Goal: Task Accomplishment & Management: Manage account settings

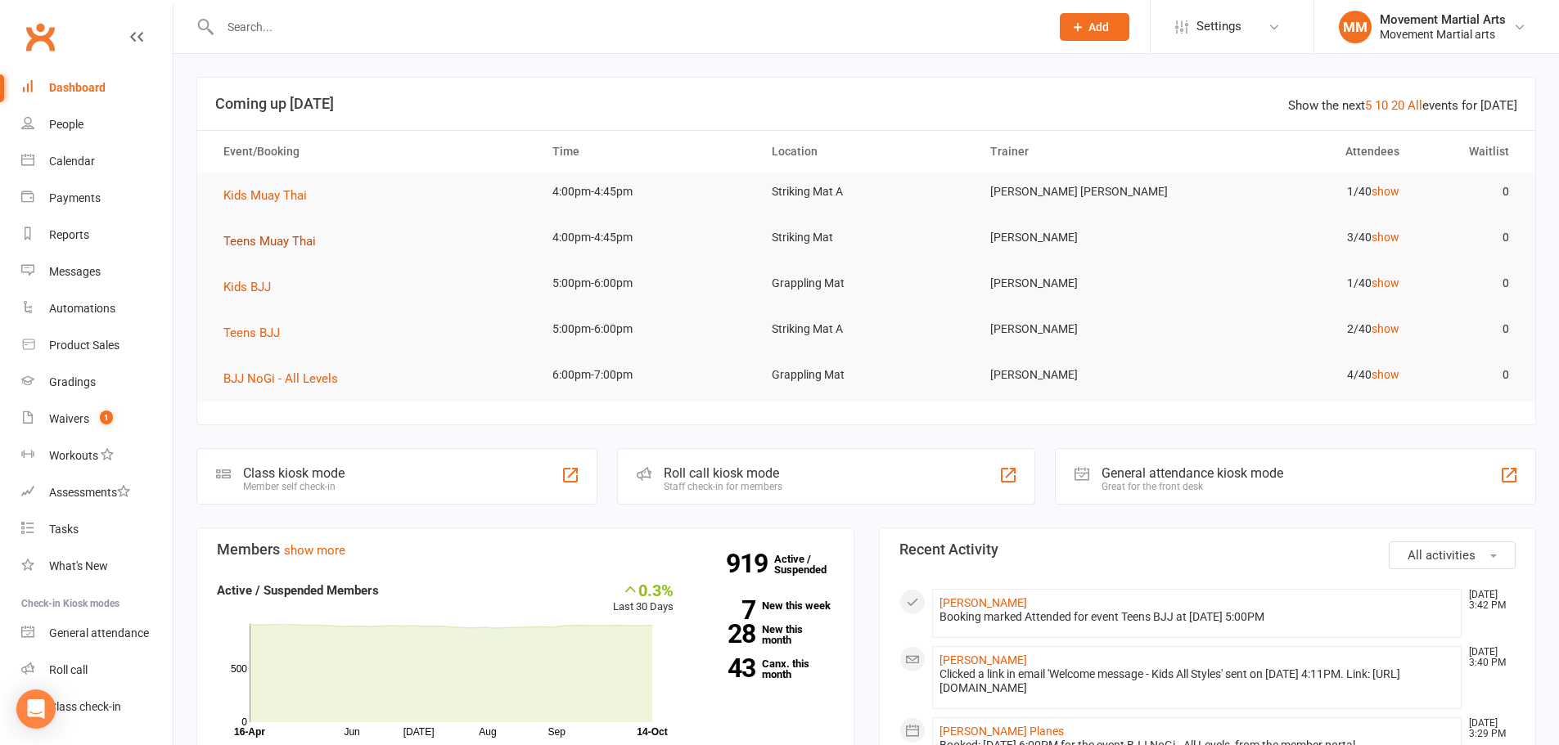
click at [303, 244] on span "Teens Muay Thai" at bounding box center [269, 241] width 92 height 15
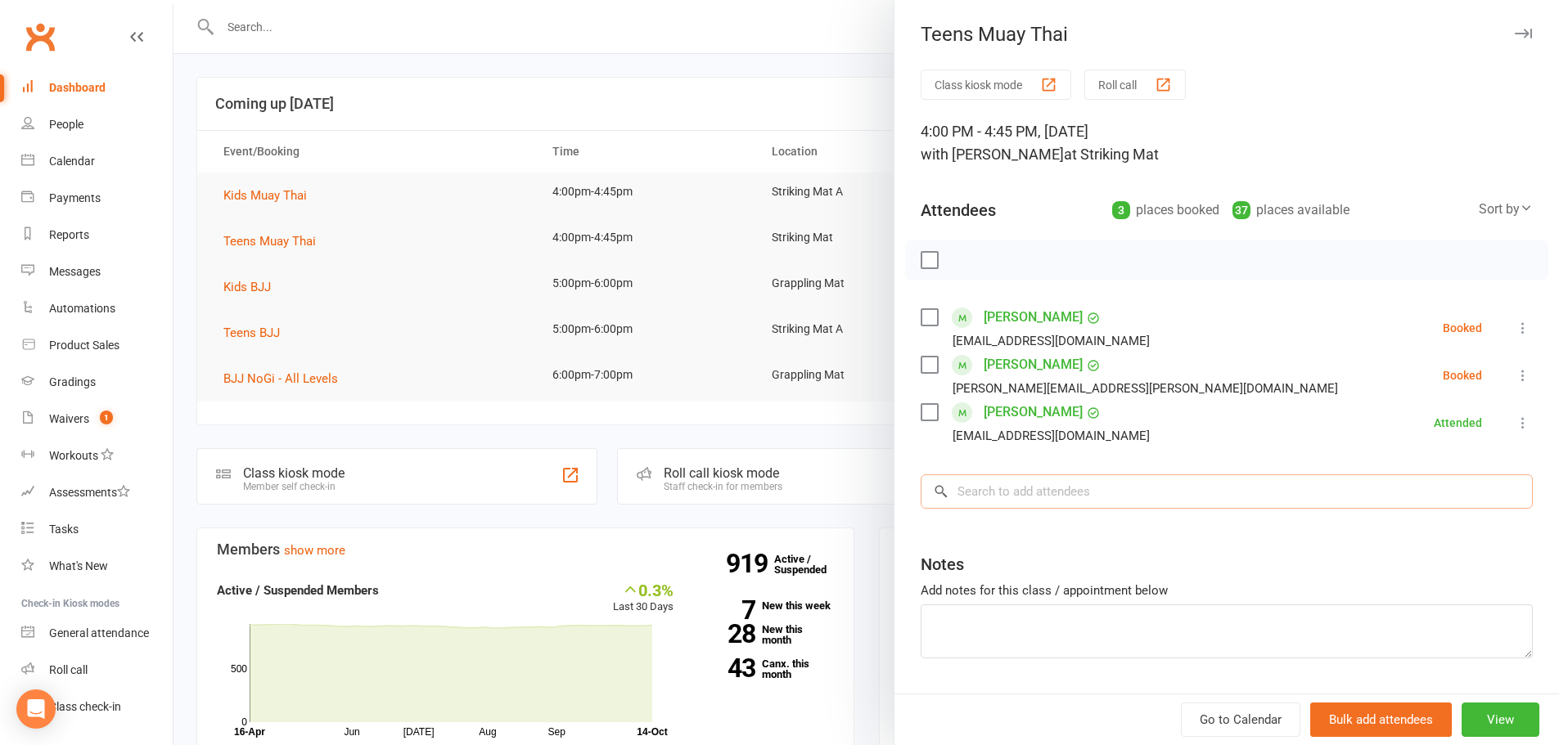
click at [1138, 496] on input "search" at bounding box center [1227, 492] width 612 height 34
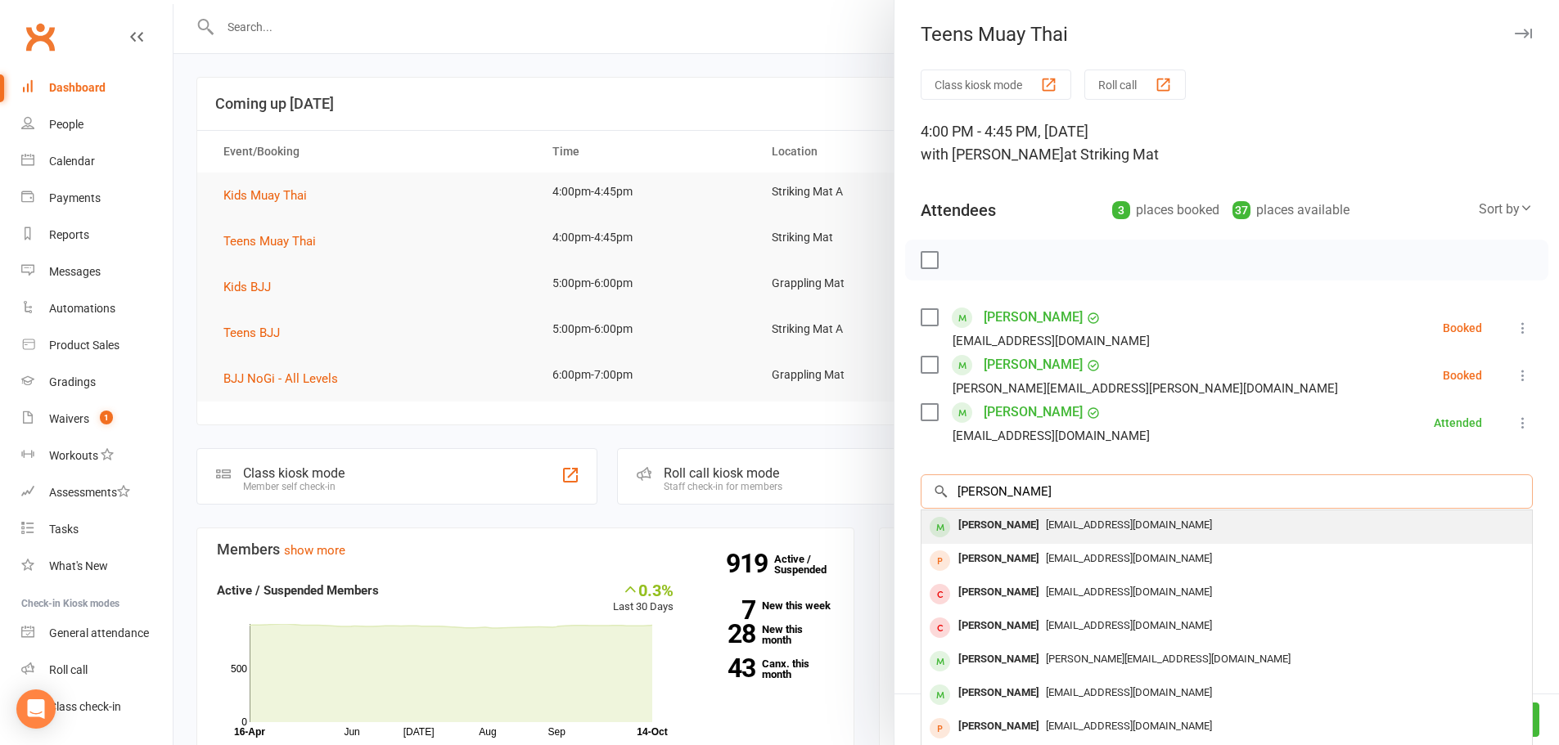
type input "dean kim"
click at [1168, 527] on div "hyunkukkim33@gmail.com" at bounding box center [1226, 526] width 597 height 24
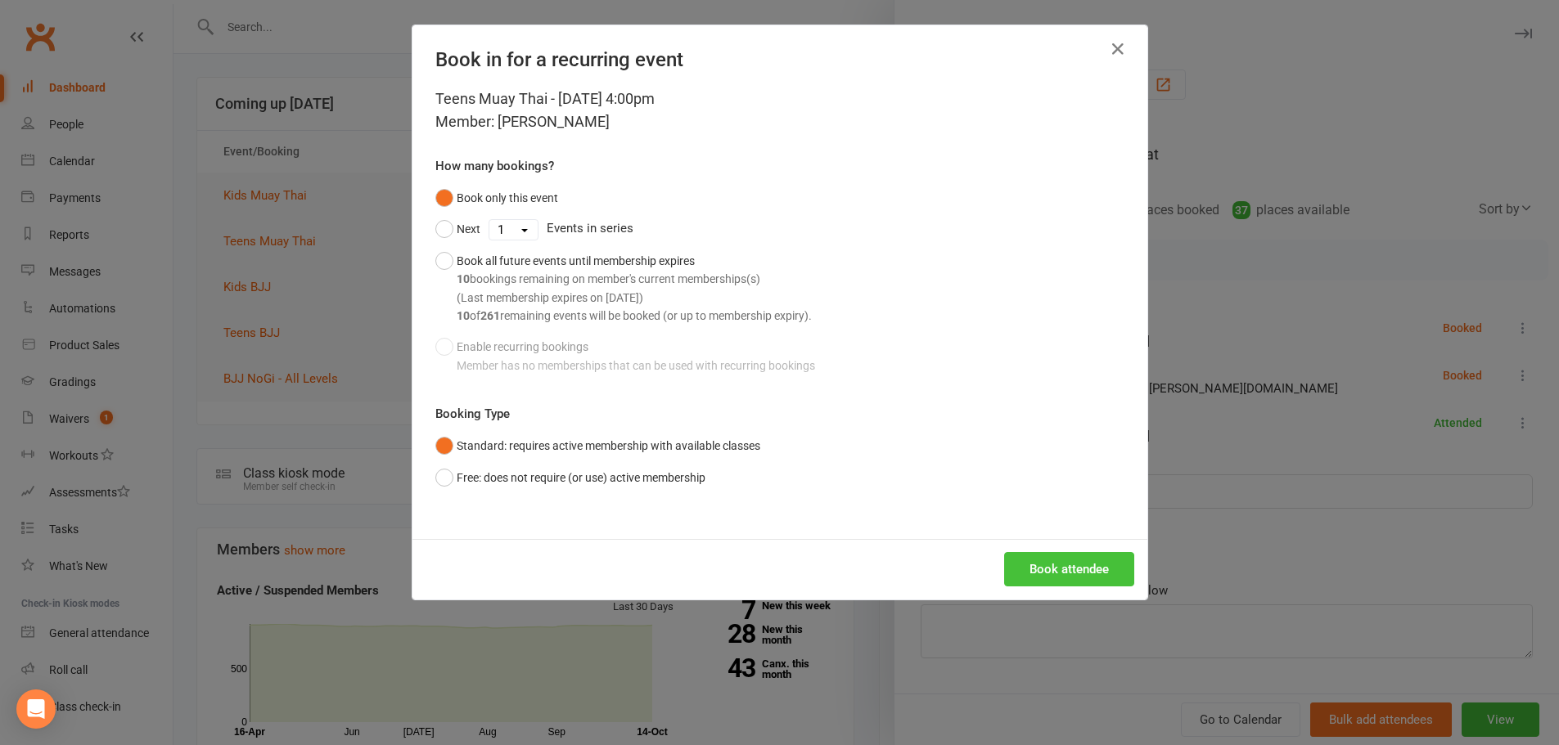
click at [1101, 566] on button "Book attendee" at bounding box center [1069, 569] width 130 height 34
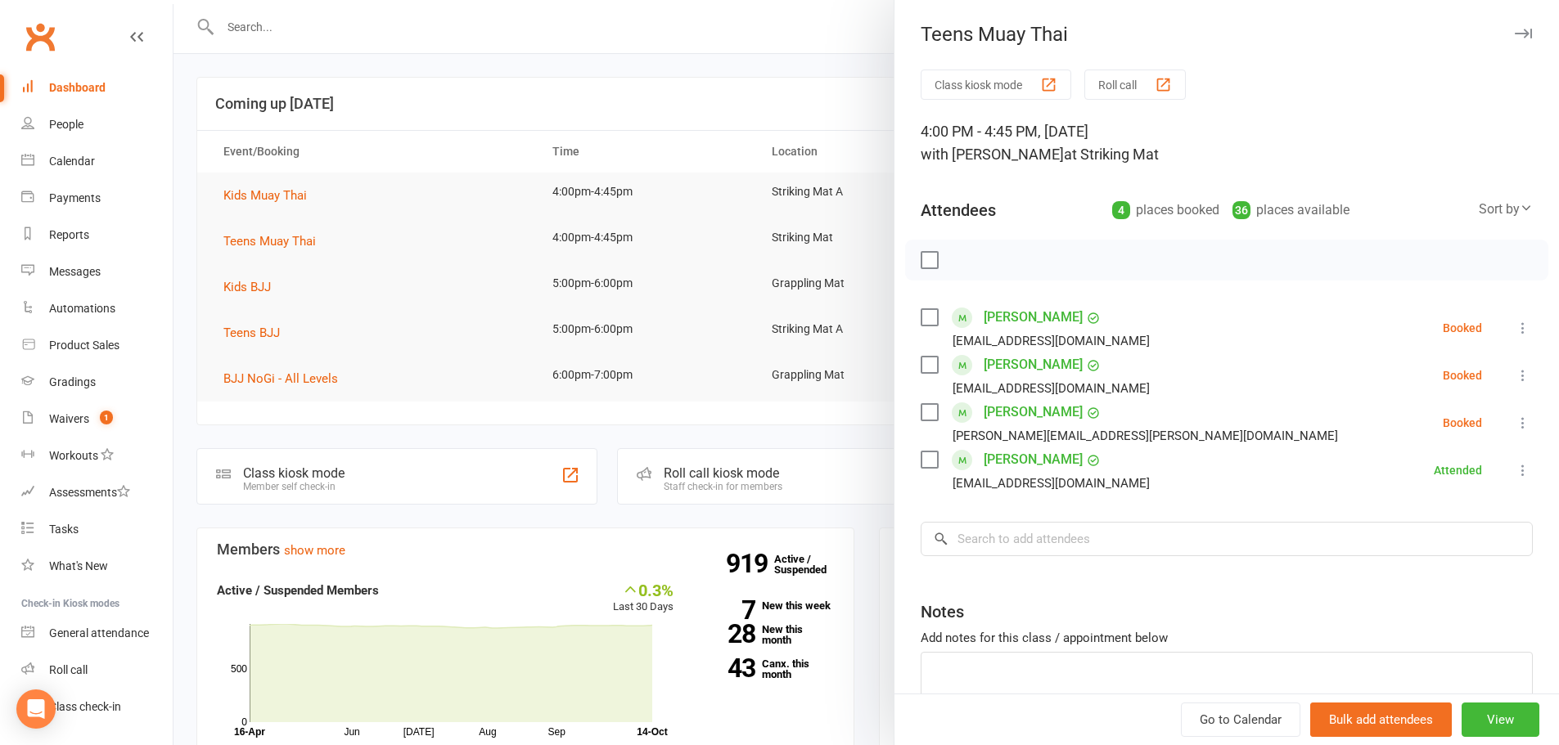
click at [646, 82] on div at bounding box center [865, 372] width 1385 height 745
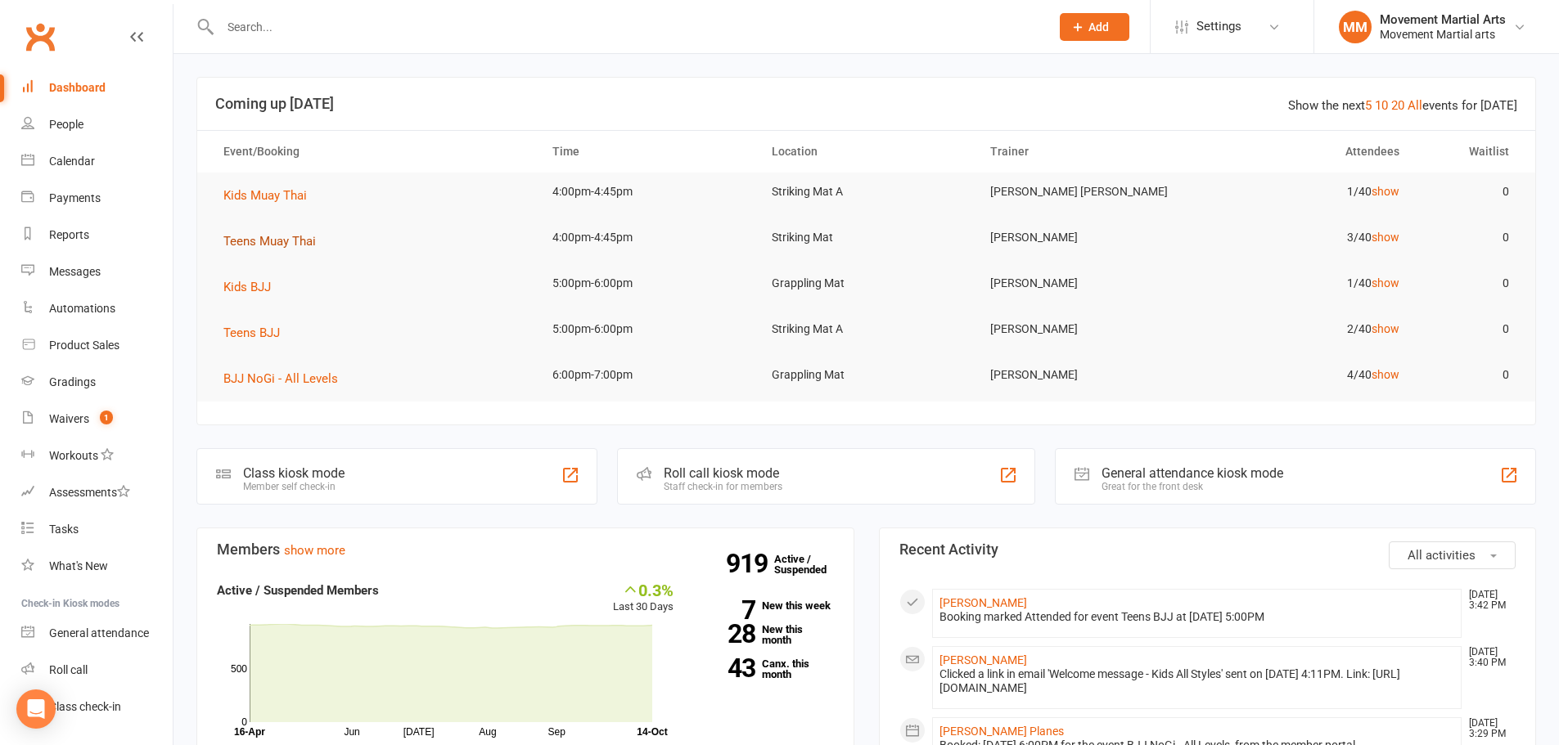
click at [272, 250] on button "Teens Muay Thai" at bounding box center [275, 242] width 104 height 20
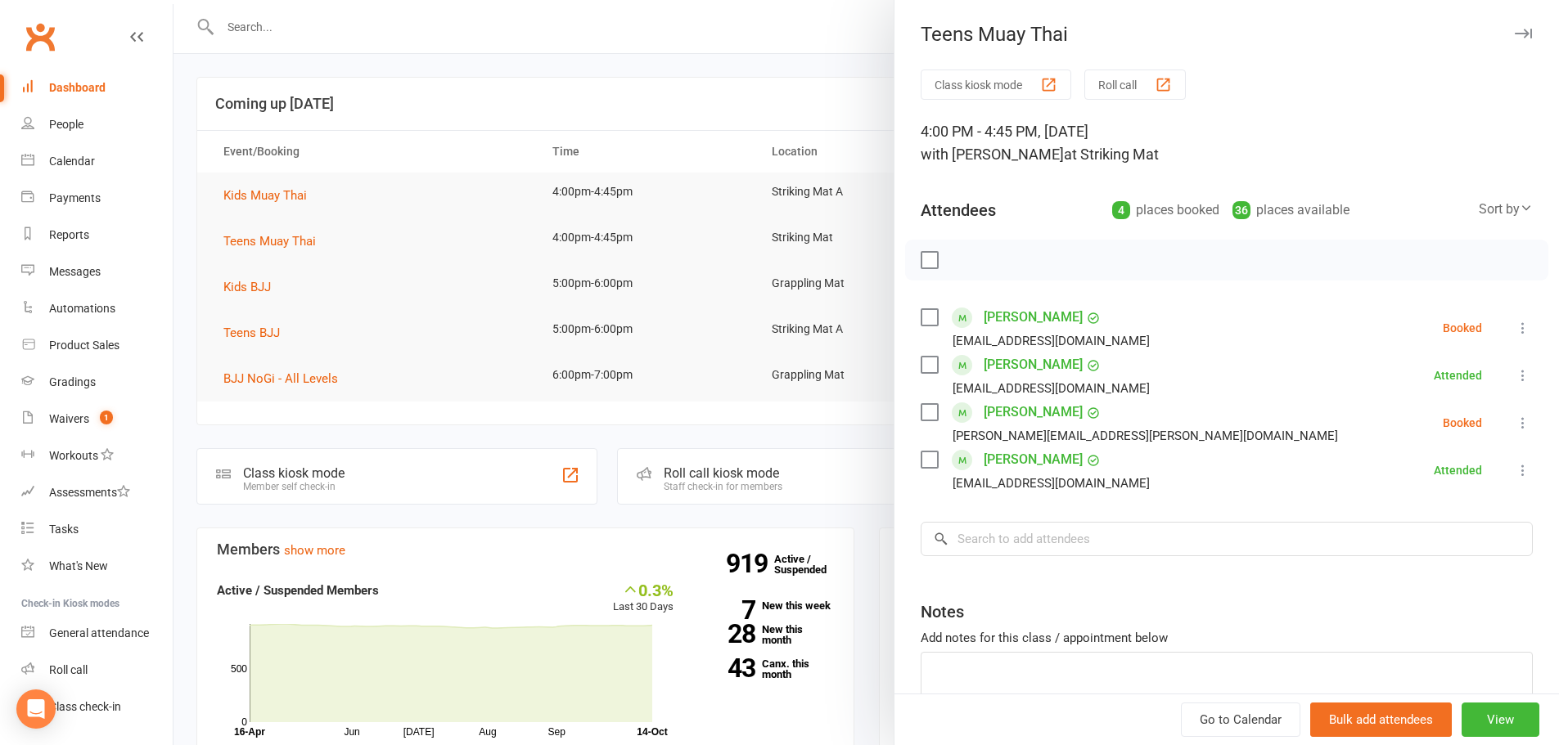
click at [267, 250] on div at bounding box center [865, 372] width 1385 height 745
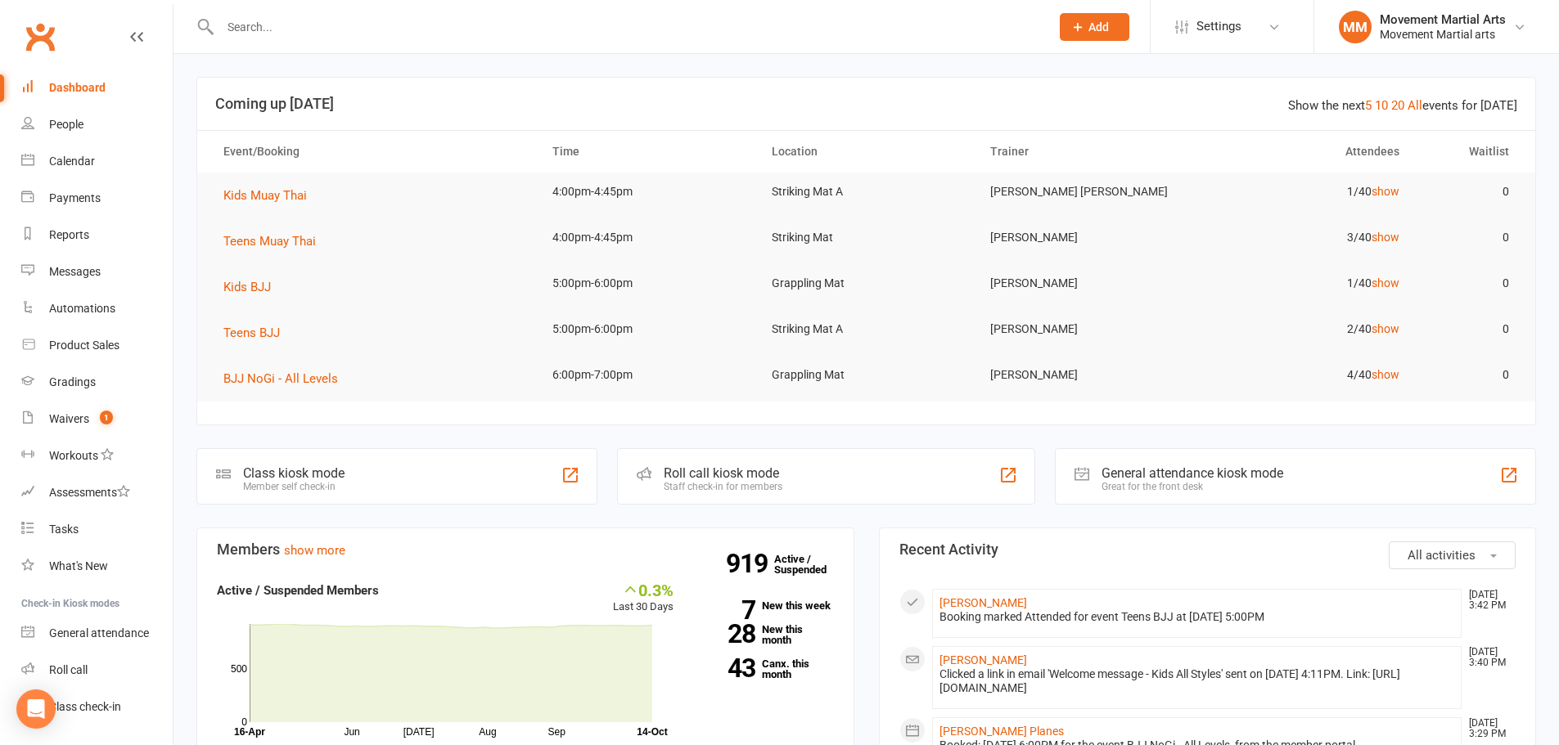
click at [328, 29] on input "text" at bounding box center [626, 27] width 823 height 23
paste input "jrschoey@icloud.com"
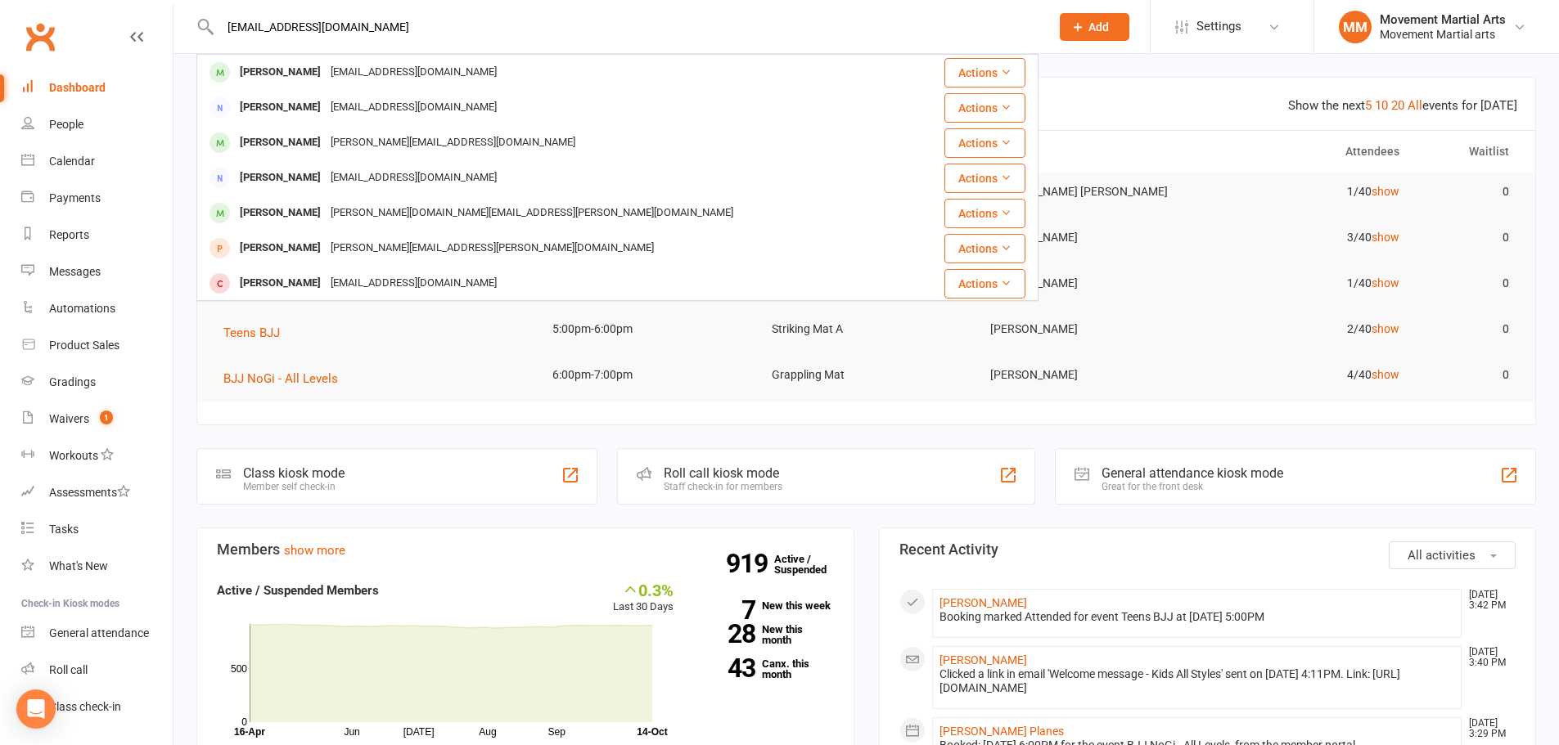
type input "jrschoey@icloud.com"
click at [396, 72] on div "jrschoey@icloud.com" at bounding box center [414, 73] width 176 height 24
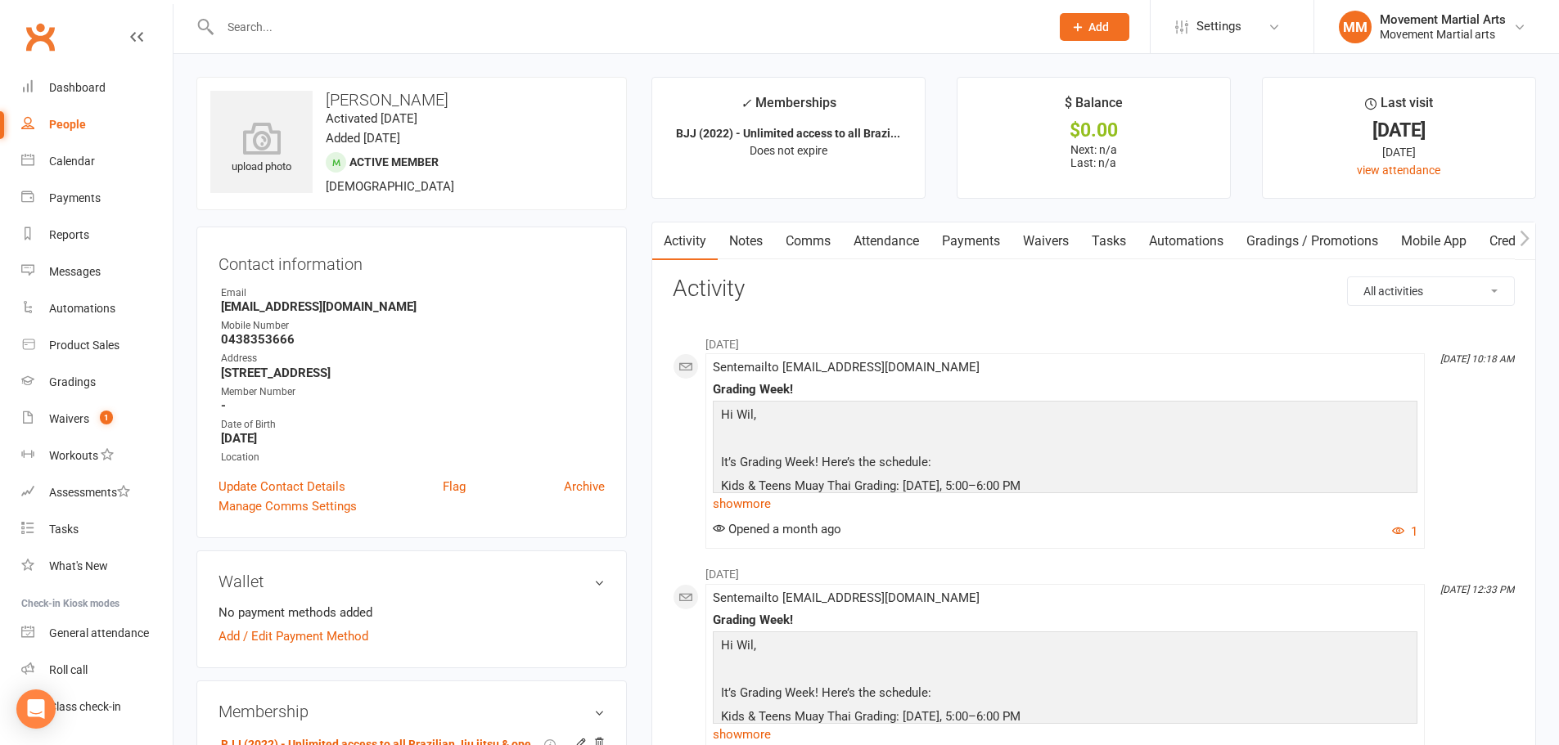
click at [980, 234] on link "Payments" at bounding box center [970, 242] width 81 height 38
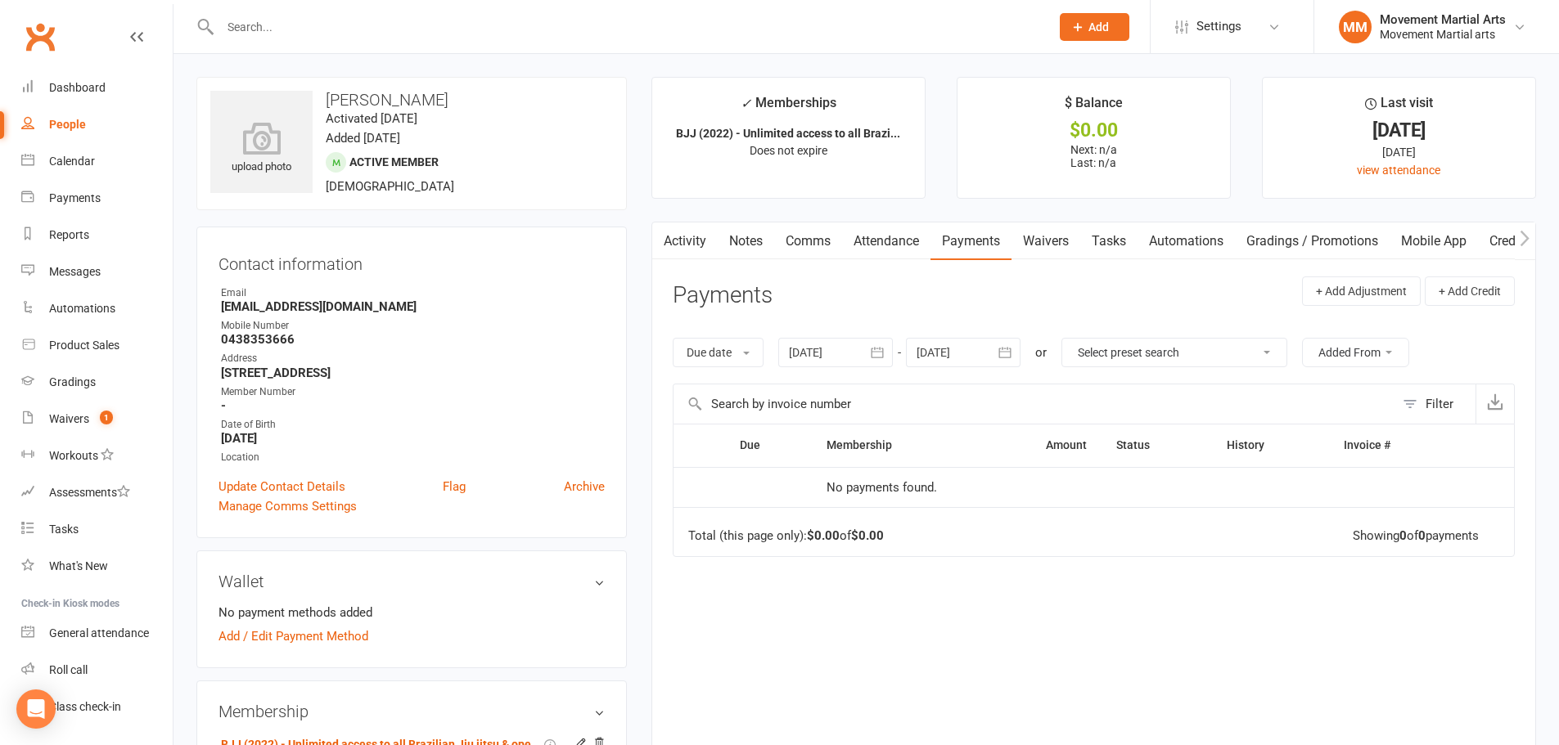
click at [863, 350] on div at bounding box center [835, 352] width 115 height 29
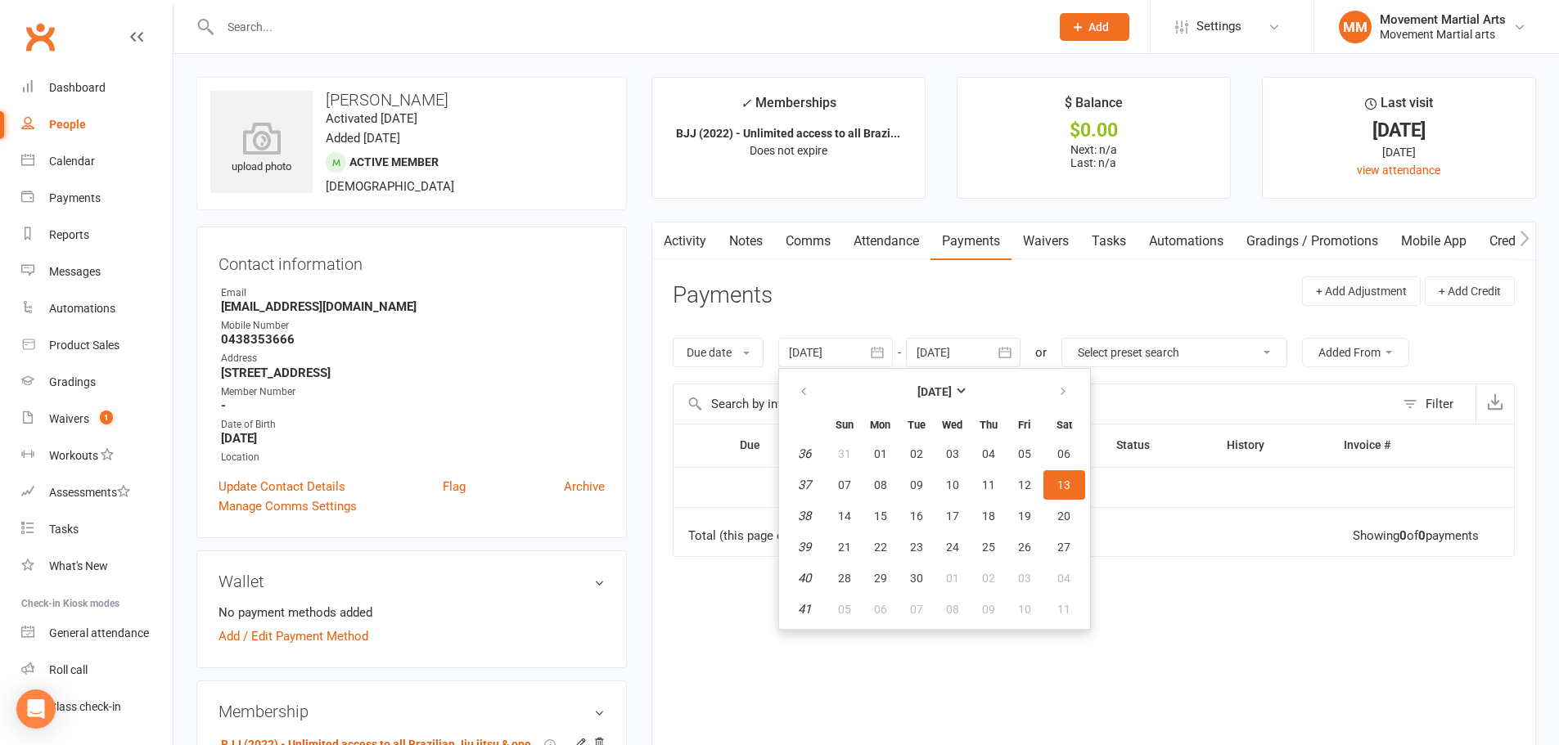
click at [971, 376] on th "[DATE]" at bounding box center [934, 392] width 214 height 36
click at [962, 384] on button "[DATE]" at bounding box center [934, 391] width 214 height 29
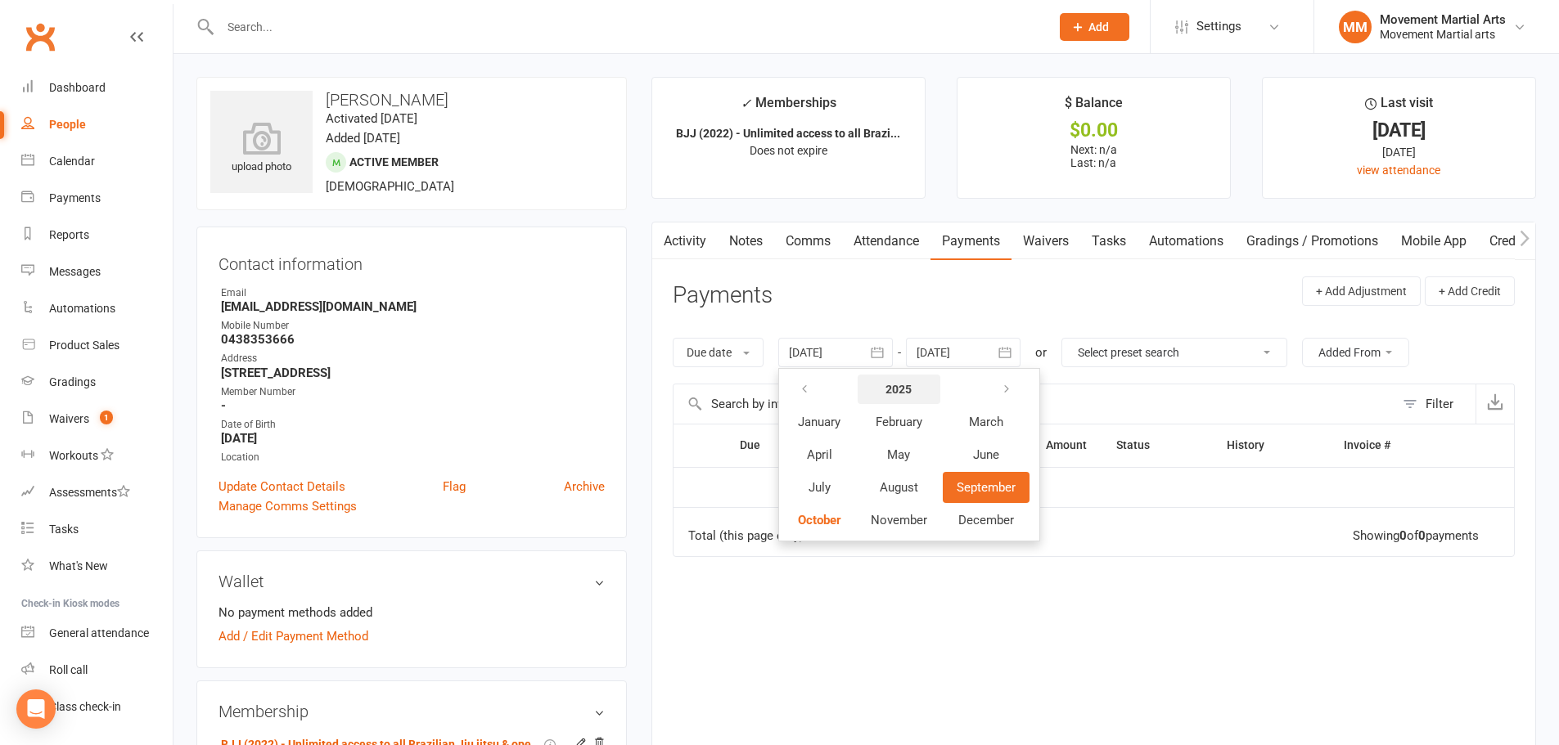
click at [888, 393] on button "2025" at bounding box center [899, 389] width 83 height 29
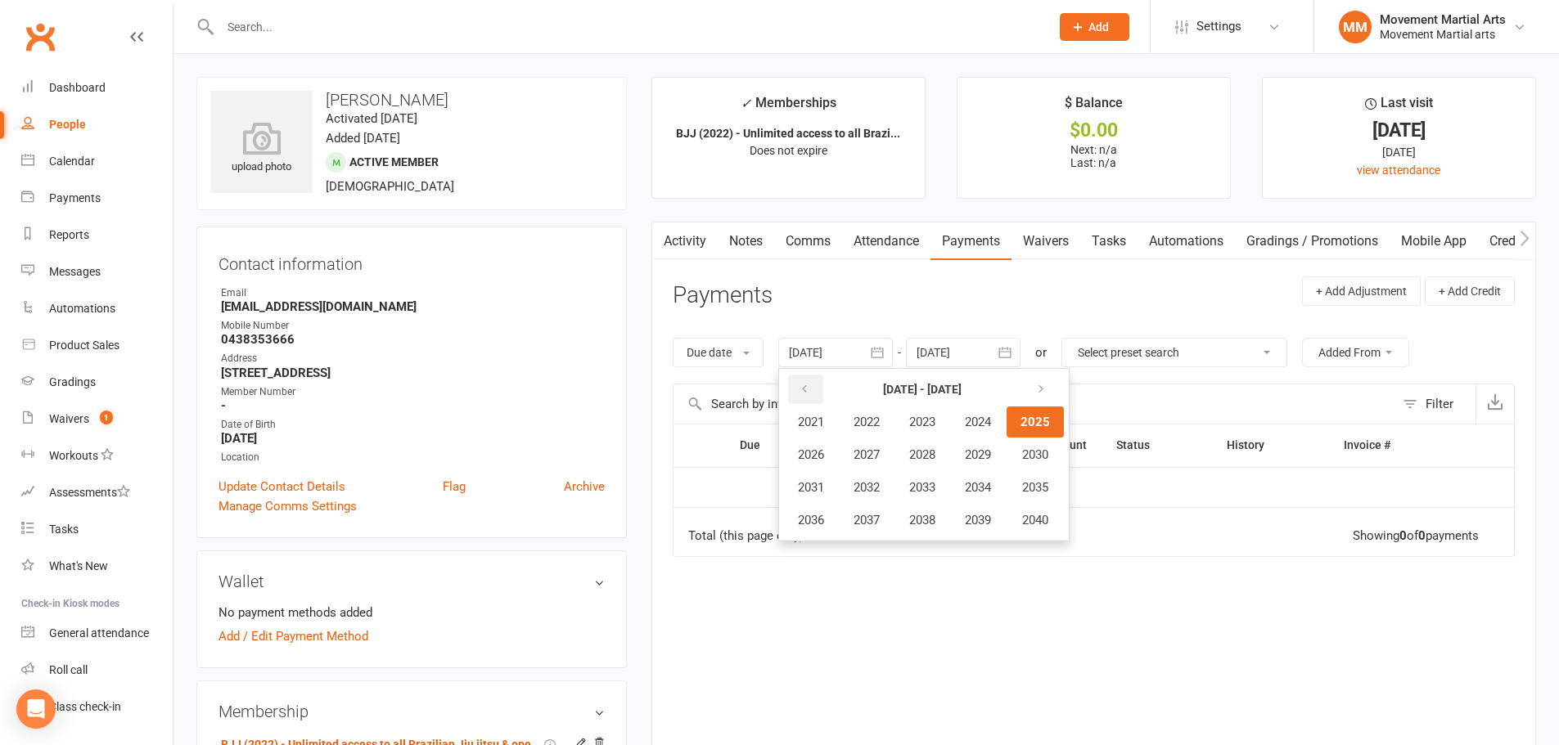
click at [810, 391] on icon "button" at bounding box center [804, 389] width 11 height 13
drag, startPoint x: 810, startPoint y: 391, endPoint x: 697, endPoint y: 451, distance: 127.8
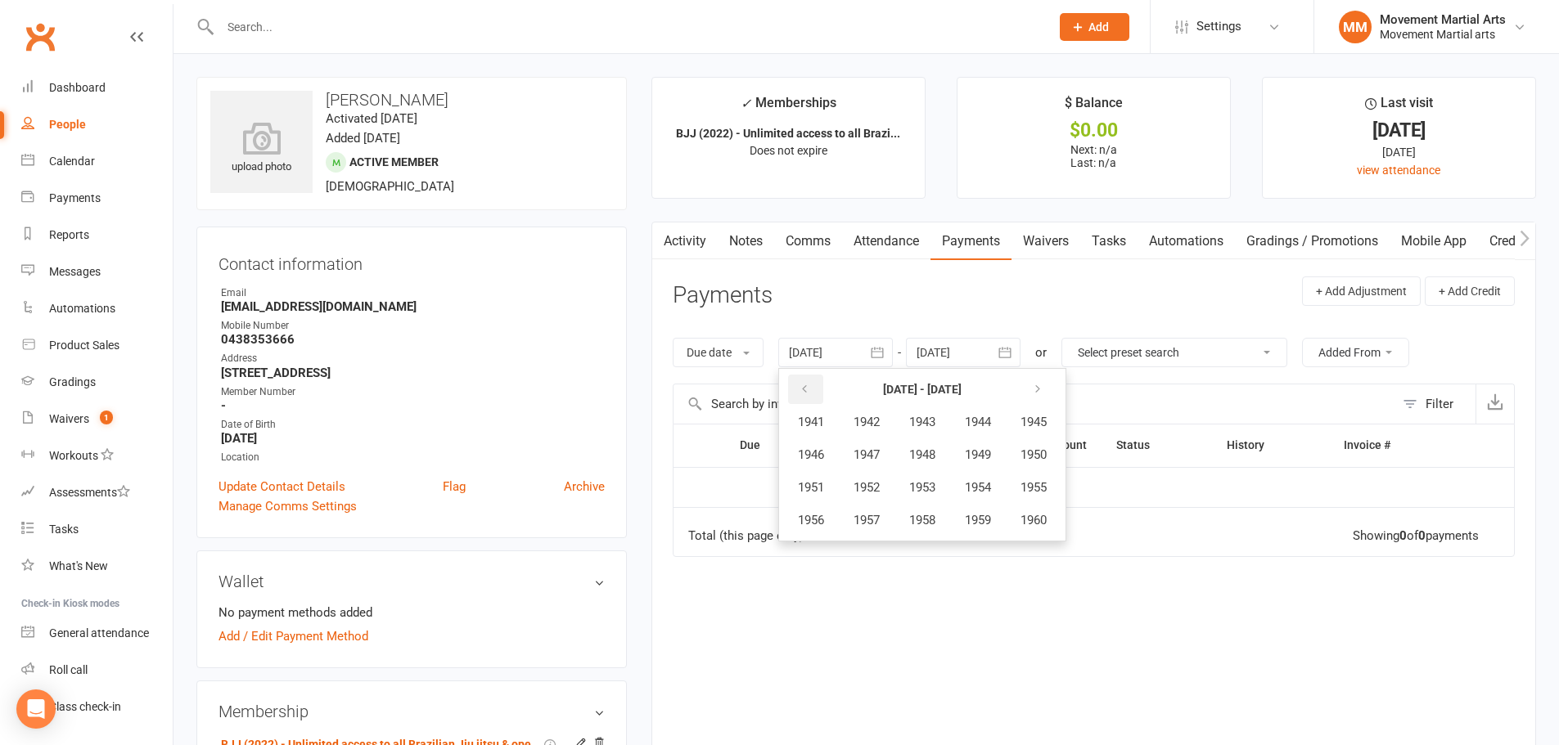
click at [809, 393] on icon "button" at bounding box center [804, 389] width 11 height 13
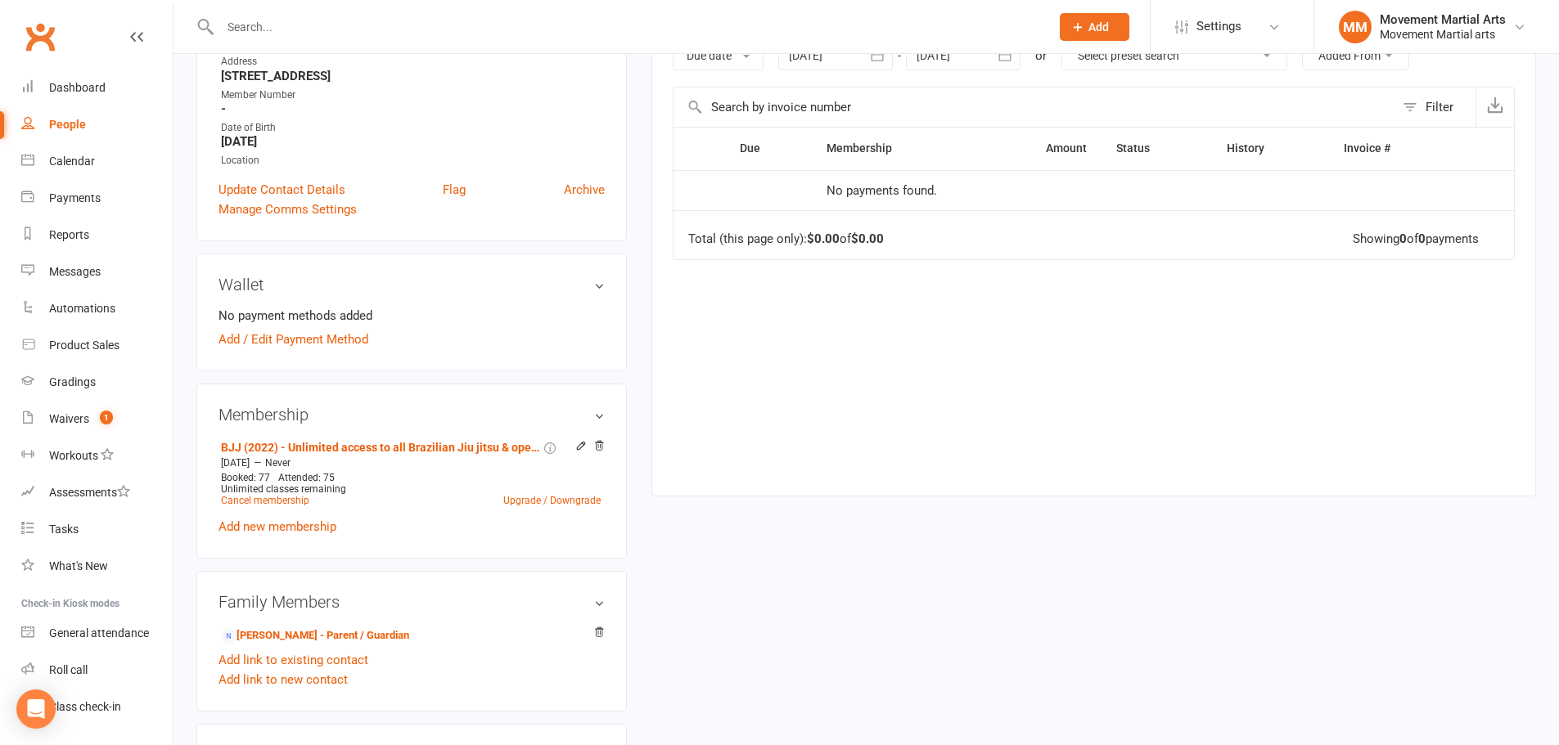
scroll to position [382, 0]
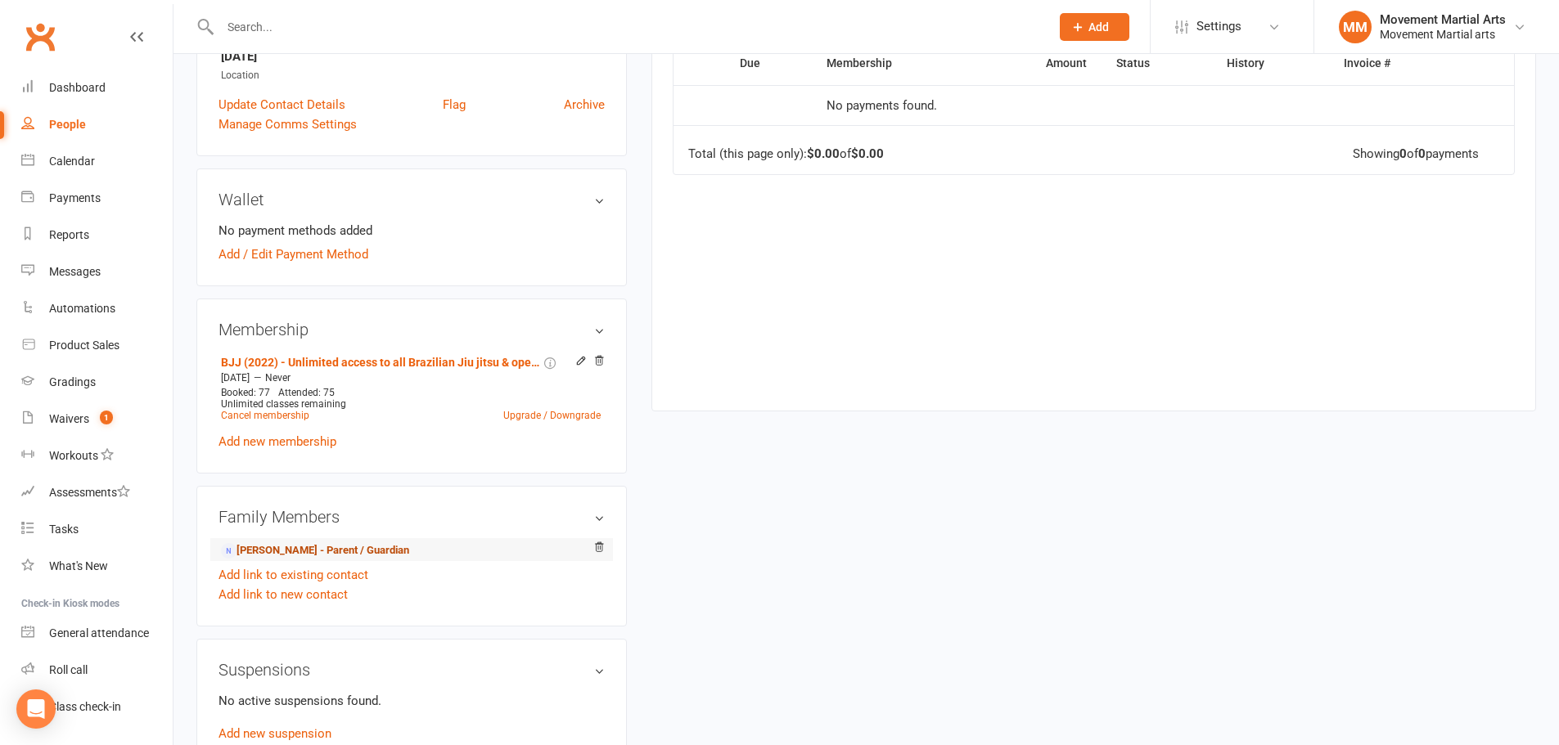
click at [313, 554] on link "Paul Schofield - Parent / Guardian" at bounding box center [315, 551] width 188 height 17
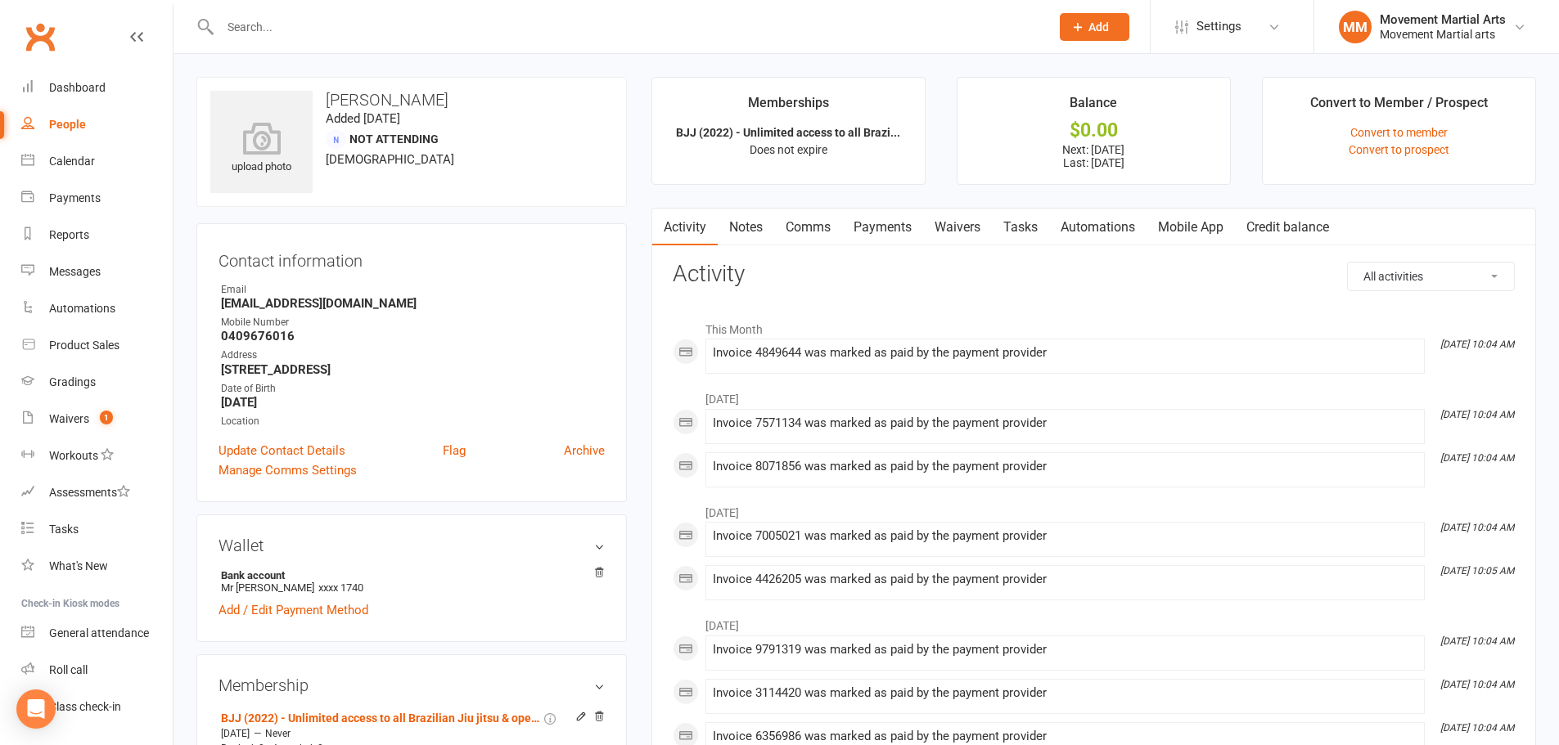
click at [892, 214] on link "Payments" at bounding box center [882, 228] width 81 height 38
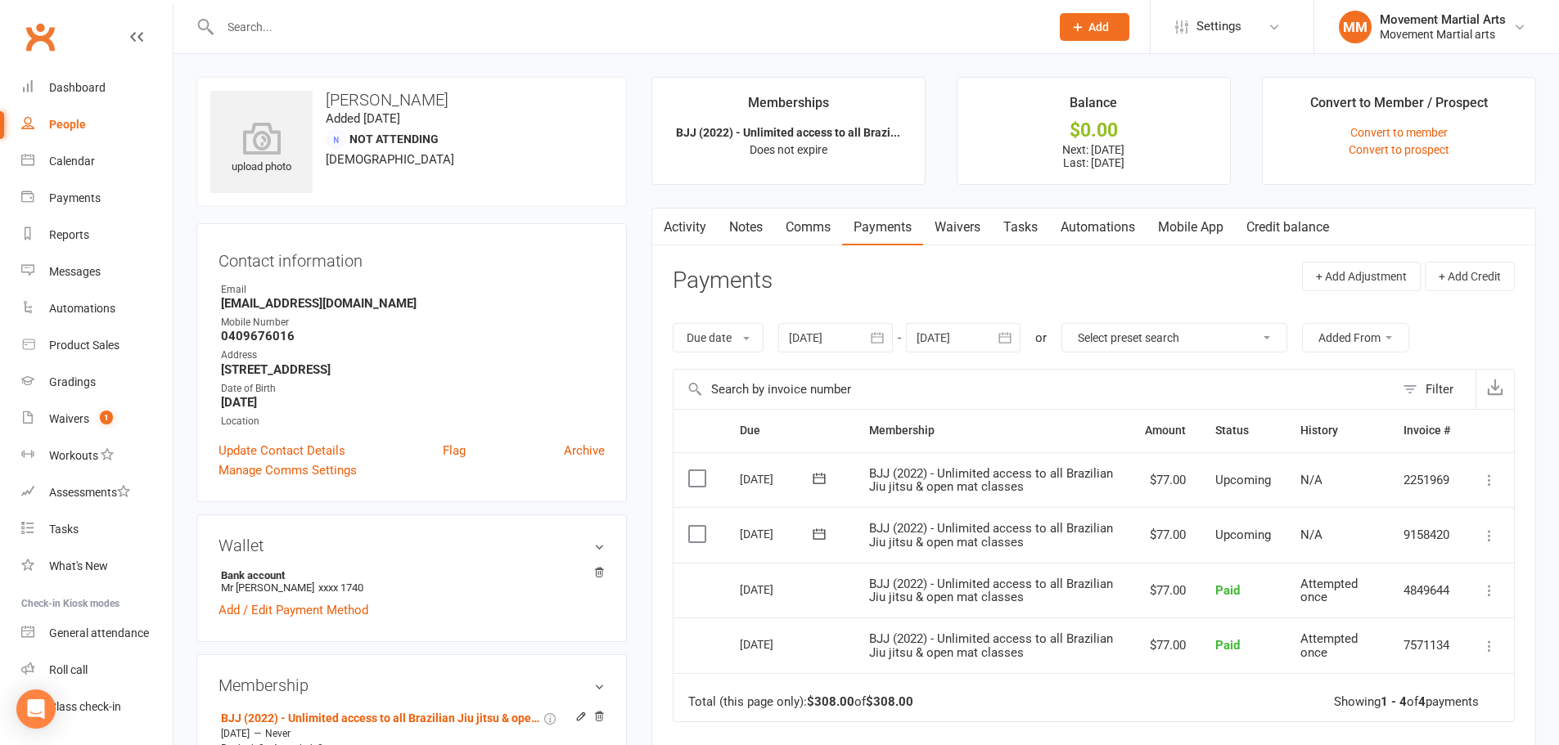
click at [853, 333] on div at bounding box center [835, 337] width 115 height 29
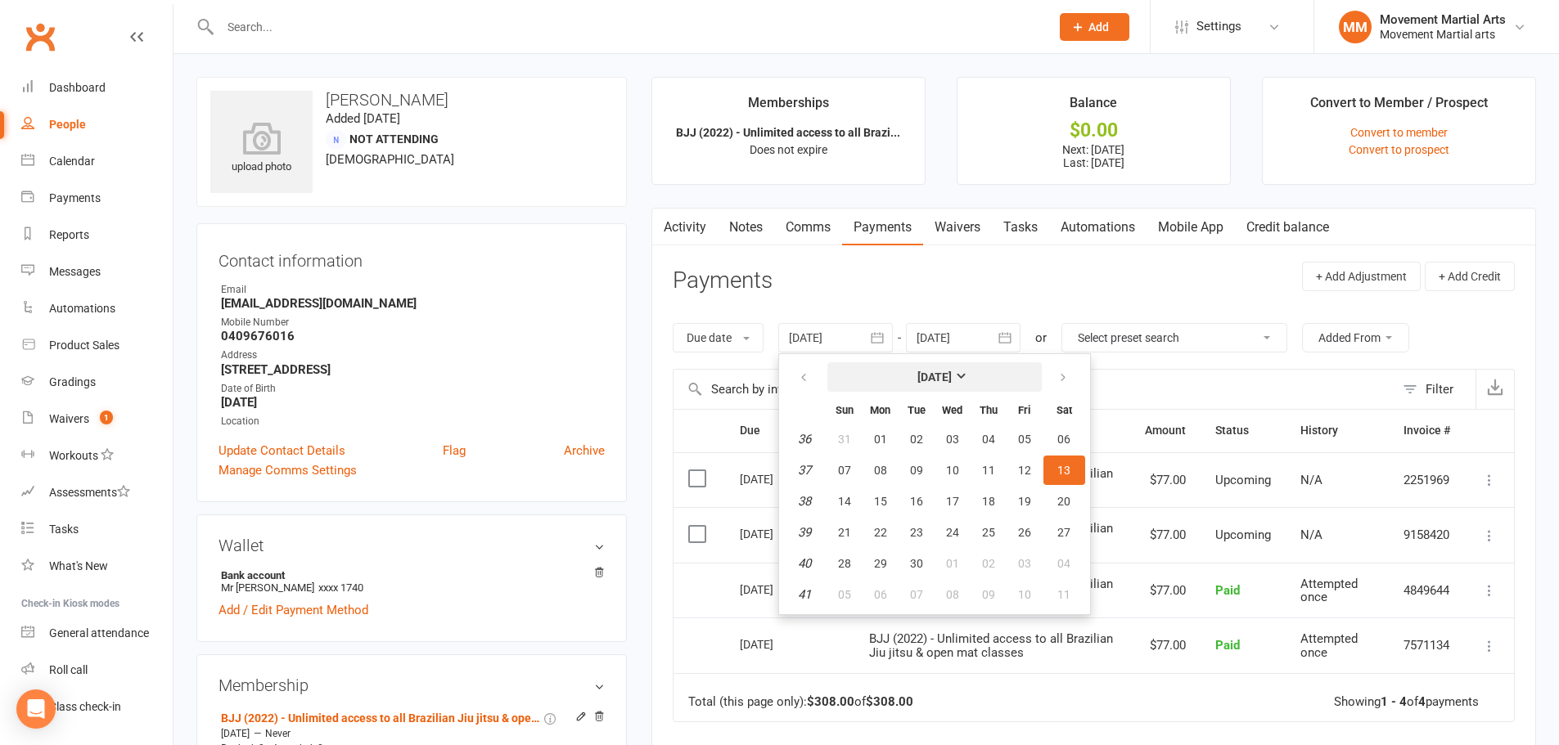
click at [887, 378] on button "September 2025" at bounding box center [934, 377] width 214 height 29
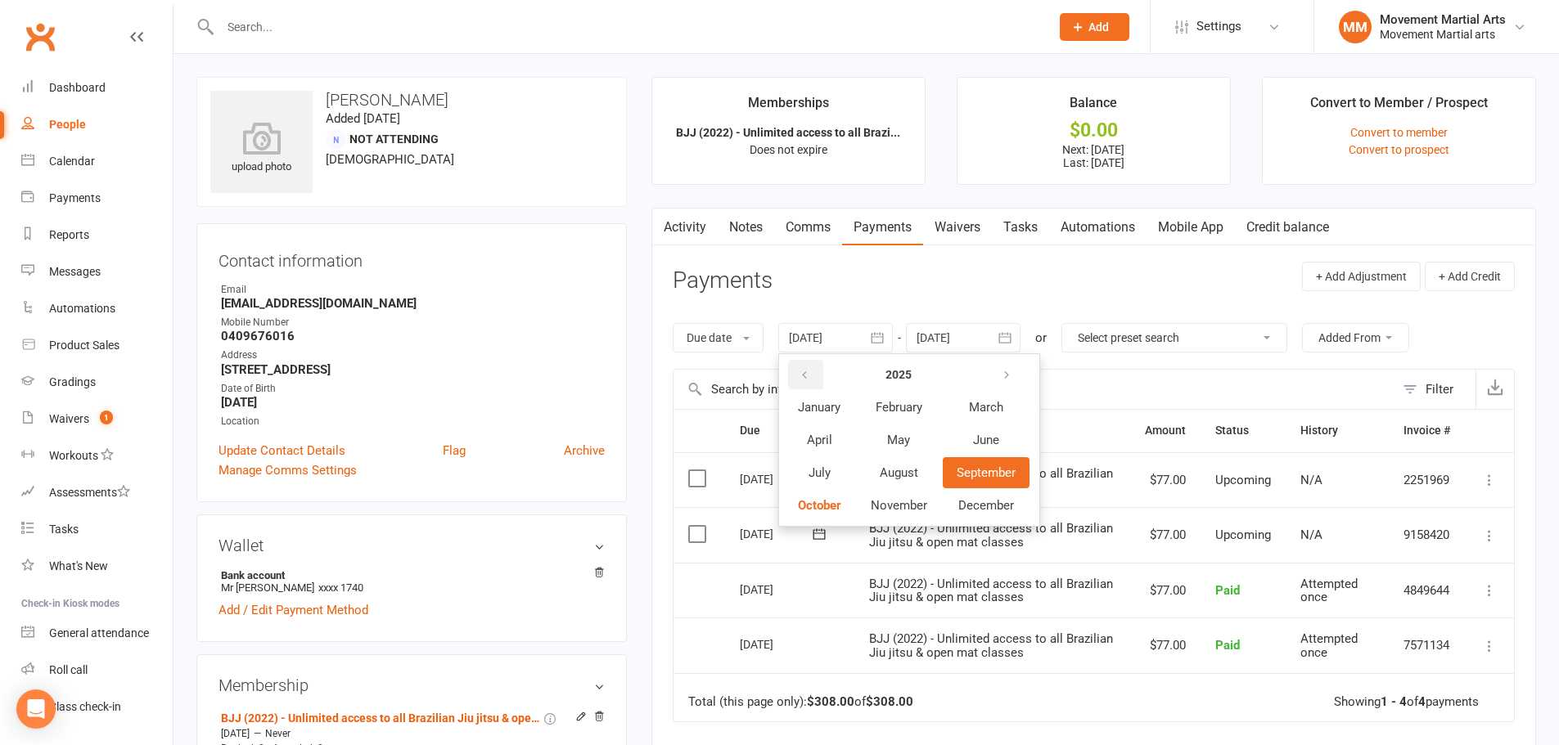
click at [807, 375] on icon "button" at bounding box center [804, 375] width 11 height 13
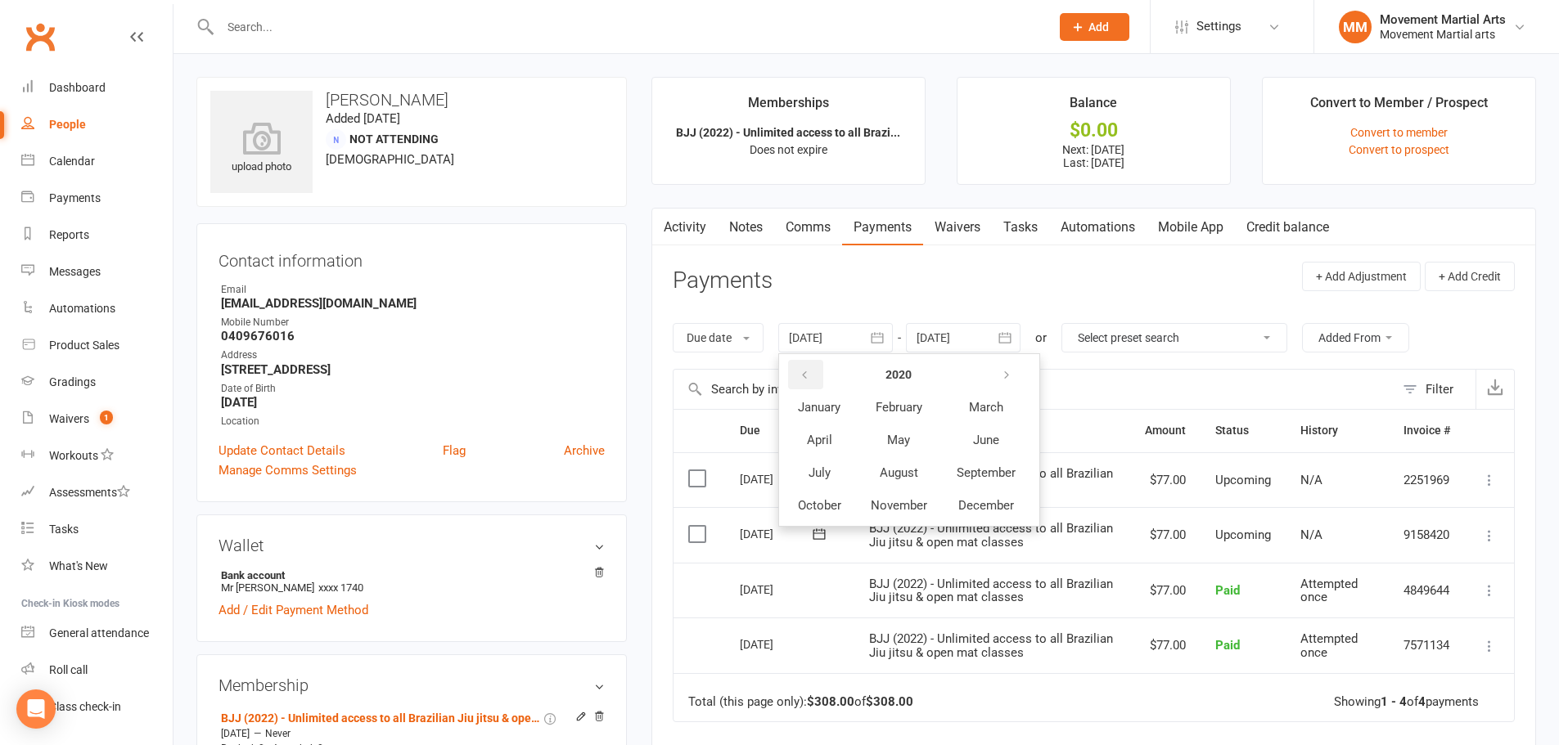
click at [807, 375] on icon "button" at bounding box center [804, 375] width 11 height 13
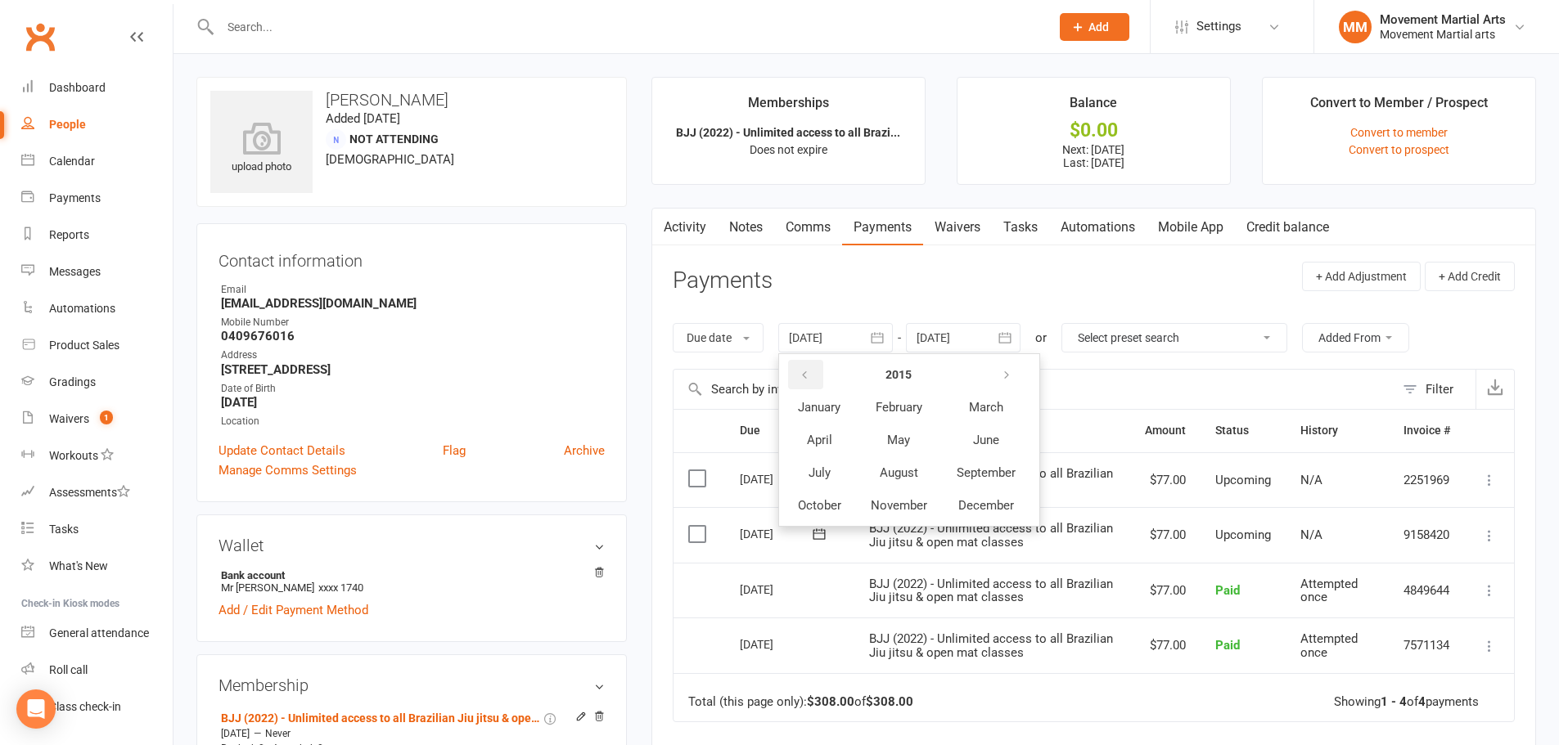
click at [807, 375] on icon "button" at bounding box center [804, 375] width 11 height 13
click at [899, 441] on span "May" at bounding box center [898, 440] width 23 height 15
type input "28 Apr 2014"
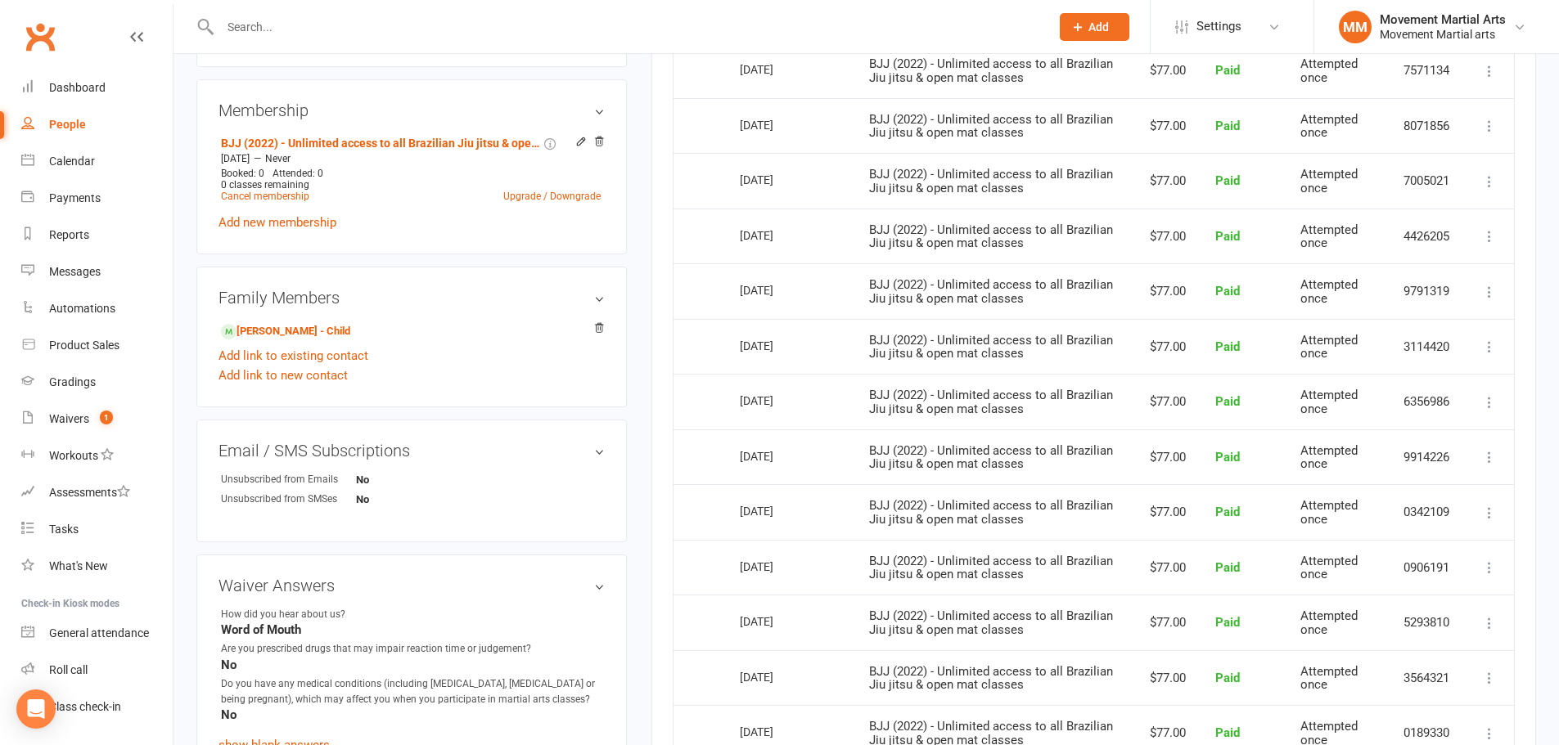
scroll to position [573, 0]
click at [276, 327] on link "Wil Schofield - Child" at bounding box center [285, 334] width 129 height 17
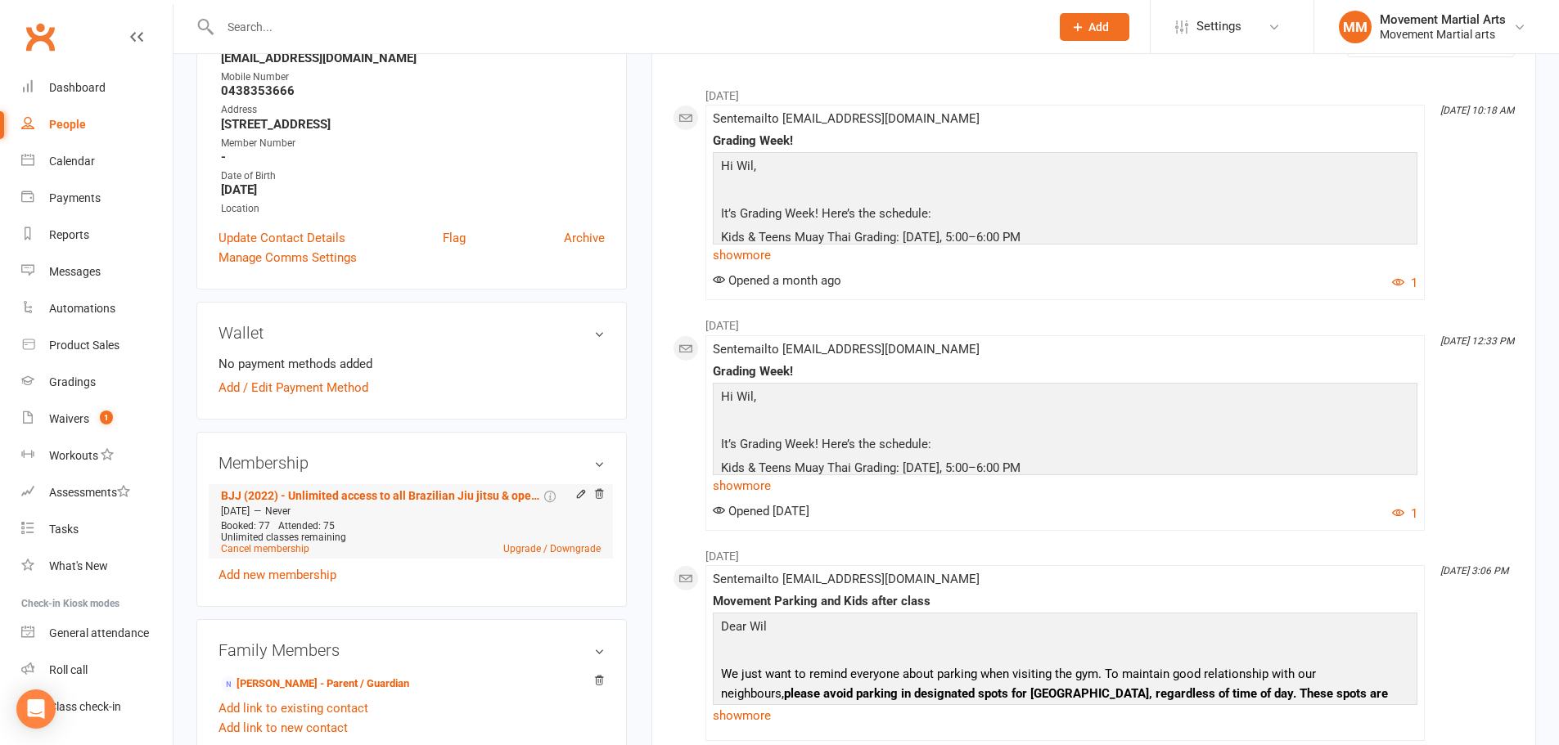
scroll to position [382, 0]
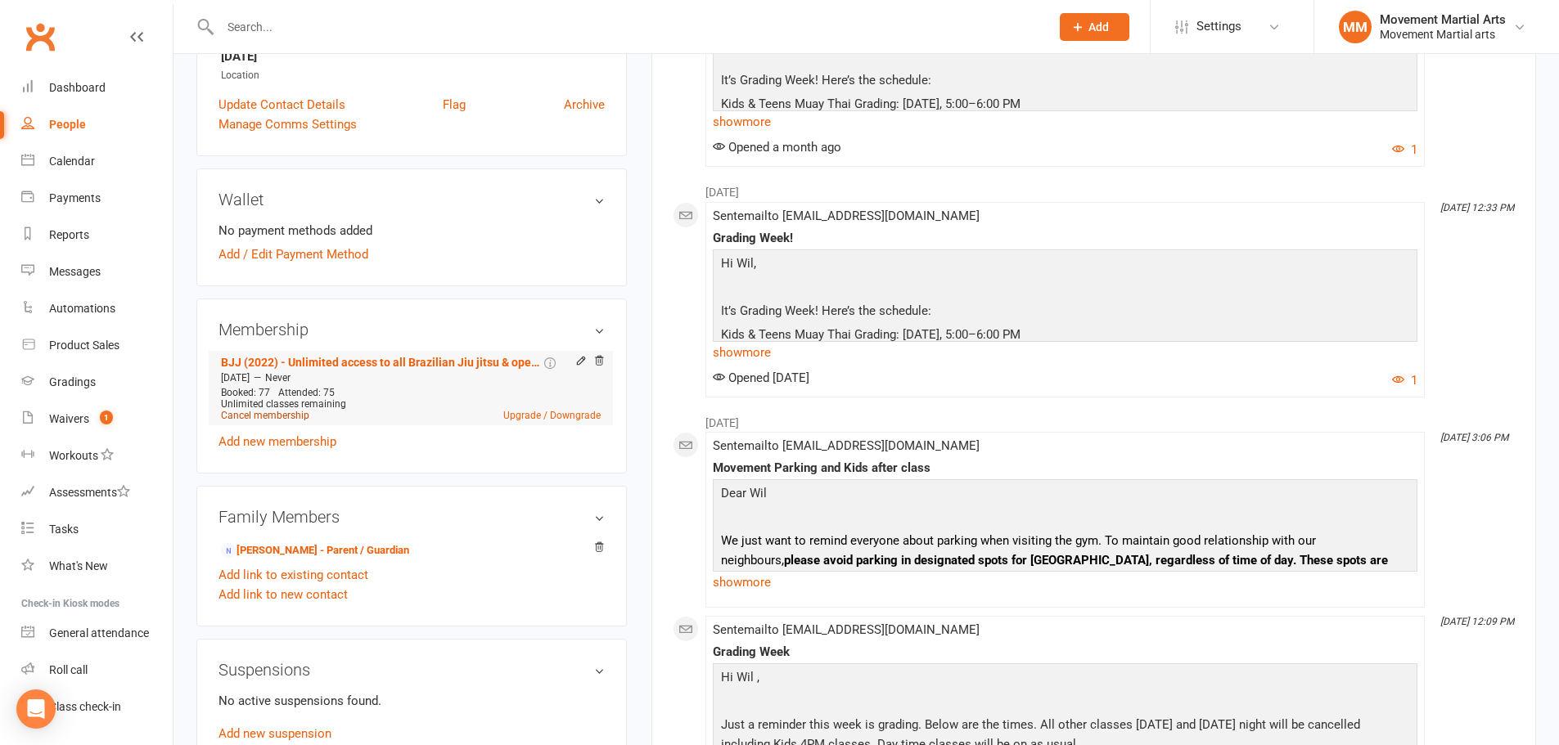
click at [280, 417] on link "Cancel membership" at bounding box center [265, 415] width 88 height 11
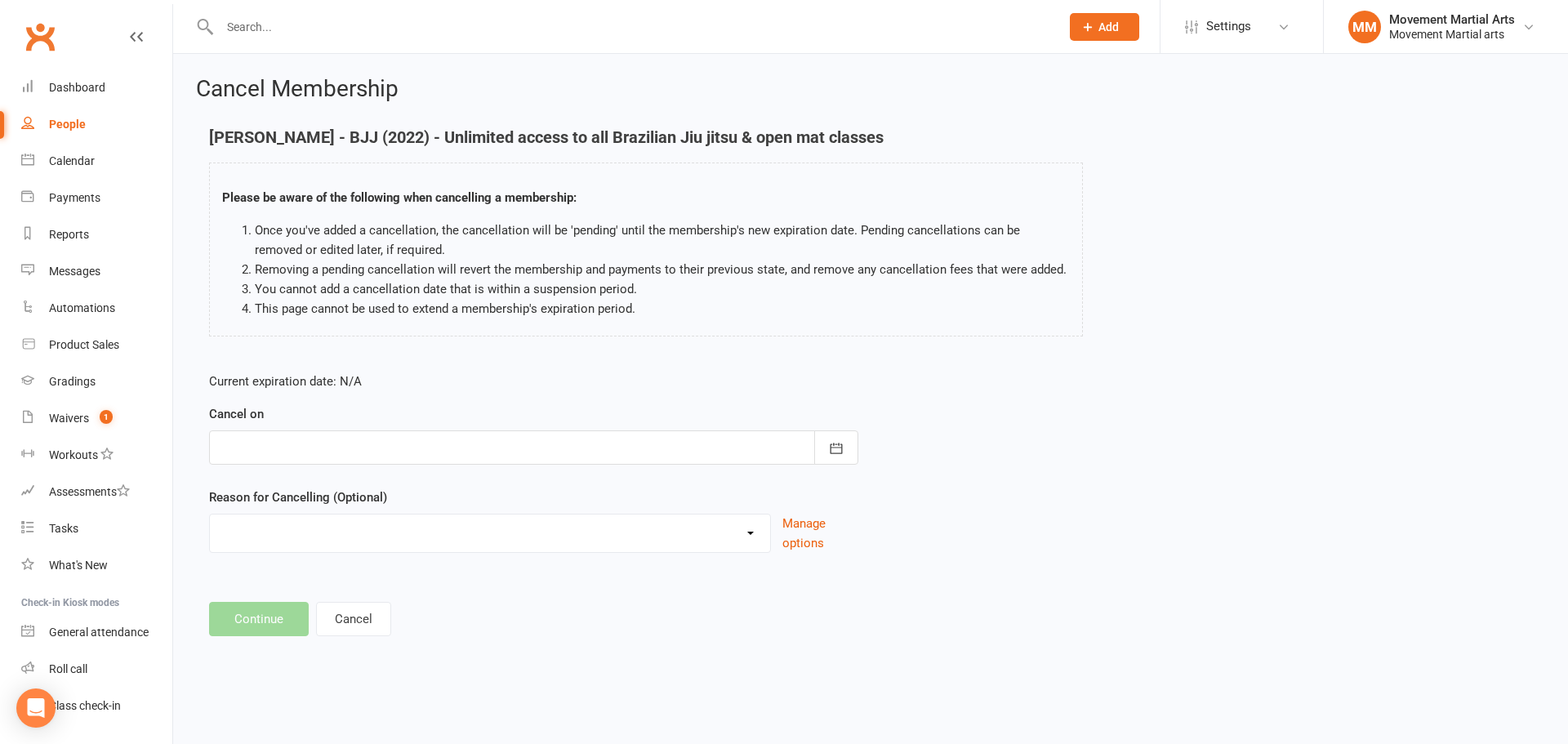
click at [348, 443] on div at bounding box center [533, 447] width 650 height 34
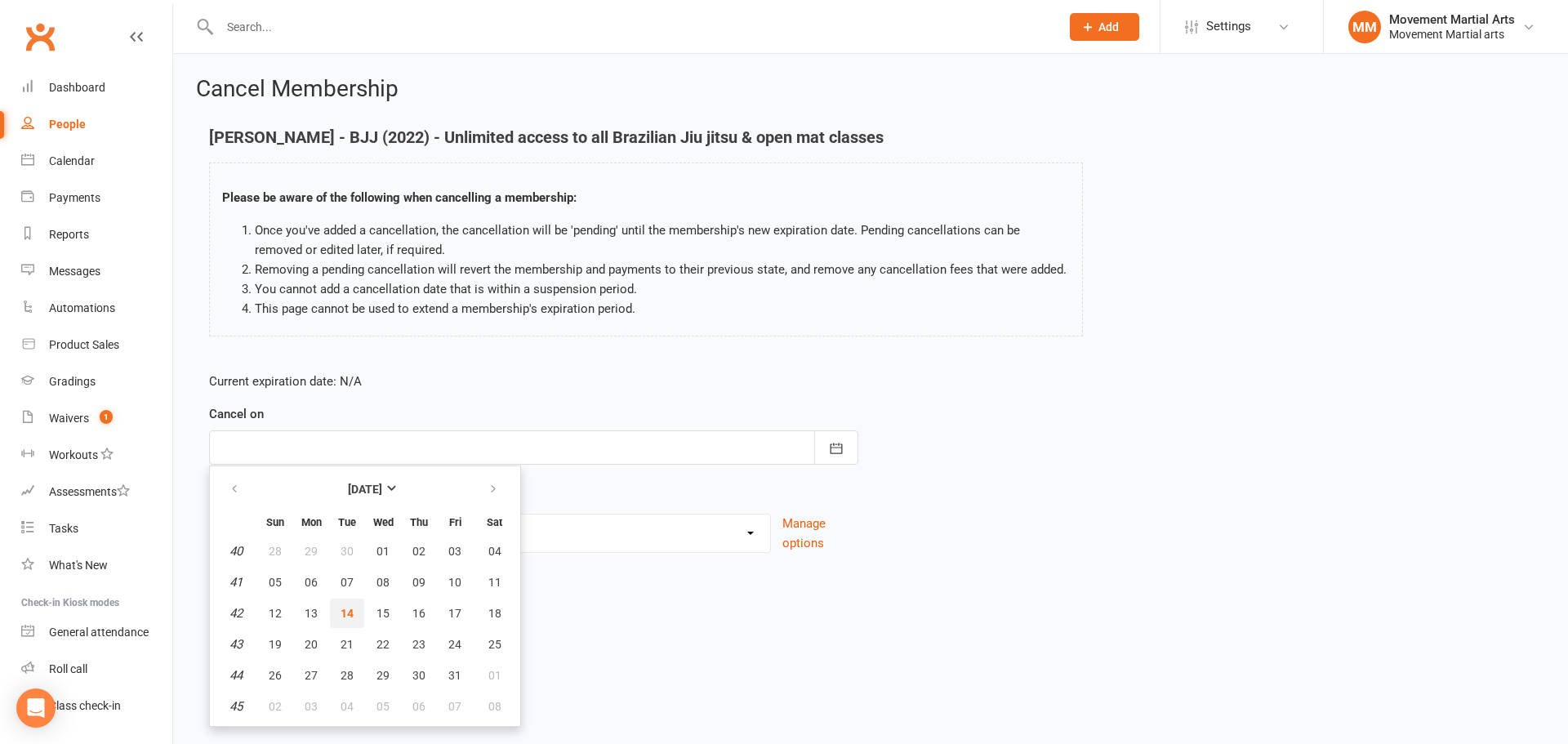
click at [354, 617] on button "14" at bounding box center [347, 613] width 34 height 29
type input "14 Oct 2025"
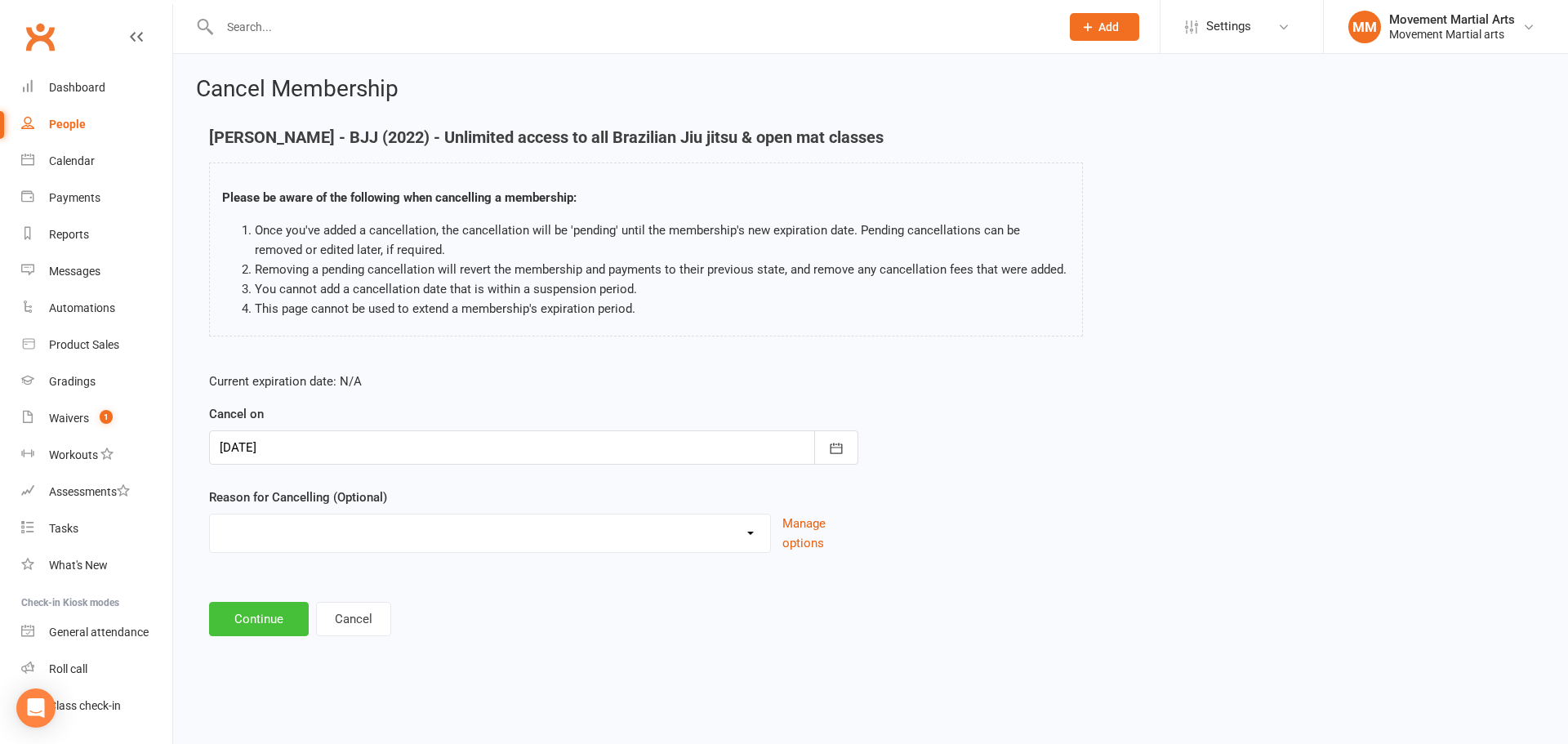
click at [269, 627] on button "Continue" at bounding box center [259, 619] width 100 height 34
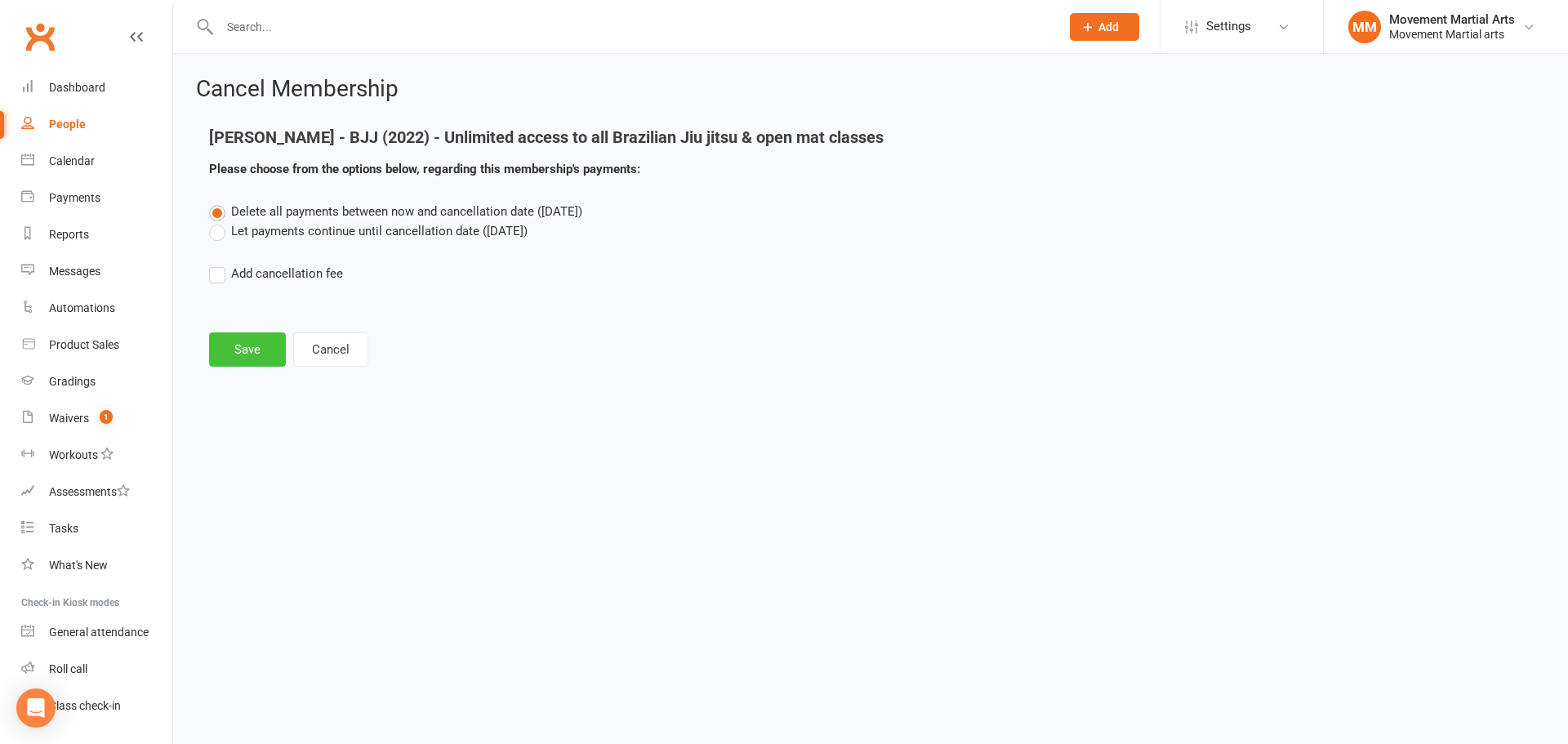
click at [263, 355] on button "Save" at bounding box center [247, 350] width 77 height 34
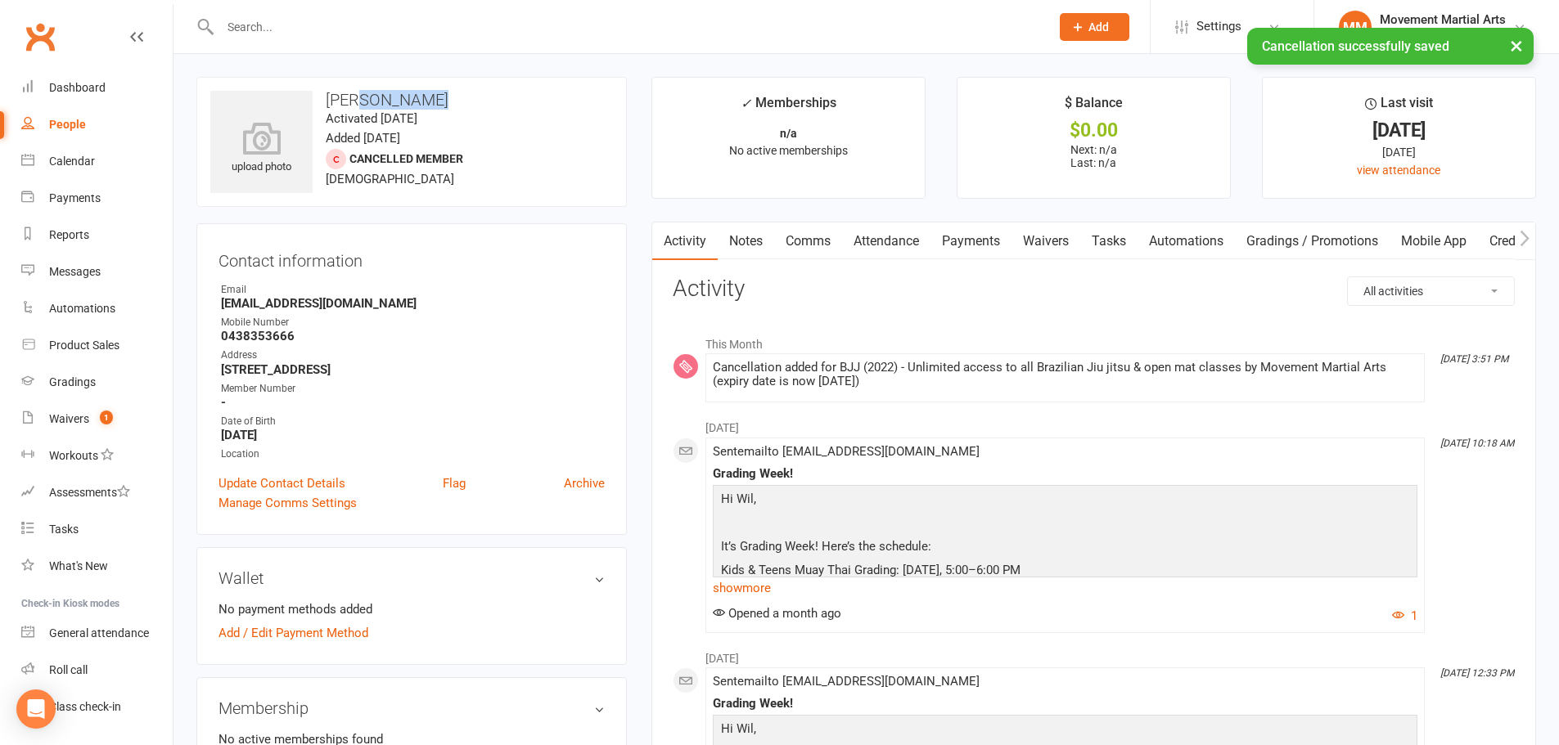
drag, startPoint x: 351, startPoint y: 100, endPoint x: 417, endPoint y: 98, distance: 65.5
click at [417, 98] on h3 "Wil Schofield" at bounding box center [411, 100] width 403 height 18
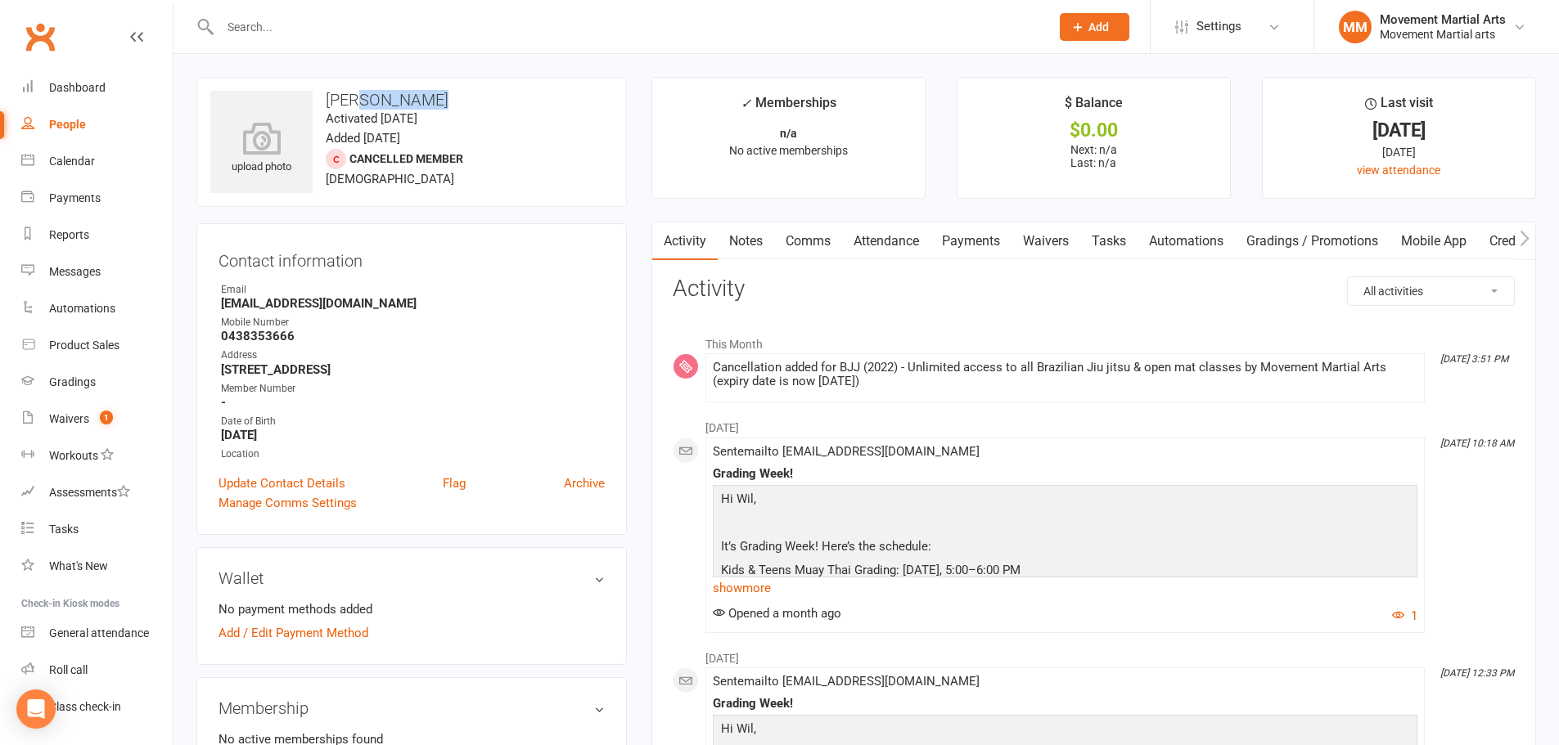
copy h3 "Schofield"
click at [306, 29] on input "text" at bounding box center [626, 27] width 823 height 23
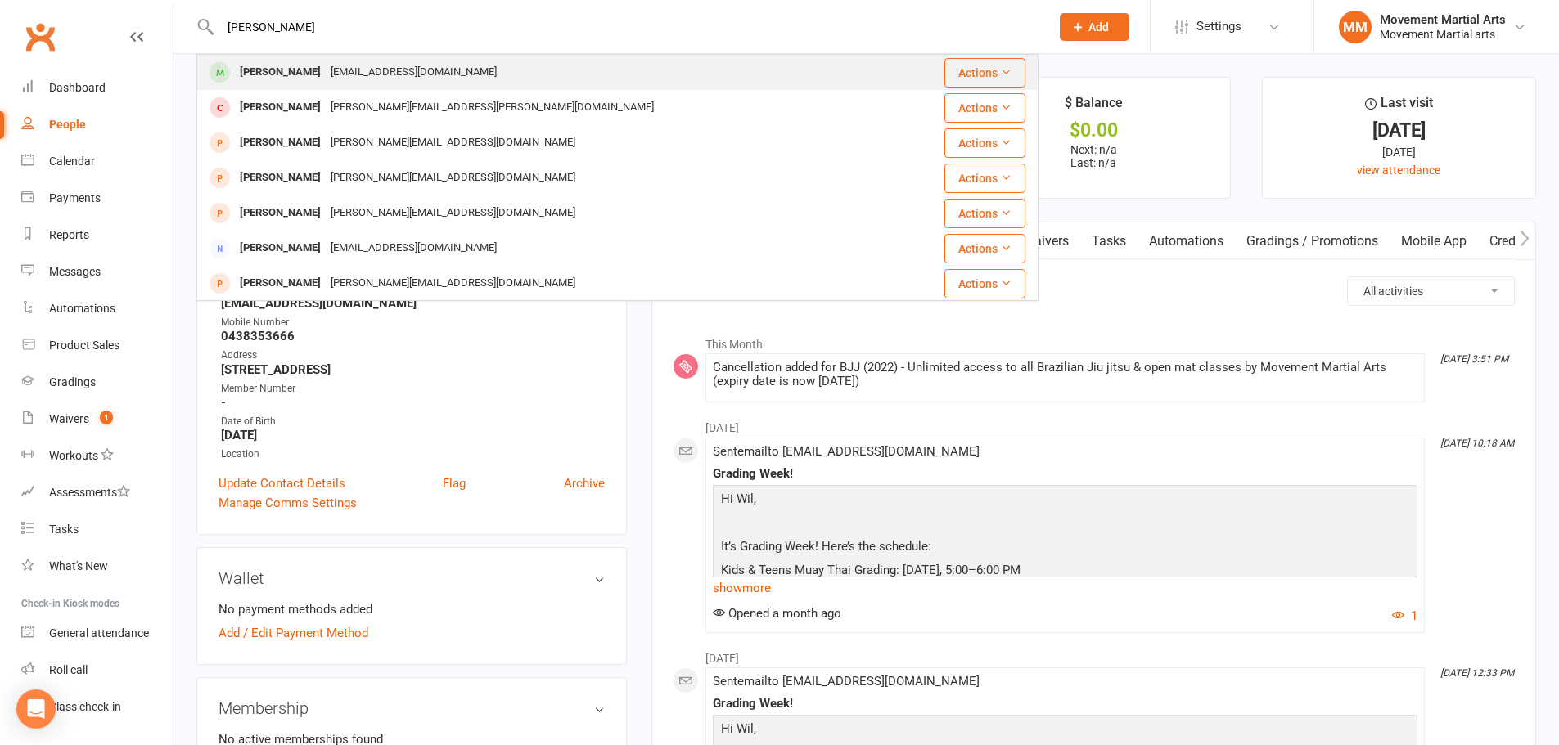
type input "michael mathe"
click at [363, 70] on div "Michaelmatheson@hotmail.com" at bounding box center [414, 73] width 176 height 24
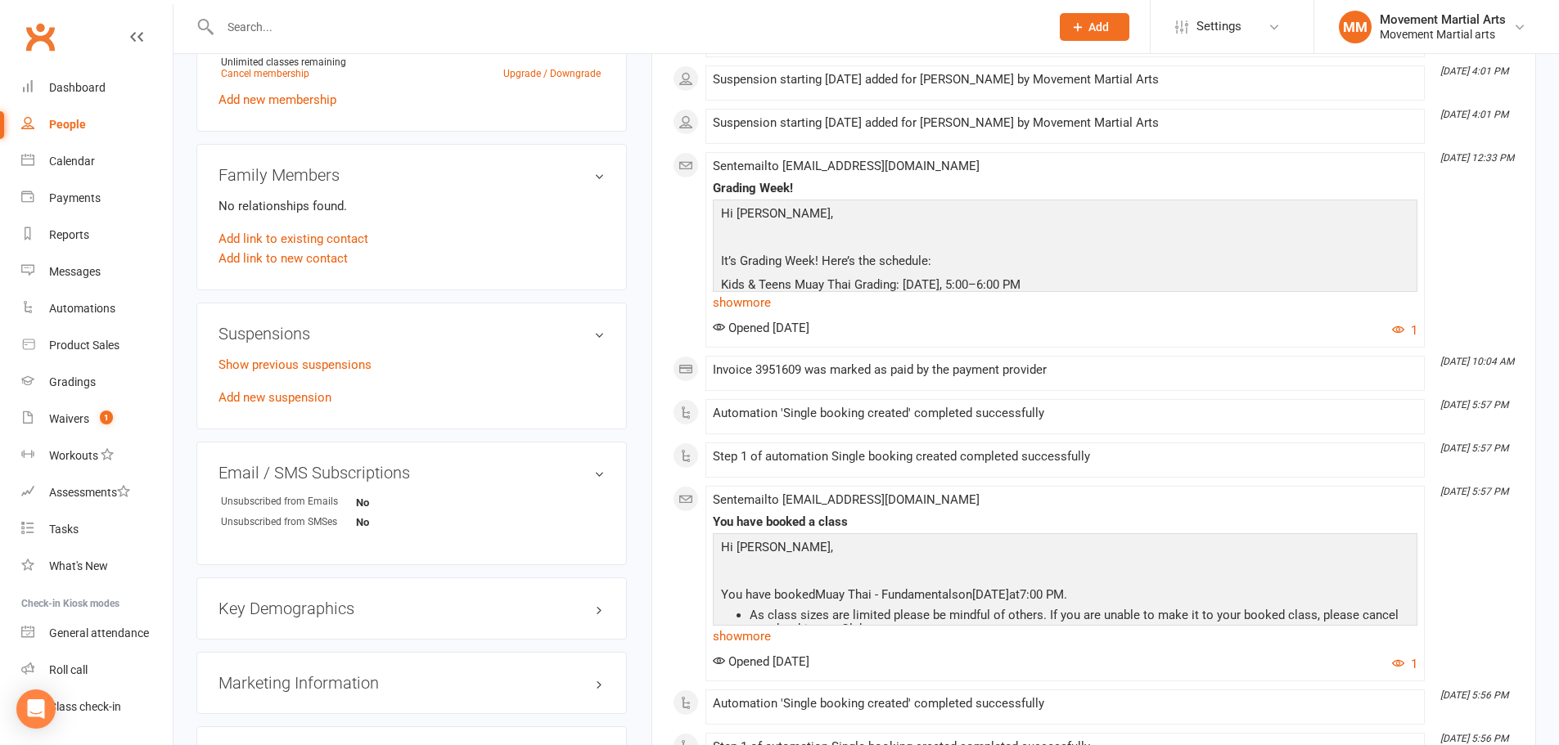
scroll to position [763, 0]
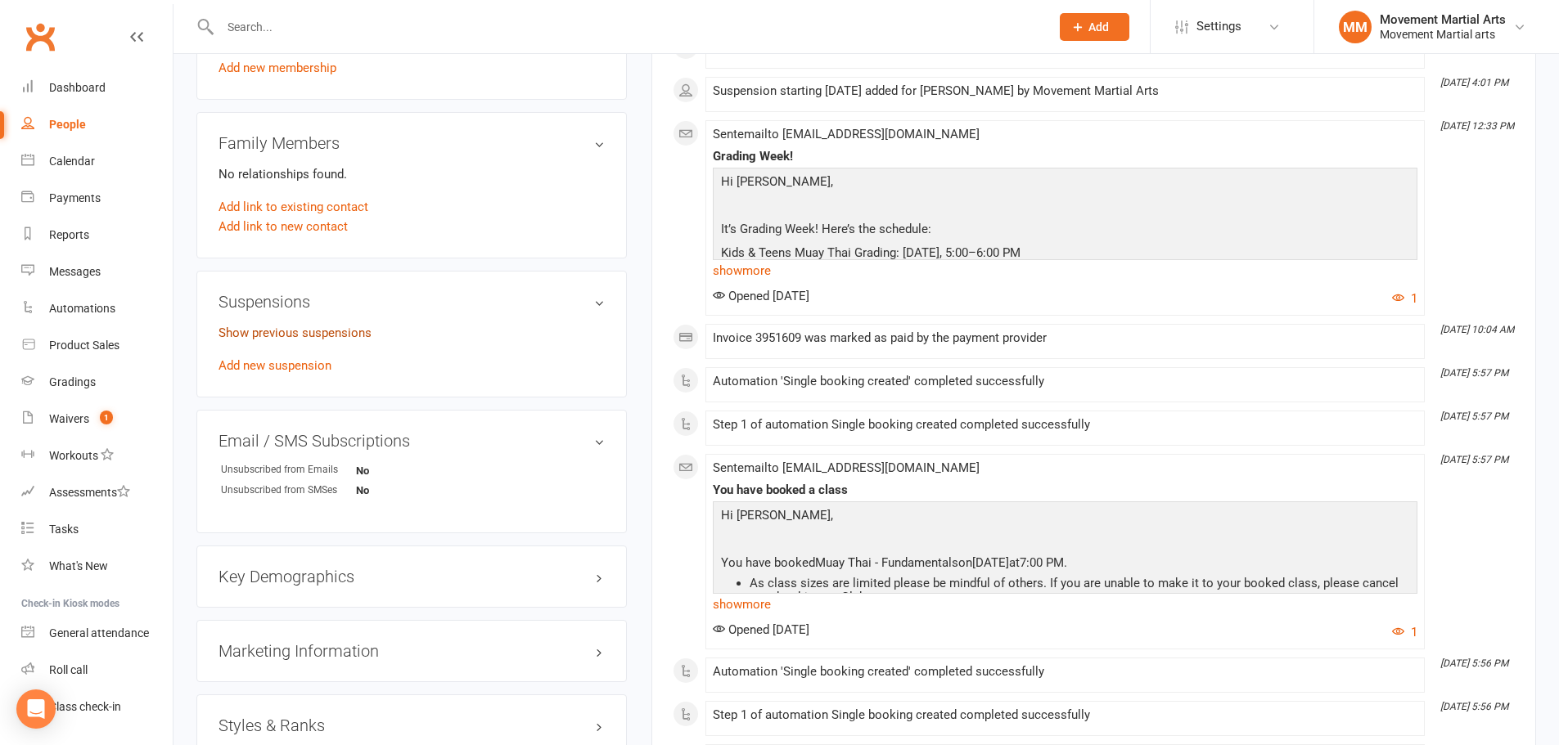
click at [314, 333] on link "Show previous suspensions" at bounding box center [294, 333] width 153 height 15
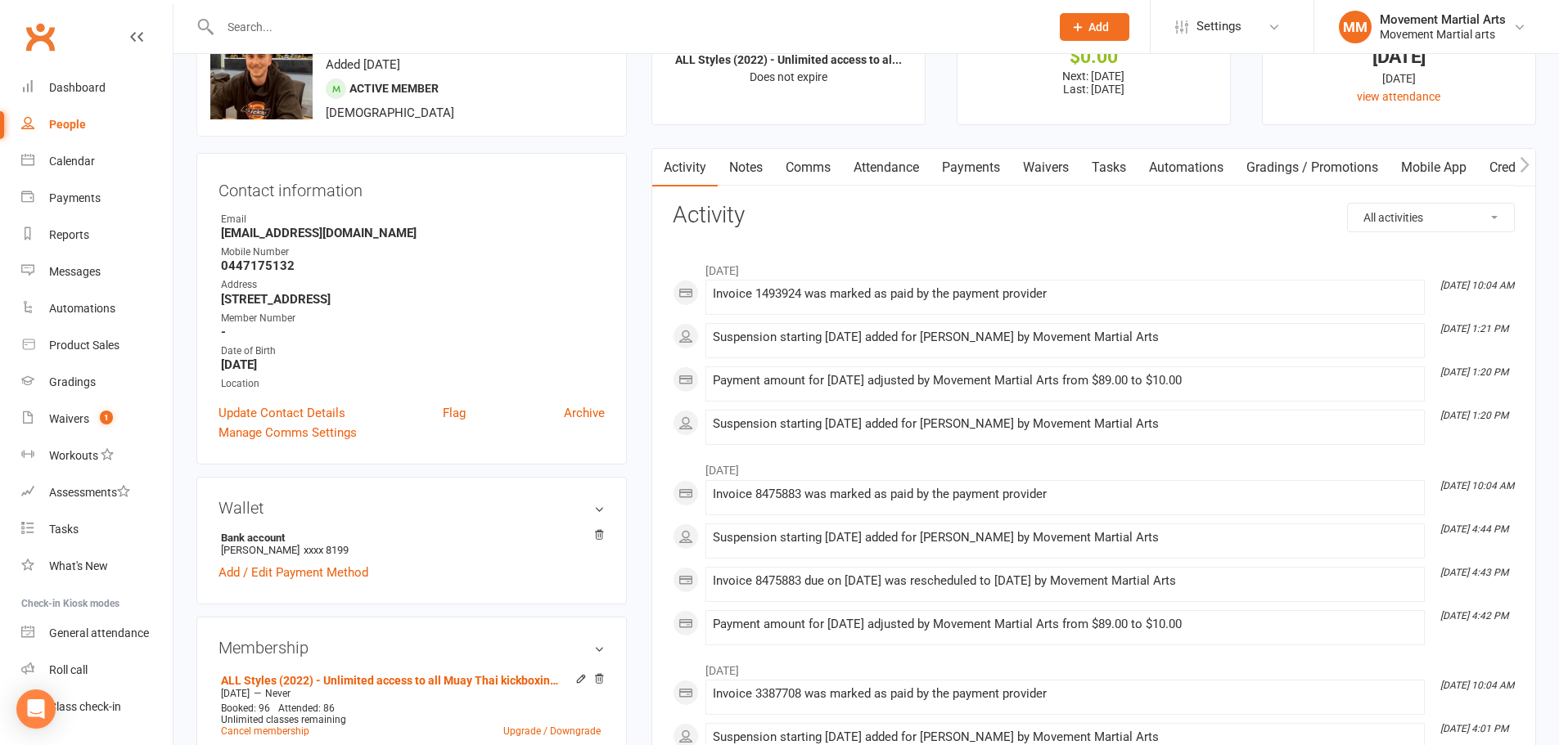
scroll to position [0, 0]
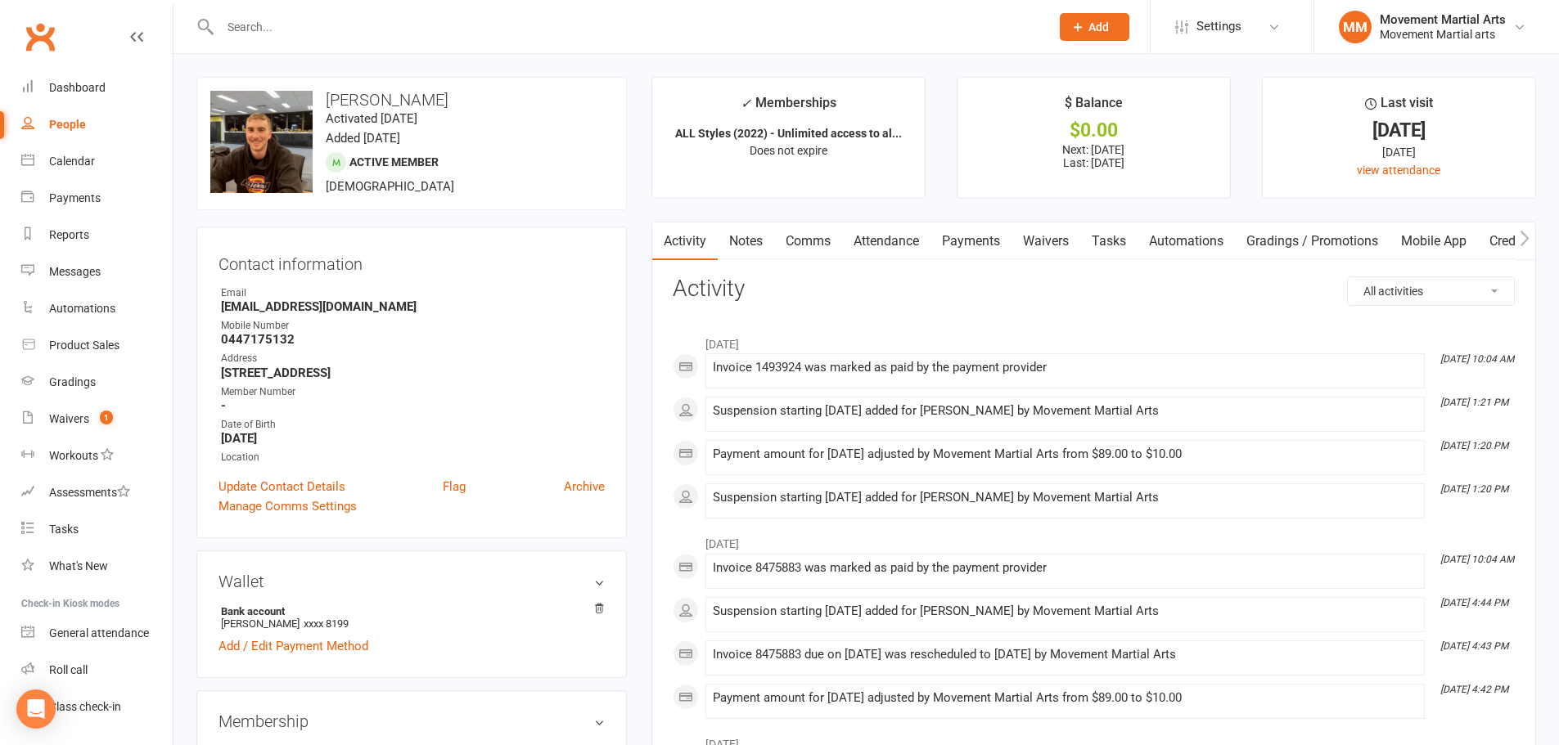
click at [971, 233] on link "Payments" at bounding box center [970, 242] width 81 height 38
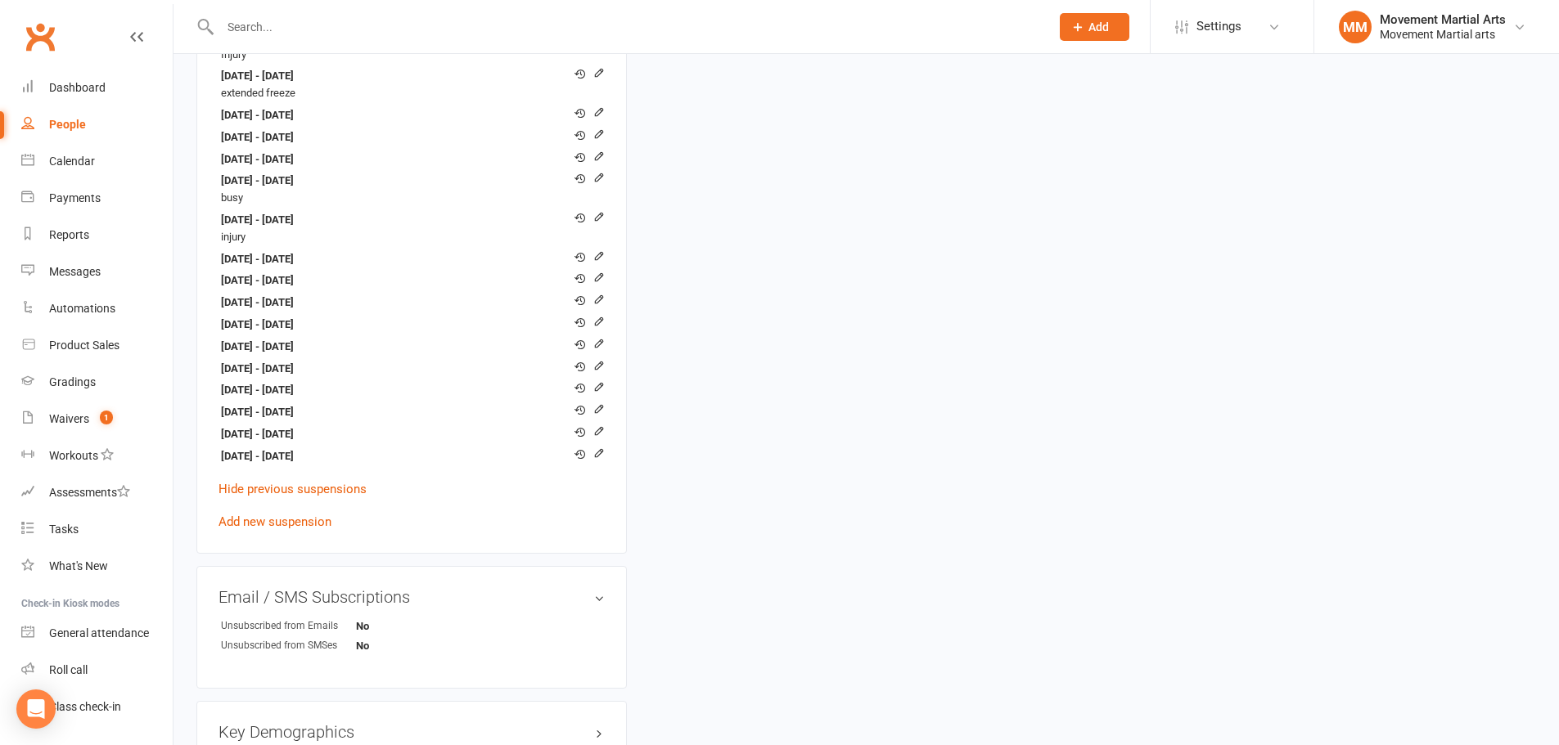
scroll to position [1336, 0]
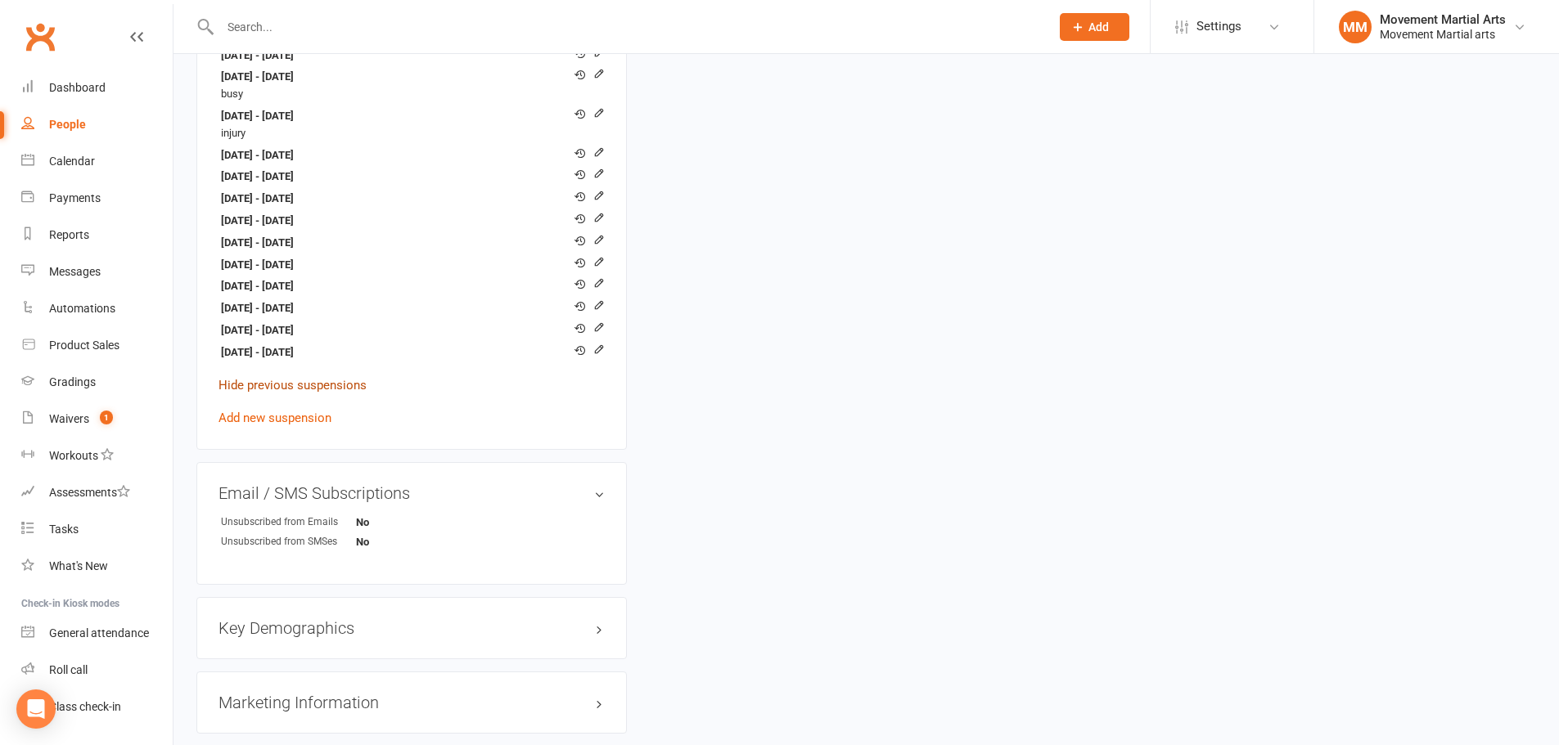
click at [307, 387] on link "Hide previous suspensions" at bounding box center [292, 385] width 148 height 15
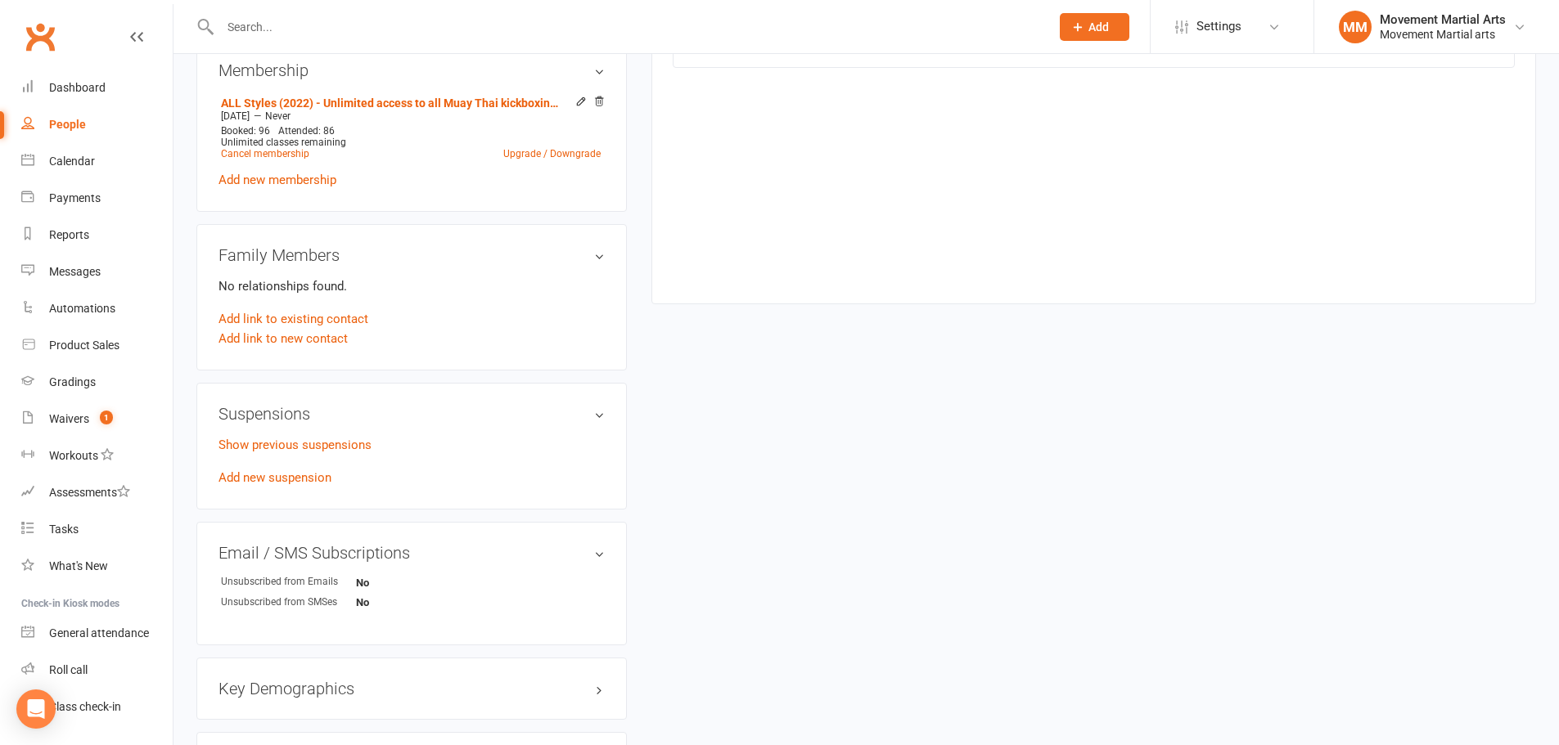
scroll to position [615, 0]
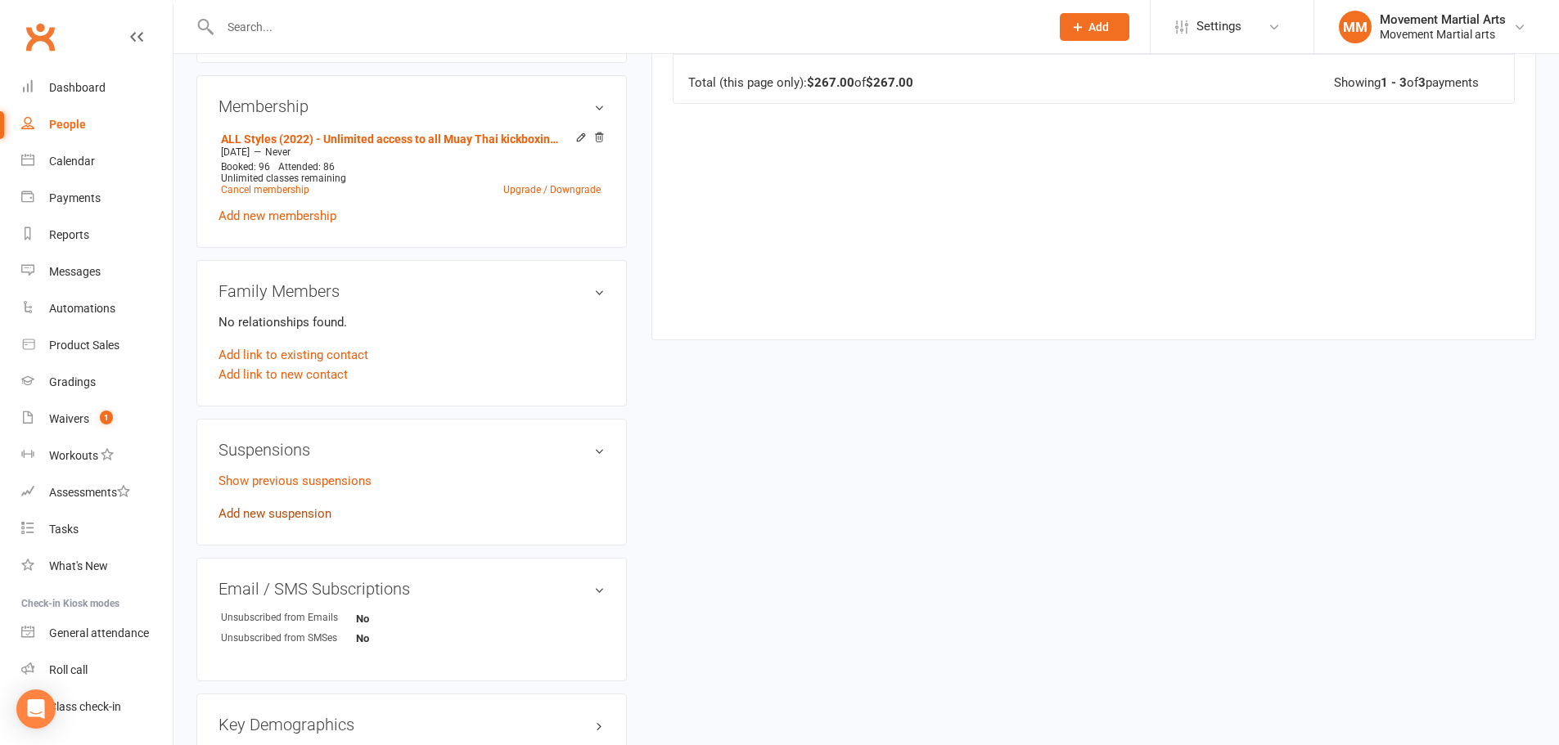
click at [257, 507] on link "Add new suspension" at bounding box center [274, 514] width 113 height 15
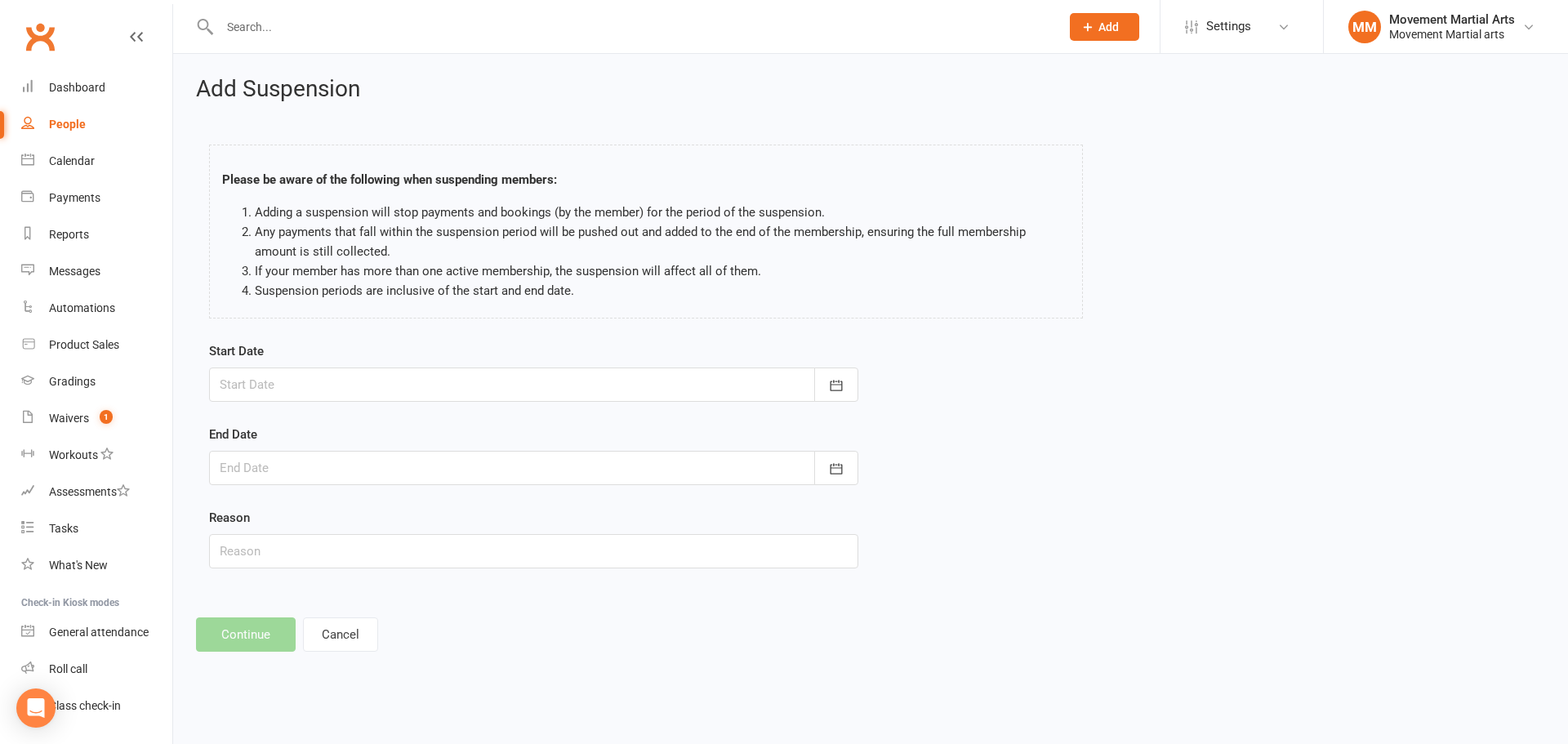
click at [262, 393] on div at bounding box center [533, 384] width 650 height 34
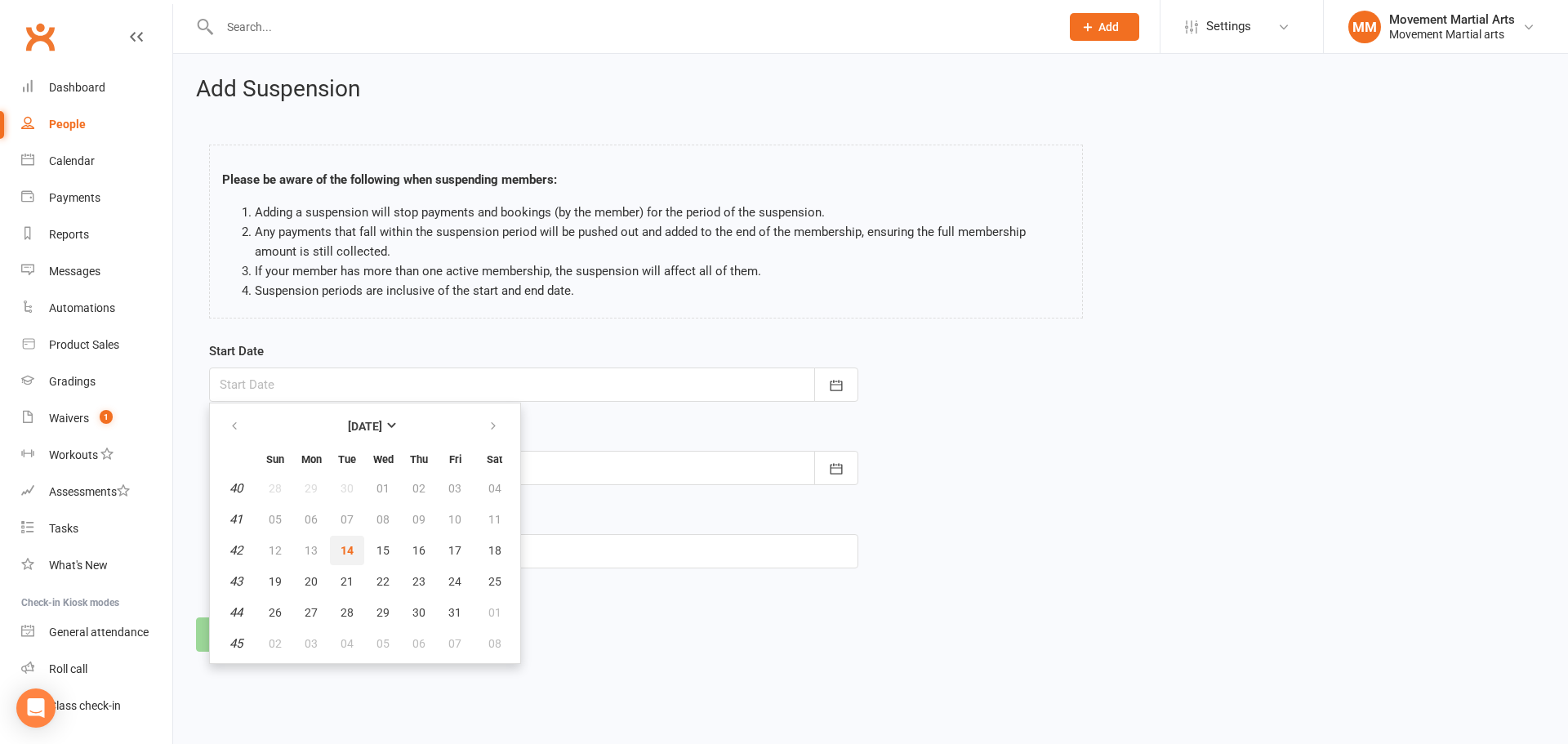
click at [336, 553] on button "14" at bounding box center [347, 550] width 34 height 29
type input "14 Oct 2025"
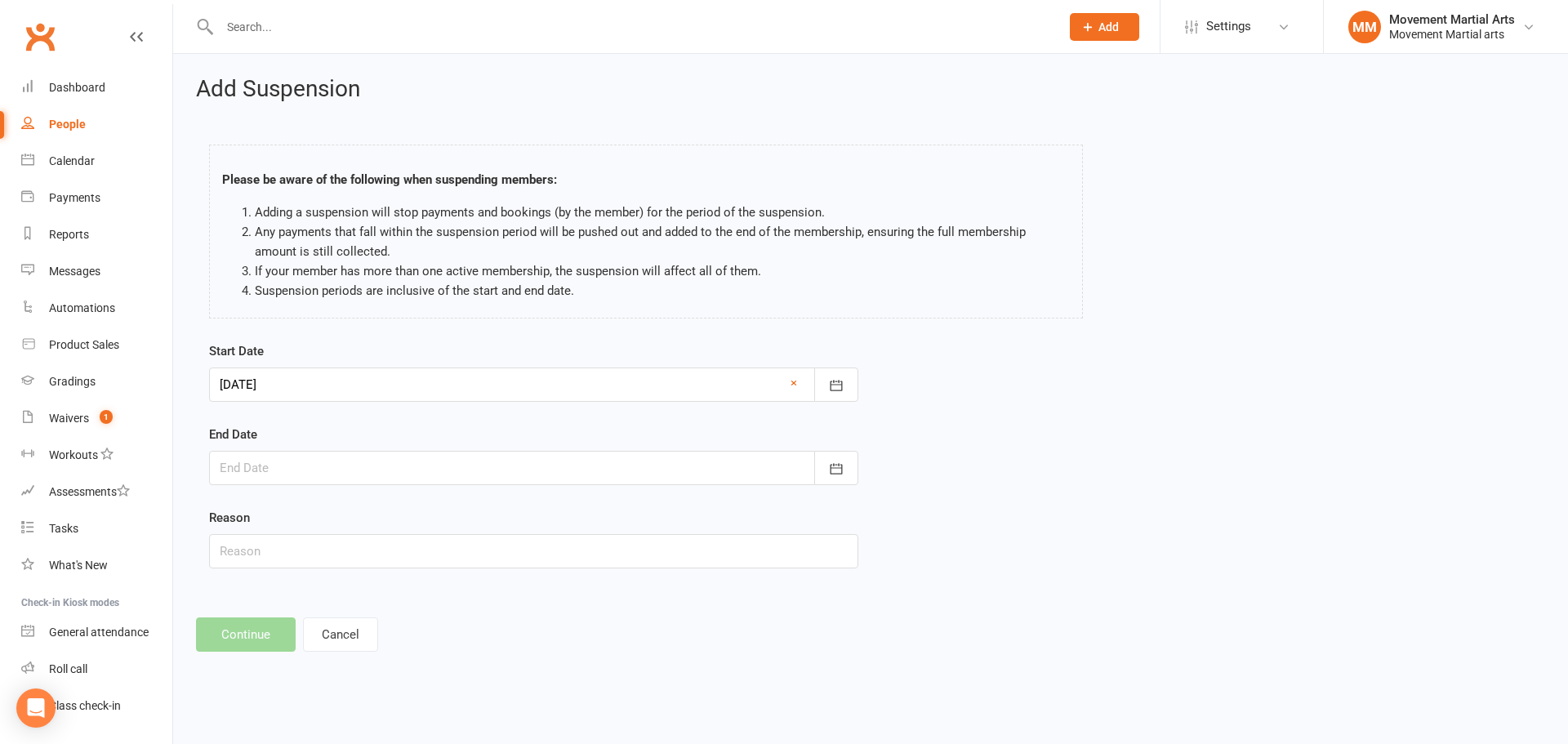
click at [275, 459] on div at bounding box center [533, 468] width 650 height 34
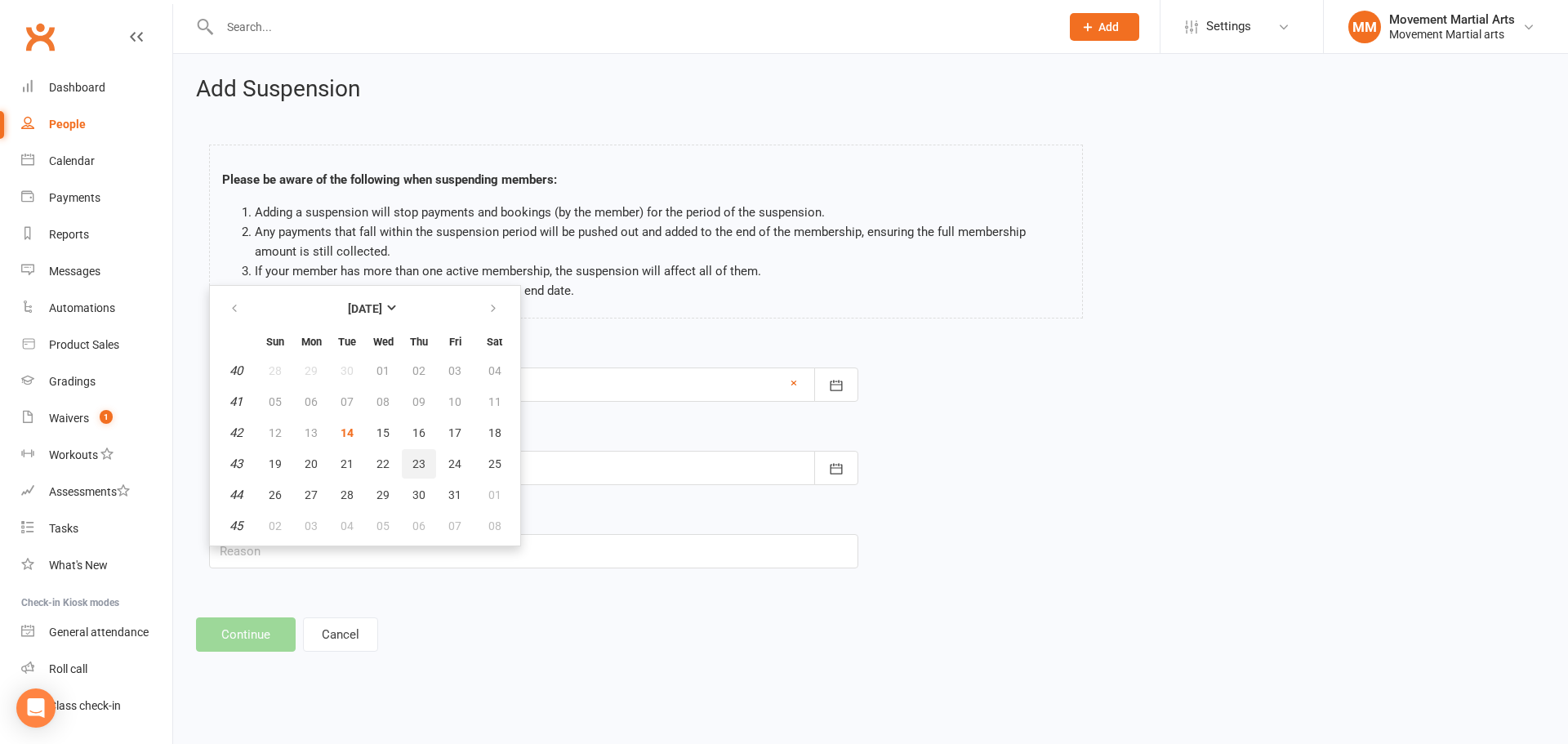
click at [410, 461] on button "23" at bounding box center [419, 463] width 34 height 29
type input "23 Oct 2025"
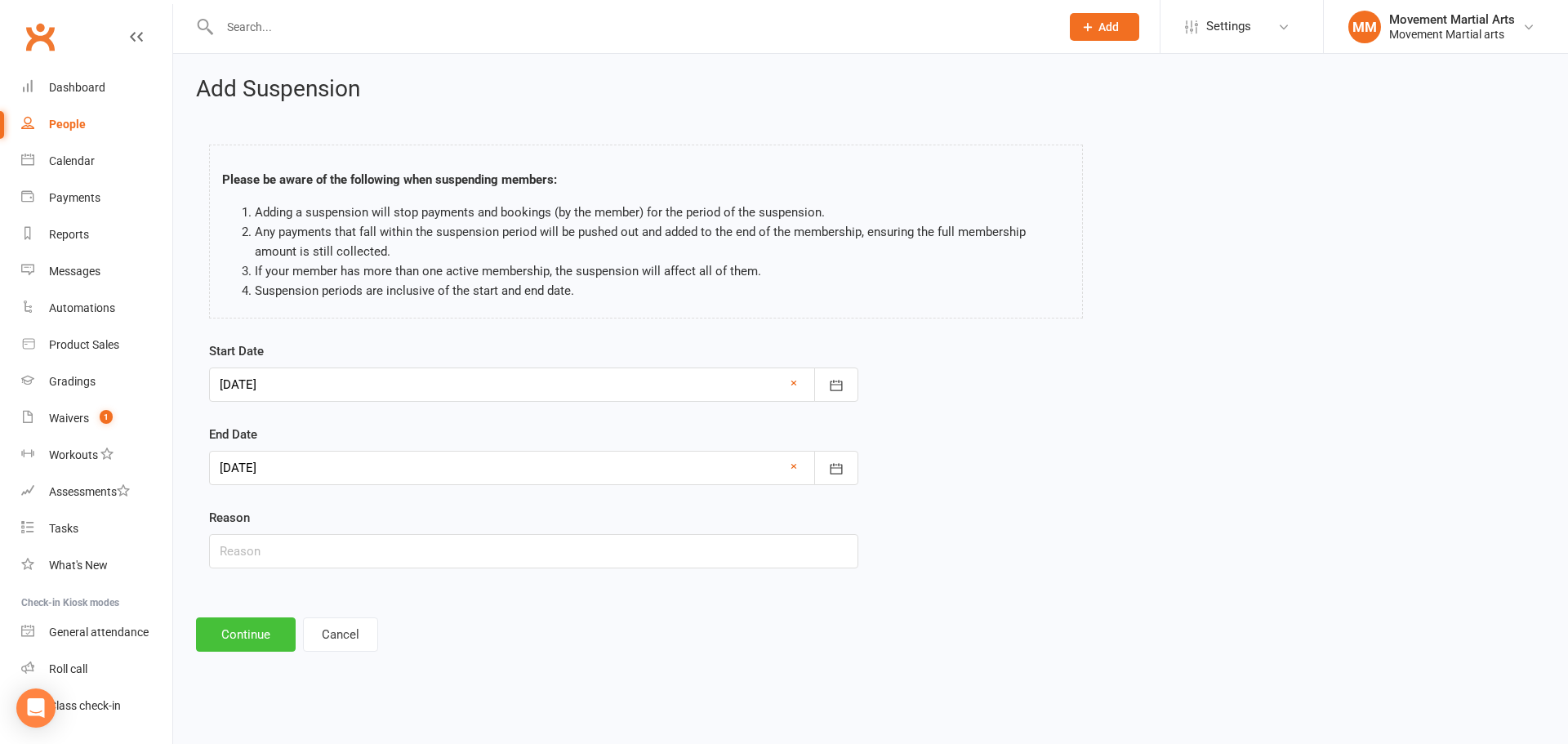
click at [254, 627] on button "Continue" at bounding box center [246, 635] width 100 height 34
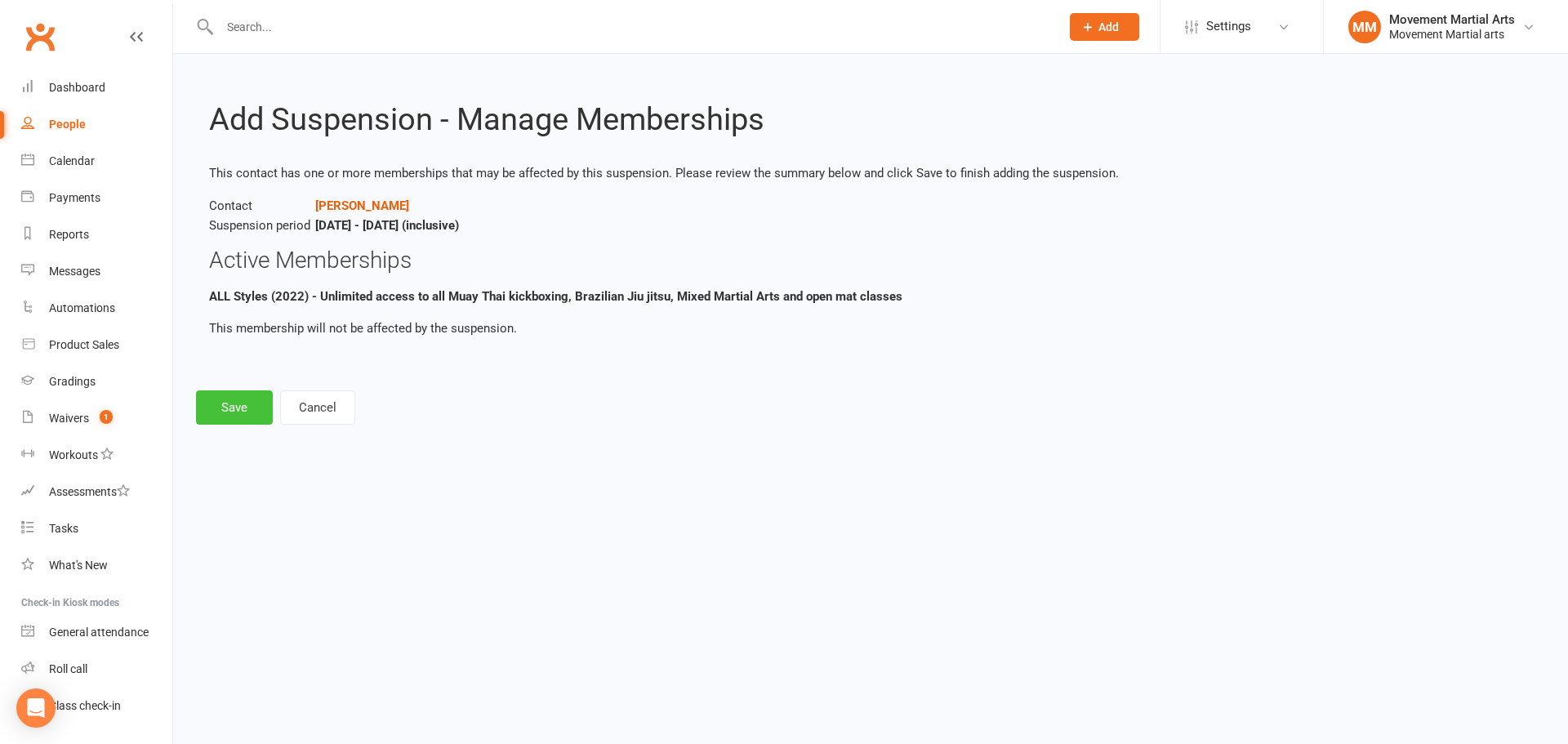
click at [234, 415] on button "Save" at bounding box center [234, 407] width 77 height 34
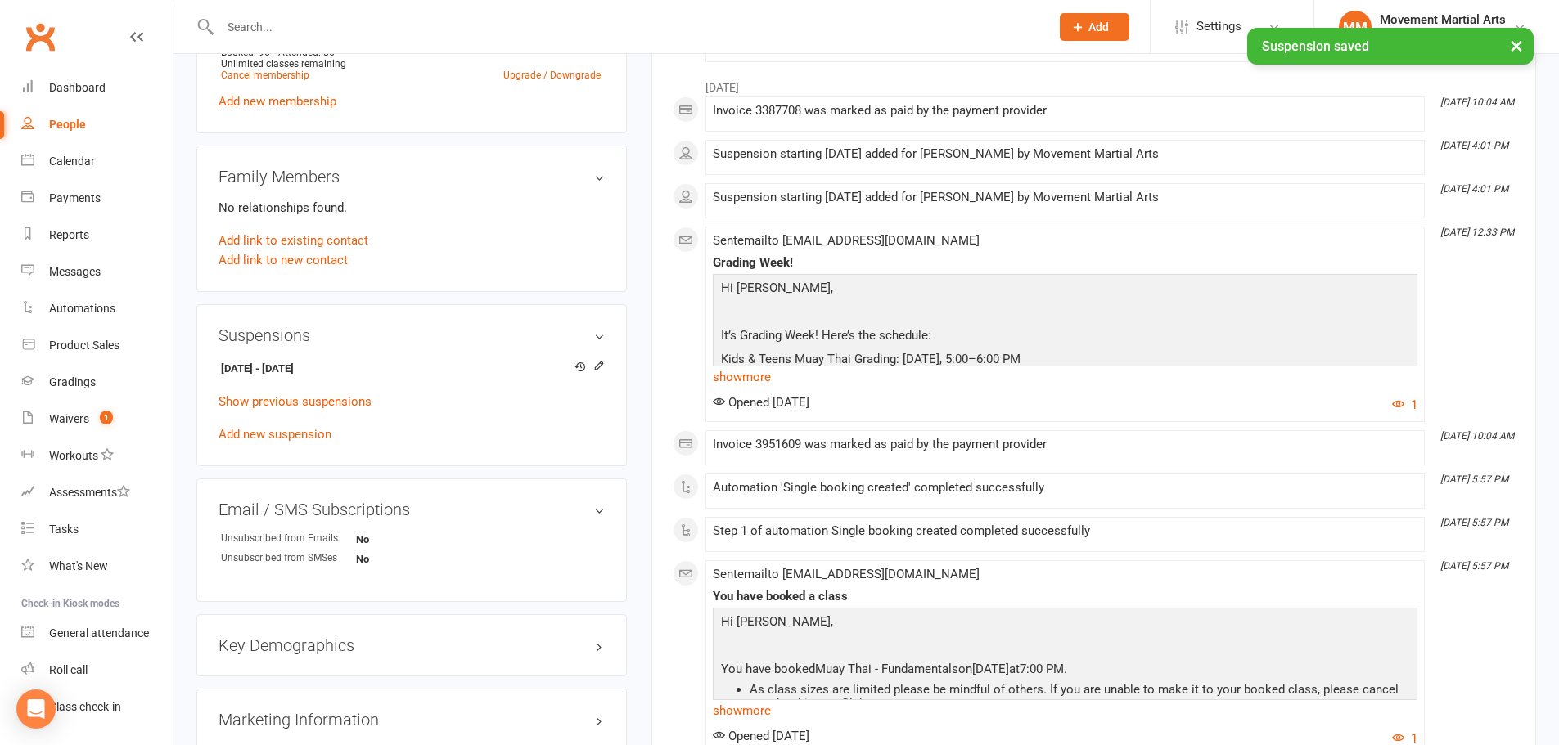
scroll to position [763, 0]
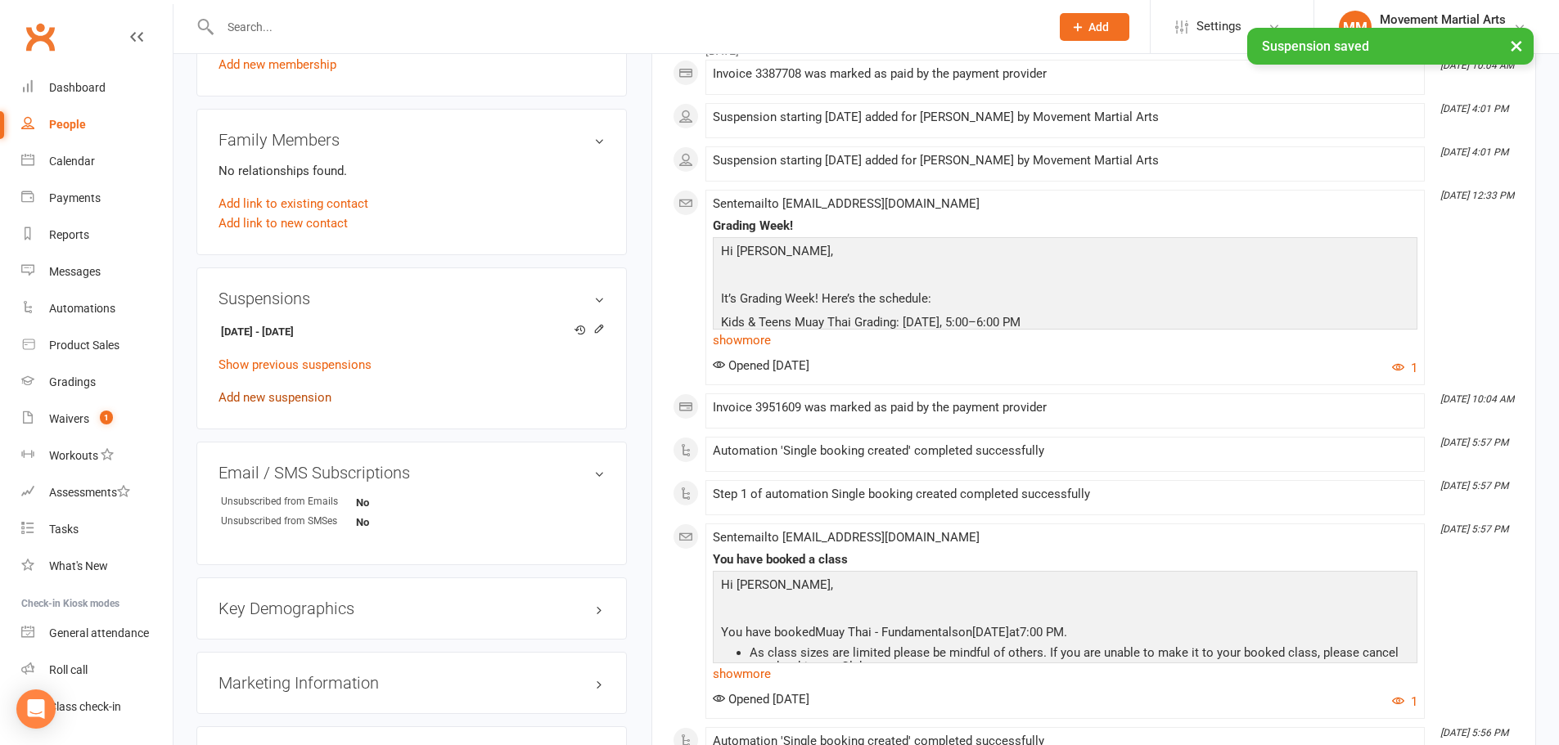
click at [286, 392] on link "Add new suspension" at bounding box center [274, 397] width 113 height 15
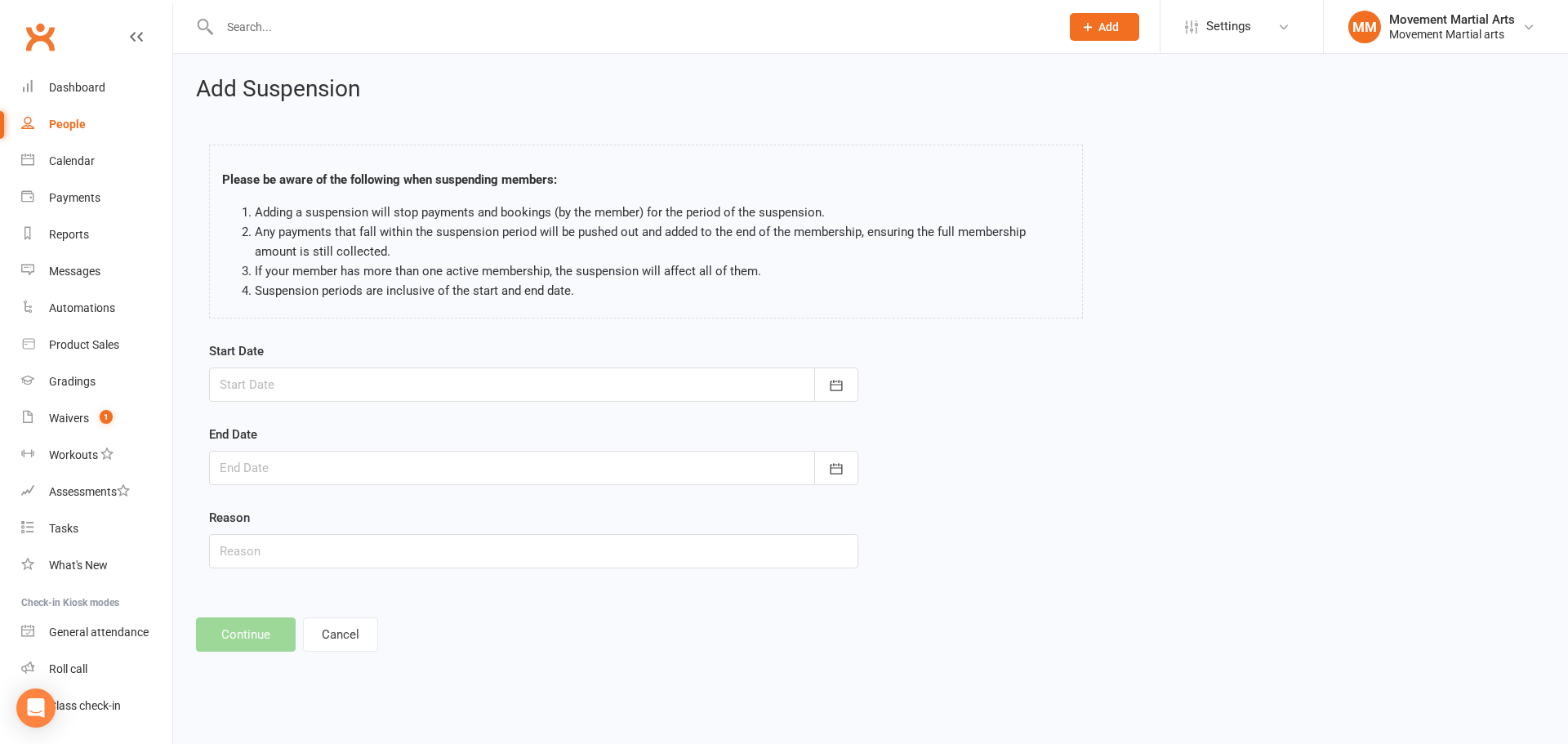
click at [275, 390] on div at bounding box center [533, 384] width 650 height 34
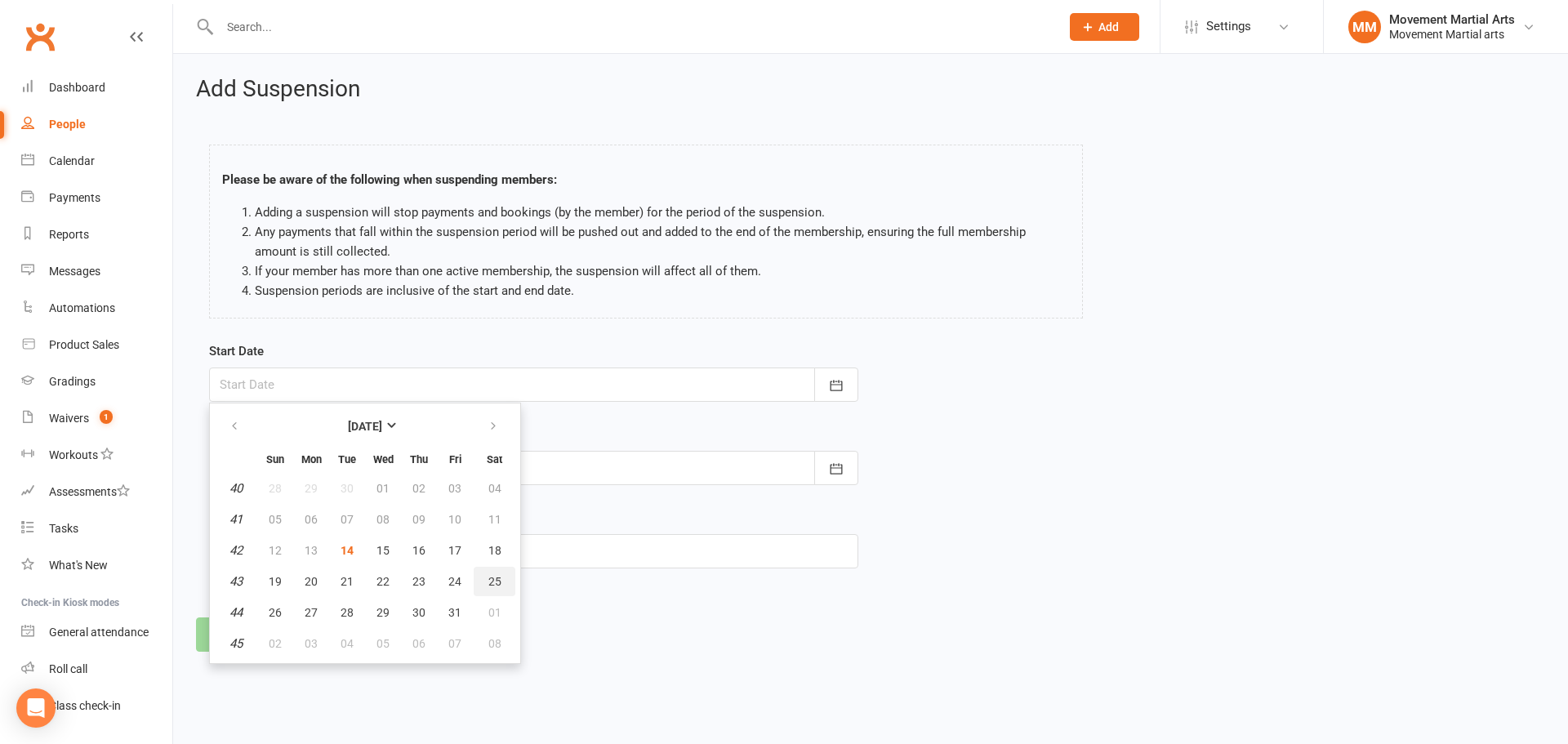
click at [490, 582] on span "25" at bounding box center [494, 581] width 13 height 13
type input "25 Oct 2025"
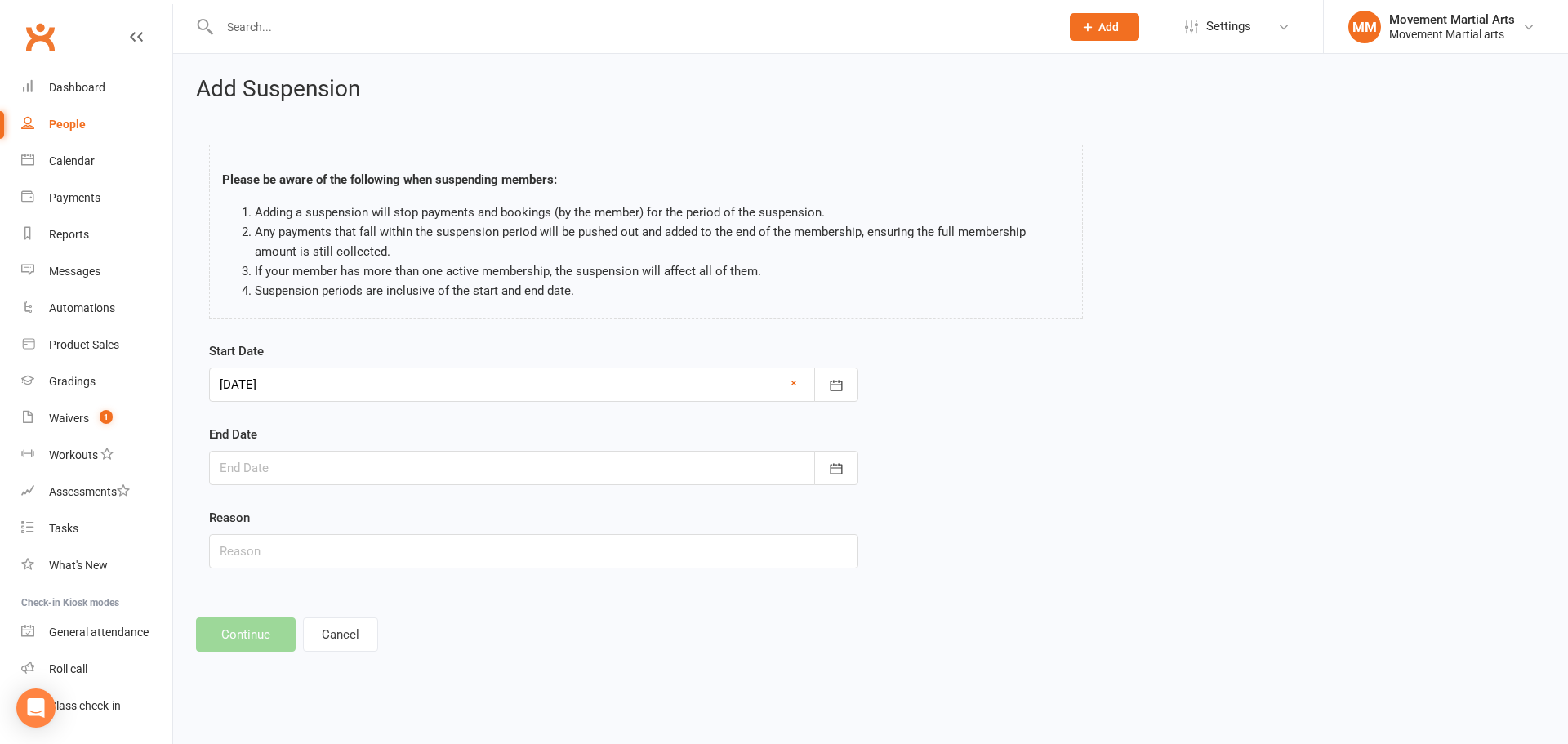
click at [287, 468] on div at bounding box center [533, 468] width 650 height 34
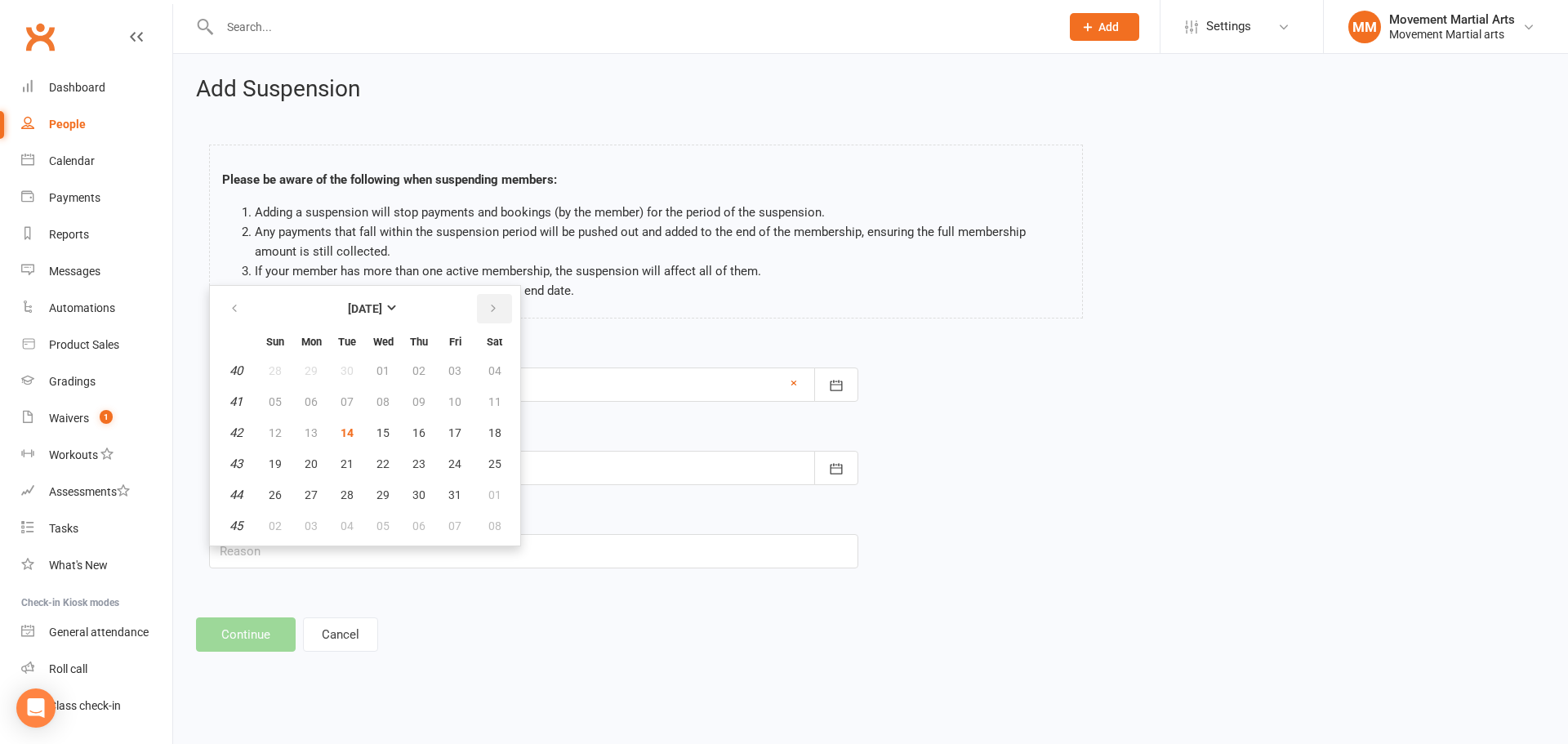
click at [501, 314] on button "button" at bounding box center [494, 309] width 35 height 29
click at [498, 309] on button "button" at bounding box center [494, 309] width 35 height 29
click at [304, 398] on span "08" at bounding box center [310, 401] width 13 height 13
type input "08 Dec 2025"
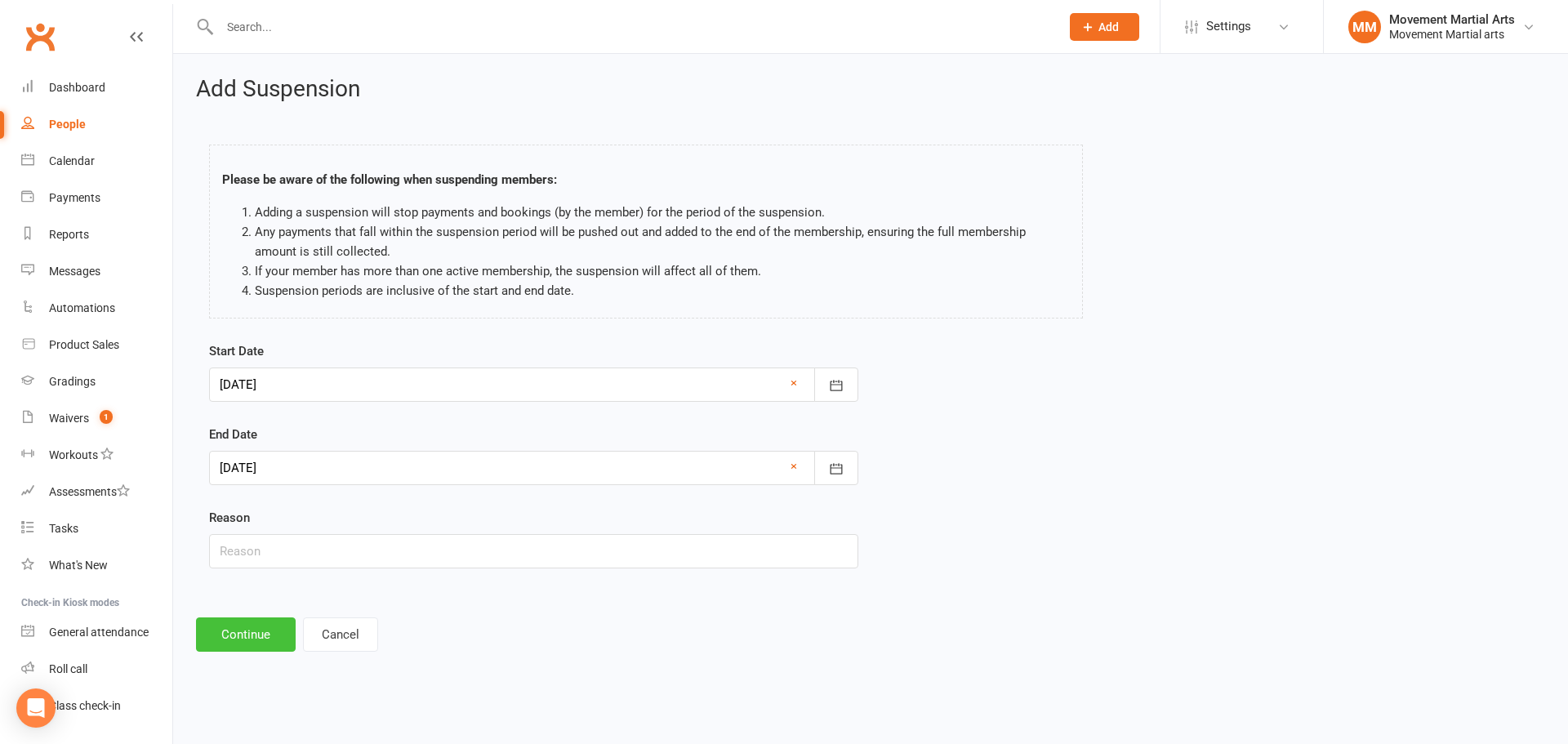
click at [234, 631] on button "Continue" at bounding box center [246, 635] width 100 height 34
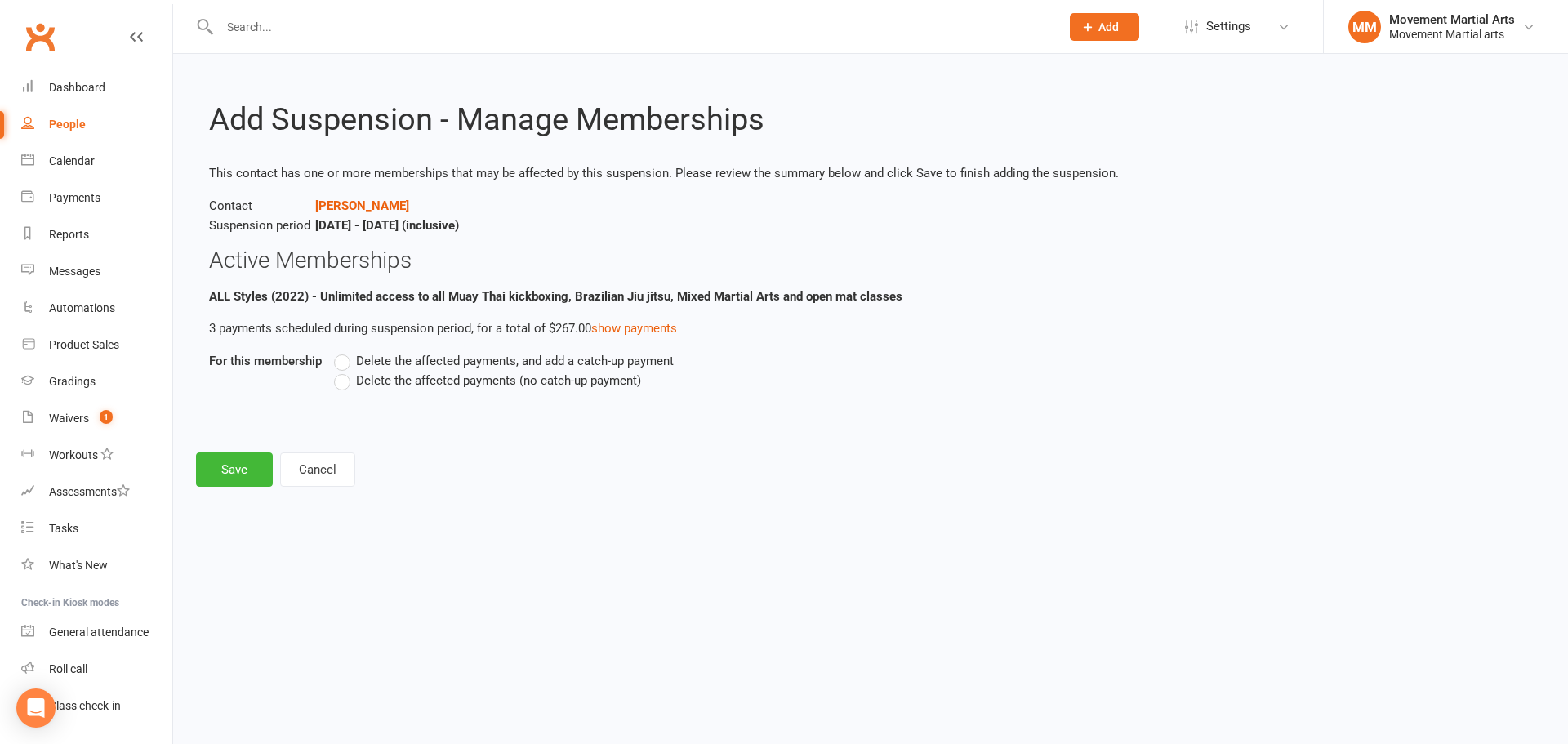
click at [436, 385] on span "Delete the affected payments (no catch-up payment)" at bounding box center [499, 379] width 285 height 17
click at [344, 372] on input "Delete the affected payments (no catch-up payment)" at bounding box center [339, 372] width 11 height 0
click at [228, 479] on button "Save" at bounding box center [234, 469] width 77 height 34
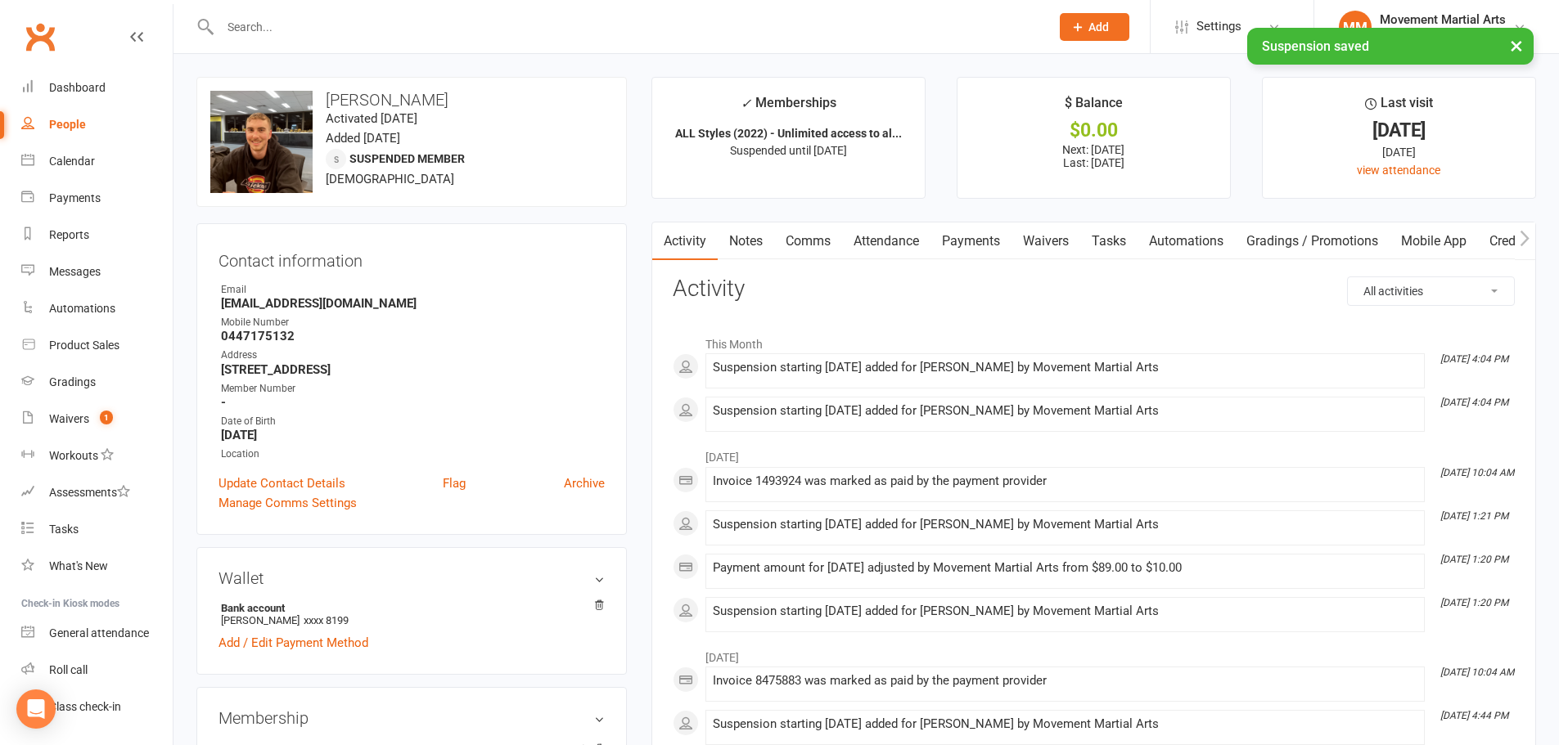
click at [950, 235] on link "Payments" at bounding box center [970, 242] width 81 height 38
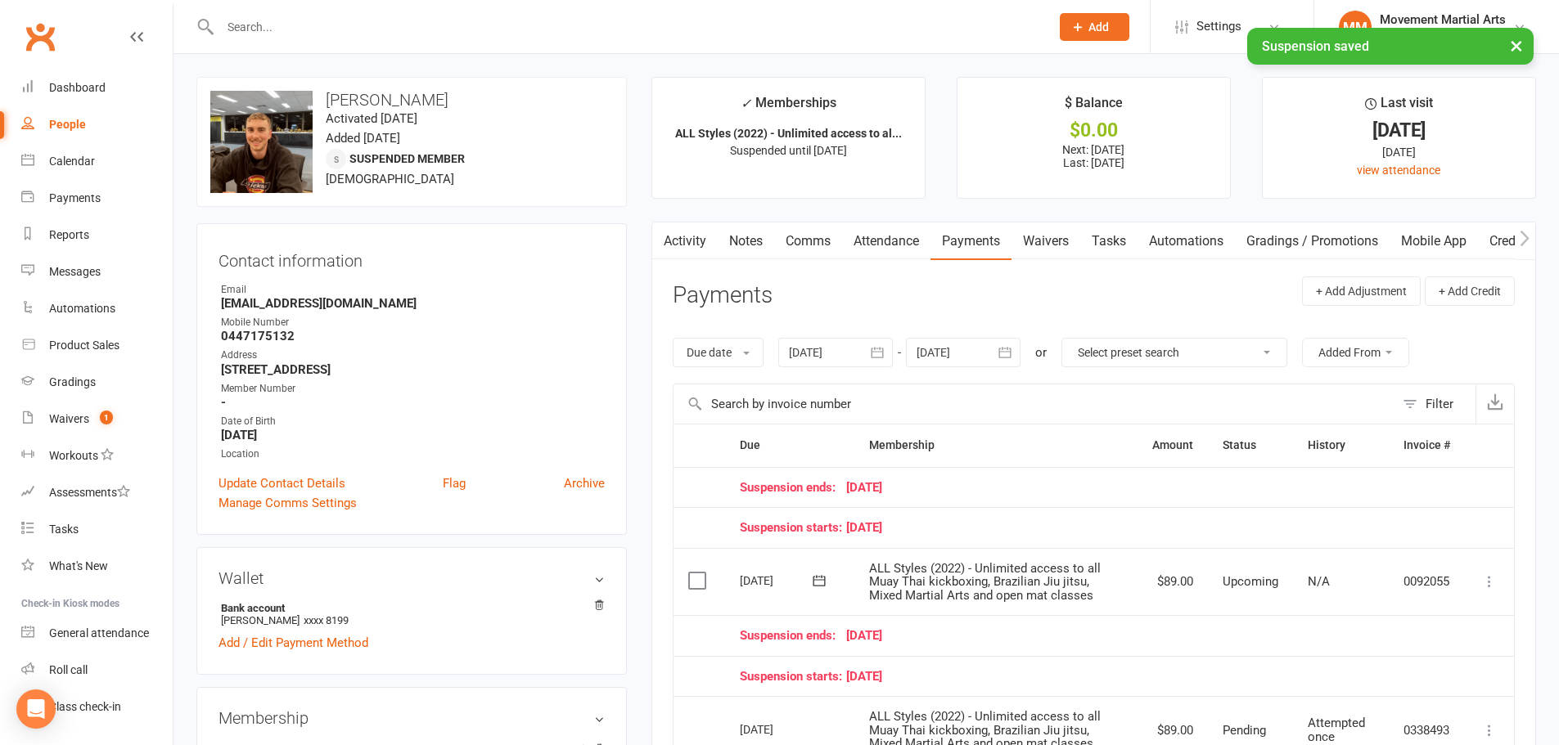
click at [1482, 586] on icon at bounding box center [1489, 582] width 16 height 16
click at [1409, 733] on link "Change amount" at bounding box center [1401, 744] width 193 height 33
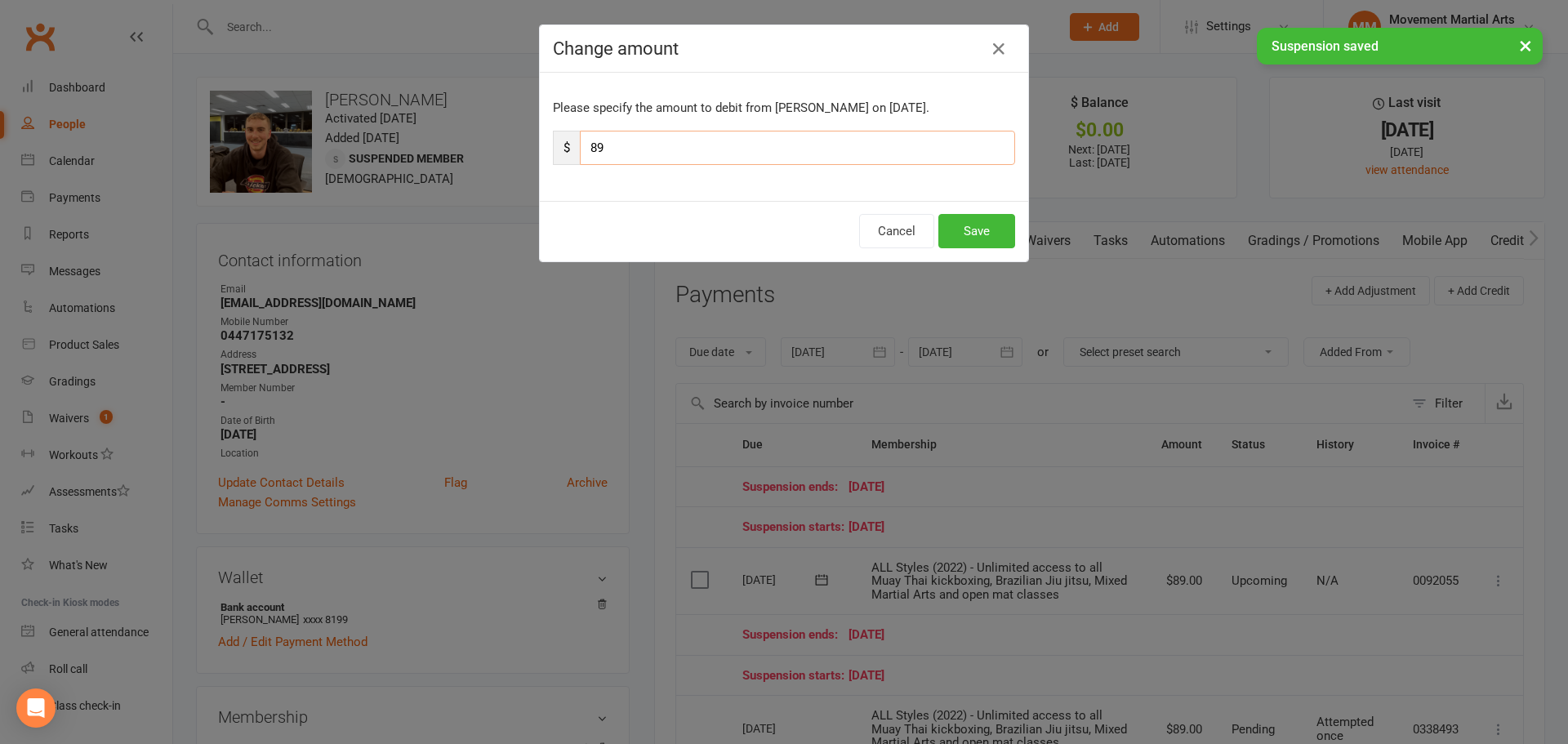
click at [607, 146] on input "89" at bounding box center [797, 148] width 435 height 34
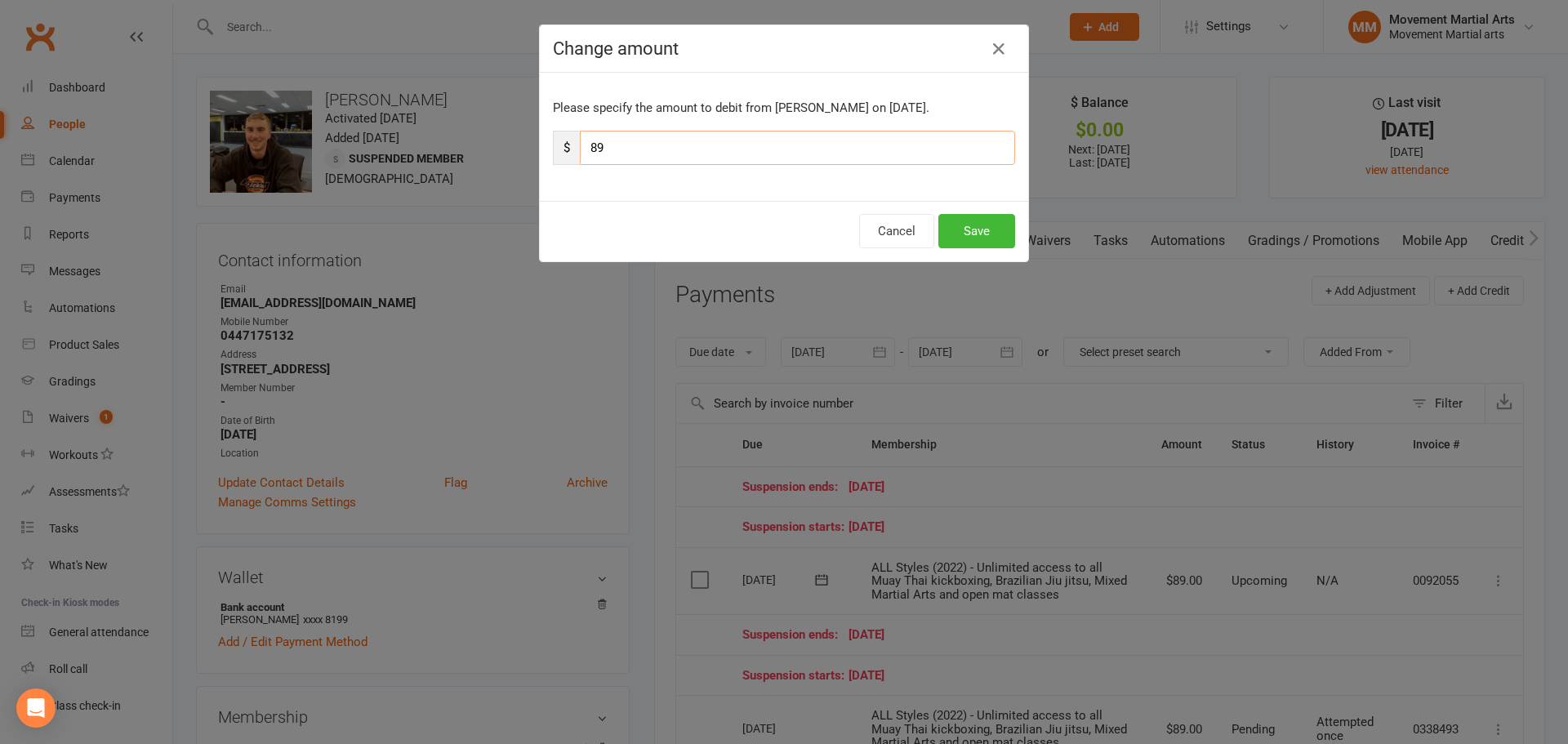
type input "8"
type input "10"
click at [956, 234] on button "Save" at bounding box center [976, 231] width 77 height 34
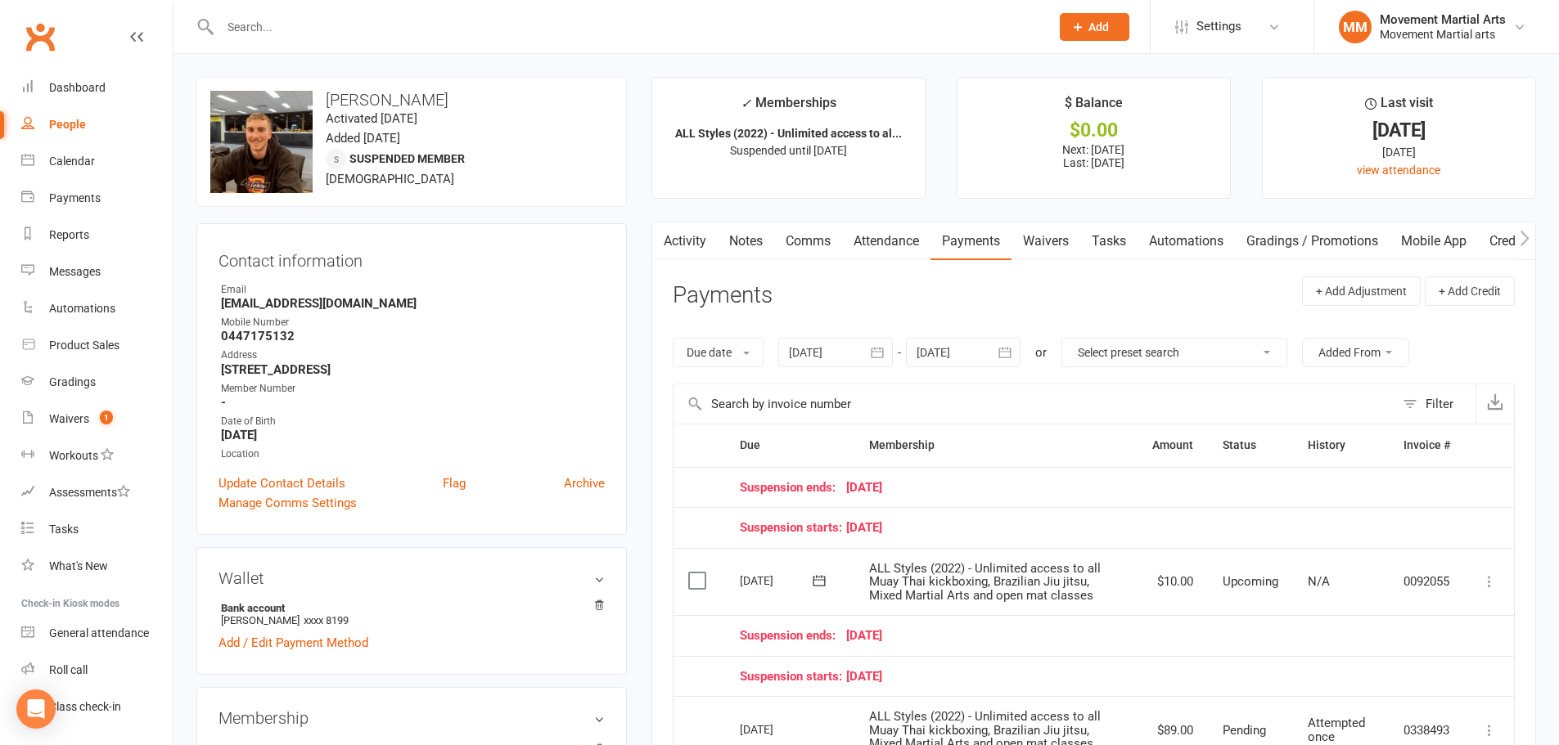
click at [760, 252] on link "Notes" at bounding box center [746, 242] width 56 height 38
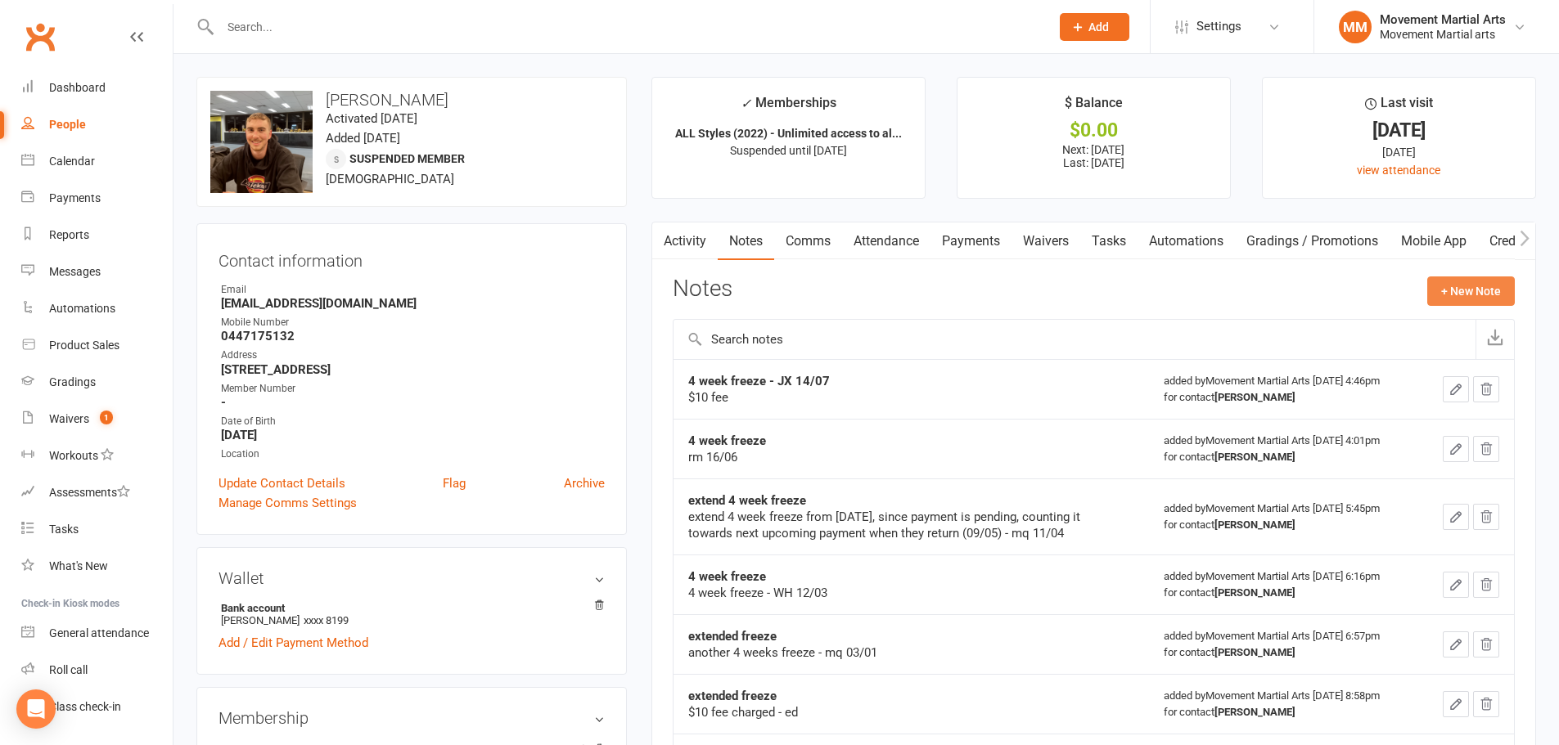
click at [1485, 286] on button "+ New Note" at bounding box center [1471, 291] width 88 height 29
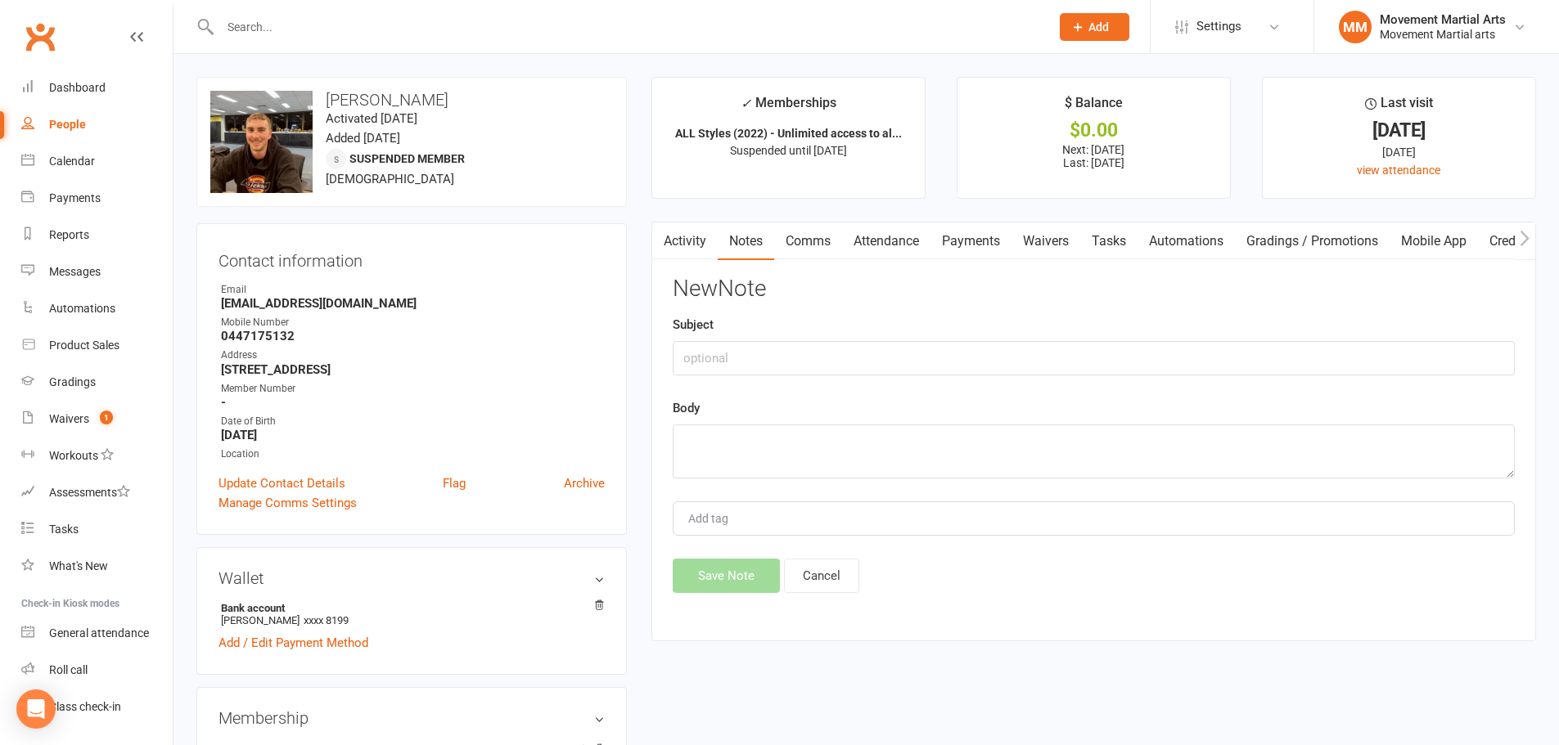
click at [943, 379] on div "New Note Subject Body Add tag Save Note Cancel" at bounding box center [1094, 435] width 842 height 317
click at [971, 346] on input "text" at bounding box center [1094, 358] width 842 height 34
type input "8 week freeze"
type textarea "rm 14/10"
click at [754, 570] on button "Save Note" at bounding box center [726, 576] width 107 height 34
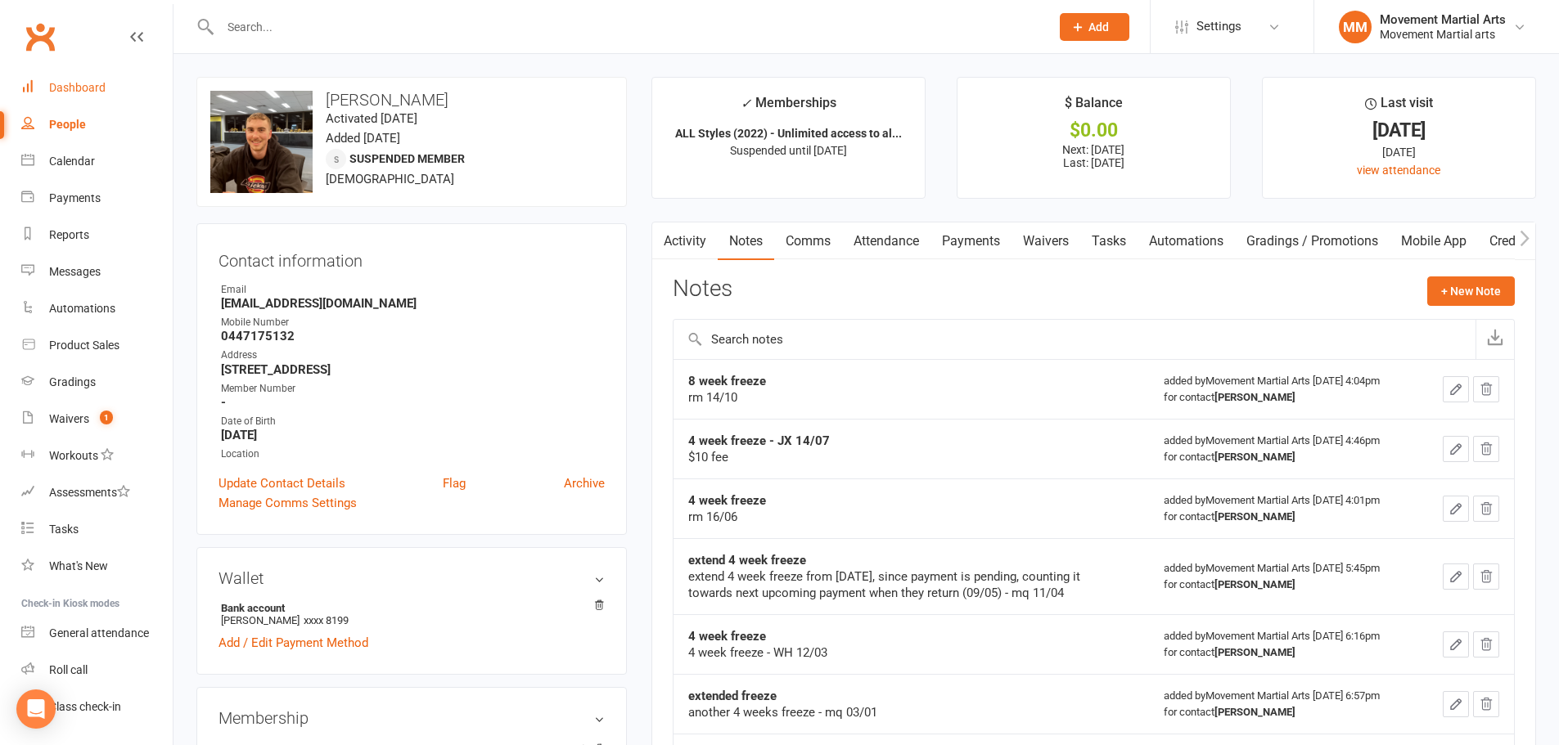
click at [98, 71] on link "Dashboard" at bounding box center [96, 88] width 151 height 37
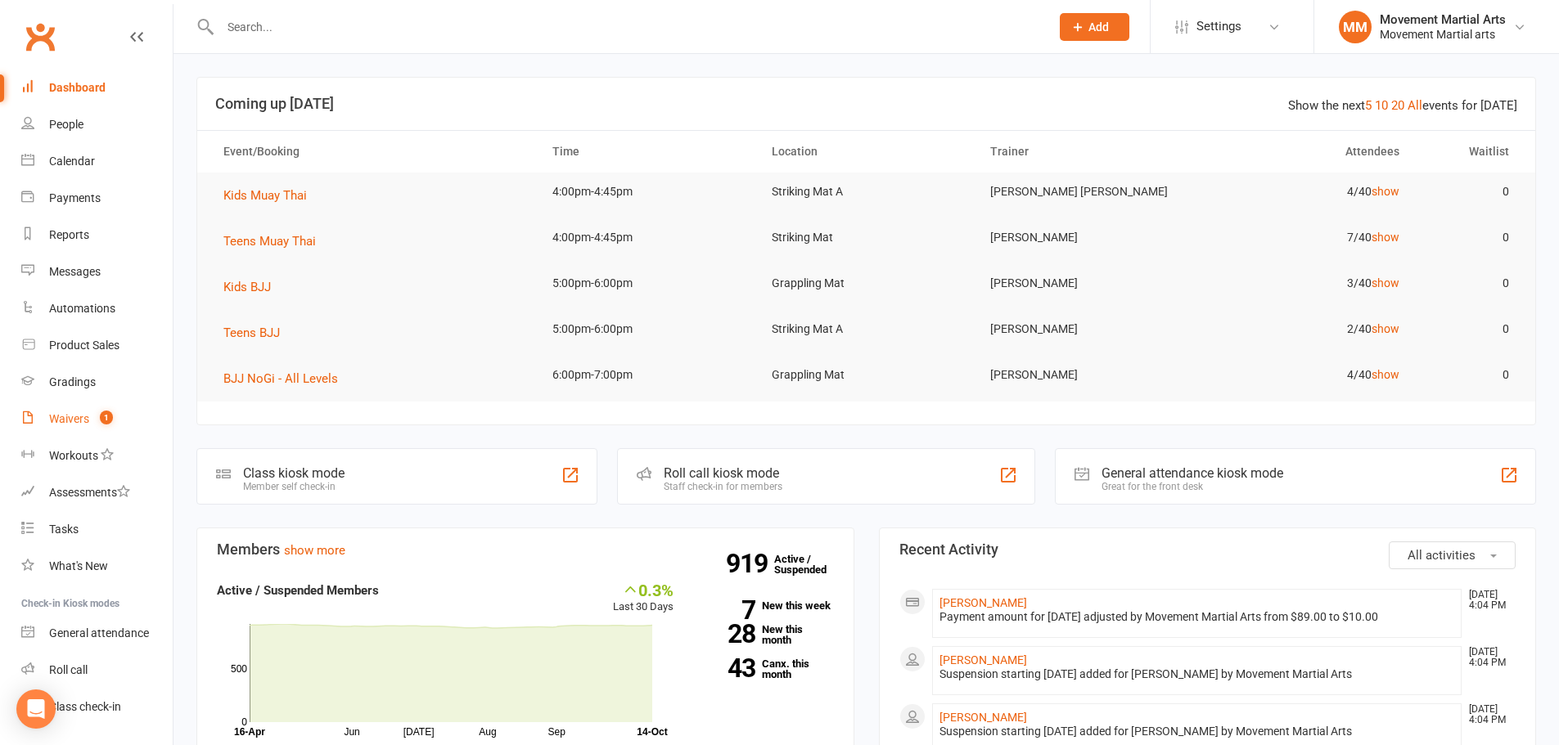
click at [92, 417] on link "Waivers 1" at bounding box center [96, 419] width 151 height 37
select select "100"
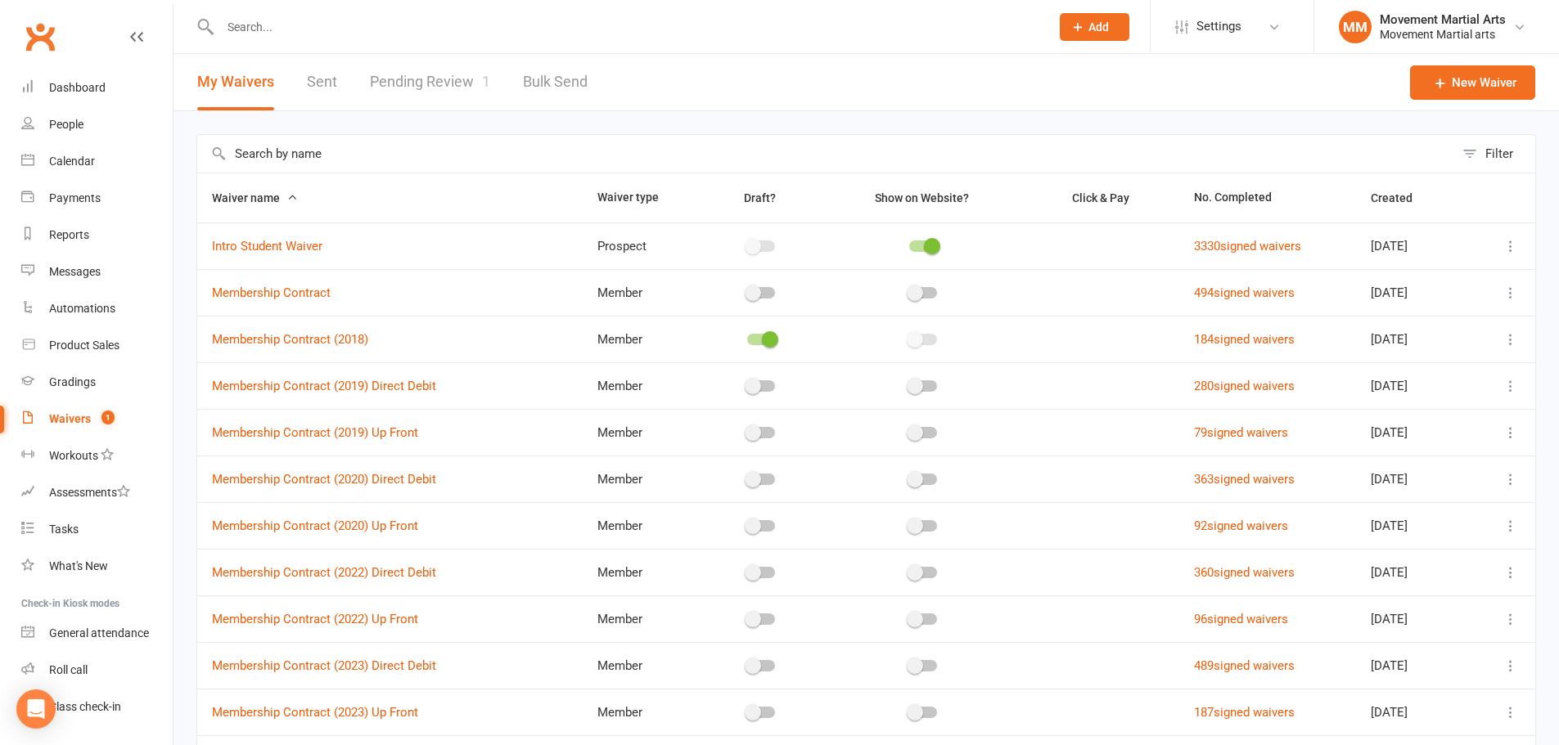
click at [457, 95] on link "Pending Review 1" at bounding box center [430, 82] width 120 height 56
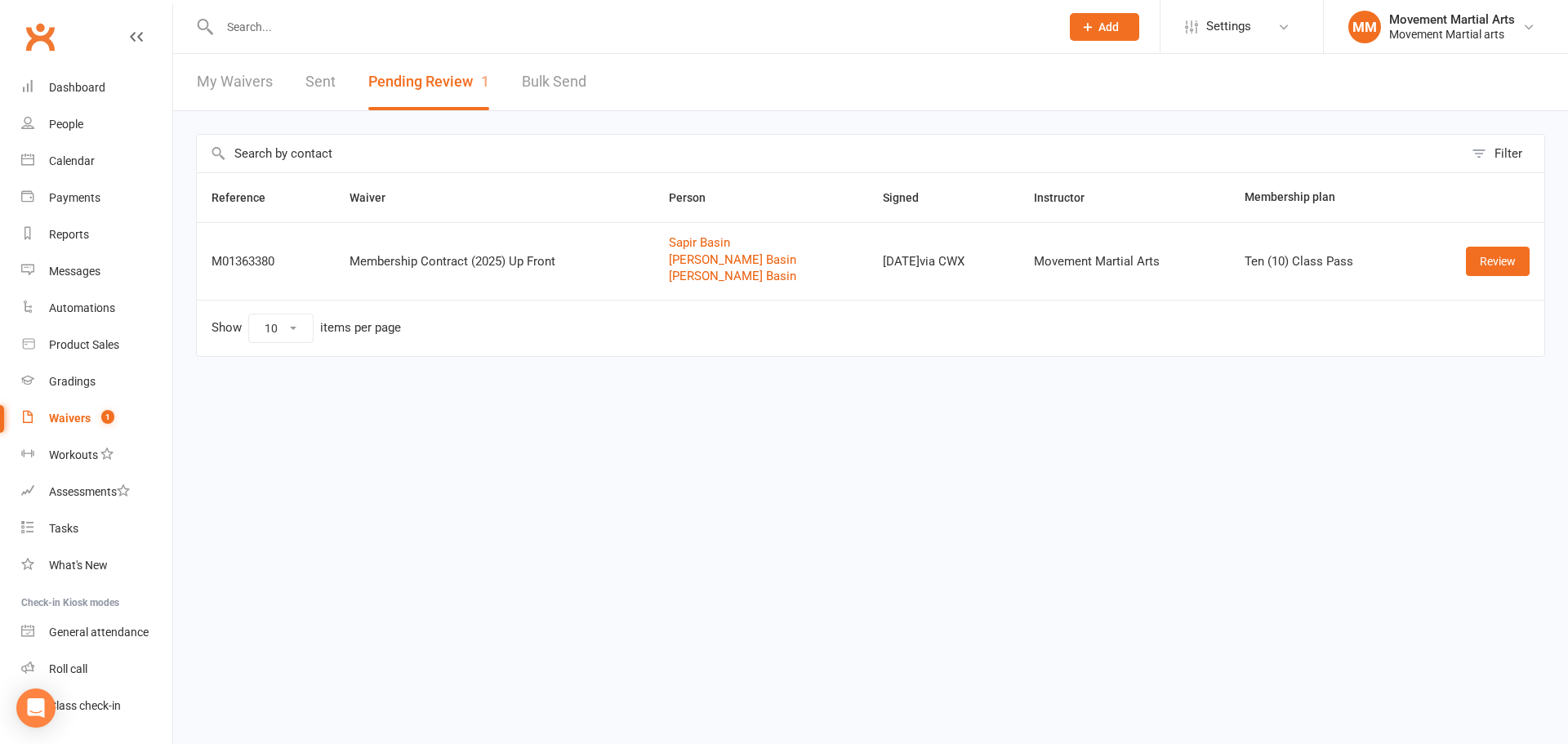
click at [190, 61] on div "My Waivers Sent Pending Review 1 Bulk Send" at bounding box center [391, 82] width 437 height 56
click at [274, 86] on div "My Waivers Sent Pending Review 1 Bulk Send" at bounding box center [391, 82] width 437 height 56
click at [251, 83] on link "My Waivers" at bounding box center [235, 82] width 76 height 56
select select "100"
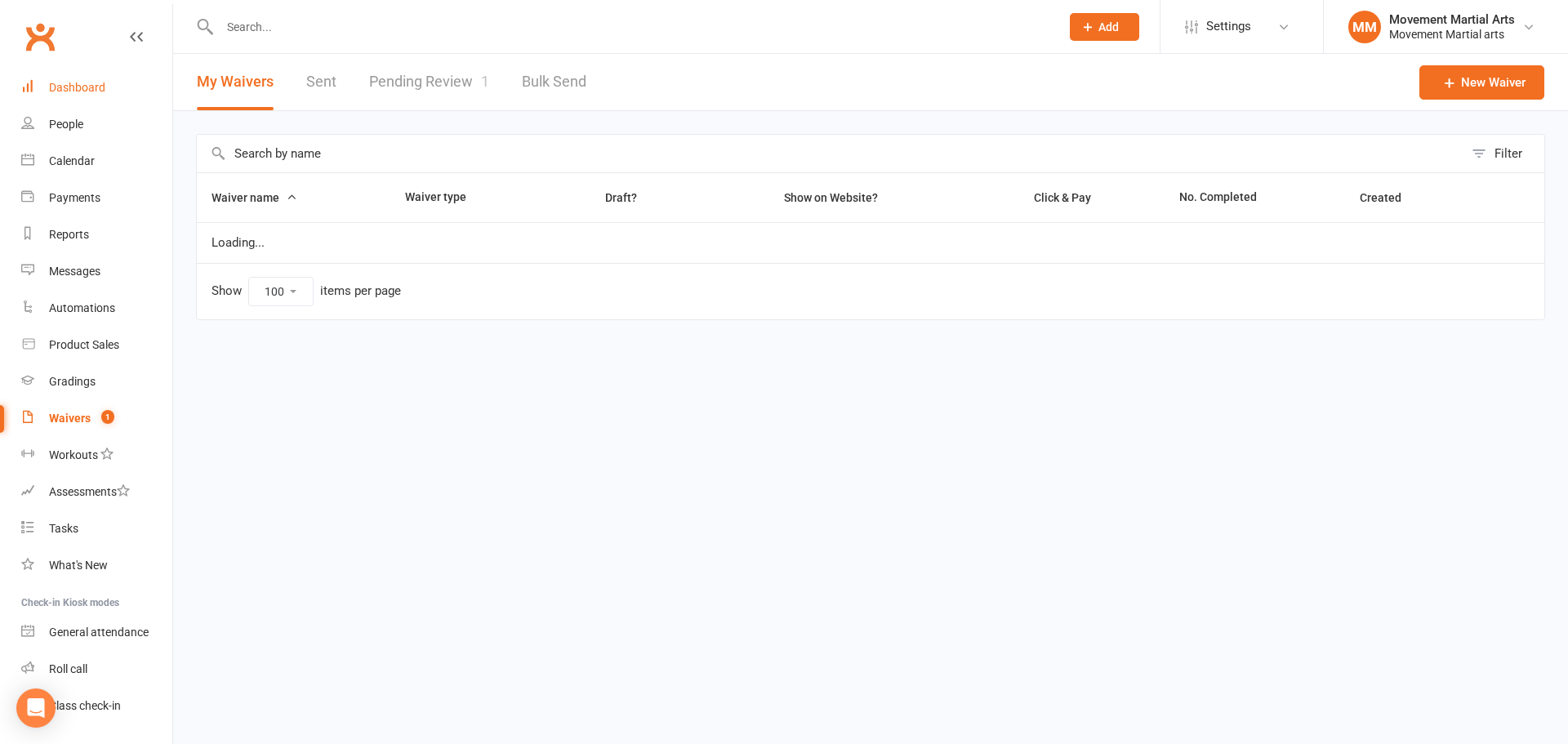
click at [128, 93] on link "Dashboard" at bounding box center [96, 88] width 151 height 37
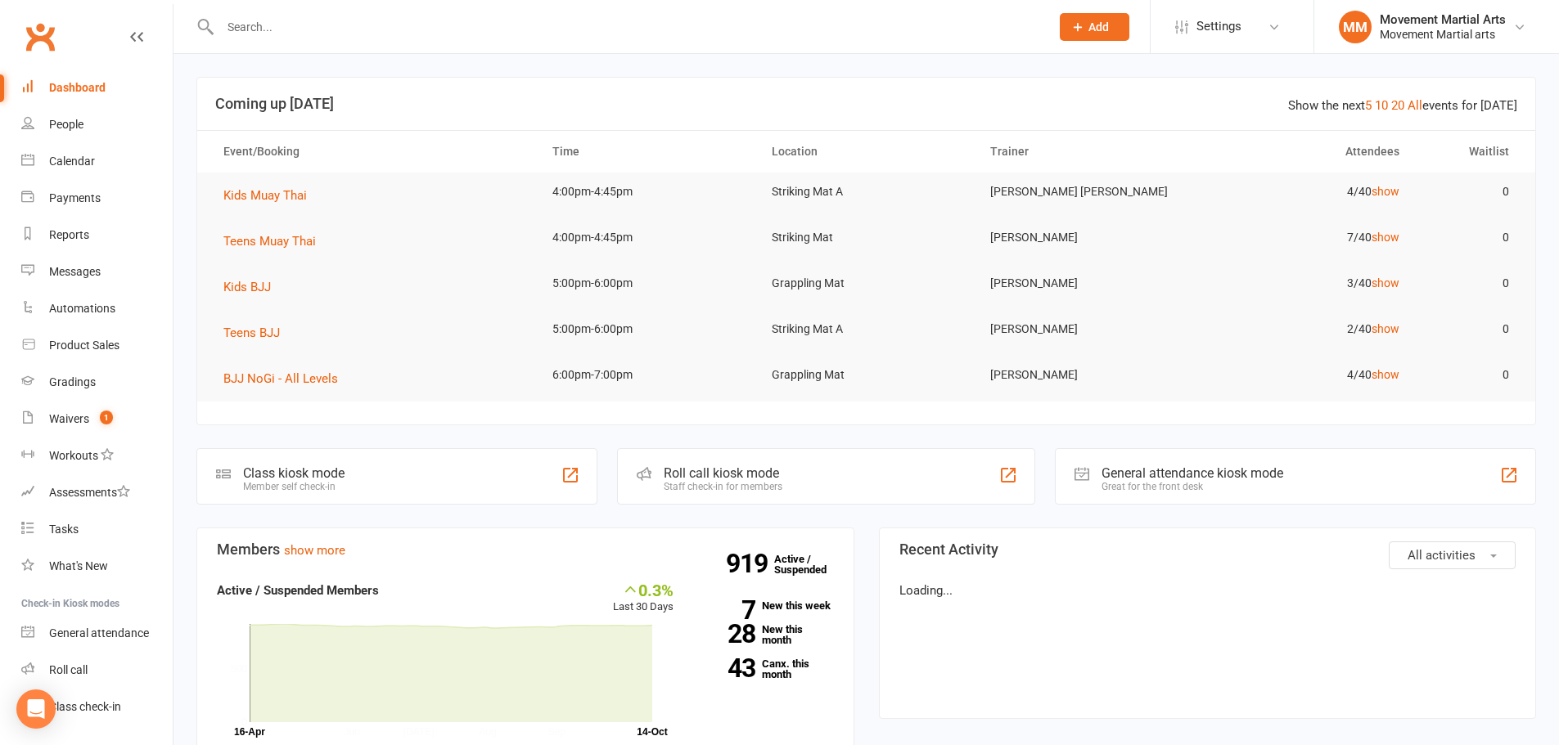
click at [123, 93] on link "Dashboard" at bounding box center [96, 88] width 151 height 37
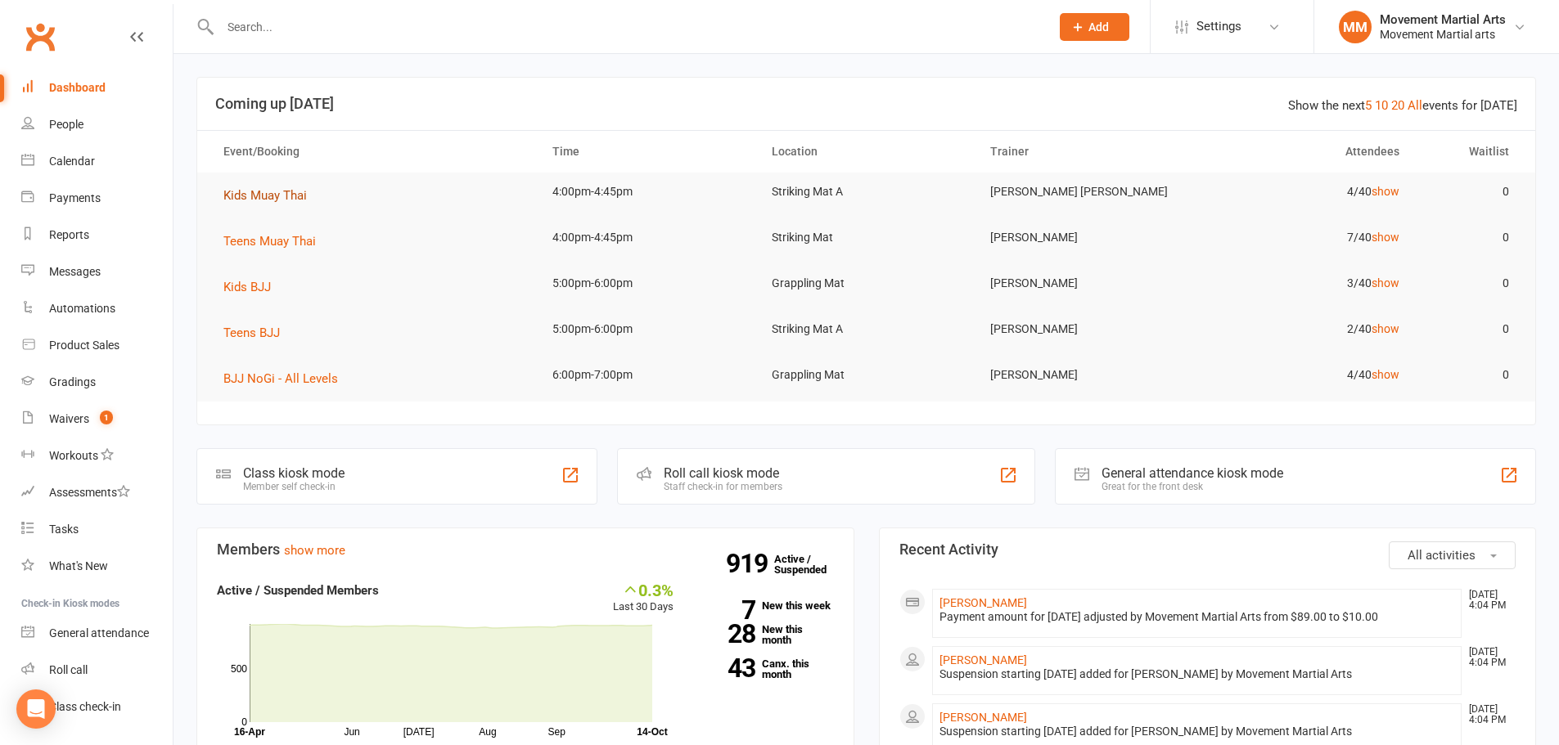
click at [295, 199] on span "Kids Muay Thai" at bounding box center [264, 195] width 83 height 15
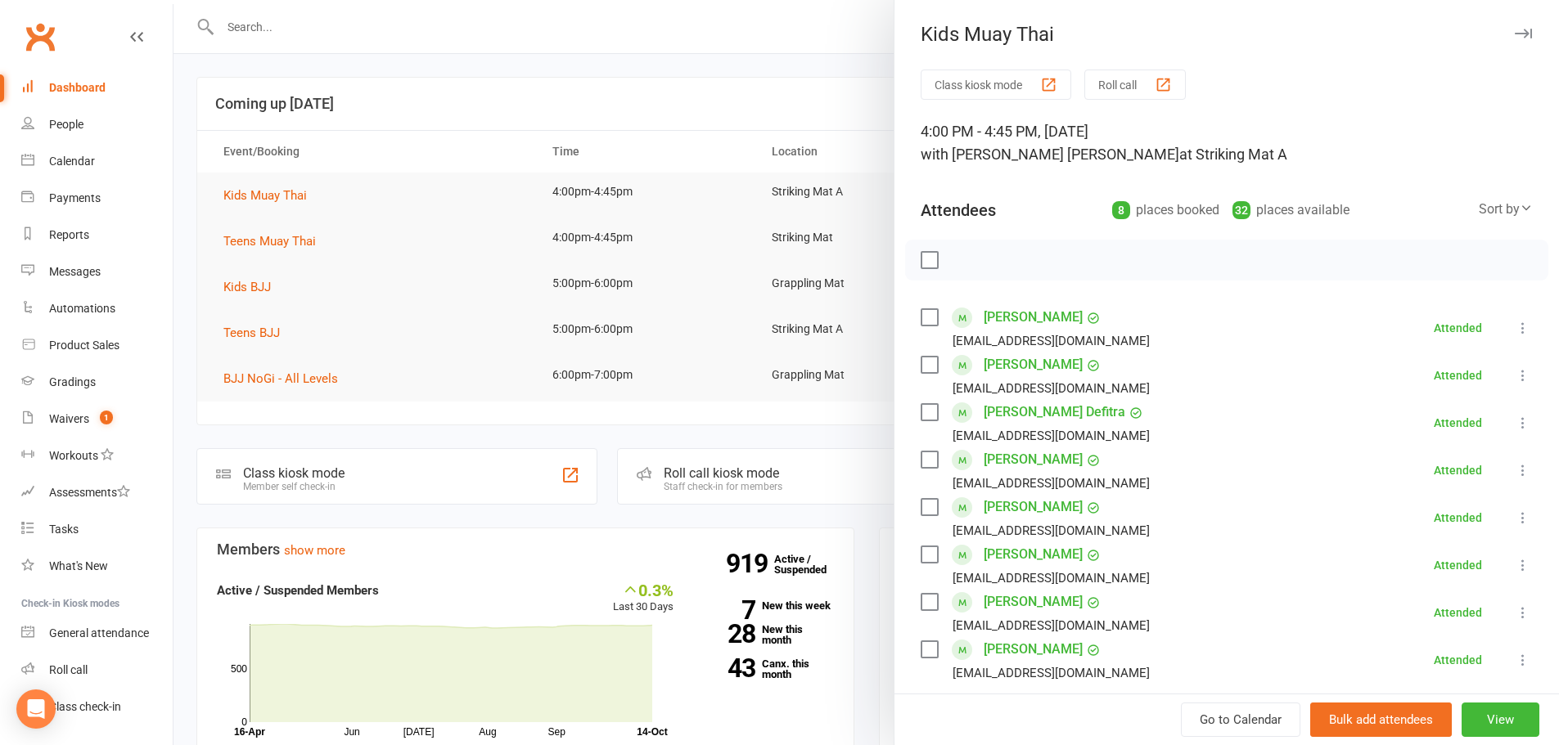
click at [1479, 220] on div "Sort by Last name First name Booking created" at bounding box center [1506, 210] width 54 height 23
click at [1479, 209] on div "Sort by" at bounding box center [1506, 209] width 54 height 21
click at [1430, 271] on link "First name" at bounding box center [1451, 276] width 162 height 33
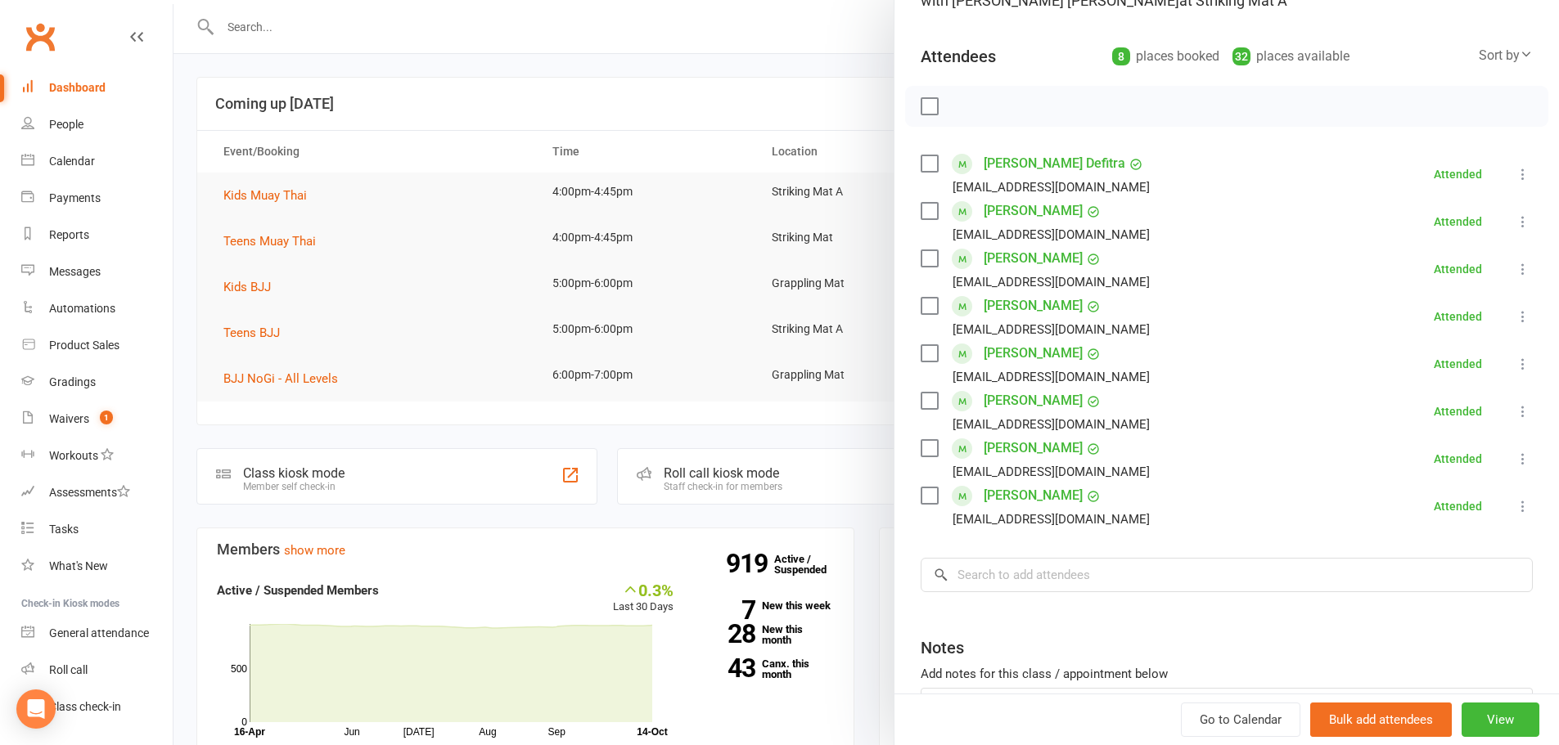
scroll to position [191, 0]
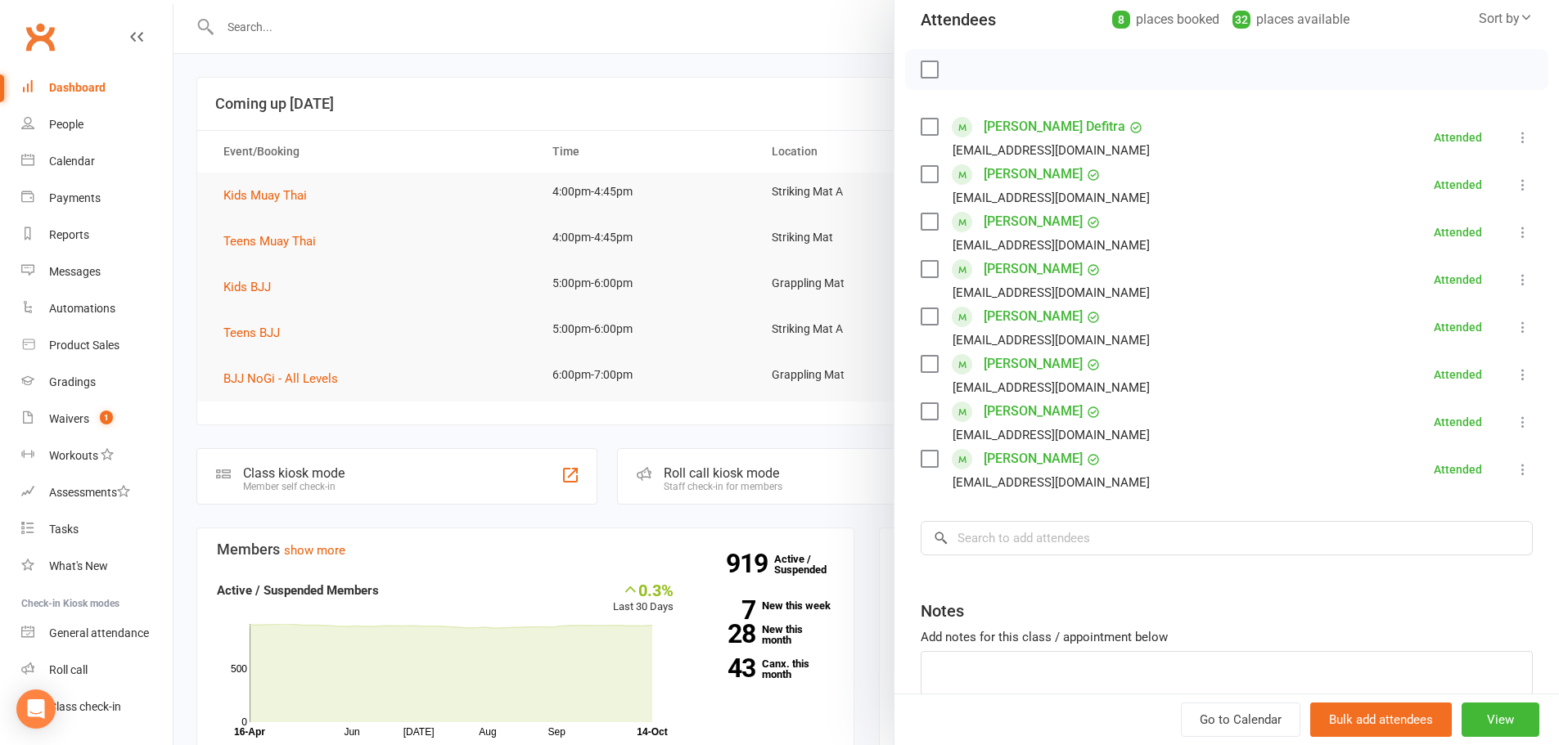
click at [297, 235] on div at bounding box center [865, 372] width 1385 height 745
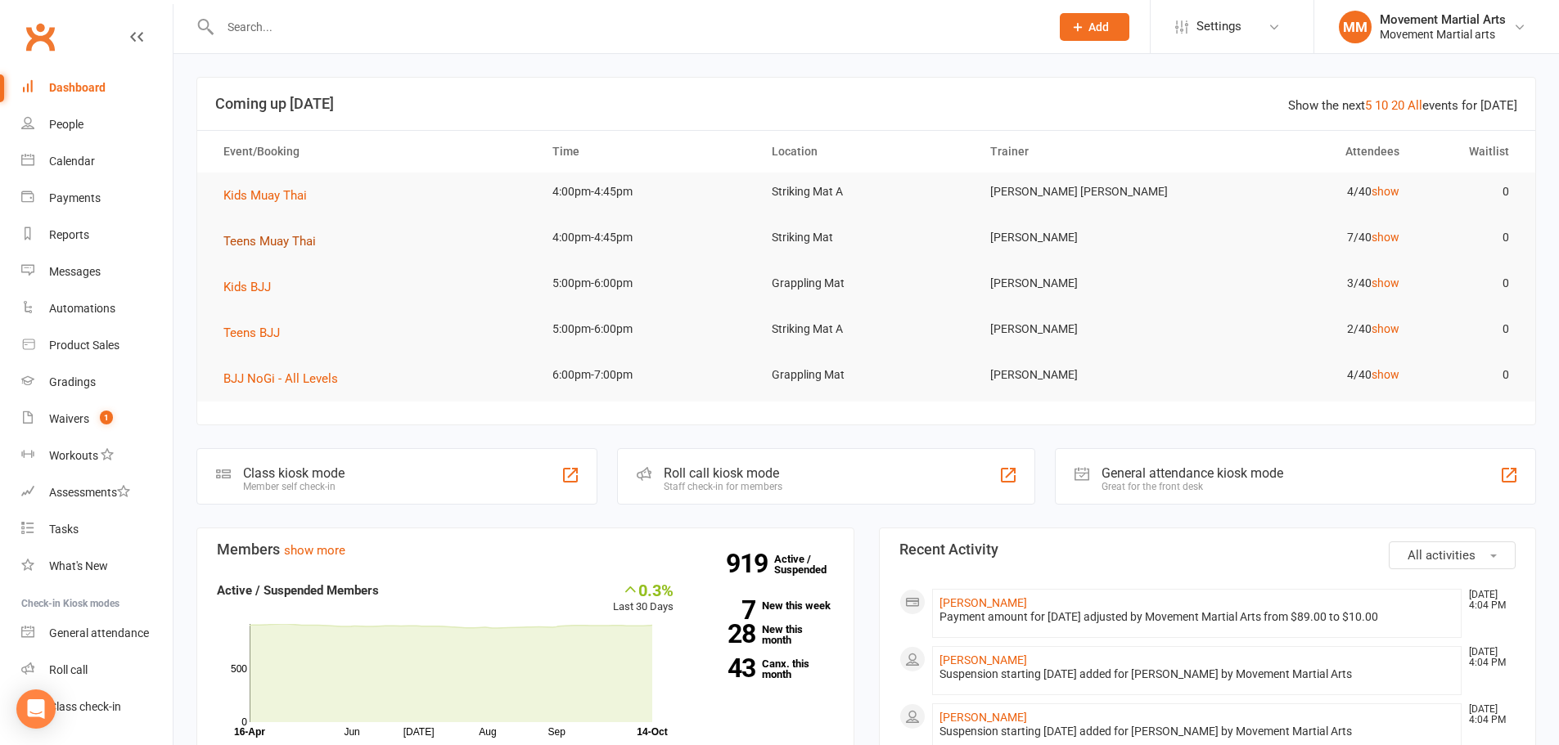
click at [297, 241] on span "Teens Muay Thai" at bounding box center [269, 241] width 92 height 15
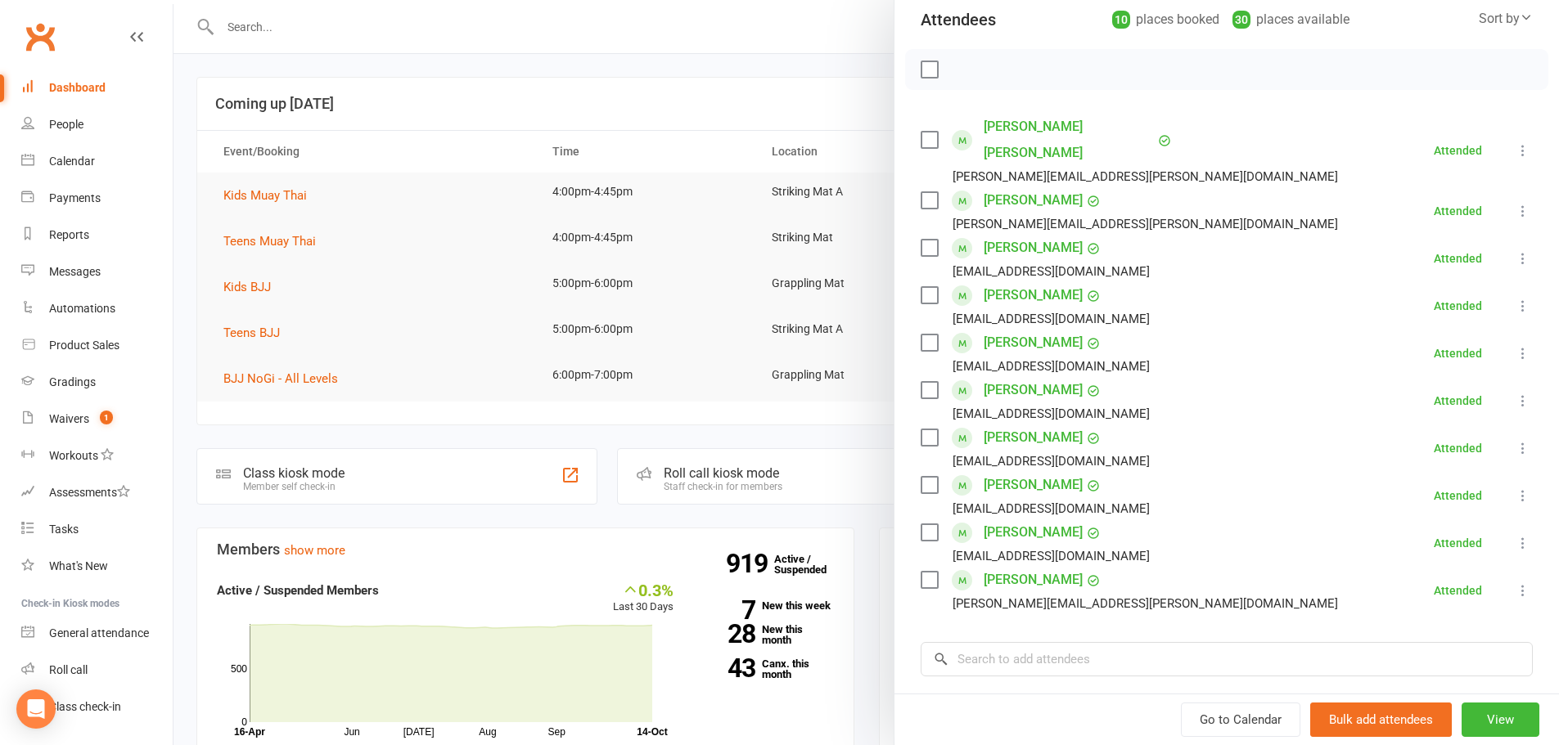
click at [466, 31] on div at bounding box center [865, 372] width 1385 height 745
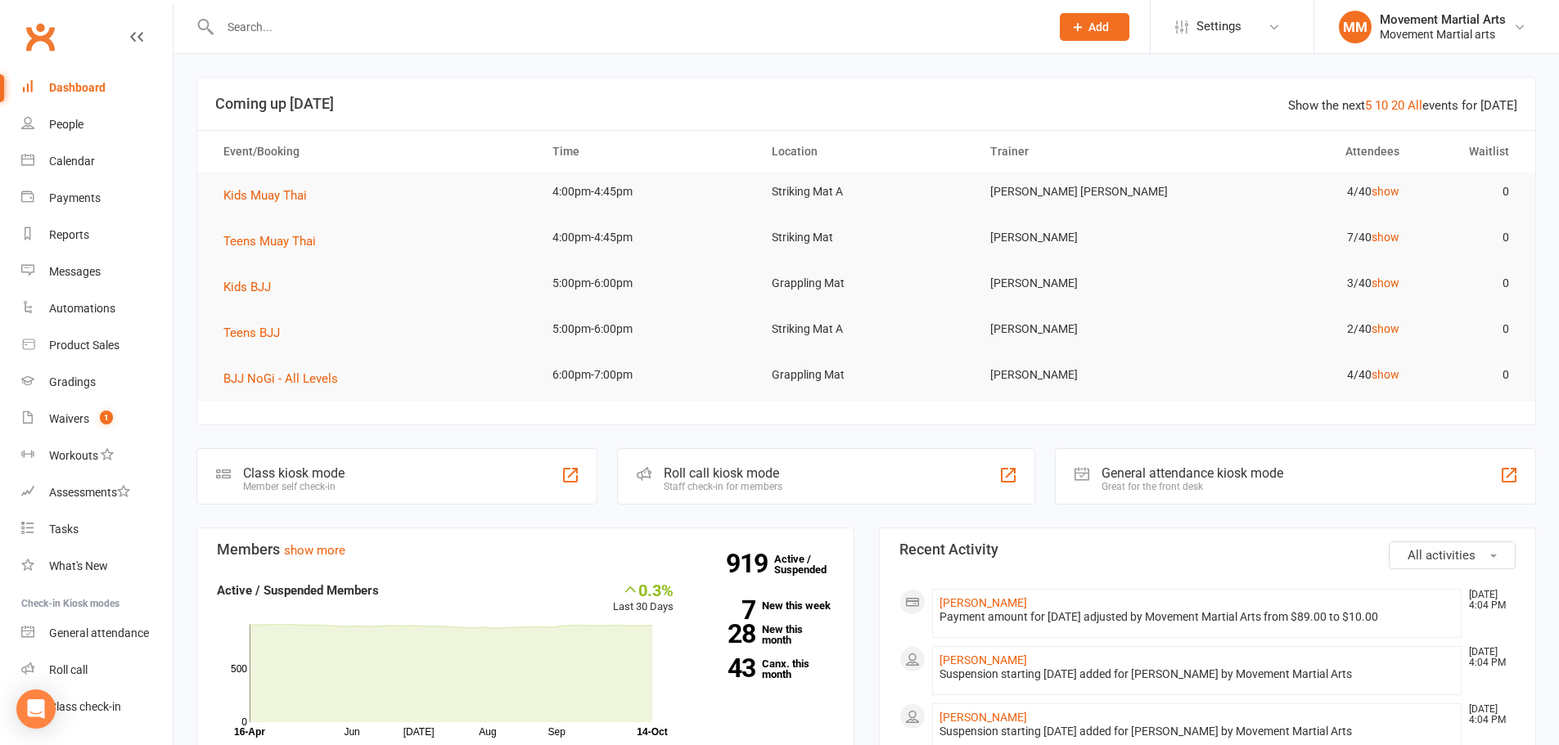
click at [502, 11] on div at bounding box center [617, 26] width 842 height 53
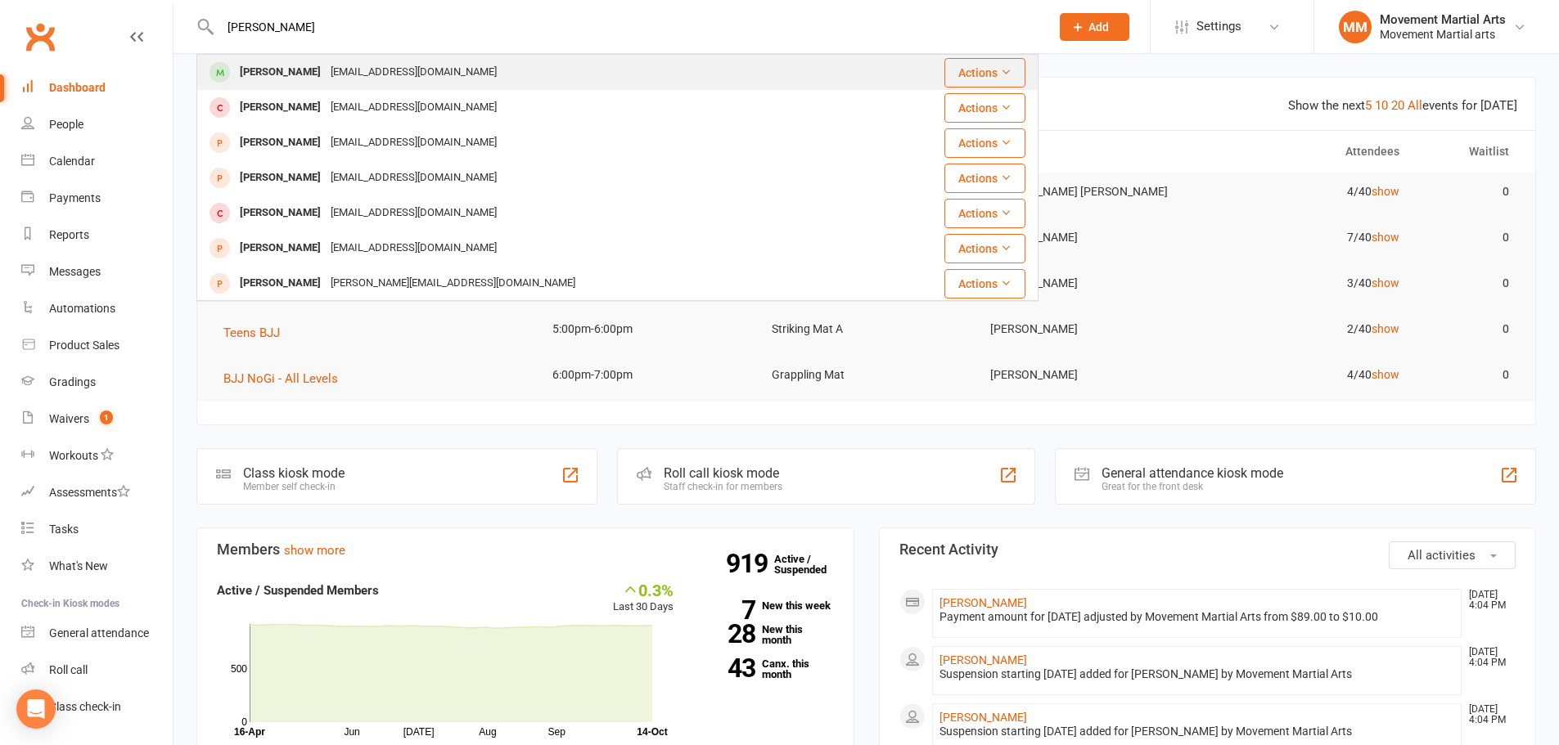
type input "kingston kwok"
click at [428, 59] on div "Kingston Kwok Kingston0914@gmail.com" at bounding box center [547, 73] width 698 height 34
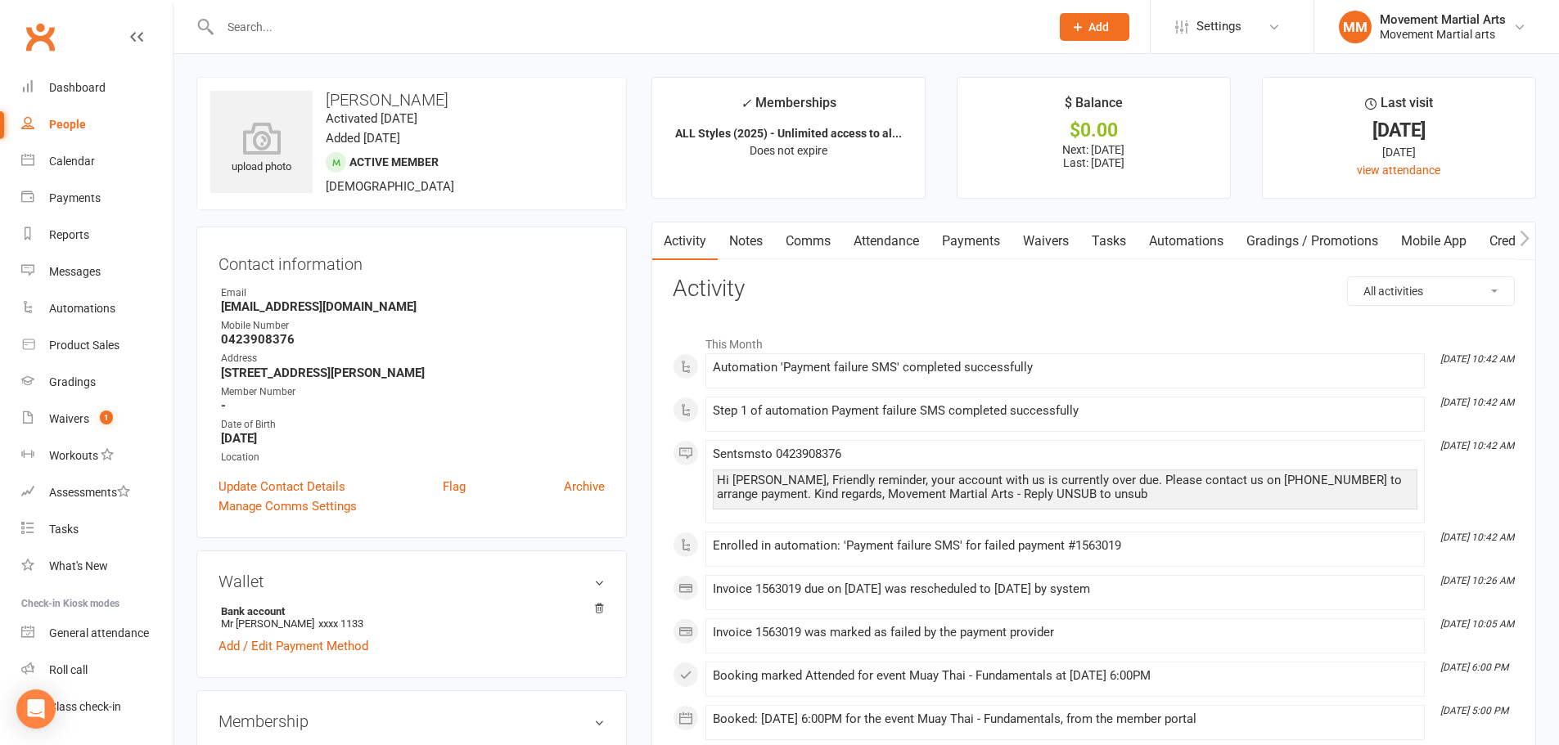
click at [1003, 243] on link "Payments" at bounding box center [970, 242] width 81 height 38
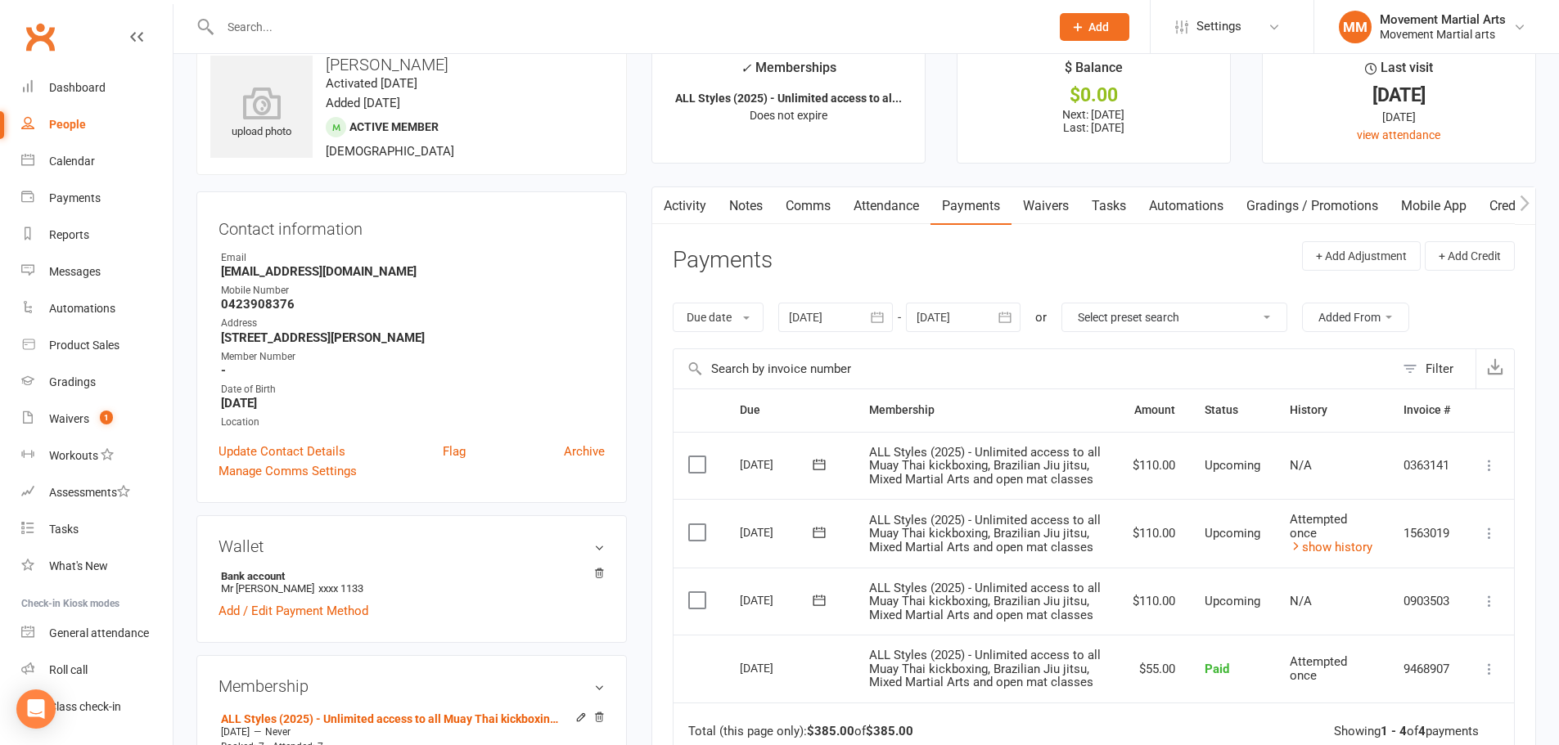
scroll to position [191, 0]
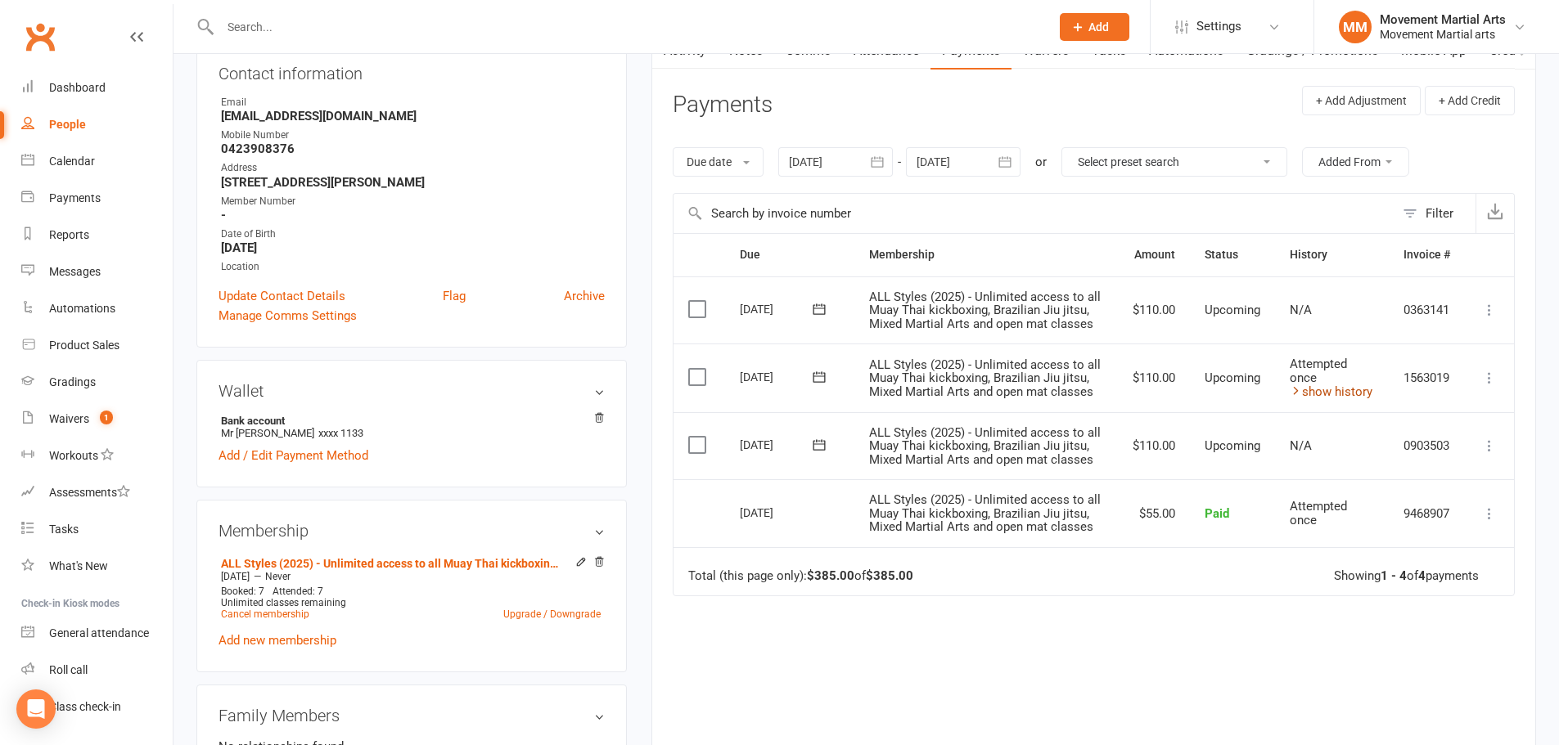
click at [1340, 394] on link "show history" at bounding box center [1331, 392] width 83 height 15
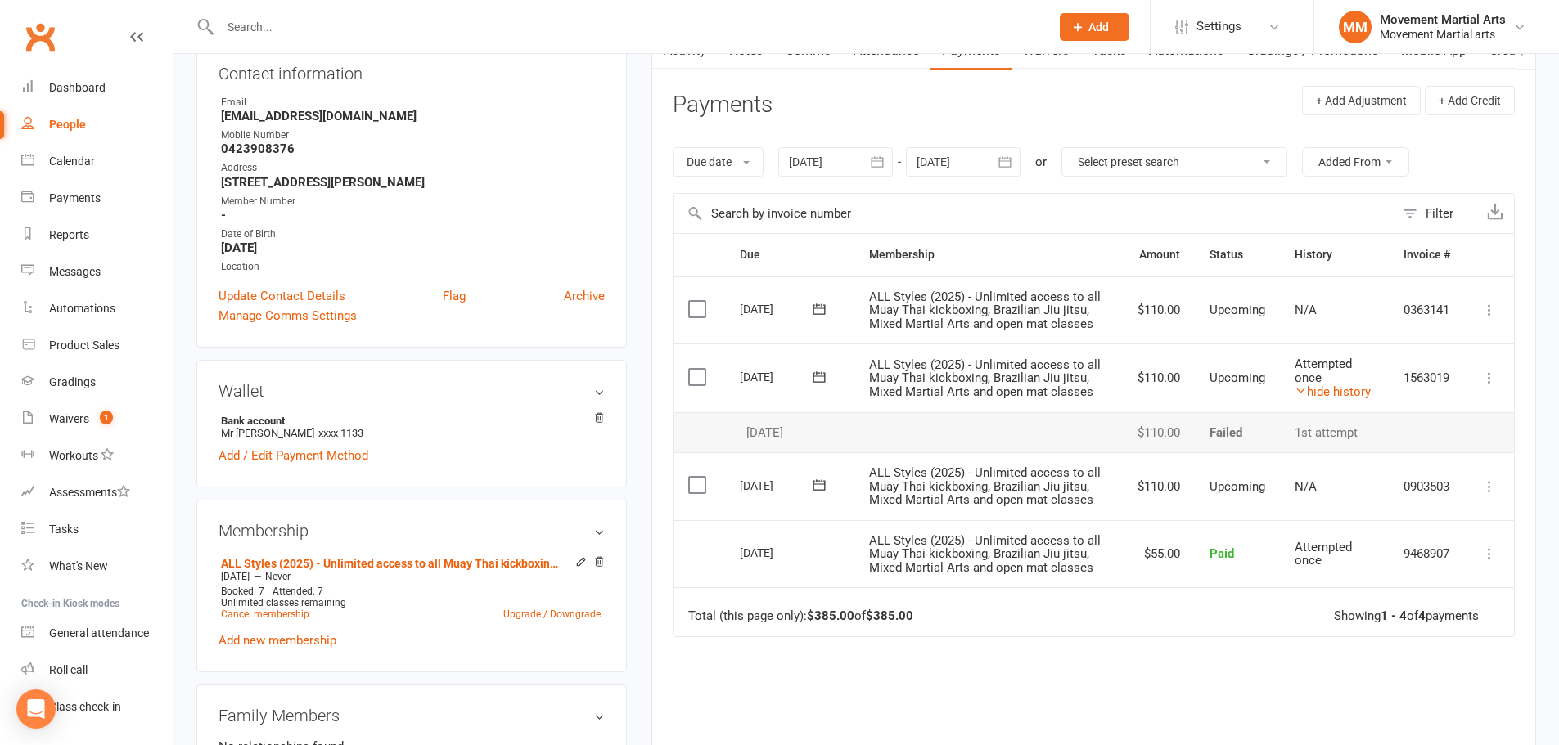
click at [813, 376] on icon at bounding box center [819, 377] width 16 height 16
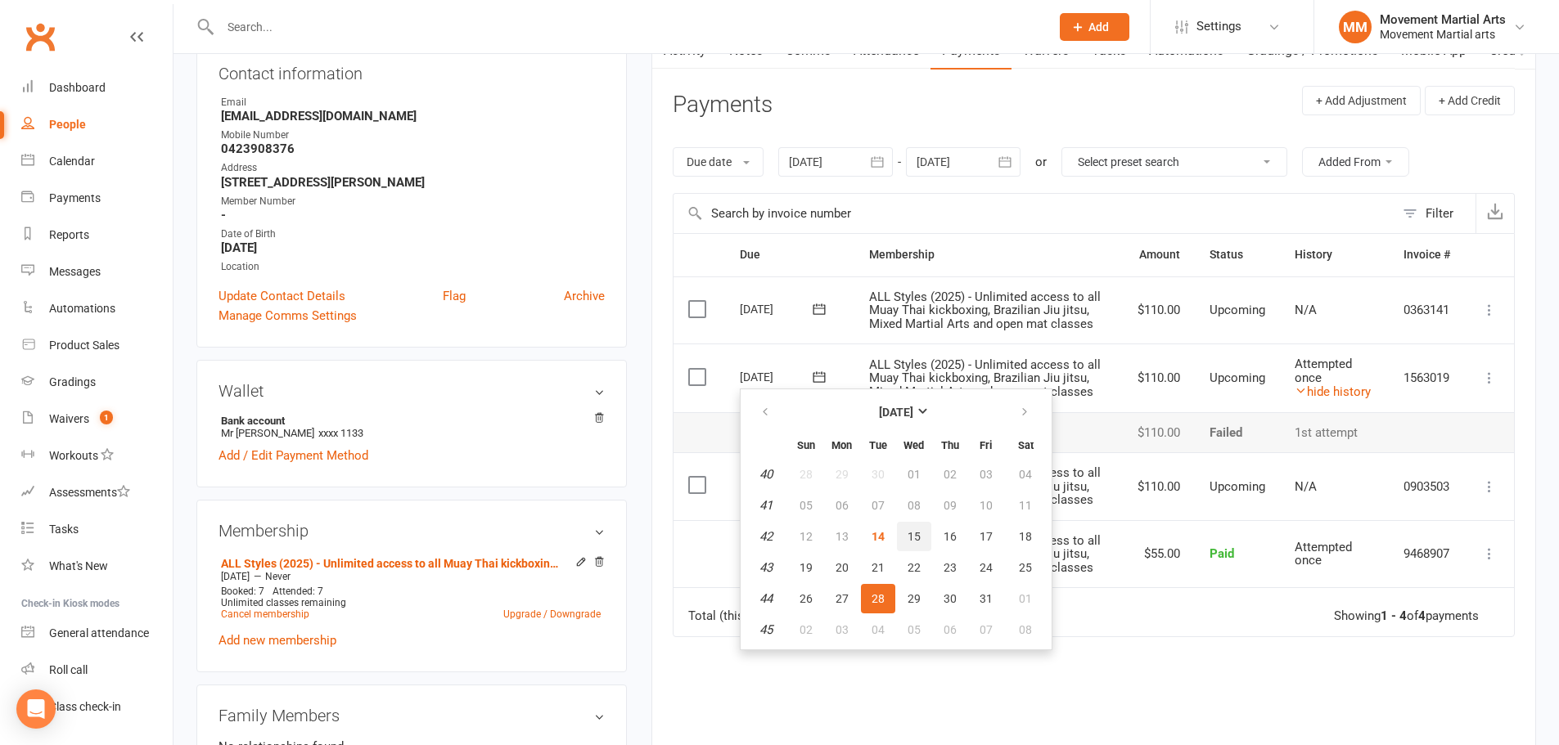
click at [907, 522] on button "15" at bounding box center [914, 536] width 34 height 29
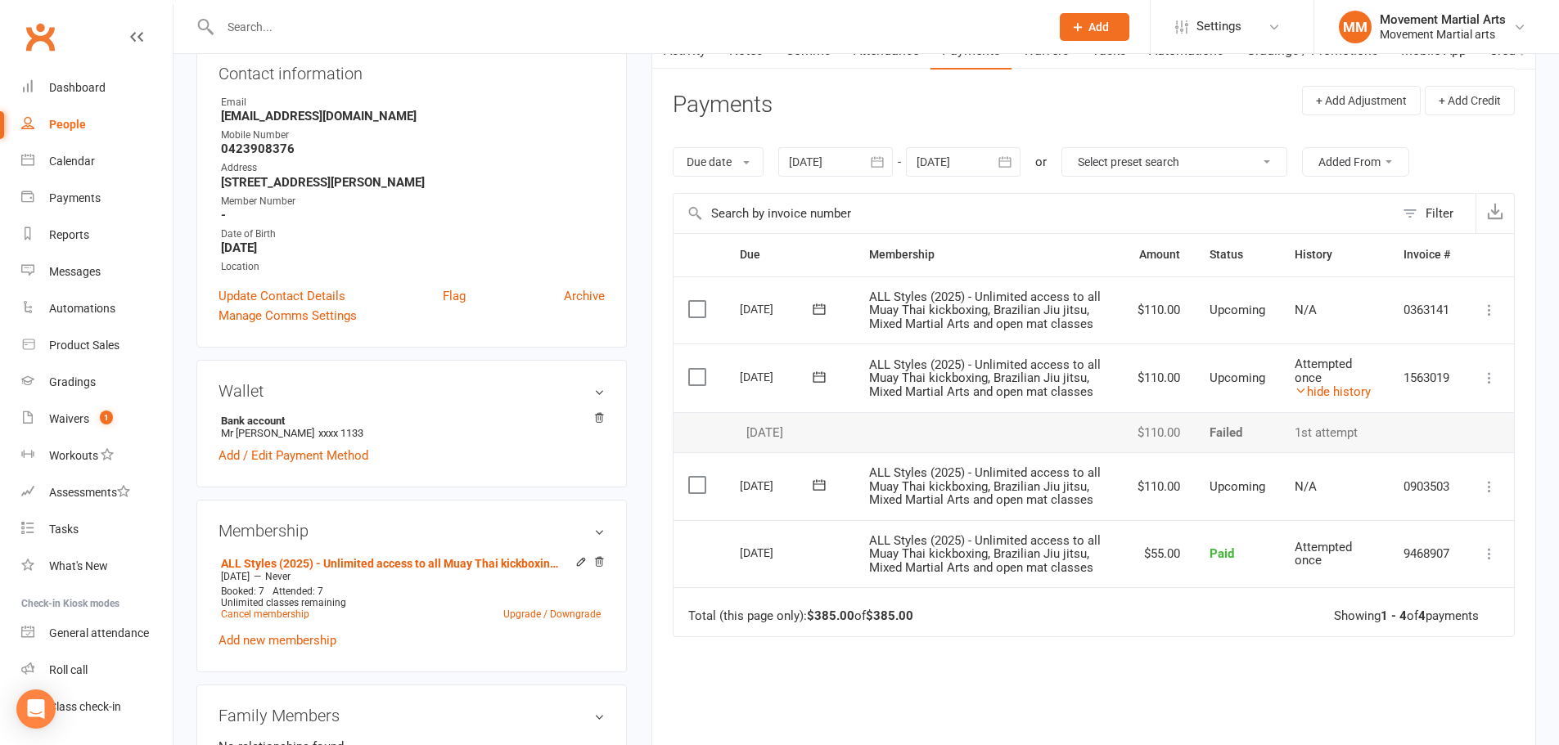
click at [811, 374] on icon at bounding box center [819, 377] width 16 height 16
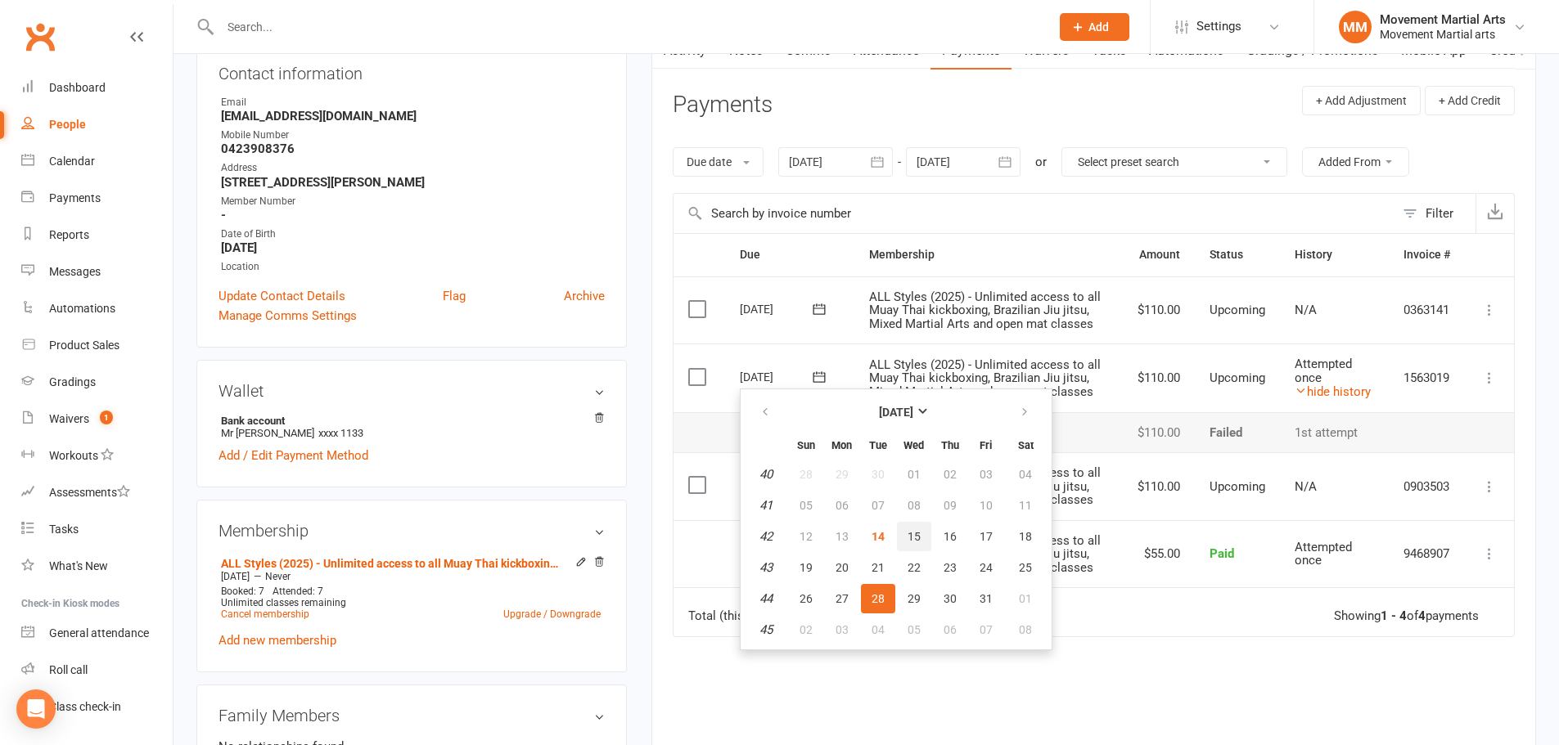
click at [908, 528] on button "15" at bounding box center [914, 536] width 34 height 29
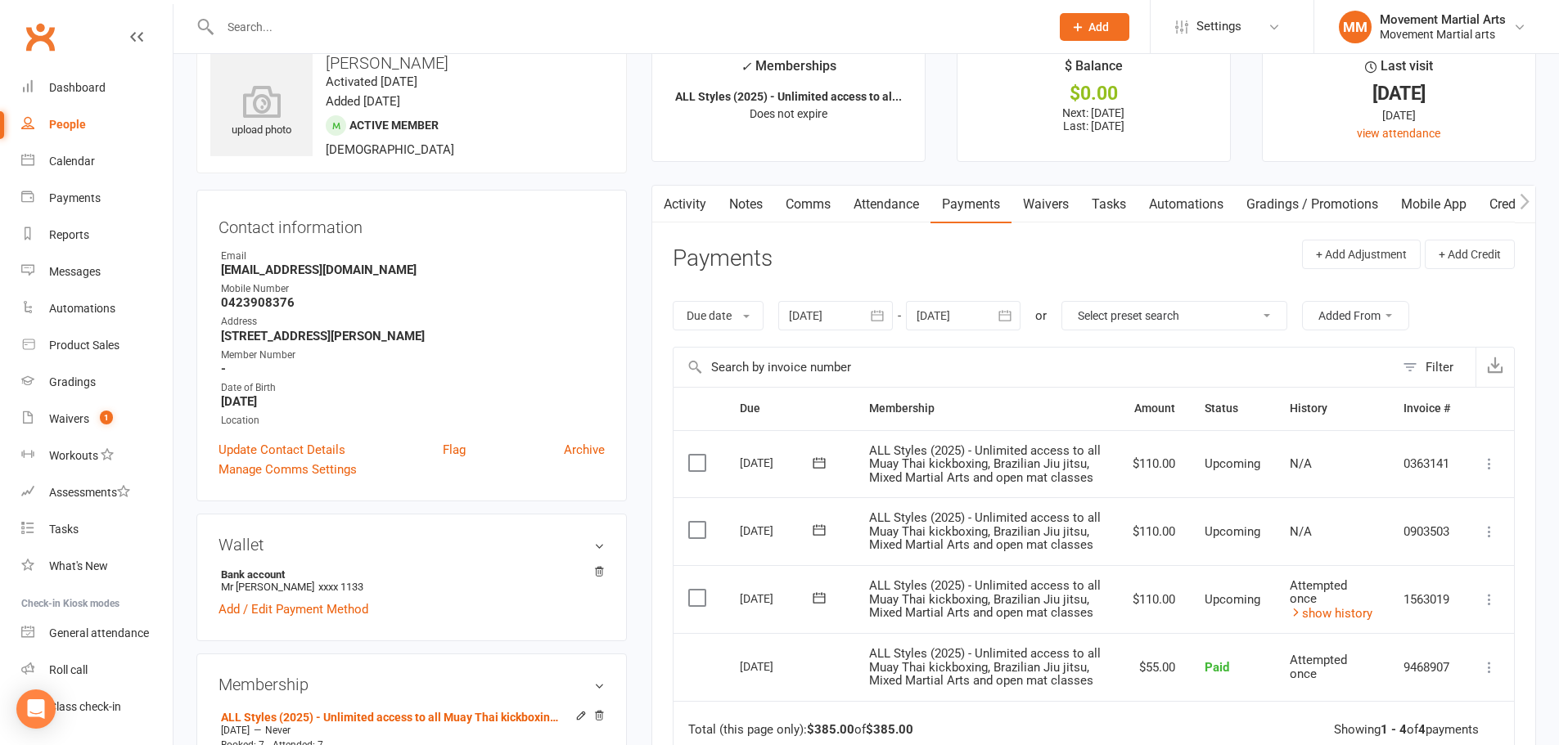
scroll to position [0, 0]
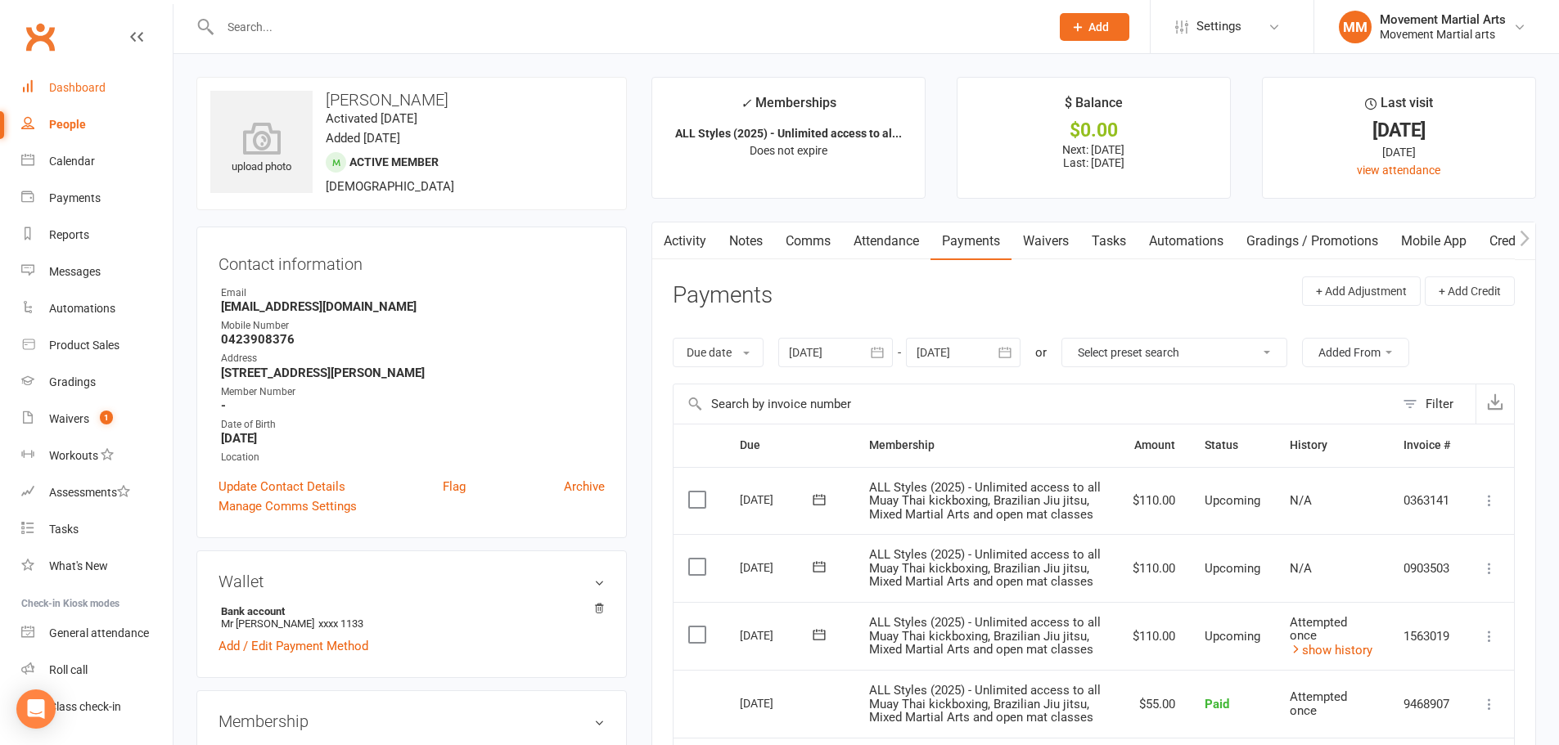
click at [101, 77] on link "Dashboard" at bounding box center [96, 88] width 151 height 37
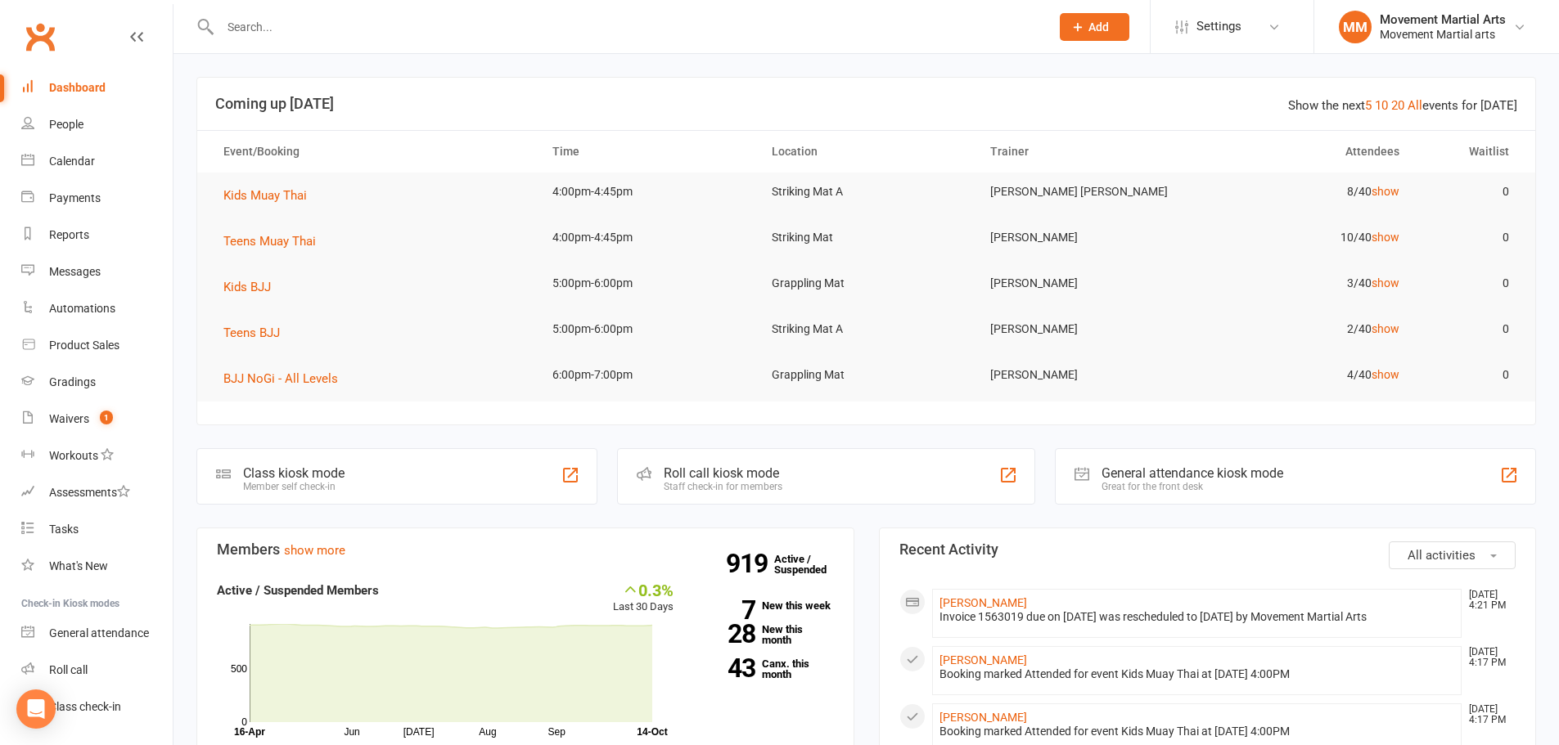
click at [279, 29] on input "text" at bounding box center [626, 27] width 823 height 23
paste input "0407 574 522"
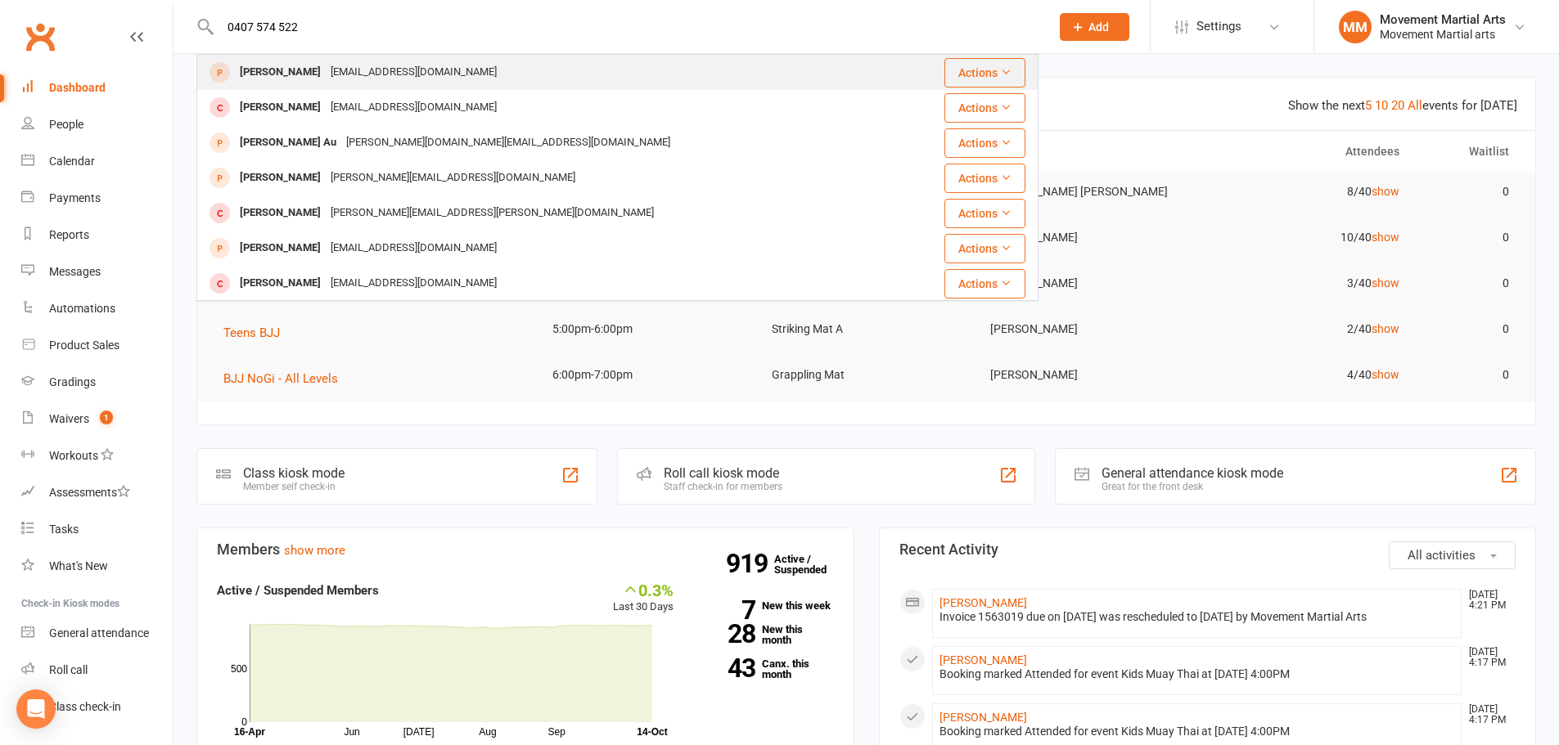
type input "0407 574 522"
click at [296, 58] on div "Kenneth Paul Nacion kennacion@gmail.com" at bounding box center [555, 73] width 715 height 34
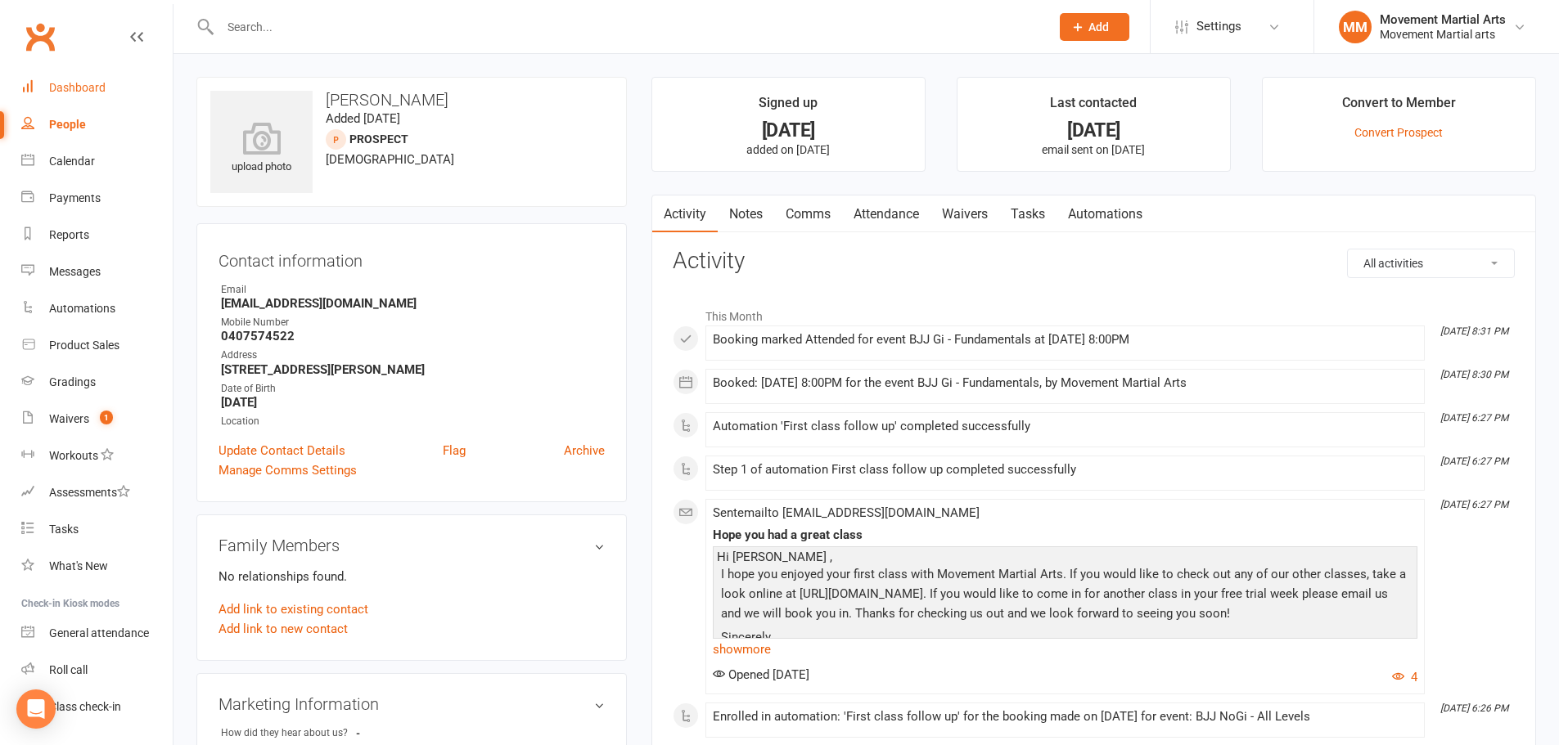
click at [123, 85] on link "Dashboard" at bounding box center [96, 88] width 151 height 37
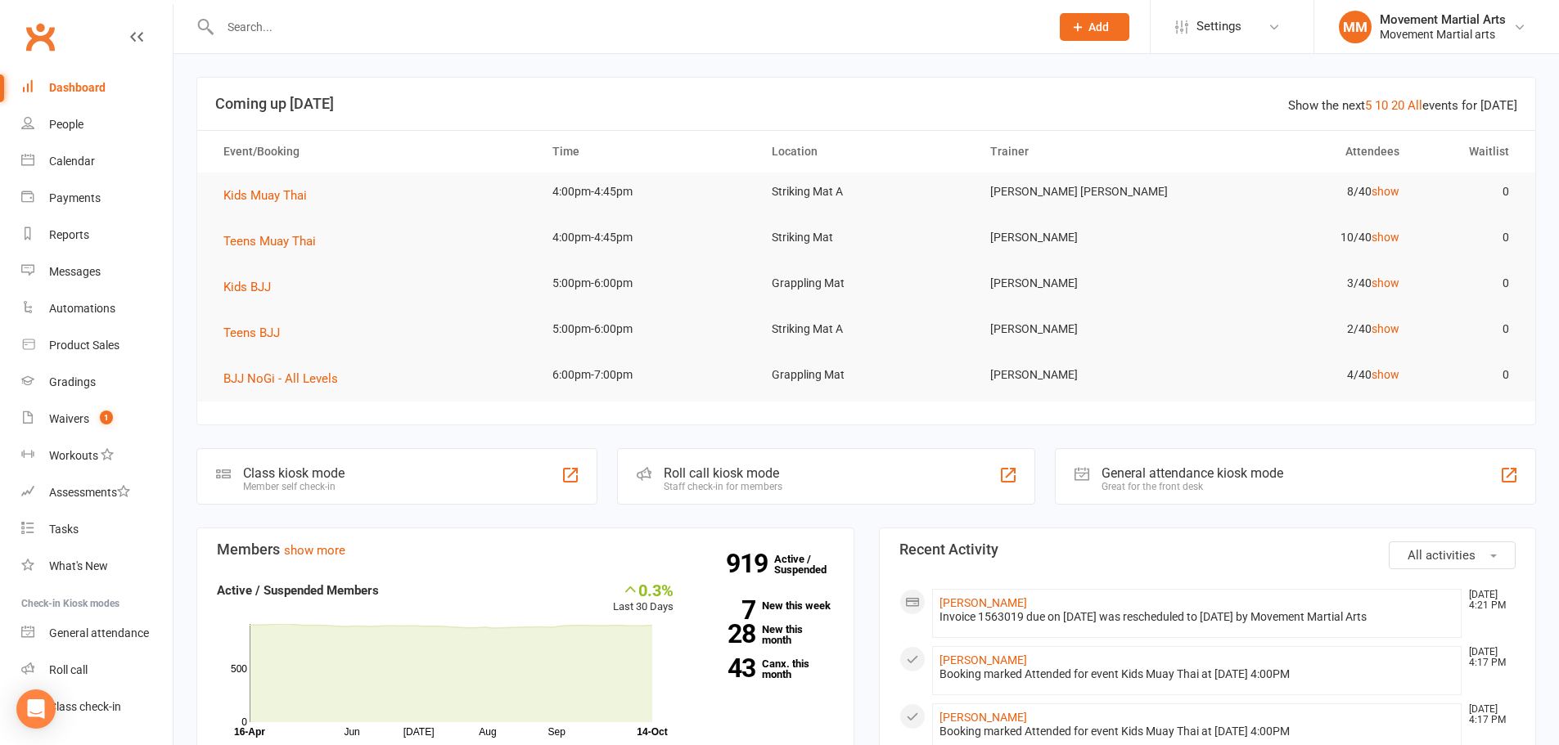
click at [368, 26] on input "text" at bounding box center [626, 27] width 823 height 23
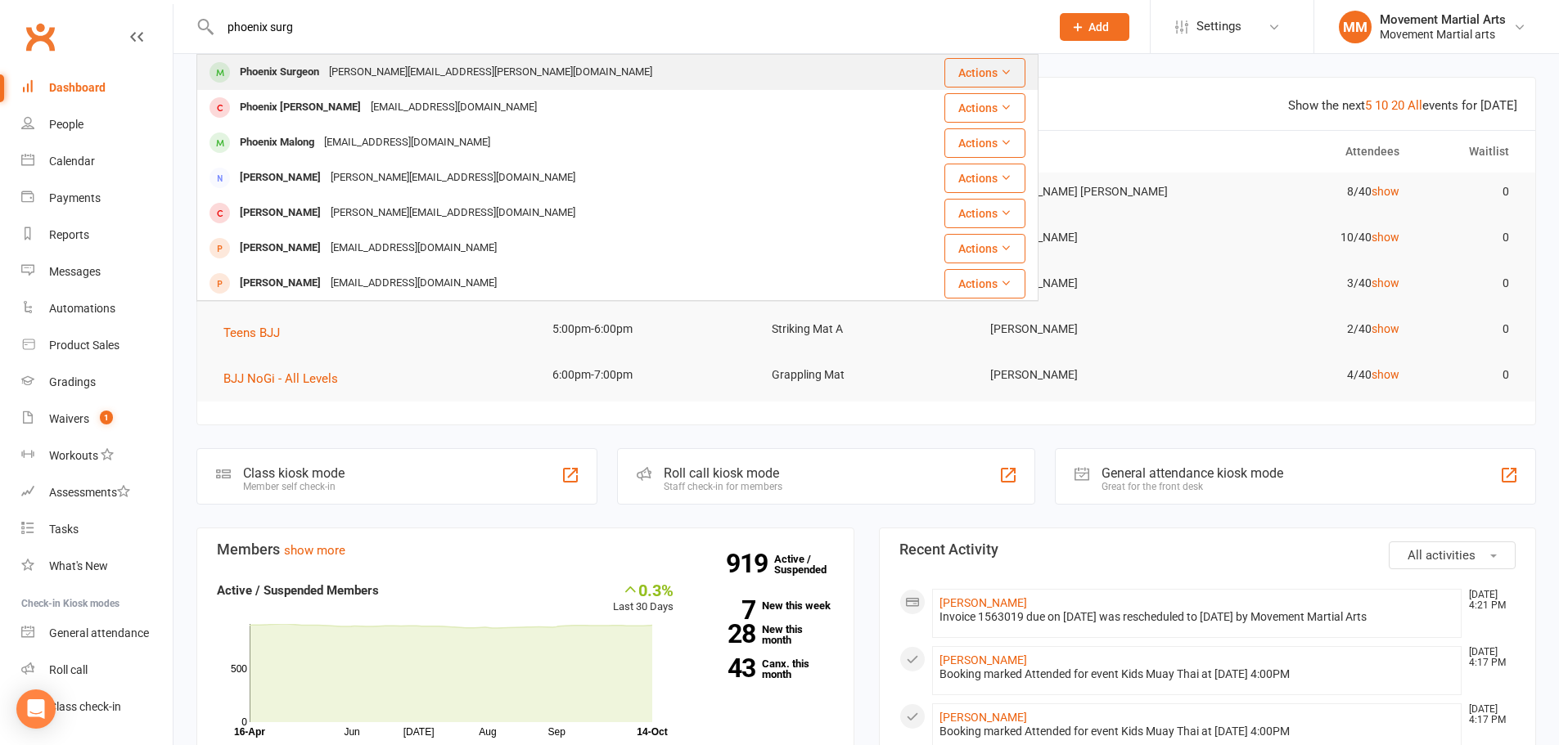
type input "phoenix surg"
click at [369, 68] on div "shristi.tulachan@gmail.com" at bounding box center [490, 73] width 333 height 24
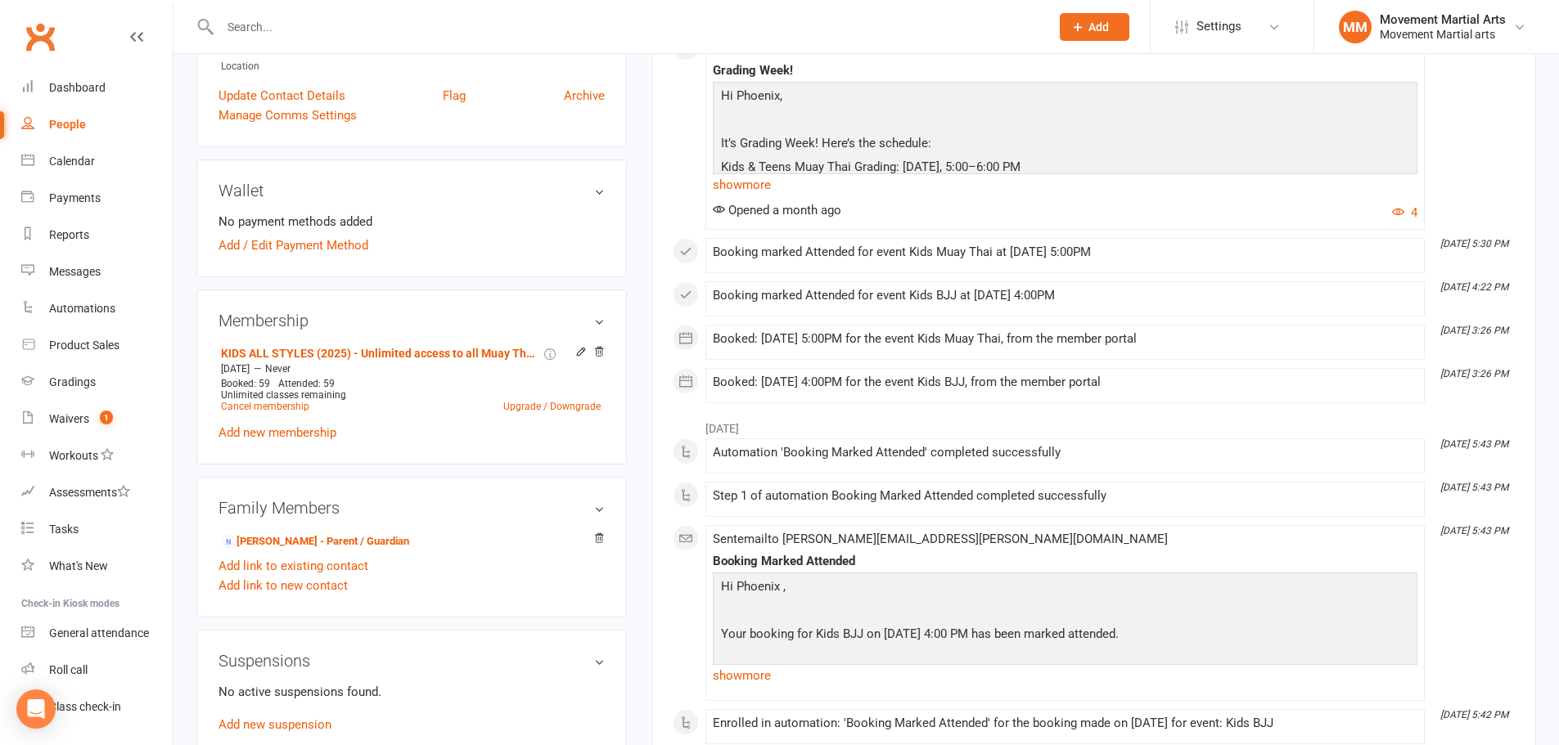
scroll to position [573, 0]
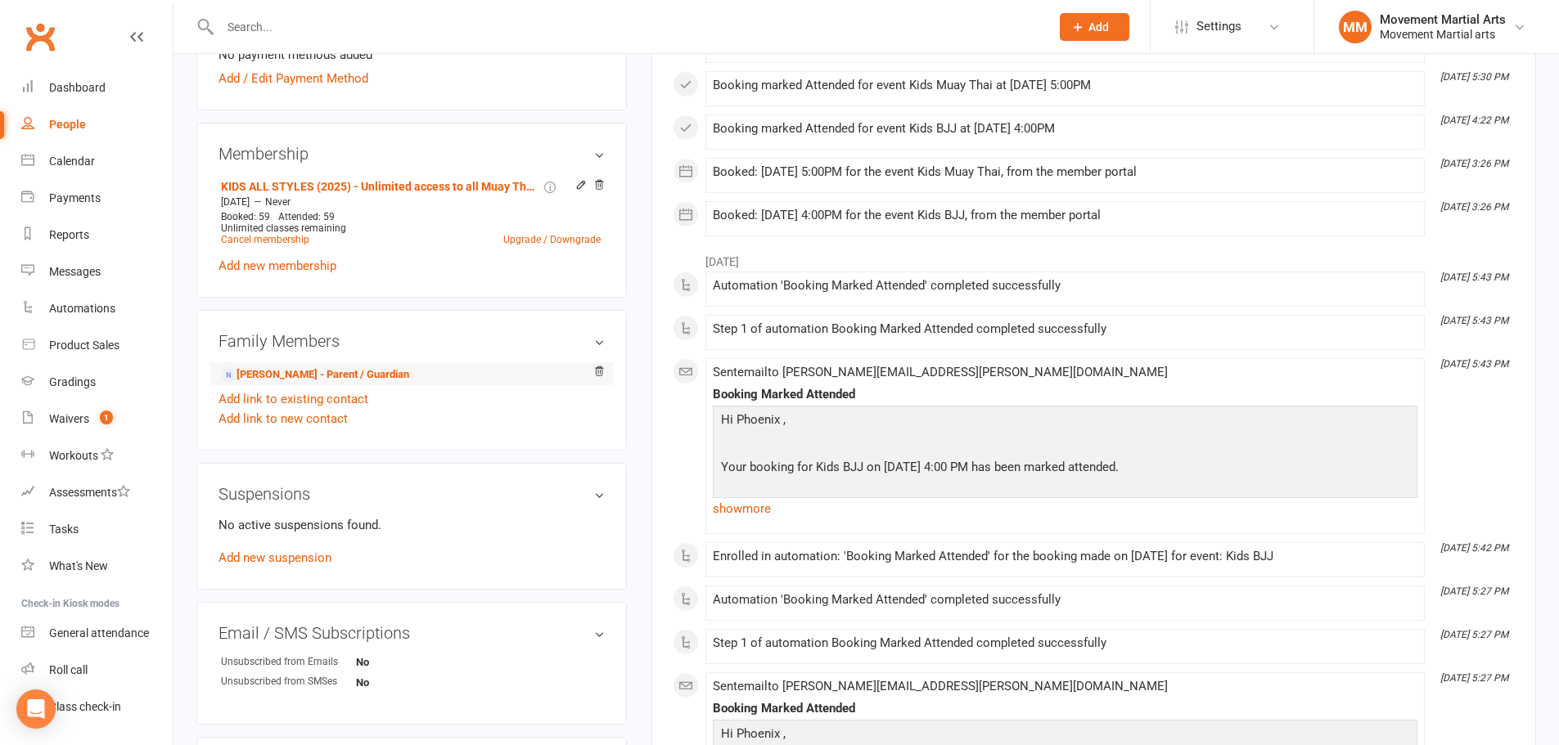
click at [295, 371] on li "Shristi Tulachan - Parent / Guardian" at bounding box center [411, 374] width 386 height 23
click at [295, 367] on link "Shristi Tulachan - Parent / Guardian" at bounding box center [315, 375] width 188 height 17
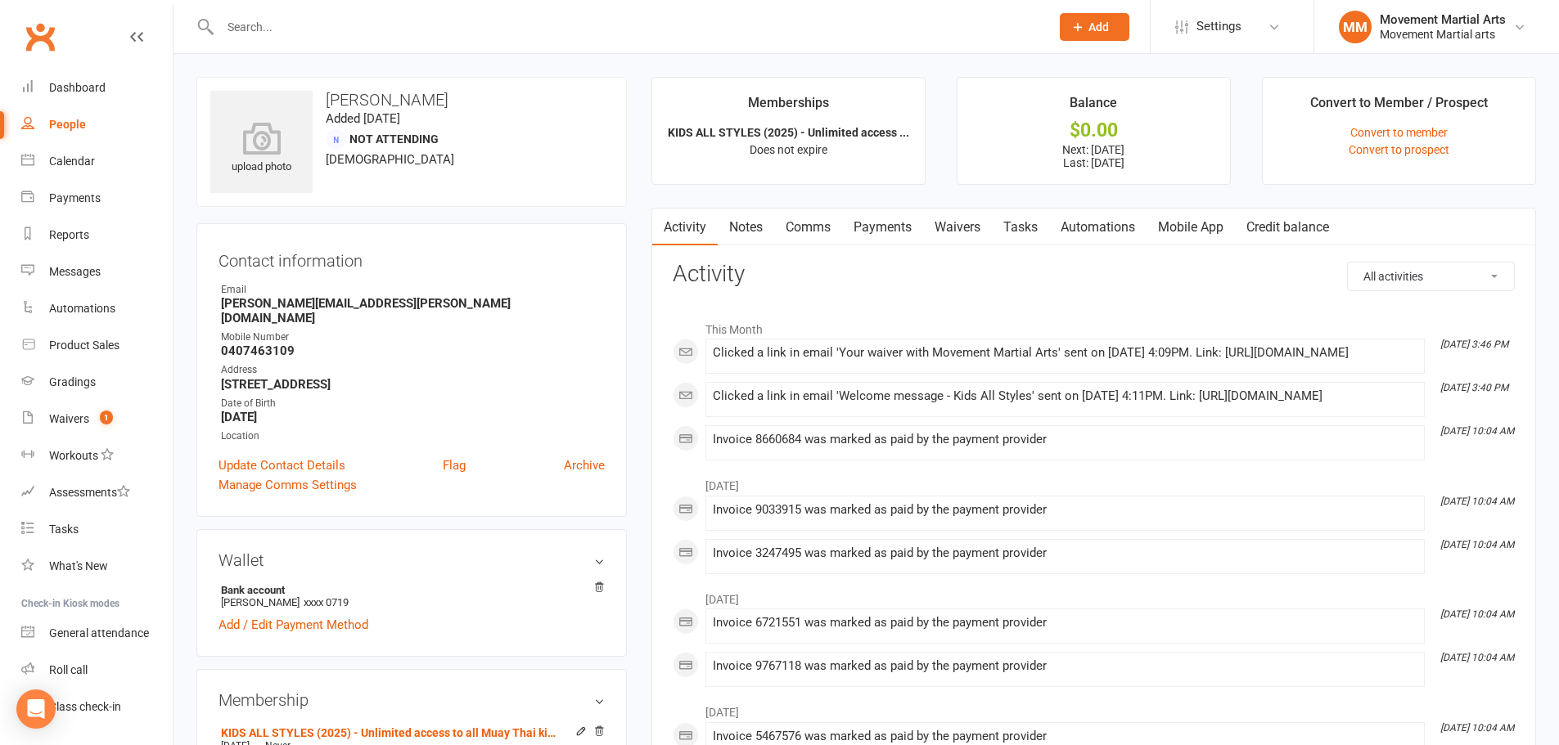
click at [912, 235] on link "Payments" at bounding box center [882, 228] width 81 height 38
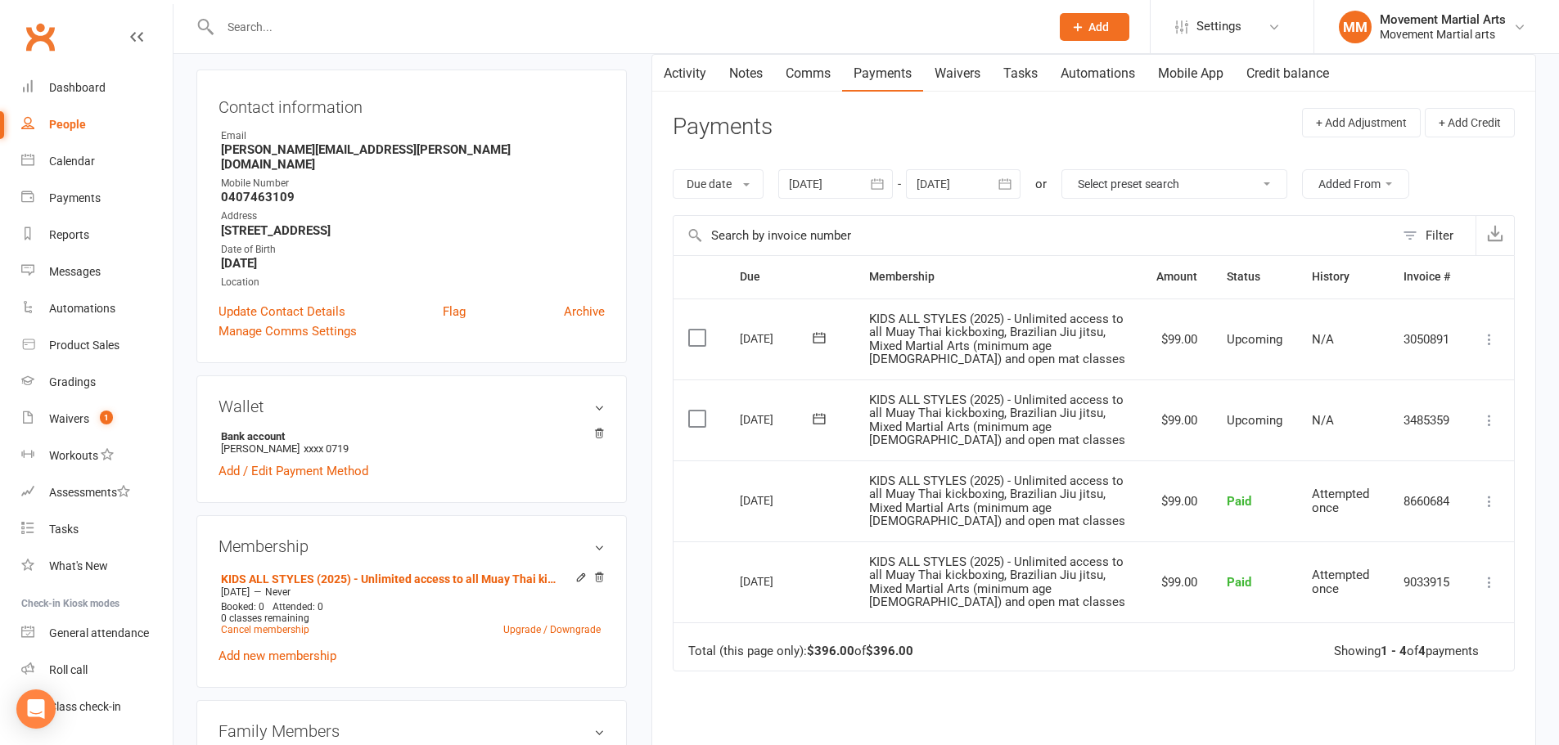
scroll to position [191, 0]
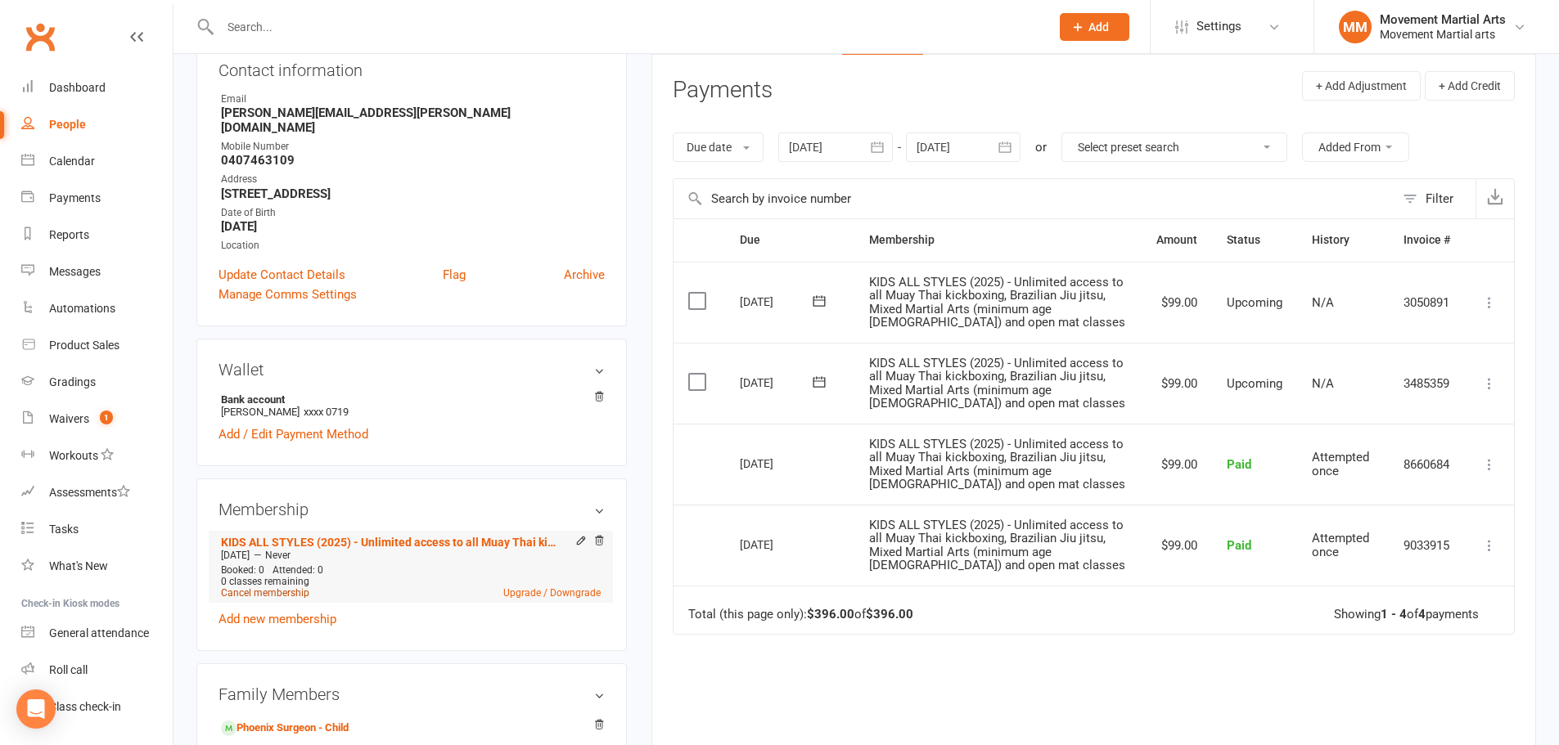
click at [272, 588] on link "Cancel membership" at bounding box center [265, 593] width 88 height 11
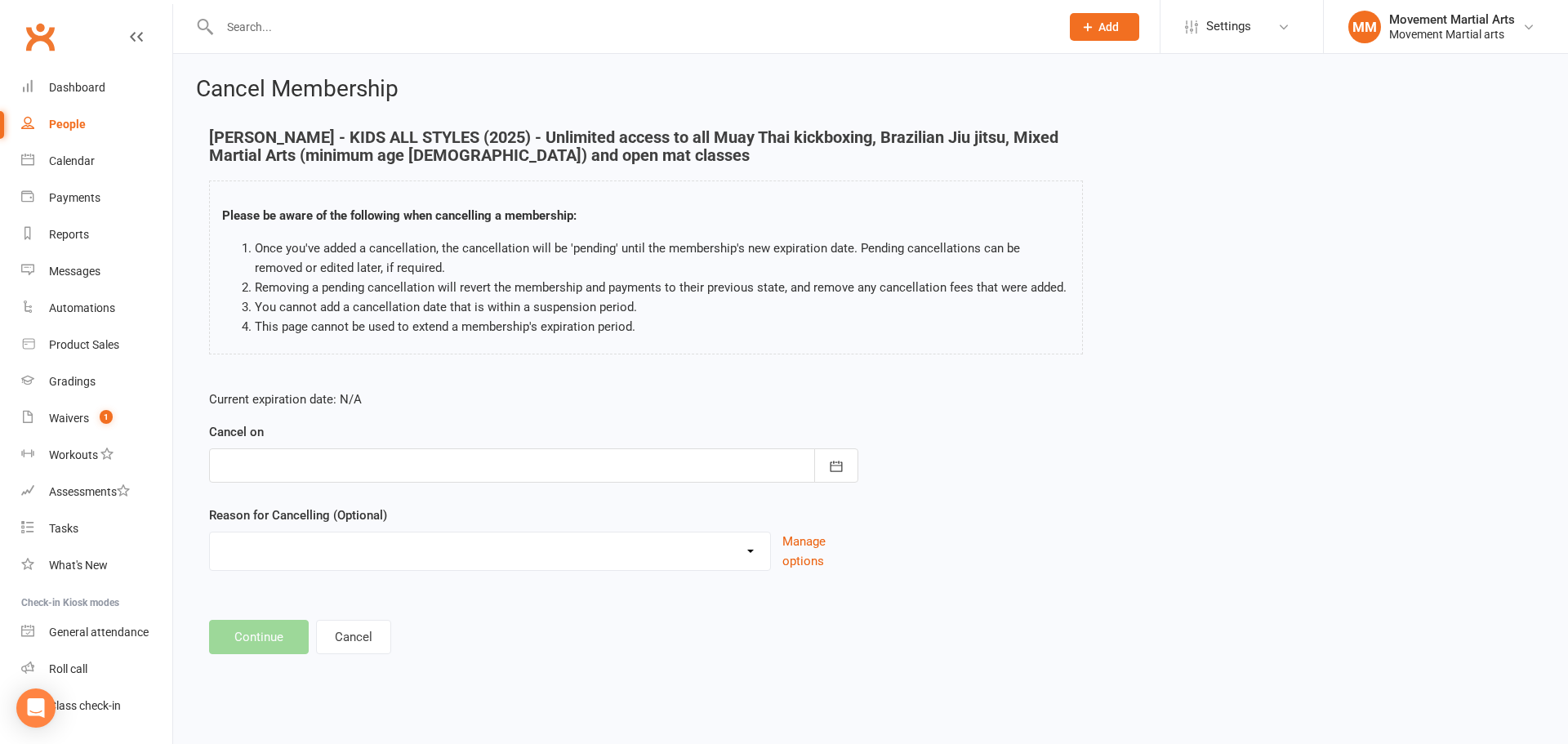
click at [271, 469] on div at bounding box center [533, 465] width 650 height 34
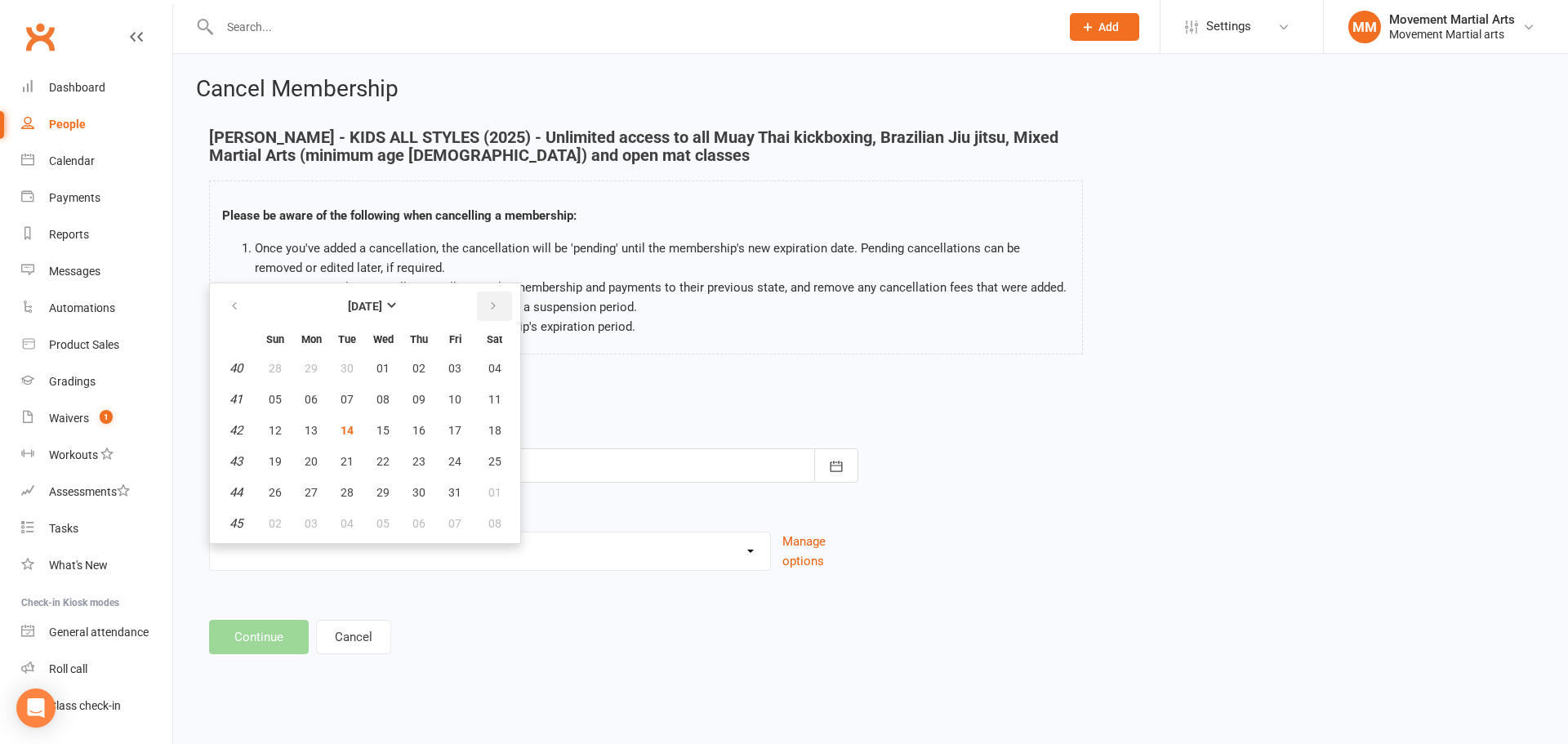
click at [493, 309] on icon "button" at bounding box center [493, 306] width 11 height 13
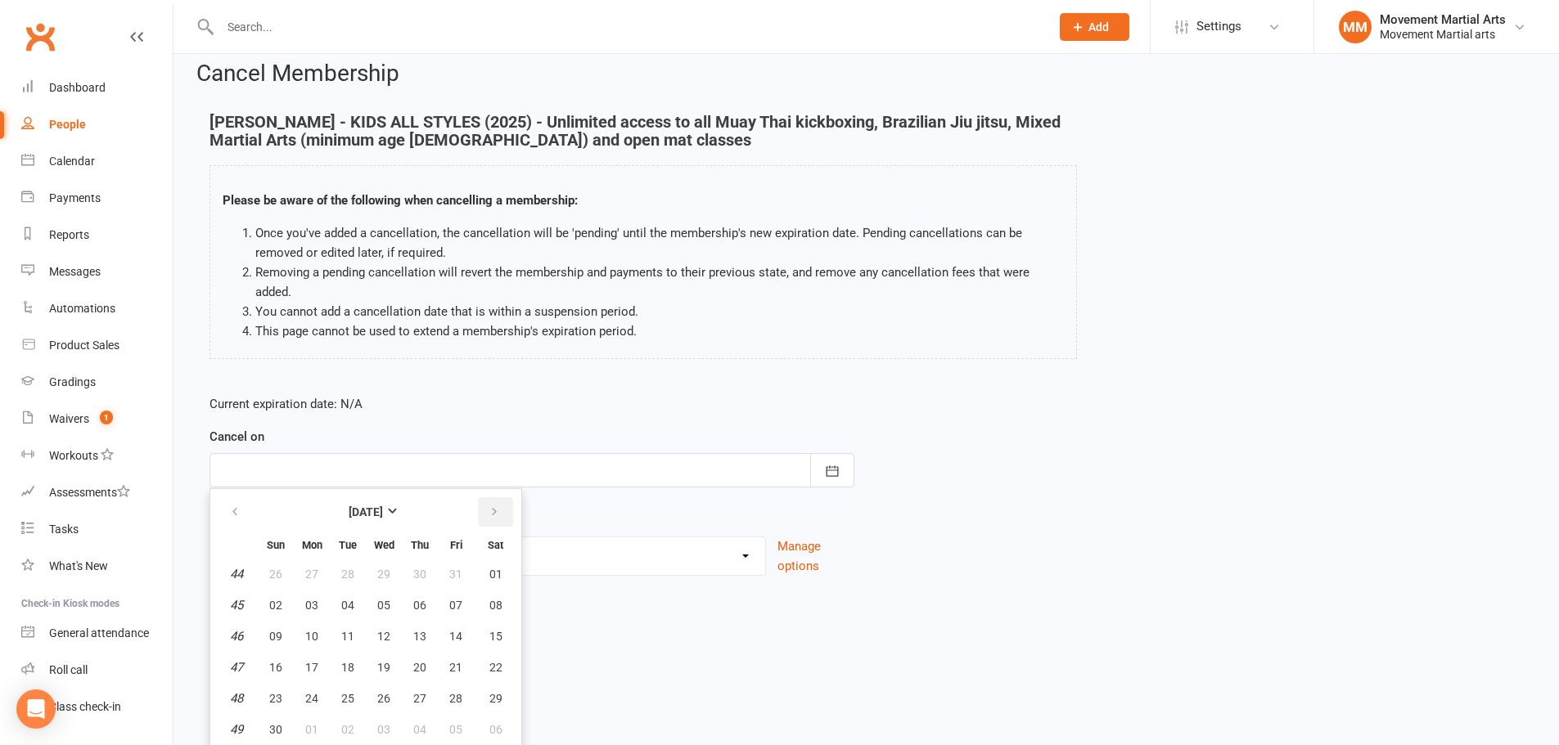
scroll to position [20, 0]
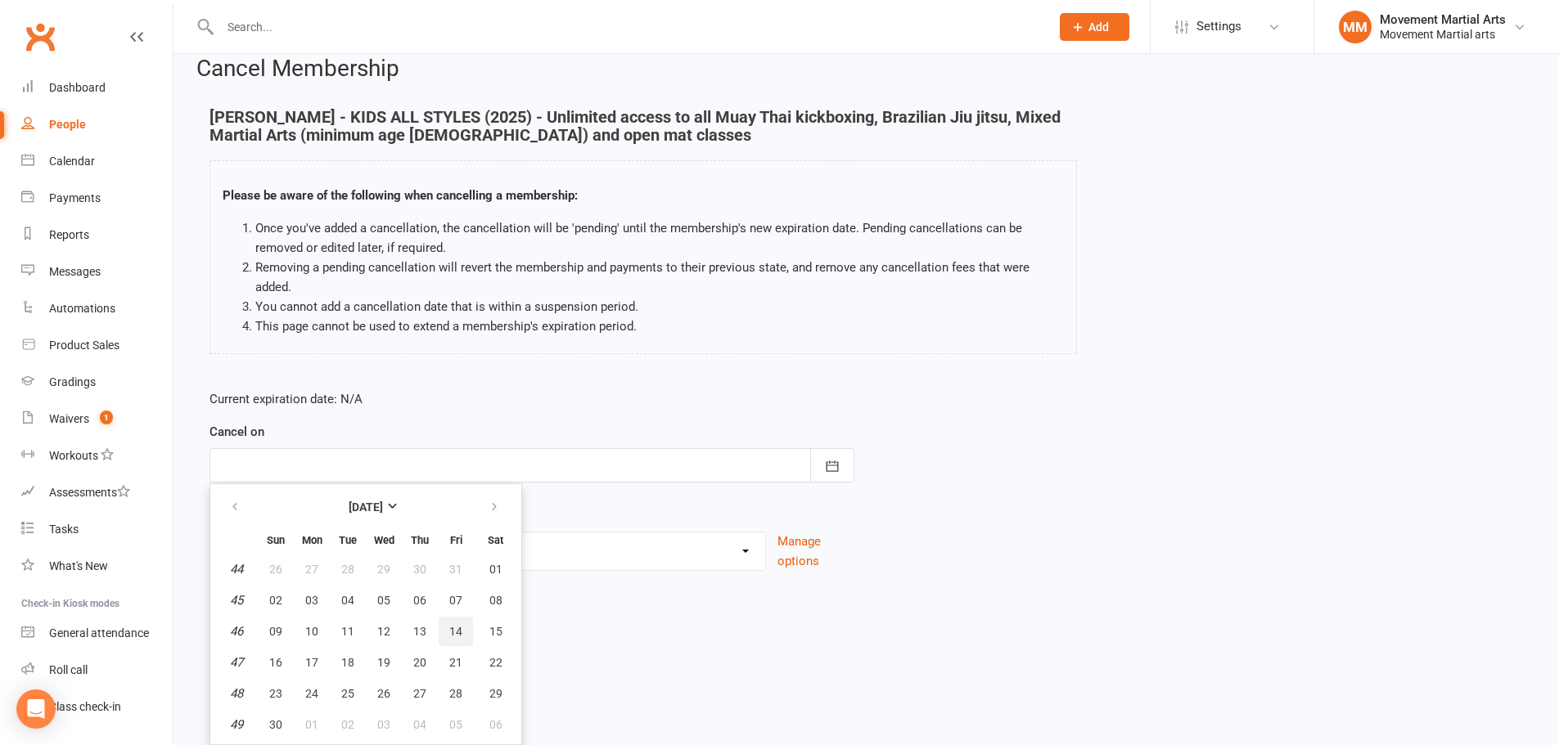
click at [458, 633] on span "14" at bounding box center [455, 631] width 13 height 13
type input "14 Nov 2025"
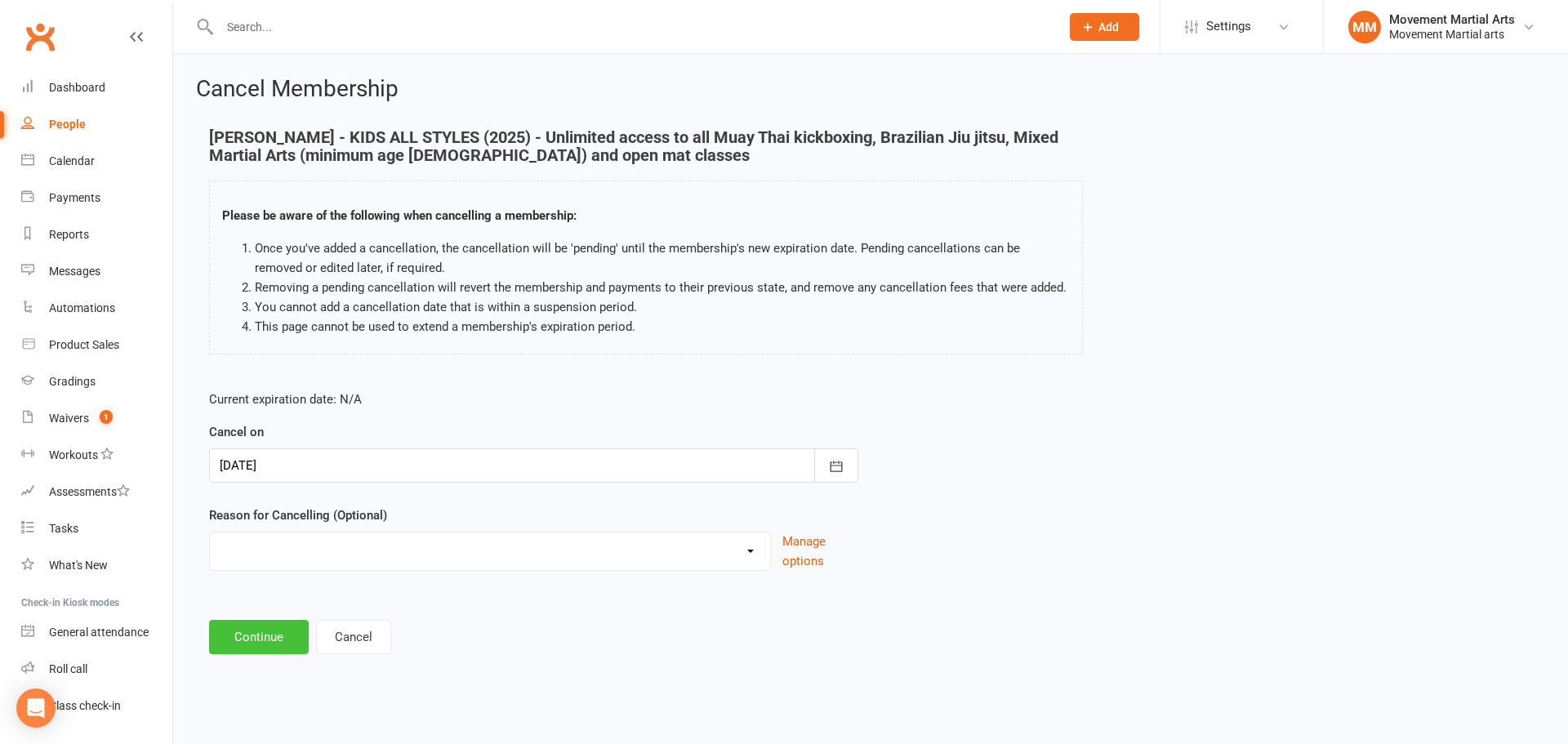
click at [285, 641] on button "Continue" at bounding box center [259, 637] width 100 height 34
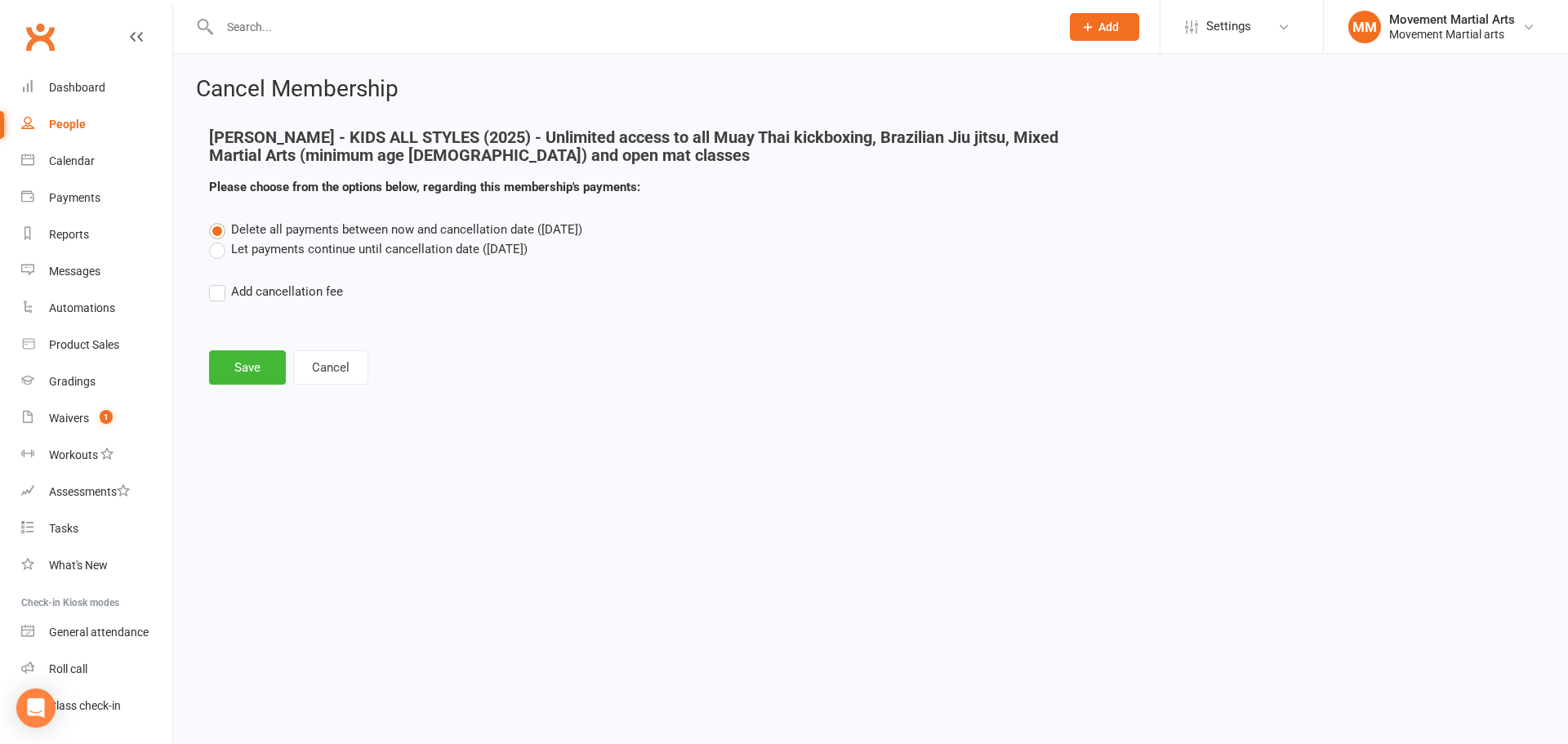
click at [256, 300] on label "Add cancellation fee" at bounding box center [275, 292] width 134 height 20
click at [220, 282] on input "Add cancellation fee" at bounding box center [214, 282] width 11 height 0
click at [354, 353] on input "number" at bounding box center [356, 342] width 137 height 34
type input "198"
click at [533, 345] on div at bounding box center [534, 342] width 164 height 34
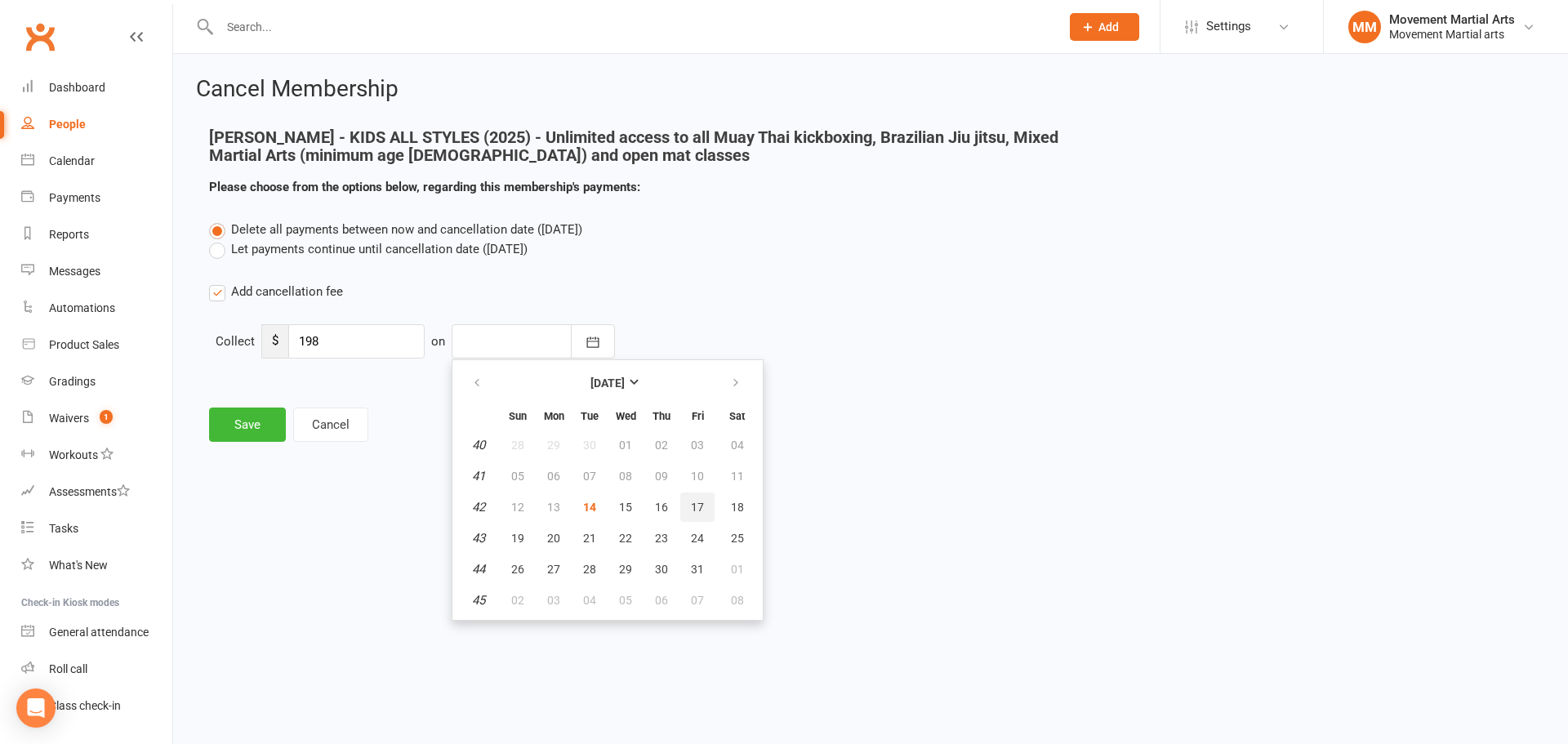
click at [710, 510] on button "17" at bounding box center [698, 506] width 34 height 29
type input "17 Oct 2025"
click at [236, 434] on button "Save" at bounding box center [247, 424] width 77 height 34
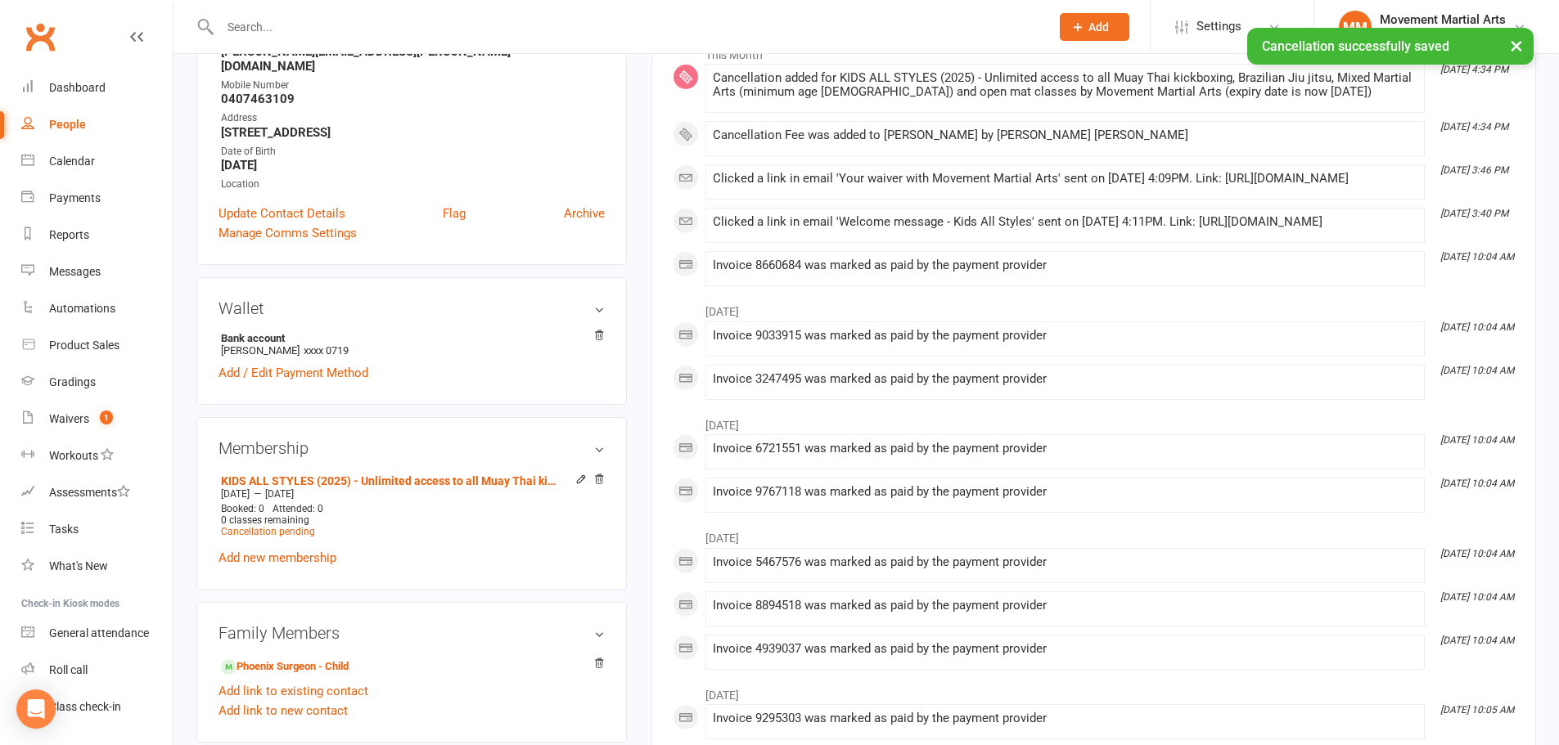
scroll to position [382, 0]
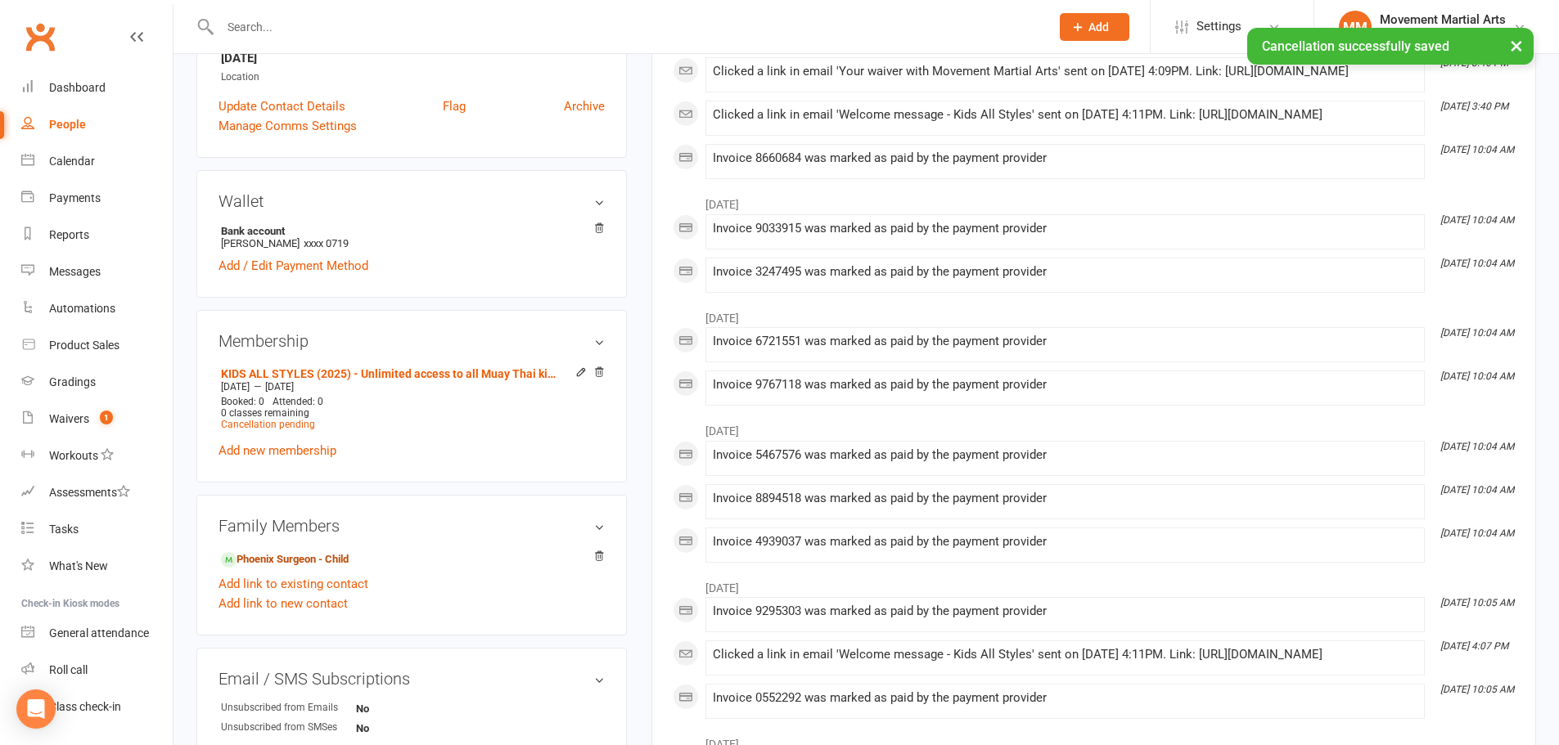
click at [267, 552] on link "Phoenix Surgeon - Child" at bounding box center [285, 560] width 128 height 17
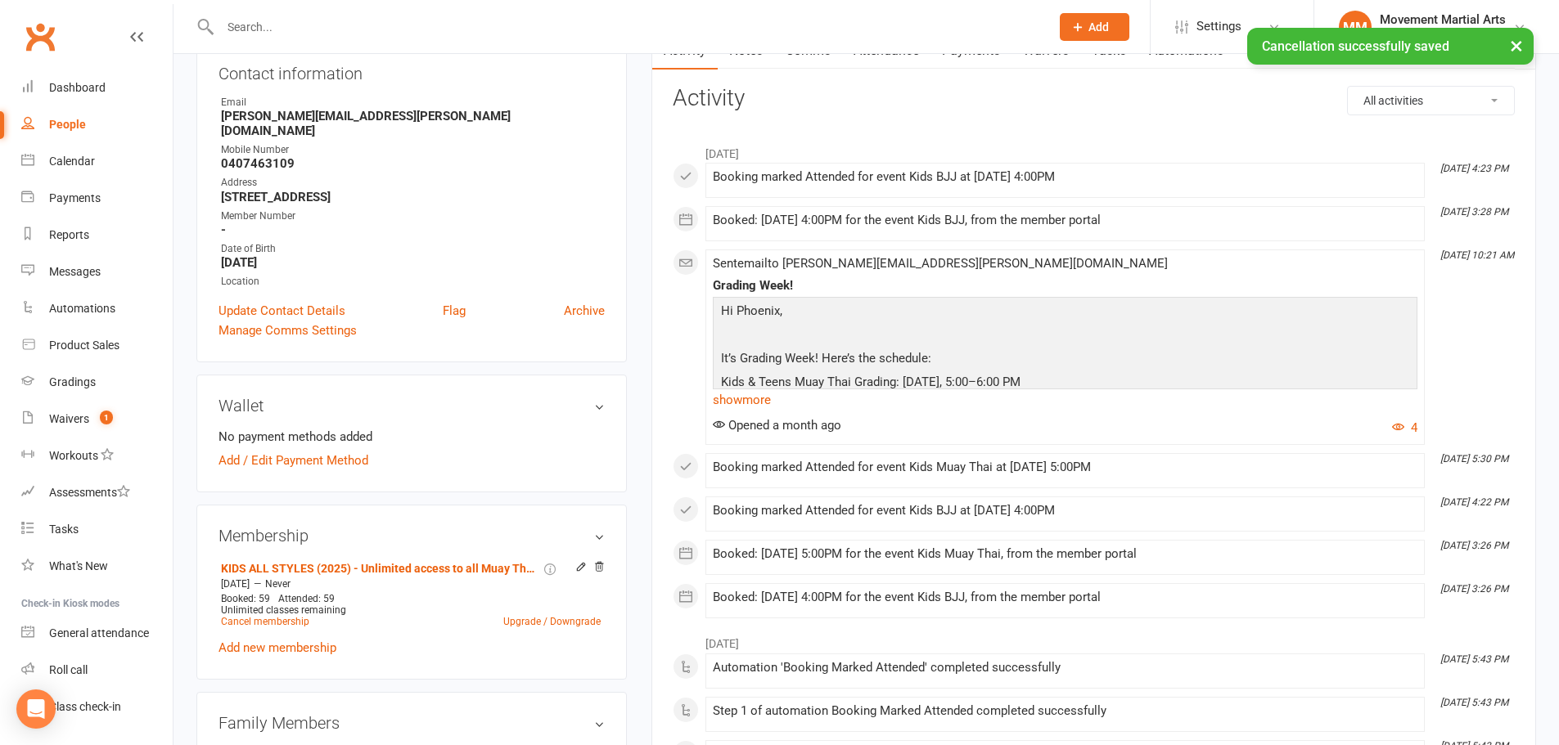
scroll to position [382, 0]
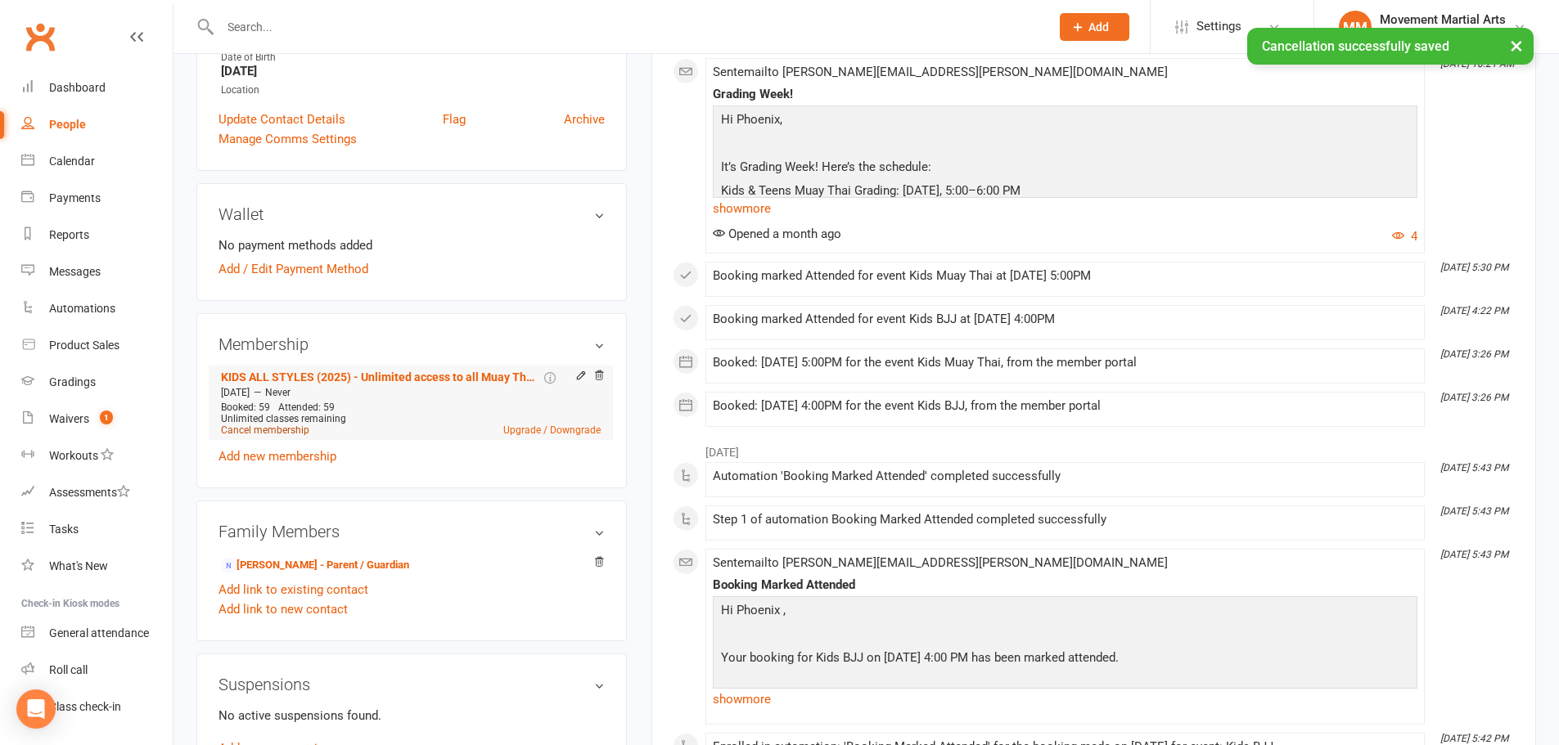
click at [266, 425] on link "Cancel membership" at bounding box center [265, 430] width 88 height 11
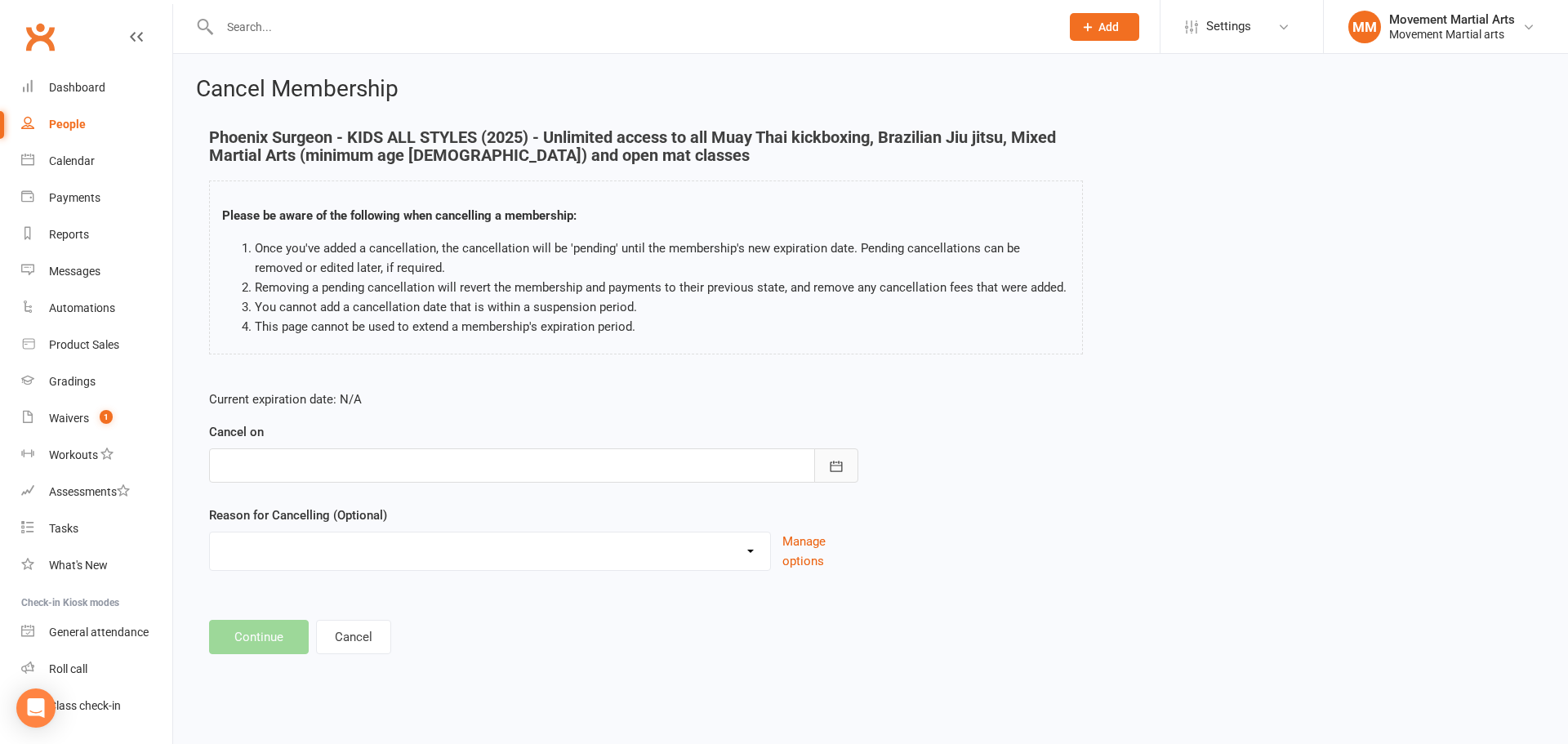
click at [827, 466] on button "button" at bounding box center [836, 465] width 44 height 34
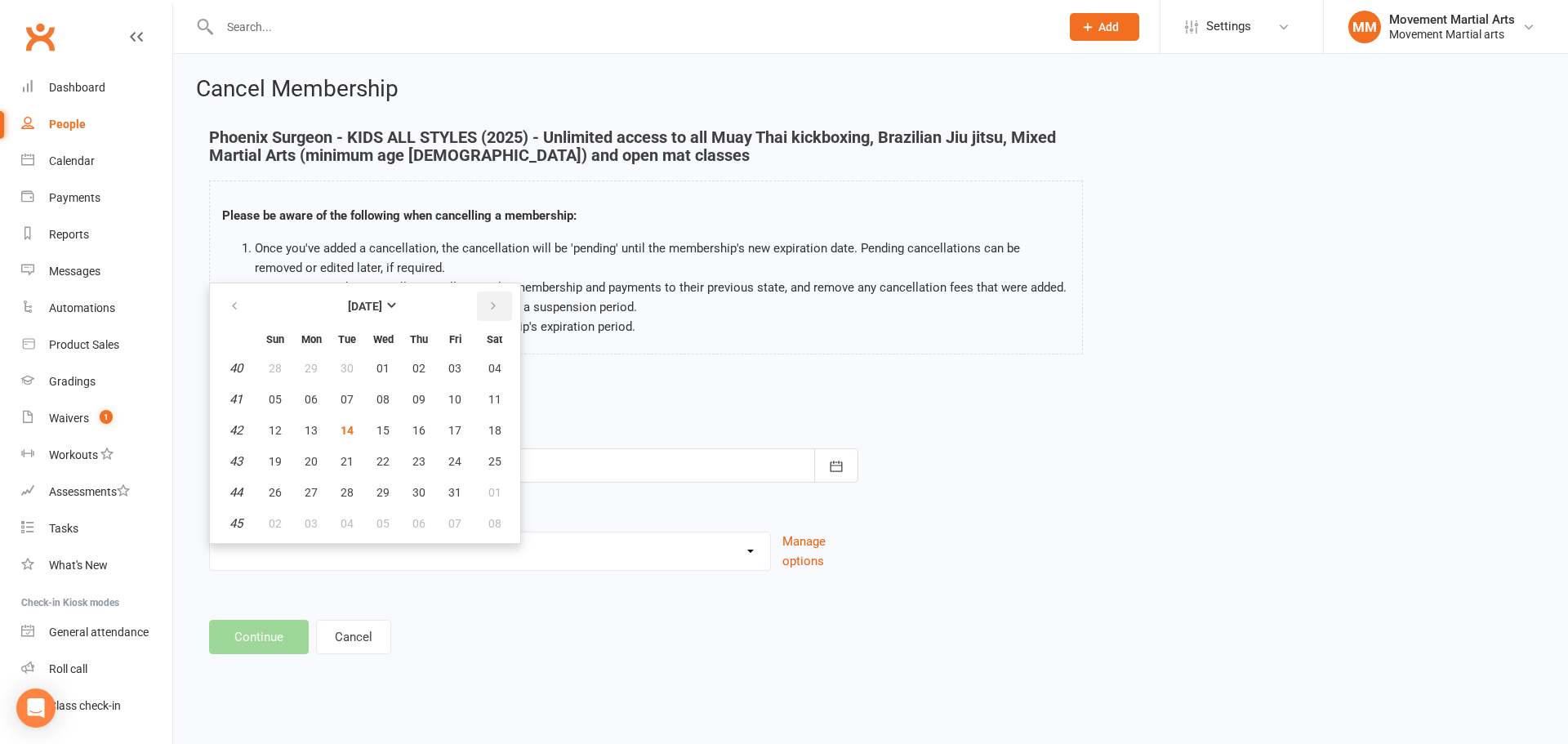
click at [508, 312] on button "button" at bounding box center [494, 306] width 35 height 29
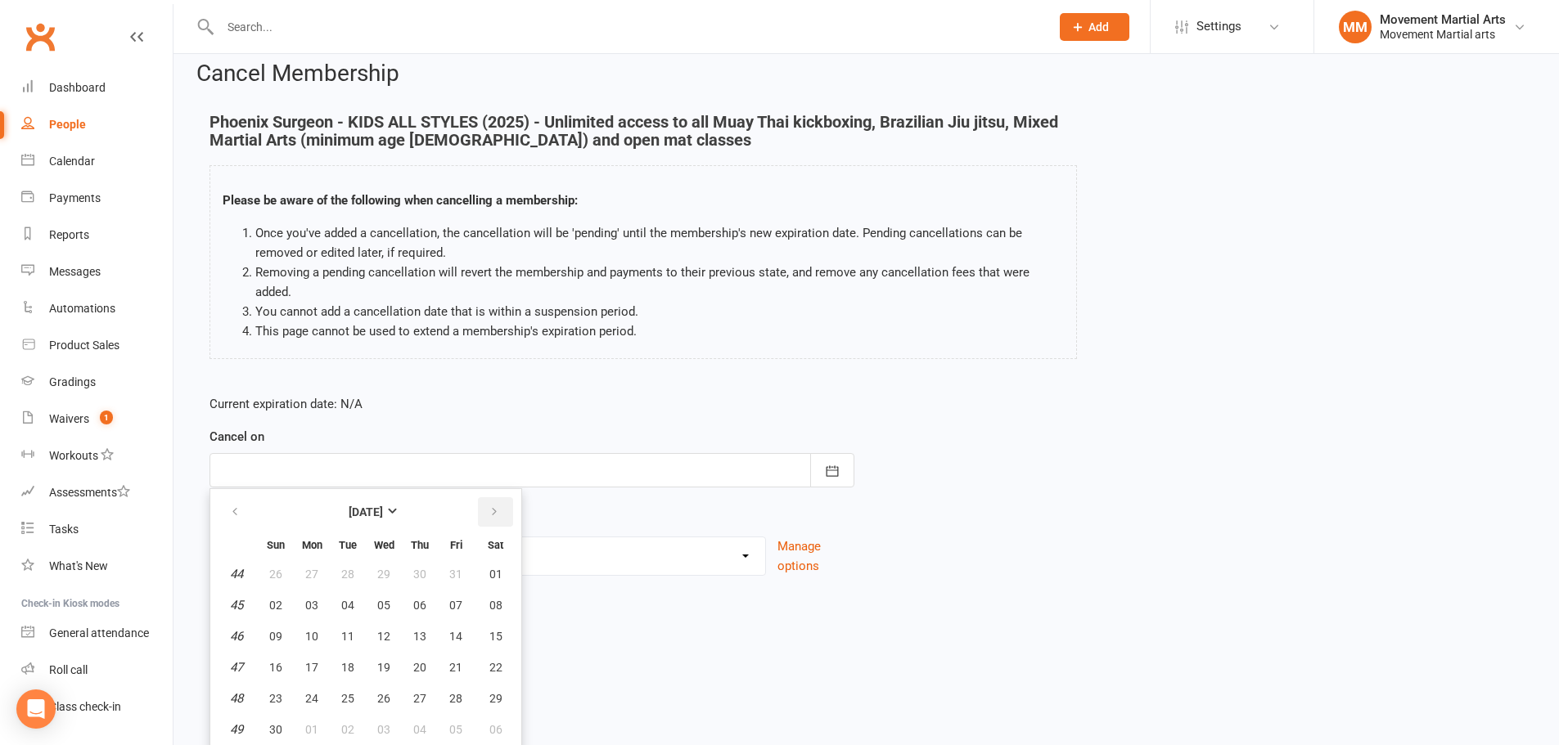
scroll to position [20, 0]
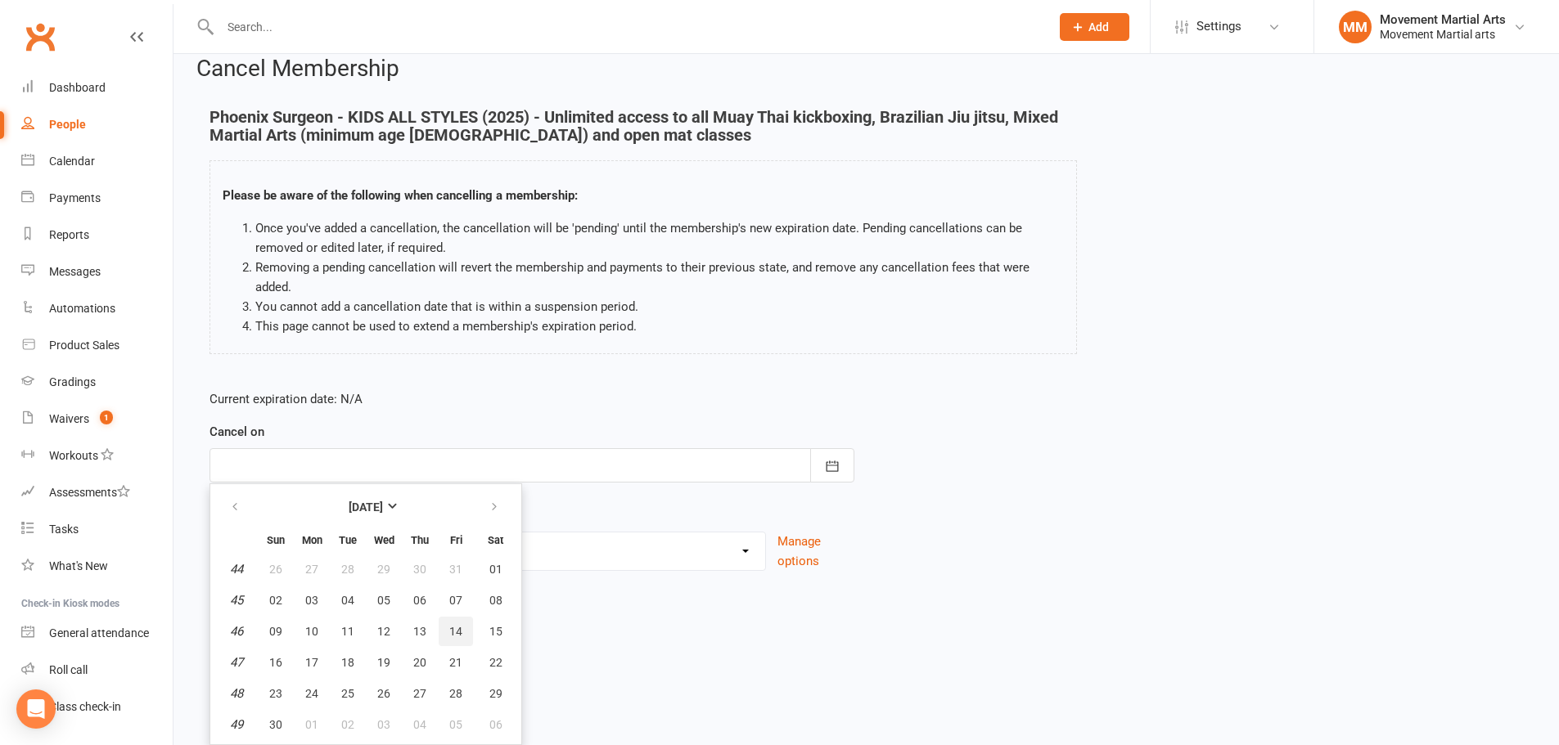
click at [456, 636] on span "14" at bounding box center [455, 631] width 13 height 13
type input "14 Nov 2025"
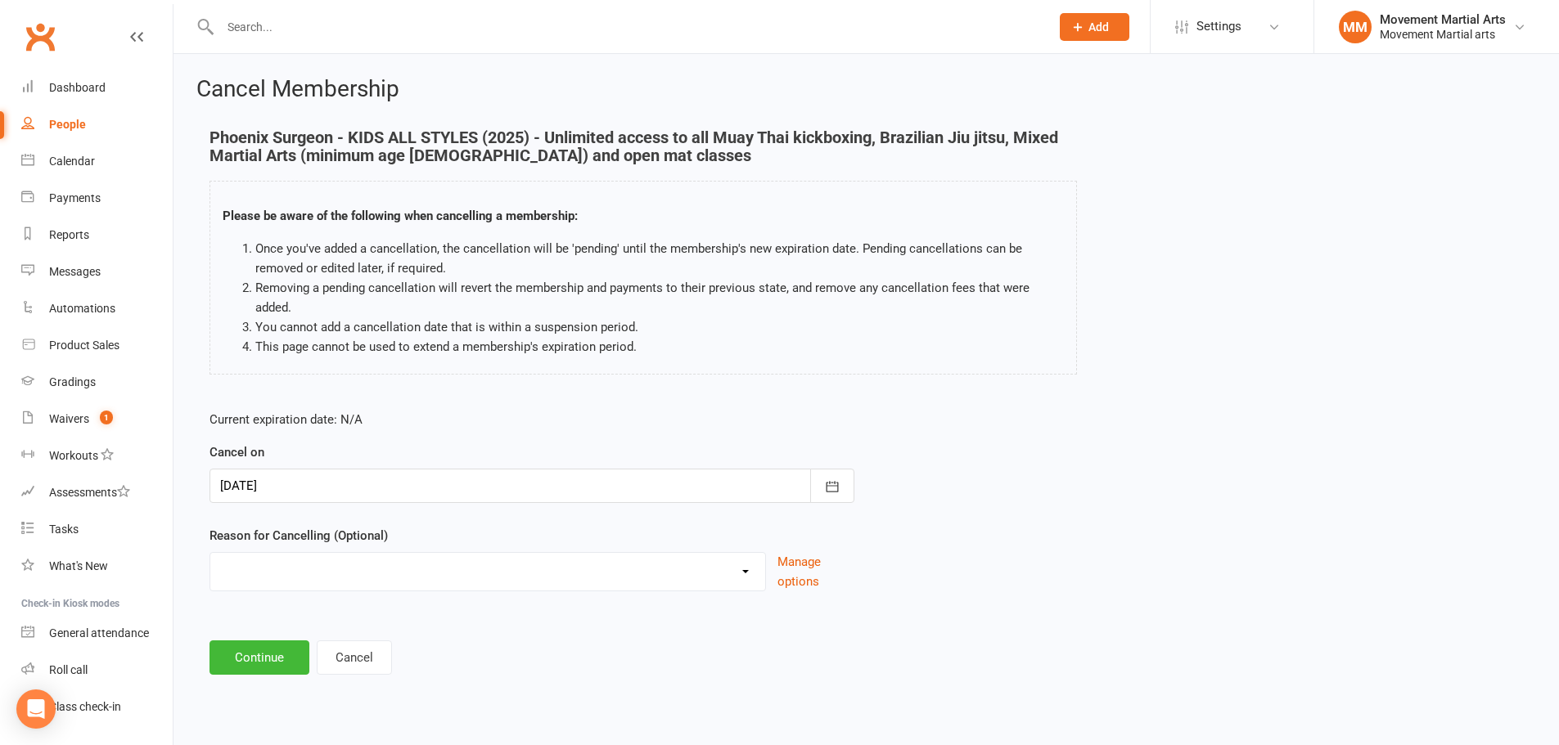
scroll to position [0, 0]
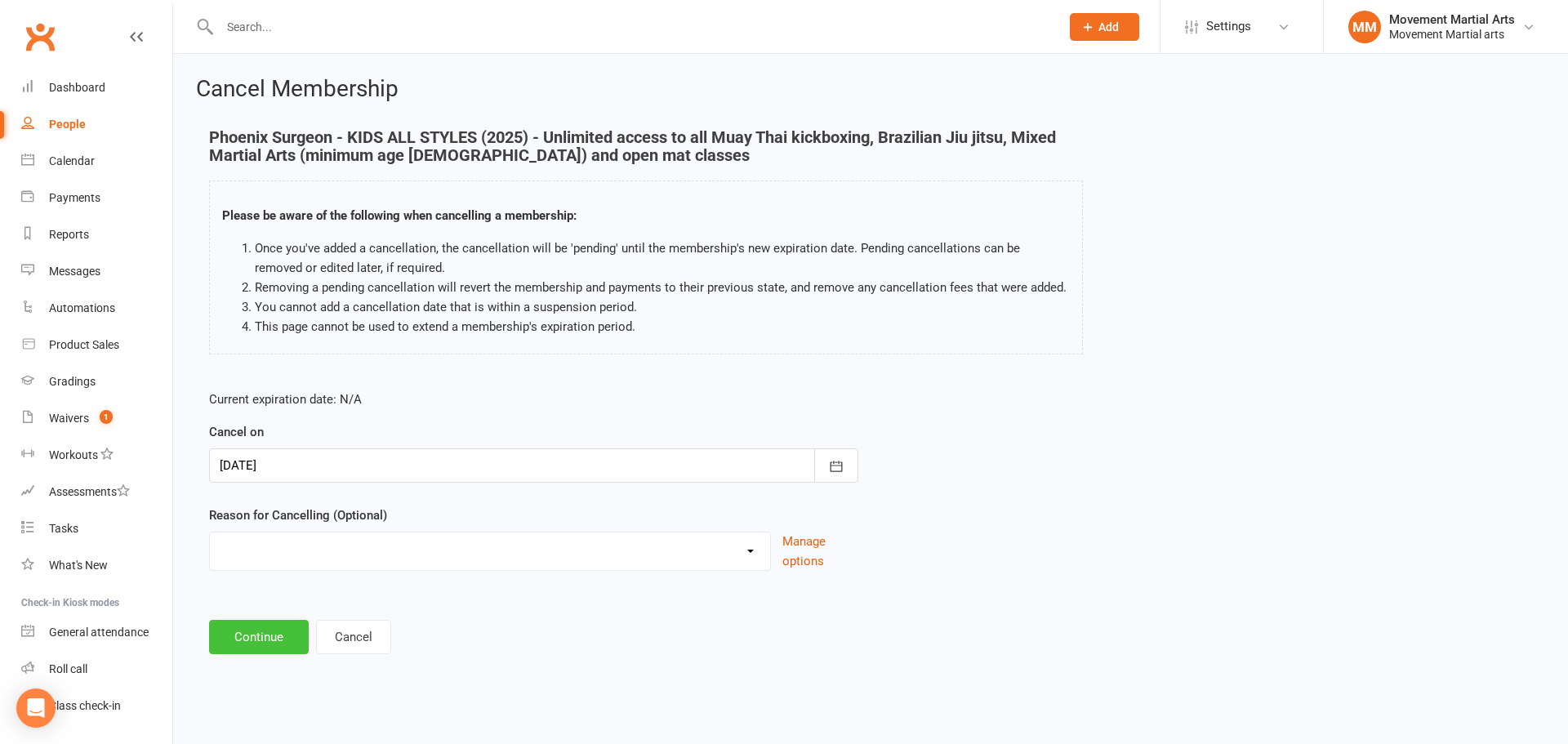
click at [281, 634] on button "Continue" at bounding box center [259, 637] width 100 height 34
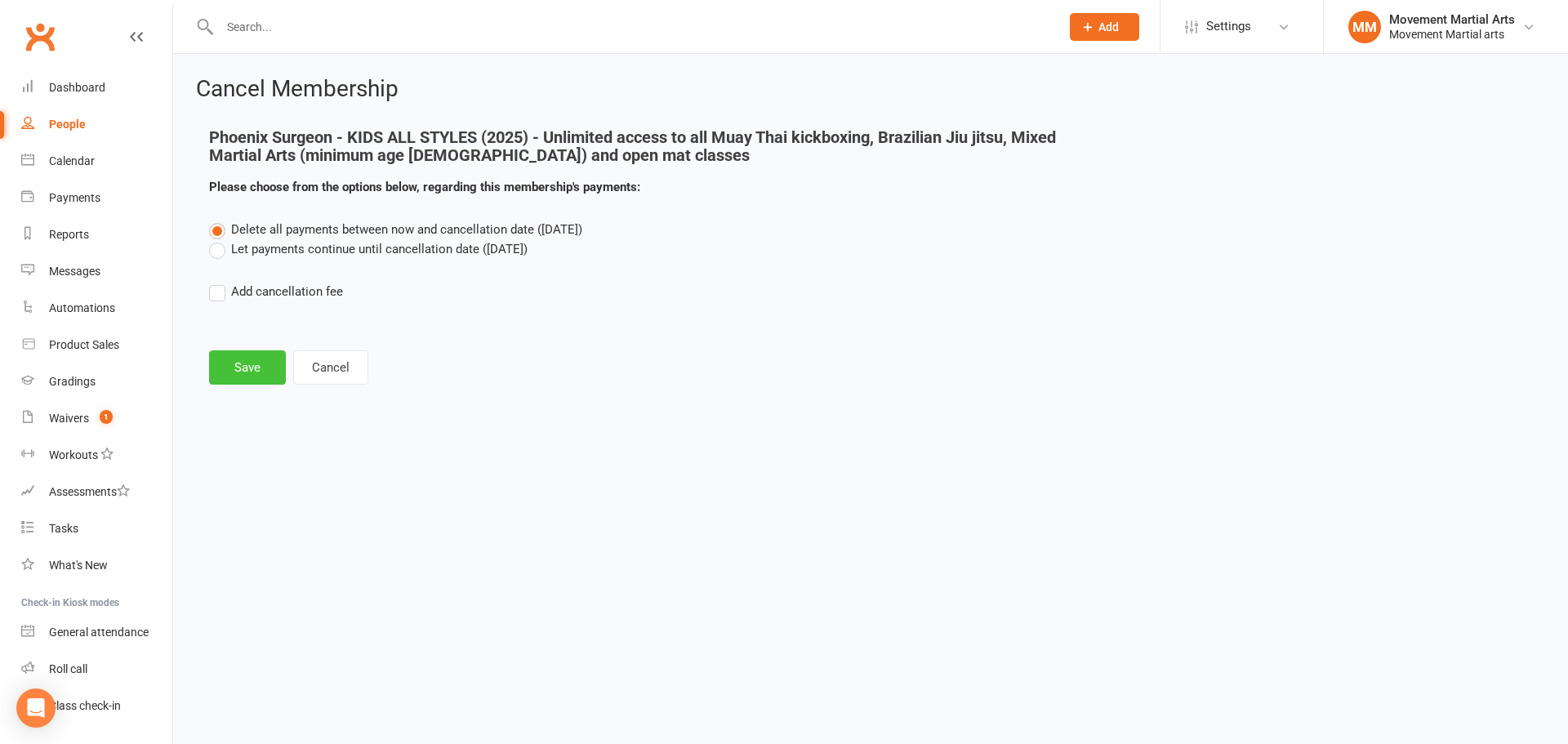
click at [257, 383] on button "Save" at bounding box center [247, 368] width 77 height 34
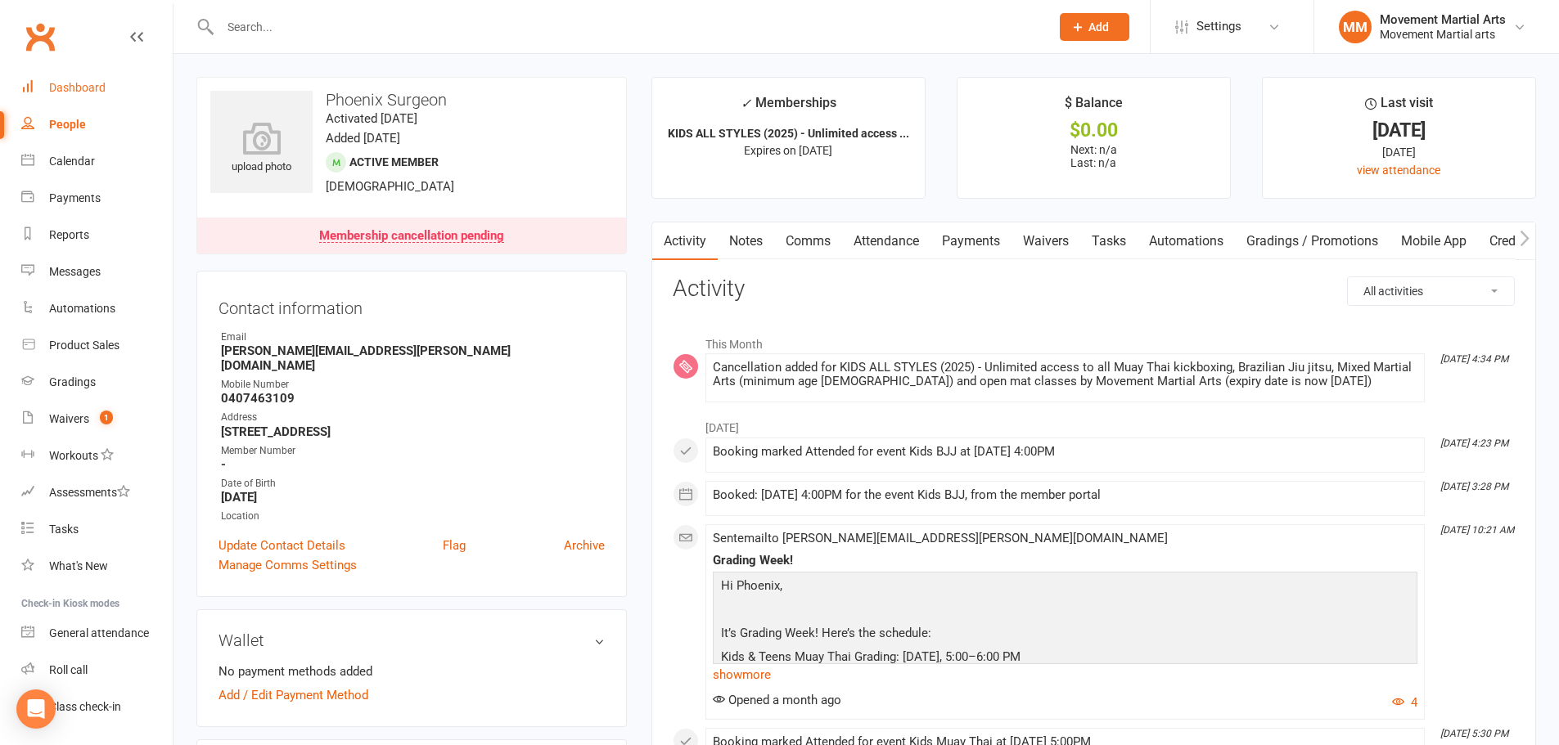
click at [64, 94] on div "Dashboard" at bounding box center [77, 87] width 56 height 13
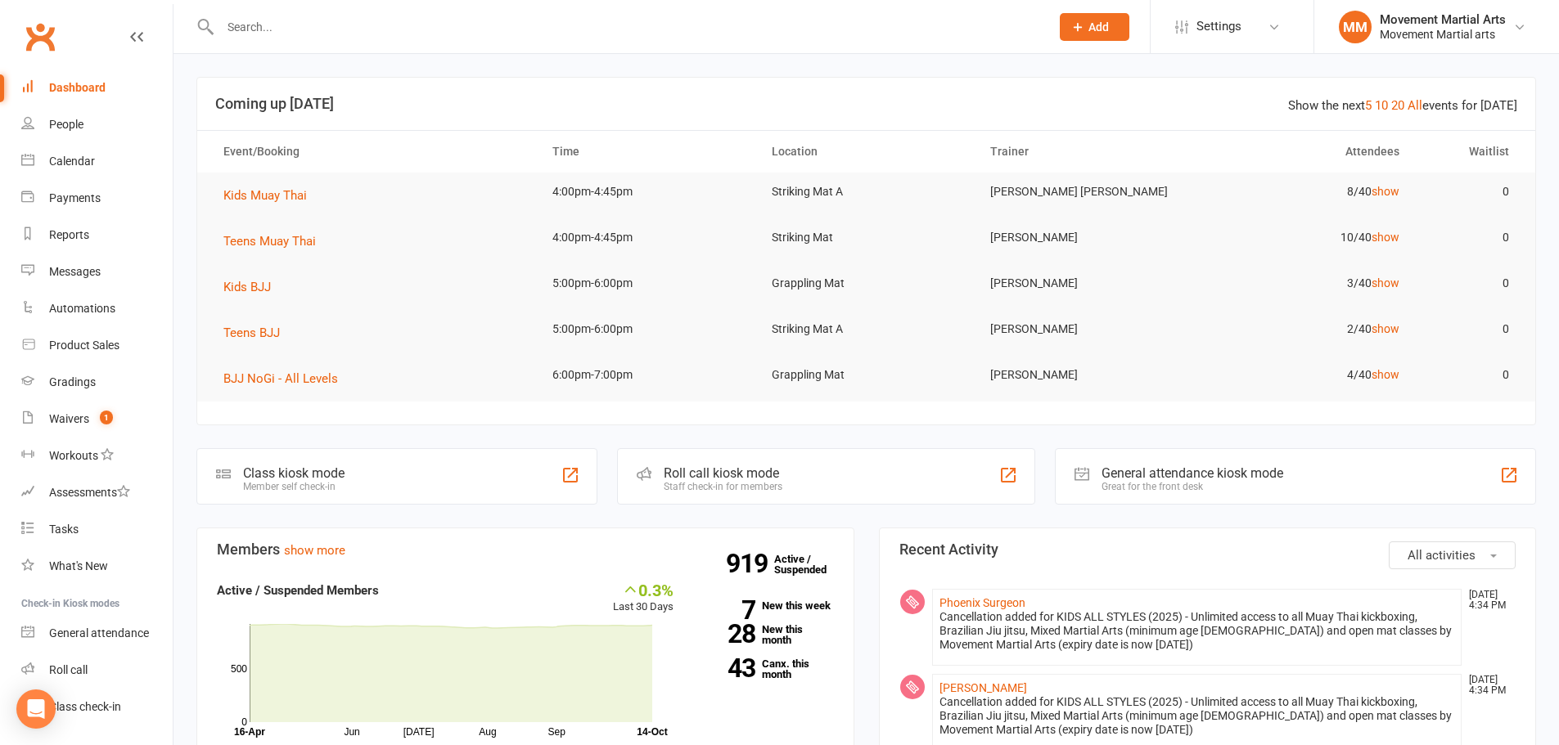
click at [260, 29] on input "text" at bounding box center [626, 27] width 823 height 23
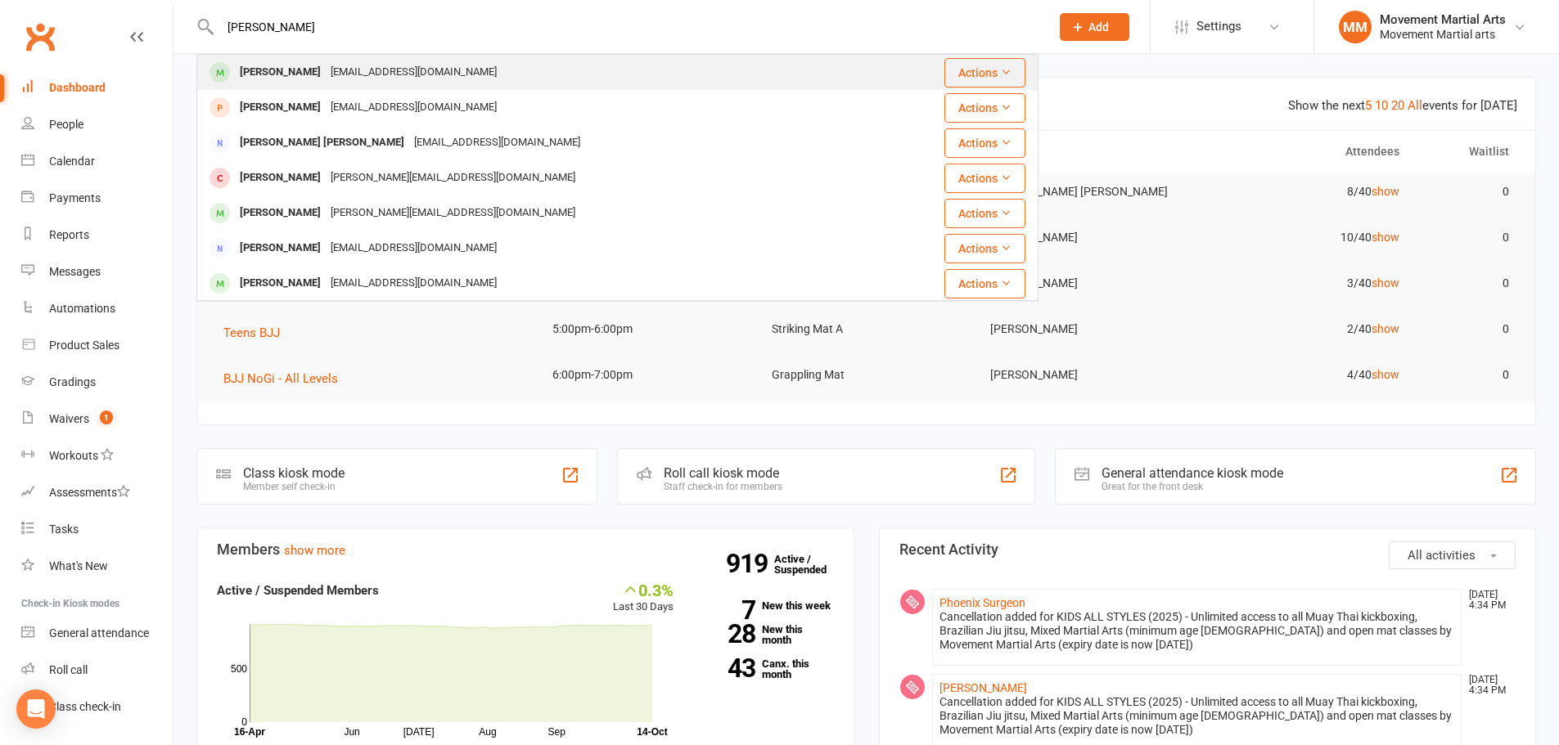
type input "jodie lau"
click at [326, 62] on div "laufamily328@gmail.com" at bounding box center [414, 73] width 176 height 24
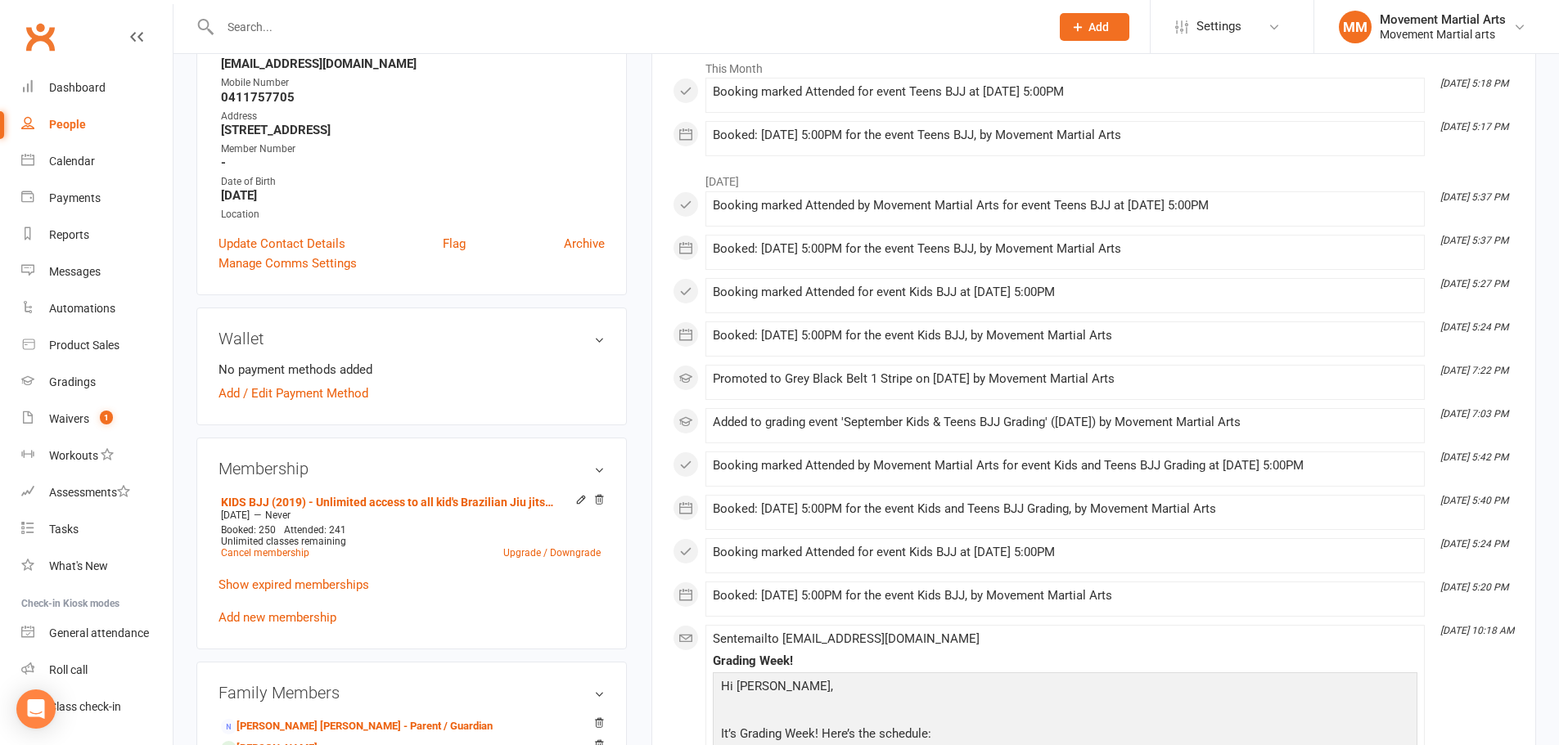
scroll to position [382, 0]
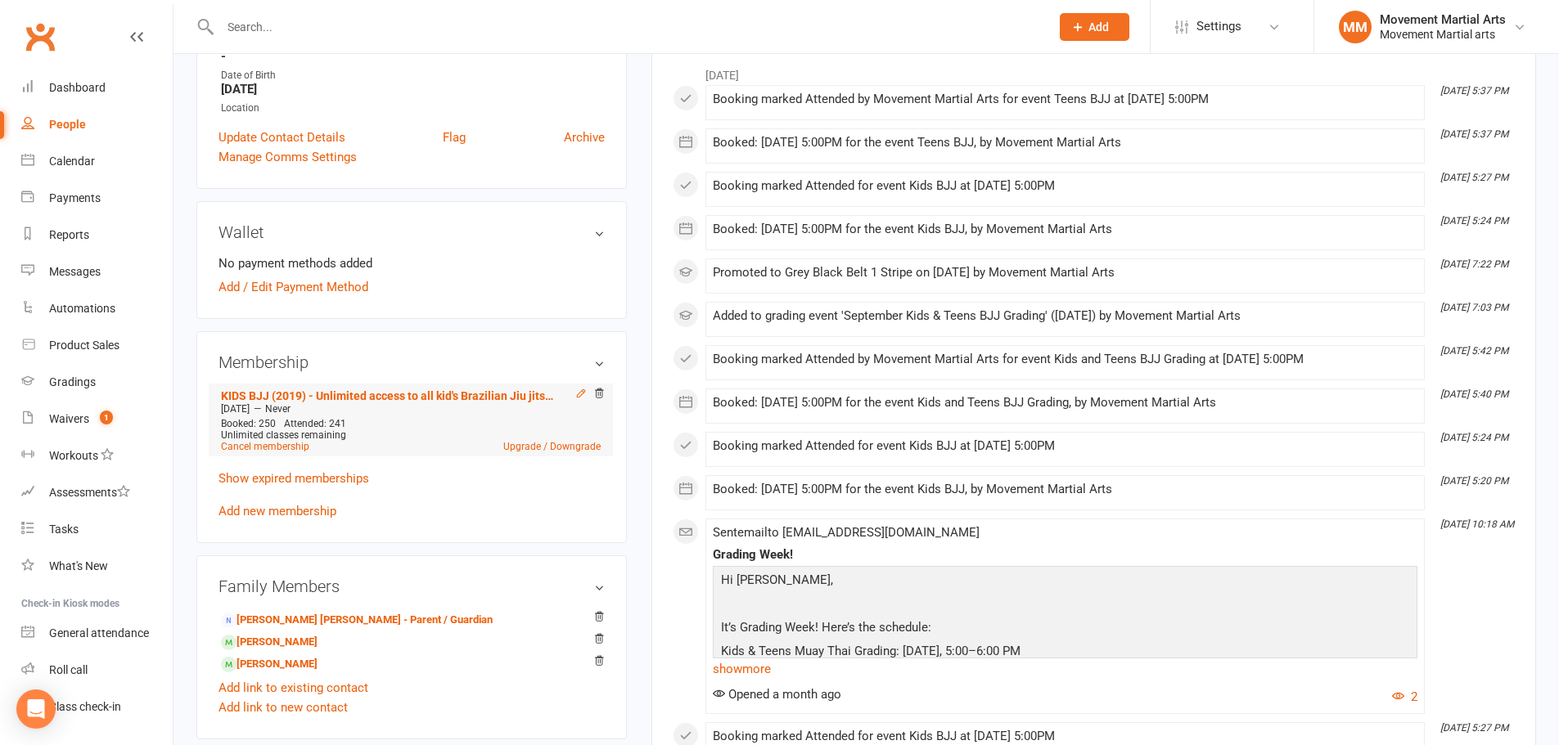
click at [581, 395] on icon at bounding box center [580, 393] width 7 height 7
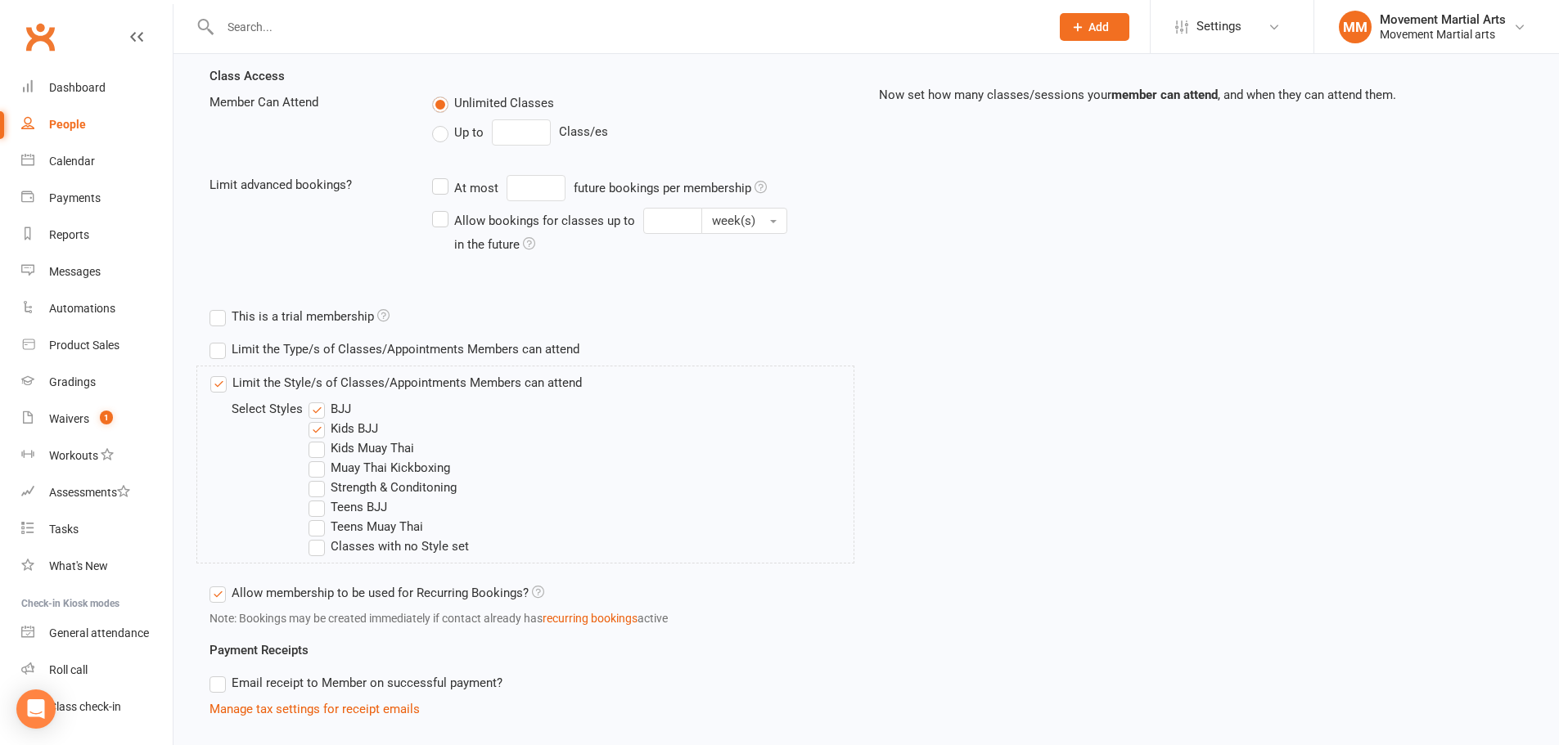
scroll to position [382, 0]
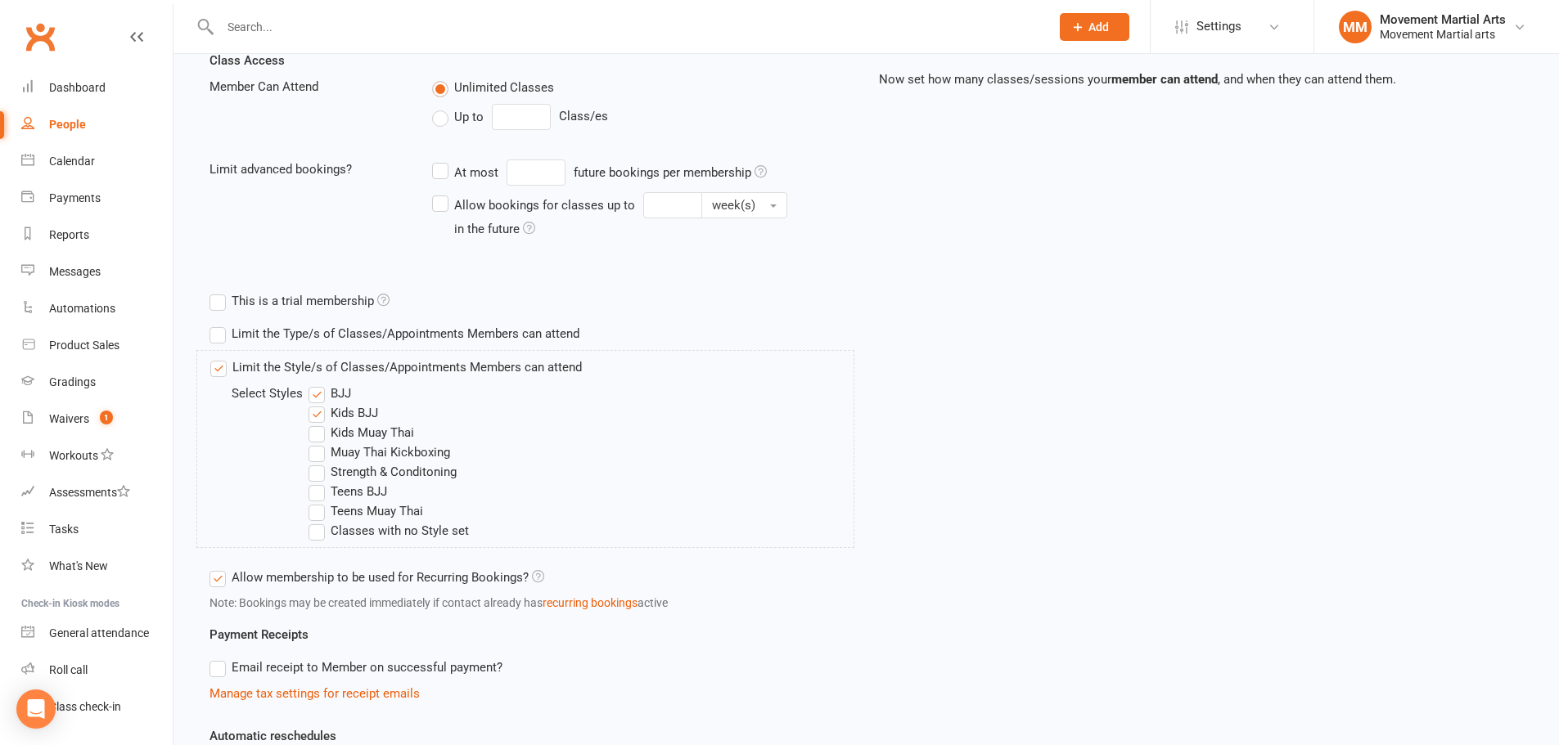
click at [346, 487] on label "Teens BJJ" at bounding box center [348, 492] width 79 height 20
click at [319, 482] on input "Teens BJJ" at bounding box center [314, 482] width 11 height 0
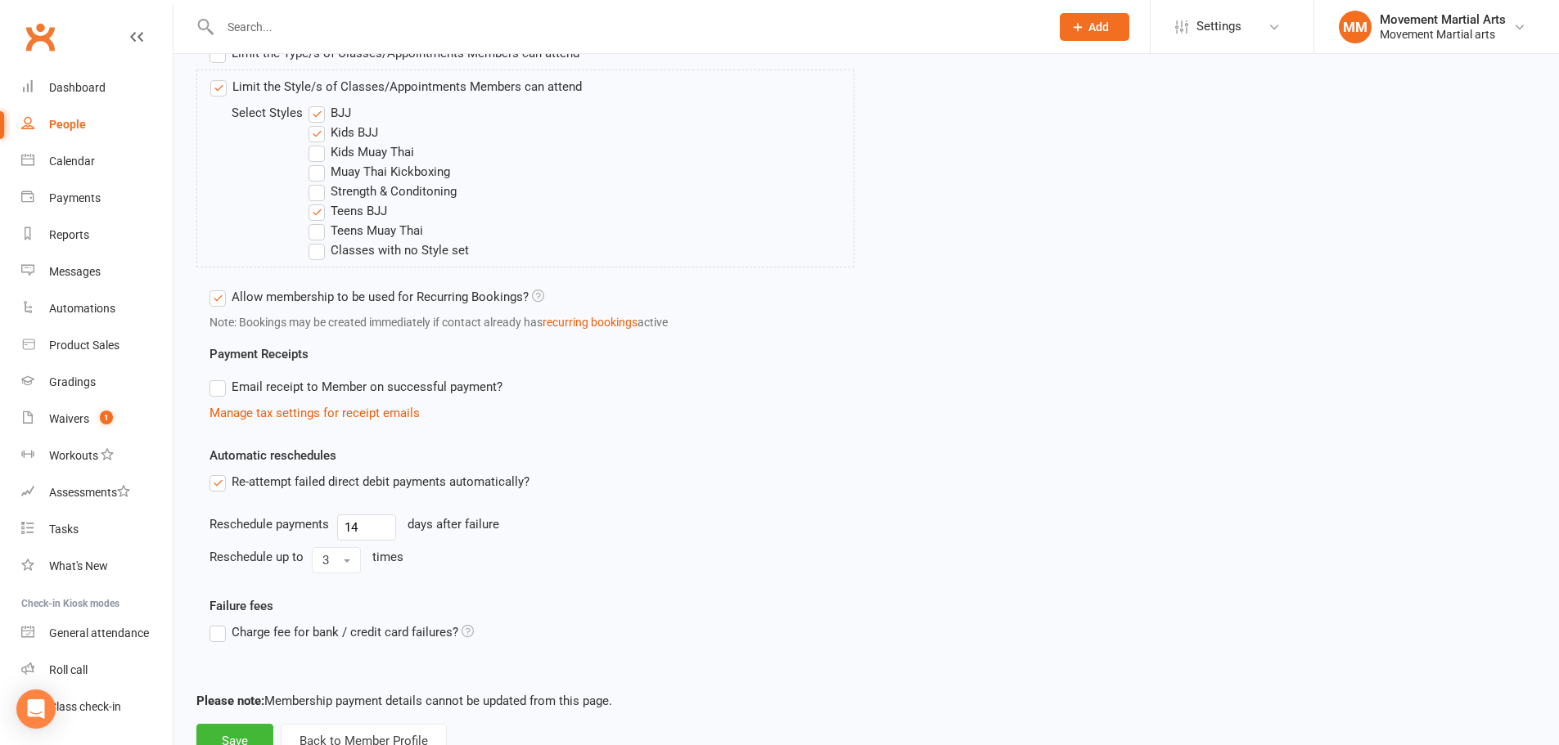
scroll to position [723, 0]
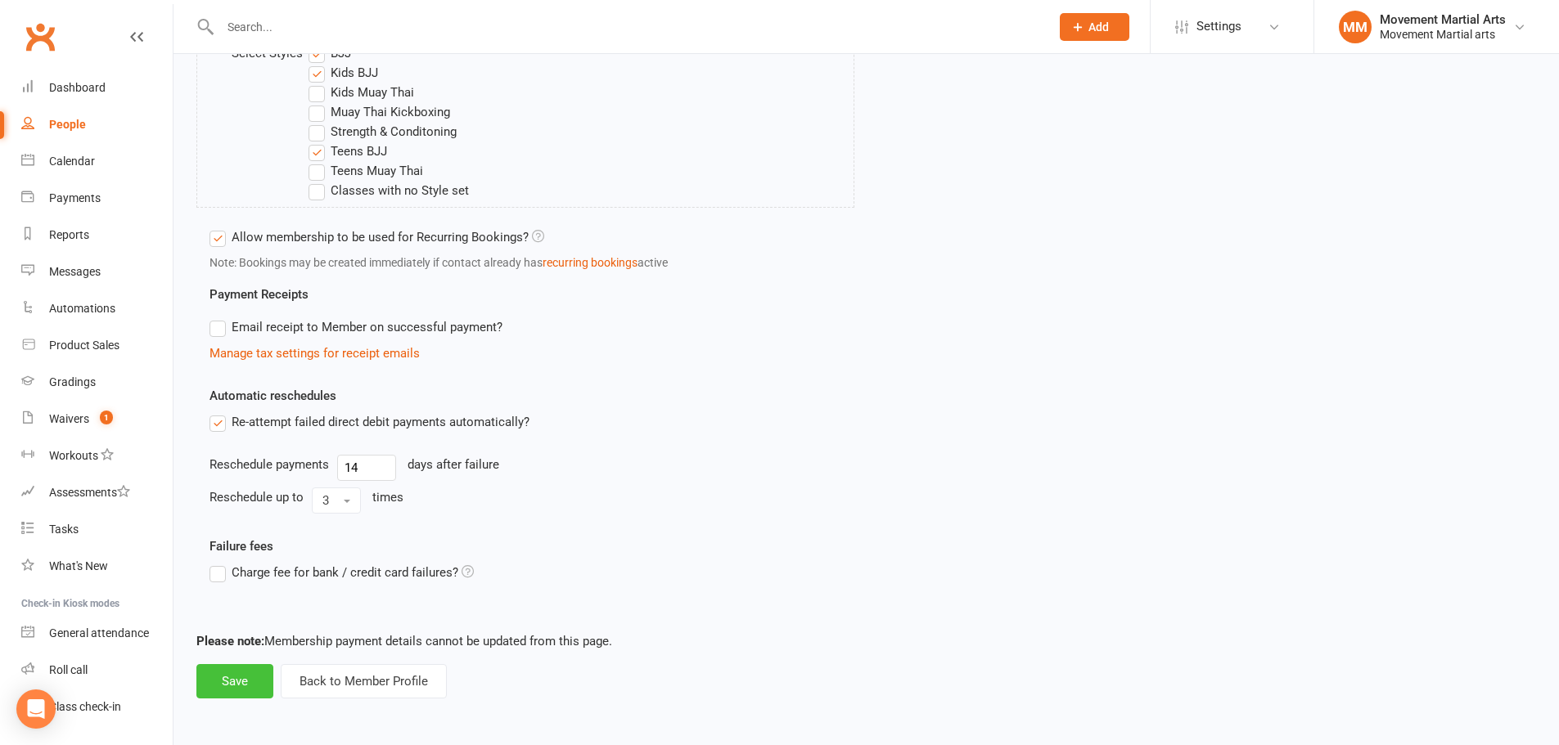
click at [237, 671] on button "Save" at bounding box center [234, 681] width 77 height 34
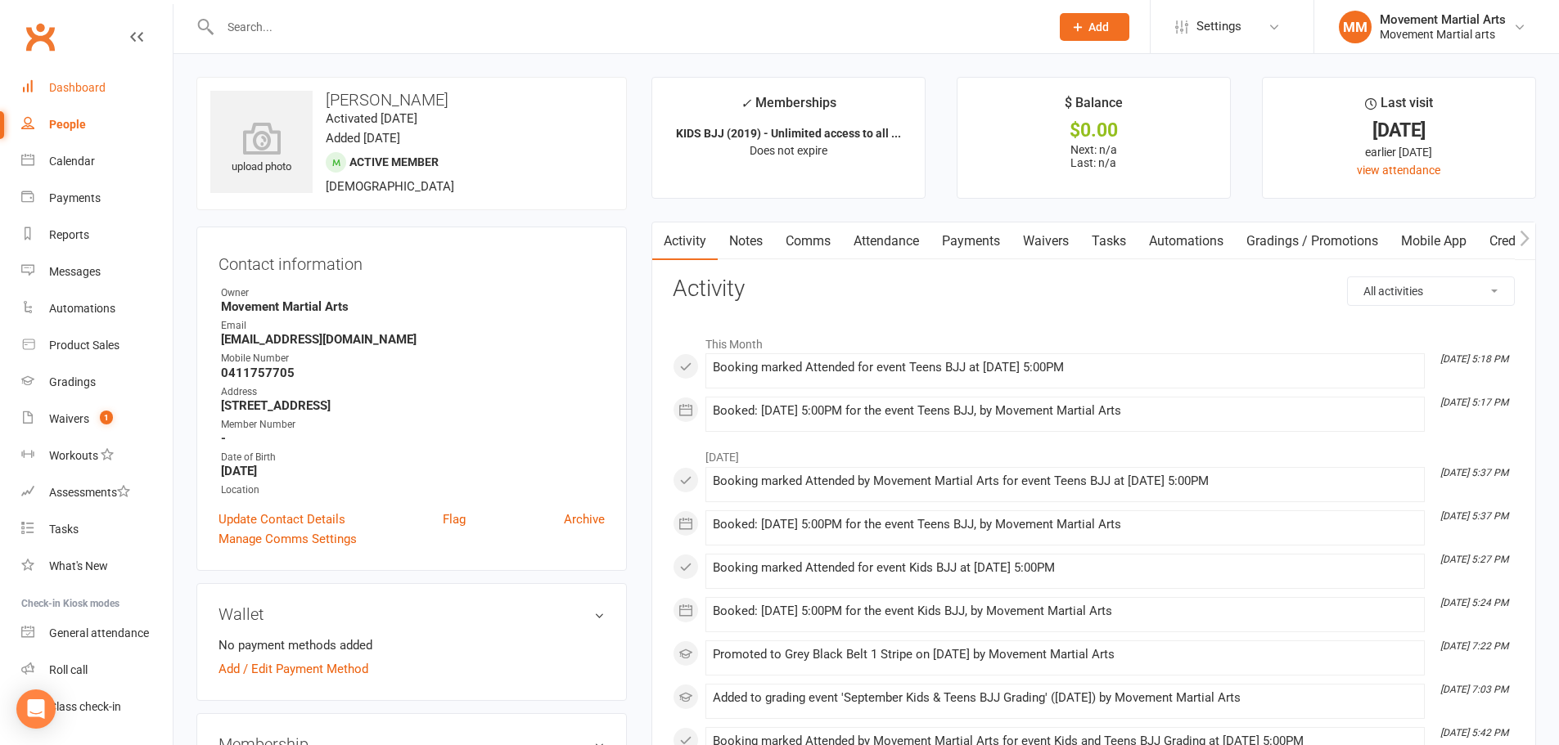
click at [91, 90] on div "Dashboard" at bounding box center [77, 87] width 56 height 13
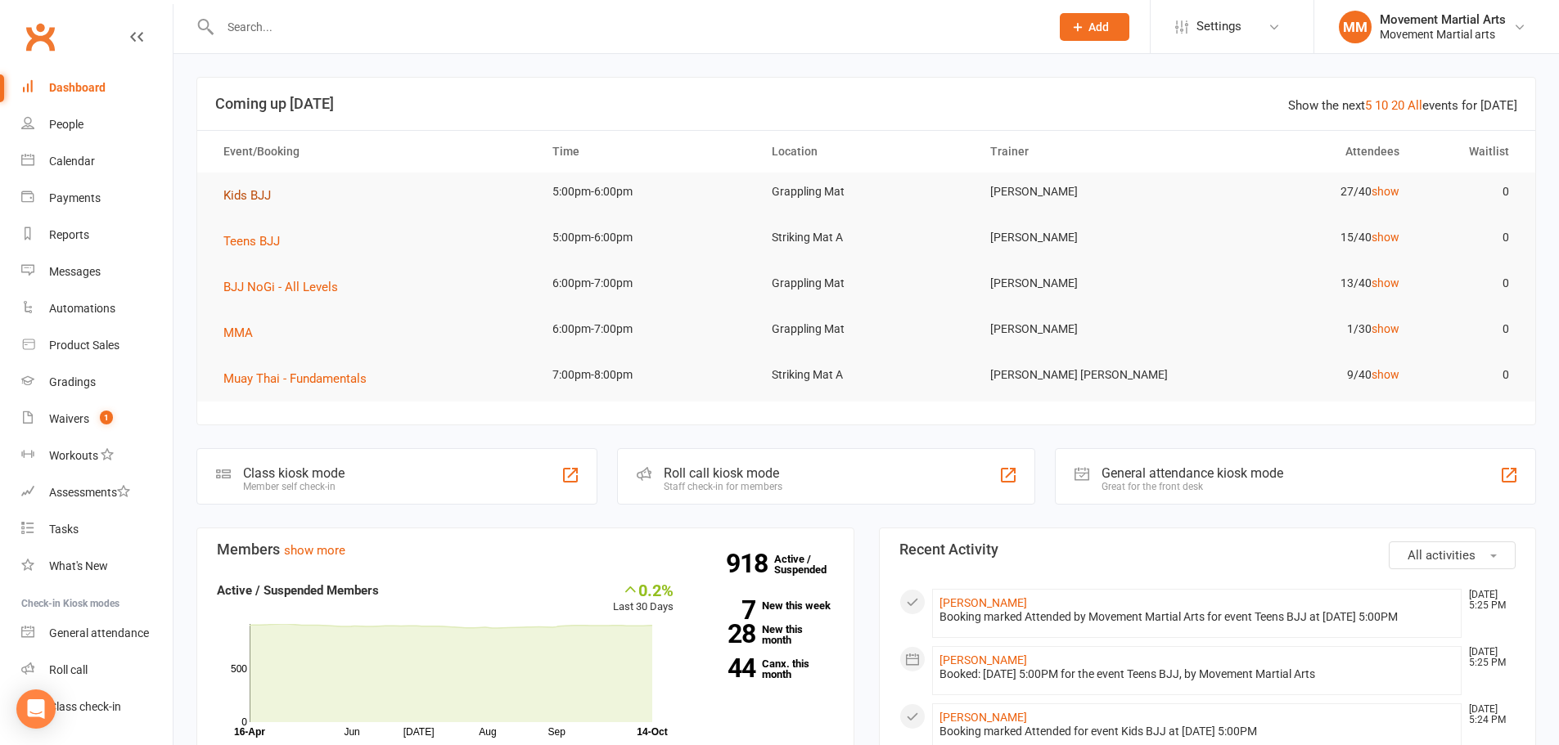
click at [253, 190] on span "Kids BJJ" at bounding box center [246, 195] width 47 height 15
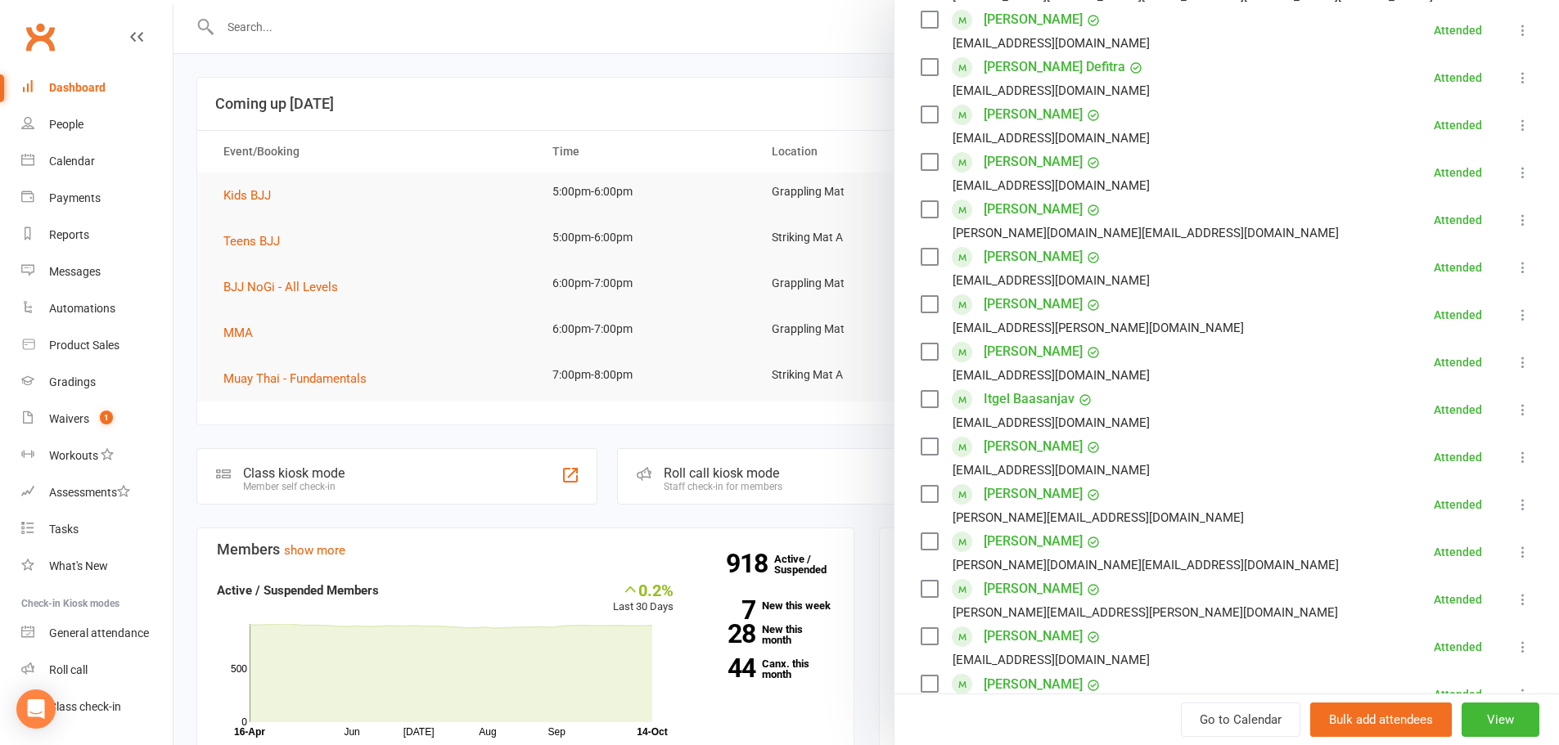
scroll to position [382, 0]
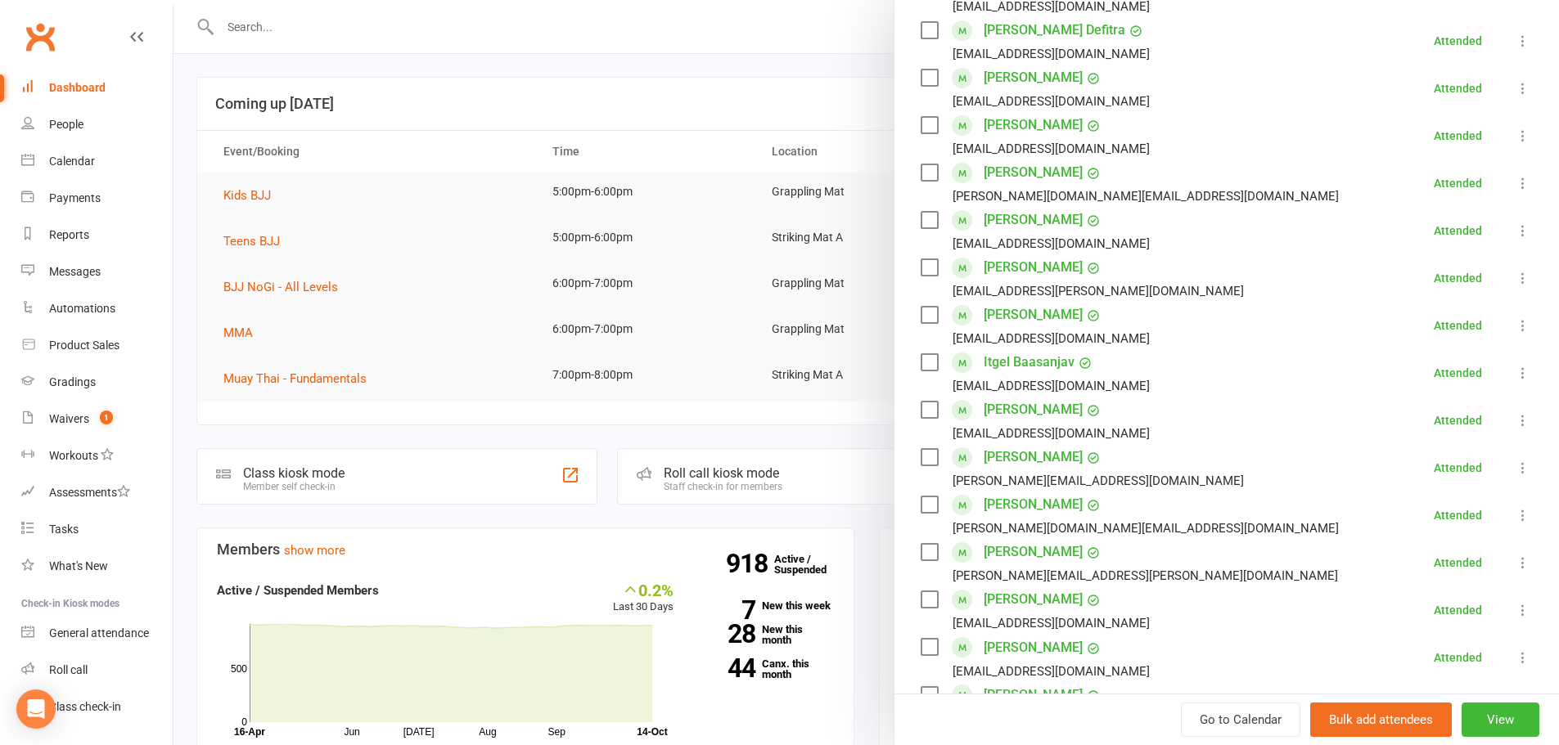
click at [534, 38] on div at bounding box center [865, 372] width 1385 height 745
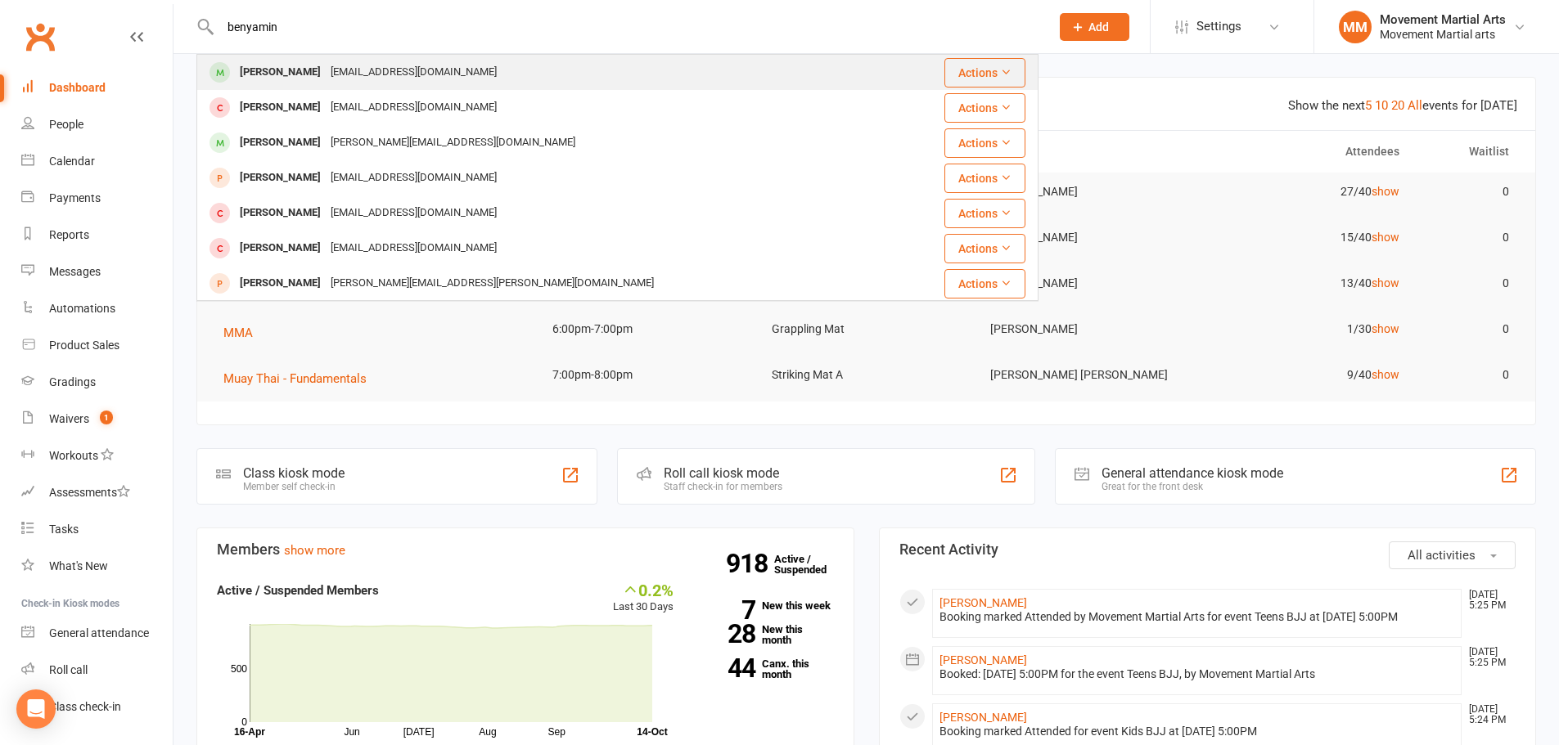
type input "benyamin"
click at [384, 69] on div "benrahimi2006@yahoo.com" at bounding box center [414, 73] width 176 height 24
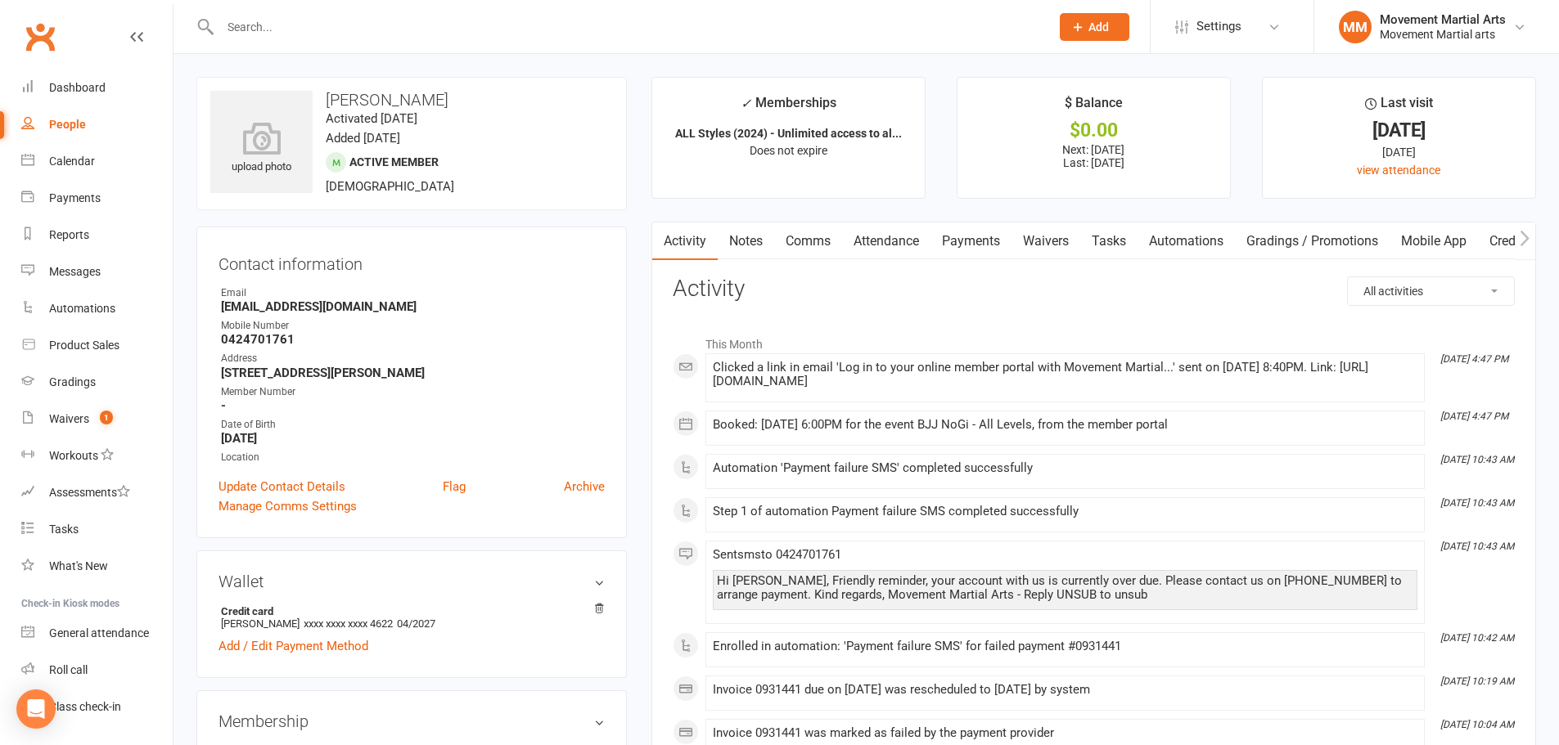
click at [987, 234] on link "Payments" at bounding box center [970, 242] width 81 height 38
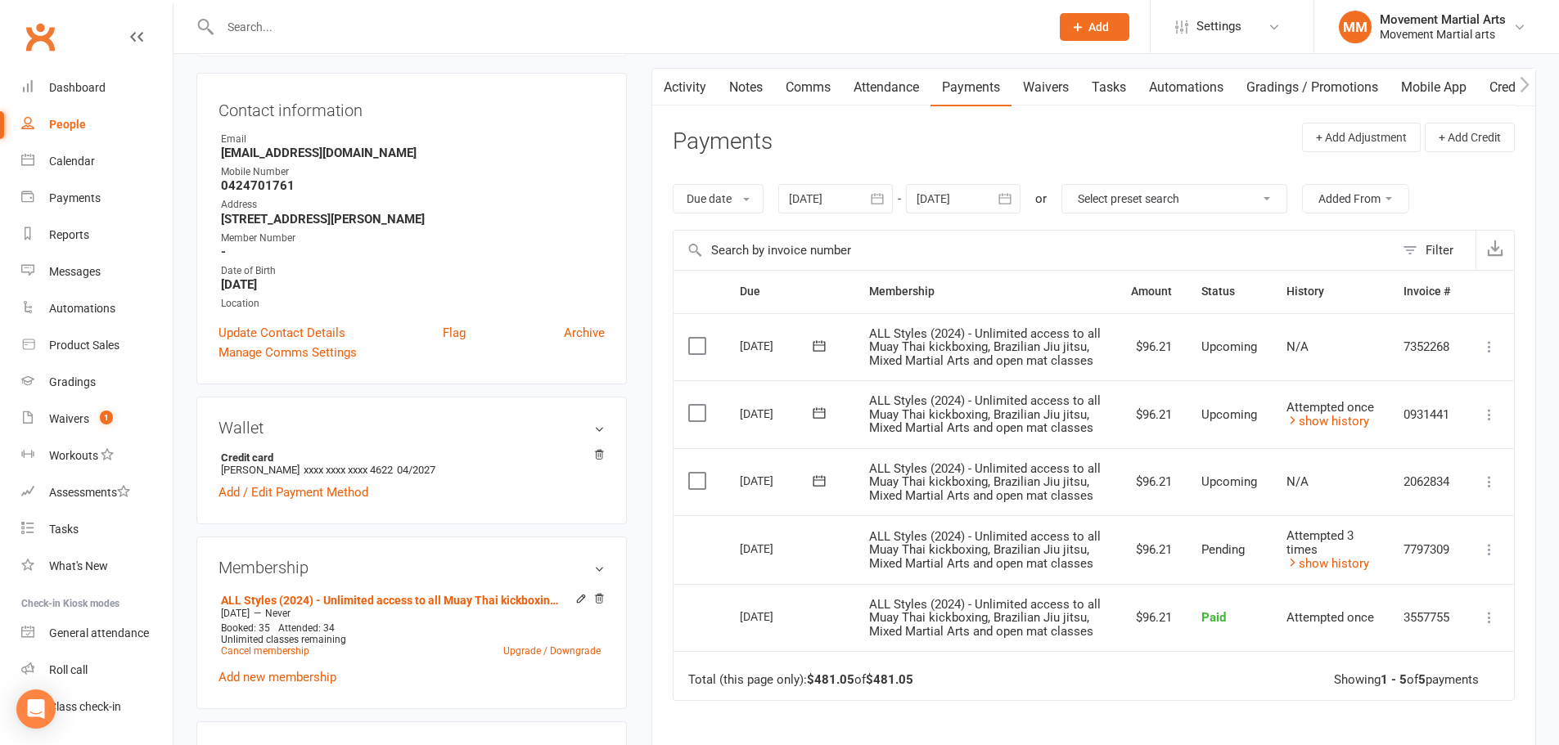
scroll to position [191, 0]
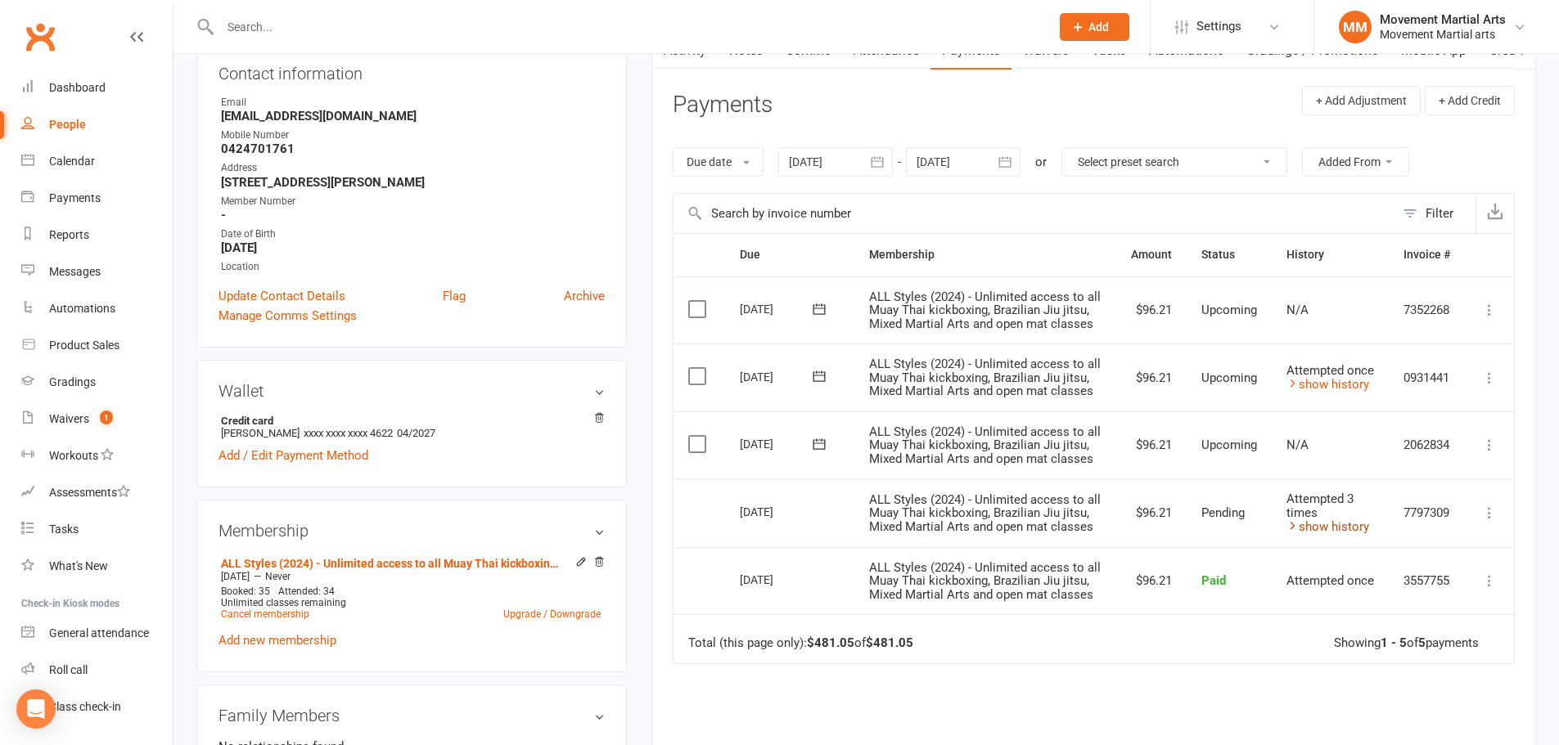
click at [1349, 525] on link "show history" at bounding box center [1327, 527] width 83 height 15
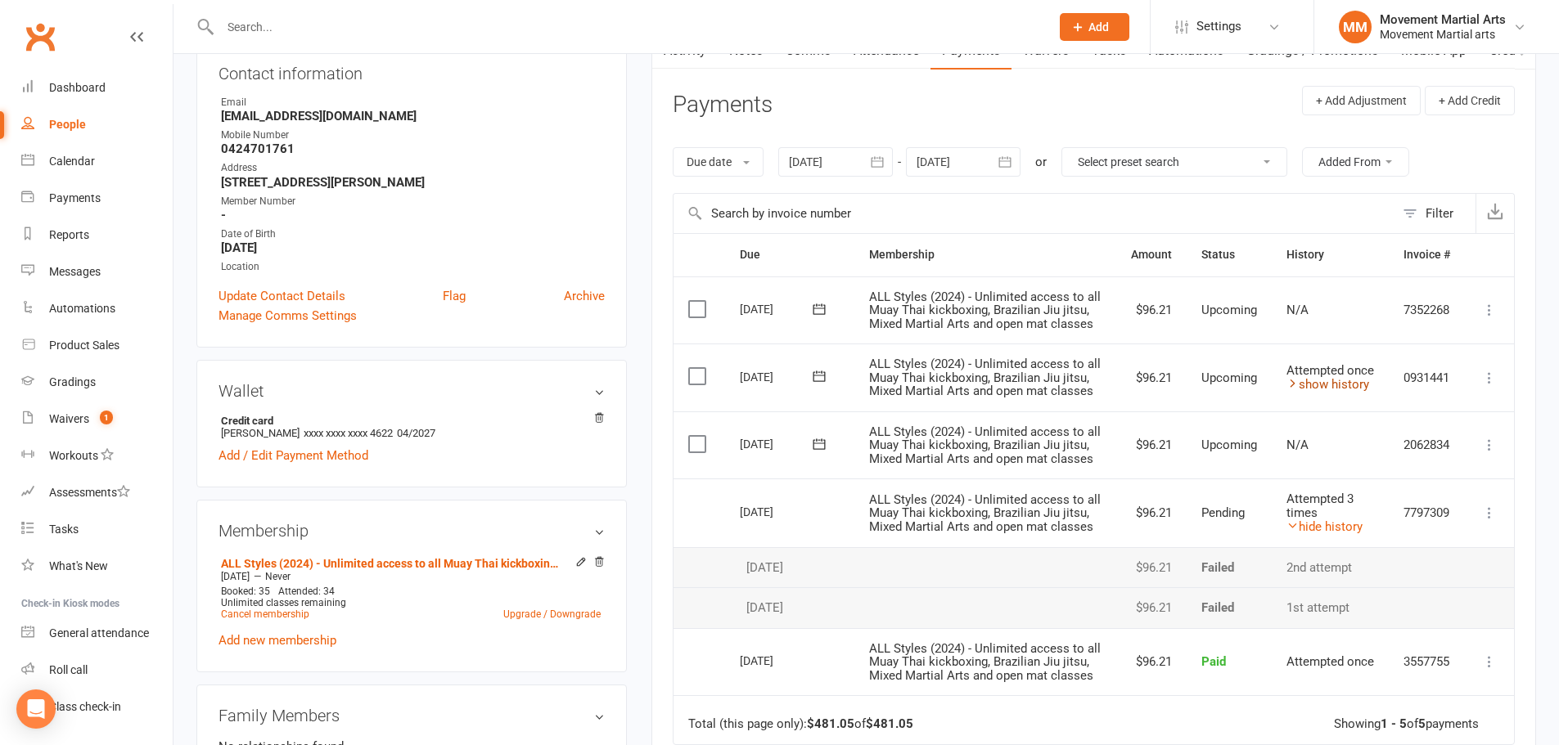
click at [1331, 381] on link "show history" at bounding box center [1327, 384] width 83 height 15
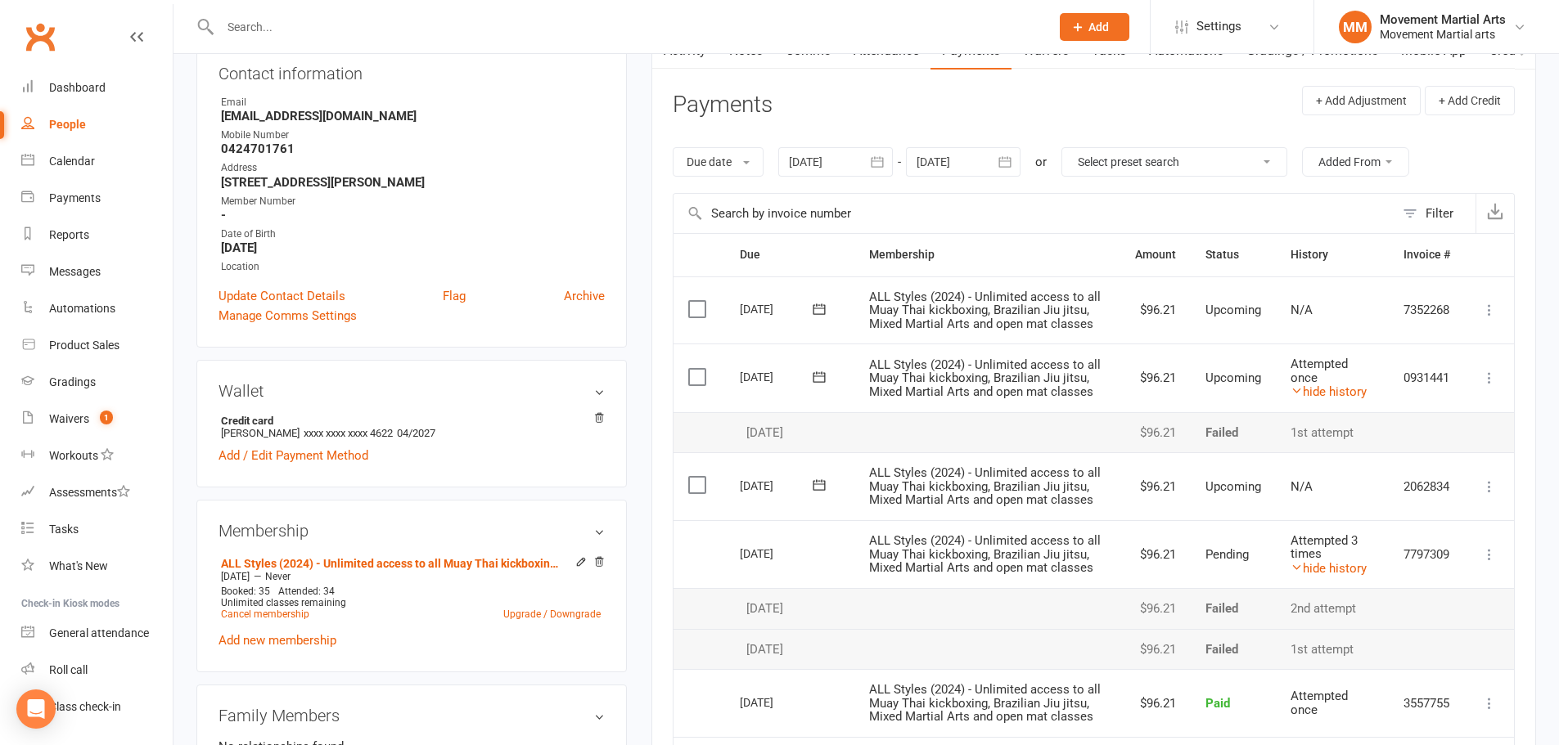
click at [1493, 376] on icon at bounding box center [1489, 378] width 16 height 16
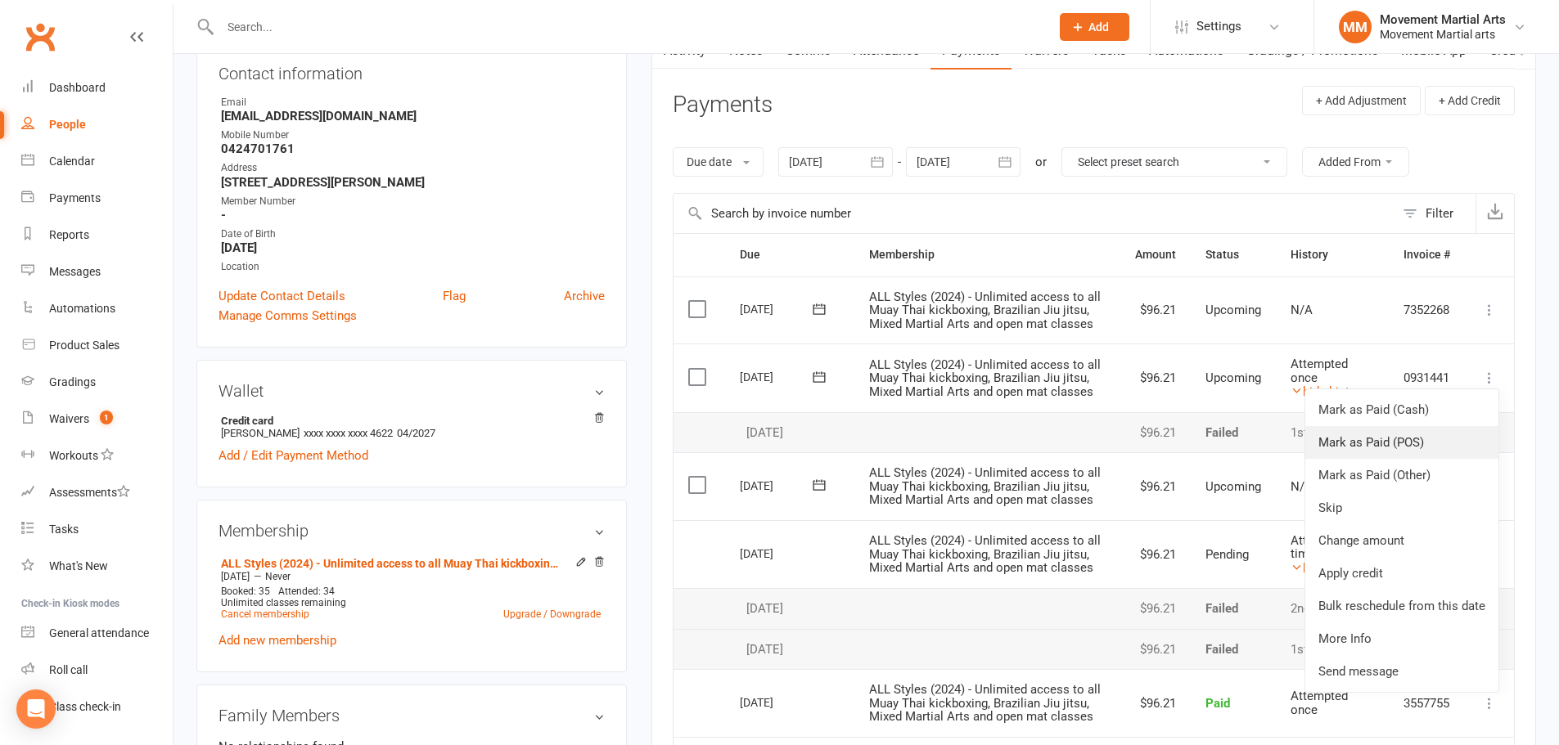
click at [1399, 445] on link "Mark as Paid (POS)" at bounding box center [1401, 442] width 193 height 33
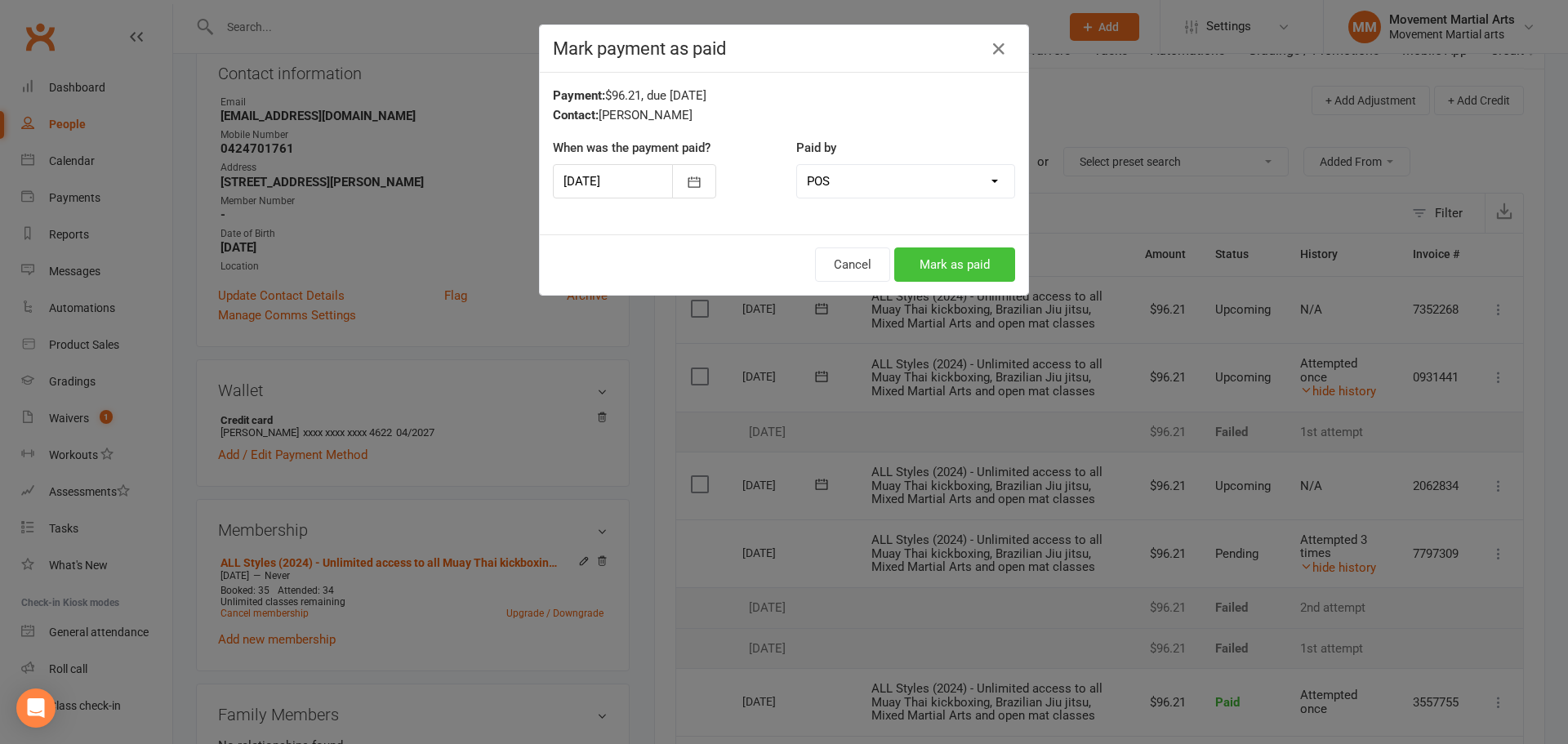
click at [936, 262] on button "Mark as paid" at bounding box center [954, 265] width 121 height 34
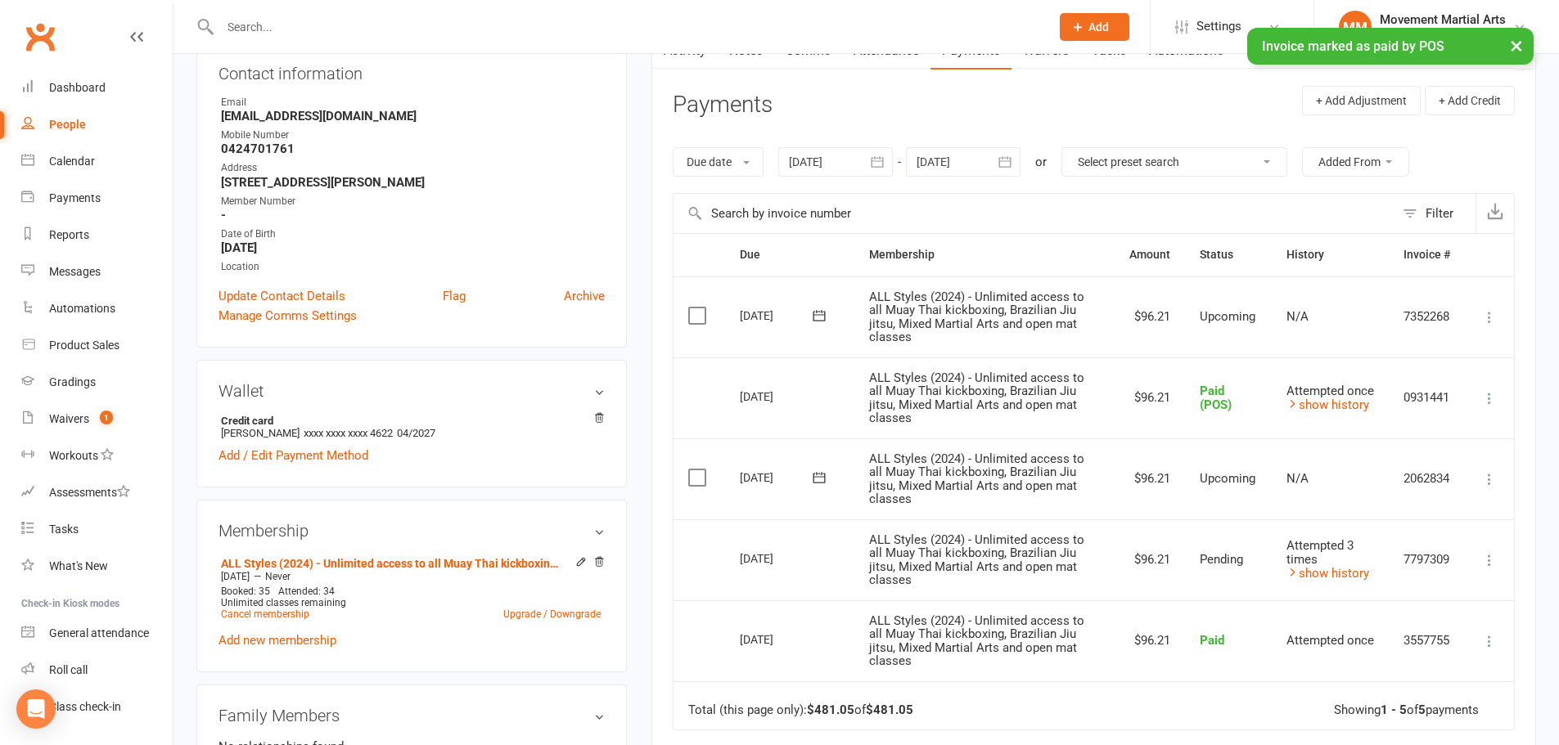
click at [1488, 556] on icon at bounding box center [1489, 560] width 16 height 16
click at [1438, 507] on td "2062834" at bounding box center [1427, 479] width 76 height 81
click at [1487, 562] on icon at bounding box center [1489, 560] width 16 height 16
click at [1364, 511] on td "N/A" at bounding box center [1330, 479] width 117 height 81
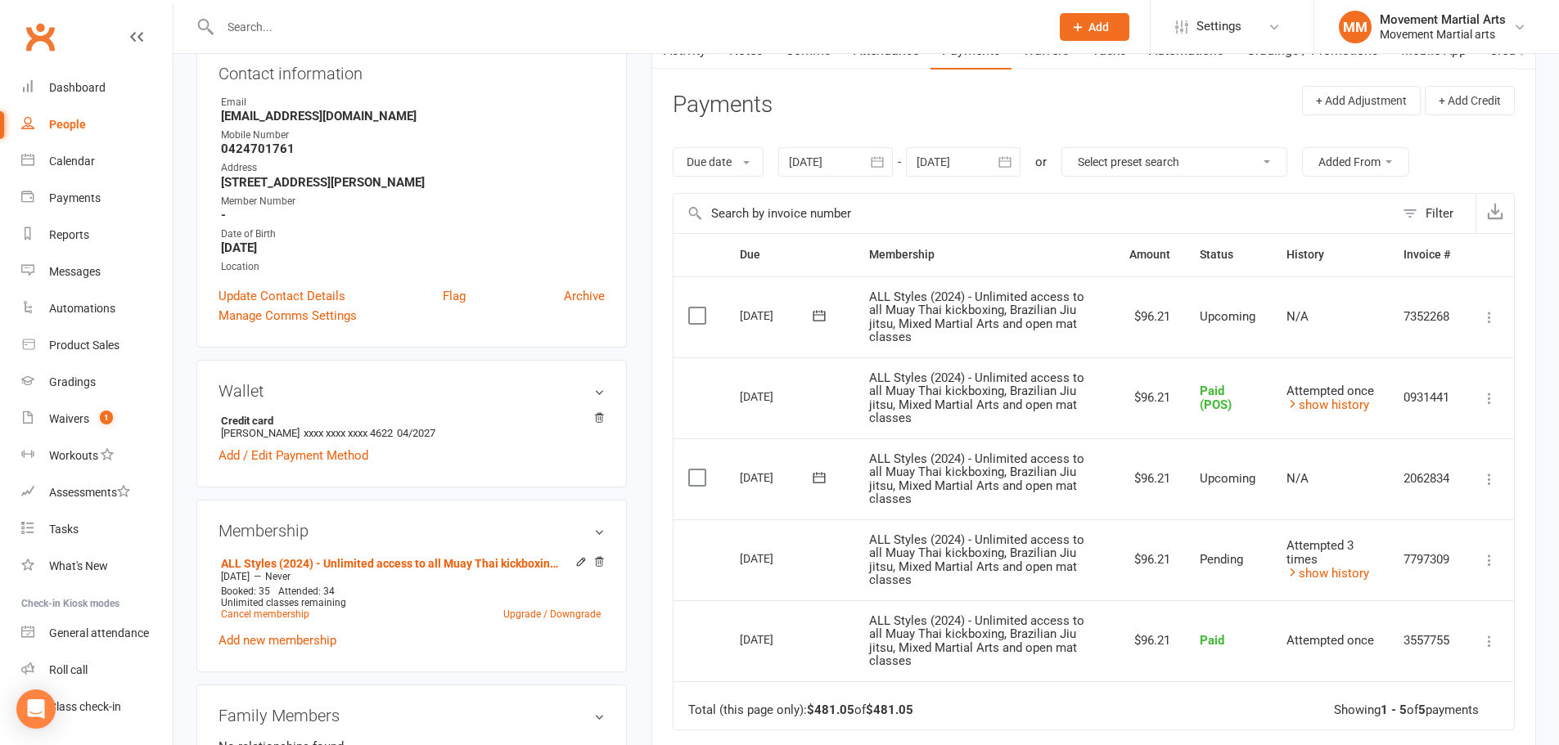
drag, startPoint x: 728, startPoint y: 548, endPoint x: 852, endPoint y: 561, distance: 124.3
click at [852, 561] on td "13 Oct 2025" at bounding box center [789, 560] width 129 height 81
click at [1487, 487] on icon at bounding box center [1489, 479] width 16 height 16
click at [1427, 552] on link "Mark as Paid (POS)" at bounding box center [1401, 544] width 193 height 33
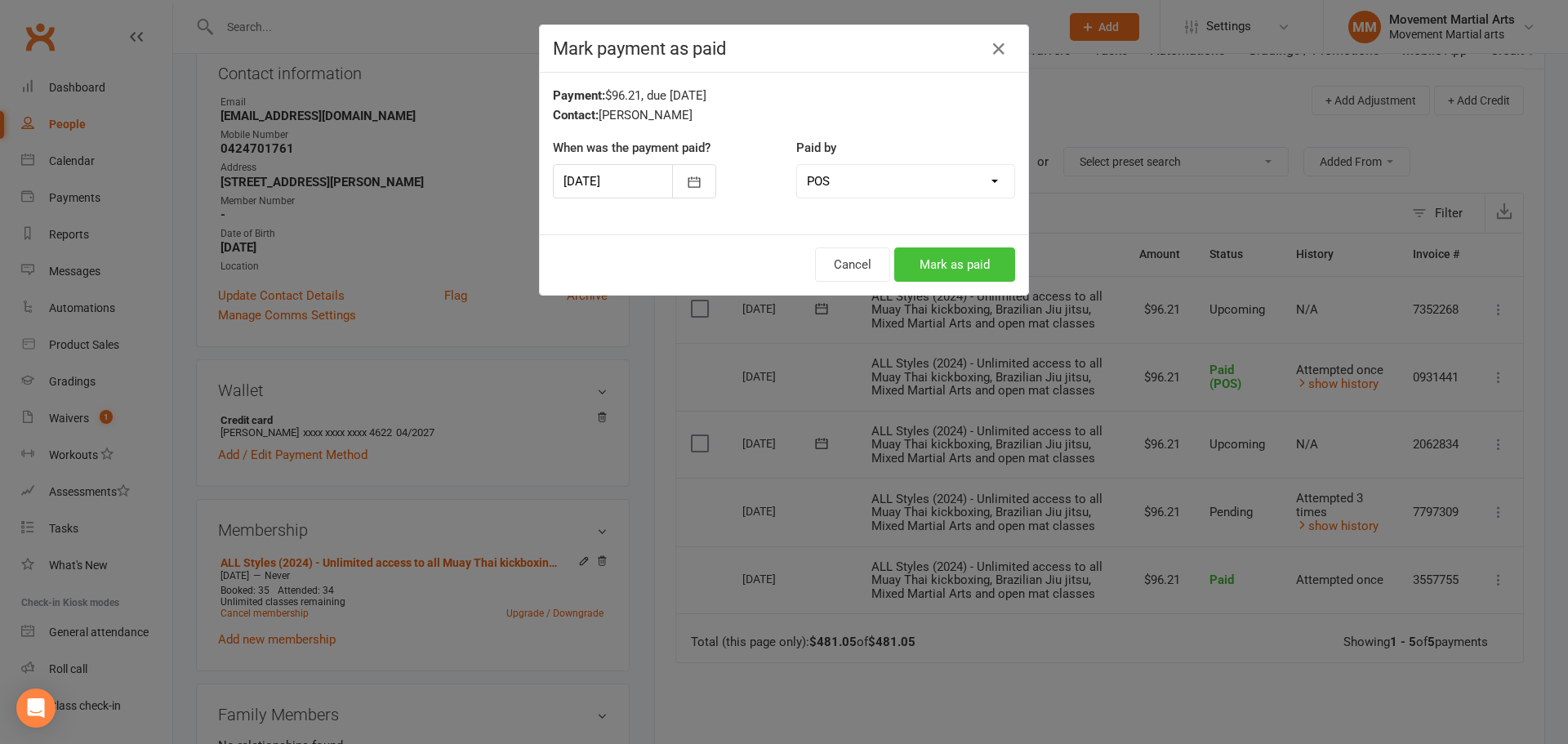
click at [960, 264] on button "Mark as paid" at bounding box center [954, 265] width 121 height 34
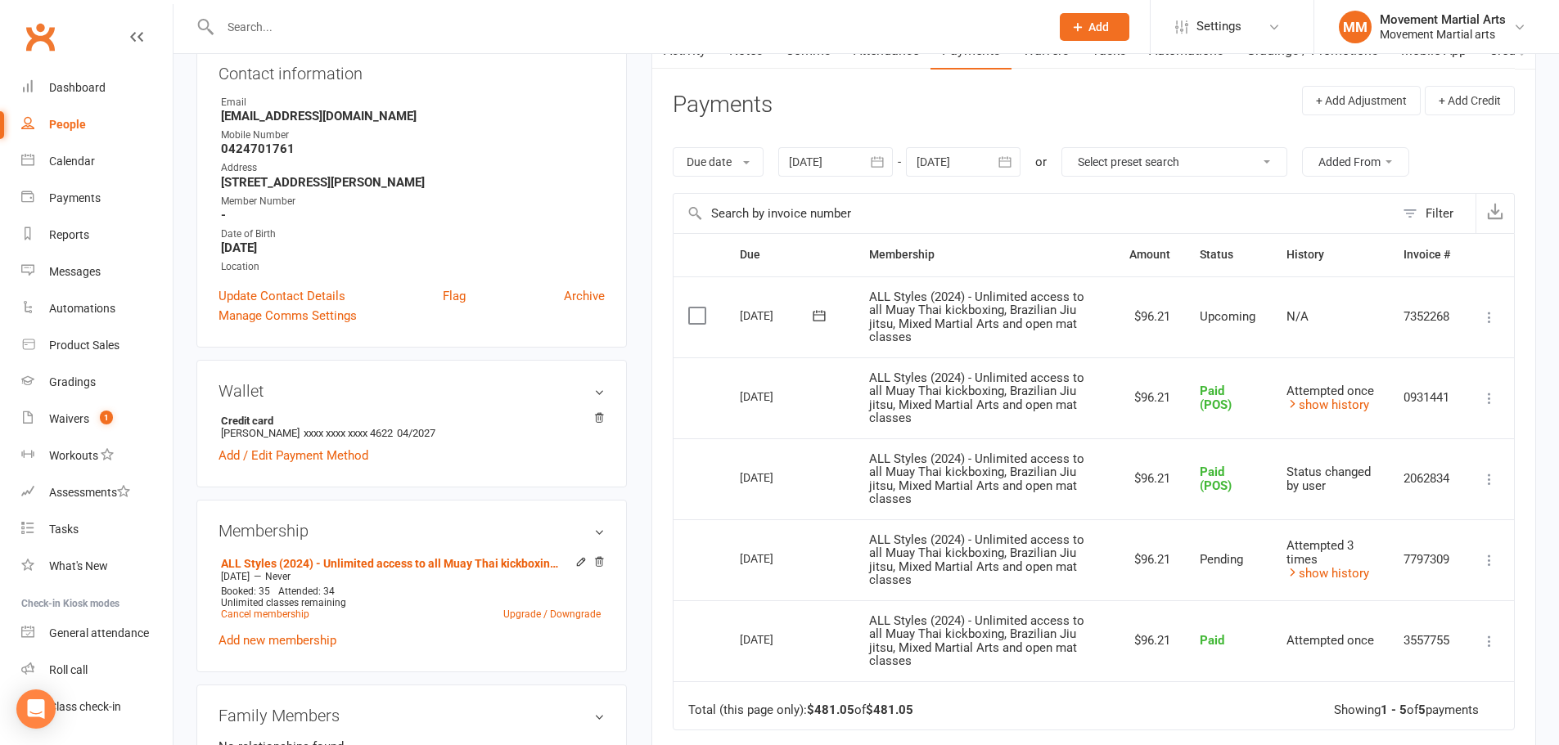
click at [865, 153] on div at bounding box center [835, 161] width 115 height 29
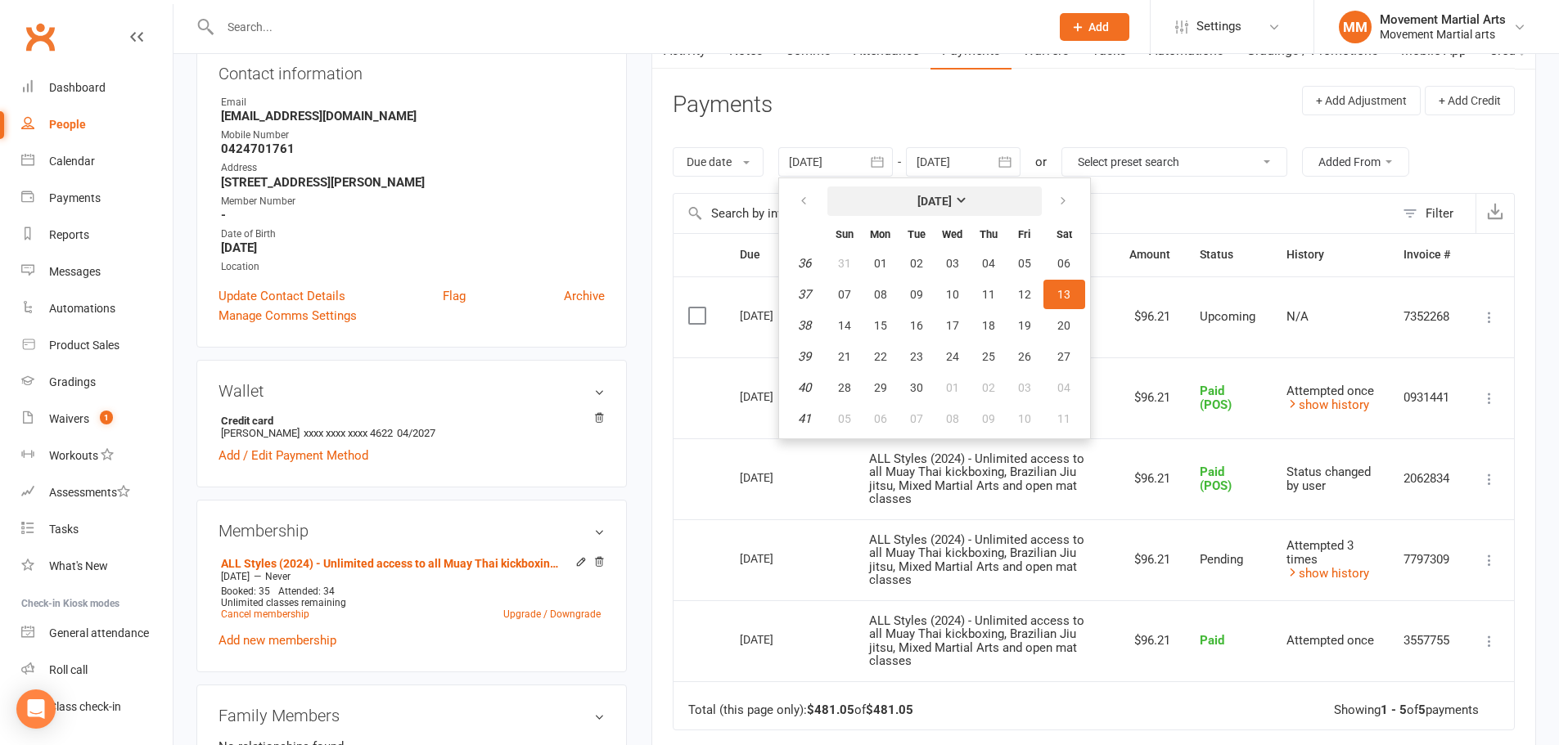
click at [944, 205] on strong "September 2025" at bounding box center [934, 201] width 34 height 13
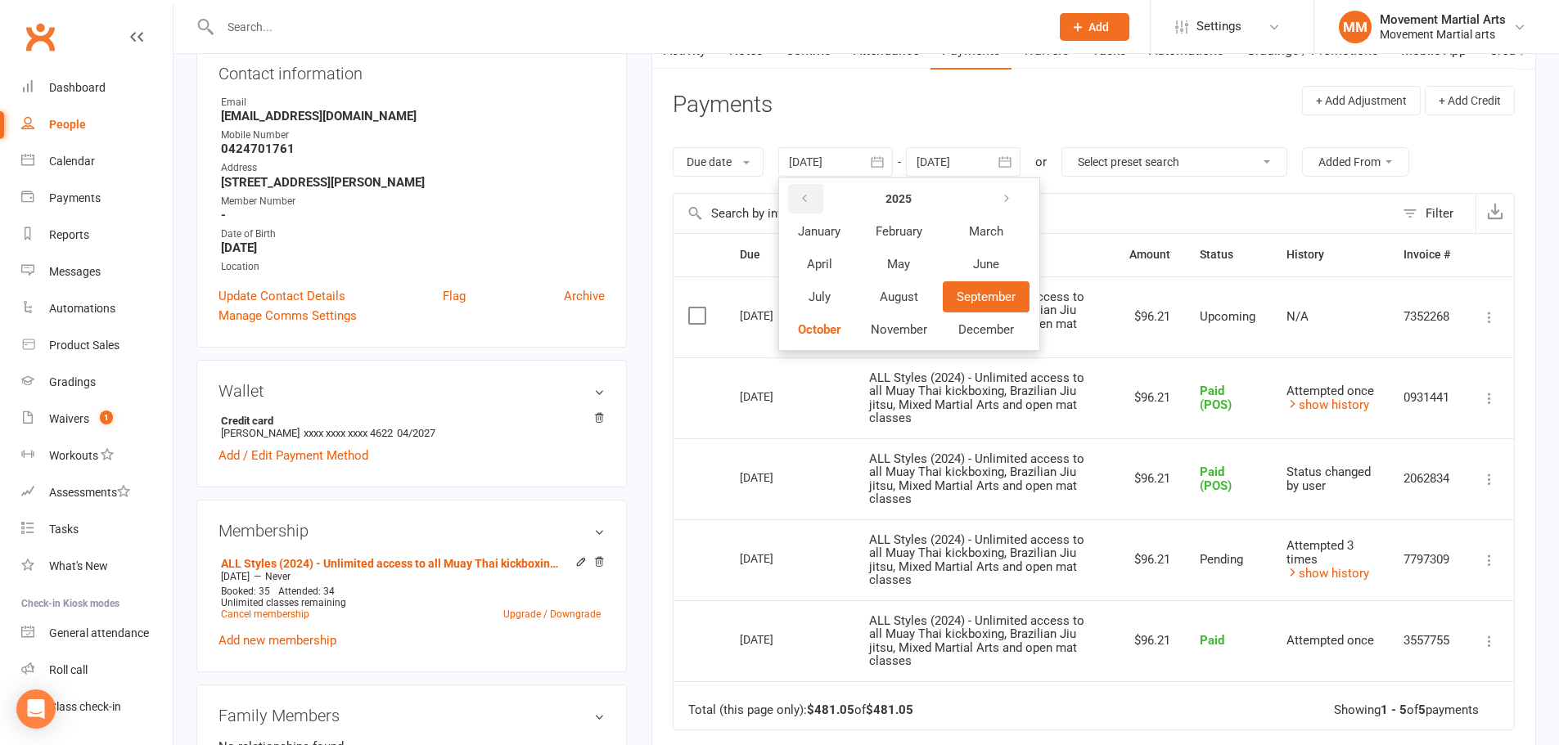
click at [808, 194] on icon "button" at bounding box center [804, 198] width 11 height 13
click at [807, 194] on icon "button" at bounding box center [804, 198] width 11 height 13
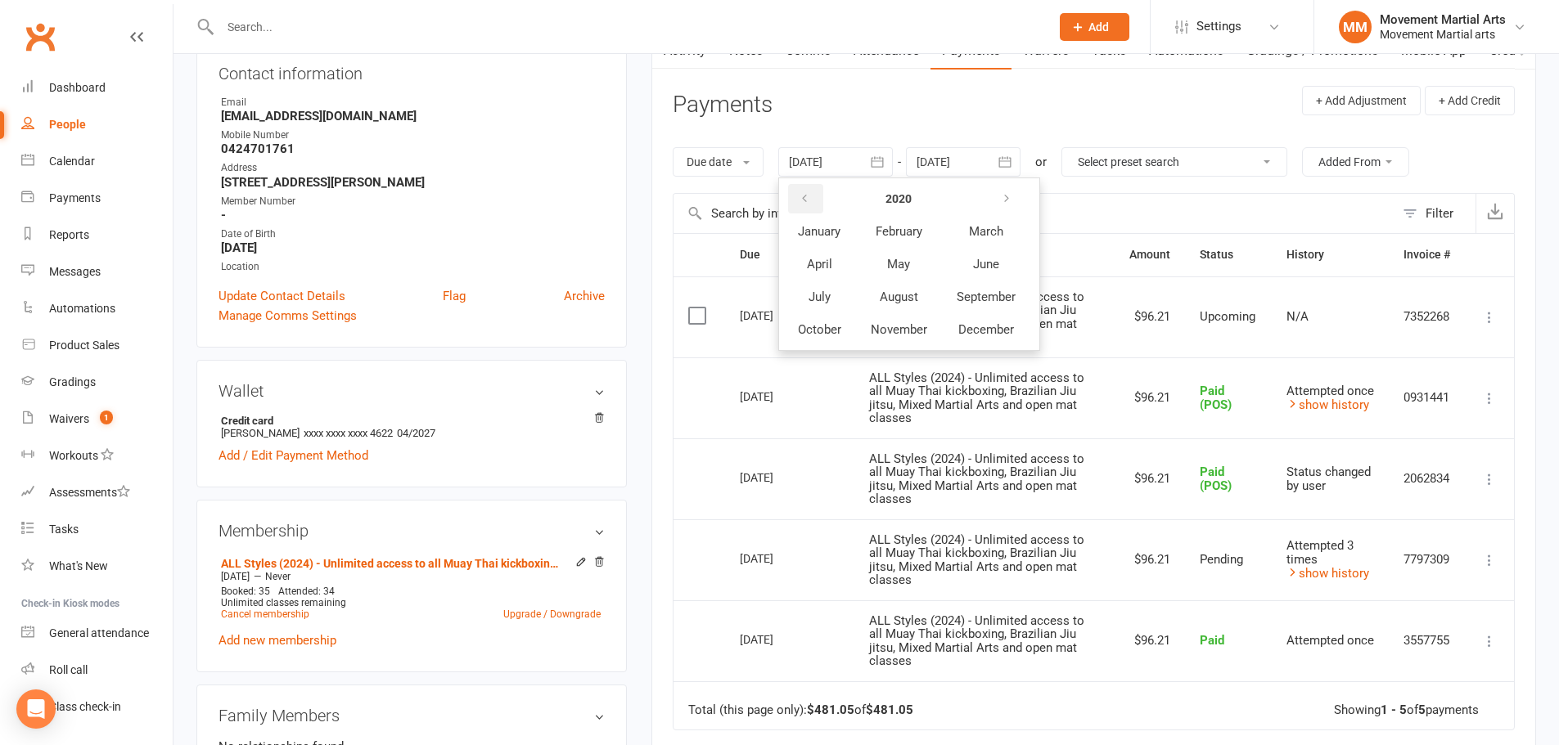
click at [807, 194] on icon "button" at bounding box center [804, 198] width 11 height 13
click at [901, 271] on span "May" at bounding box center [898, 264] width 23 height 15
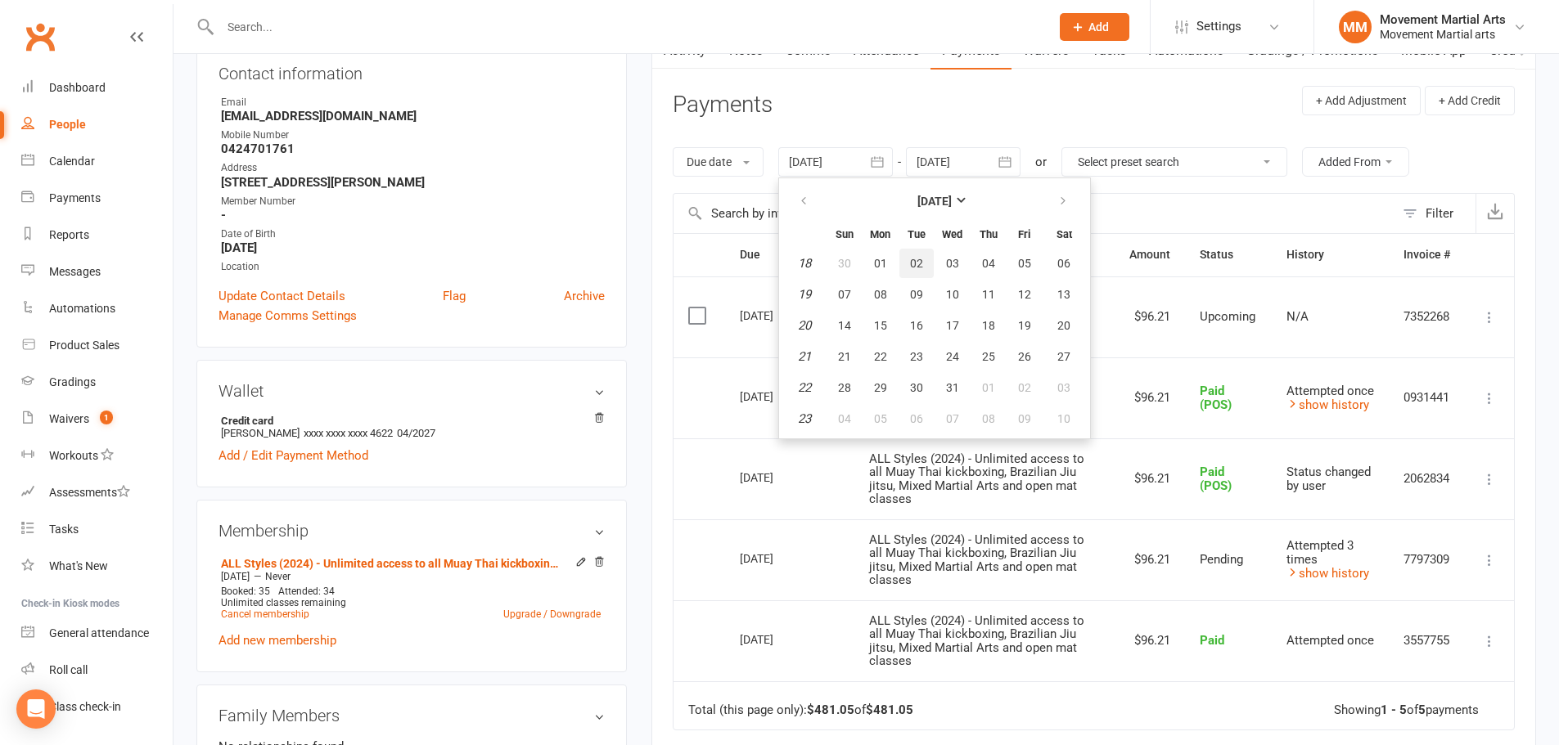
click at [901, 271] on button "02" at bounding box center [916, 263] width 34 height 29
type input "02 May 2017"
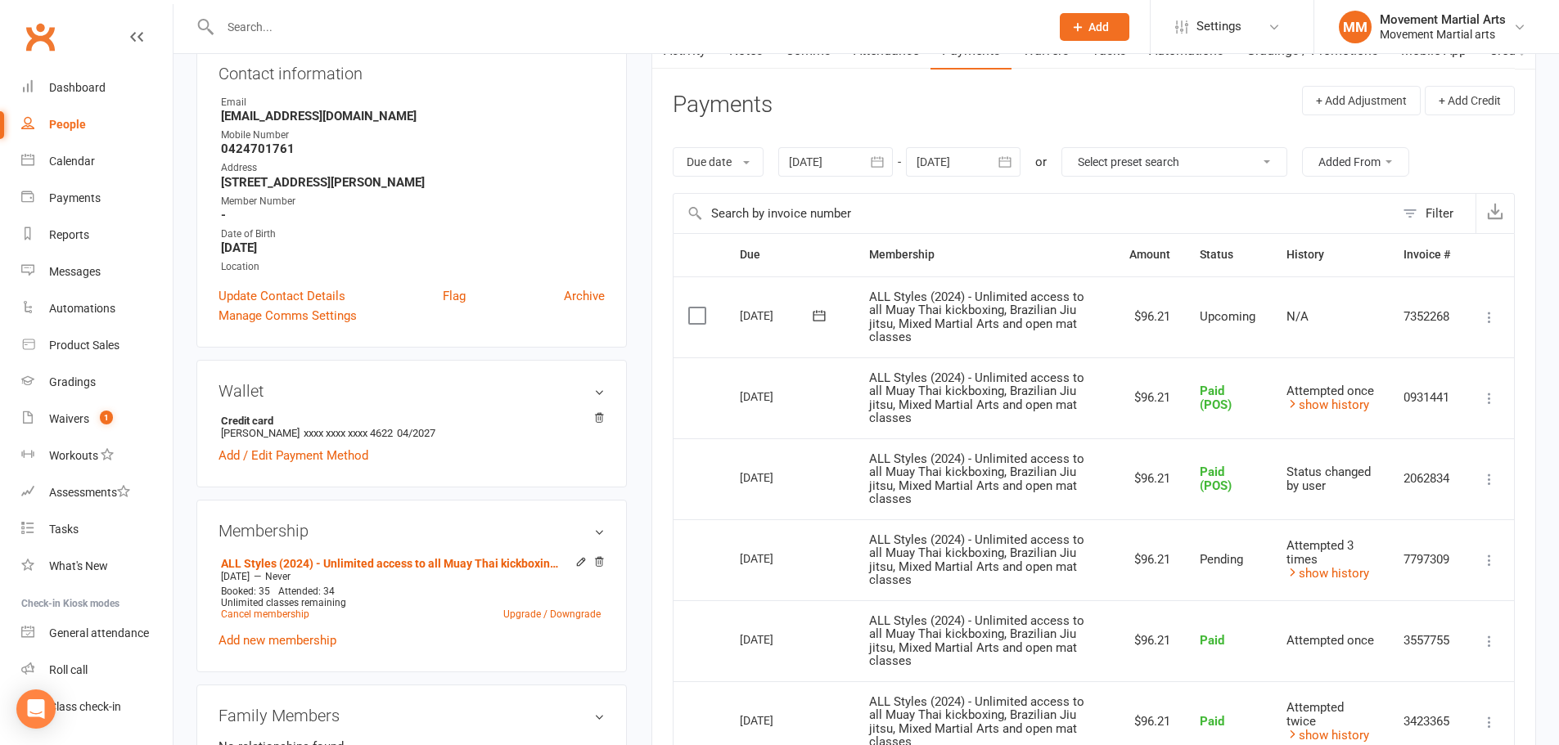
click at [993, 161] on button "button" at bounding box center [1005, 161] width 29 height 29
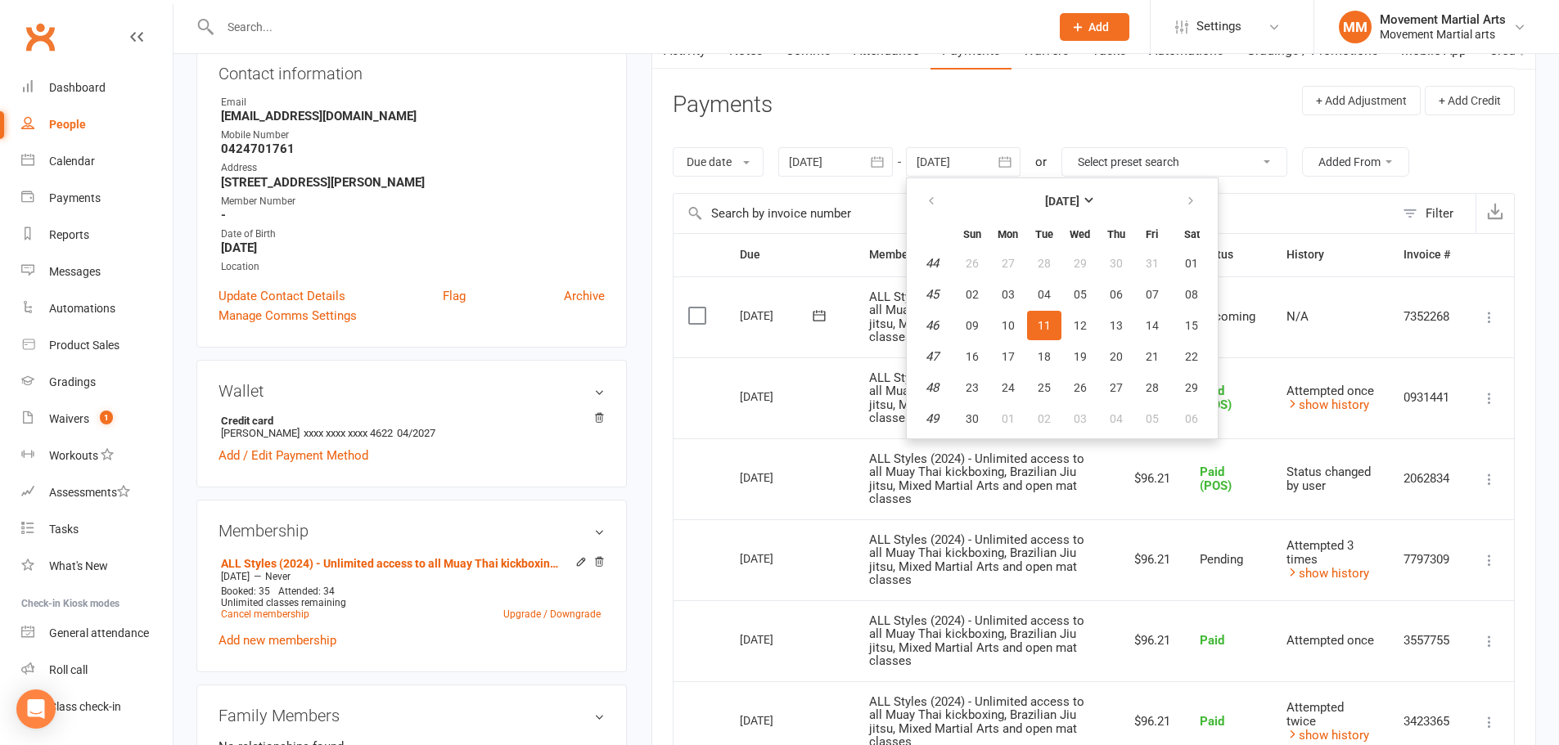
click at [941, 164] on div at bounding box center [963, 161] width 115 height 29
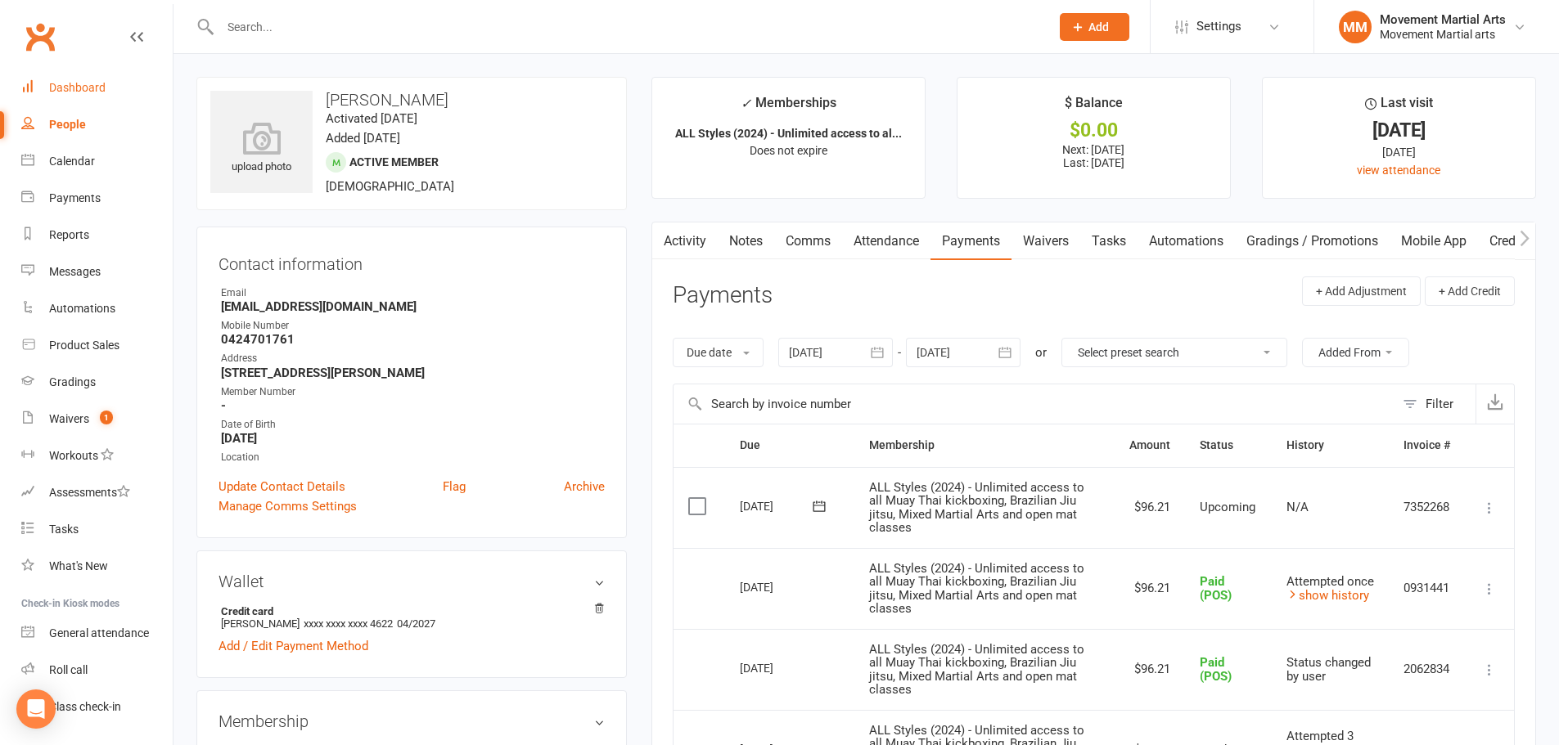
click at [108, 93] on link "Dashboard" at bounding box center [96, 88] width 151 height 37
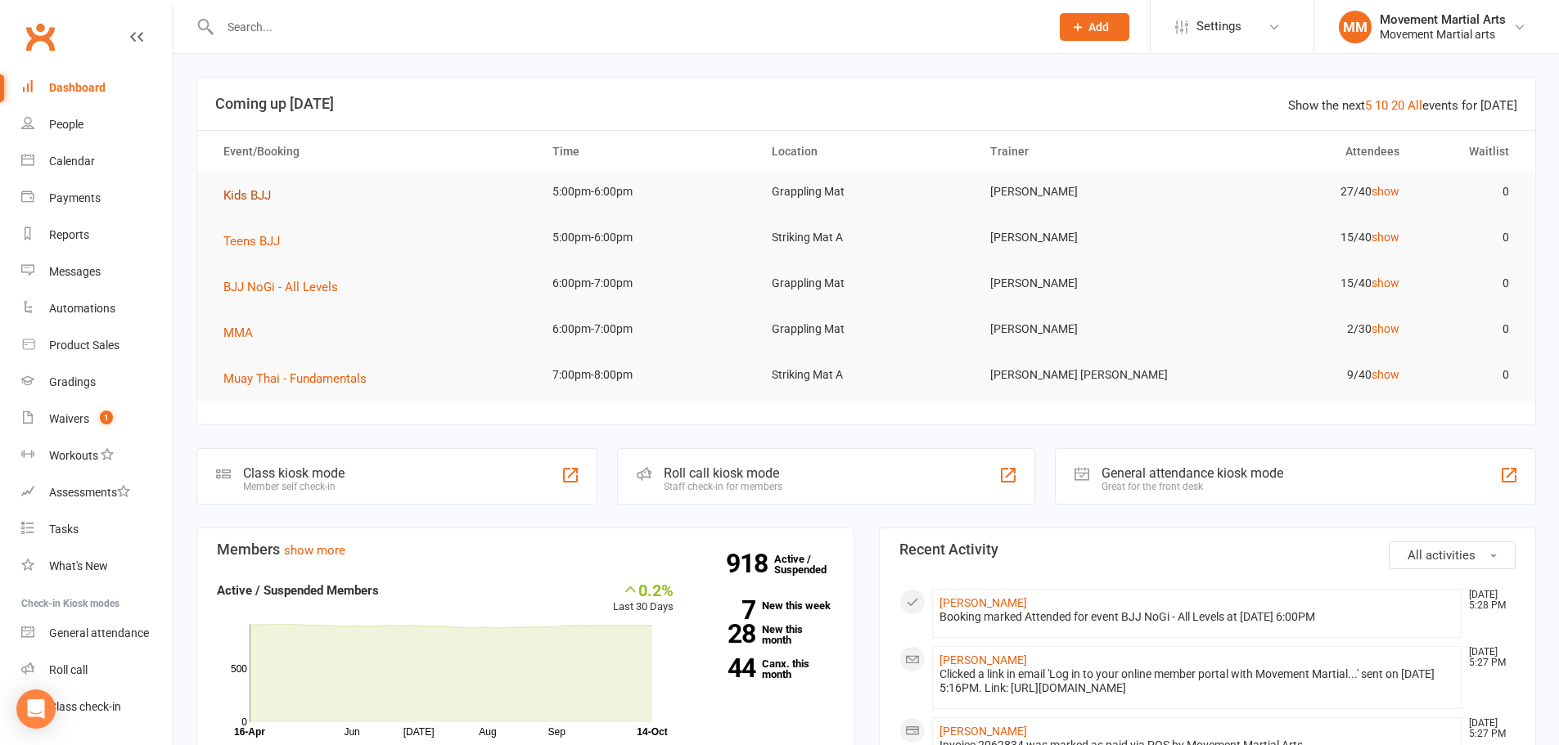
click at [273, 196] on button "Kids BJJ" at bounding box center [252, 196] width 59 height 20
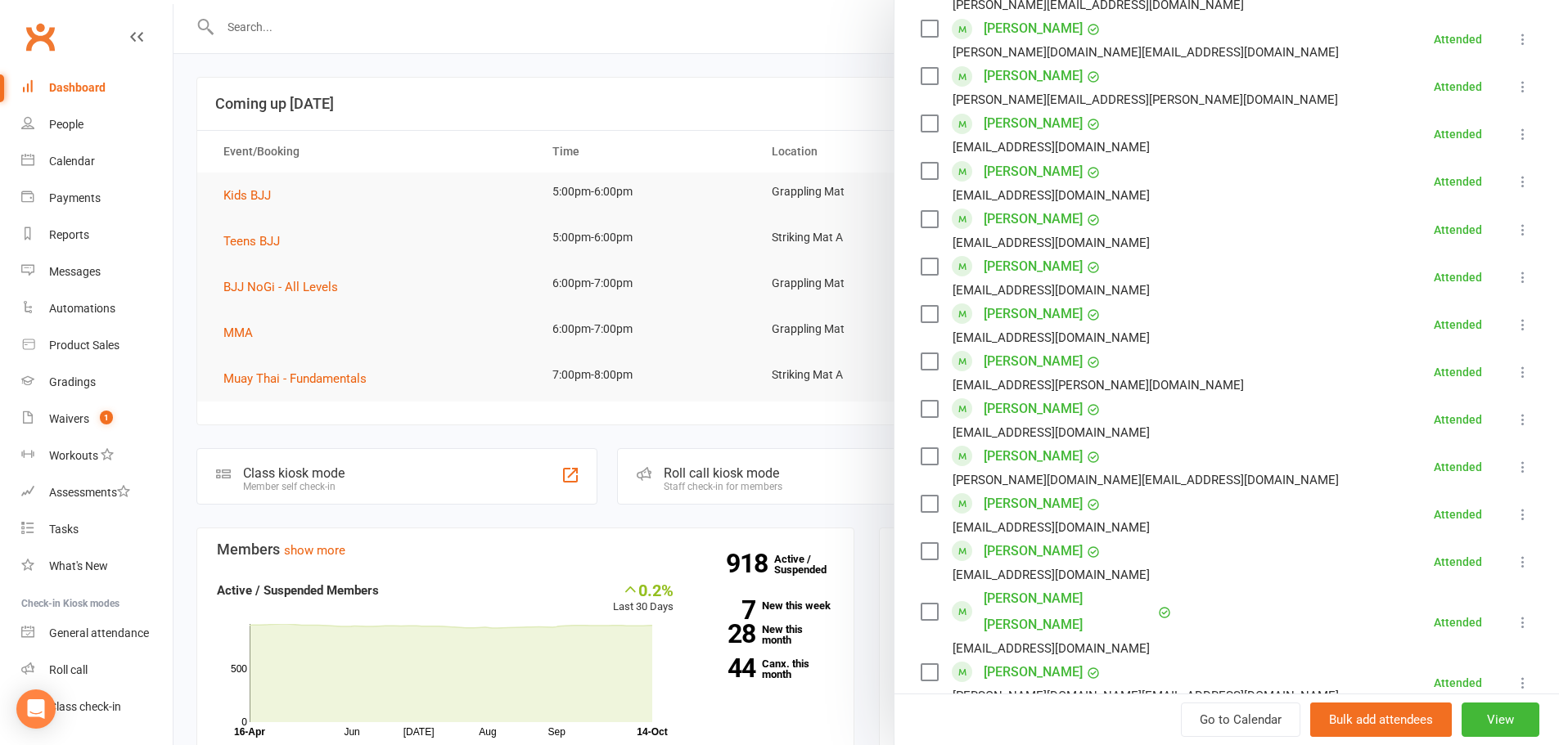
scroll to position [955, 0]
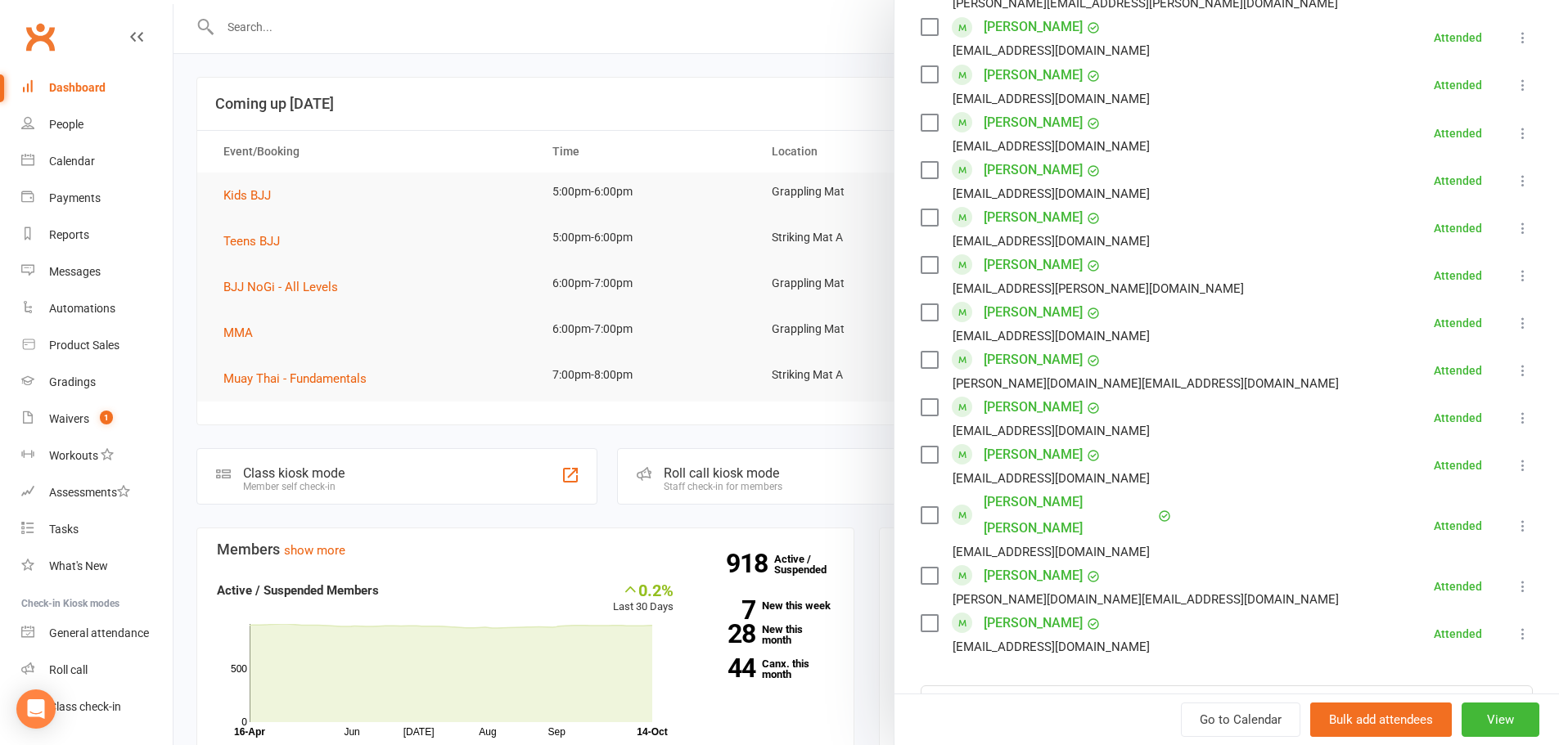
click at [299, 236] on div at bounding box center [865, 372] width 1385 height 745
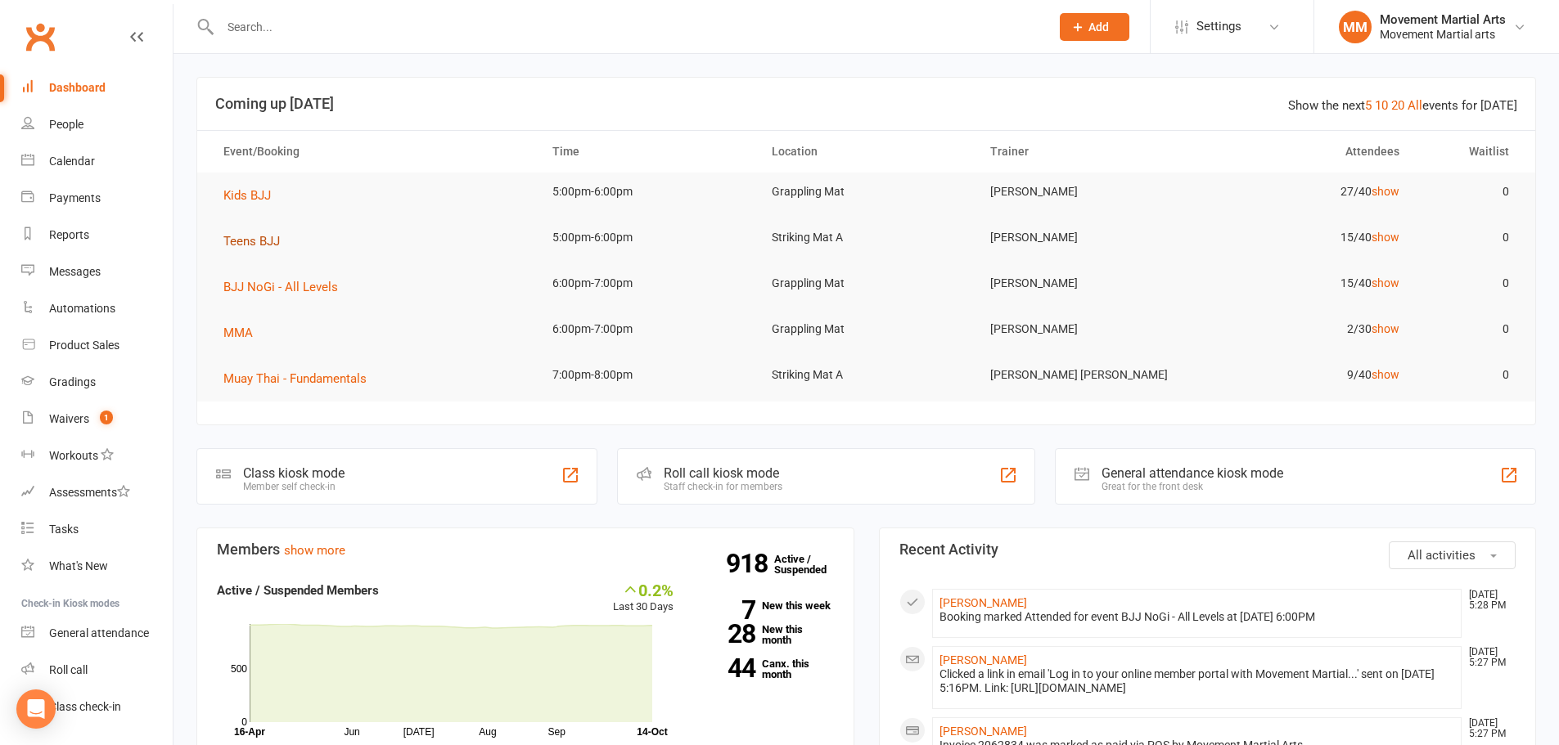
click at [263, 241] on span "Teens BJJ" at bounding box center [251, 241] width 56 height 15
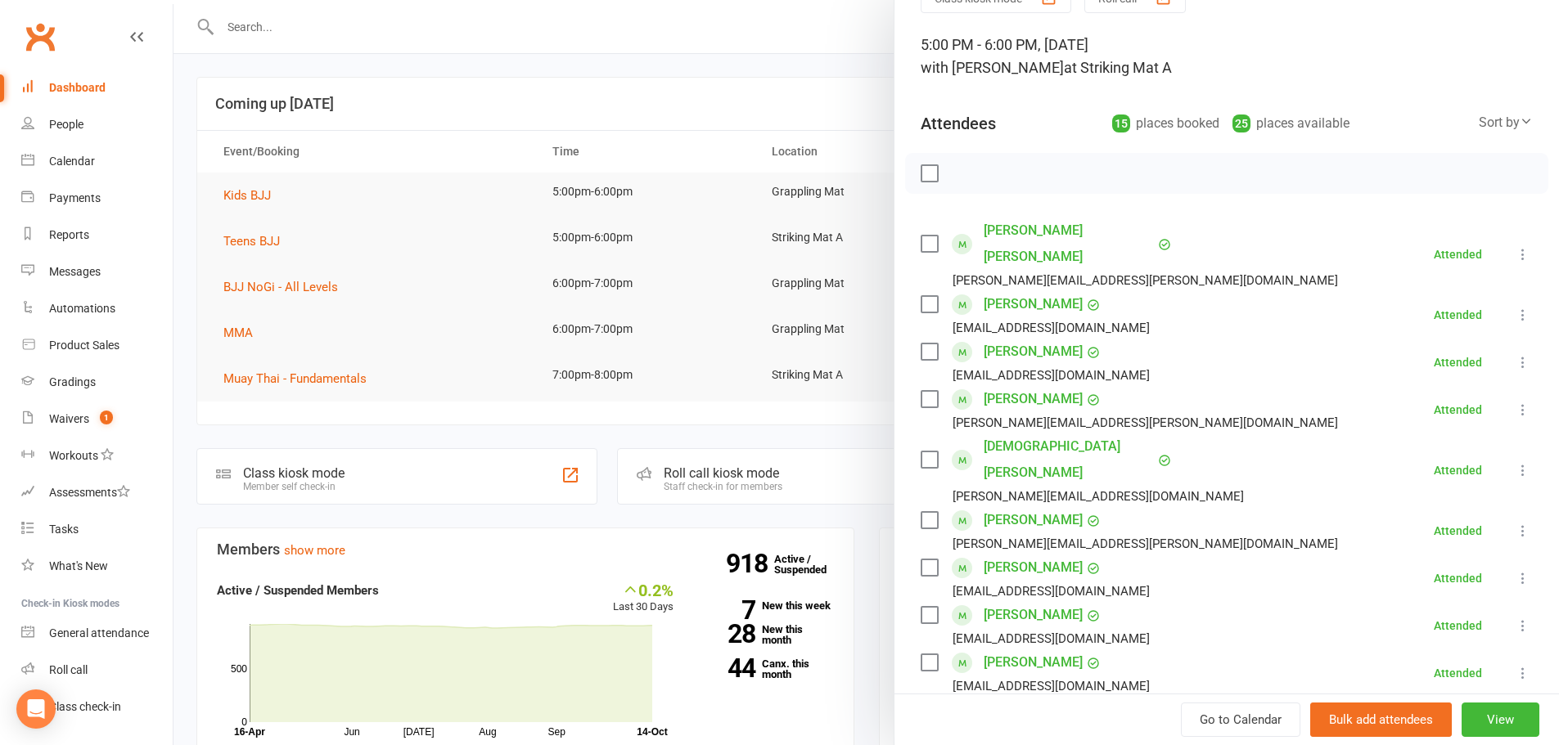
scroll to position [0, 0]
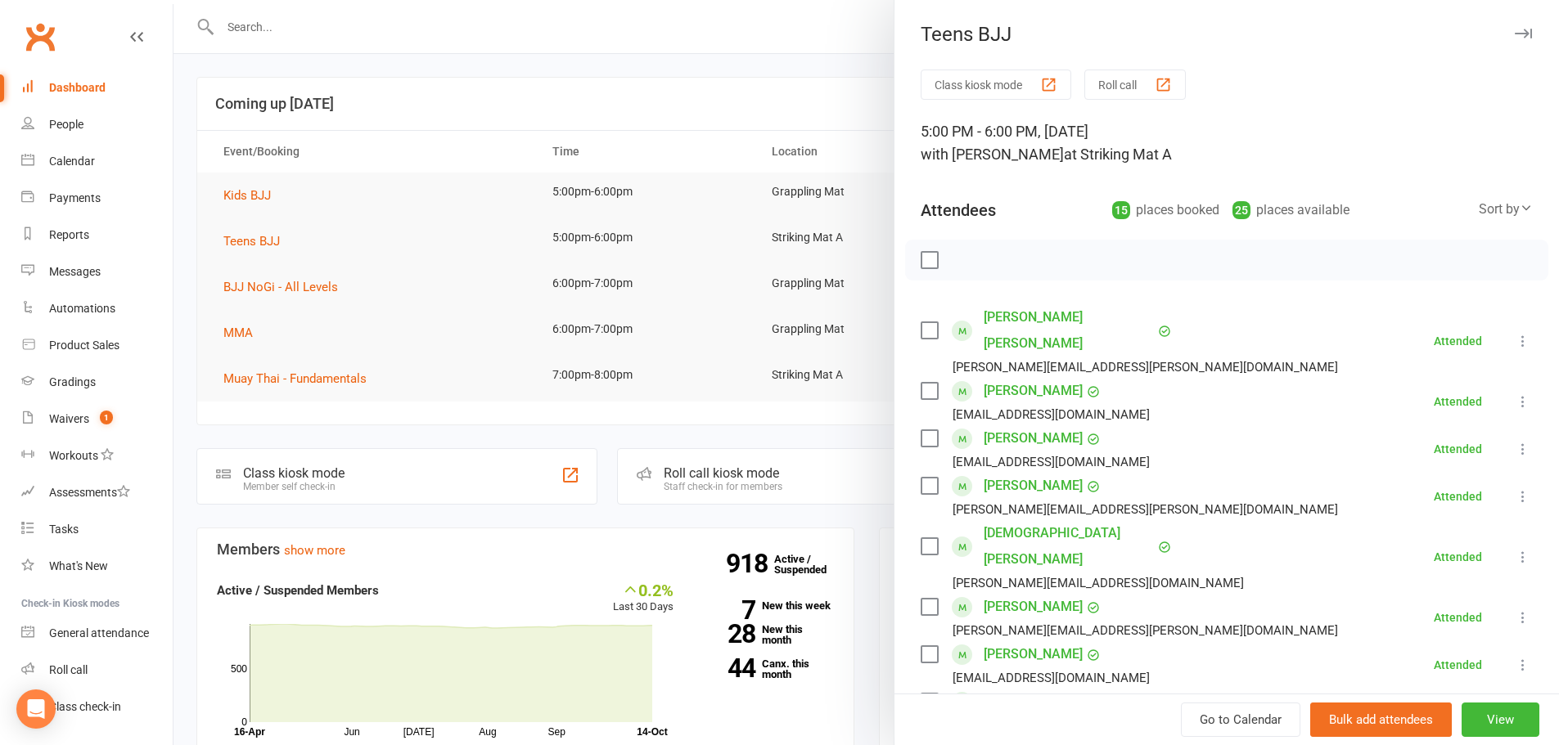
click at [456, 110] on div at bounding box center [865, 372] width 1385 height 745
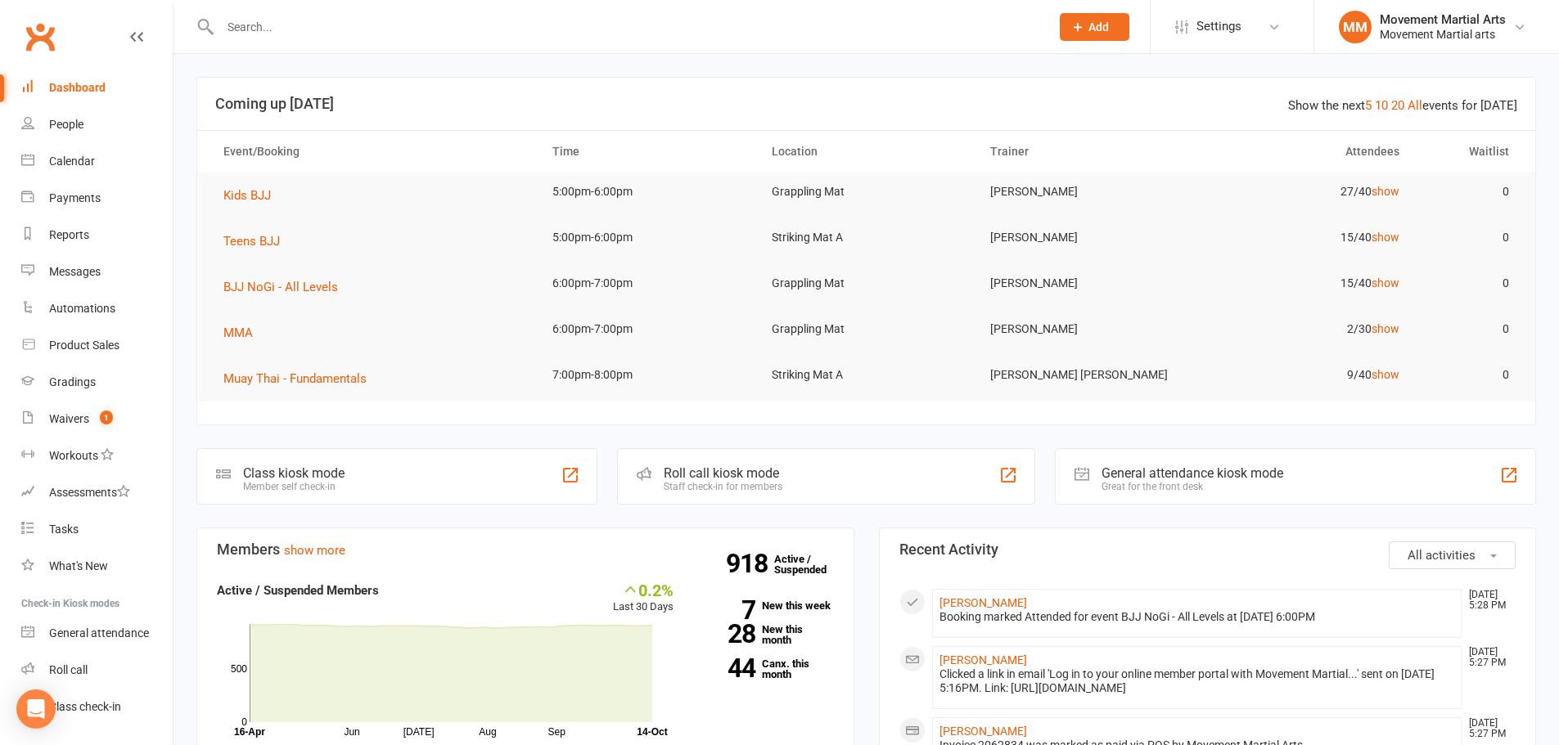
click at [1419, 103] on link "All" at bounding box center [1414, 105] width 15 height 15
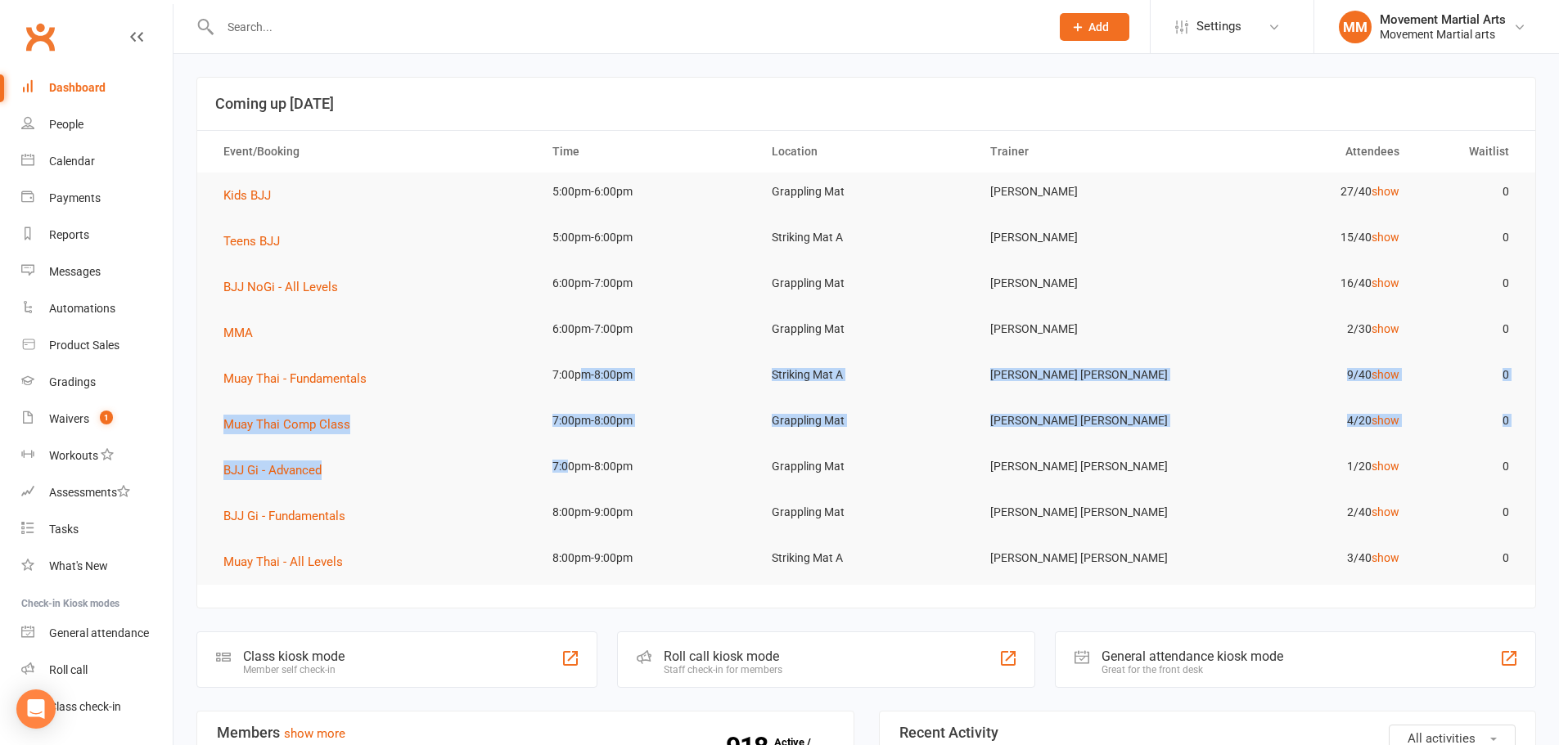
drag, startPoint x: 581, startPoint y: 369, endPoint x: 568, endPoint y: 458, distance: 90.2
click at [568, 458] on table "Event/Booking Time Location Trainer Attendees Waitlist Kids BJJ 5:00pm-6:00pm G…" at bounding box center [866, 357] width 1338 height 455
click at [567, 458] on td "7:00pm-8:00pm" at bounding box center [647, 467] width 219 height 38
click at [462, 419] on td "Muay Thai Comp Class" at bounding box center [373, 425] width 329 height 46
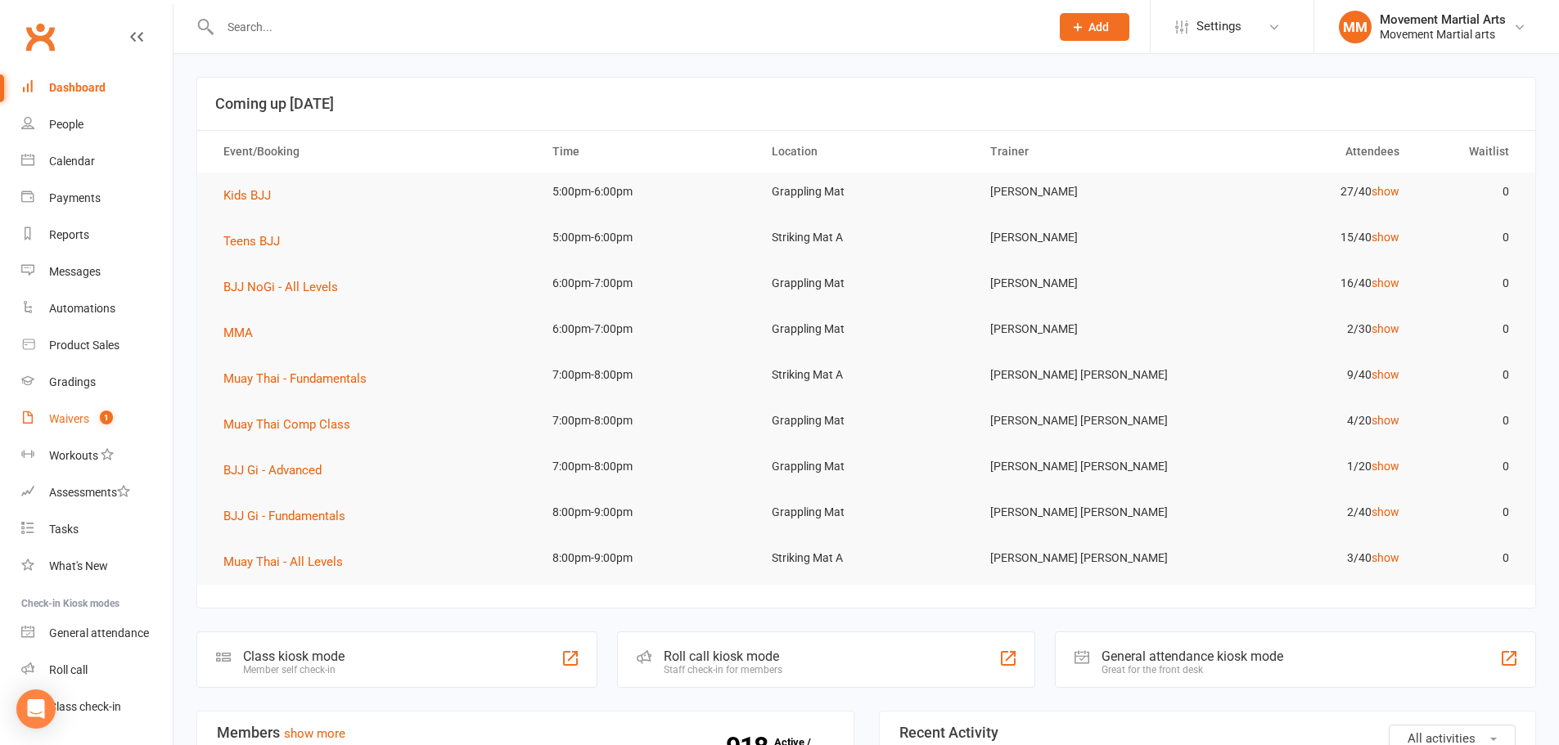
click at [119, 417] on link "Waivers 1" at bounding box center [96, 419] width 151 height 37
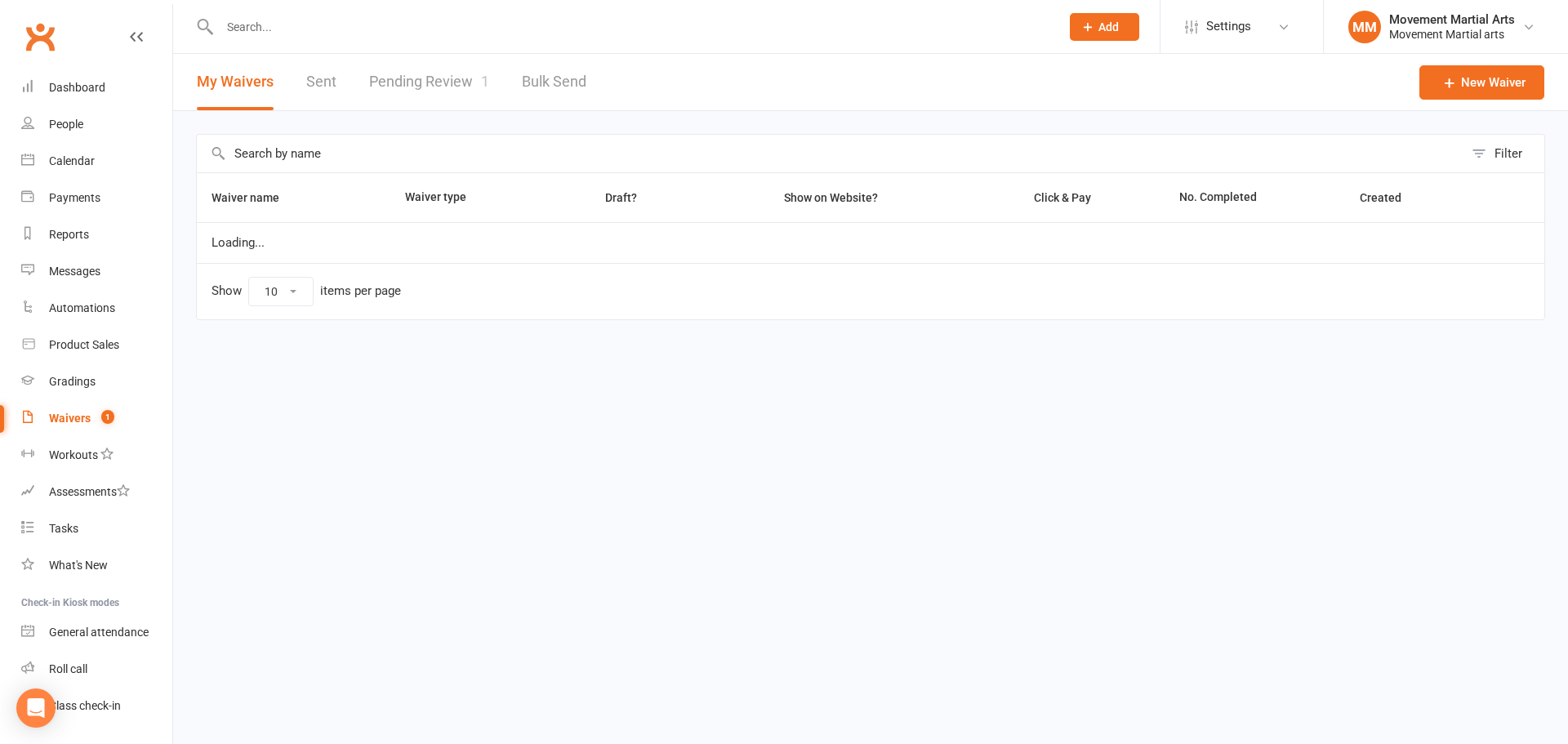
select select "100"
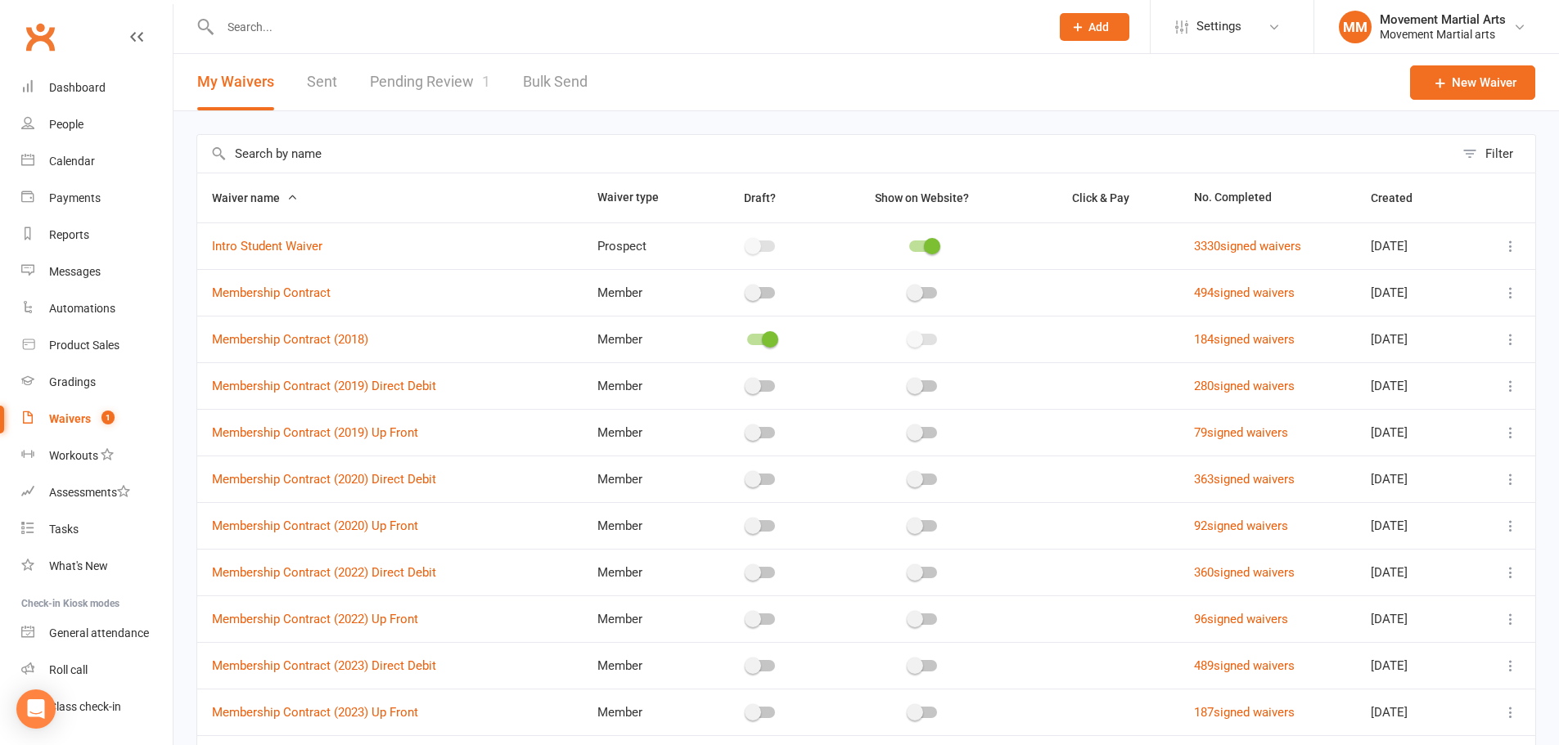
click at [442, 69] on link "Pending Review 1" at bounding box center [430, 82] width 120 height 56
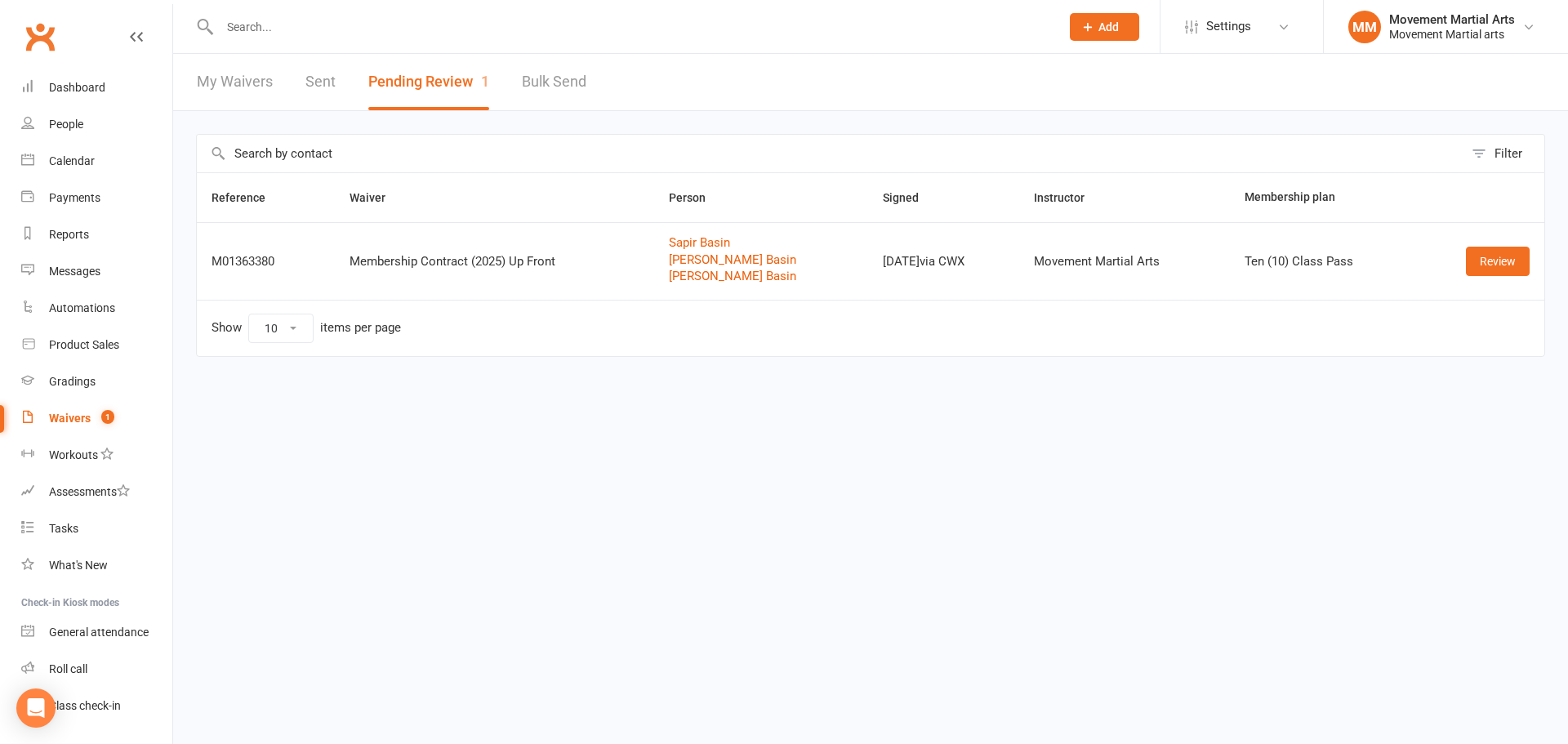
click at [244, 92] on link "My Waivers" at bounding box center [235, 82] width 76 height 56
select select "100"
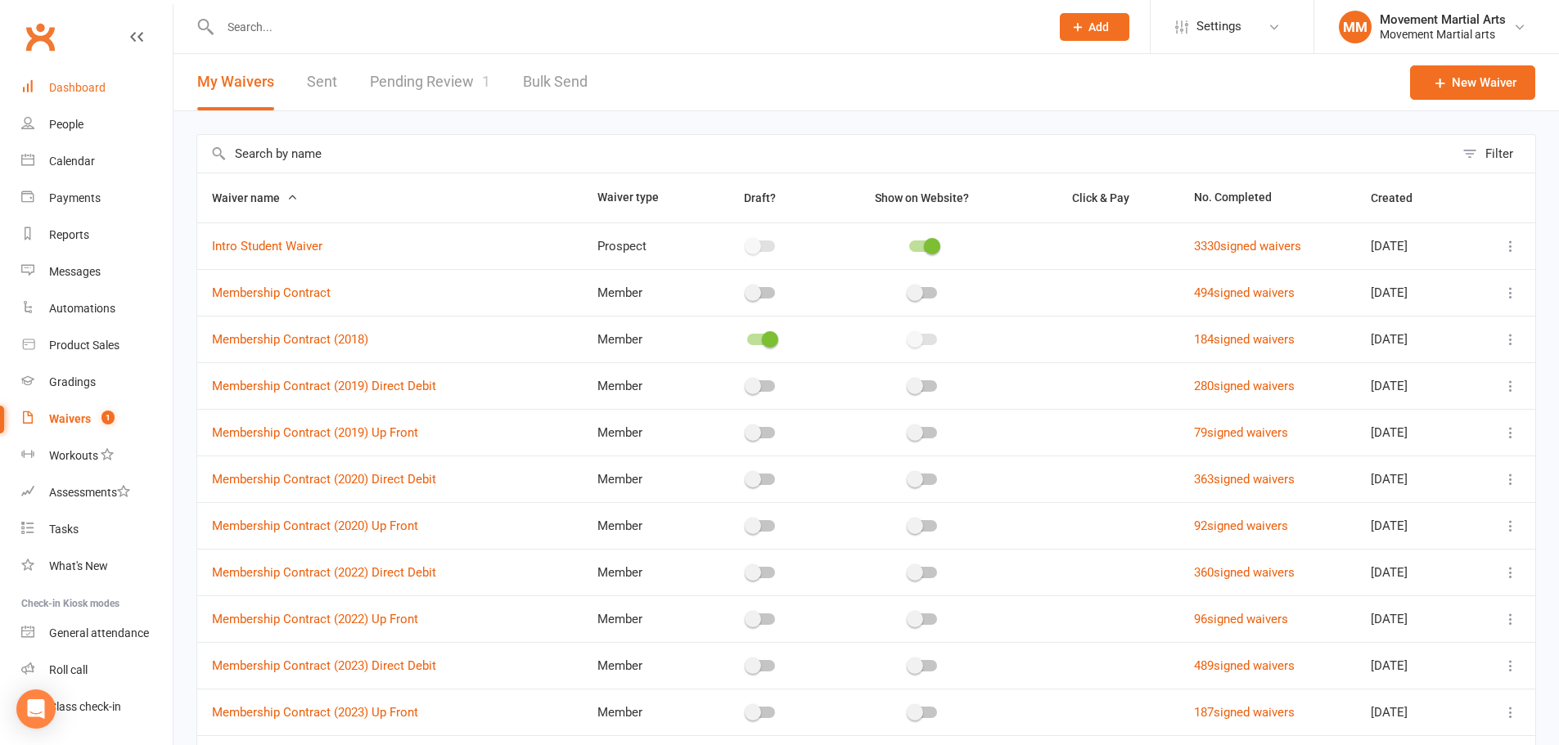
click at [115, 101] on link "Dashboard" at bounding box center [96, 88] width 151 height 37
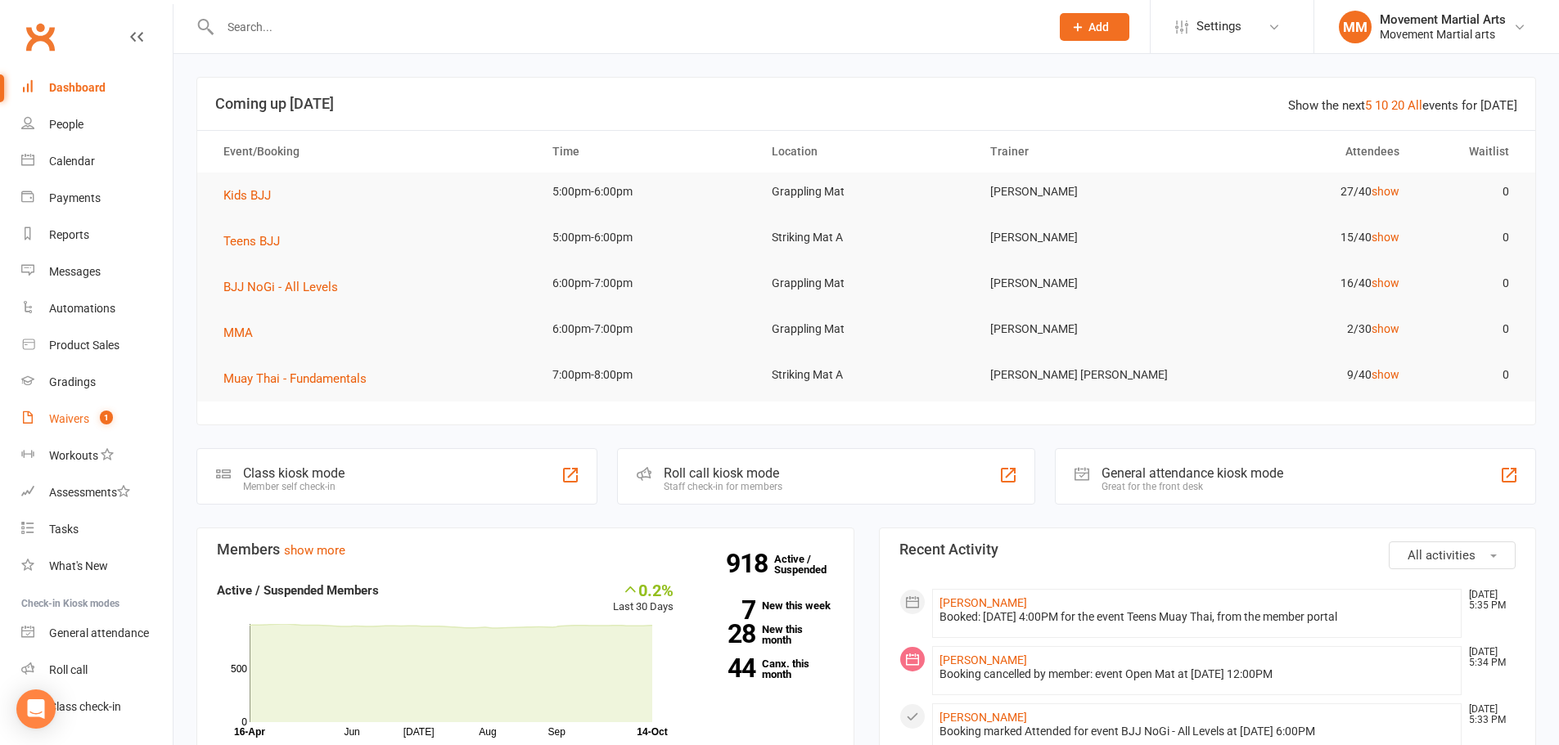
click at [54, 428] on link "Waivers 1" at bounding box center [96, 419] width 151 height 37
select select "100"
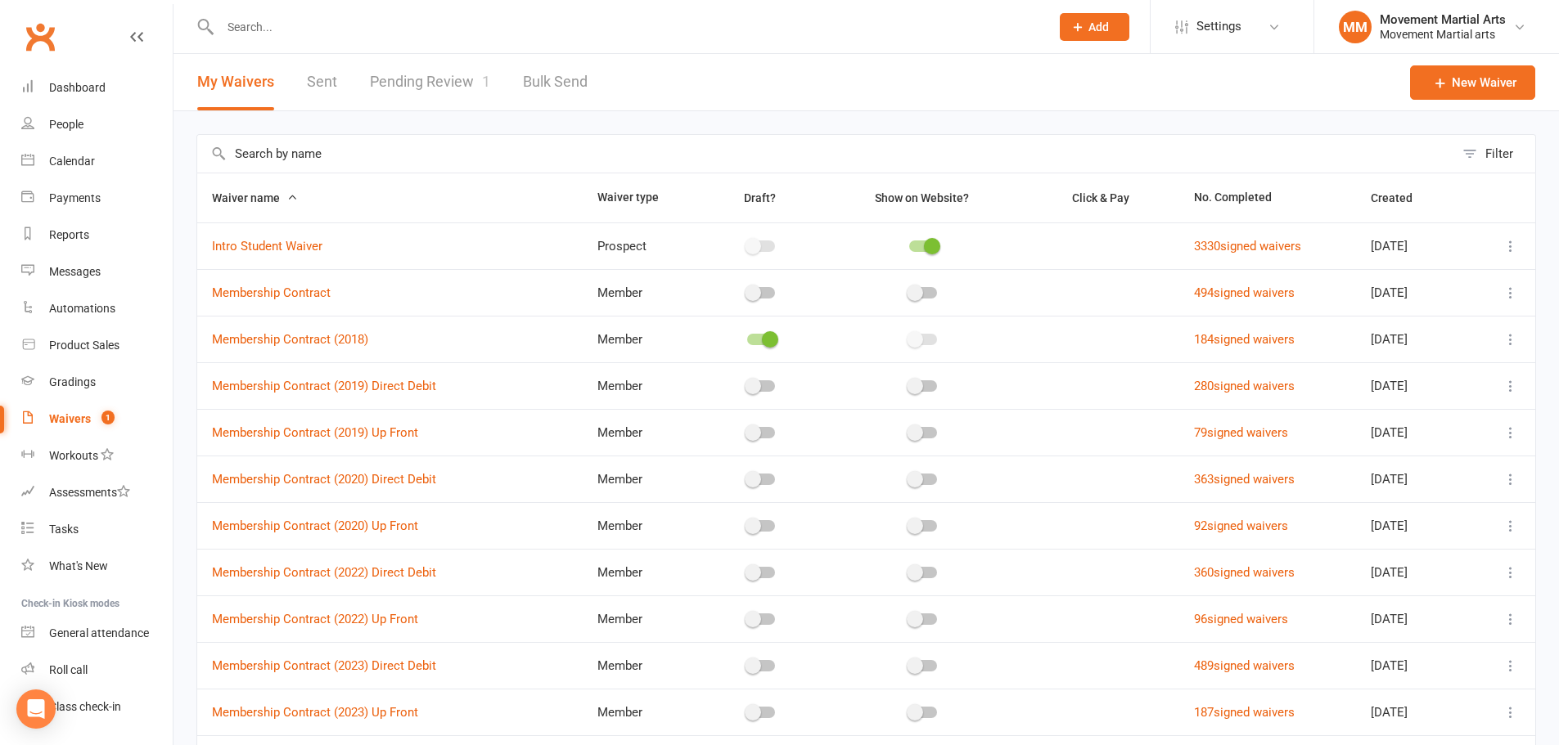
click at [426, 93] on link "Pending Review 1" at bounding box center [430, 82] width 120 height 56
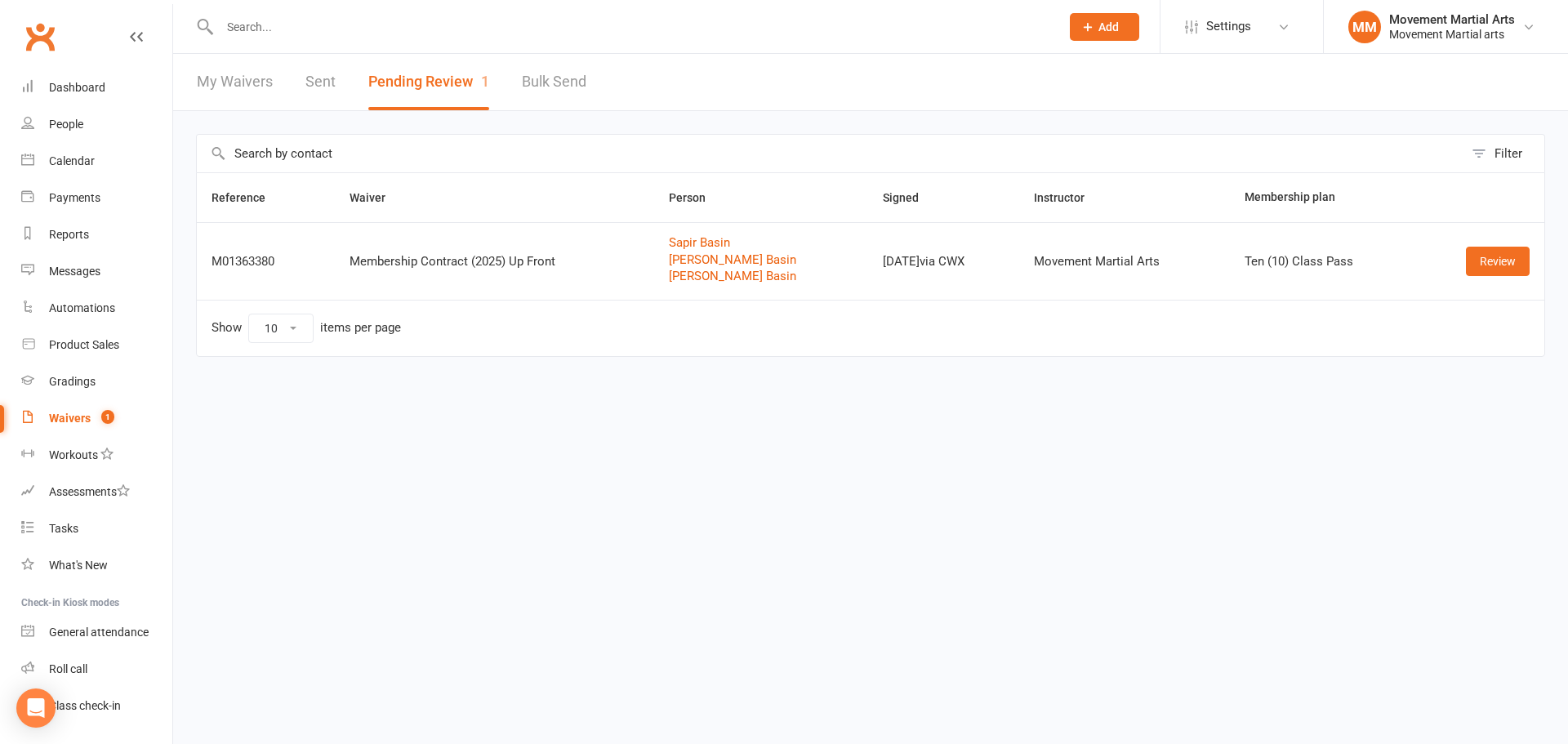
click at [353, 82] on div "My Waivers Sent Pending Review 1 Bulk Send" at bounding box center [391, 82] width 437 height 56
click at [211, 71] on link "My Waivers" at bounding box center [235, 82] width 76 height 56
select select "100"
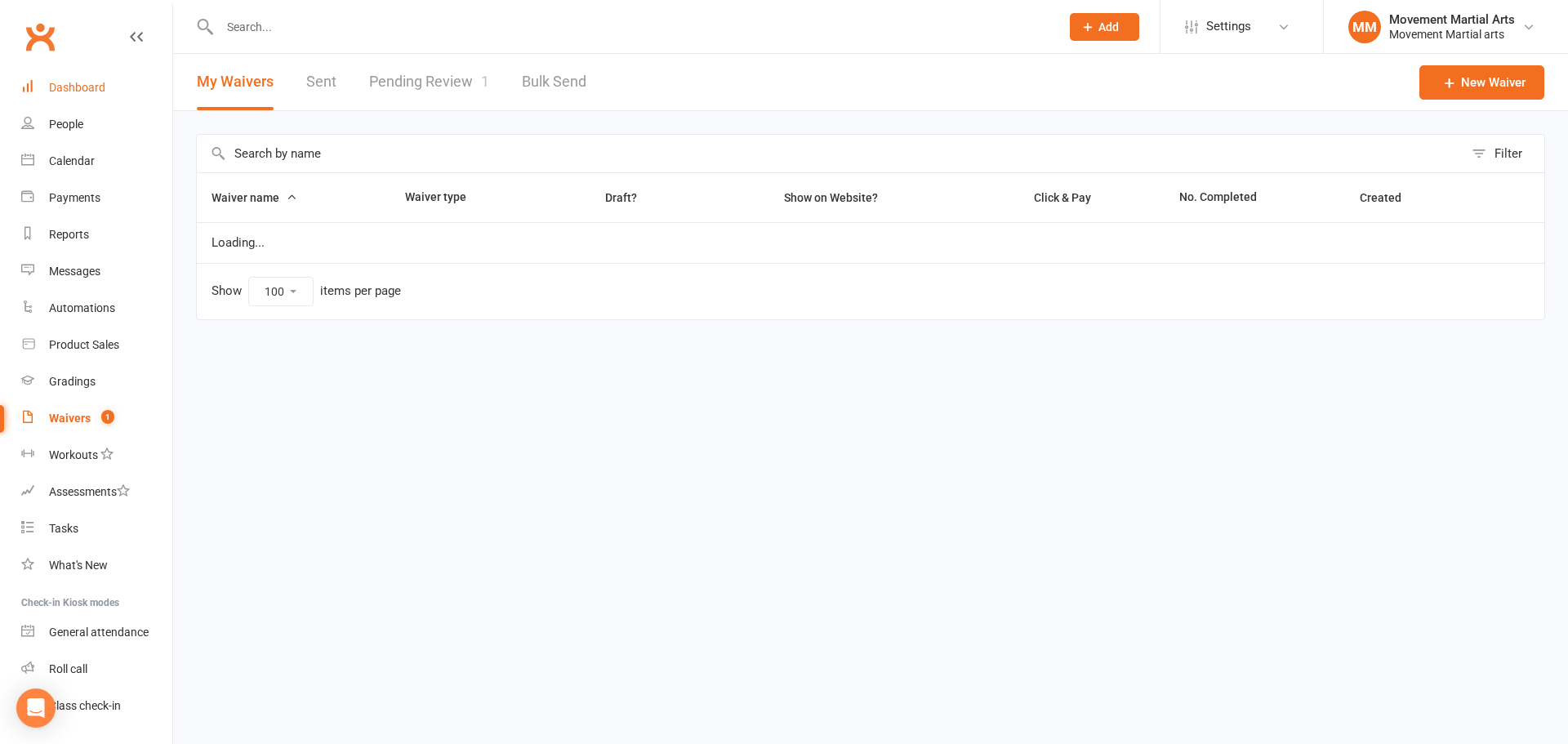
click at [102, 91] on div "Dashboard" at bounding box center [77, 87] width 56 height 13
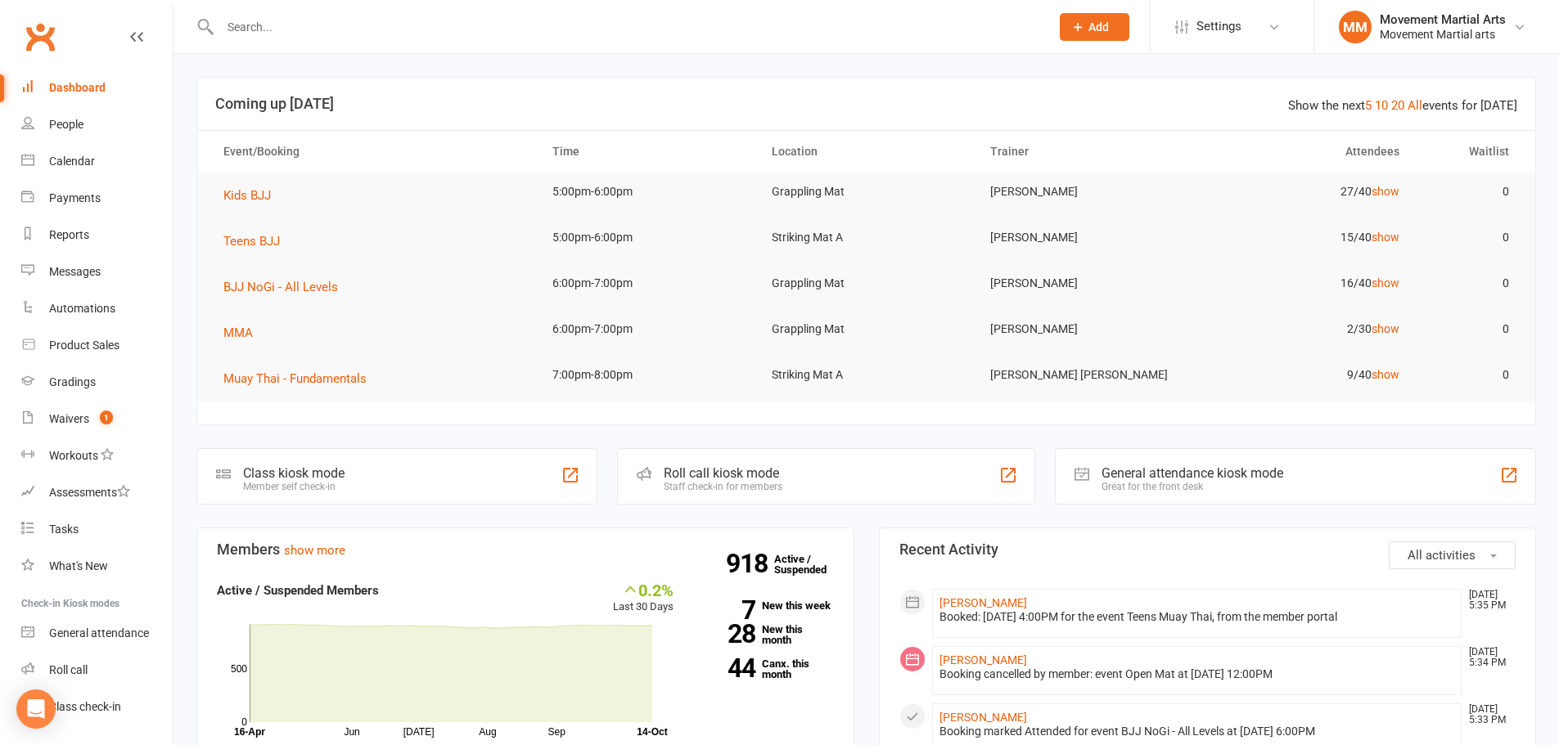
click at [251, 36] on input "text" at bounding box center [626, 27] width 823 height 23
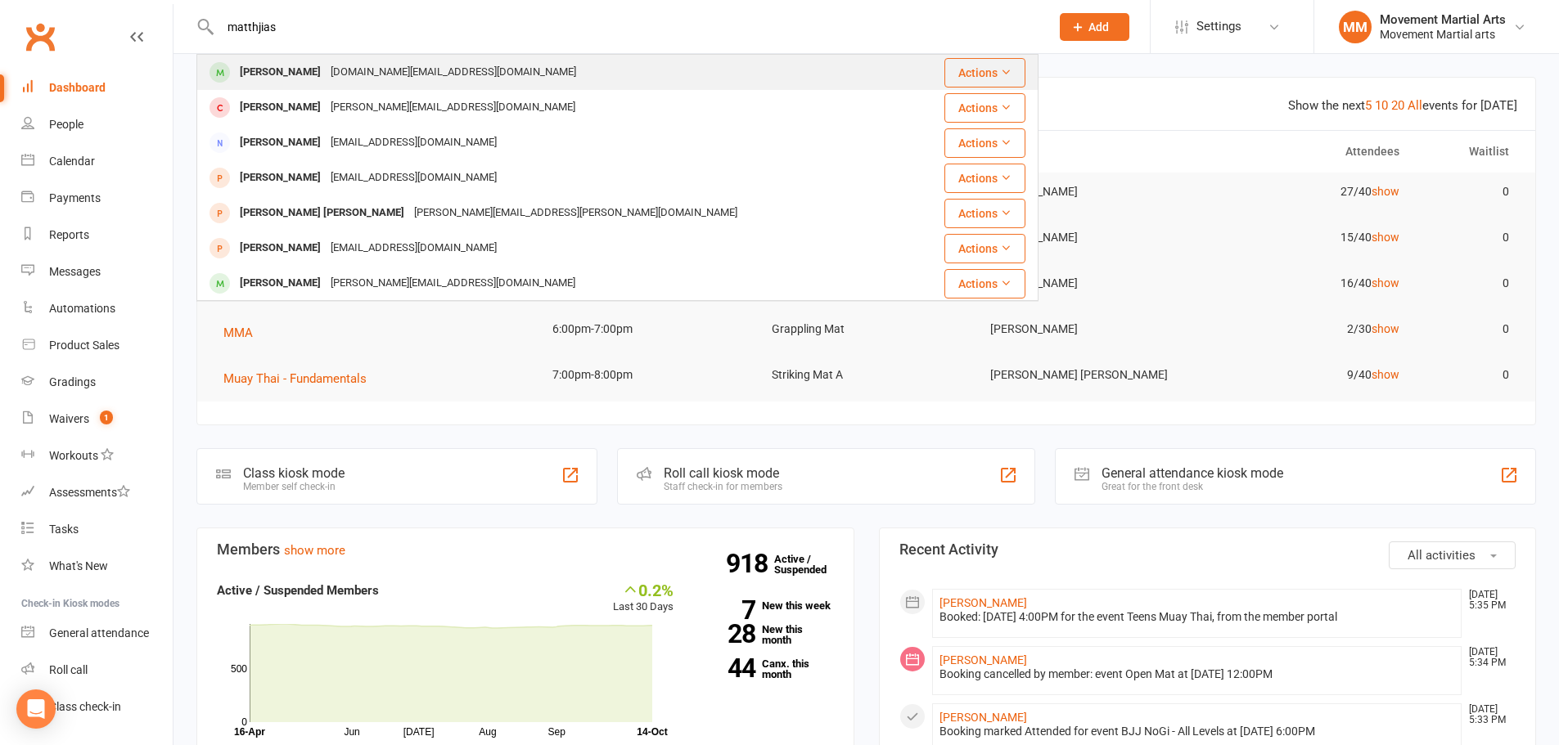
type input "matthjias"
click at [271, 68] on div "Matthias Wang" at bounding box center [280, 73] width 91 height 24
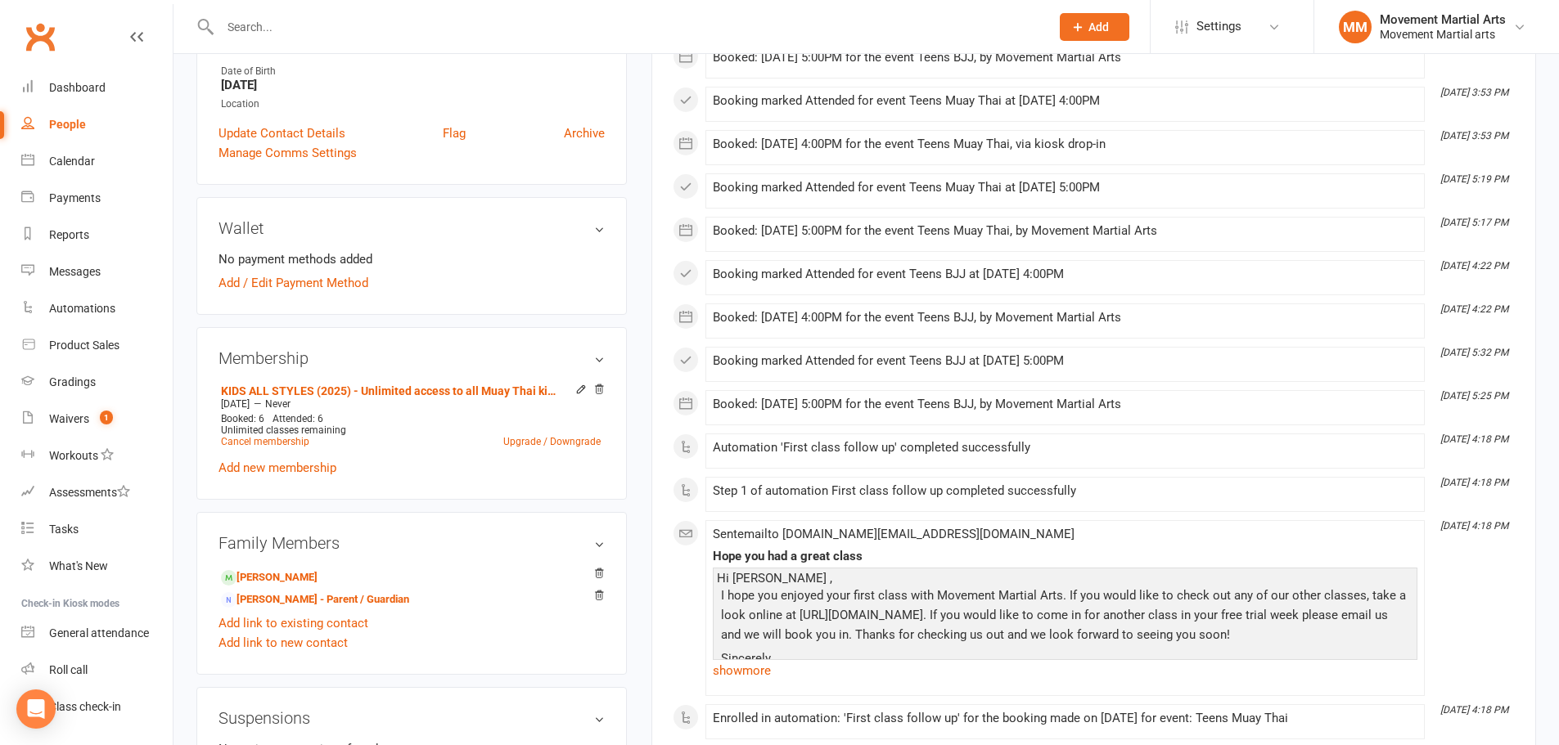
scroll to position [573, 0]
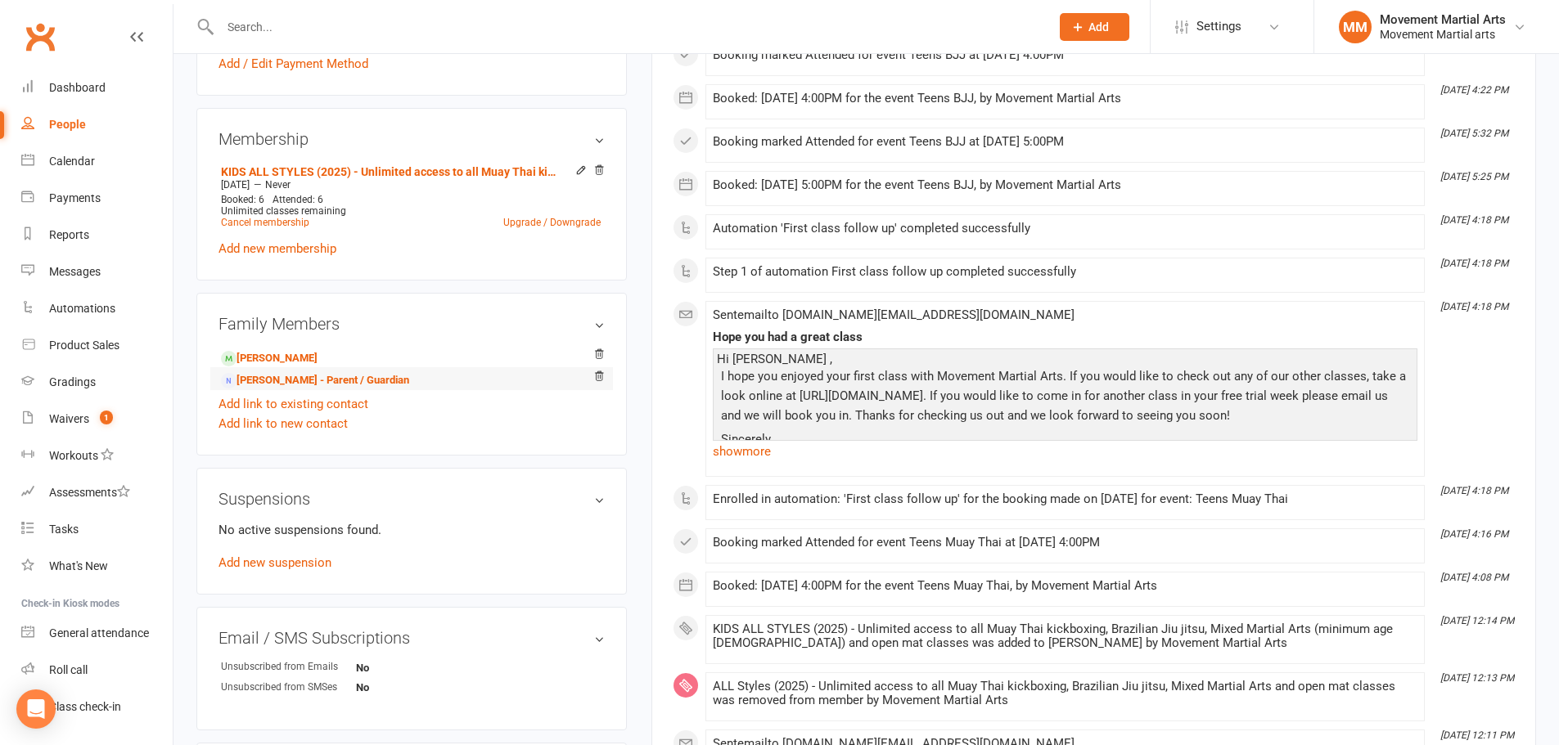
click at [295, 370] on li "Jeff Wang - Parent / Guardian" at bounding box center [411, 378] width 386 height 23
click at [292, 374] on link "Jeff Wang - Parent / Guardian" at bounding box center [315, 380] width 188 height 17
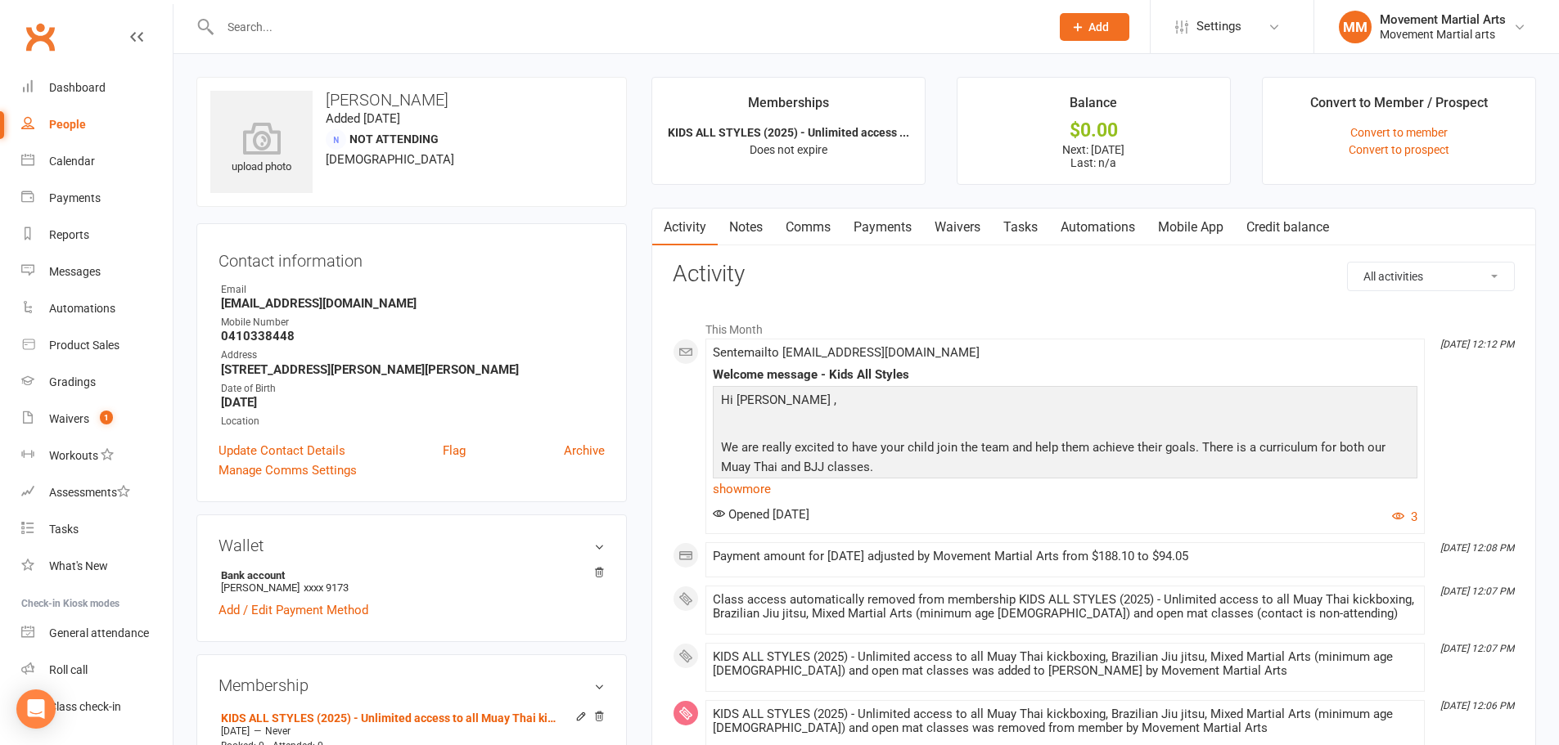
click at [606, 164] on div "upload photo Jeff Wang Added 4 October, 2025 Not Attending 51 years old" at bounding box center [411, 142] width 430 height 130
click at [339, 29] on input "text" at bounding box center [626, 27] width 823 height 23
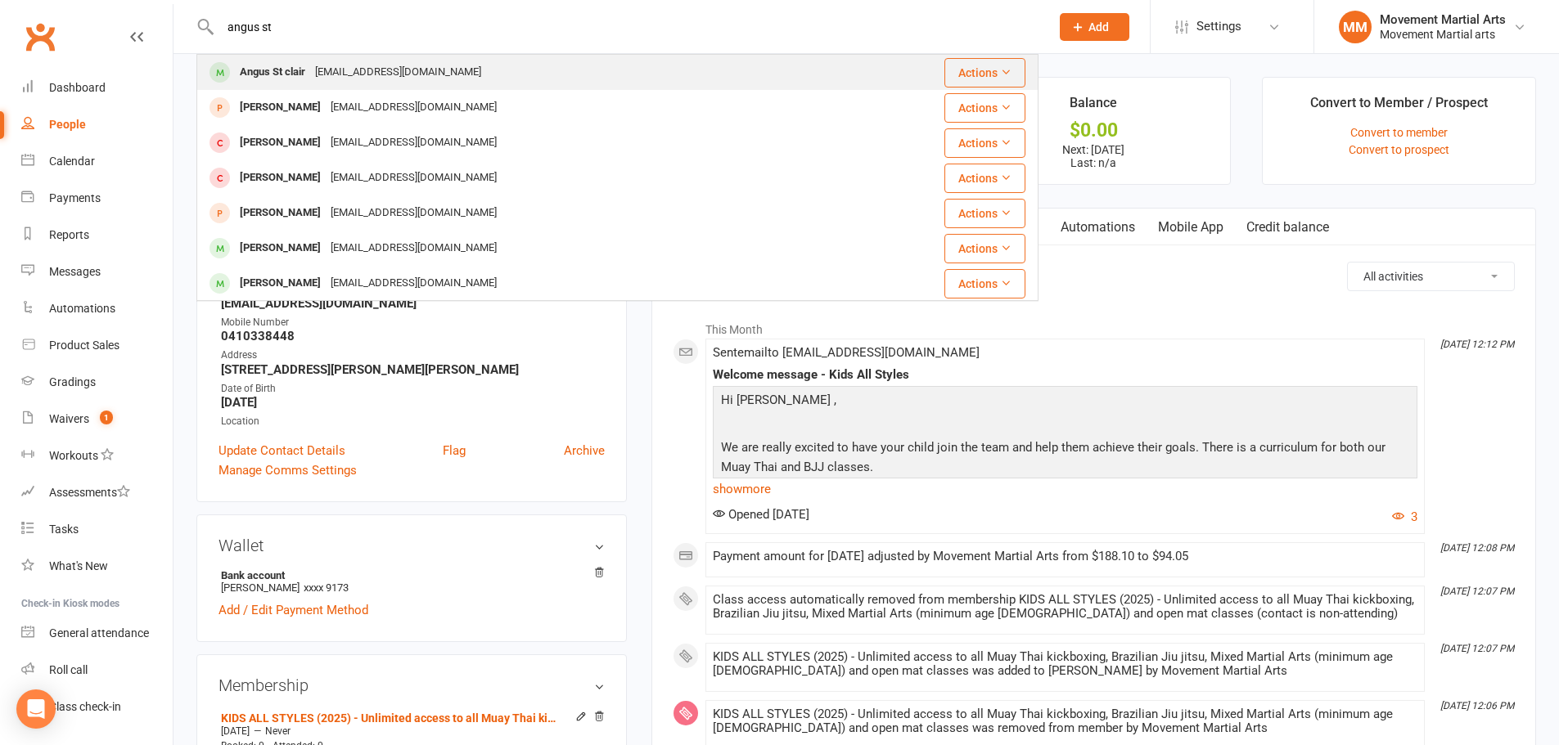
type input "angus st"
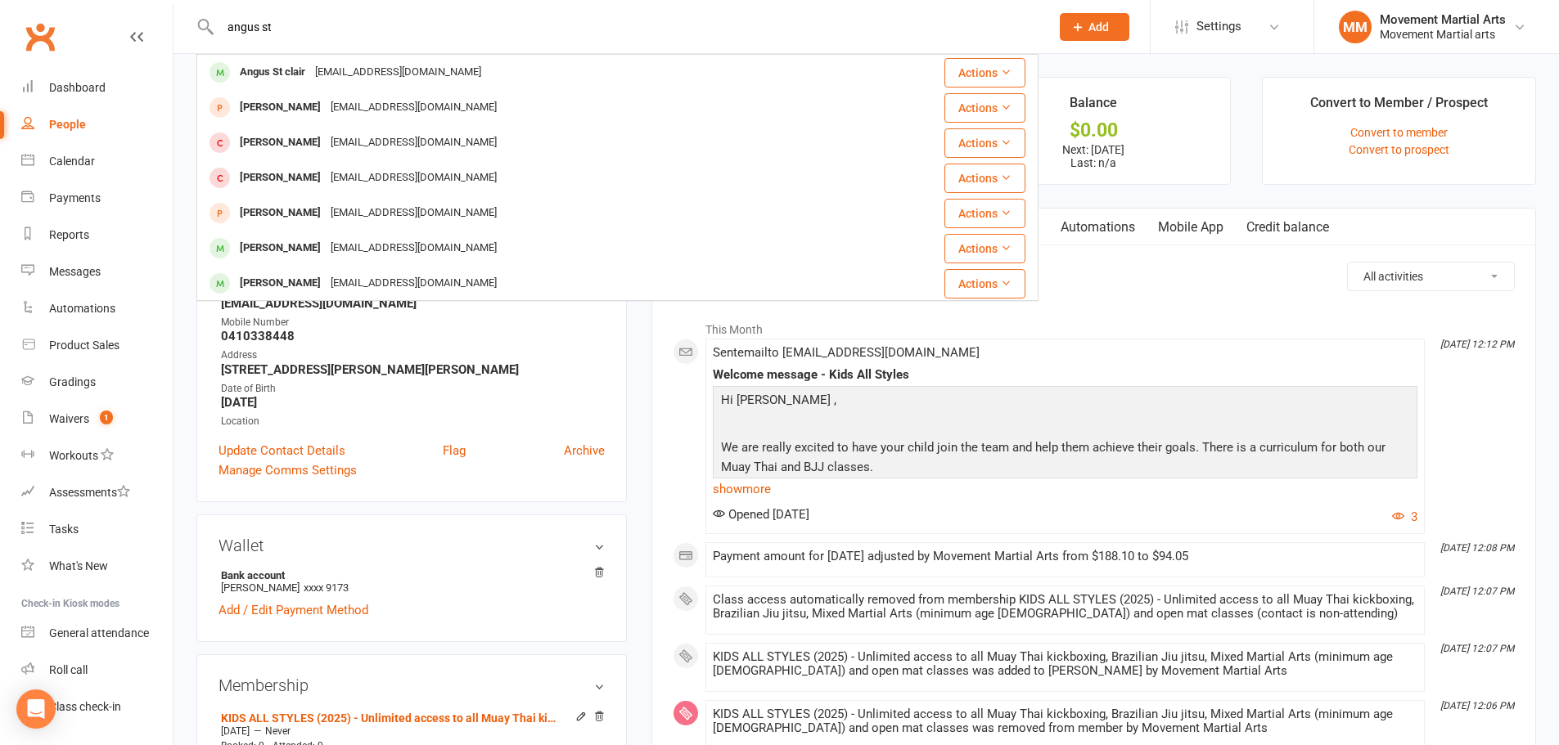
click at [324, 62] on div "Angus.stc17@gmail.com" at bounding box center [398, 73] width 176 height 24
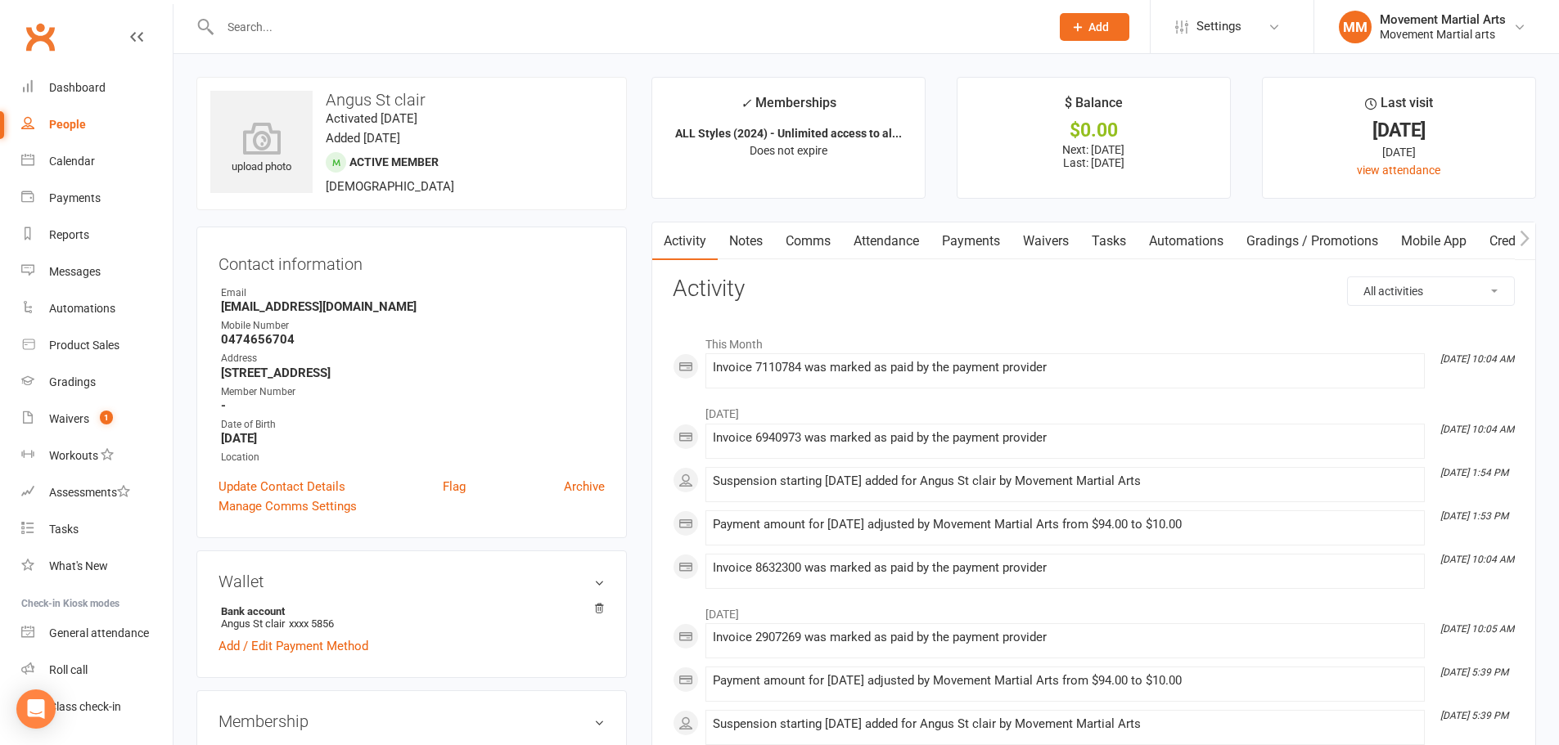
click at [981, 237] on link "Payments" at bounding box center [970, 242] width 81 height 38
click at [961, 242] on link "Payments" at bounding box center [970, 242] width 81 height 38
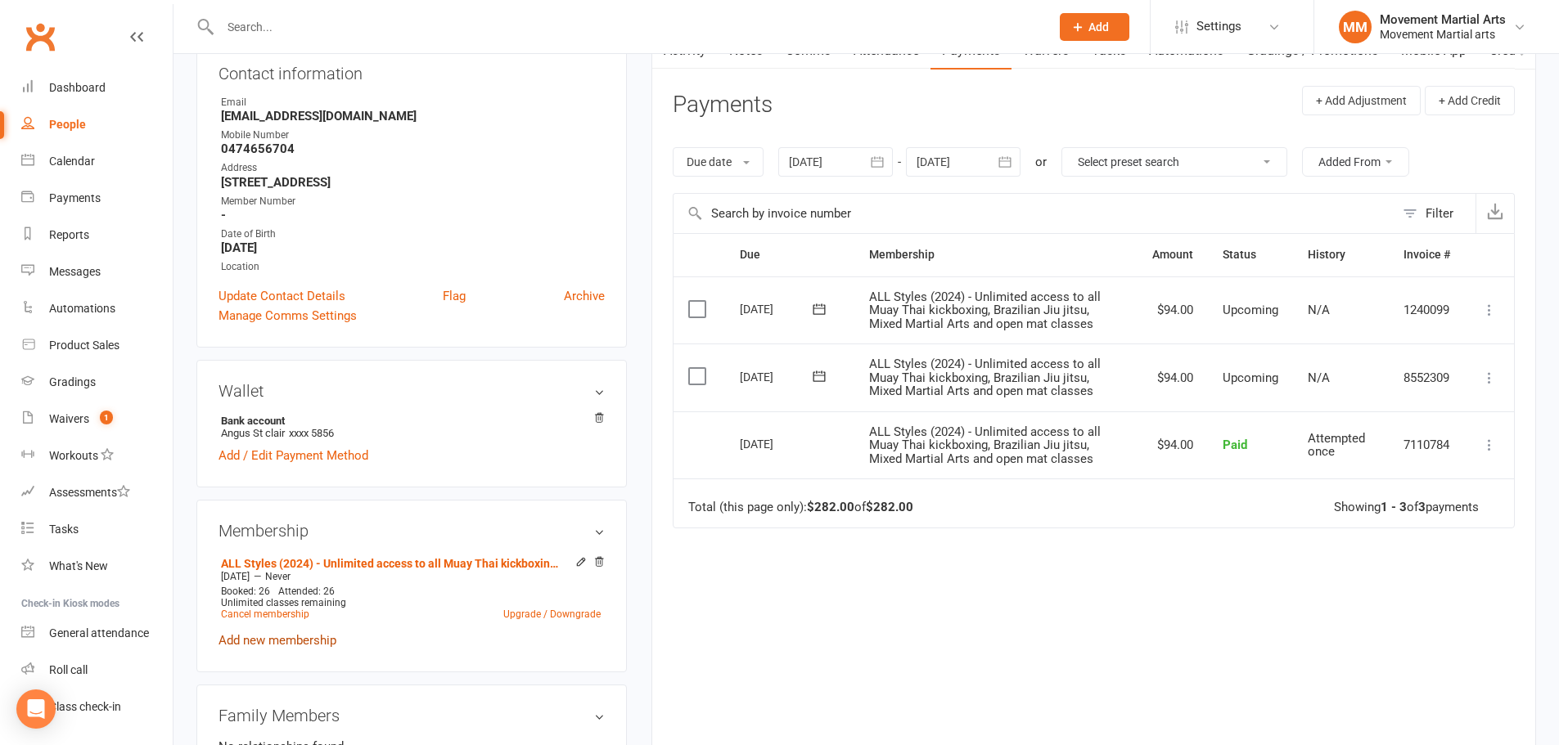
scroll to position [382, 0]
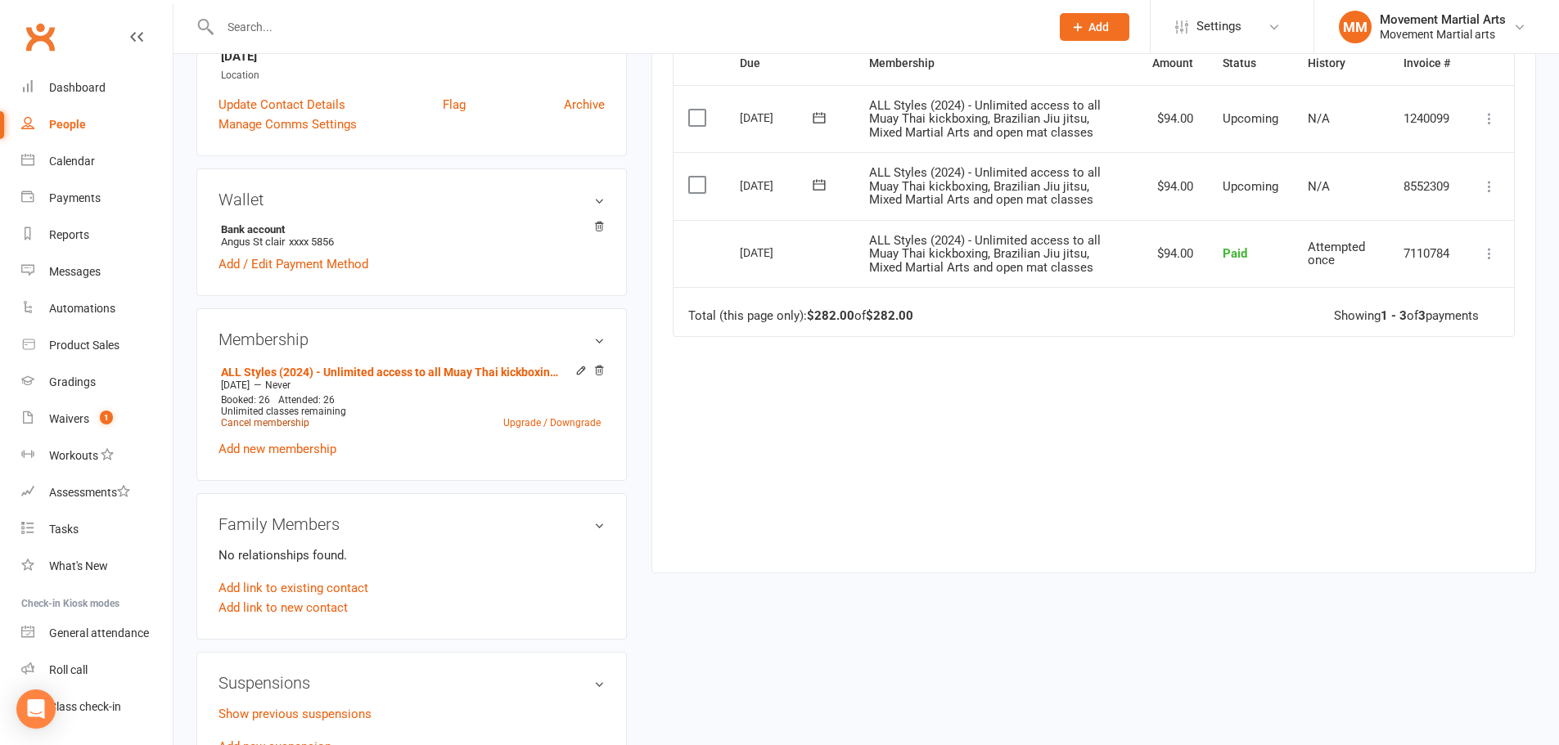
click at [292, 424] on link "Cancel membership" at bounding box center [265, 422] width 88 height 11
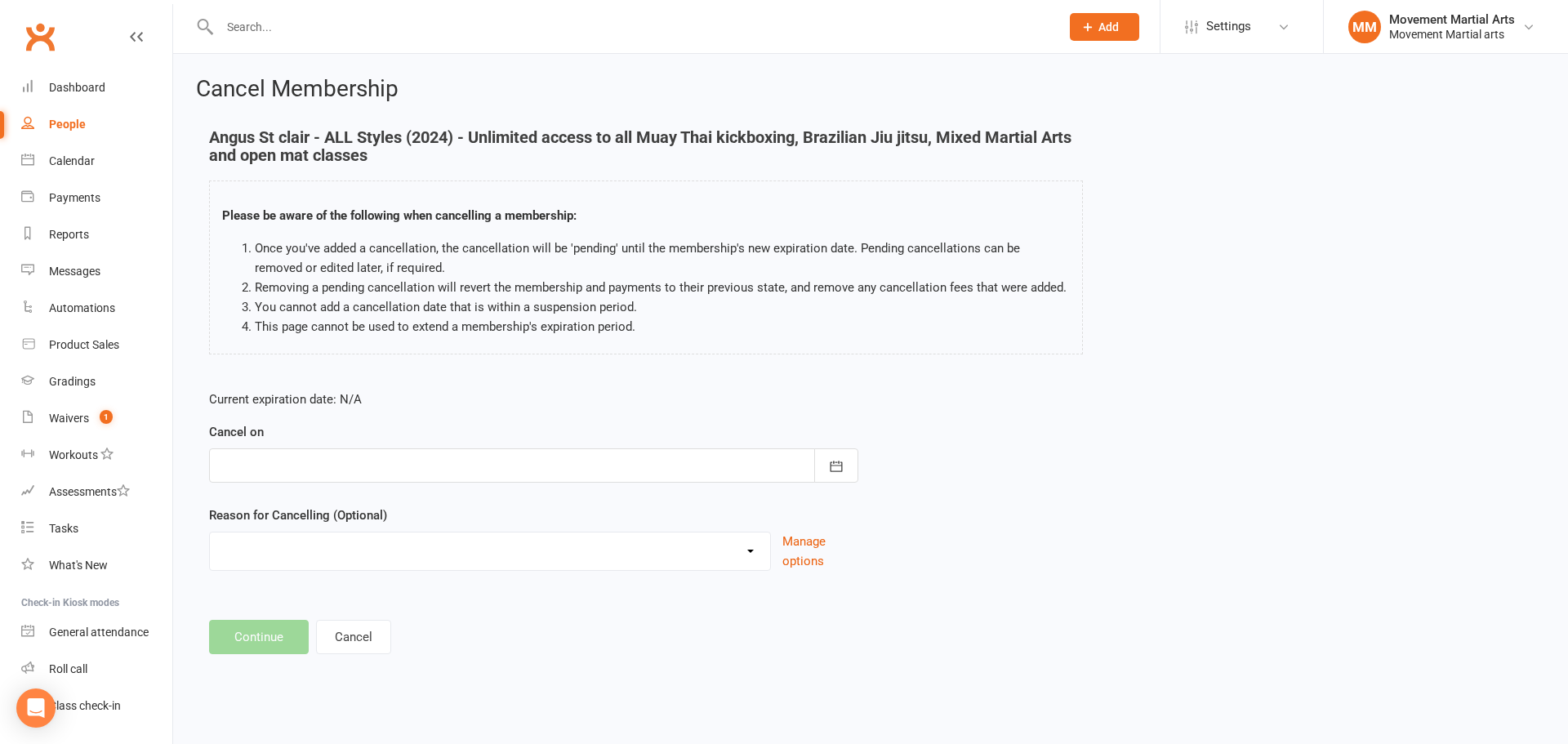
click at [241, 458] on div at bounding box center [533, 465] width 650 height 34
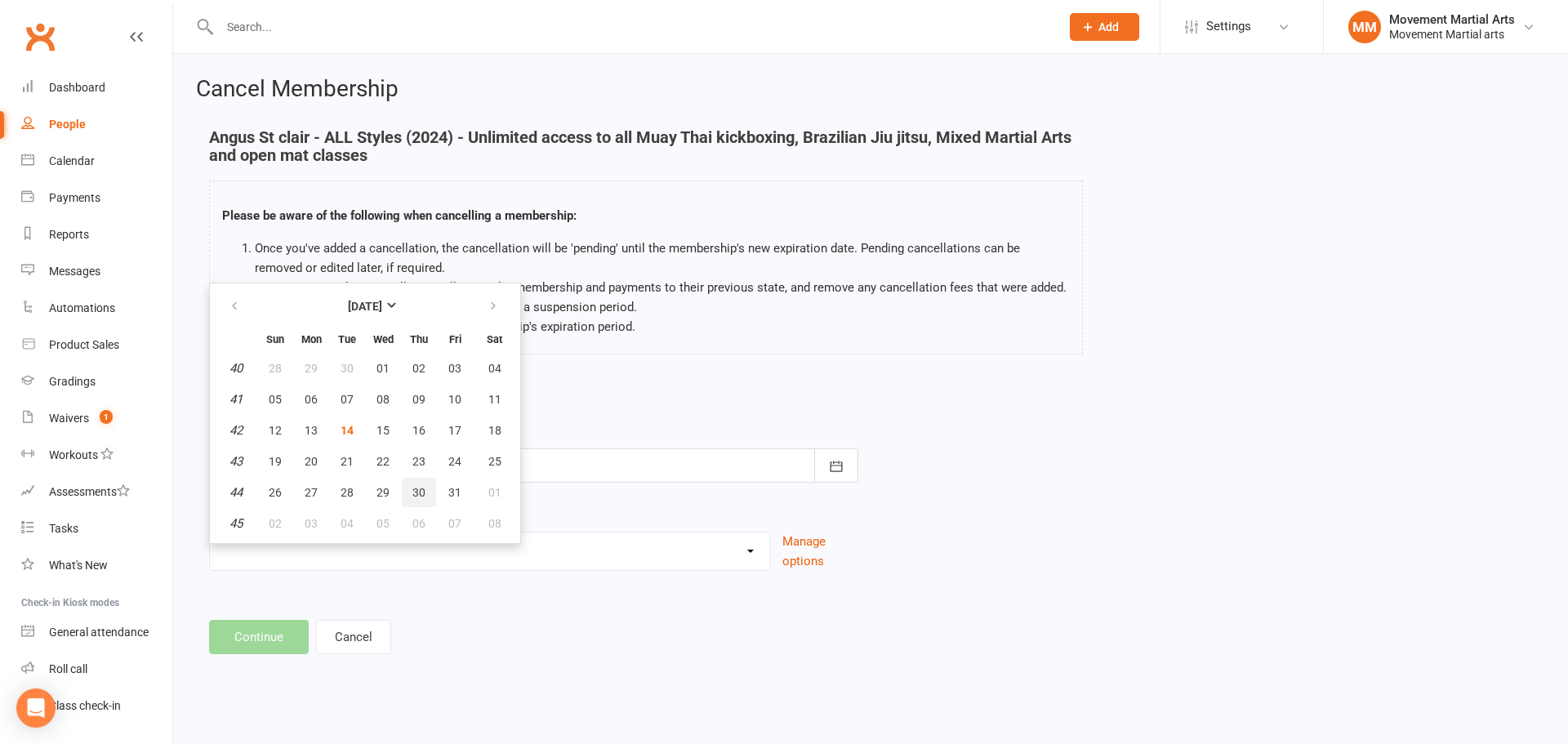
click at [407, 487] on button "30" at bounding box center [419, 492] width 34 height 29
type input "30 Oct 2025"
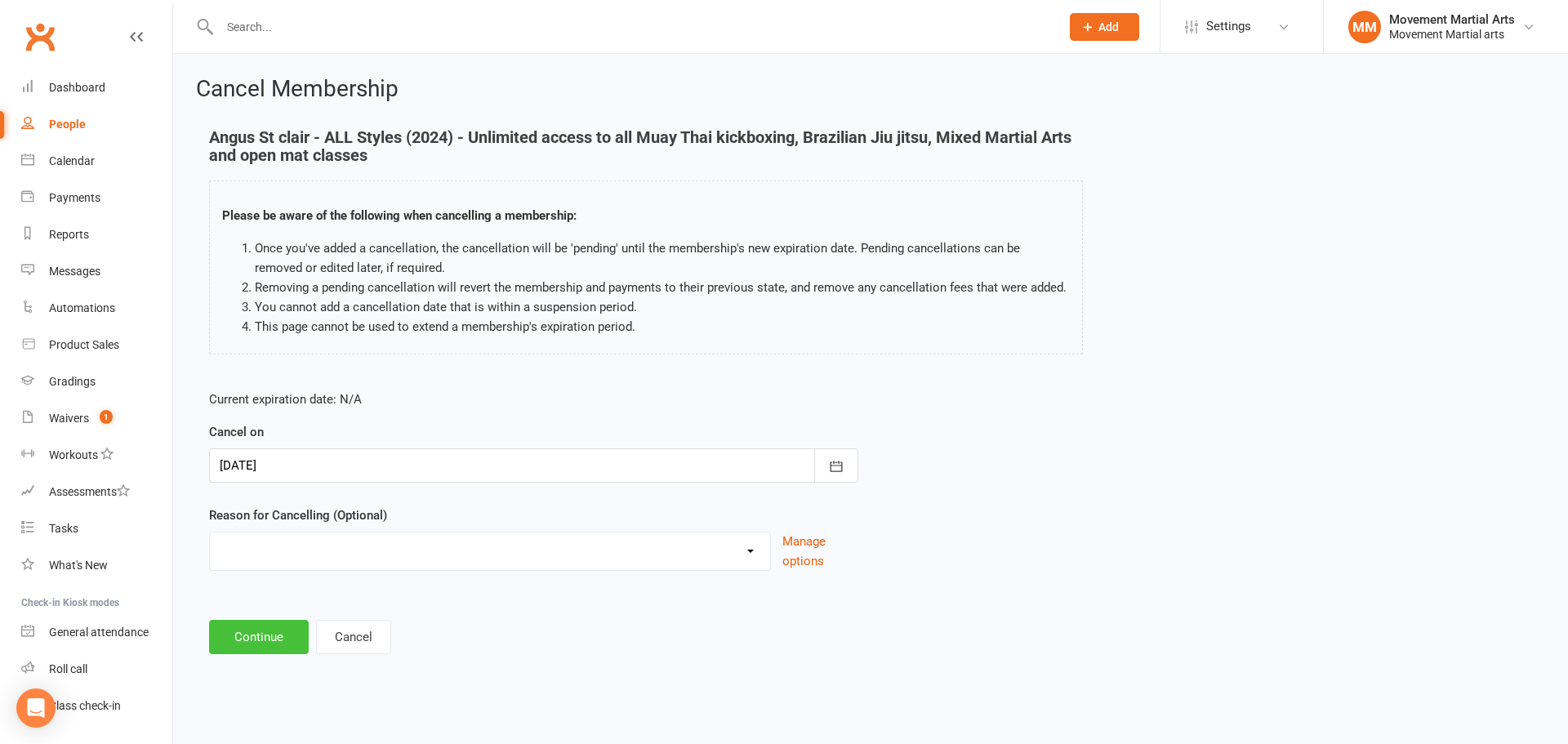
click at [264, 642] on button "Continue" at bounding box center [259, 637] width 100 height 34
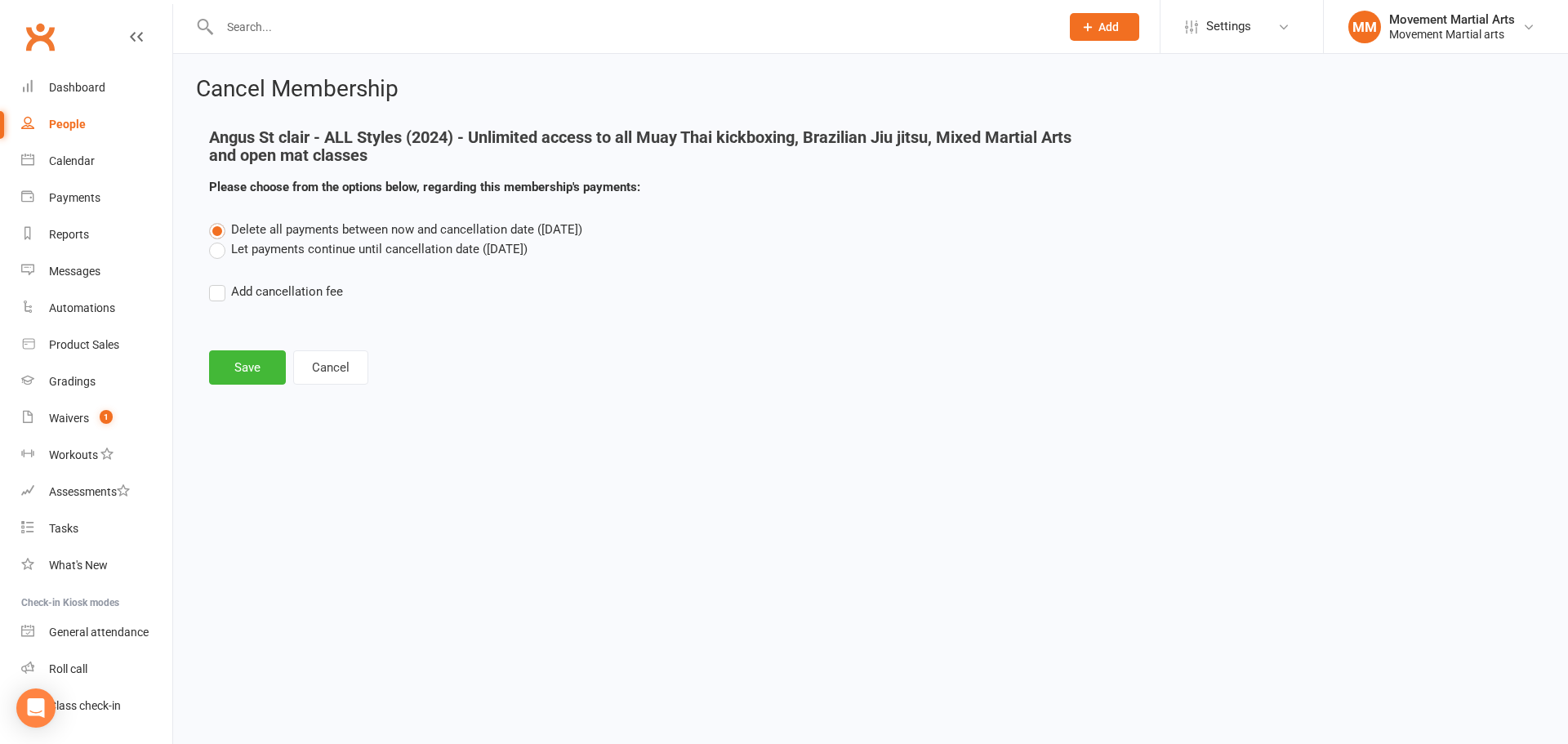
click at [329, 241] on label "Let payments continue until cancellation date (Oct 30, 2025)" at bounding box center [367, 250] width 318 height 20
click at [220, 240] on input "Let payments continue until cancellation date (Oct 30, 2025)" at bounding box center [214, 240] width 11 height 0
click at [252, 354] on button "Save" at bounding box center [247, 368] width 77 height 34
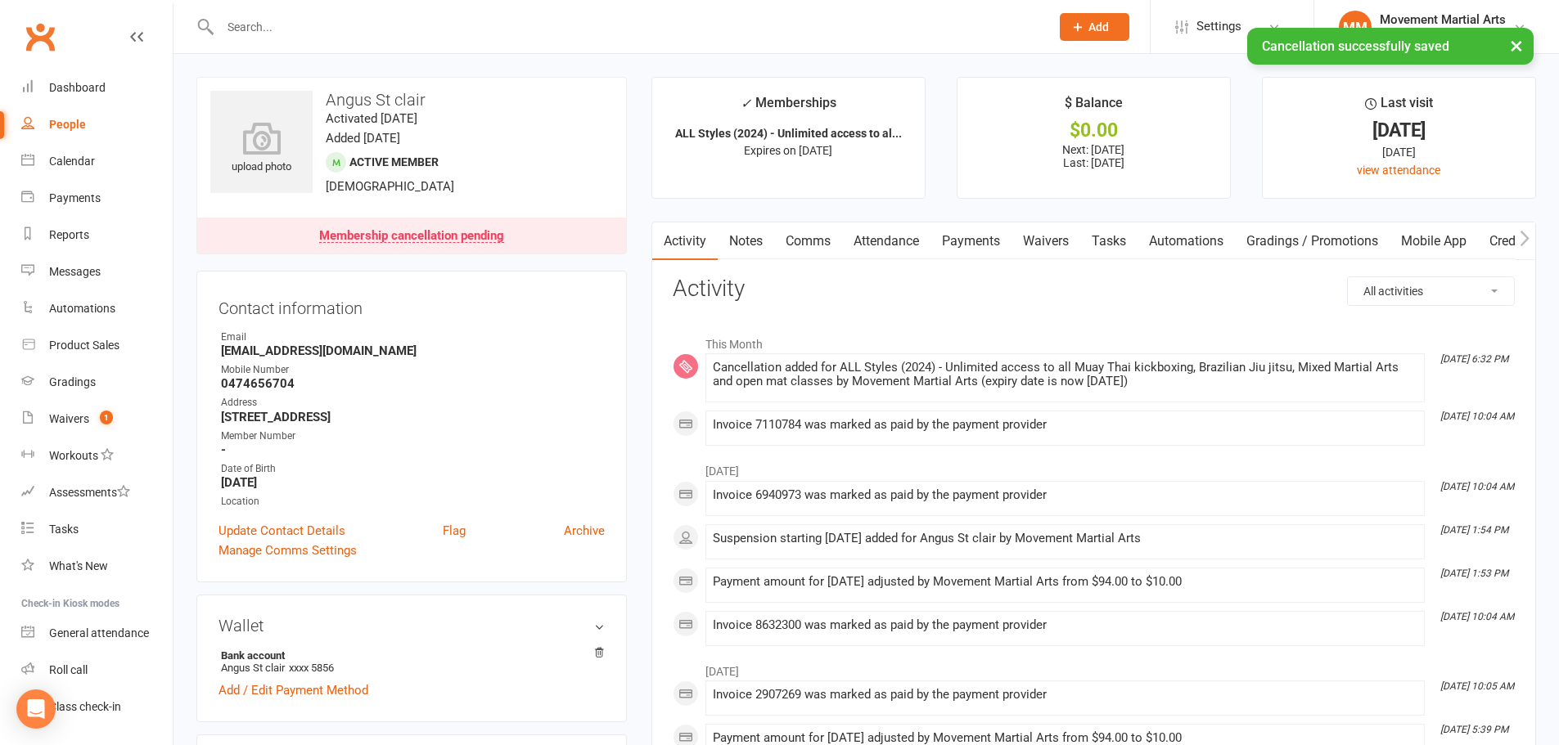
click at [966, 239] on link "Payments" at bounding box center [970, 242] width 81 height 38
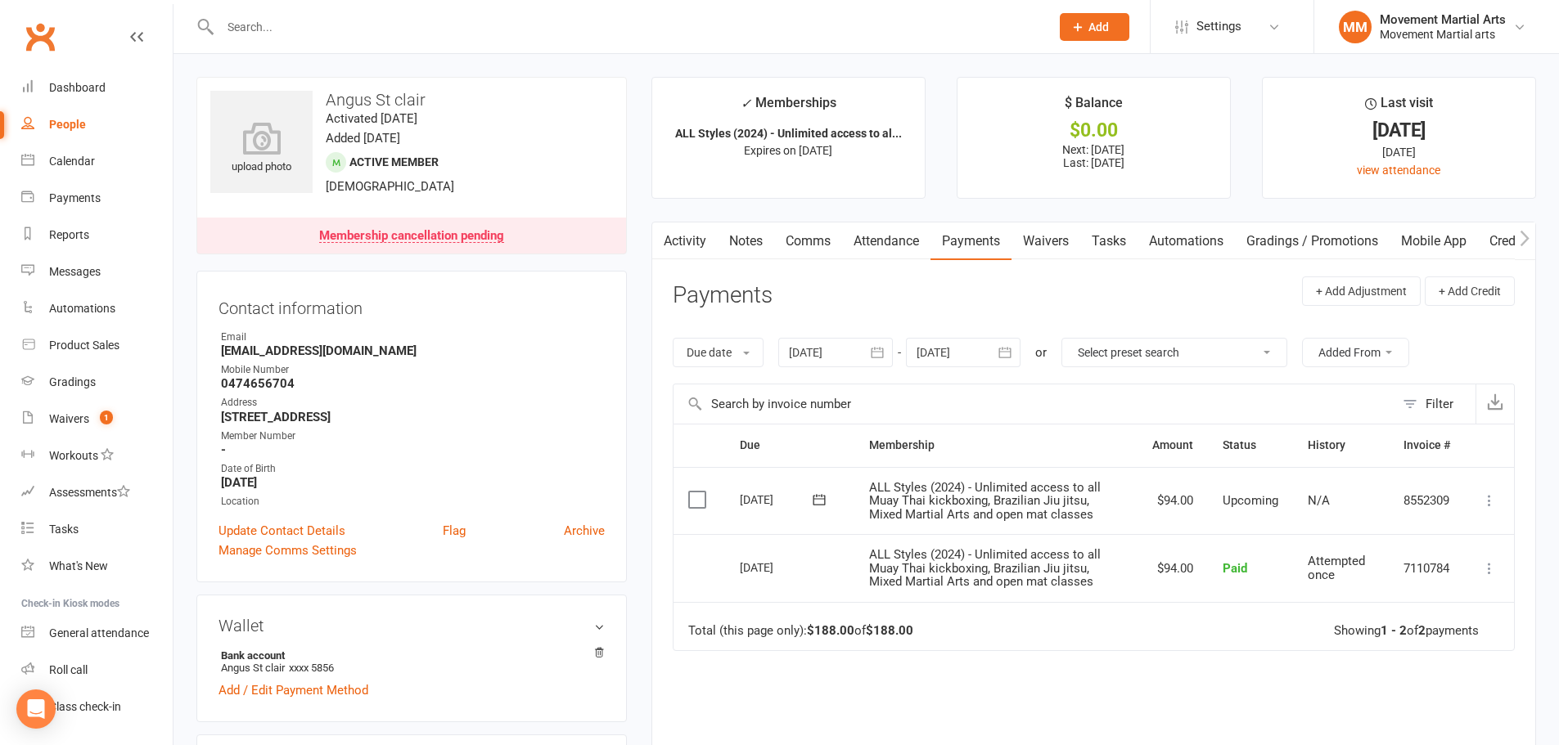
click at [289, 18] on input "text" at bounding box center [626, 27] width 823 height 23
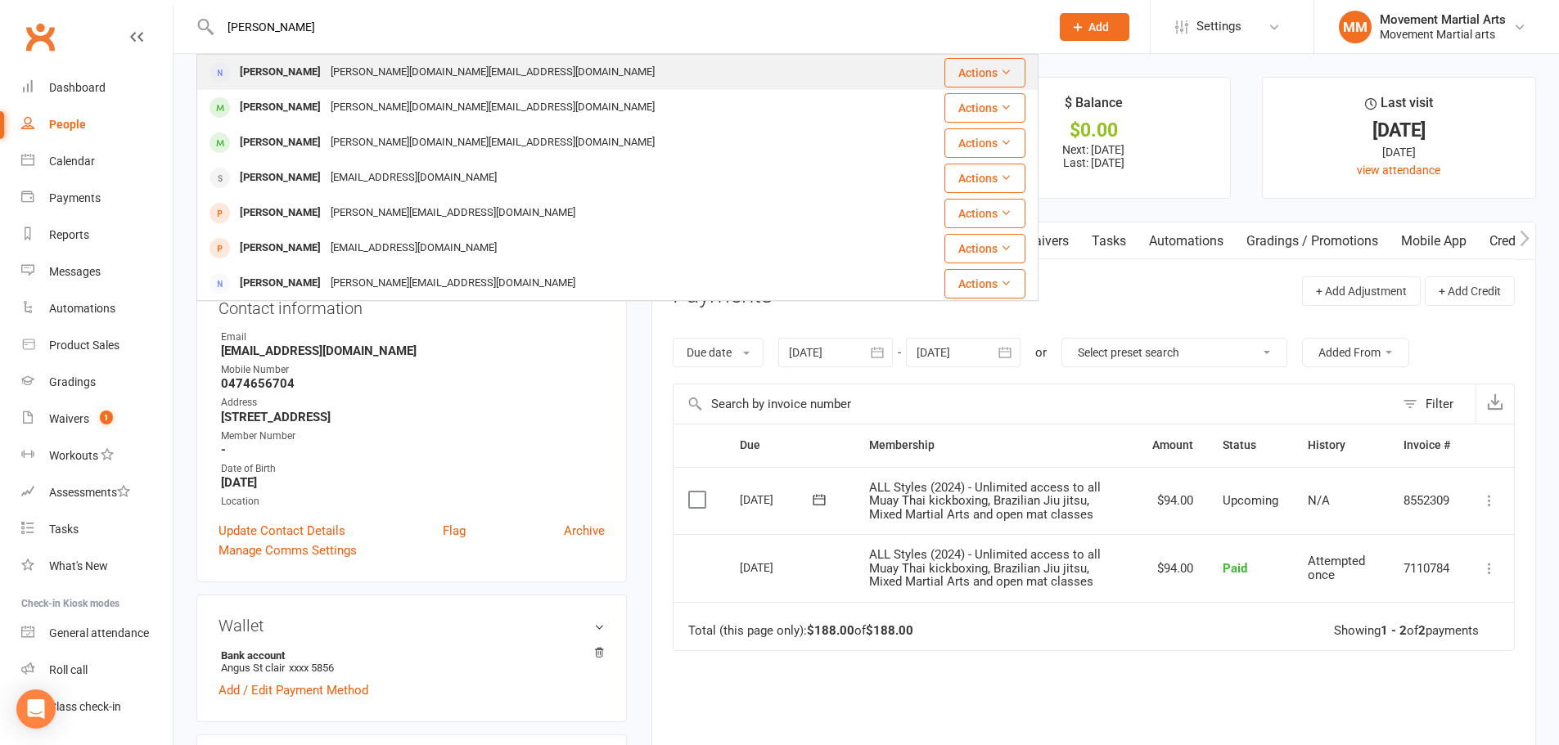
type input "alice ng"
click at [326, 84] on div "Alice.hy.ng@gmail.com" at bounding box center [493, 73] width 334 height 24
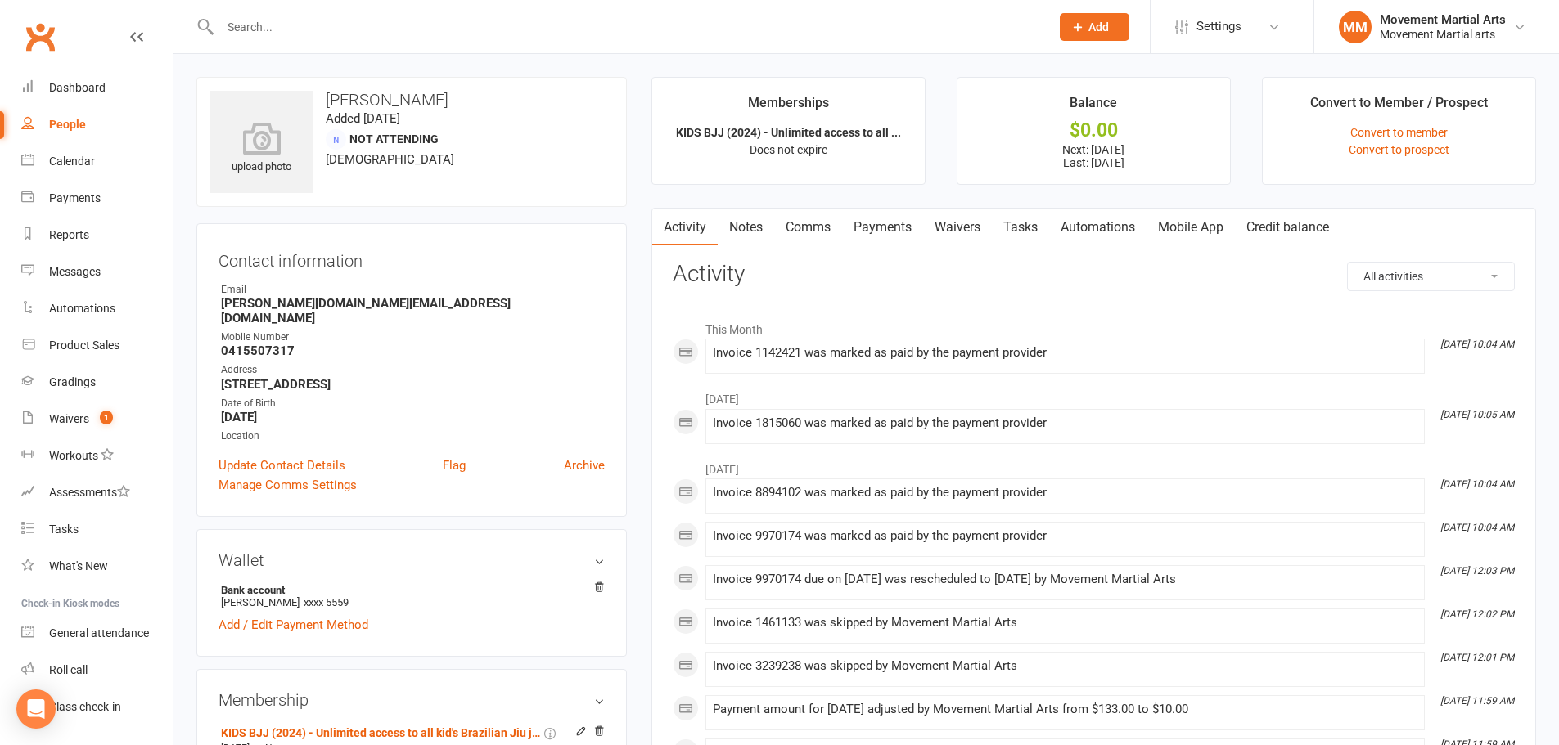
click at [857, 234] on link "Payments" at bounding box center [882, 228] width 81 height 38
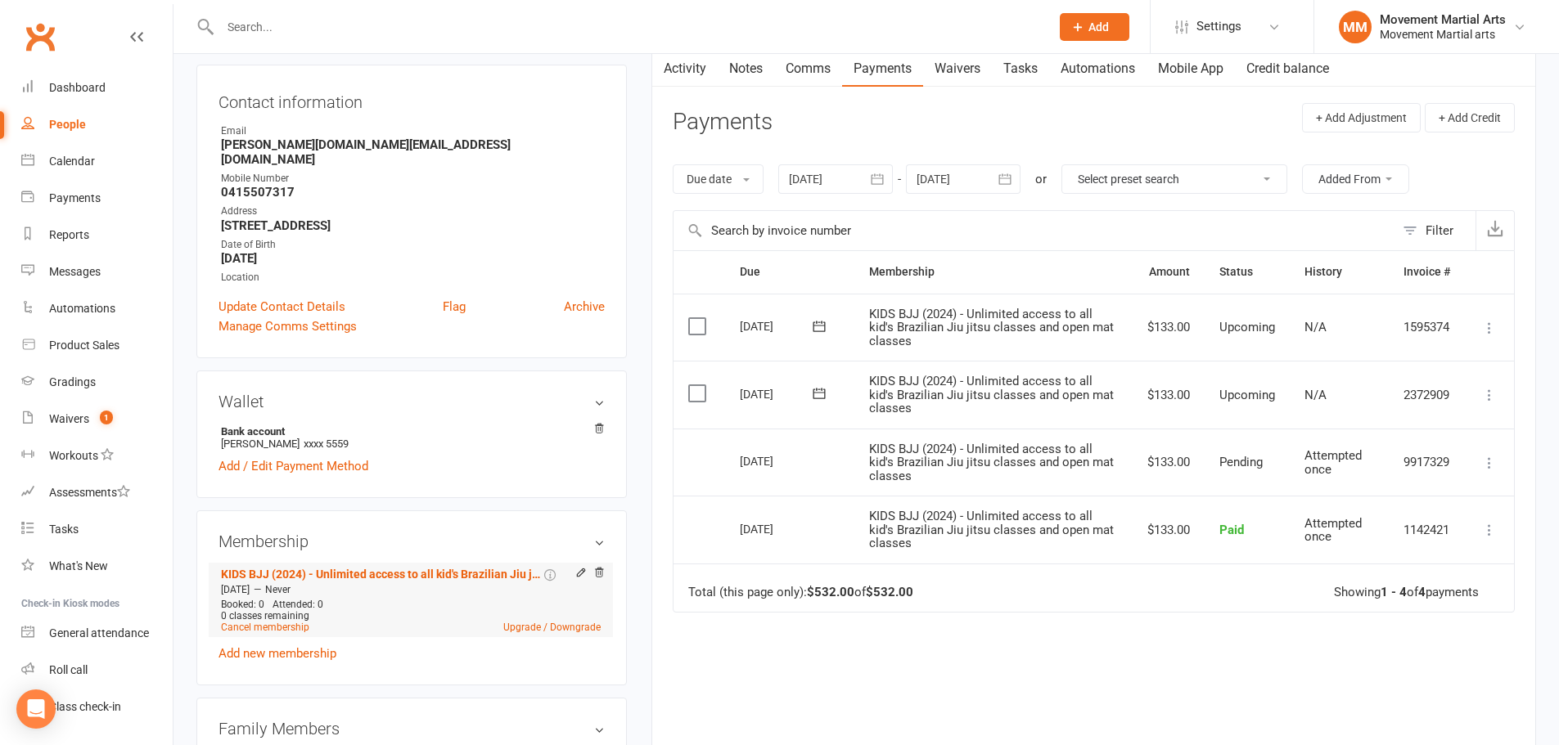
scroll to position [191, 0]
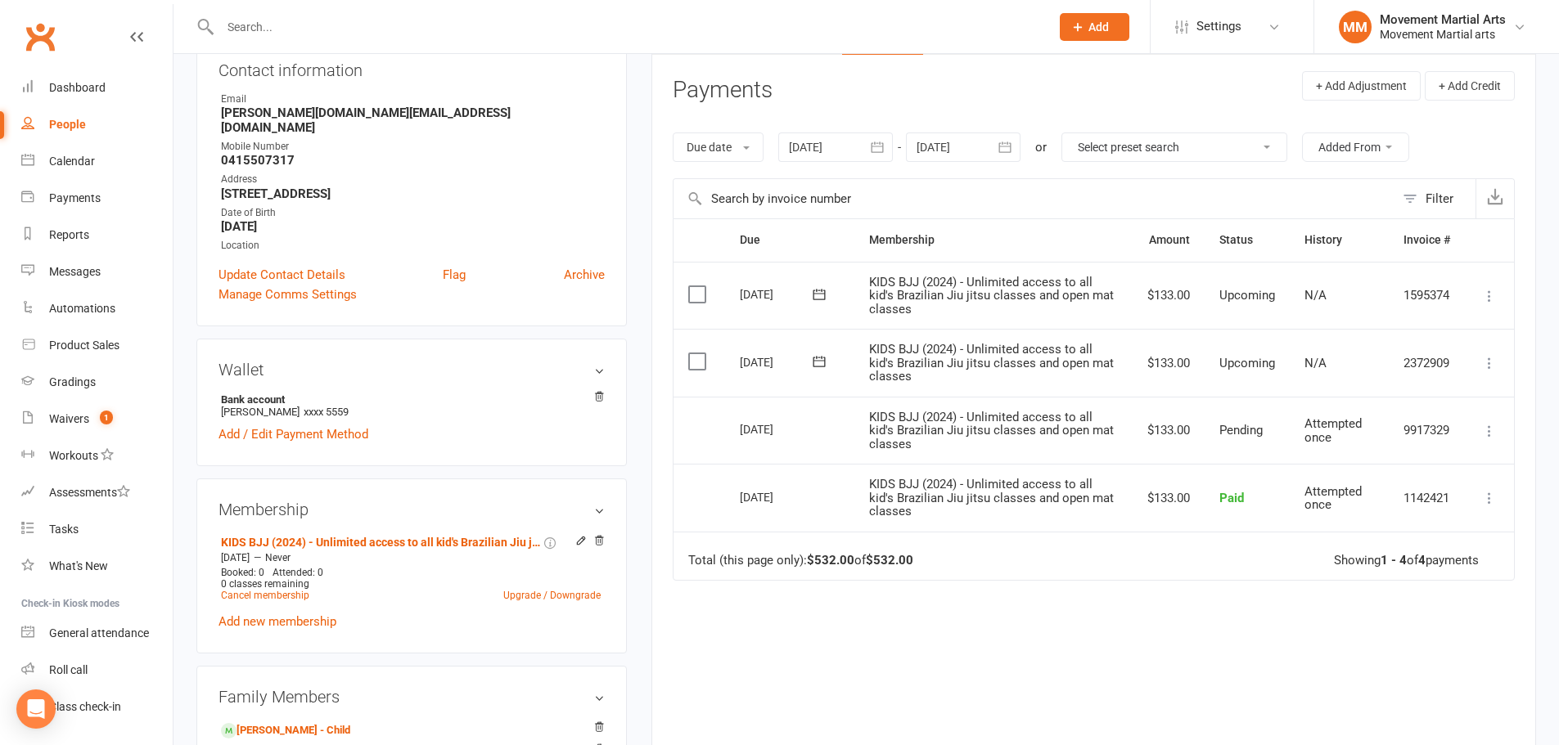
click at [1490, 368] on icon at bounding box center [1489, 363] width 16 height 16
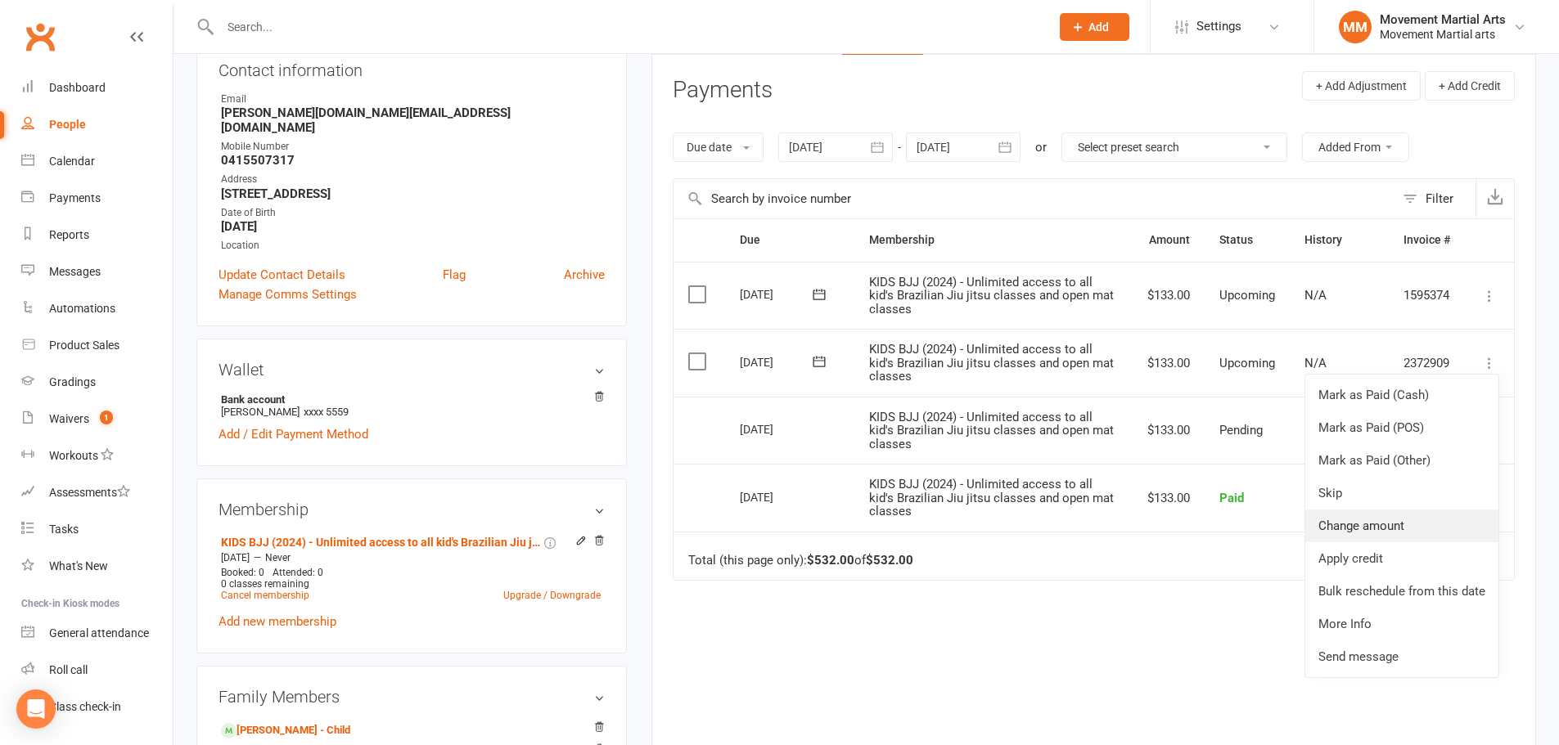
click at [1430, 516] on link "Change amount" at bounding box center [1401, 526] width 193 height 33
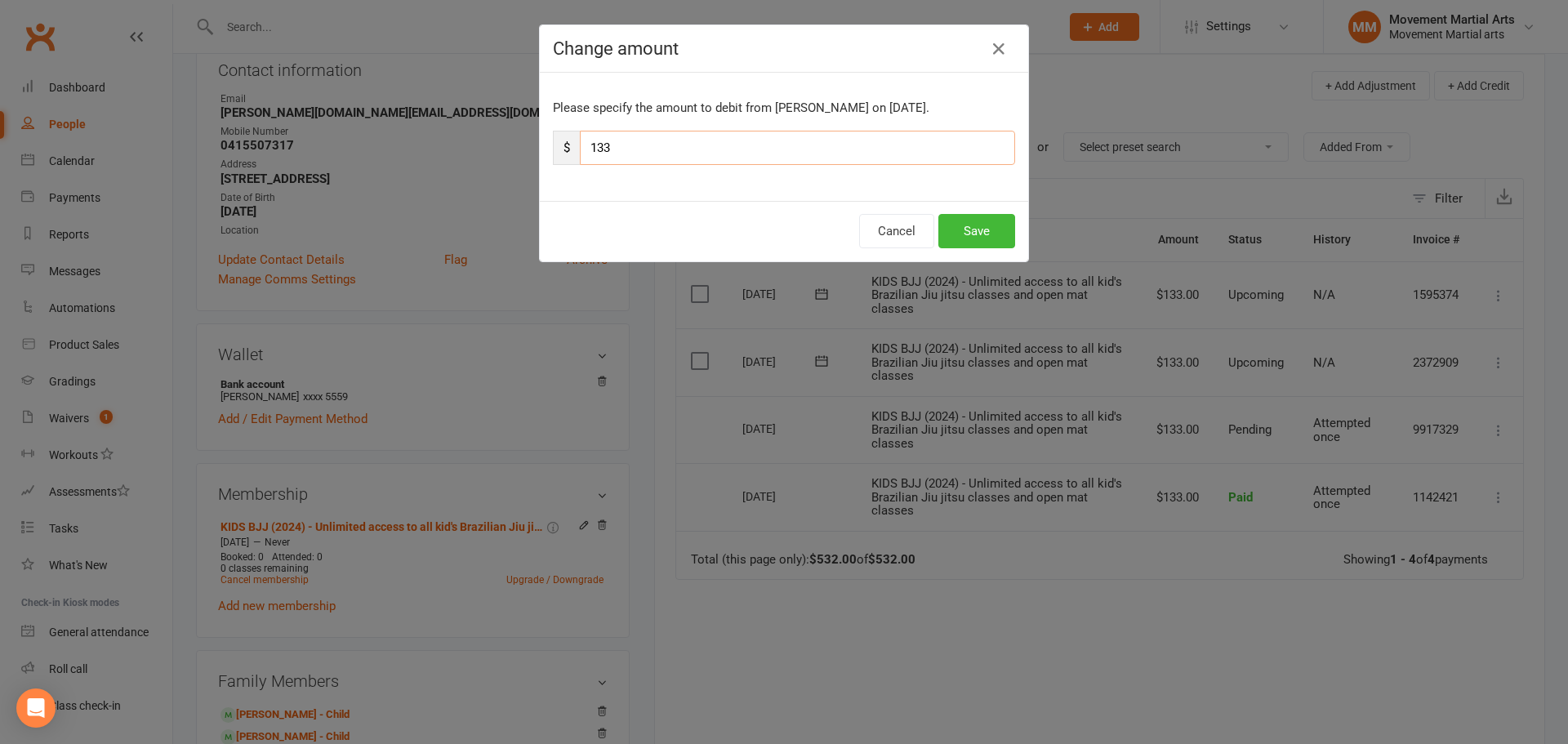
drag, startPoint x: 632, startPoint y: 152, endPoint x: 590, endPoint y: 143, distance: 43.0
click at [590, 143] on input "133" at bounding box center [797, 148] width 435 height 34
type input "1"
type input "20"
click at [973, 232] on button "Save" at bounding box center [976, 231] width 77 height 34
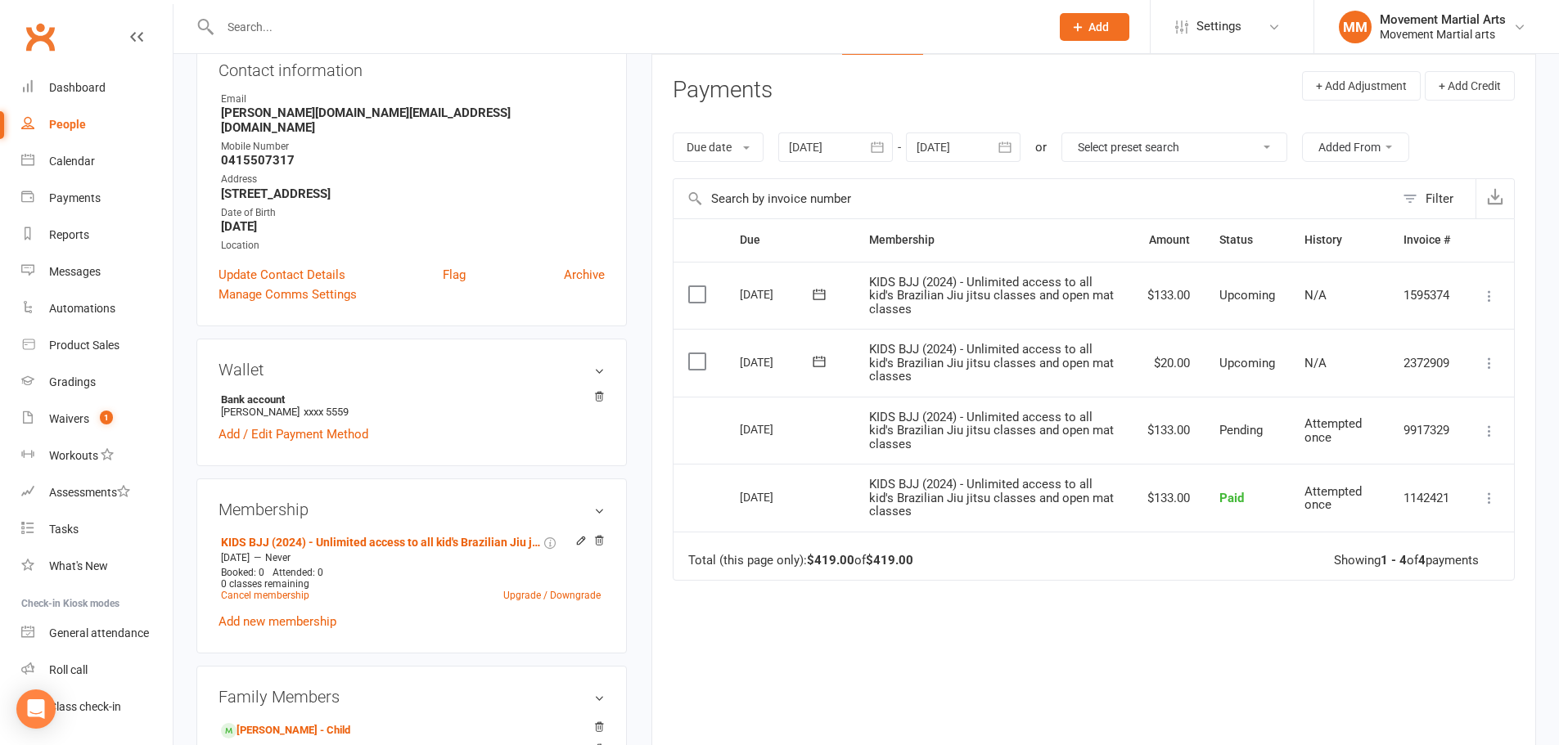
click at [1013, 146] on icon "button" at bounding box center [1005, 147] width 16 height 16
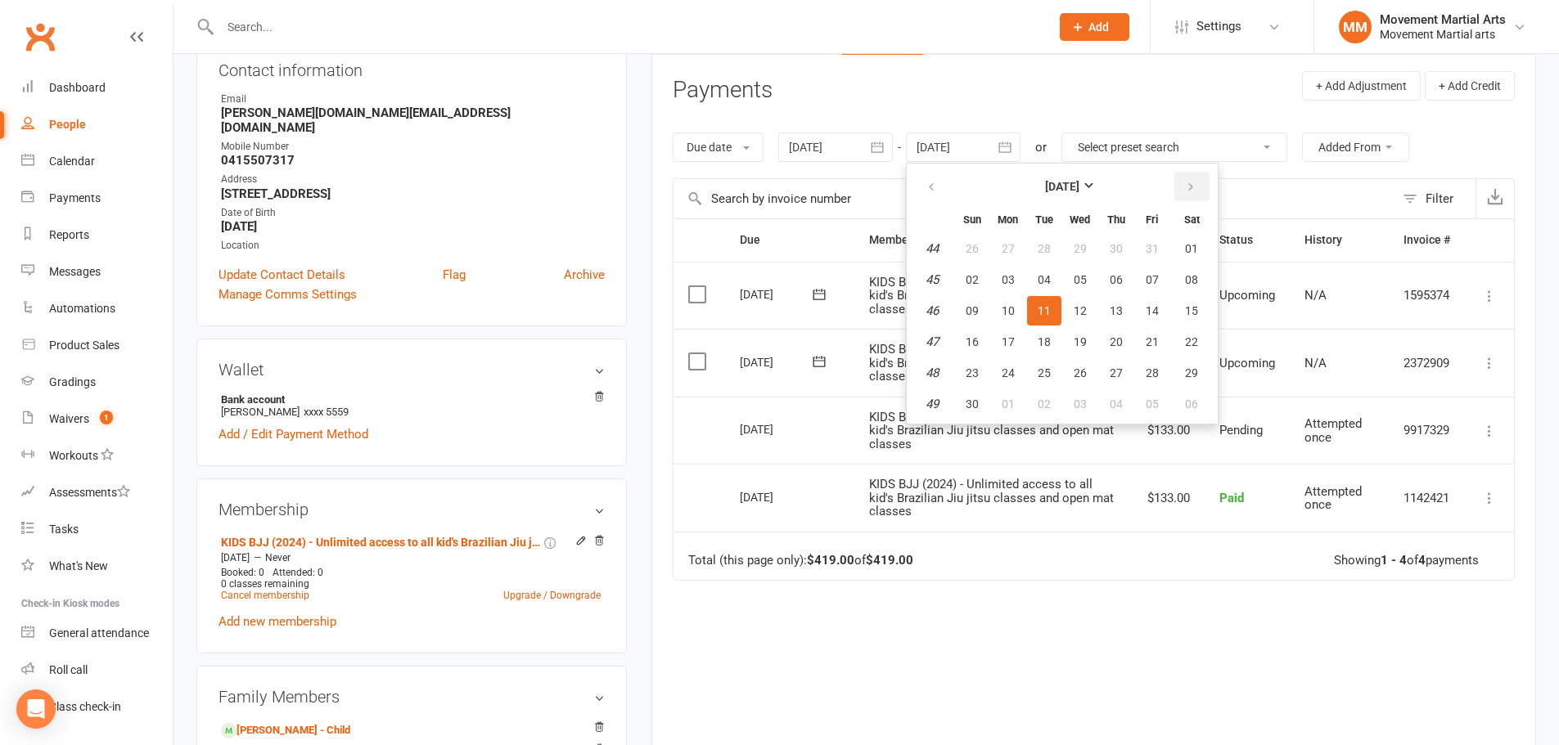
click at [1179, 179] on button "button" at bounding box center [1191, 186] width 35 height 29
click at [1179, 178] on button "button" at bounding box center [1191, 186] width 35 height 29
click at [1155, 330] on button "23" at bounding box center [1152, 341] width 34 height 29
type input "23 Jan 2026"
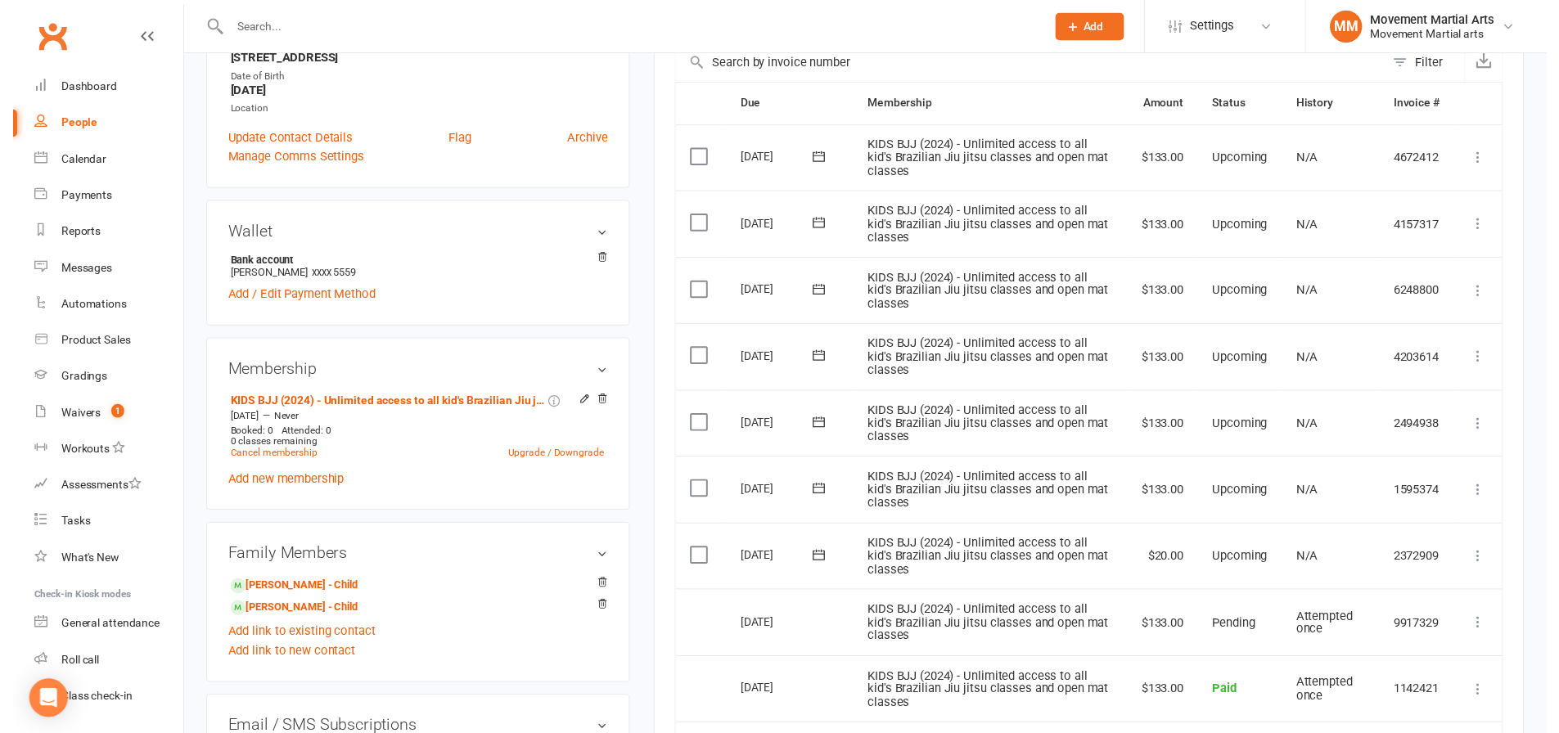
scroll to position [382, 0]
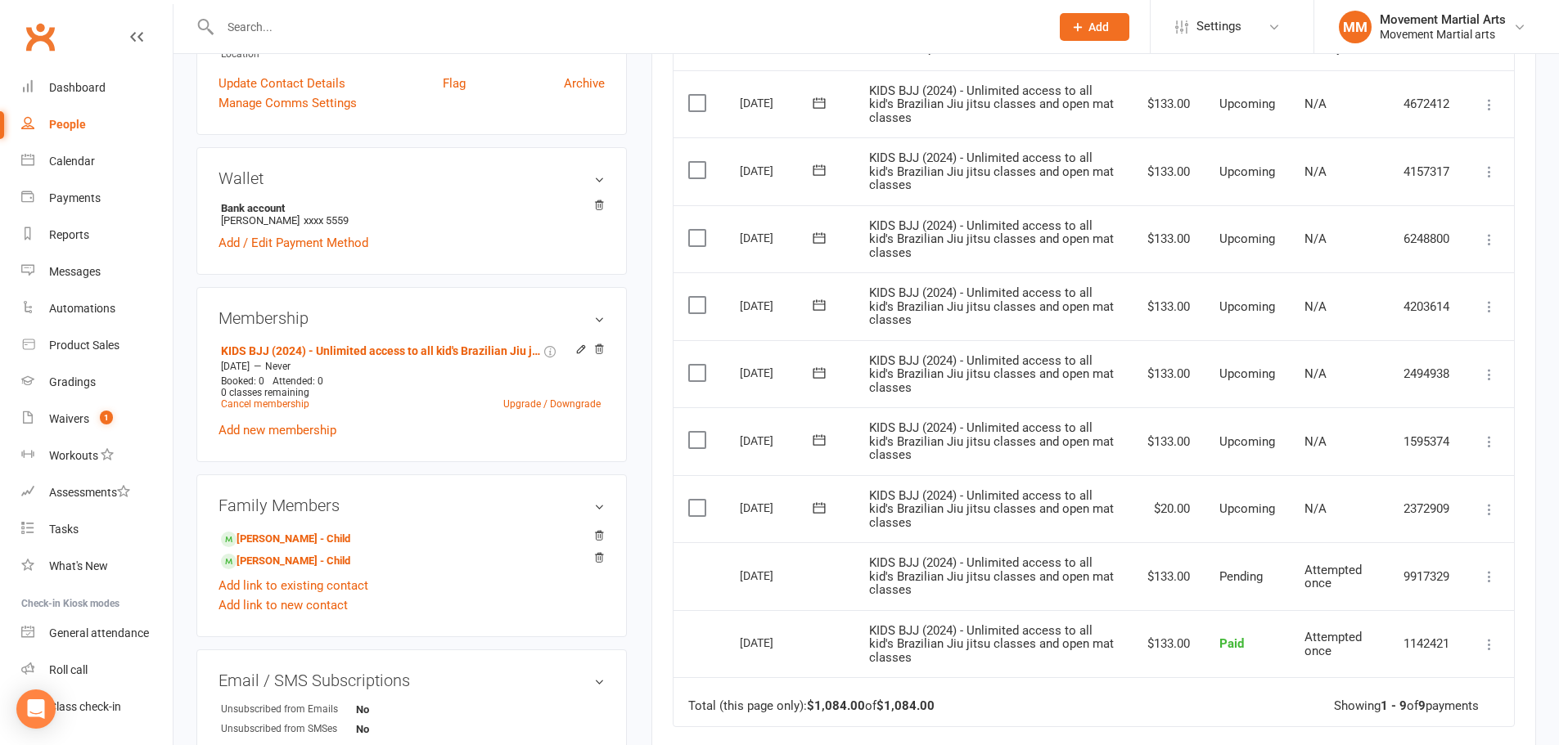
click at [691, 442] on label at bounding box center [699, 440] width 22 height 16
click at [691, 432] on input "checkbox" at bounding box center [693, 432] width 11 height 0
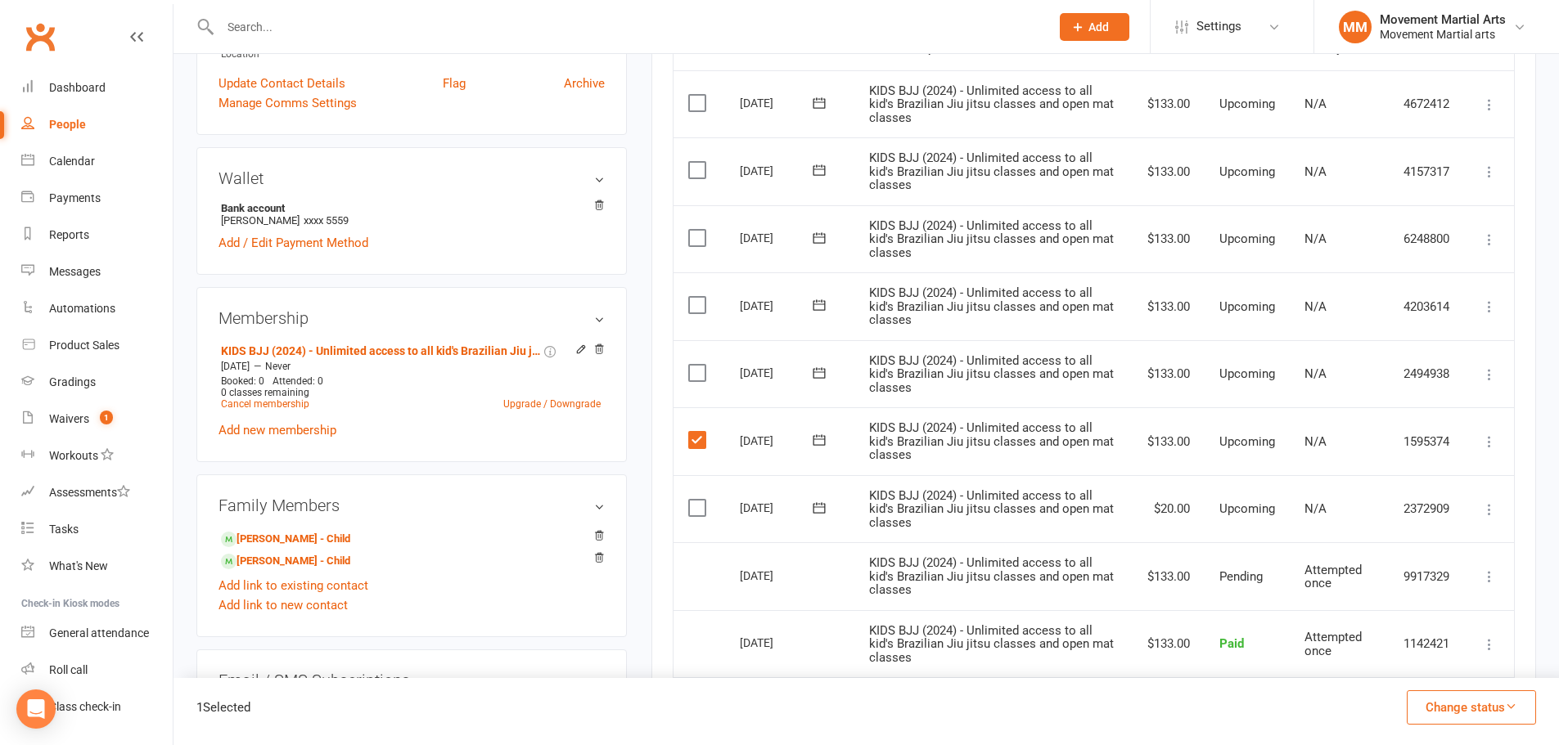
click at [700, 351] on td "Select this" at bounding box center [699, 374] width 52 height 68
click at [702, 295] on td "Select this" at bounding box center [699, 306] width 52 height 68
click at [703, 372] on label at bounding box center [699, 373] width 22 height 16
click at [699, 365] on input "checkbox" at bounding box center [693, 365] width 11 height 0
click at [696, 307] on label at bounding box center [699, 305] width 22 height 16
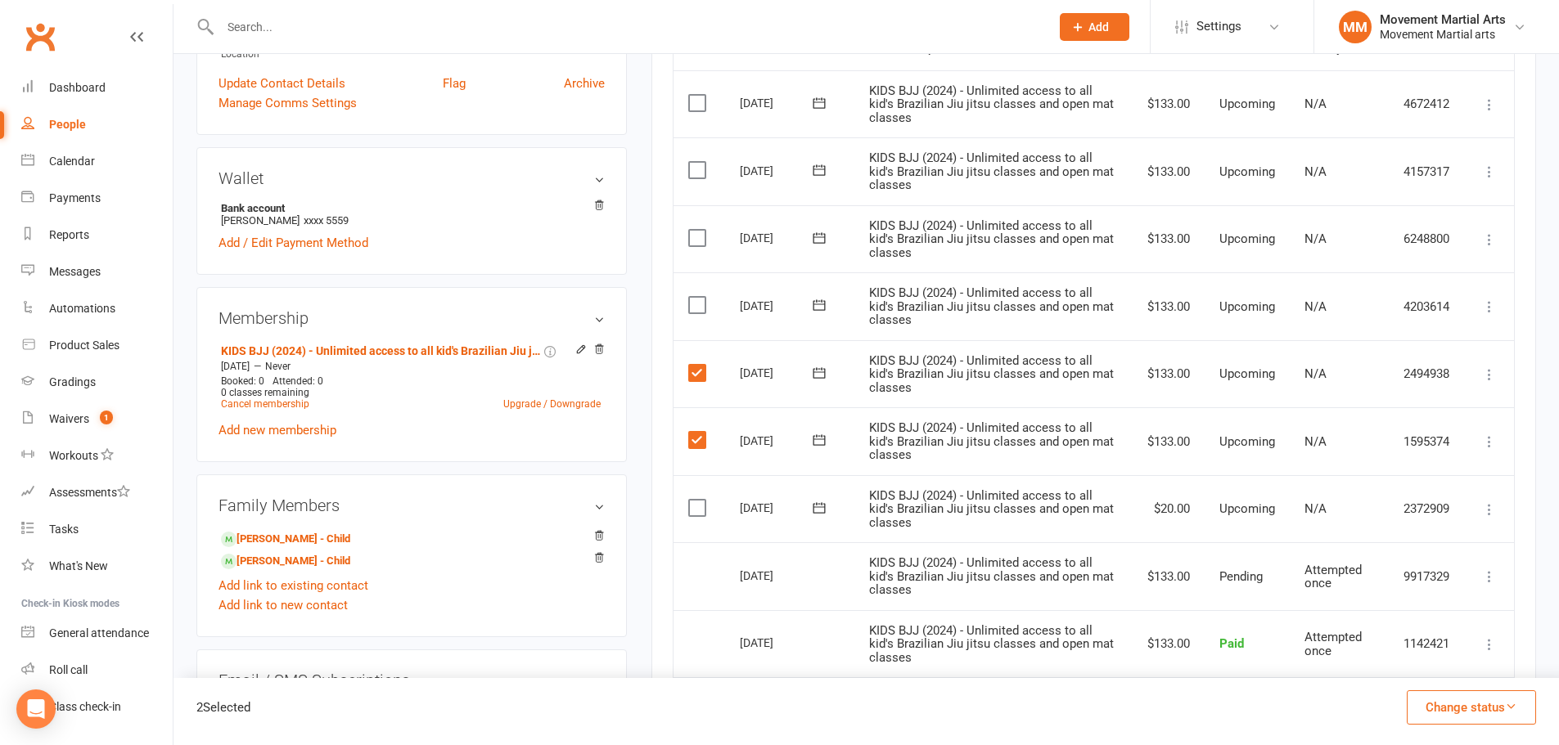
click at [696, 297] on input "checkbox" at bounding box center [693, 297] width 11 height 0
click at [1474, 717] on button "Change status" at bounding box center [1471, 708] width 129 height 34
click at [1440, 660] on link "Skipped" at bounding box center [1454, 663] width 162 height 33
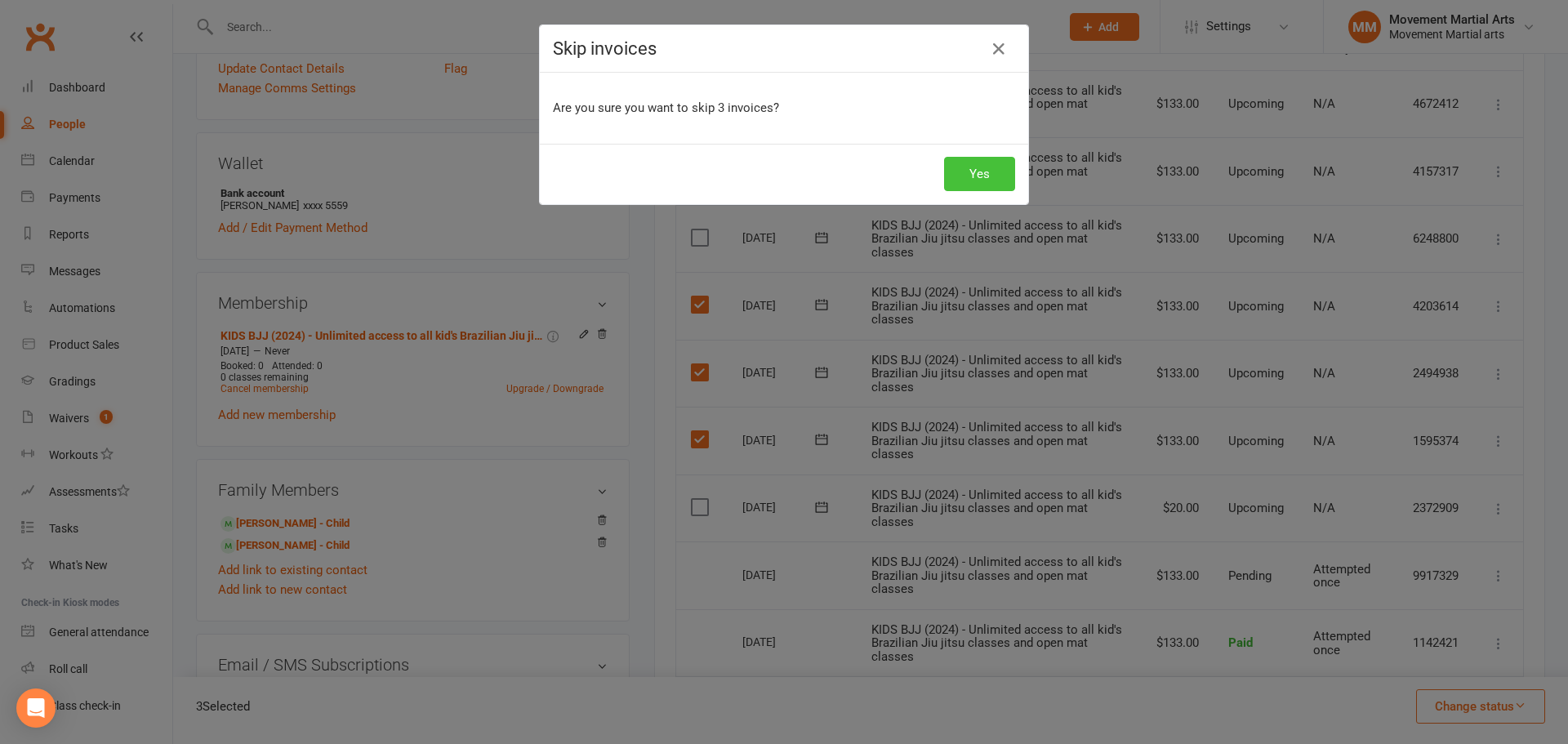
click at [983, 176] on button "Yes" at bounding box center [979, 174] width 71 height 34
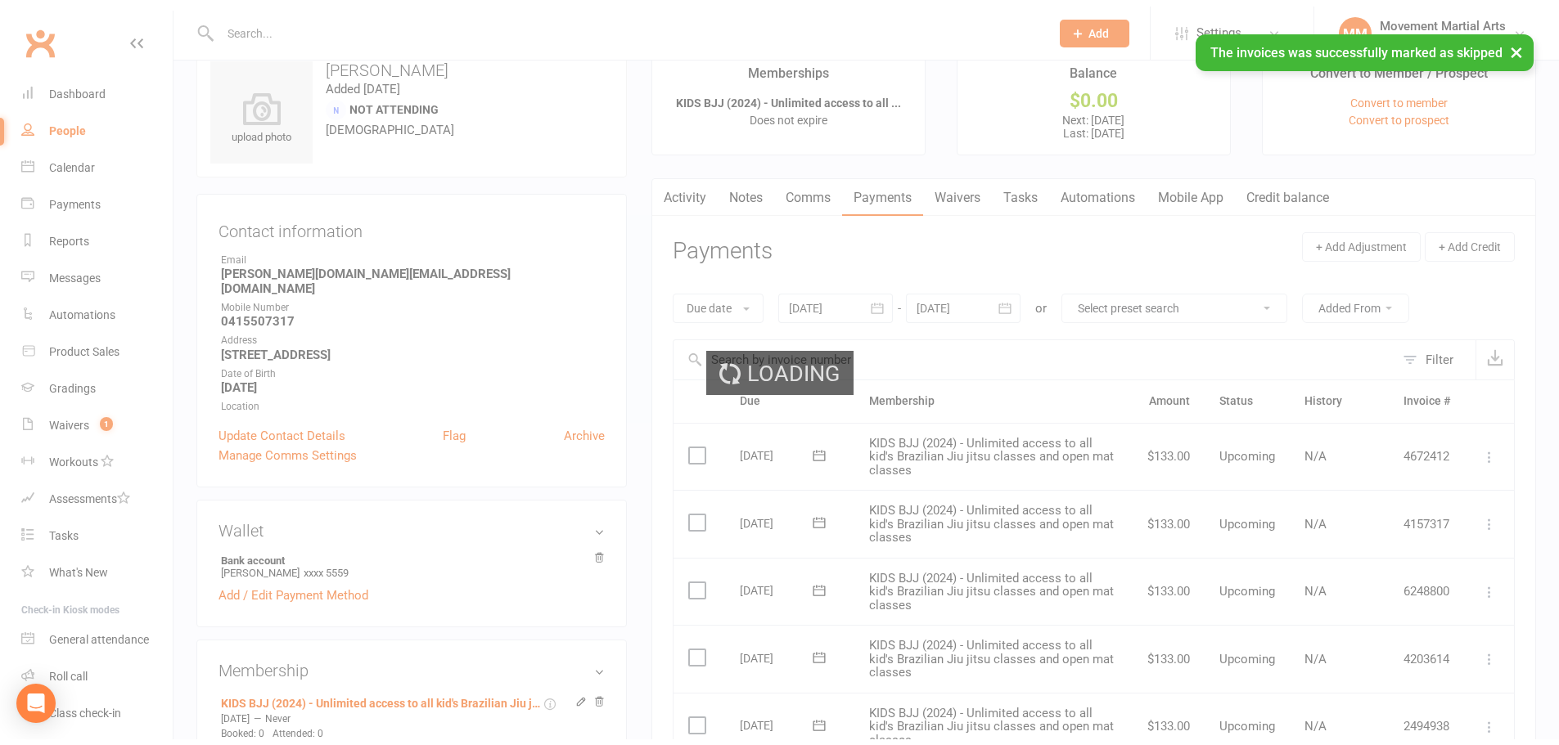
scroll to position [0, 0]
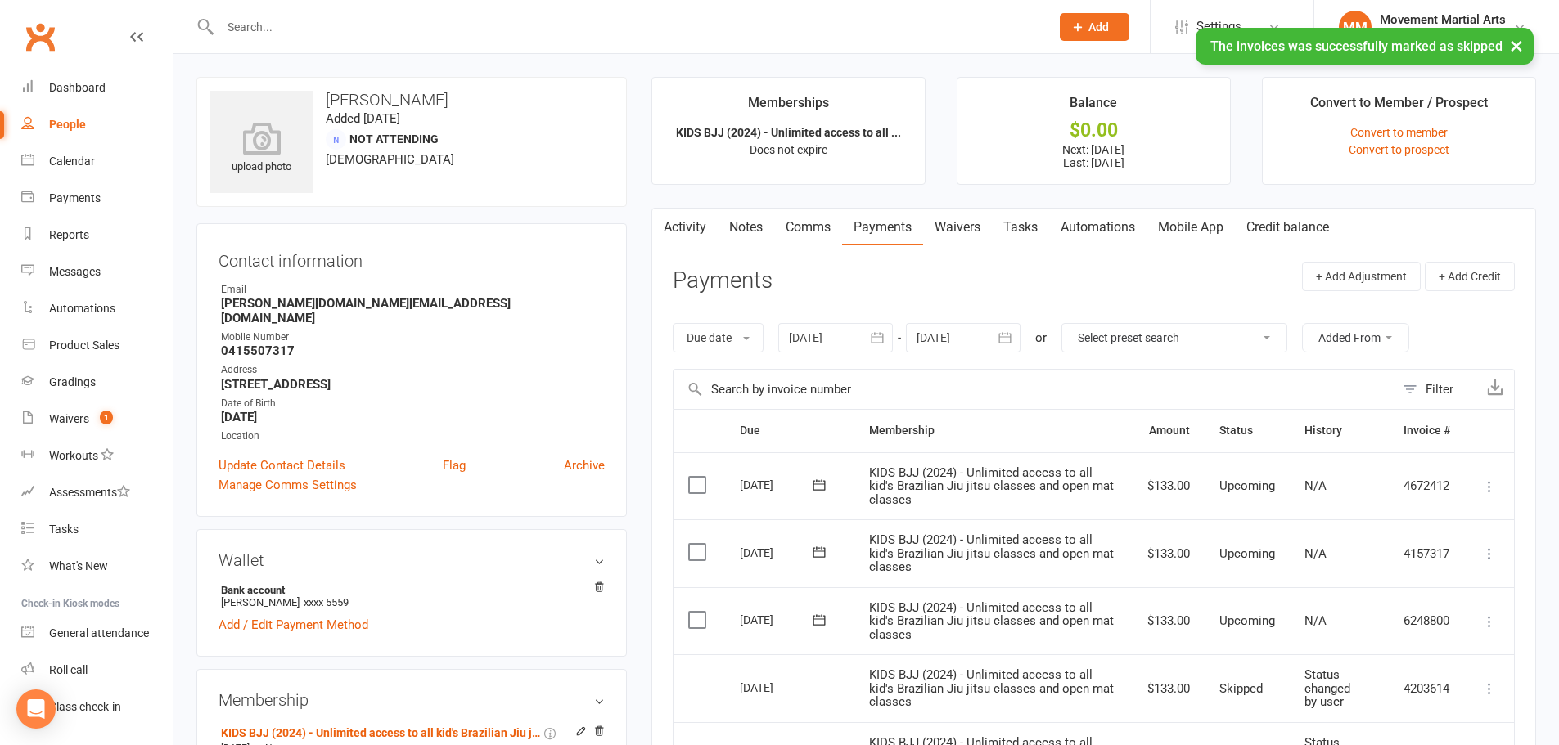
click at [781, 221] on link "Comms" at bounding box center [808, 228] width 68 height 38
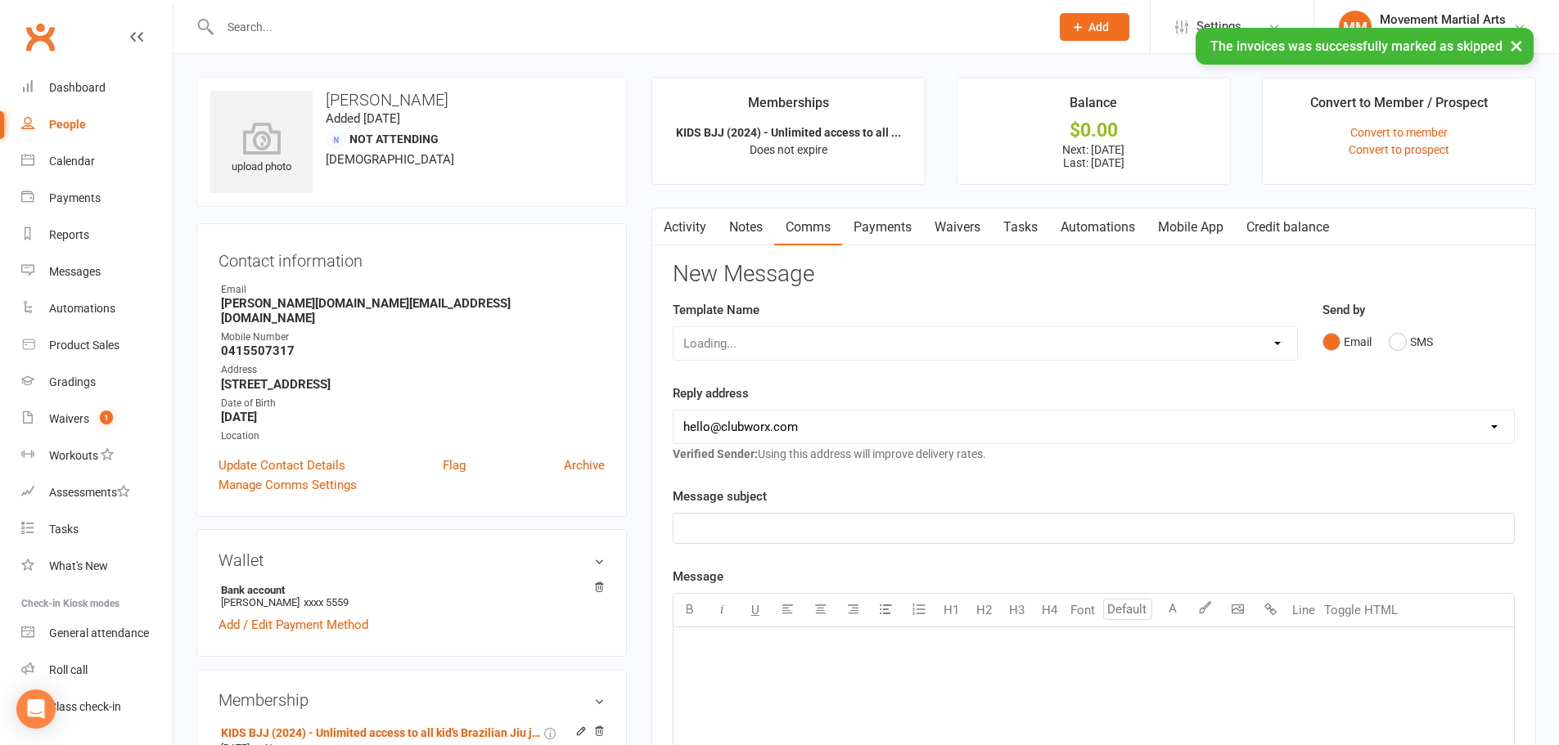
click at [750, 218] on link "Notes" at bounding box center [746, 228] width 56 height 38
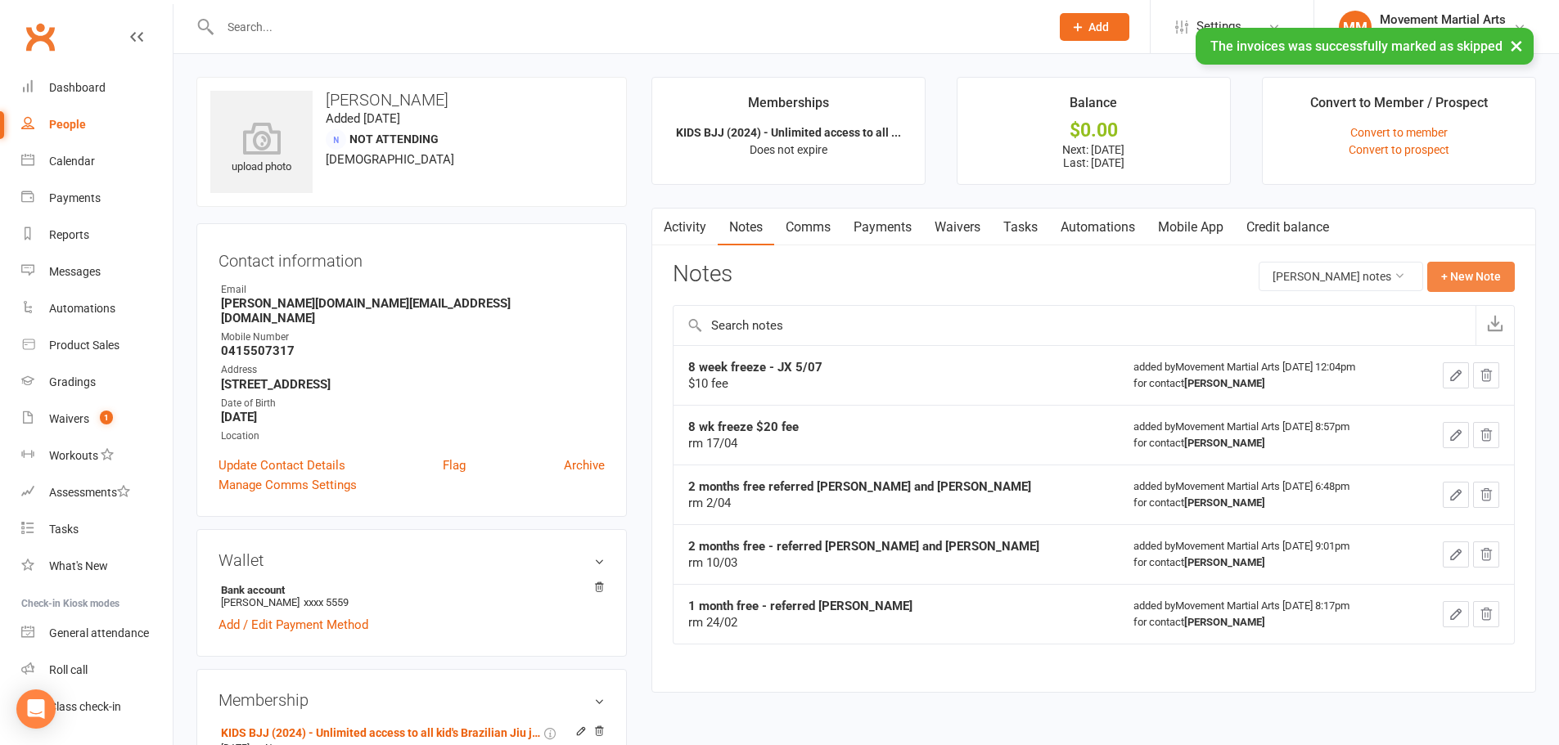
click at [1500, 286] on button "+ New Note" at bounding box center [1471, 276] width 88 height 29
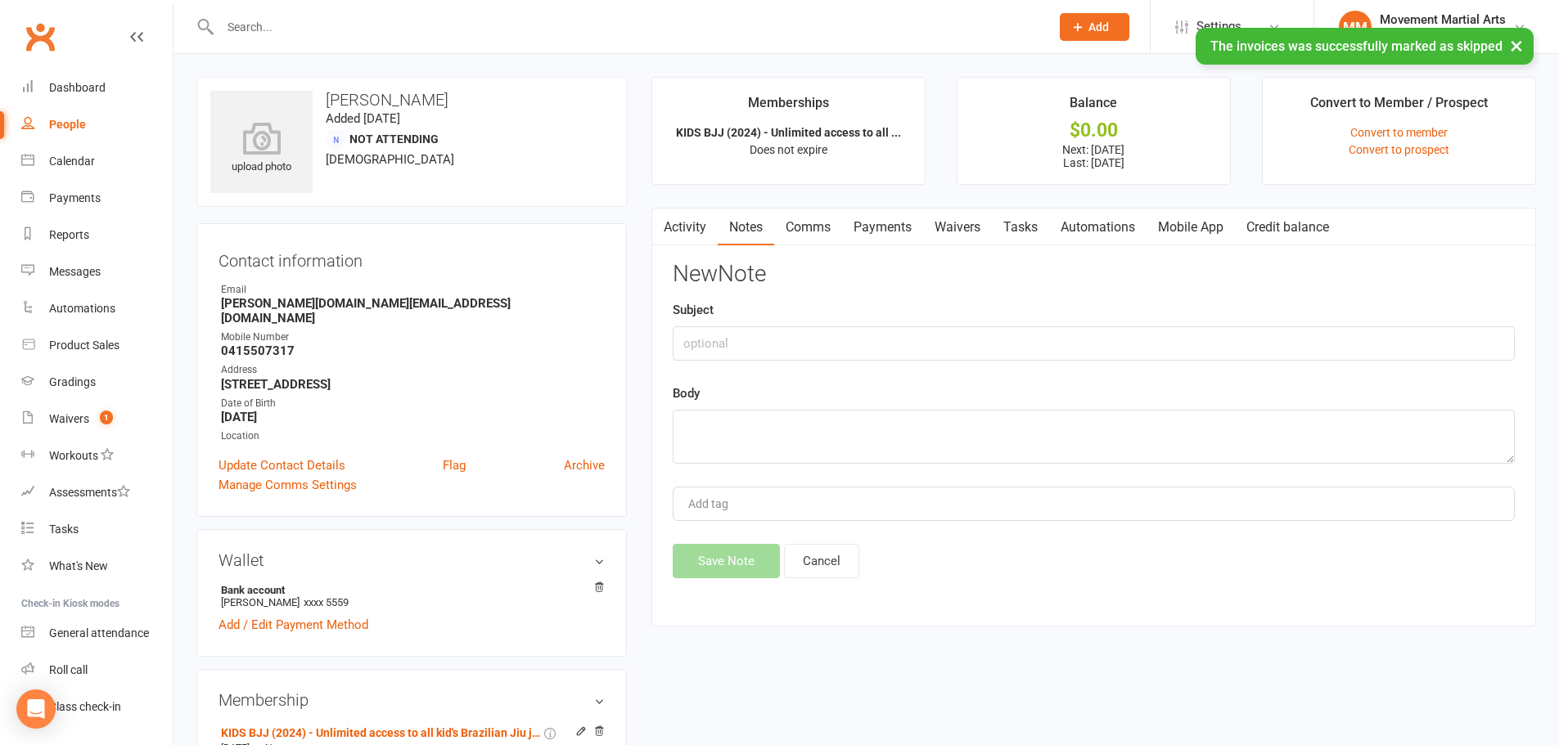
click at [992, 363] on div "New Note Subject Body Add tag Save Note Cancel" at bounding box center [1094, 420] width 842 height 317
click at [1023, 336] on input "text" at bounding box center [1094, 344] width 842 height 34
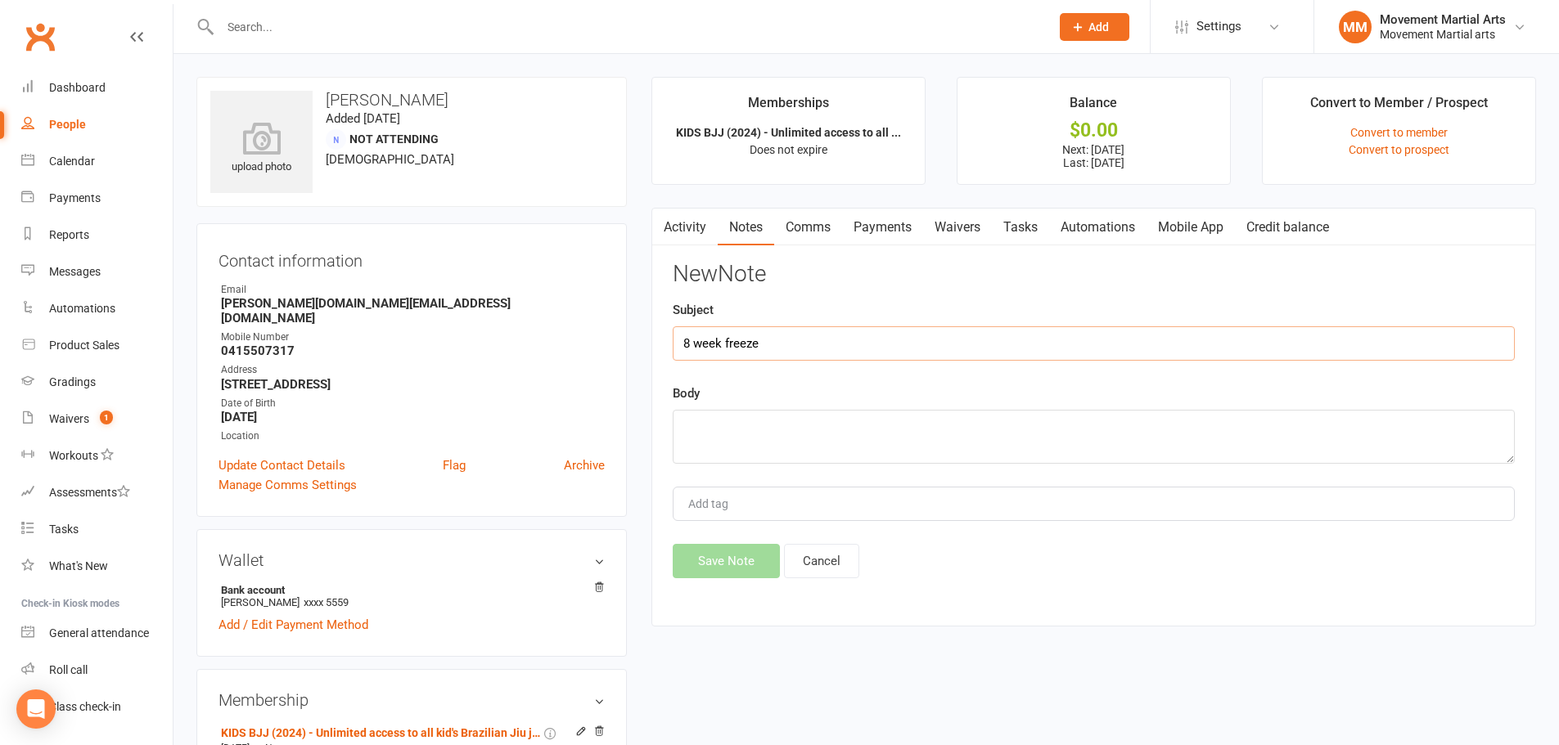
type input "8 week freeze"
type textarea "rm 14/10"
click at [739, 560] on button "Save Note" at bounding box center [726, 561] width 107 height 34
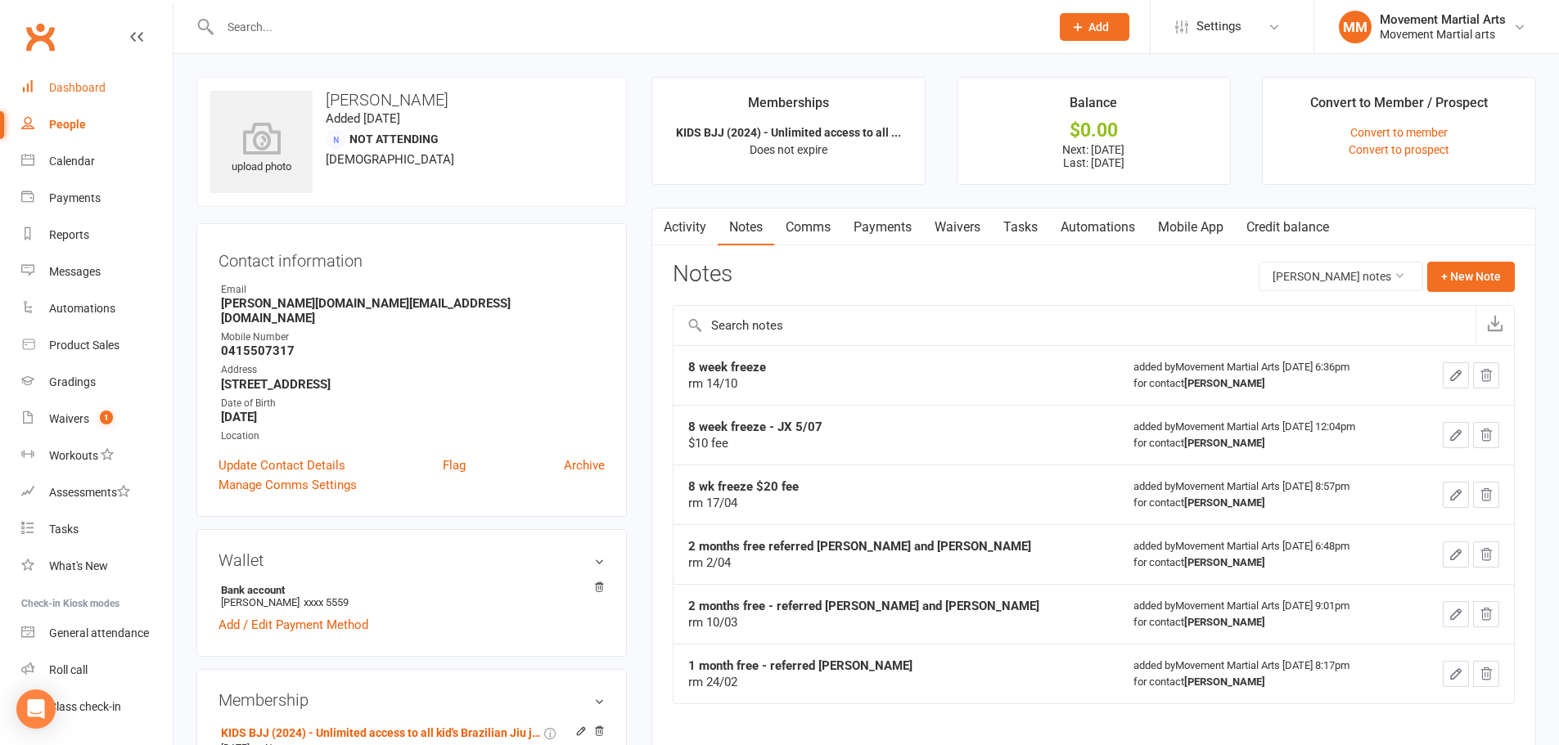
click at [91, 78] on link "Dashboard" at bounding box center [96, 88] width 151 height 37
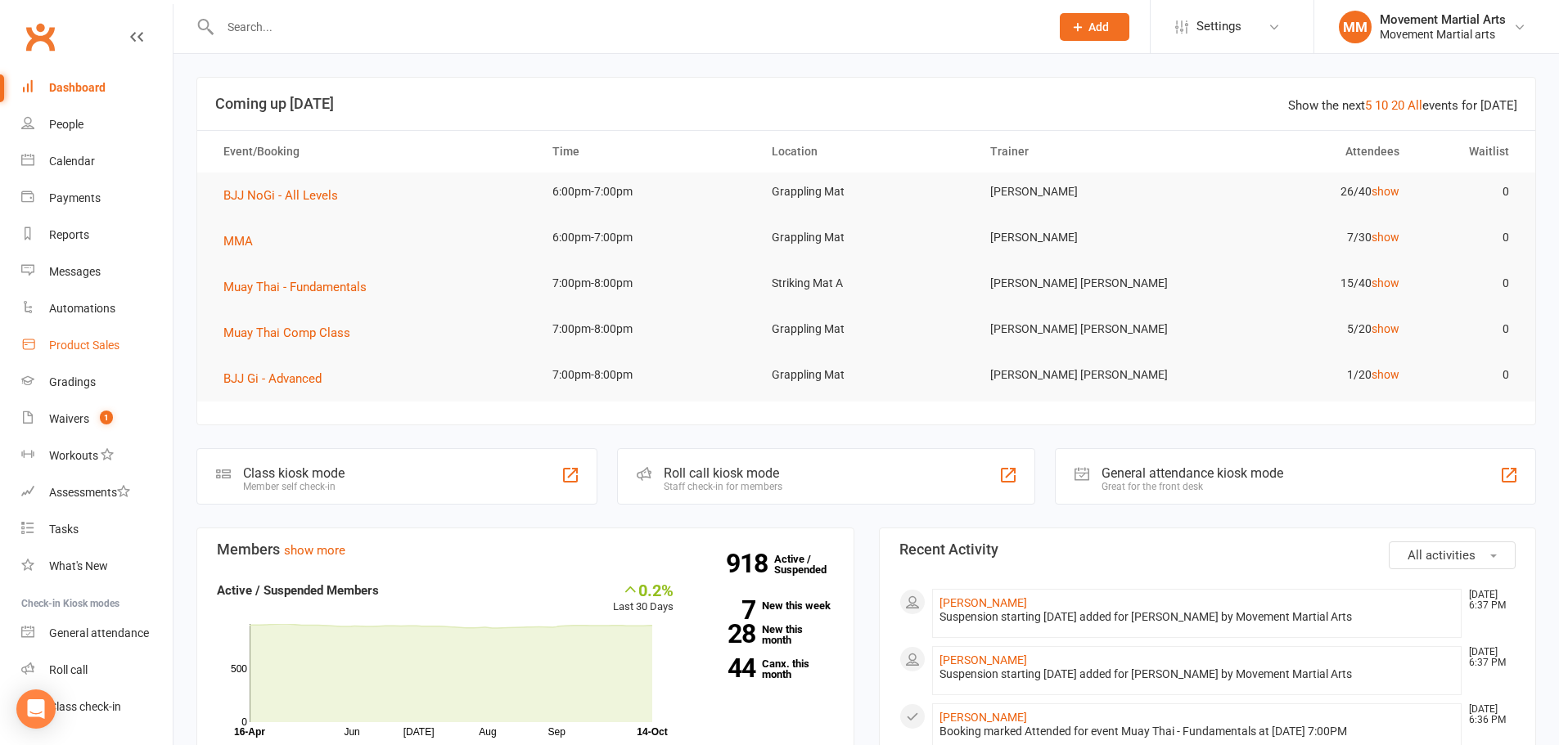
click at [89, 347] on div "Product Sales" at bounding box center [84, 345] width 70 height 13
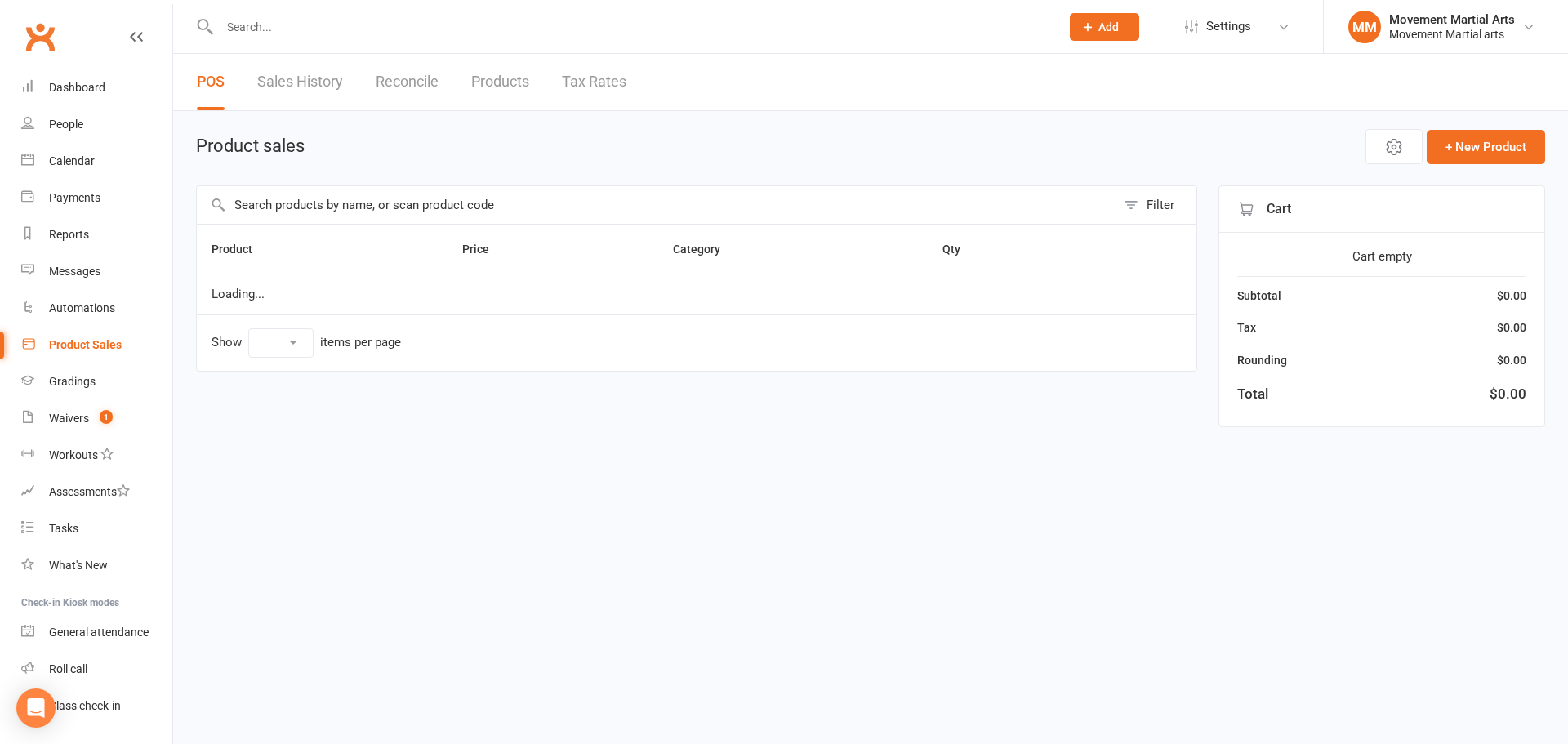
select select "50"
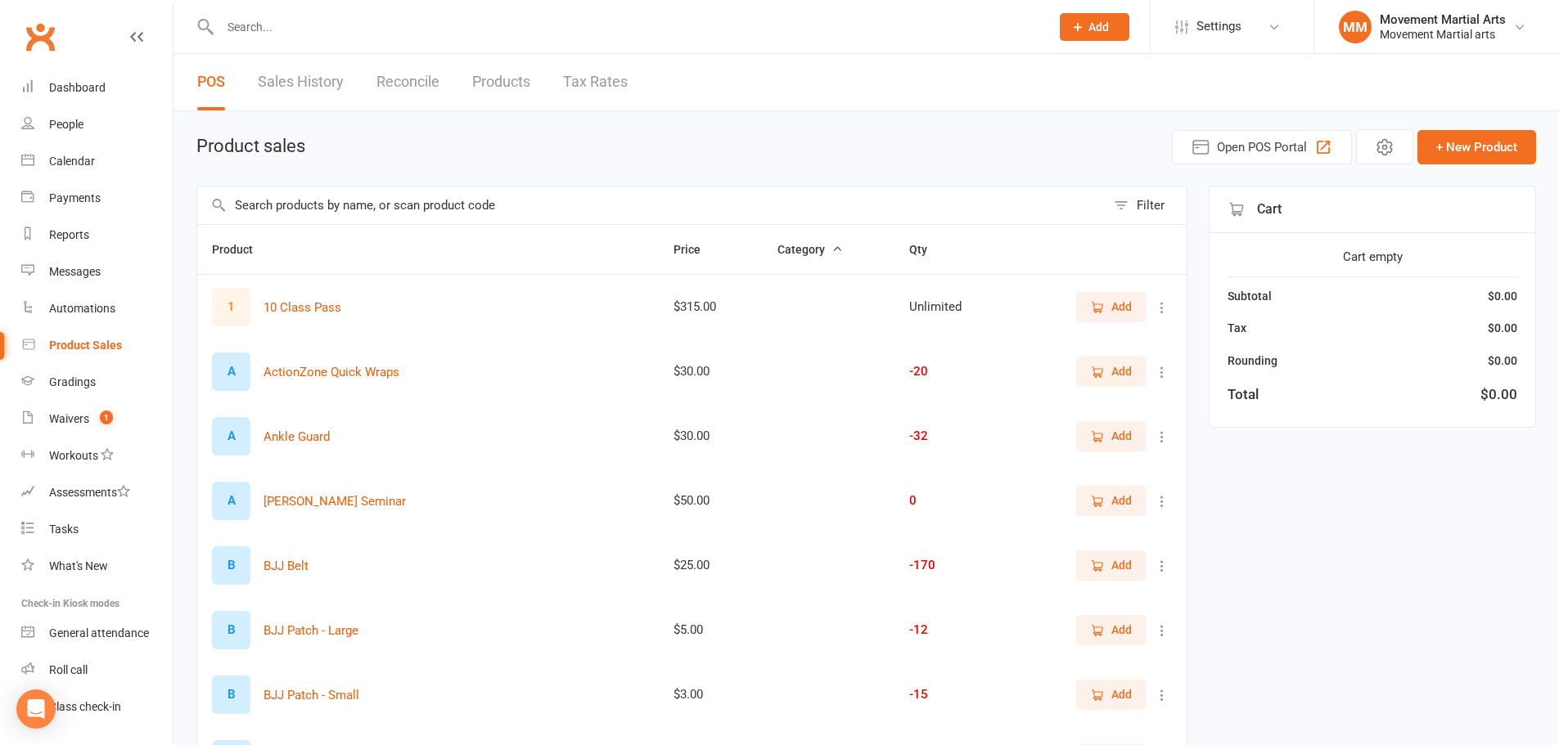
click at [308, 84] on link "Sales History" at bounding box center [301, 82] width 86 height 56
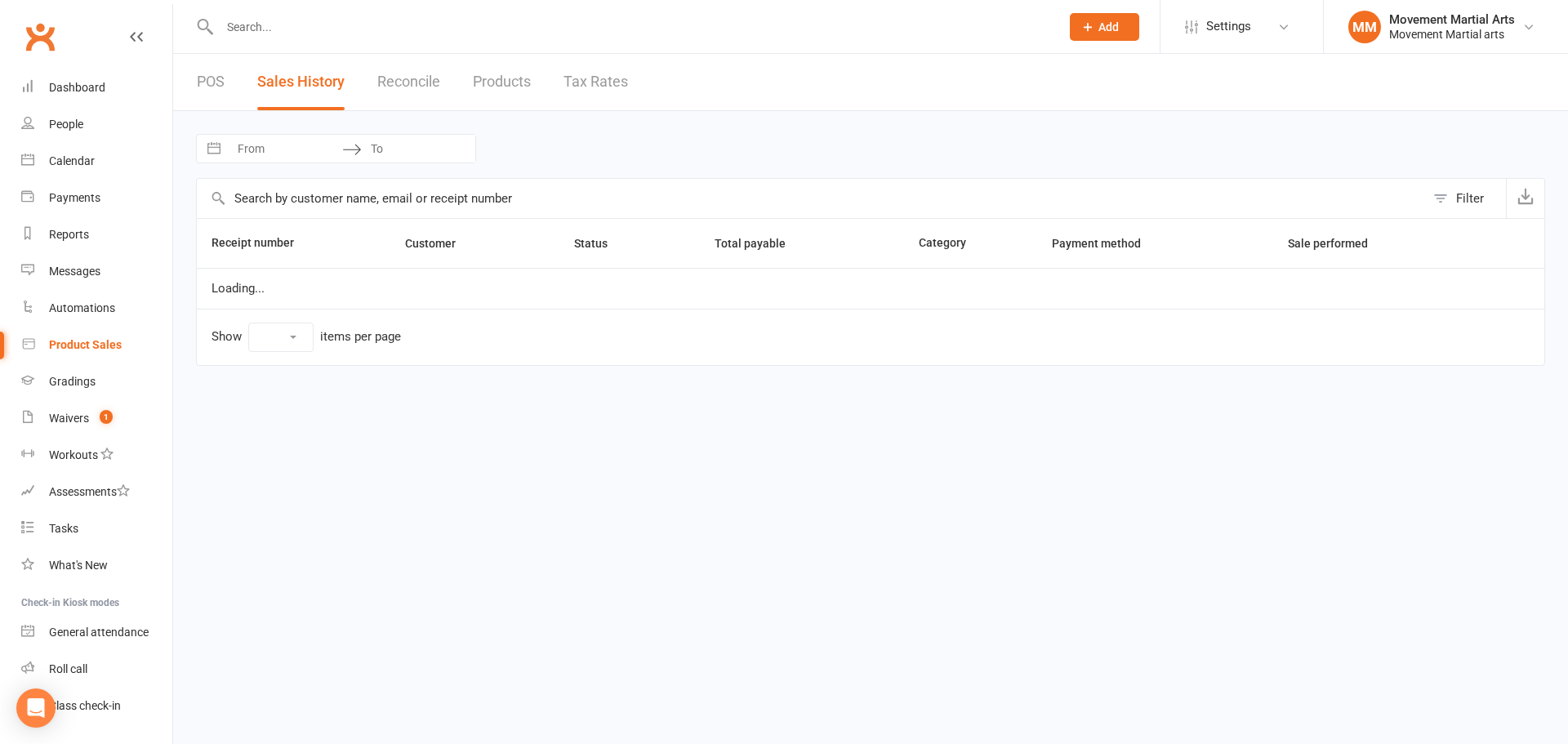
select select "25"
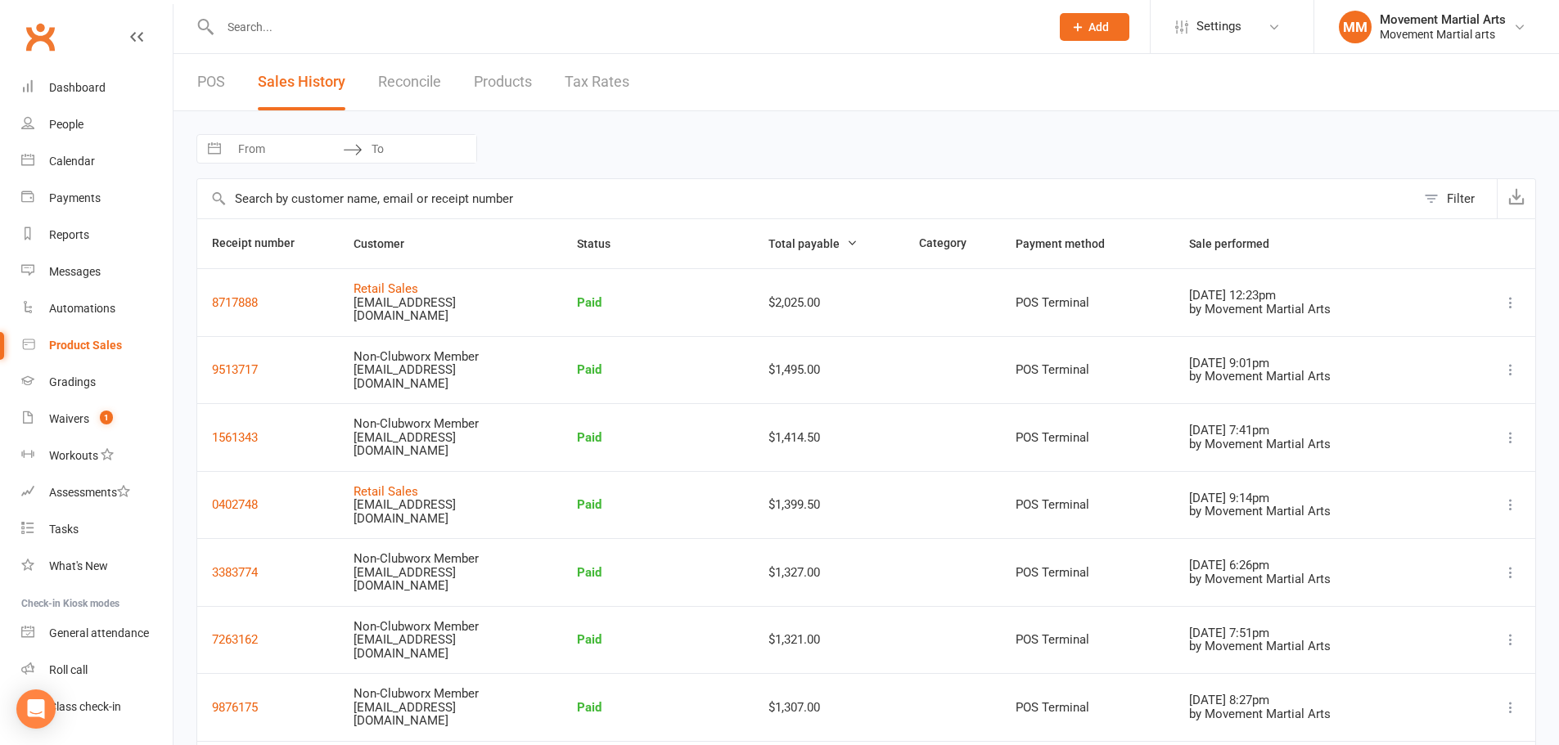
click at [267, 154] on input "From" at bounding box center [286, 149] width 114 height 28
select select "8"
select select "2025"
select select "9"
select select "2025"
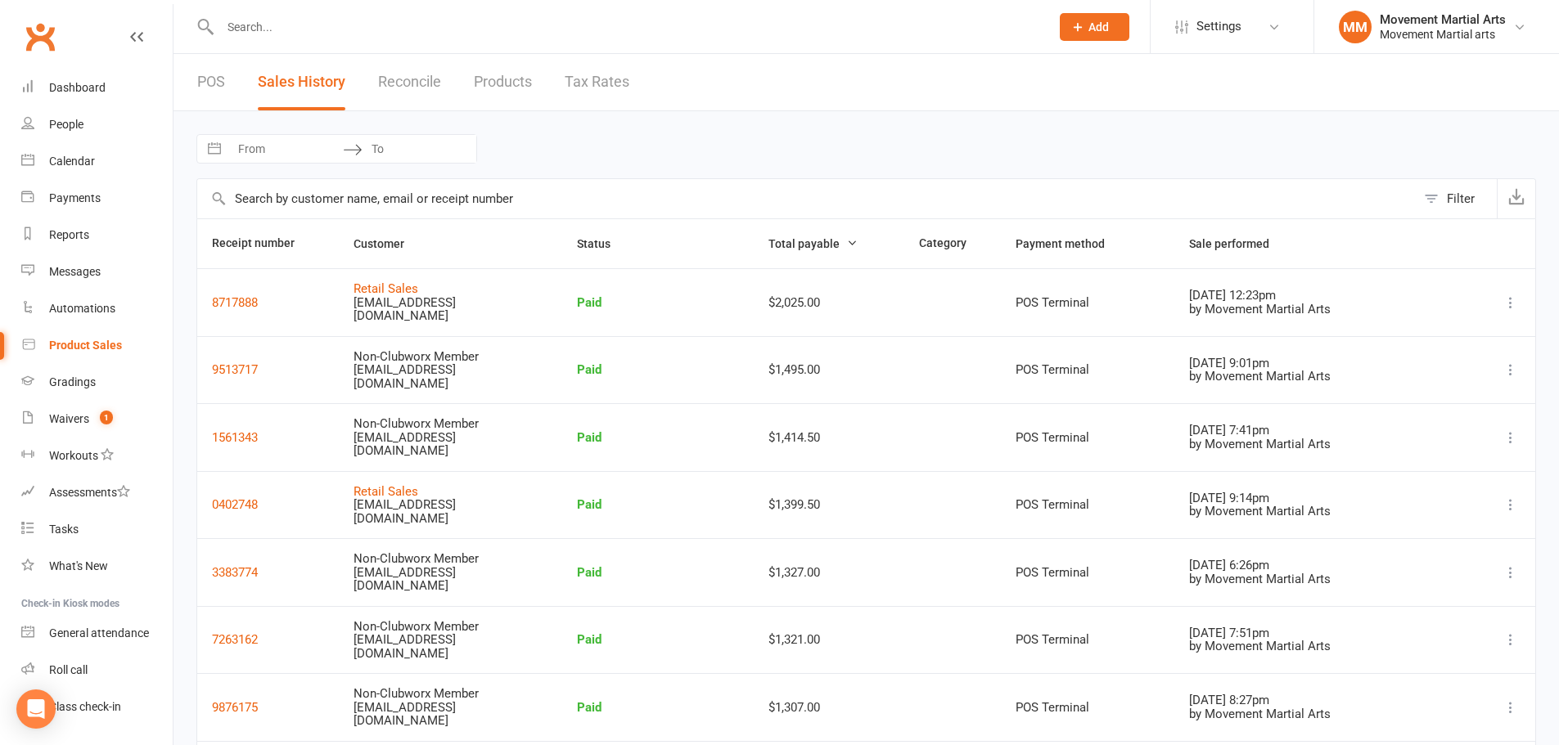
select select "10"
select select "2025"
select select "11"
select select "2025"
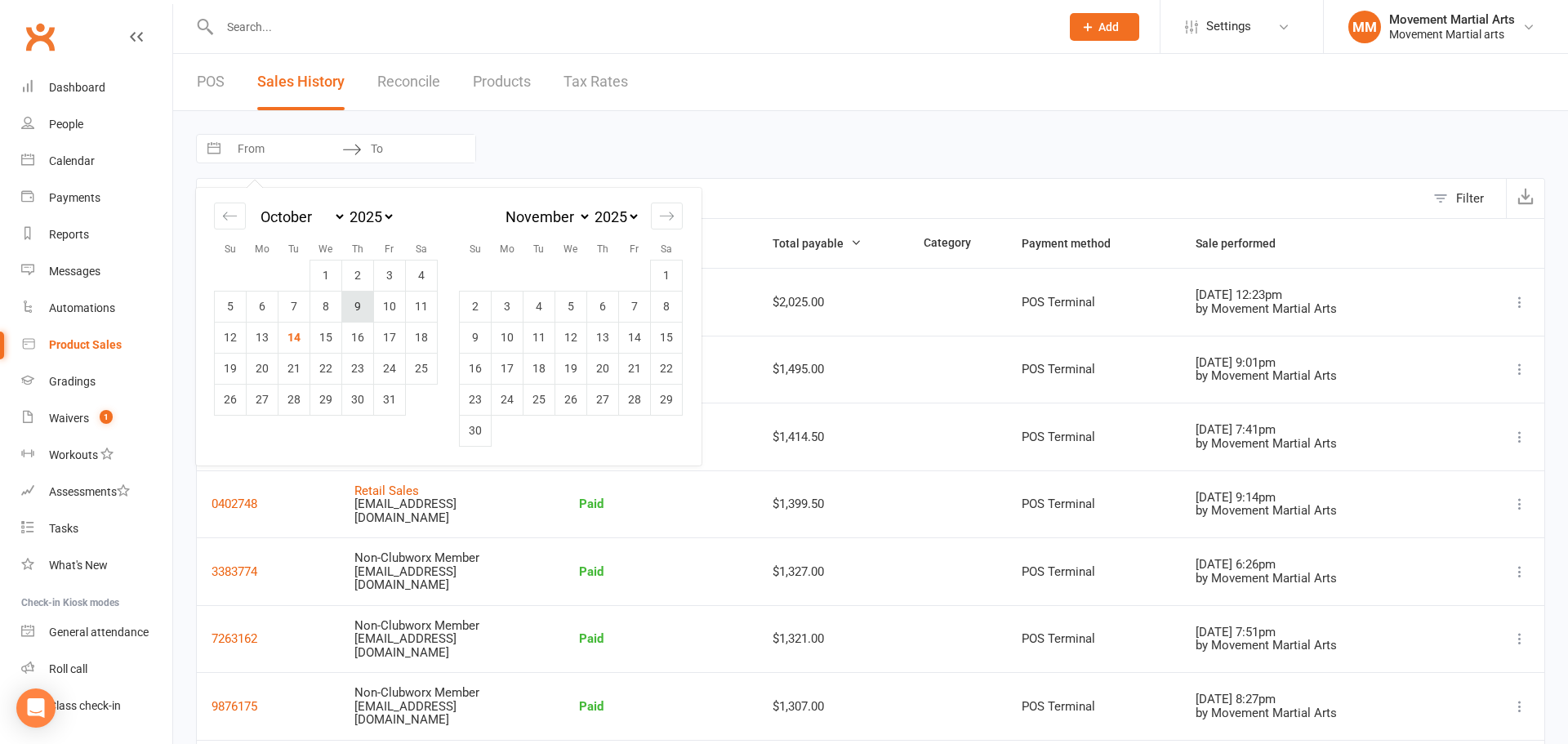
click at [366, 309] on td "9" at bounding box center [358, 306] width 32 height 31
type input "09 Oct 2025"
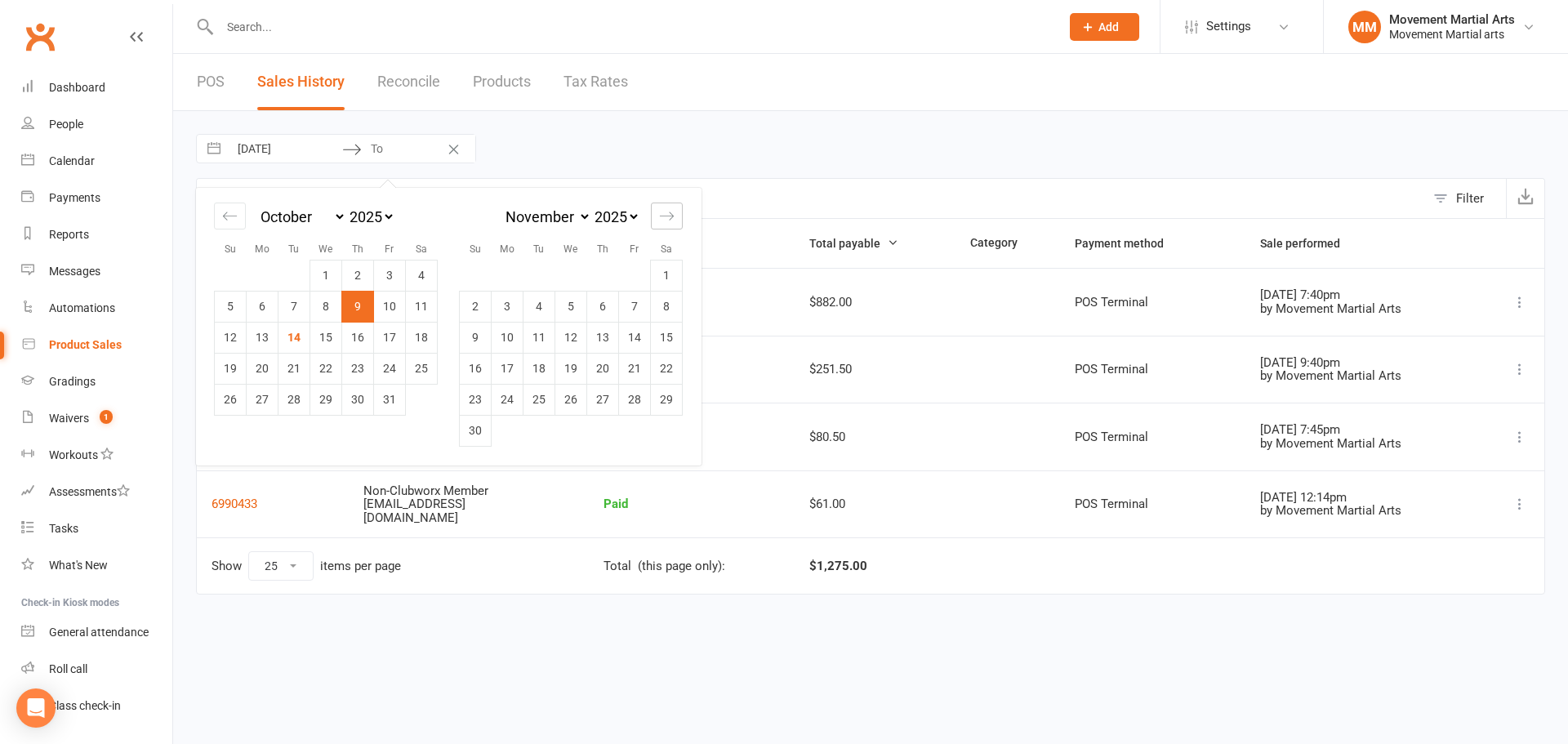
click at [654, 209] on div "Move forward to switch to the next month." at bounding box center [667, 216] width 32 height 27
select select "2026"
click at [224, 223] on icon "Move backward to switch to the previous month." at bounding box center [231, 217] width 16 height 16
select select "8"
select select "2025"
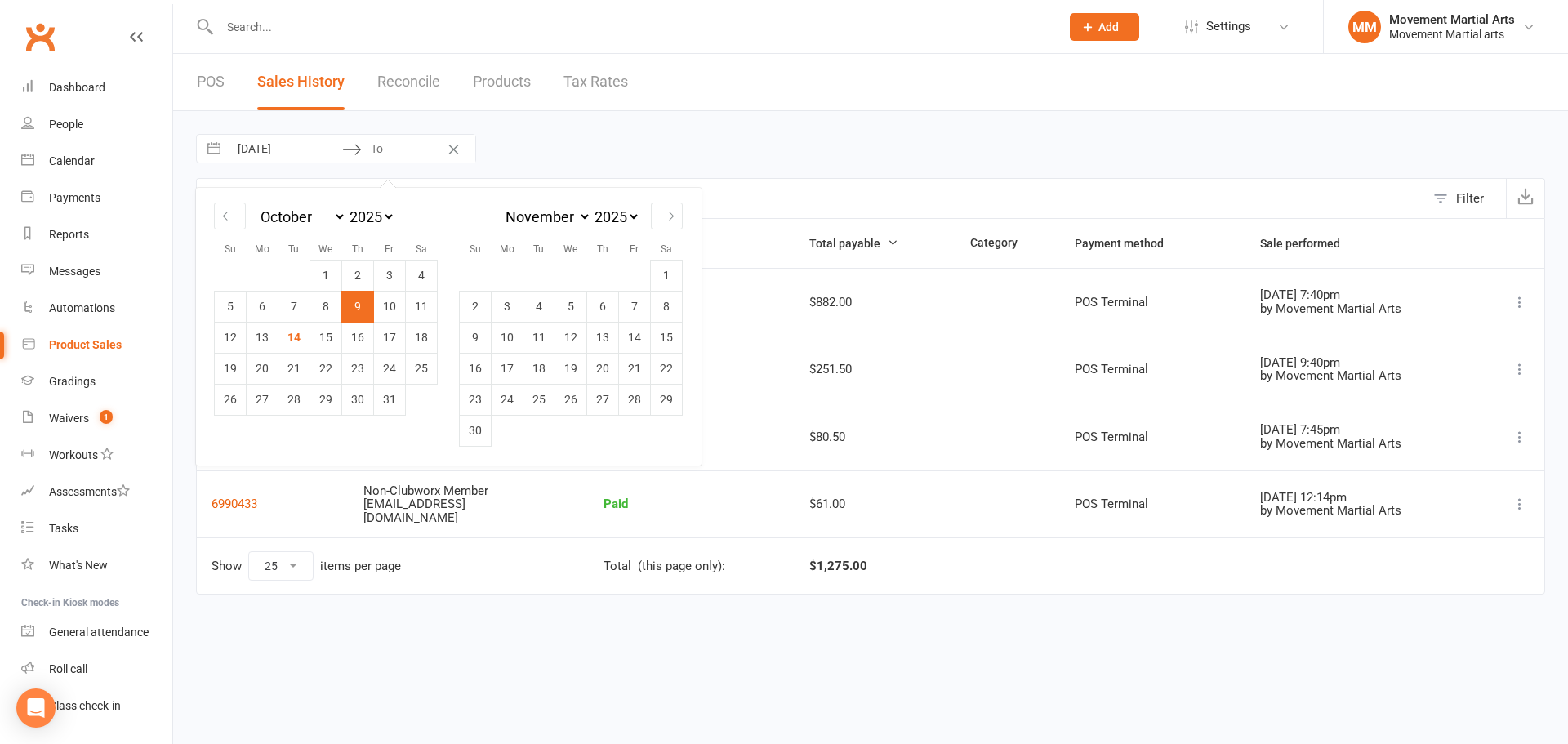
click at [358, 307] on td "9" at bounding box center [358, 306] width 32 height 31
type input "09 Oct 2025"
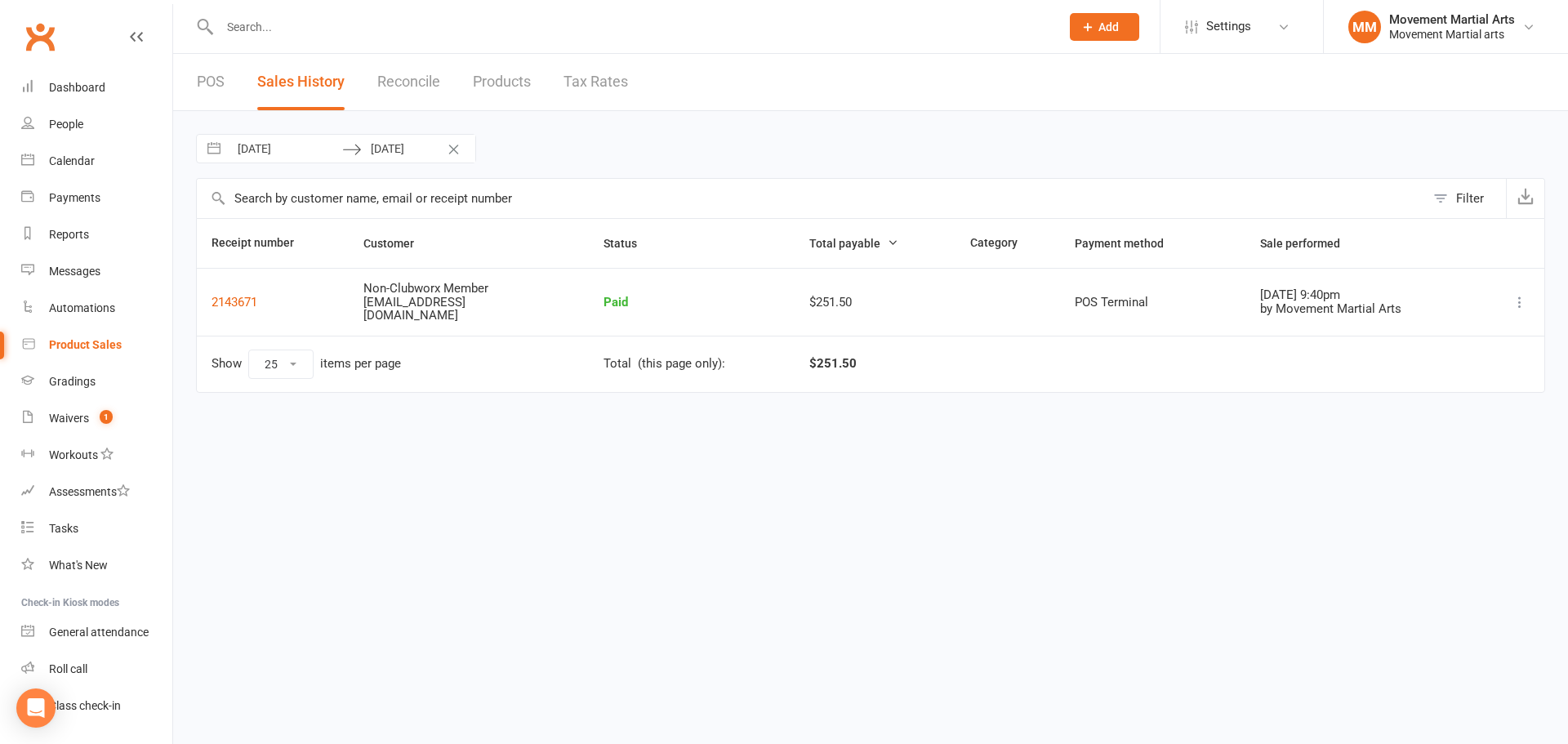
click at [1512, 300] on icon at bounding box center [1520, 303] width 16 height 16
click at [1494, 322] on link "View receipt" at bounding box center [1440, 334] width 177 height 33
click at [358, 32] on input "text" at bounding box center [631, 27] width 833 height 23
type input "j"
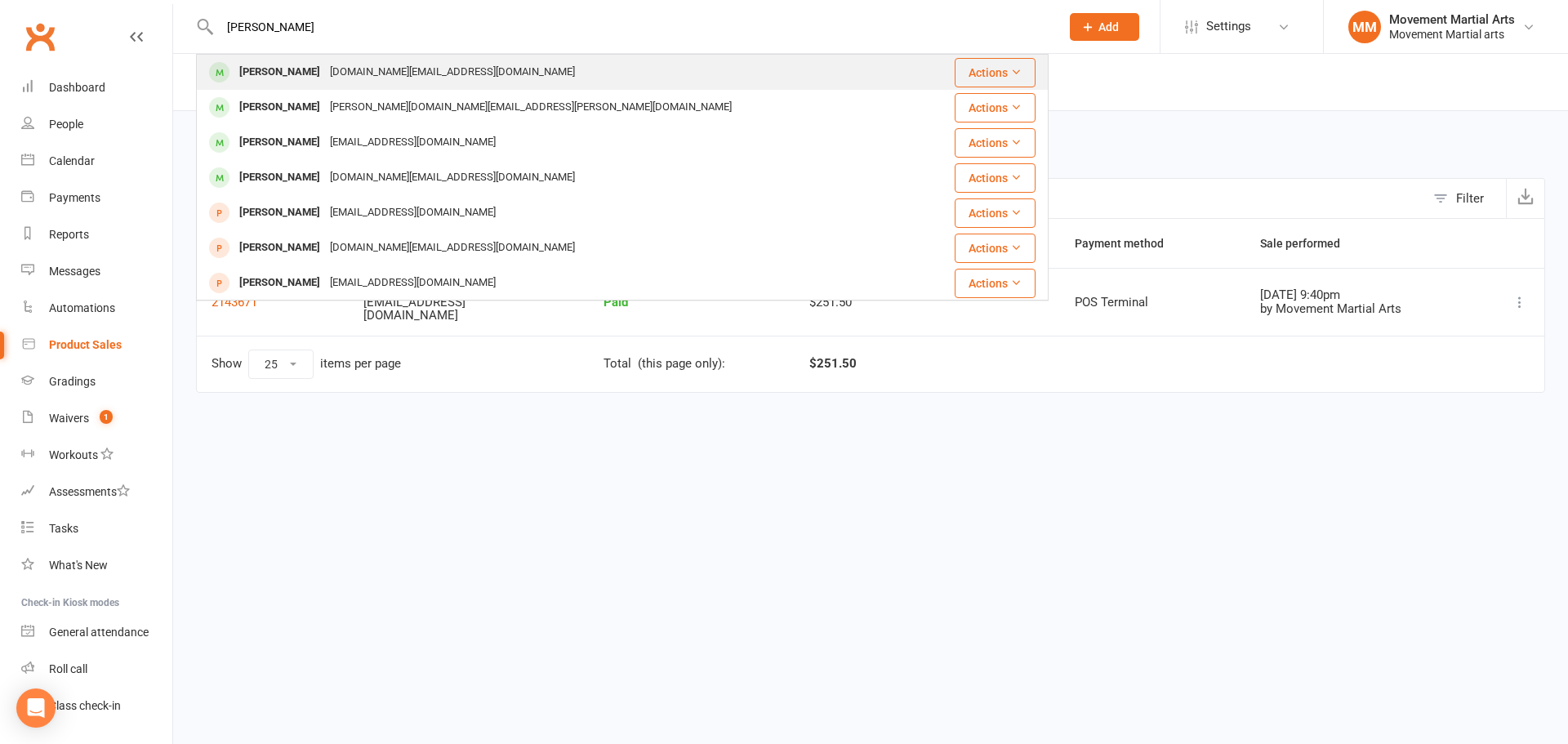
type input "matthias wang"
click at [338, 56] on div "Matthias Wang matt.ty.wang@gmail.com" at bounding box center [560, 73] width 726 height 34
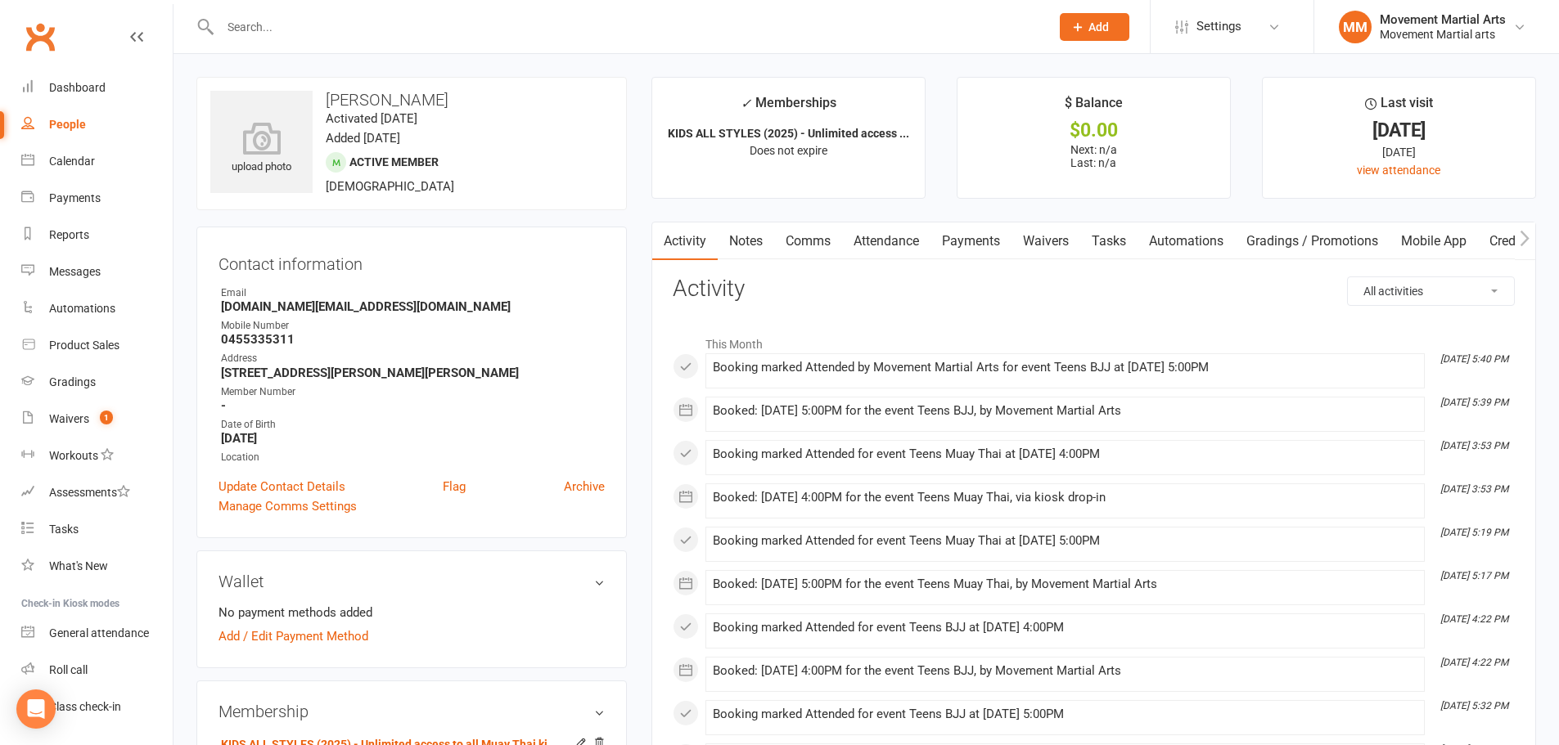
click at [881, 232] on link "Attendance" at bounding box center [886, 242] width 88 height 38
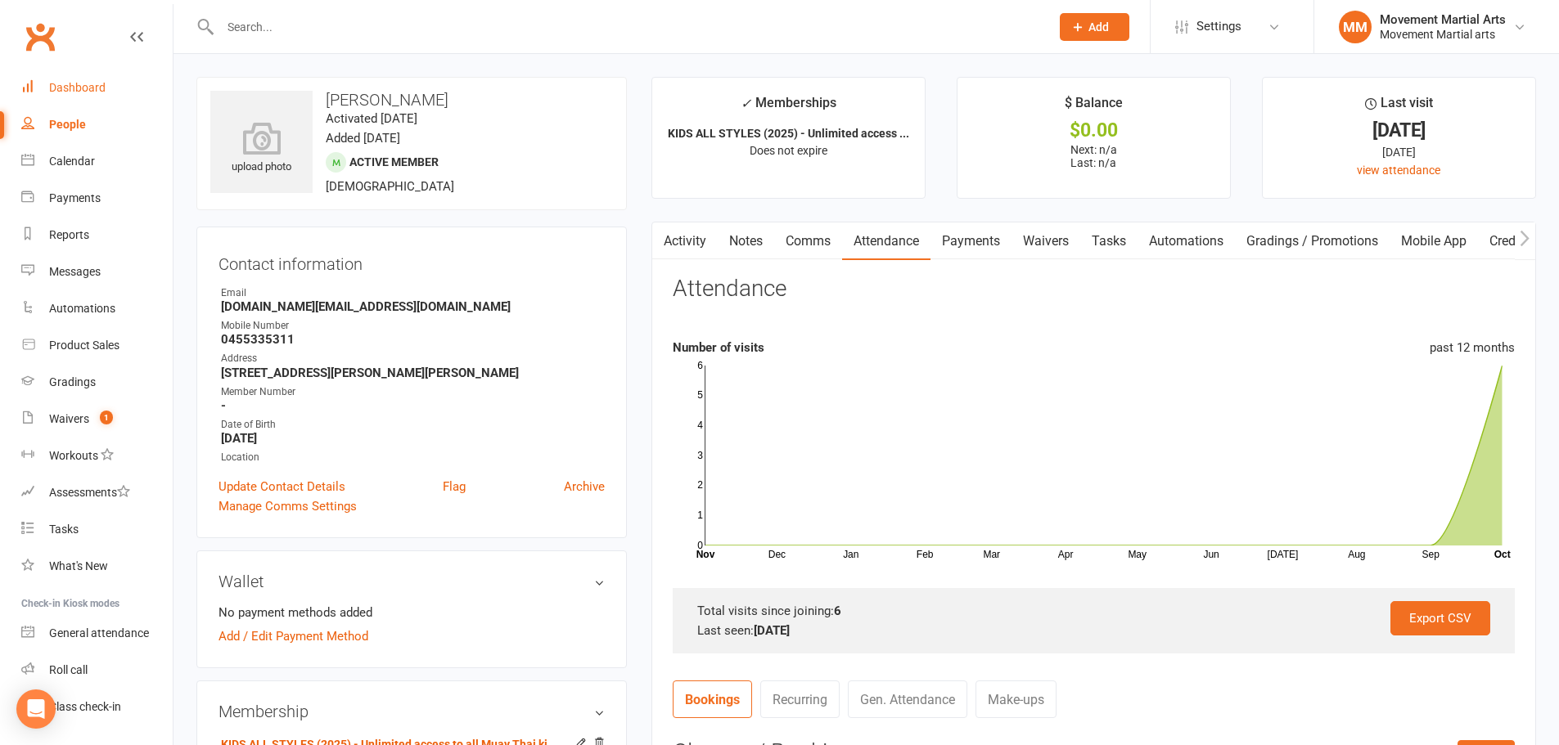
click at [124, 80] on link "Dashboard" at bounding box center [96, 88] width 151 height 37
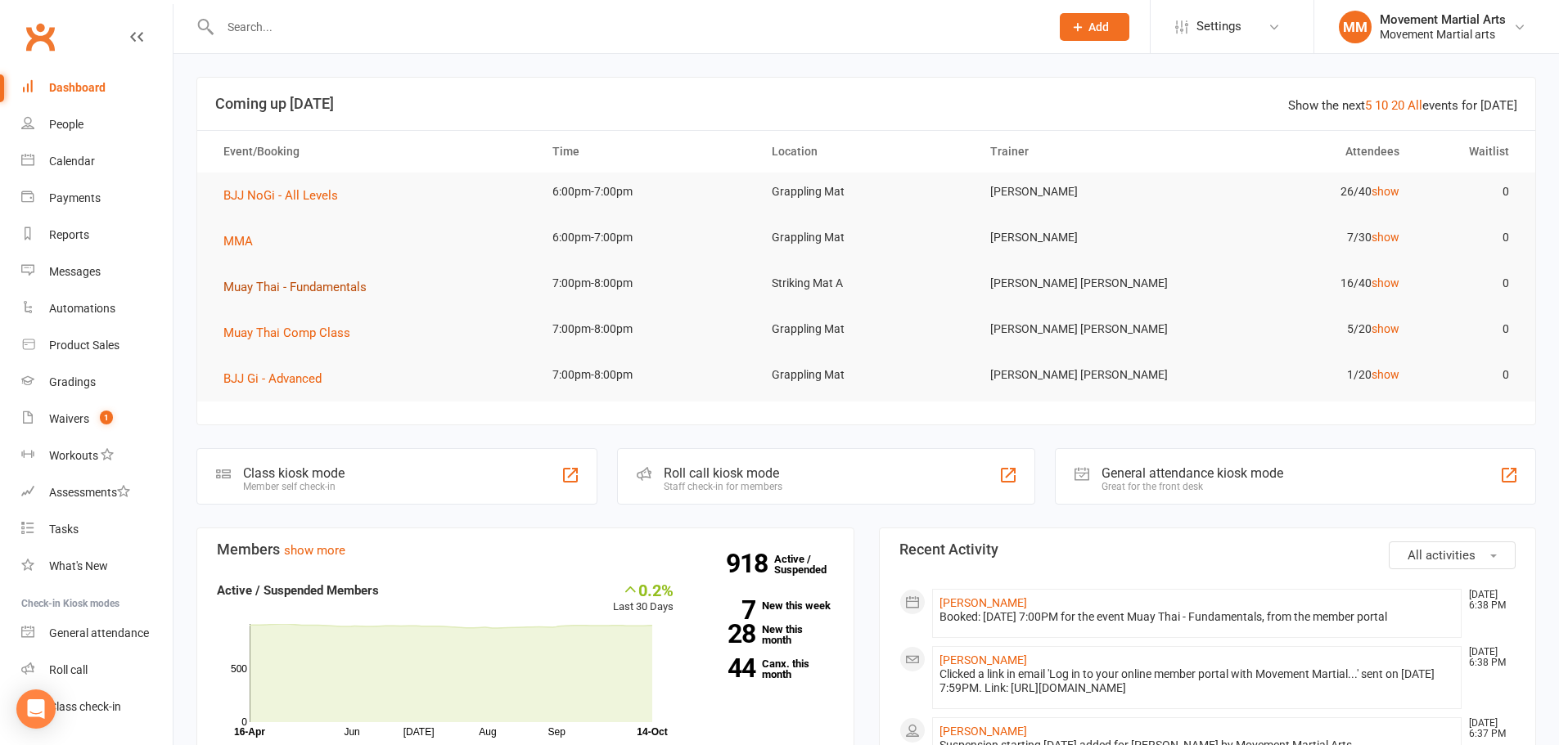
click at [338, 293] on span "Muay Thai - Fundamentals" at bounding box center [294, 287] width 143 height 15
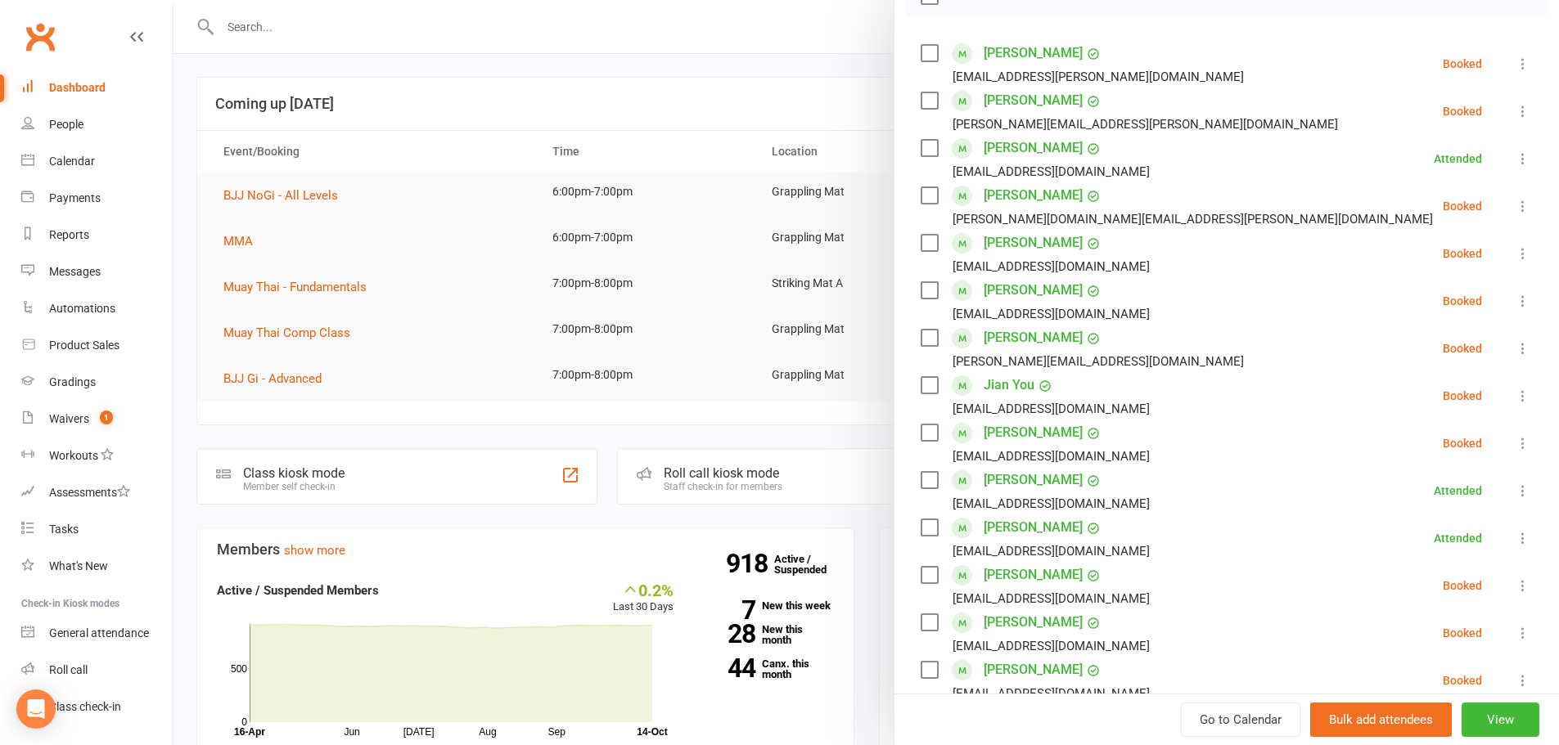
scroll to position [573, 0]
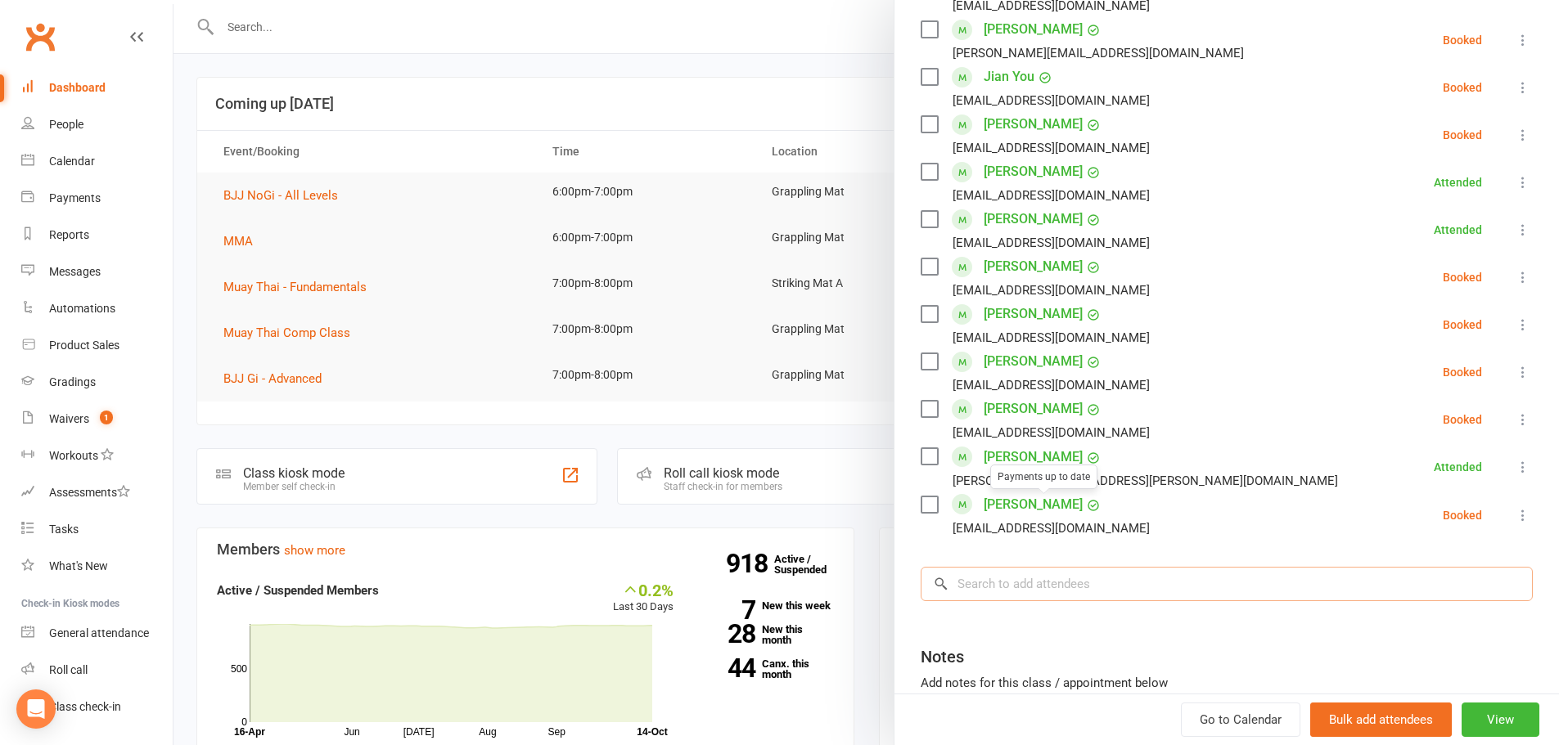
click at [1033, 588] on input "search" at bounding box center [1227, 584] width 612 height 34
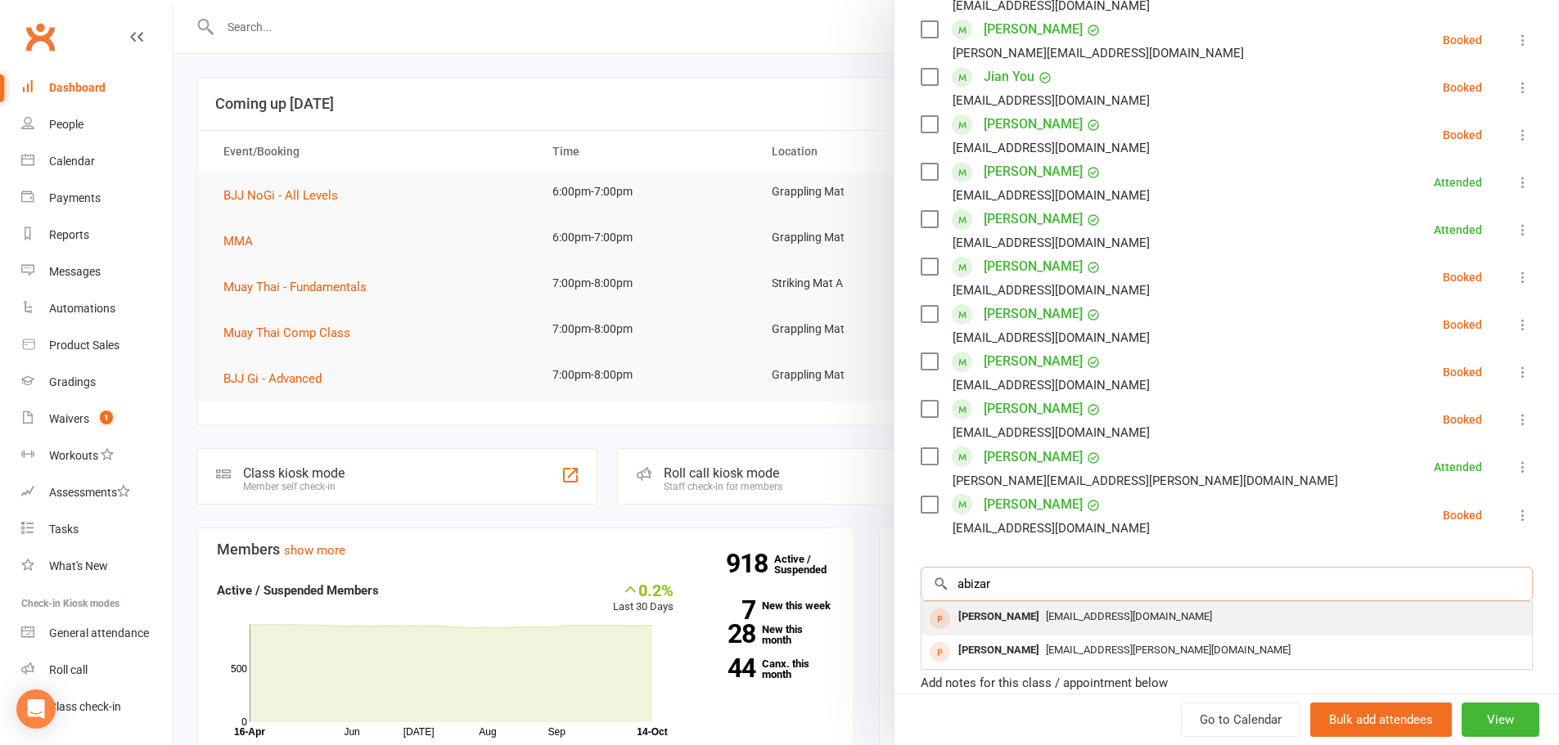
type input "abizar"
click at [1065, 621] on span "Abizarabbas12@gmail.com" at bounding box center [1129, 616] width 166 height 12
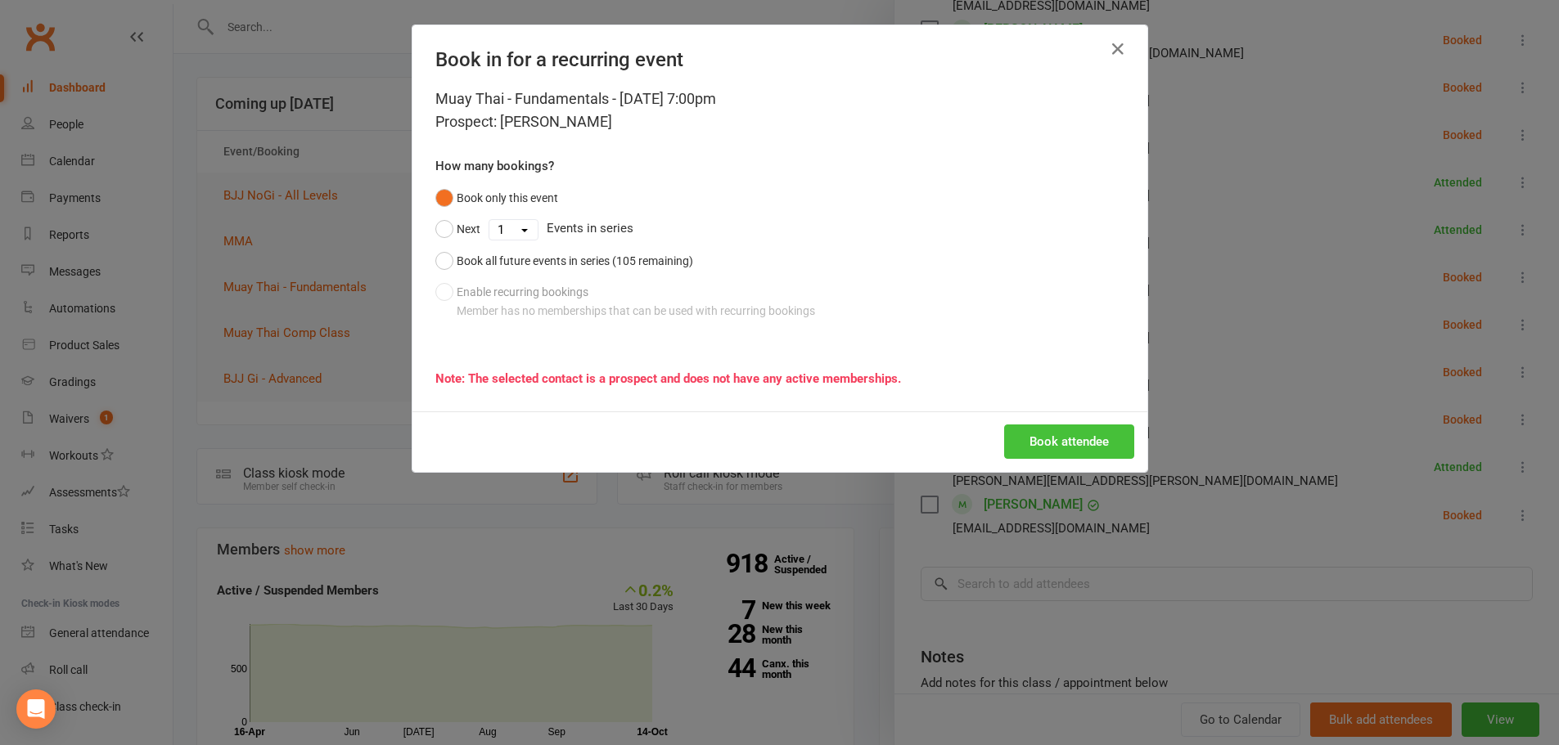
click at [1115, 458] on button "Book attendee" at bounding box center [1069, 442] width 130 height 34
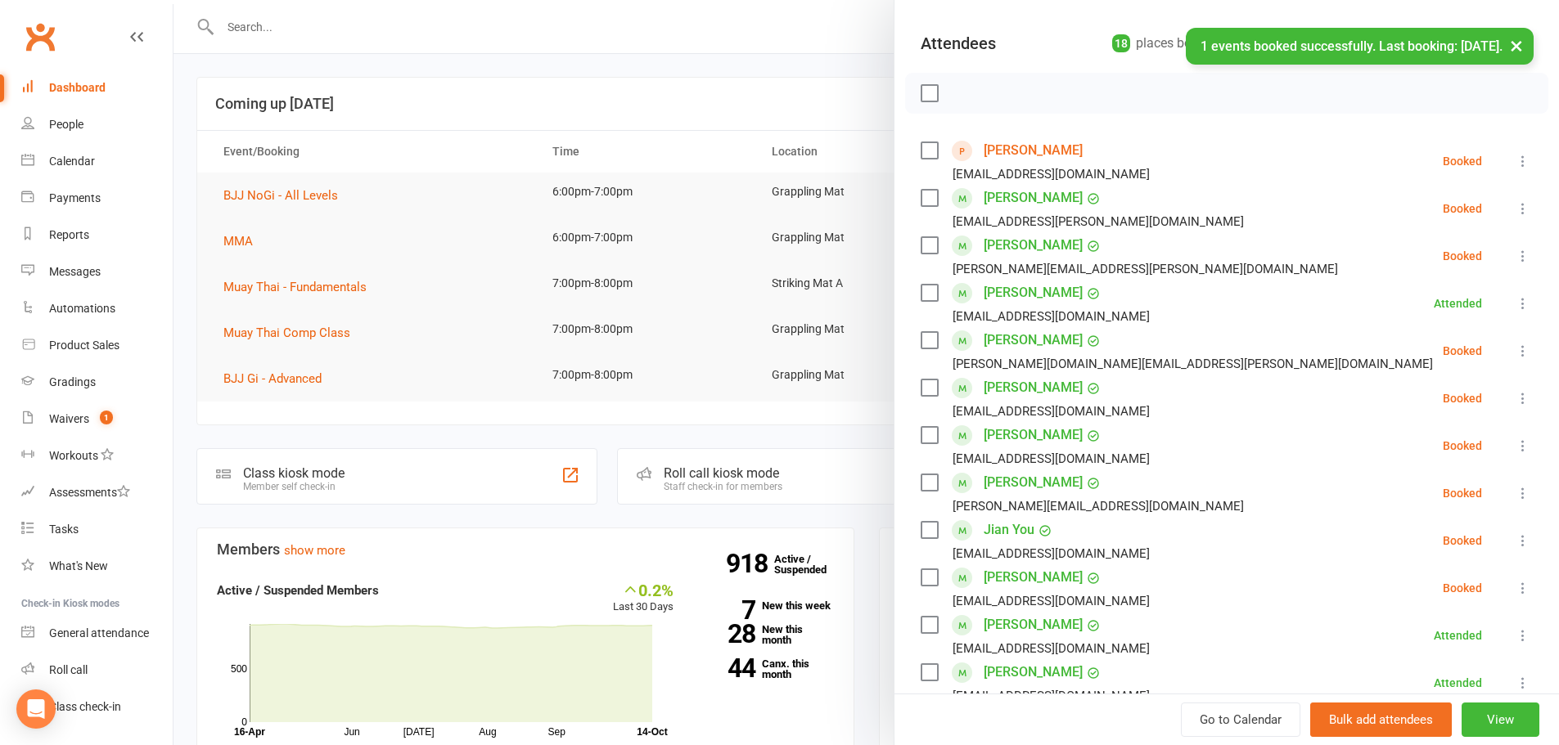
scroll to position [0, 0]
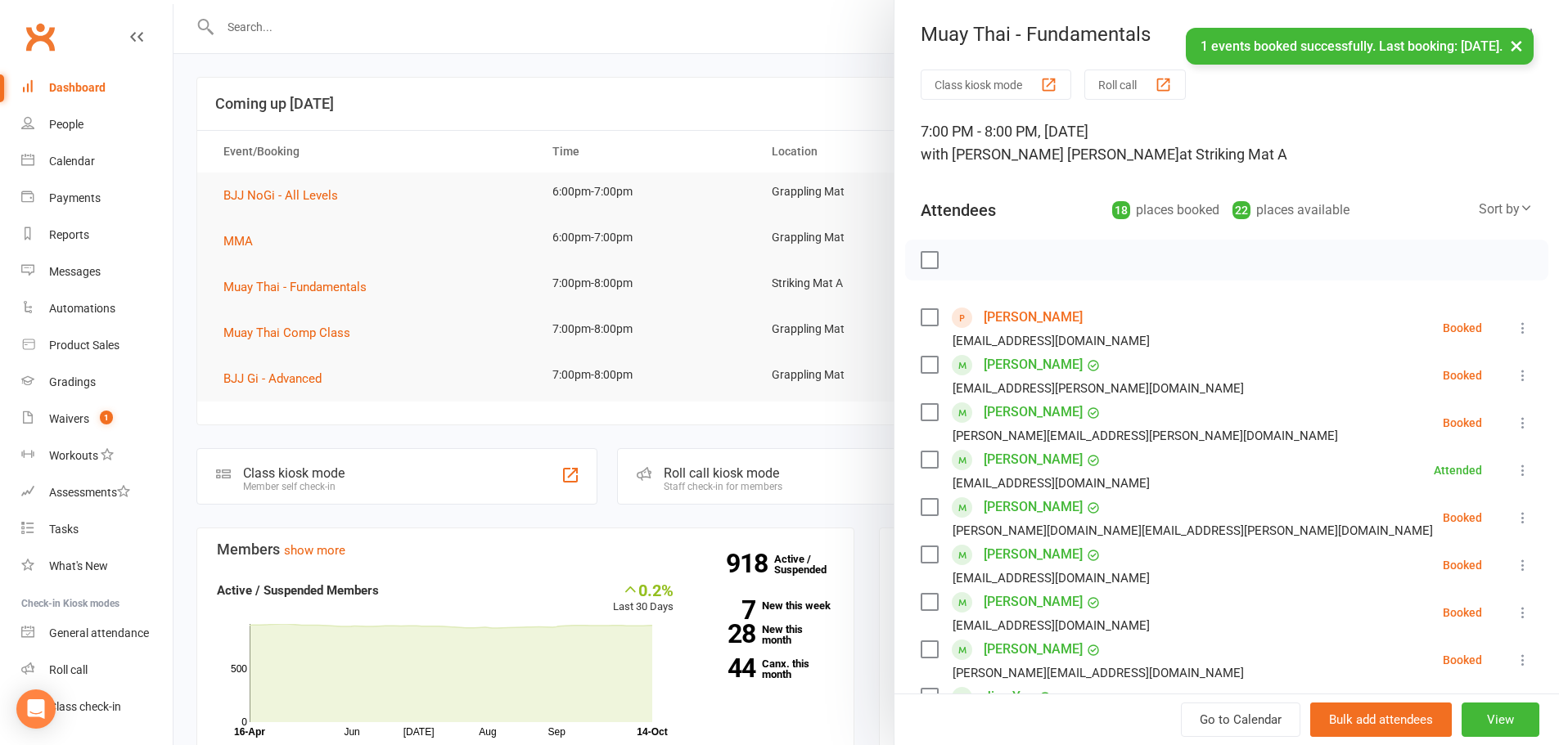
click at [700, 73] on div at bounding box center [865, 372] width 1385 height 745
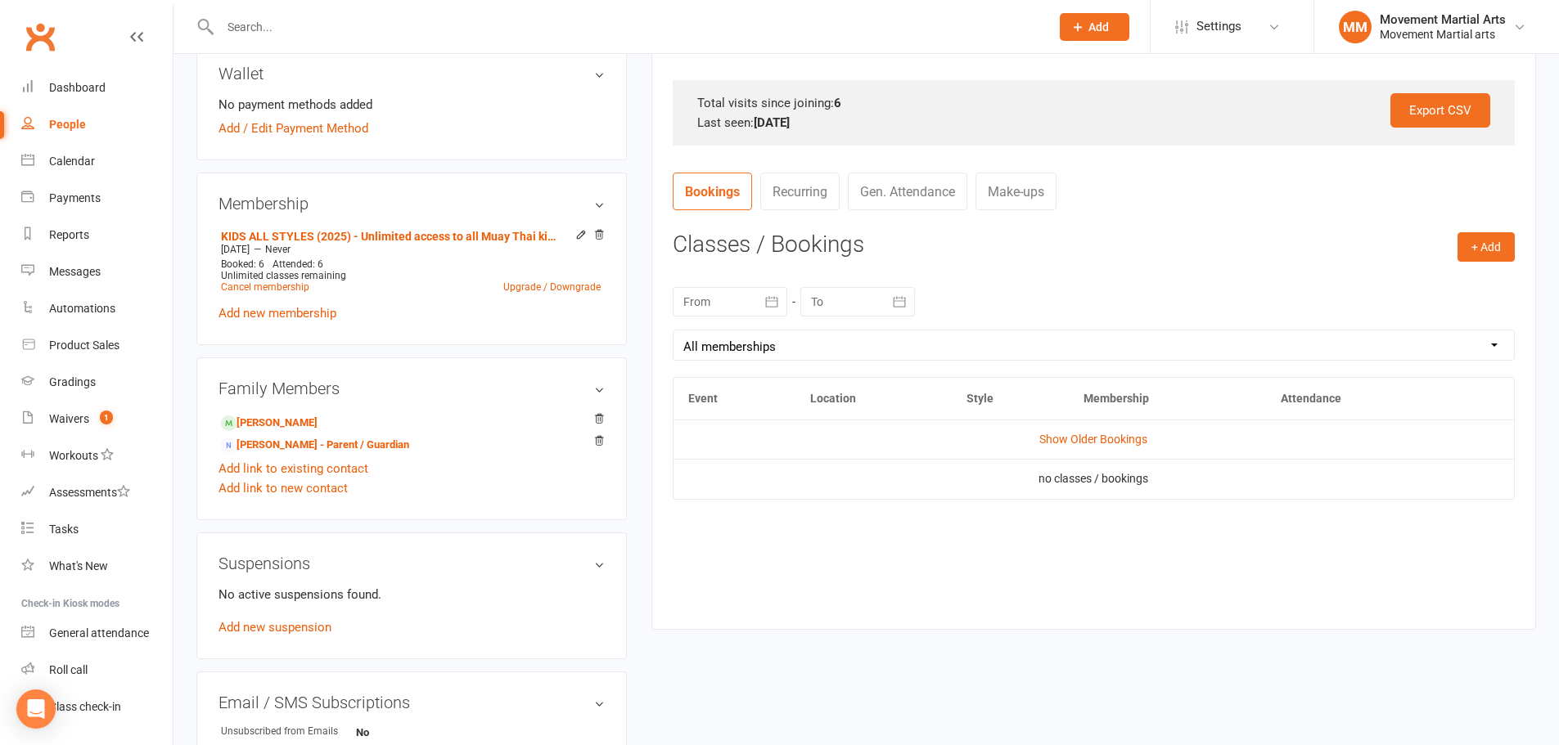
scroll to position [573, 0]
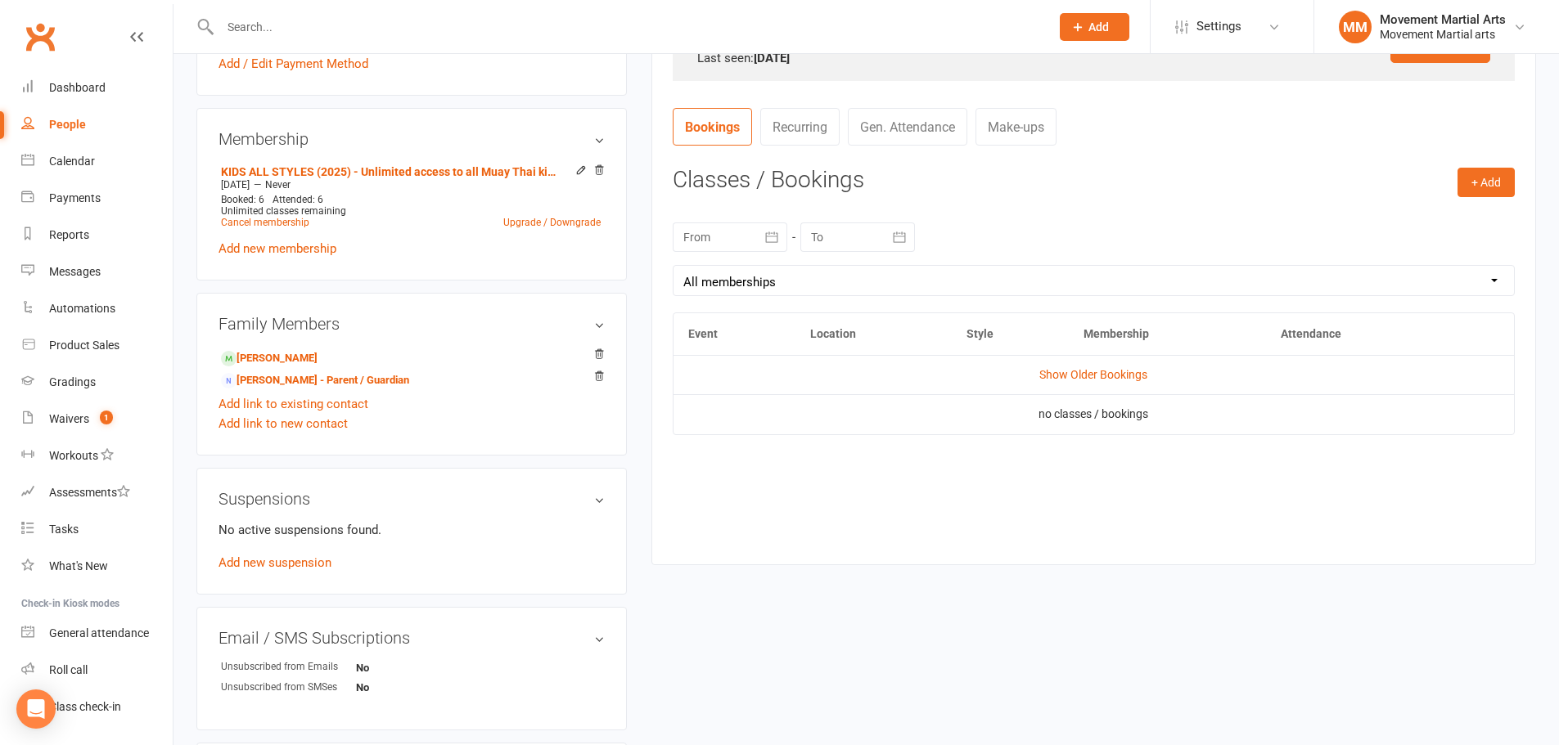
click at [1114, 366] on td "Show Older Bookings" at bounding box center [1093, 374] width 840 height 39
click at [1115, 366] on td "Show Older Bookings" at bounding box center [1093, 374] width 840 height 39
click at [1115, 371] on link "Show Older Bookings" at bounding box center [1093, 374] width 108 height 13
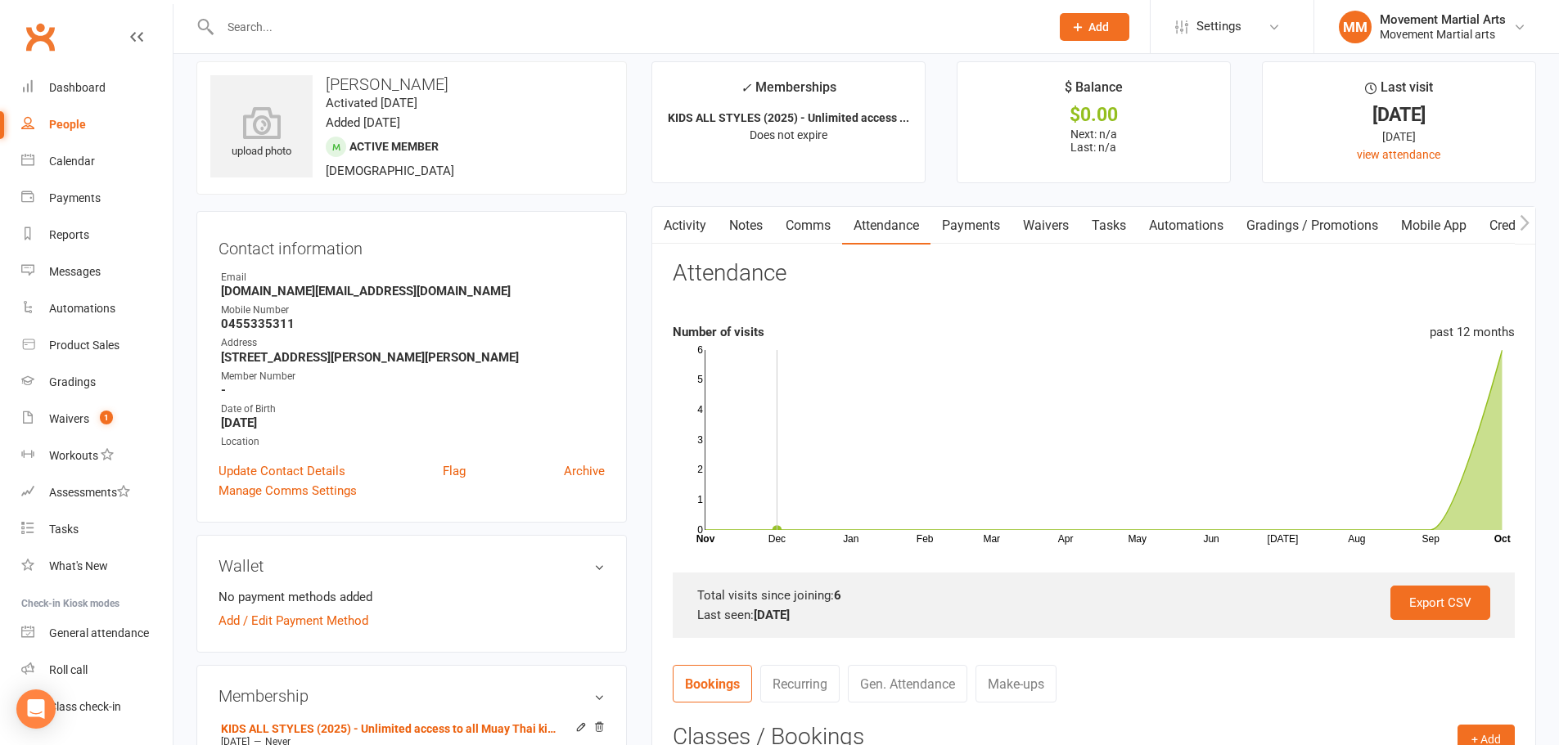
scroll to position [0, 0]
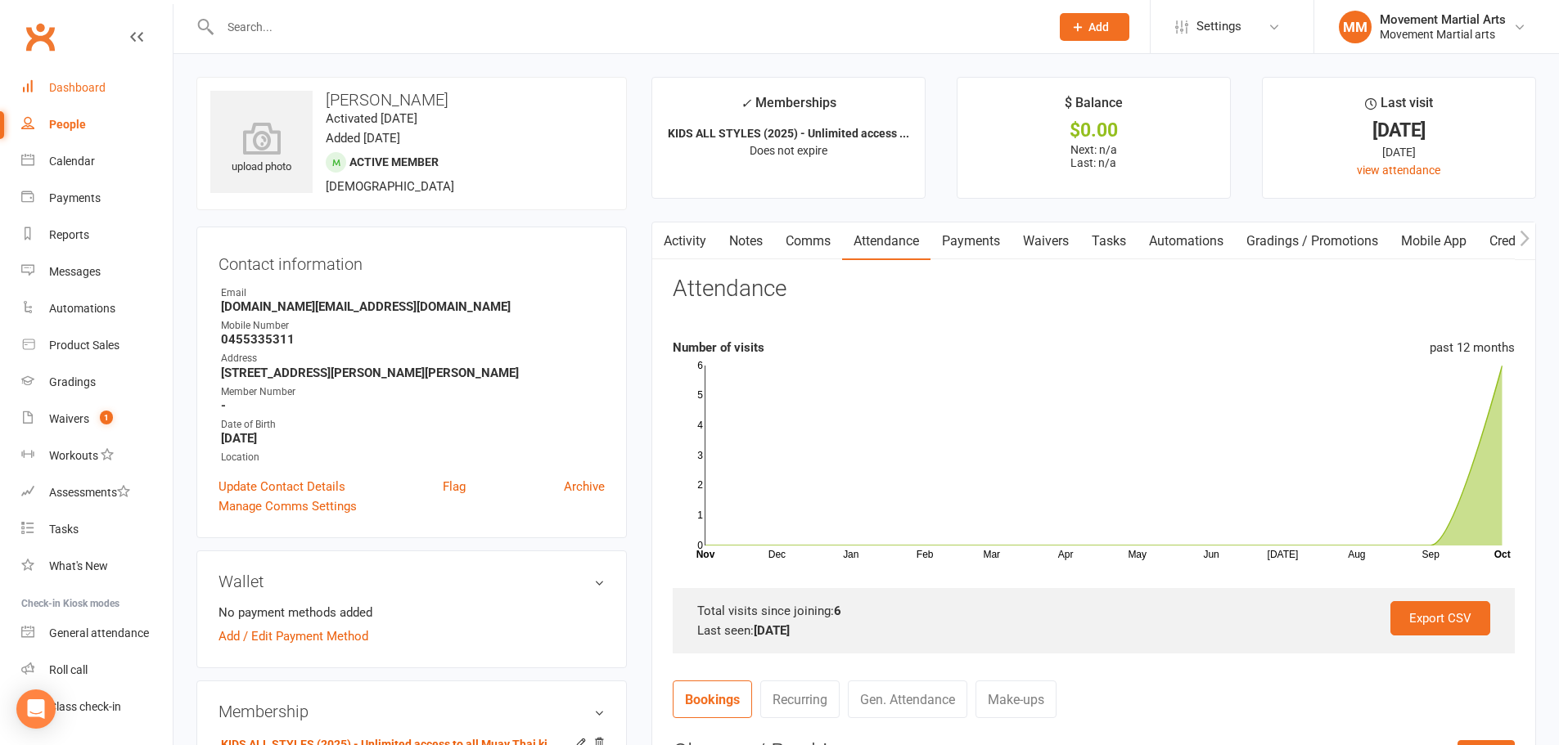
click at [95, 74] on link "Dashboard" at bounding box center [96, 88] width 151 height 37
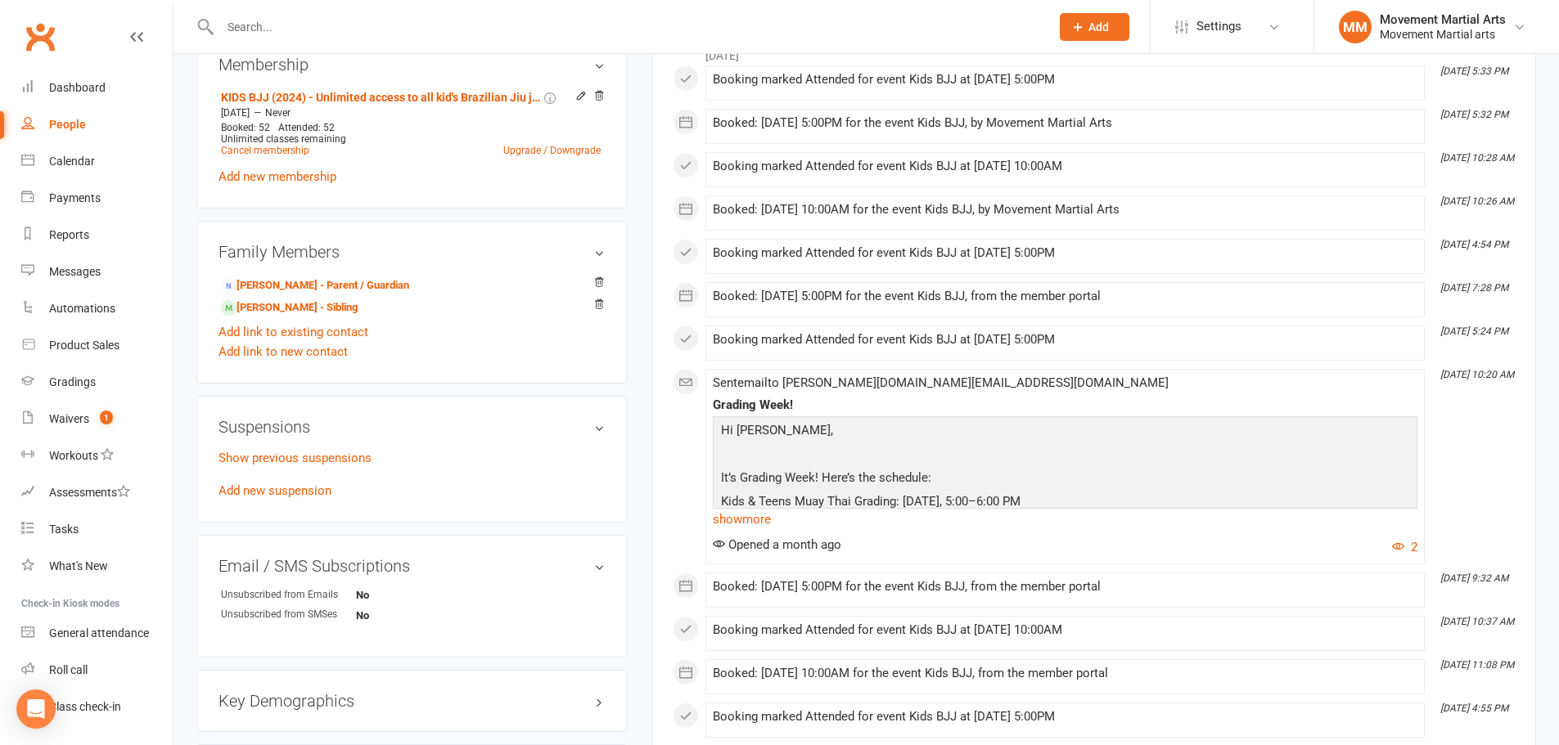
scroll to position [763, 0]
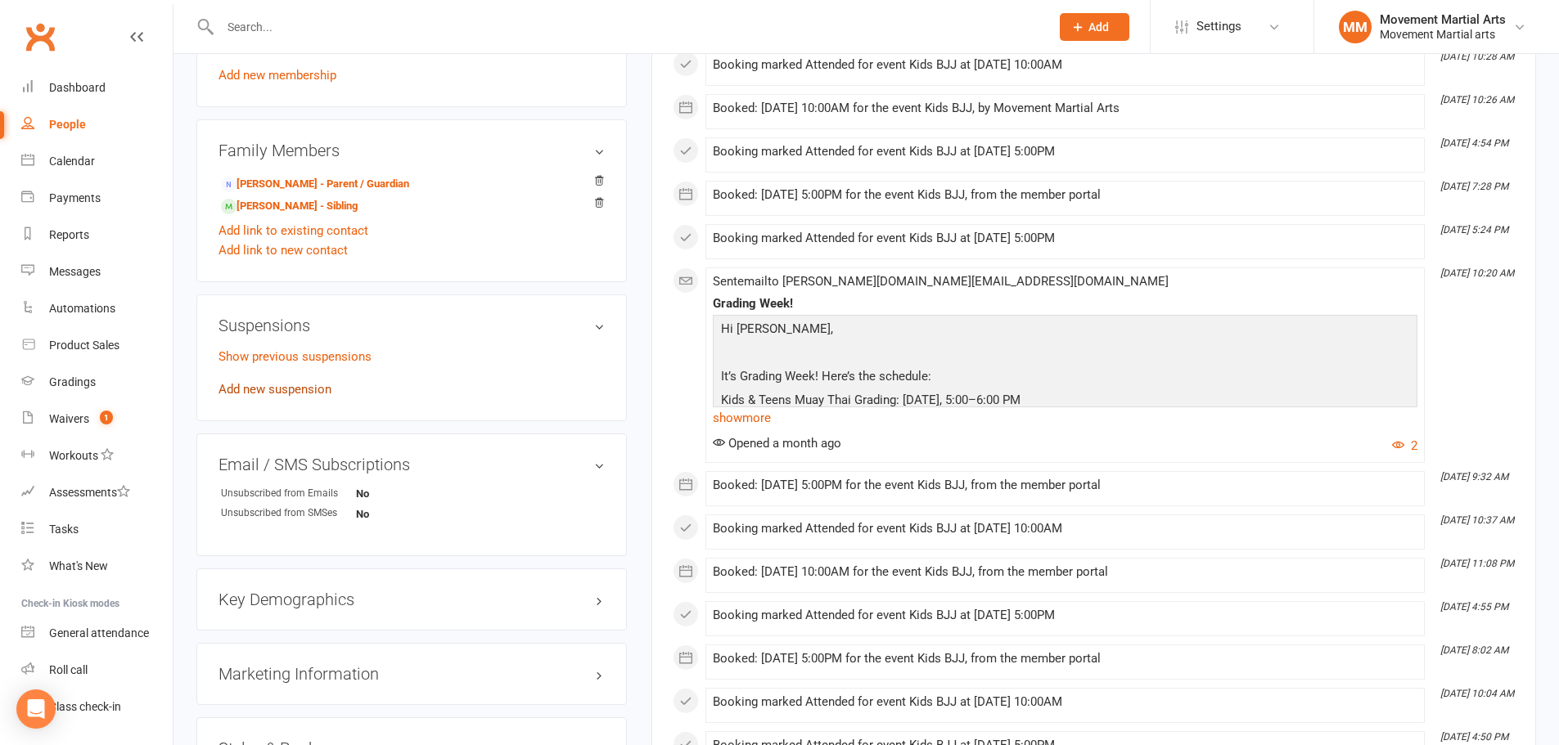
click at [278, 382] on link "Add new suspension" at bounding box center [274, 389] width 113 height 15
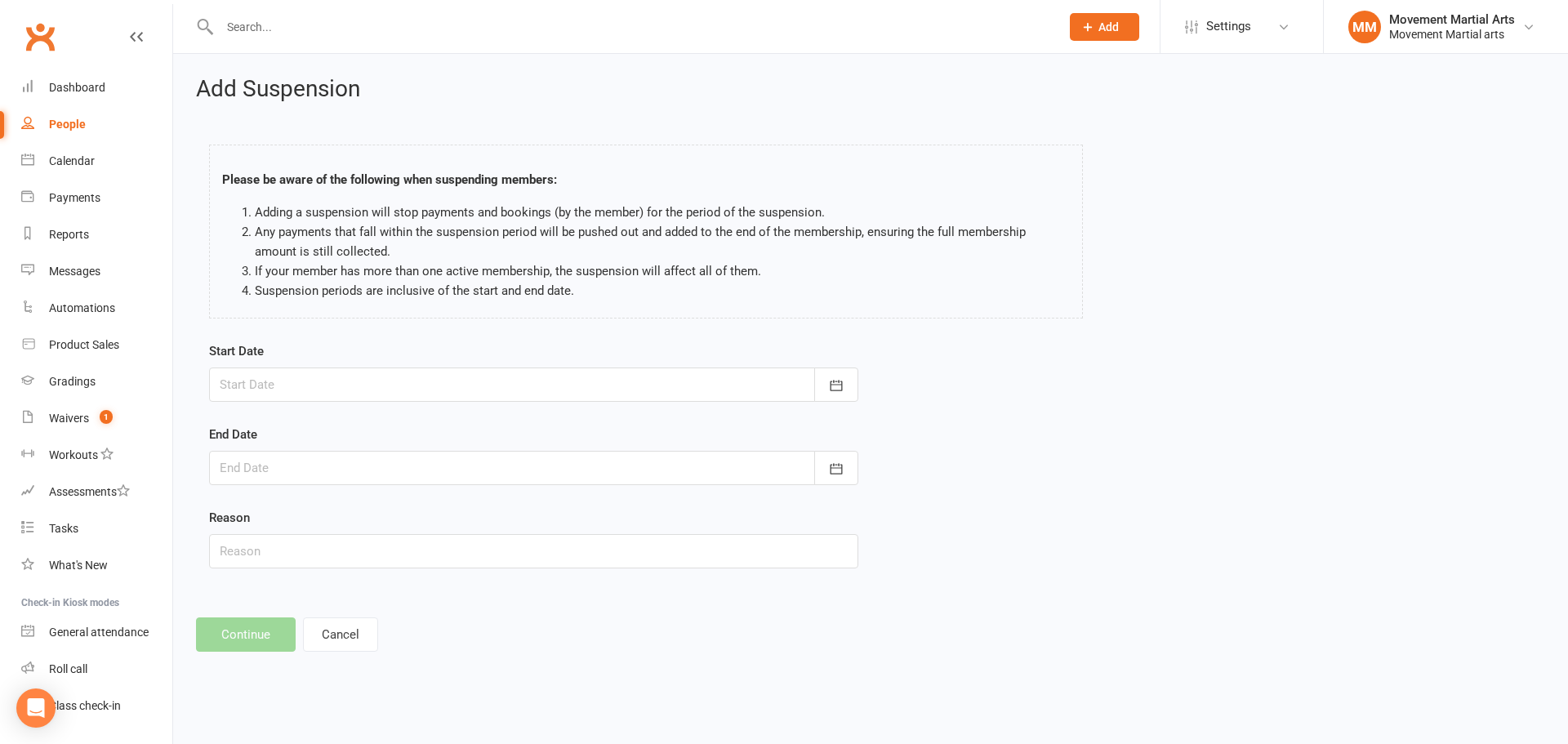
click at [432, 387] on div at bounding box center [533, 384] width 650 height 34
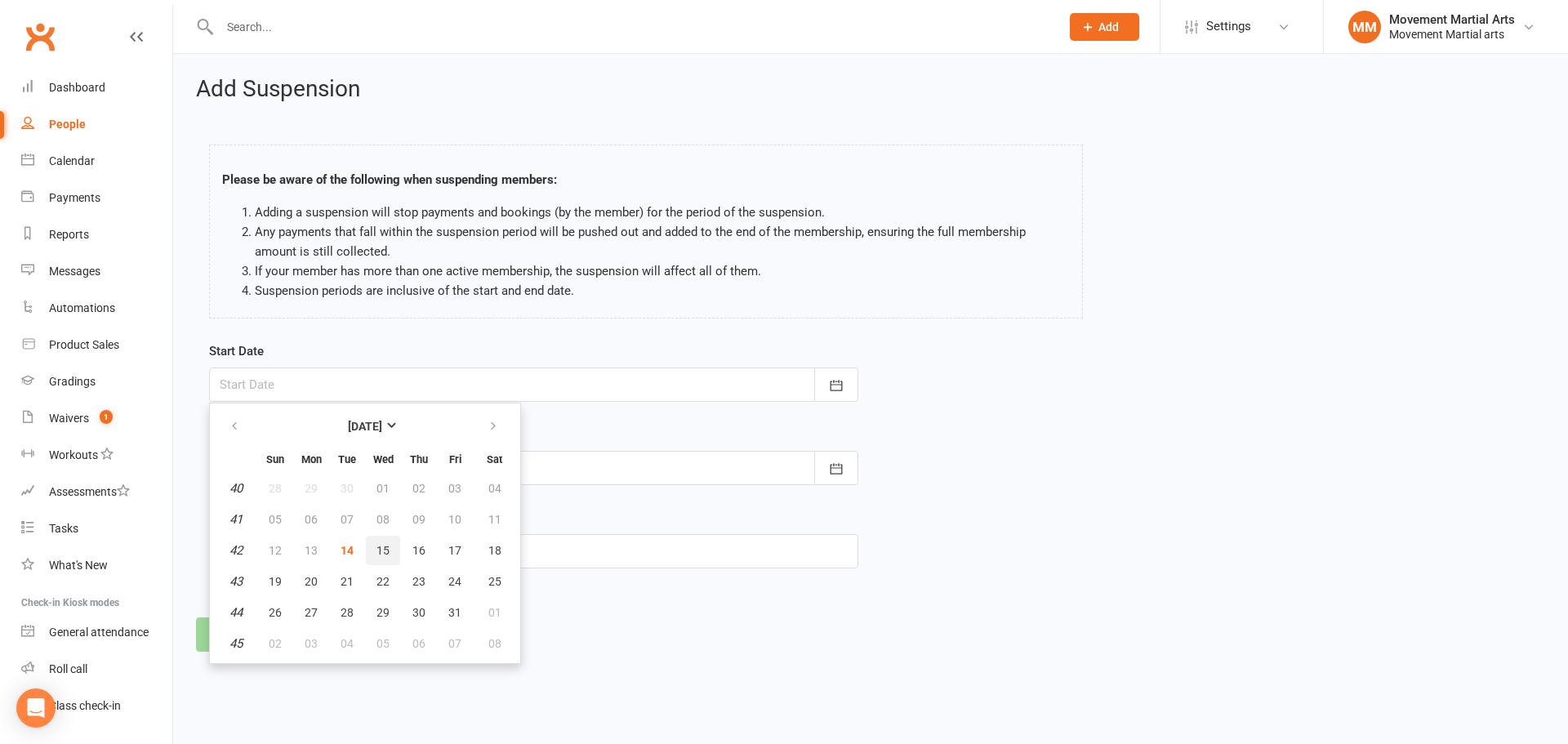
click at [378, 538] on button "15" at bounding box center [383, 550] width 34 height 29
type input "[DATE]"
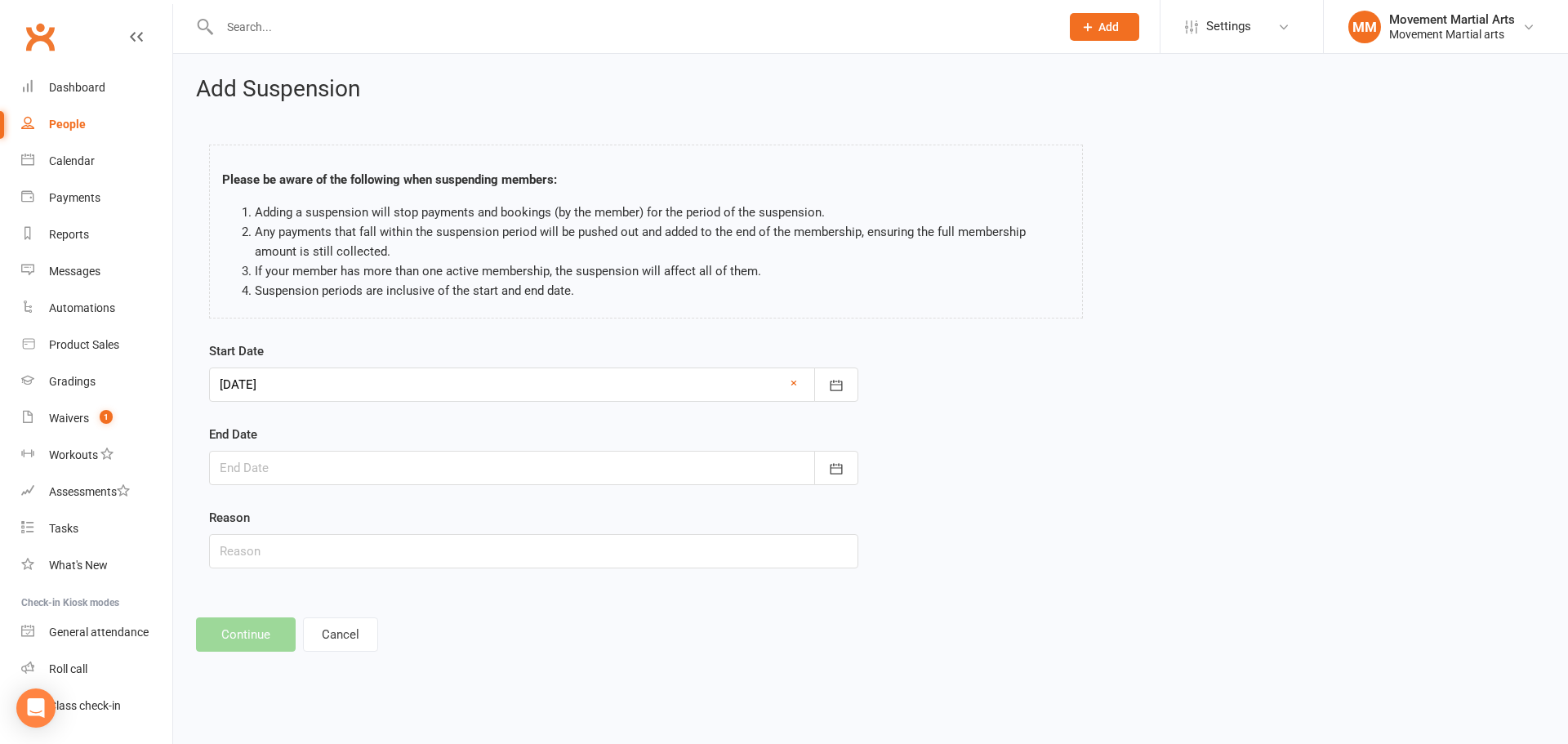
click at [330, 459] on div at bounding box center [533, 468] width 650 height 34
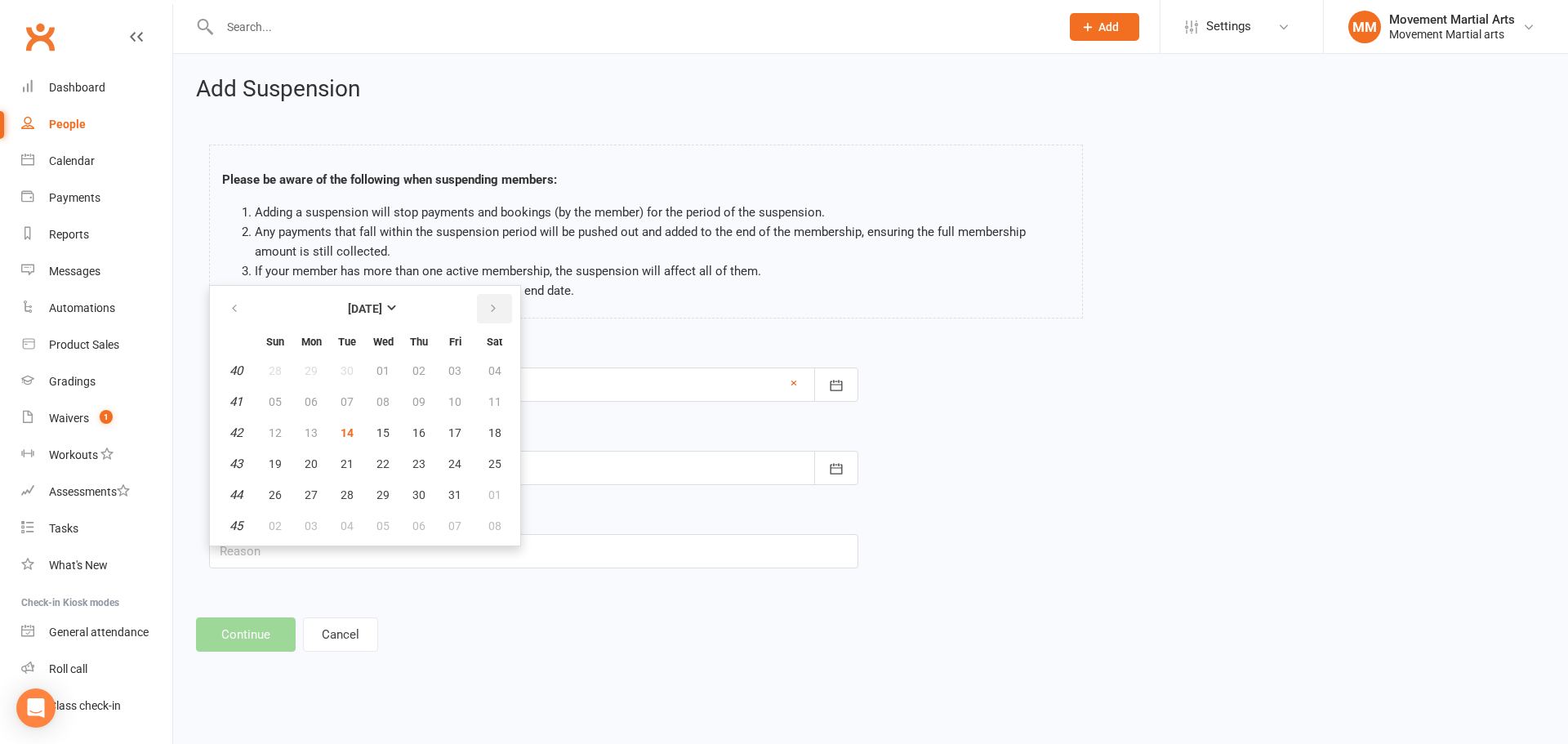
click at [497, 304] on icon "button" at bounding box center [493, 309] width 11 height 13
click at [492, 313] on icon "button" at bounding box center [493, 309] width 11 height 13
click at [348, 403] on span "09" at bounding box center [346, 401] width 13 height 13
type input "[DATE]"
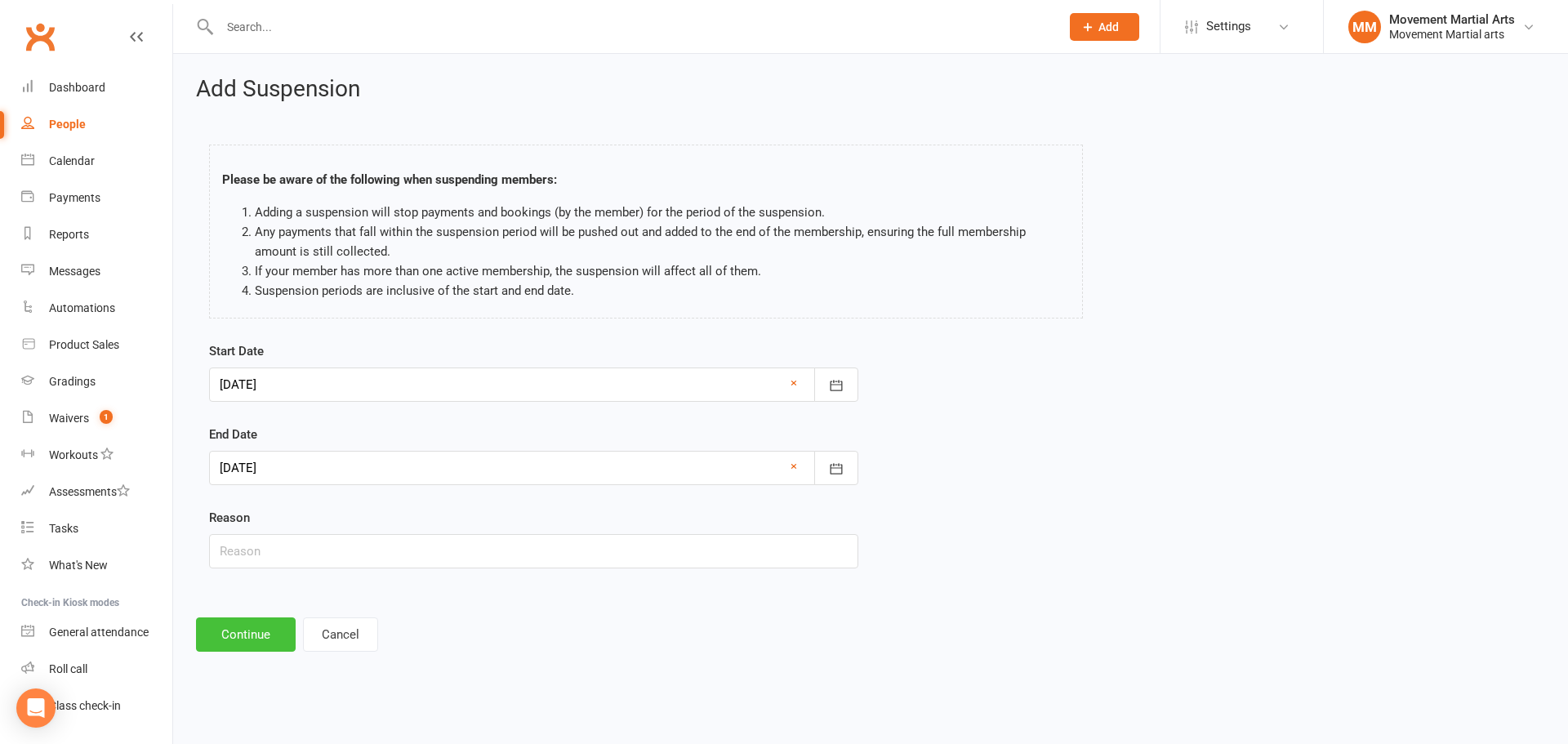
click at [250, 645] on button "Continue" at bounding box center [246, 635] width 100 height 34
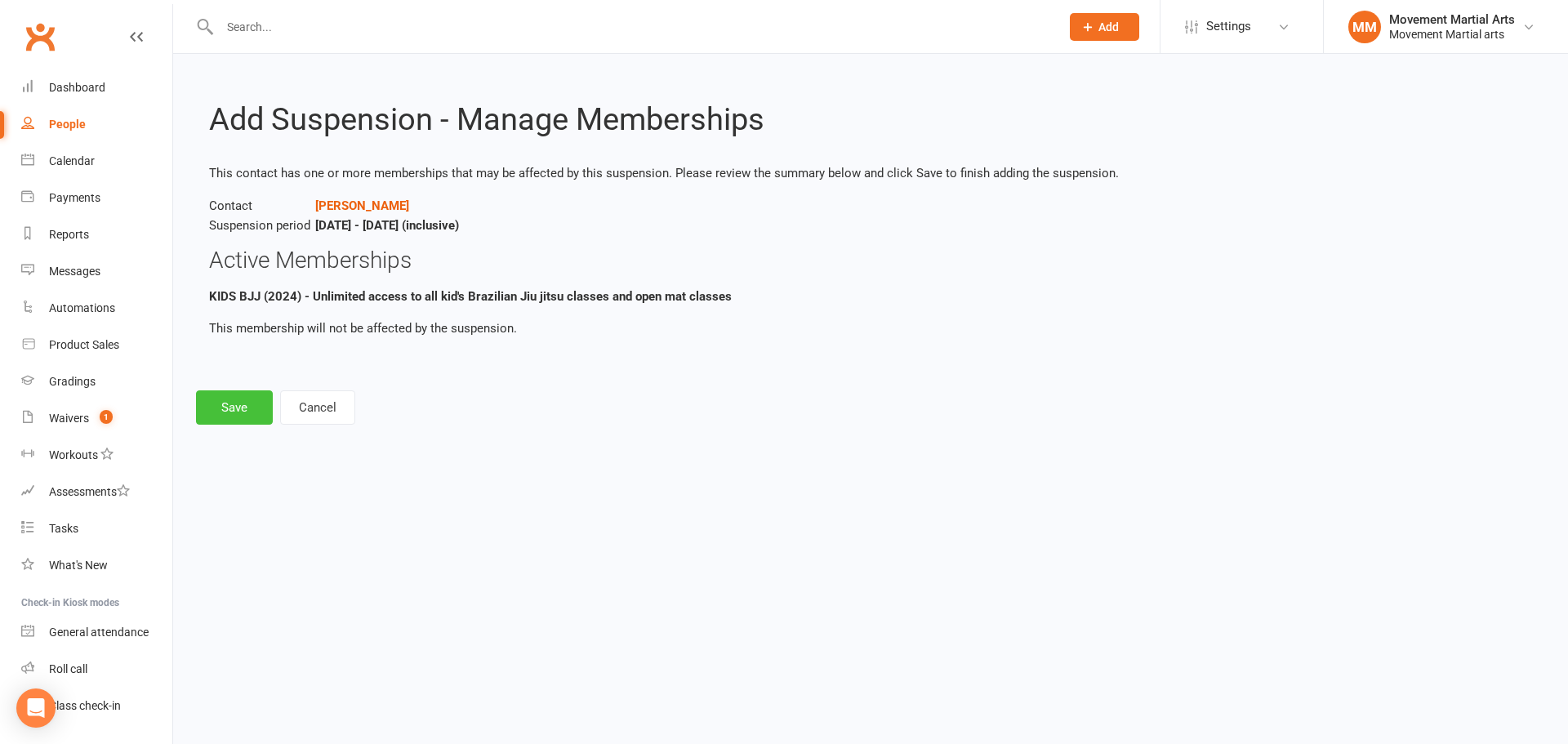
click at [234, 420] on button "Save" at bounding box center [234, 407] width 77 height 34
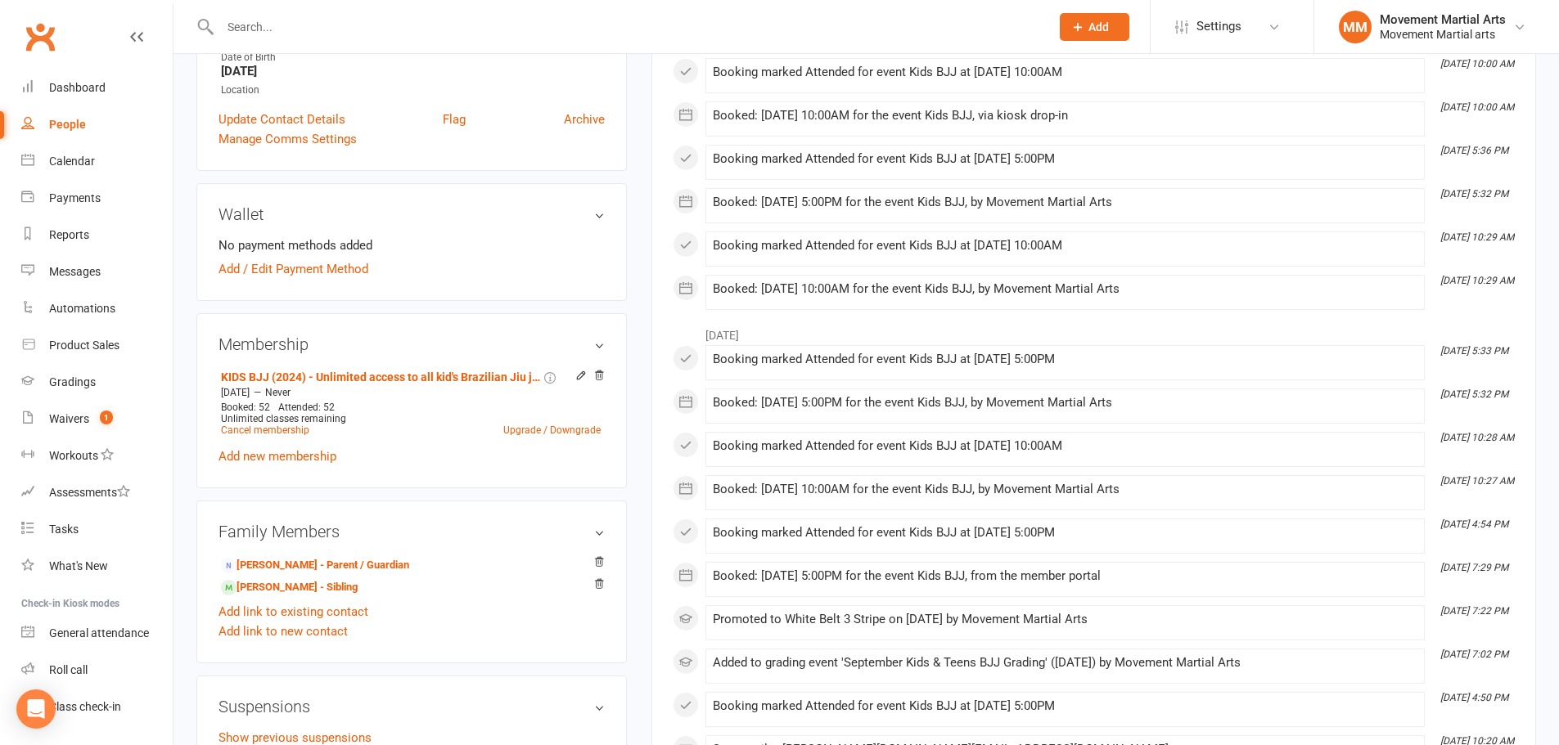
scroll to position [573, 0]
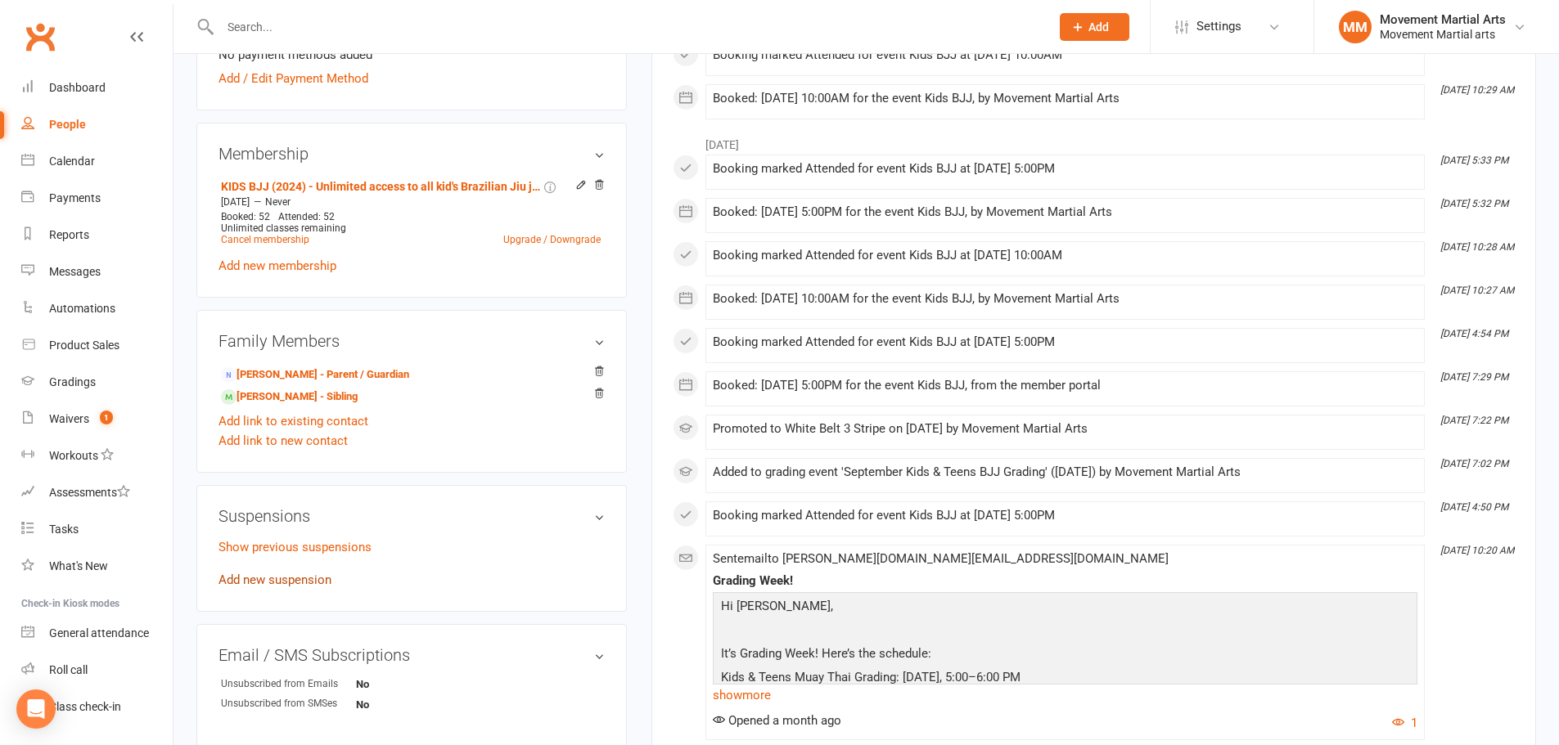
click at [267, 573] on link "Add new suspension" at bounding box center [274, 580] width 113 height 15
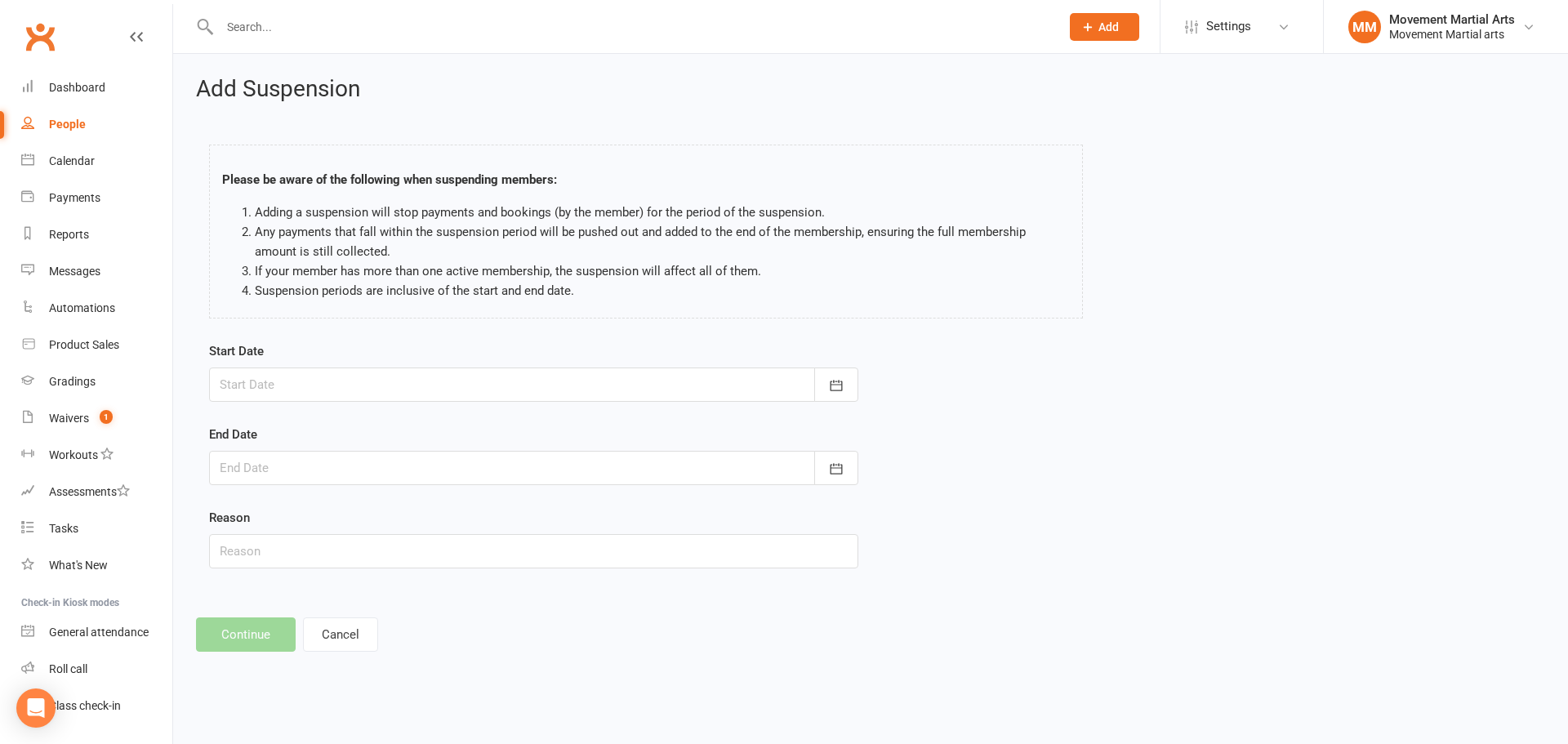
click at [300, 384] on div at bounding box center [533, 384] width 650 height 34
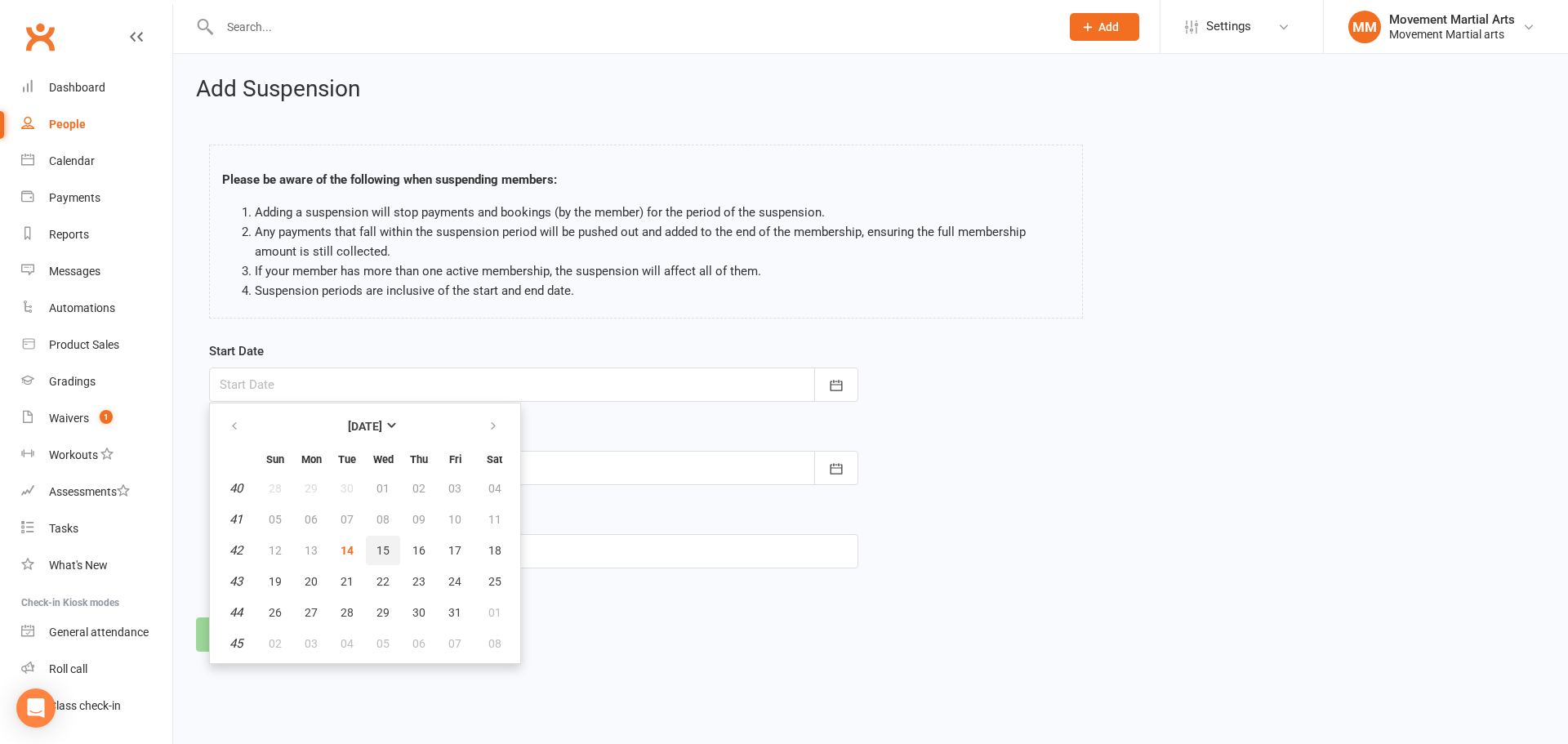
click at [379, 558] on button "15" at bounding box center [383, 550] width 34 height 29
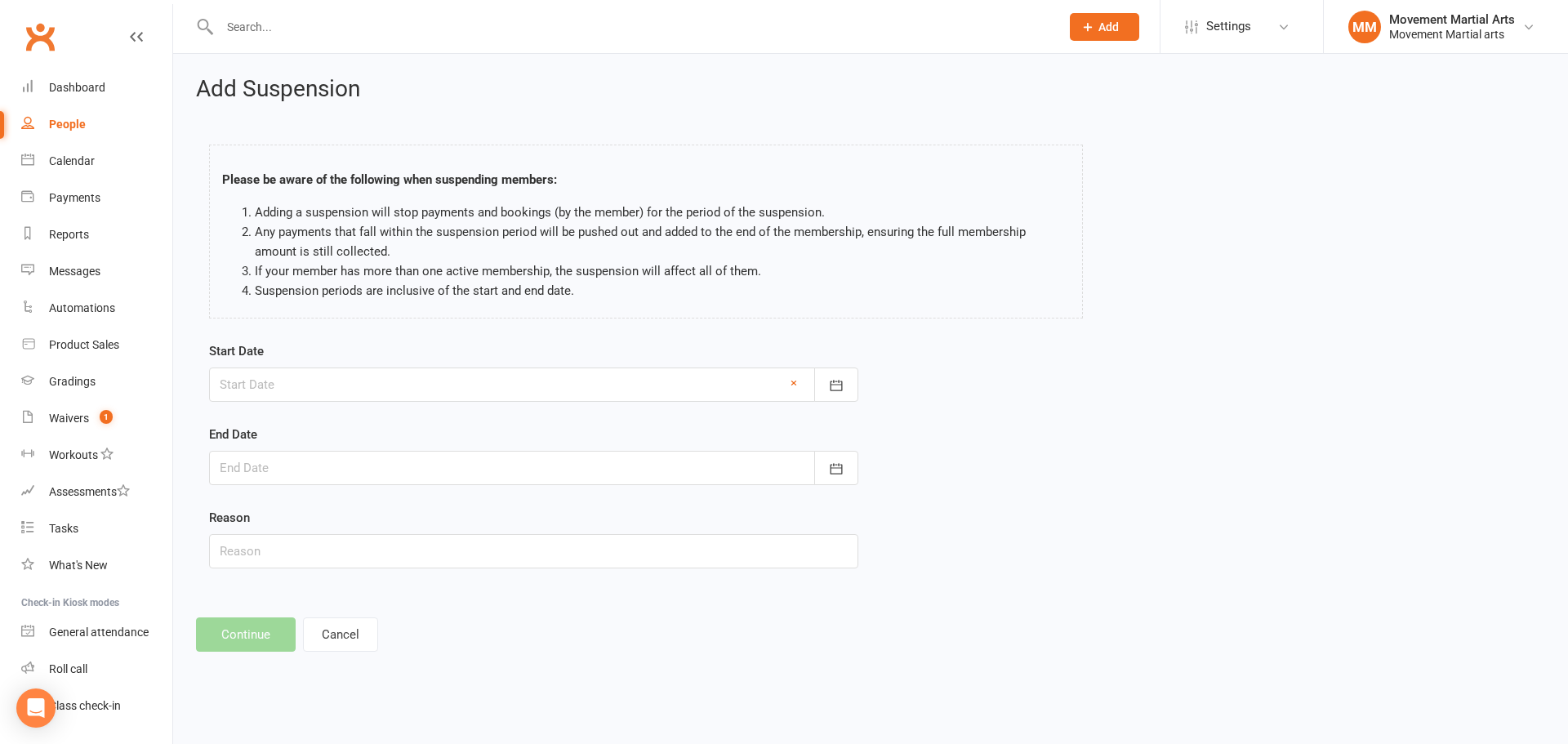
type input "15 Oct 2025"
click at [319, 474] on div at bounding box center [533, 468] width 650 height 34
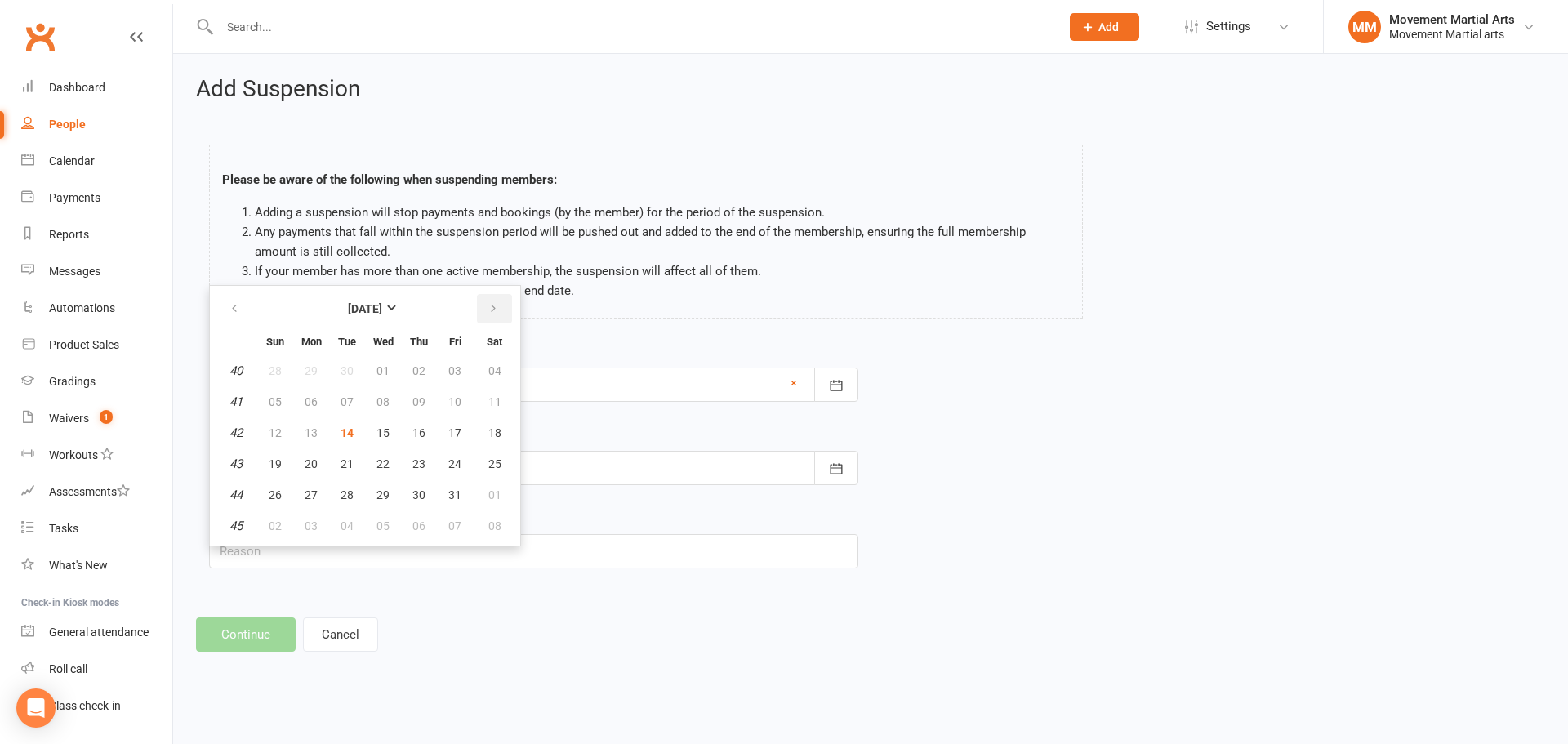
click at [497, 304] on icon "button" at bounding box center [493, 309] width 11 height 13
click at [492, 301] on button "button" at bounding box center [494, 309] width 35 height 29
click at [340, 401] on span "09" at bounding box center [346, 401] width 13 height 13
type input "09 Dec 2025"
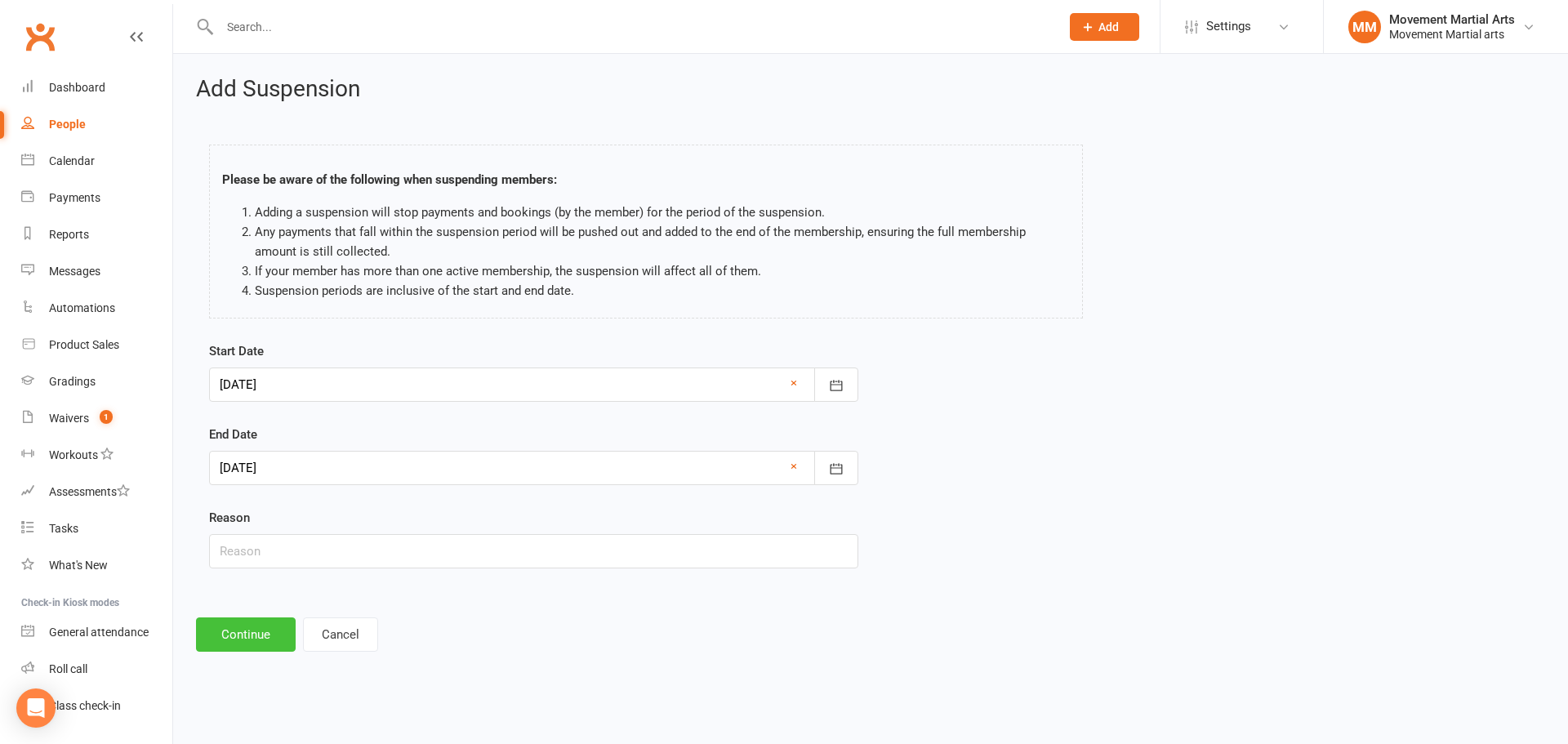
click at [244, 630] on button "Continue" at bounding box center [246, 635] width 100 height 34
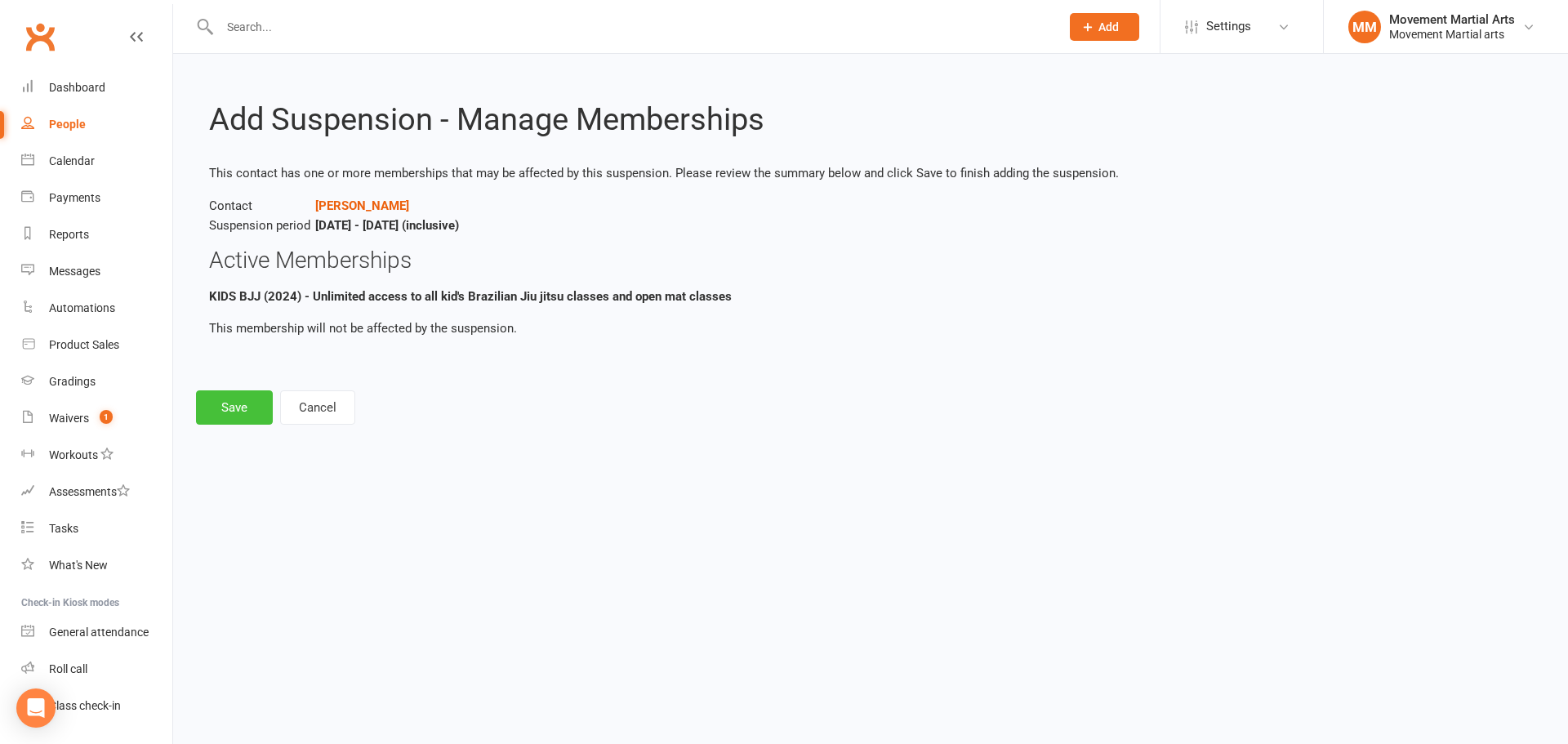
click at [247, 416] on button "Save" at bounding box center [234, 407] width 77 height 34
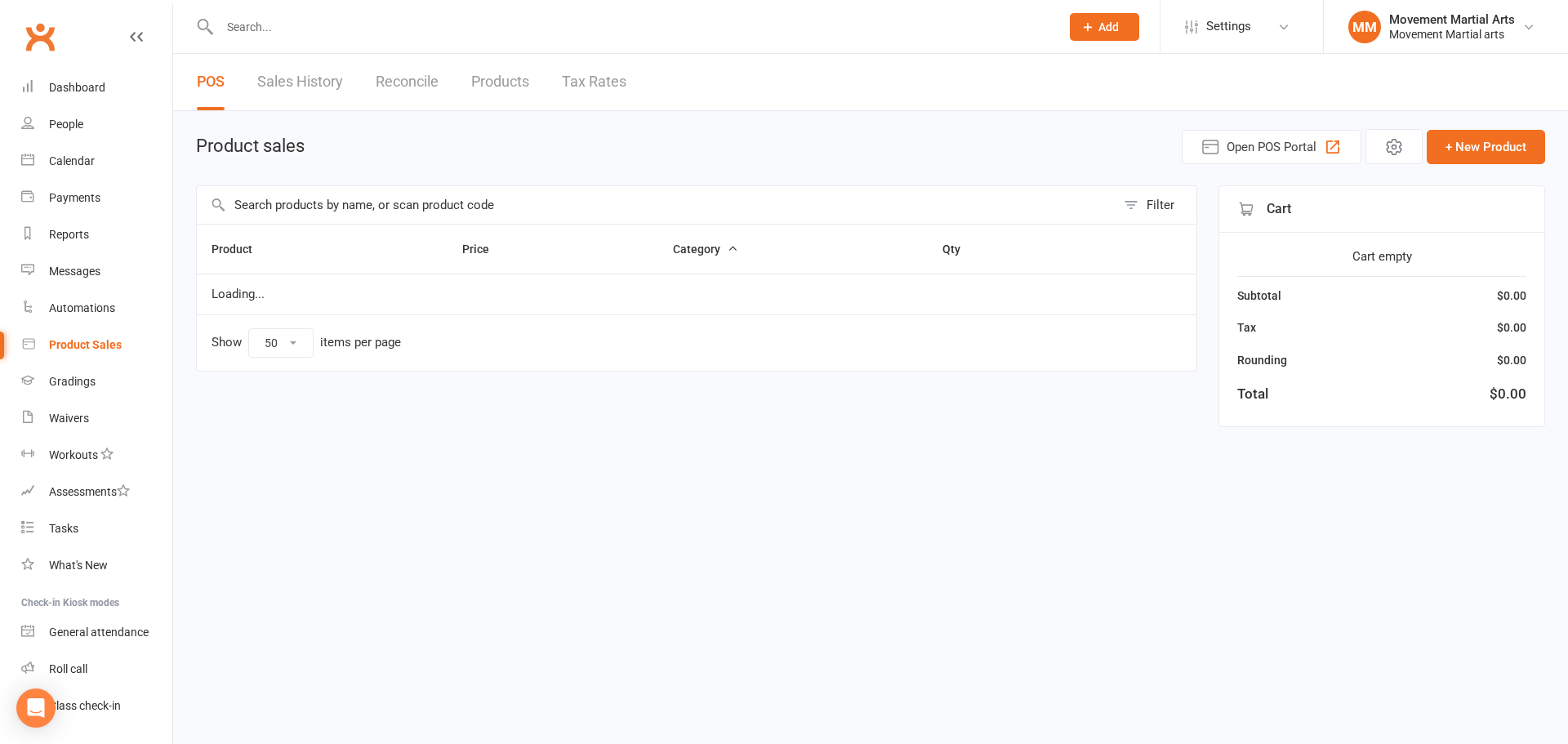
select select "50"
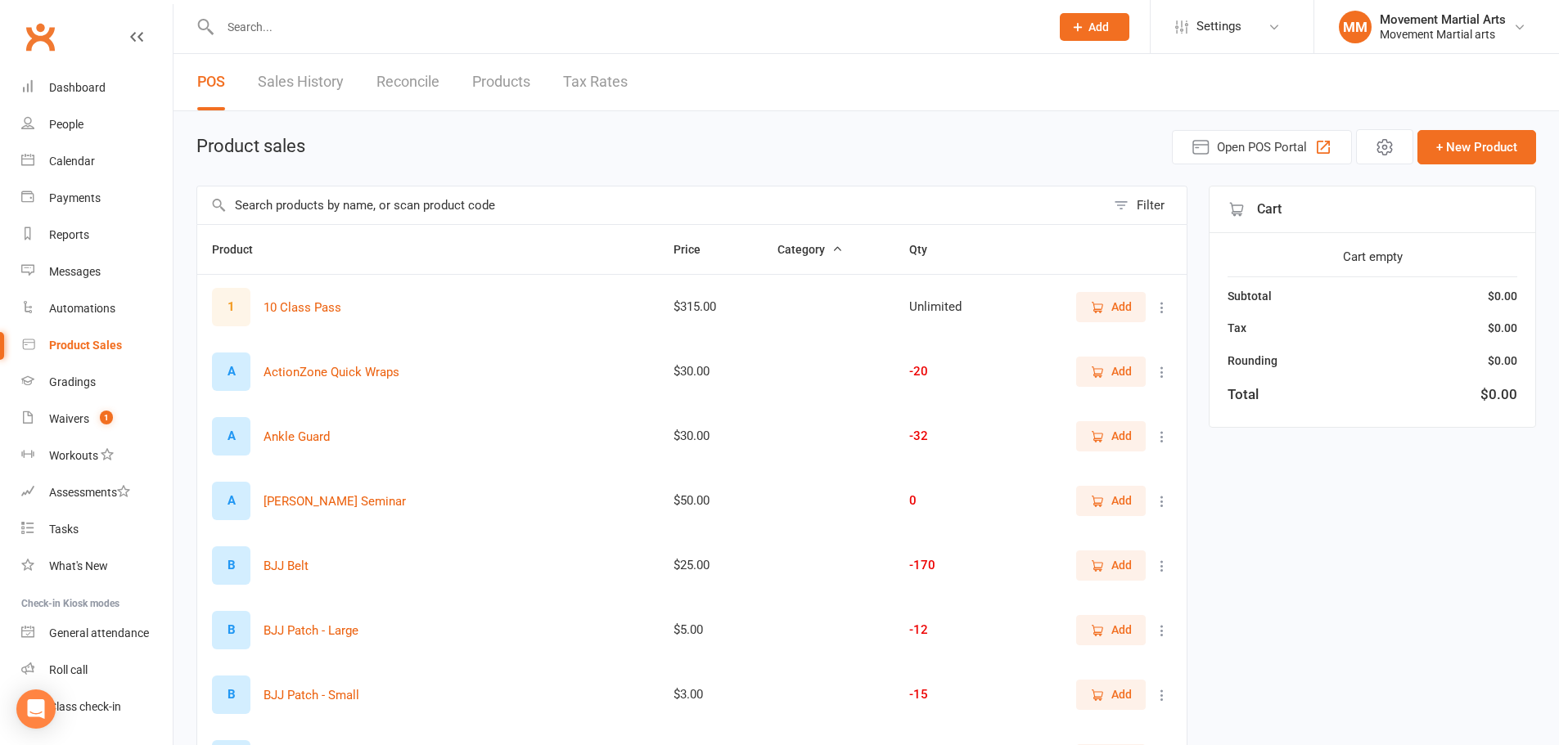
click at [295, 81] on link "Sales History" at bounding box center [301, 82] width 86 height 56
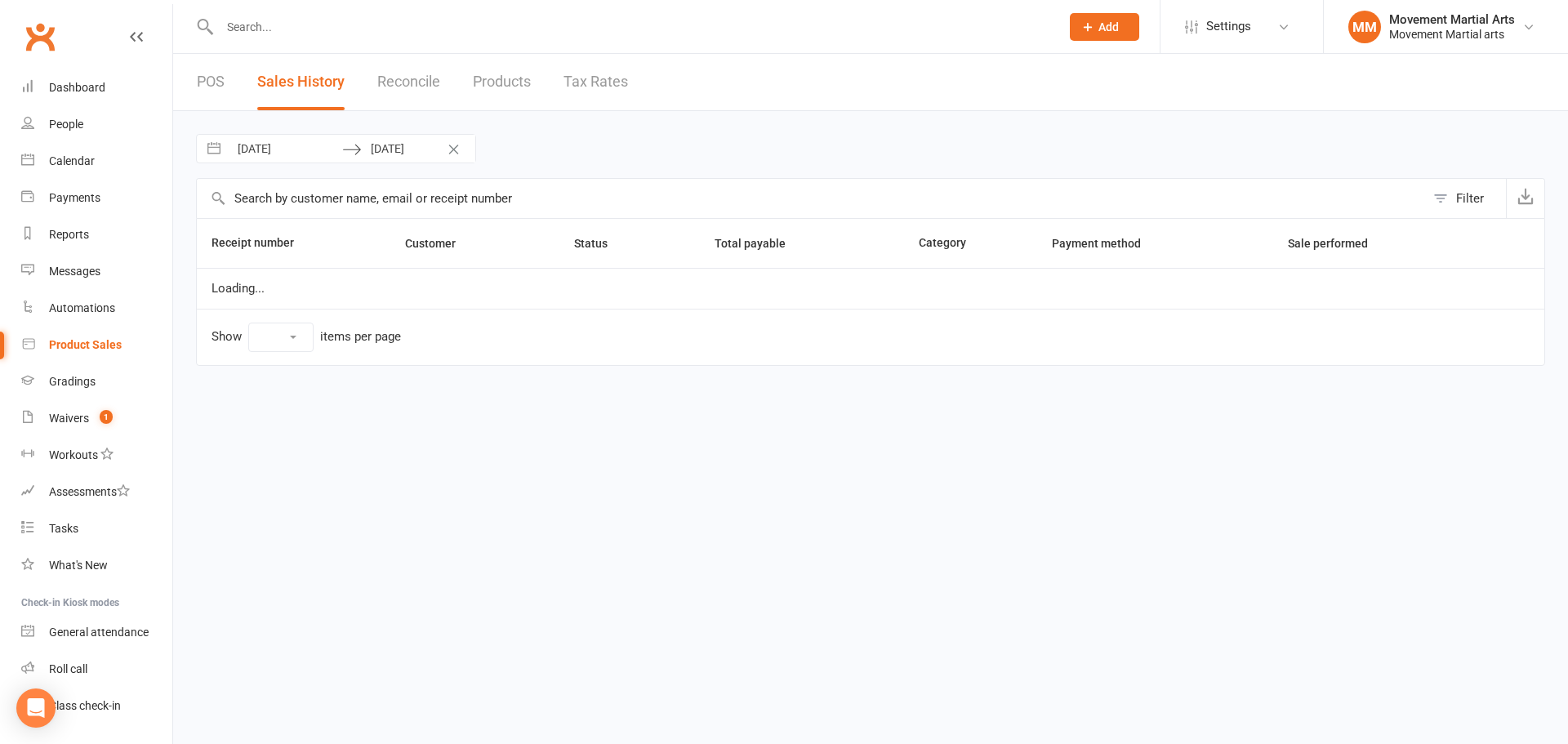
select select "25"
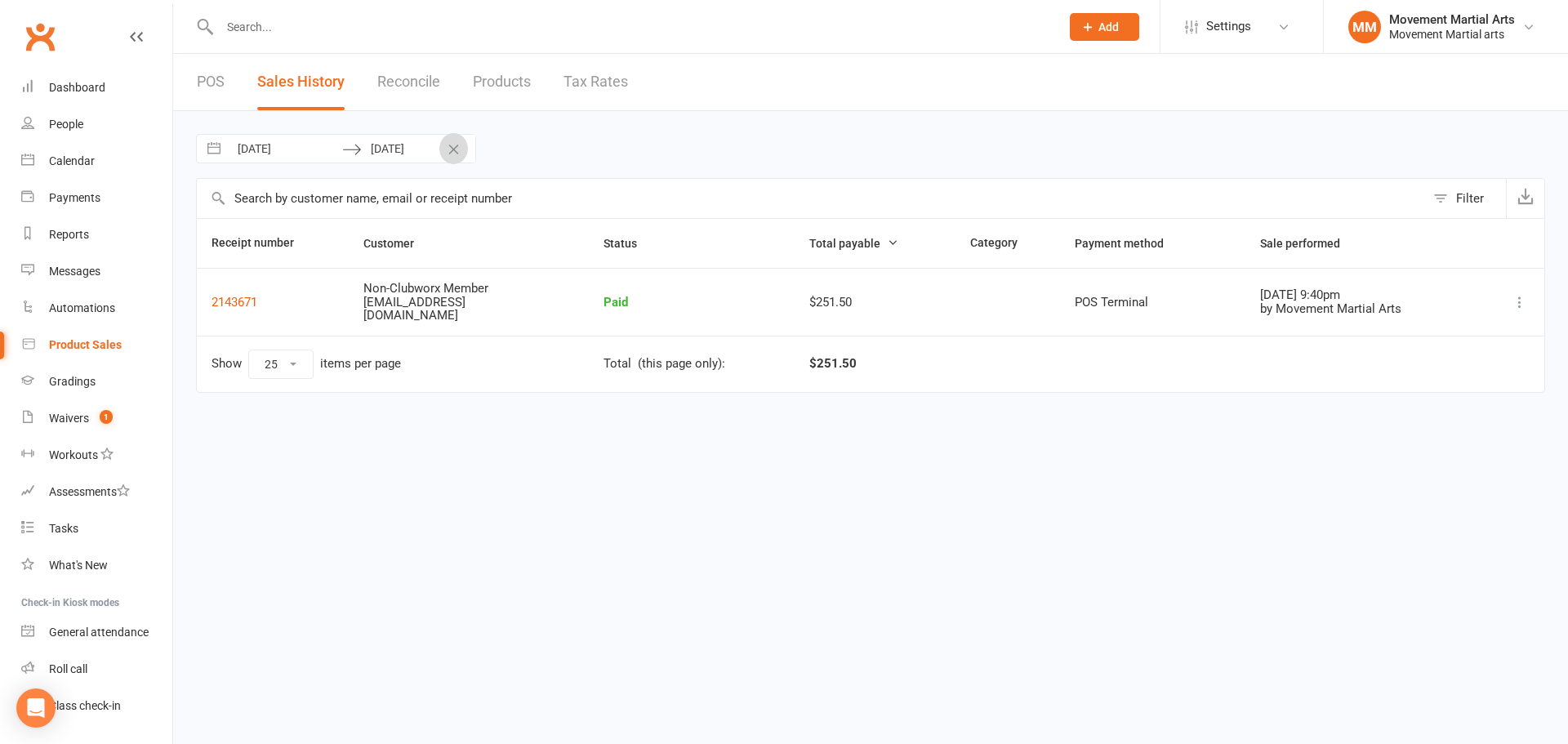
click at [456, 145] on icon "Clear Dates" at bounding box center [453, 150] width 12 height 10
click at [0, 0] on div "Loading" at bounding box center [0, 0] width 0 height 0
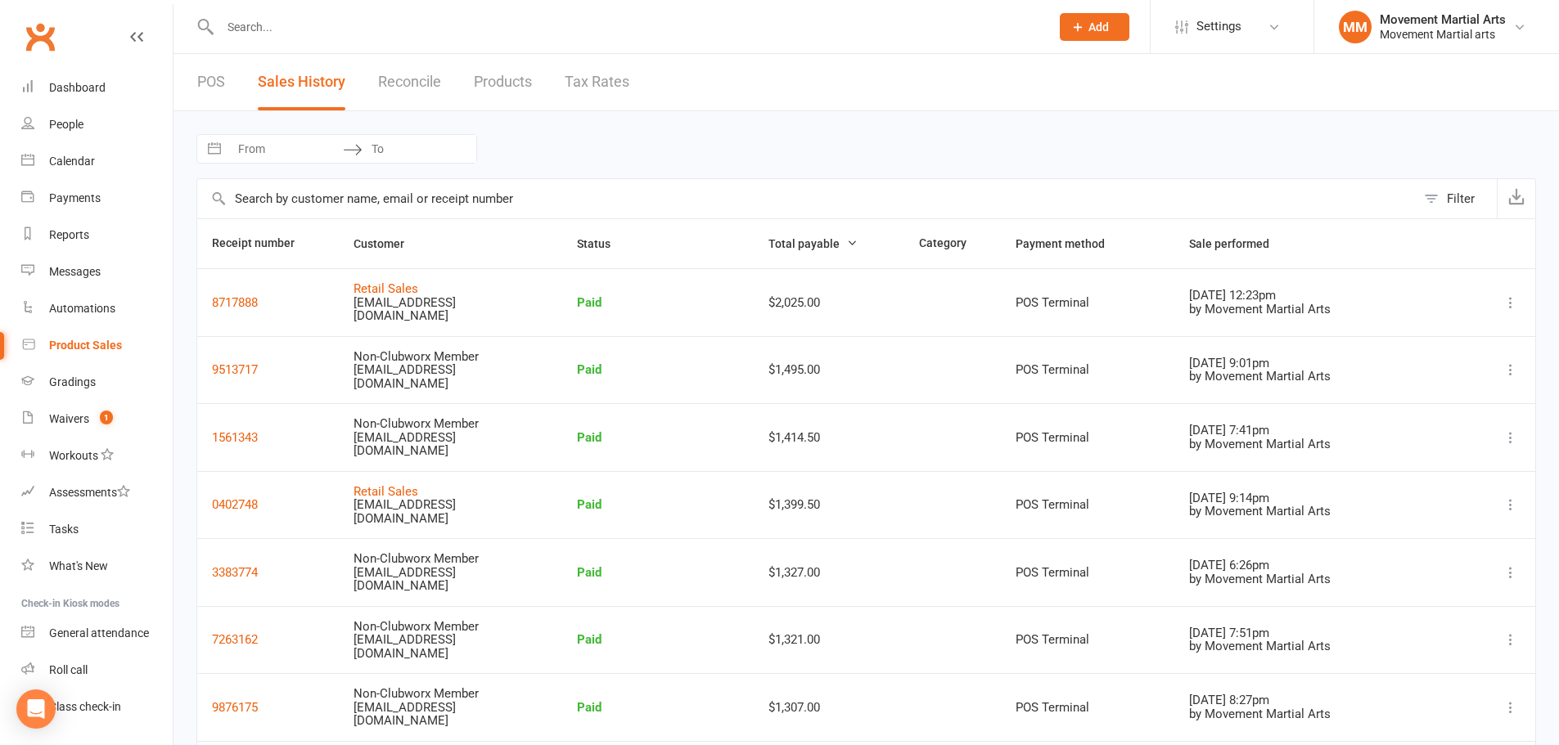
select select "8"
select select "2025"
select select "9"
select select "2025"
select select "10"
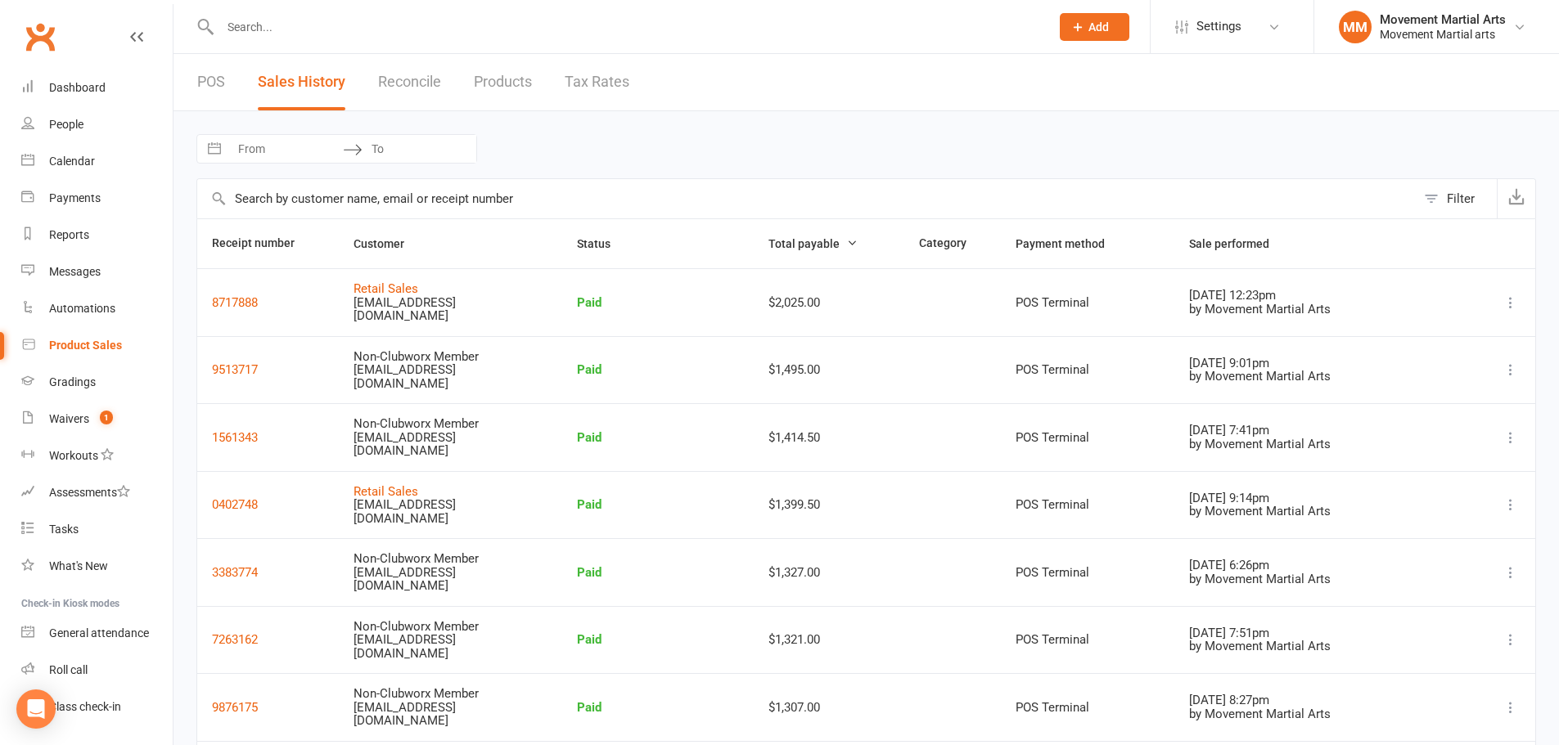
select select "2025"
select select "11"
select select "2025"
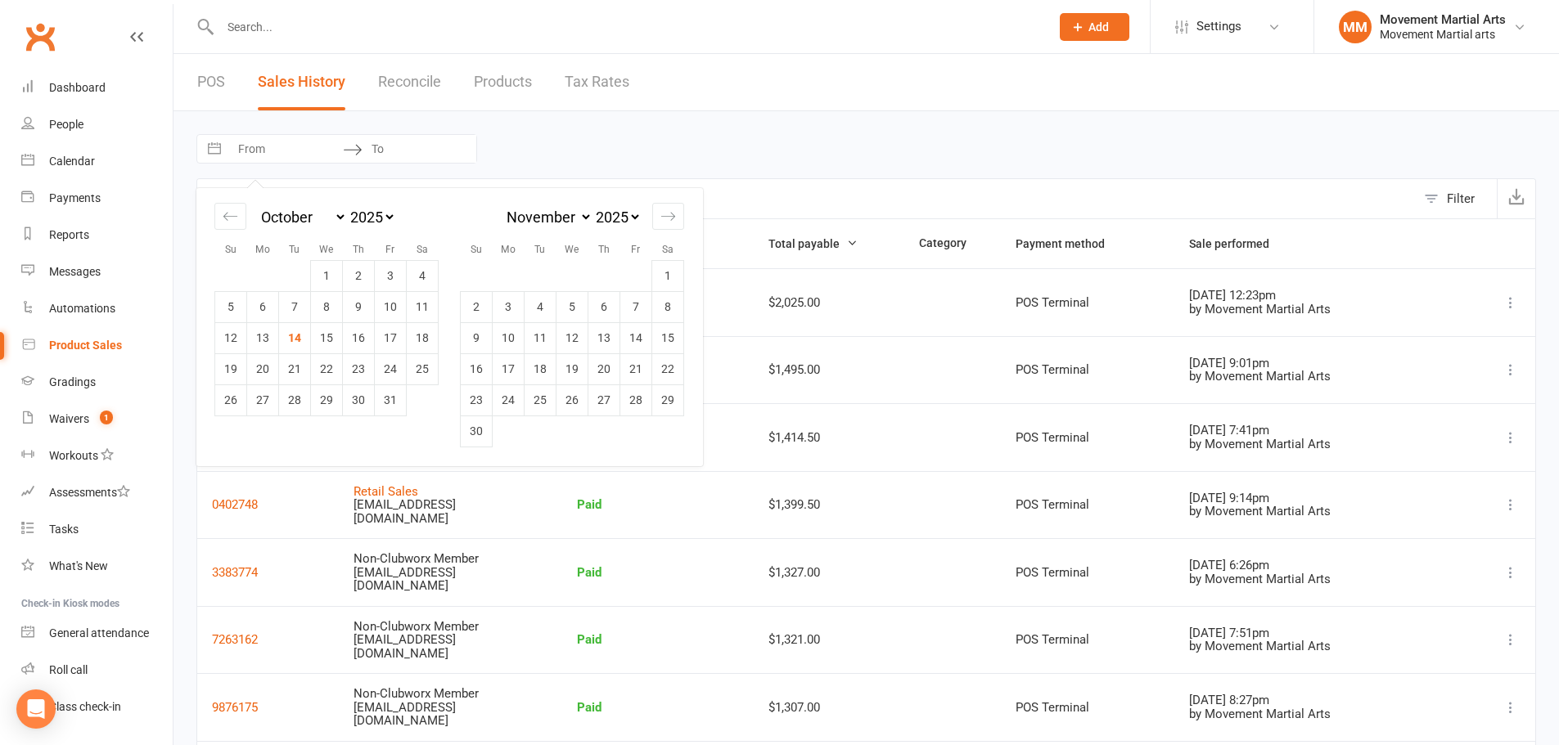
click at [289, 149] on input "From" at bounding box center [286, 149] width 114 height 28
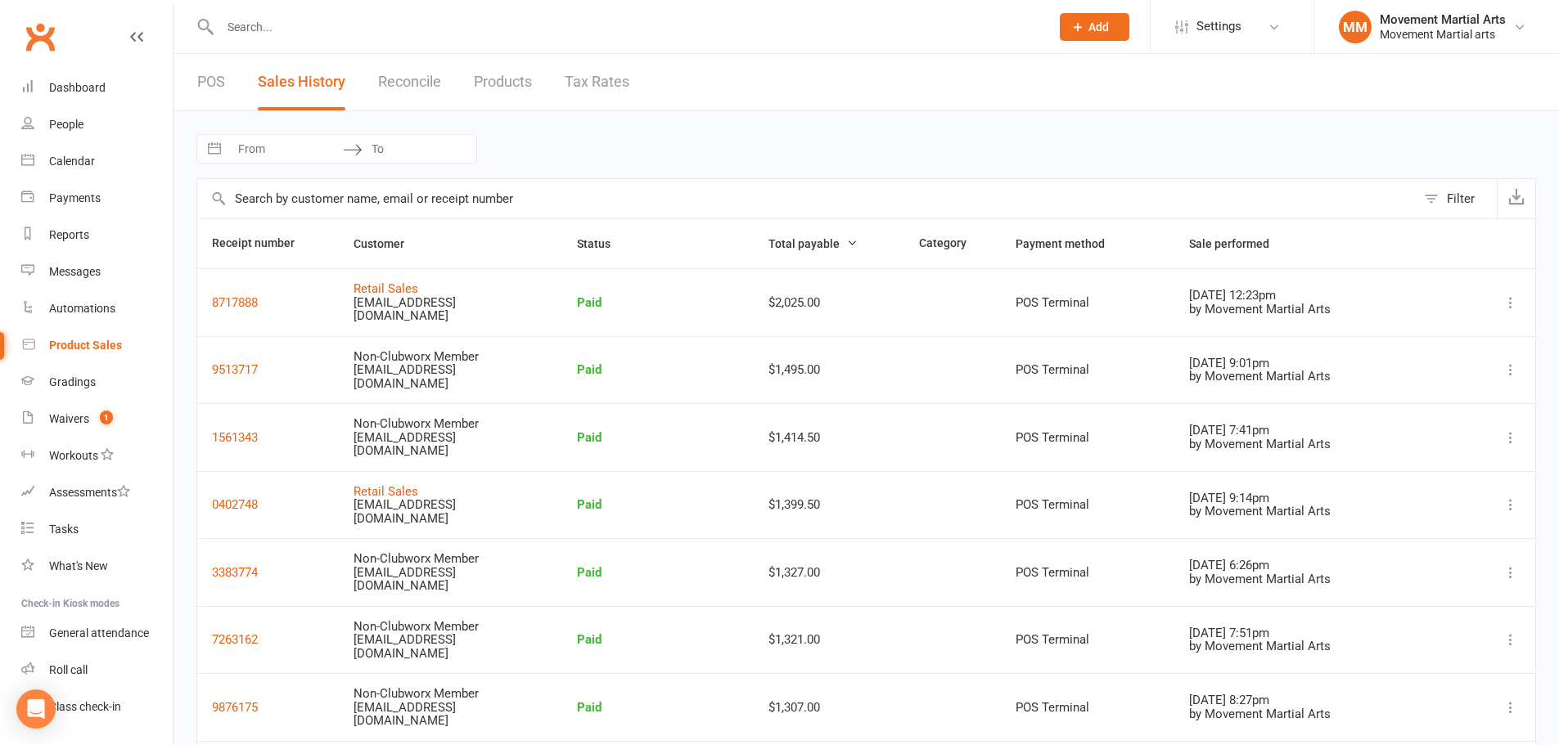
click at [502, 88] on link "Products" at bounding box center [503, 82] width 58 height 56
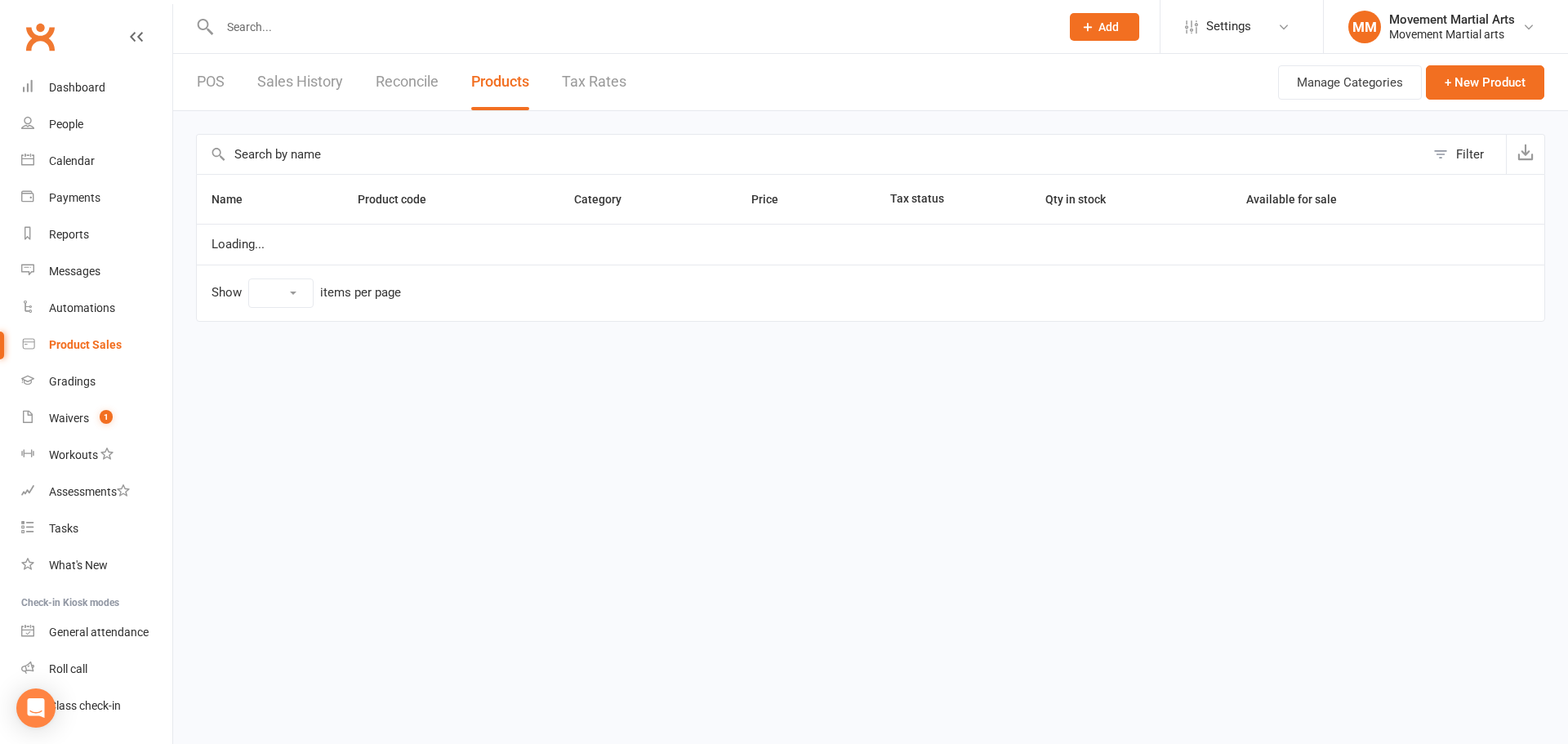
select select "100"
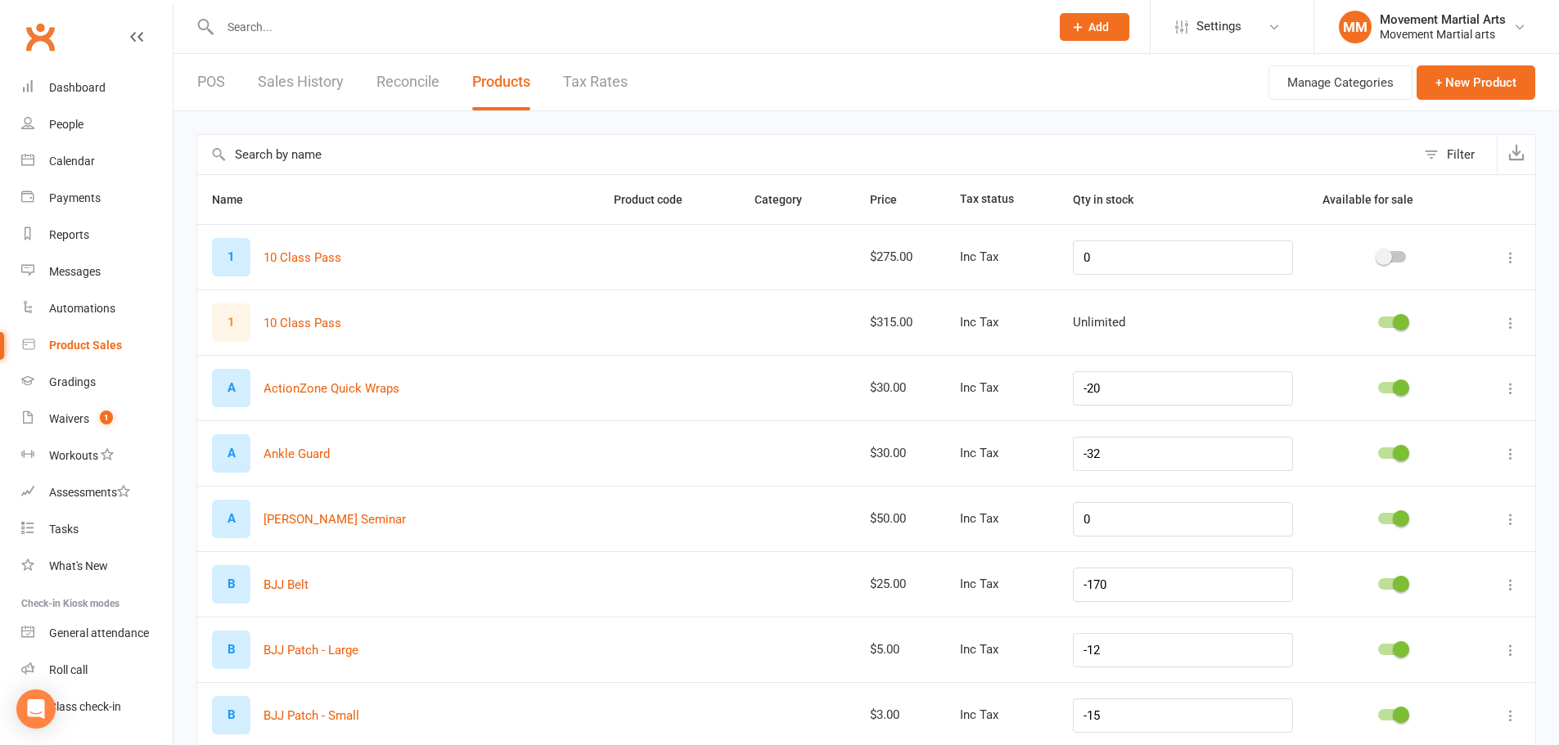
click at [335, 77] on link "Sales History" at bounding box center [301, 82] width 86 height 56
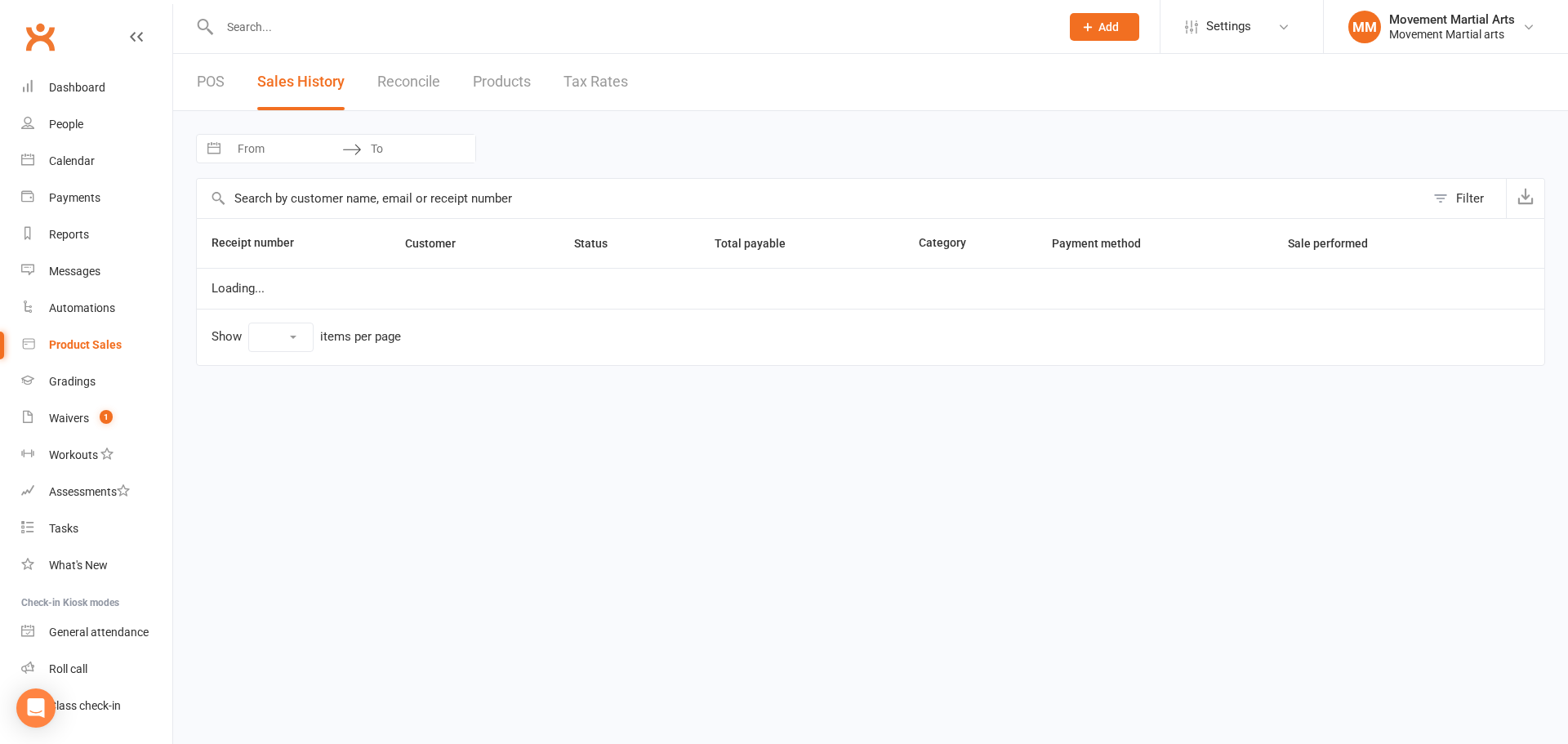
select select "25"
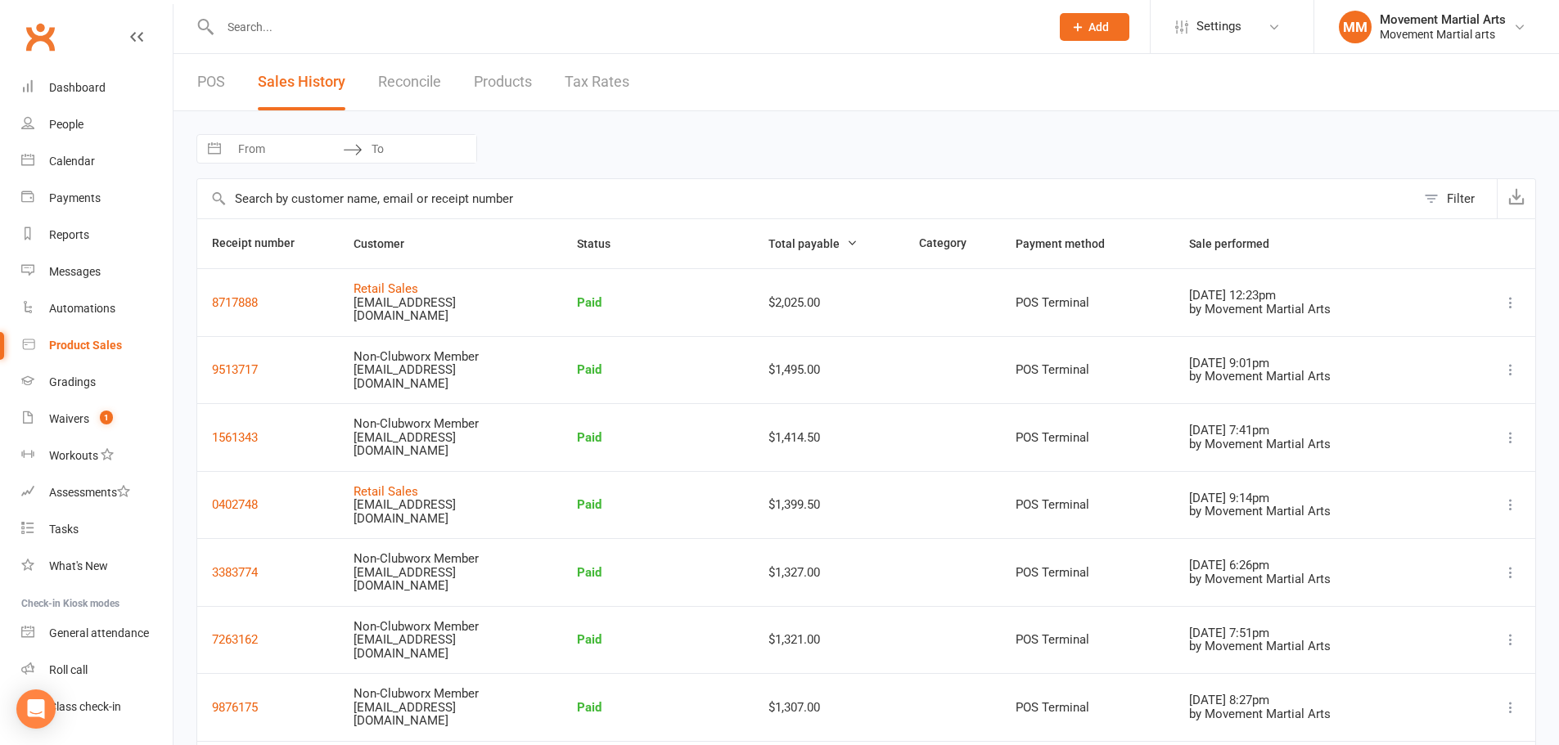
click at [360, 196] on input "text" at bounding box center [806, 198] width 1218 height 39
click at [643, 151] on div "Navigate forward to interact with the calendar and select a date. Press the que…" at bounding box center [866, 148] width 1340 height 29
click at [872, 91] on header "POS Sales History Reconcile Products Tax Rates" at bounding box center [865, 82] width 1385 height 57
drag, startPoint x: 561, startPoint y: 281, endPoint x: 550, endPoint y: 297, distance: 20.0
drag, startPoint x: 550, startPoint y: 297, endPoint x: 1139, endPoint y: 77, distance: 629.0
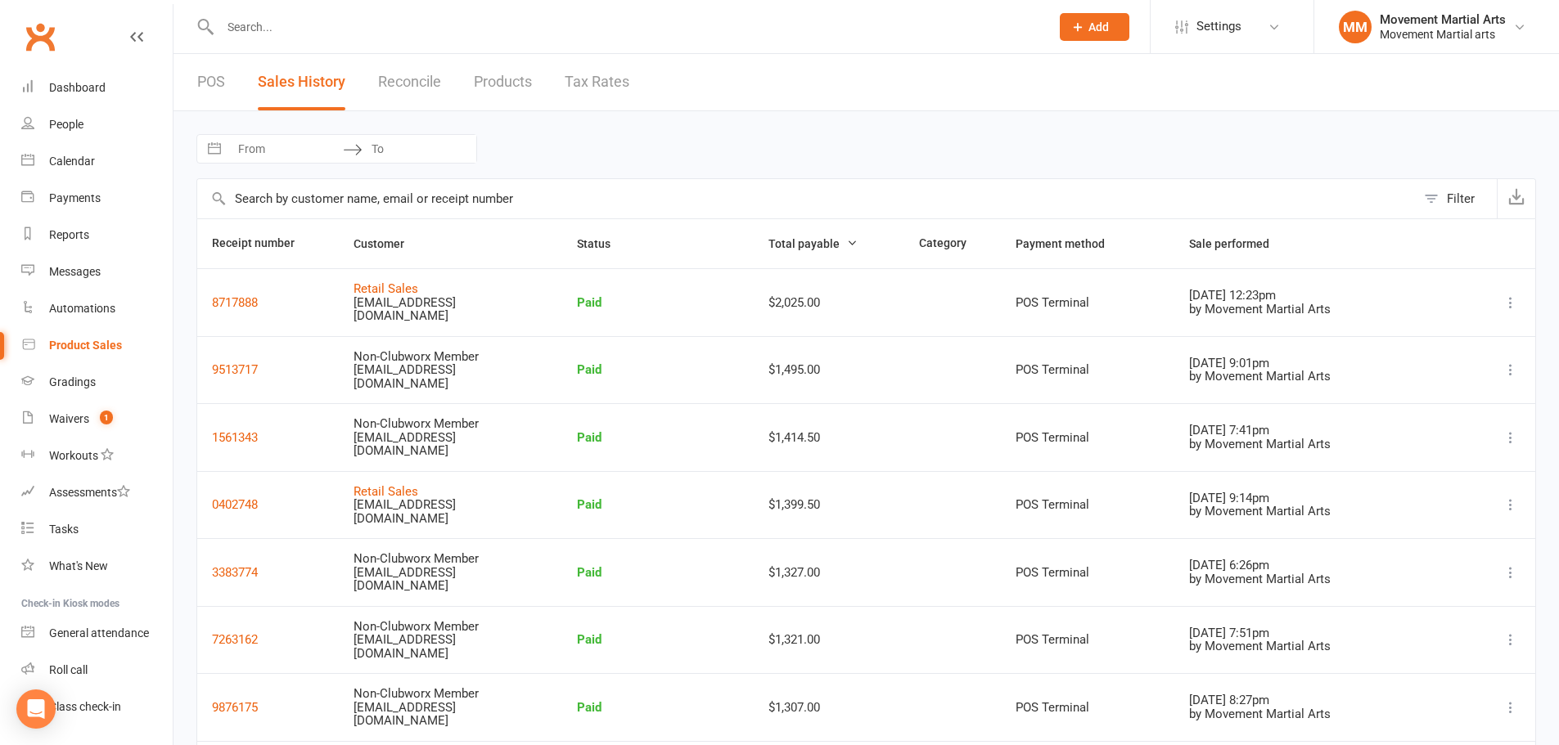
click at [1139, 77] on header "POS Sales History Reconcile Products Tax Rates" at bounding box center [865, 82] width 1385 height 57
click at [1445, 197] on button "Filter" at bounding box center [1456, 198] width 81 height 39
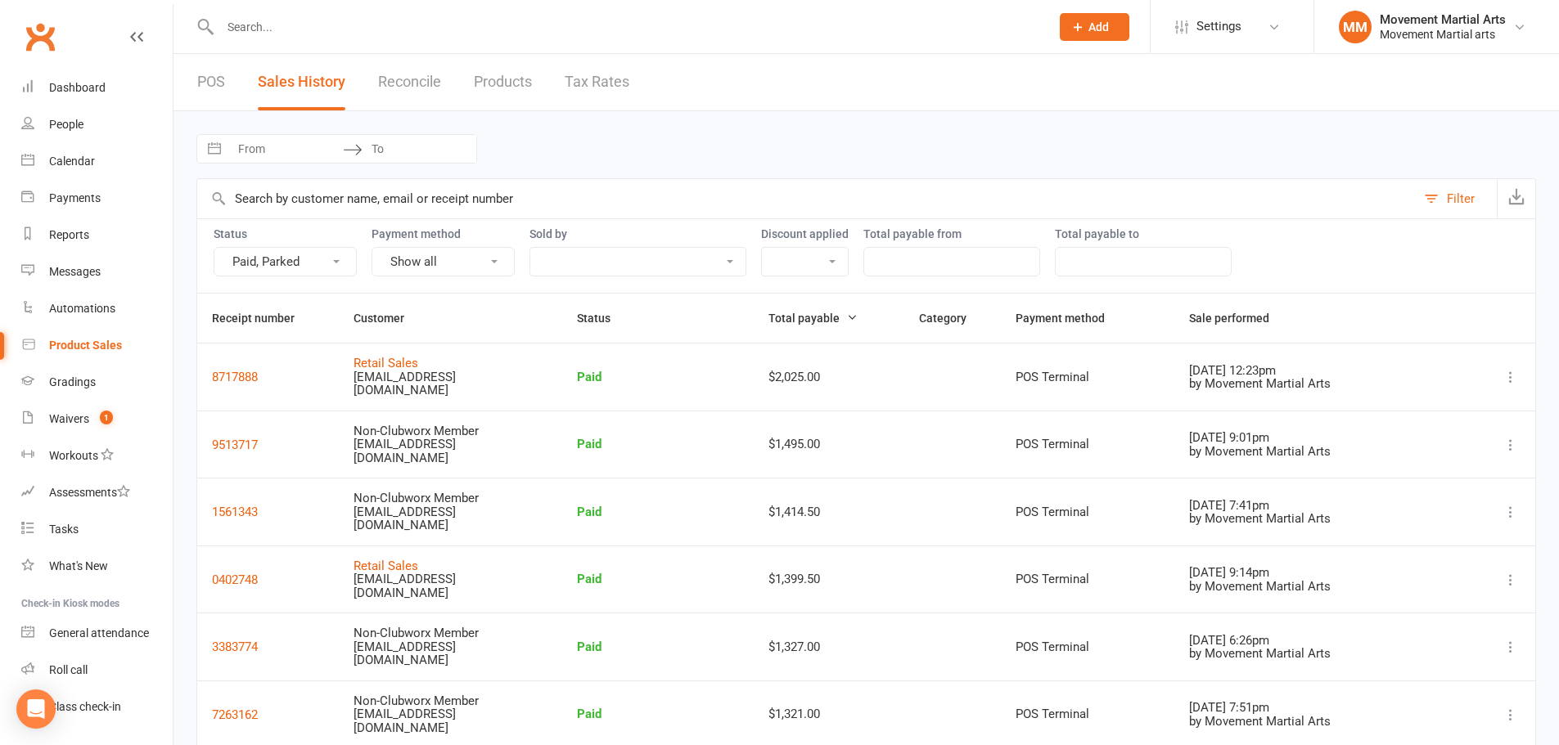
click at [1444, 195] on button "Filter" at bounding box center [1456, 198] width 81 height 39
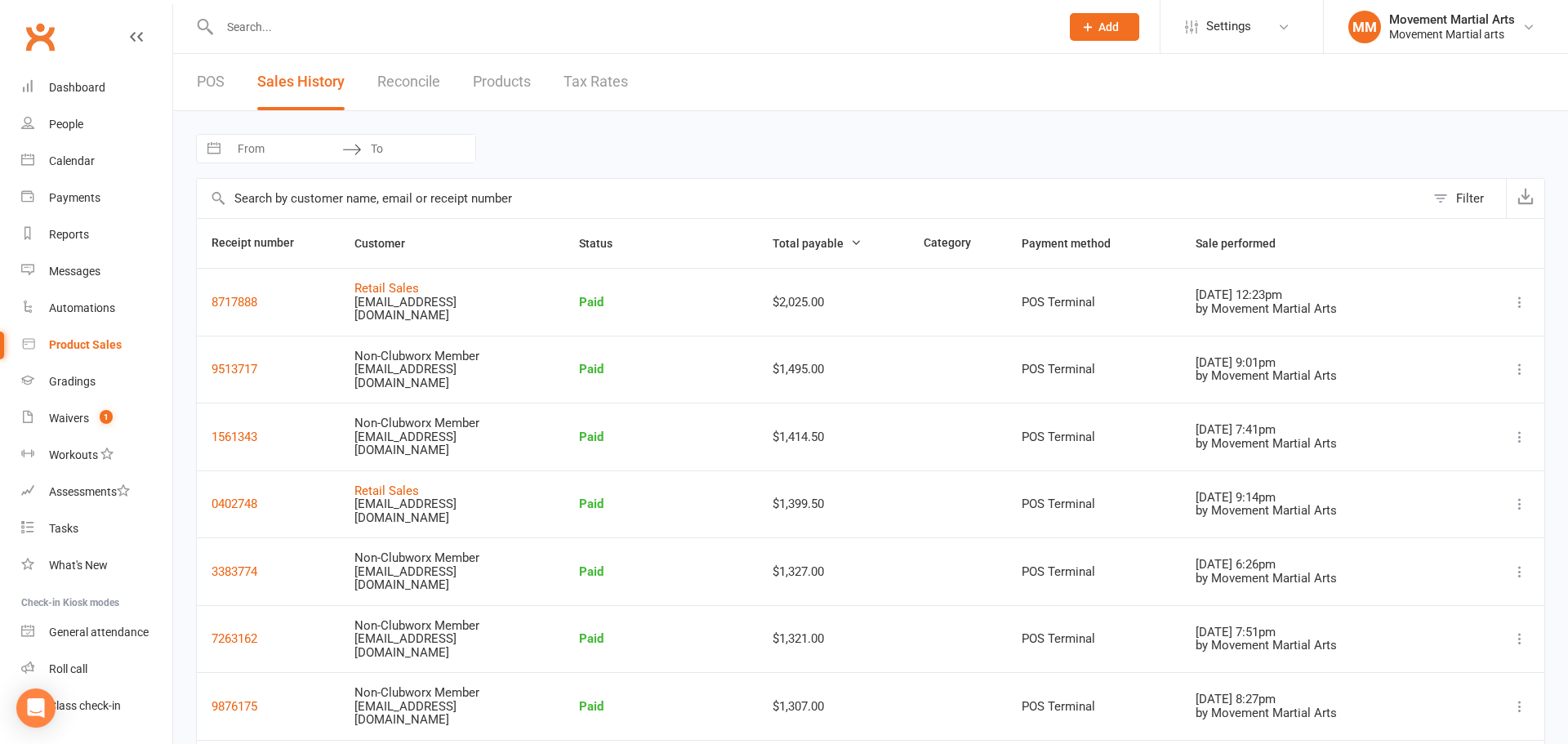
click at [271, 145] on input "From" at bounding box center [285, 149] width 114 height 28
select select "8"
select select "2025"
select select "9"
select select "2025"
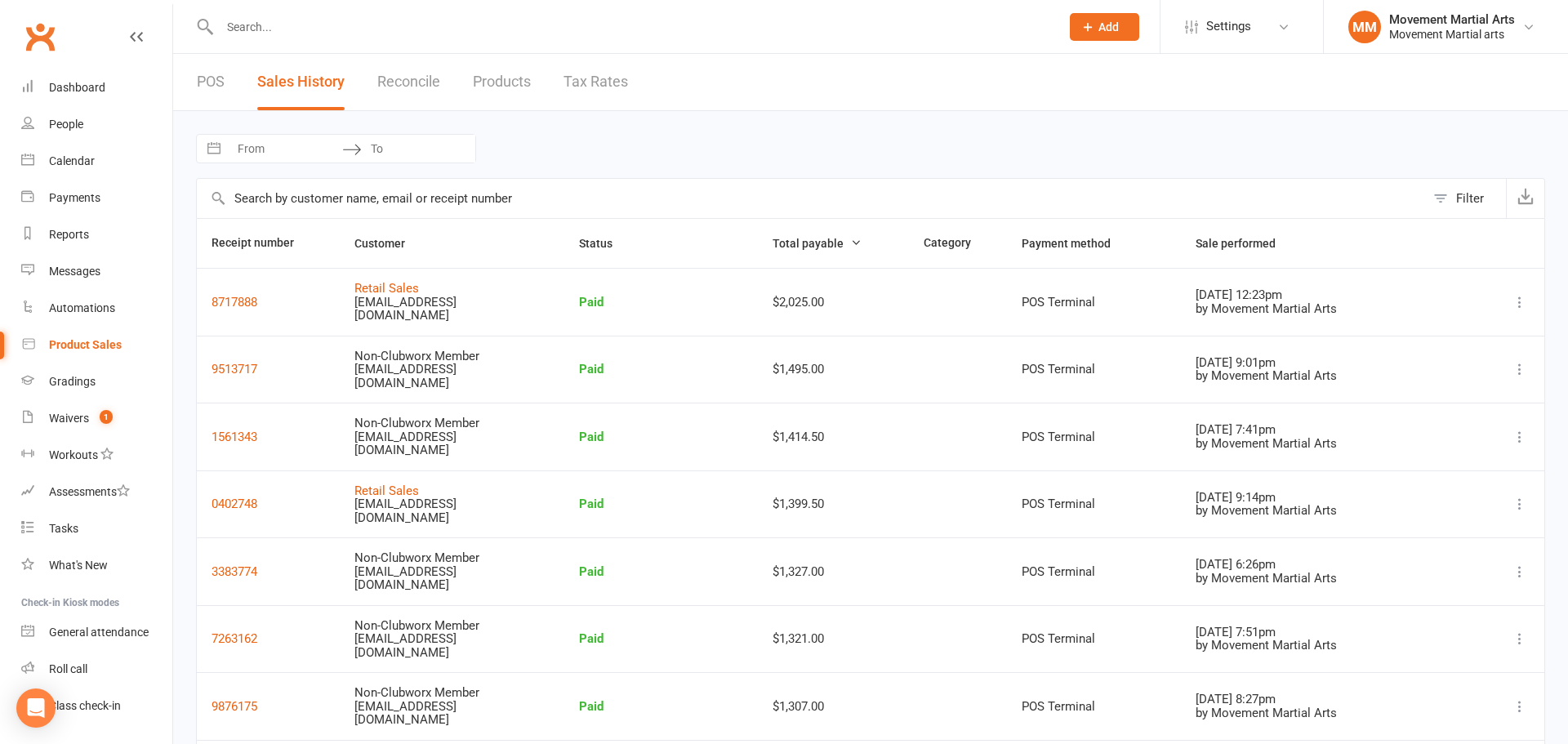
select select "10"
select select "2025"
select select "11"
select select "2025"
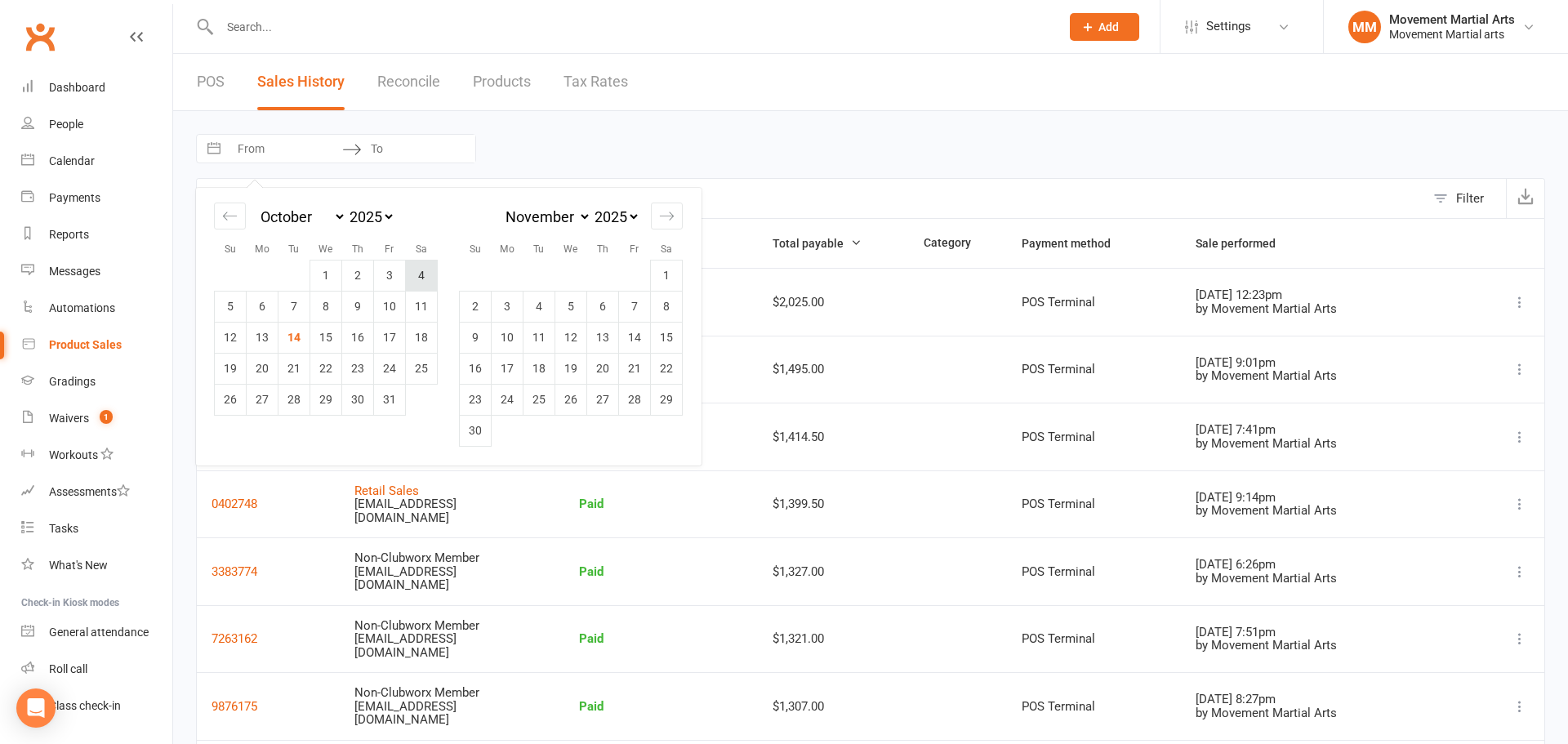
click at [420, 279] on td "4" at bounding box center [422, 275] width 32 height 31
type input "04 Oct 2025"
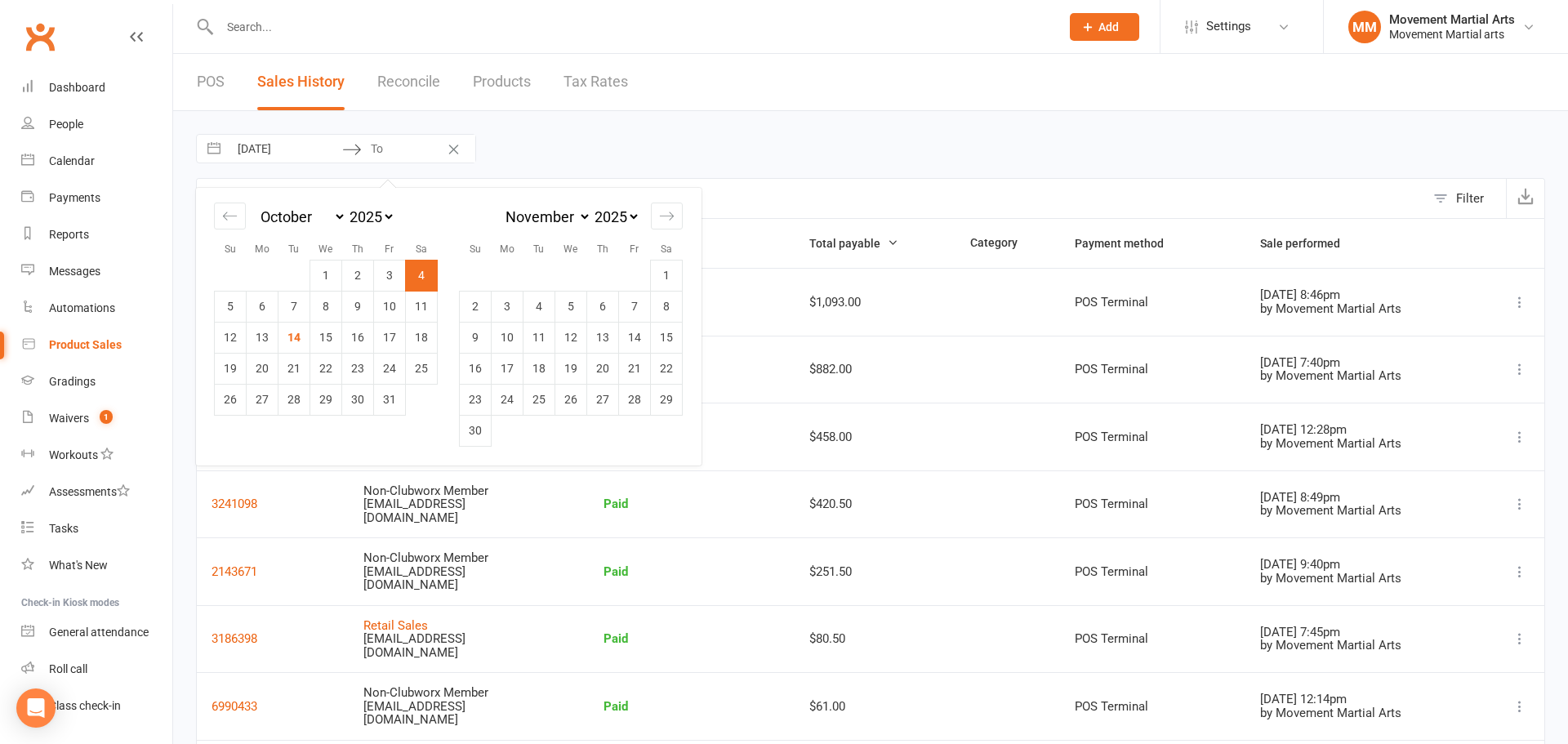
click at [421, 279] on td "4" at bounding box center [422, 275] width 32 height 31
type input "04 Oct 2025"
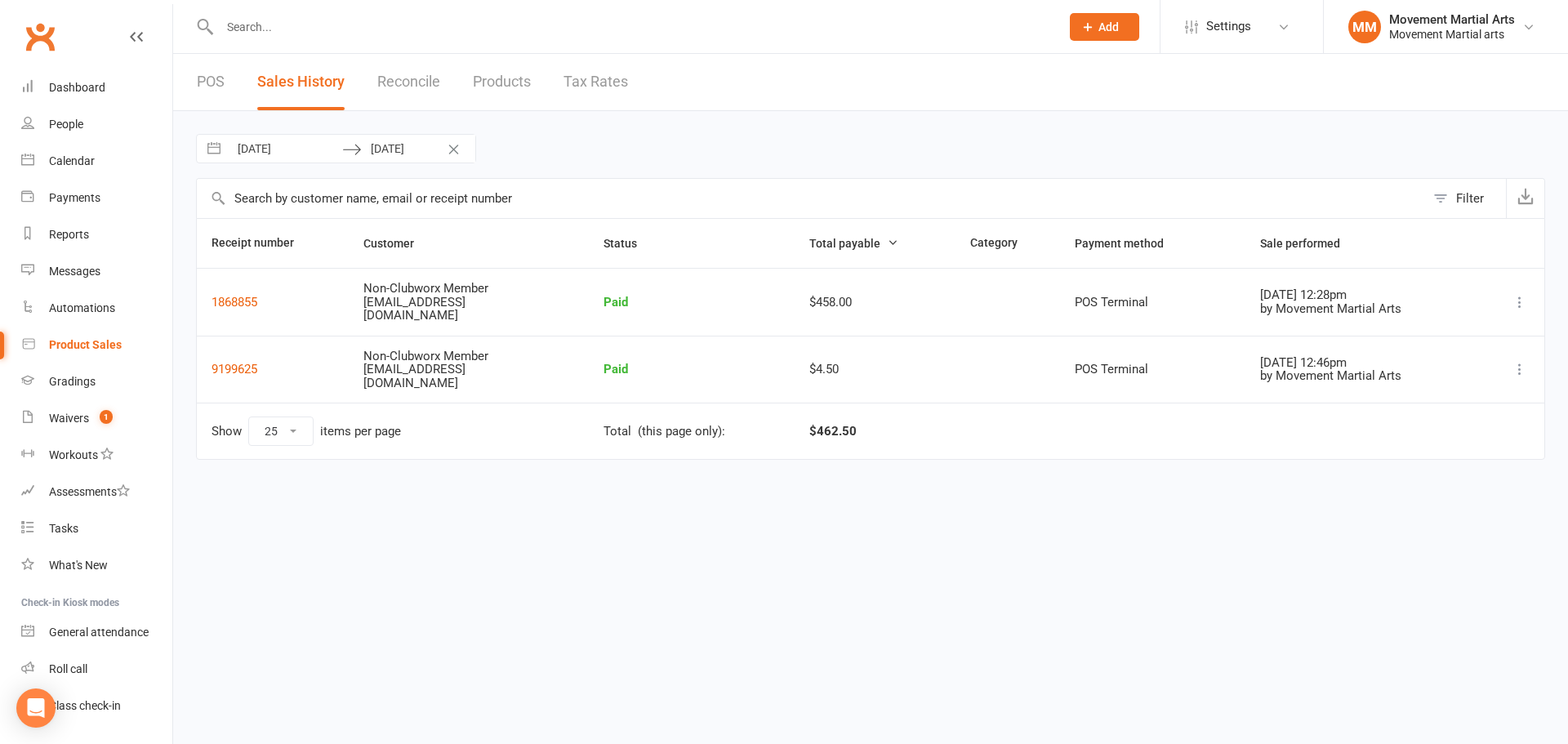
click at [1525, 298] on icon at bounding box center [1520, 303] width 16 height 16
click at [1447, 326] on link "View receipt" at bounding box center [1440, 334] width 177 height 33
click at [450, 142] on button "Clear Dates" at bounding box center [453, 148] width 29 height 31
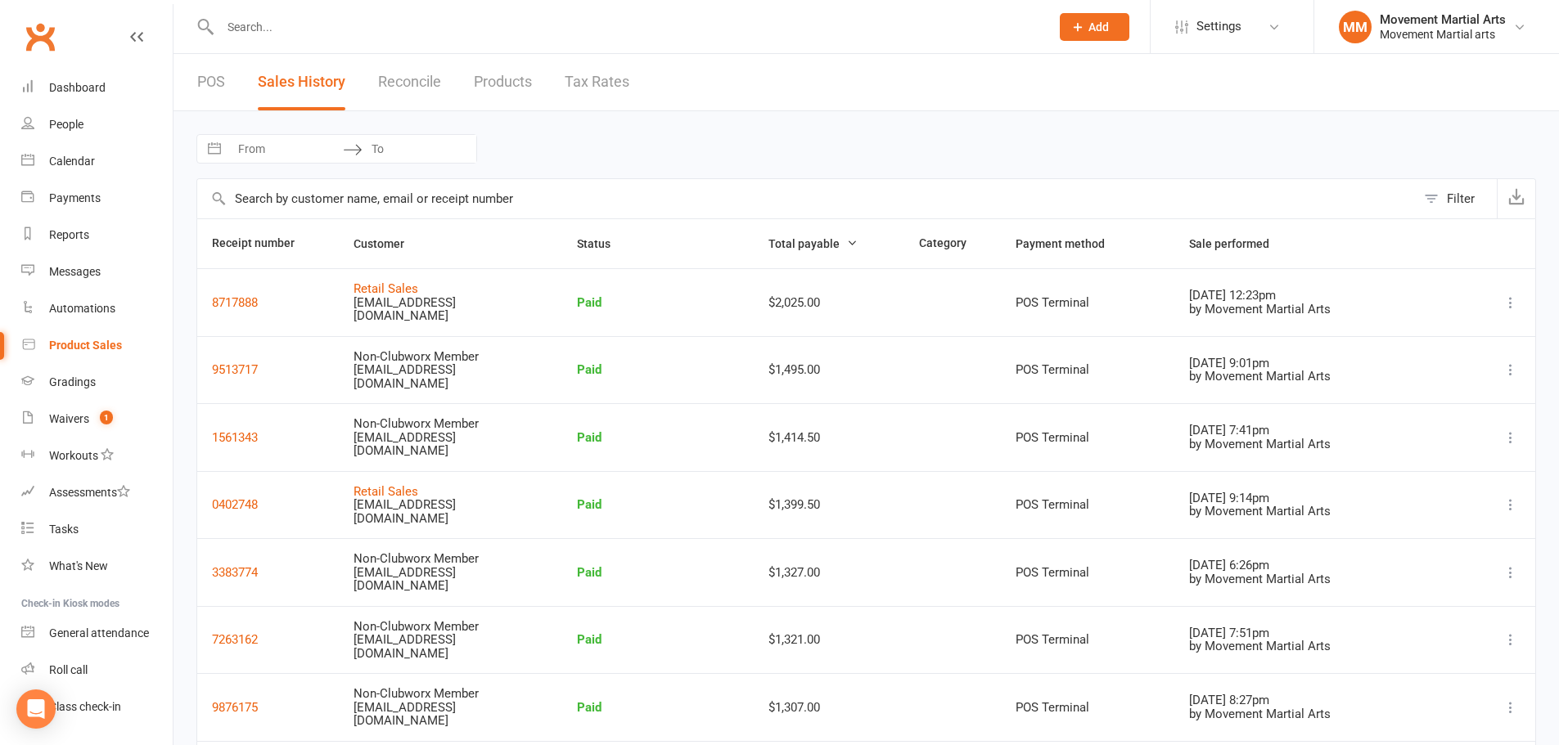
click at [211, 85] on link "POS" at bounding box center [211, 82] width 28 height 56
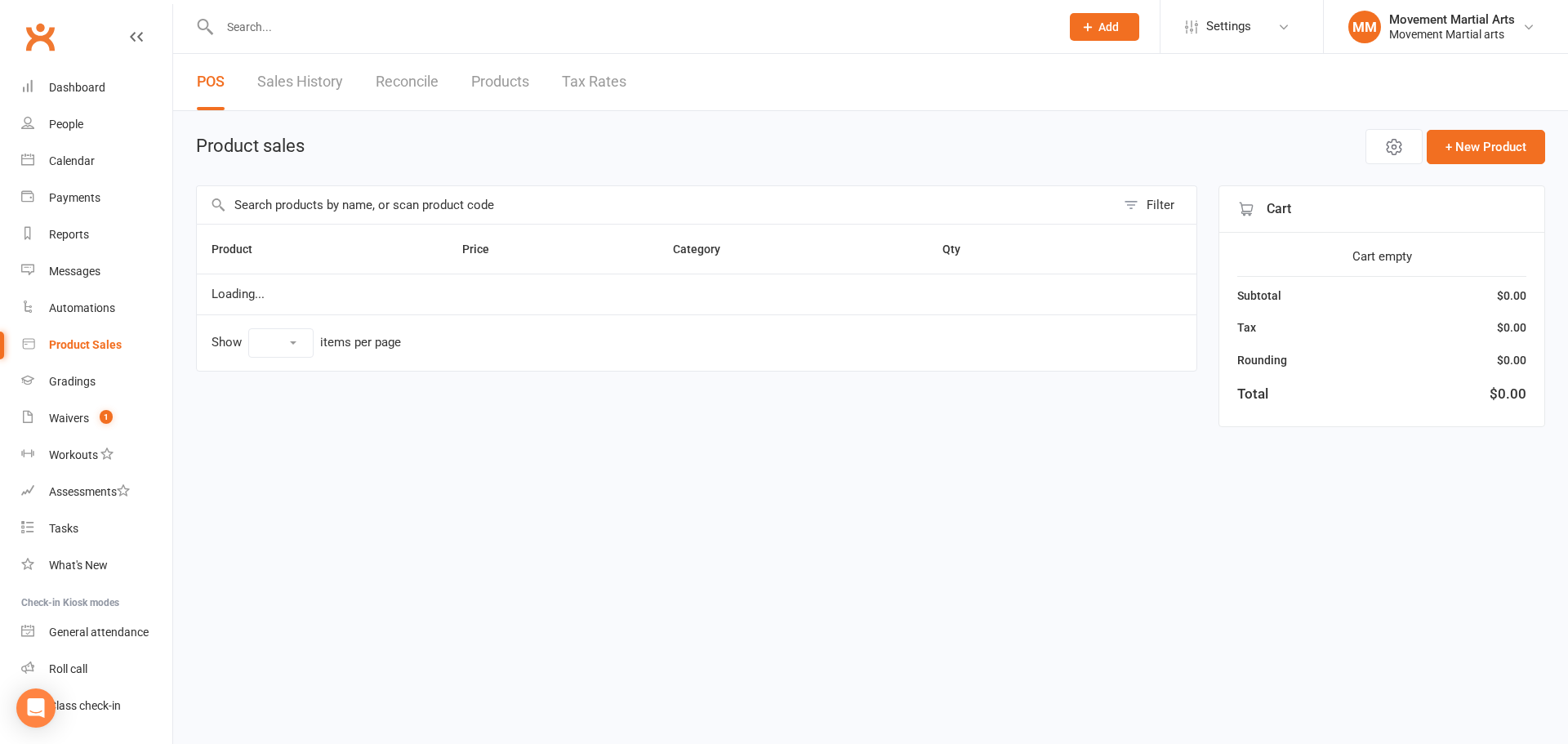
select select "50"
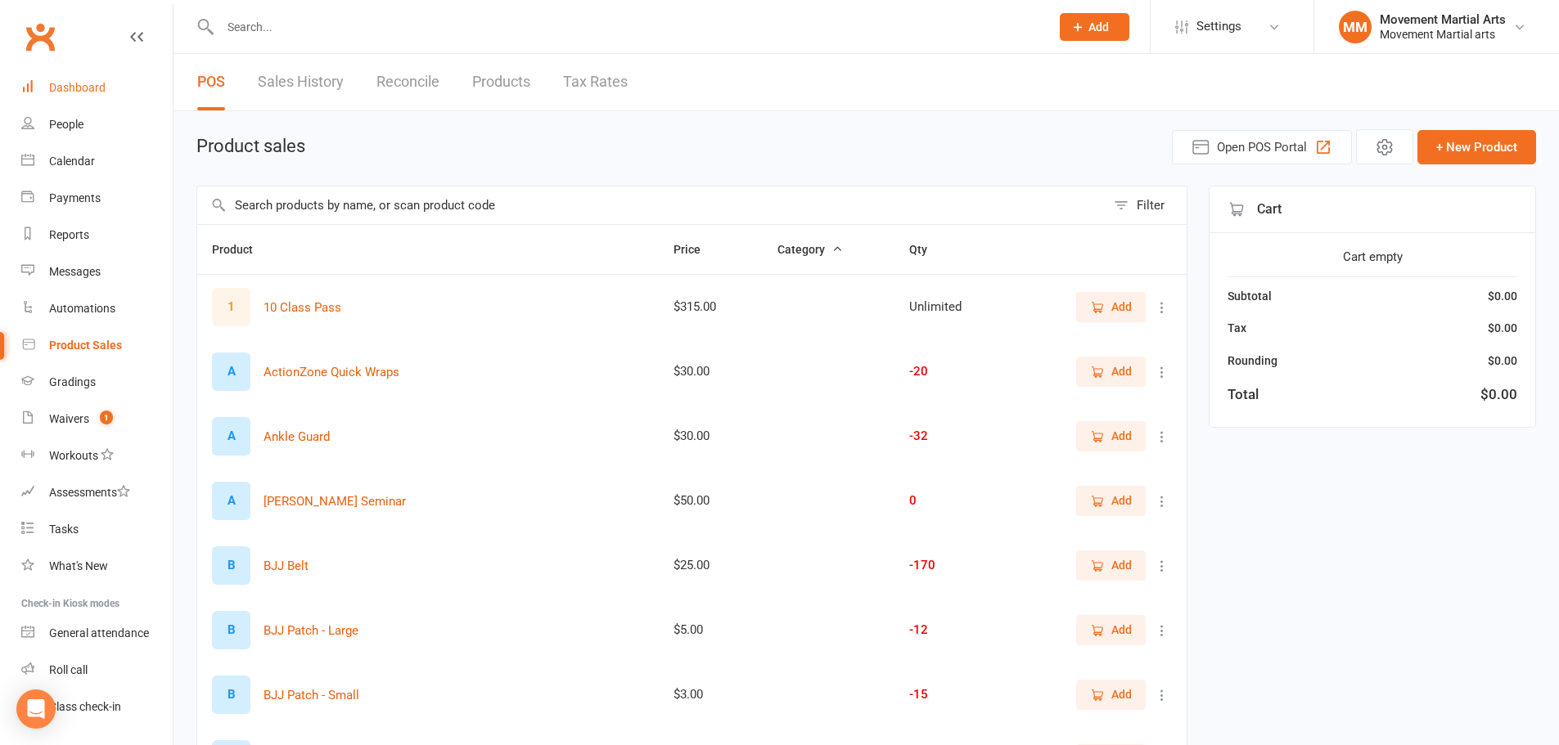
click at [74, 92] on div "Dashboard" at bounding box center [77, 87] width 56 height 13
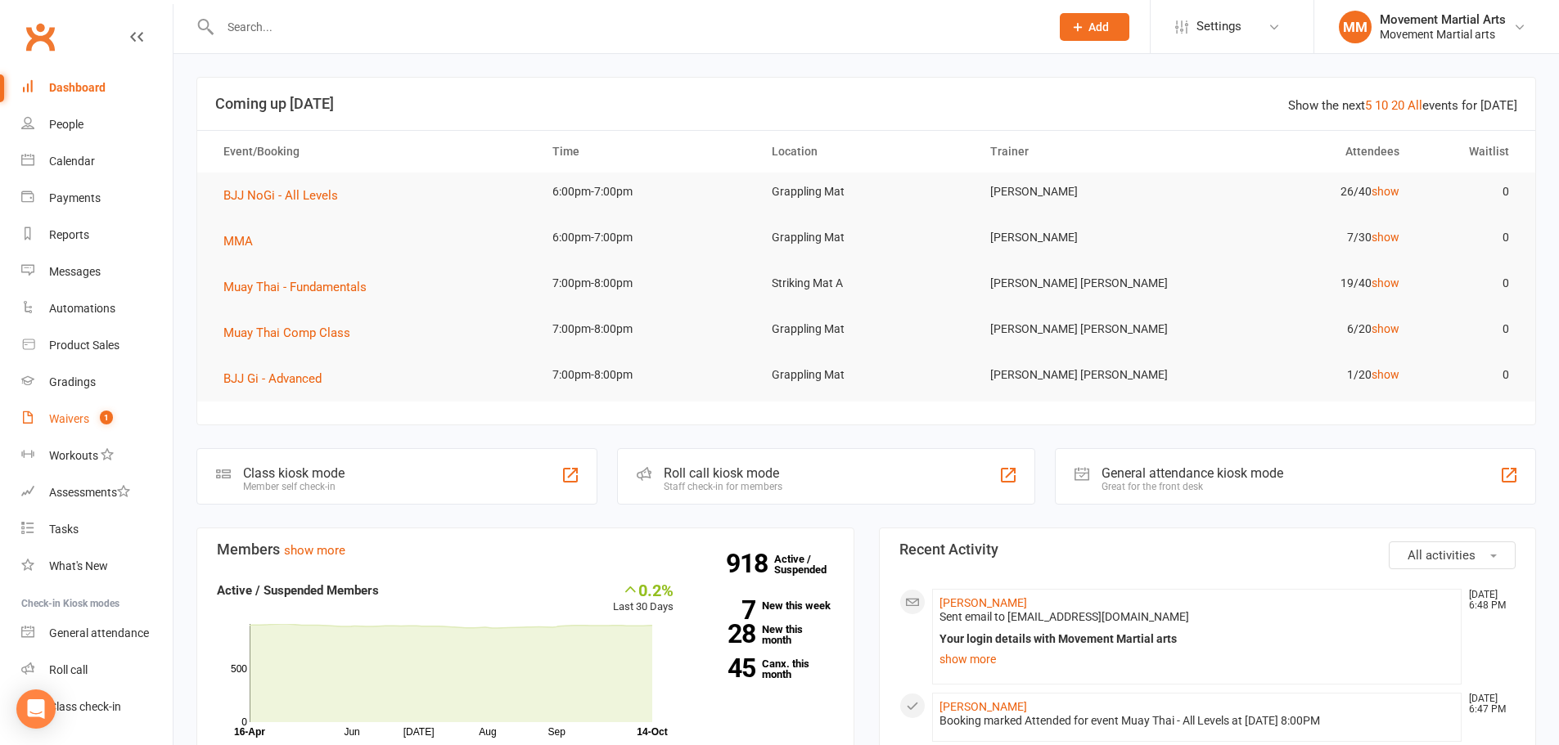
click at [79, 416] on div "Waivers" at bounding box center [69, 418] width 40 height 13
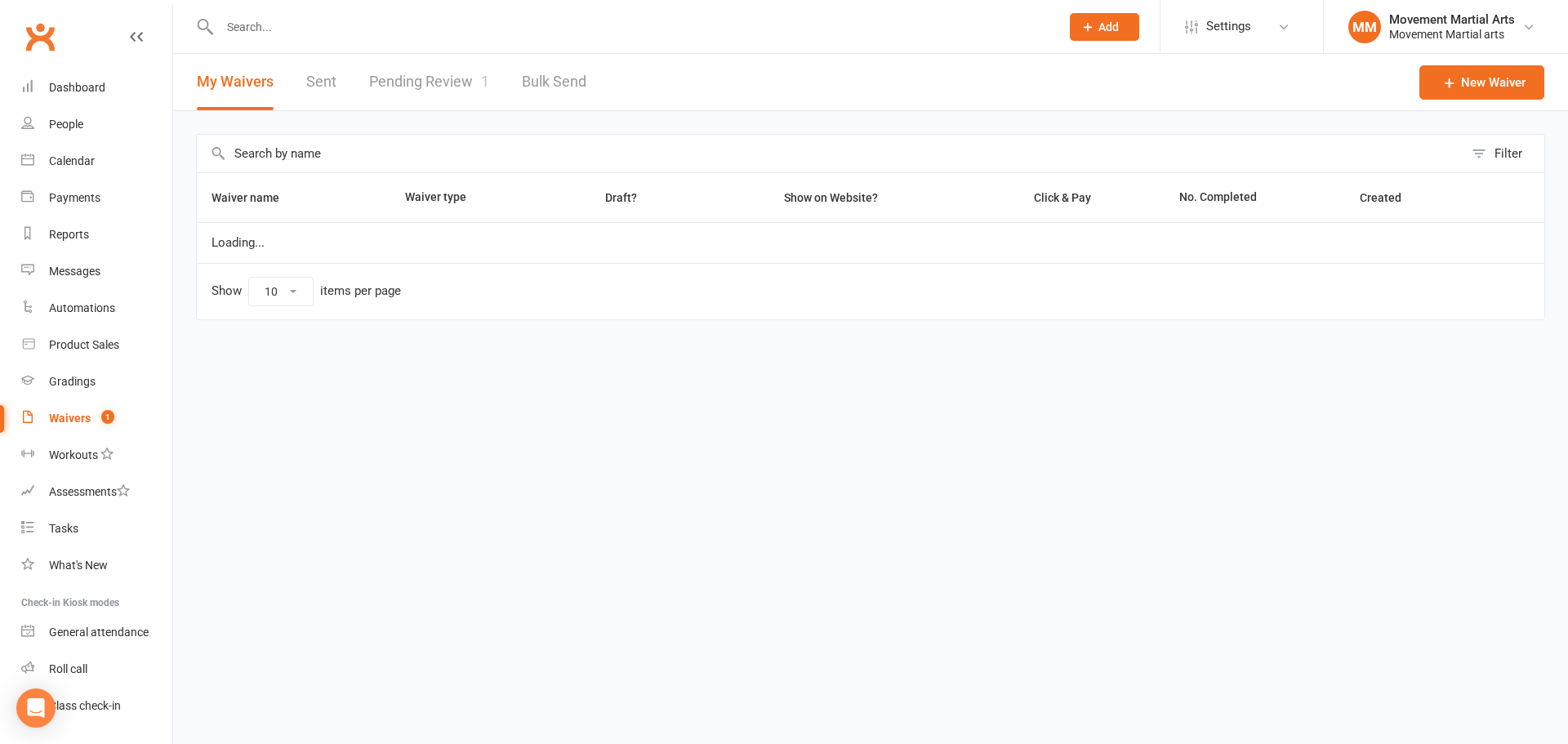
select select "100"
click at [317, 97] on link "Sent" at bounding box center [321, 82] width 30 height 56
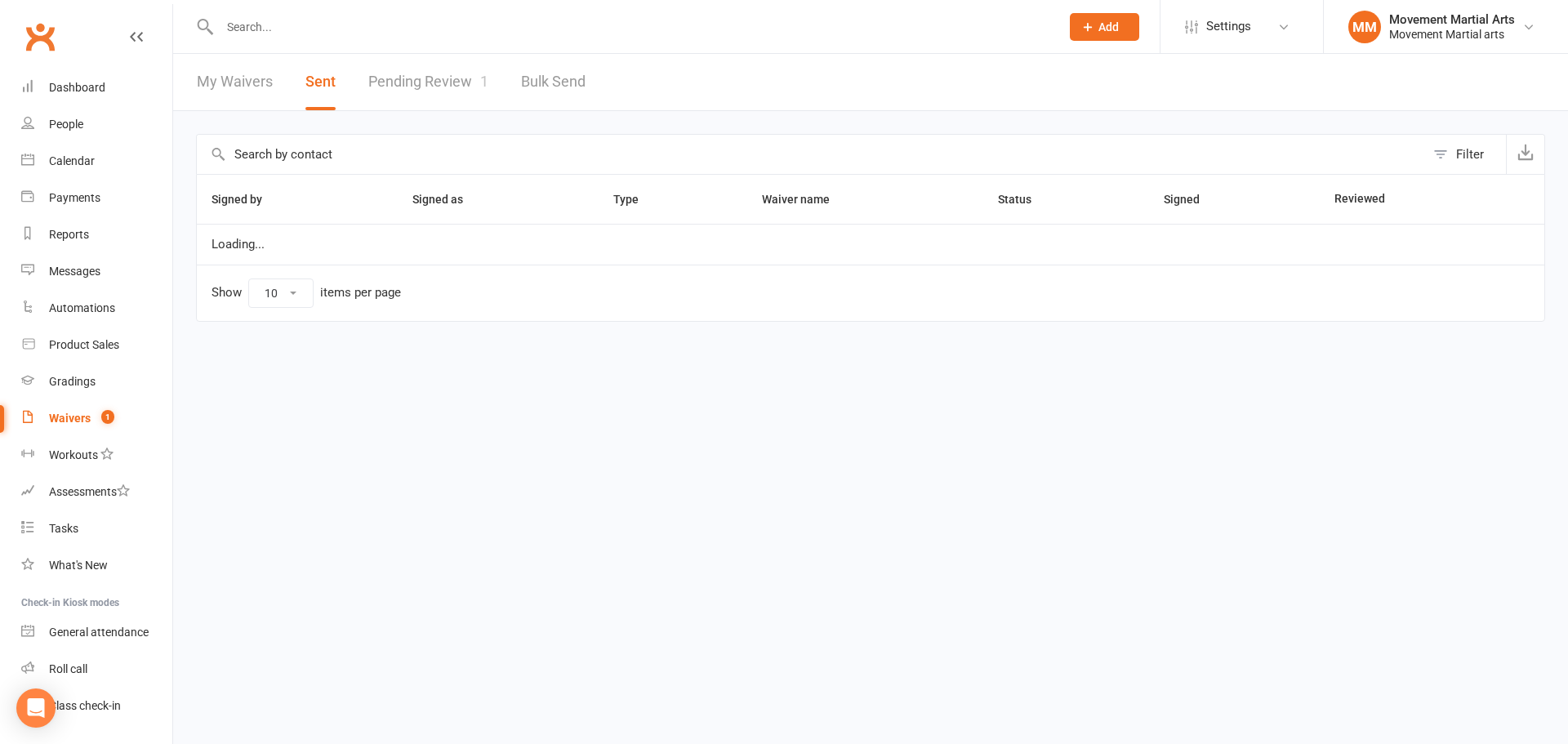
select select "50"
click at [1434, 166] on button "Filter" at bounding box center [1465, 154] width 81 height 39
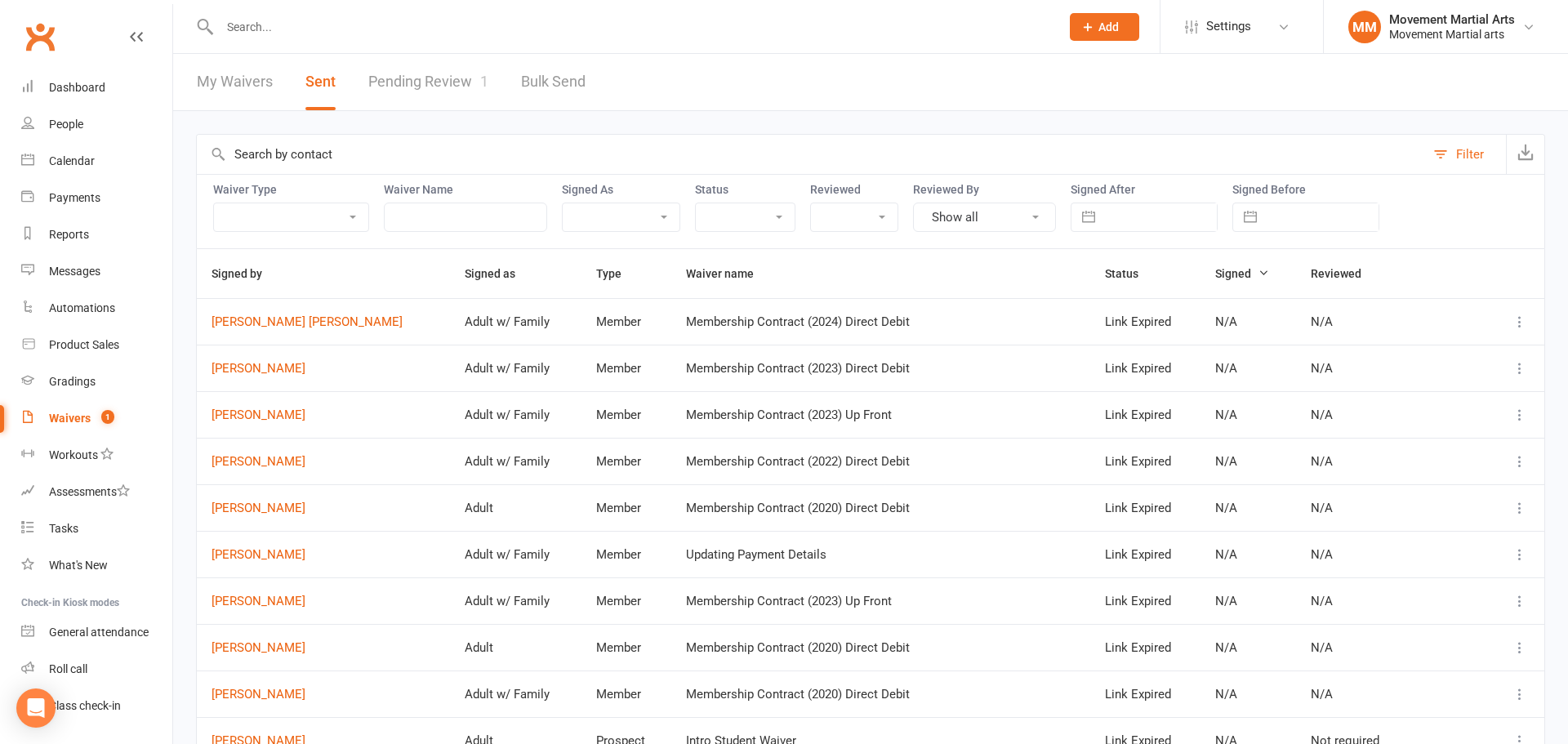
drag, startPoint x: 1180, startPoint y: 214, endPoint x: 1166, endPoint y: 214, distance: 14.0
click at [1180, 215] on input "text" at bounding box center [1161, 218] width 114 height 28
select select "8"
select select "2025"
select select "9"
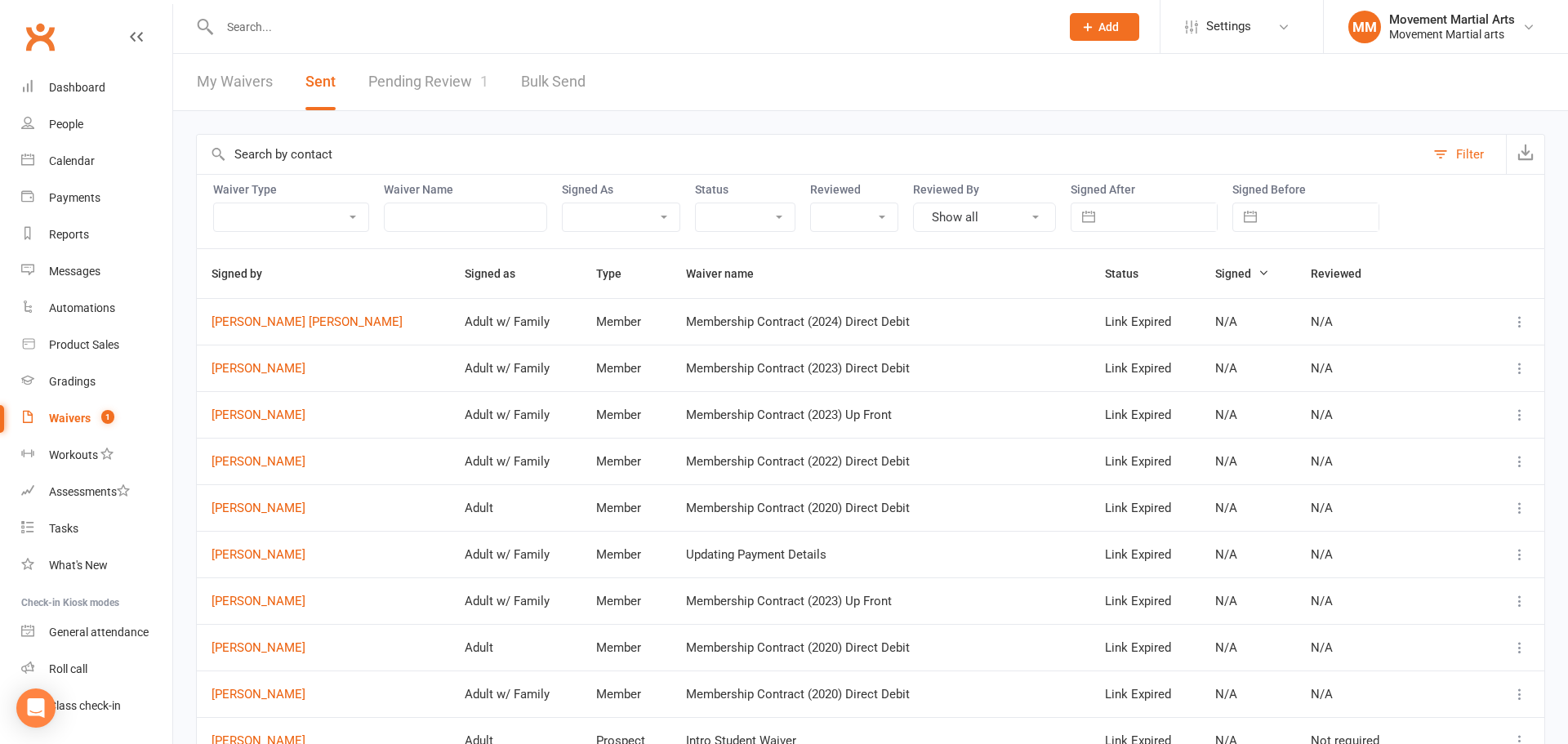
select select "2025"
select select "10"
select select "2025"
click at [1169, 408] on td "14" at bounding box center [1169, 405] width 32 height 31
type input "14 Oct 2025"
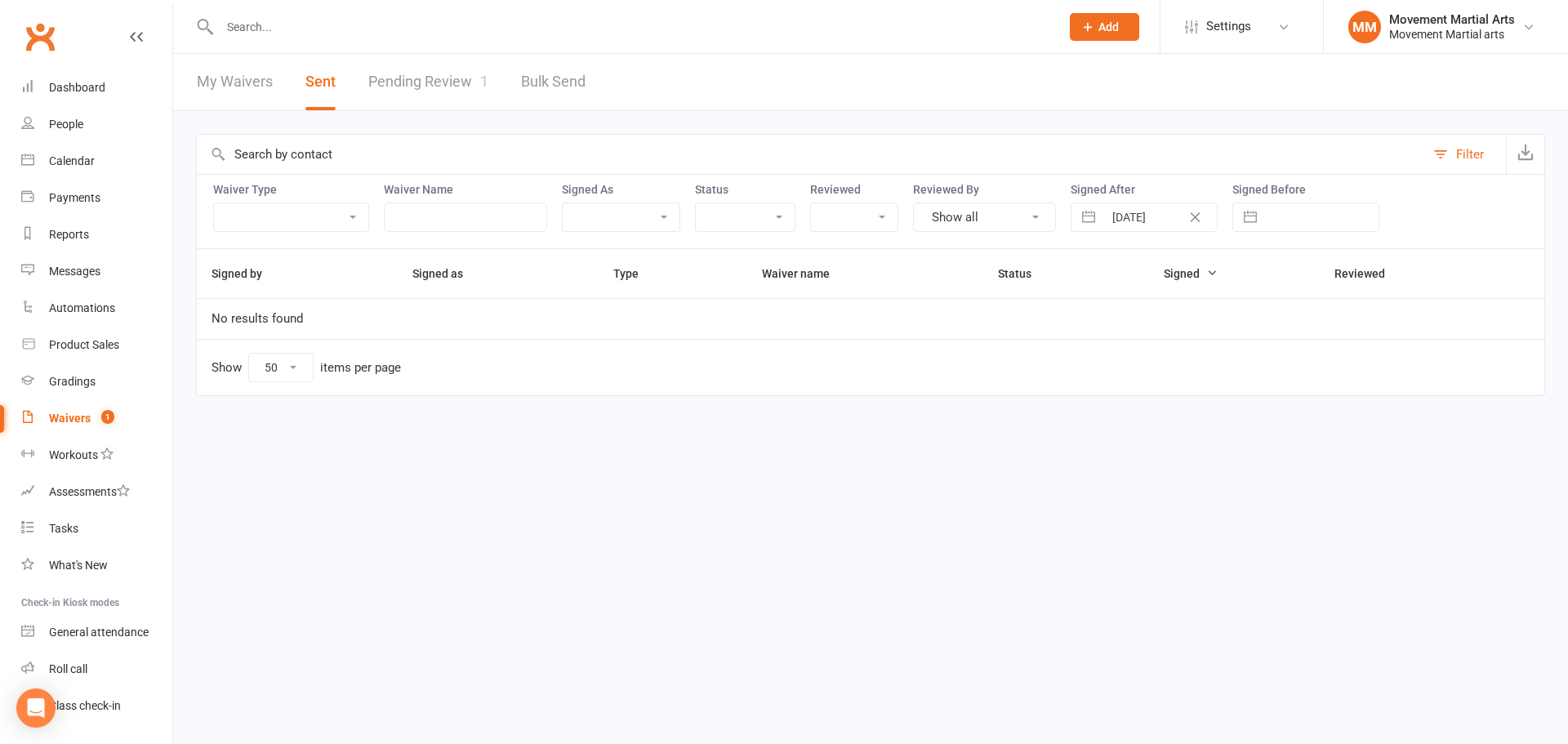
click at [1203, 209] on button "Clear Date" at bounding box center [1195, 218] width 29 height 20
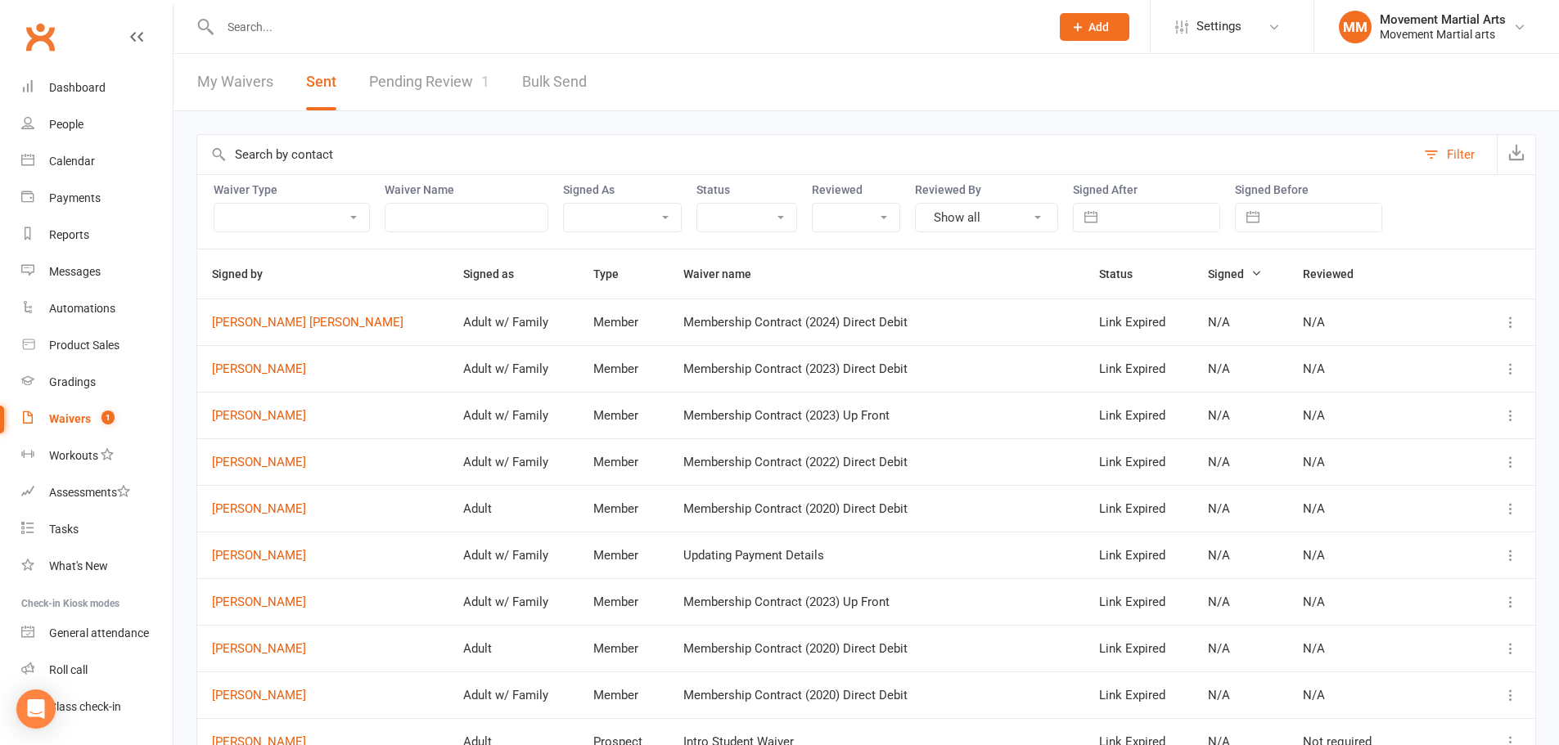
click at [445, 78] on link "Pending Review 1" at bounding box center [429, 82] width 120 height 56
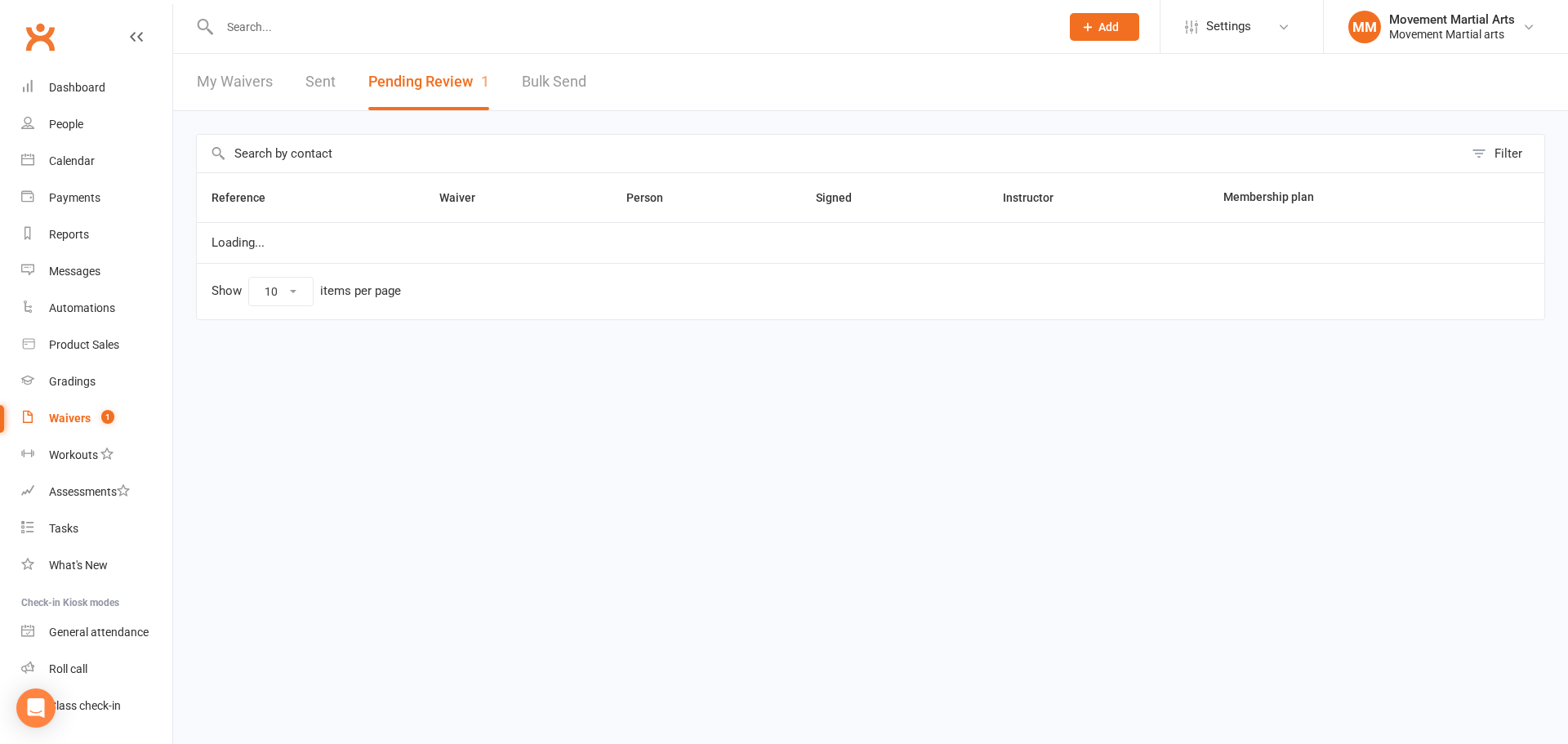
click at [318, 85] on link "Sent" at bounding box center [320, 82] width 30 height 56
select select "50"
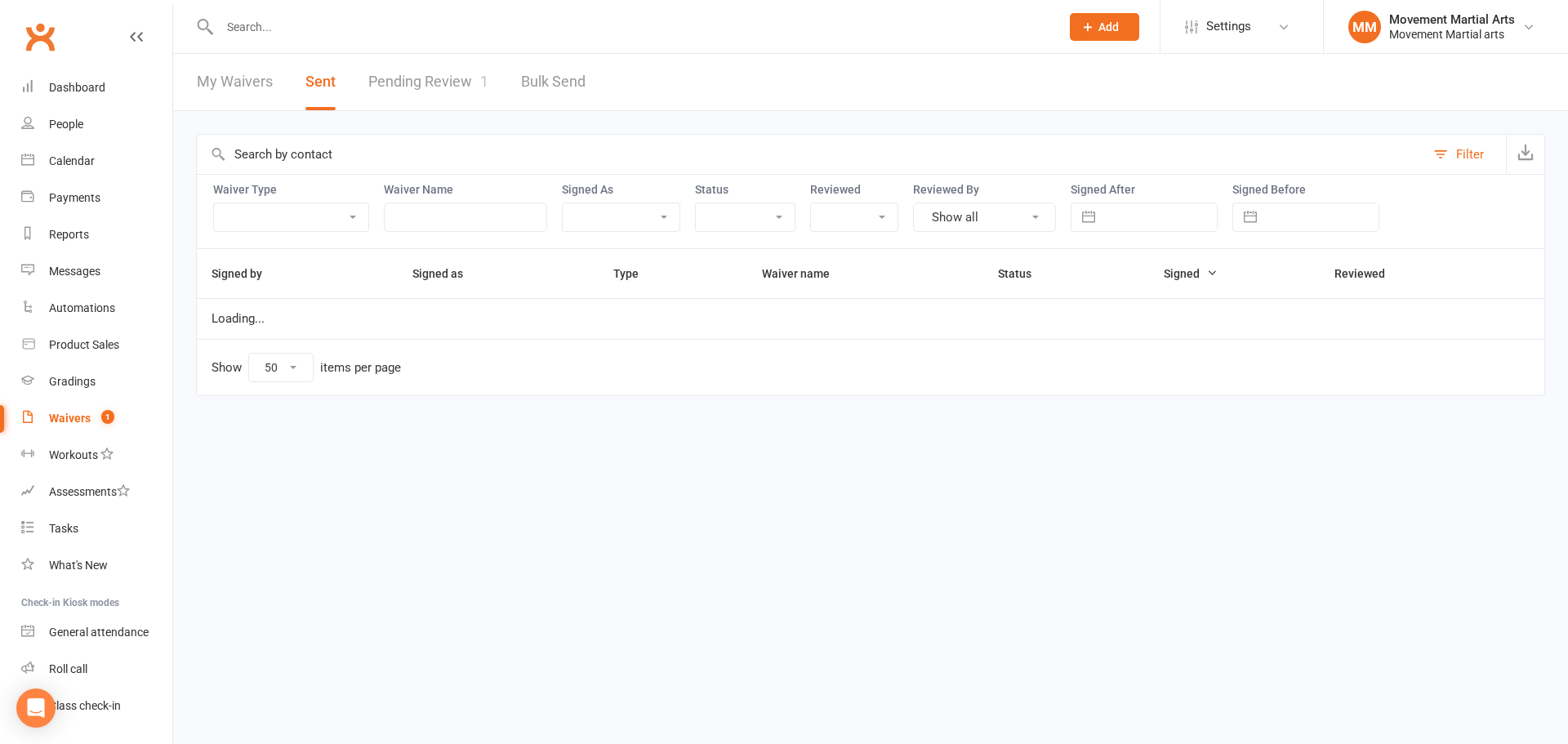
select select "8"
select select "2025"
select select "9"
select select "2025"
select select "10"
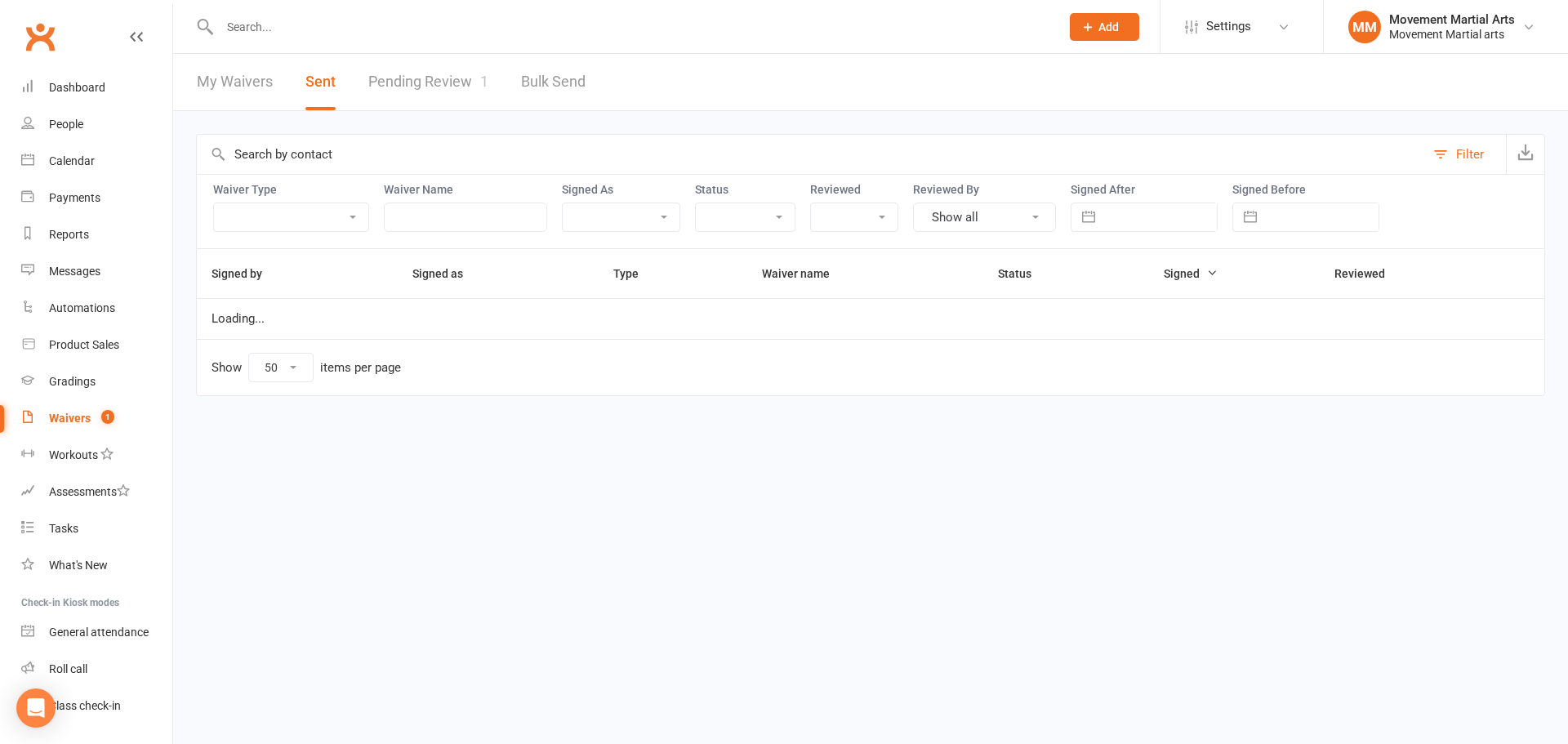
select select "2025"
click at [1151, 214] on input "text" at bounding box center [1161, 218] width 114 height 28
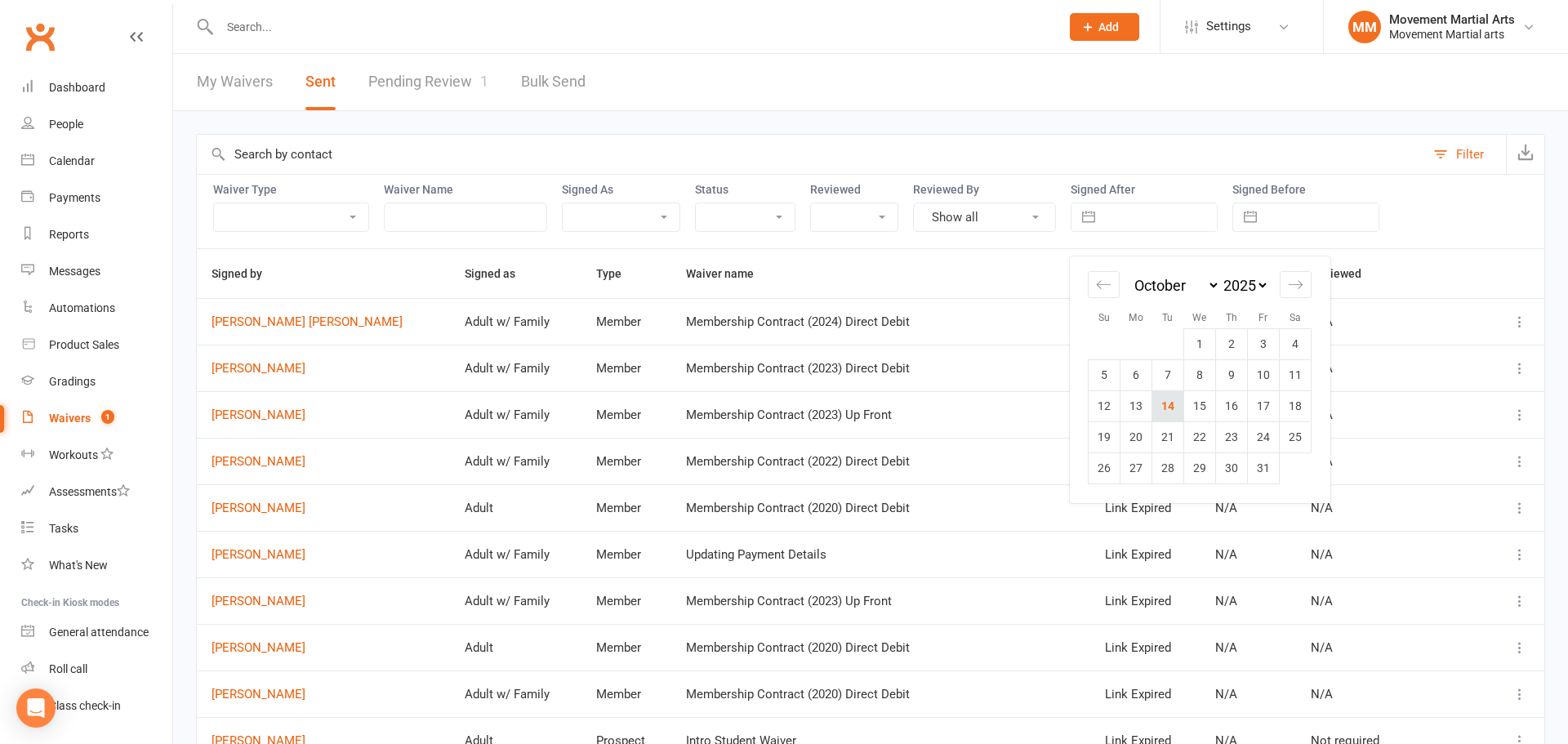
click at [1176, 396] on td "14" at bounding box center [1169, 405] width 32 height 31
type input "14 Oct 2025"
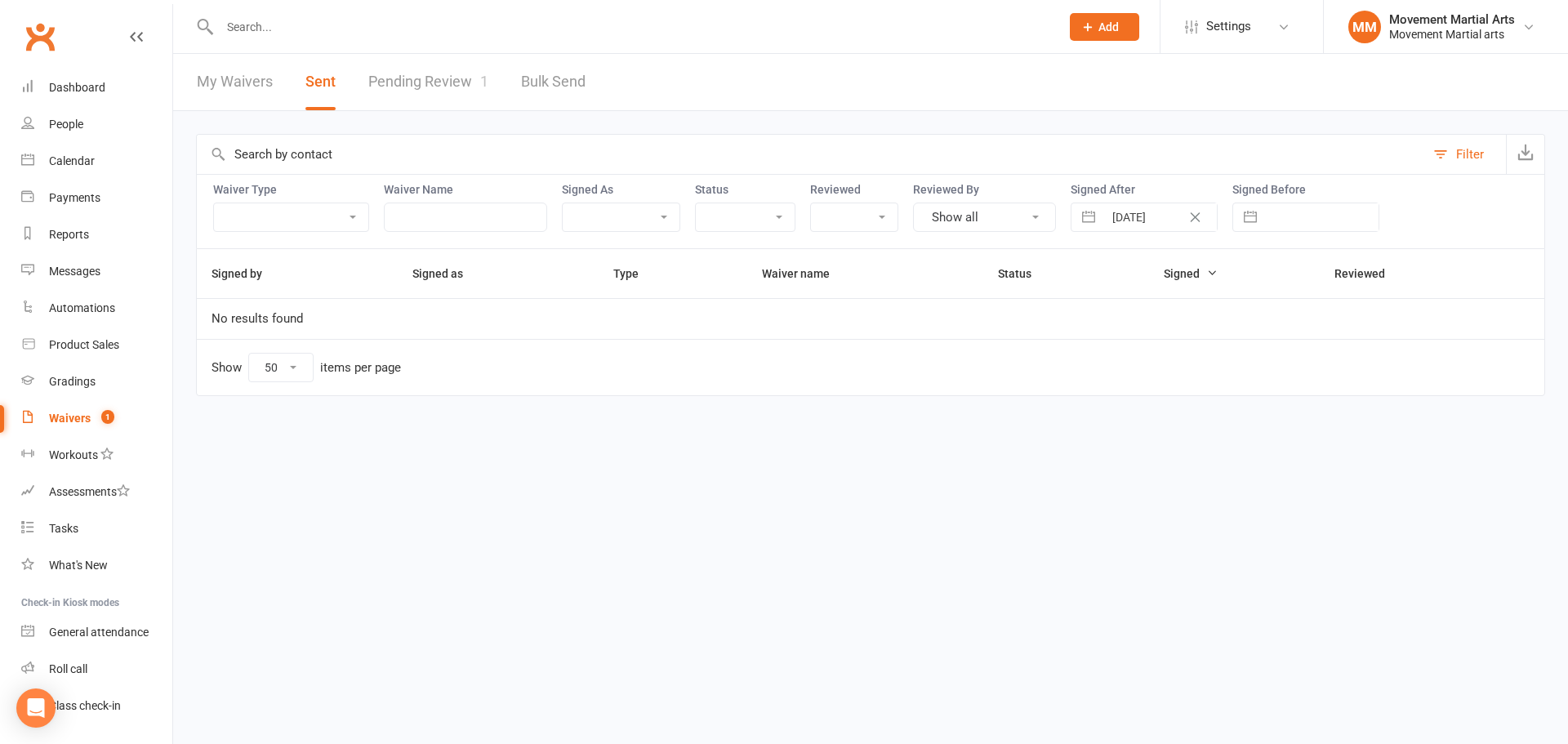
click at [1178, 203] on div "14 Oct 2025 Navigate forward to interact with the calendar and select a date. P…" at bounding box center [1144, 217] width 147 height 29
click at [1182, 209] on div "14 Oct 2025 Navigate forward to interact with the calendar and select a date. P…" at bounding box center [1144, 217] width 147 height 29
click at [1198, 215] on icon "Clear Date" at bounding box center [1196, 218] width 10 height 10
click at [1194, 216] on input "text" at bounding box center [1161, 218] width 114 height 28
select select "8"
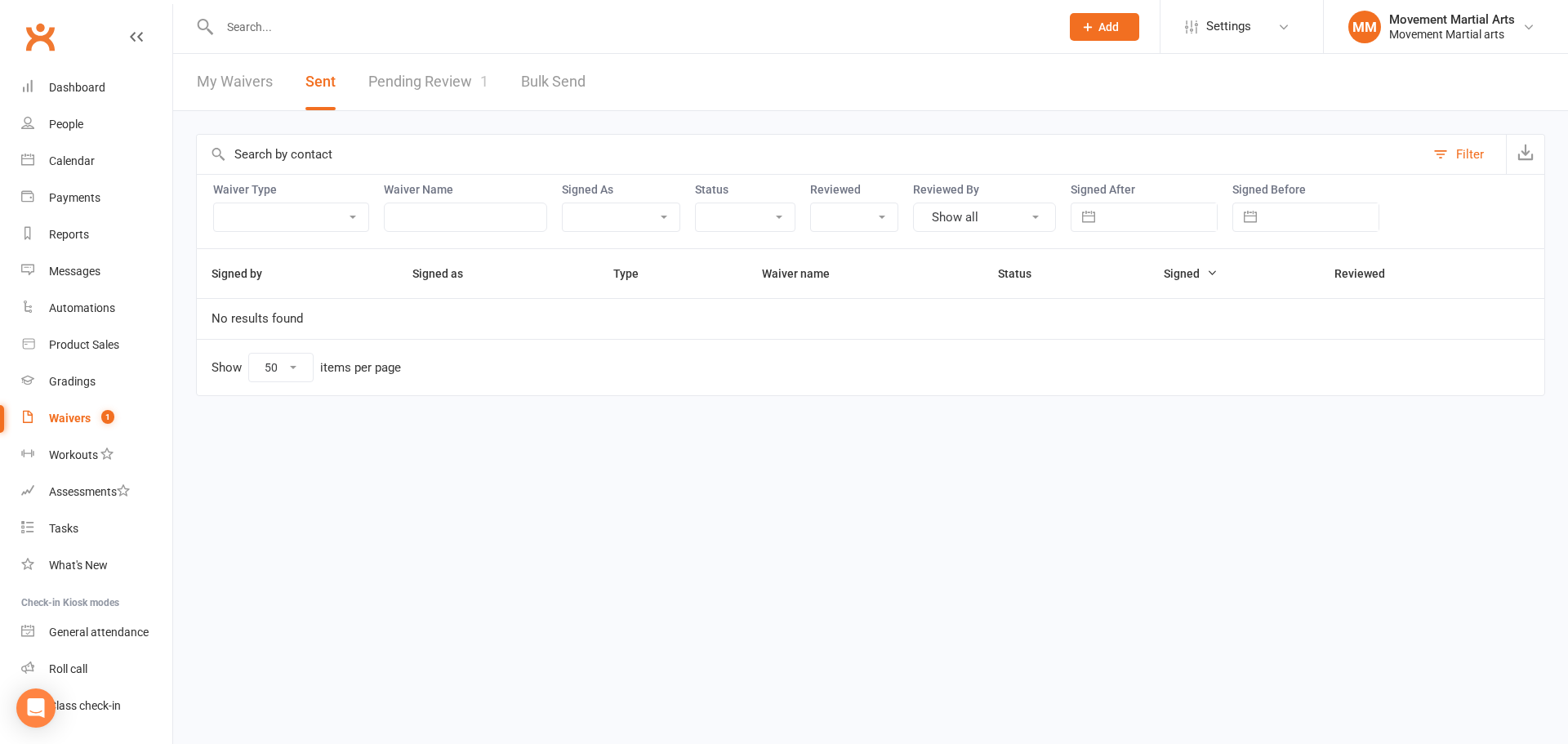
select select "2025"
select select "9"
select select "2025"
select select "10"
select select "2025"
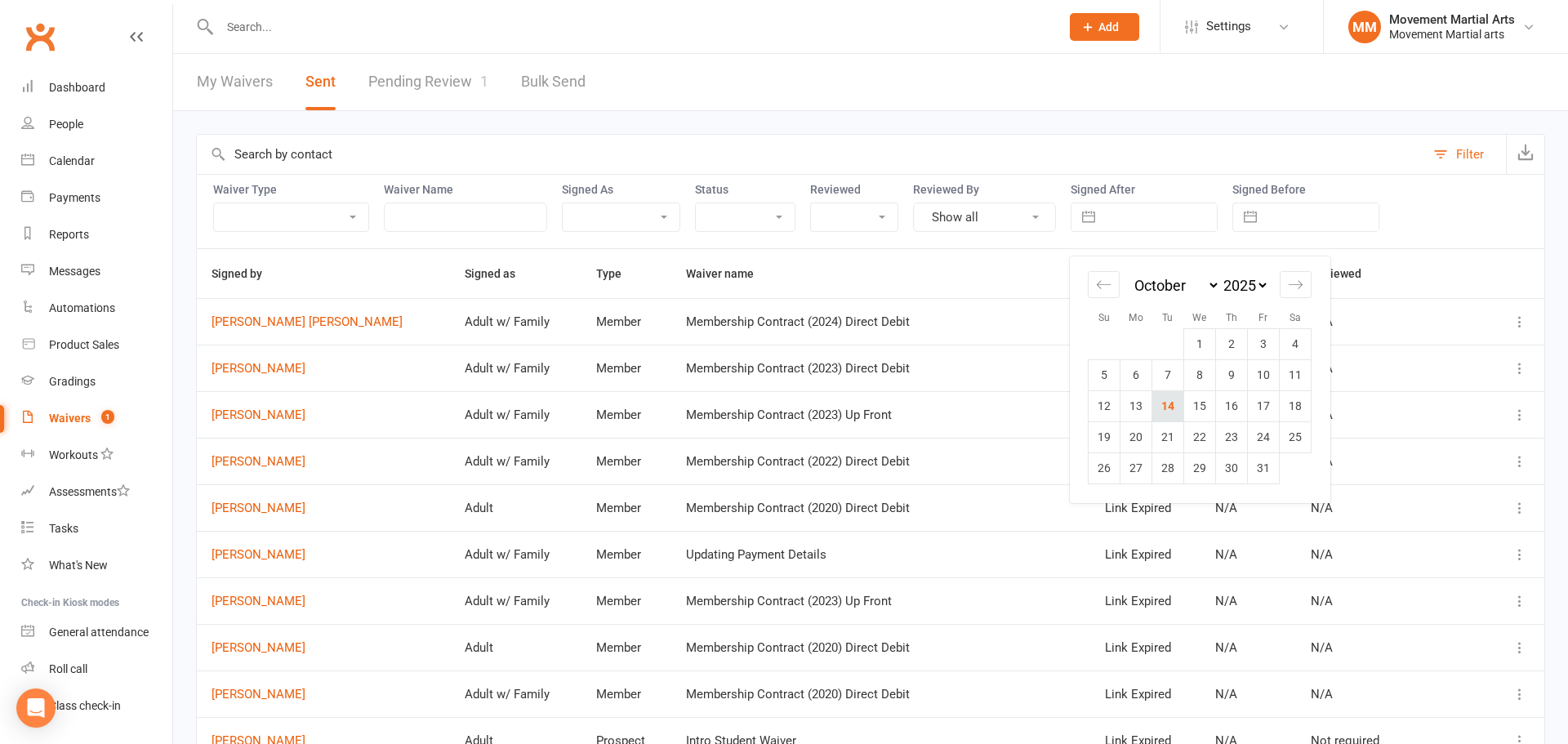
click at [1183, 398] on td "14" at bounding box center [1169, 405] width 32 height 31
type input "14 Oct 2025"
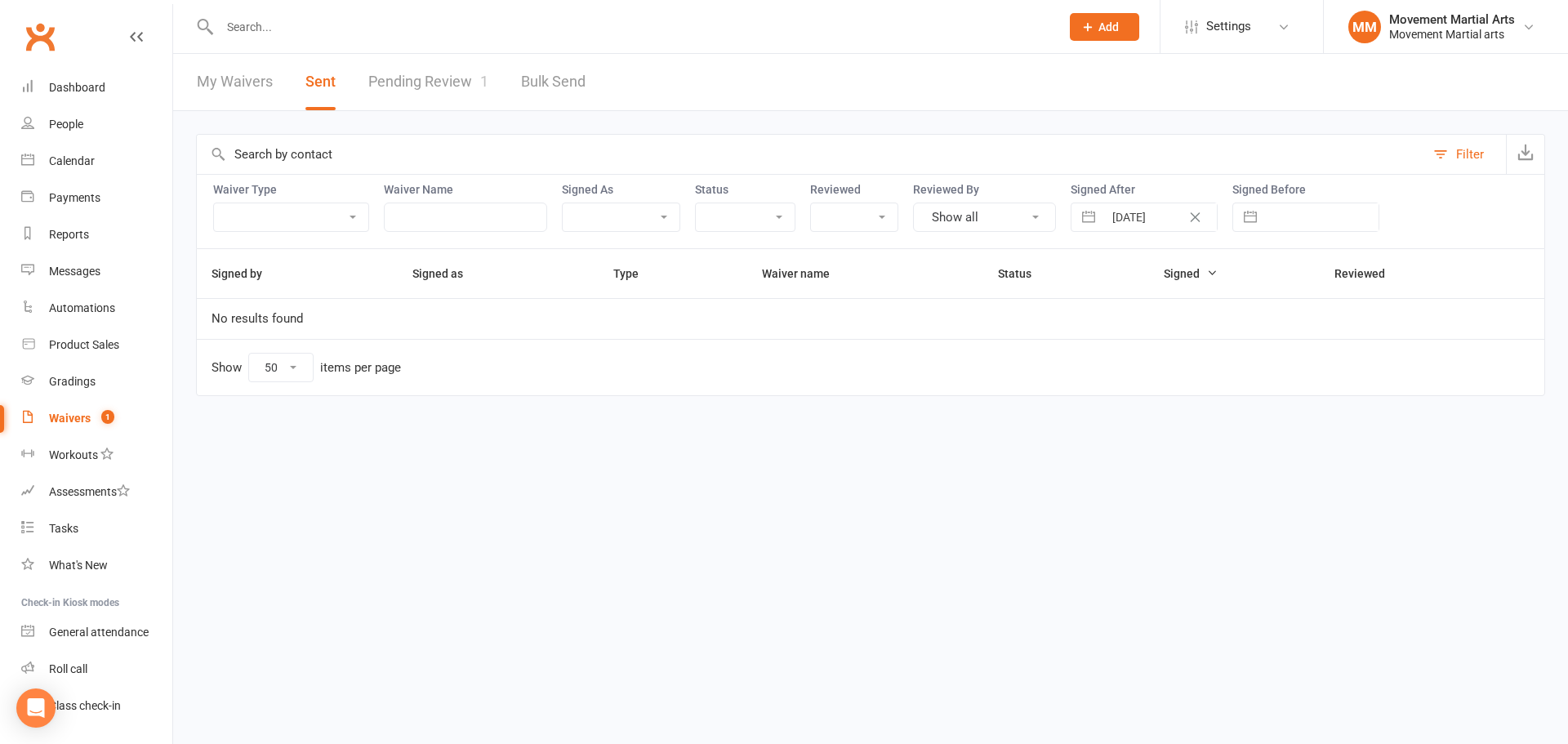
click at [1203, 215] on button "Clear Date" at bounding box center [1195, 218] width 29 height 20
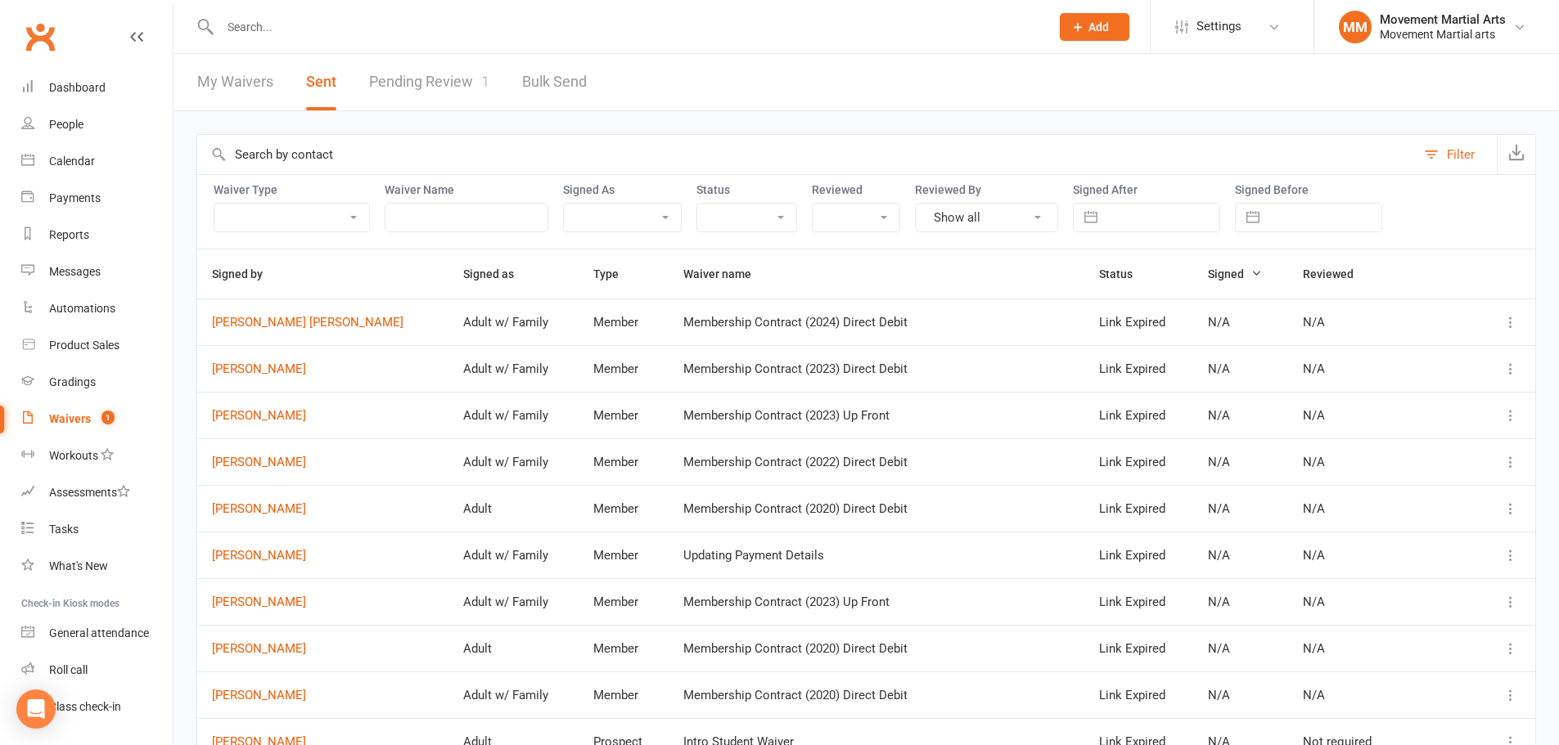
click at [1180, 231] on input "text" at bounding box center [1163, 218] width 114 height 28
select select "8"
select select "2025"
select select "9"
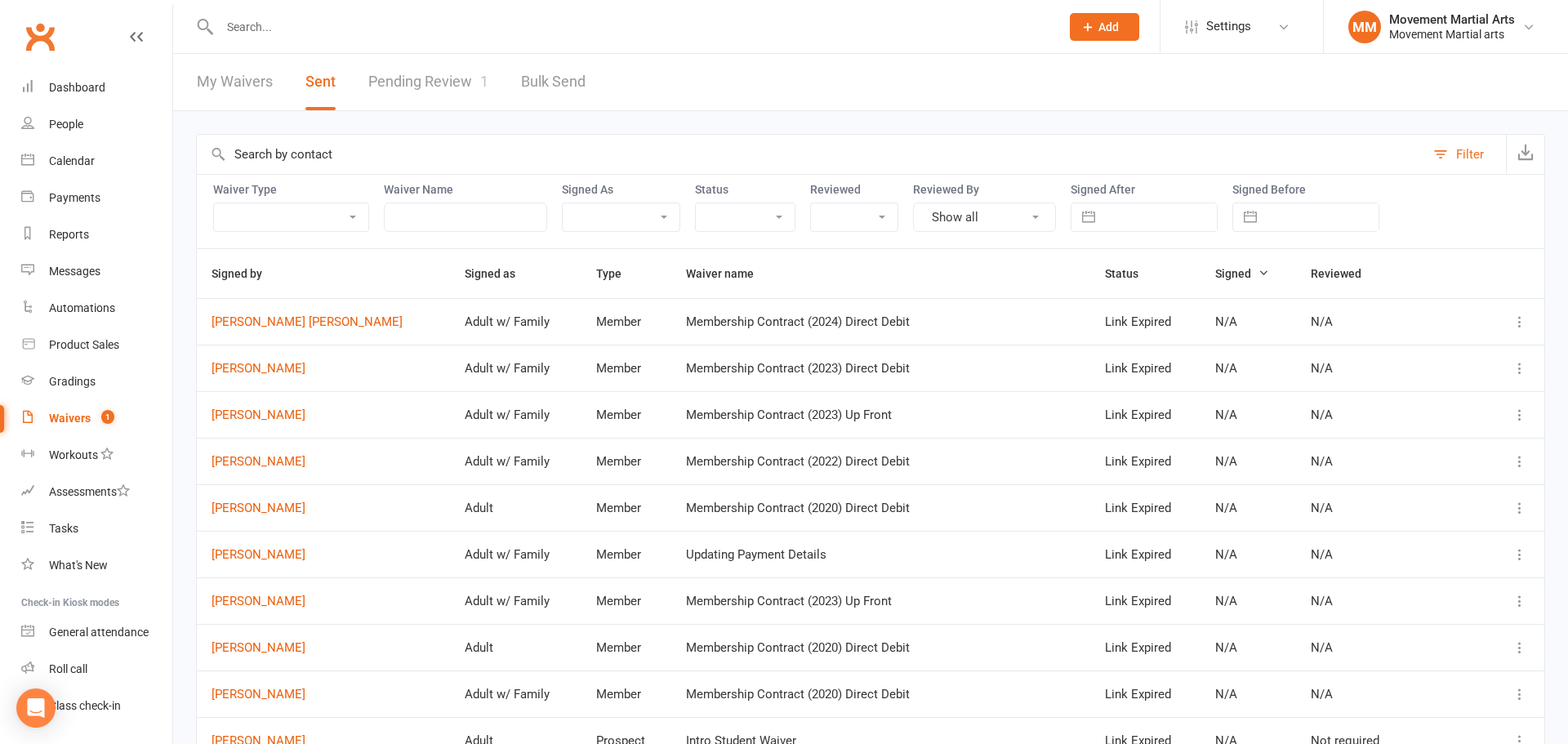
select select "2025"
select select "10"
select select "2025"
click at [1166, 407] on td "14" at bounding box center [1169, 405] width 32 height 31
type input "14 Oct 2025"
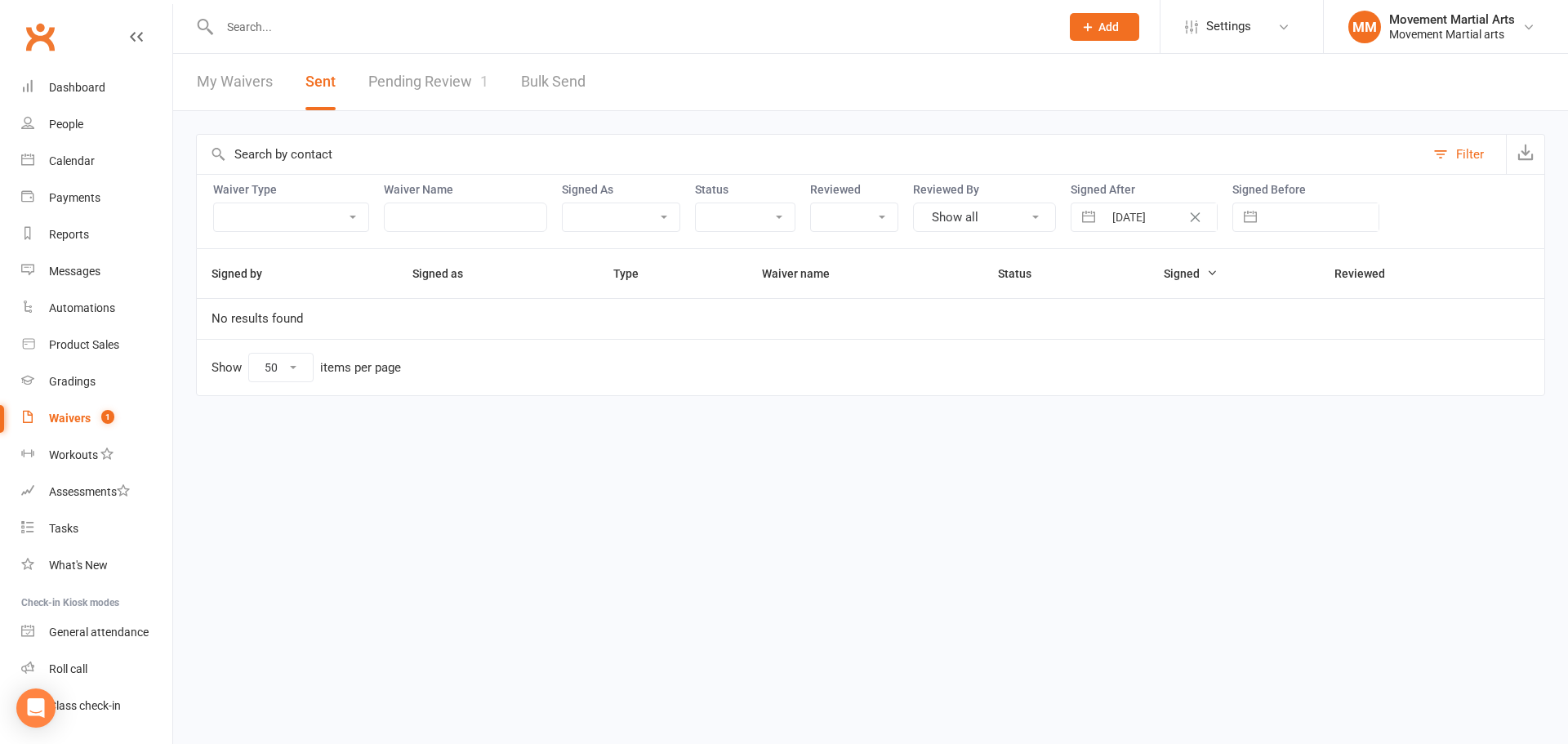
click at [1198, 215] on icon "Clear Date" at bounding box center [1196, 218] width 10 height 10
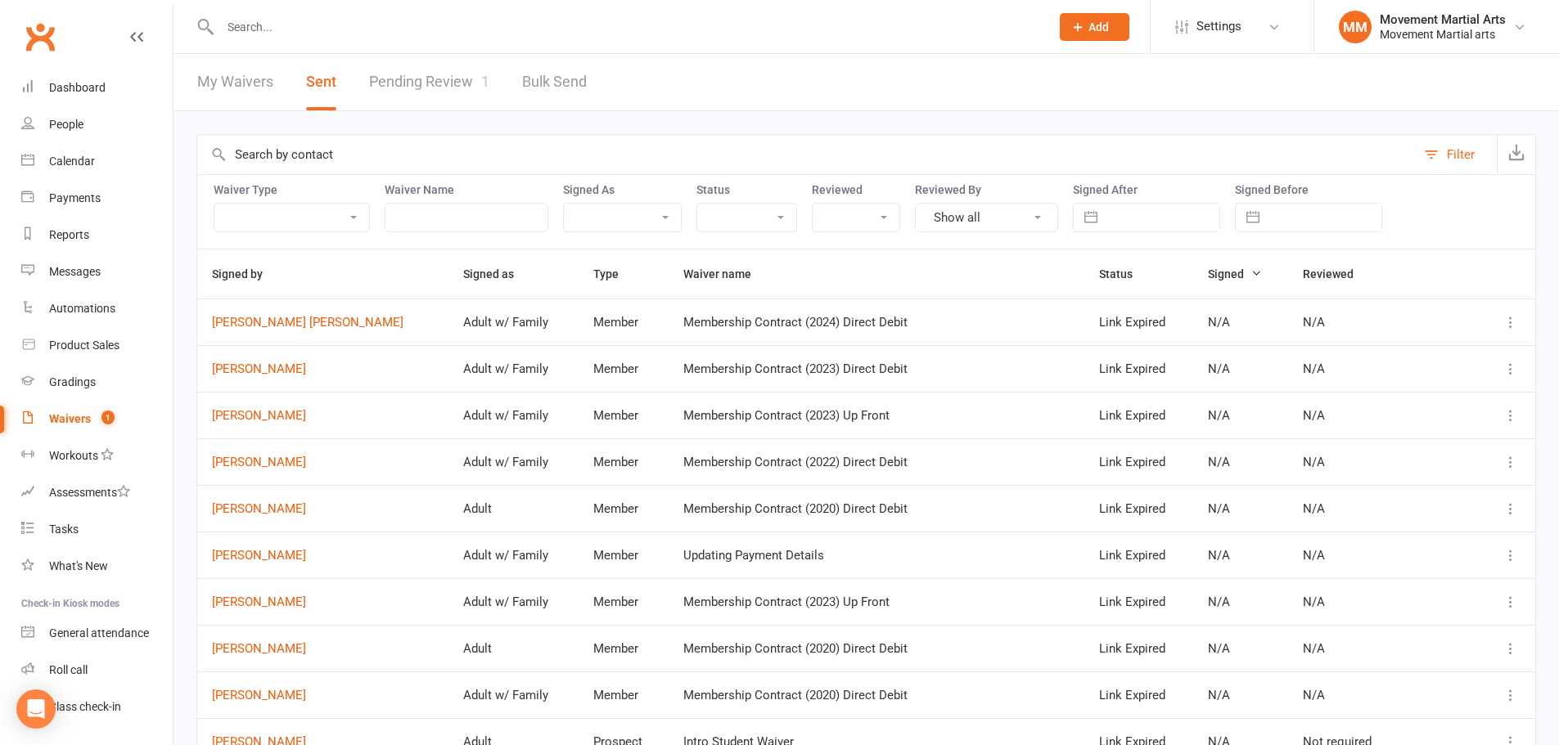
select select "8"
select select "2025"
select select "9"
select select "2025"
select select "10"
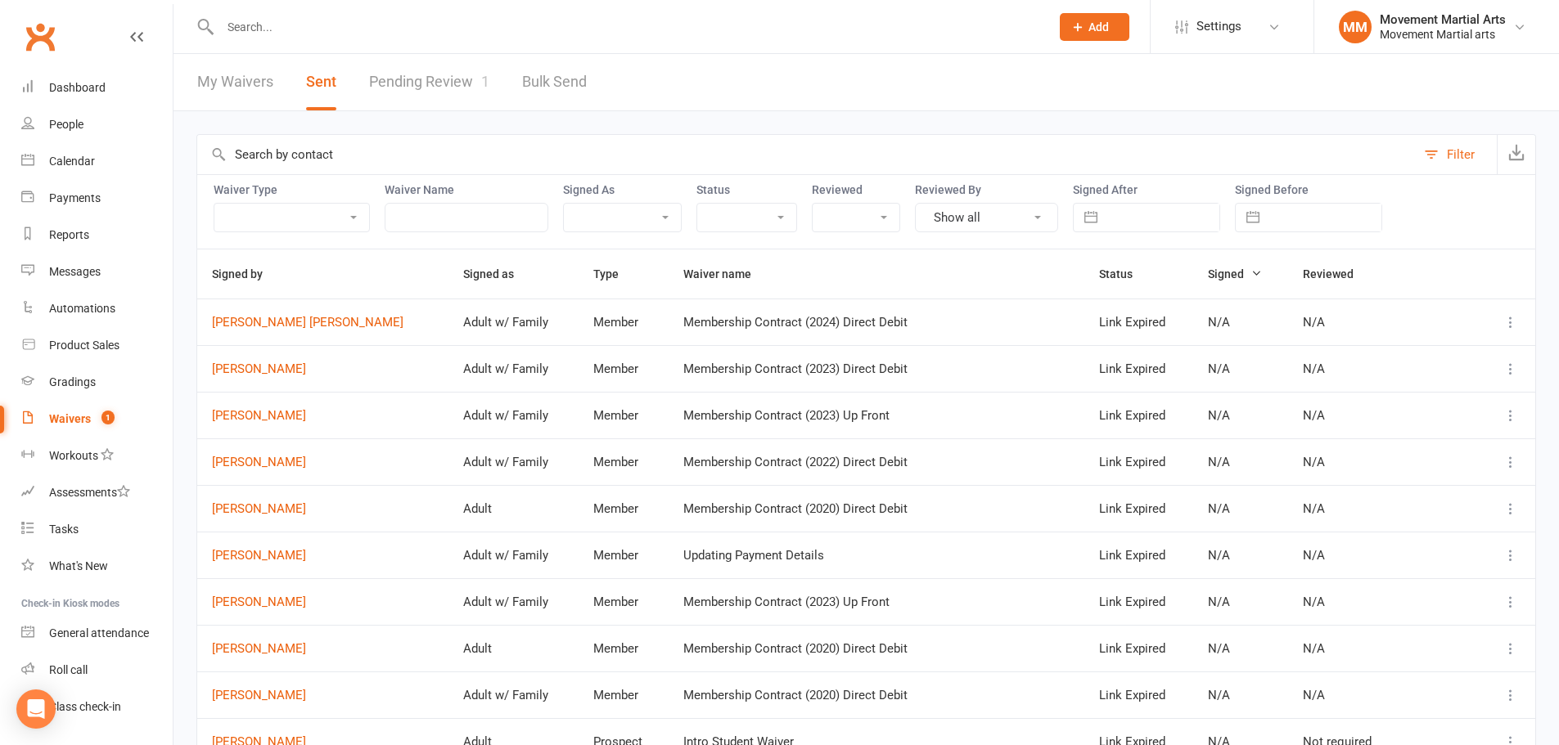
select select "2025"
click at [1196, 216] on input "text" at bounding box center [1163, 218] width 114 height 28
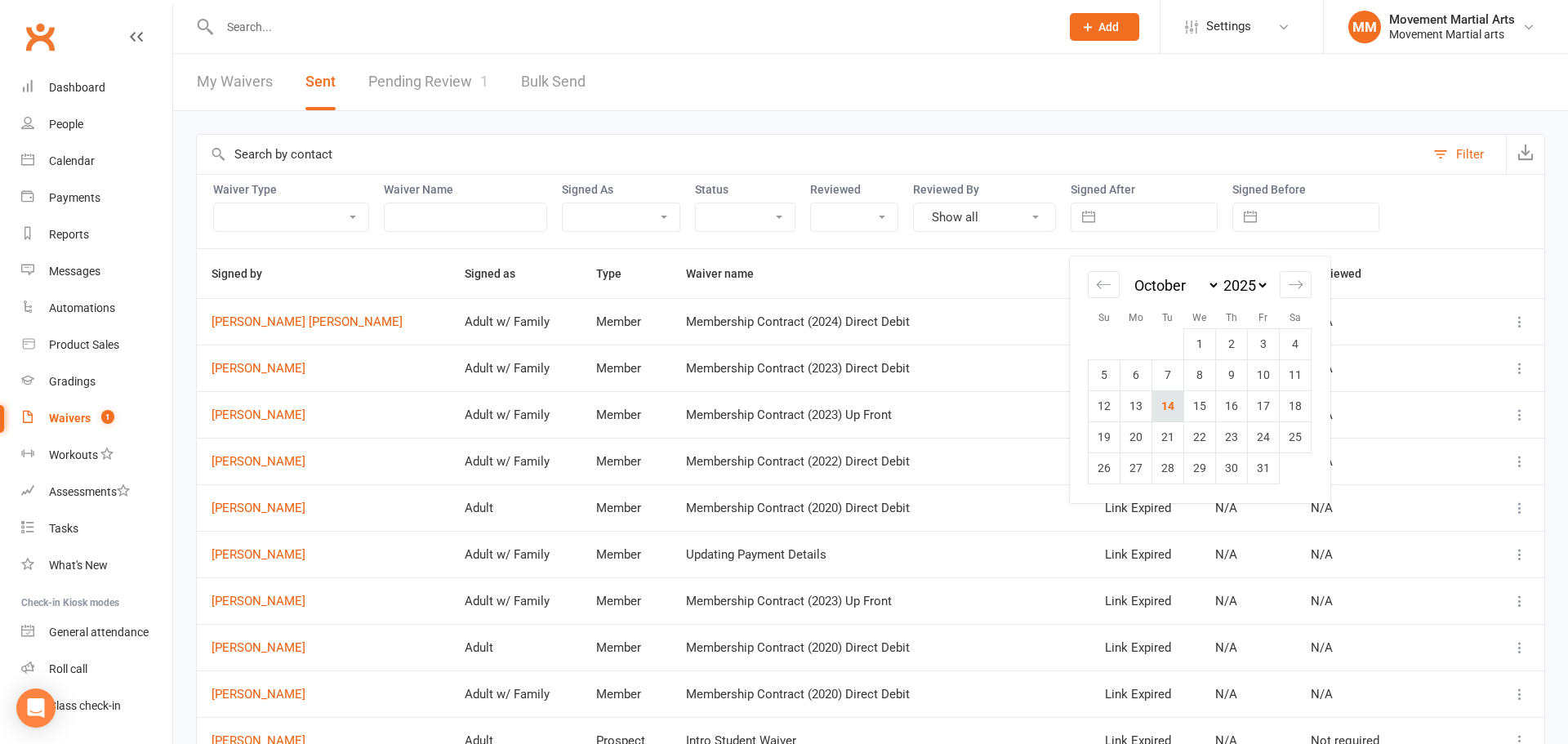
click at [1177, 396] on td "14" at bounding box center [1169, 405] width 32 height 31
type input "14 Oct 2025"
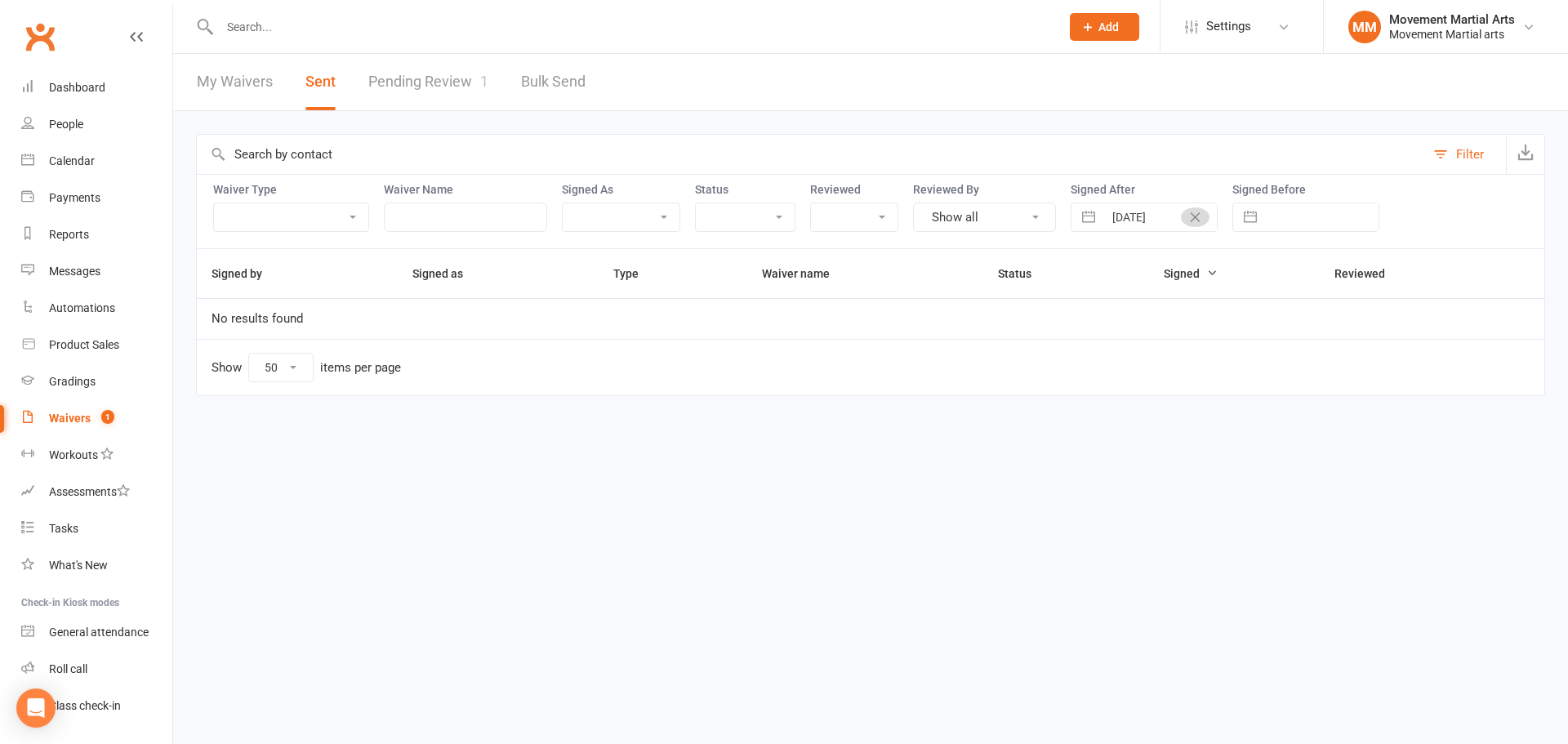
click at [1185, 215] on button "Clear Date" at bounding box center [1195, 218] width 29 height 20
select select "8"
select select "2025"
select select "9"
select select "2025"
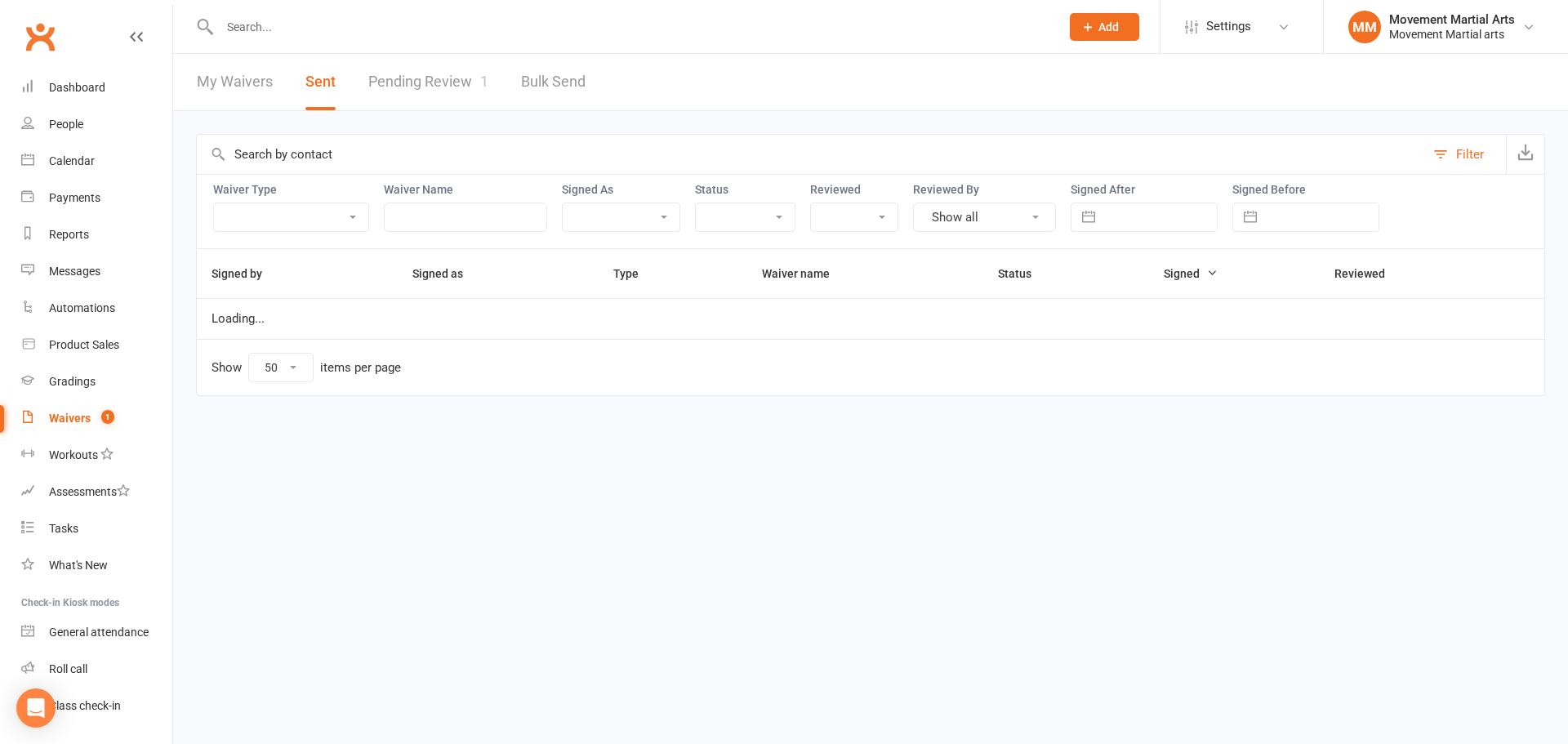
select select "10"
select select "2025"
click at [1186, 214] on input "text" at bounding box center [1161, 218] width 114 height 28
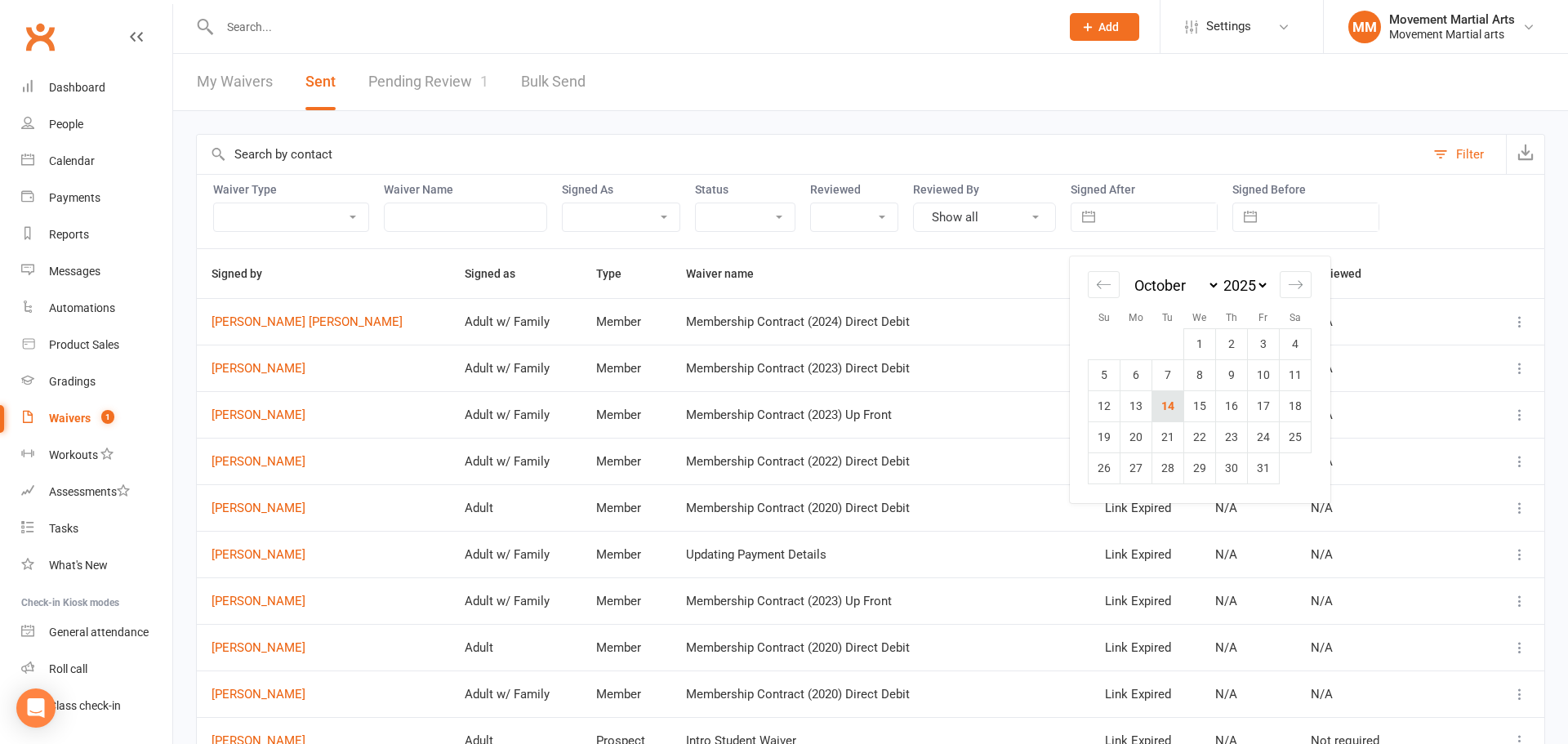
click at [1175, 397] on td "14" at bounding box center [1169, 405] width 32 height 31
type input "14 Oct 2025"
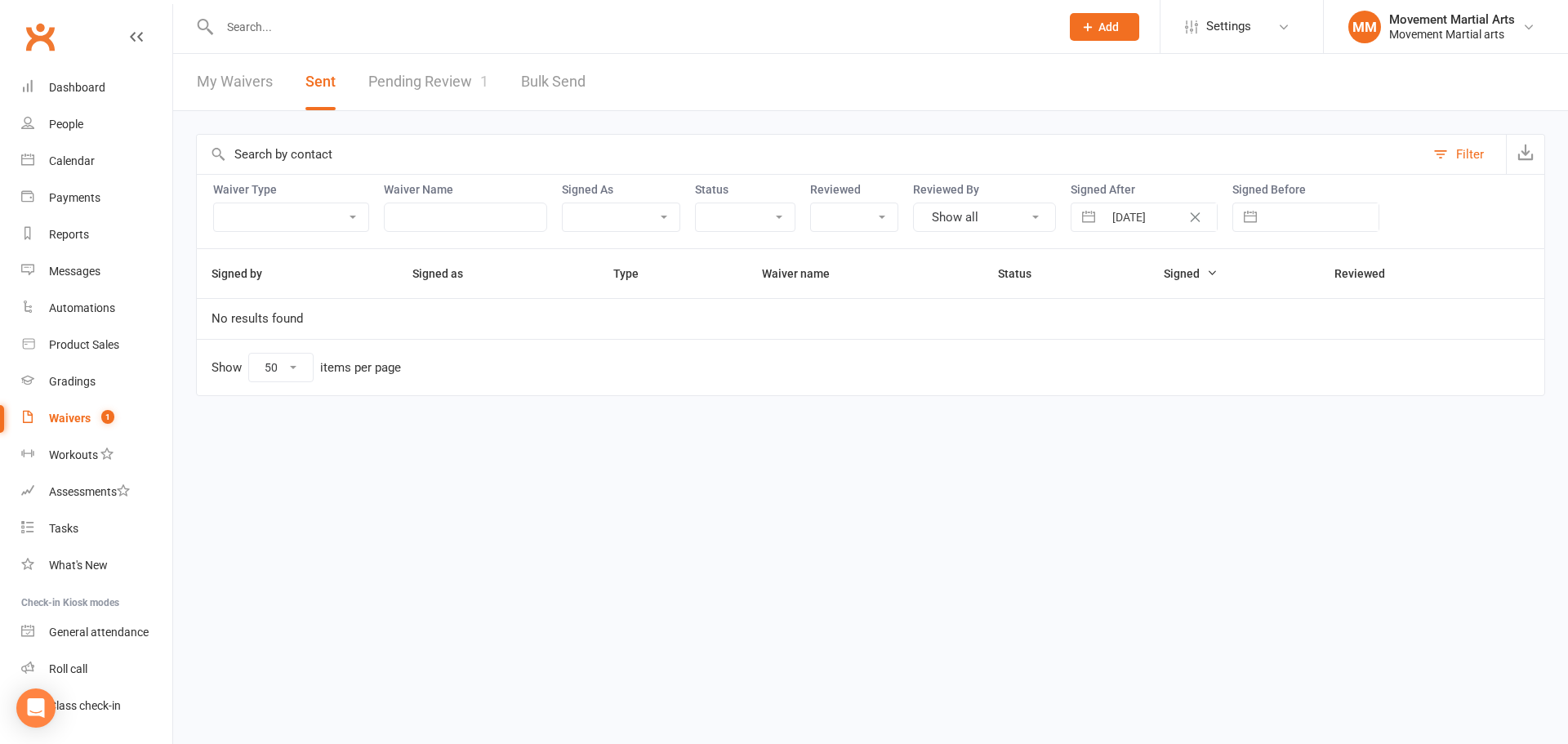
click at [1199, 213] on icon "Clear Date" at bounding box center [1195, 218] width 12 height 10
click at [1199, 213] on input "text" at bounding box center [1161, 218] width 114 height 28
select select "8"
select select "2025"
select select "9"
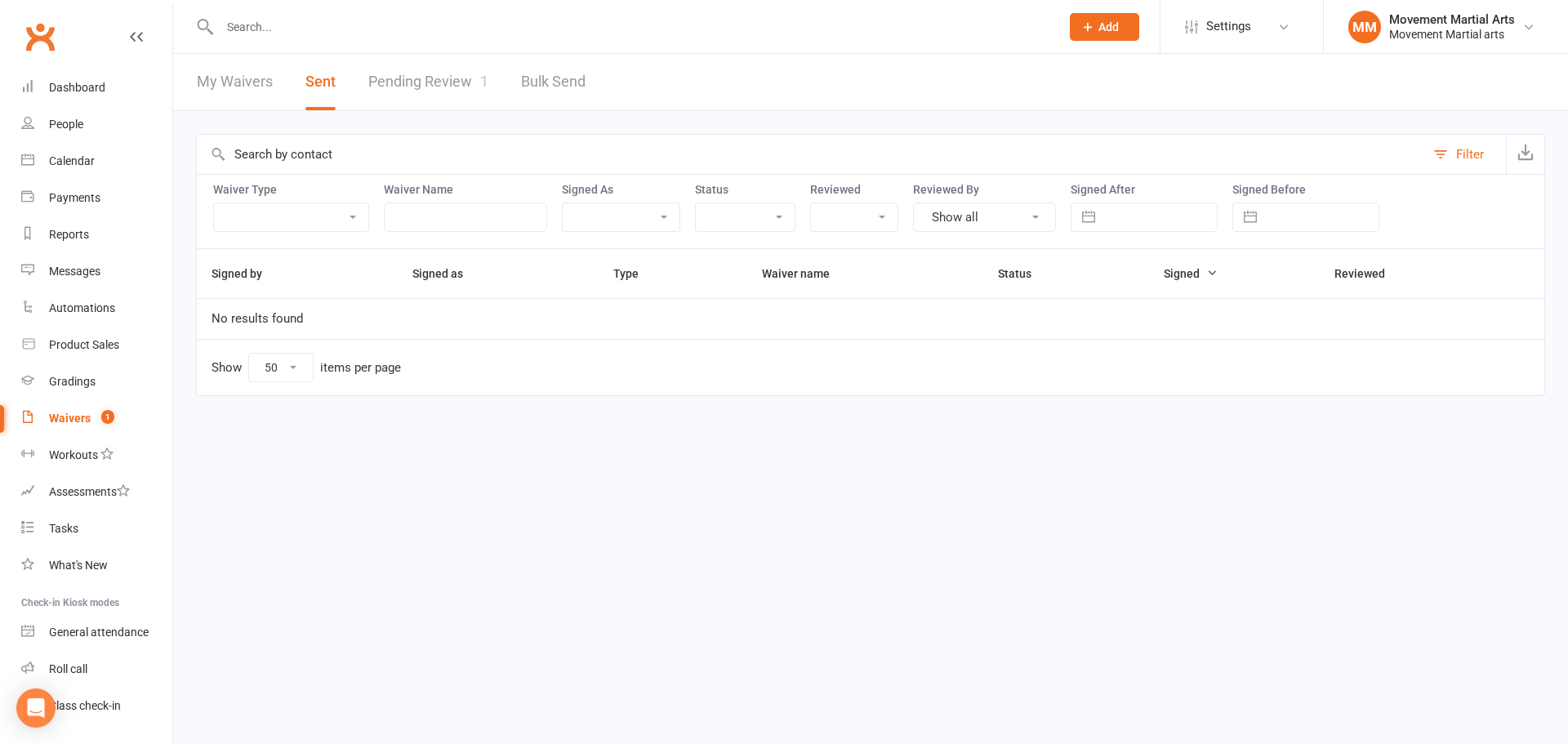
select select "2025"
select select "10"
select select "2025"
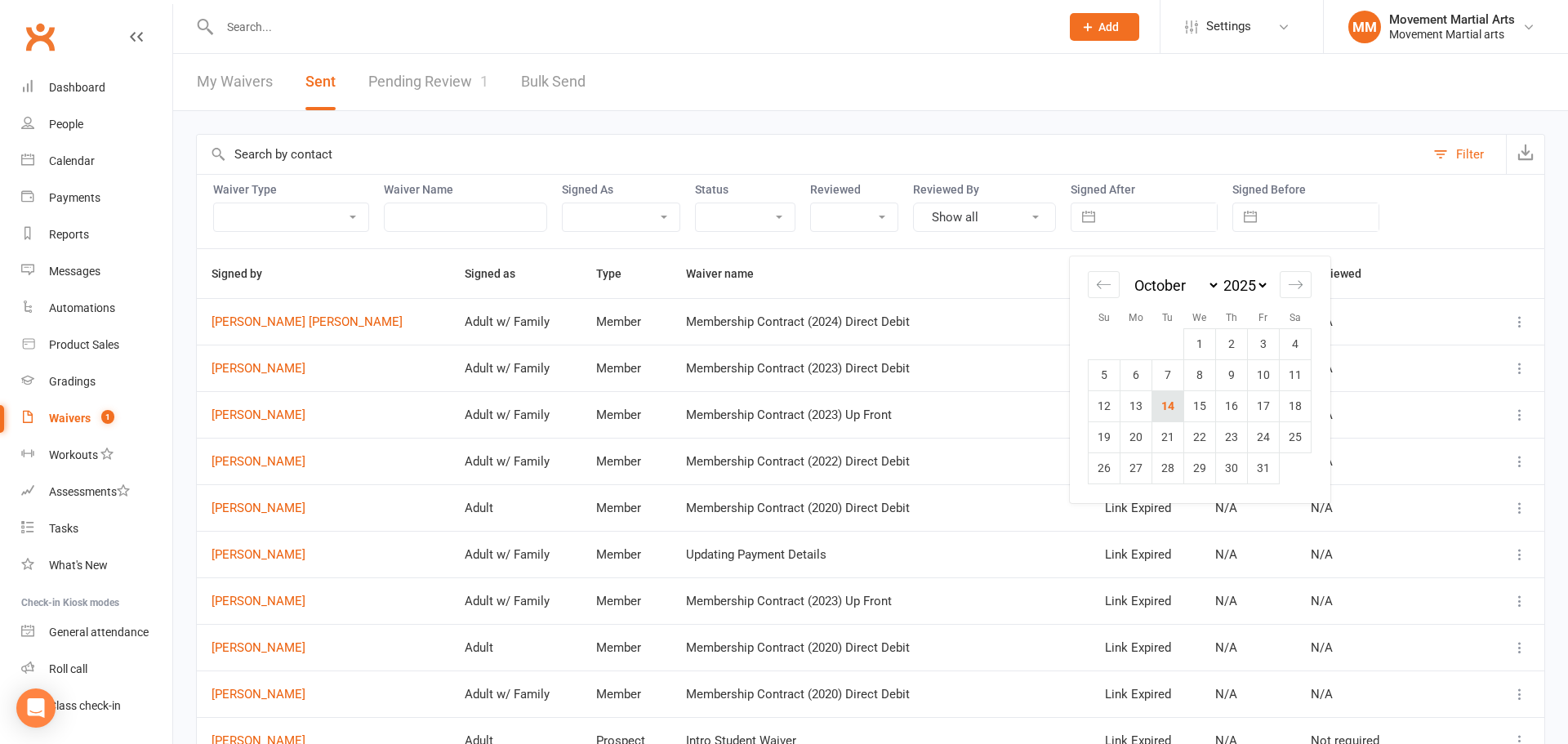
click at [1168, 419] on td "14" at bounding box center [1169, 405] width 32 height 31
type input "14 Oct 2025"
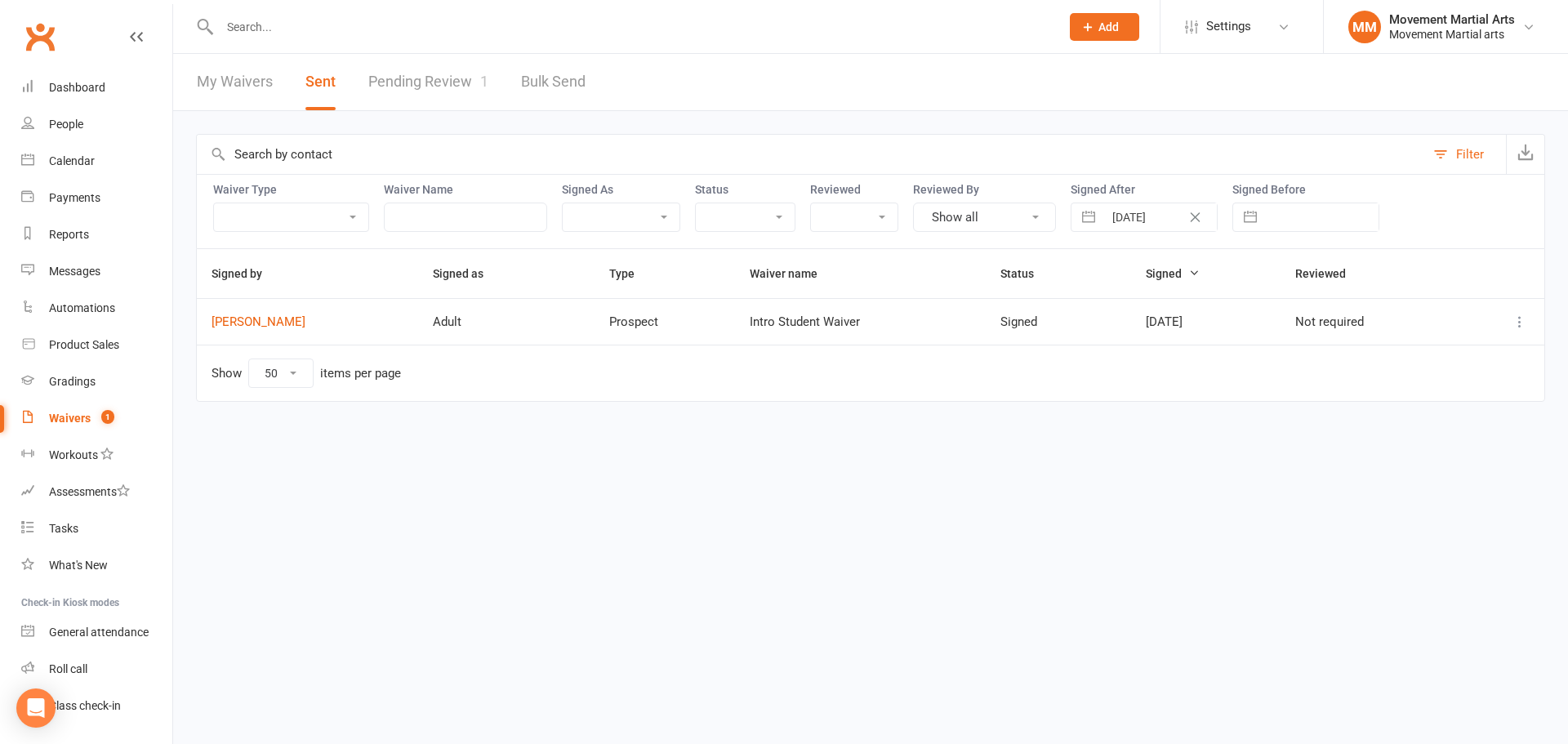
click at [1526, 335] on td at bounding box center [1500, 322] width 88 height 47
click at [1524, 320] on icon at bounding box center [1520, 322] width 16 height 16
click at [1438, 356] on link "Preview" at bounding box center [1448, 355] width 162 height 33
drag, startPoint x: 97, startPoint y: 87, endPoint x: 106, endPoint y: 84, distance: 9.5
click at [97, 87] on div "Dashboard" at bounding box center [77, 87] width 56 height 13
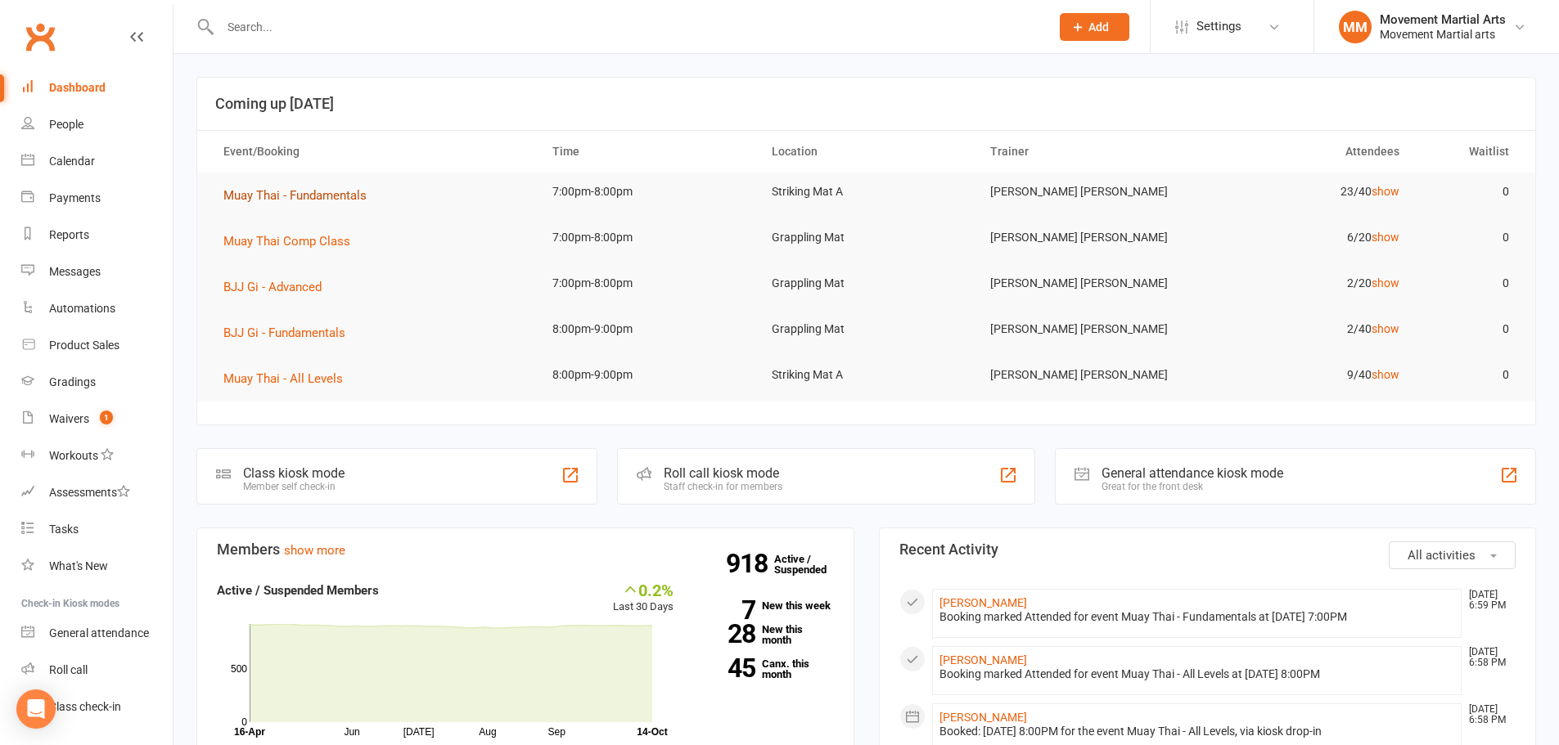
click at [309, 199] on span "Muay Thai - Fundamentals" at bounding box center [294, 195] width 143 height 15
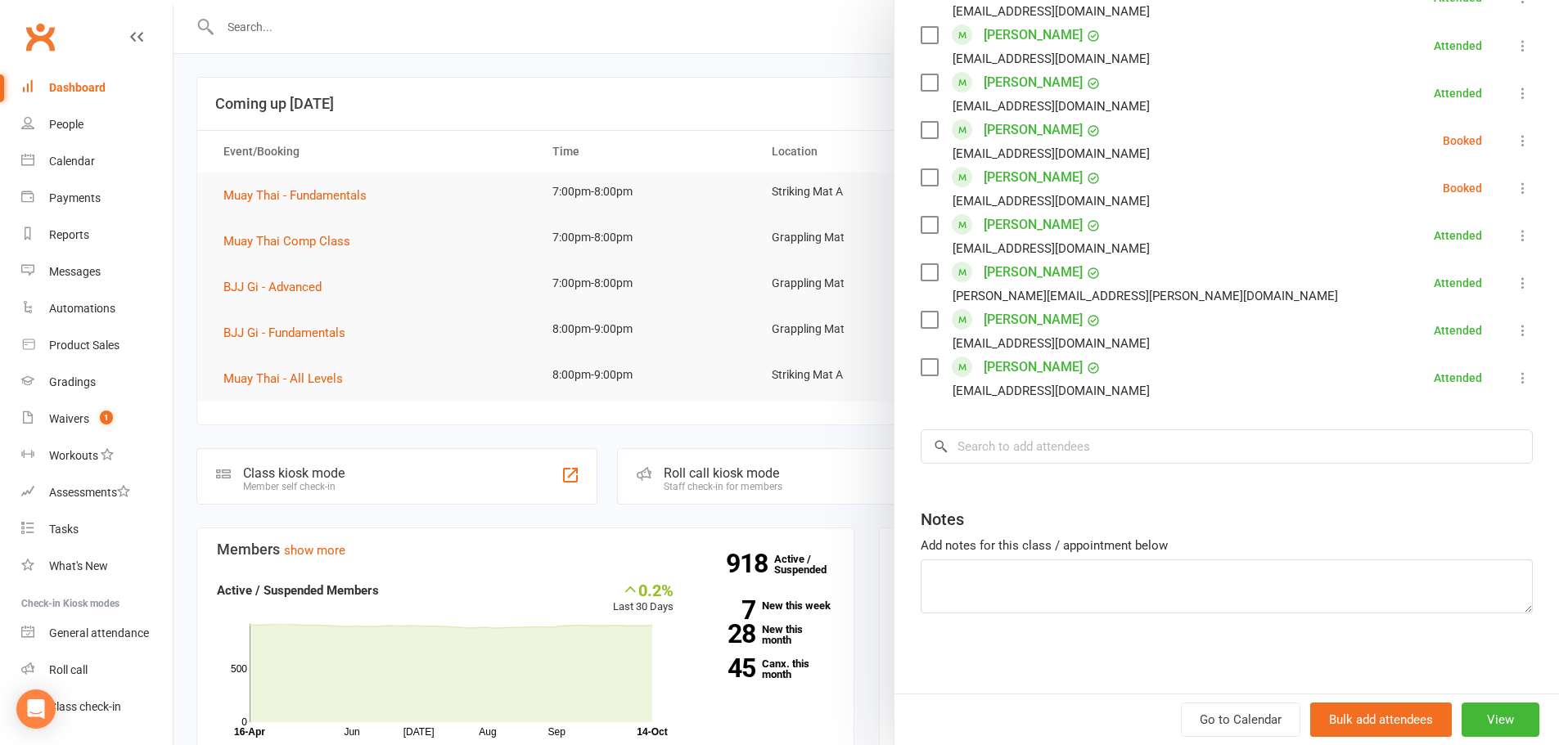
scroll to position [1044, 0]
click at [1047, 439] on input "search" at bounding box center [1227, 445] width 612 height 34
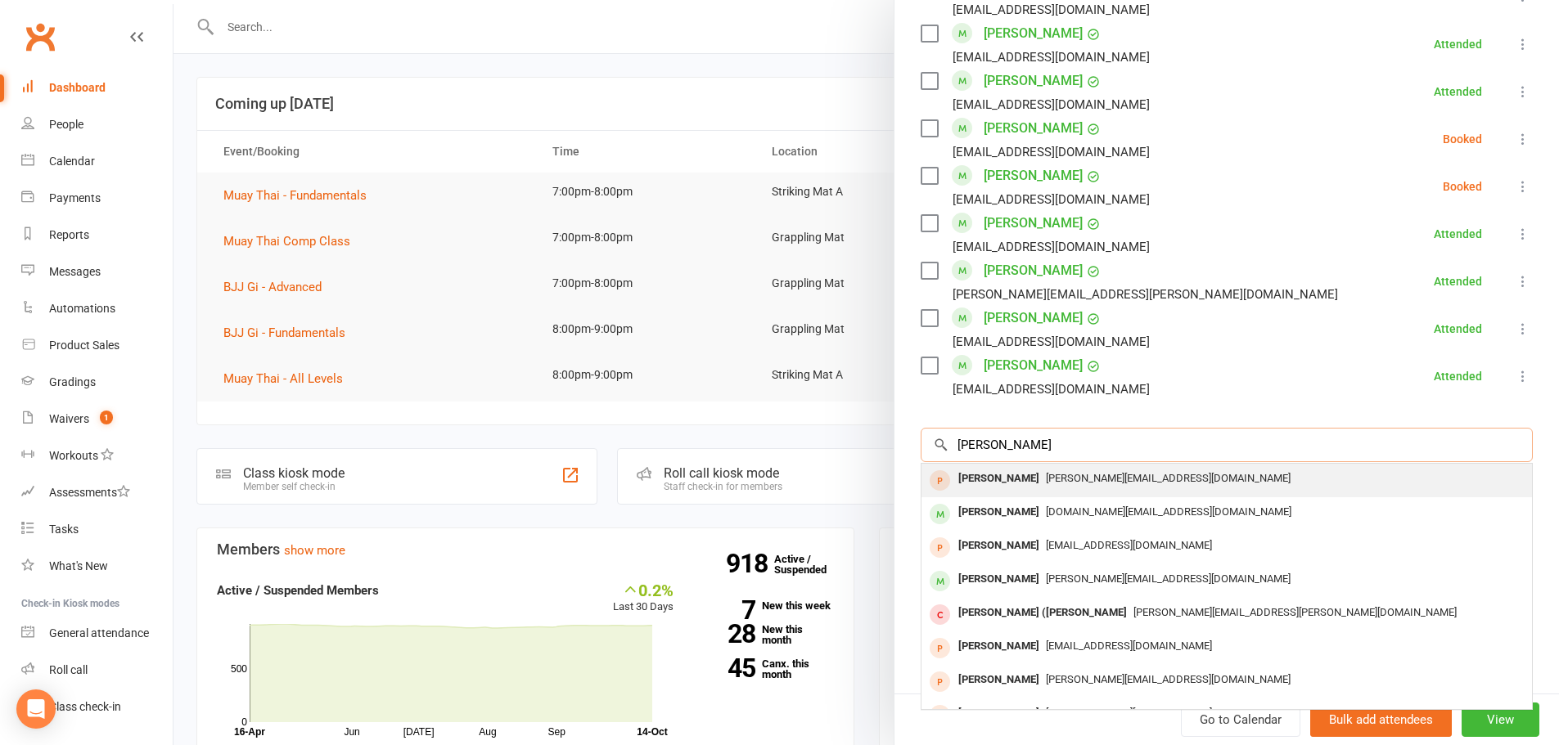
type input "mathias v"
click at [1056, 476] on span "Mathias.vidal7@gmail.com" at bounding box center [1168, 478] width 245 height 12
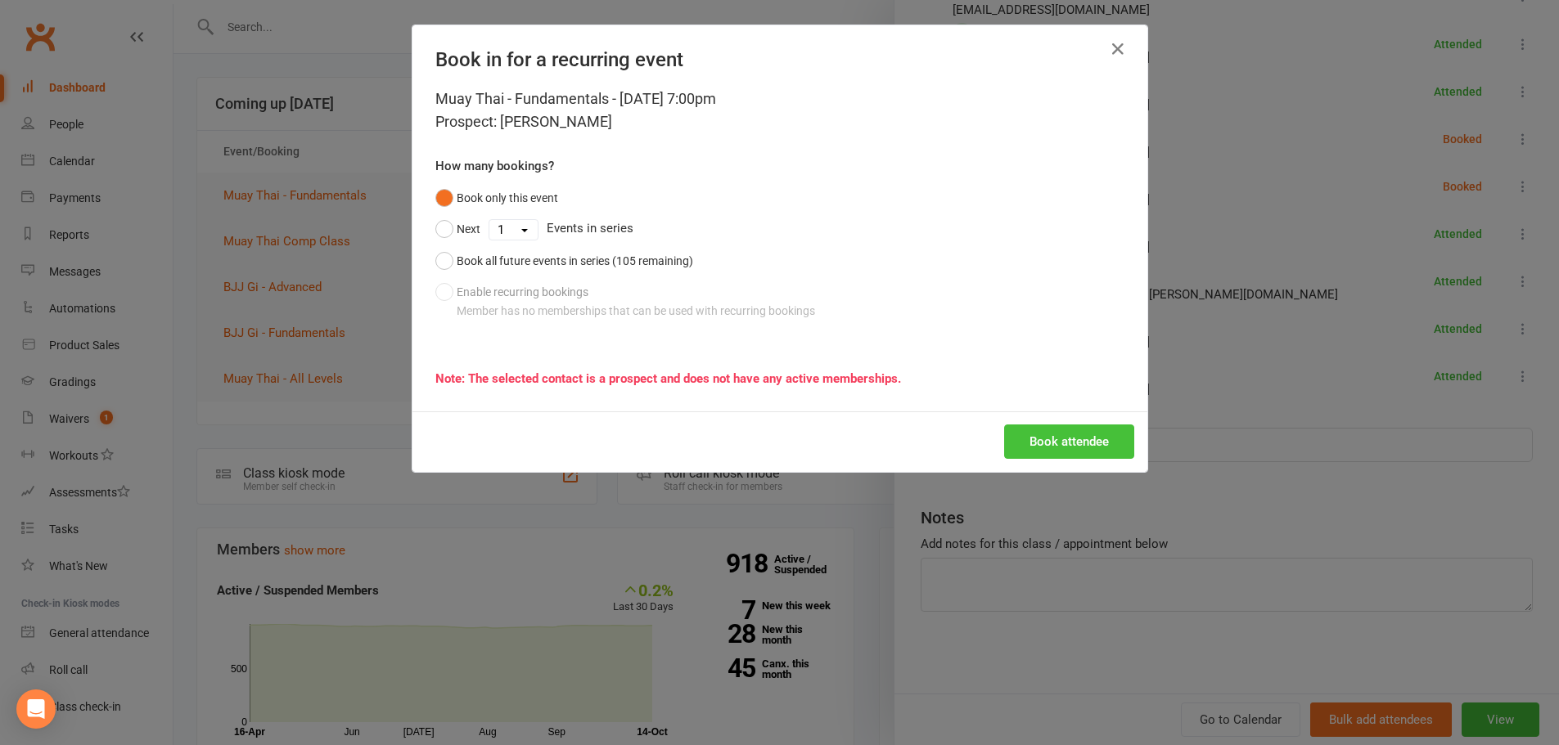
click at [1059, 448] on button "Book attendee" at bounding box center [1069, 442] width 130 height 34
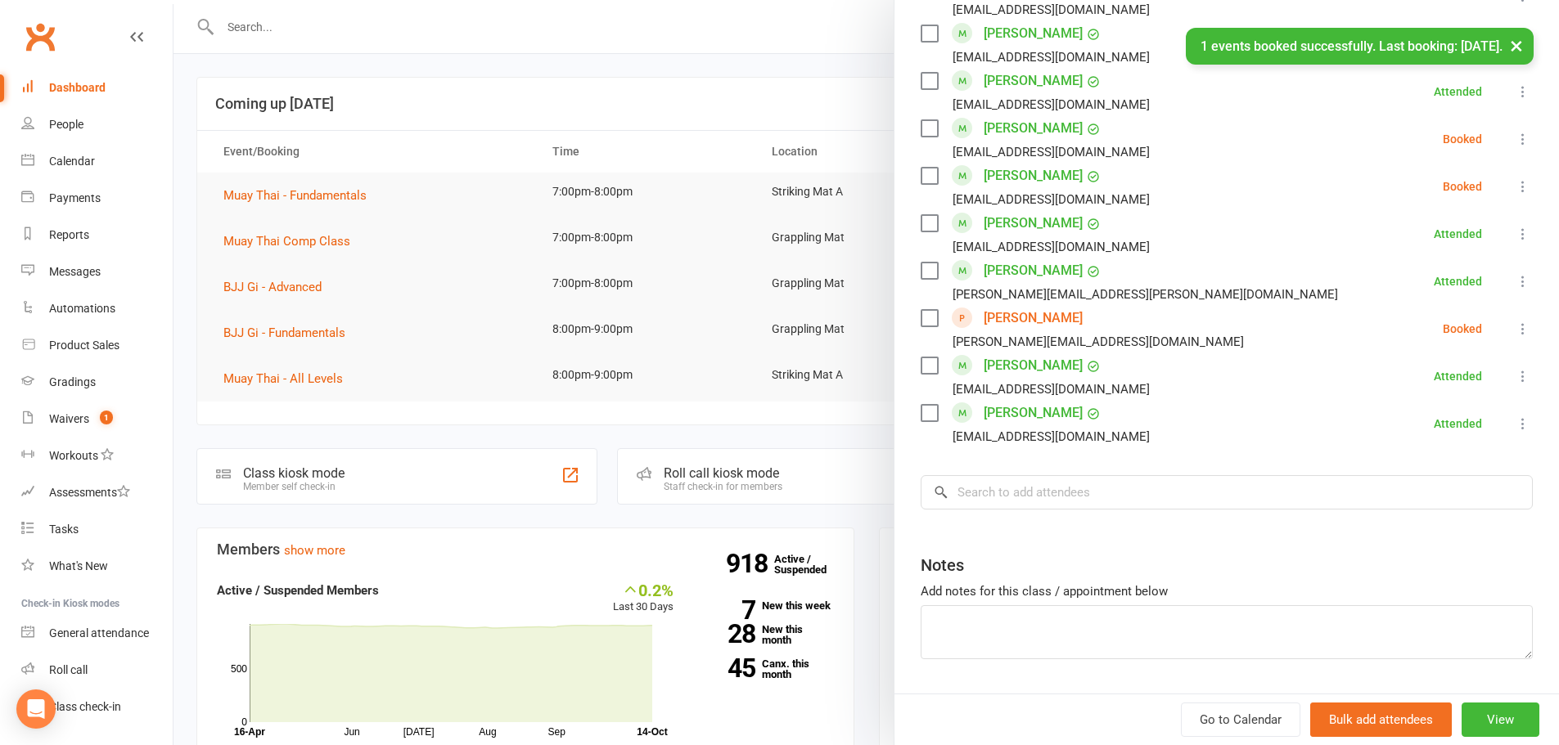
scroll to position [854, 0]
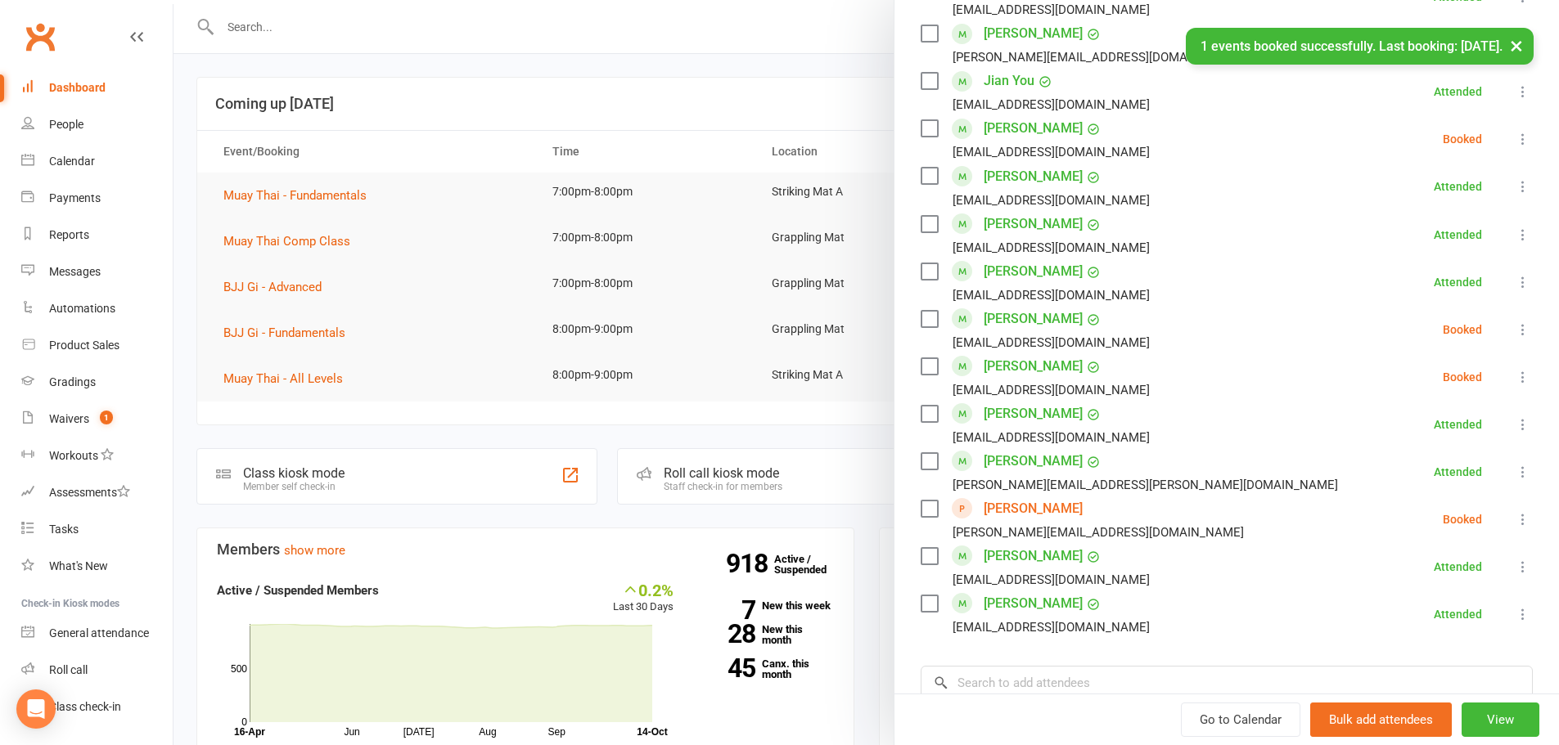
click at [485, 98] on div at bounding box center [865, 372] width 1385 height 745
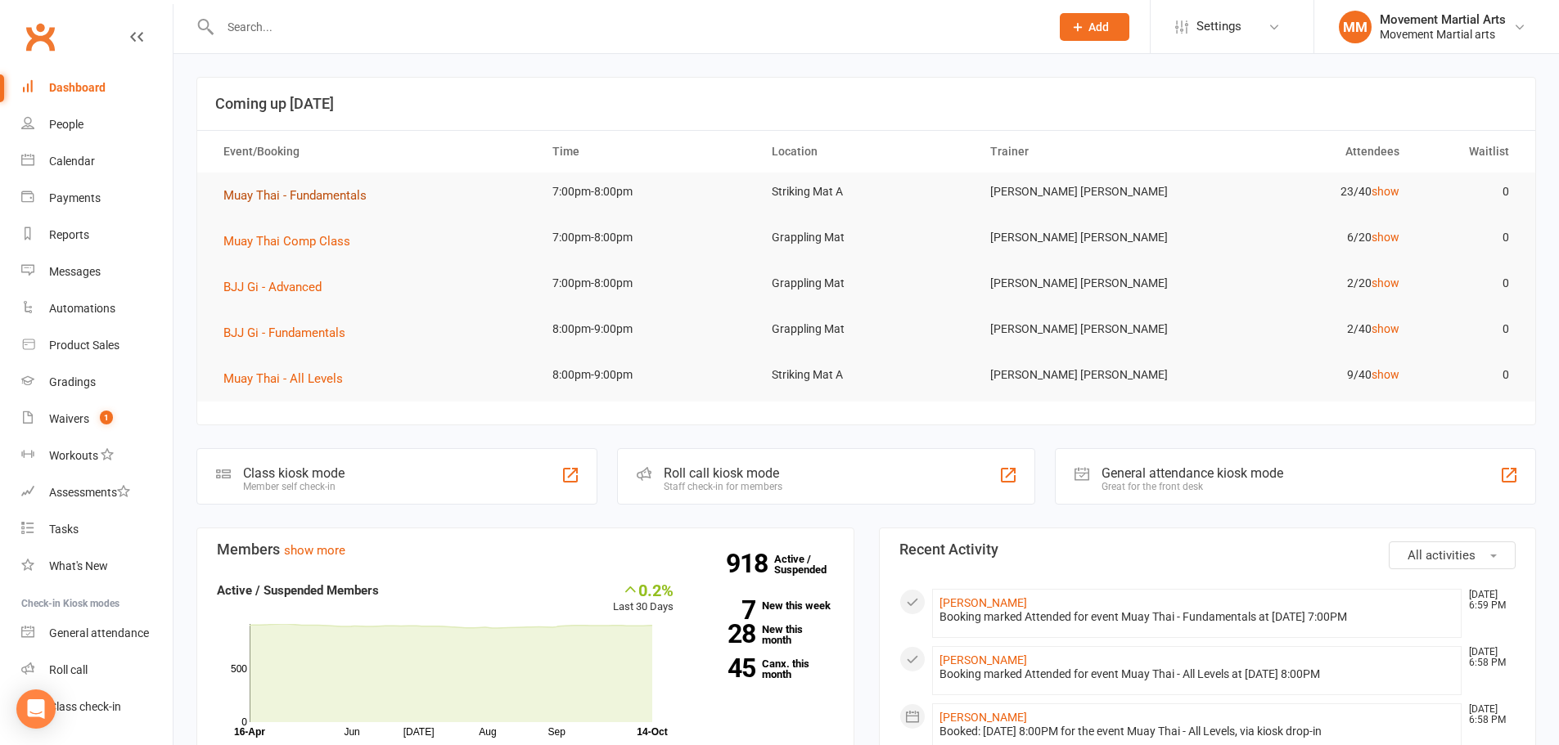
click at [317, 205] on button "Muay Thai - Fundamentals" at bounding box center [300, 196] width 155 height 20
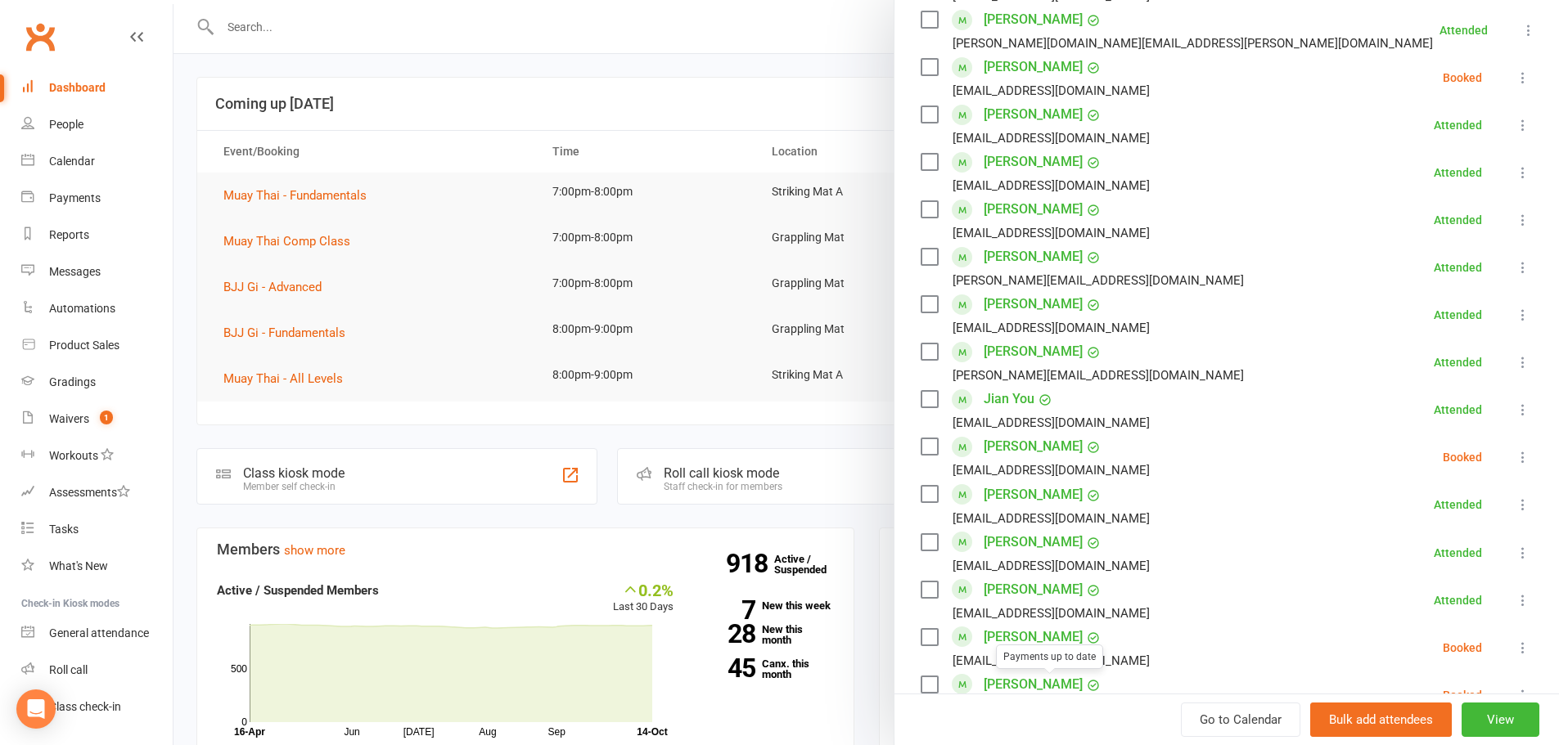
scroll to position [519, 0]
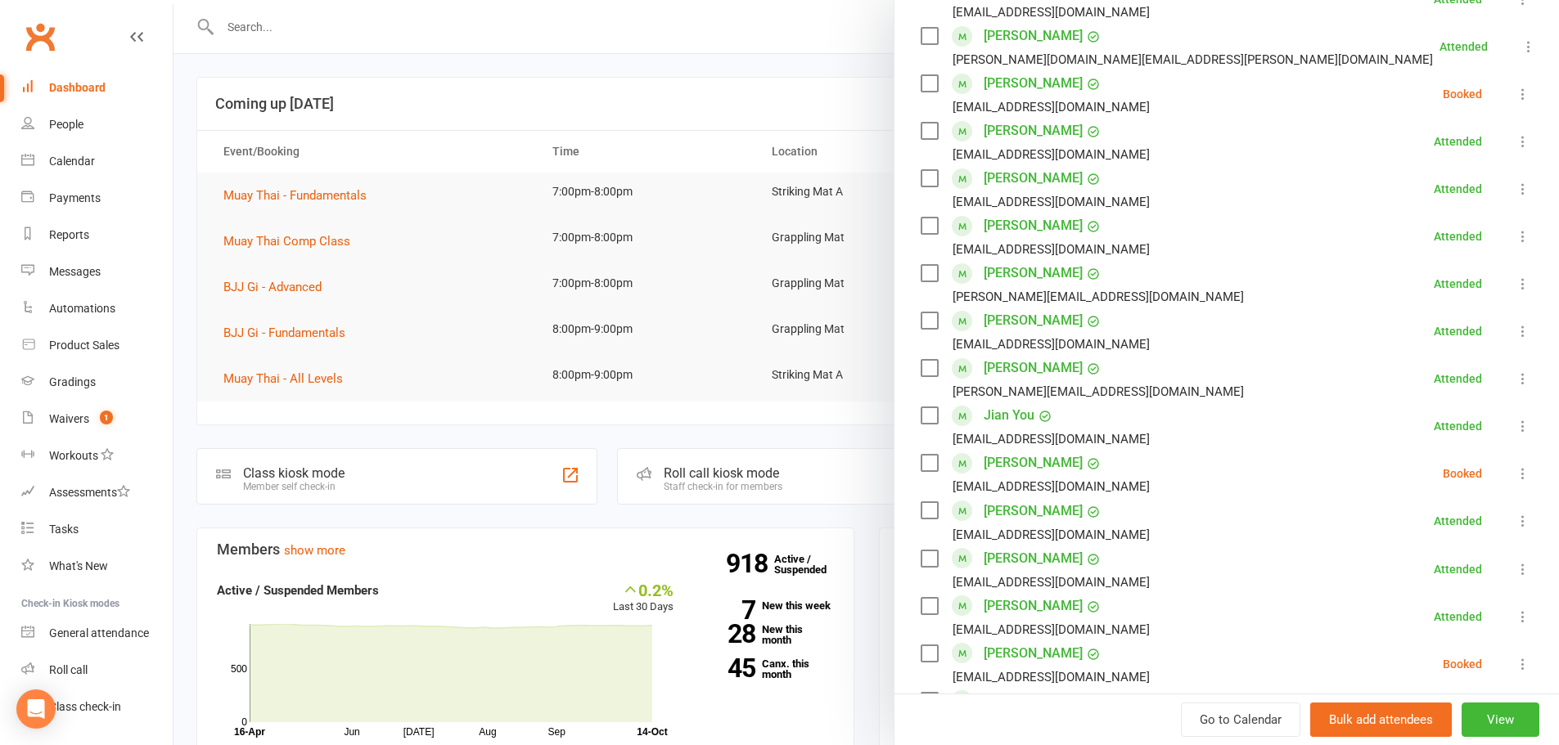
click at [394, 76] on div at bounding box center [865, 372] width 1385 height 745
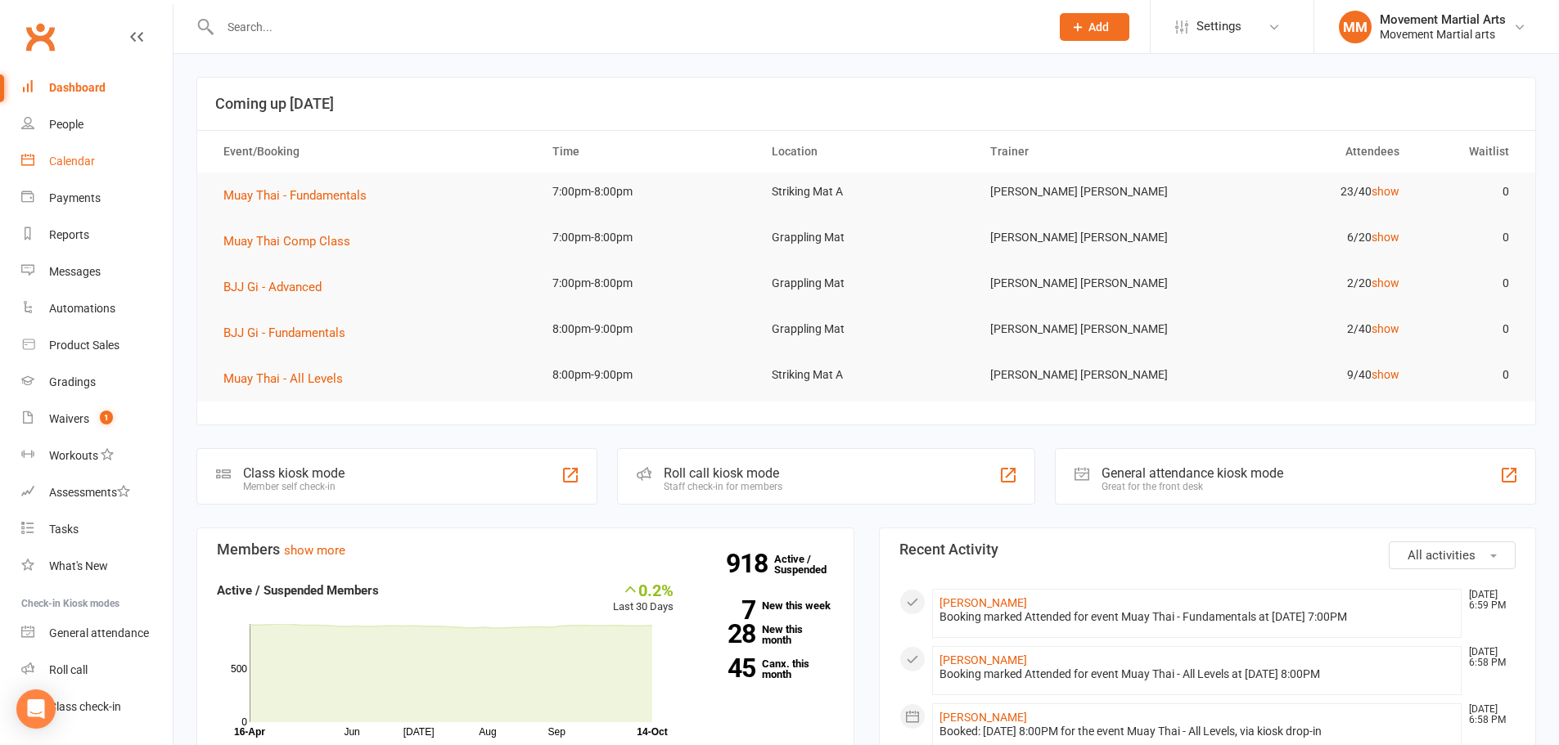
click at [97, 171] on link "Calendar" at bounding box center [96, 161] width 151 height 37
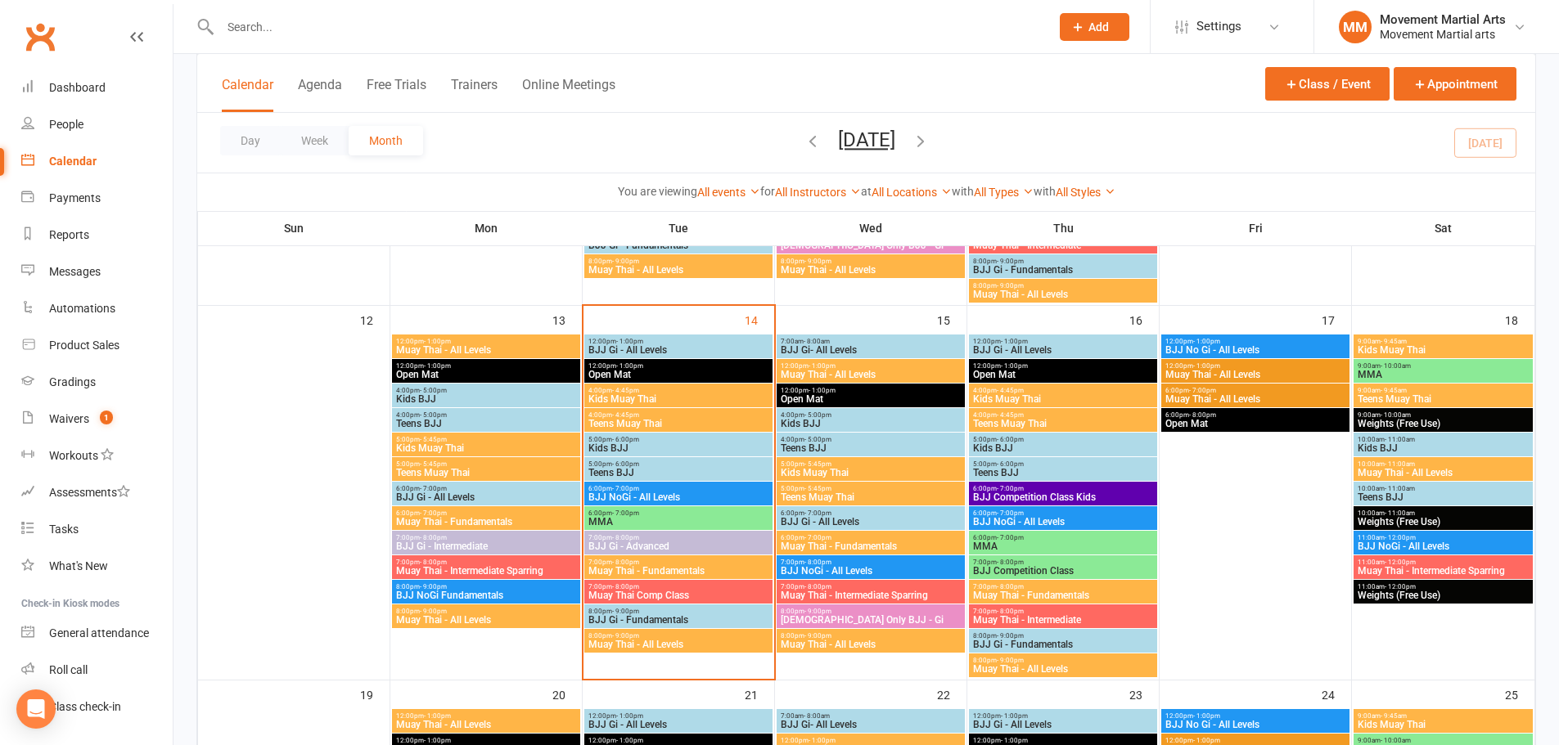
scroll to position [763, 0]
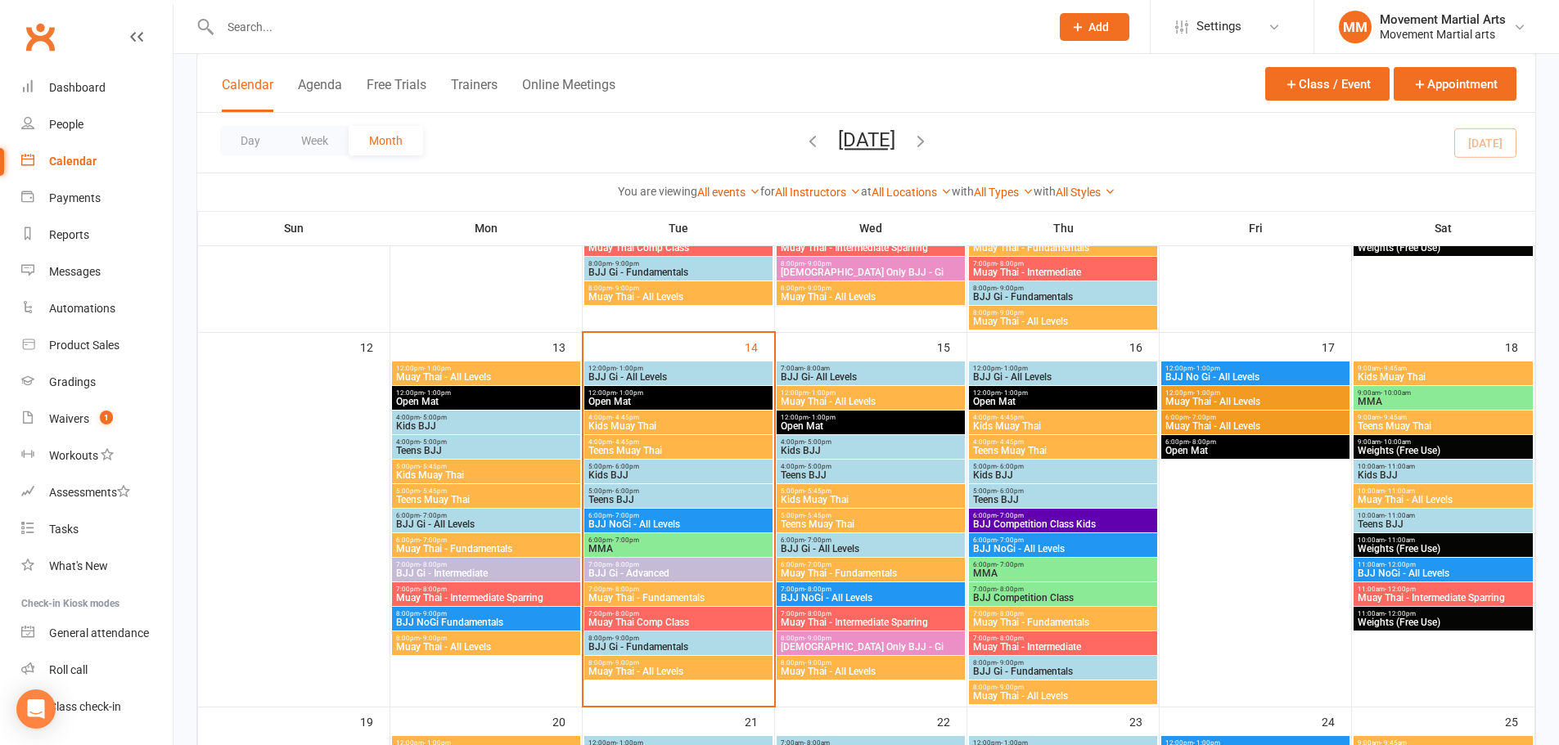
click at [652, 365] on span "12:00pm - 1:00pm" at bounding box center [679, 368] width 182 height 7
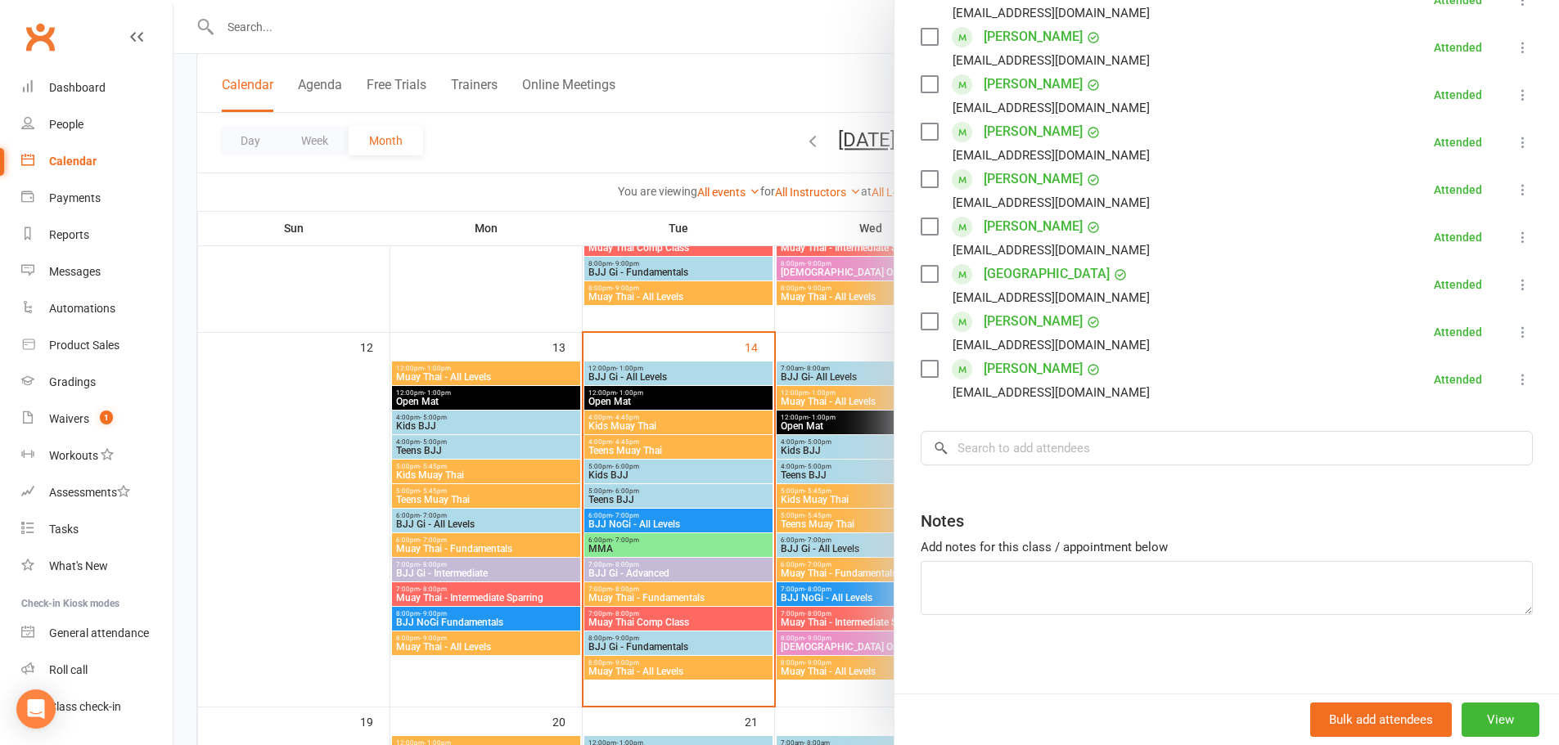
scroll to position [379, 0]
click at [734, 409] on div at bounding box center [865, 372] width 1385 height 745
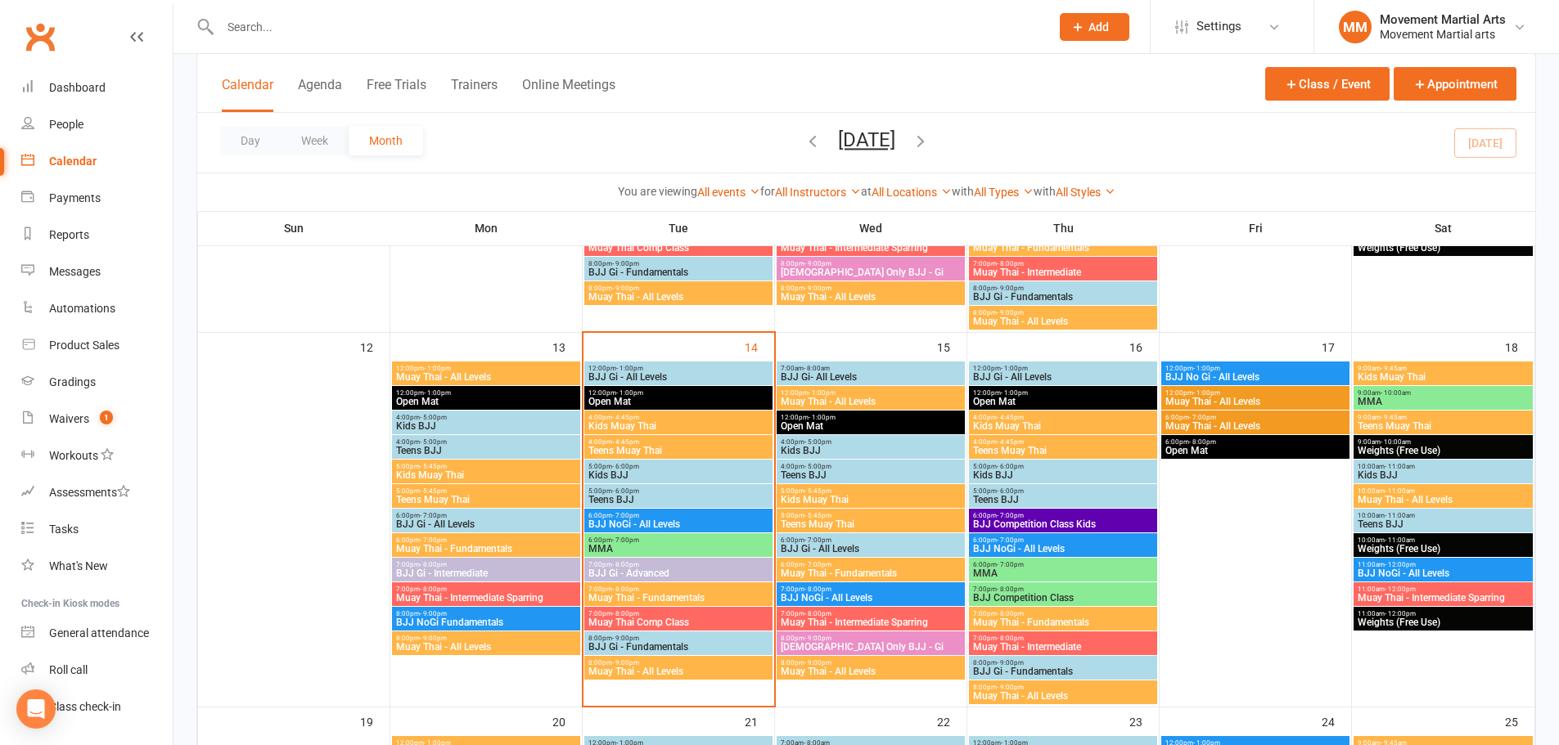
click at [663, 419] on span "4:00pm - 4:45pm" at bounding box center [679, 417] width 182 height 7
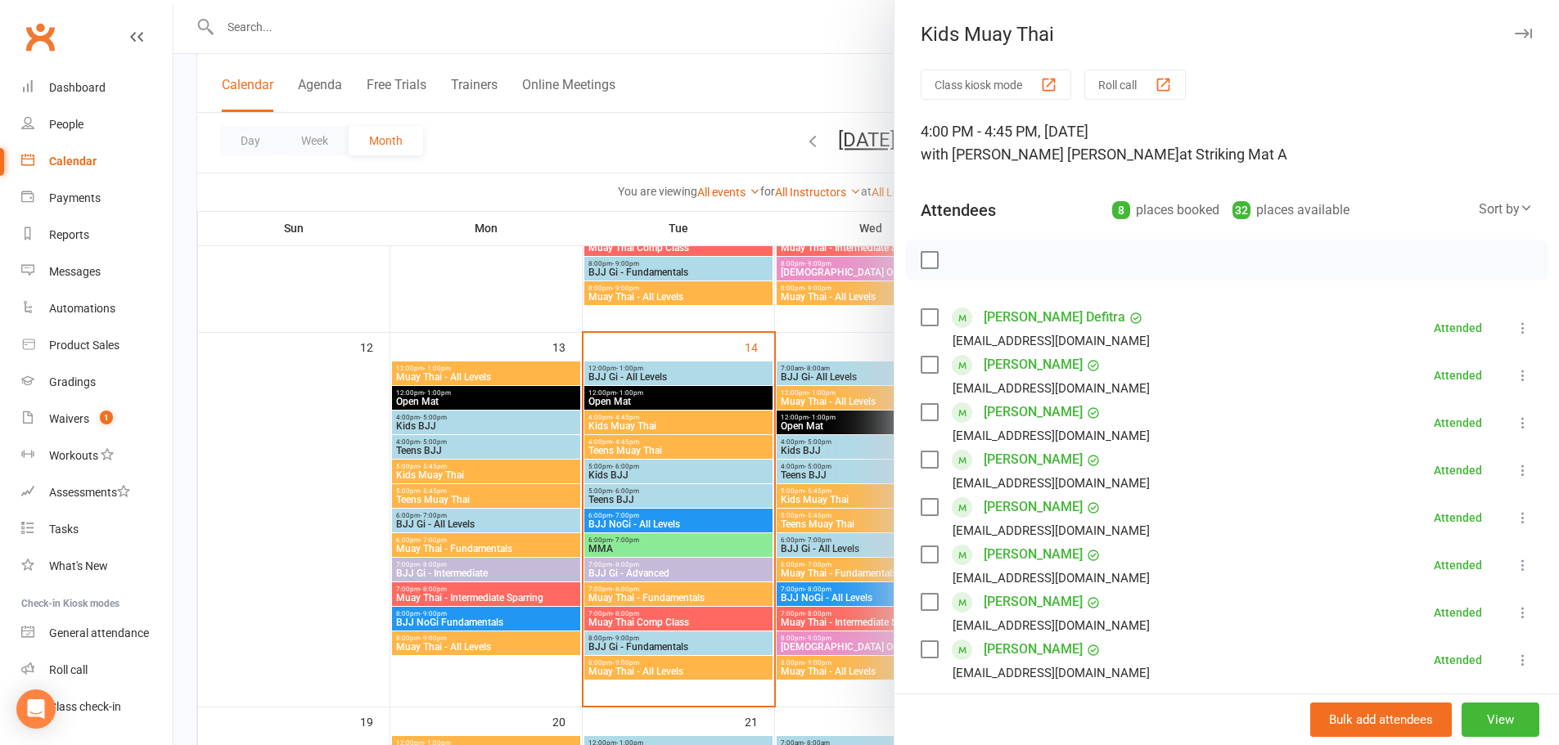
scroll to position [284, 0]
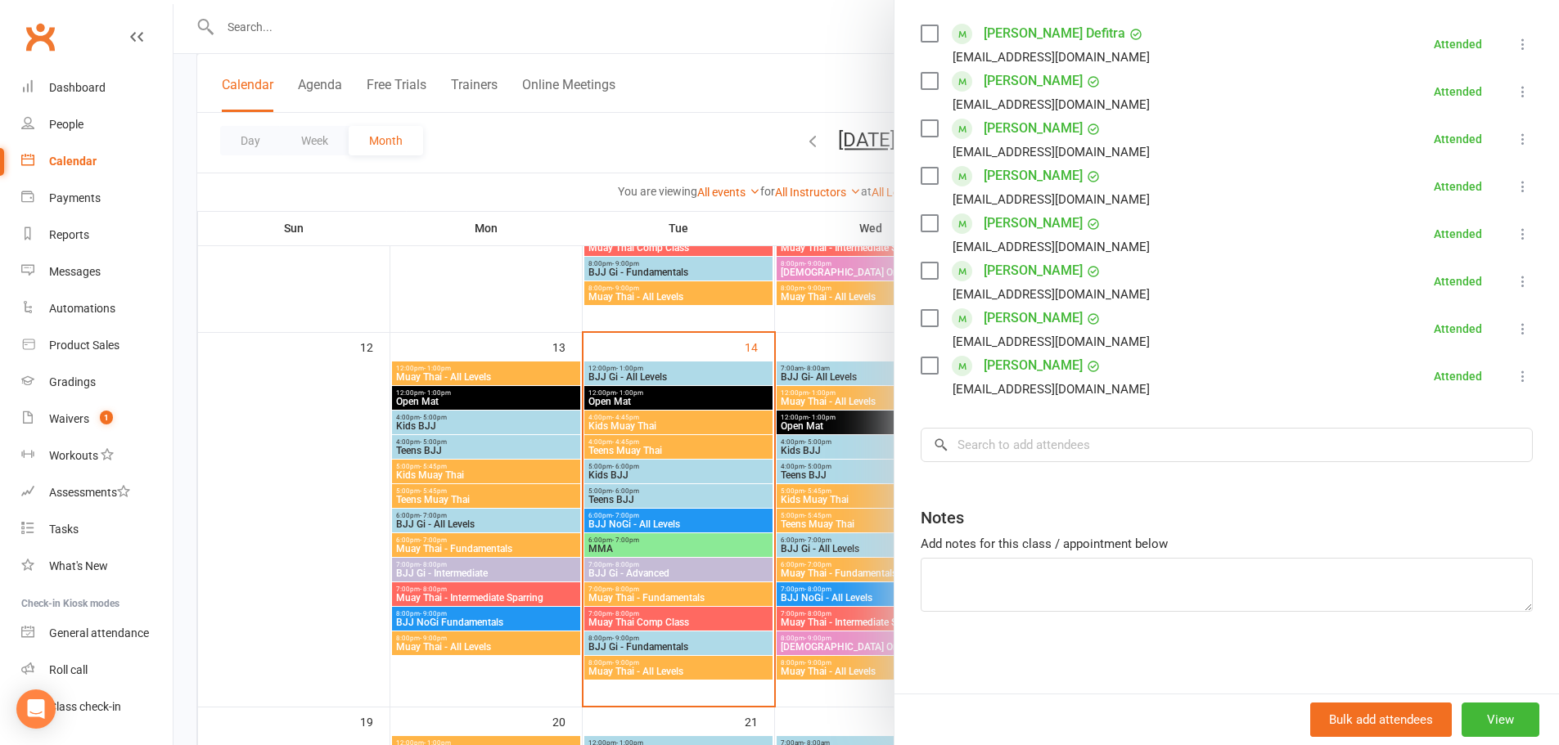
drag, startPoint x: 743, startPoint y: 432, endPoint x: 722, endPoint y: 439, distance: 22.5
click at [742, 432] on div at bounding box center [865, 372] width 1385 height 745
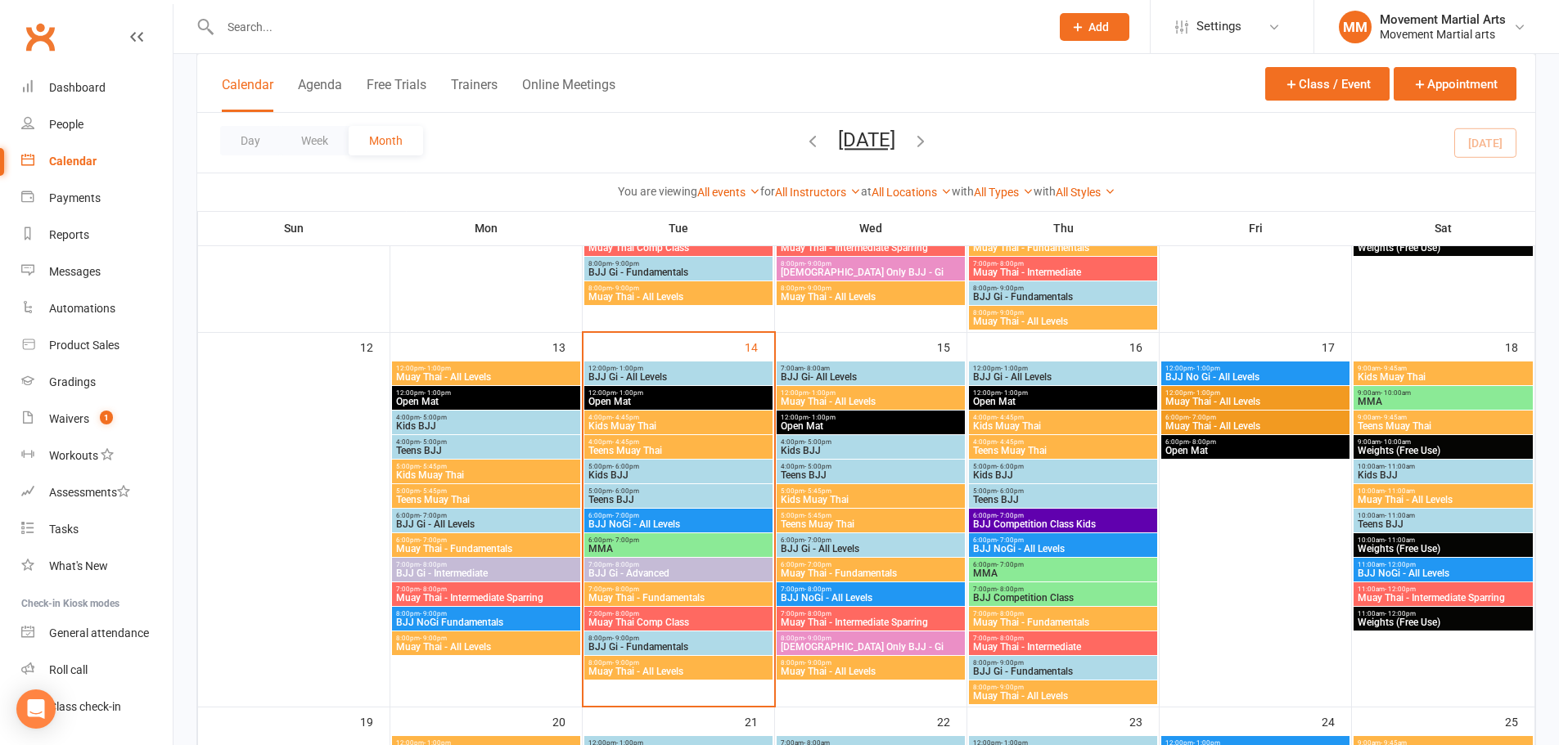
click at [715, 444] on span "4:00pm - 4:45pm" at bounding box center [679, 442] width 182 height 7
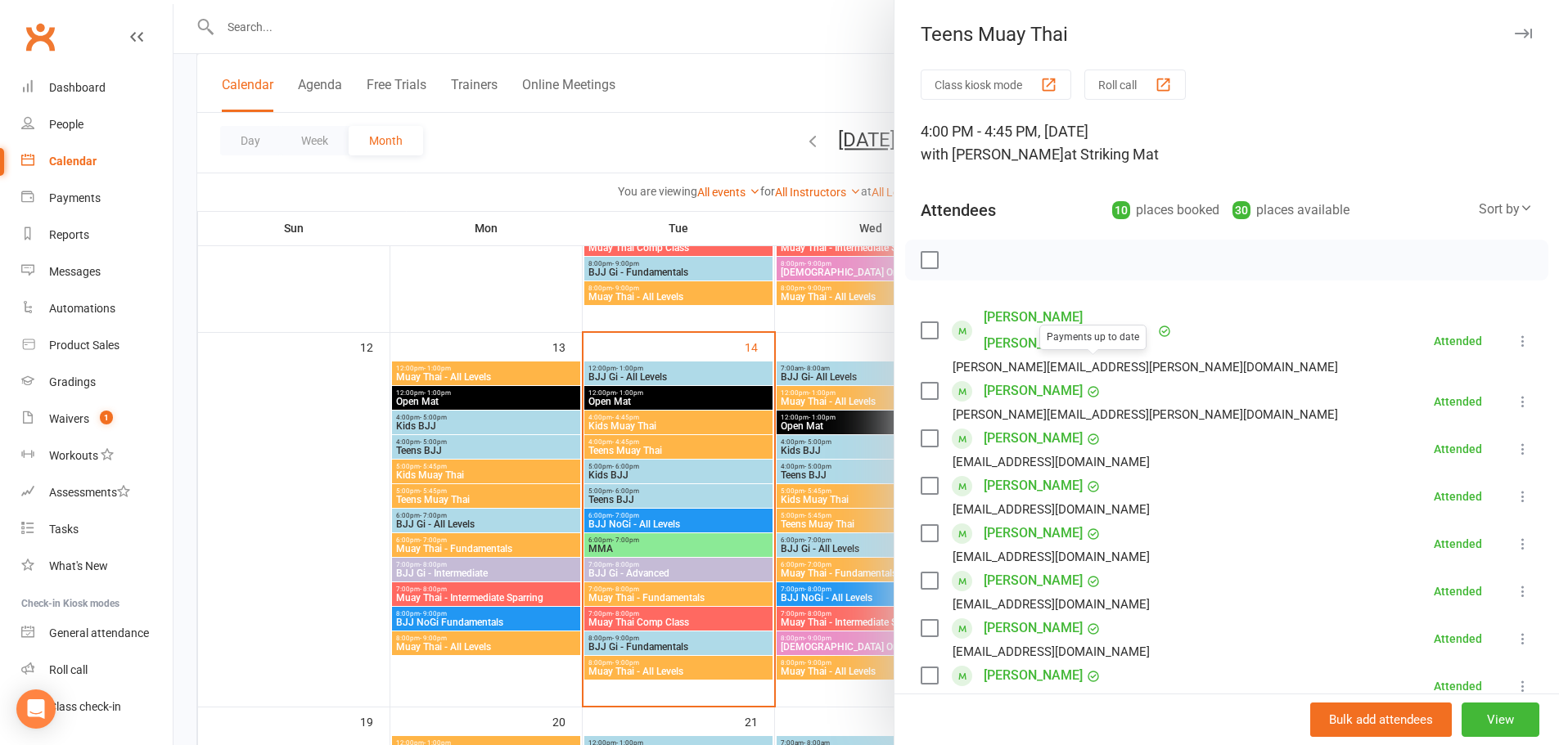
scroll to position [379, 0]
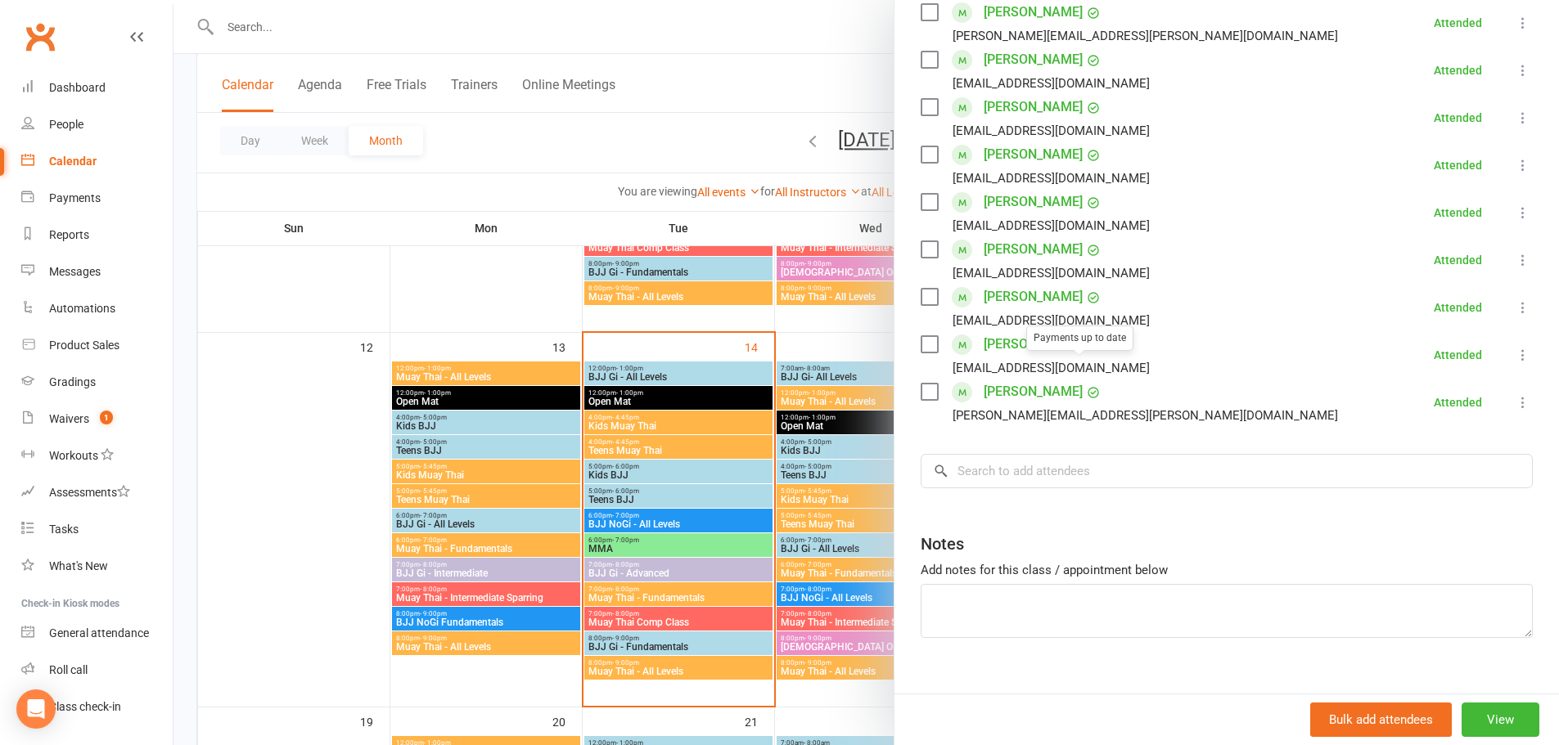
click at [691, 452] on div at bounding box center [865, 372] width 1385 height 745
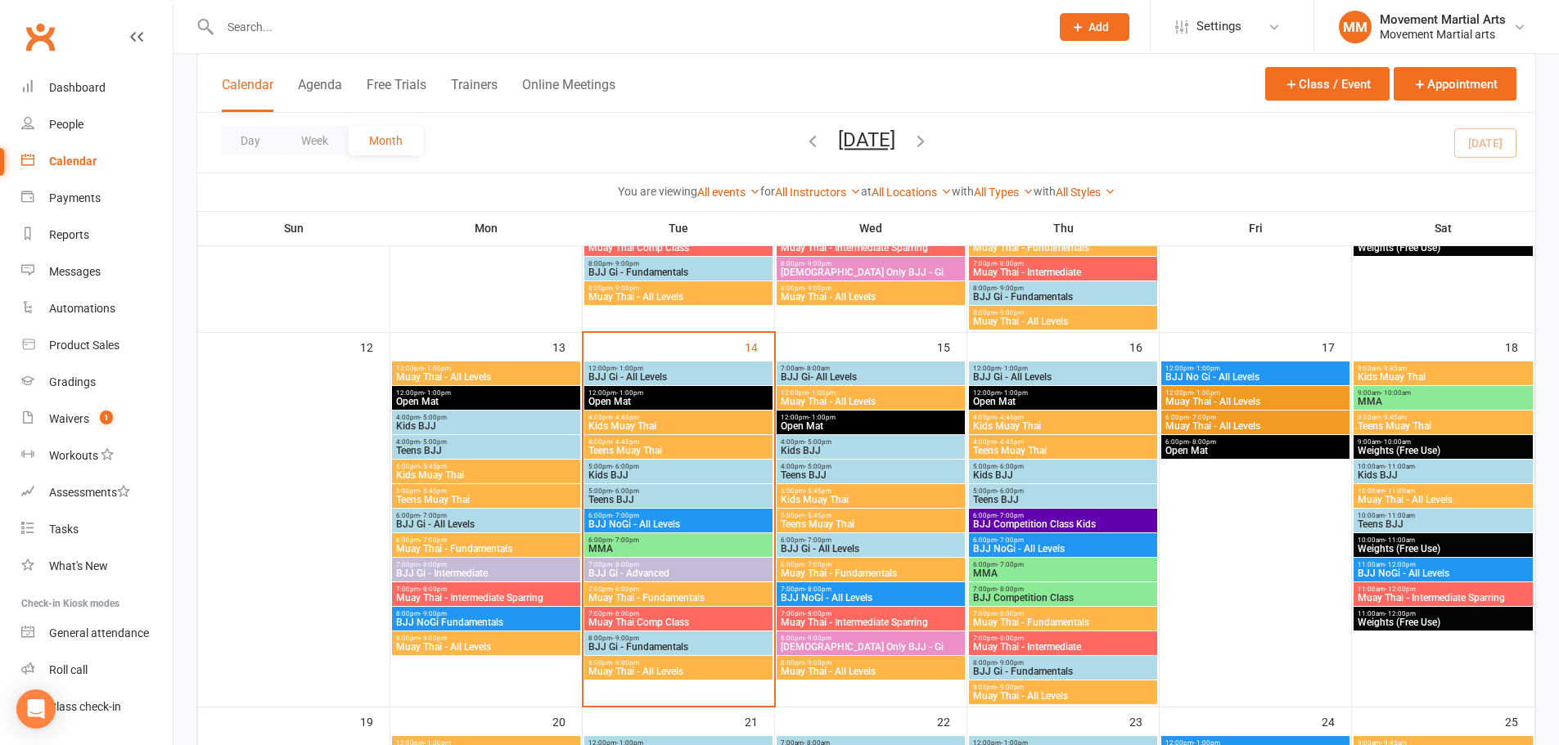
click at [690, 463] on span "5:00pm - 6:00pm" at bounding box center [679, 466] width 182 height 7
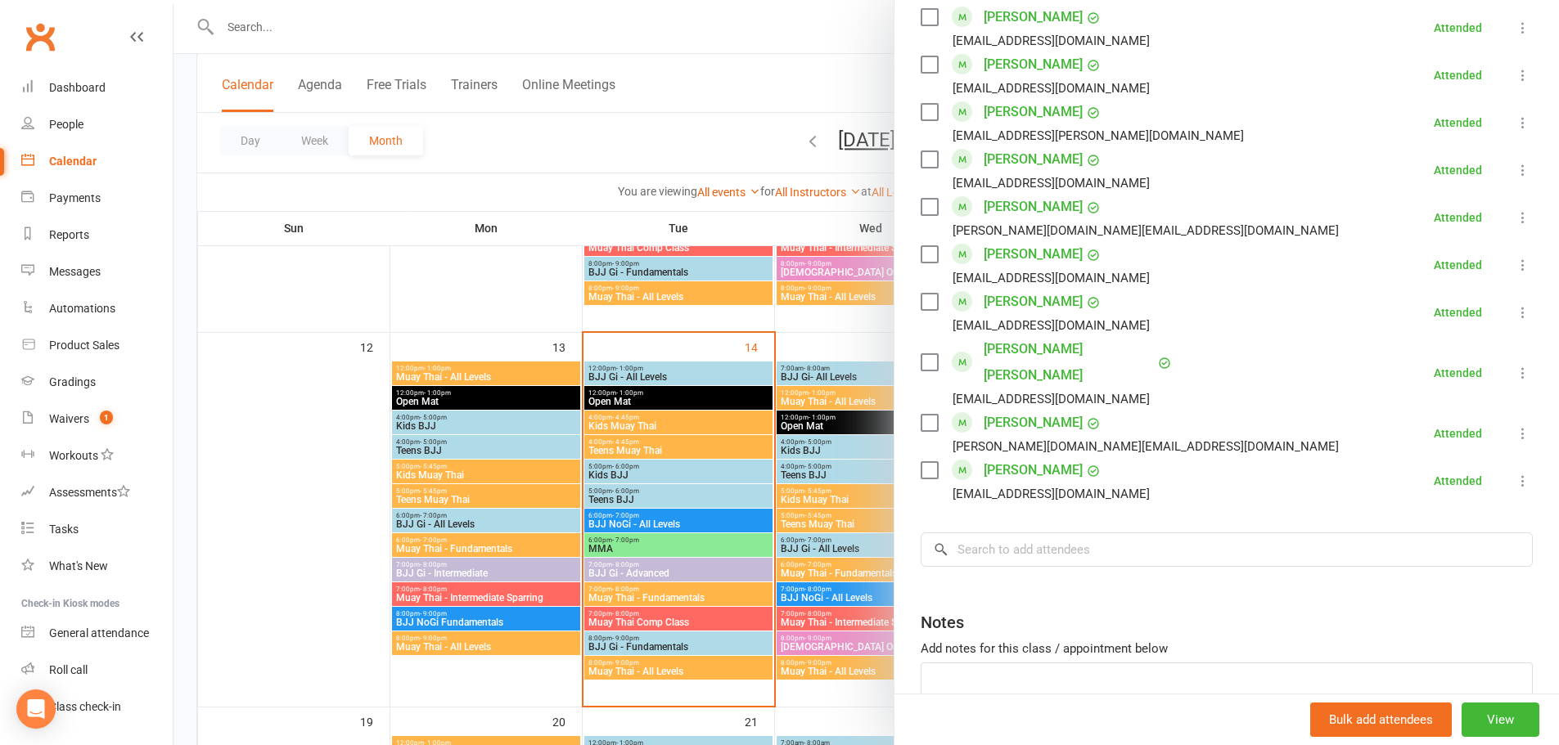
scroll to position [1146, 0]
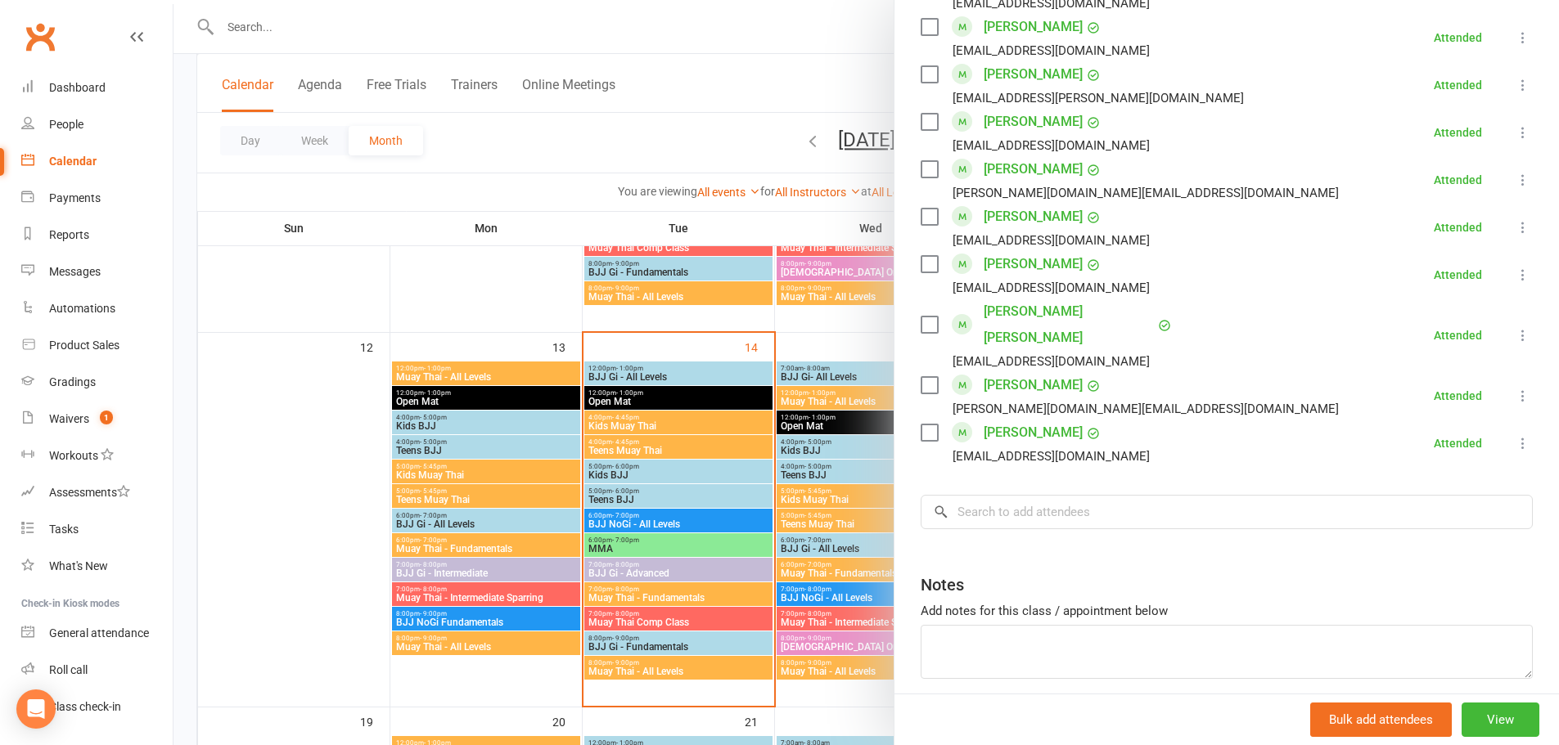
click at [572, 493] on div at bounding box center [865, 372] width 1385 height 745
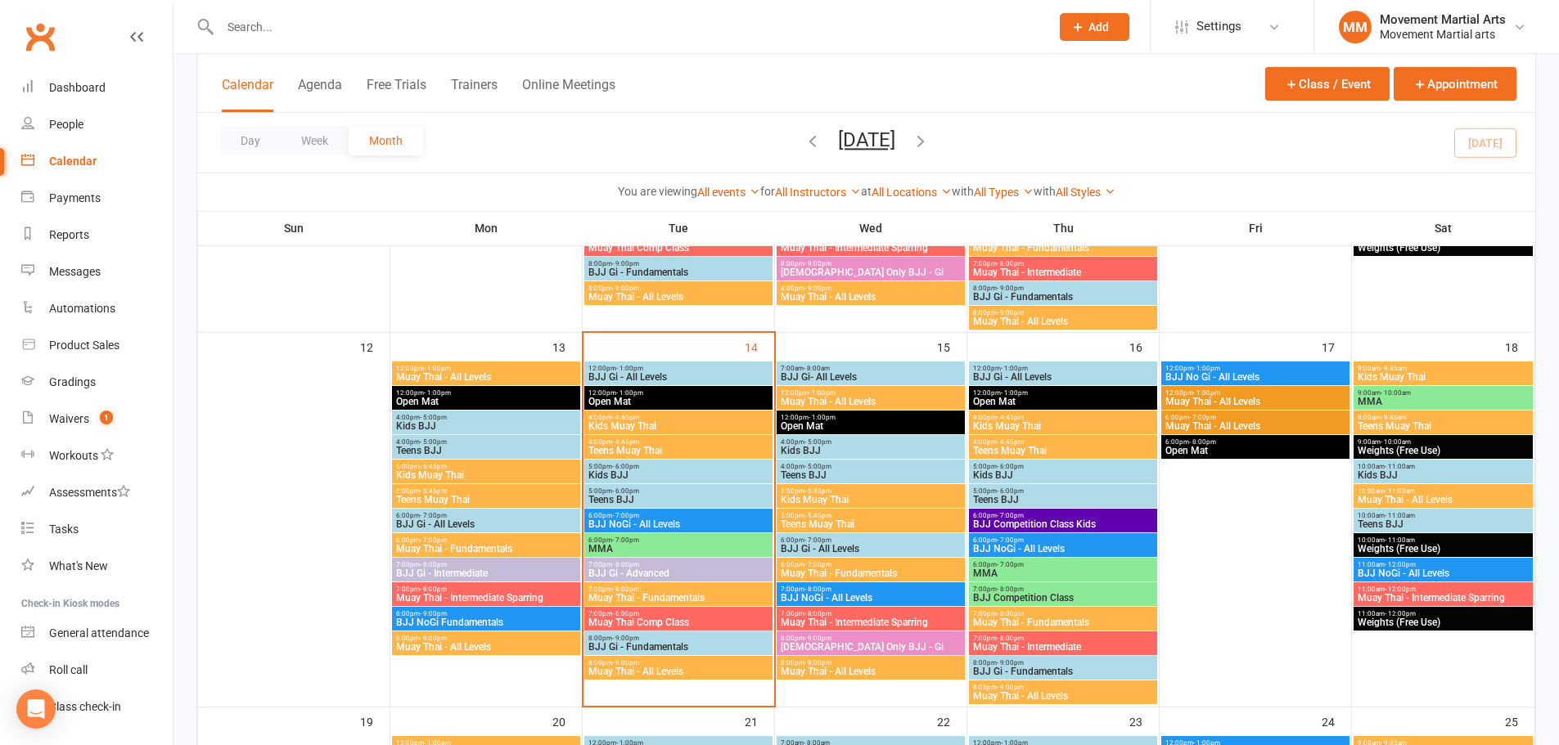
click at [636, 491] on span "- 6:00pm" at bounding box center [625, 491] width 27 height 7
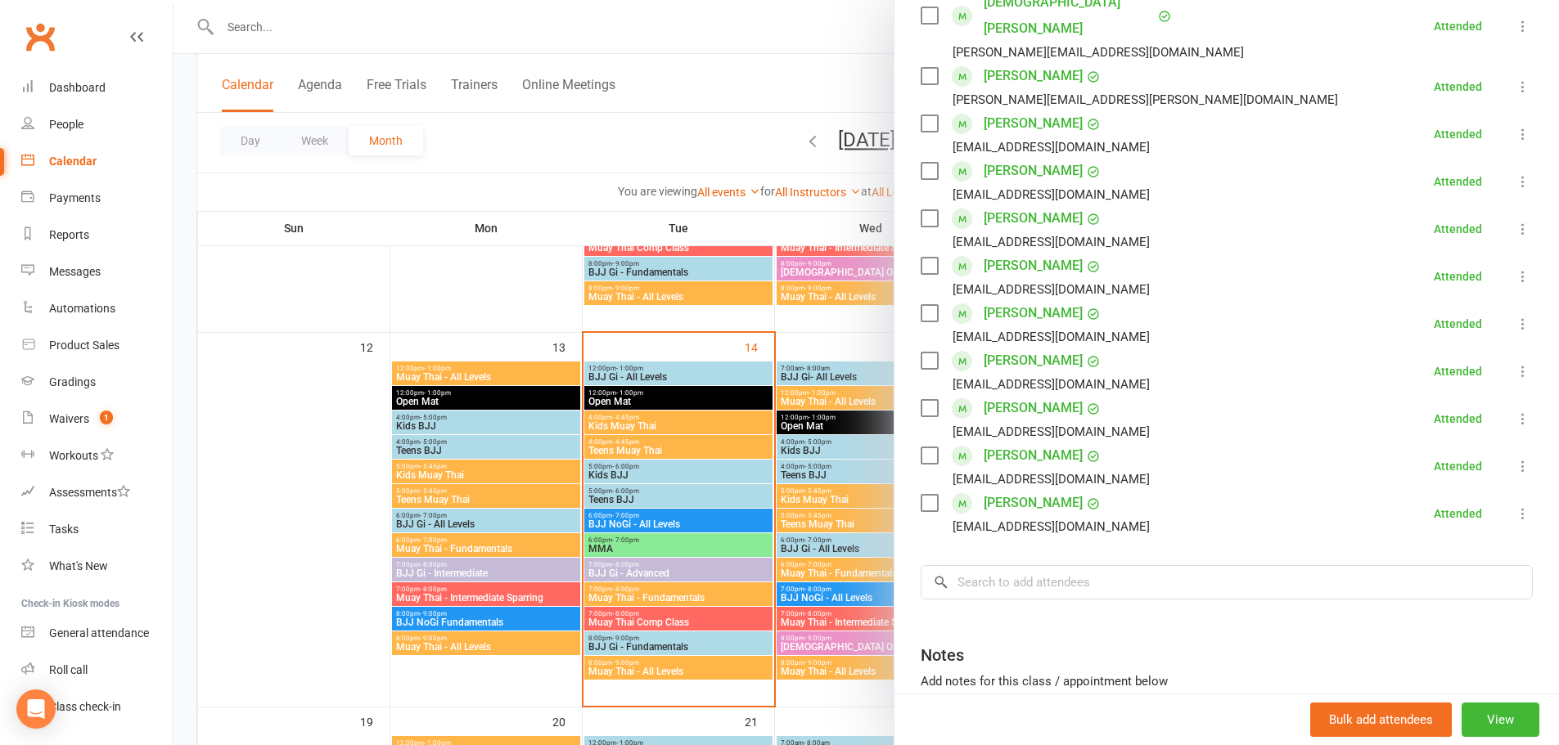
scroll to position [616, 0]
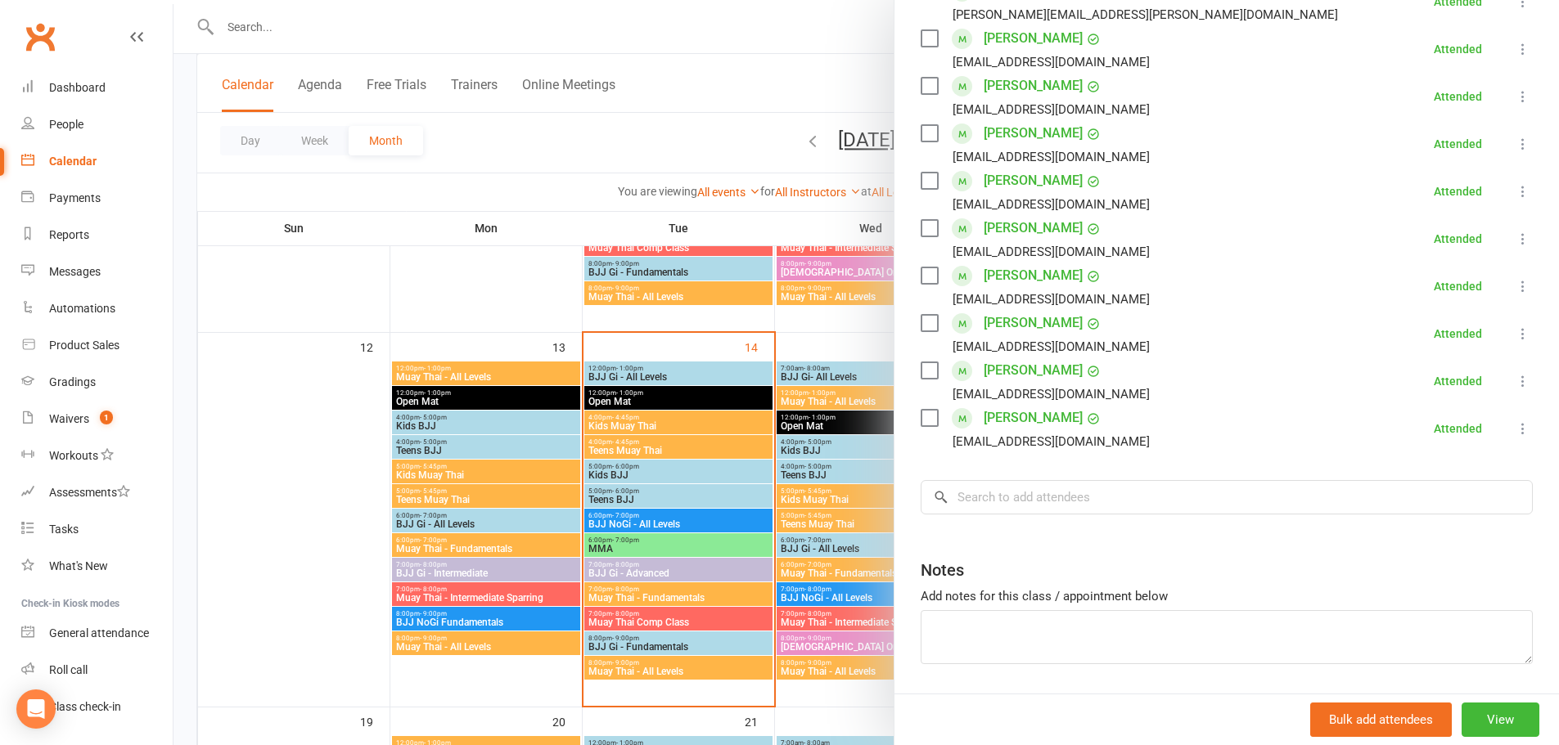
click at [729, 489] on div at bounding box center [865, 372] width 1385 height 745
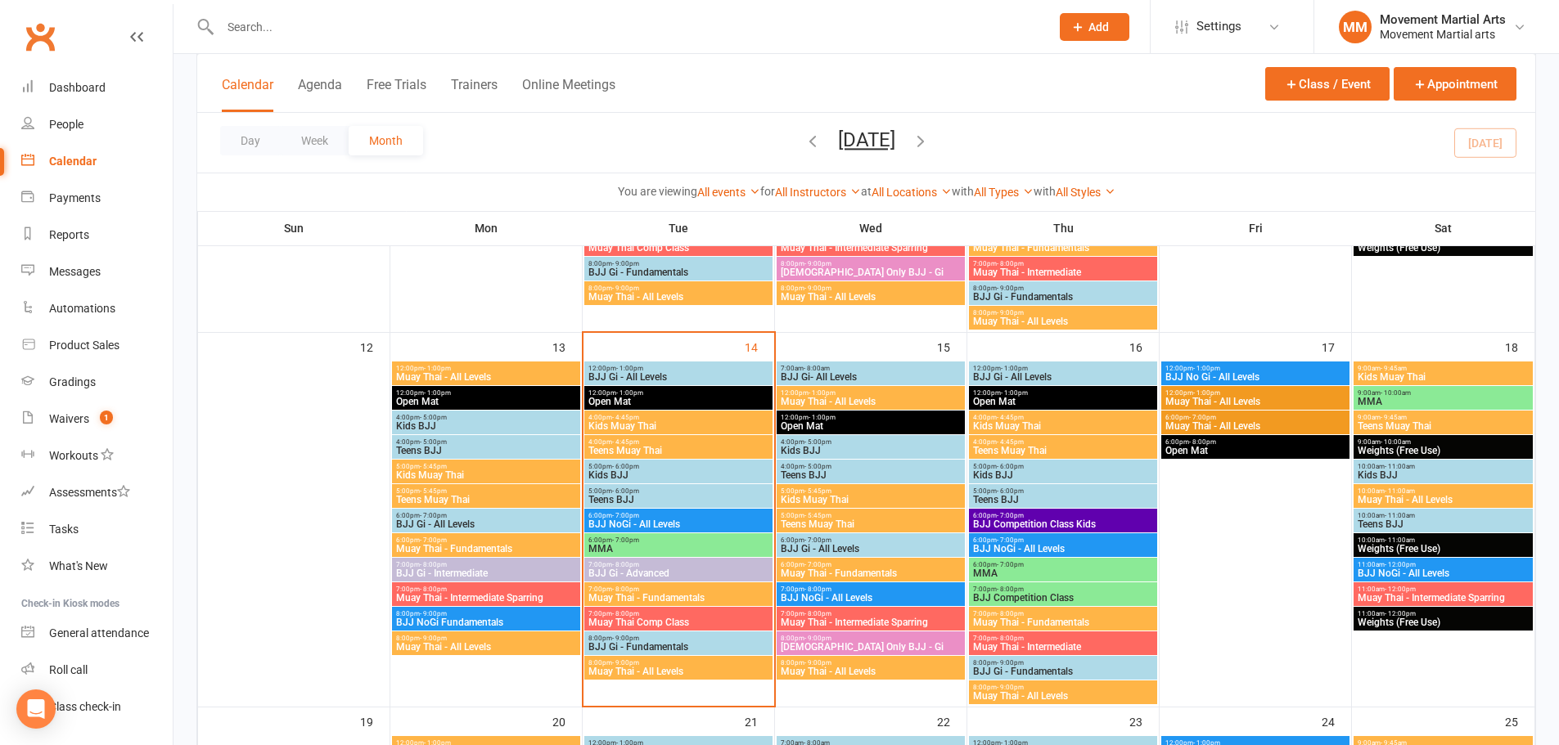
click at [692, 525] on span "BJJ NoGi - All Levels" at bounding box center [679, 525] width 182 height 10
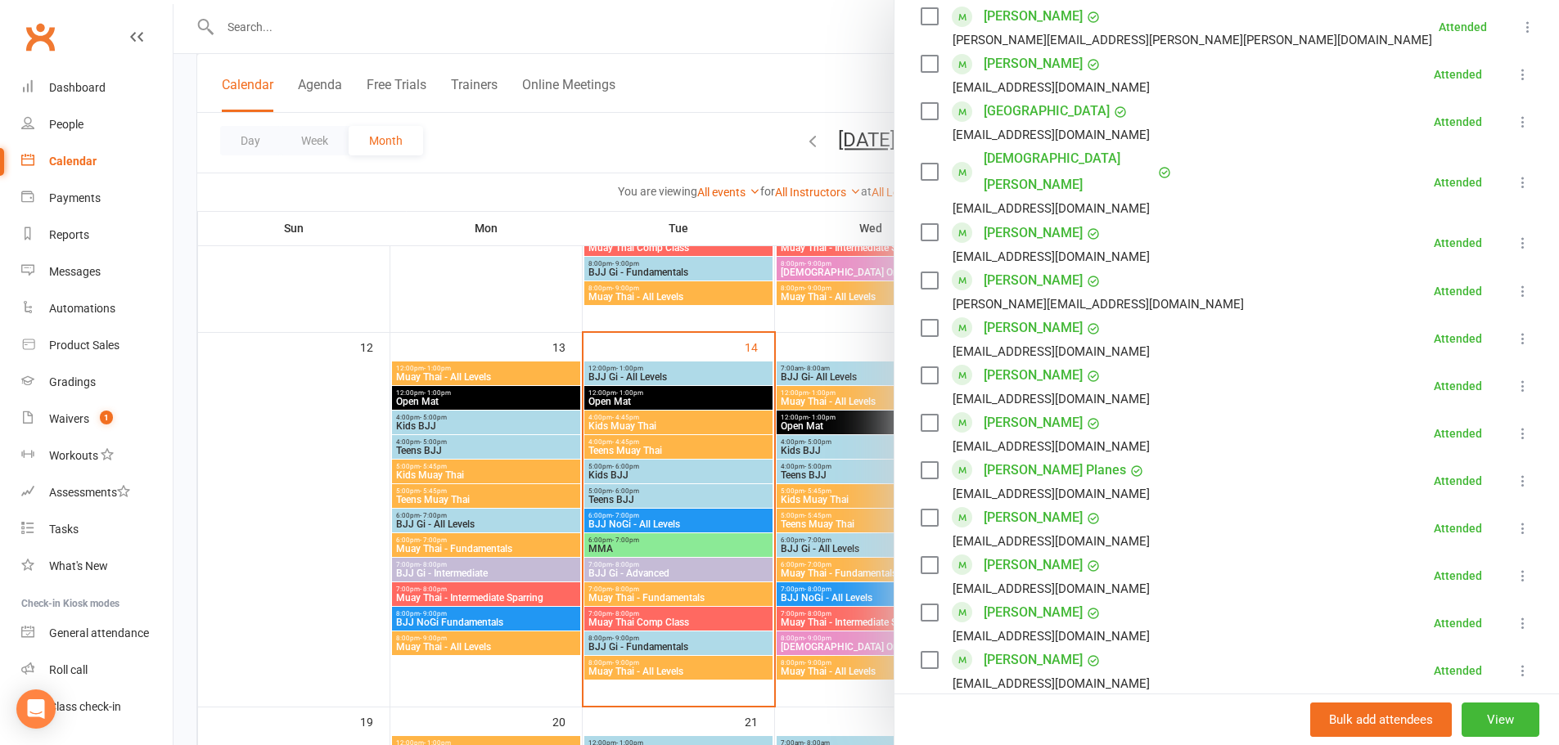
scroll to position [955, 0]
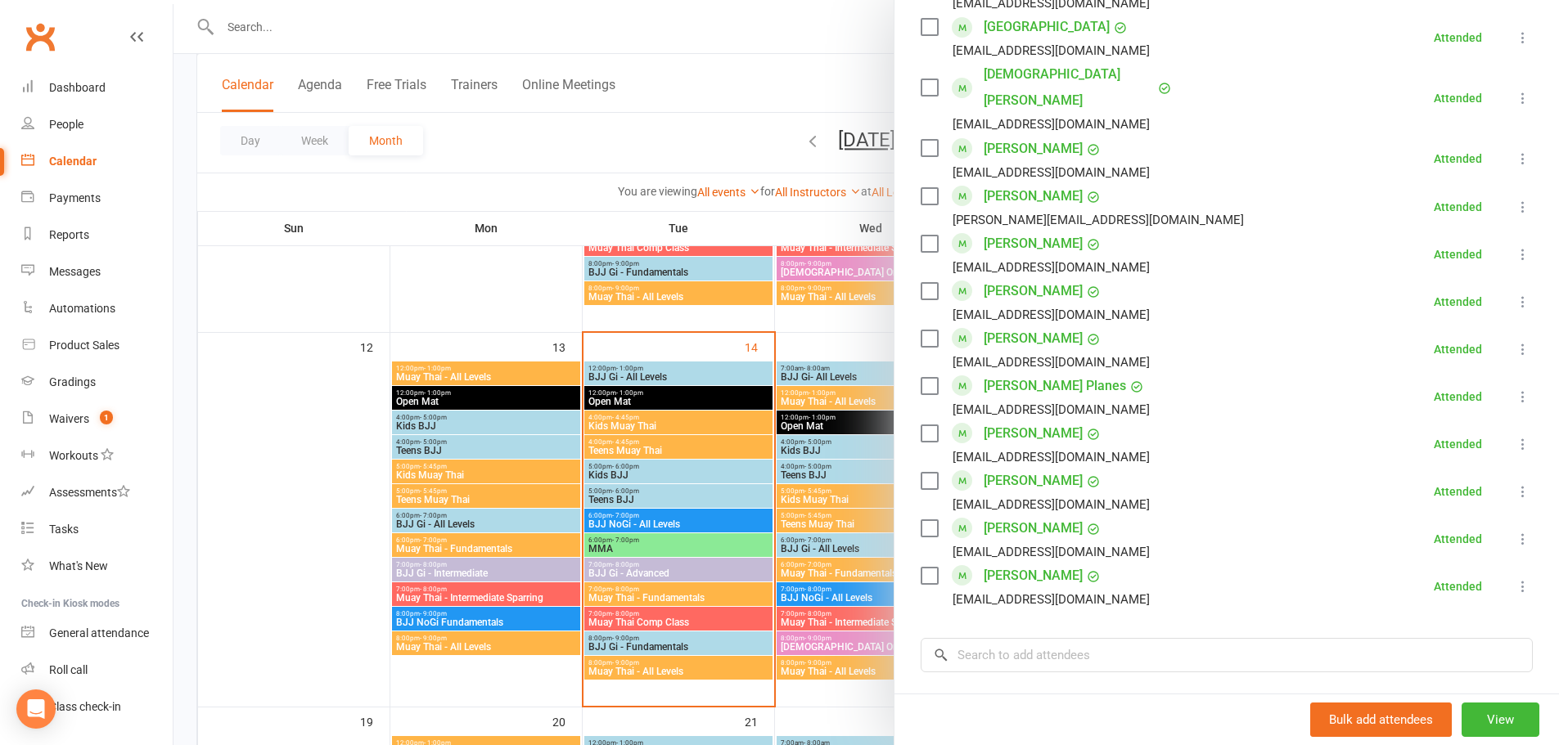
click at [599, 487] on div at bounding box center [865, 372] width 1385 height 745
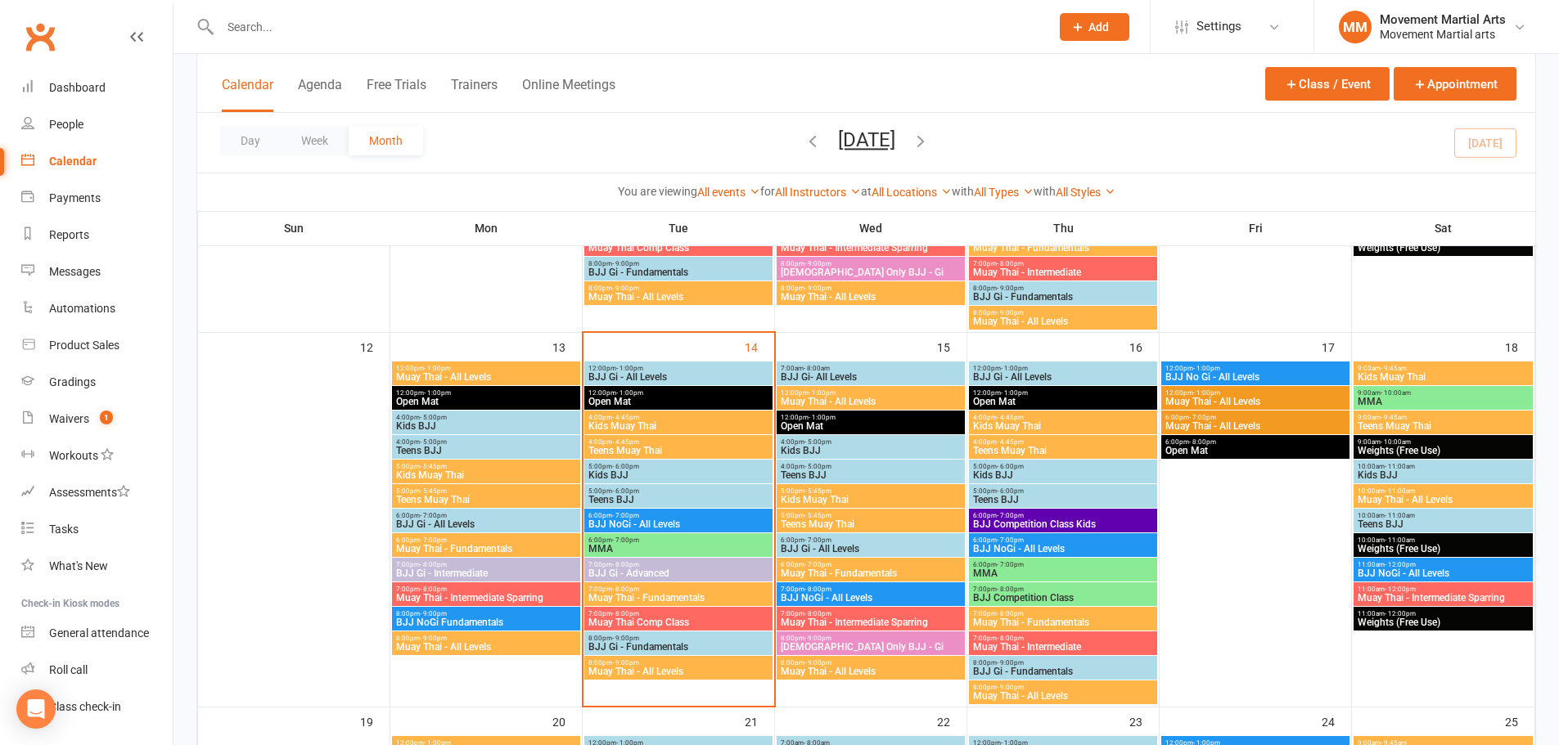
click at [646, 544] on span "MMA" at bounding box center [679, 549] width 182 height 10
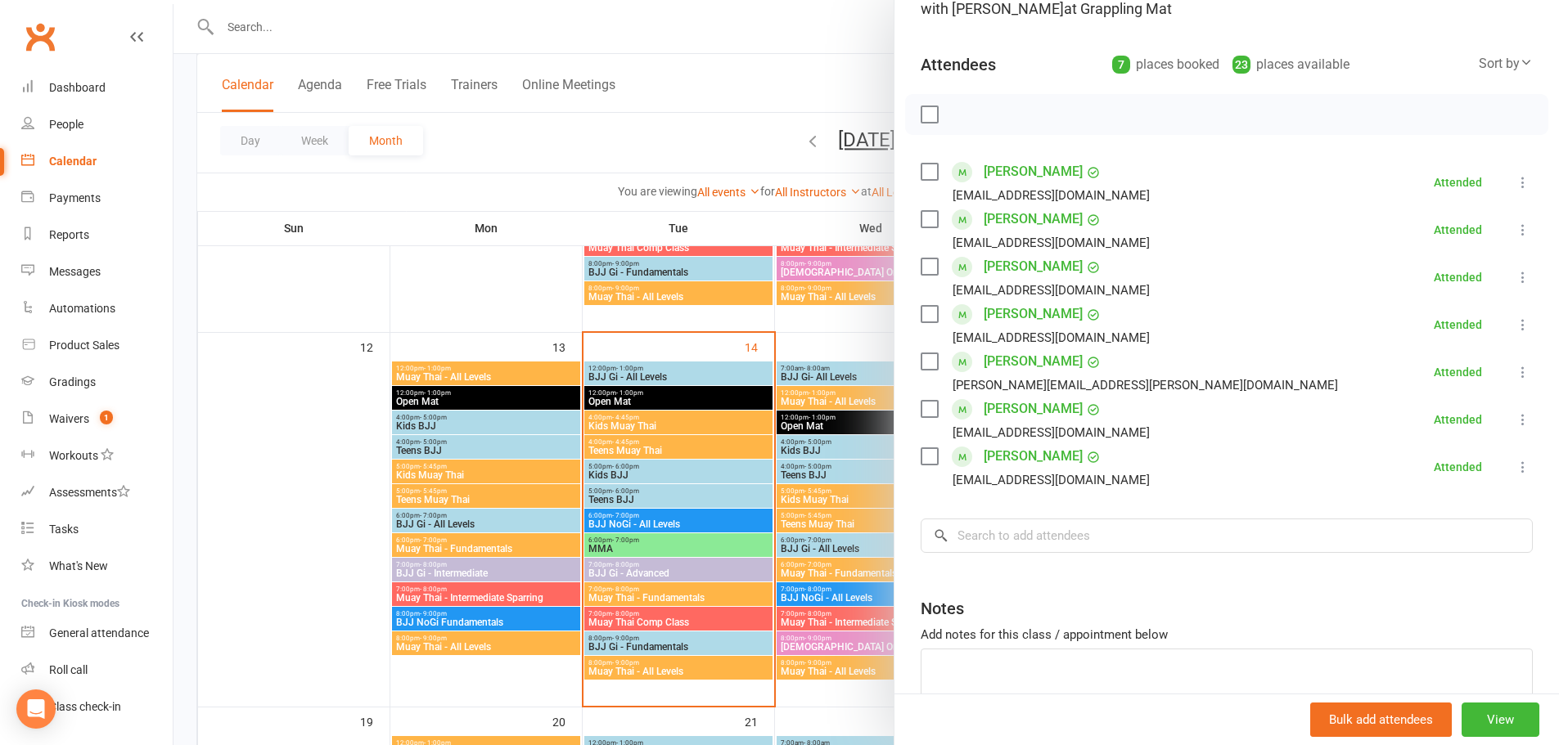
scroll to position [191, 0]
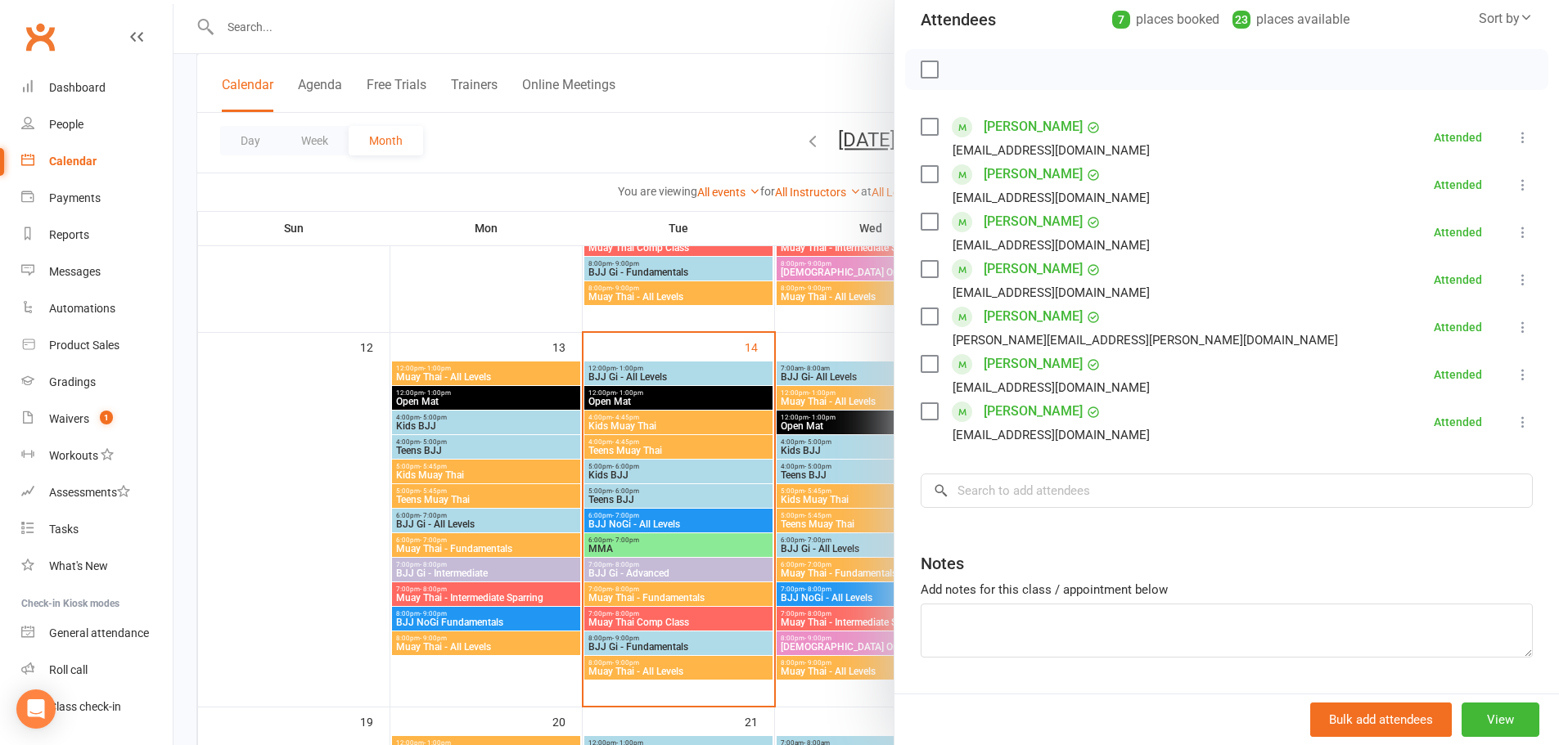
drag, startPoint x: 629, startPoint y: 484, endPoint x: 627, endPoint y: 555, distance: 71.2
click at [628, 484] on div at bounding box center [865, 372] width 1385 height 745
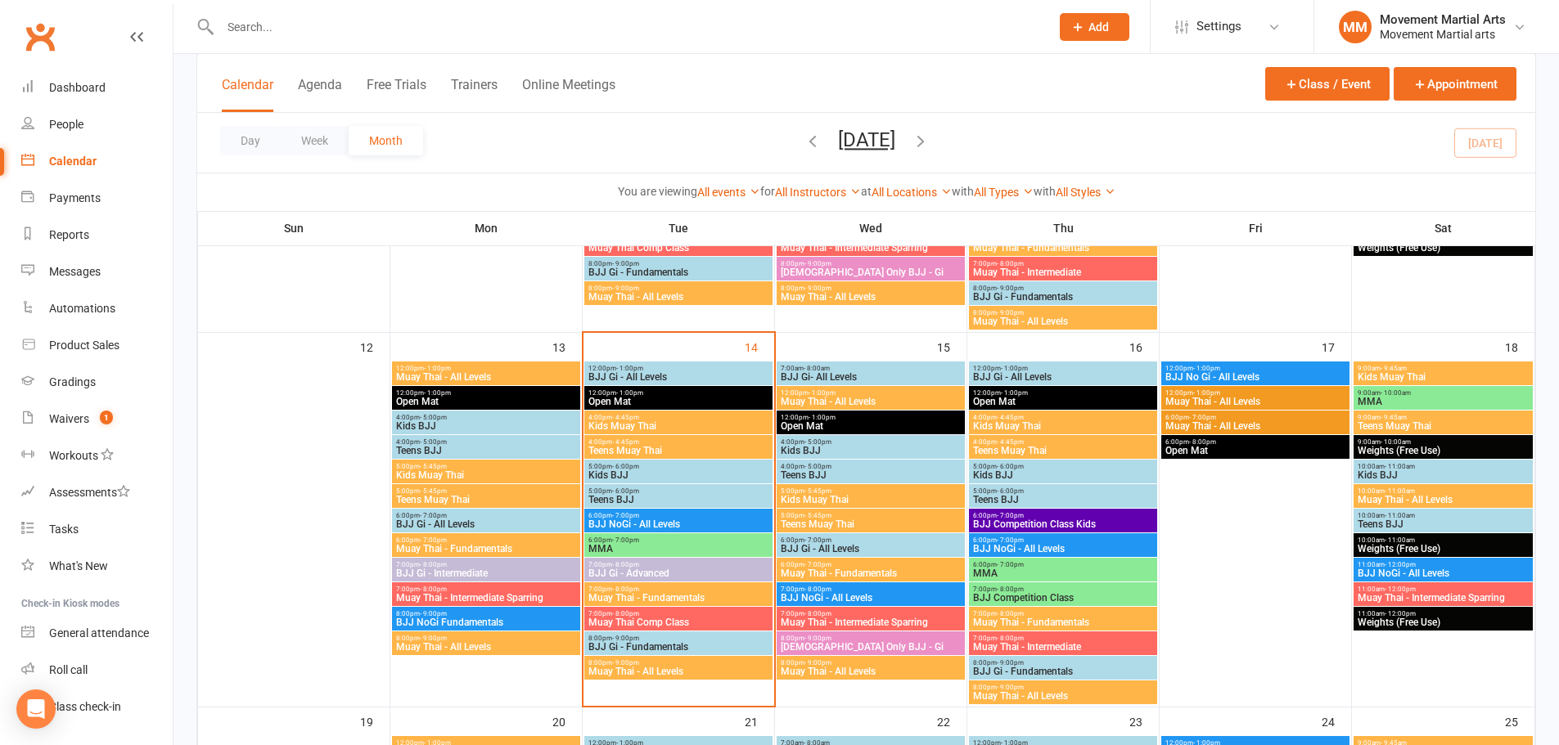
click at [631, 572] on span "BJJ Gi - Advanced" at bounding box center [679, 574] width 182 height 10
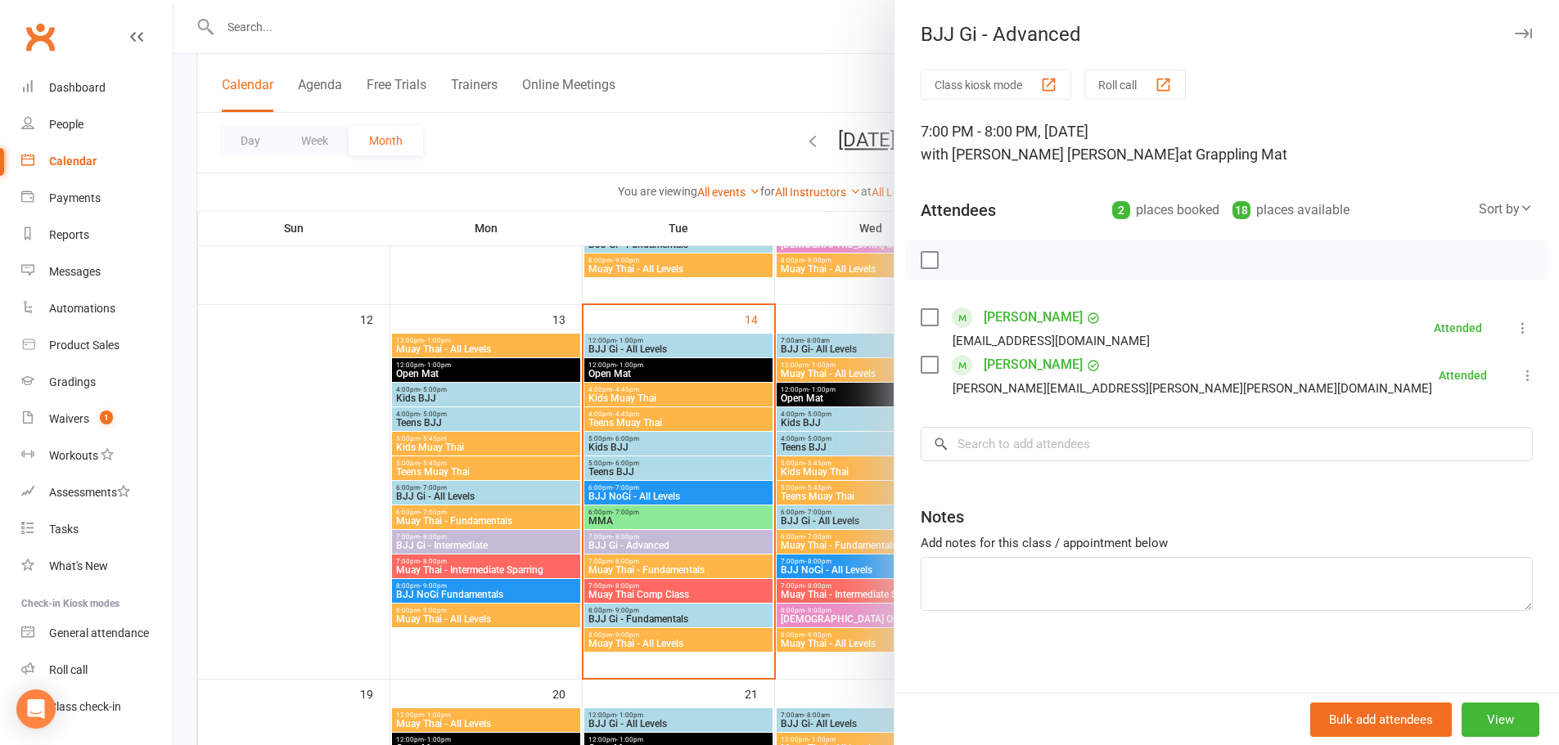
scroll to position [763, 0]
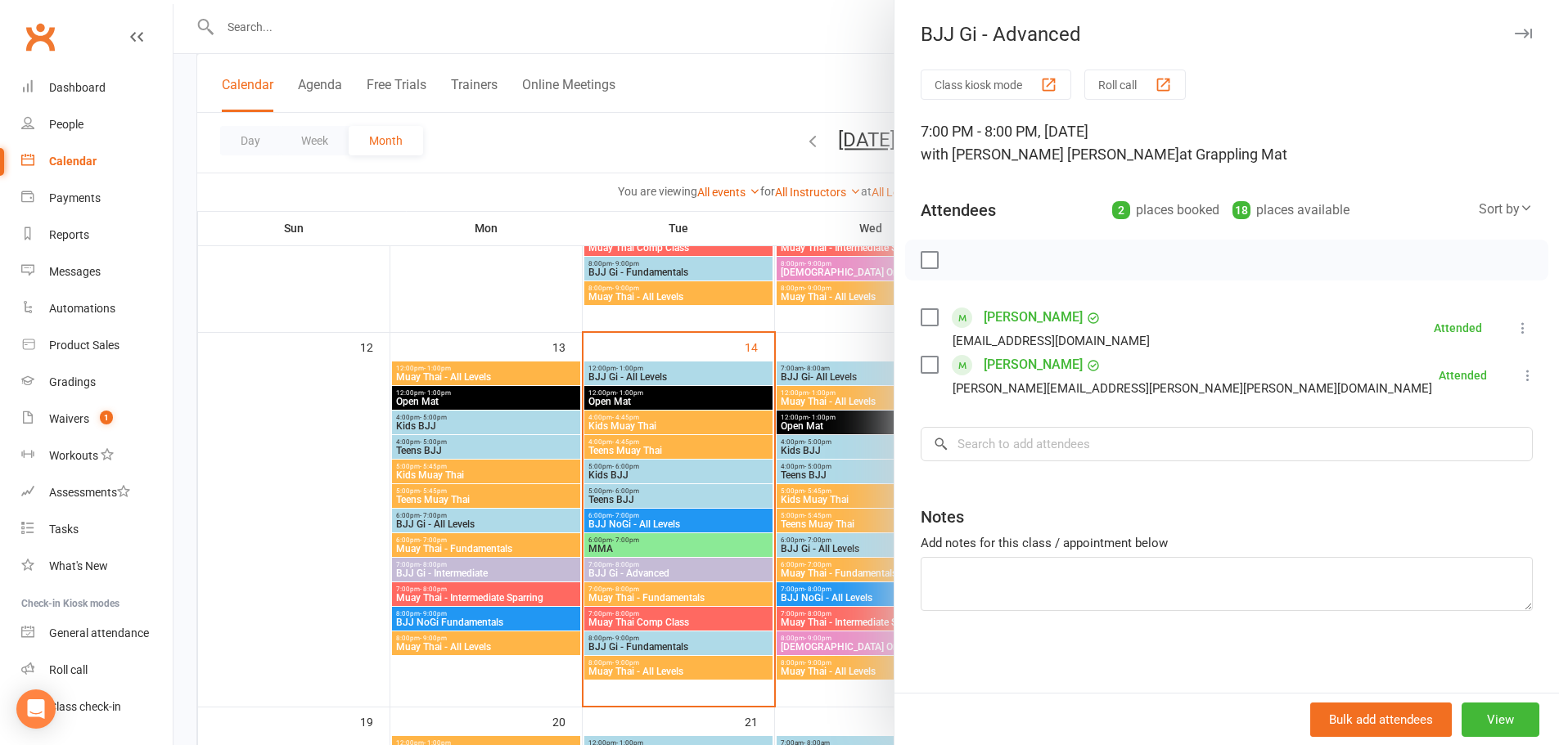
click at [717, 502] on div at bounding box center [865, 372] width 1385 height 745
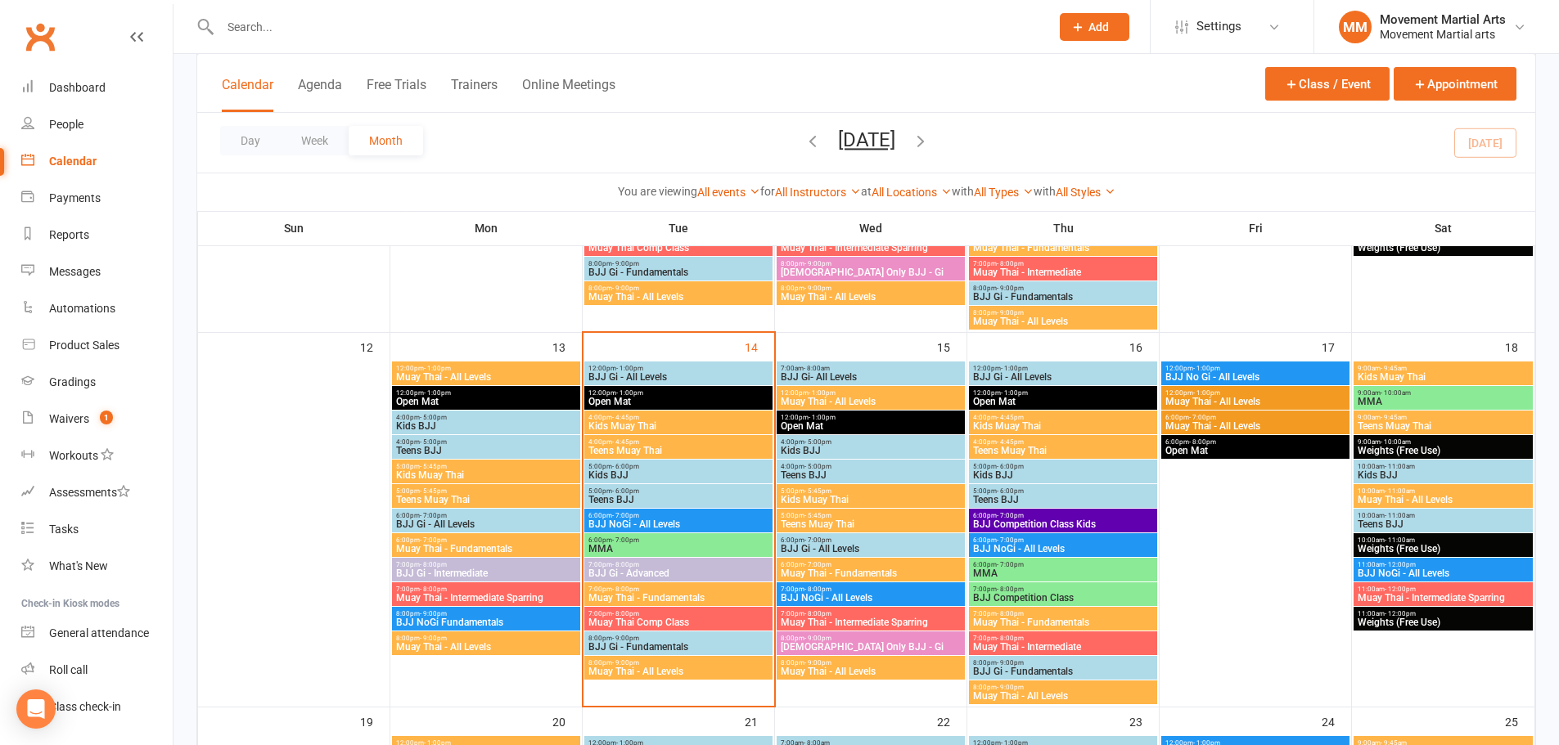
click at [632, 595] on span "Muay Thai - Fundamentals" at bounding box center [679, 598] width 182 height 10
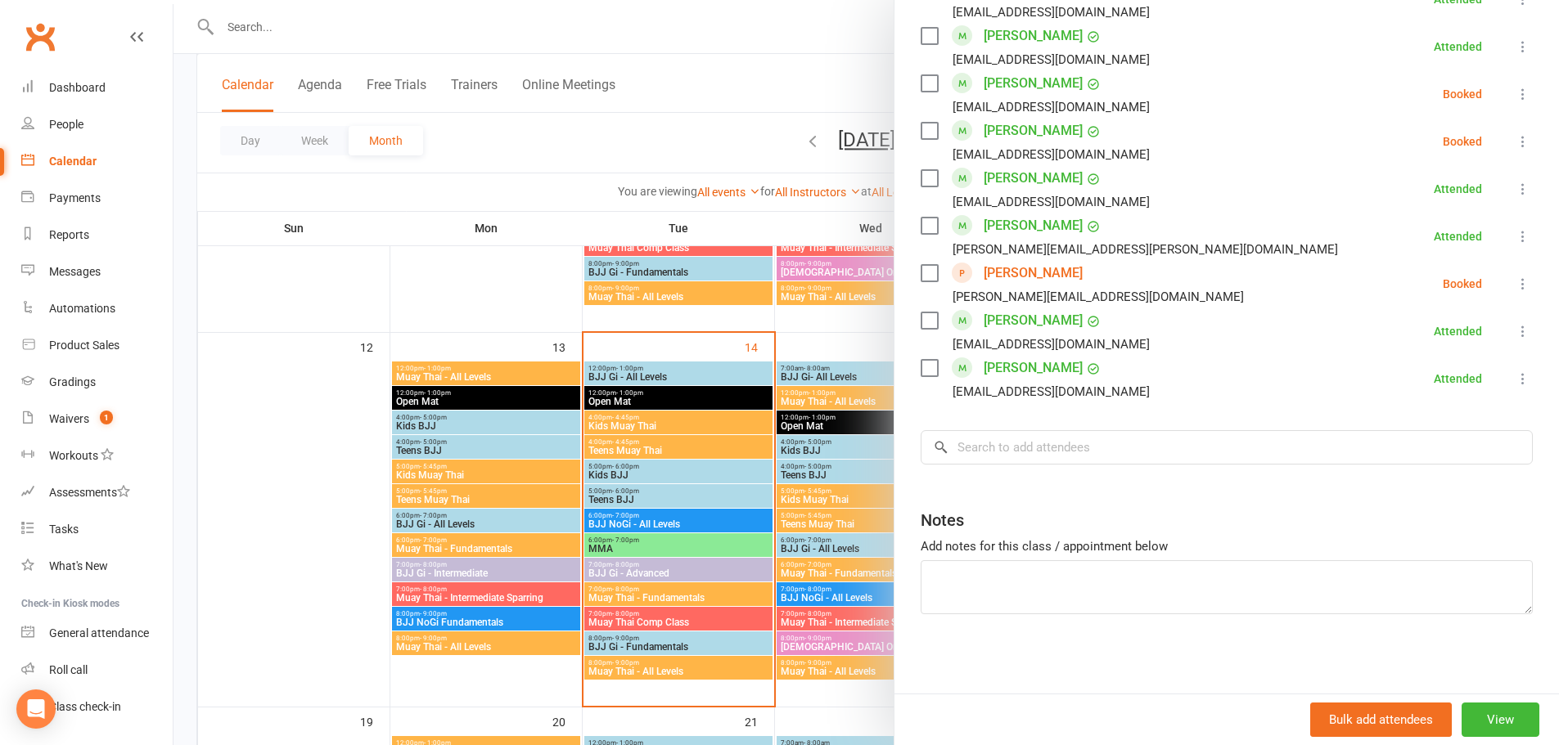
scroll to position [1092, 0]
click at [765, 606] on div at bounding box center [865, 372] width 1385 height 745
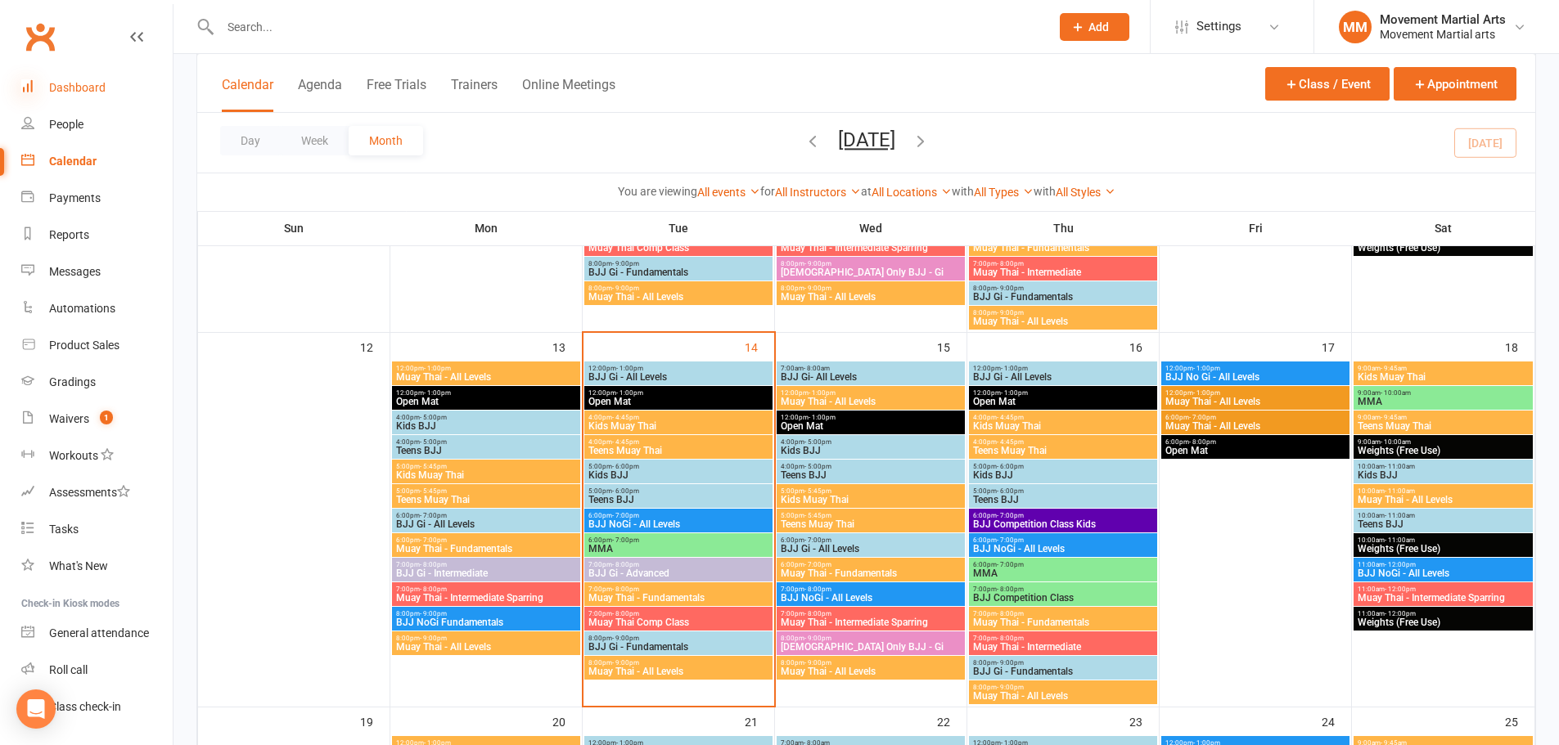
click at [30, 87] on icon at bounding box center [27, 85] width 13 height 13
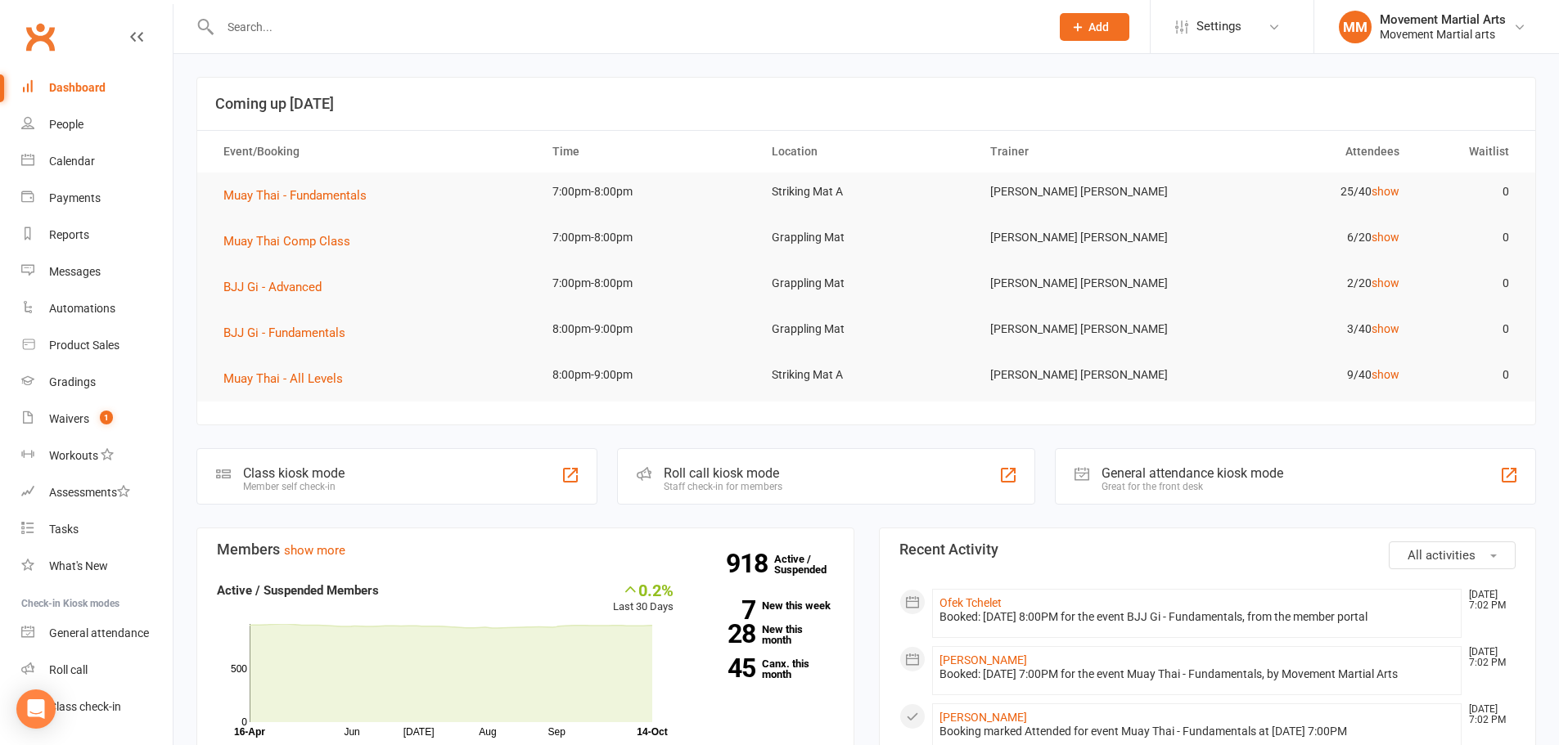
drag, startPoint x: 1108, startPoint y: 522, endPoint x: 460, endPoint y: 71, distance: 789.5
click at [331, 380] on span "Muay Thai - All Levels" at bounding box center [282, 379] width 119 height 15
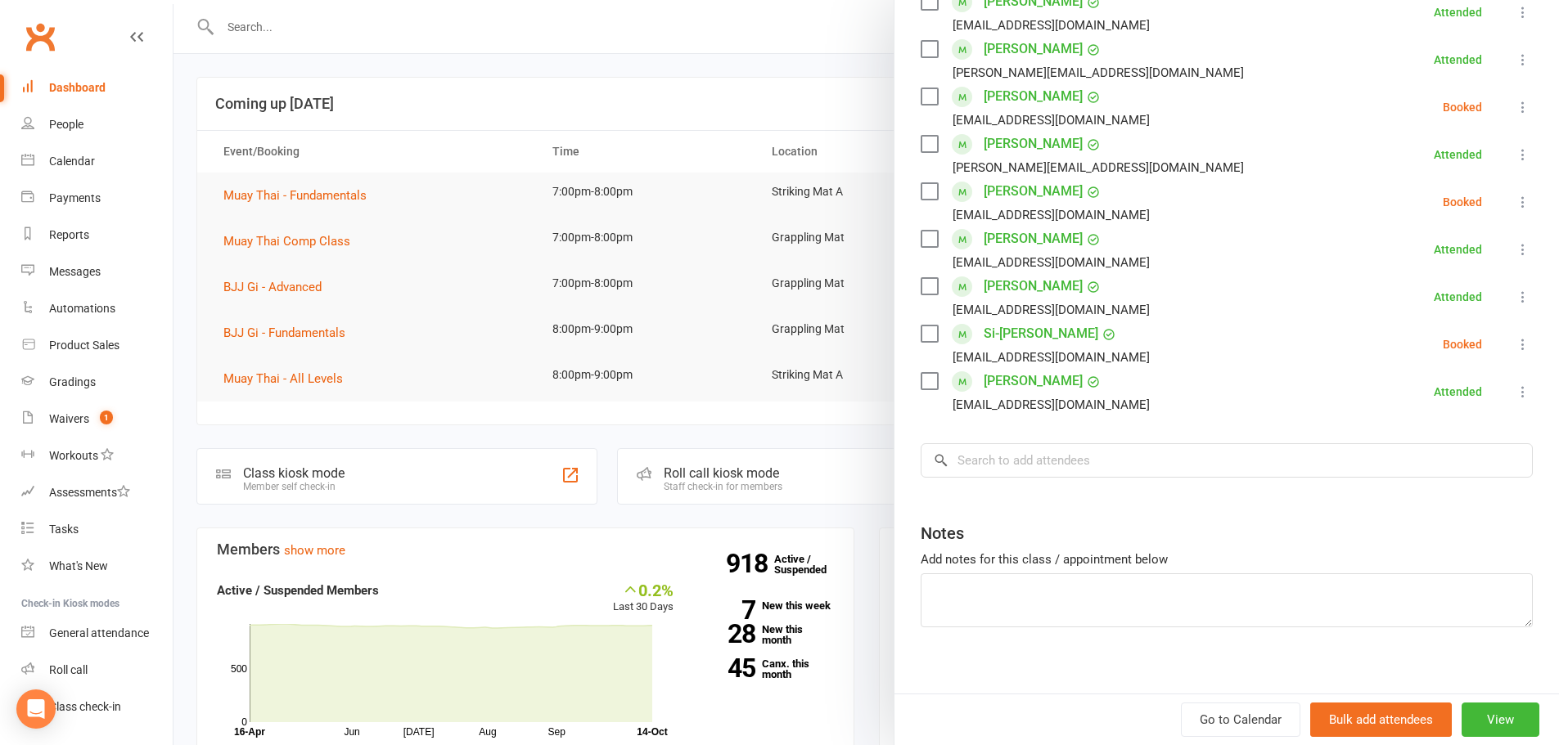
scroll to position [426, 0]
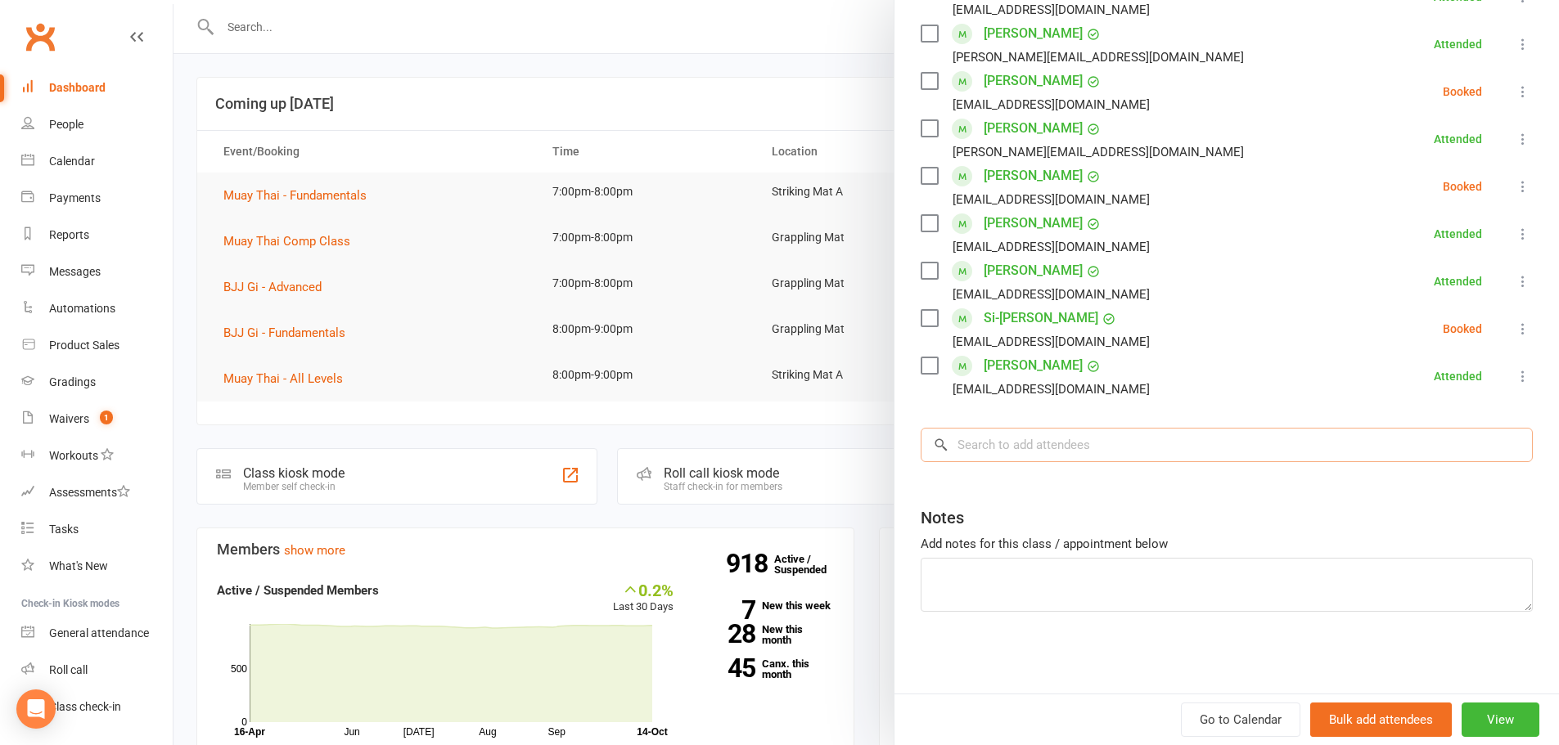
click at [1065, 444] on input "search" at bounding box center [1227, 445] width 612 height 34
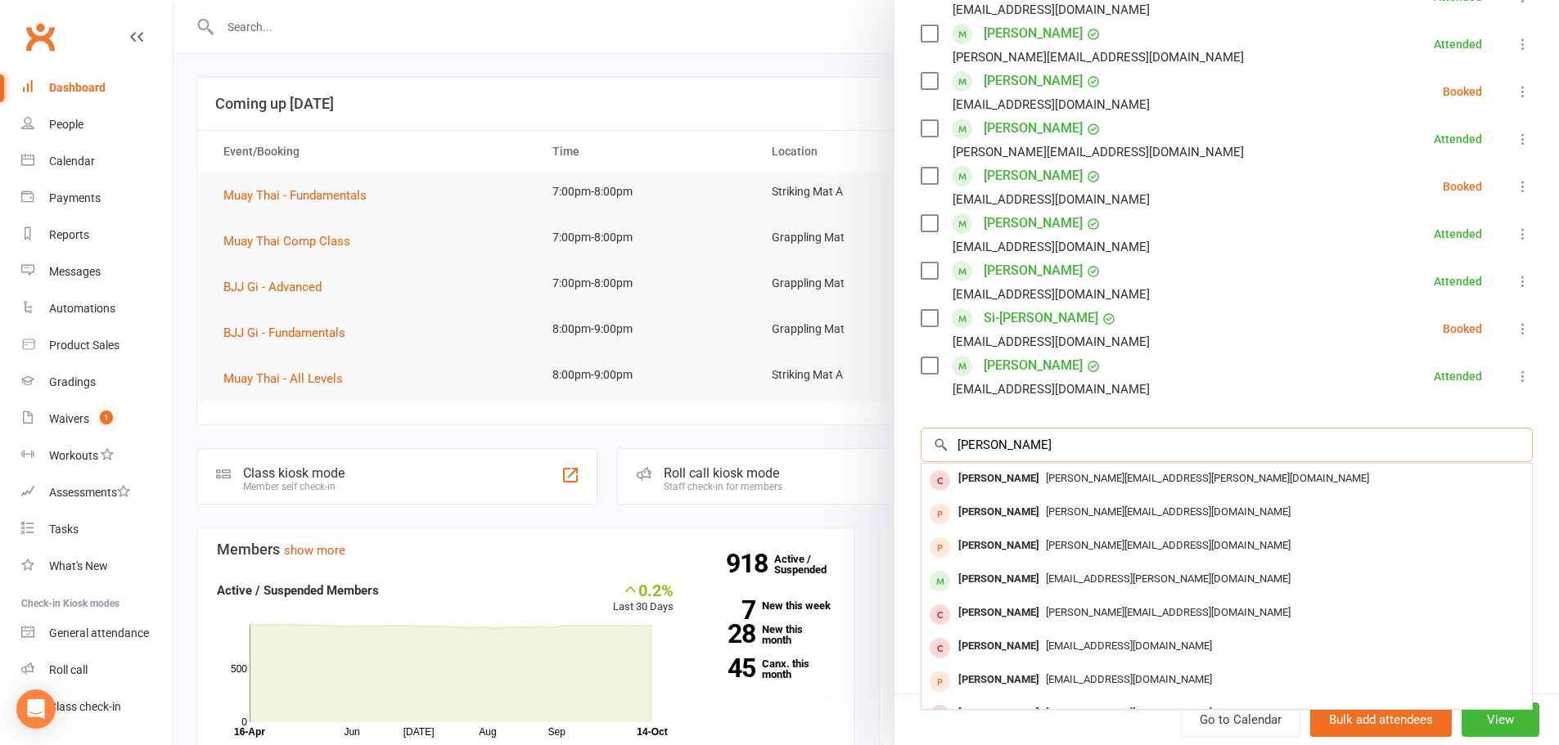
drag, startPoint x: 1044, startPoint y: 442, endPoint x: 1038, endPoint y: 454, distance: 13.9
click at [1038, 454] on input "stephanie" at bounding box center [1227, 445] width 612 height 34
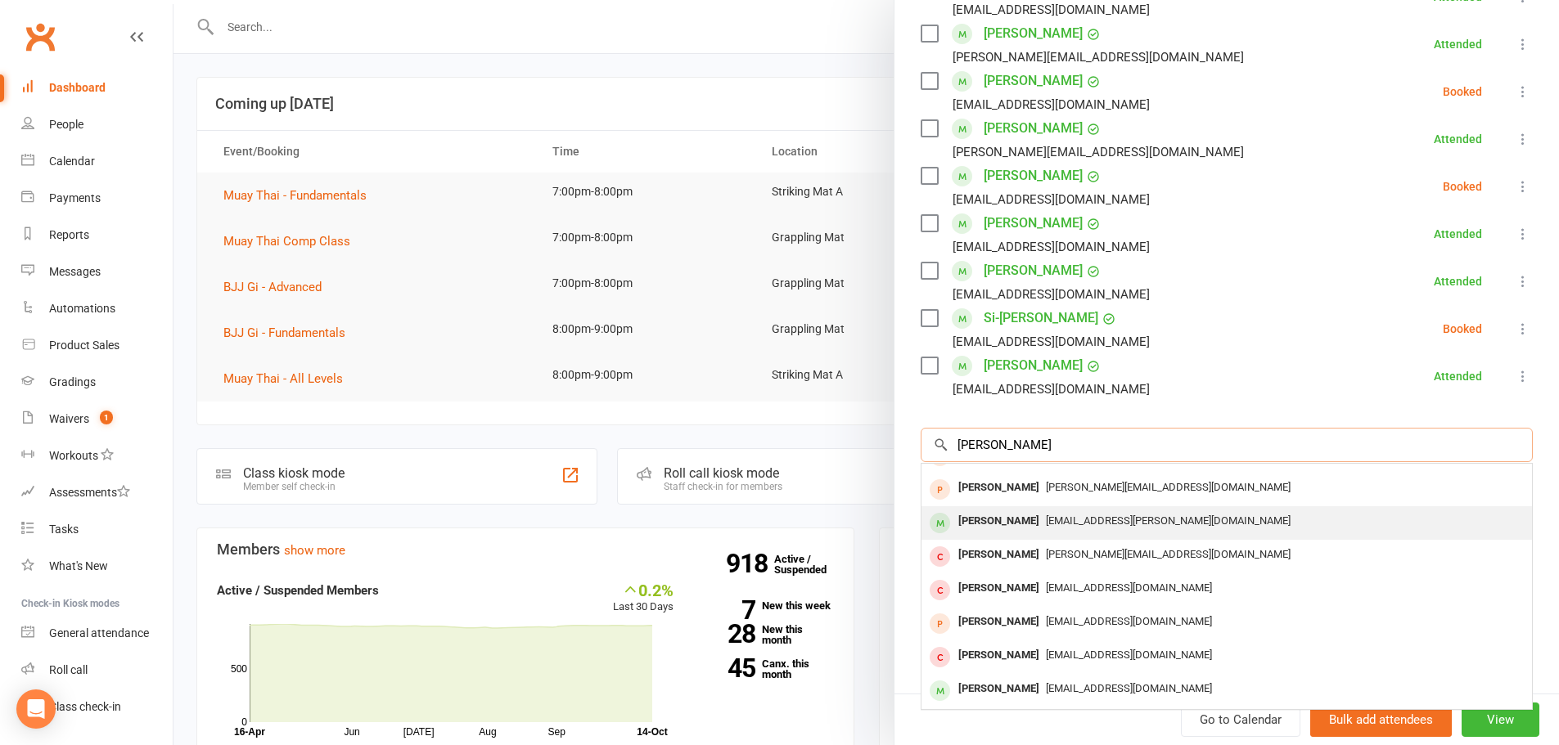
scroll to position [90, 0]
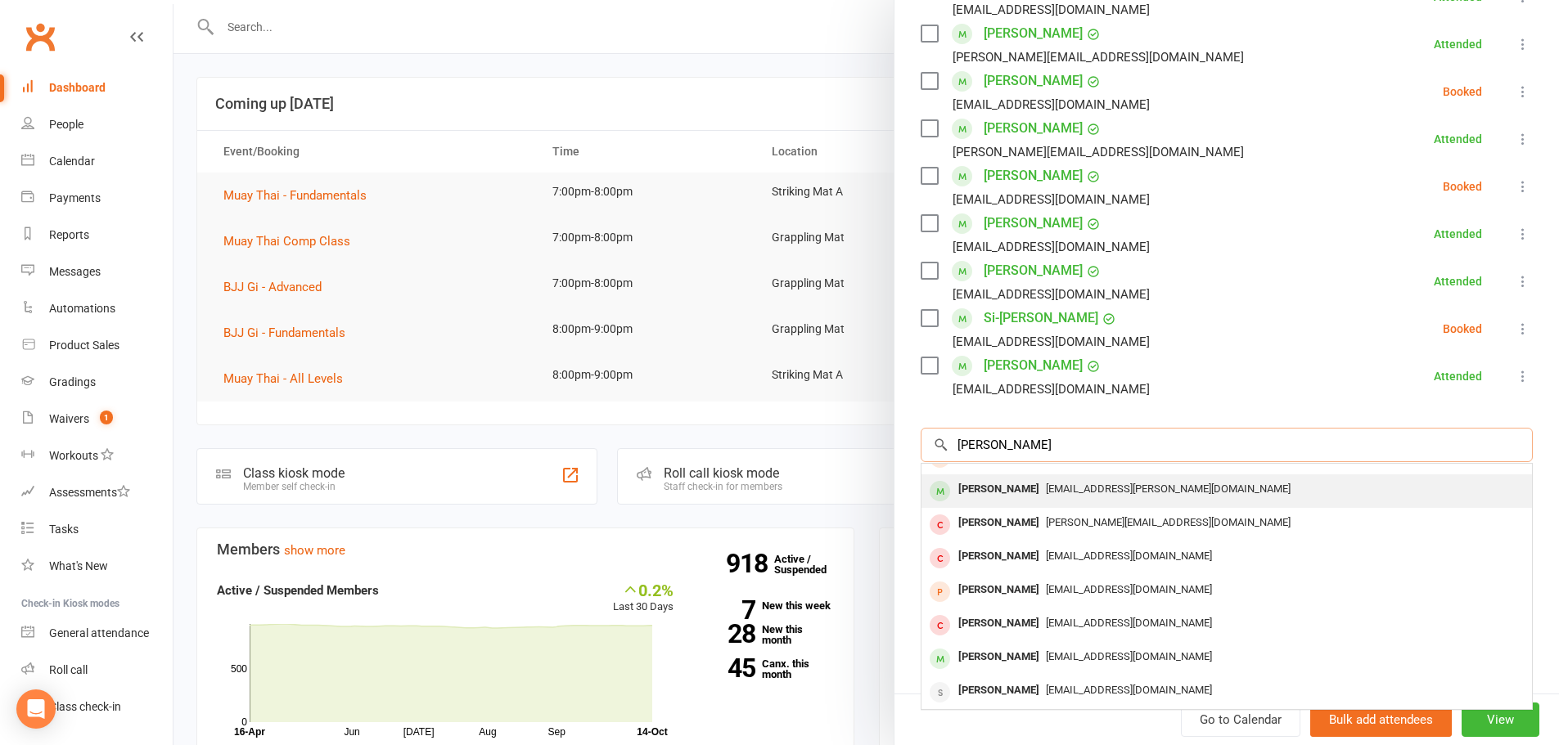
type input "stephanie"
click at [1065, 497] on div "Steph.bagala@gmail.com" at bounding box center [1226, 490] width 597 height 24
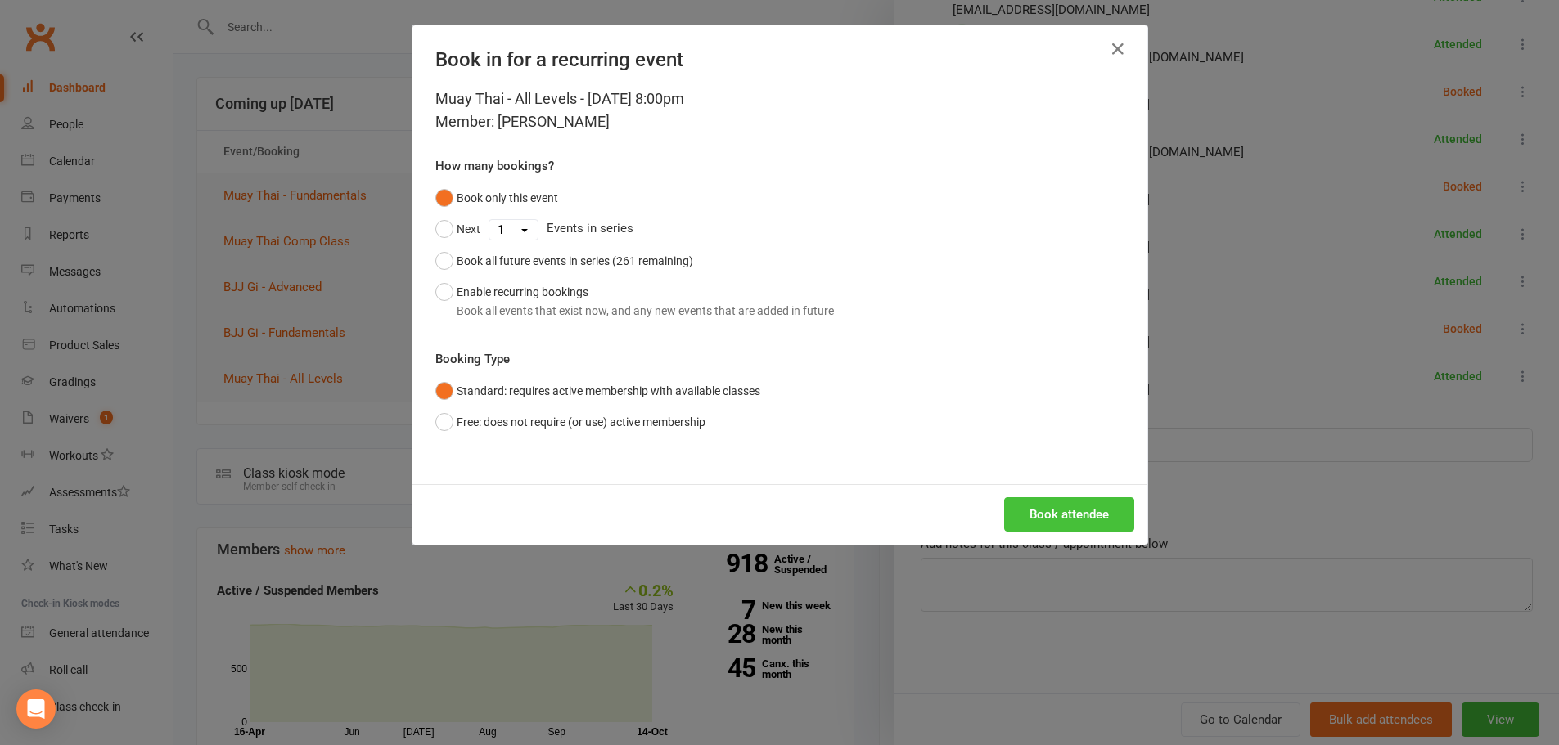
click at [1067, 507] on button "Book attendee" at bounding box center [1069, 515] width 130 height 34
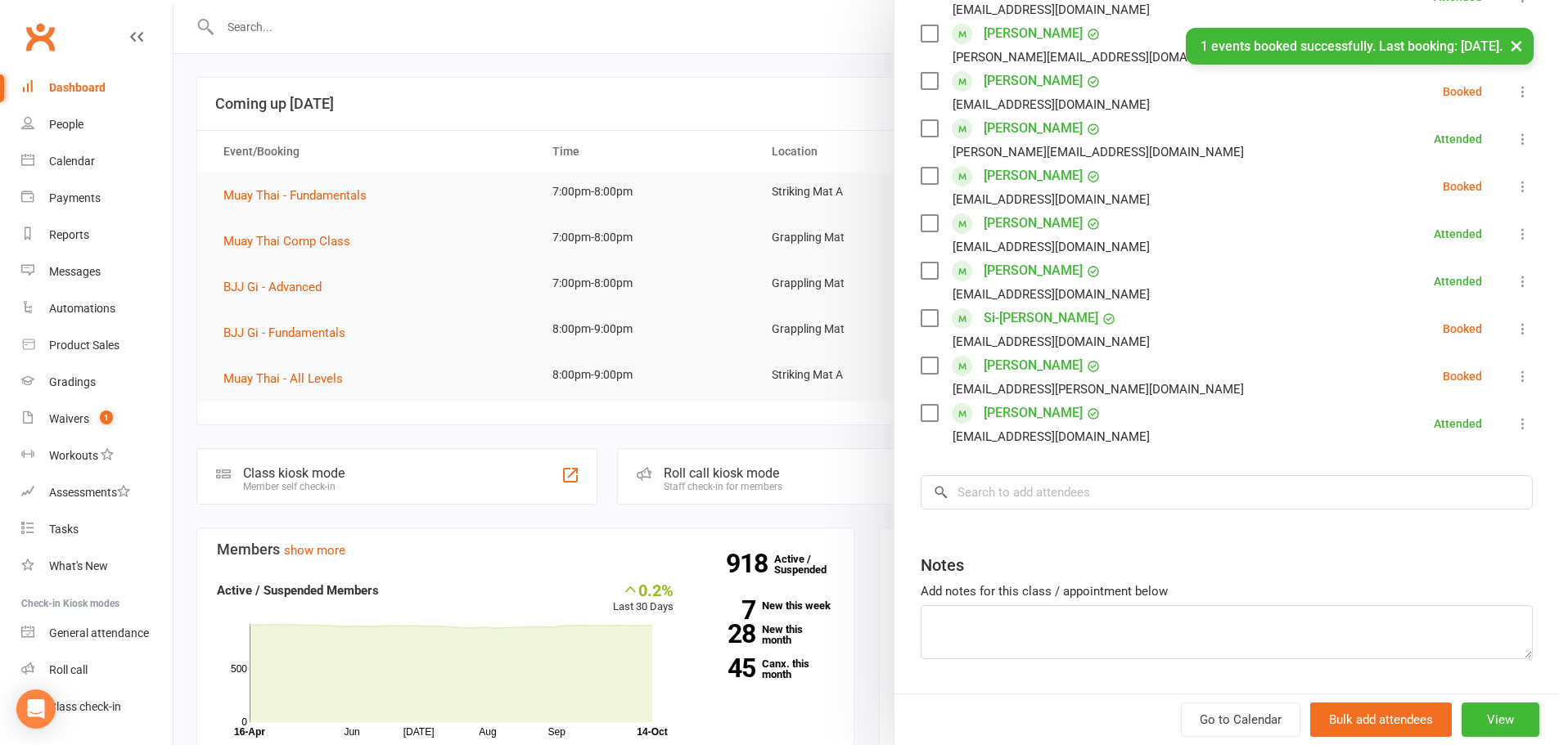
drag, startPoint x: 1483, startPoint y: 376, endPoint x: 1492, endPoint y: 376, distance: 9.0
click at [1484, 376] on li "Stephanie Bagala Steph.bagala@gmail.com Booked More info Remove Check in Mark a…" at bounding box center [1227, 376] width 612 height 47
click at [1515, 376] on icon at bounding box center [1523, 376] width 16 height 16
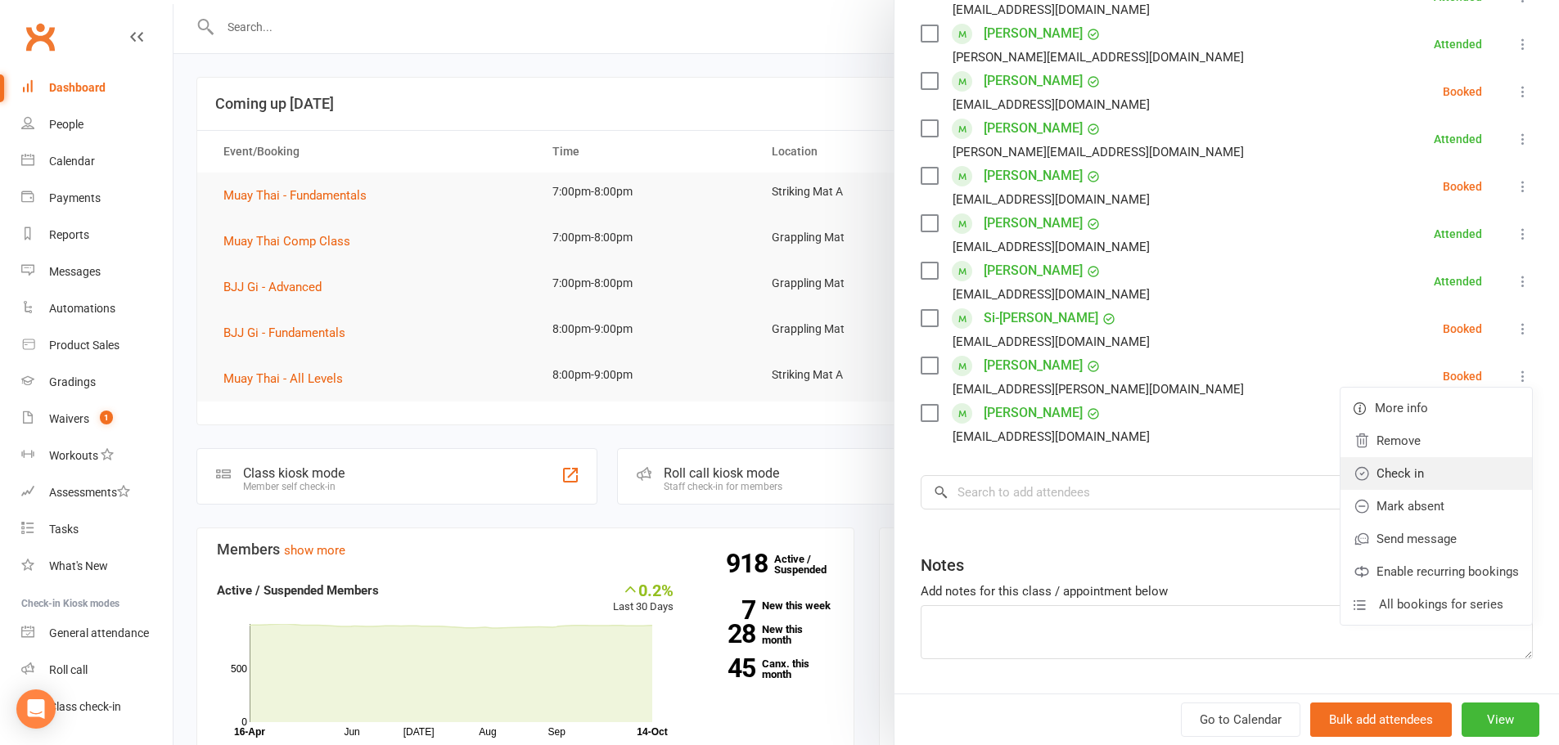
click at [1424, 474] on link "Check in" at bounding box center [1435, 473] width 191 height 33
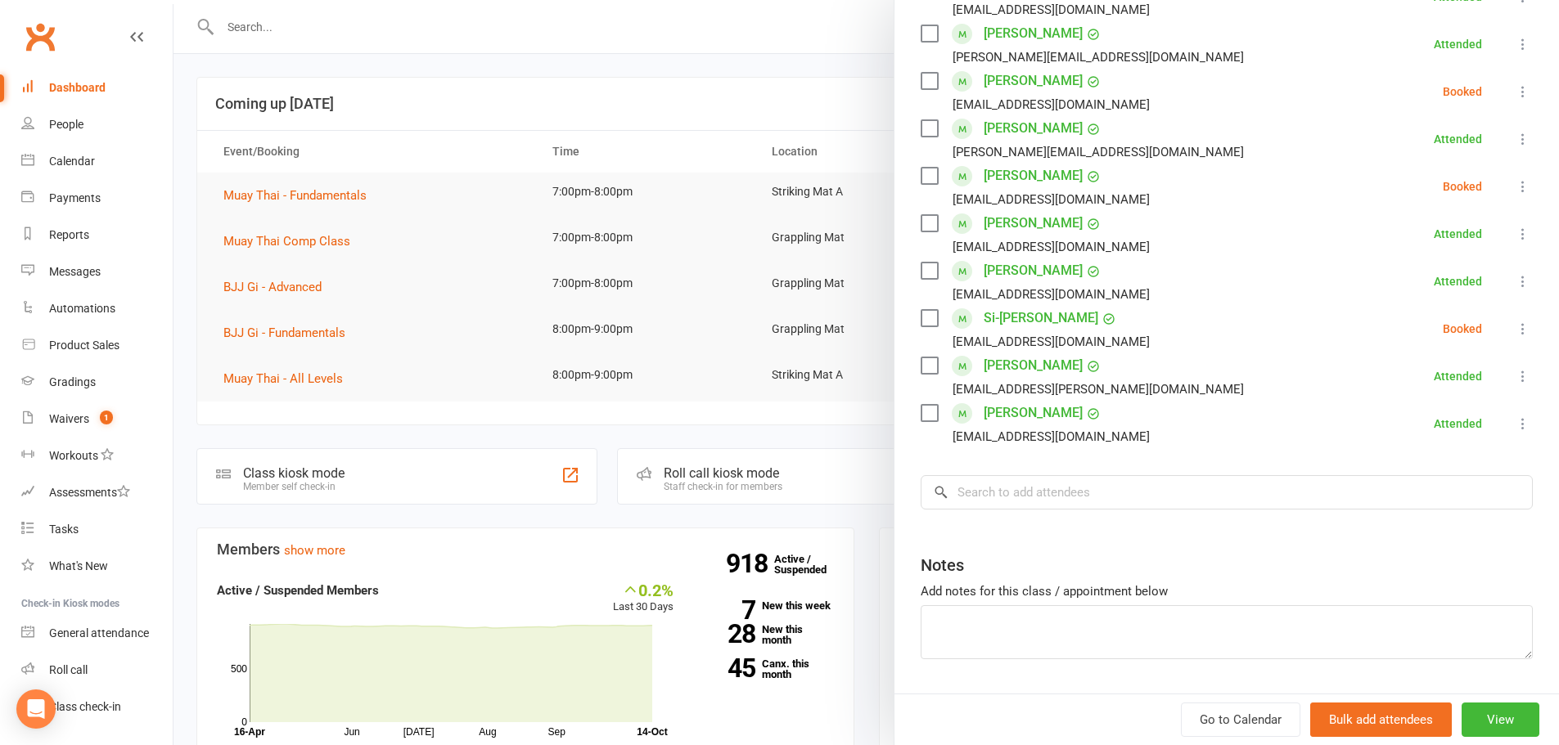
click at [502, 75] on div at bounding box center [865, 372] width 1385 height 745
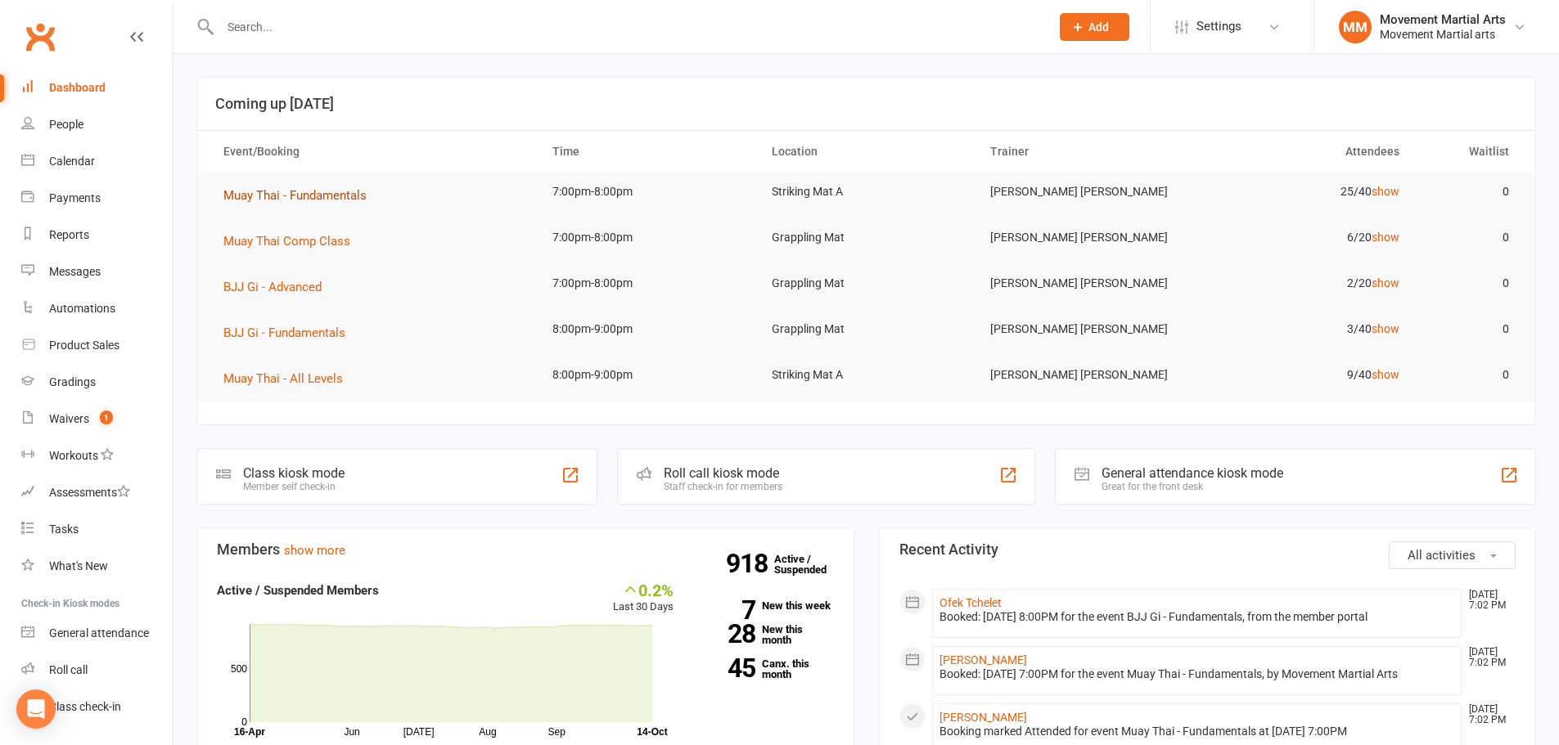
click at [346, 196] on span "Muay Thai - Fundamentals" at bounding box center [294, 195] width 143 height 15
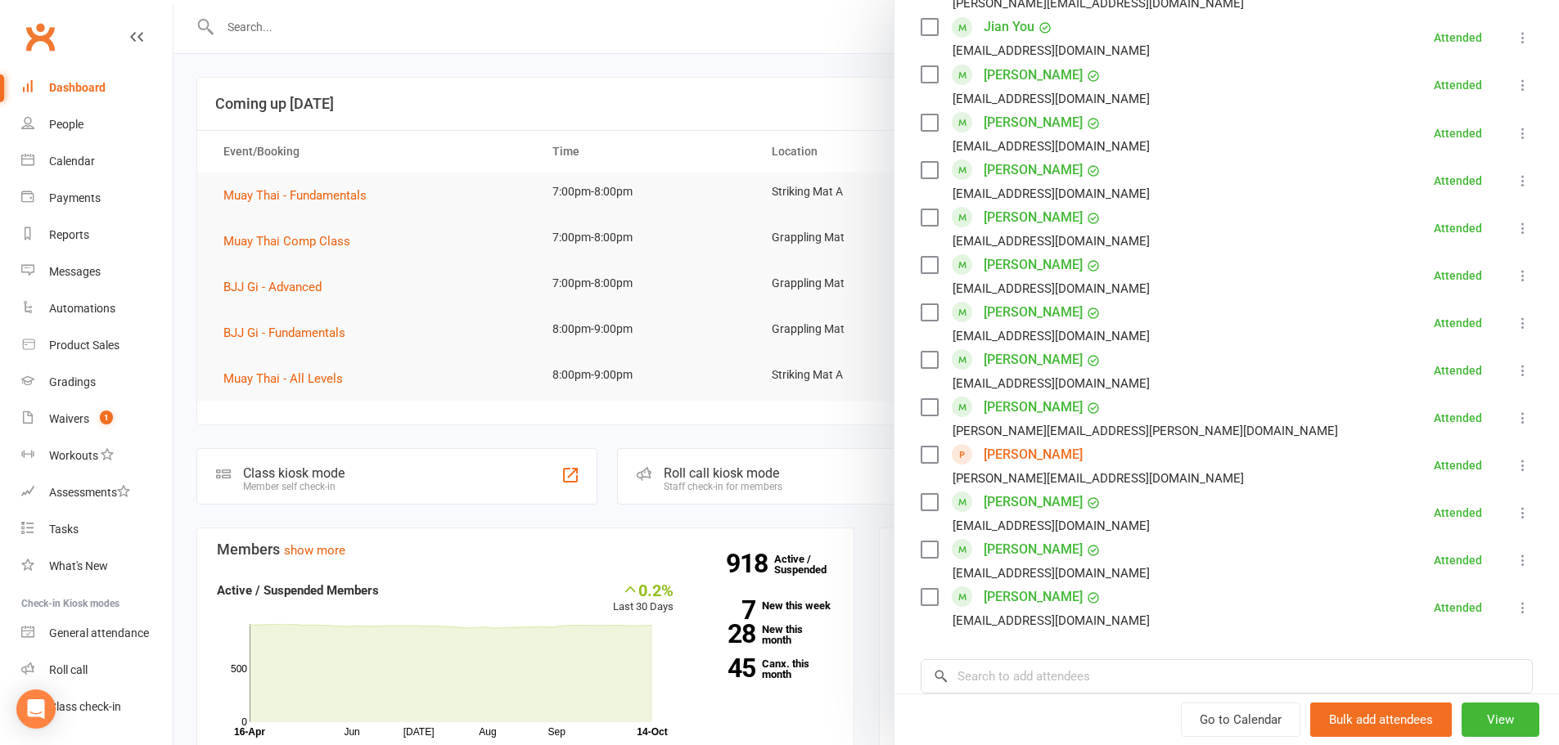
scroll to position [1146, 0]
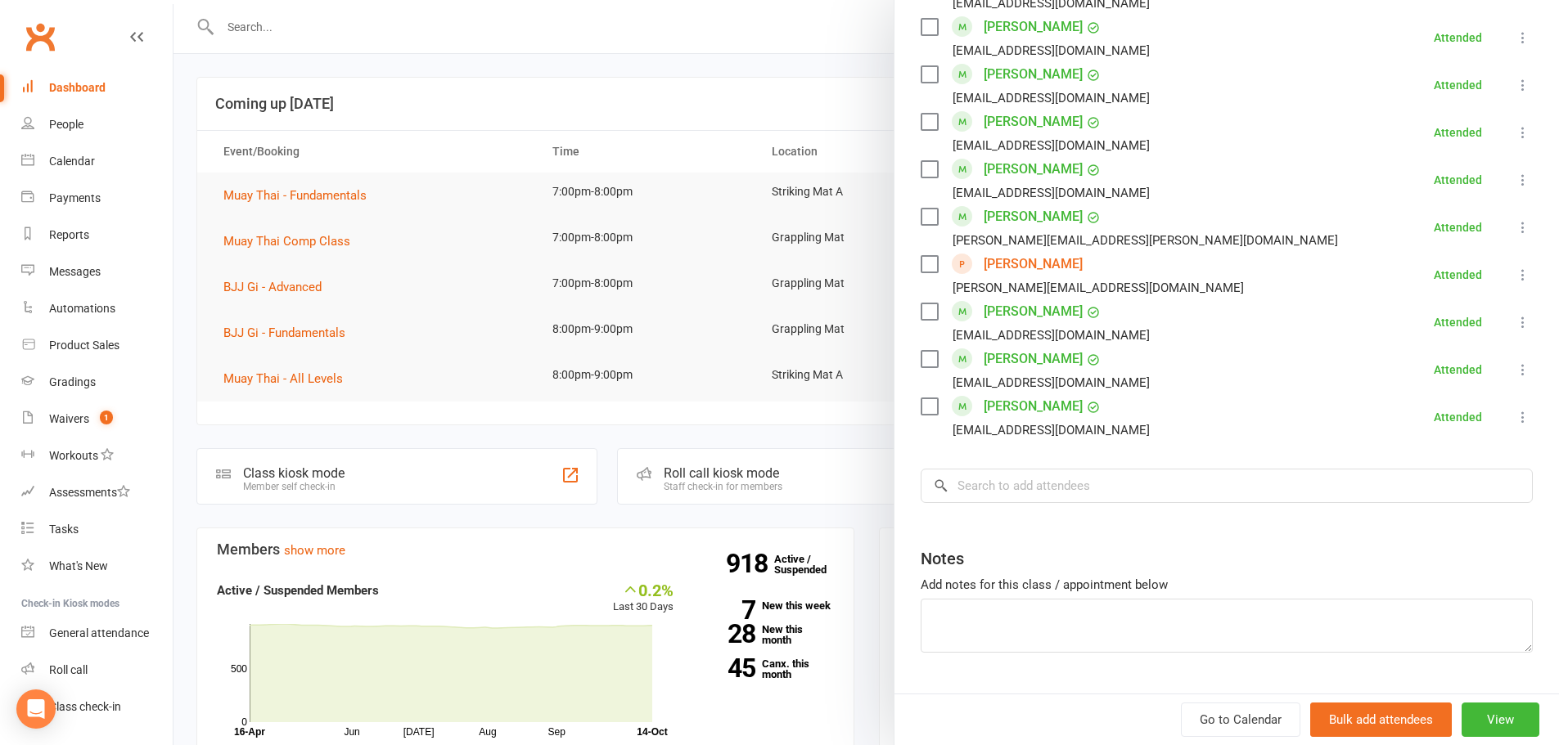
click at [418, 168] on div at bounding box center [865, 372] width 1385 height 745
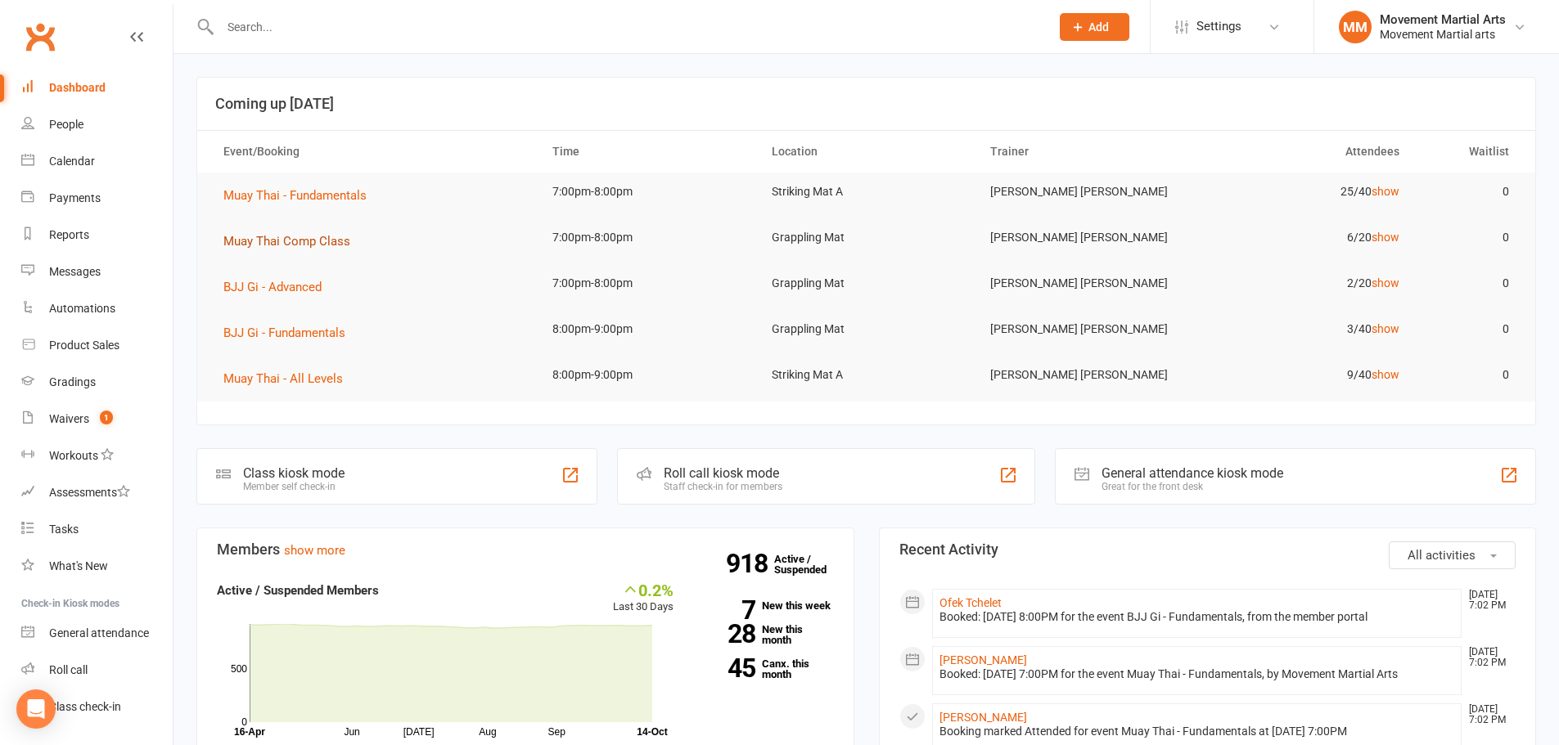
click at [338, 237] on span "Muay Thai Comp Class" at bounding box center [286, 241] width 127 height 15
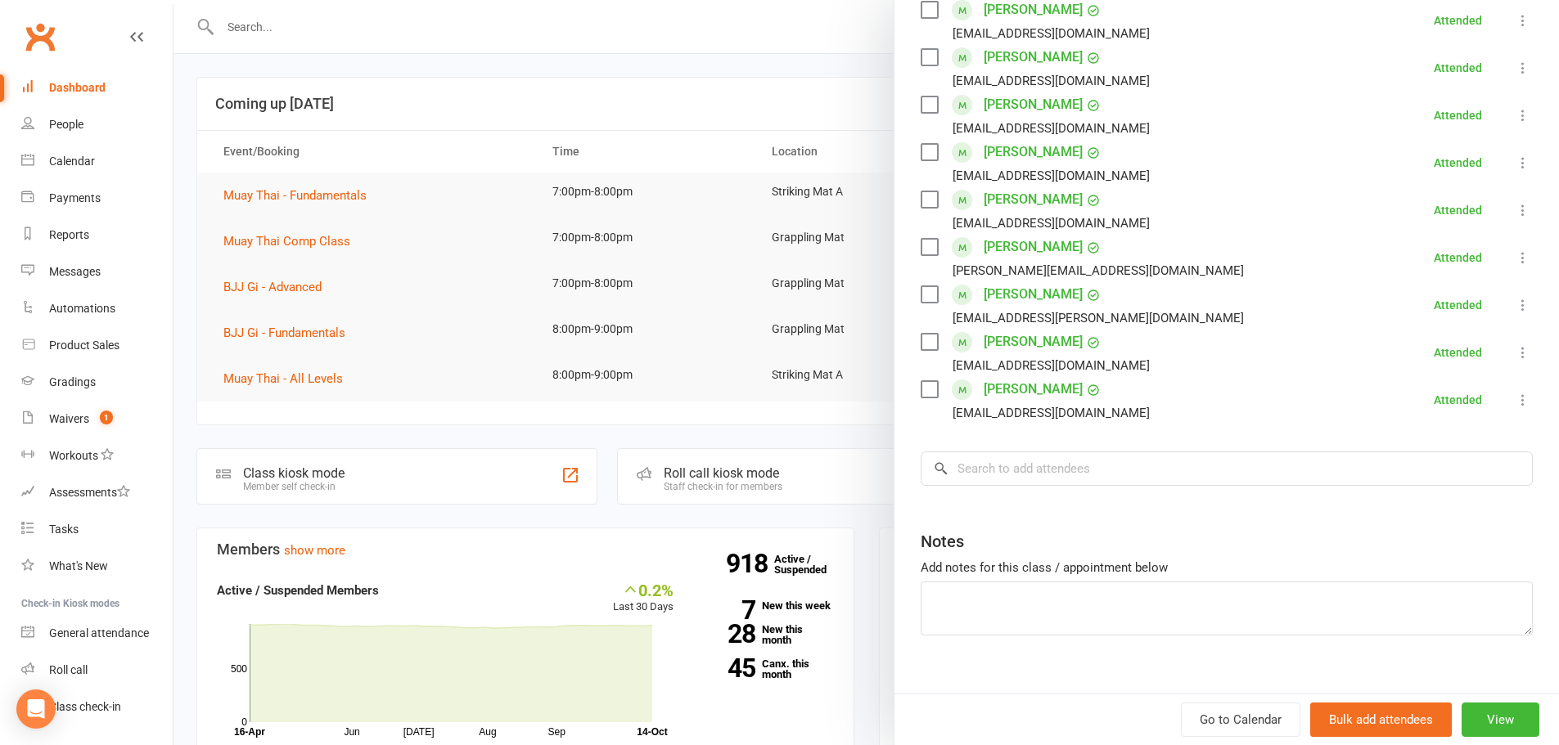
scroll to position [379, 0]
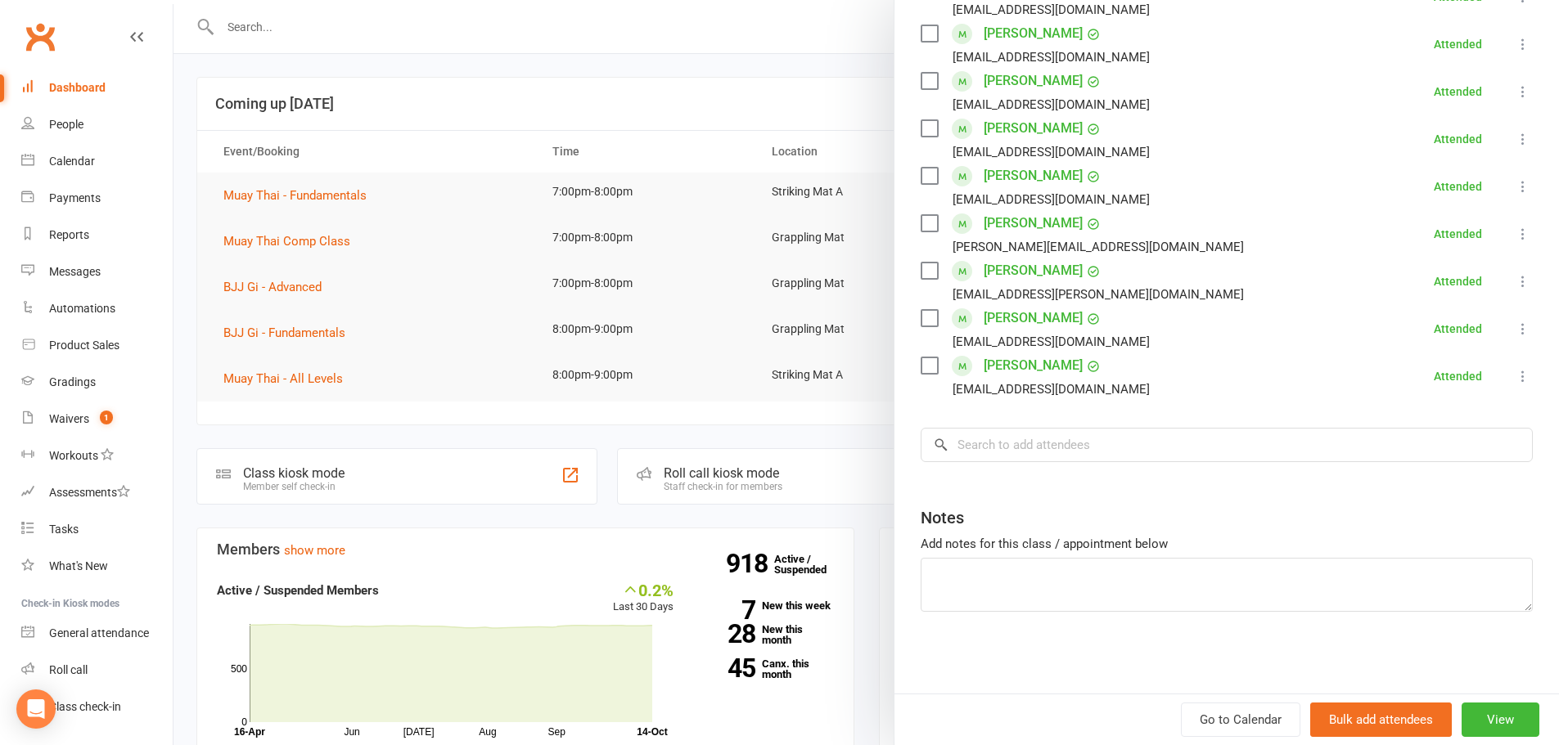
click at [422, 234] on div at bounding box center [865, 372] width 1385 height 745
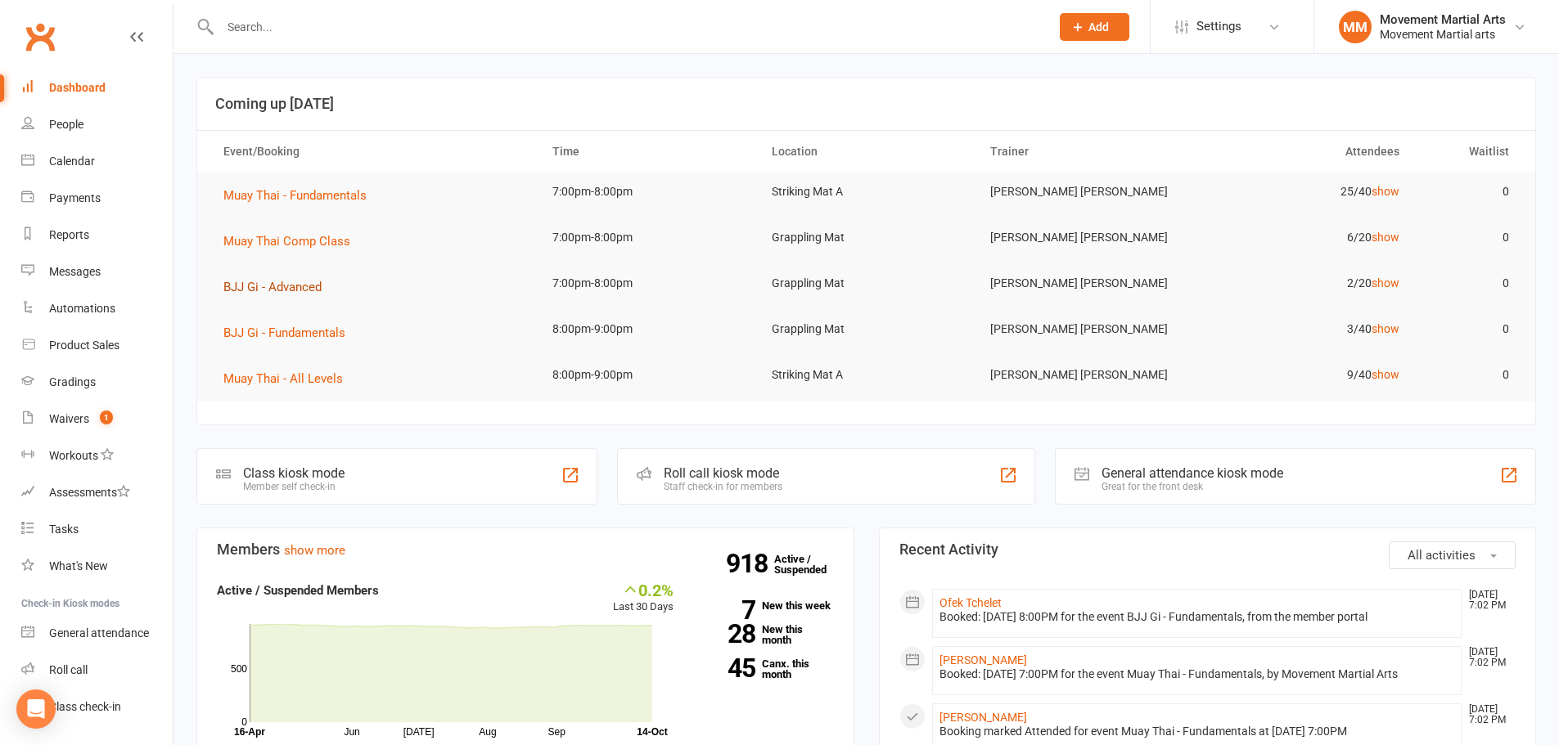
click at [288, 283] on span "BJJ Gi - Advanced" at bounding box center [272, 287] width 98 height 15
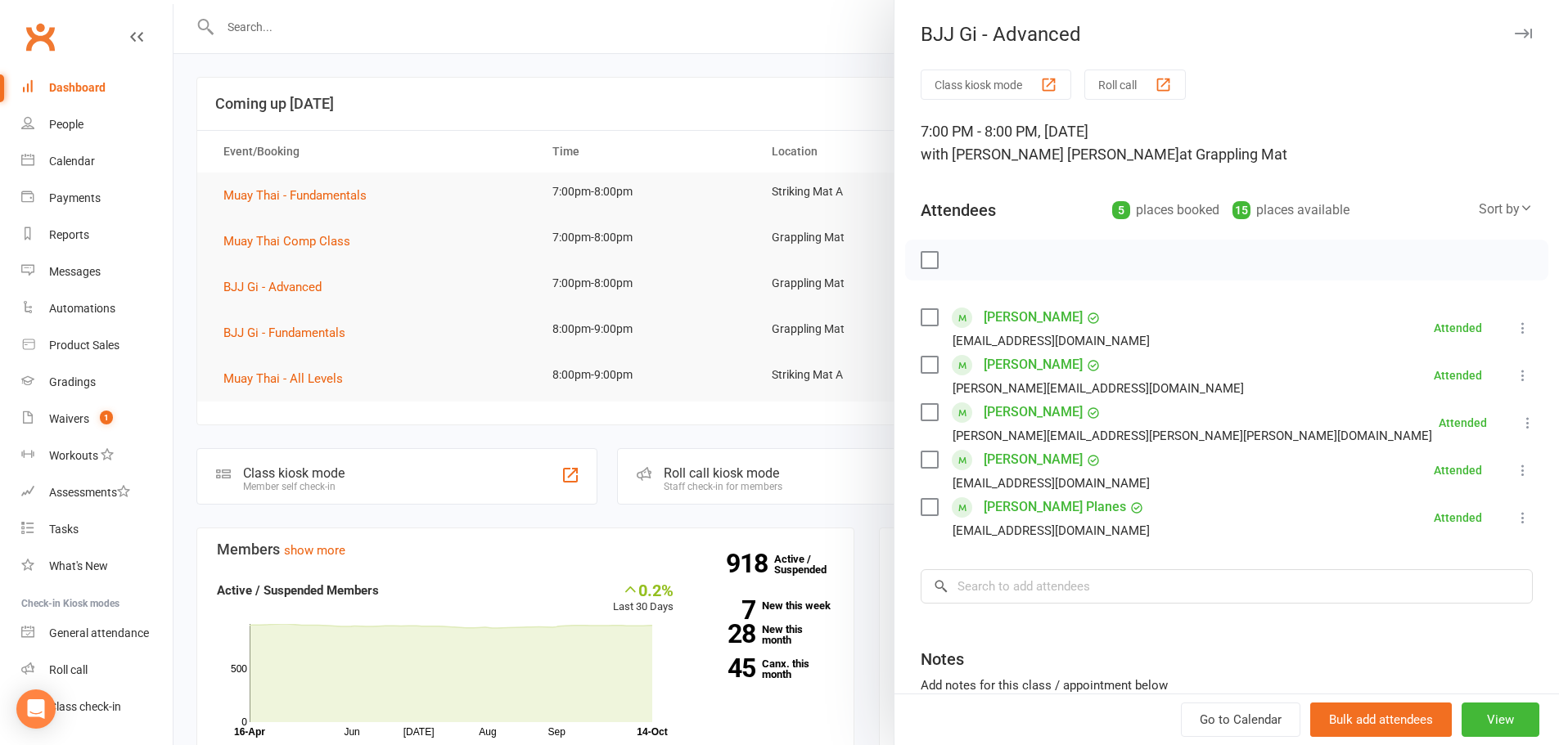
click at [385, 224] on div at bounding box center [865, 372] width 1385 height 745
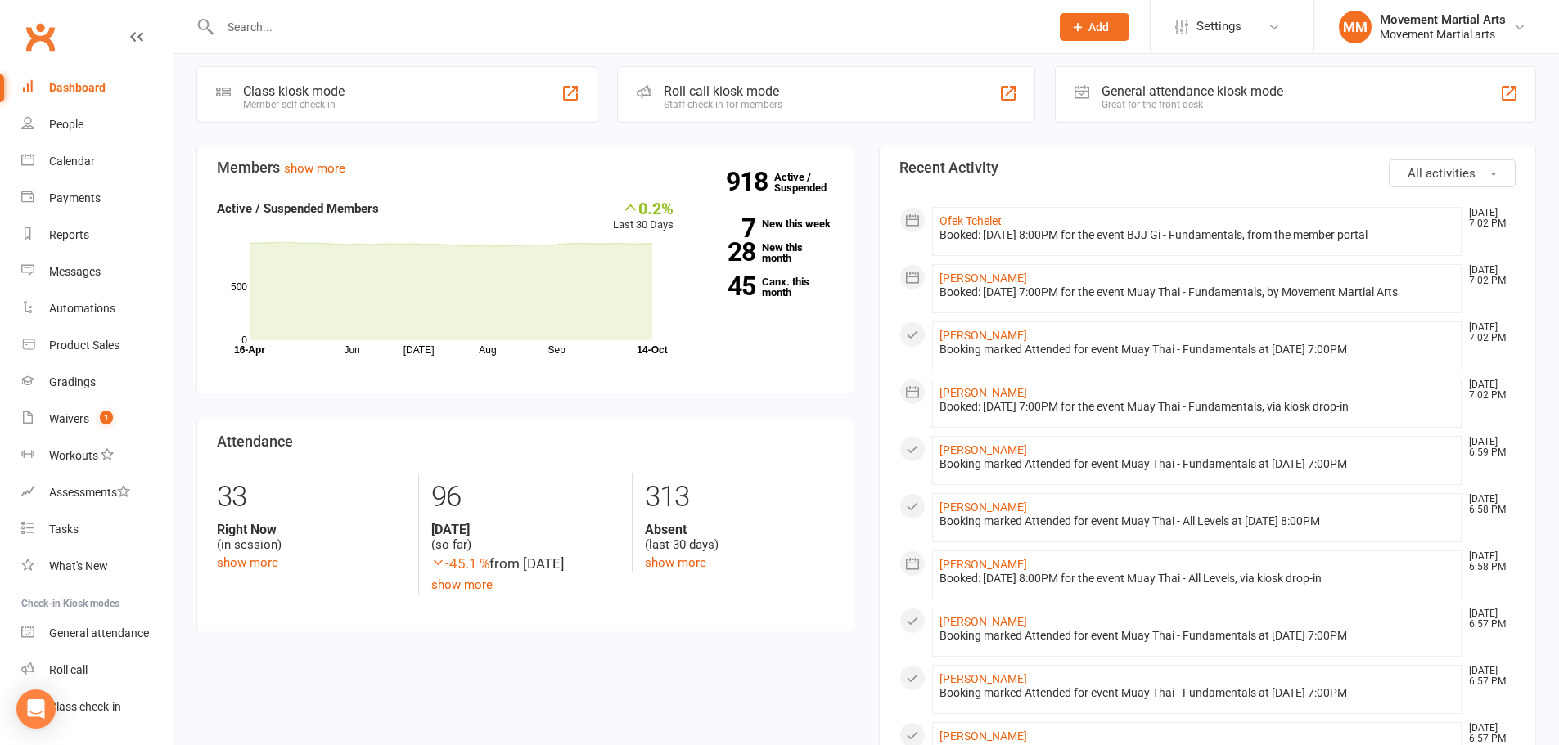
scroll to position [0, 0]
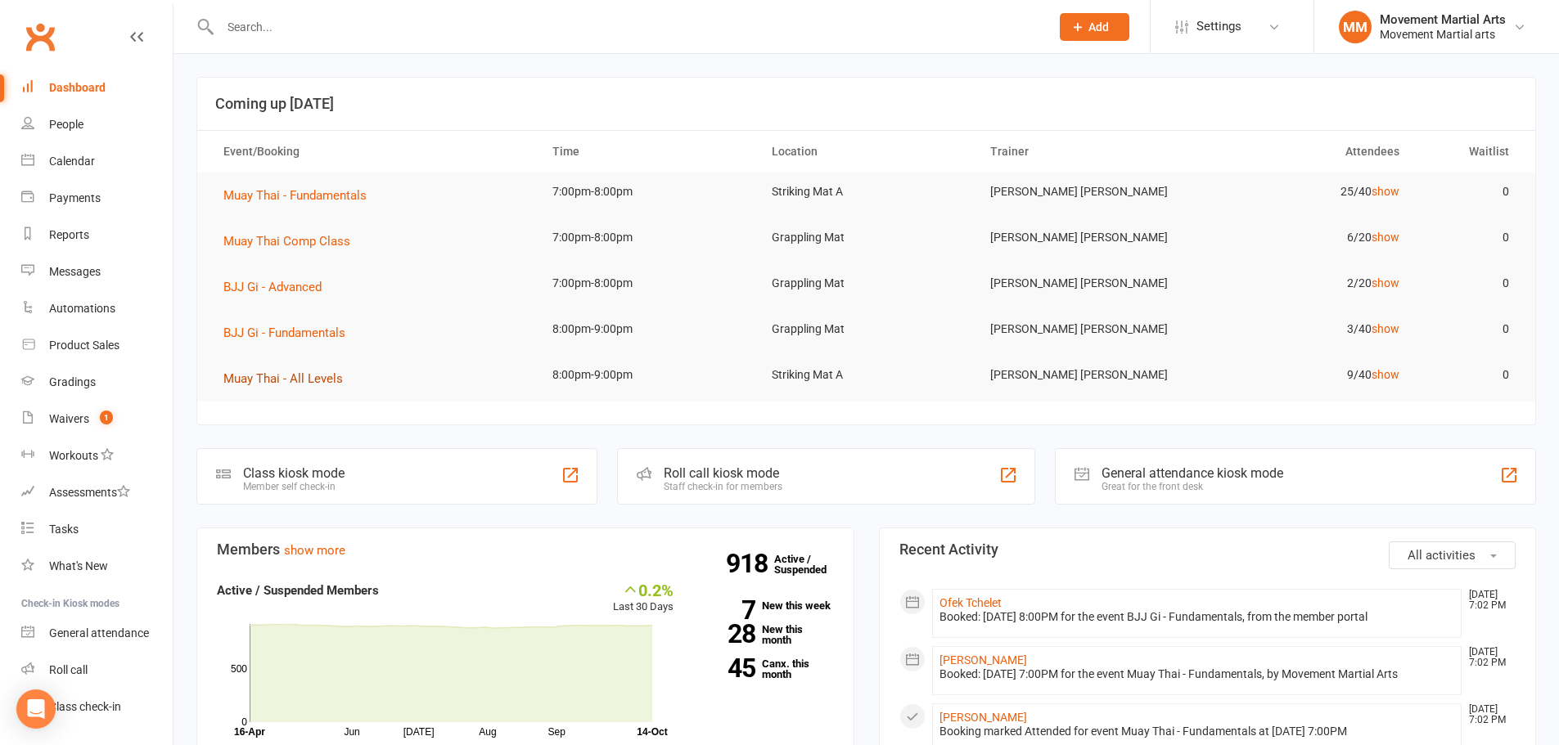
click at [313, 374] on span "Muay Thai - All Levels" at bounding box center [282, 379] width 119 height 15
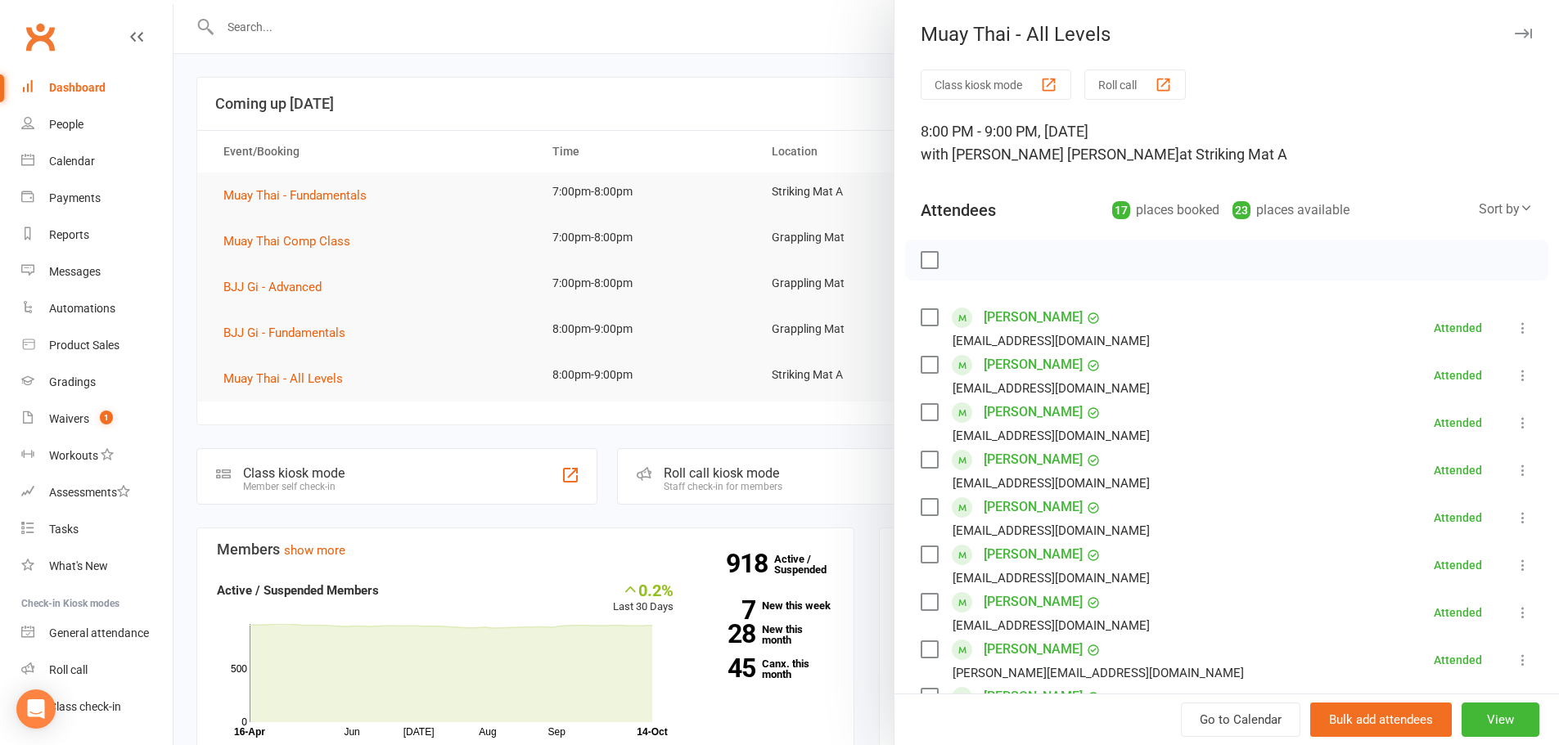
click at [748, 86] on div at bounding box center [865, 372] width 1385 height 745
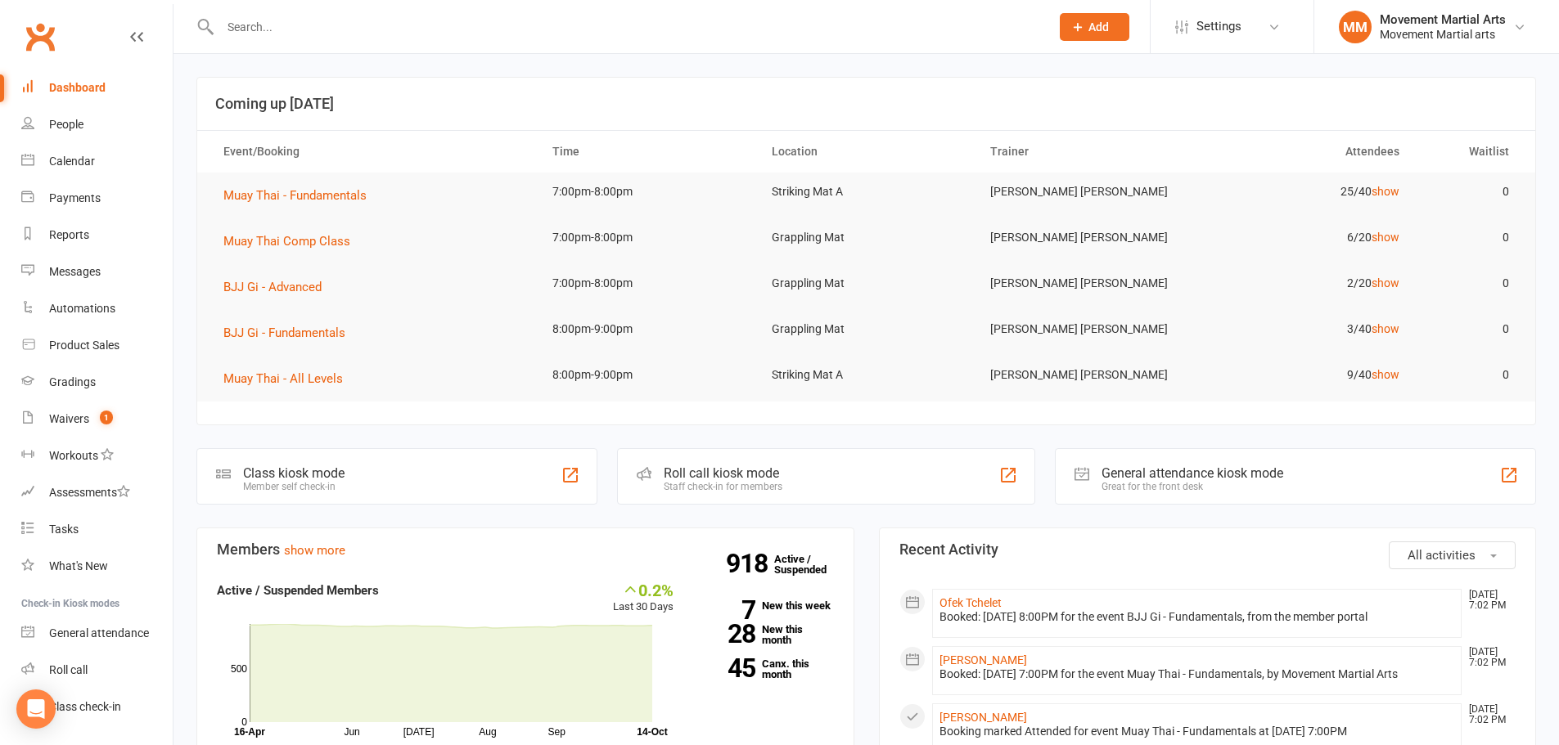
click at [258, 23] on input "text" at bounding box center [626, 27] width 823 height 23
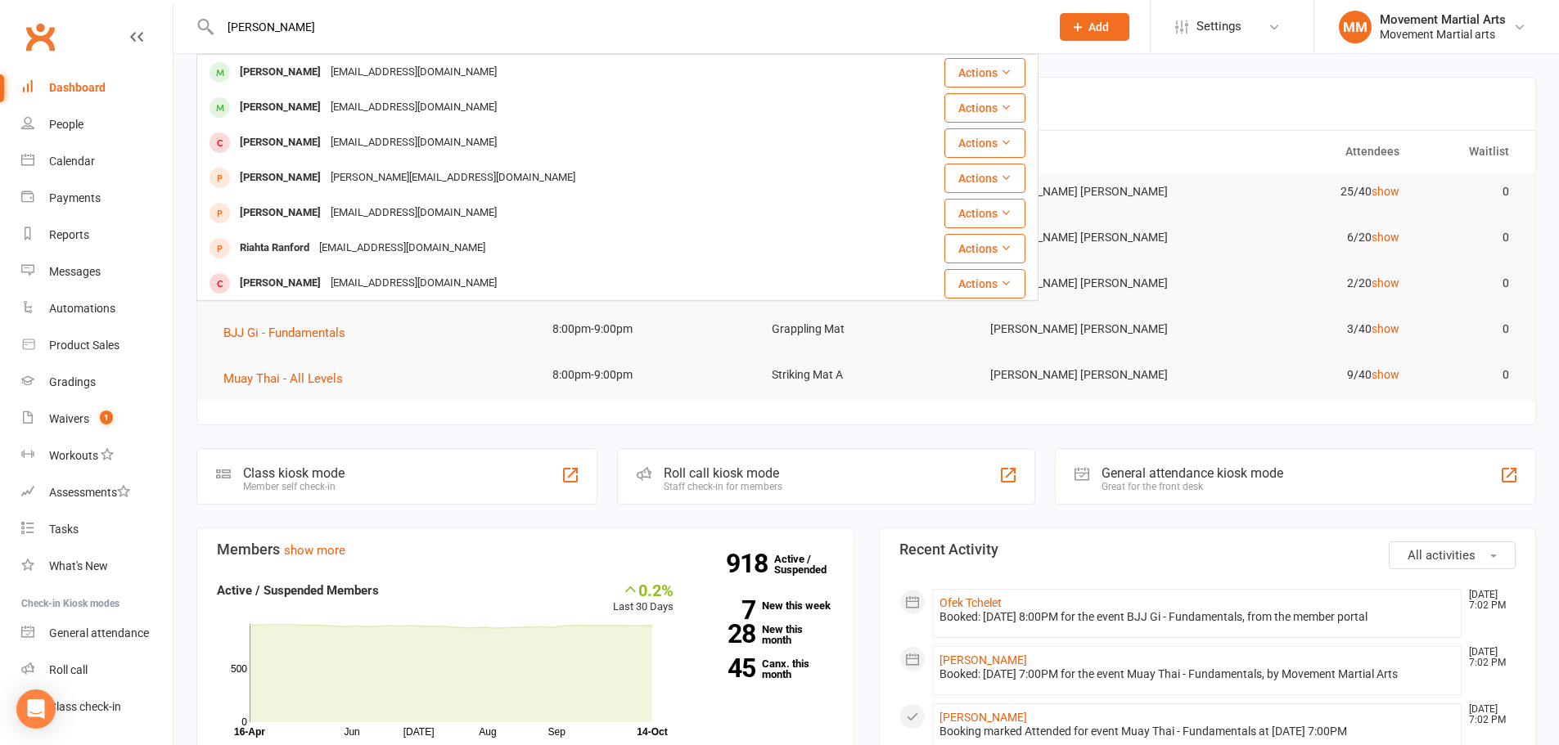
type input "wolford"
drag, startPoint x: 283, startPoint y: 17, endPoint x: 254, endPoint y: 25, distance: 29.8
click at [254, 25] on div "wolford Zachery Wolford zjwolfy@icloud.com Actions Michael Walford Mickwalford9…" at bounding box center [617, 26] width 842 height 53
drag, startPoint x: 296, startPoint y: 23, endPoint x: 200, endPoint y: 37, distance: 96.7
click at [200, 37] on div "wolford Zachery Wolford zjwolfy@icloud.com Actions Michael Walford Mickwalford9…" at bounding box center [617, 26] width 842 height 53
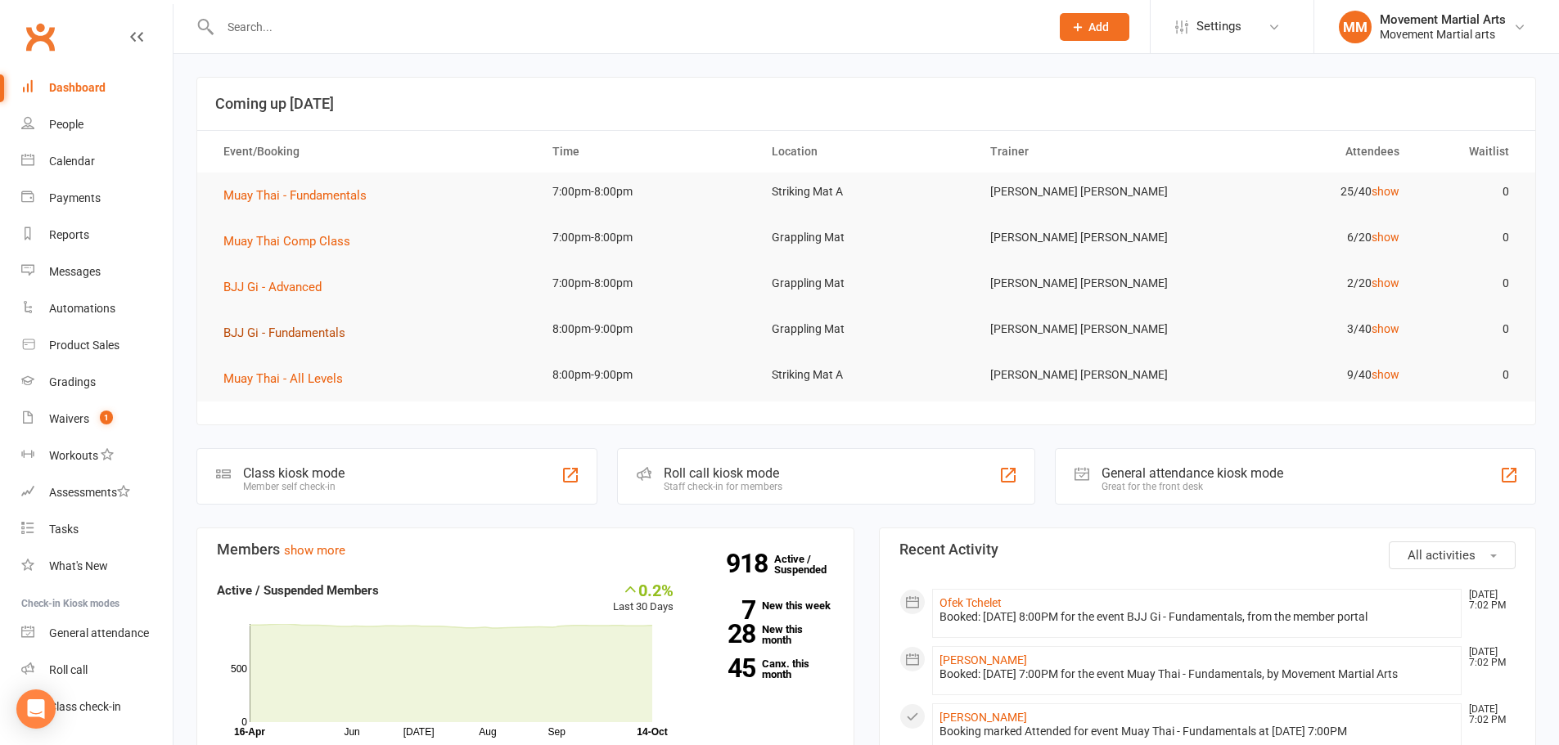
click at [316, 331] on span "BJJ Gi - Fundamentals" at bounding box center [284, 333] width 122 height 15
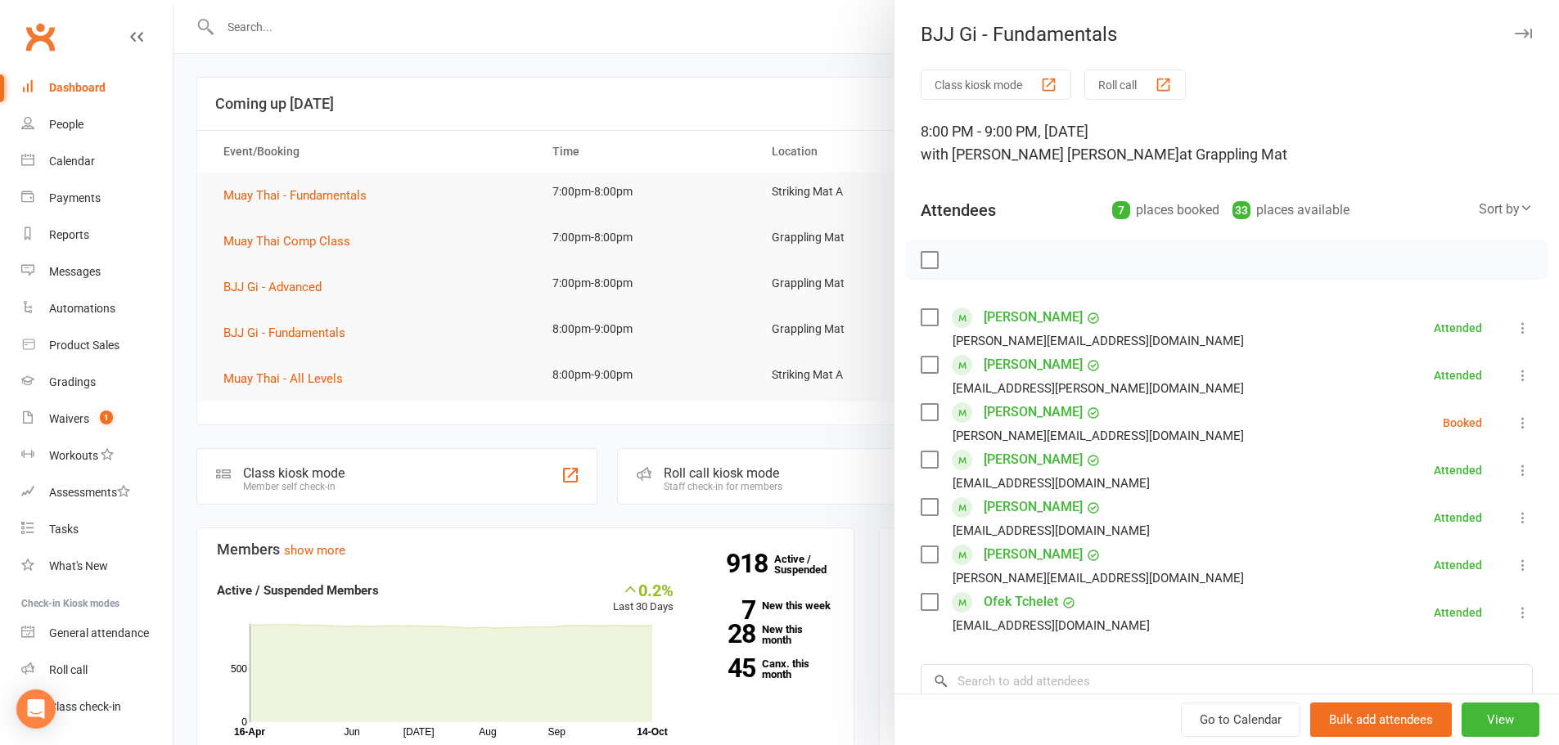
click at [444, 136] on div at bounding box center [865, 372] width 1385 height 745
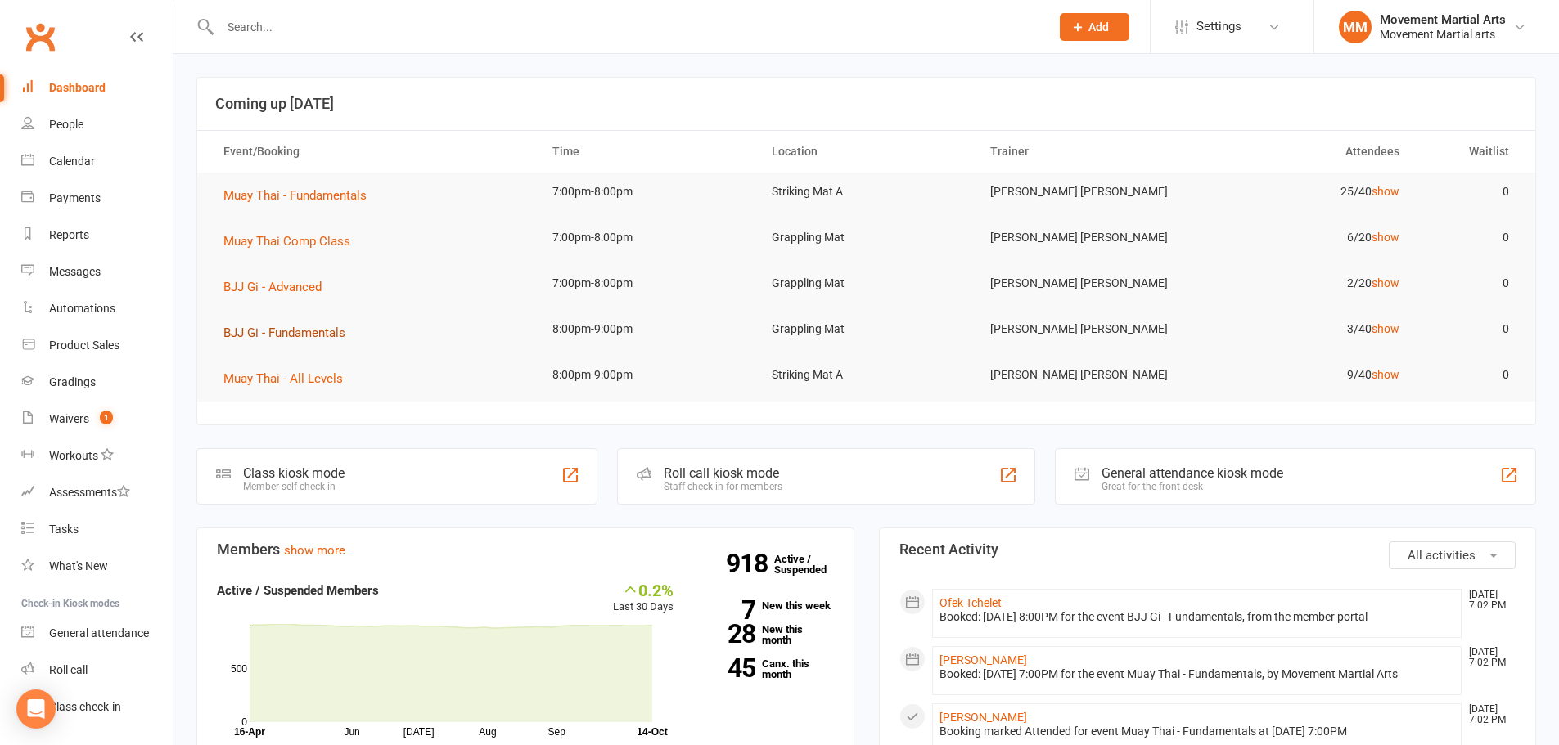
click at [299, 333] on span "BJJ Gi - Fundamentals" at bounding box center [284, 333] width 122 height 15
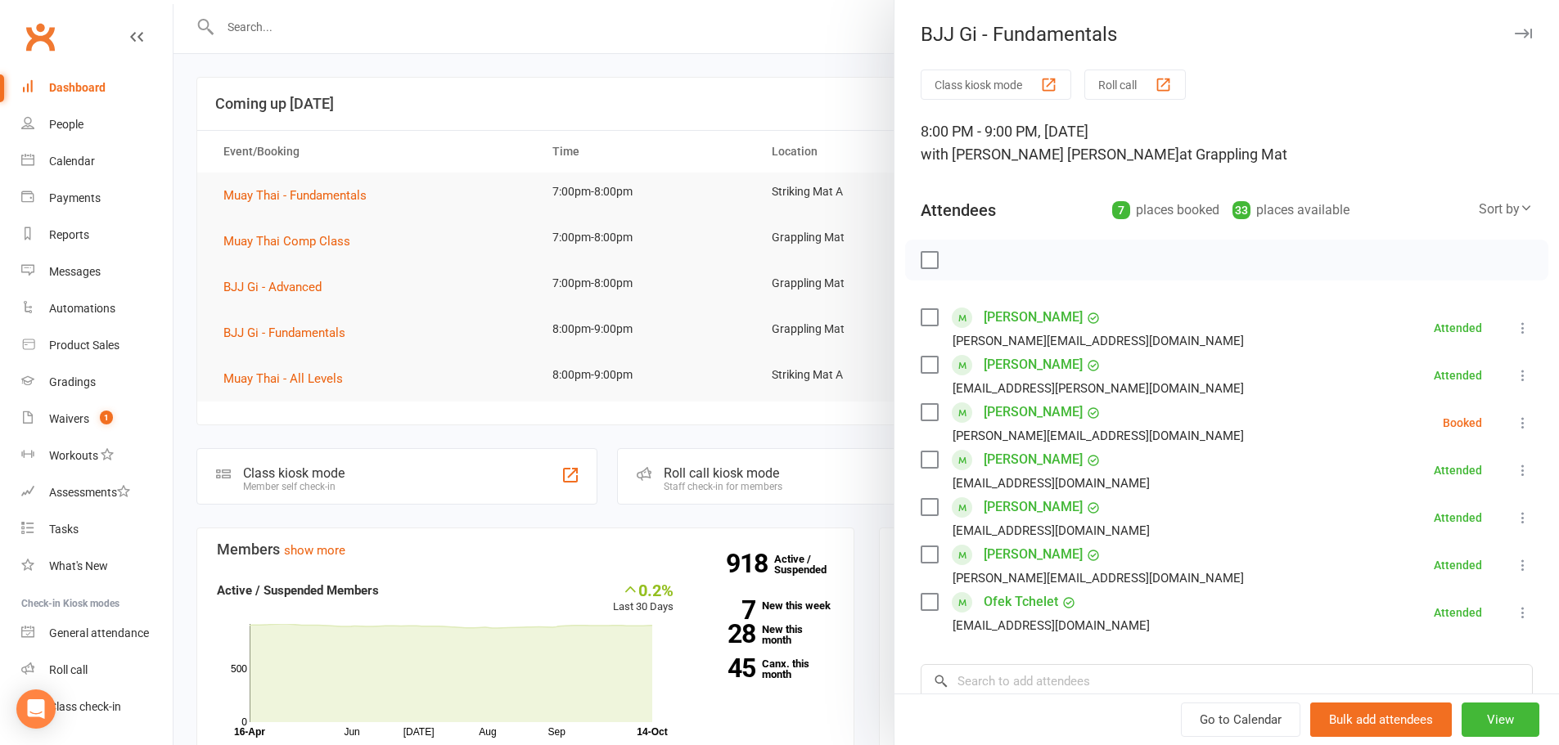
click at [640, 205] on div at bounding box center [865, 372] width 1385 height 745
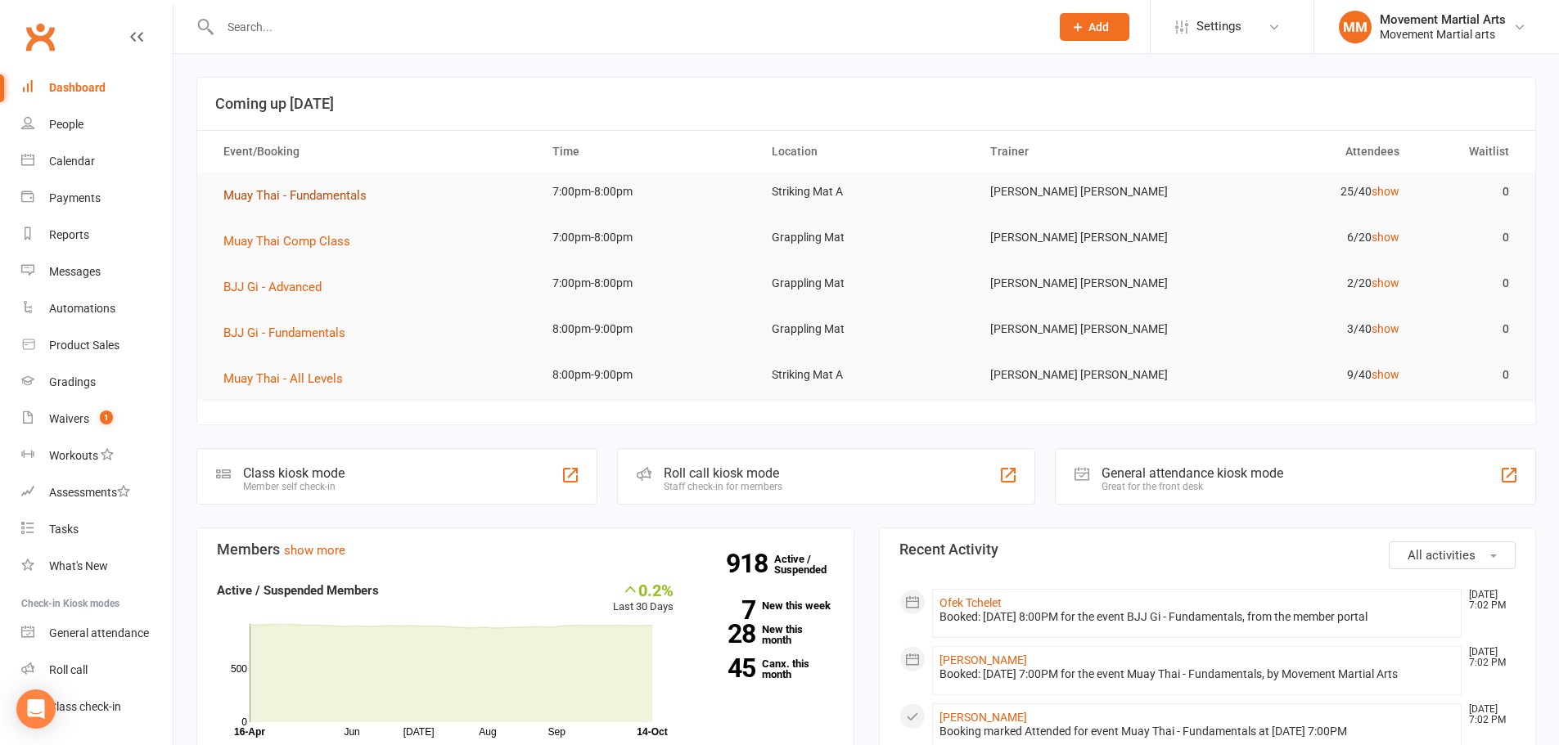
click at [309, 196] on span "Muay Thai - Fundamentals" at bounding box center [294, 195] width 143 height 15
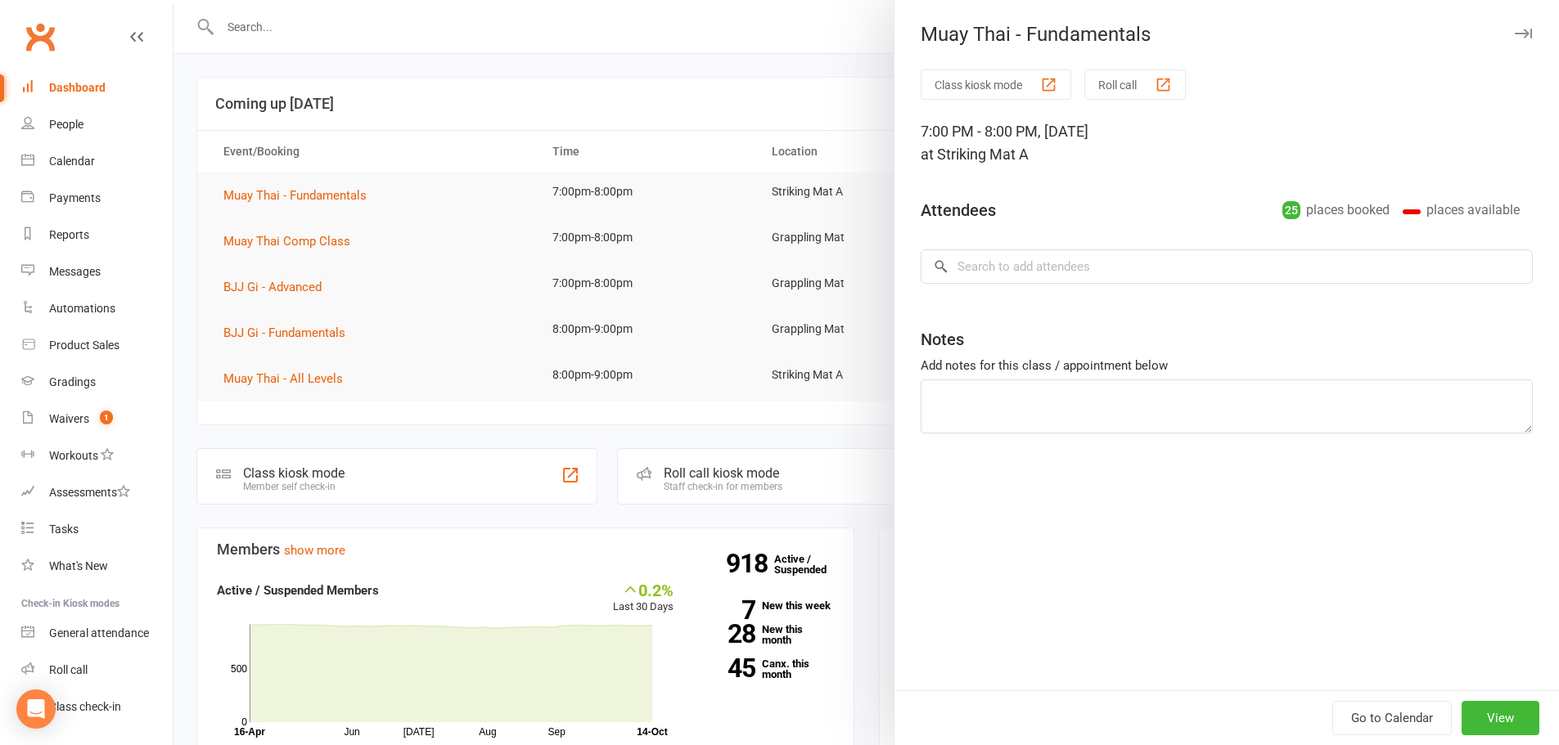
click at [623, 155] on div at bounding box center [865, 372] width 1385 height 745
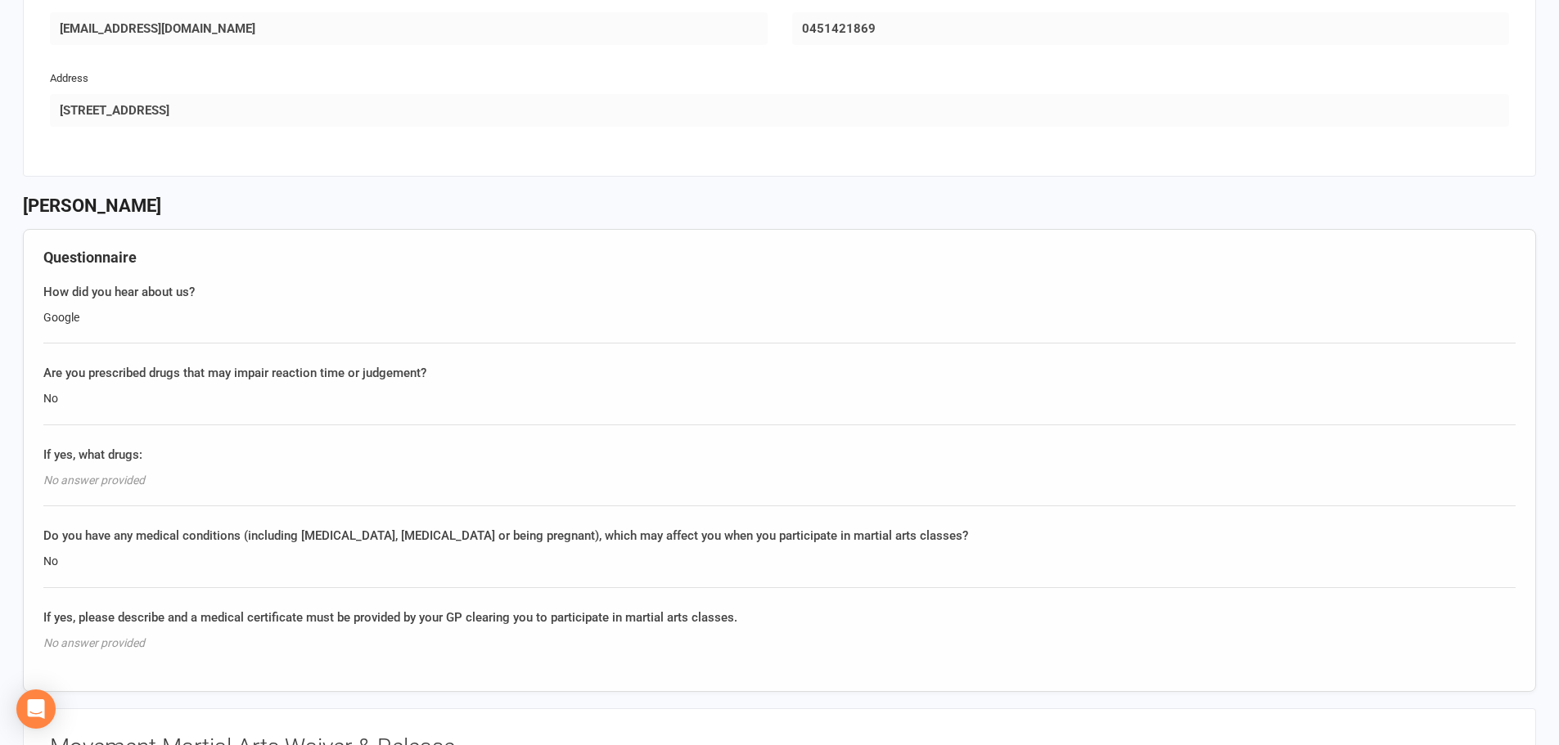
scroll to position [955, 0]
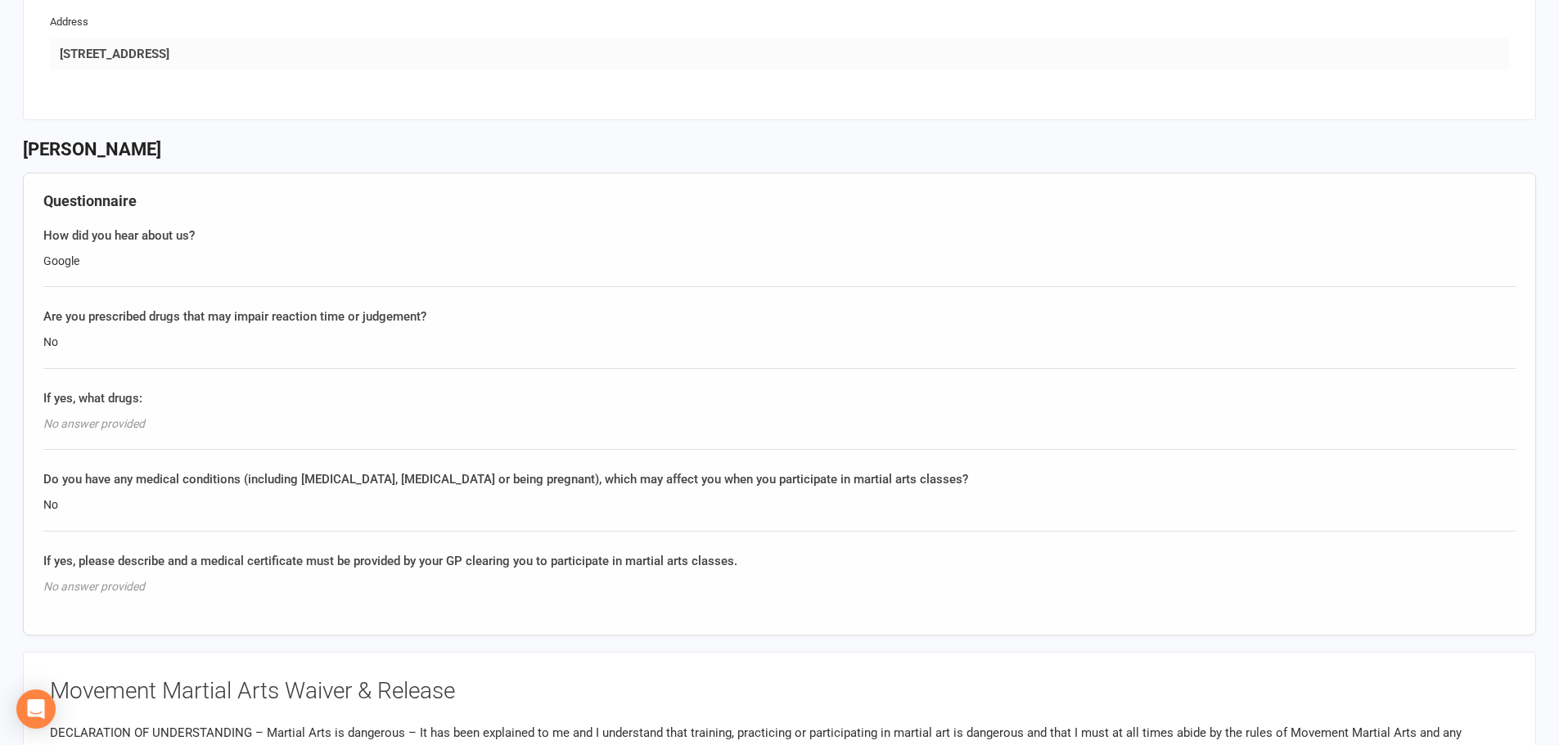
click at [345, 276] on div "How did you hear about us? Google" at bounding box center [779, 256] width 1472 height 61
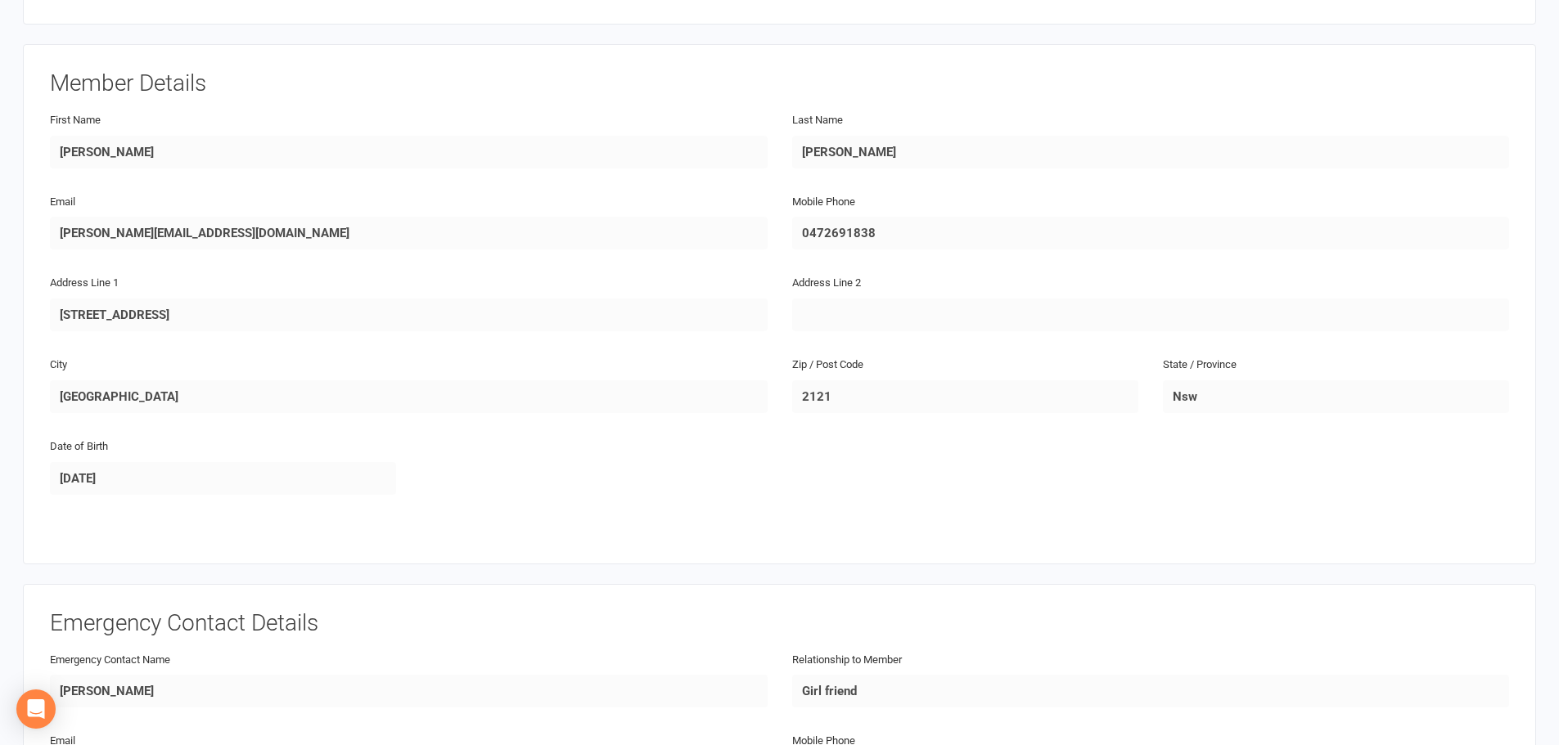
scroll to position [191, 0]
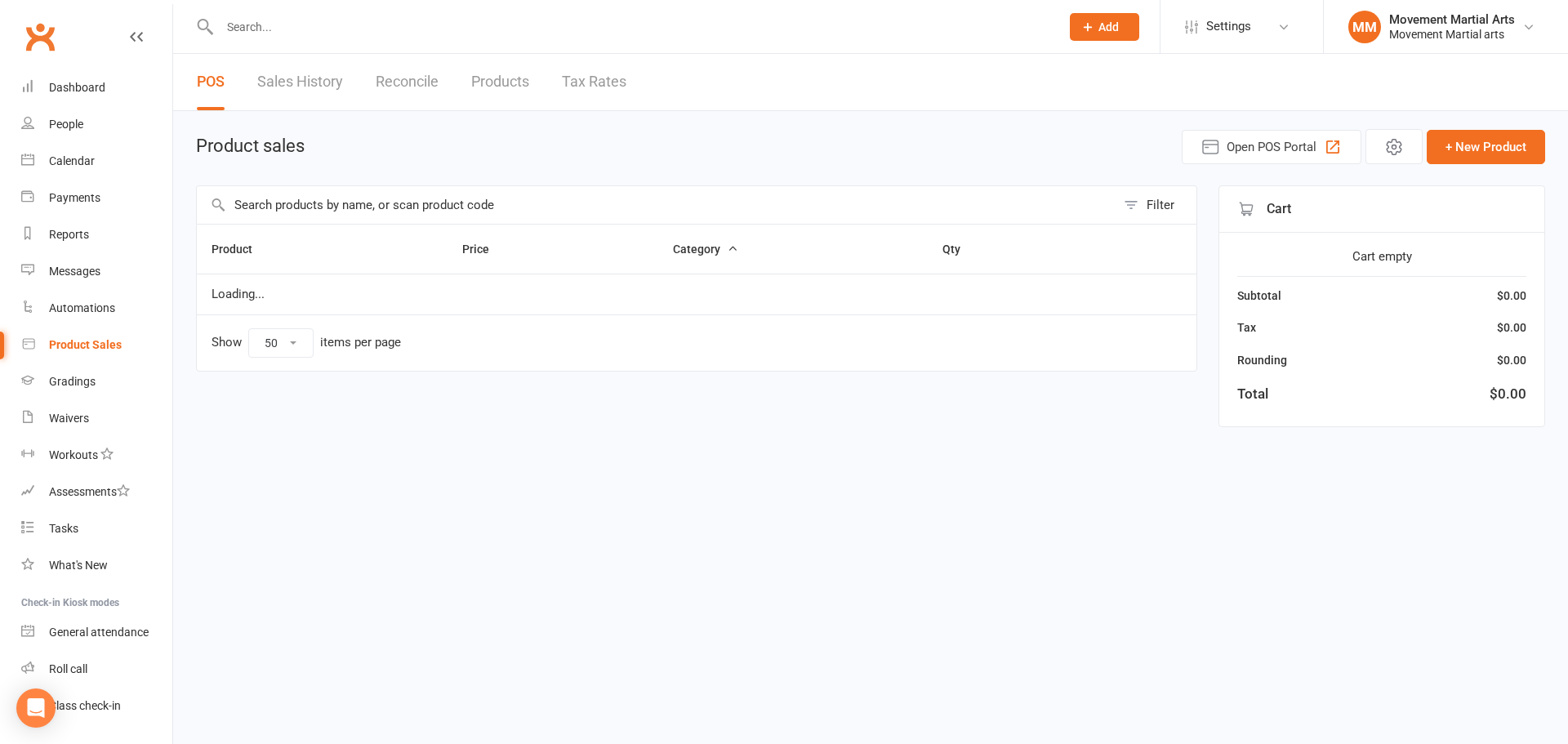
select select "50"
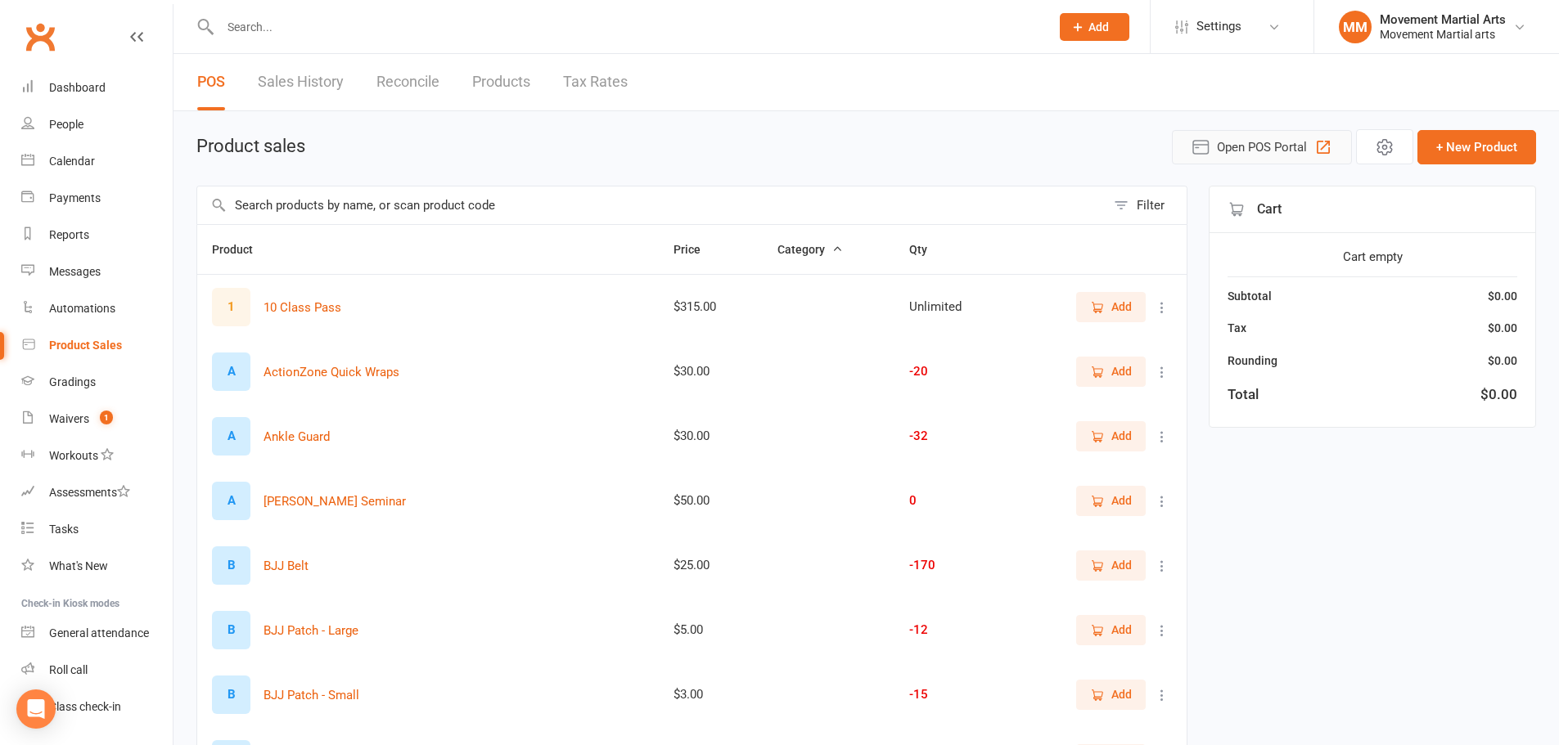
click at [1214, 151] on button "Open POS Portal" at bounding box center [1262, 147] width 180 height 34
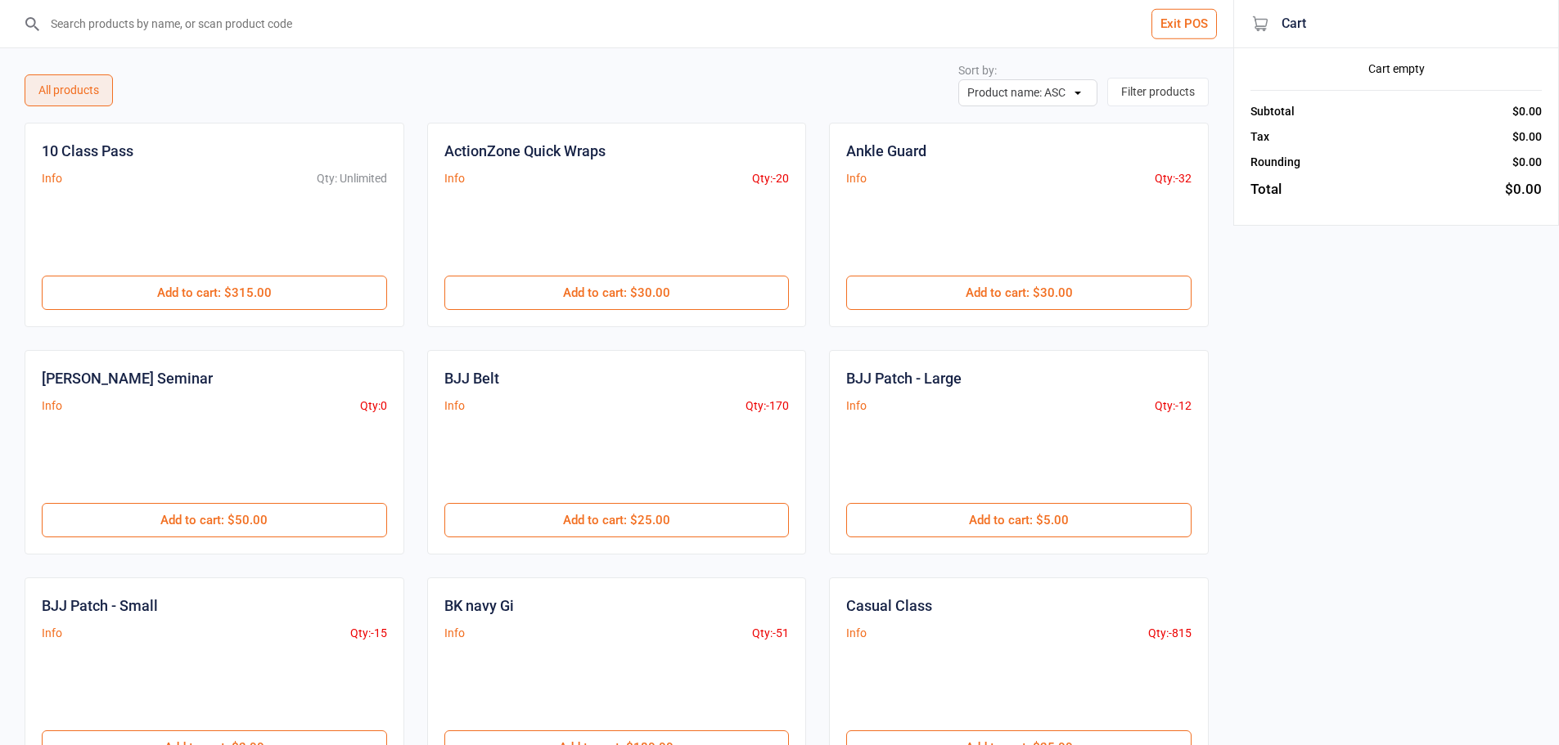
click at [265, 34] on input "search" at bounding box center [627, 23] width 1168 height 47
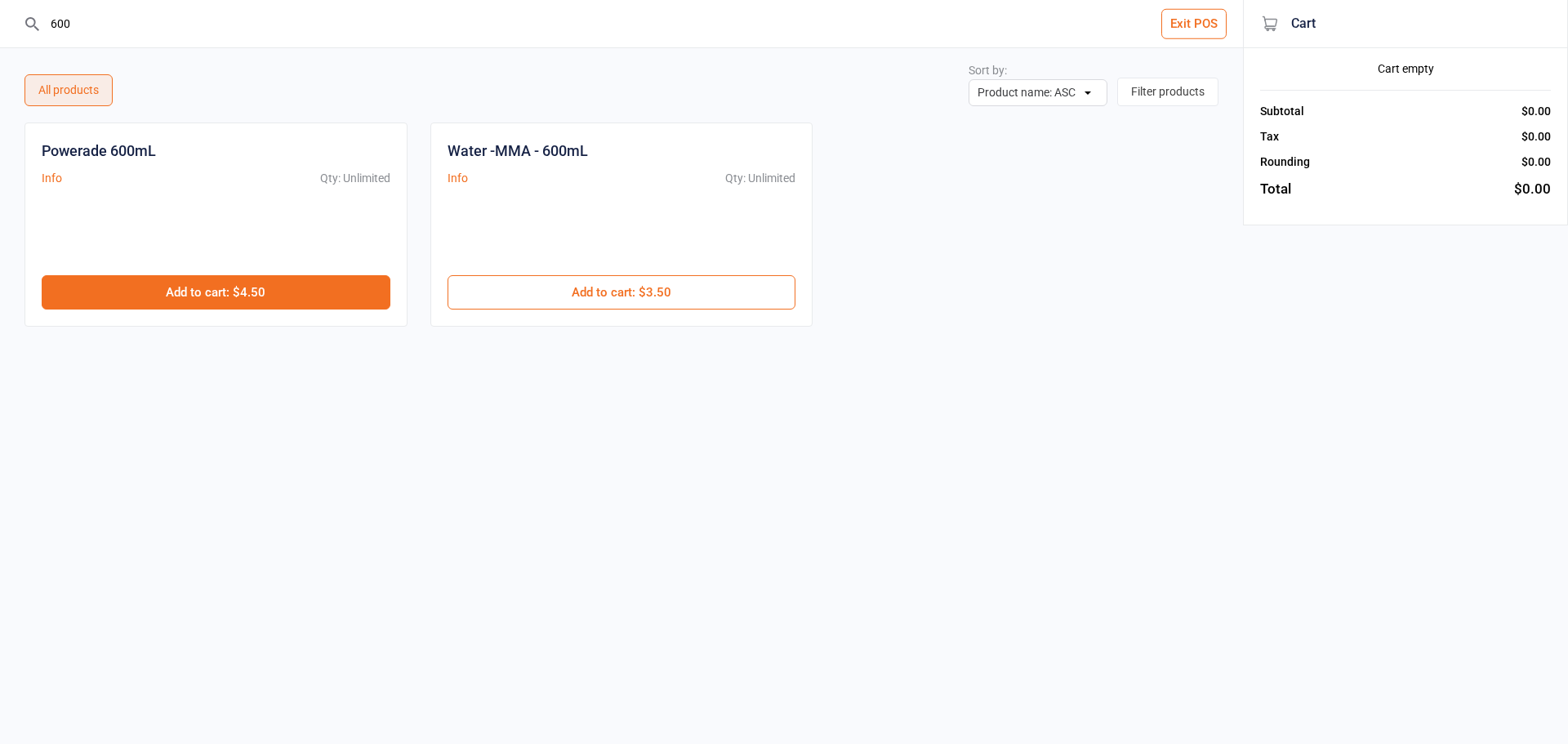
click at [259, 278] on button "Add to cart : $4.50" at bounding box center [216, 293] width 348 height 34
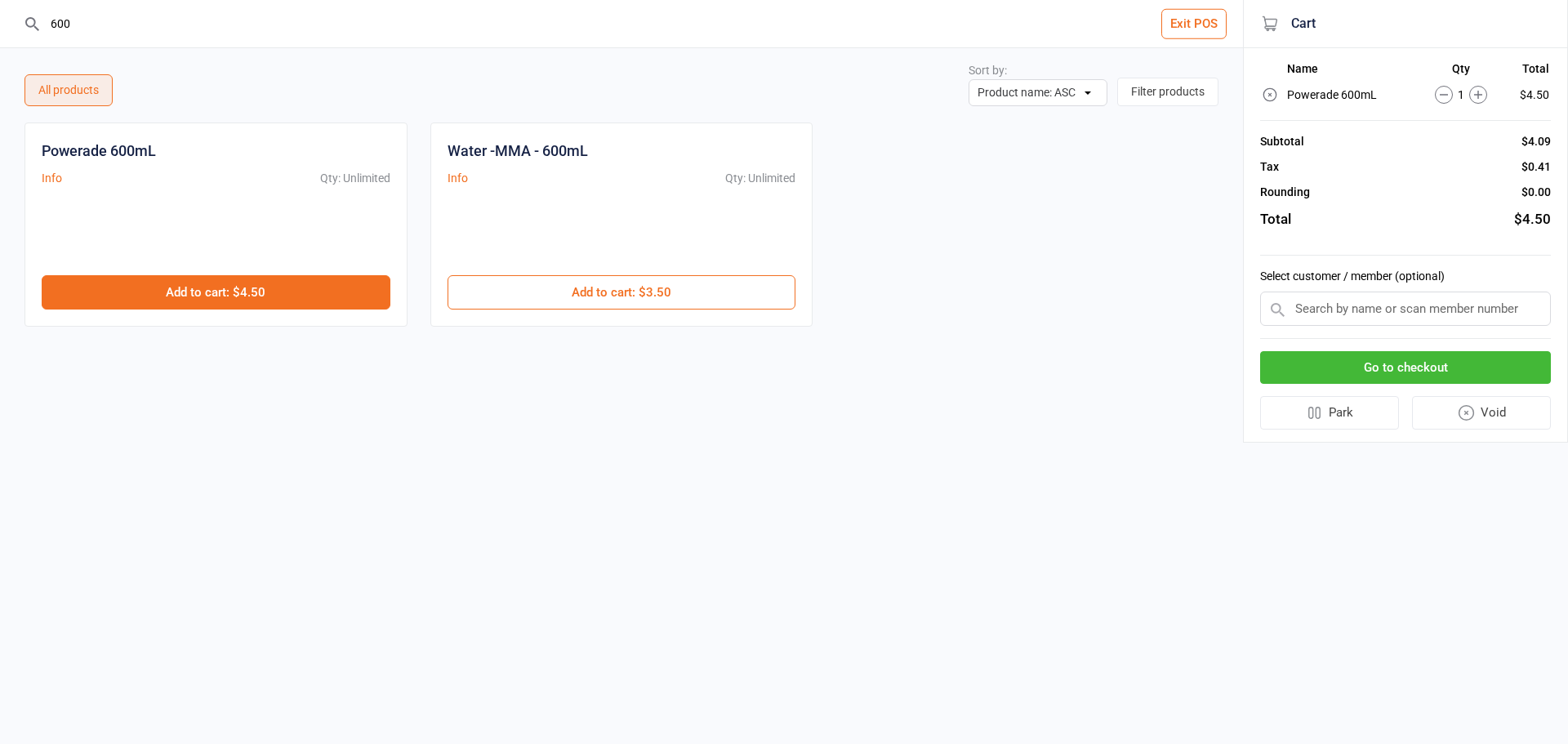
click at [255, 278] on button "Add to cart : $4.50" at bounding box center [216, 293] width 348 height 34
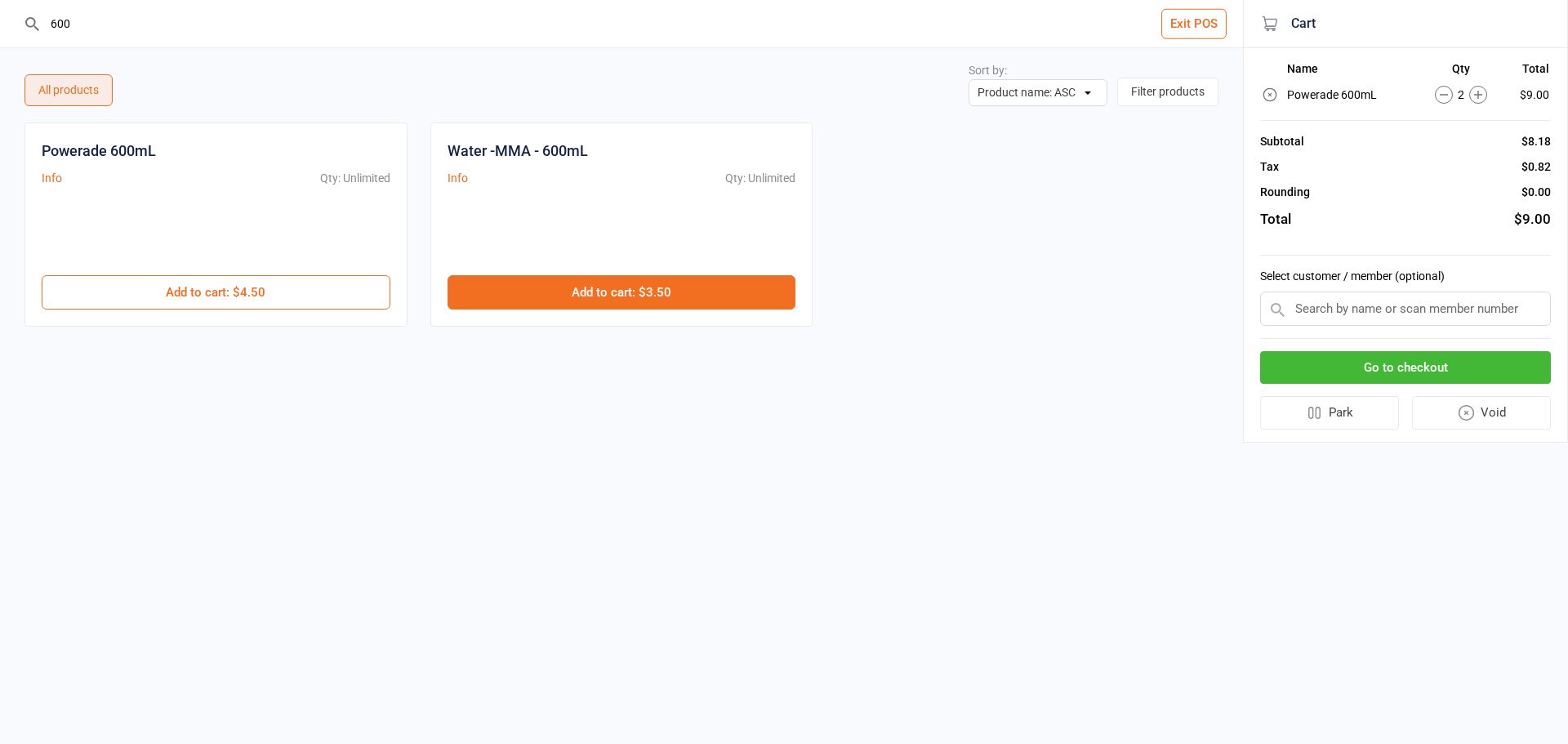
click at [751, 293] on button "Add to cart : $3.50" at bounding box center [621, 293] width 348 height 34
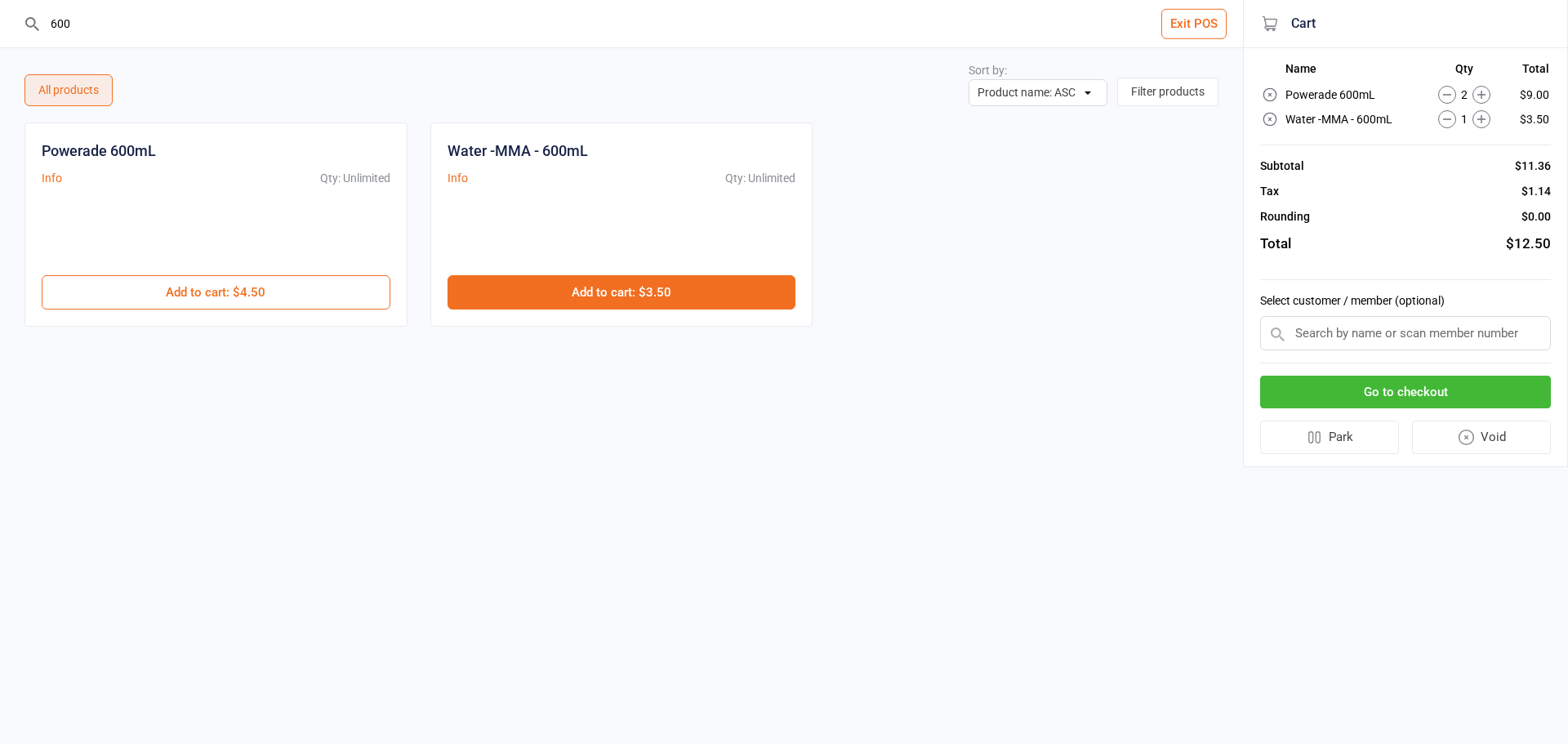
click at [750, 292] on button "Add to cart : $3.50" at bounding box center [621, 293] width 348 height 34
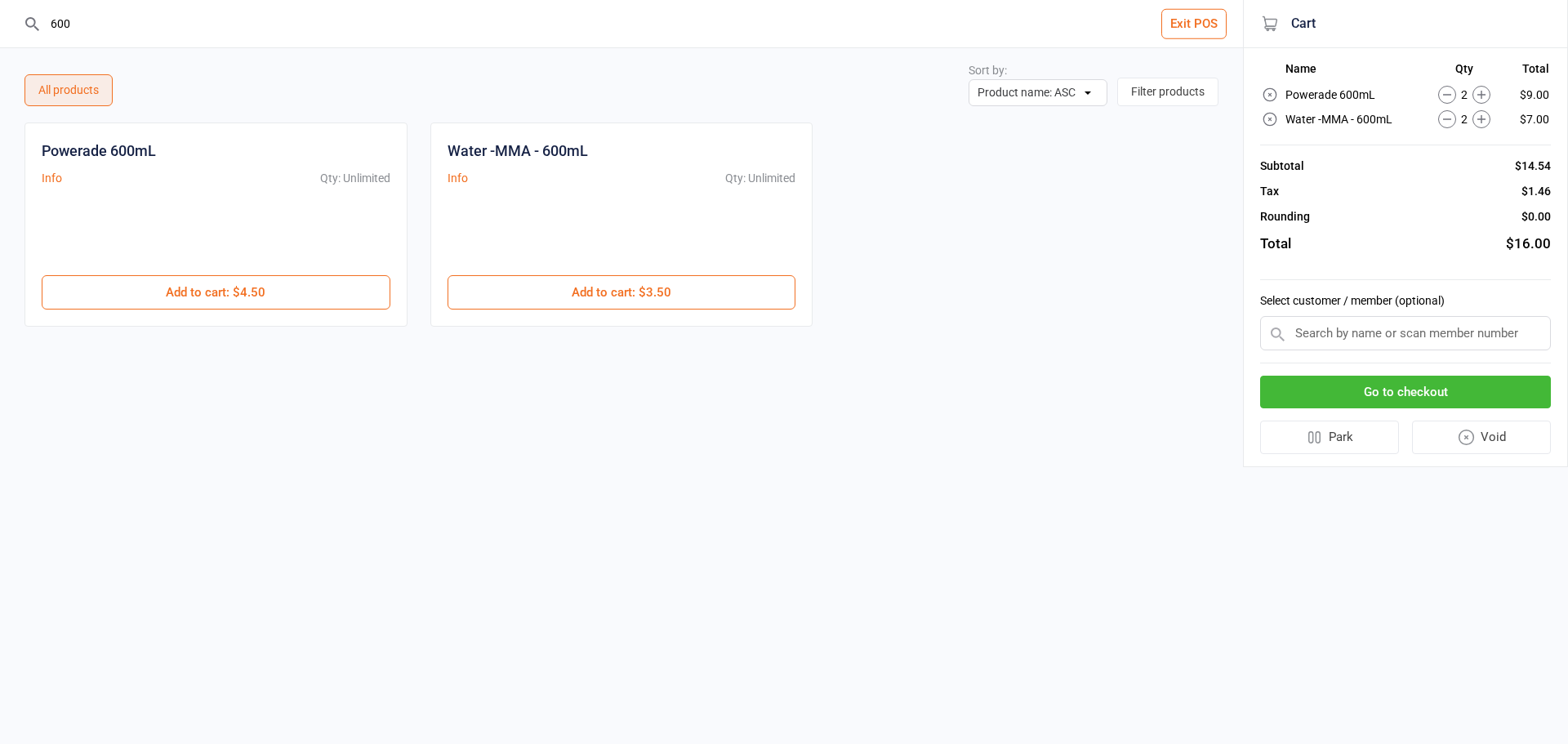
click at [119, 39] on input "600" at bounding box center [632, 23] width 1178 height 47
click at [118, 39] on input "600" at bounding box center [632, 23] width 1178 height 47
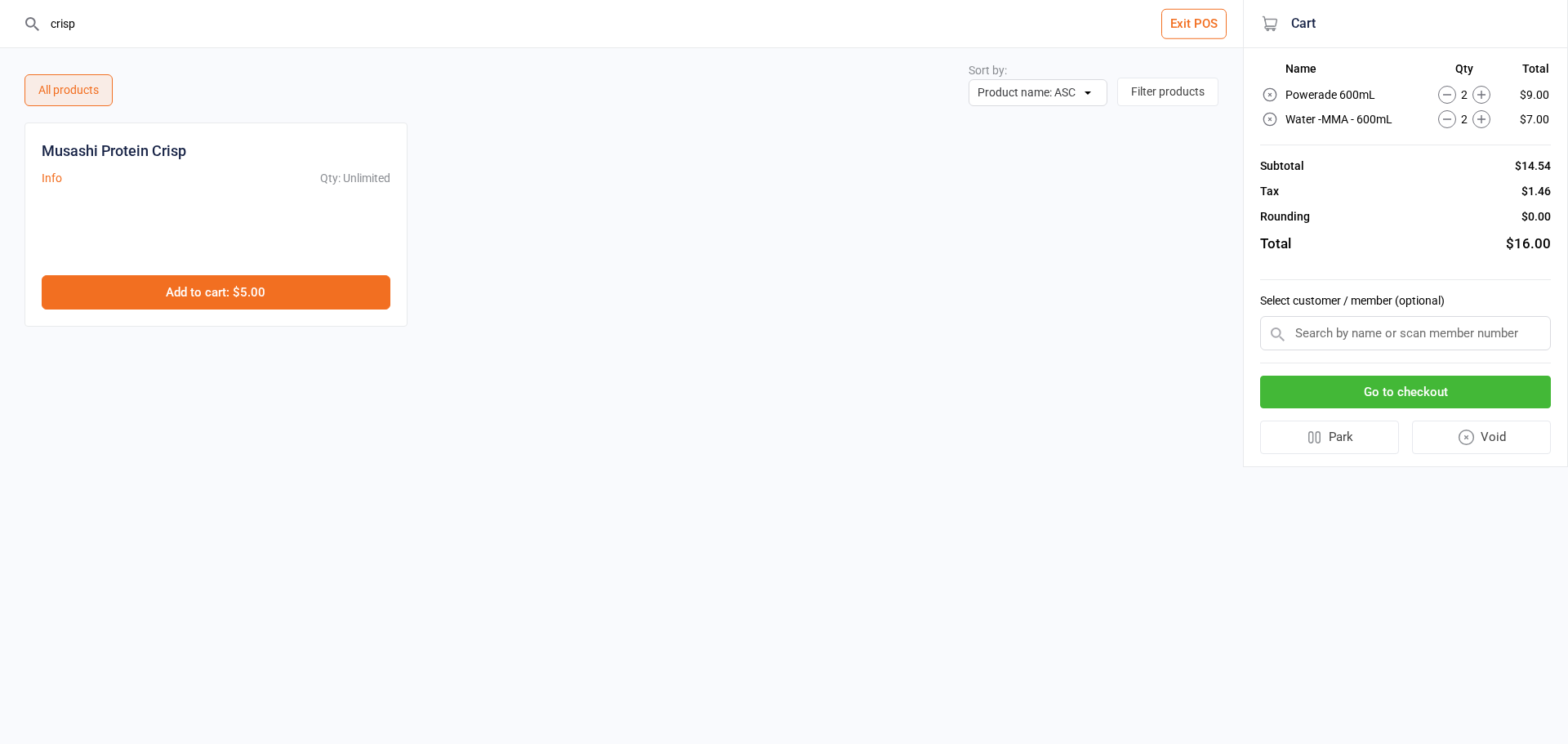
click at [294, 291] on button "Add to cart : $5.00" at bounding box center [216, 293] width 348 height 34
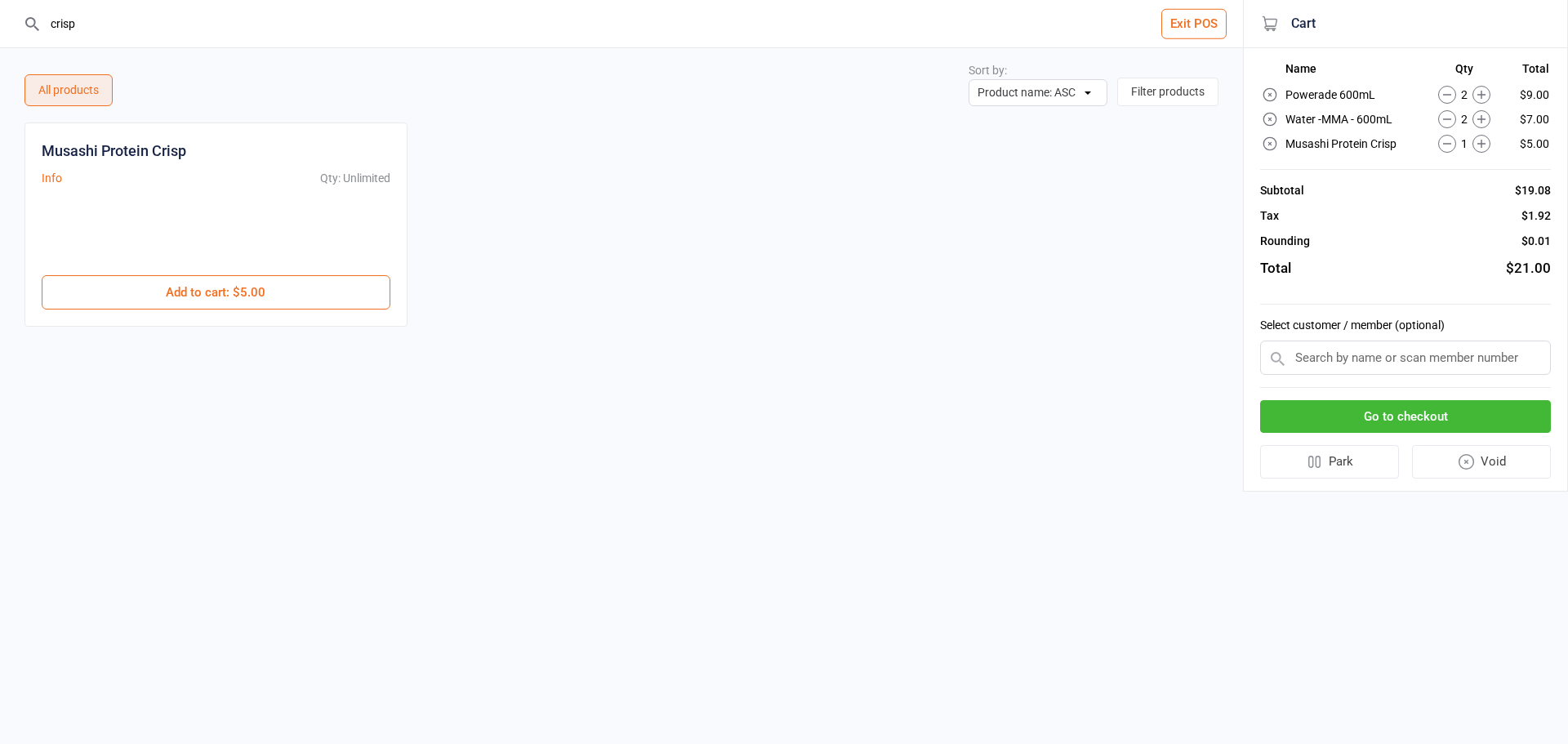
click at [164, 44] on input "crisp" at bounding box center [632, 23] width 1178 height 47
click at [162, 40] on input "crisp" at bounding box center [632, 23] width 1178 height 47
click at [161, 39] on input "crisp" at bounding box center [632, 23] width 1178 height 47
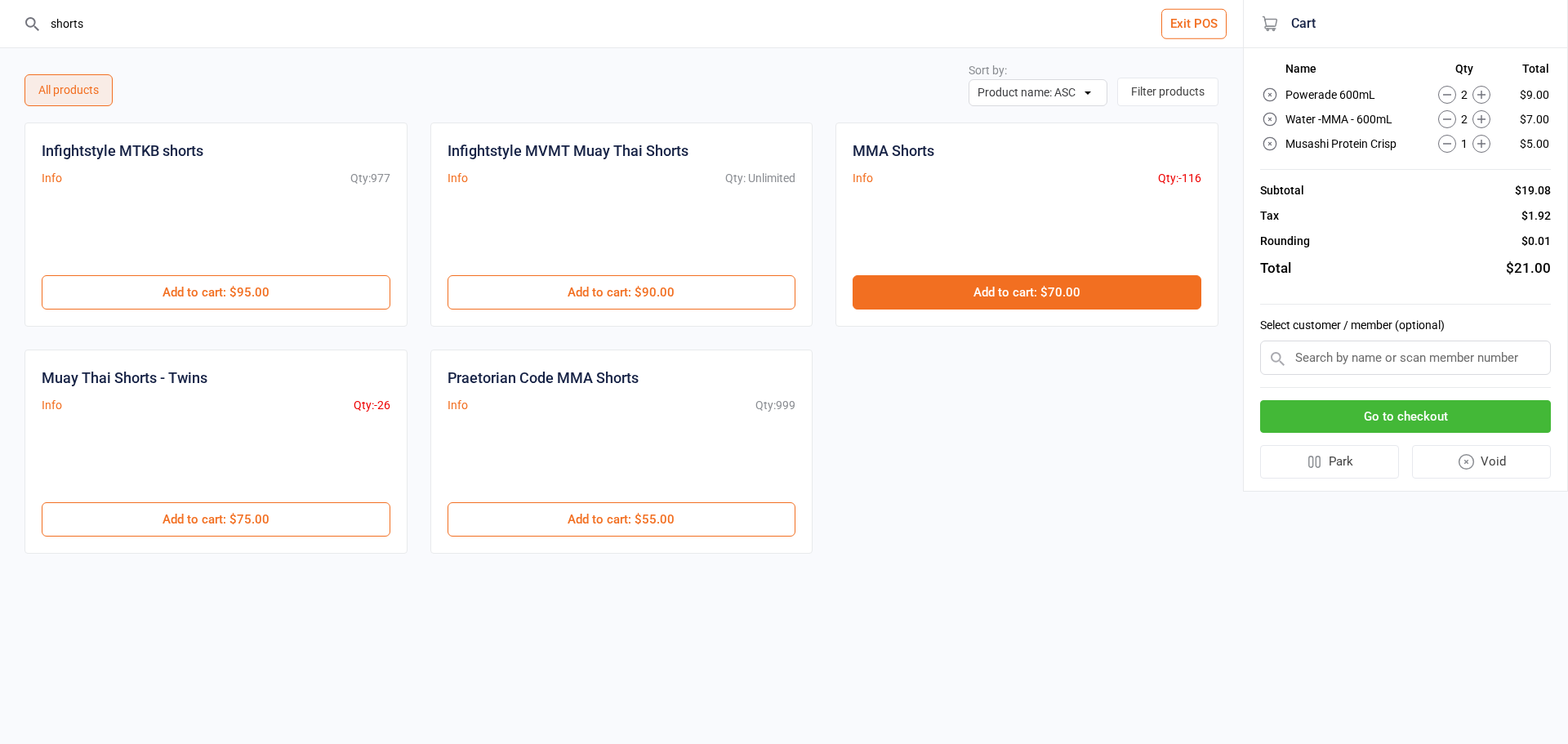
type input "shorts"
click at [1042, 288] on button "Add to cart : $70.00" at bounding box center [1026, 293] width 348 height 34
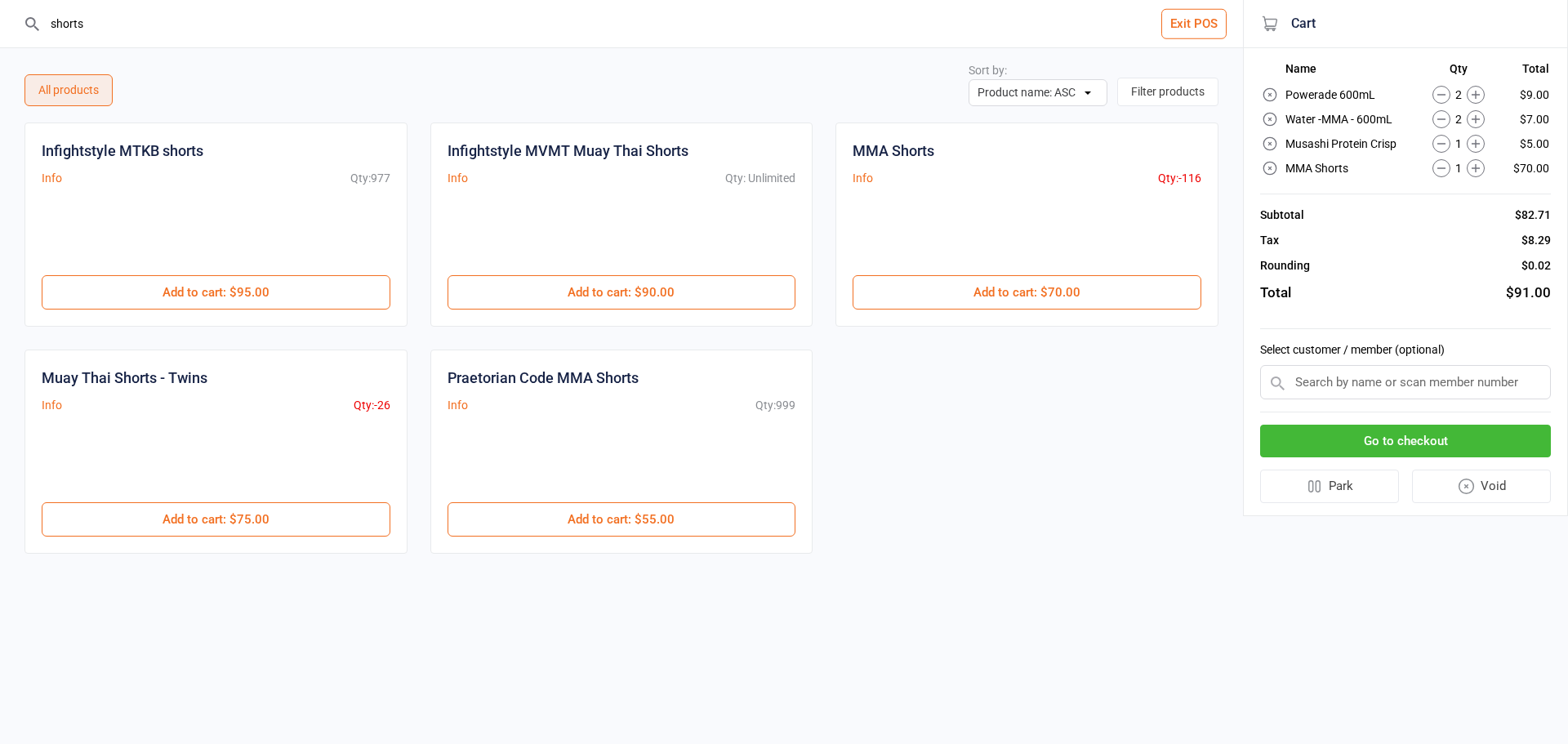
drag, startPoint x: 288, startPoint y: 48, endPoint x: 284, endPoint y: 28, distance: 20.4
click at [286, 44] on div "shorts Exit POS All products Sort by: Product name: ASC Product name: DESC Qty …" at bounding box center [621, 301] width 1243 height 601
click at [284, 28] on input "shorts" at bounding box center [632, 23] width 1178 height 47
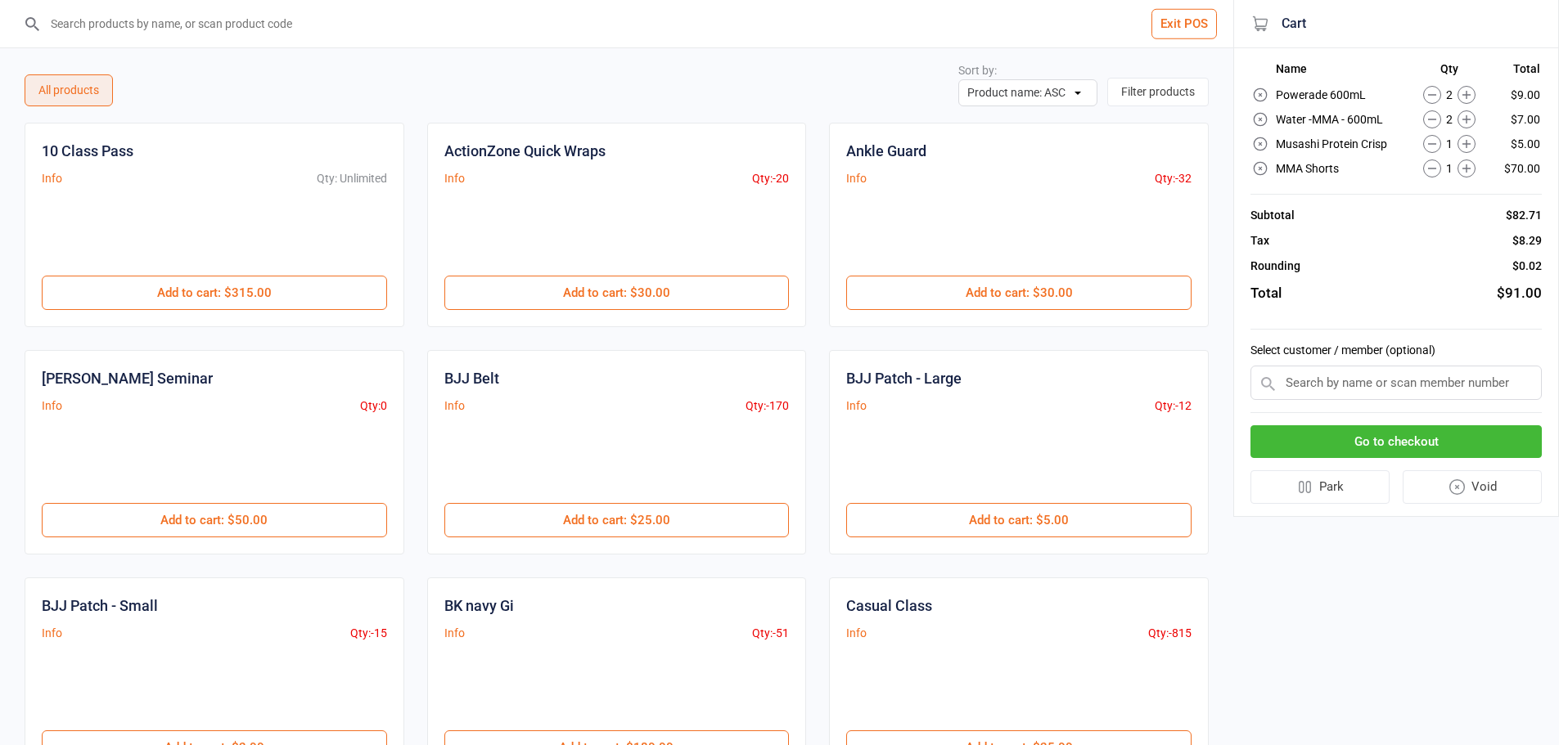
click at [1467, 93] on icon at bounding box center [1466, 95] width 8 height 8
click at [231, 29] on input "search" at bounding box center [627, 23] width 1168 height 47
type input "g"
type input "gi"
click at [583, 91] on div "All products Sort by: Product name: ASC Product name: DESC Qty in Stock: ASC Qt…" at bounding box center [617, 77] width 1184 height 58
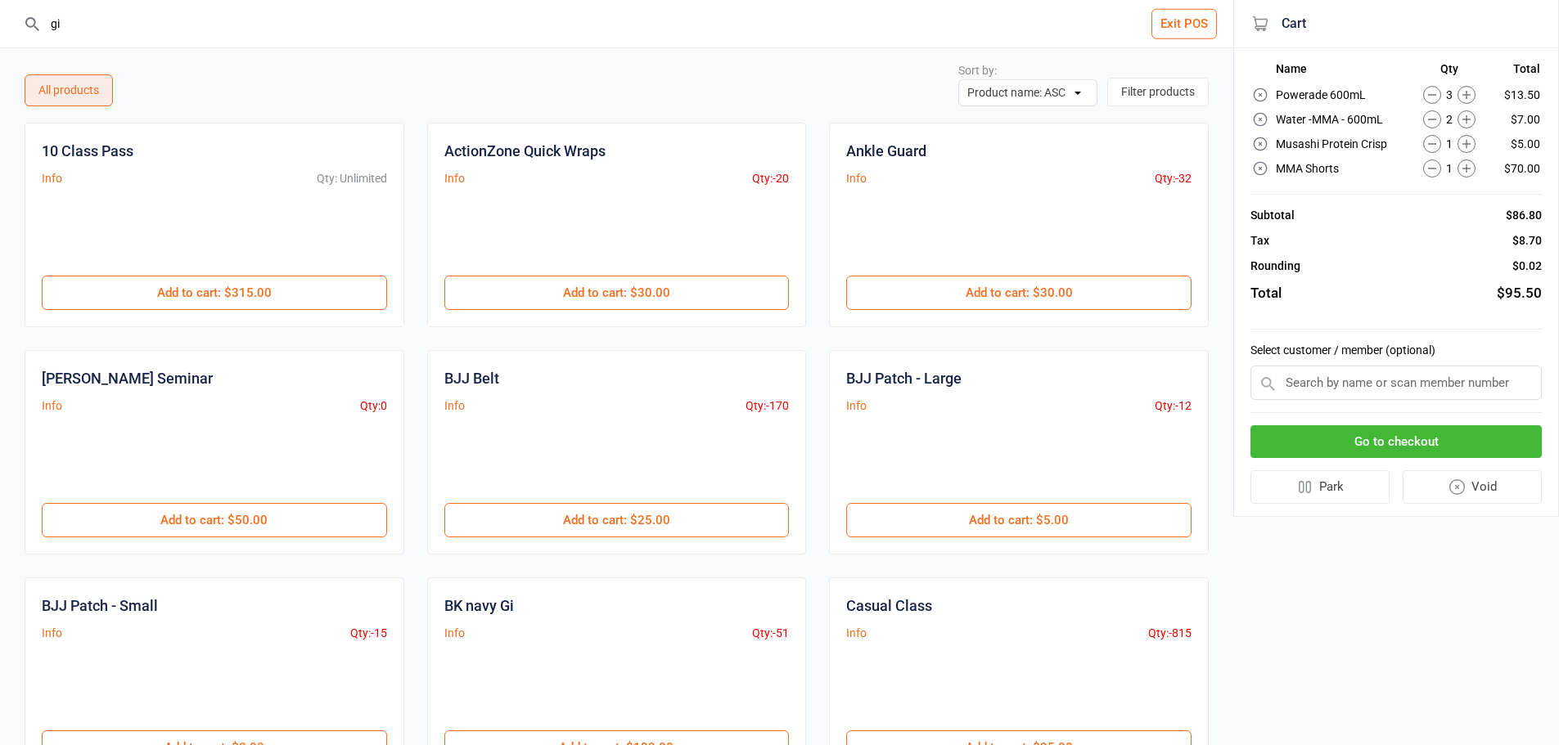
click at [411, 92] on div "All products Sort by: Product name: ASC Product name: DESC Qty in Stock: ASC Qt…" at bounding box center [617, 77] width 1184 height 58
click at [409, 92] on div "All products Sort by: Product name: ASC Product name: DESC Qty in Stock: ASC Qt…" at bounding box center [617, 77] width 1184 height 58
click at [40, 25] on div "gi" at bounding box center [616, 23] width 1187 height 47
click at [298, 5] on input "search" at bounding box center [627, 23] width 1168 height 47
type input "e"
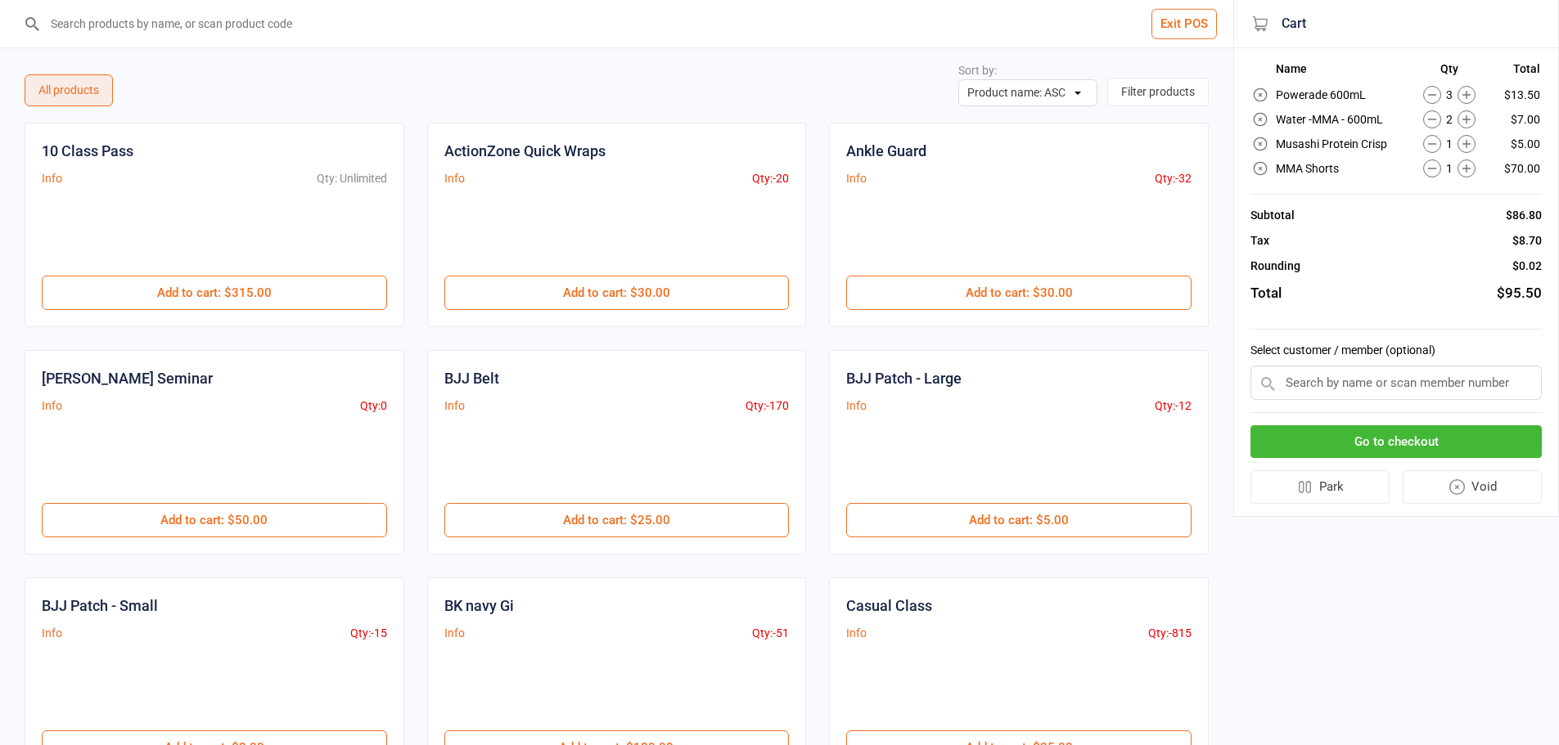
click at [306, 36] on input "search" at bounding box center [627, 23] width 1168 height 47
type input "gi"
click at [1367, 490] on button "Park" at bounding box center [1319, 488] width 139 height 34
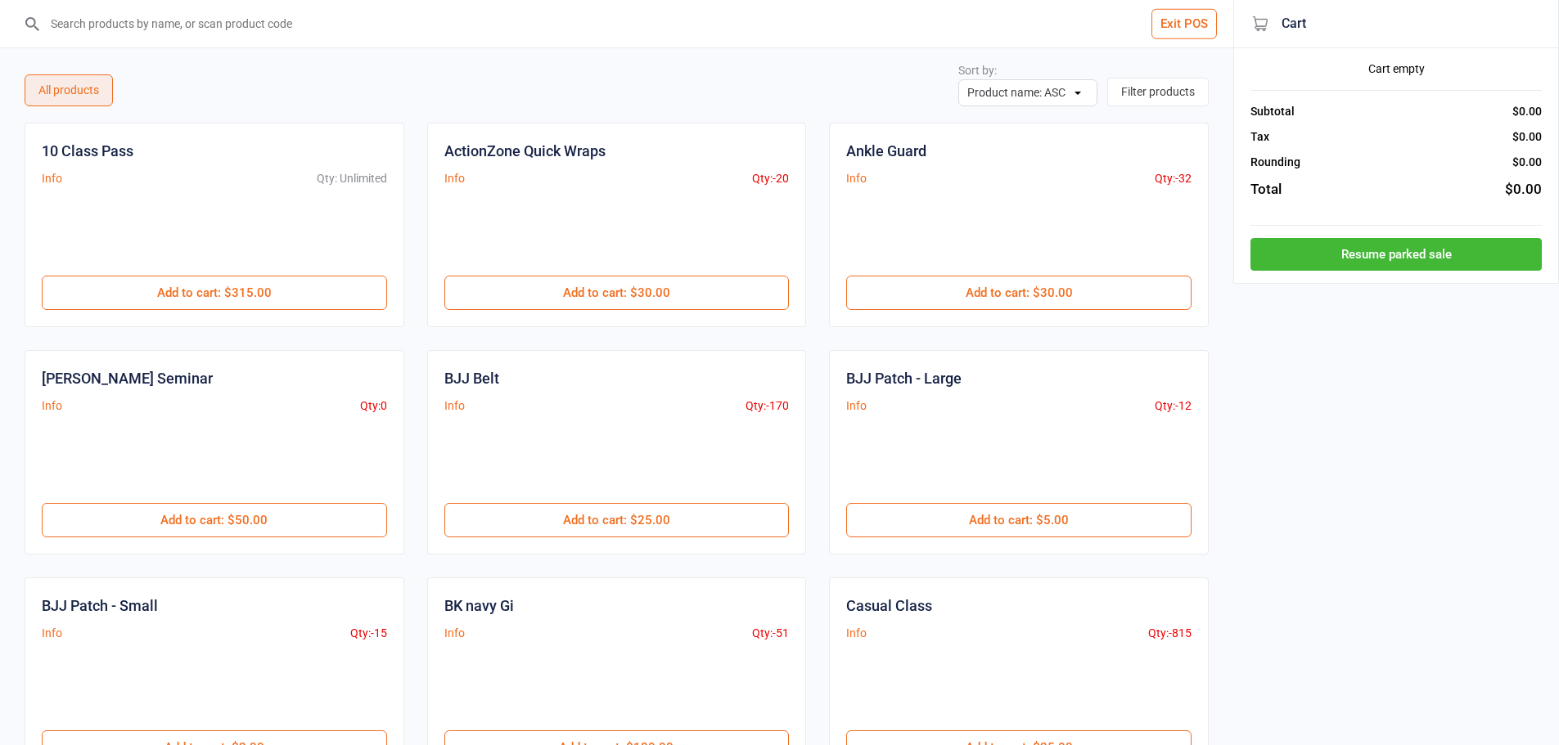
click at [1384, 239] on button "Resume parked sale" at bounding box center [1395, 255] width 291 height 34
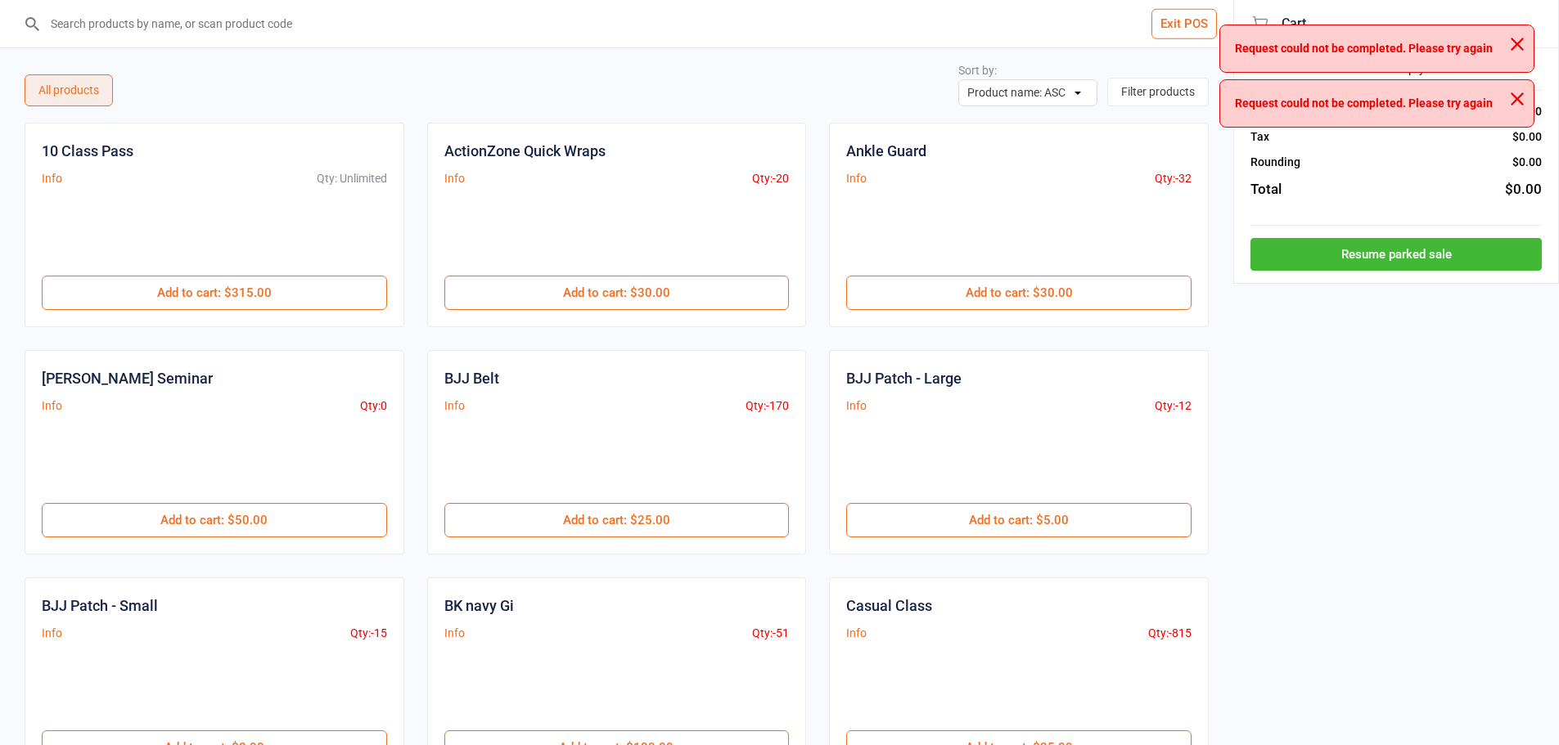
click at [1507, 39] on div "Request could not be completed. Please try again" at bounding box center [1376, 49] width 315 height 48
click at [1508, 44] on div "Request could not be completed. Please try again" at bounding box center [1376, 49] width 315 height 48
click at [1512, 42] on icon "button" at bounding box center [1517, 44] width 13 height 13
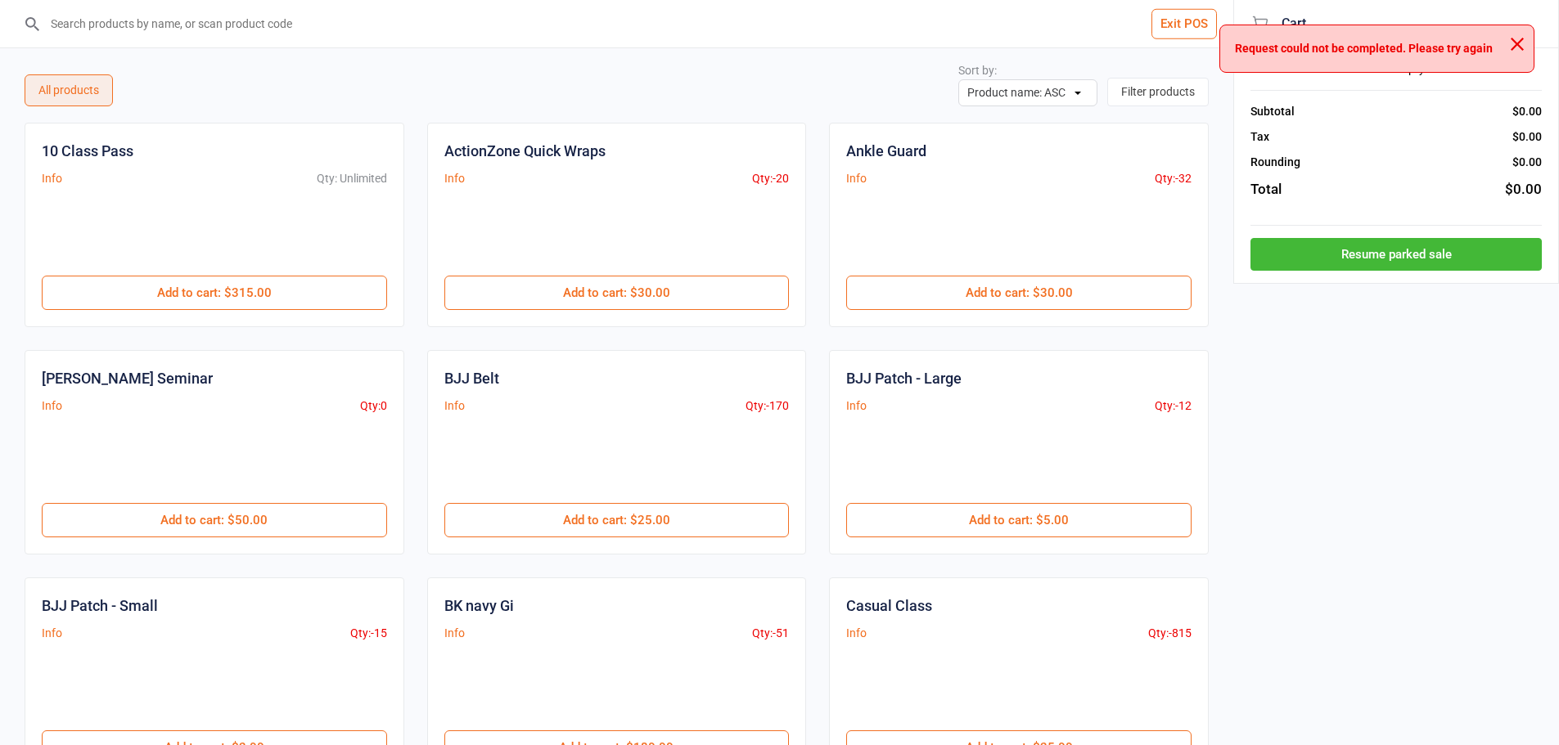
click at [1513, 45] on icon "button" at bounding box center [1517, 44] width 13 height 13
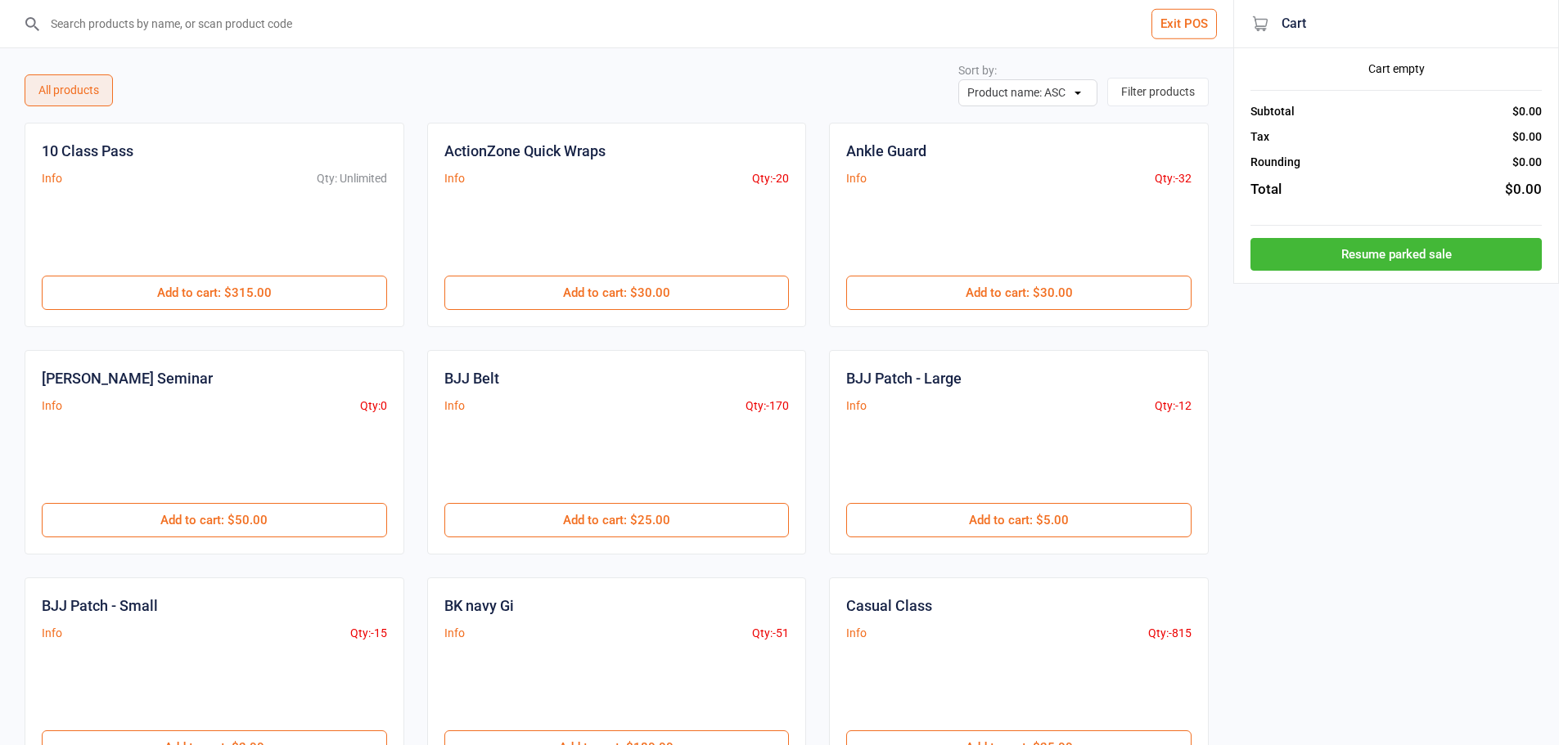
click at [1413, 250] on button "Resume parked sale" at bounding box center [1395, 255] width 291 height 34
click at [673, 25] on input "search" at bounding box center [627, 23] width 1168 height 47
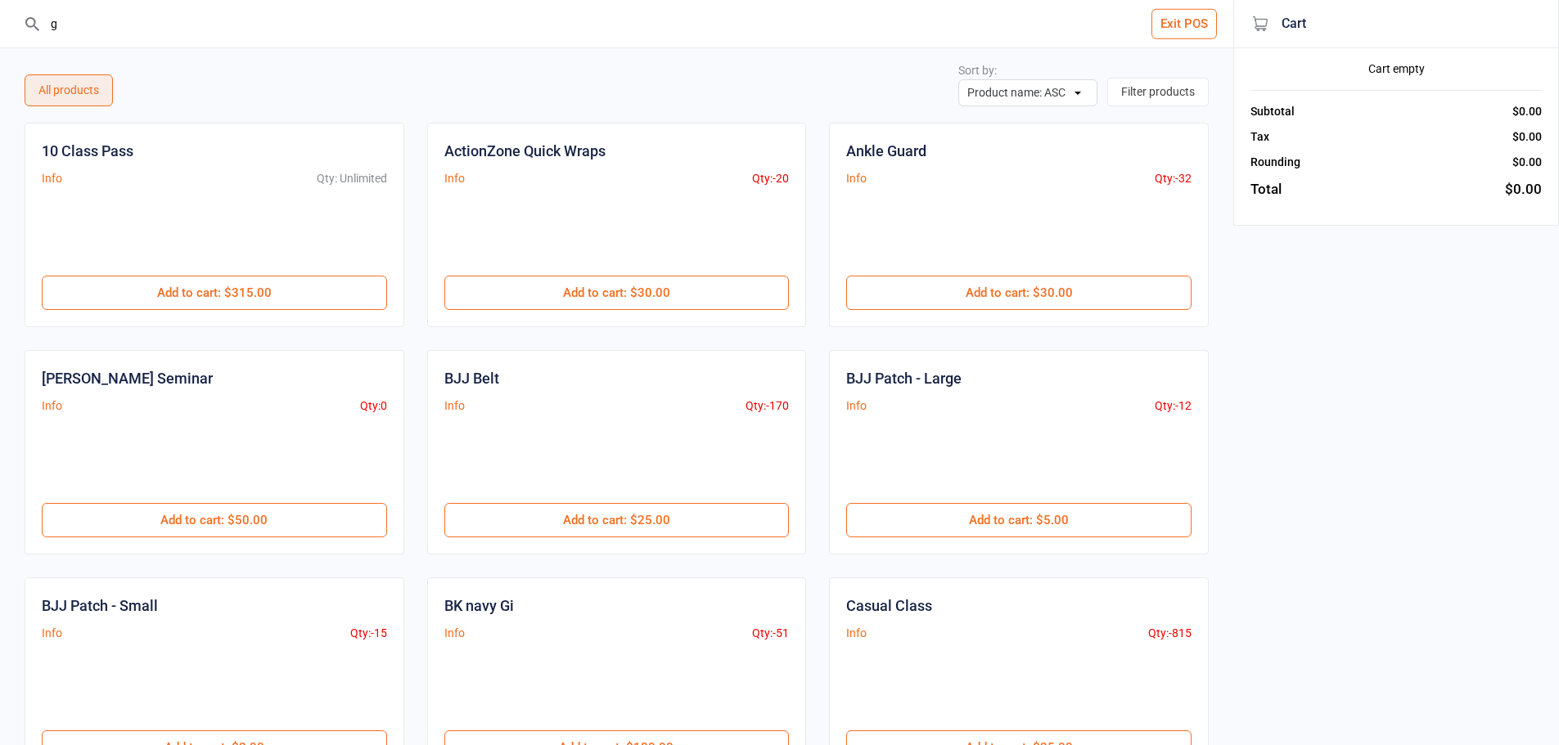
type input "gi"
click at [226, 28] on input "gi" at bounding box center [627, 23] width 1168 height 47
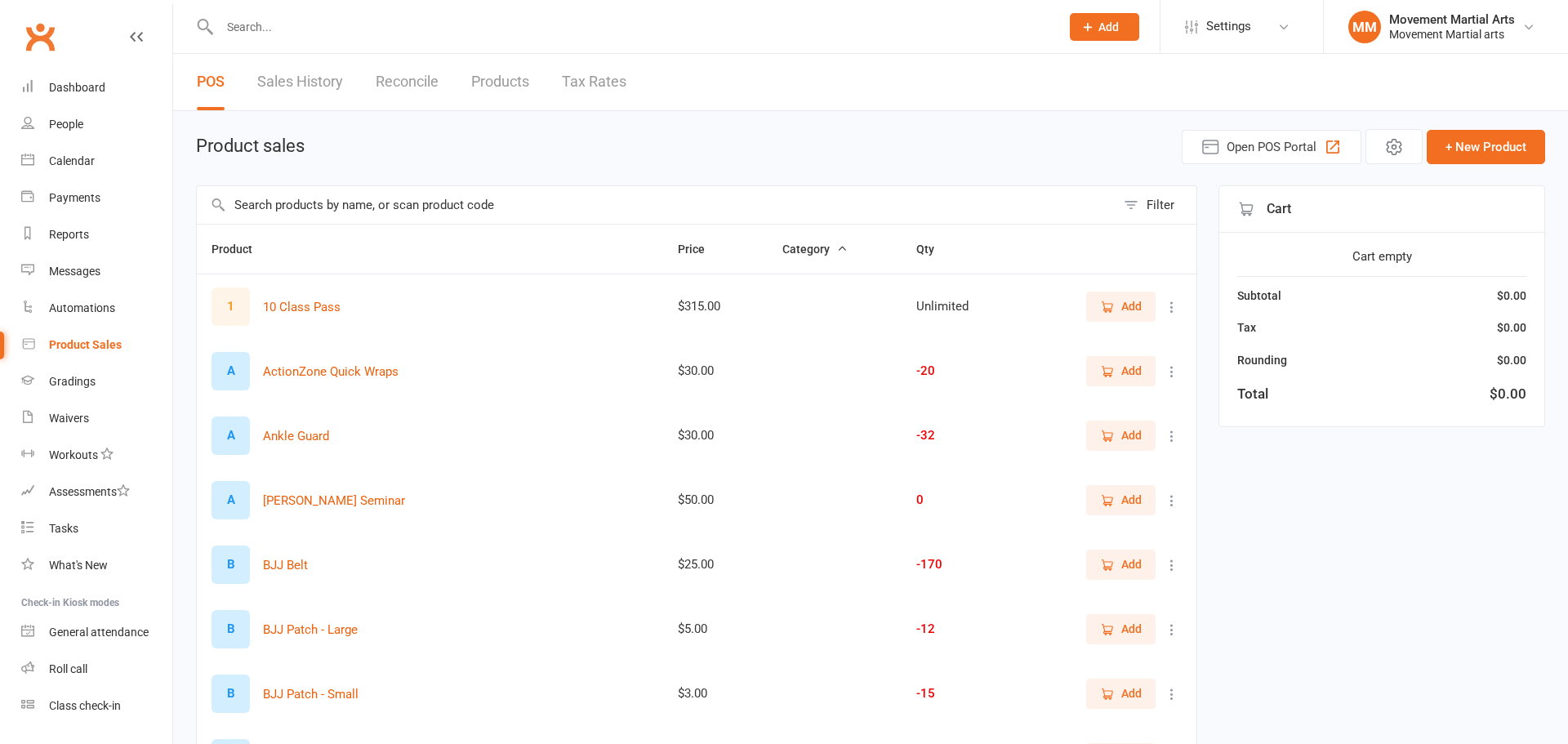
select select "50"
click at [1234, 139] on span "Open POS Portal" at bounding box center [1260, 147] width 90 height 20
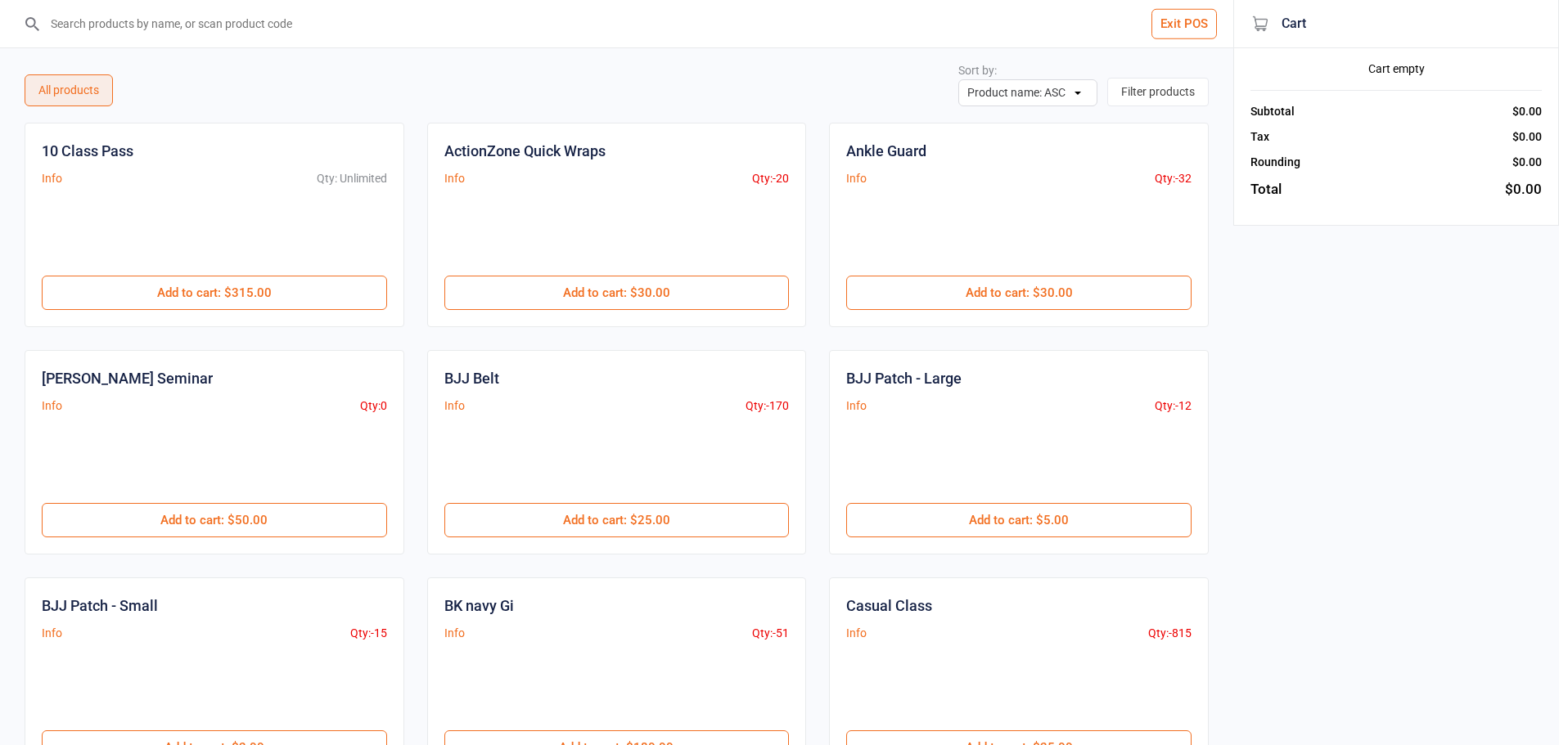
click at [395, 29] on input "search" at bounding box center [627, 23] width 1168 height 47
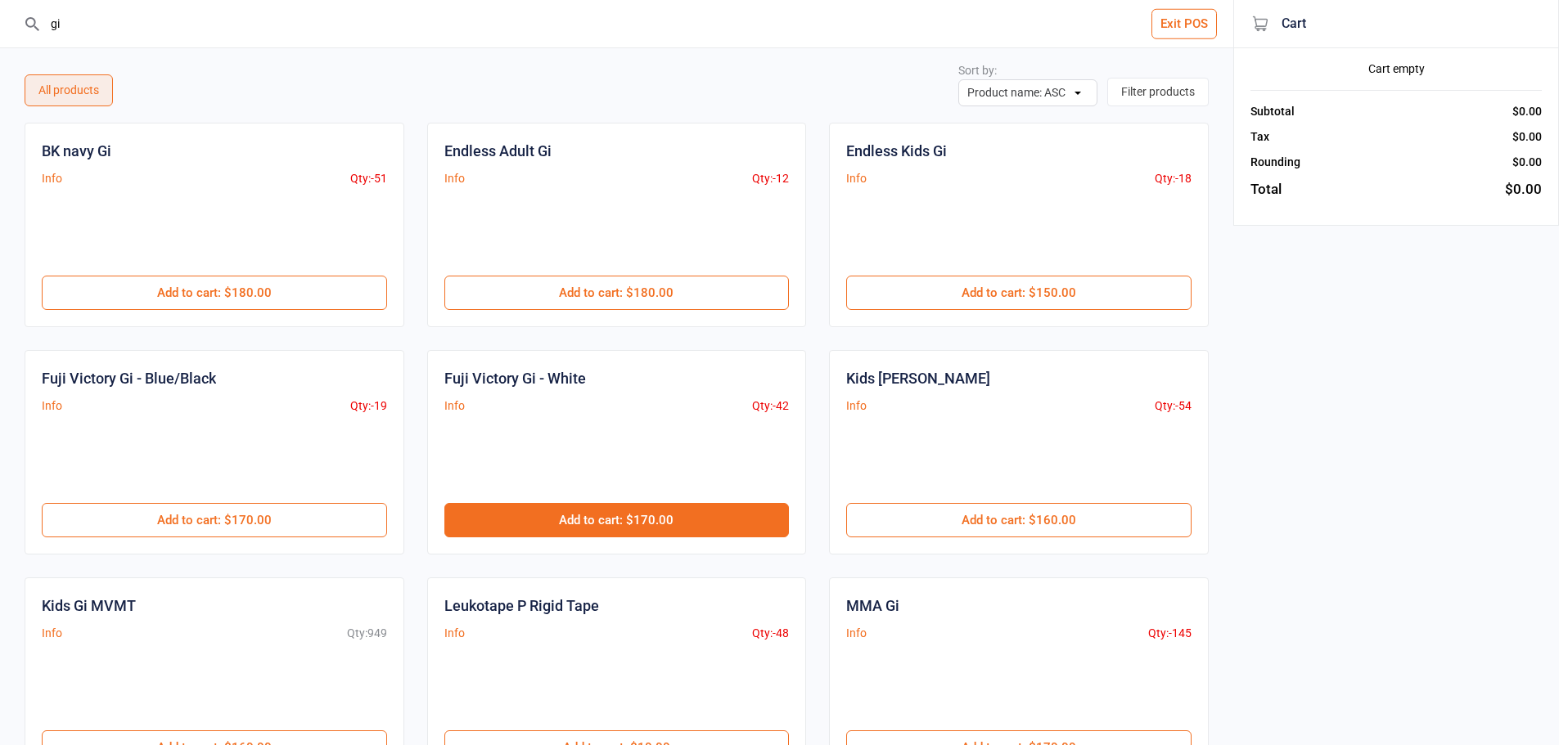
click at [705, 508] on button "Add to cart : $170.00" at bounding box center [616, 520] width 345 height 34
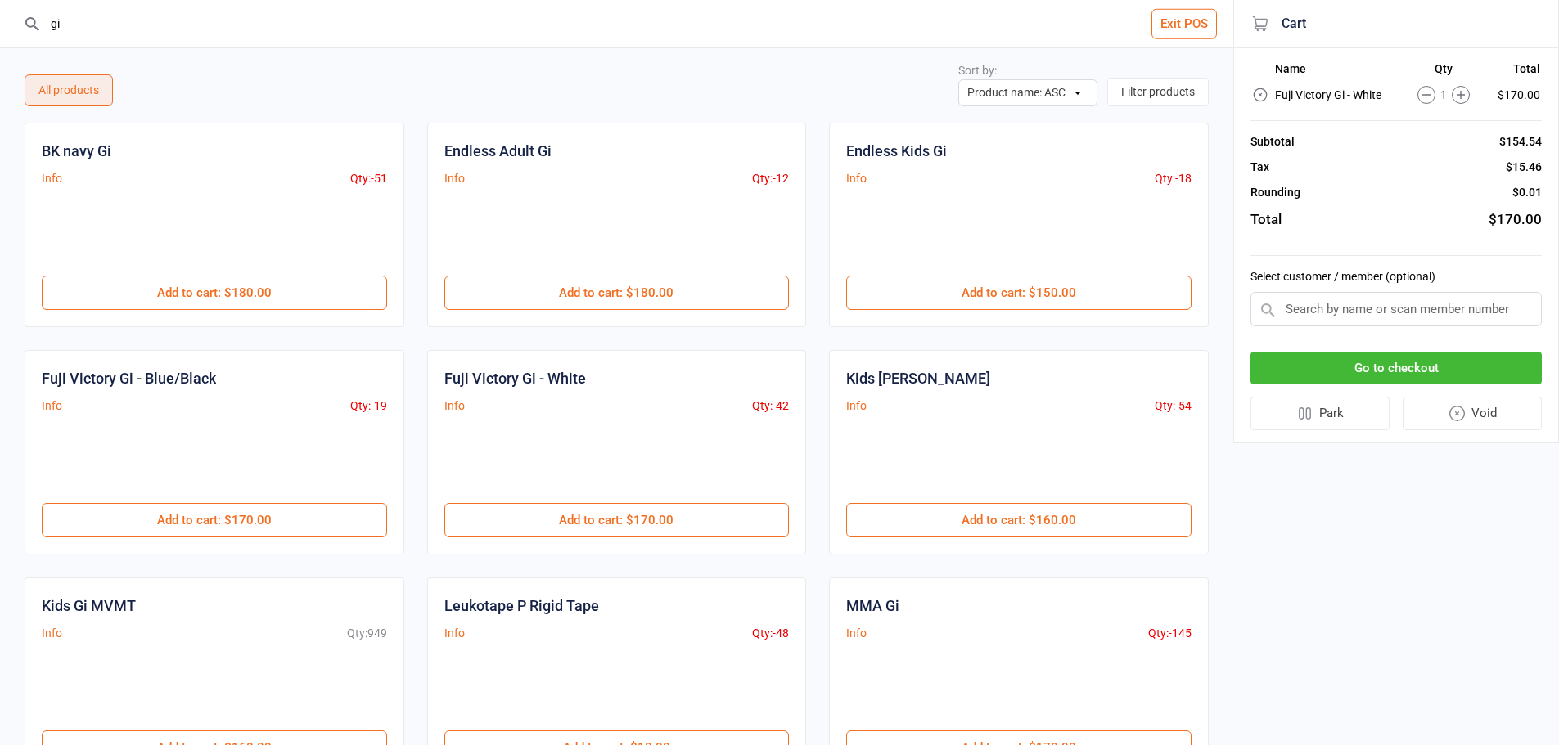
click at [271, 34] on input "gi" at bounding box center [627, 23] width 1168 height 47
type input "g"
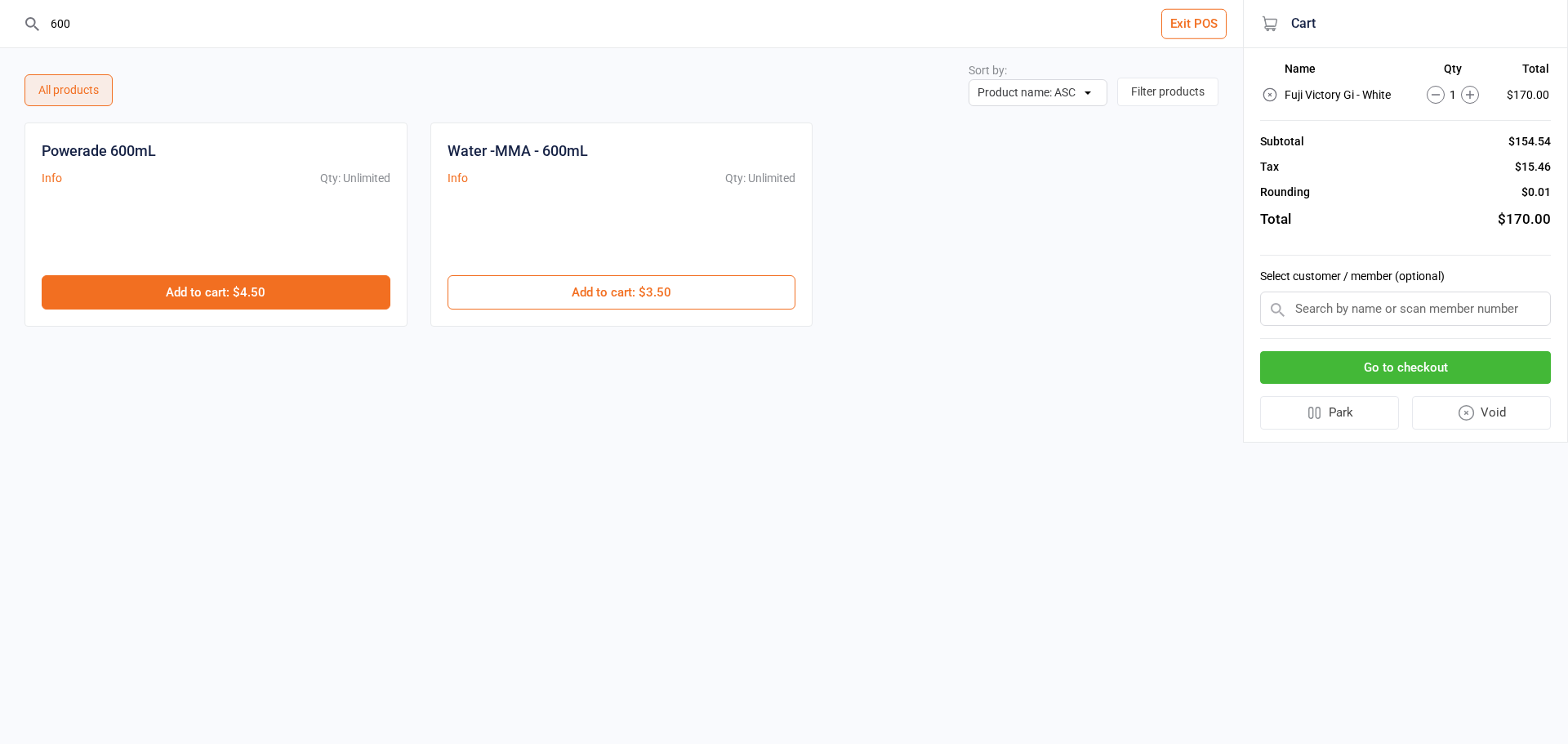
click at [351, 279] on button "Add to cart : $4.50" at bounding box center [216, 293] width 348 height 34
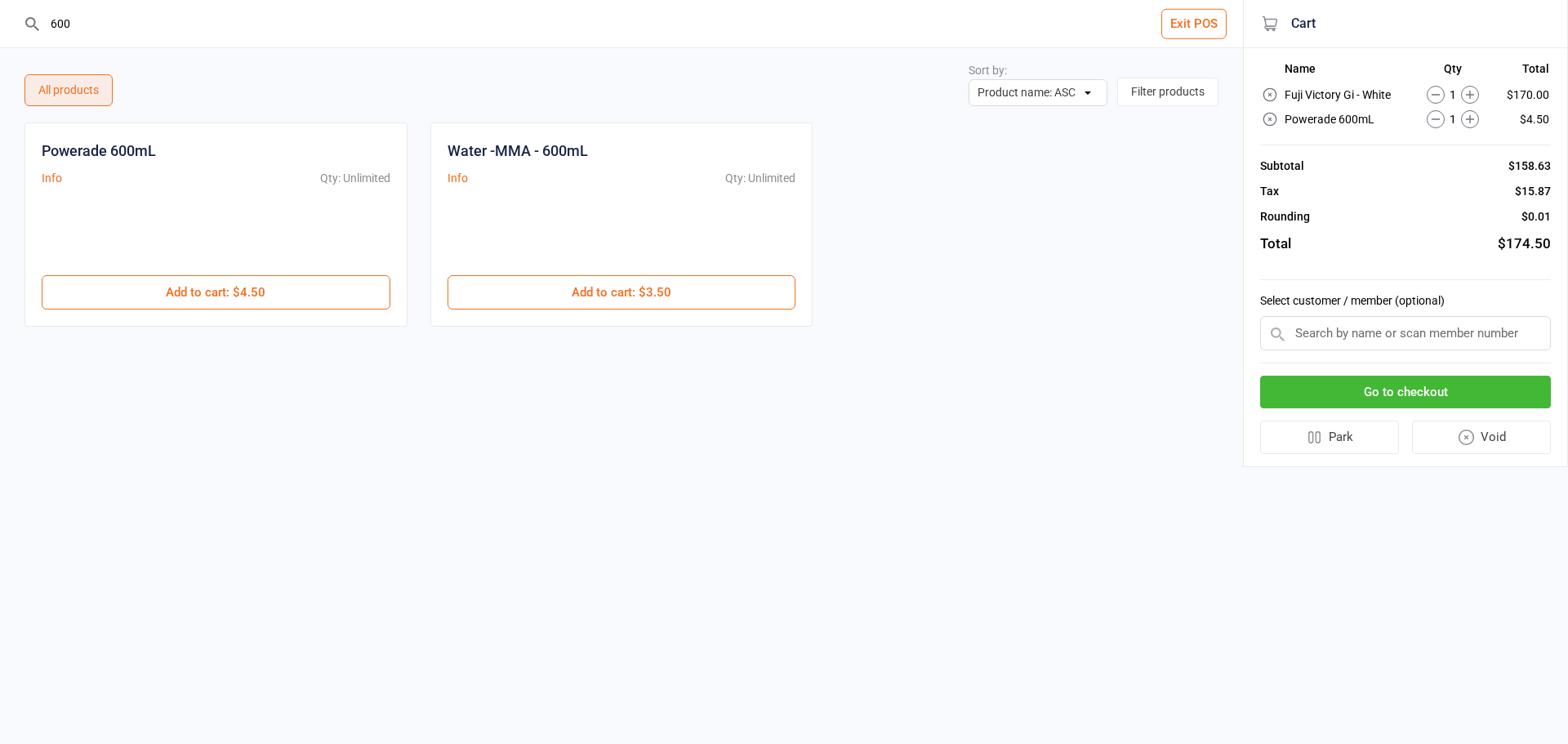
click at [126, 38] on input "600" at bounding box center [632, 23] width 1178 height 47
type input "6"
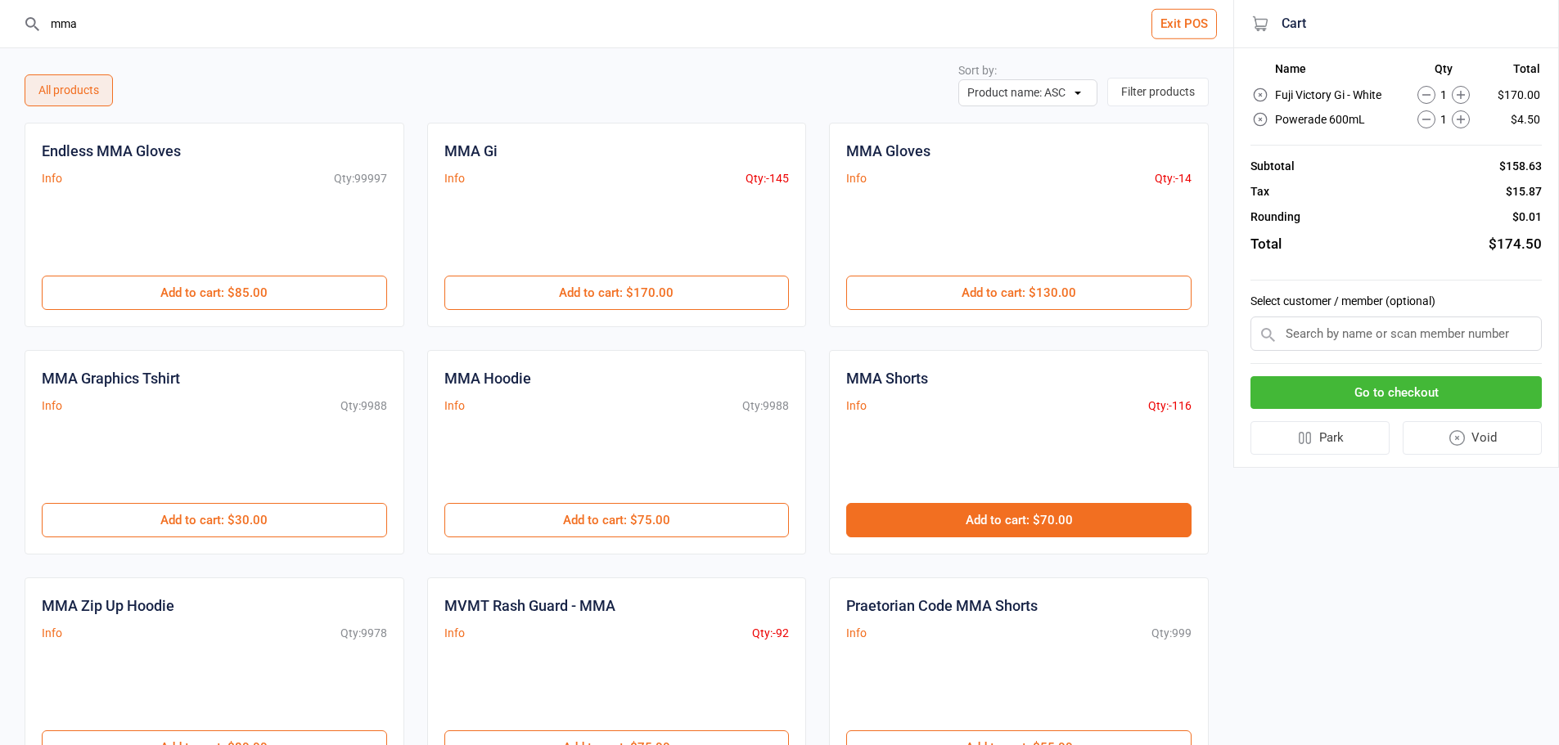
click at [923, 519] on button "Add to cart : $70.00" at bounding box center [1018, 520] width 345 height 34
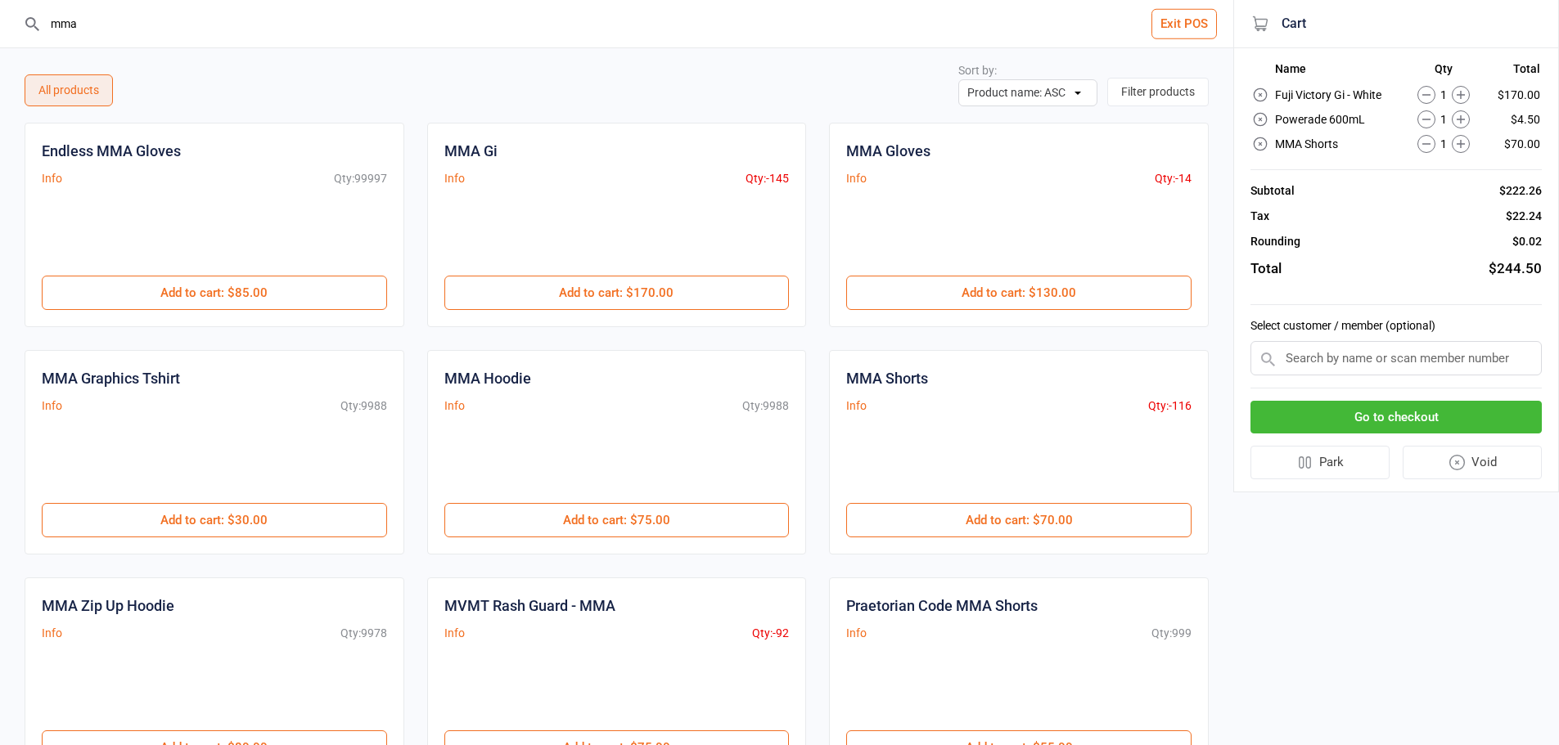
click at [88, 9] on input "mma" at bounding box center [627, 23] width 1168 height 47
type input "m"
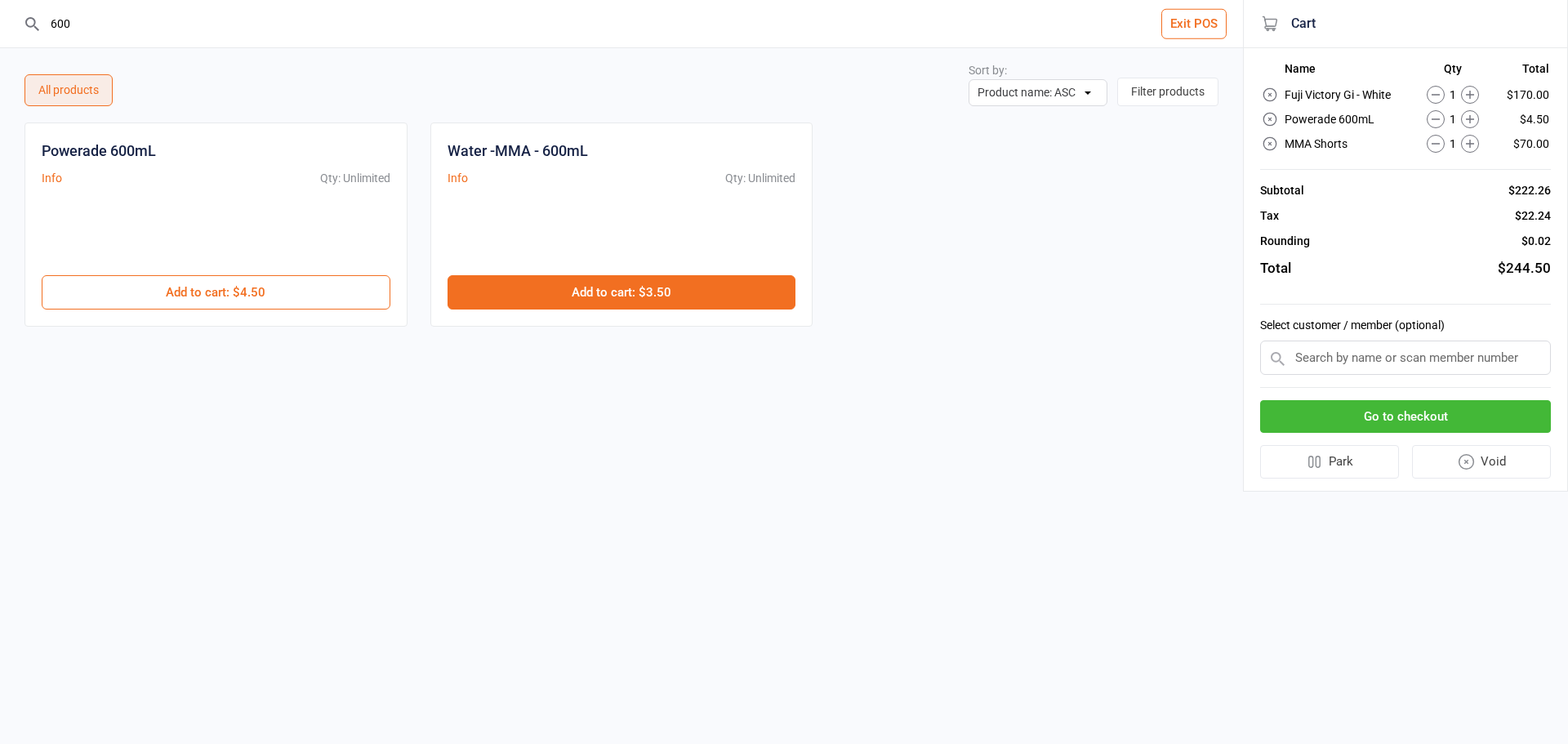
click at [593, 303] on button "Add to cart : $3.50" at bounding box center [621, 293] width 348 height 34
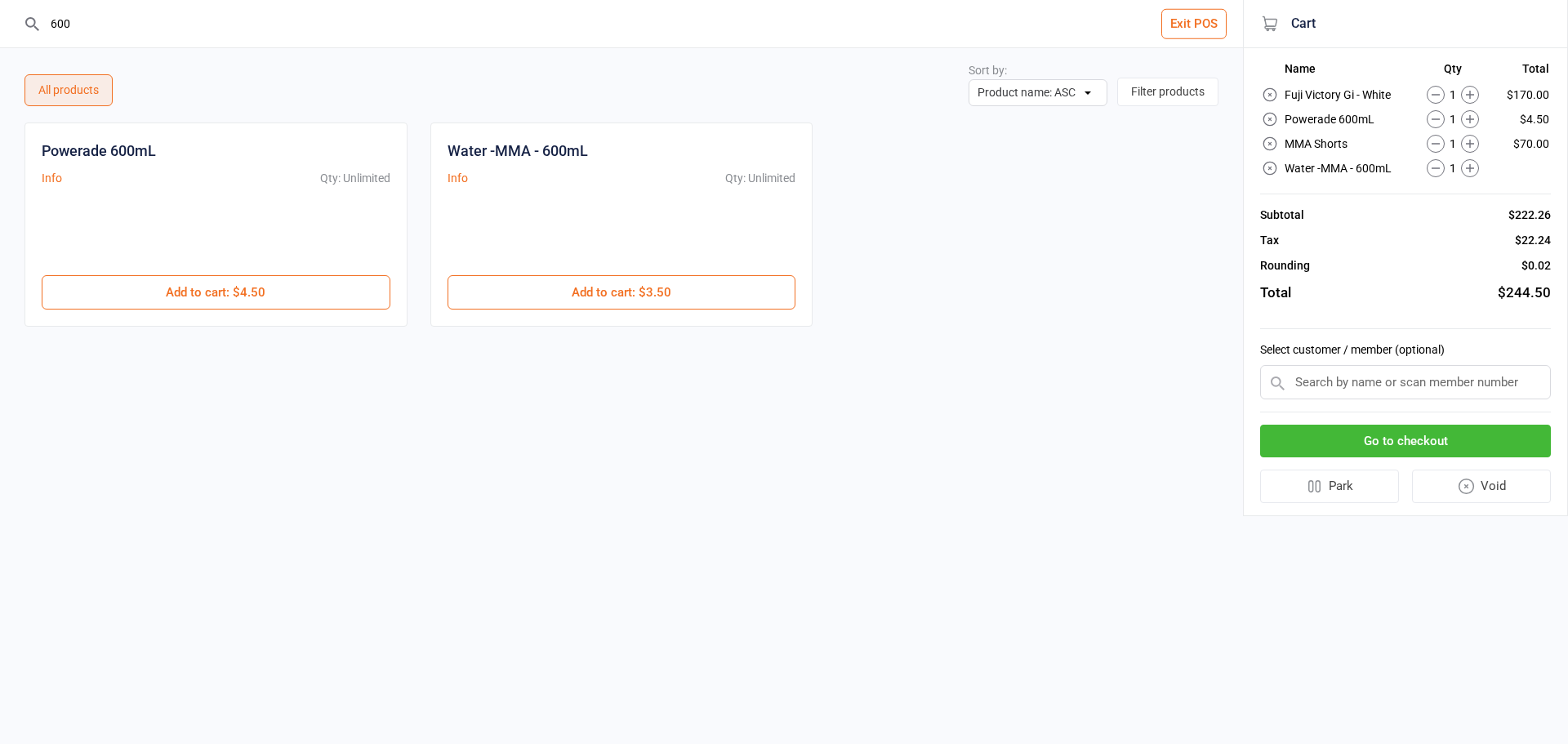
click at [93, 16] on input "600" at bounding box center [632, 23] width 1178 height 47
type input "6"
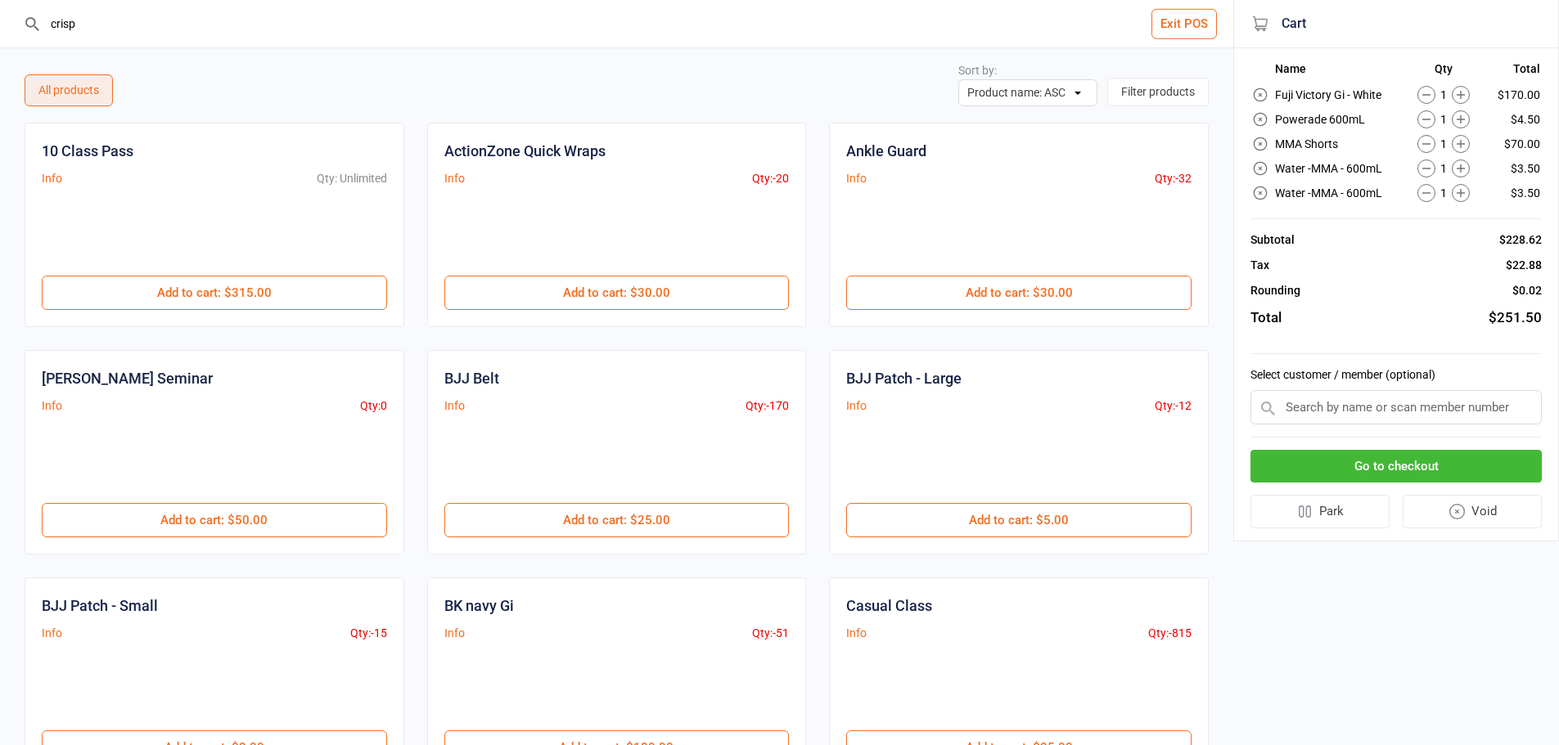
click at [152, 15] on input "crisp" at bounding box center [627, 23] width 1168 height 47
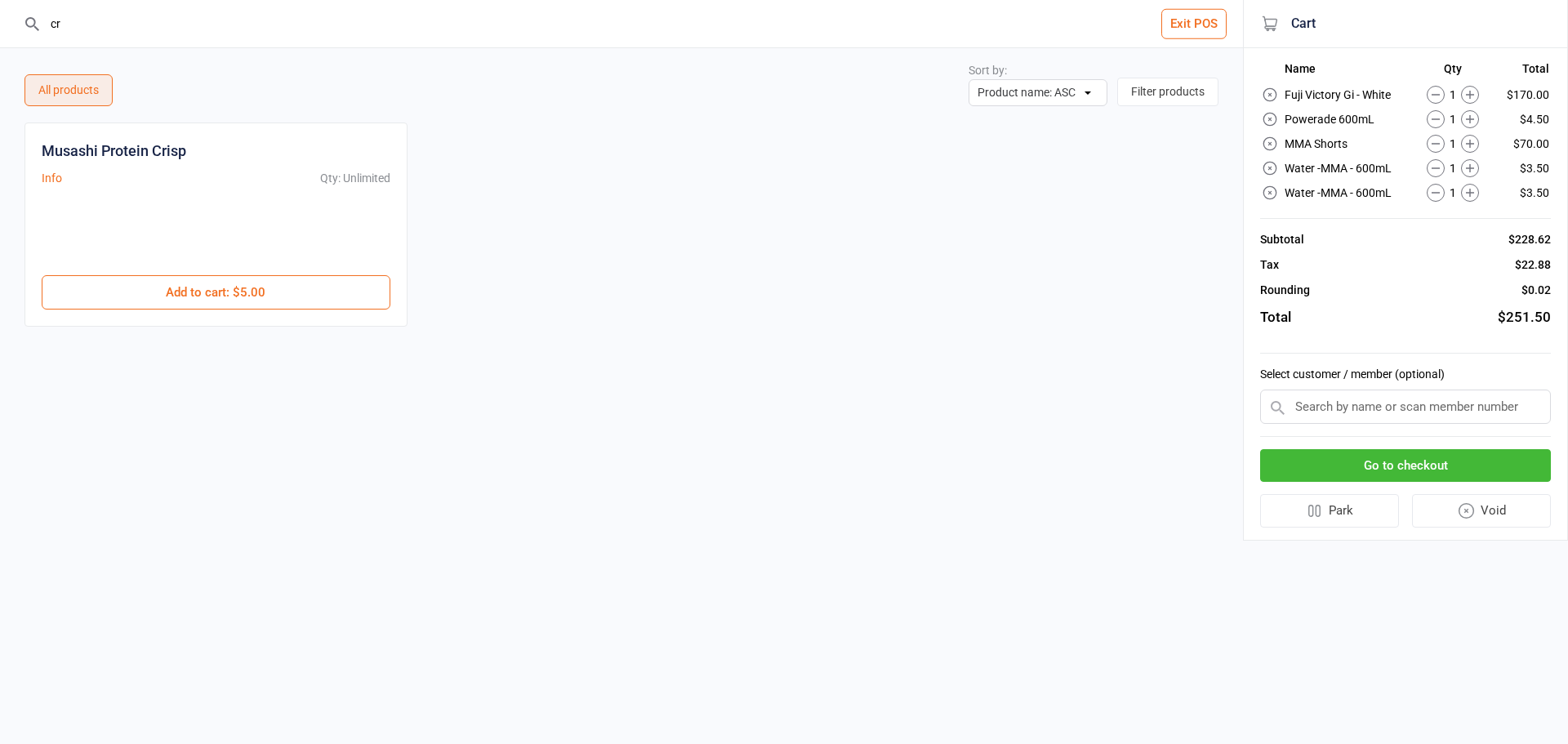
type input "c"
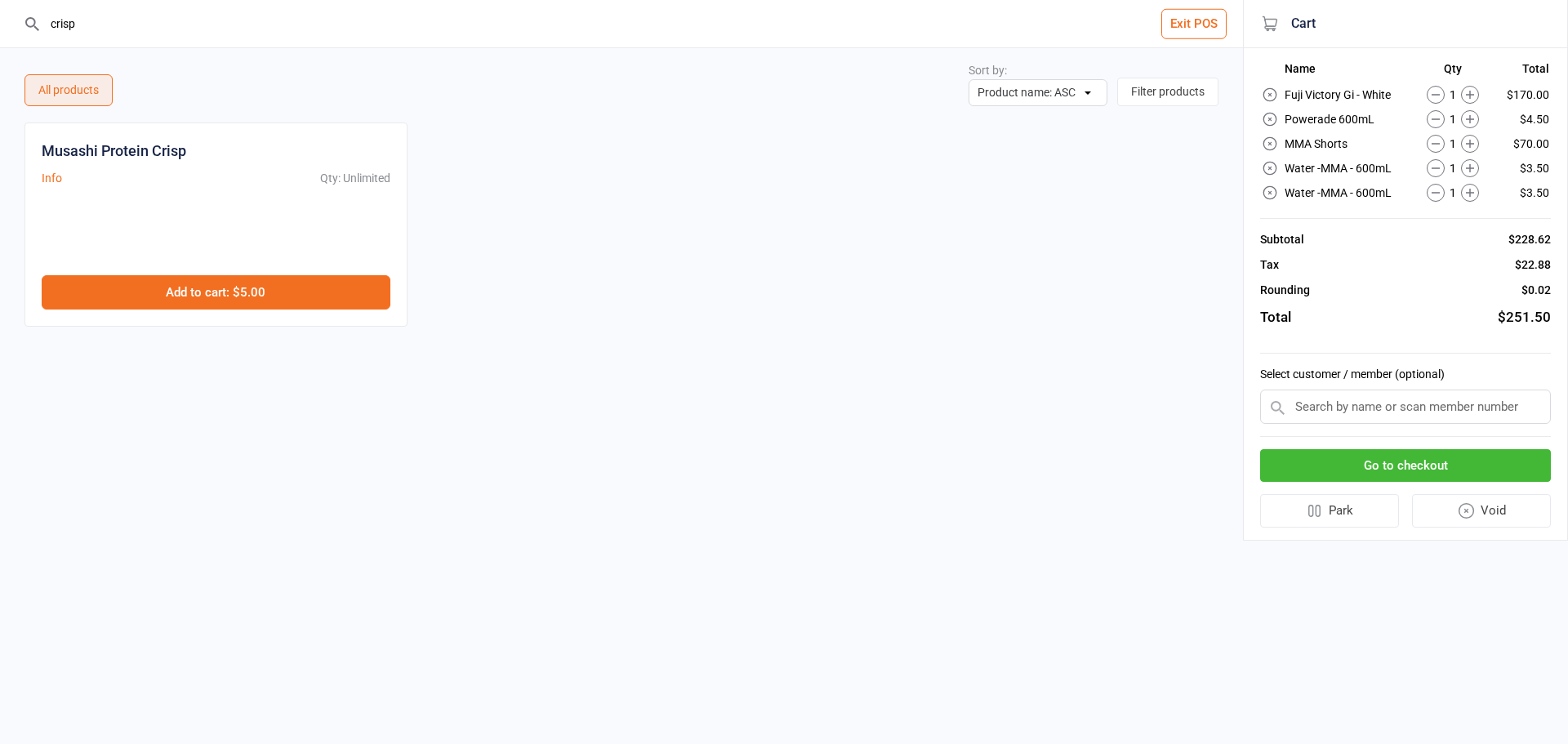
click at [328, 298] on button "Add to cart : $5.00" at bounding box center [216, 293] width 348 height 34
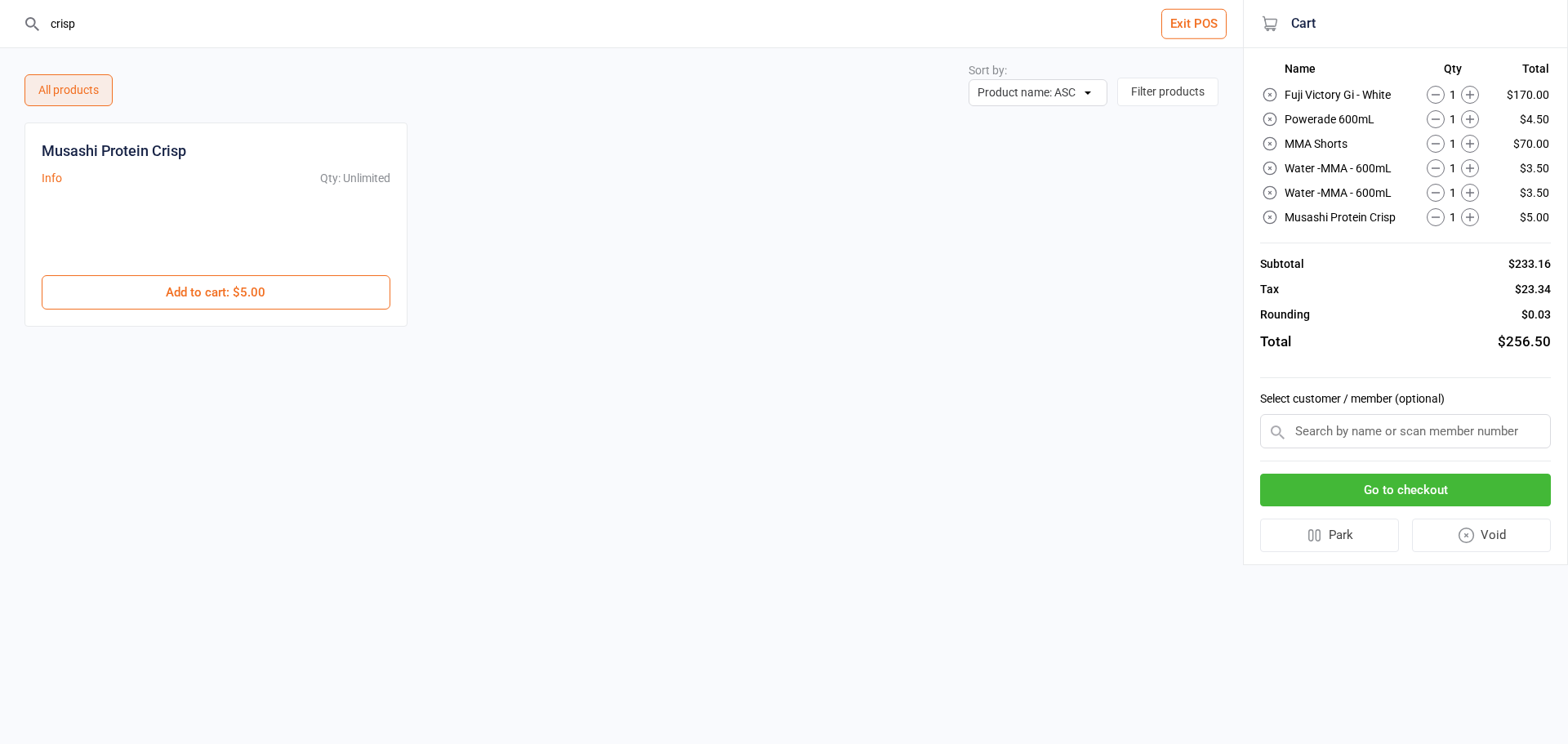
click at [1473, 128] on circle at bounding box center [1469, 119] width 17 height 17
click at [1274, 199] on icon at bounding box center [1270, 193] width 12 height 12
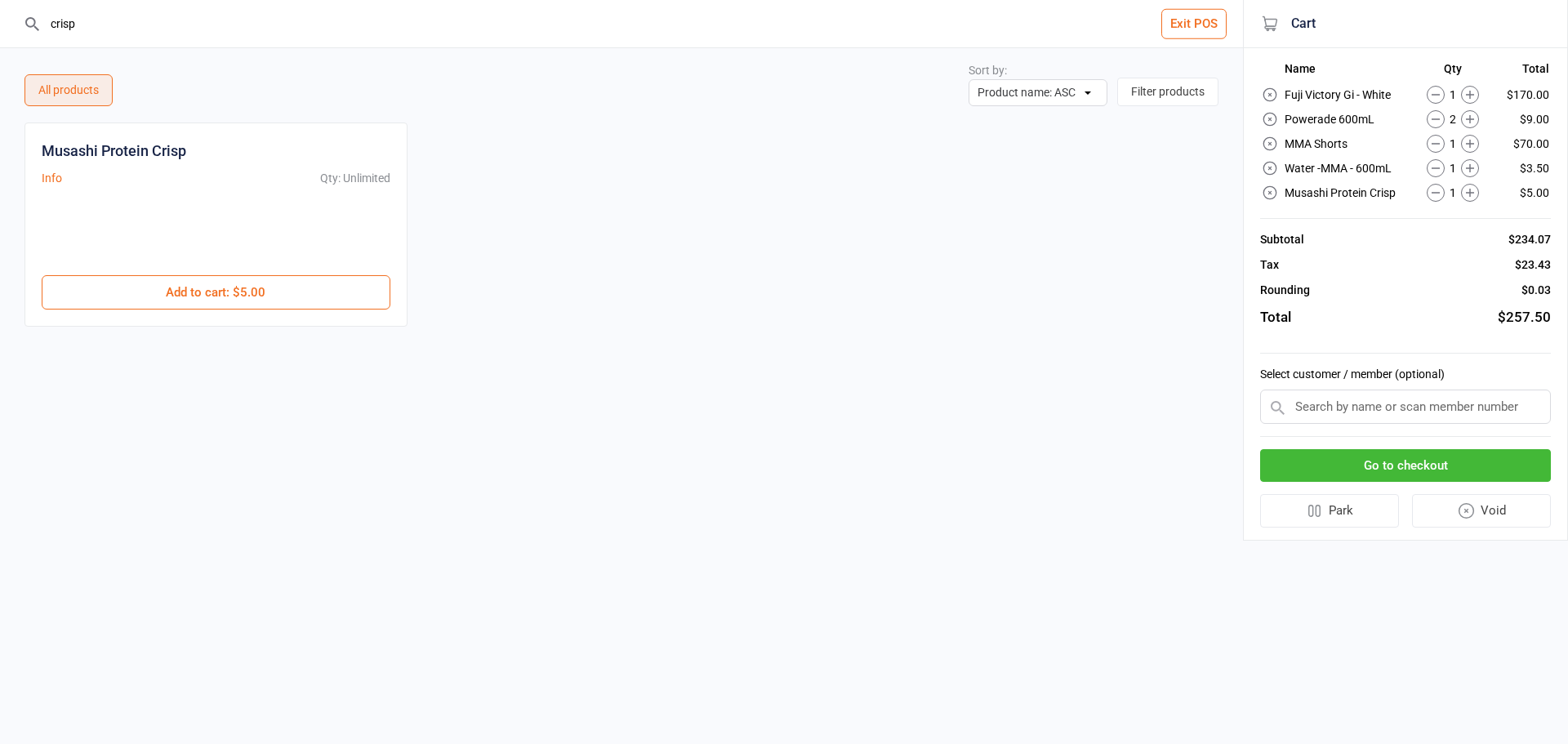
click at [1478, 170] on circle at bounding box center [1469, 168] width 17 height 17
click at [1466, 124] on icon at bounding box center [1470, 119] width 18 height 18
click at [472, 25] on input "crisp" at bounding box center [632, 23] width 1178 height 47
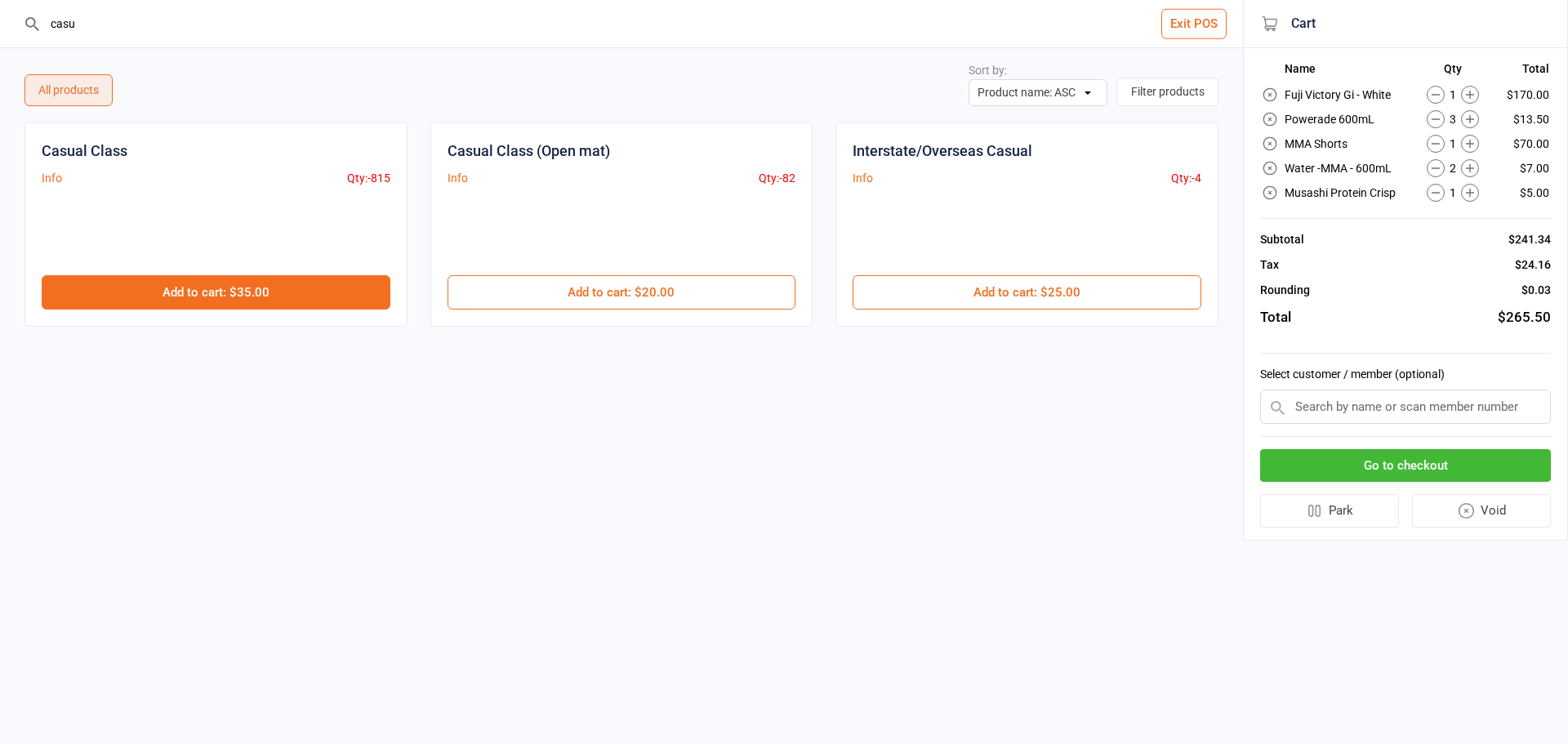
type input "casu"
click at [319, 287] on button "Add to cart : $35.00" at bounding box center [216, 293] width 348 height 34
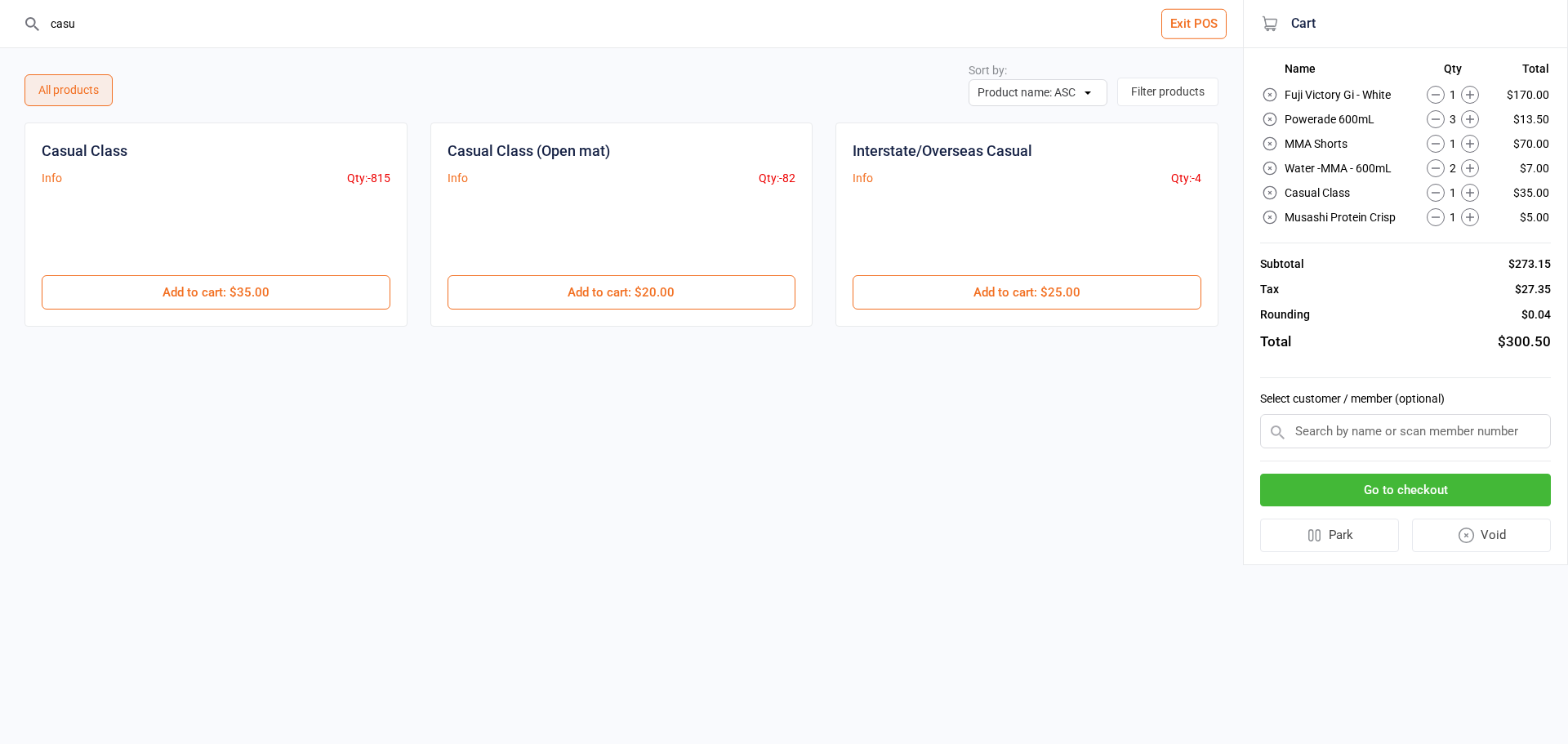
click at [1463, 124] on circle at bounding box center [1469, 119] width 17 height 17
click at [494, 32] on input "casu" at bounding box center [632, 23] width 1178 height 47
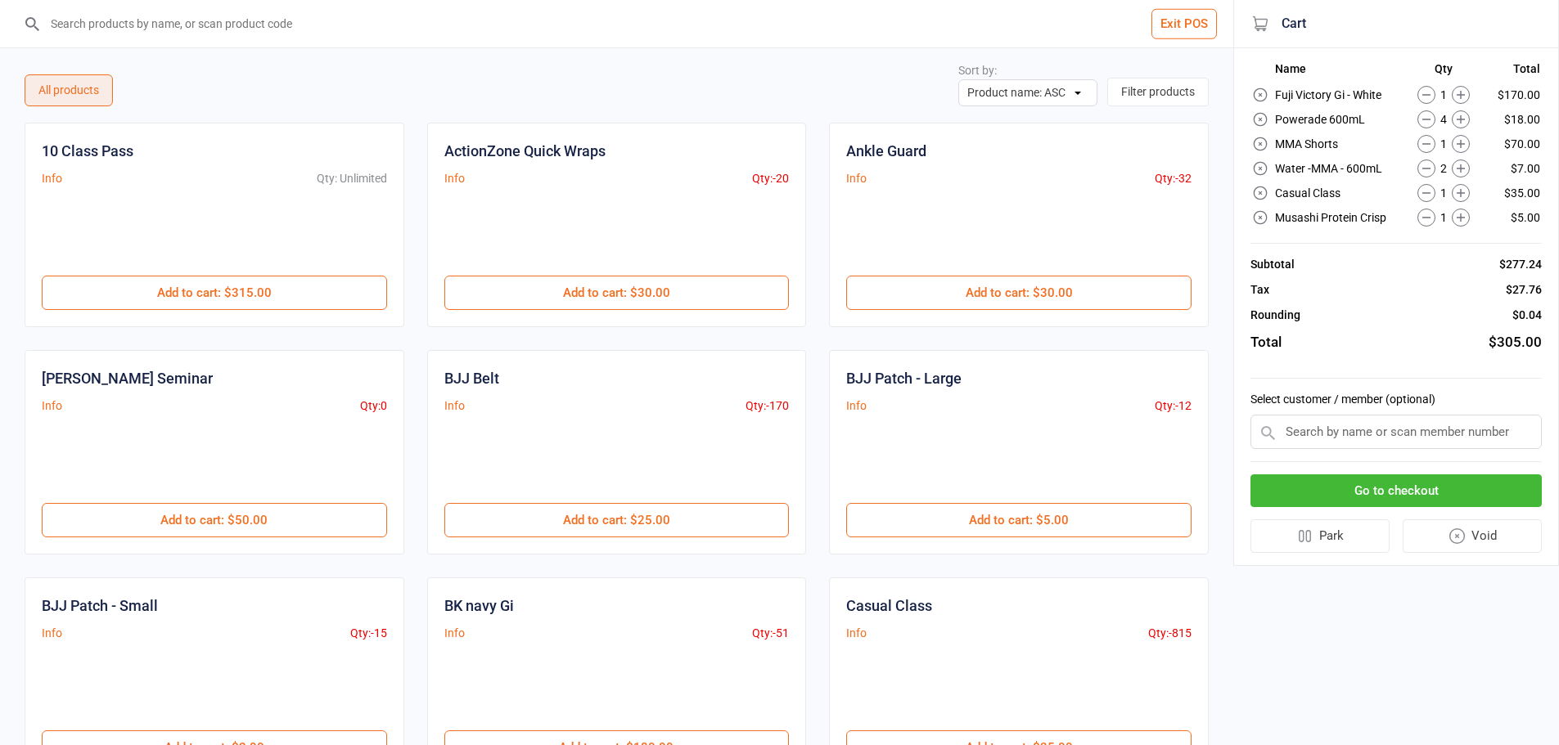
click at [1471, 122] on div "4" at bounding box center [1443, 119] width 80 height 18
click at [1463, 118] on icon at bounding box center [1461, 119] width 18 height 18
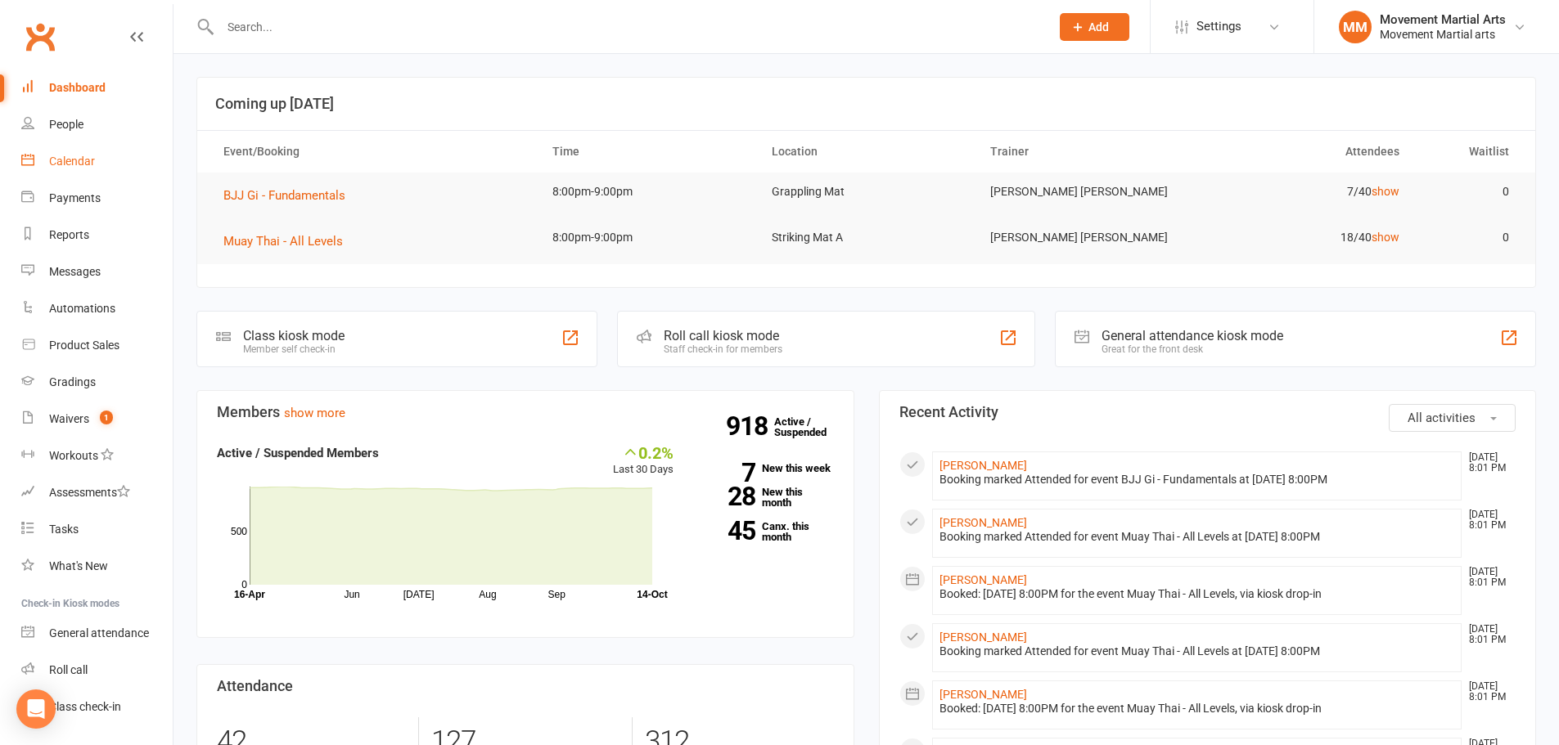
click at [88, 159] on div "Calendar" at bounding box center [72, 161] width 46 height 13
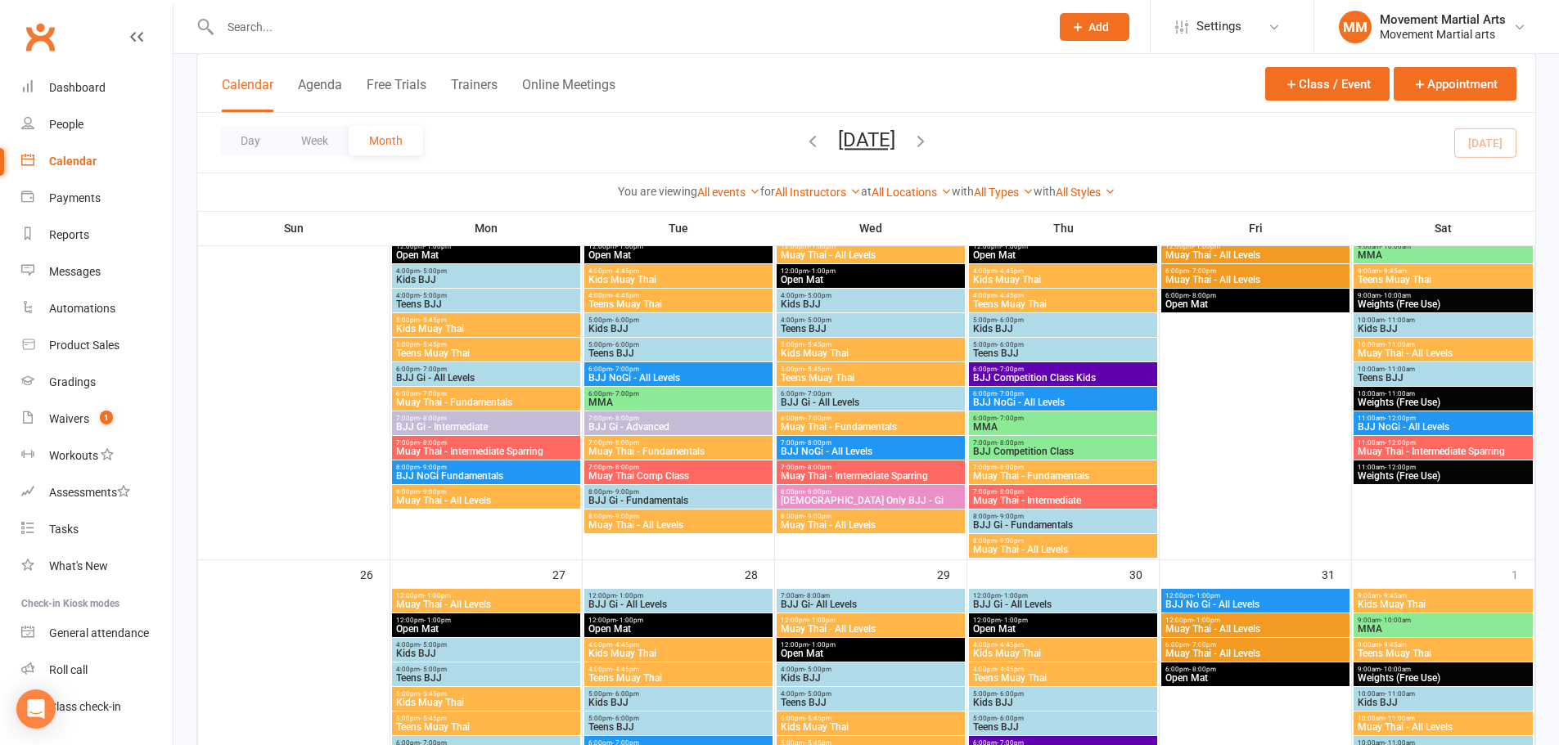
scroll to position [1528, 0]
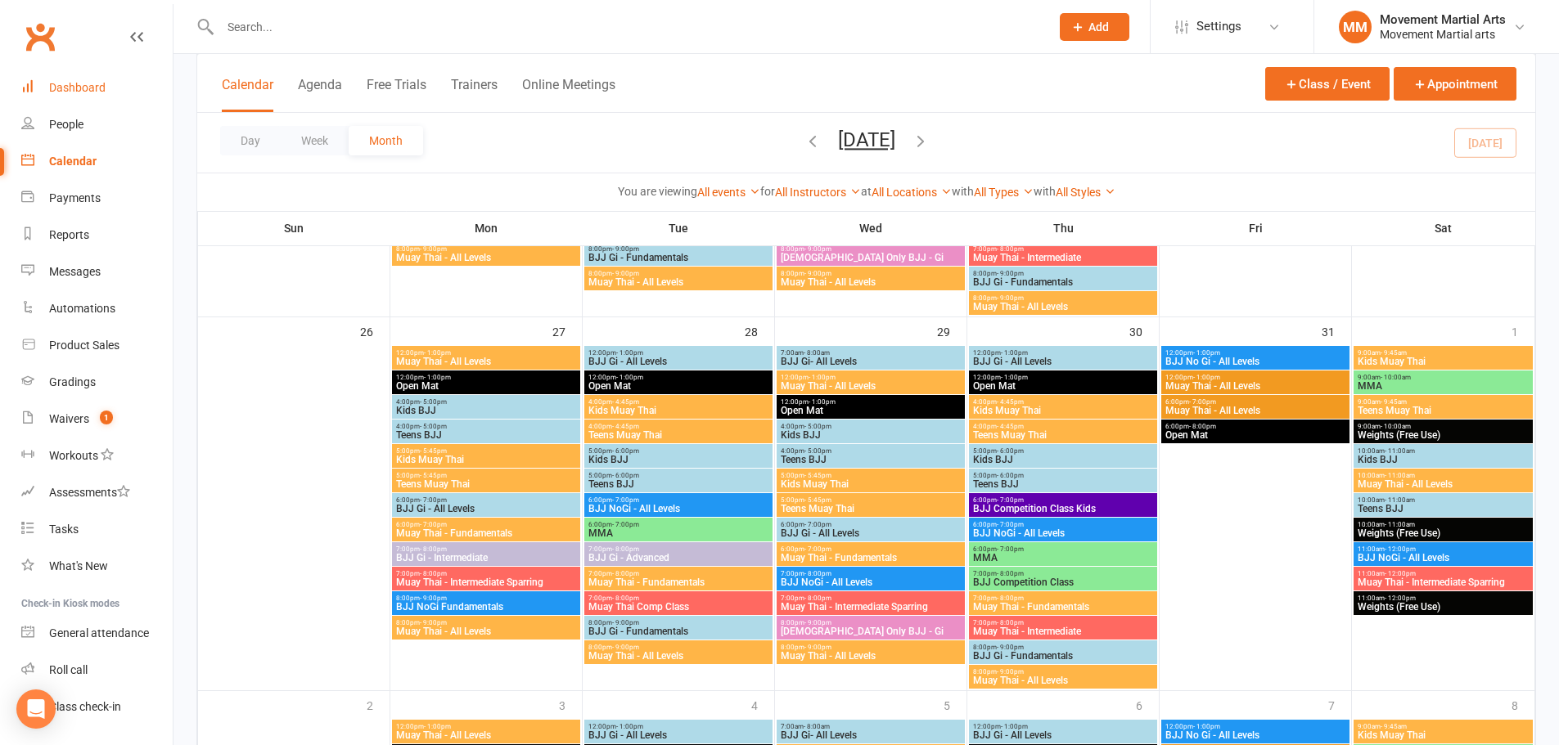
click at [80, 85] on div "Dashboard" at bounding box center [77, 87] width 56 height 13
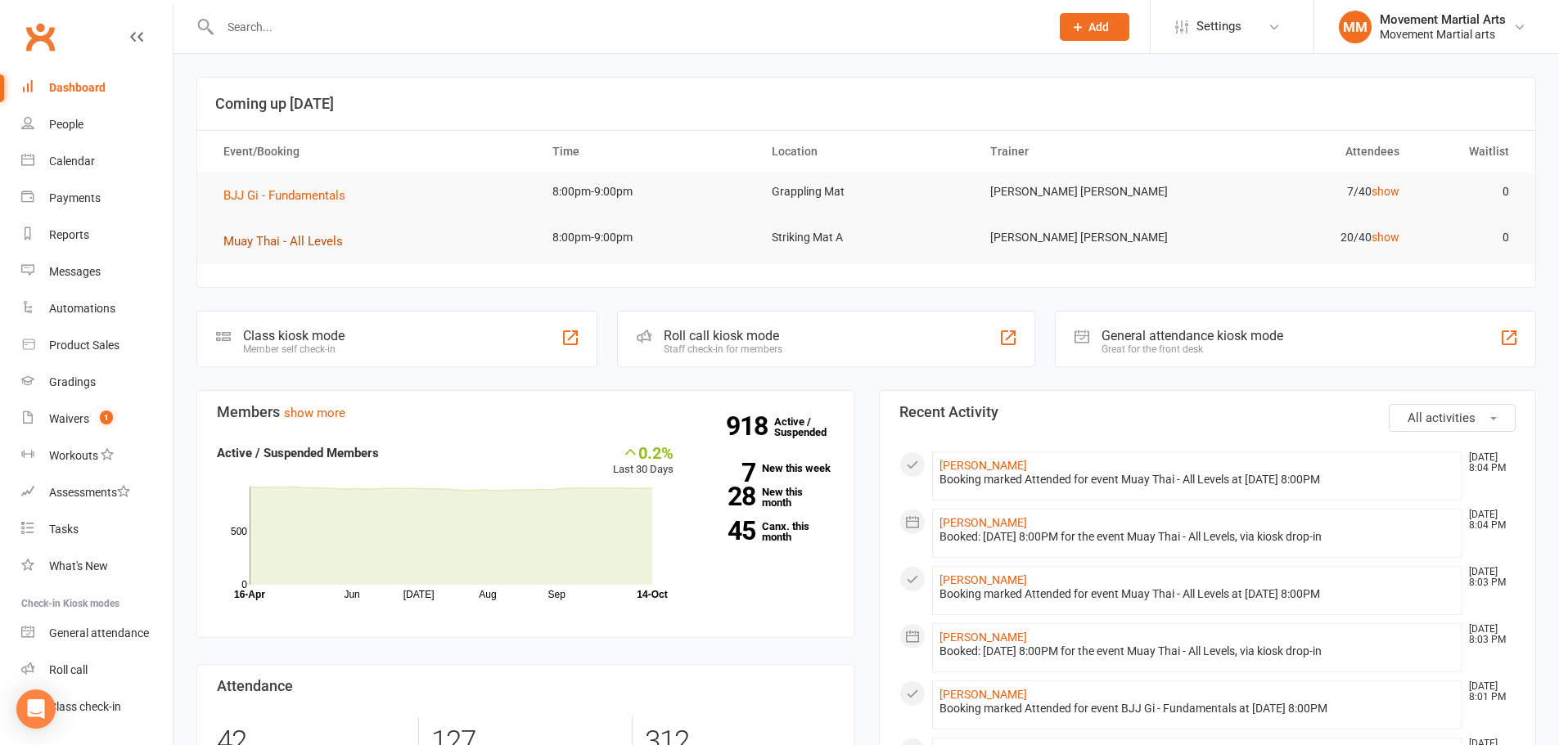
click at [280, 233] on button "Muay Thai - All Levels" at bounding box center [288, 242] width 131 height 20
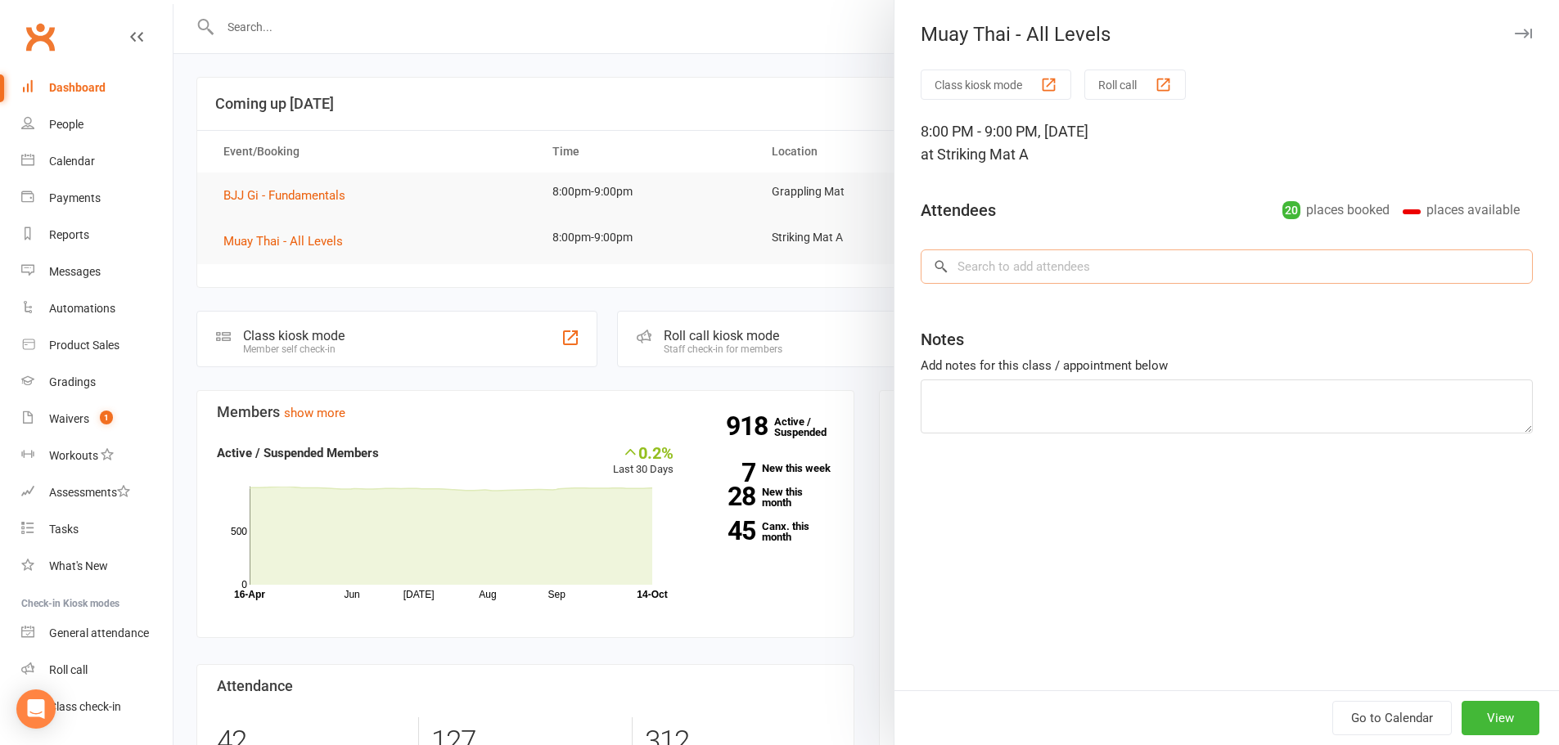
click at [1128, 265] on input "search" at bounding box center [1227, 267] width 612 height 34
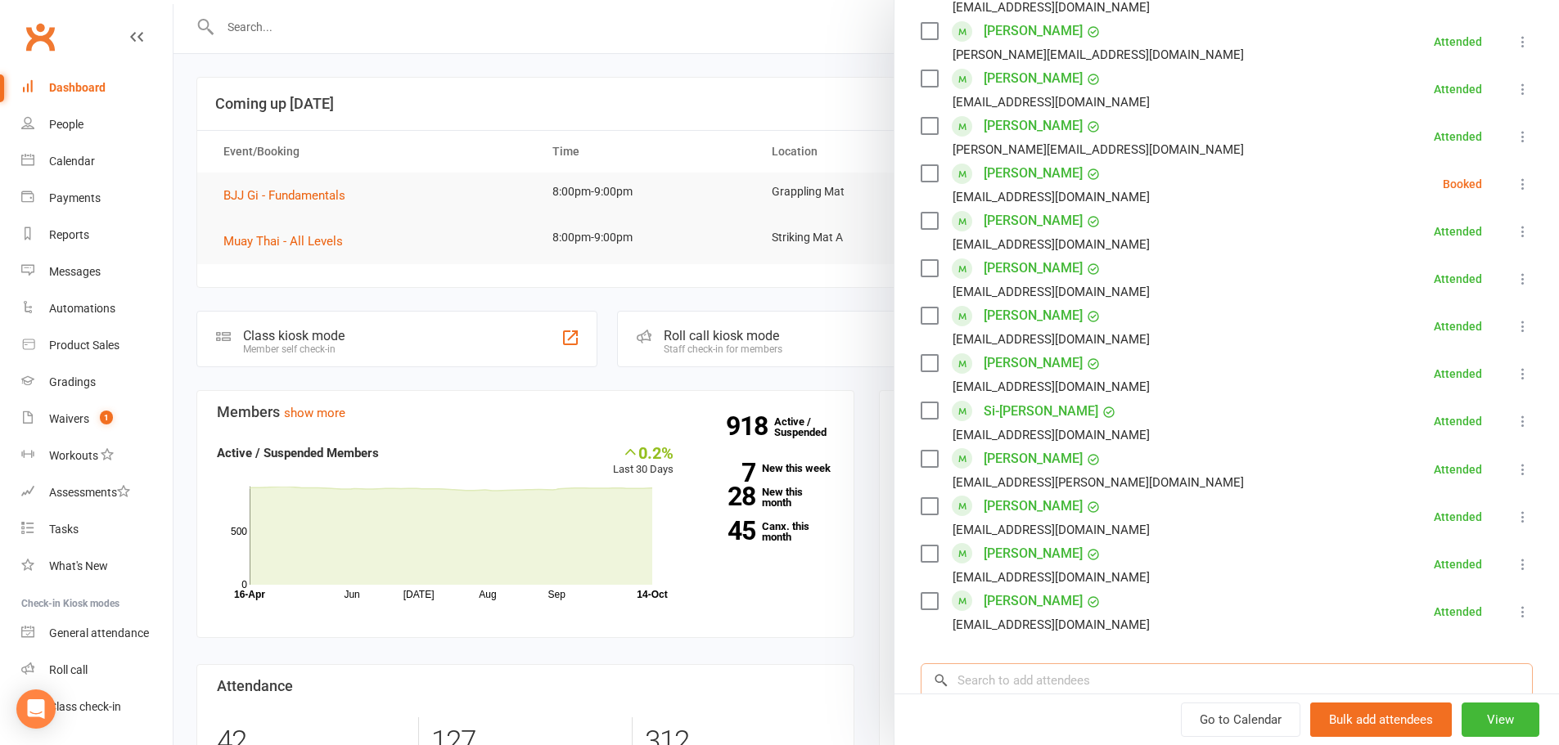
scroll to position [763, 0]
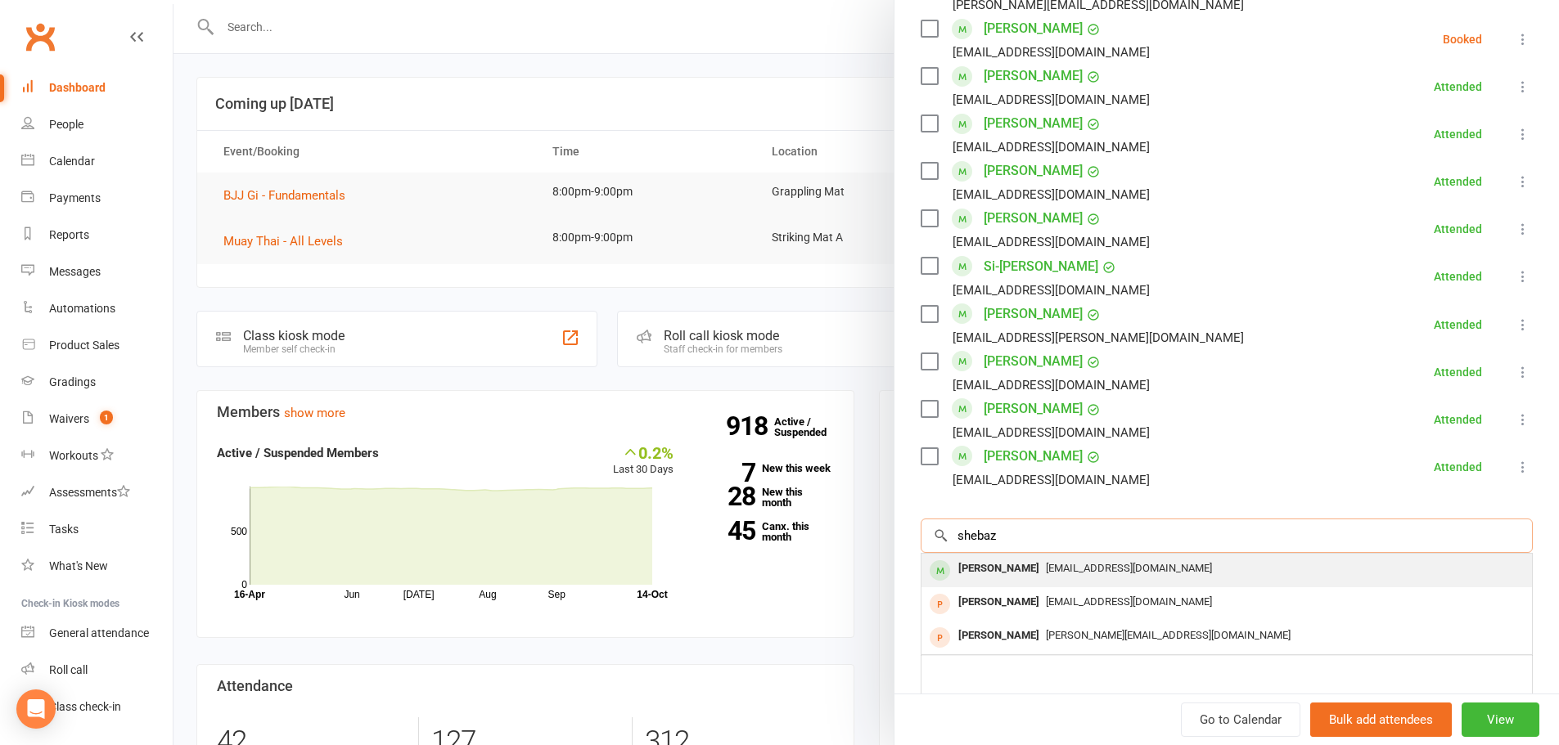
type input "shebaz"
click at [1056, 561] on div "Nidaamirkhan@hotmail.com" at bounding box center [1226, 569] width 597 height 24
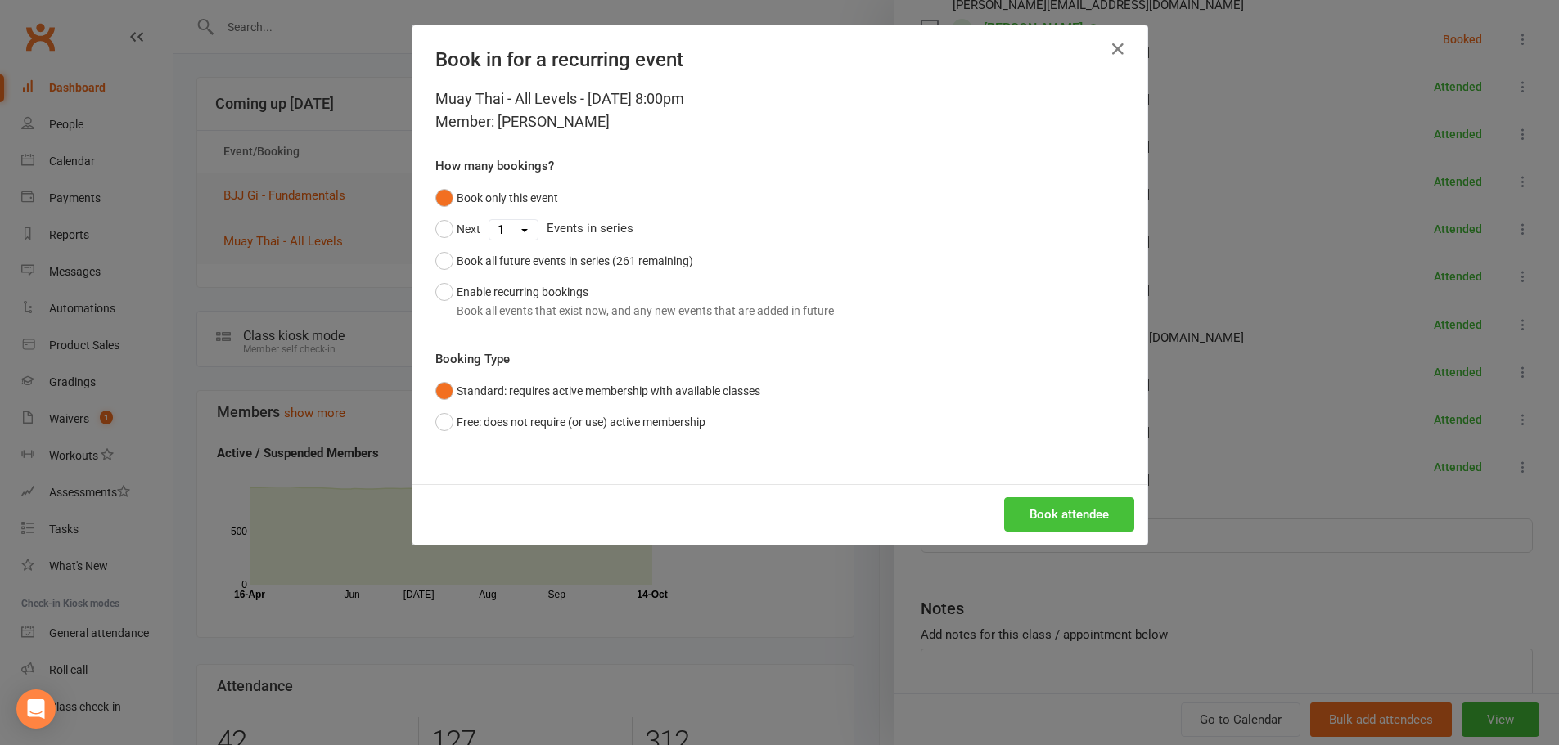
click at [1063, 515] on button "Book attendee" at bounding box center [1069, 515] width 130 height 34
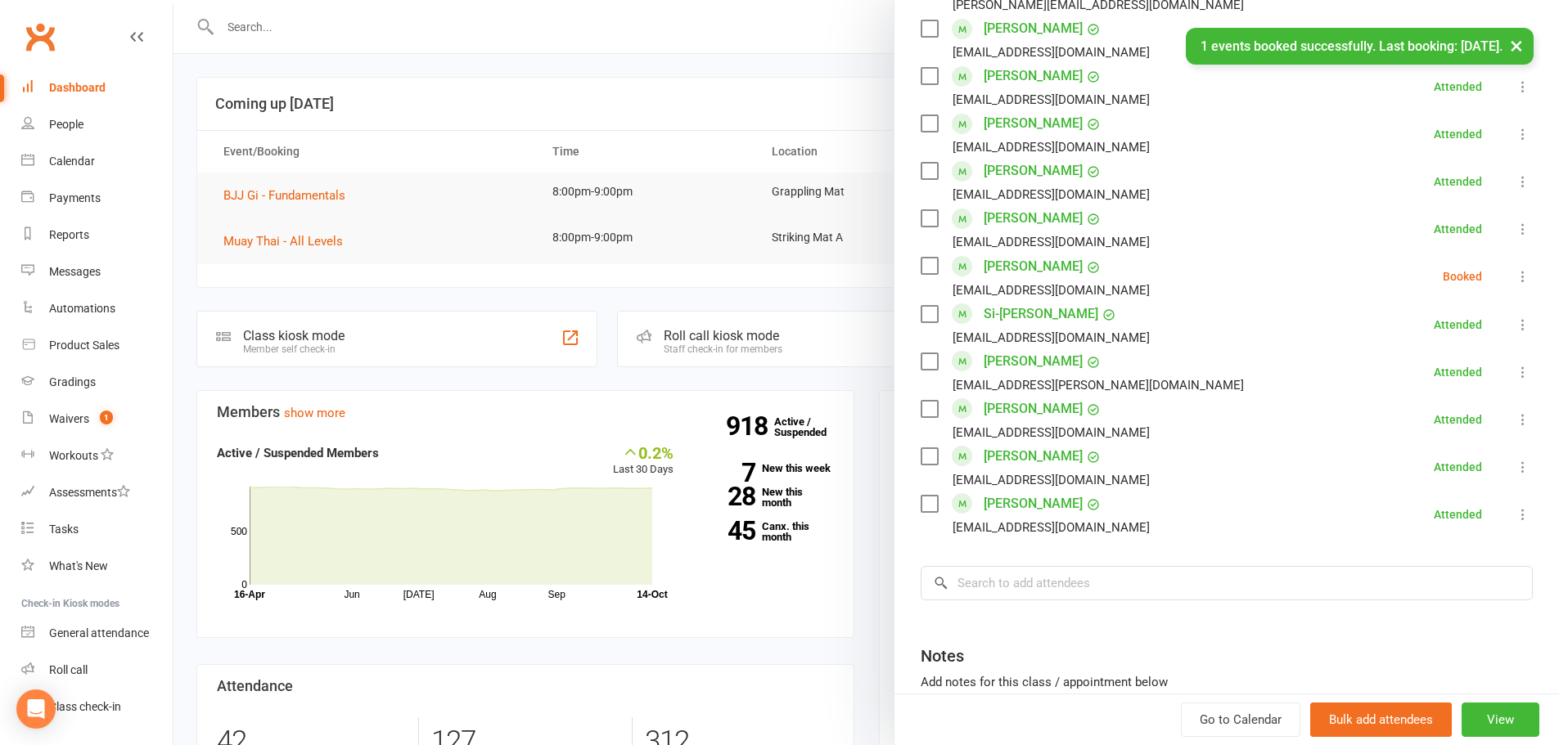
click at [1515, 277] on icon at bounding box center [1523, 276] width 16 height 16
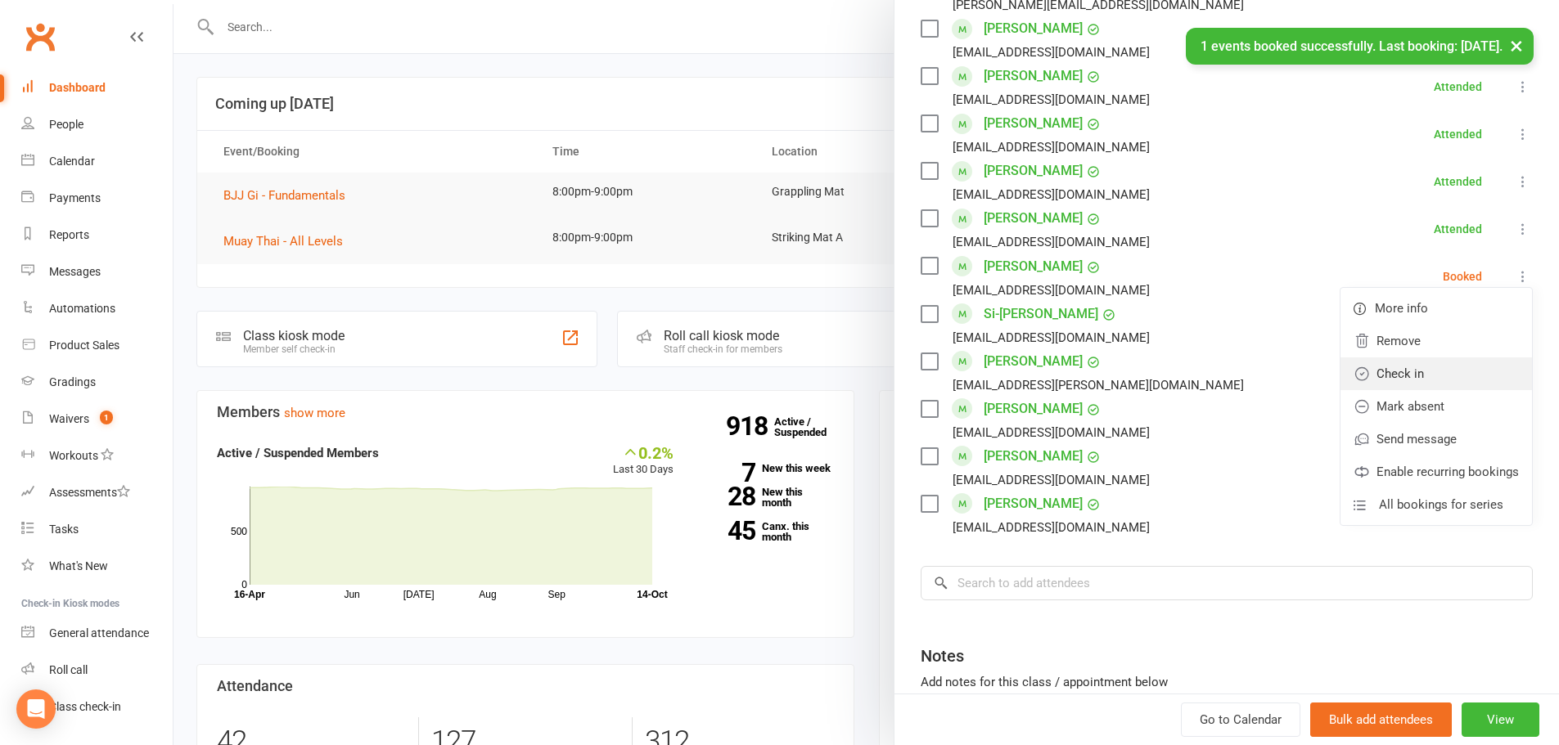
click at [1425, 360] on link "Check in" at bounding box center [1435, 374] width 191 height 33
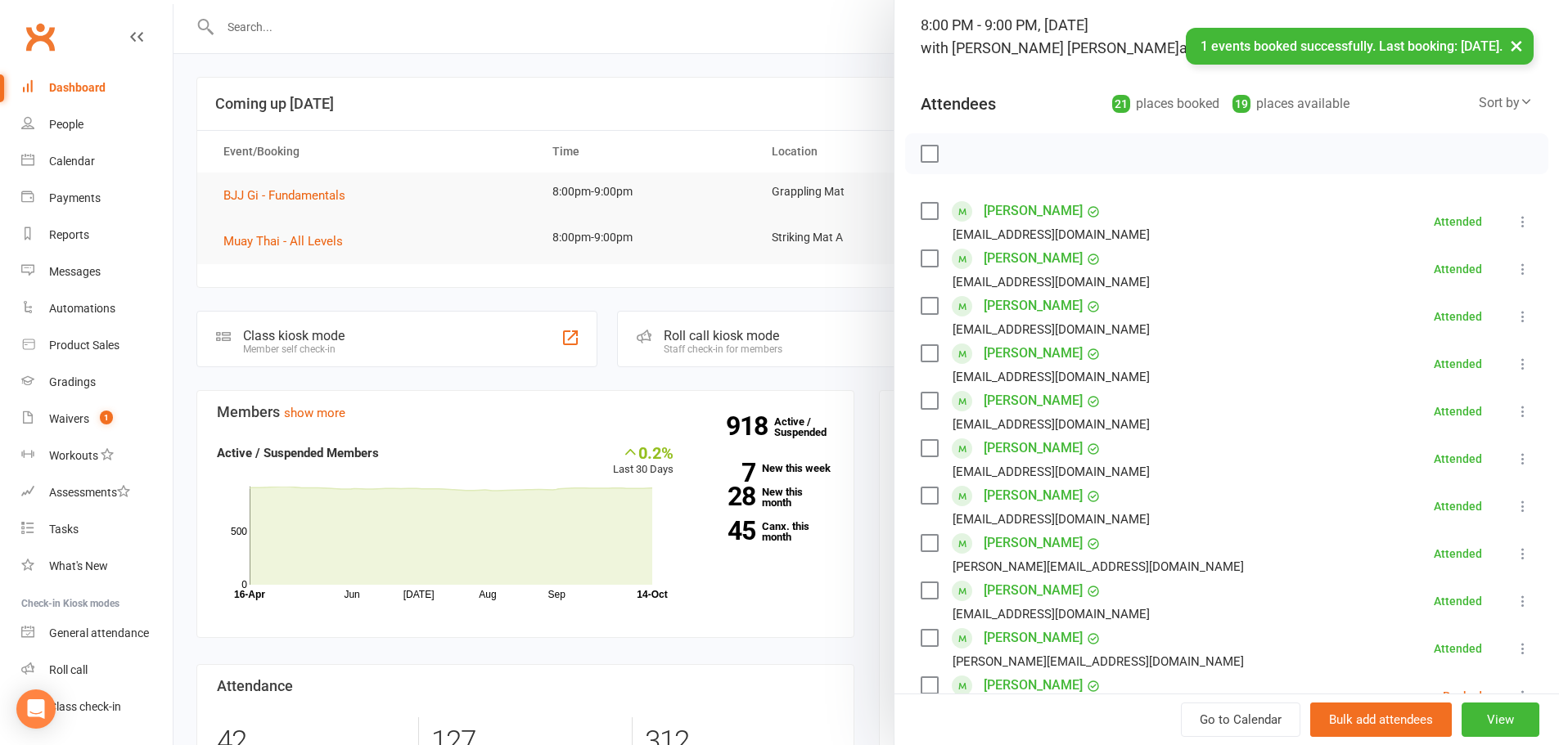
scroll to position [0, 0]
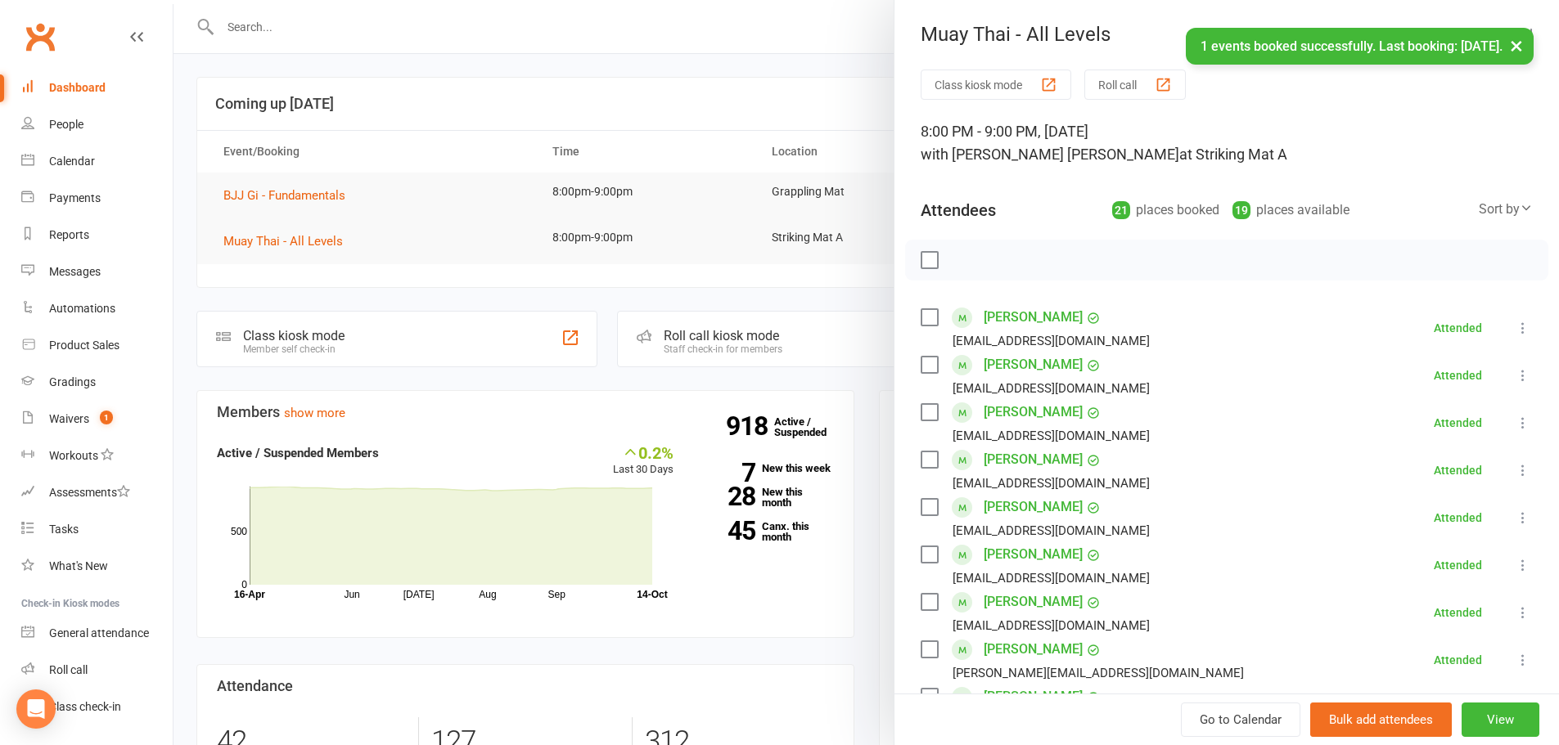
click at [858, 109] on div at bounding box center [865, 372] width 1385 height 745
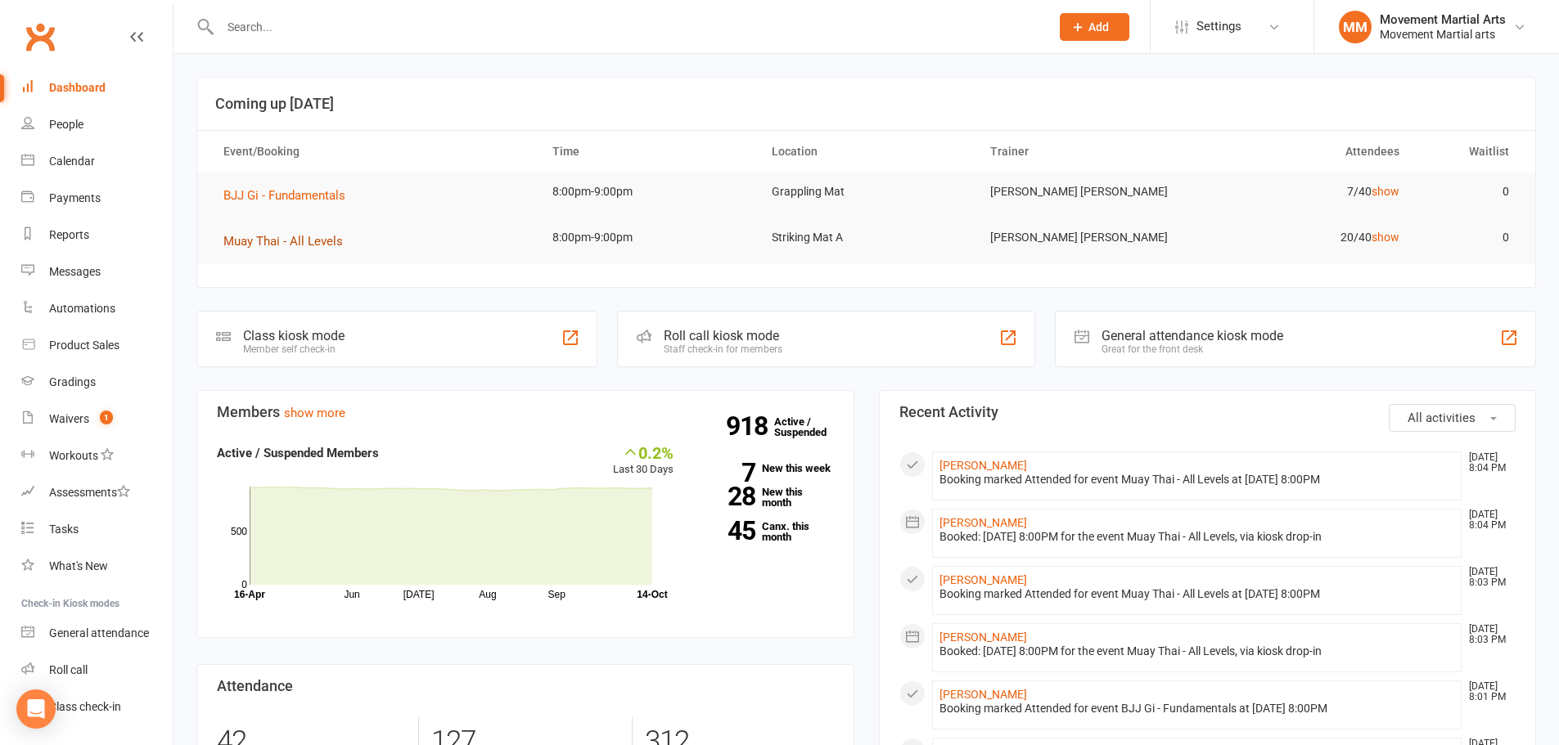
click at [297, 245] on span "Muay Thai - All Levels" at bounding box center [282, 241] width 119 height 15
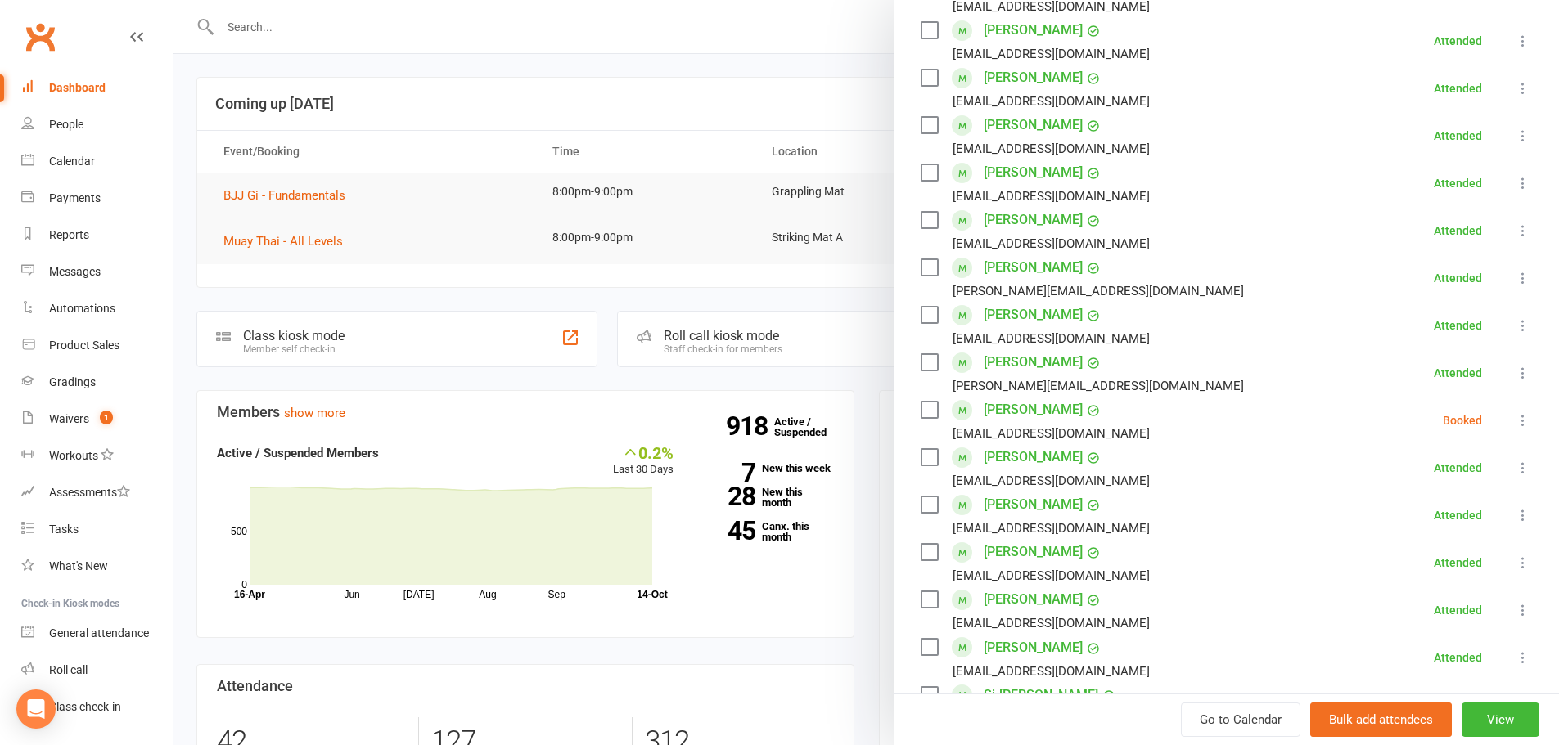
scroll to position [763, 0]
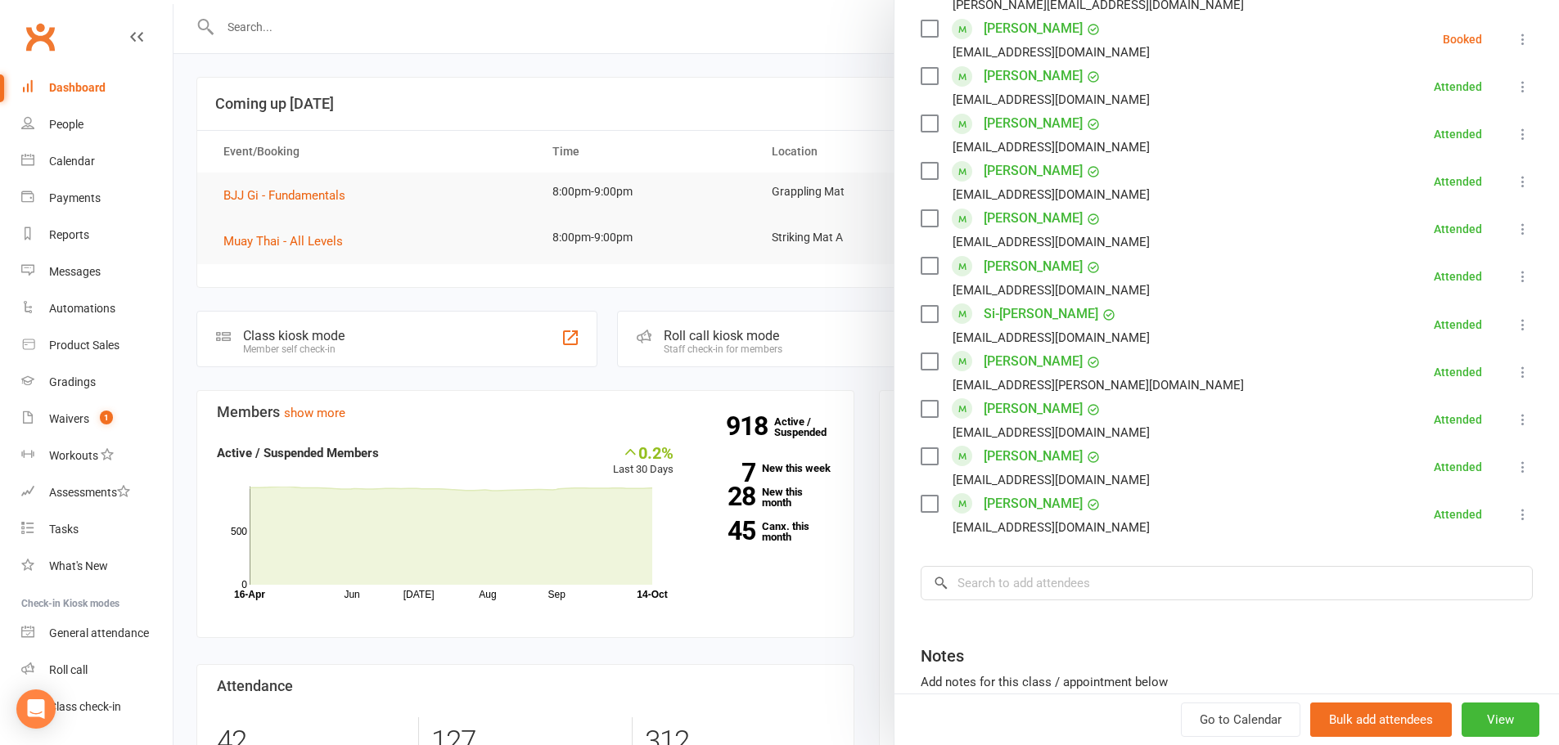
click at [1515, 272] on icon at bounding box center [1523, 276] width 16 height 16
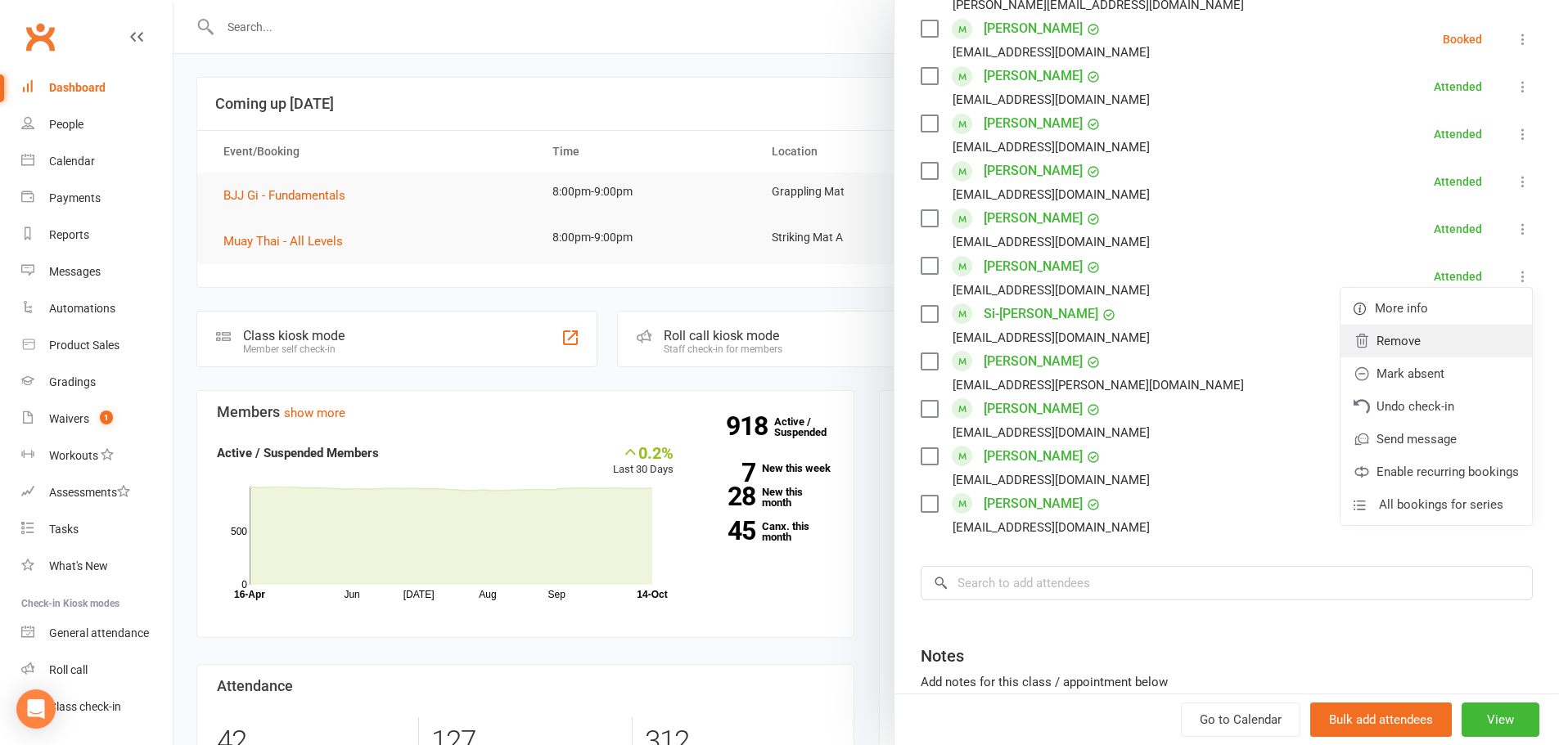
click at [1429, 348] on link "Remove" at bounding box center [1435, 341] width 191 height 33
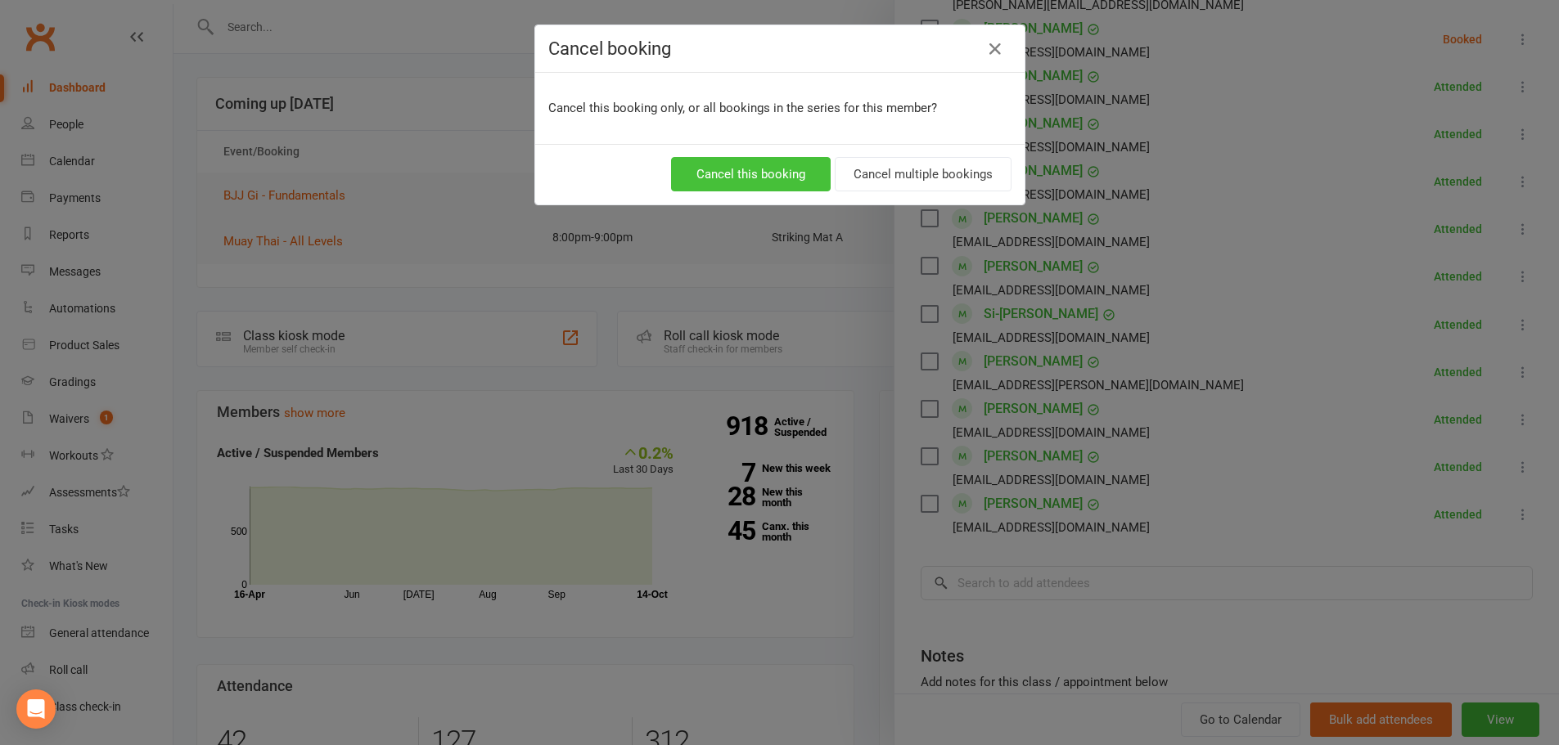
click at [737, 181] on button "Cancel this booking" at bounding box center [751, 174] width 160 height 34
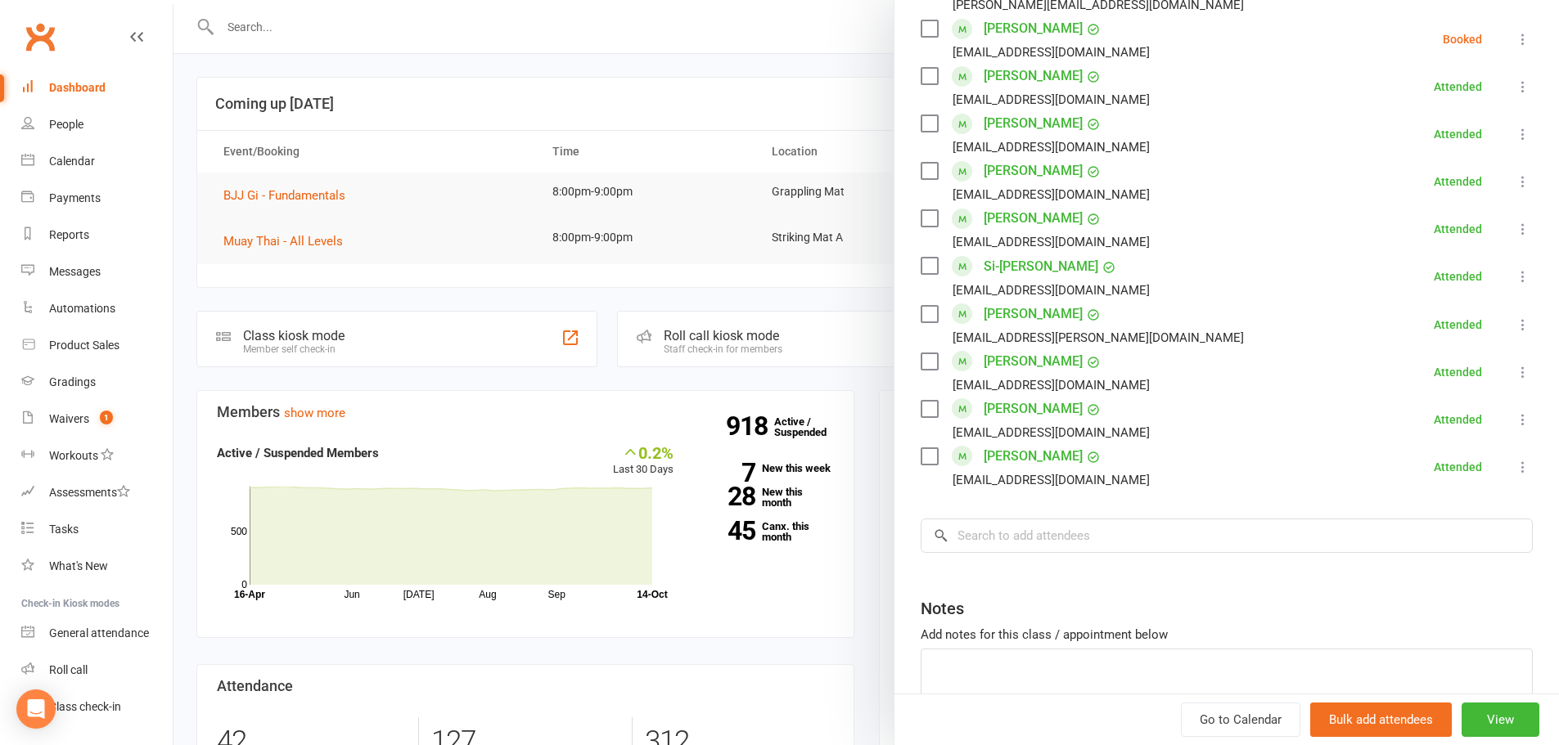
click at [196, 67] on div at bounding box center [865, 372] width 1385 height 745
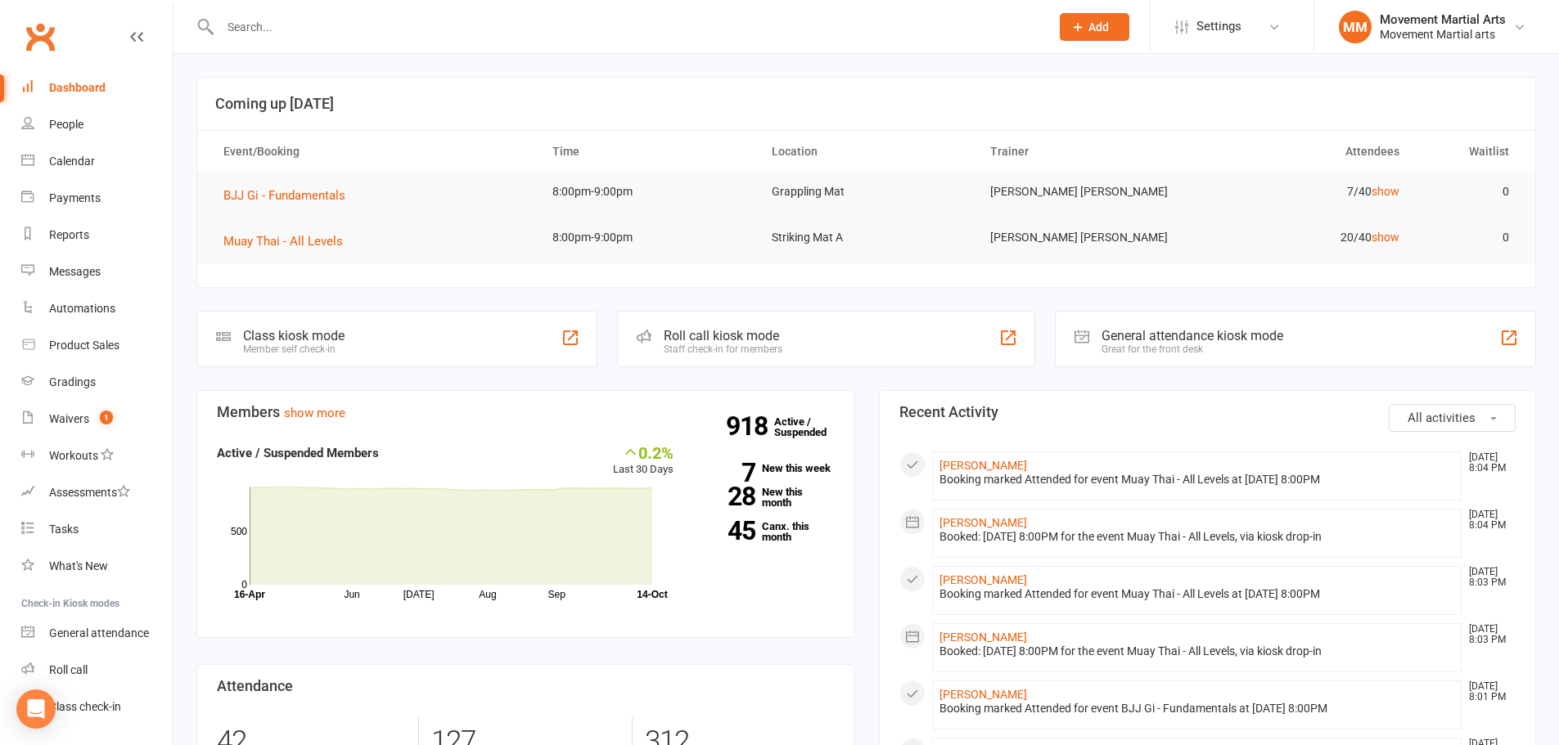
click at [268, 34] on input "text" at bounding box center [626, 27] width 823 height 23
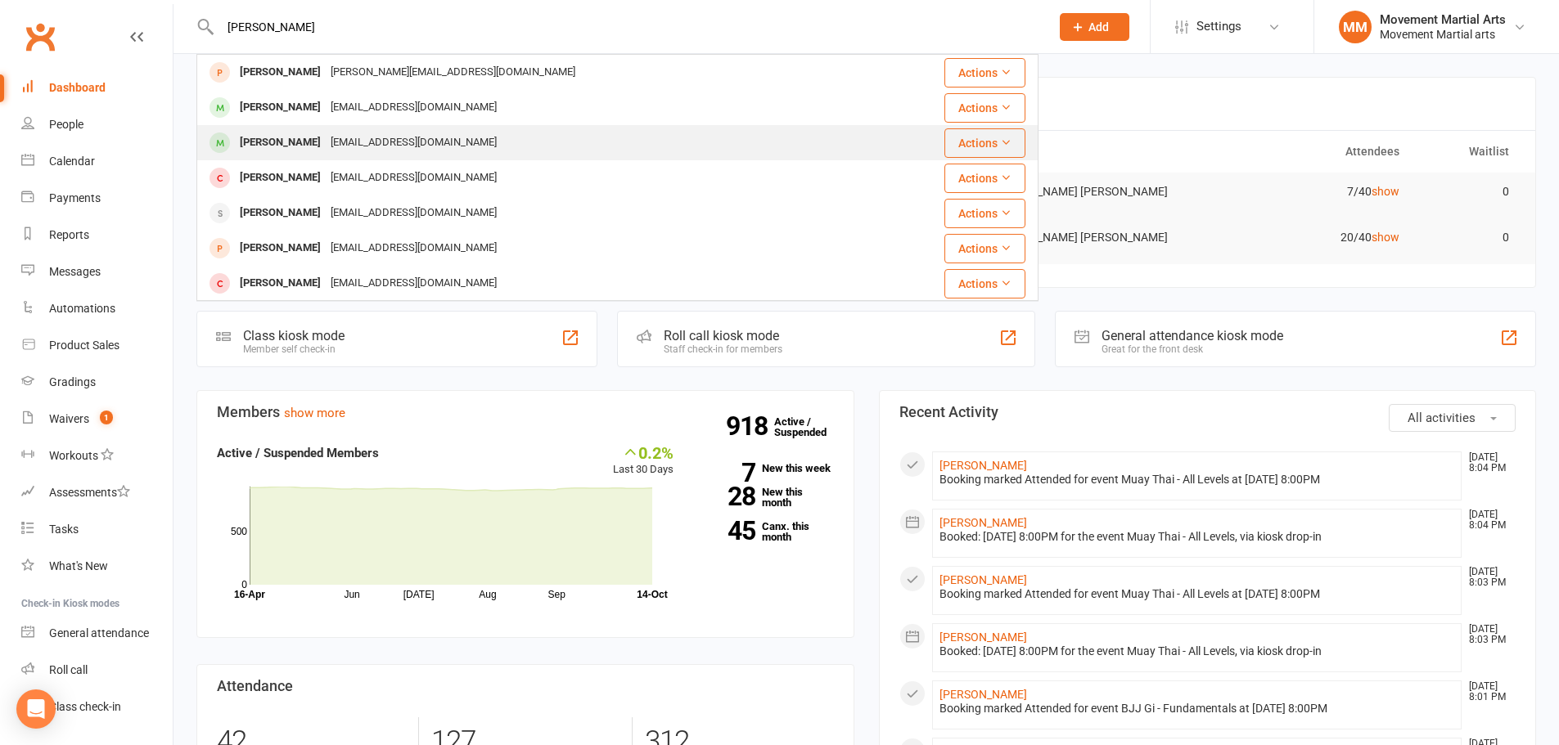
type input "eddie"
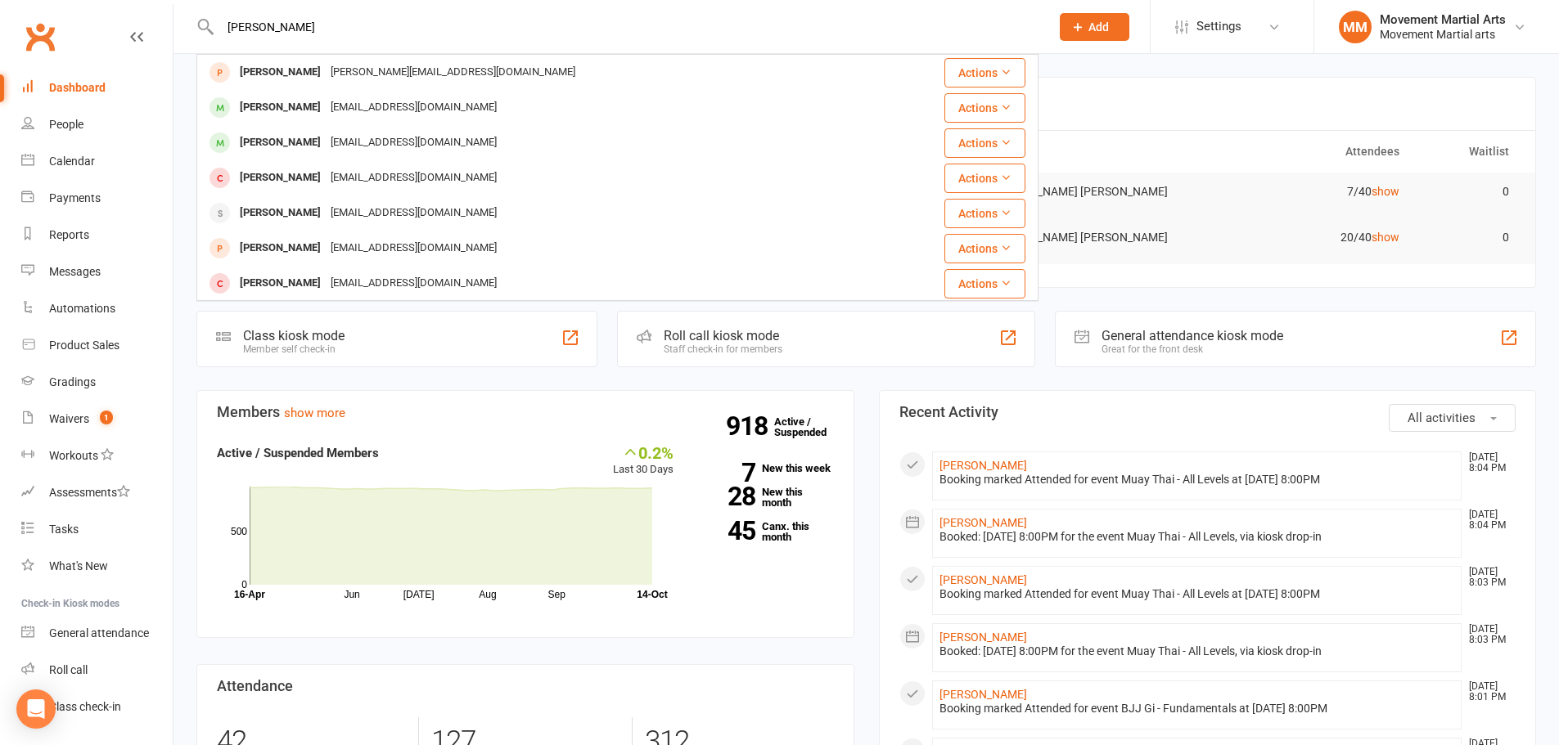
click at [326, 141] on div "Eddiemi96@hotmail.com" at bounding box center [414, 143] width 176 height 24
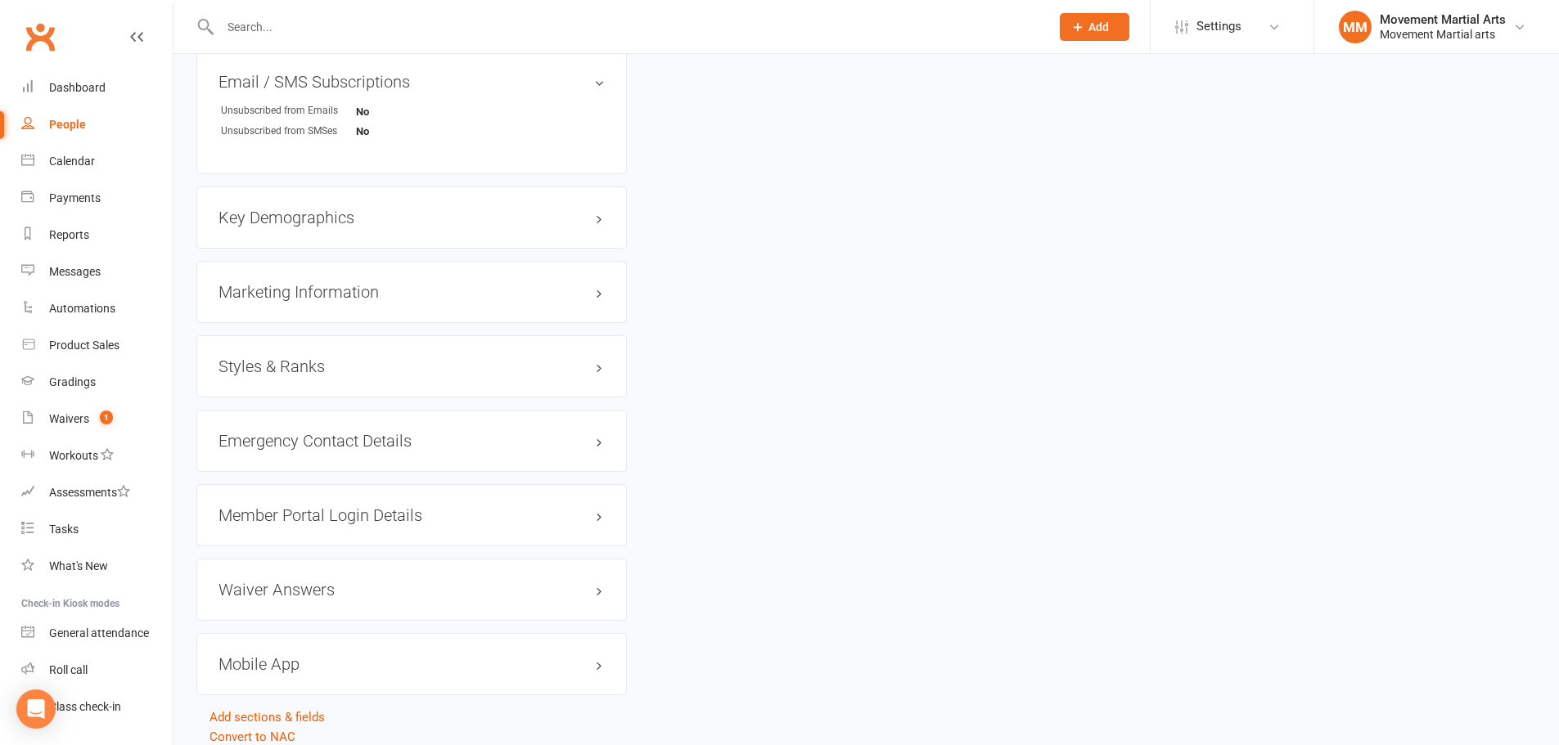
scroll to position [1146, 0]
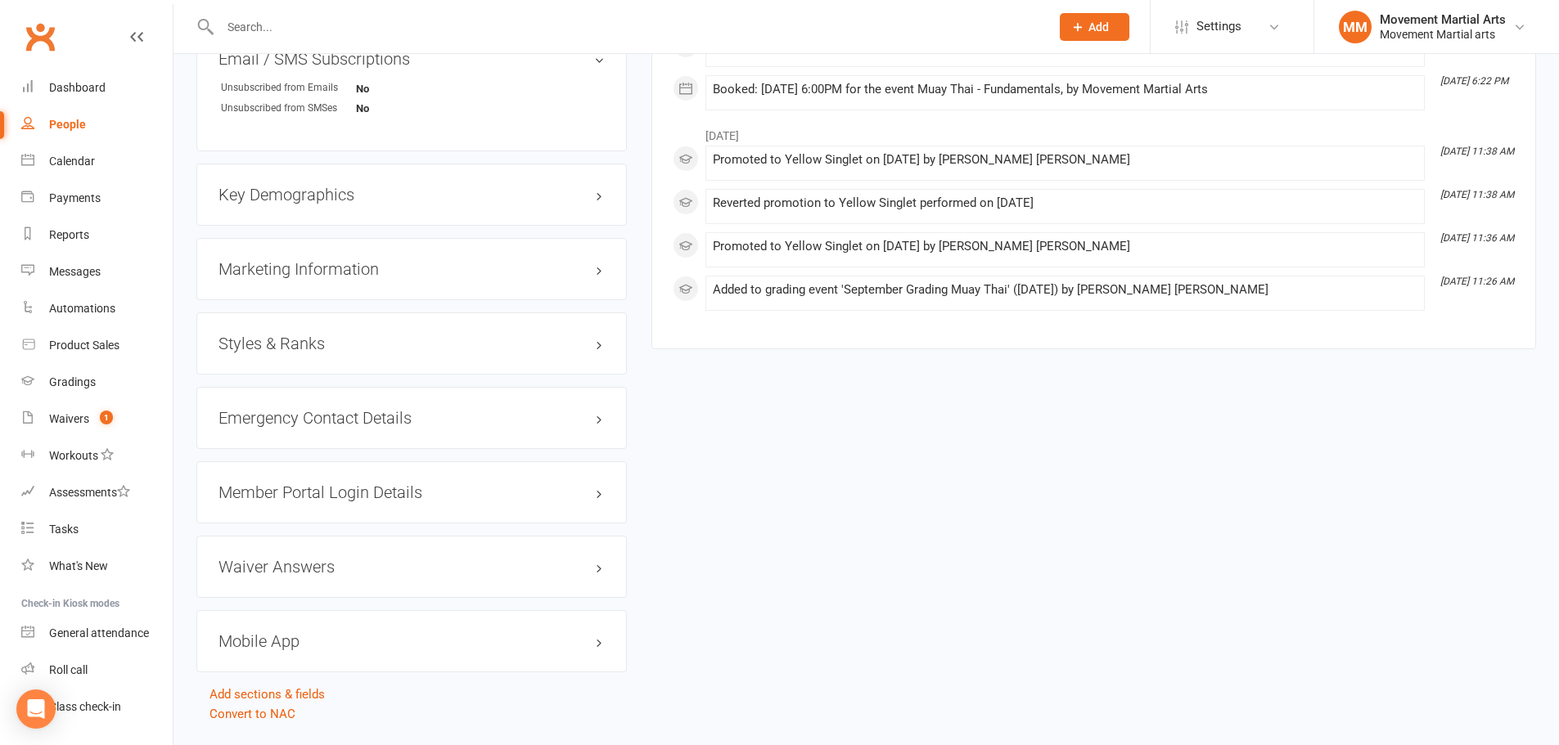
click at [322, 498] on h3 "Member Portal Login Details" at bounding box center [411, 493] width 386 height 18
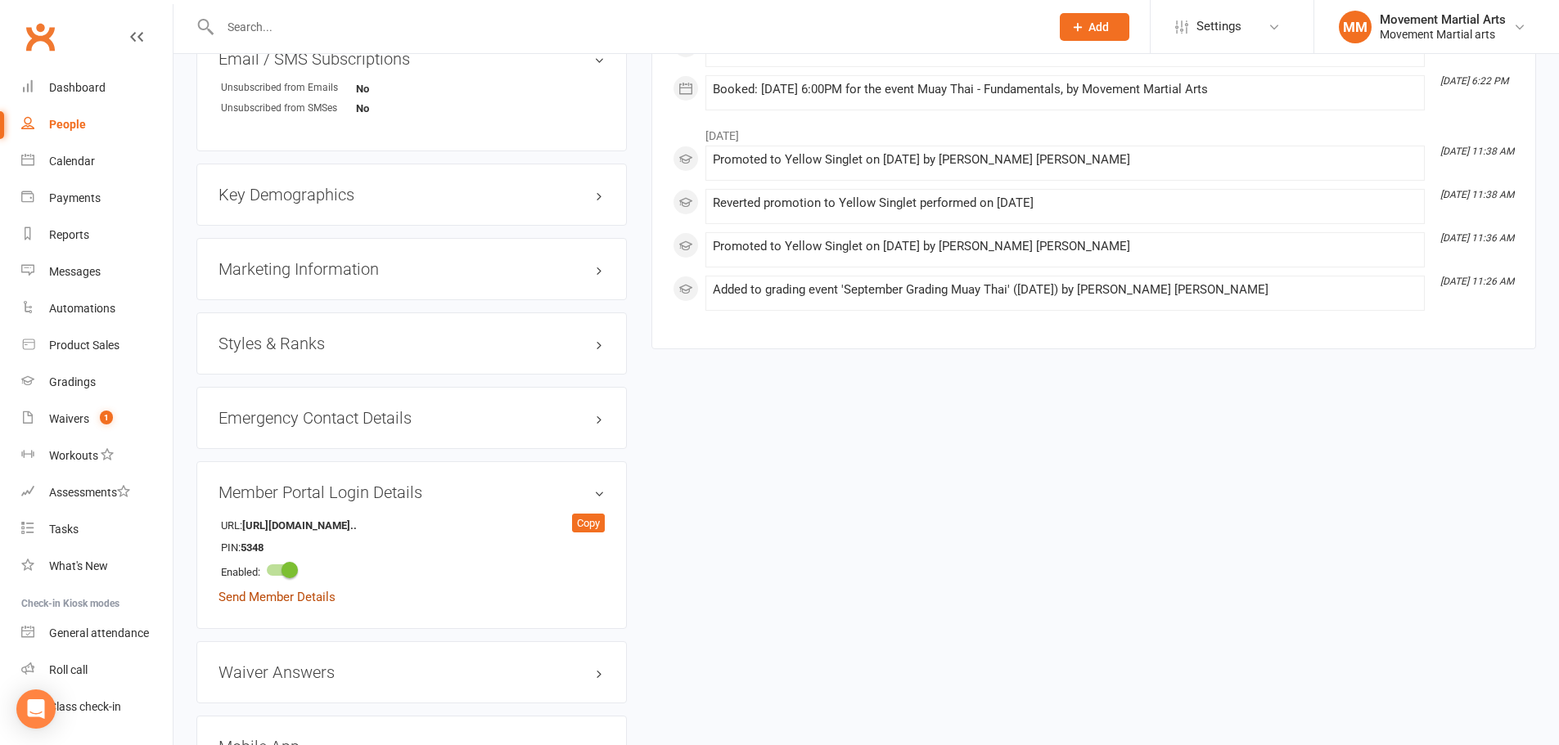
click at [271, 591] on link "Send Member Details" at bounding box center [276, 597] width 117 height 15
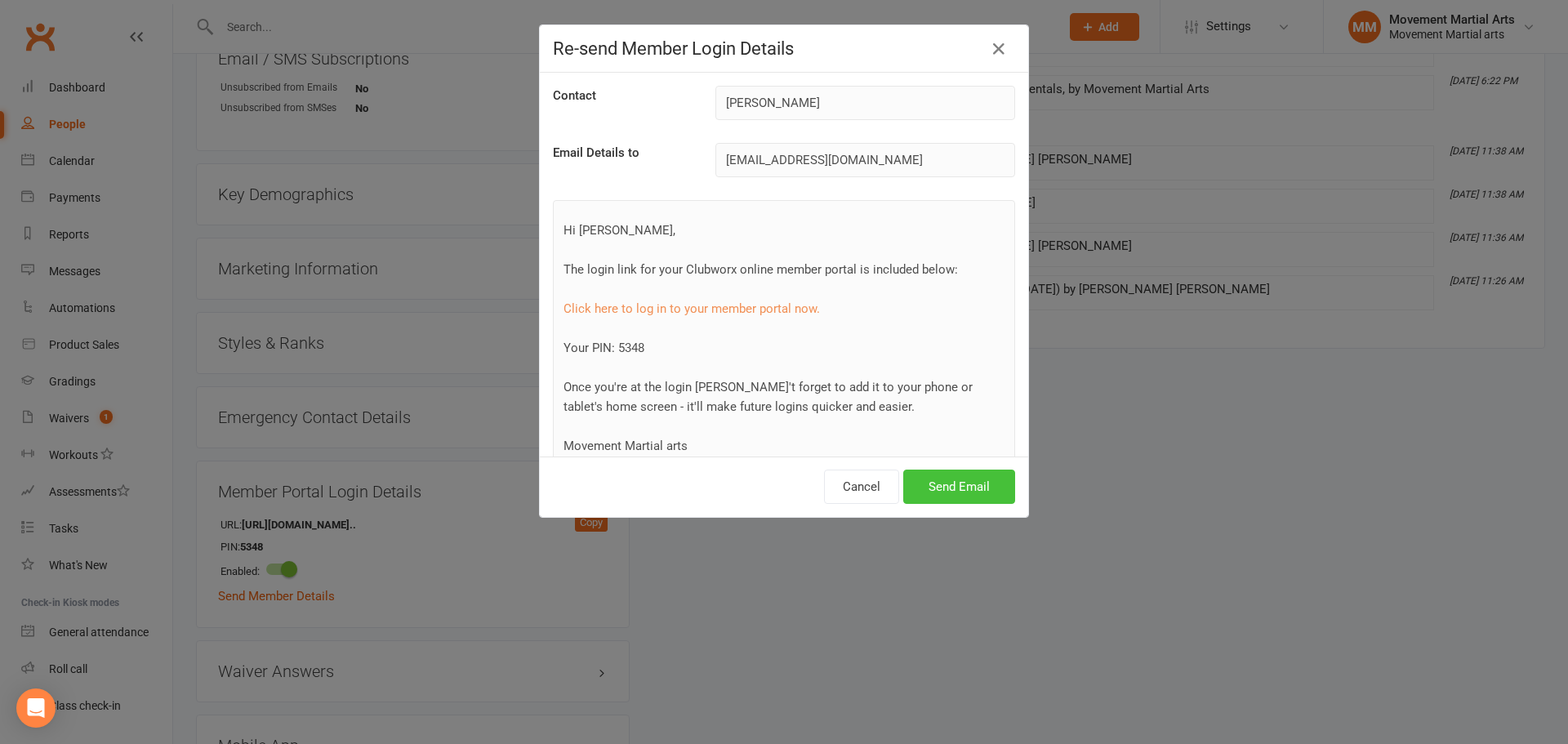
click at [990, 483] on button "Send Email" at bounding box center [959, 487] width 112 height 34
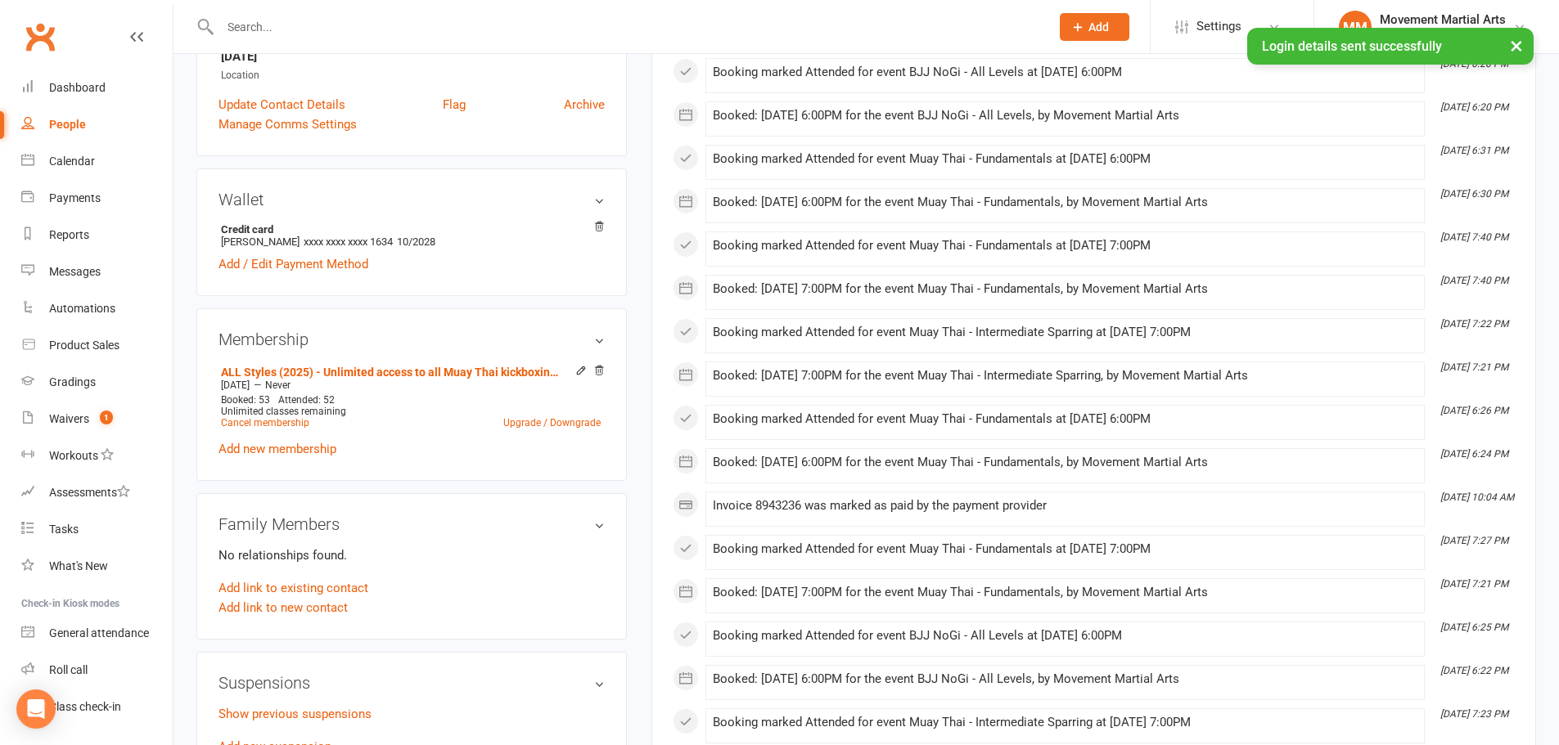
scroll to position [0, 0]
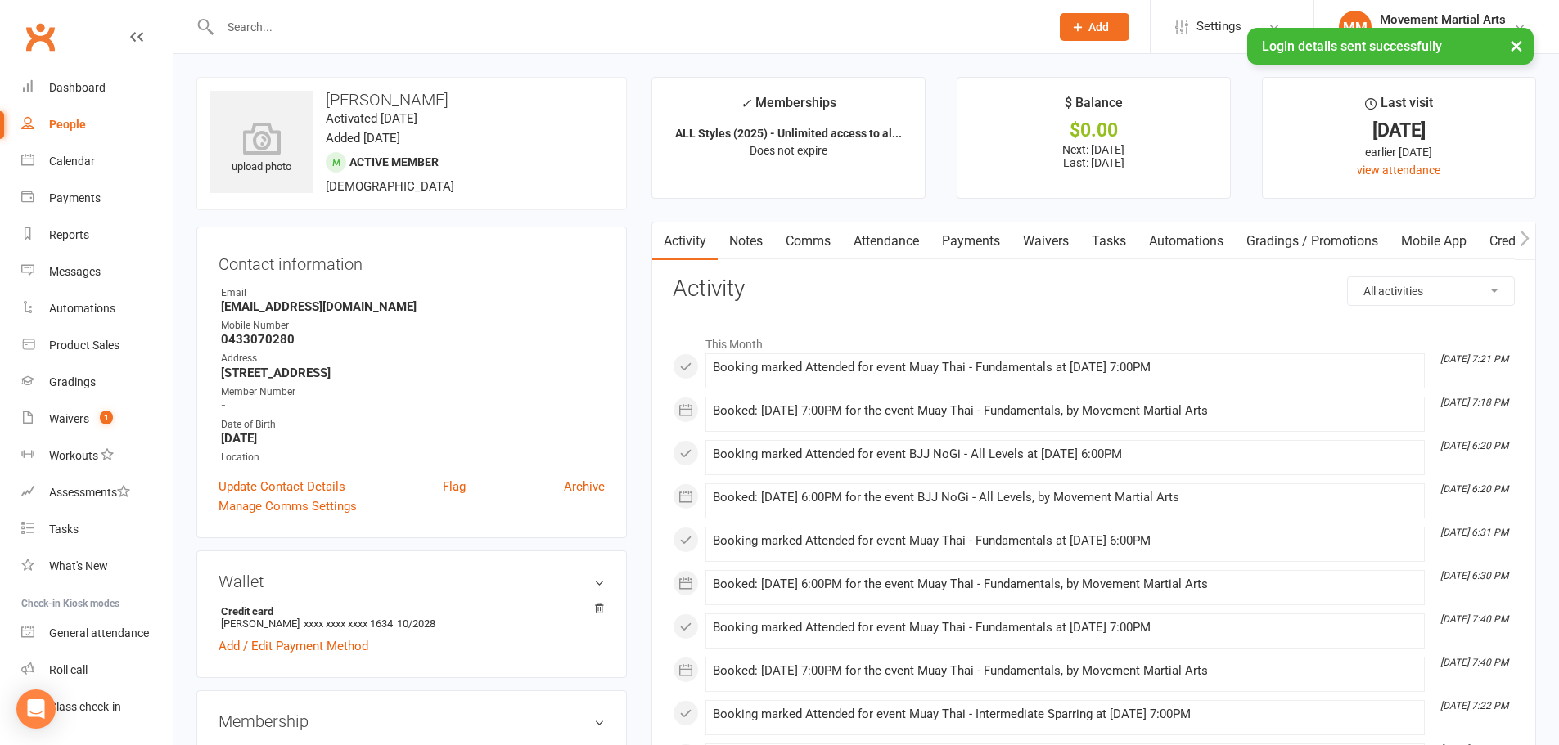
click at [92, 28] on div "× Login details sent successfully" at bounding box center [769, 28] width 1538 height 0
click at [74, 97] on link "Dashboard" at bounding box center [96, 88] width 151 height 37
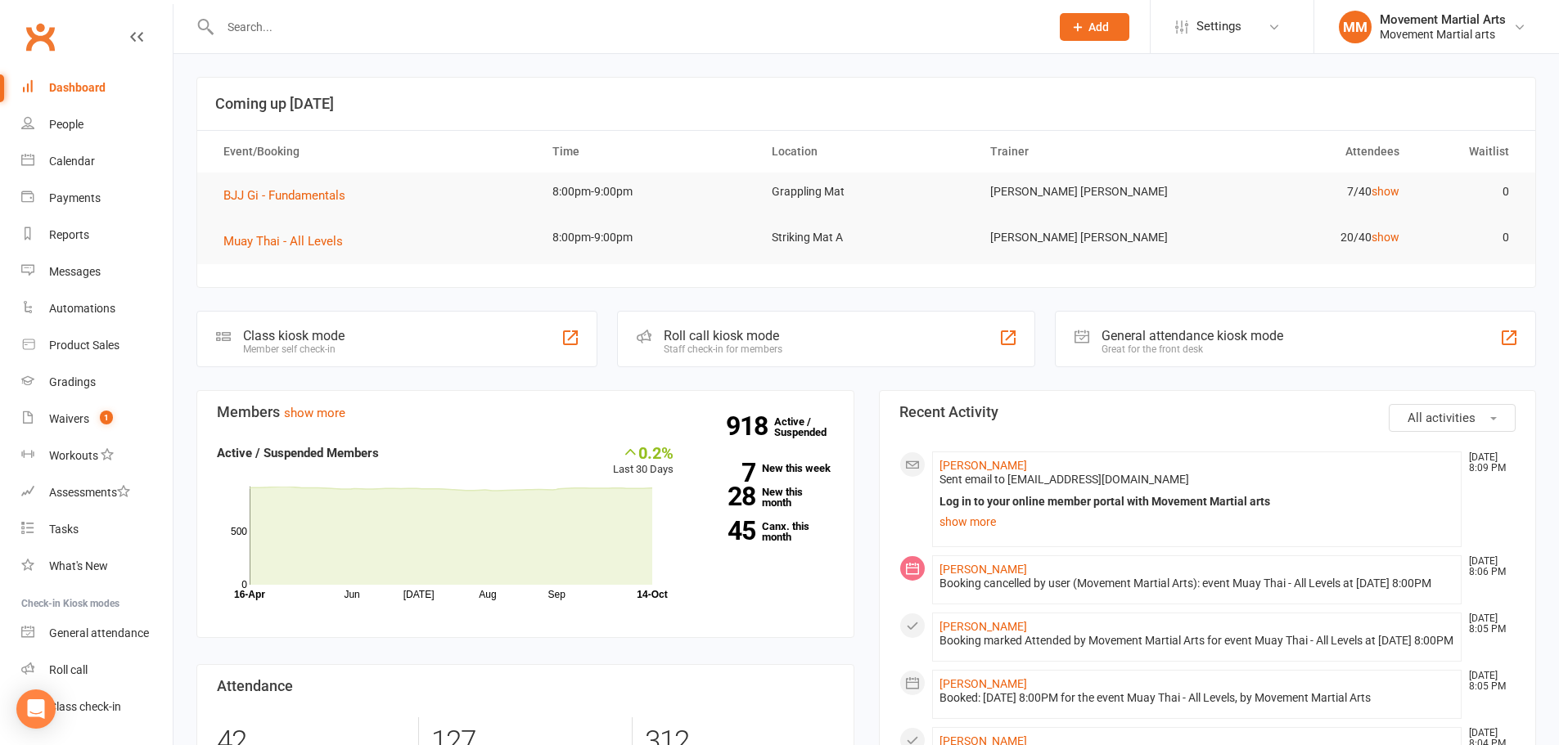
click at [489, 25] on input "text" at bounding box center [626, 27] width 823 height 23
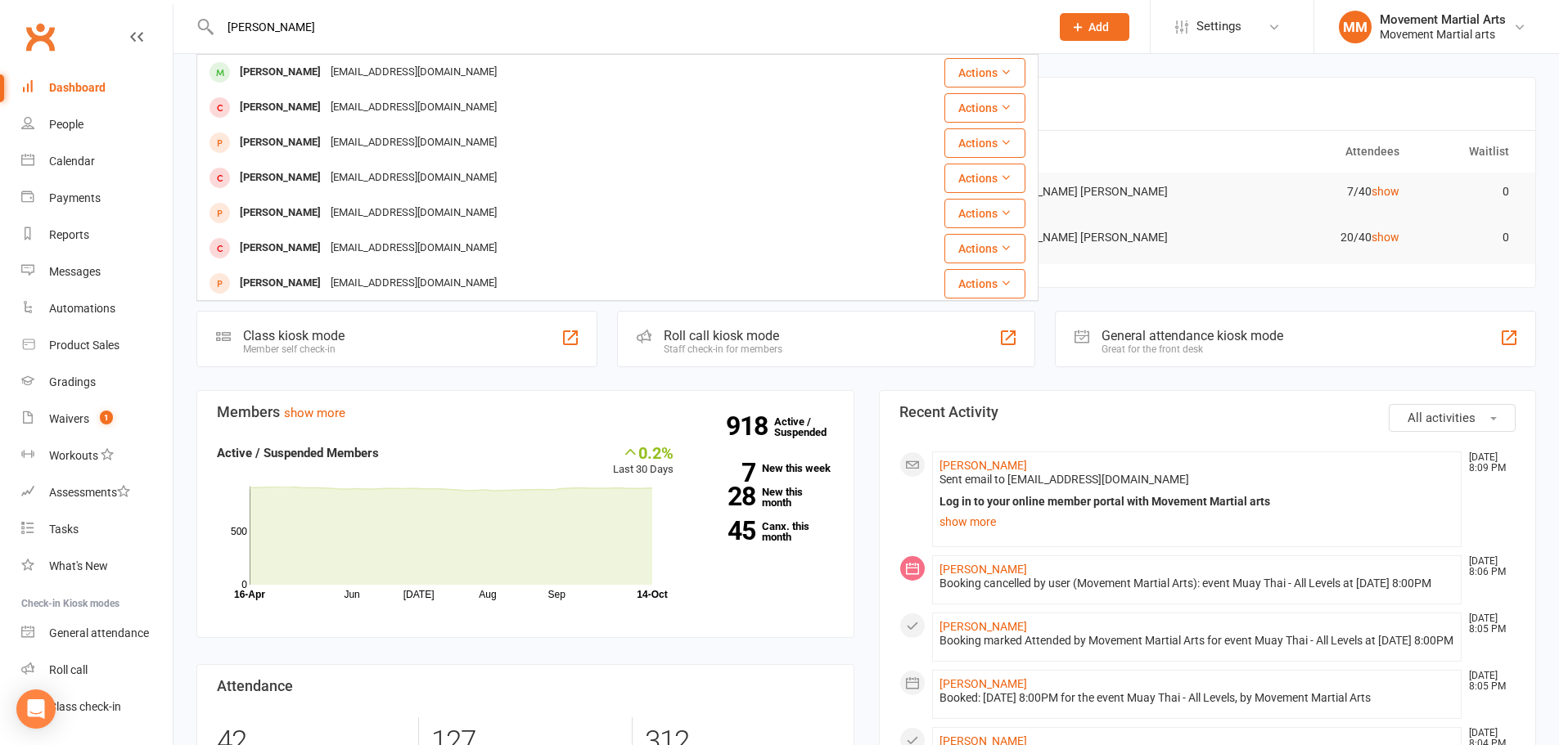
type input "jack he"
click at [327, 53] on div "jack he Jack He He_ja1@yahoo.com Actions Jack Han Jackhan999@gmail.com Actions …" at bounding box center [779, 27] width 1559 height 54
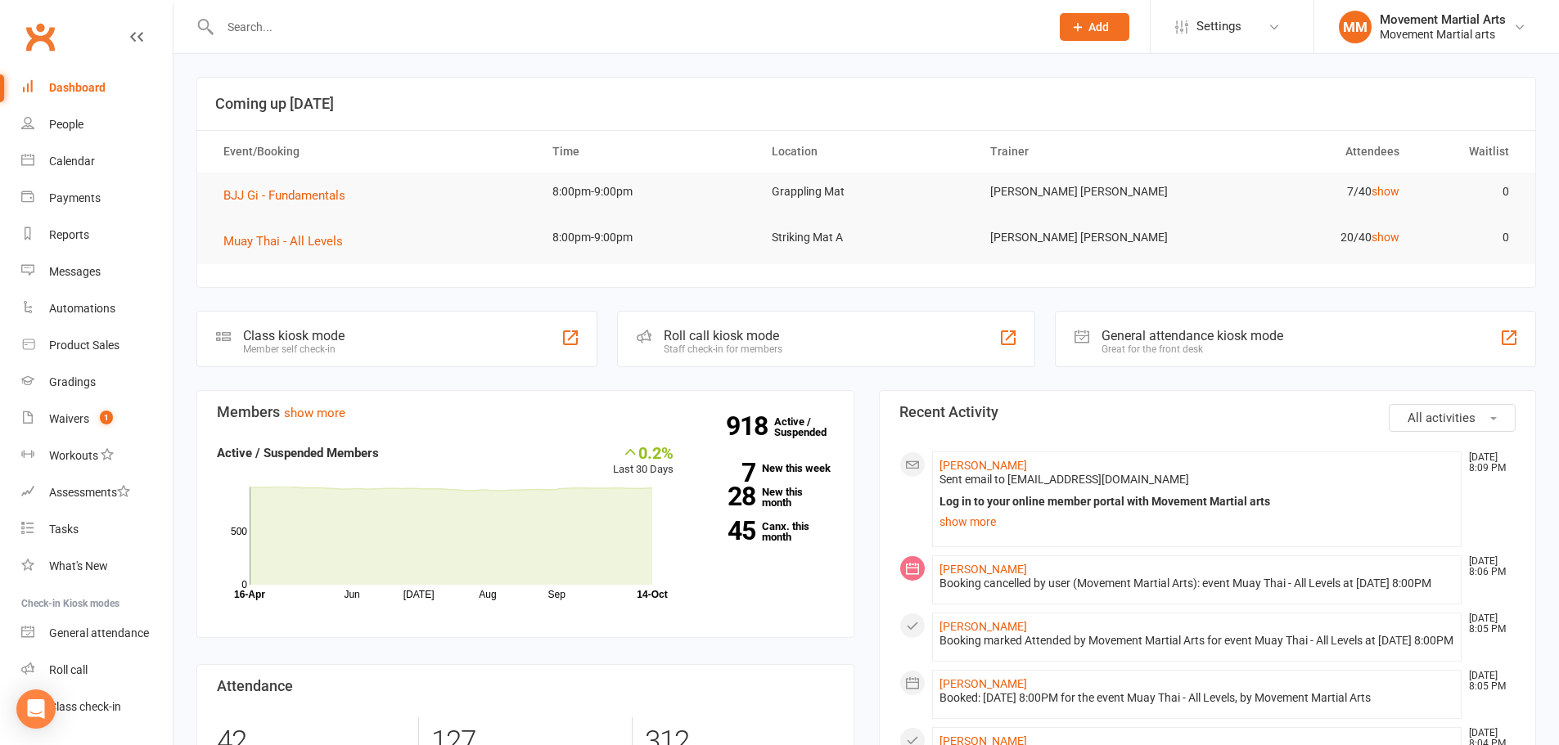
click at [332, 35] on input "text" at bounding box center [626, 27] width 823 height 23
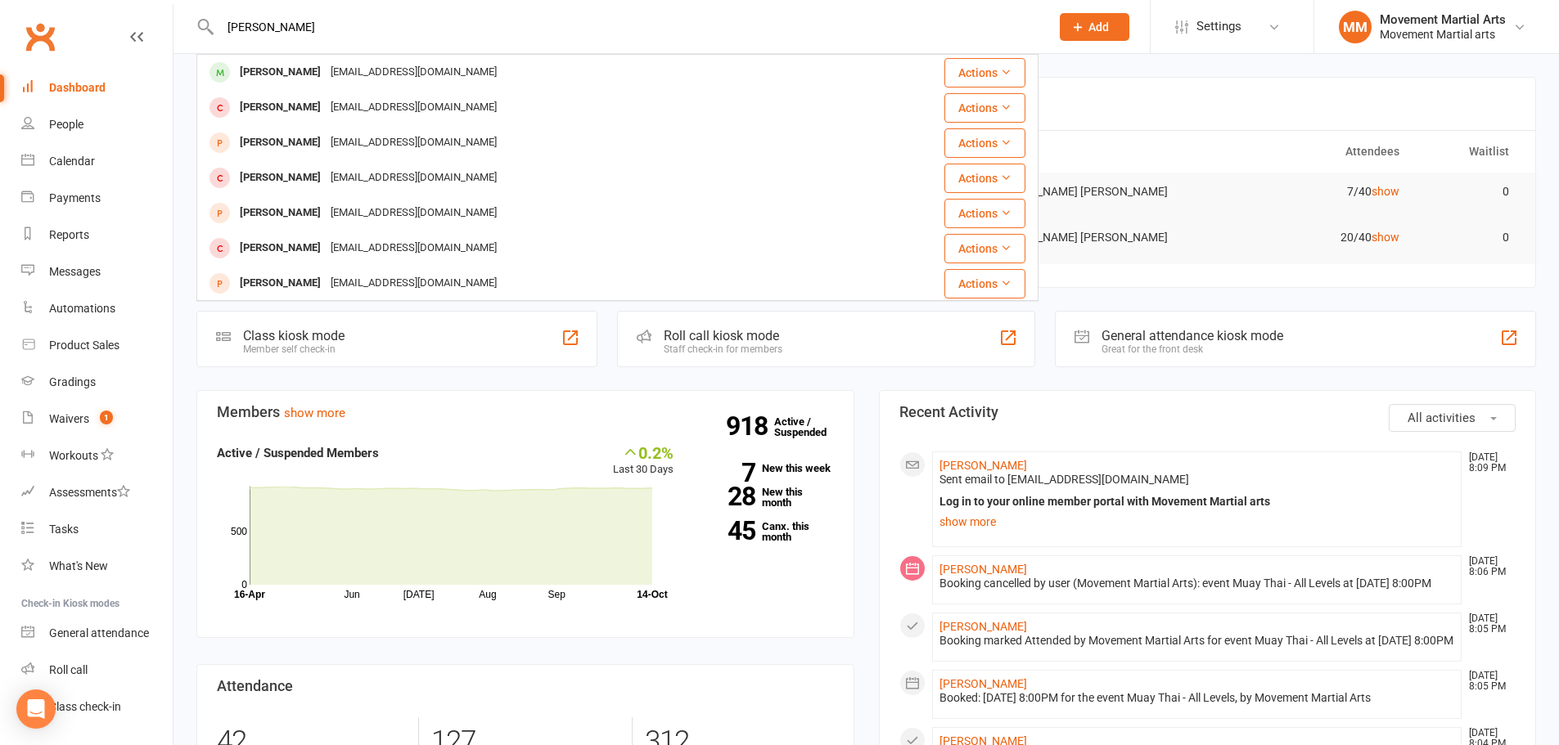
type input "jack he"
click at [364, 50] on div "jack he Jack He He_ja1@yahoo.com Actions Jack Han Jackhan999@gmail.com Actions …" at bounding box center [617, 26] width 842 height 53
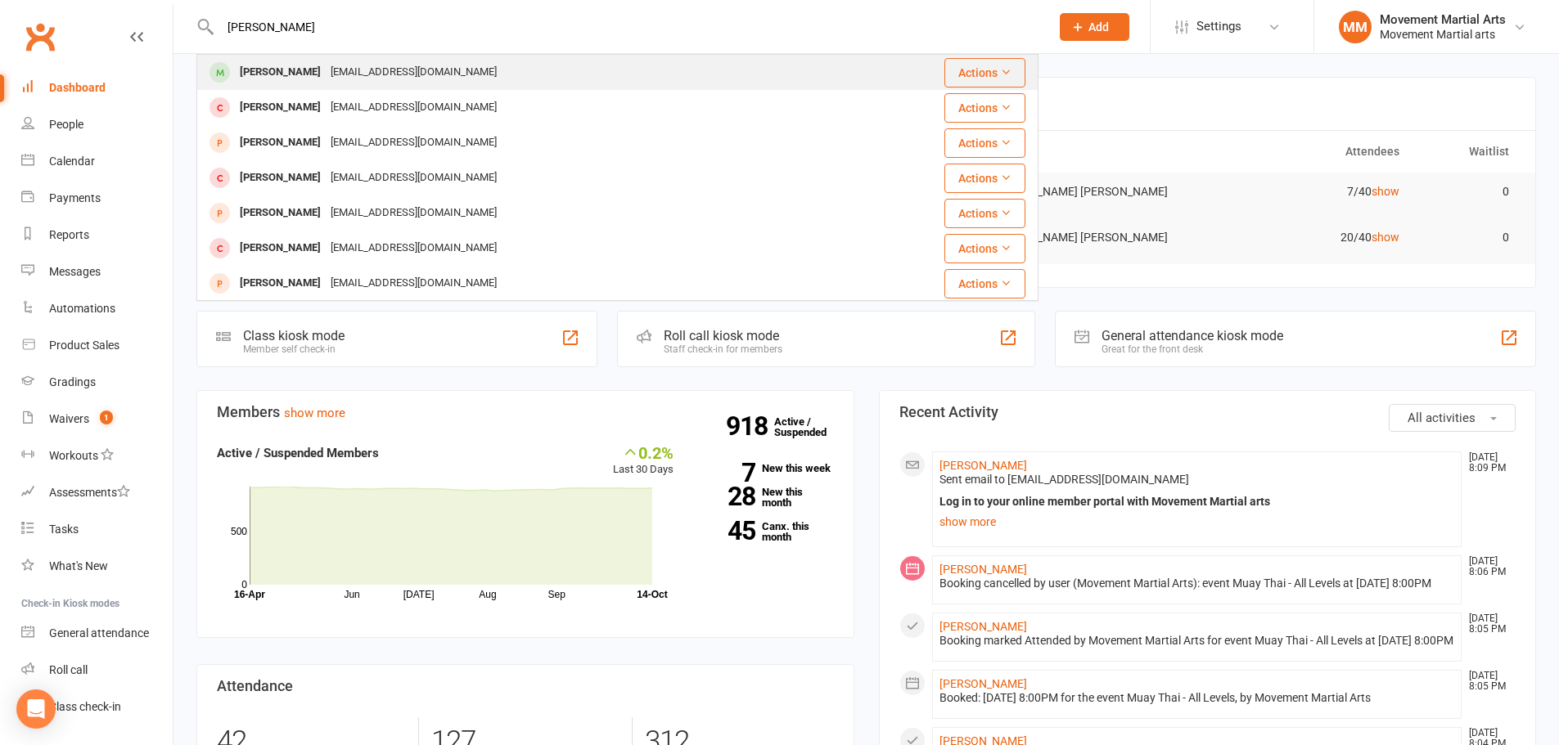
click at [355, 63] on div "He_ja1@yahoo.com" at bounding box center [414, 73] width 176 height 24
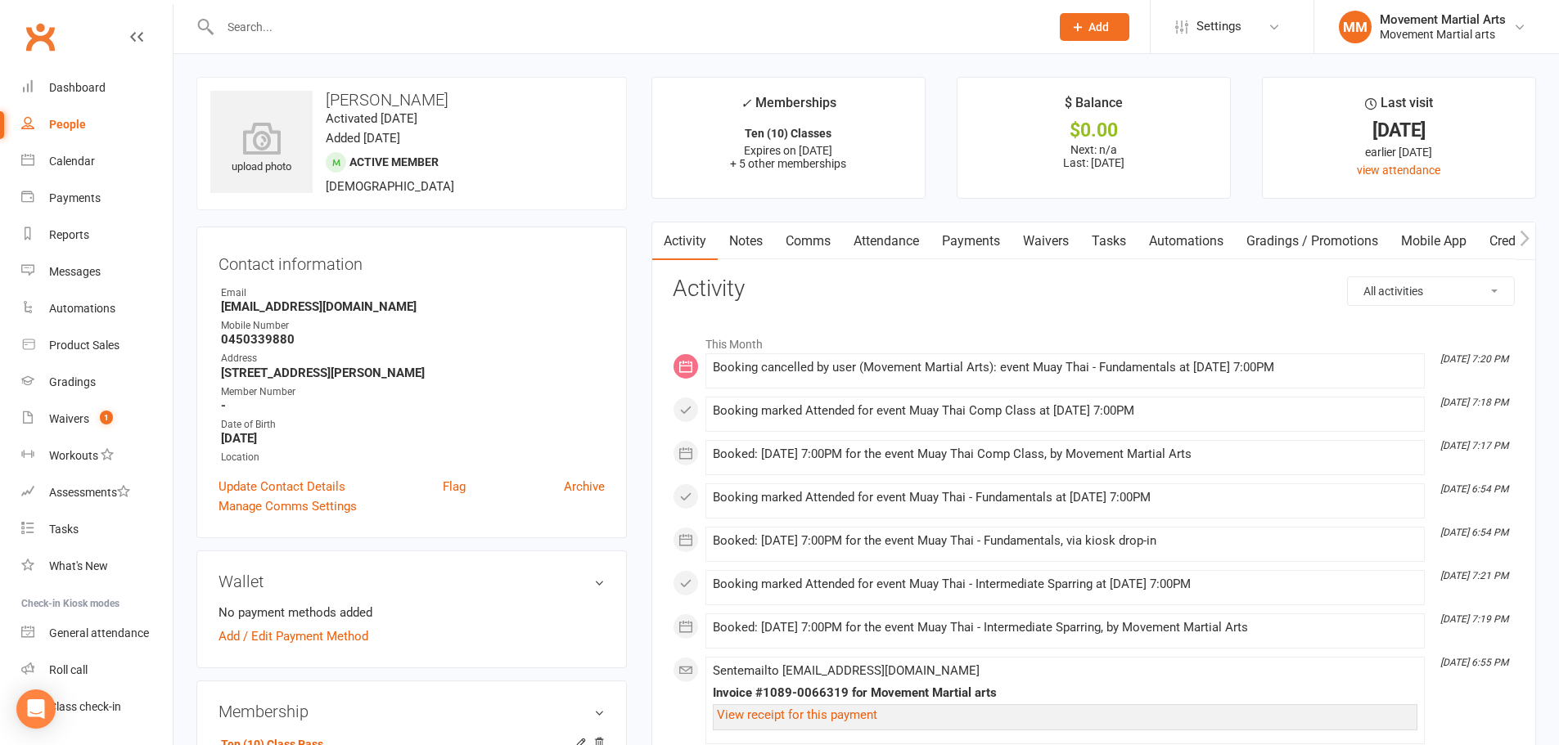
click at [984, 230] on link "Payments" at bounding box center [970, 242] width 81 height 38
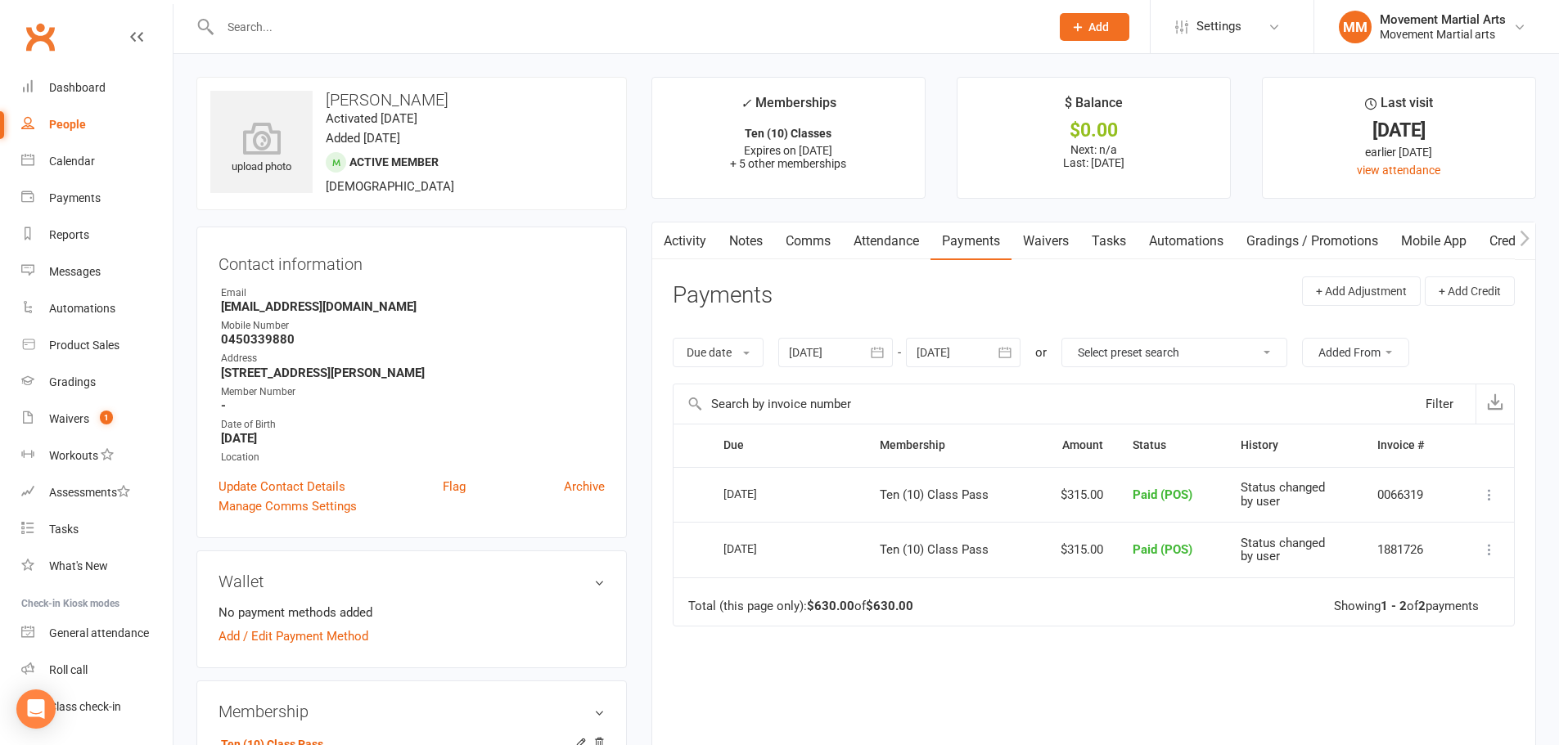
scroll to position [191, 0]
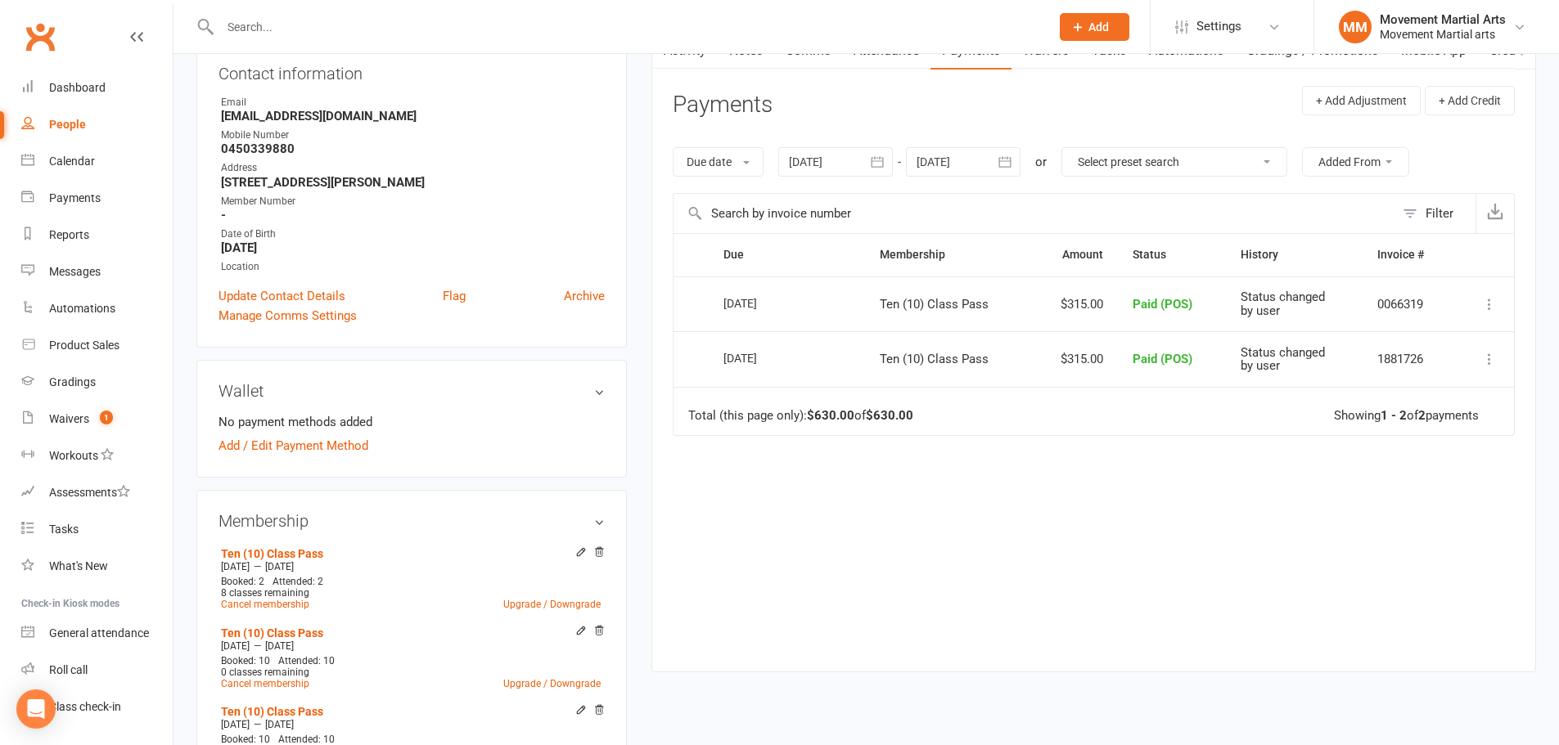
drag, startPoint x: 326, startPoint y: 243, endPoint x: 224, endPoint y: 244, distance: 101.5
click at [224, 244] on strong "September 2, 2008" at bounding box center [413, 248] width 384 height 15
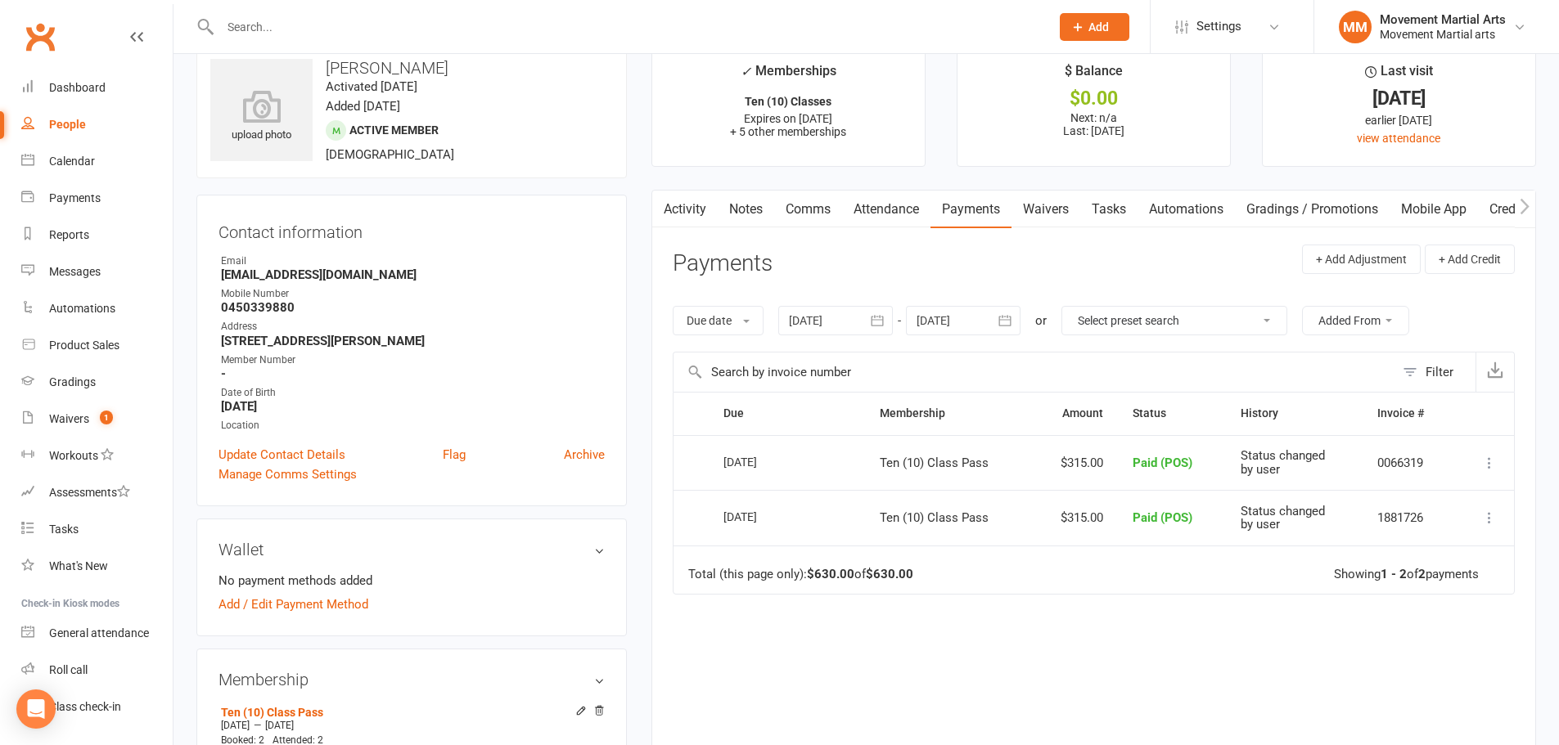
scroll to position [0, 0]
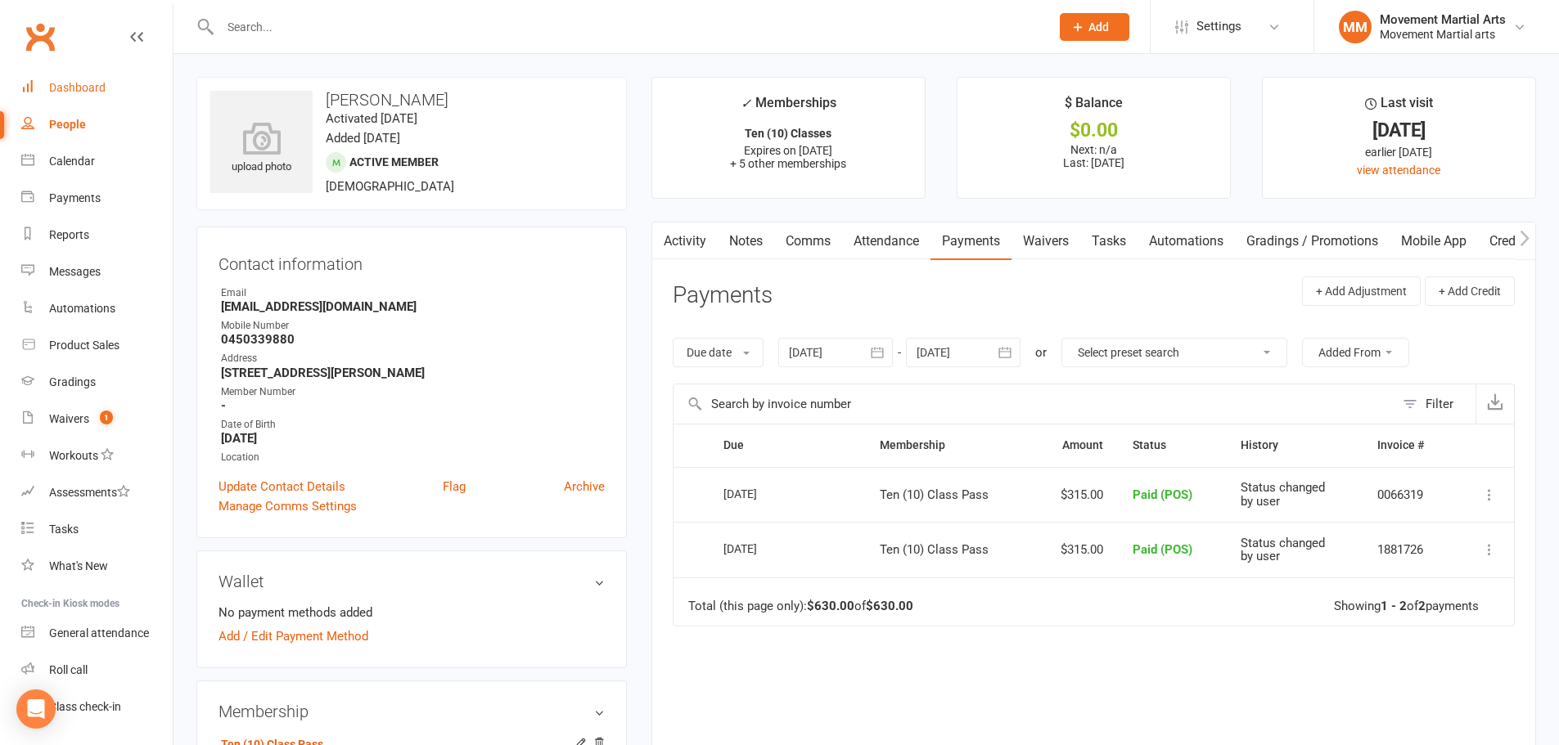
click at [57, 81] on div "Dashboard" at bounding box center [77, 87] width 56 height 13
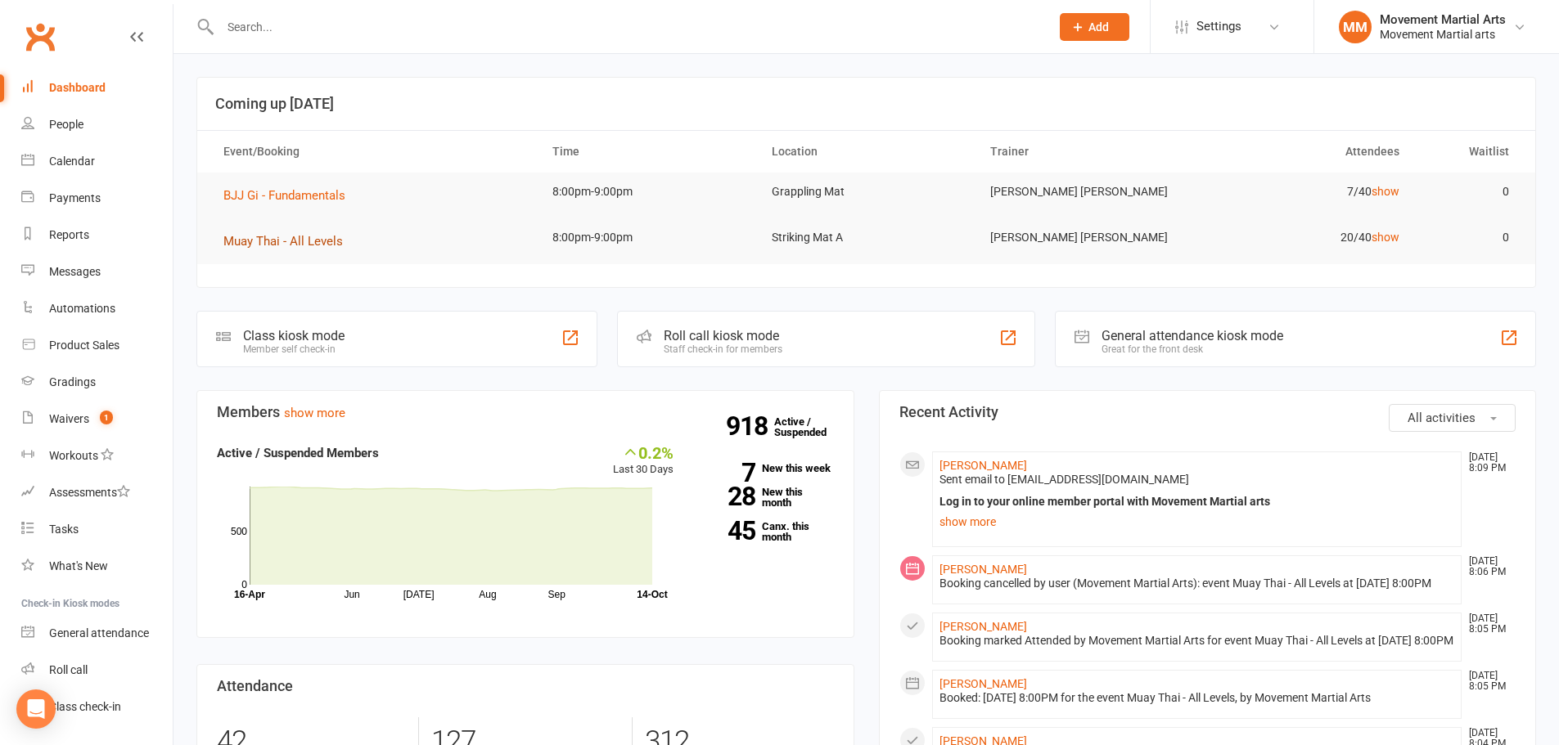
click at [292, 236] on span "Muay Thai - All Levels" at bounding box center [282, 241] width 119 height 15
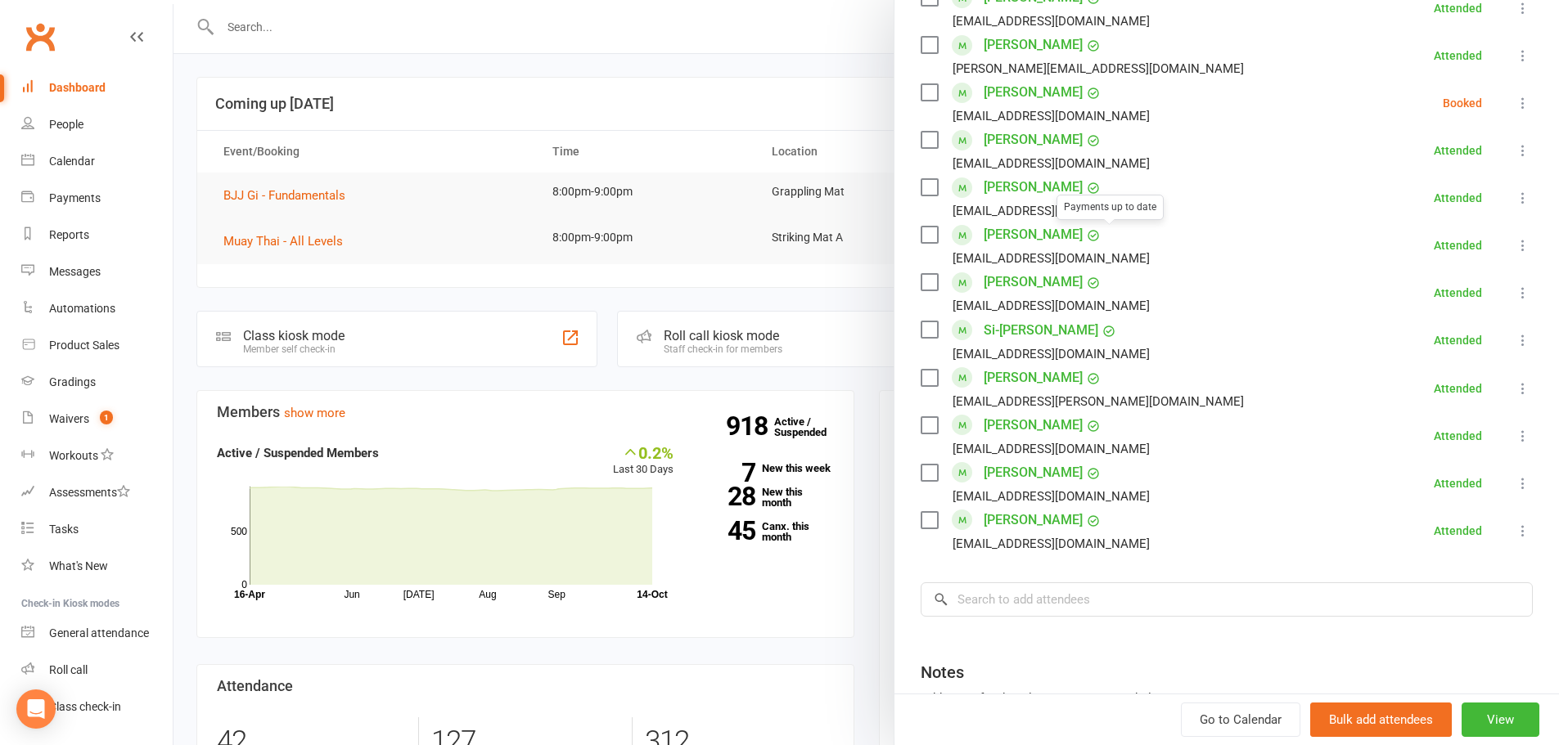
scroll to position [854, 0]
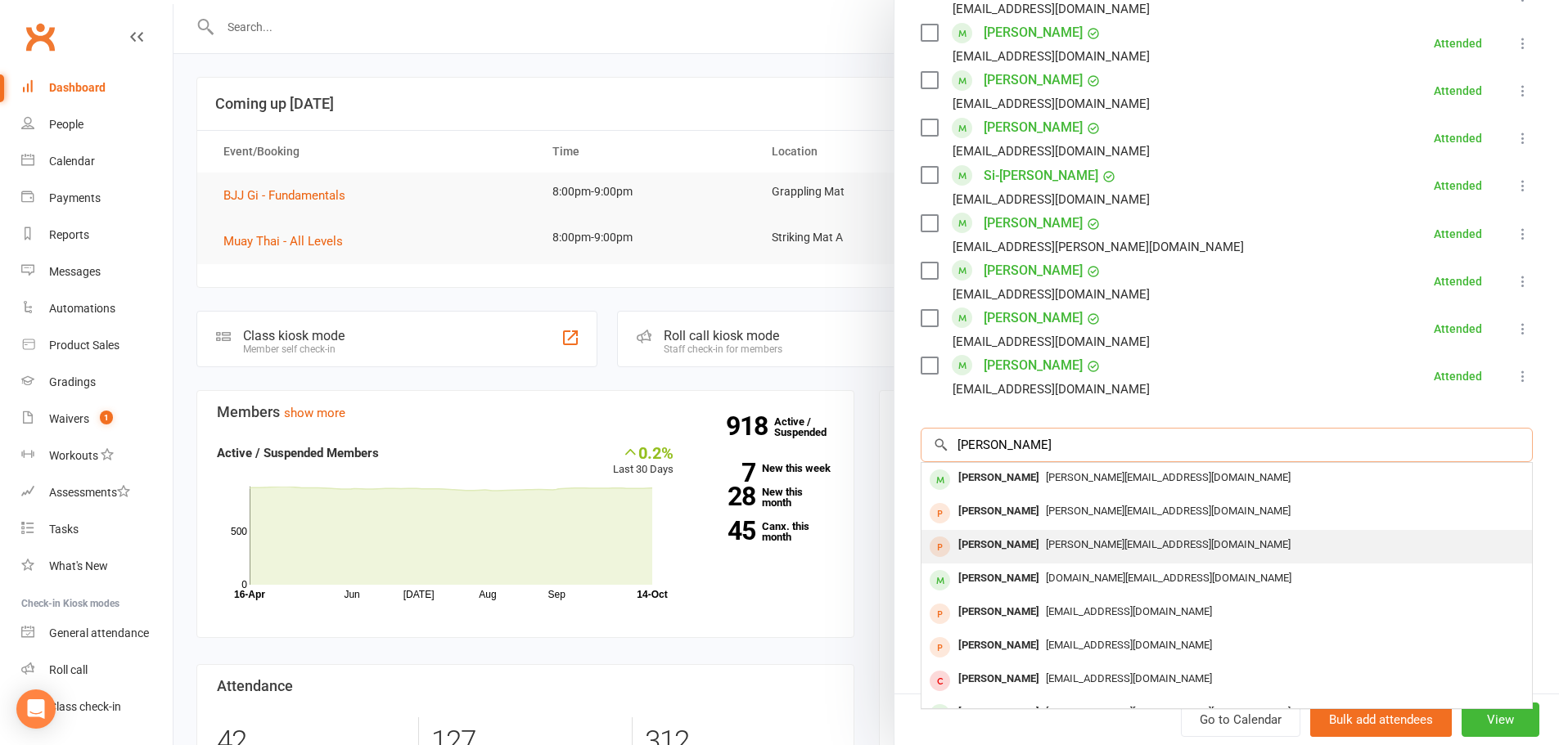
type input "matias"
click at [1077, 542] on span "[PERSON_NAME][EMAIL_ADDRESS][DOMAIN_NAME]" at bounding box center [1168, 544] width 245 height 12
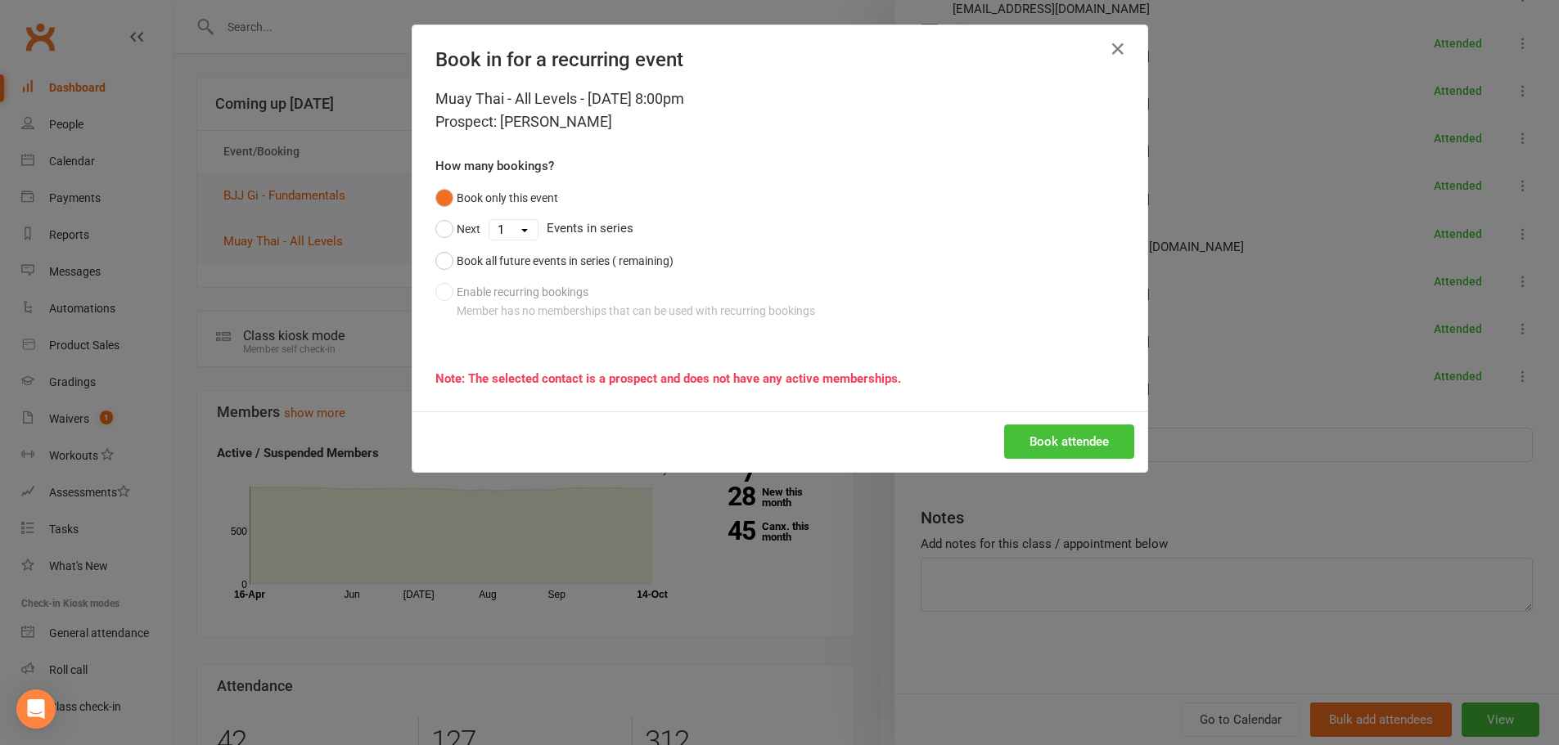
click at [1043, 453] on button "Book attendee" at bounding box center [1069, 442] width 130 height 34
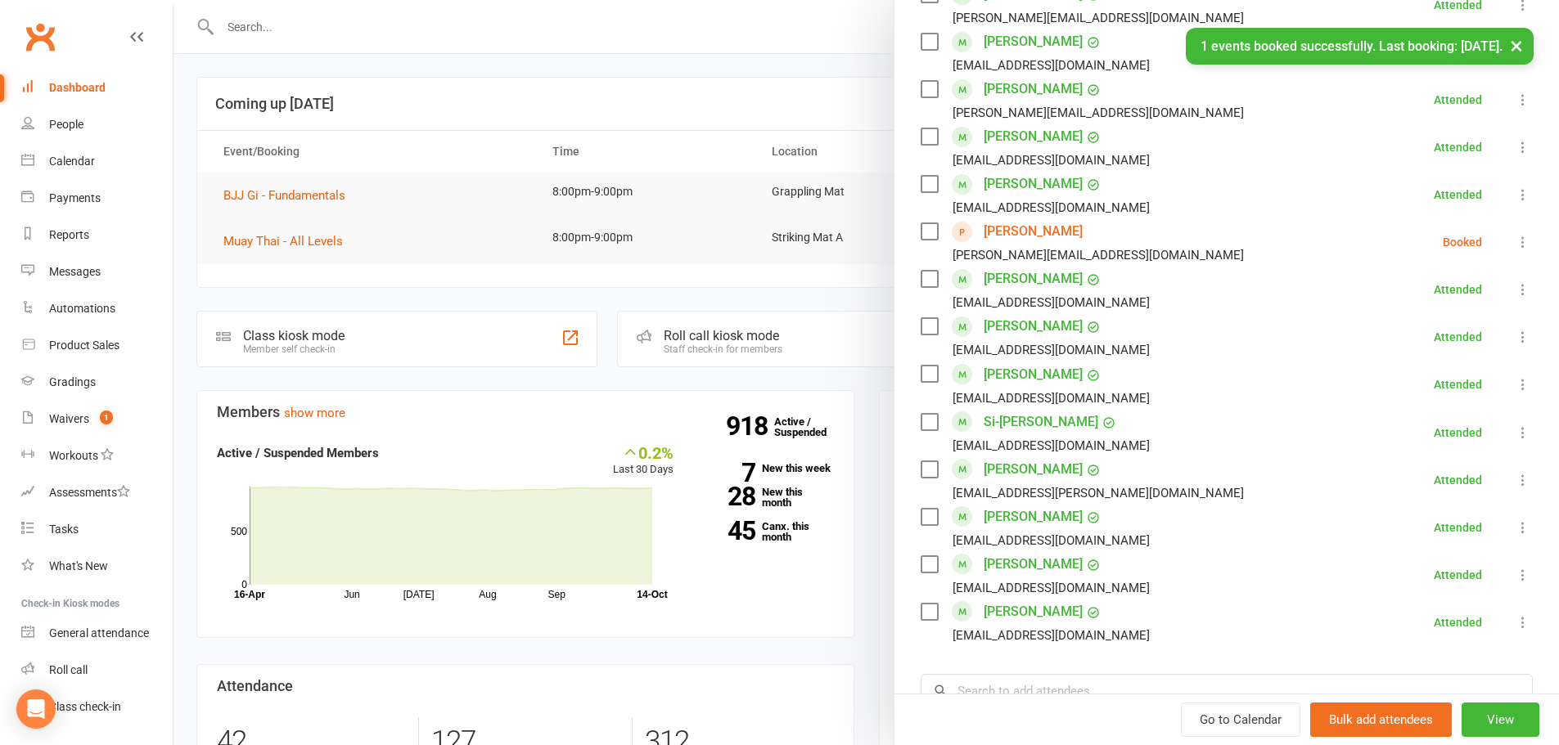
scroll to position [472, 0]
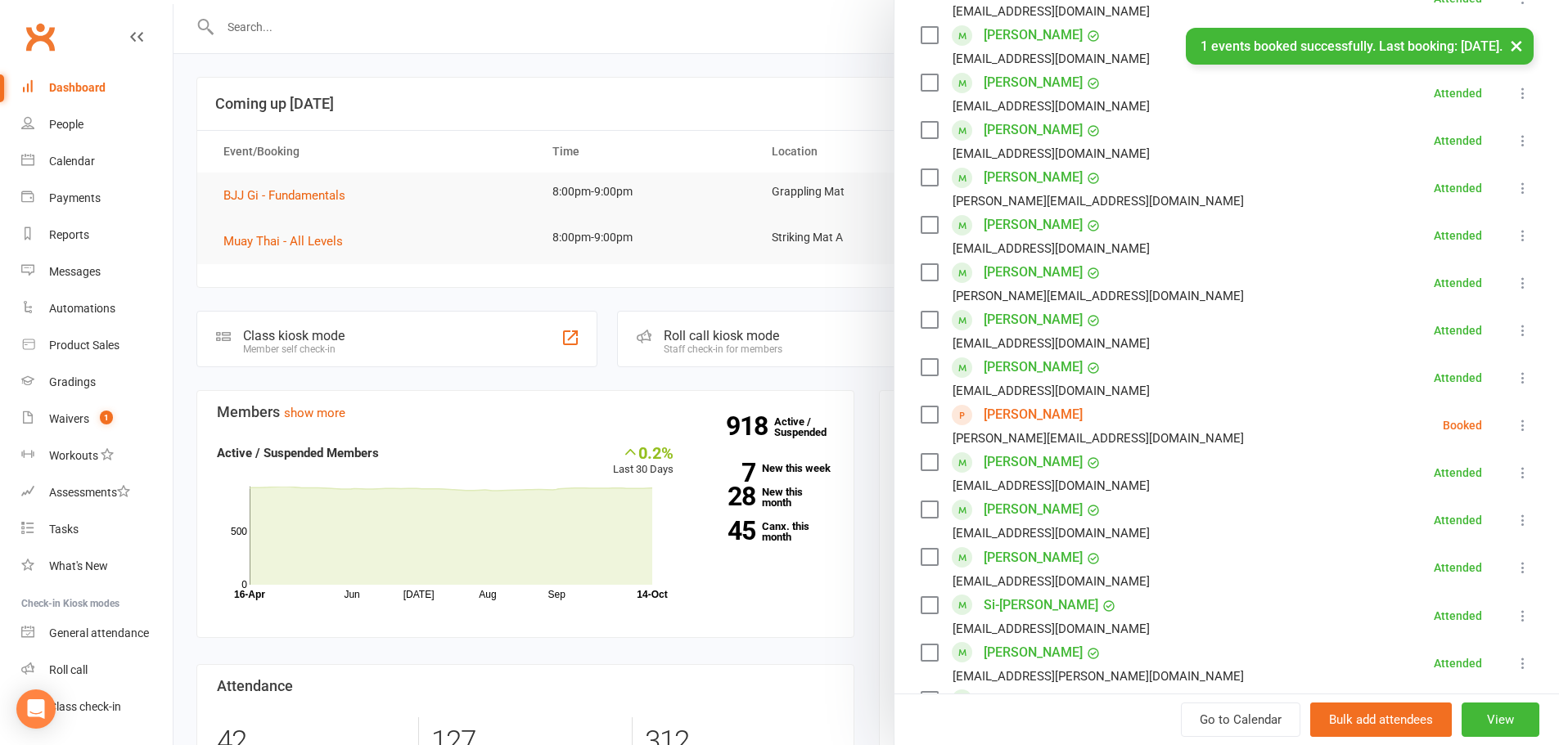
click at [1515, 418] on icon at bounding box center [1523, 425] width 16 height 16
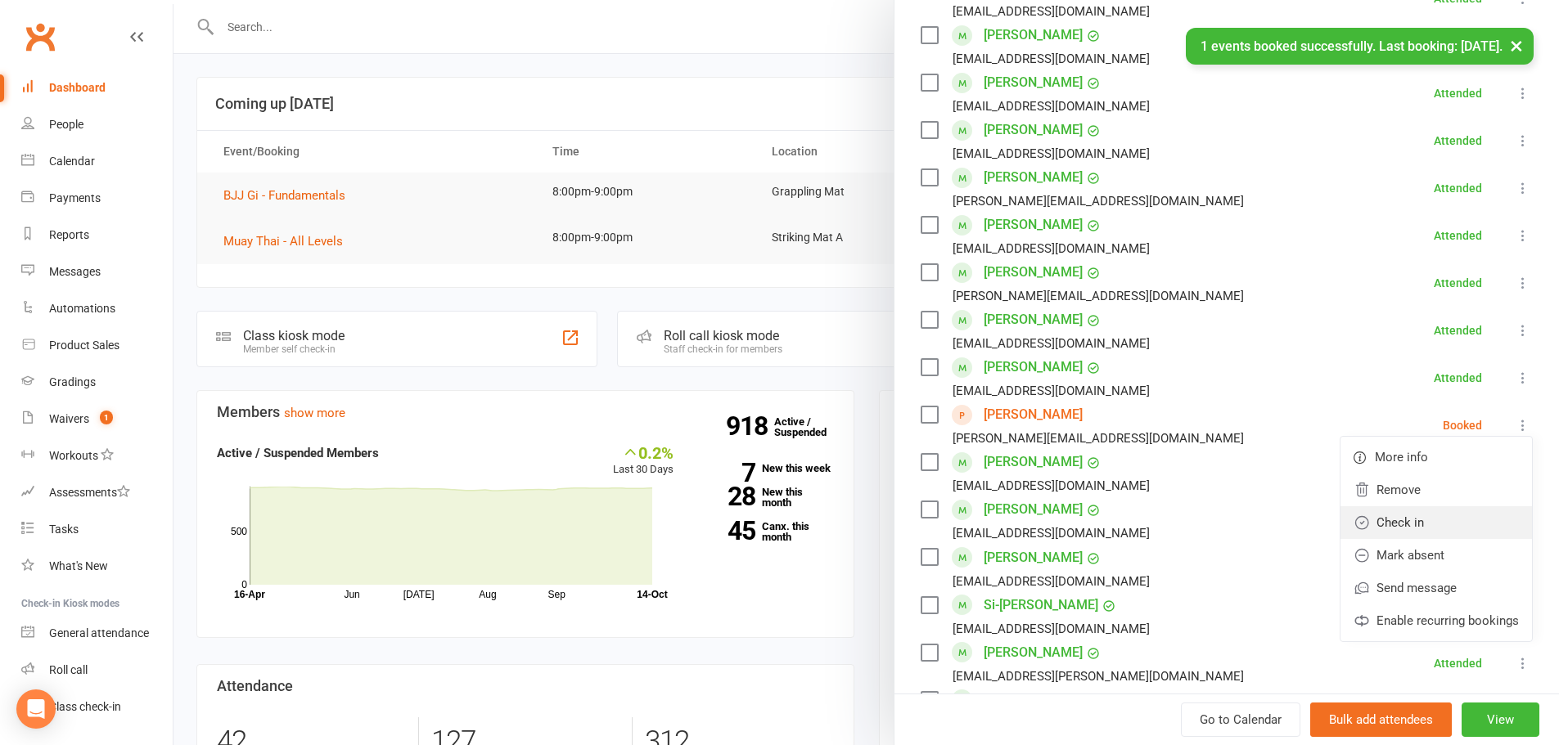
click at [1424, 513] on link "Check in" at bounding box center [1435, 523] width 191 height 33
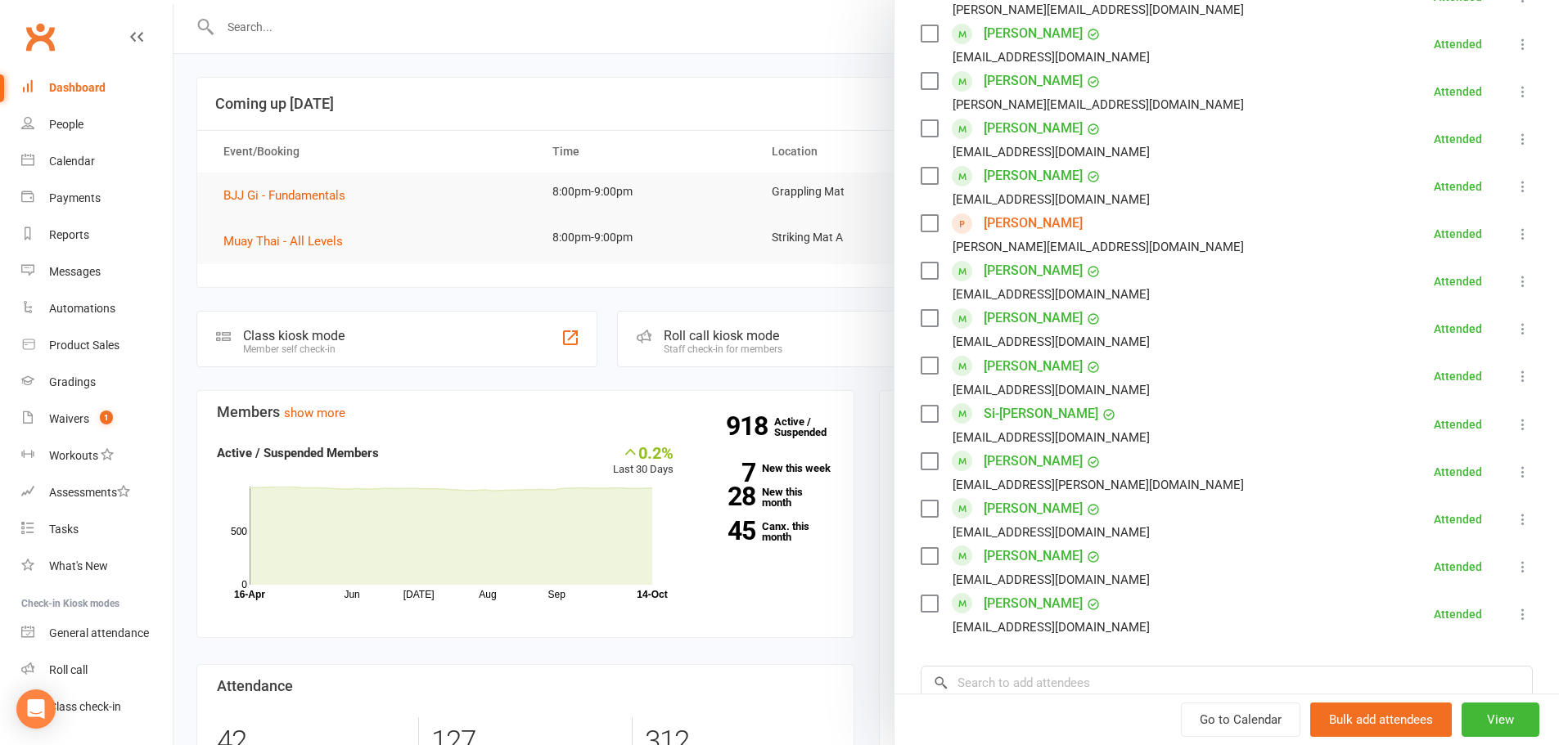
scroll to position [0, 0]
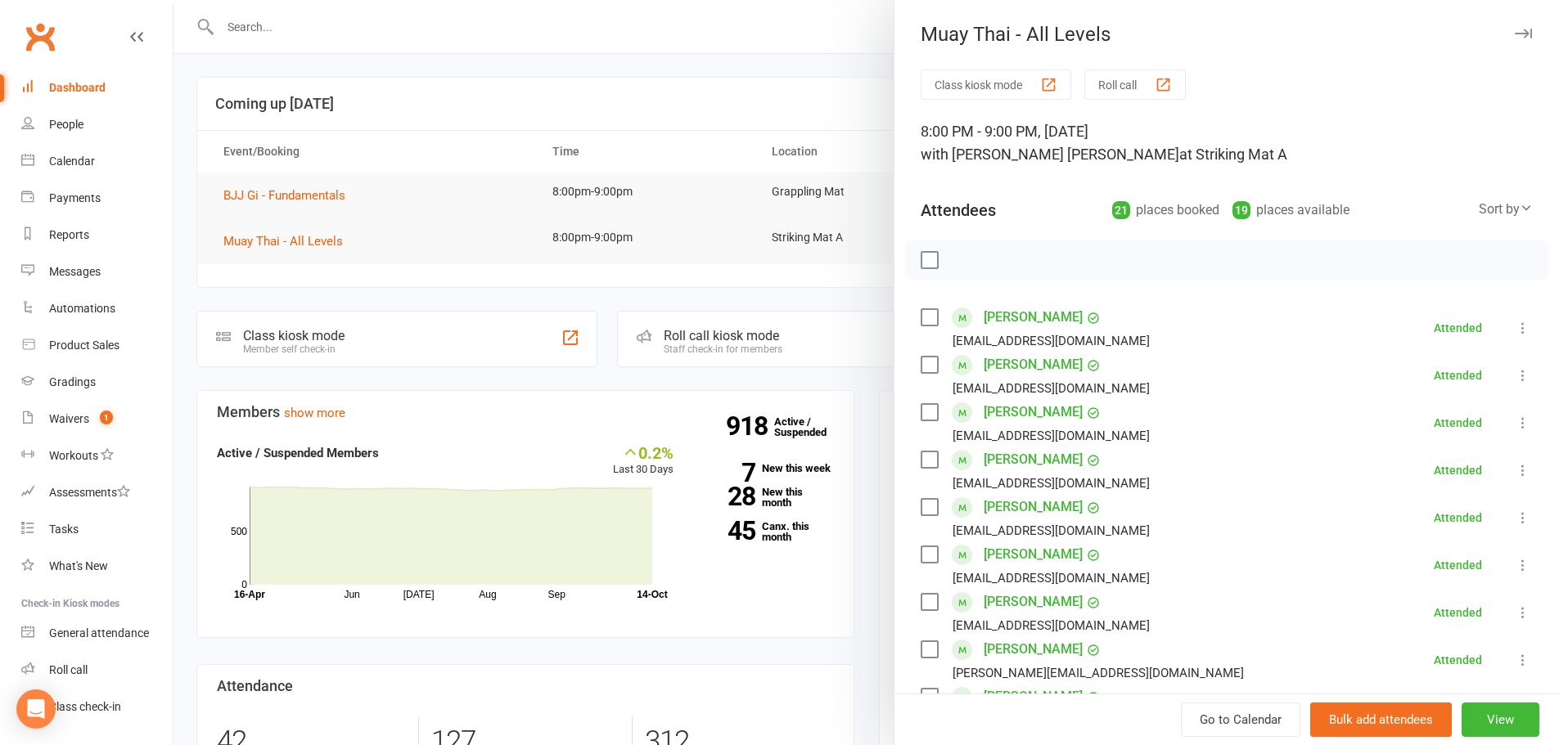
drag, startPoint x: 636, startPoint y: 106, endPoint x: 614, endPoint y: 108, distance: 22.2
click at [634, 106] on div at bounding box center [865, 372] width 1385 height 745
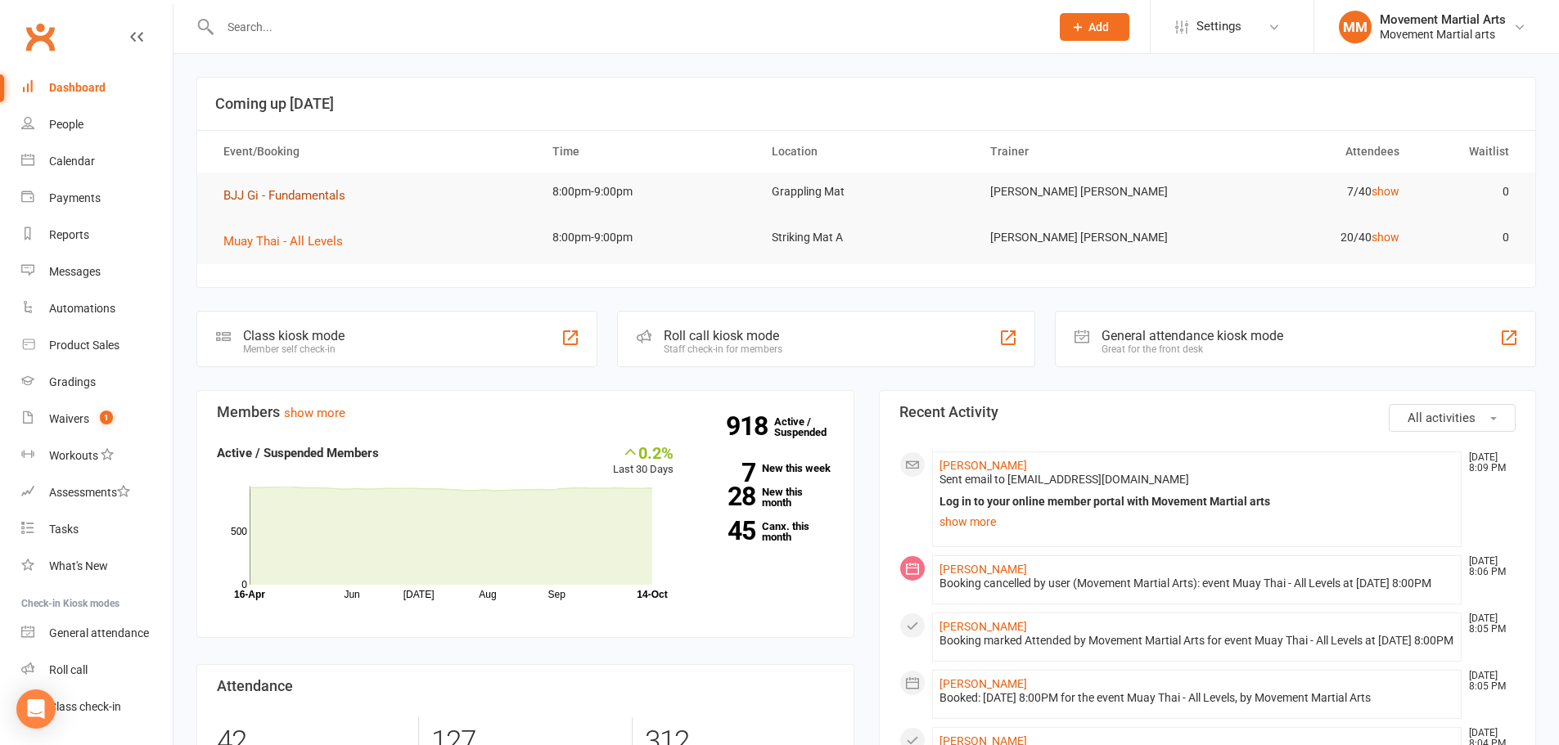
click at [335, 192] on span "BJJ Gi - Fundamentals" at bounding box center [284, 195] width 122 height 15
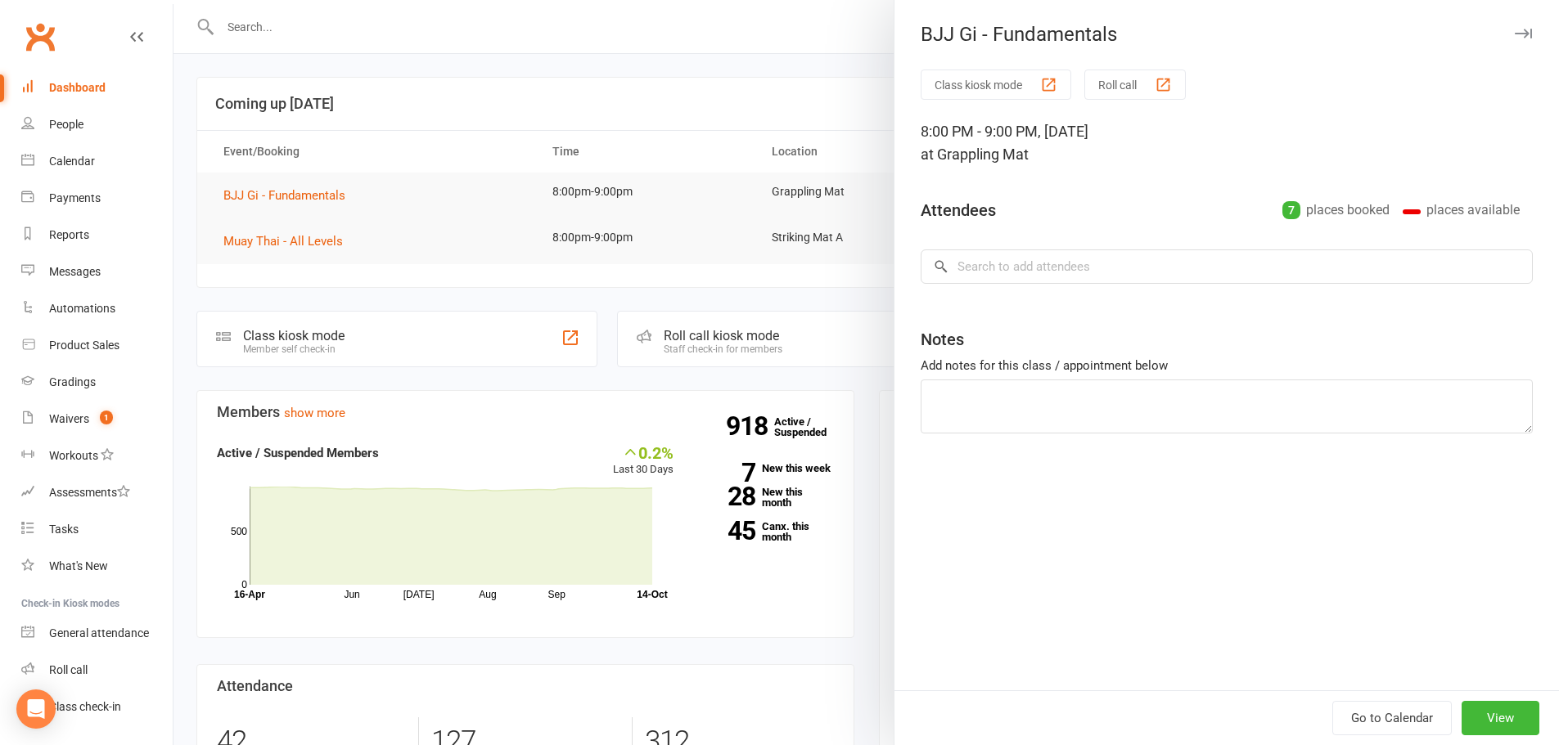
click at [287, 241] on div at bounding box center [865, 372] width 1385 height 745
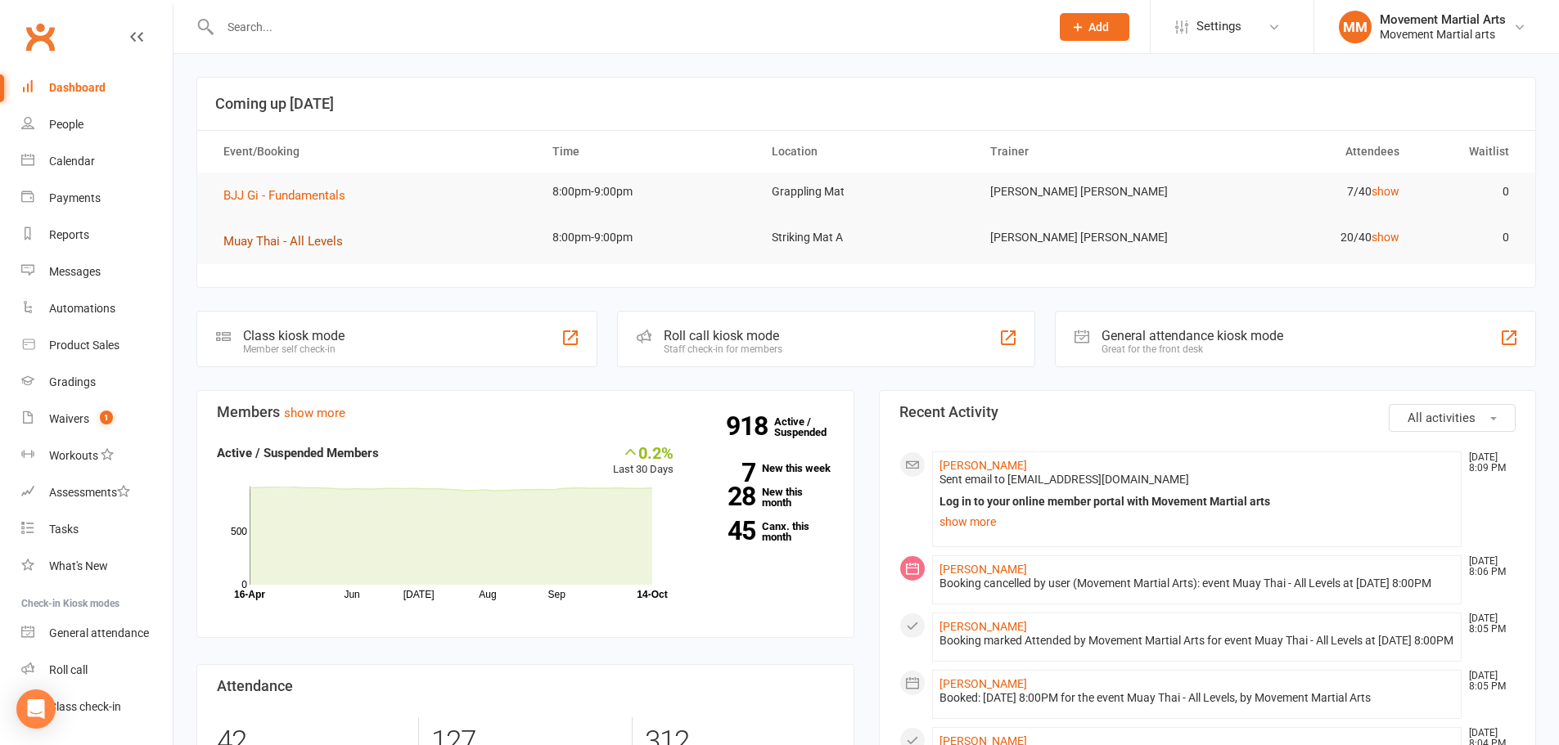
click at [286, 241] on span "Muay Thai - All Levels" at bounding box center [282, 241] width 119 height 15
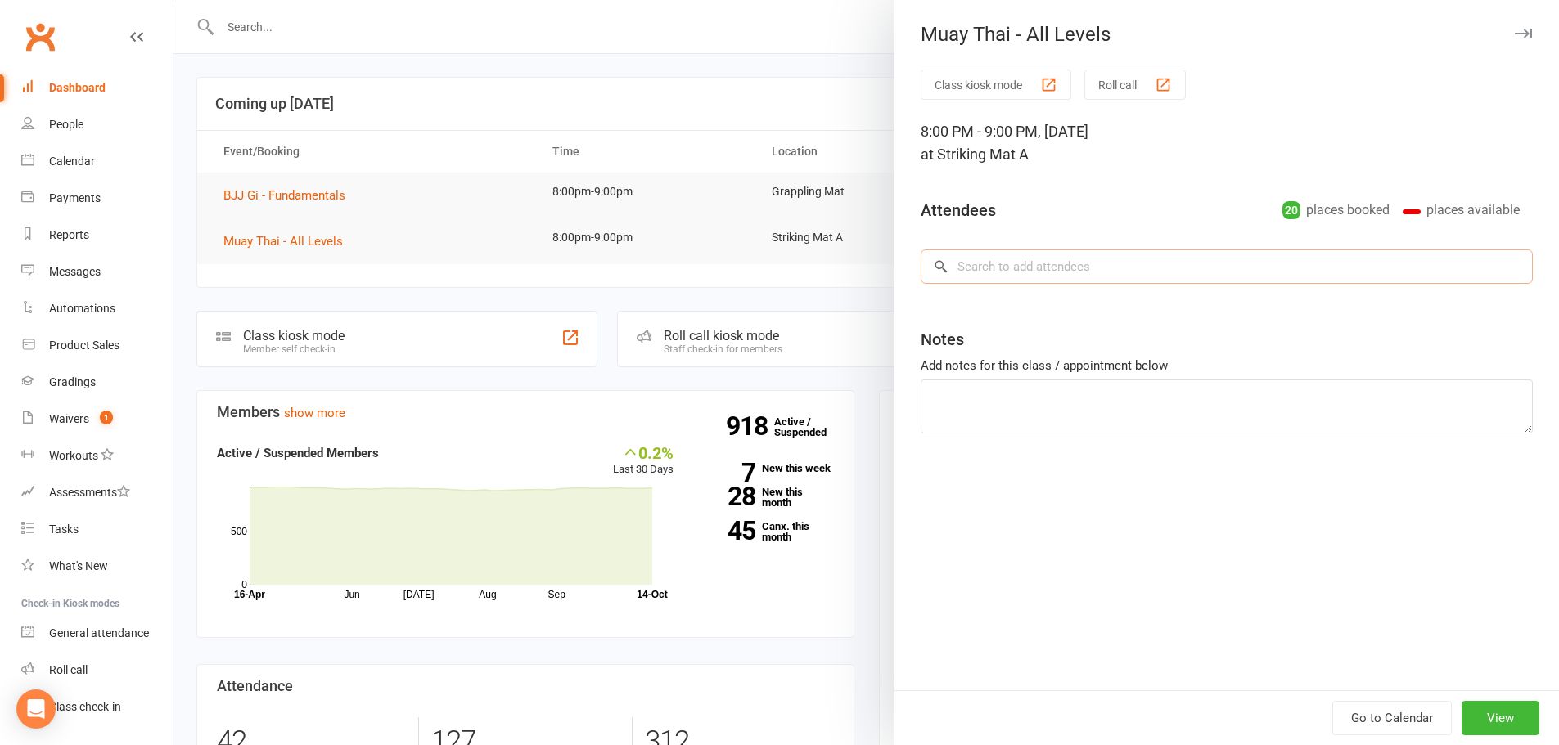
click at [1020, 266] on input "search" at bounding box center [1227, 267] width 612 height 34
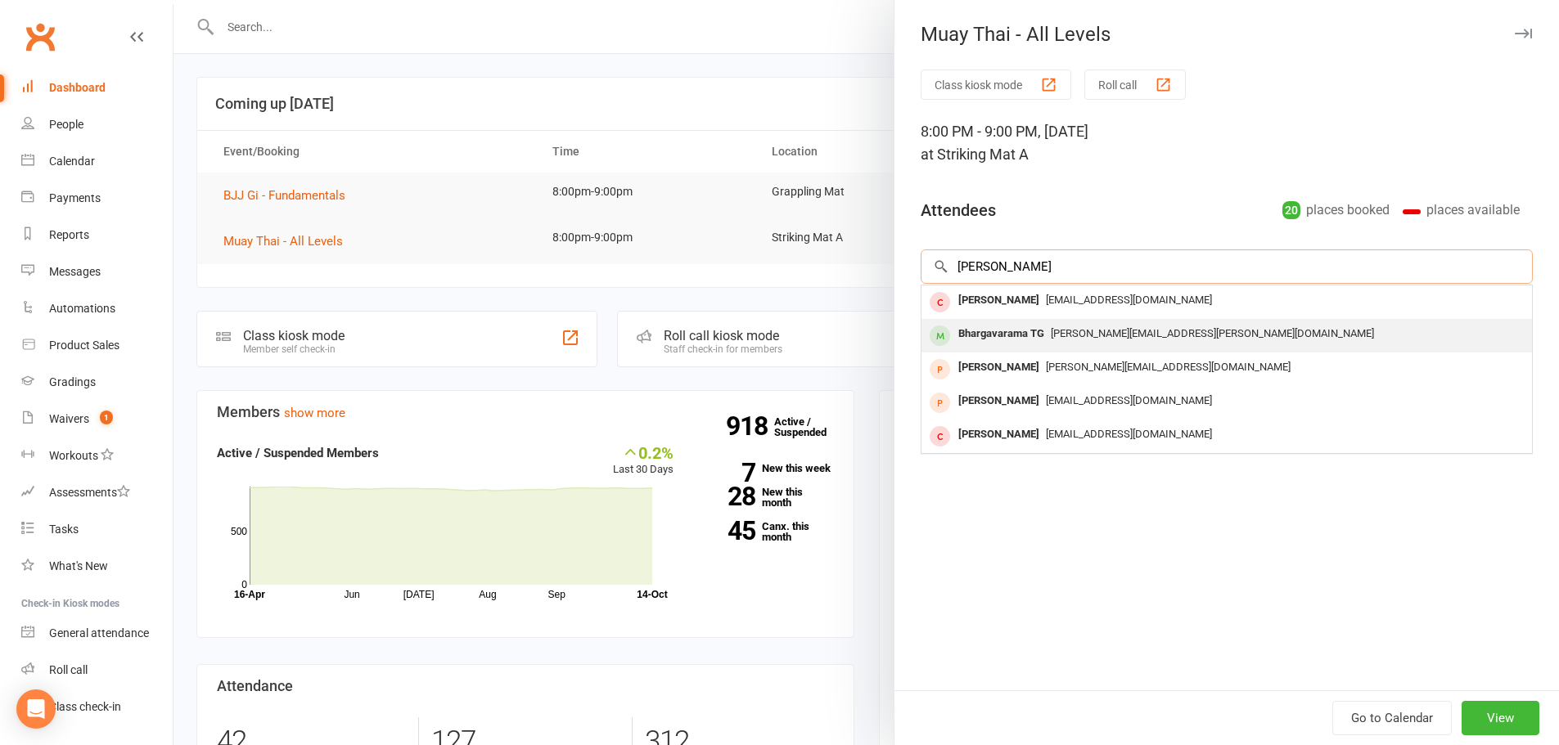
type input "bhargav"
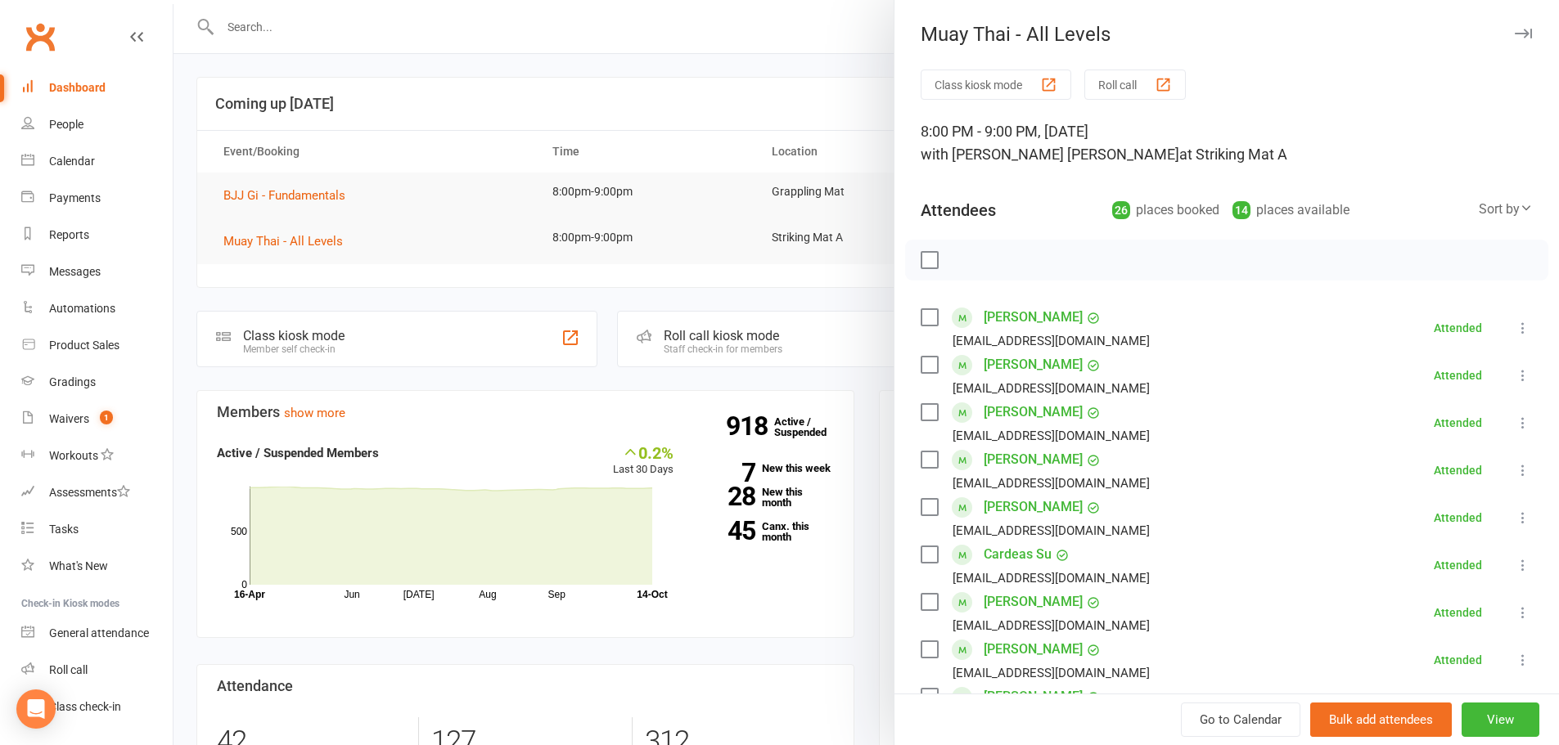
click at [993, 345] on div "adamjbutcher3@gmail.com" at bounding box center [1051, 341] width 197 height 21
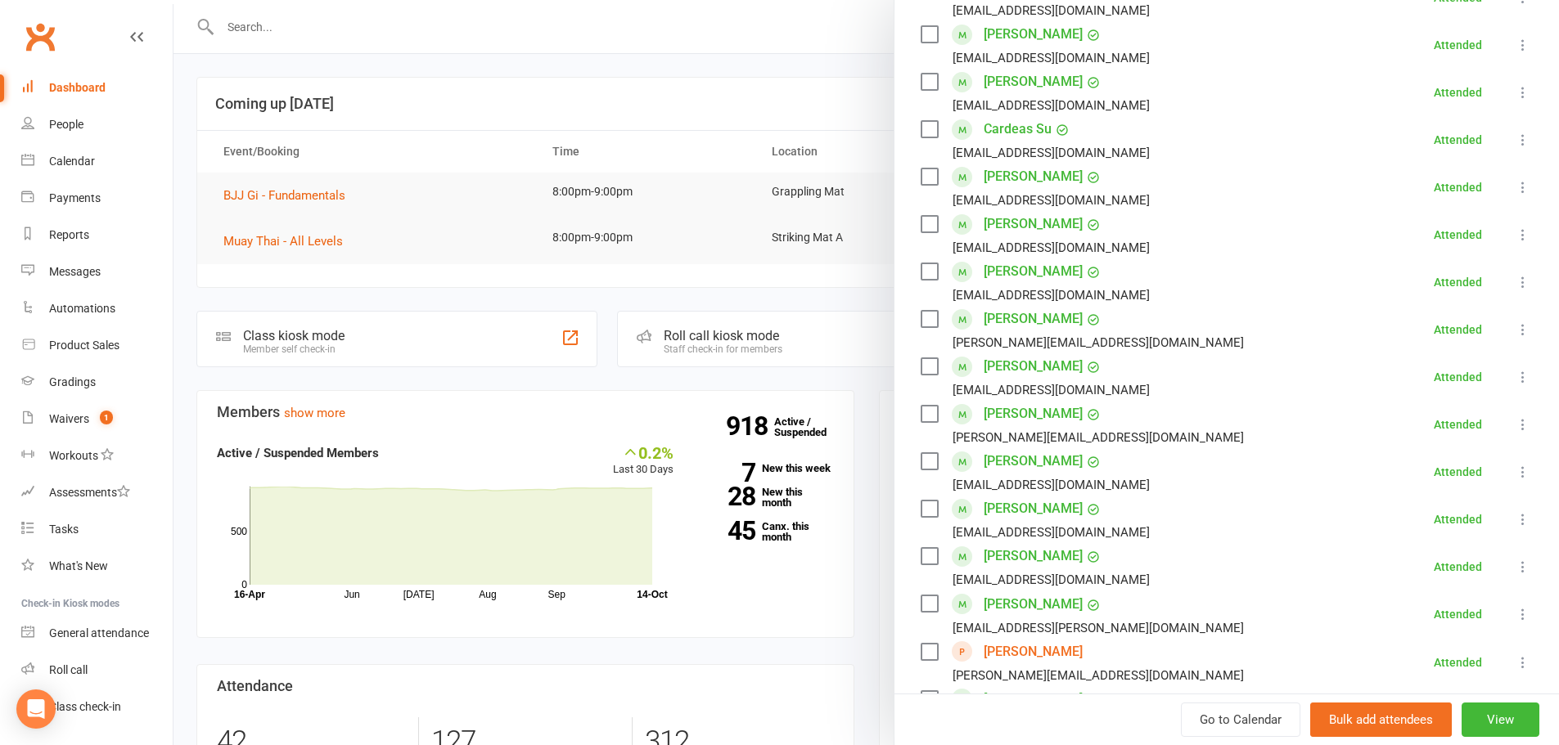
scroll to position [1139, 0]
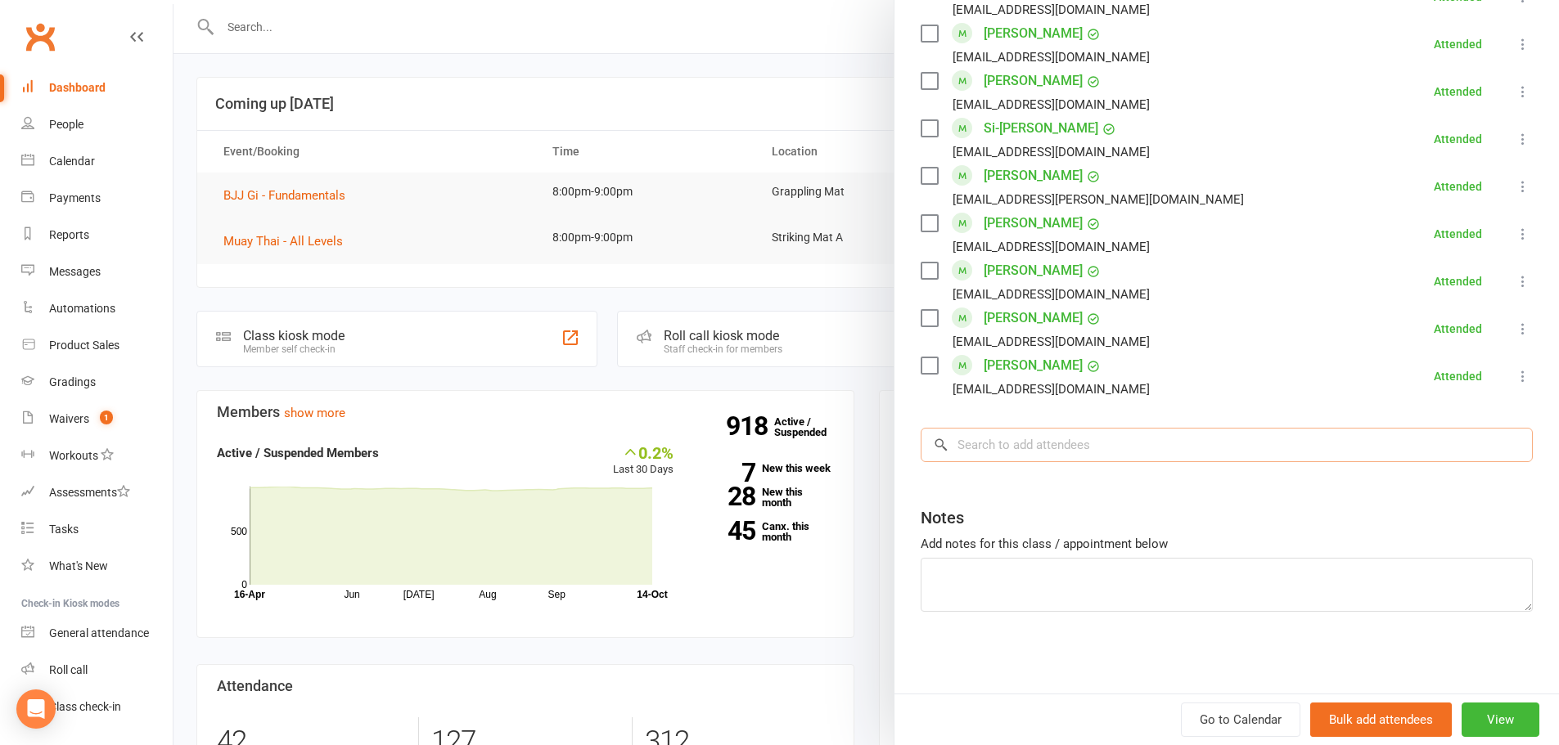
click at [1018, 447] on input "search" at bounding box center [1227, 445] width 612 height 34
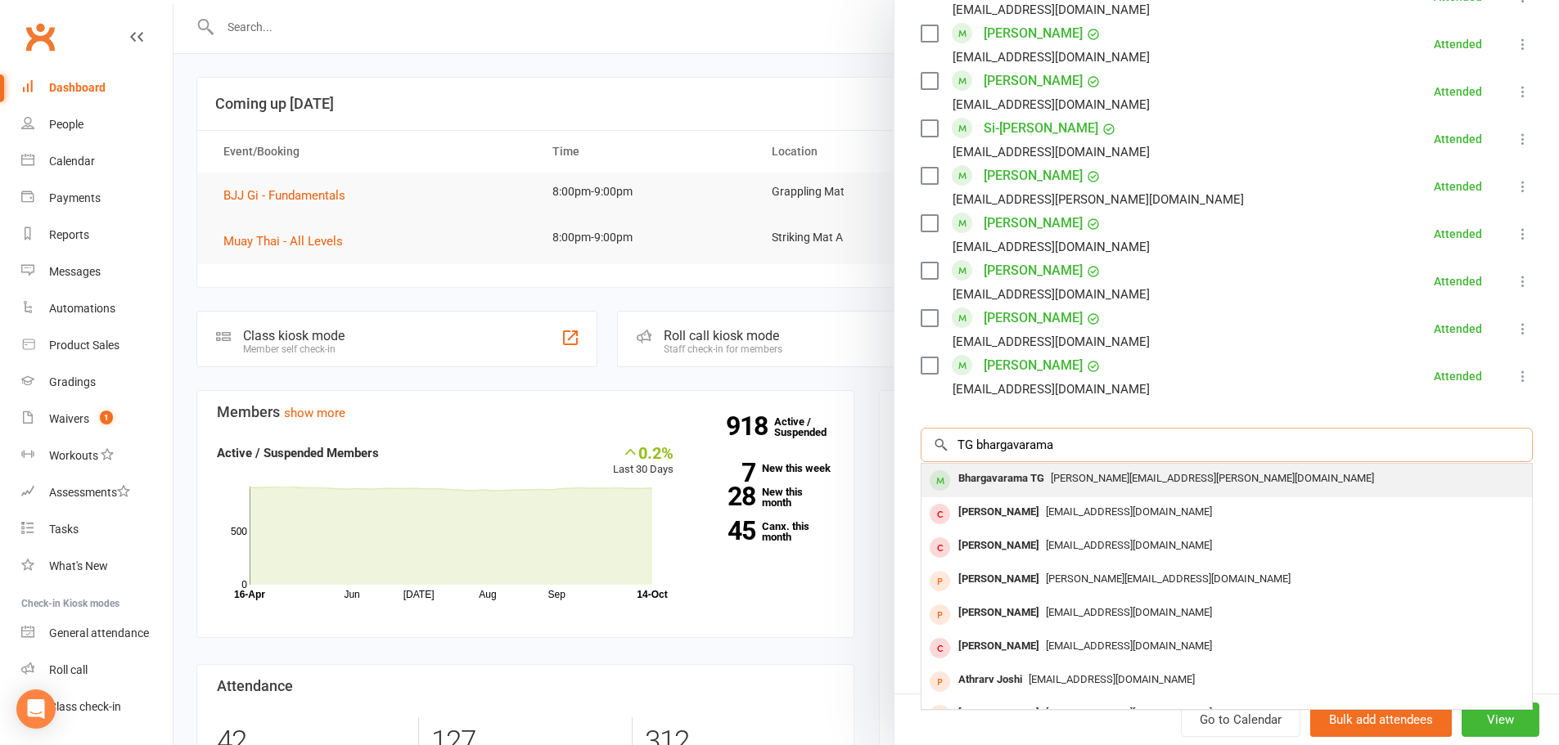
type input "TG bhargavarama"
click at [1030, 482] on div "Bhargavarama TG" at bounding box center [1001, 479] width 99 height 24
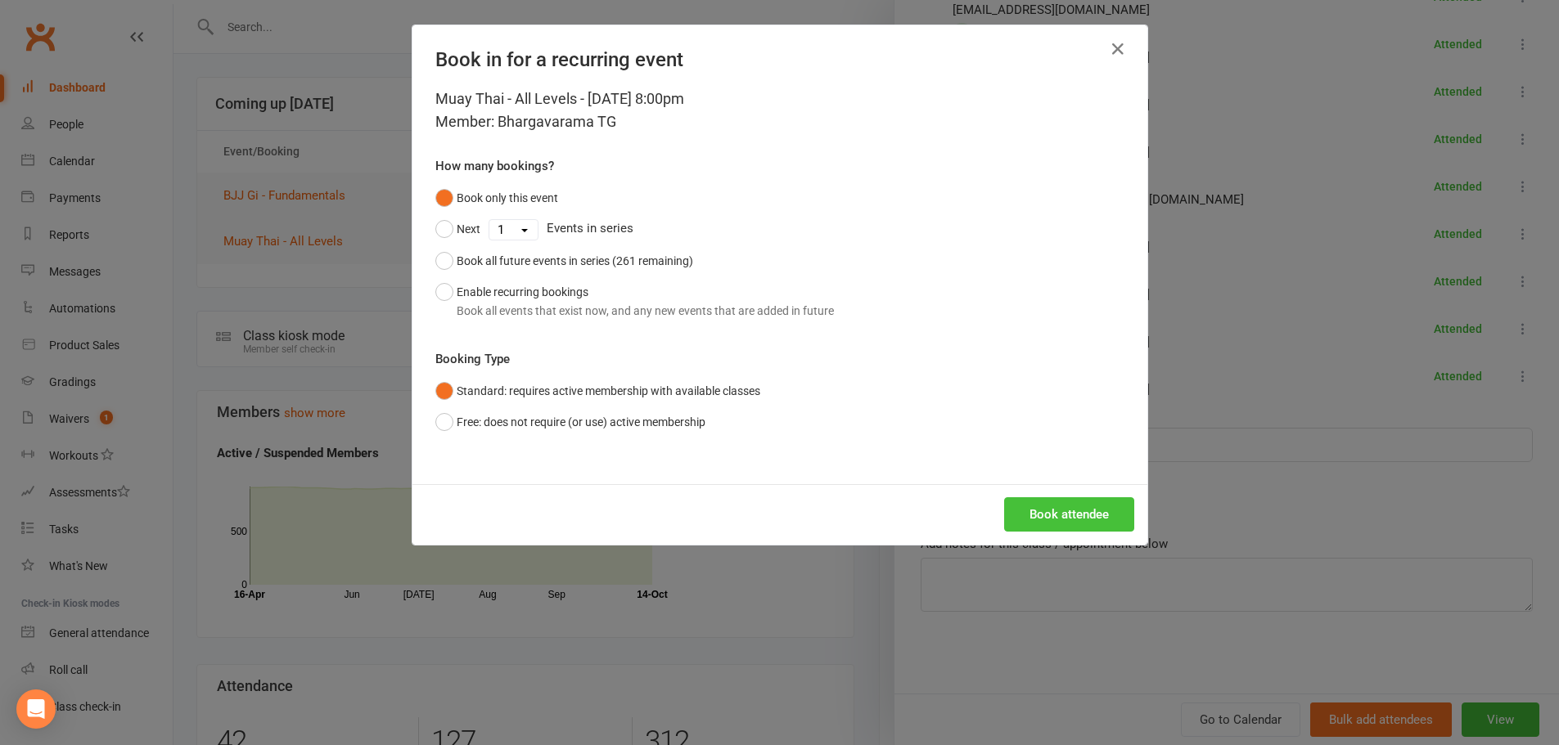
click at [1065, 505] on button "Book attendee" at bounding box center [1069, 515] width 130 height 34
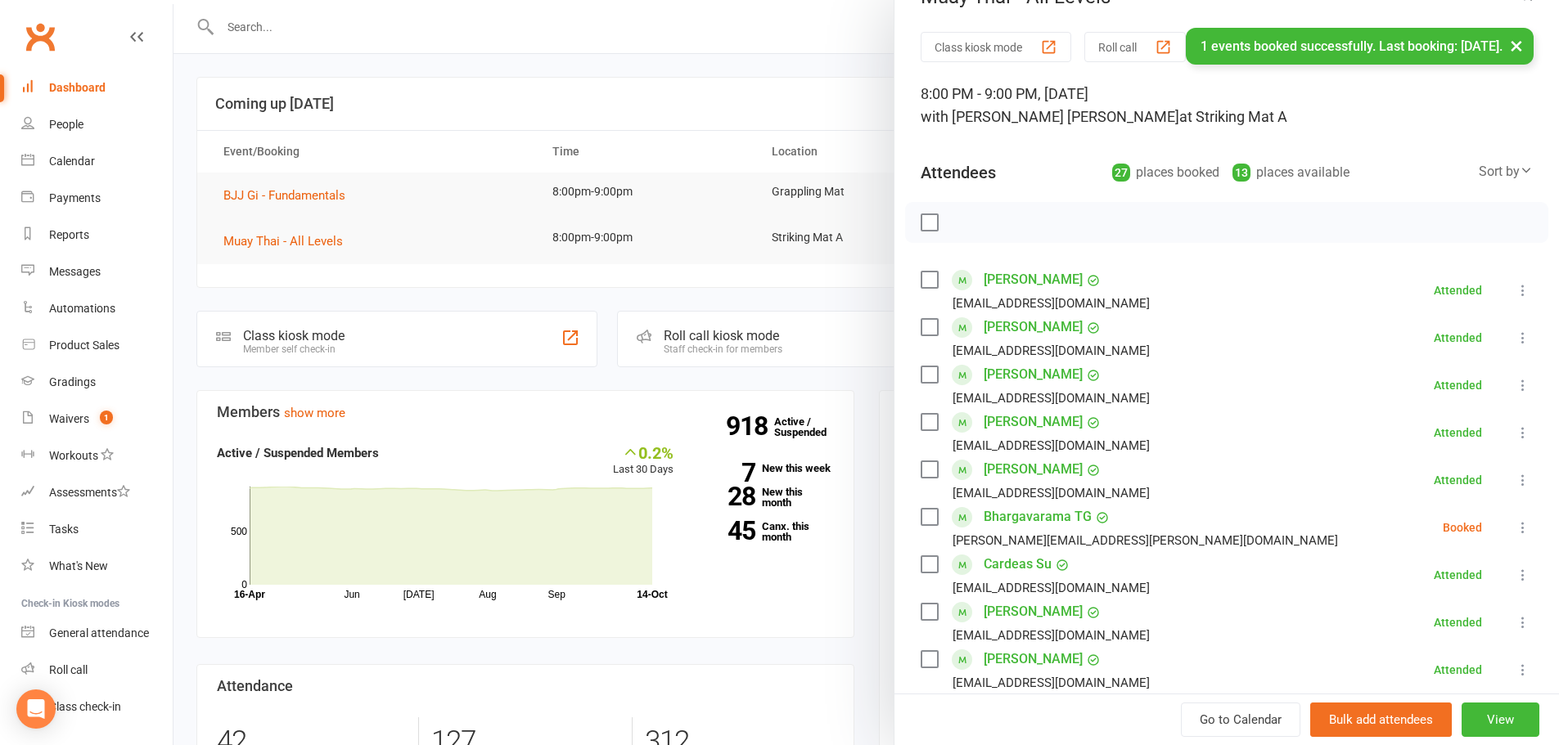
scroll to position [0, 0]
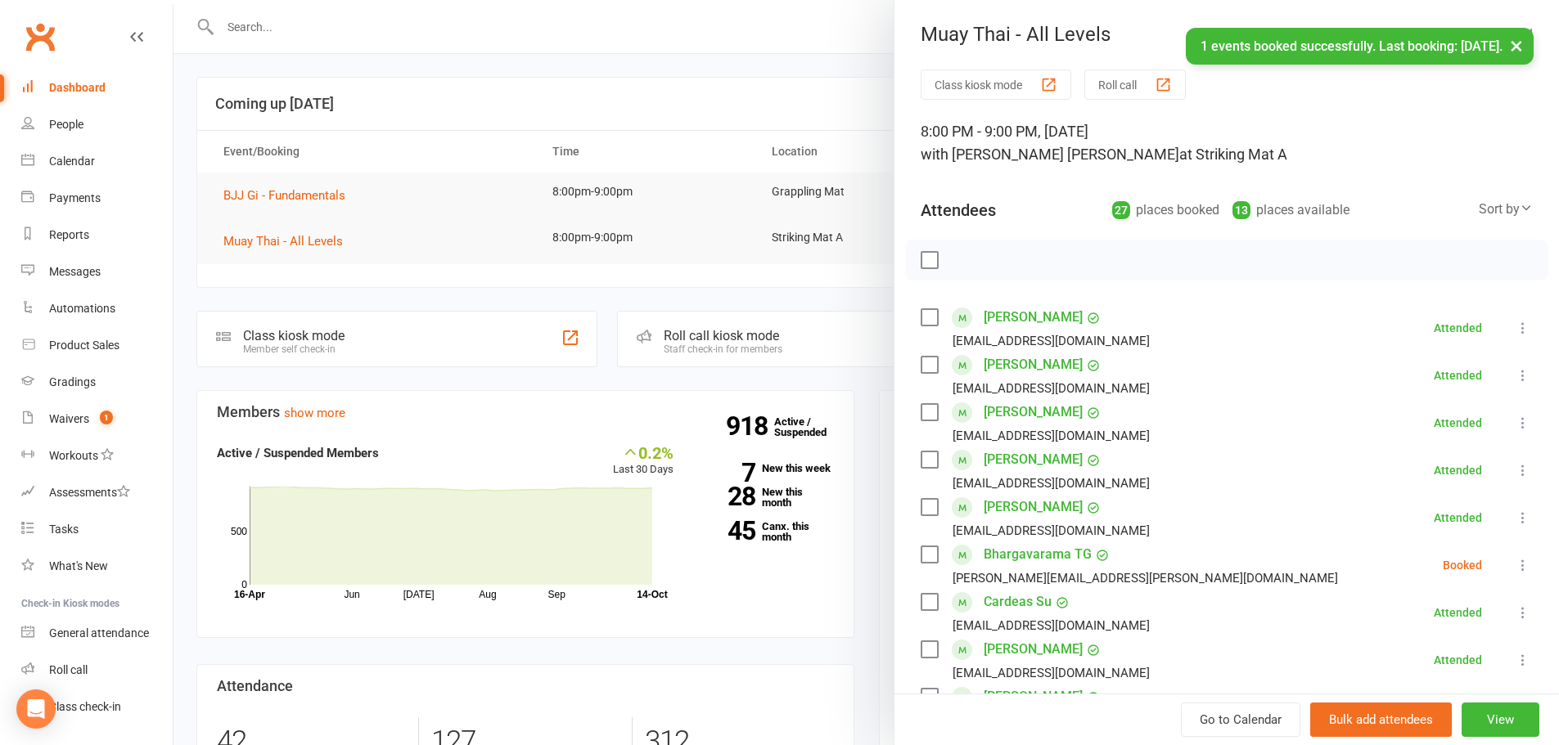
click at [1515, 564] on icon at bounding box center [1523, 565] width 16 height 16
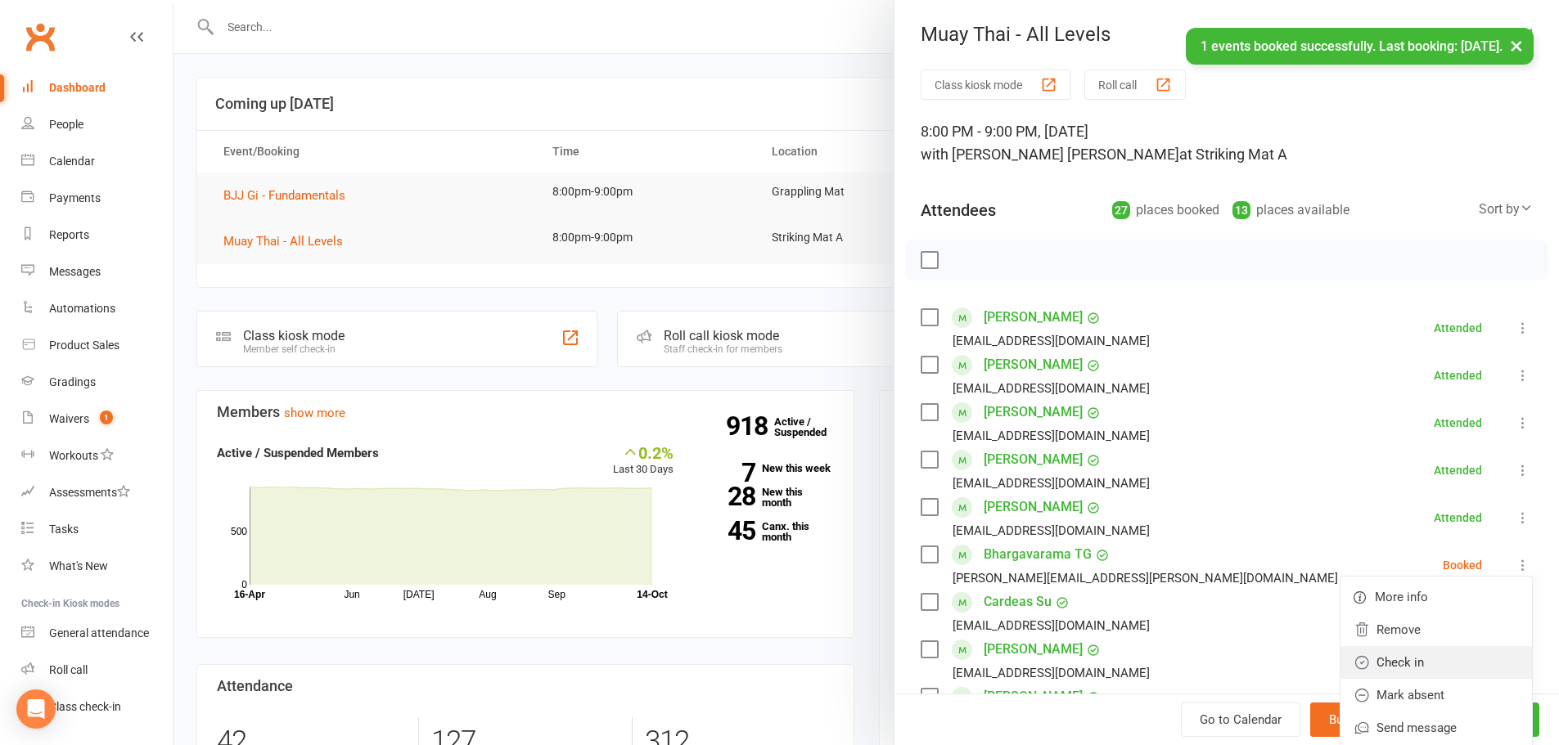
click at [1447, 664] on link "Check in" at bounding box center [1435, 662] width 191 height 33
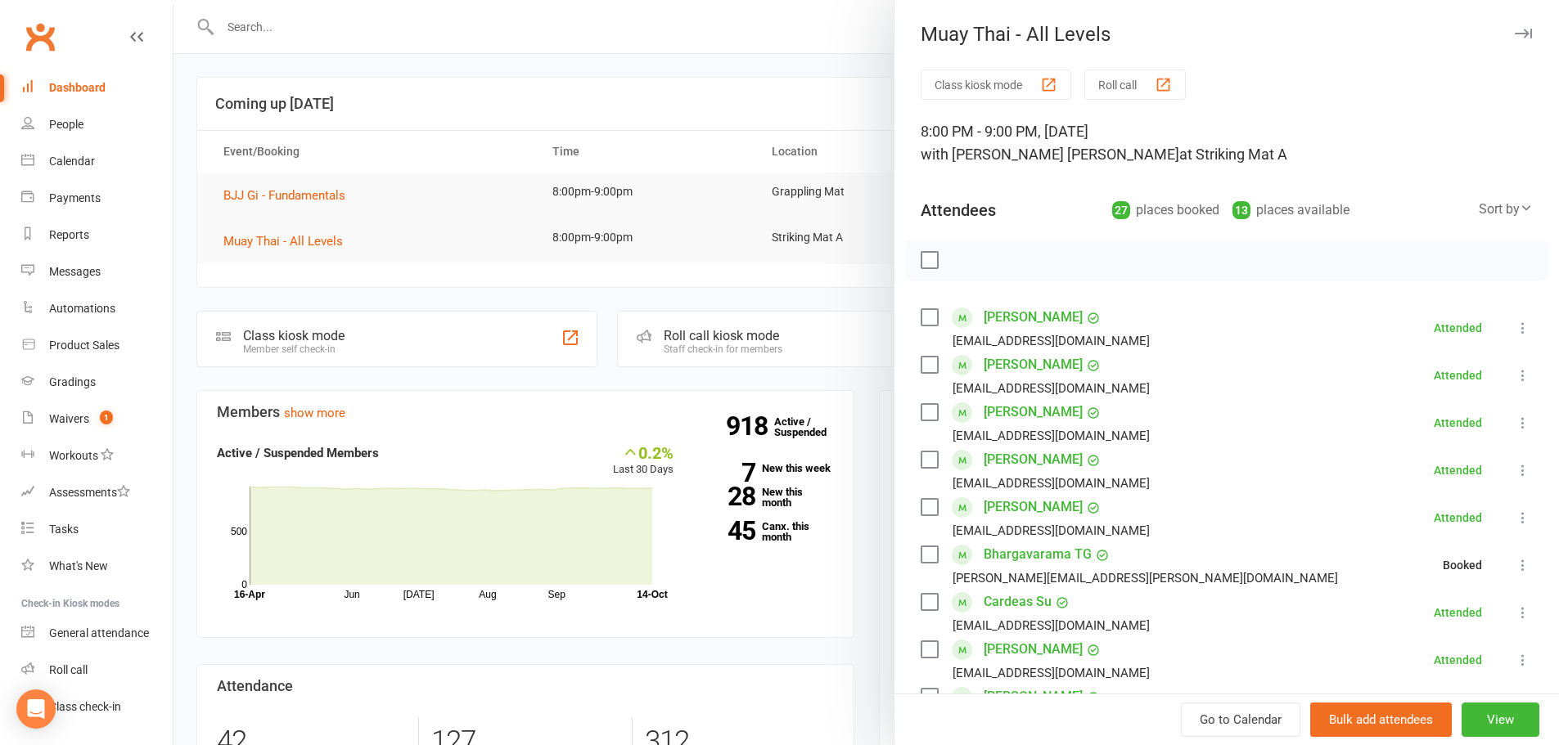
click at [733, 122] on div at bounding box center [865, 372] width 1385 height 745
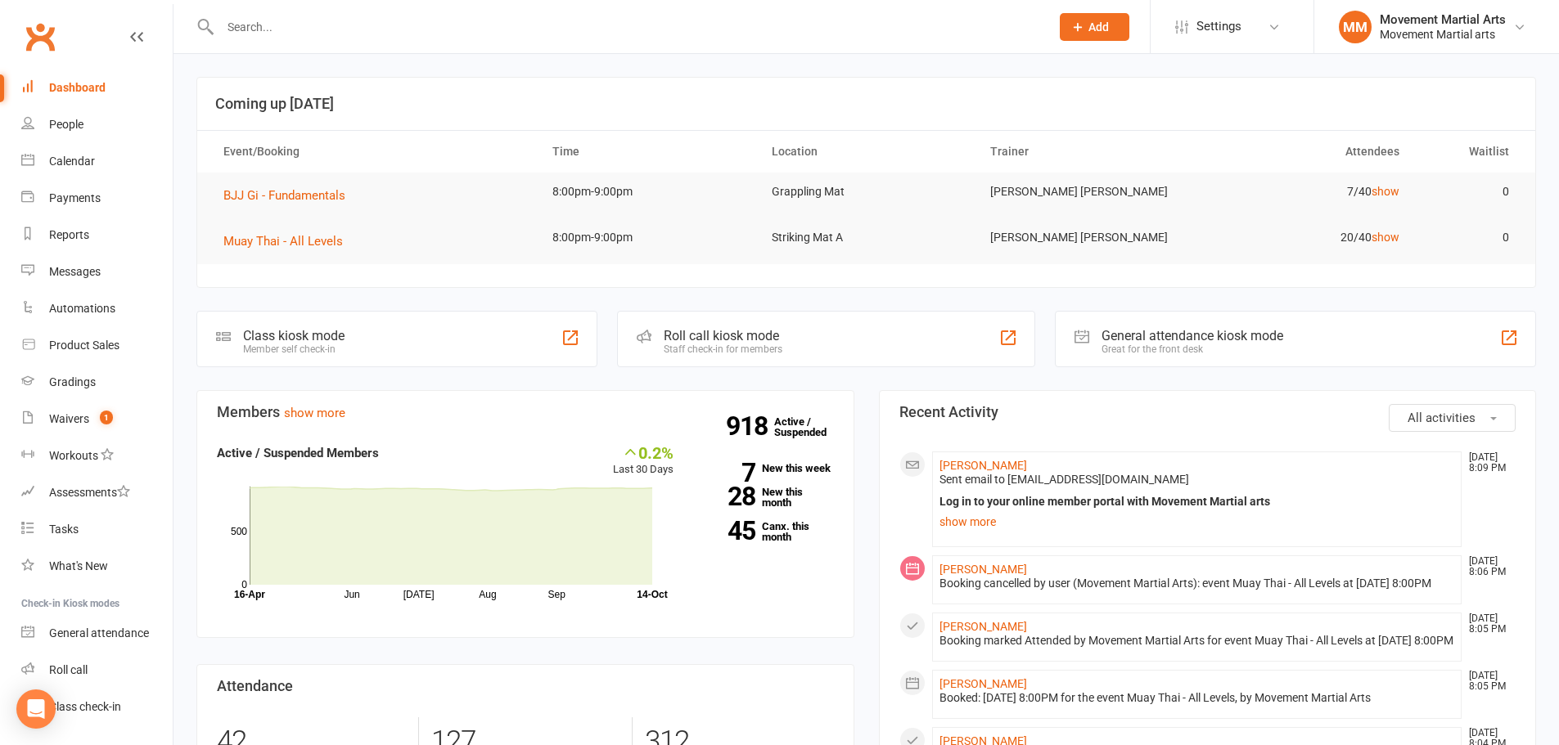
click at [245, 26] on input "text" at bounding box center [626, 27] width 823 height 23
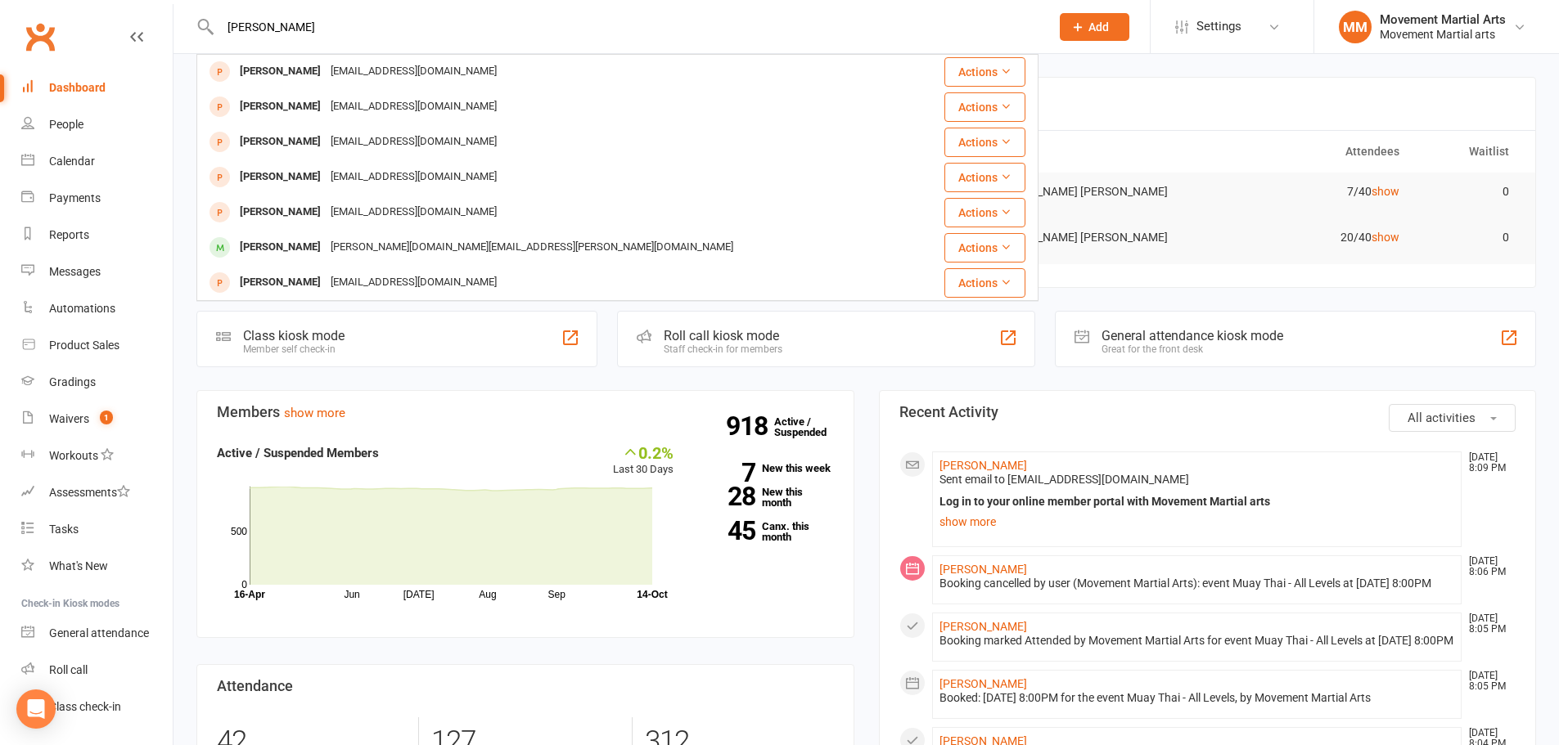
click at [209, 18] on div "wang Ian Wang Ian.x.wang@hotmail.com Actions Yun Wang Wycloud@msn.com Actions E…" at bounding box center [617, 26] width 842 height 53
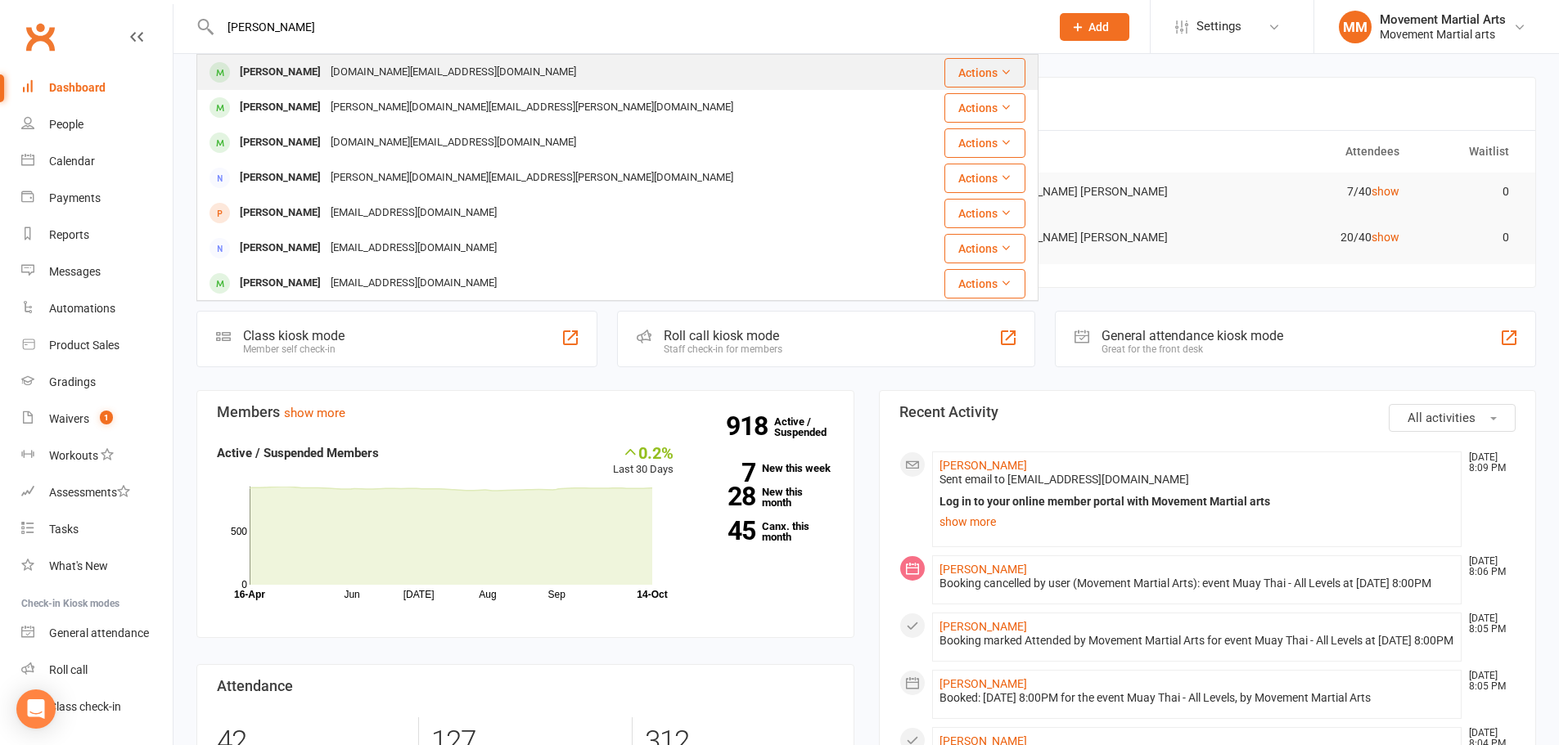
type input "theodore wang"
click at [349, 83] on div "matt.ty.wang@gmail.com" at bounding box center [453, 73] width 255 height 24
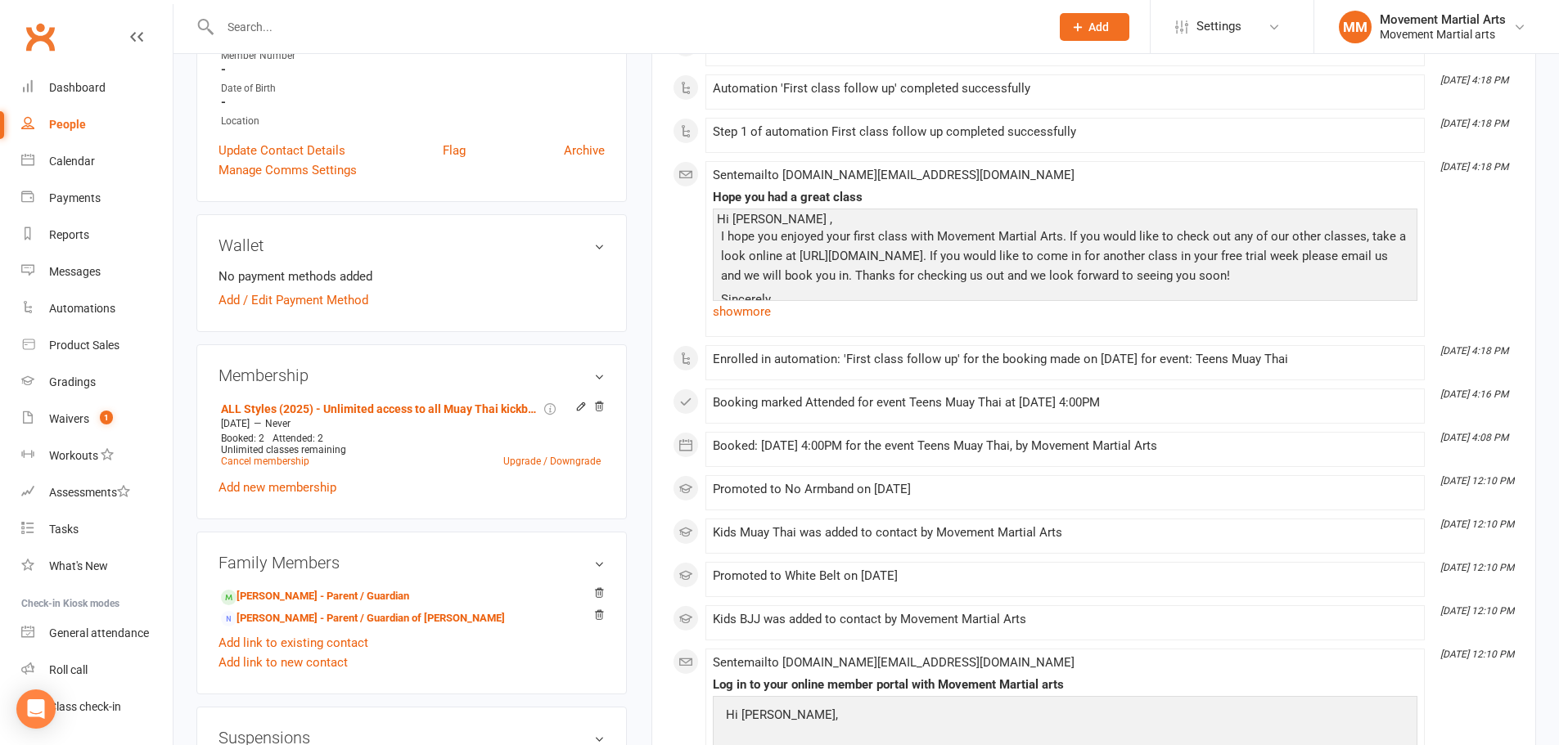
scroll to position [382, 0]
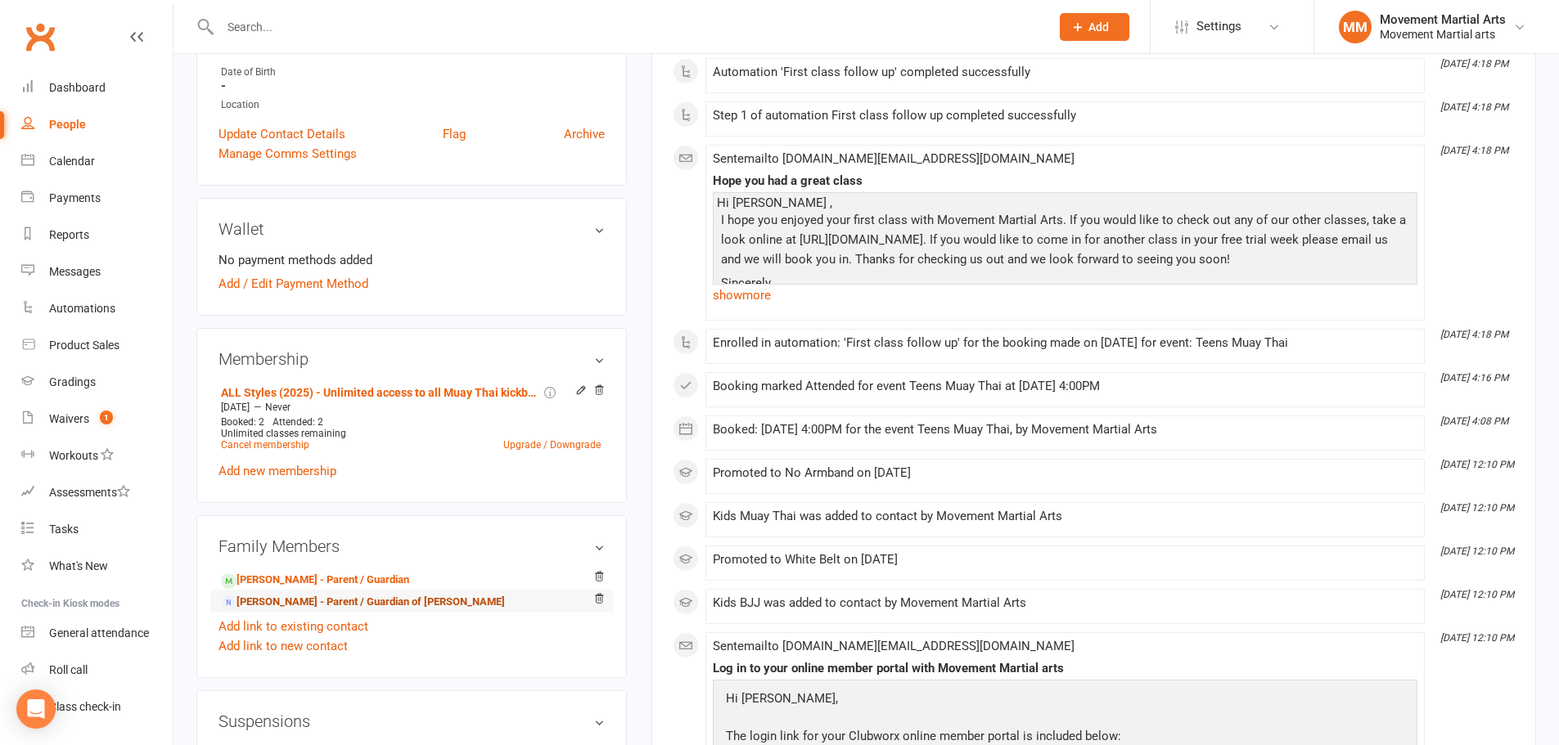
click at [300, 601] on link "Jeff Wang - Parent / Guardian of Matthias Wang" at bounding box center [363, 602] width 284 height 17
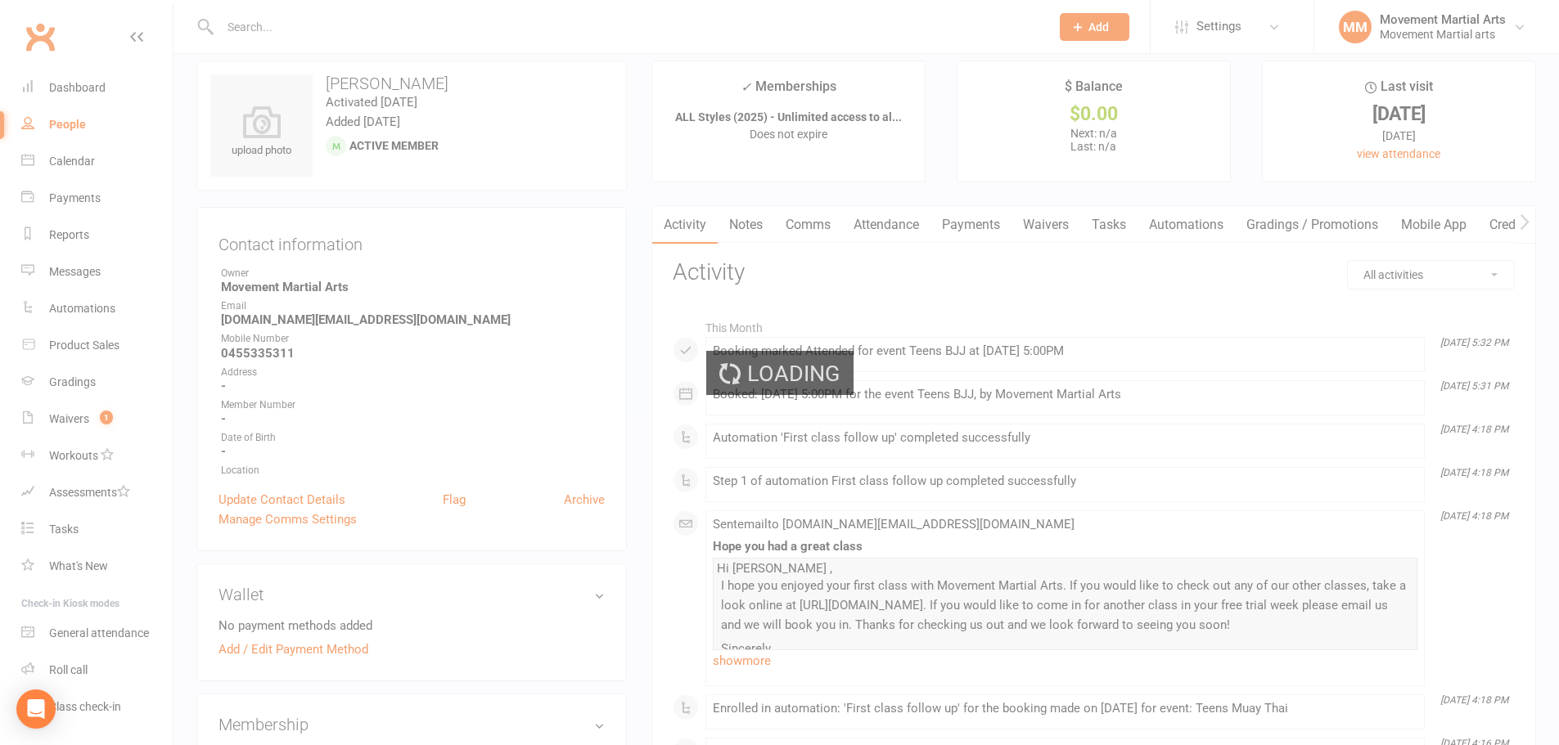
scroll to position [0, 0]
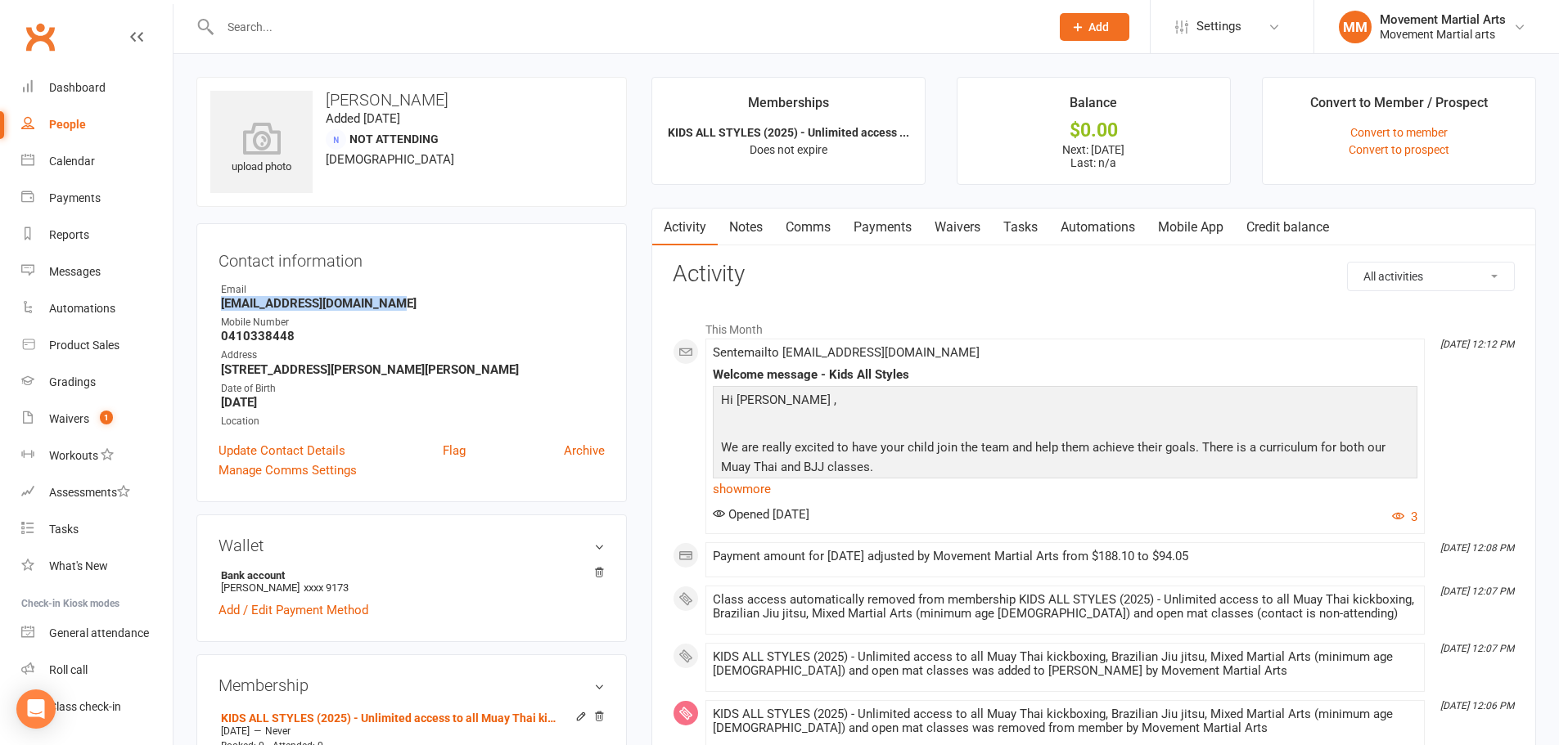
drag, startPoint x: 212, startPoint y: 302, endPoint x: 381, endPoint y: 306, distance: 168.6
click at [381, 306] on div "Contact information Owner Email lancelotbuilding@gmail.com Mobile Number 041033…" at bounding box center [411, 362] width 430 height 279
copy strong "lancelotbuilding@gmail.com"
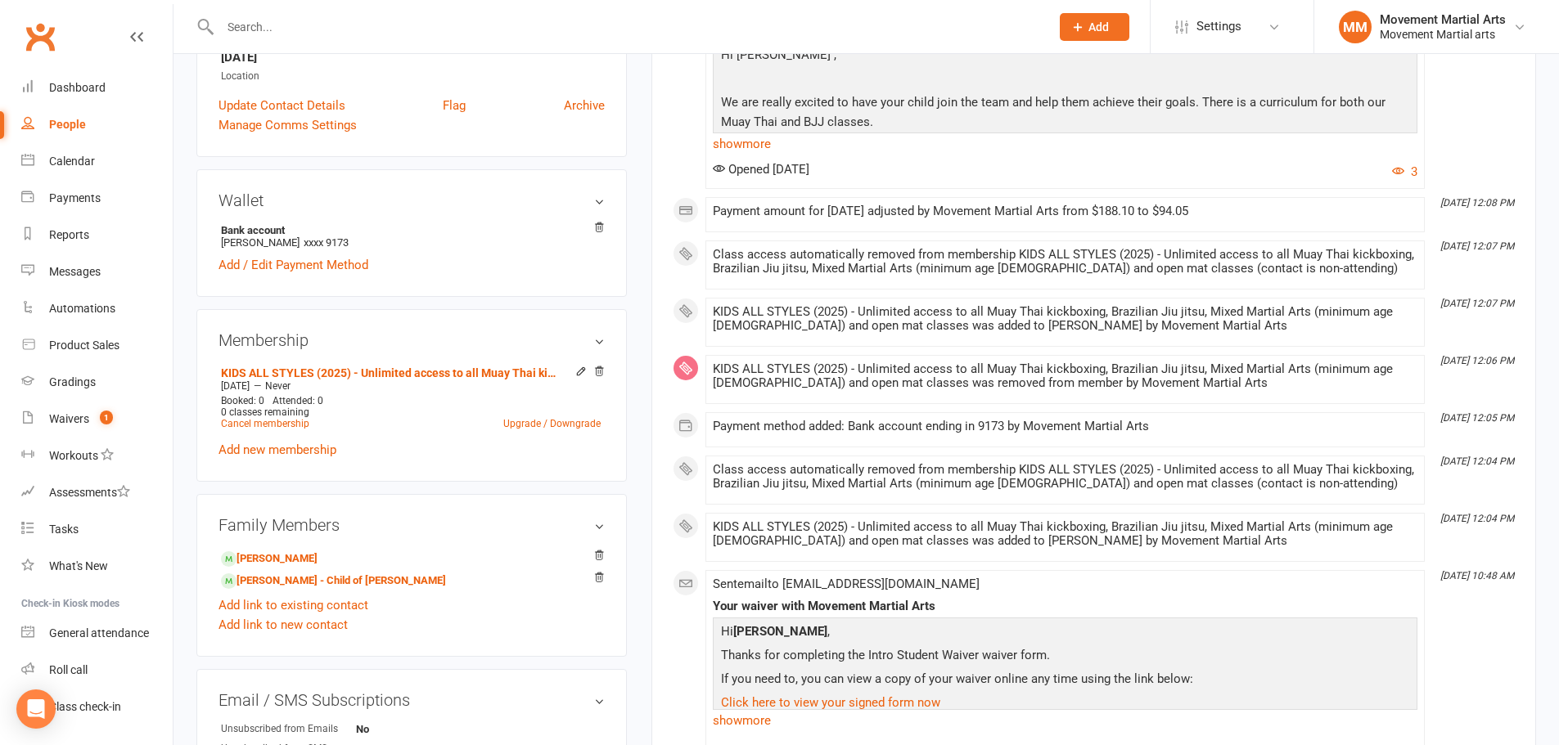
scroll to position [382, 0]
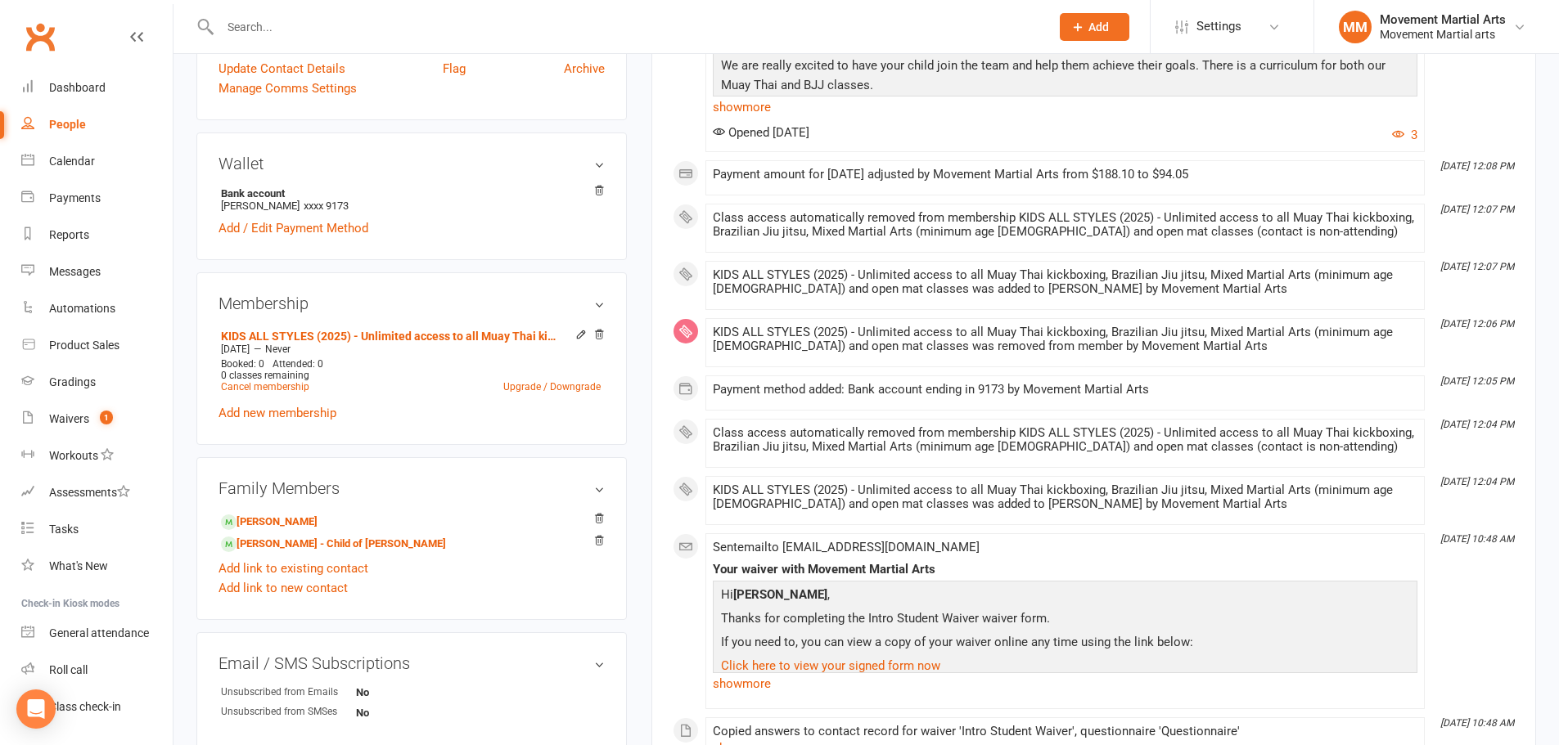
drag, startPoint x: 602, startPoint y: 538, endPoint x: 849, endPoint y: 64, distance: 534.7
click at [602, 538] on icon at bounding box center [598, 540] width 11 height 11
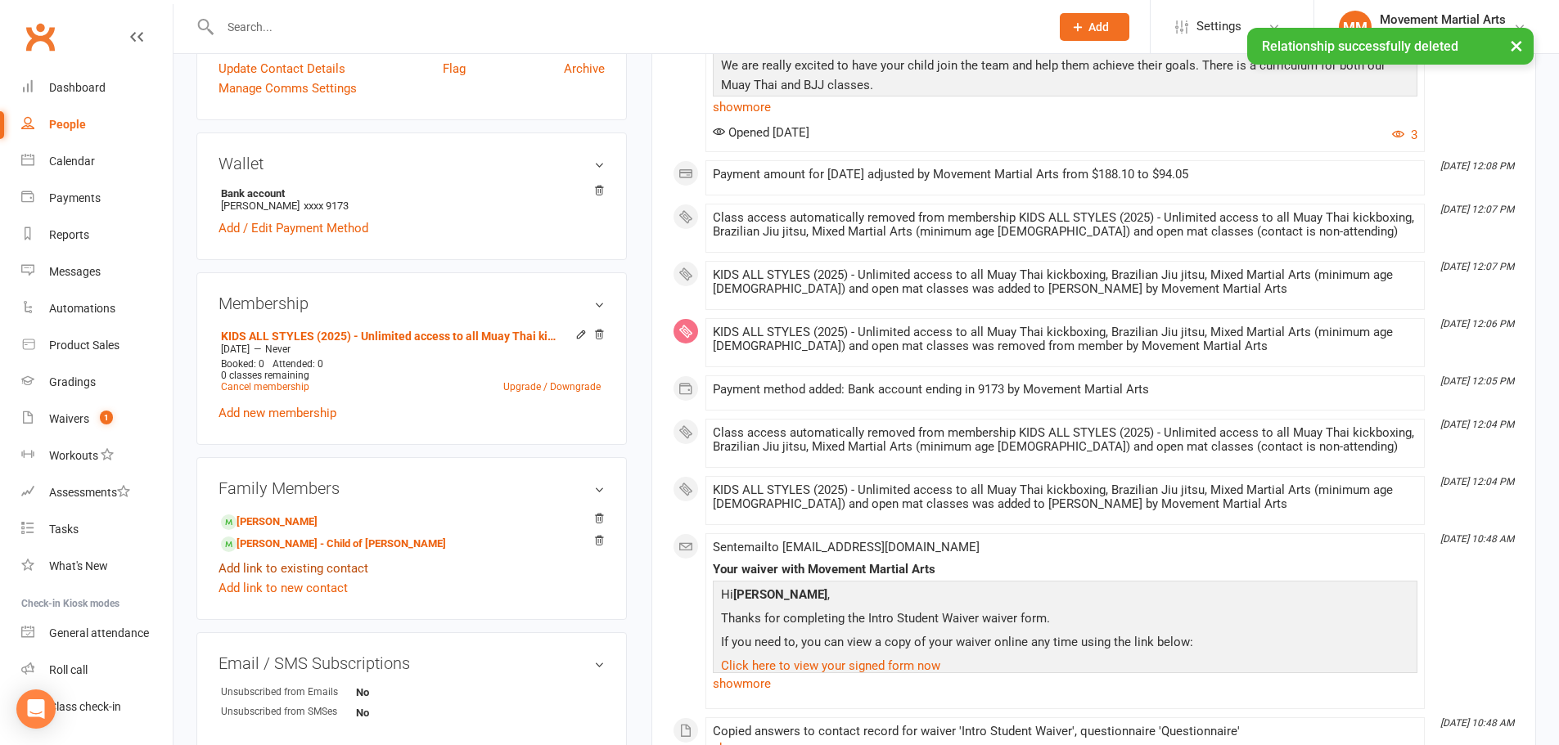
click at [291, 568] on link "Add link to existing contact" at bounding box center [293, 569] width 150 height 20
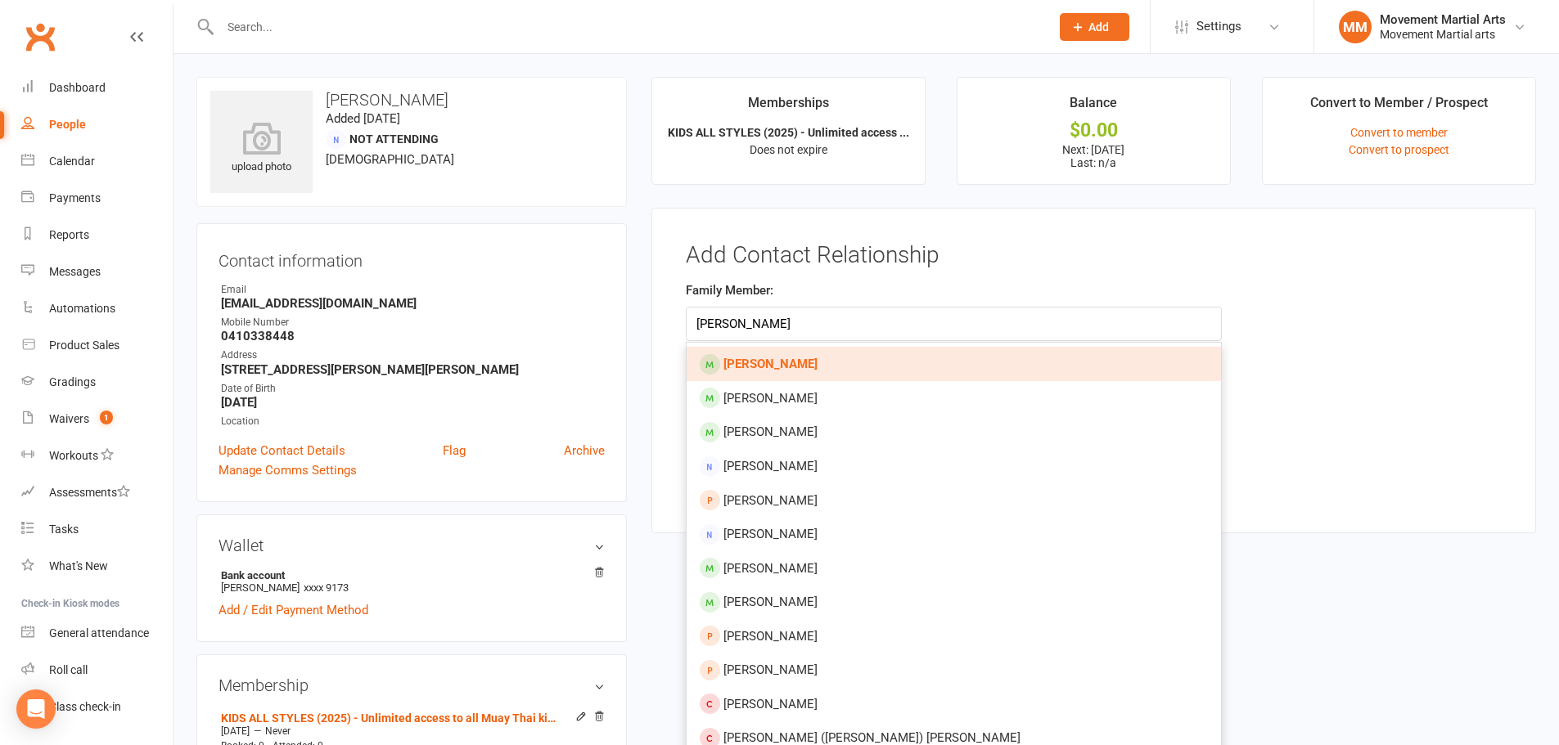
type input "Theodore wang"
click at [890, 367] on link "[PERSON_NAME]" at bounding box center [954, 364] width 534 height 34
type input "[PERSON_NAME]"
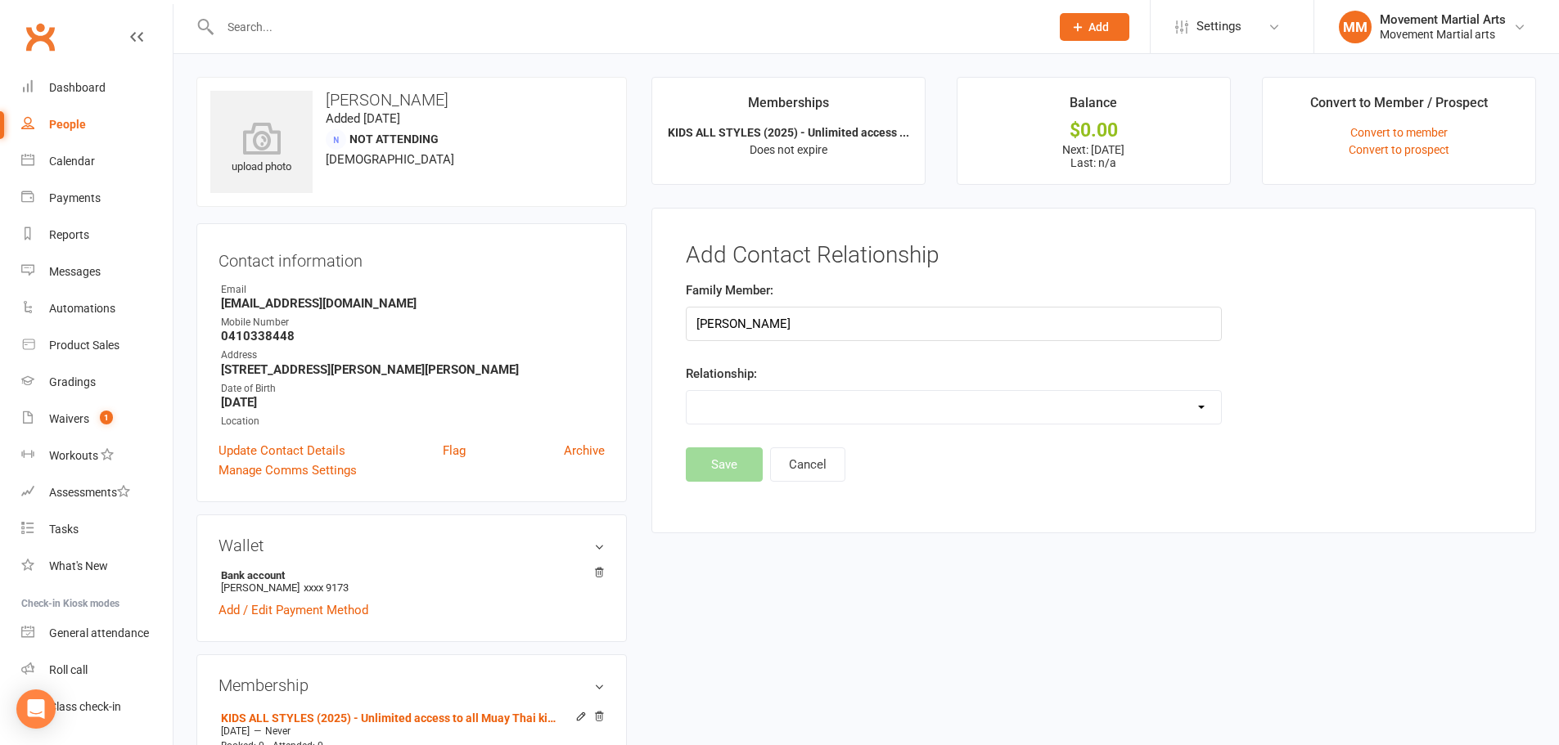
click at [813, 403] on select "Parent / Guardian Child Sibling (parent not in system) Spouse / Partner Cousin …" at bounding box center [954, 407] width 534 height 33
select select "1"
click at [687, 391] on select "Parent / Guardian Child Sibling (parent not in system) Spouse / Partner Cousin …" at bounding box center [954, 407] width 534 height 33
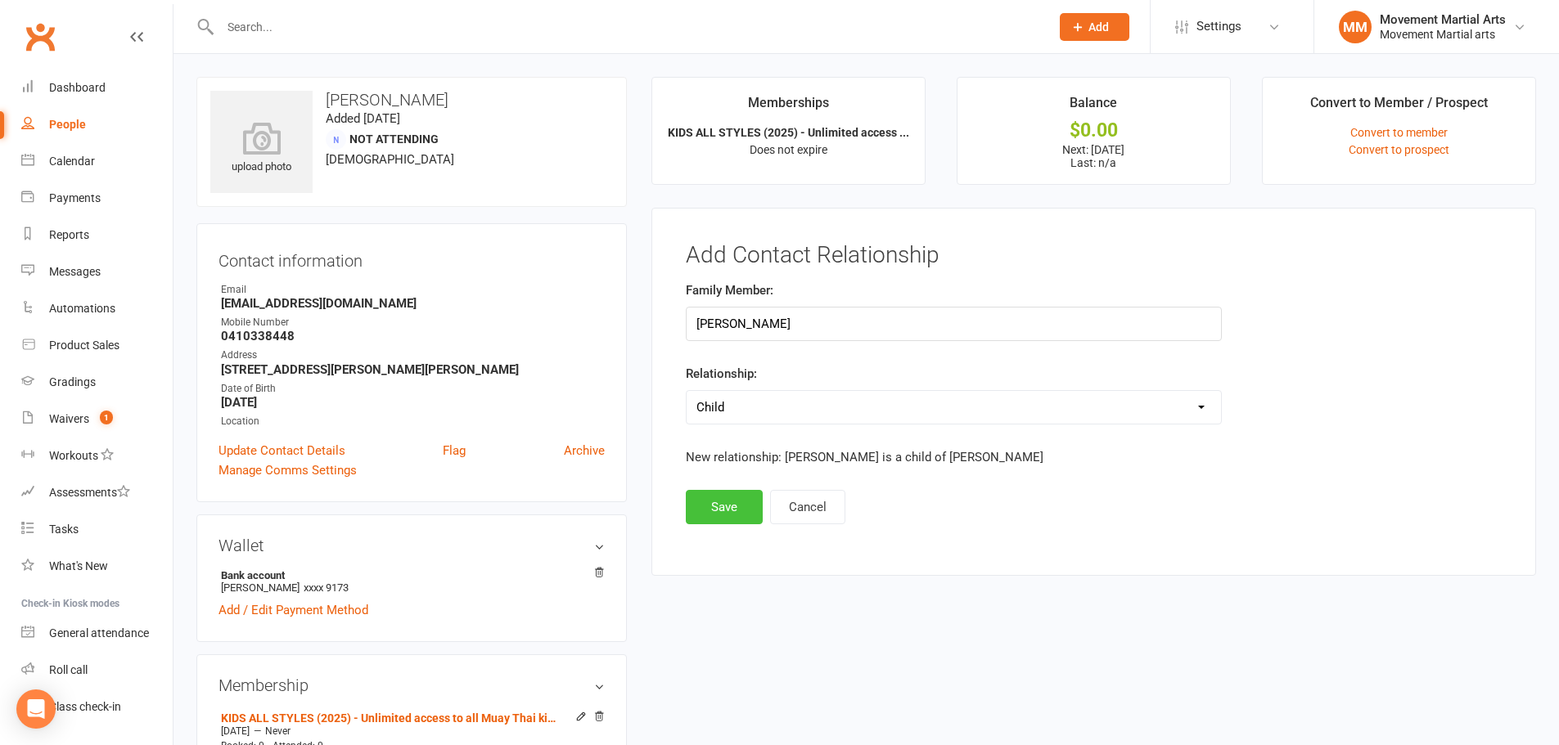
click at [732, 495] on button "Save" at bounding box center [724, 507] width 77 height 34
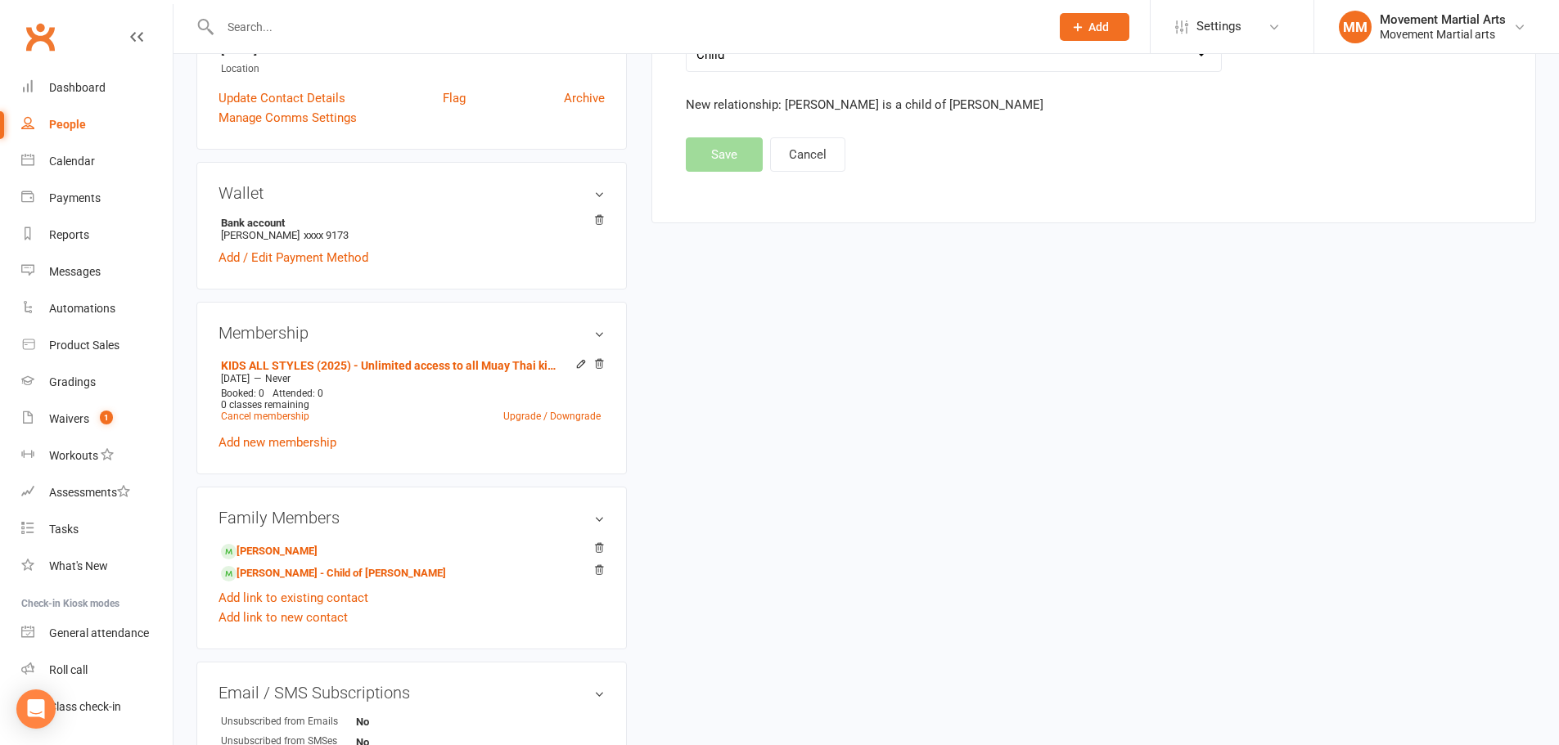
scroll to position [382, 0]
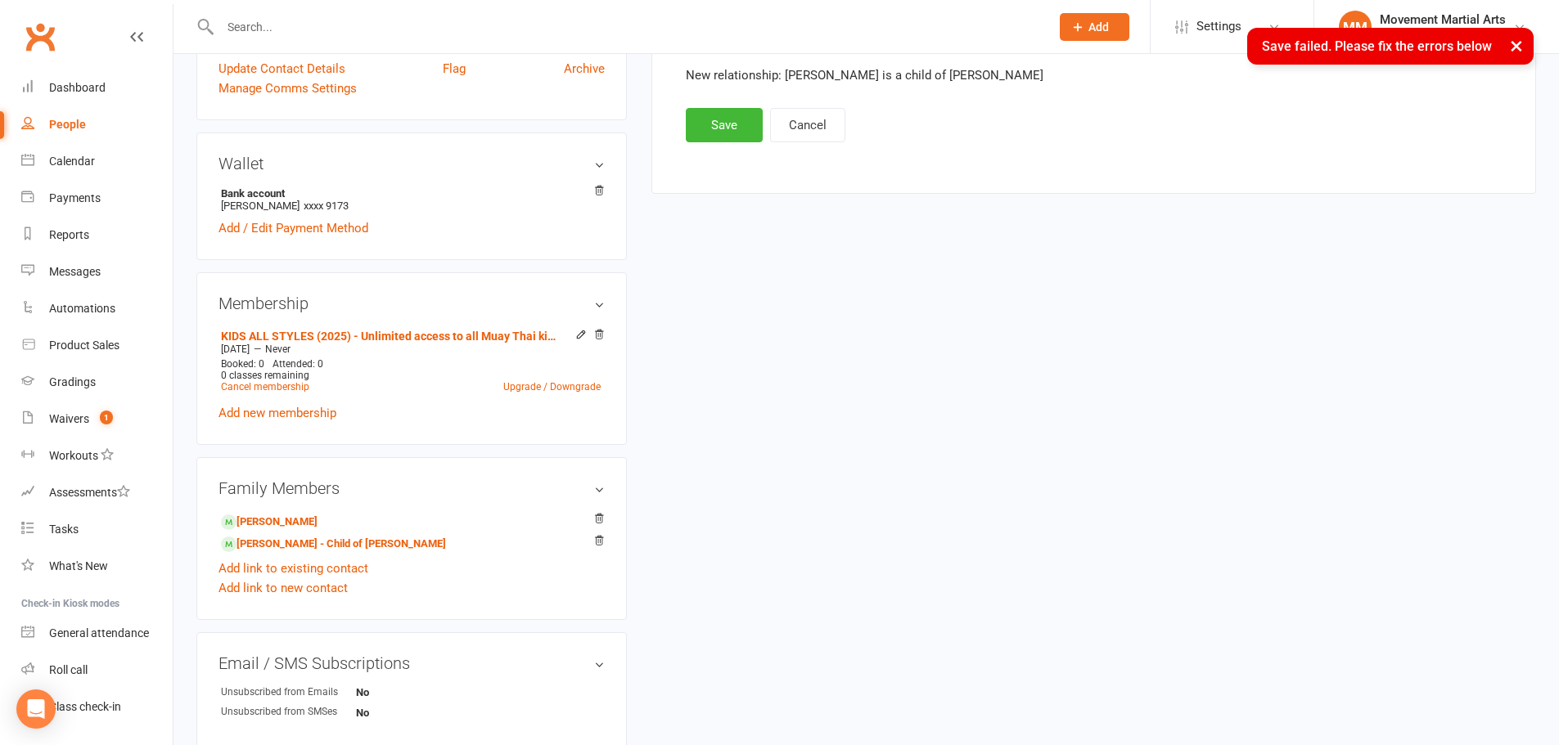
drag, startPoint x: 280, startPoint y: 541, endPoint x: 996, endPoint y: 355, distance: 739.7
click at [996, 354] on div "upload photo Jeff Wang Added 4 October, 2025 Not Attending 51 years old Contact…" at bounding box center [866, 396] width 1364 height 1402
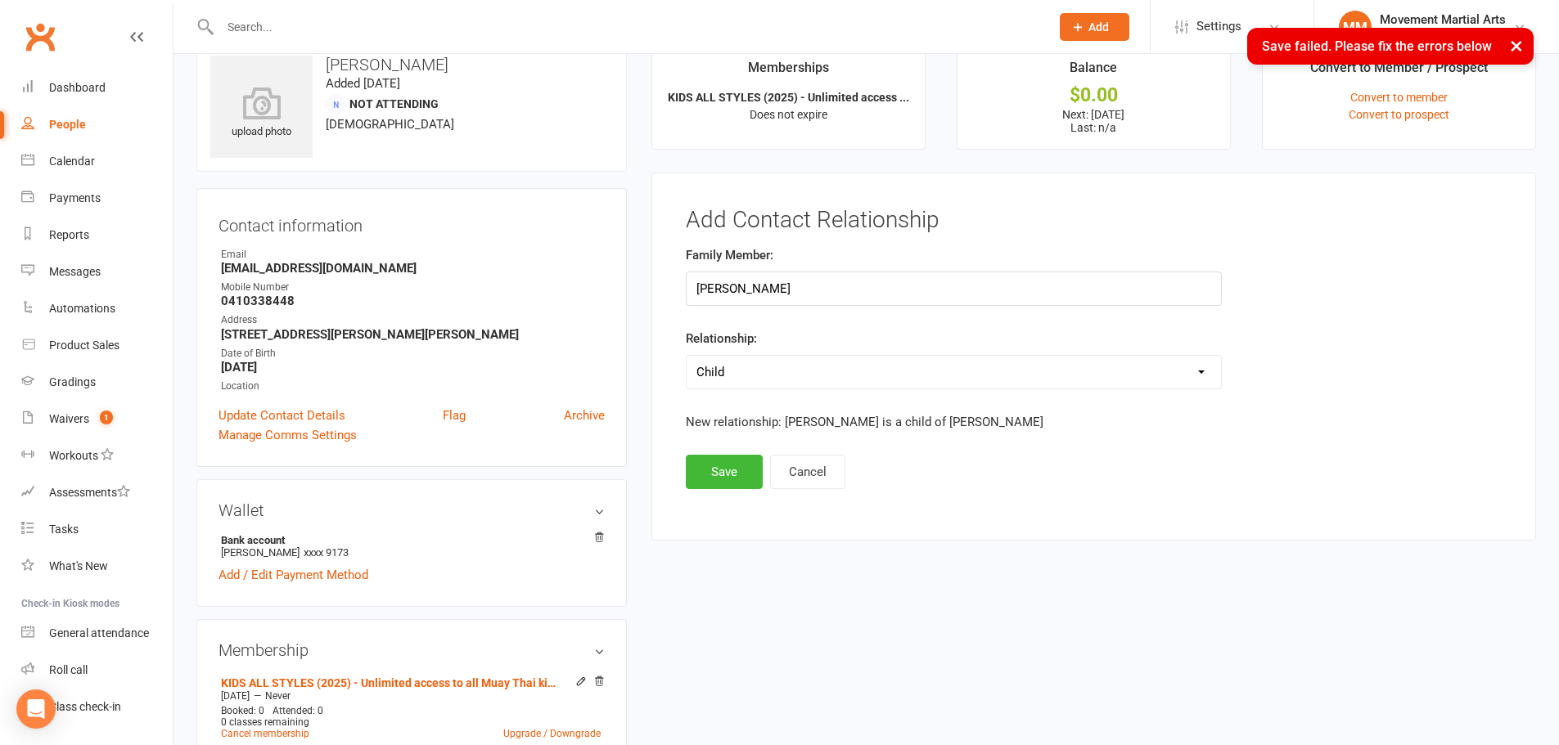
scroll to position [0, 0]
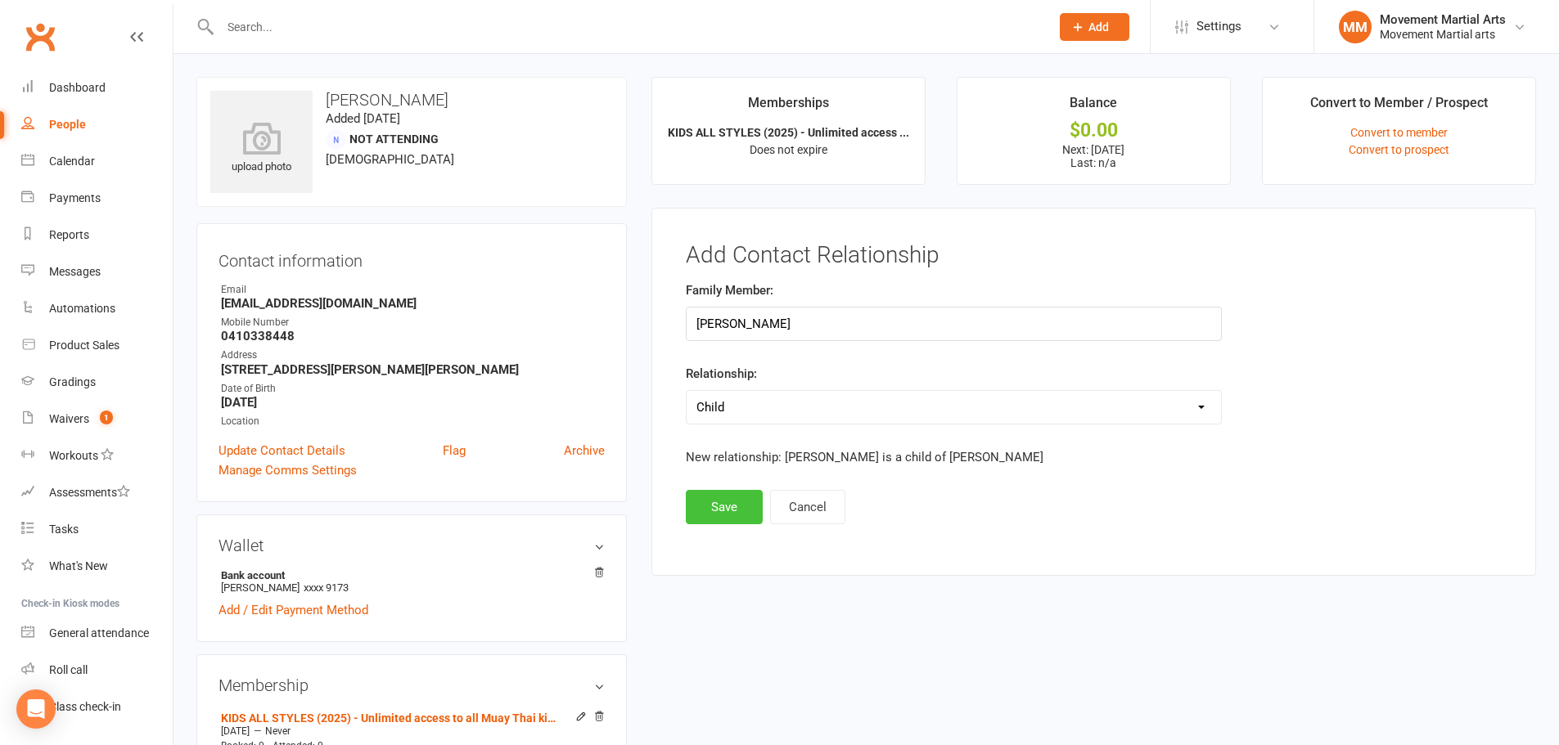
click at [732, 502] on button "Save" at bounding box center [724, 507] width 77 height 34
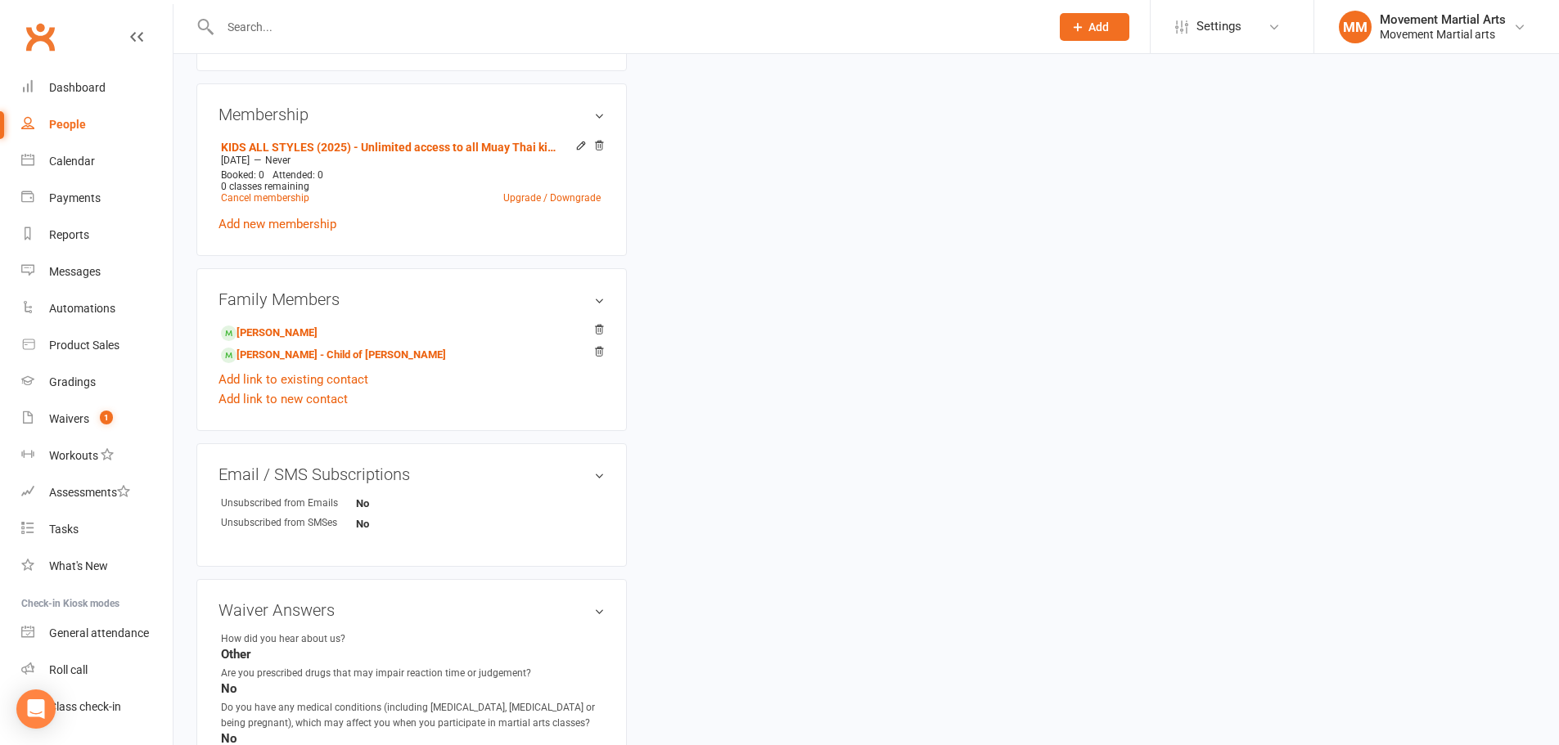
scroll to position [573, 0]
click at [557, 351] on li "Theodore Wang - Child of Matthias Wang" at bounding box center [411, 352] width 386 height 23
click at [596, 345] on icon at bounding box center [598, 350] width 11 height 11
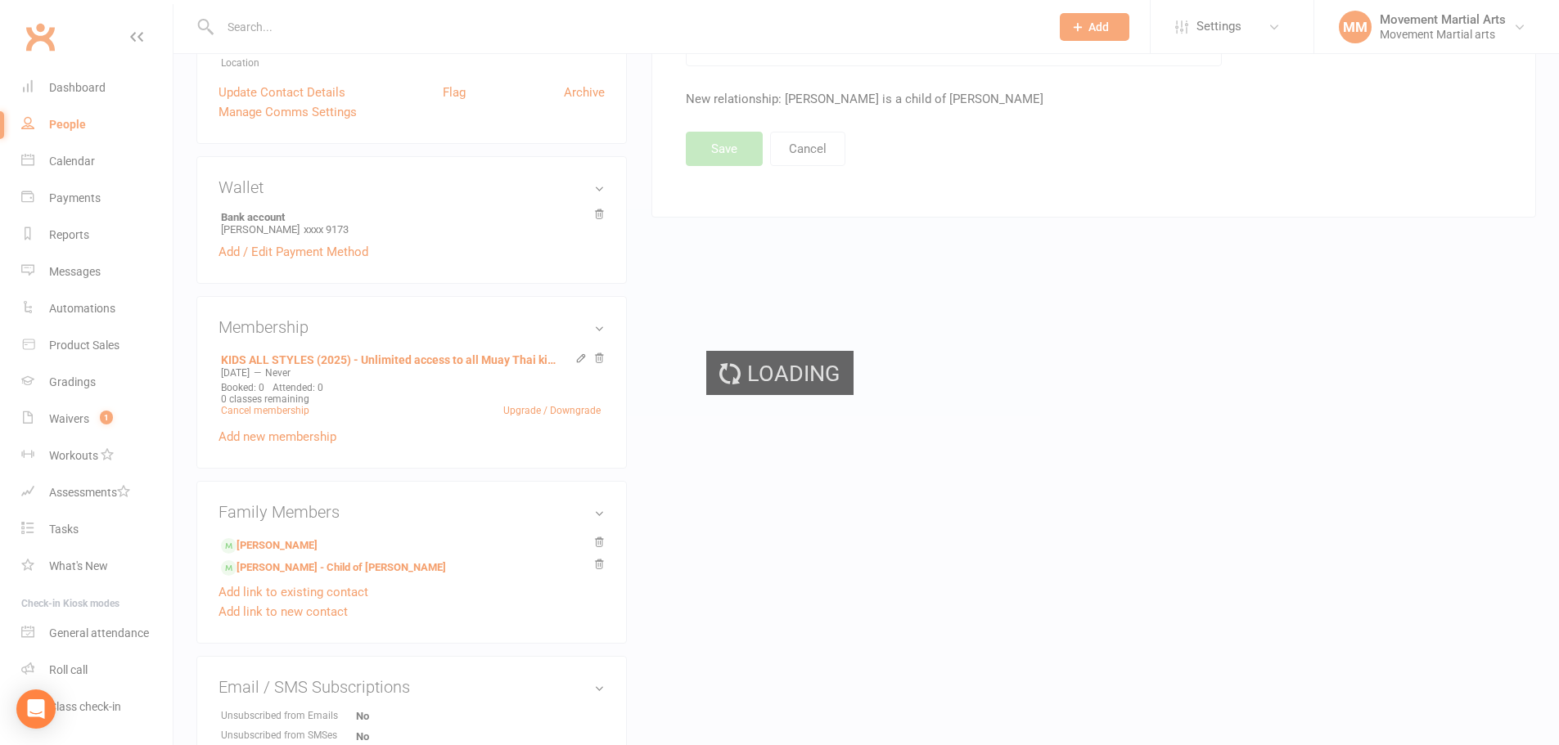
scroll to position [191, 0]
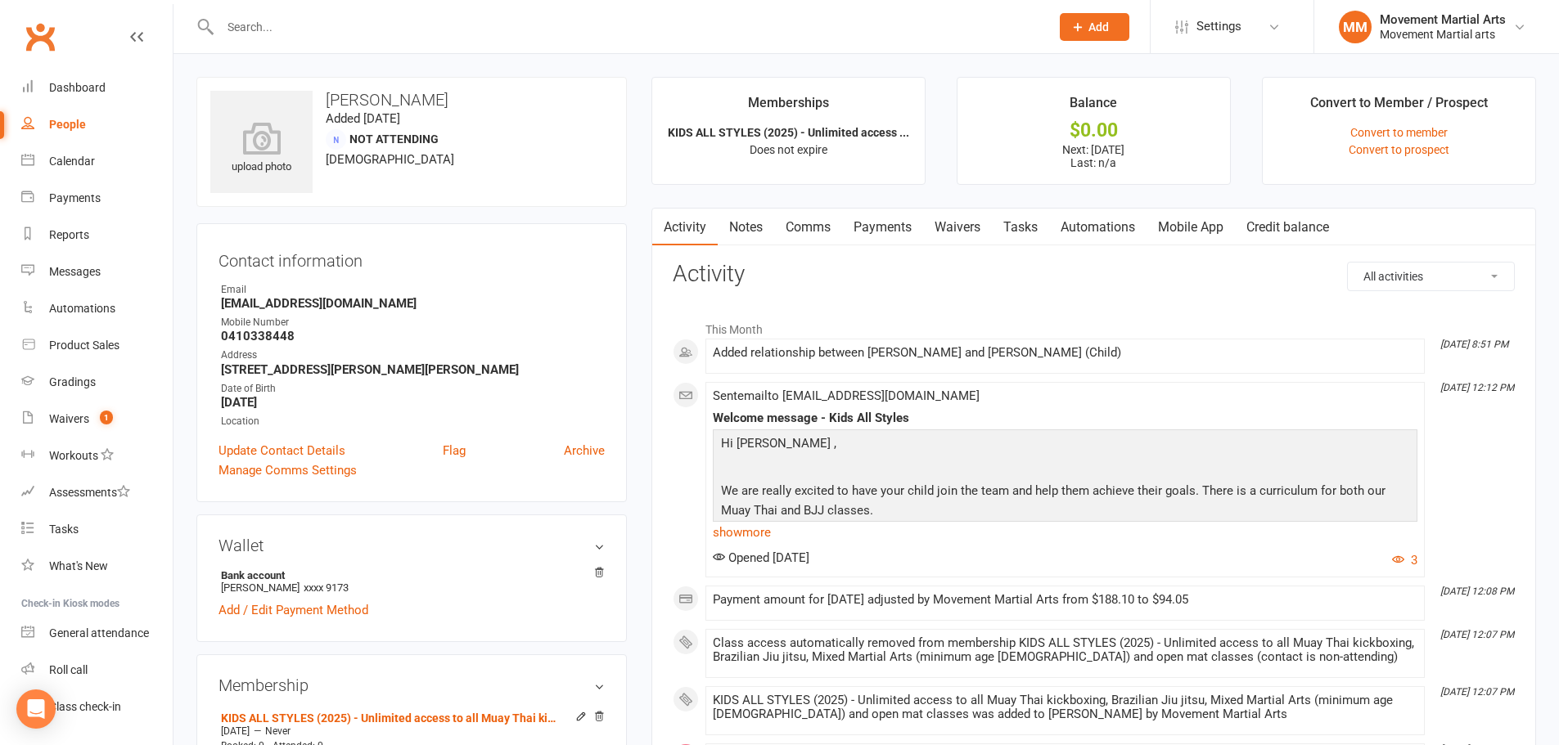
scroll to position [382, 0]
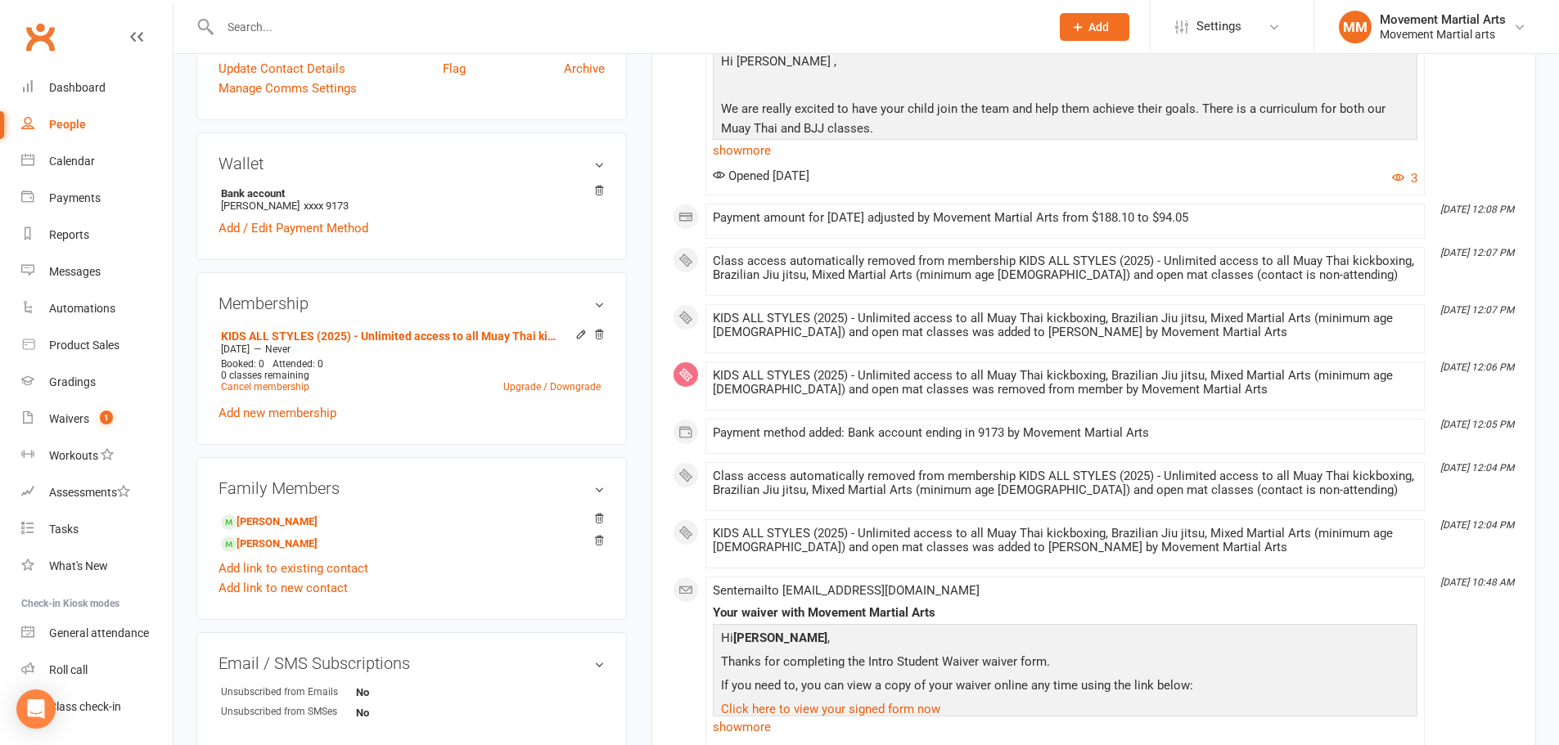
click at [620, 428] on div "Membership KIDS ALL STYLES (2025) - Unlimited access to all Muay Thai kickboxin…" at bounding box center [411, 358] width 430 height 173
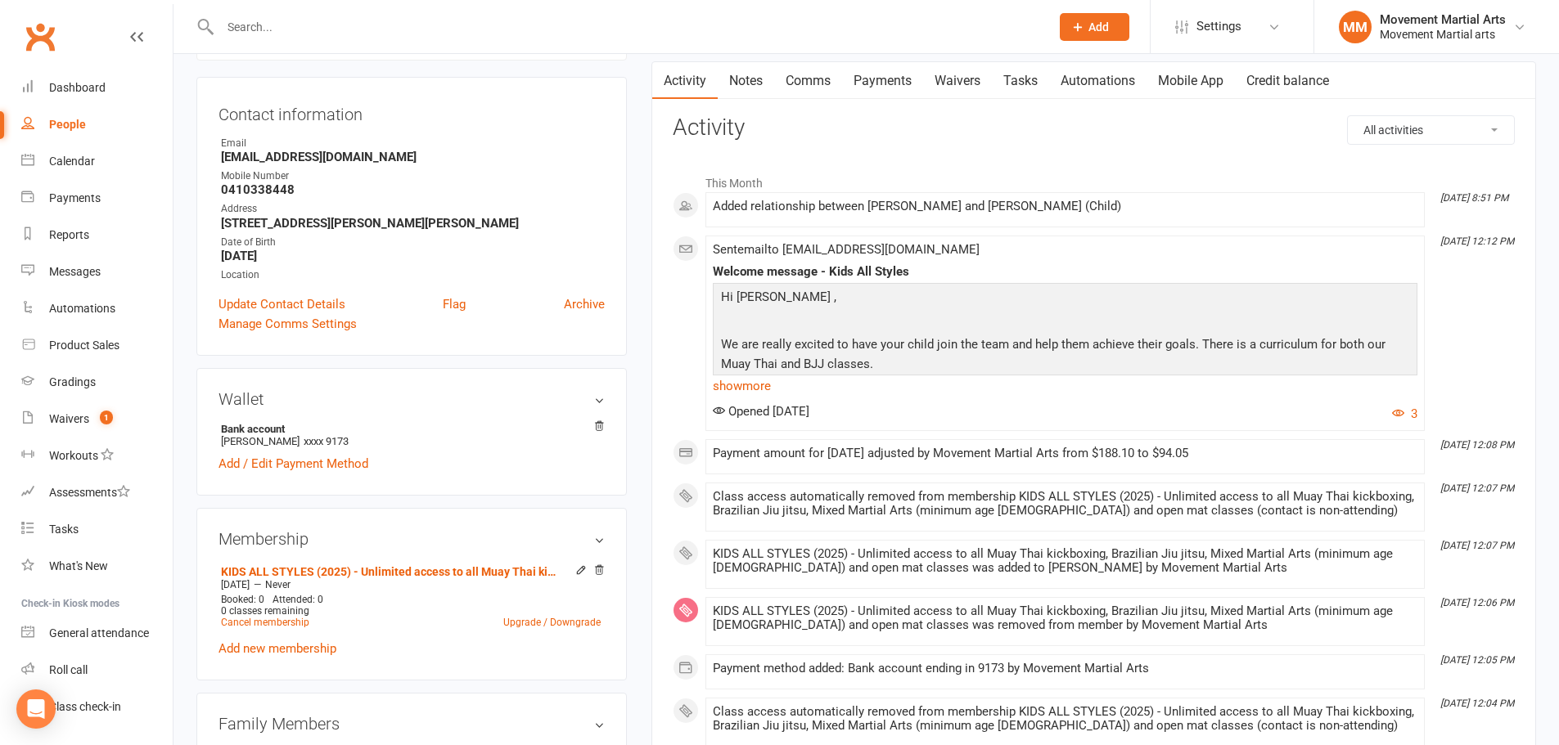
scroll to position [0, 0]
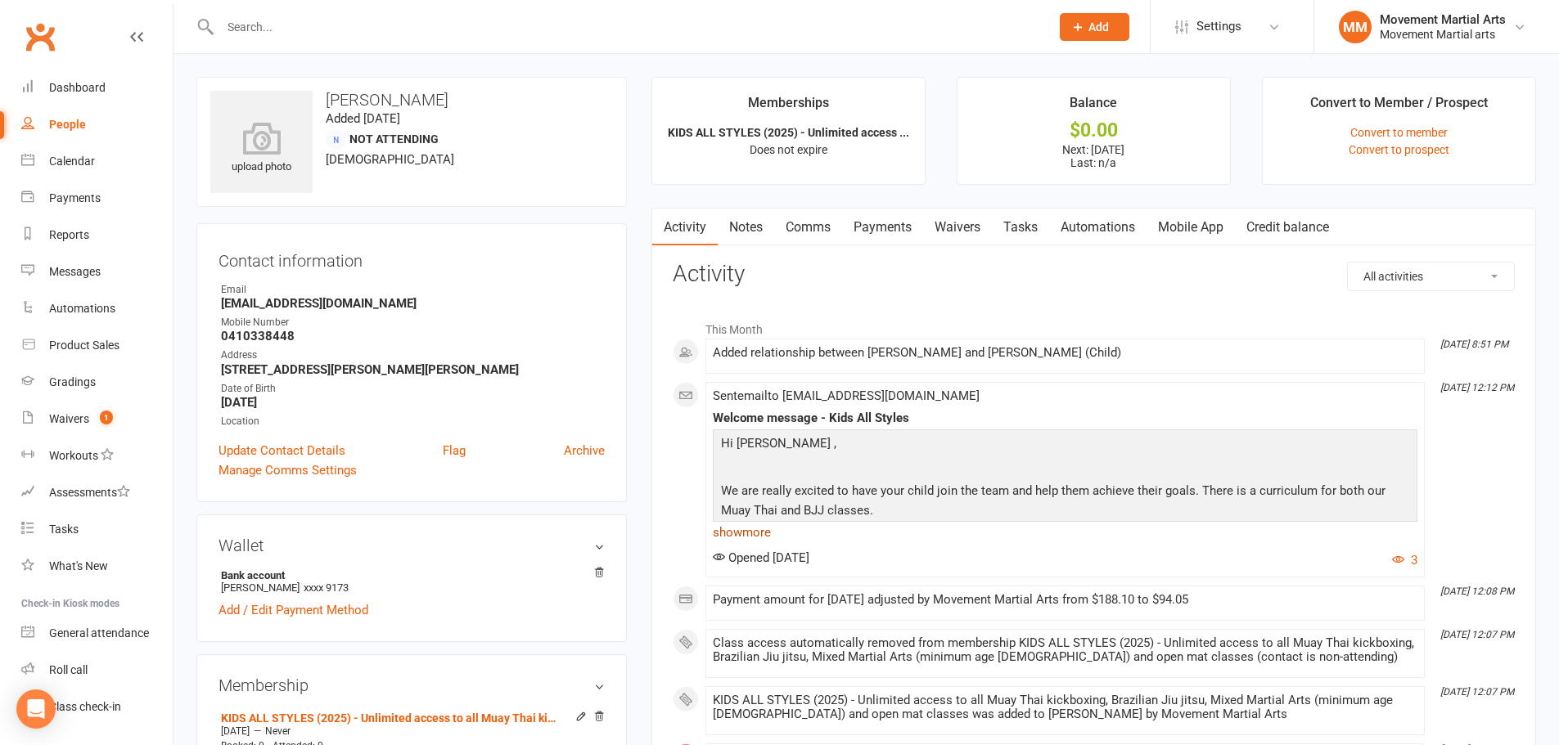
click at [745, 534] on link "show more" at bounding box center [1065, 532] width 705 height 23
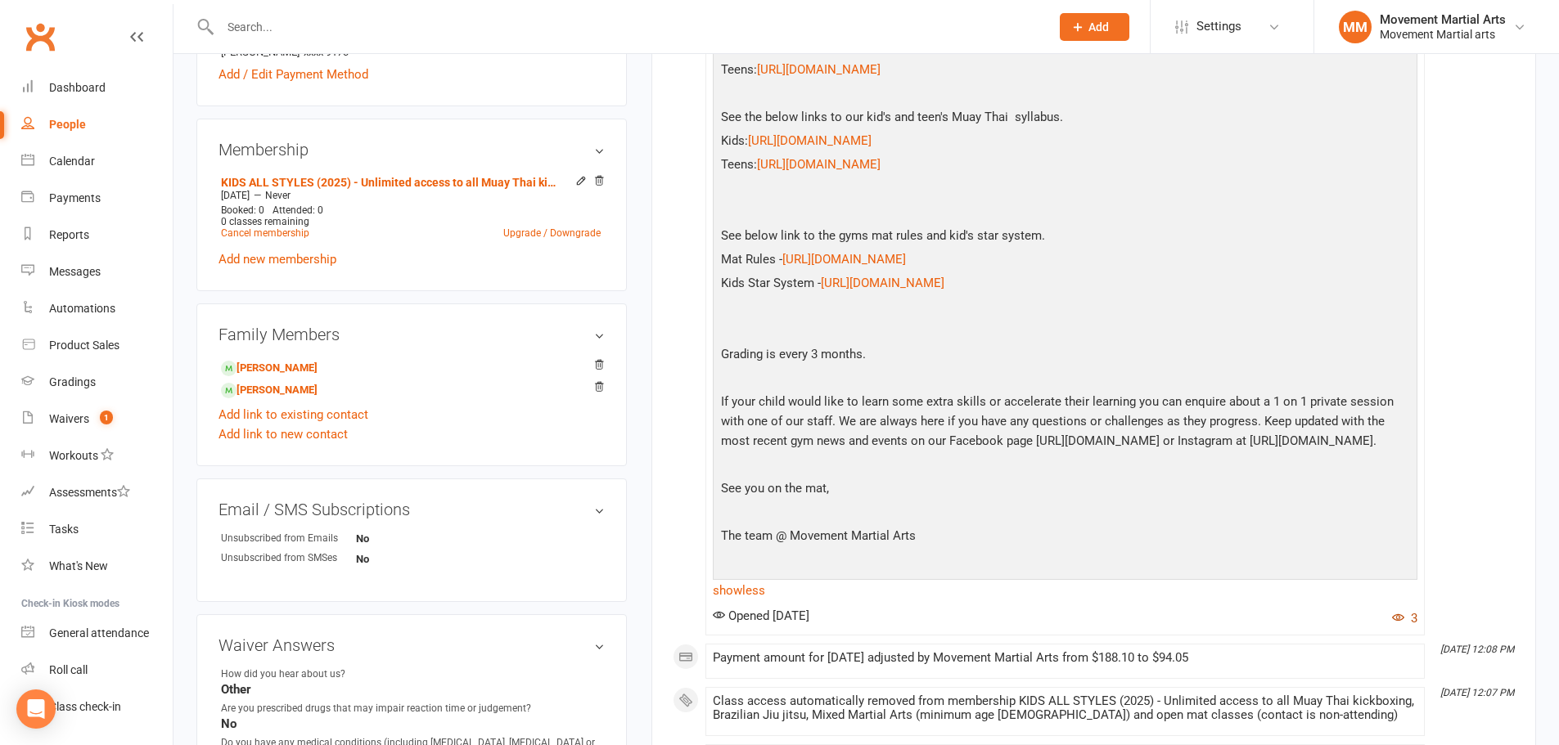
scroll to position [573, 0]
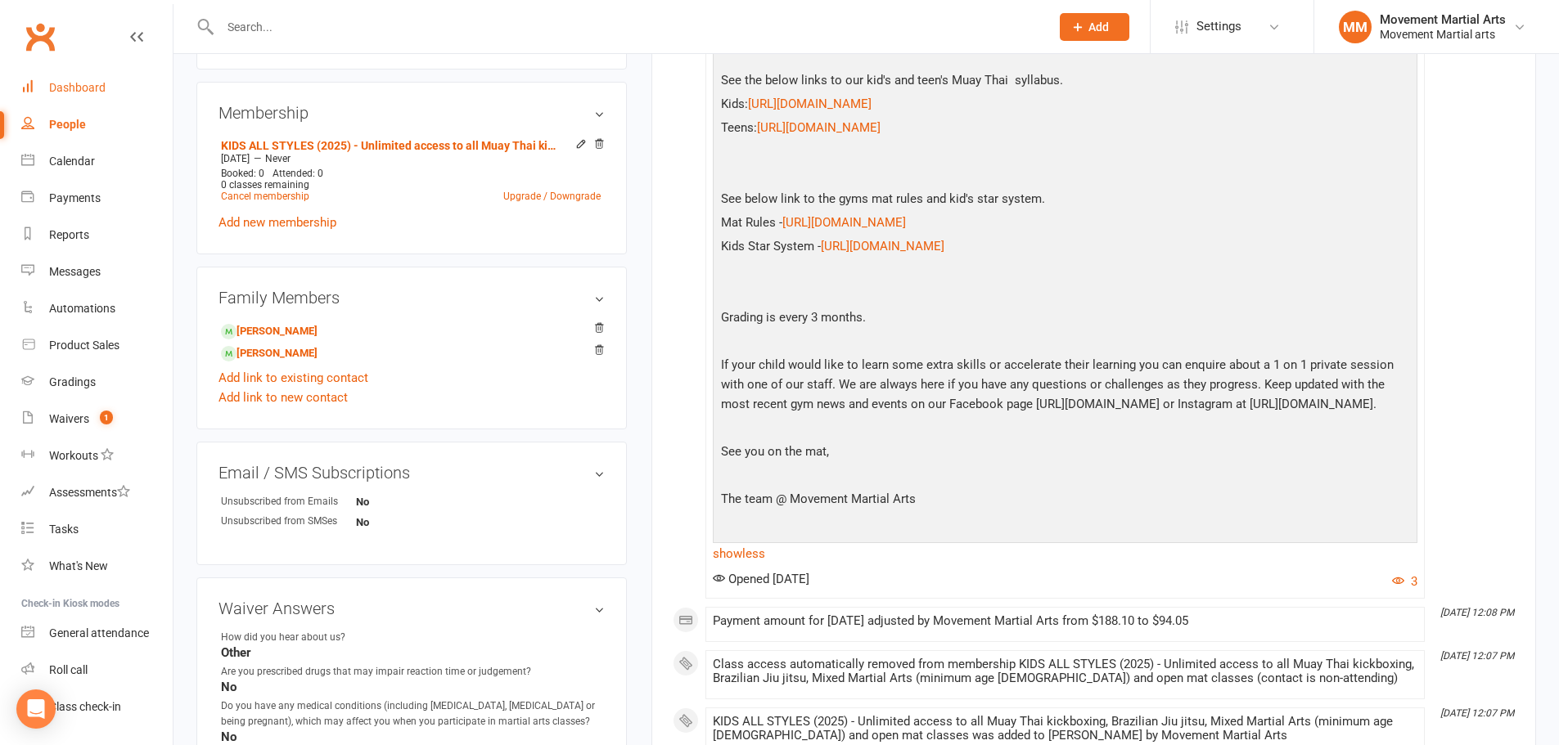
click at [68, 86] on div "Dashboard" at bounding box center [77, 87] width 56 height 13
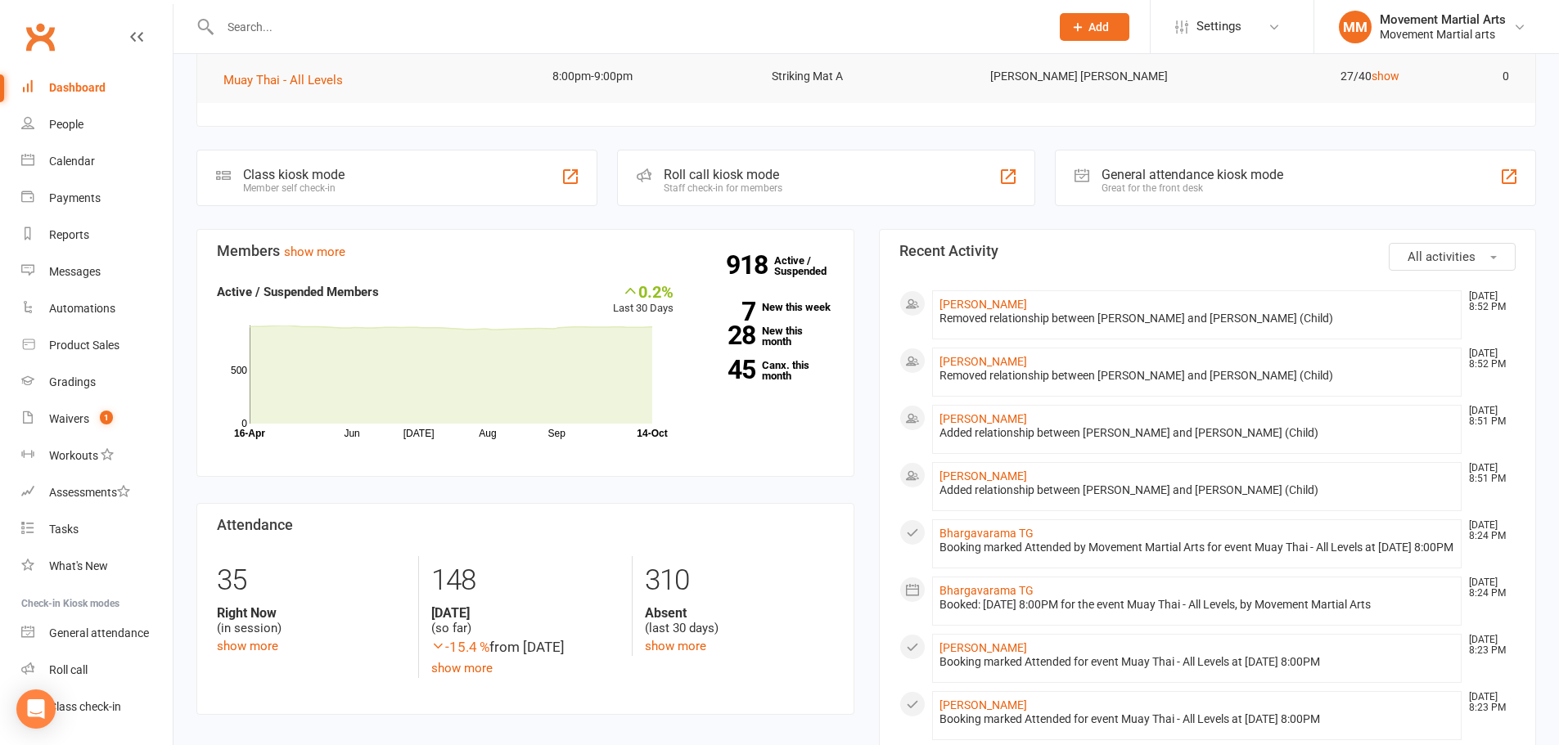
scroll to position [191, 0]
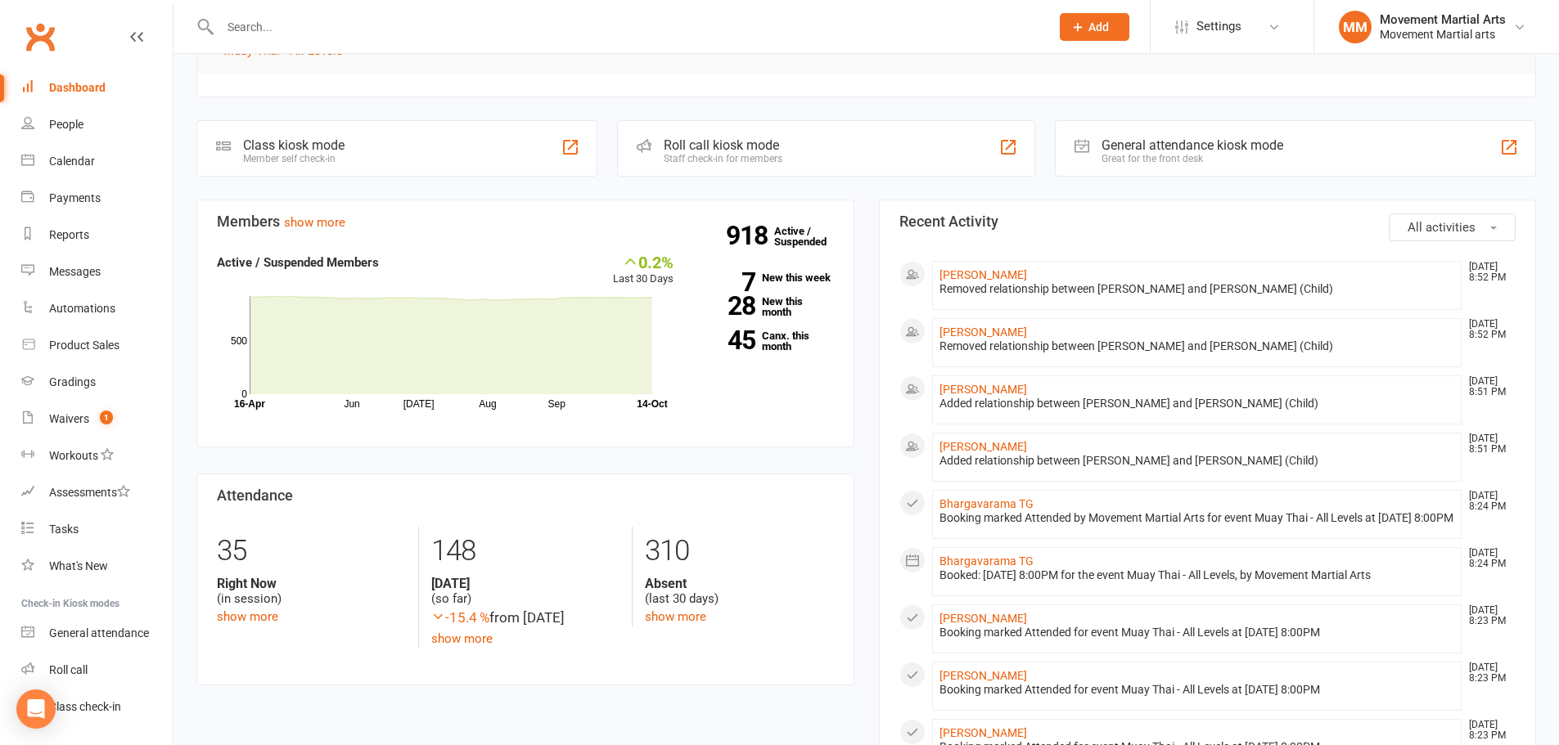
click at [1472, 227] on span "All activities" at bounding box center [1441, 227] width 68 height 15
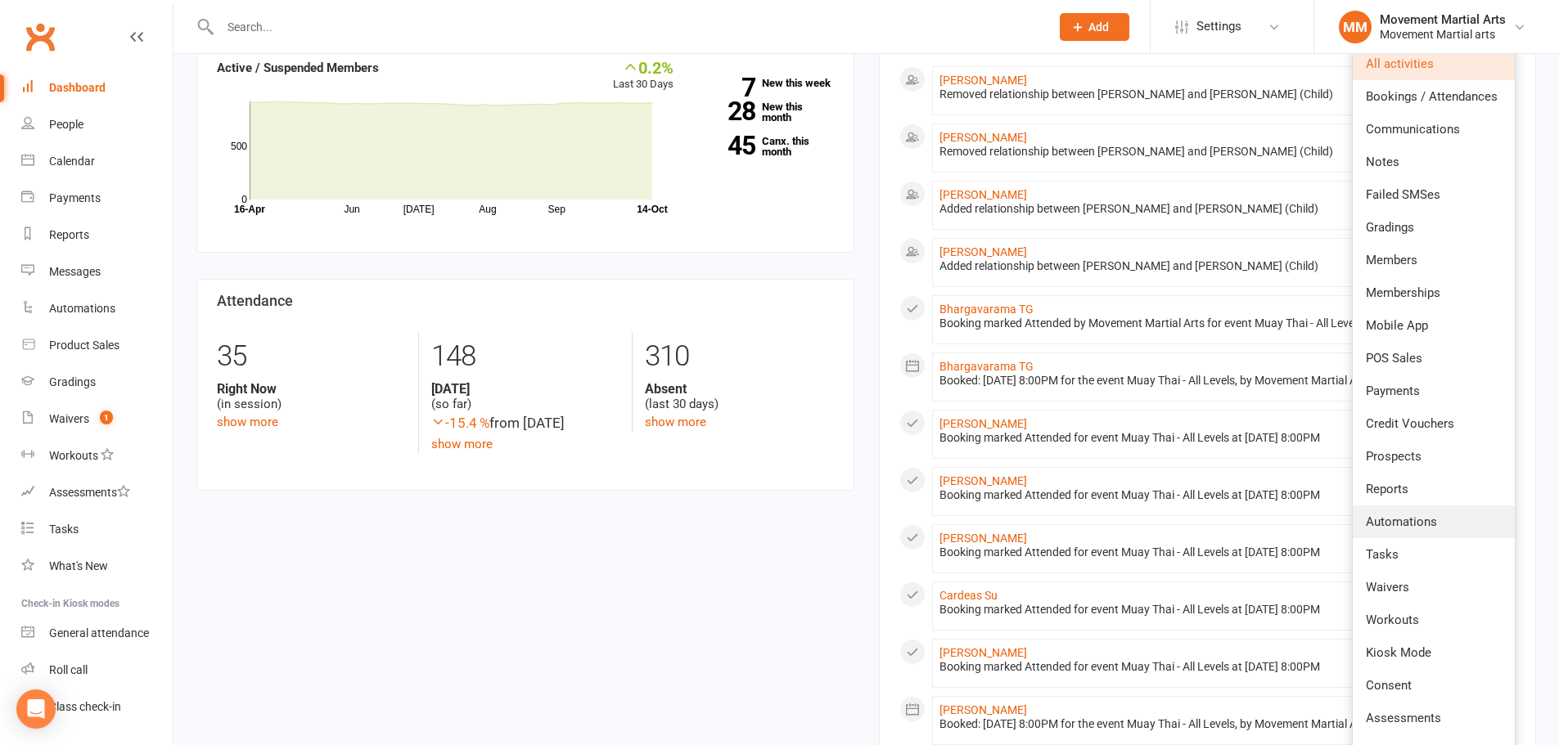
scroll to position [573, 0]
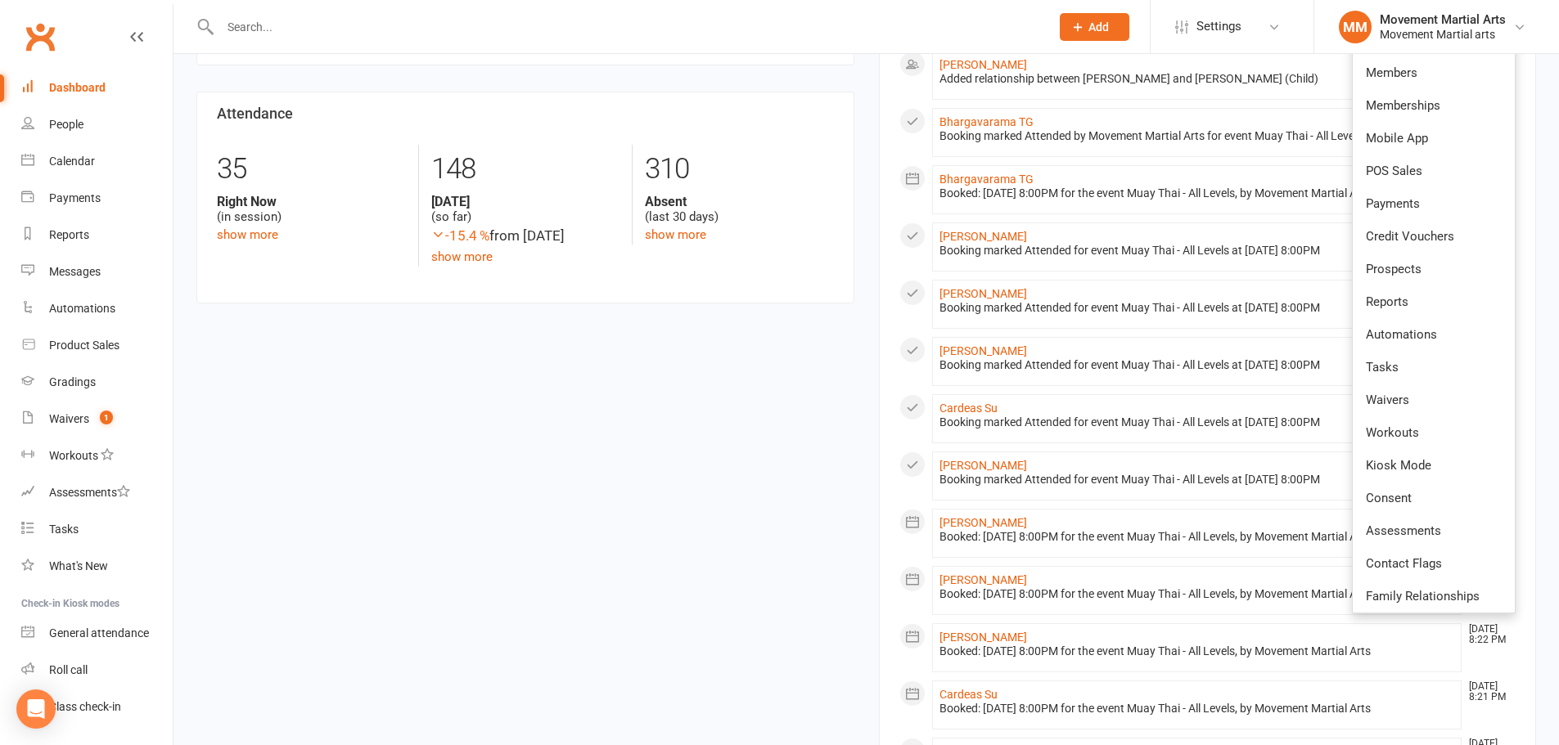
click at [833, 271] on section "Attendance 35 Right Now (in session) show more 148 [DATE] (so far) -15.4 % from…" at bounding box center [525, 198] width 658 height 212
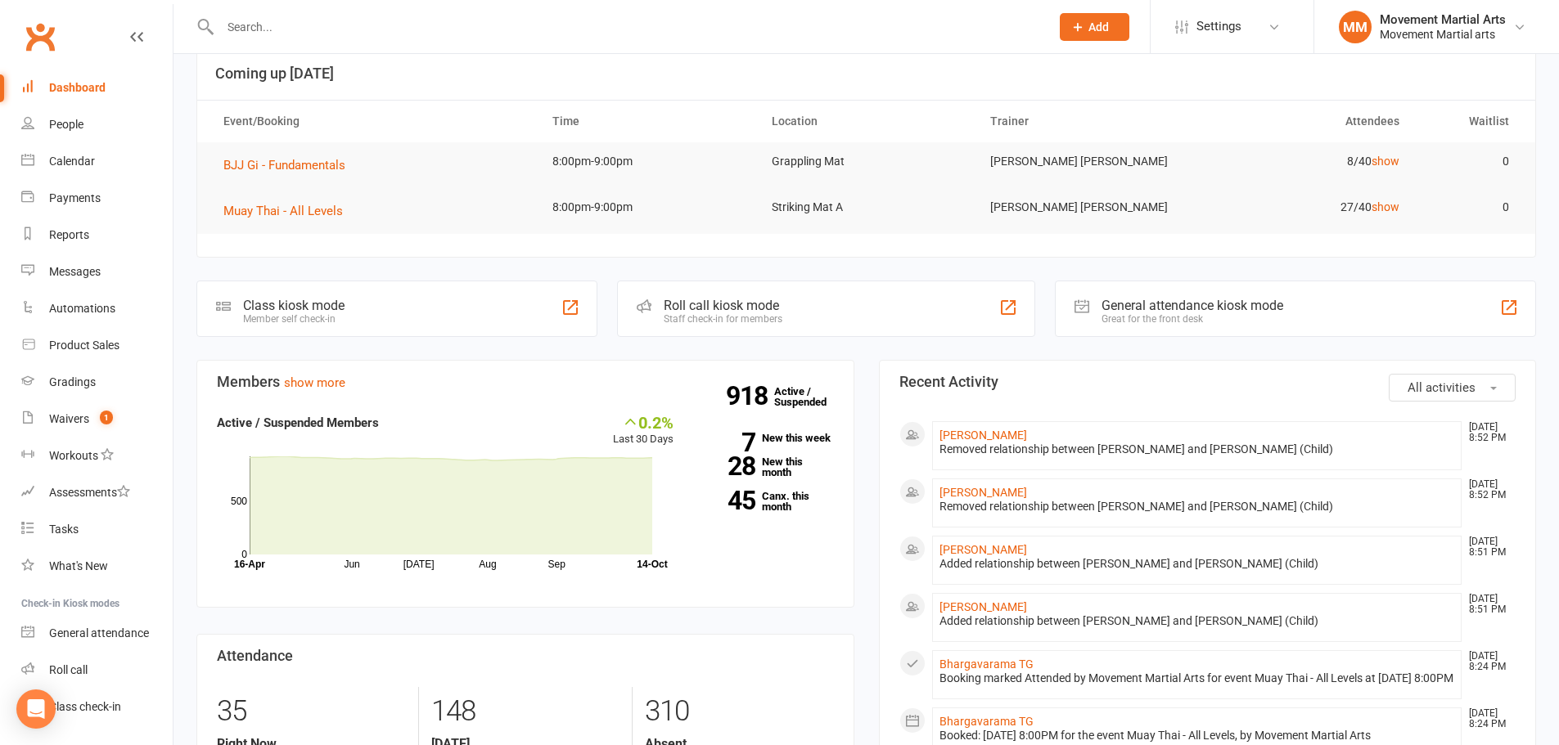
scroll to position [0, 0]
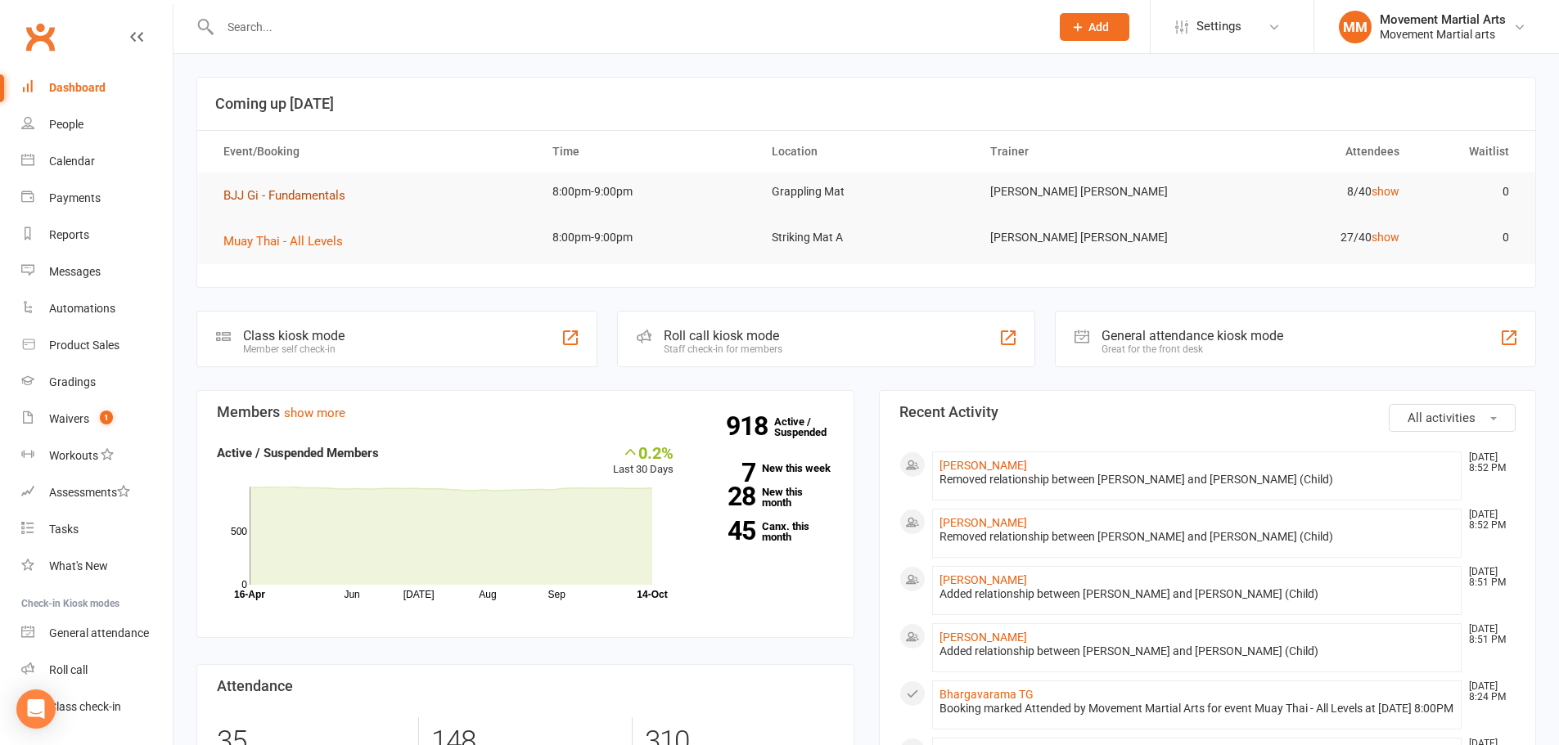
click at [241, 187] on button "BJJ Gi - Fundamentals" at bounding box center [289, 196] width 133 height 20
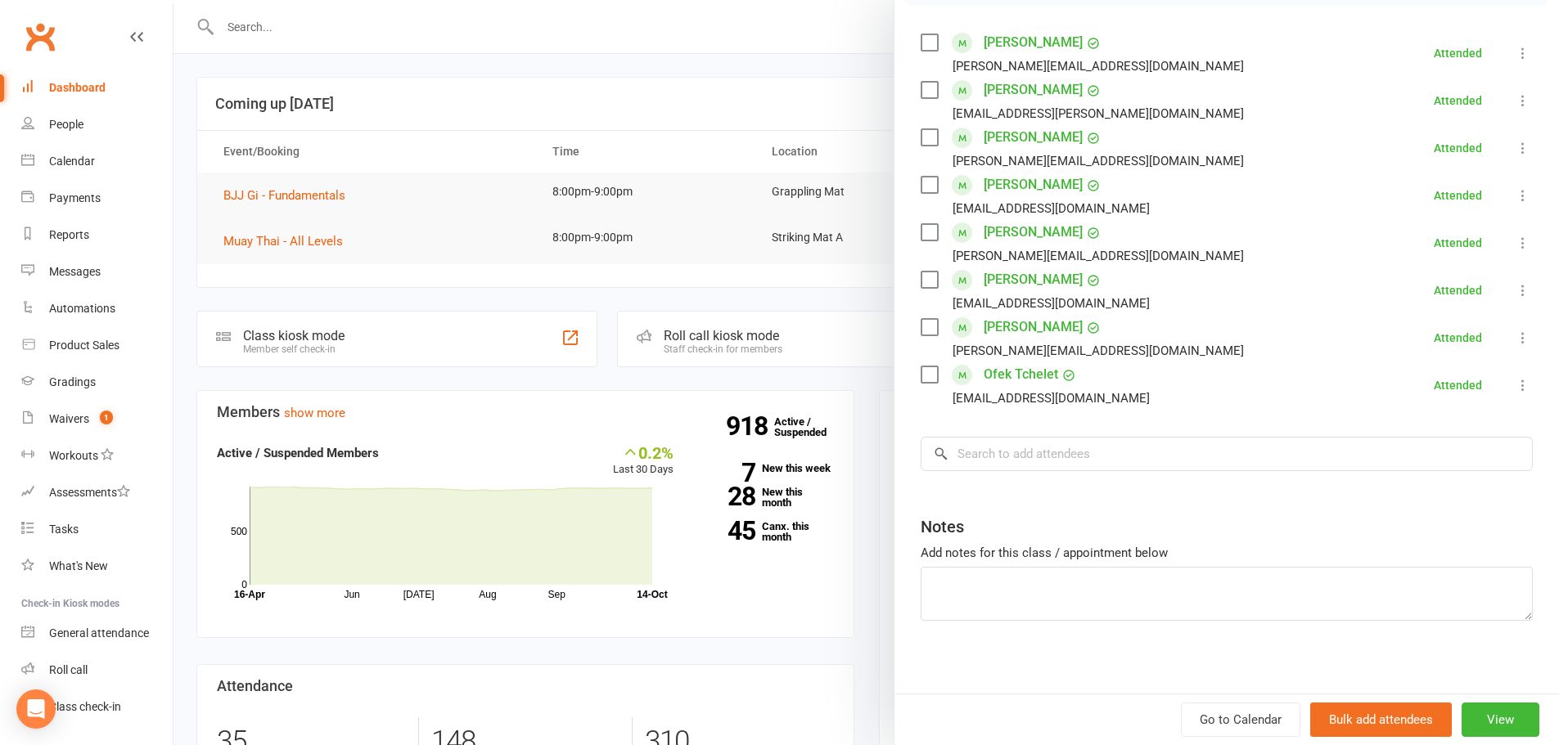
scroll to position [284, 0]
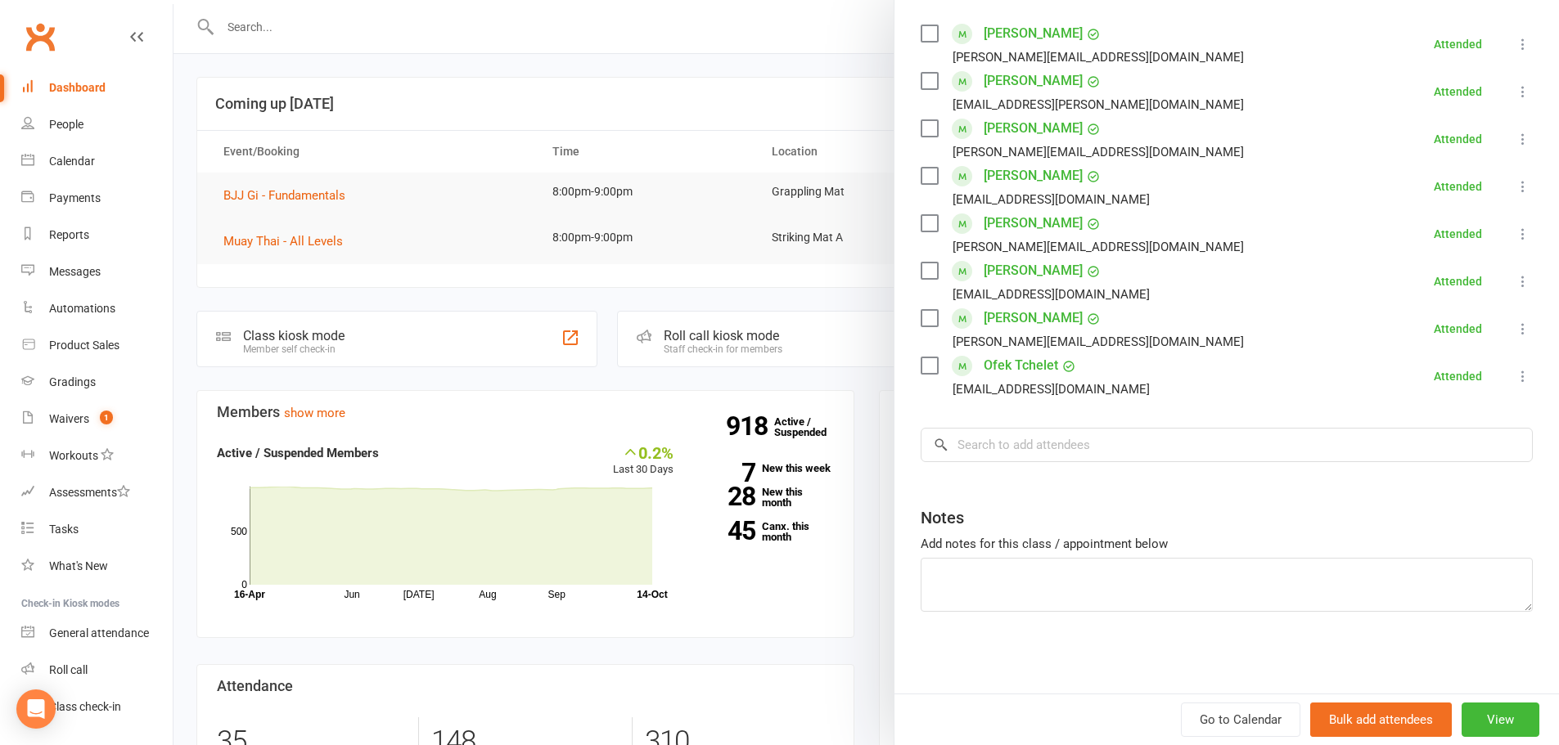
click at [295, 263] on div at bounding box center [865, 372] width 1385 height 745
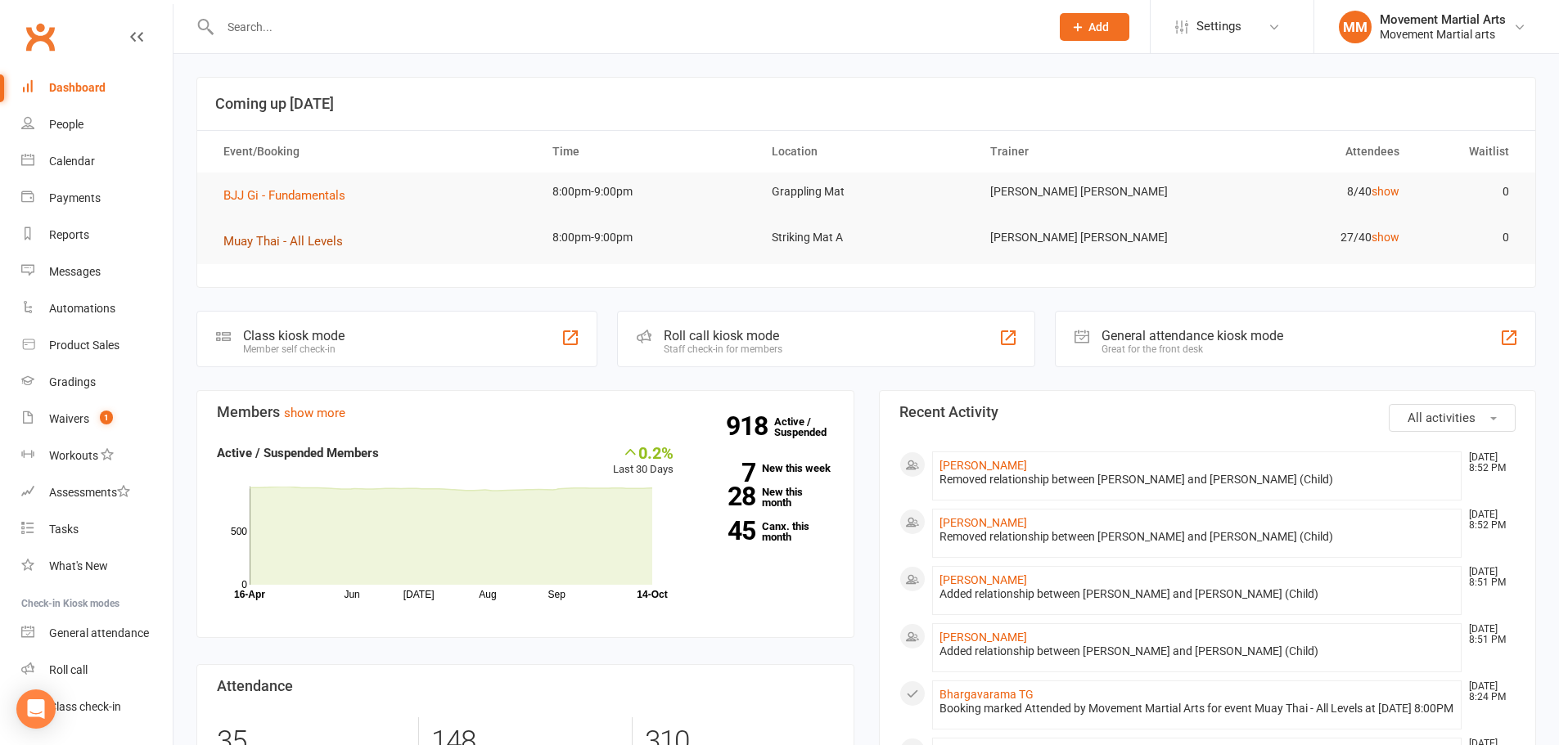
click at [309, 241] on span "Muay Thai - All Levels" at bounding box center [282, 241] width 119 height 15
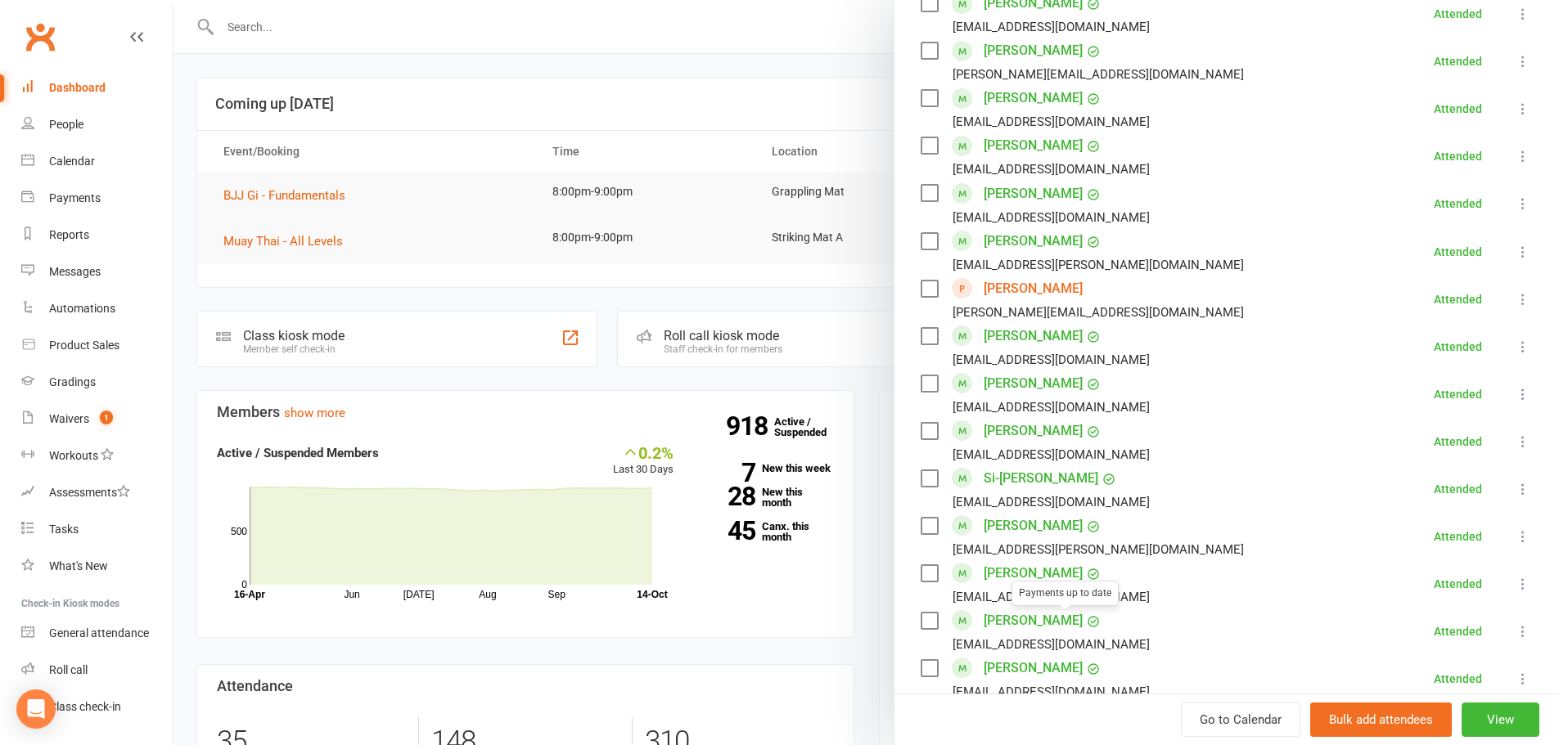
scroll to position [955, 0]
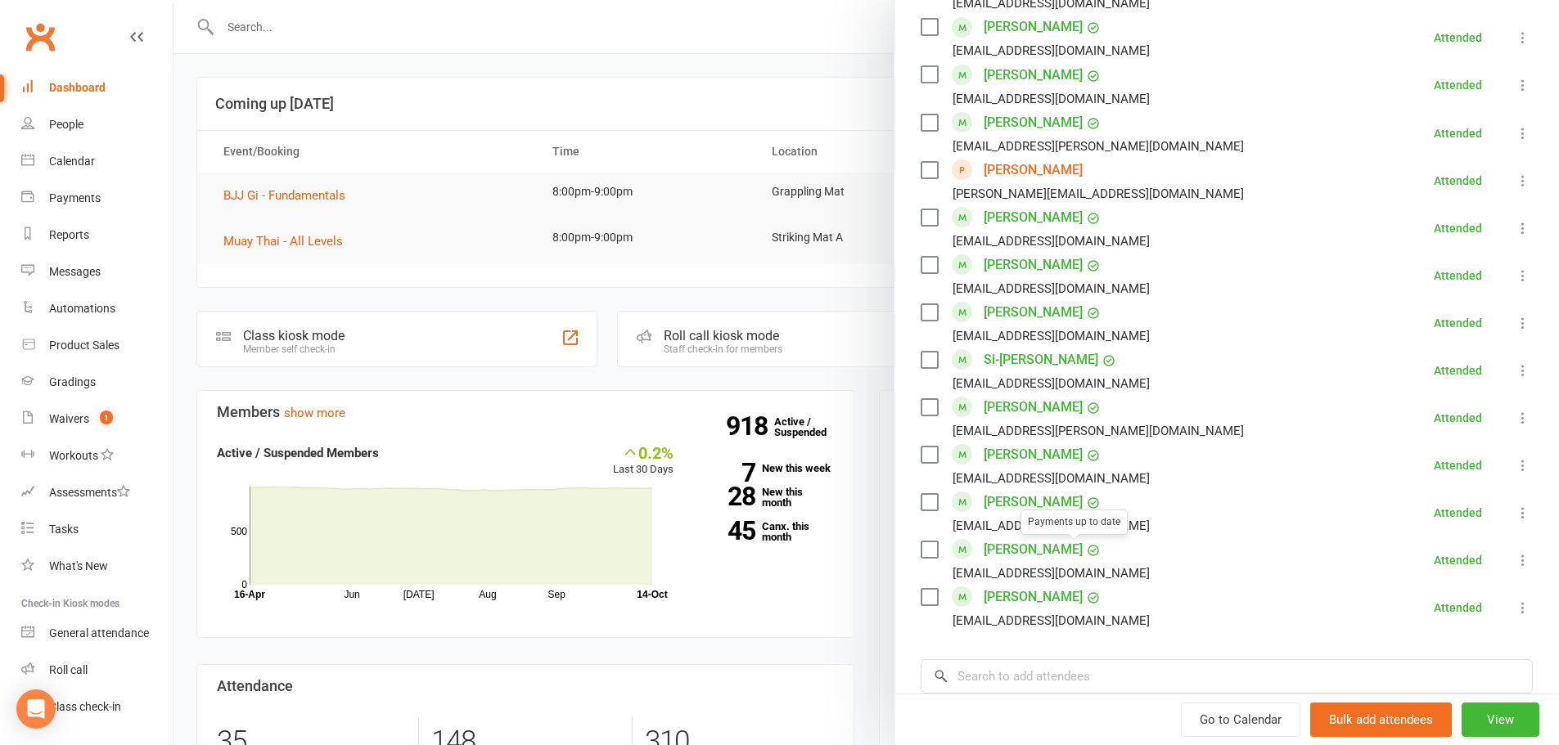
drag, startPoint x: 625, startPoint y: 462, endPoint x: 614, endPoint y: 462, distance: 11.5
click at [625, 462] on div at bounding box center [865, 372] width 1385 height 745
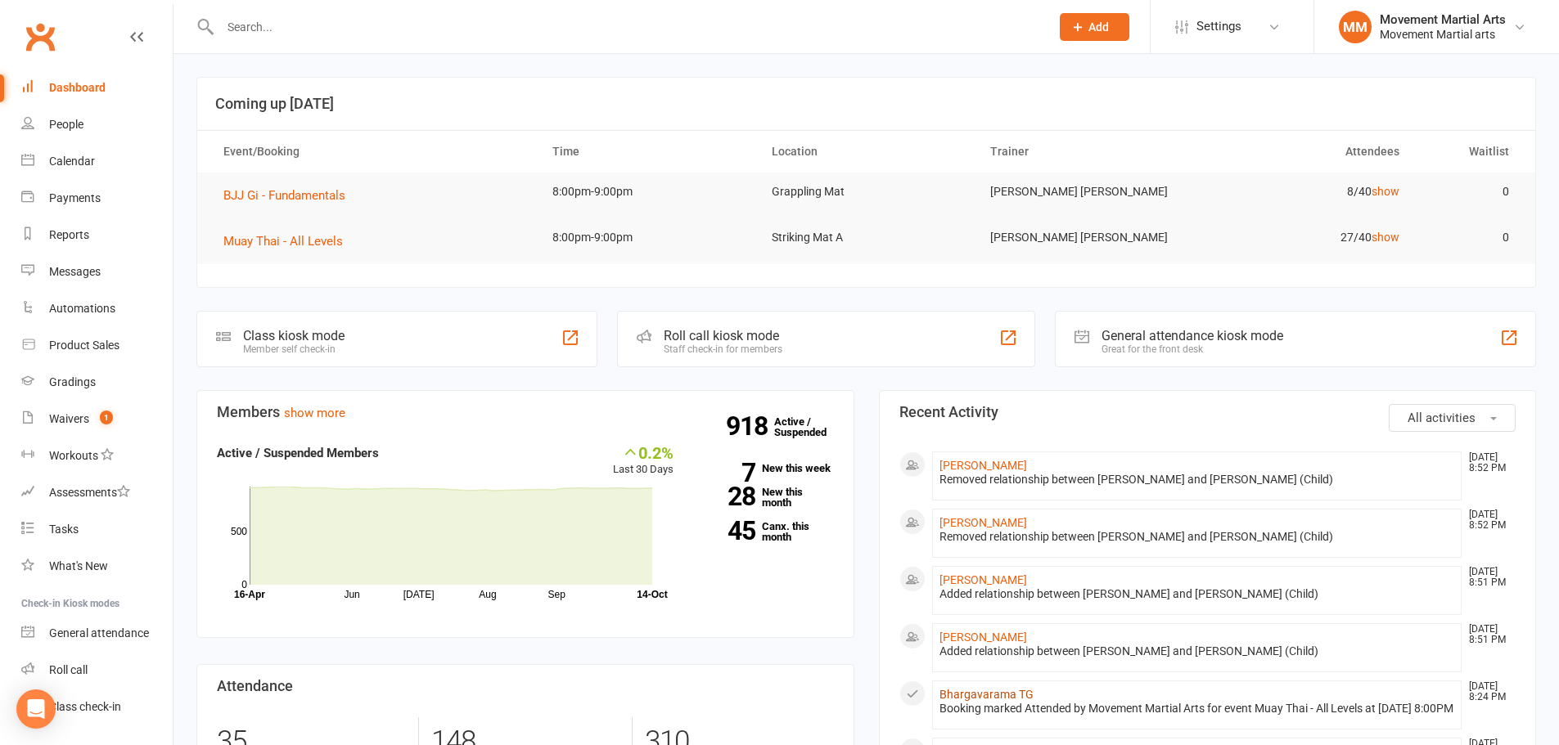
click at [1007, 697] on link "Bhargavarama TG" at bounding box center [986, 694] width 94 height 13
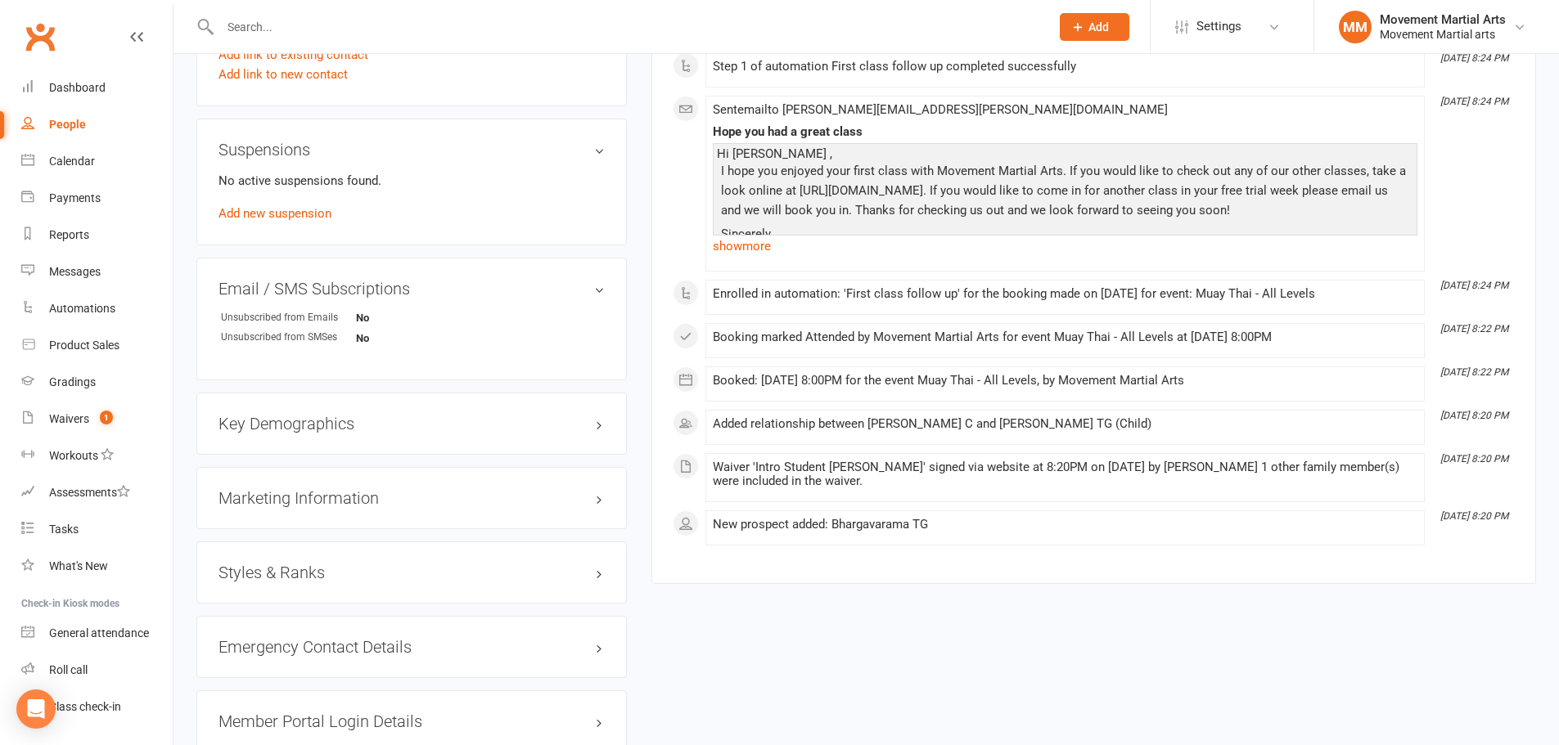
scroll to position [955, 0]
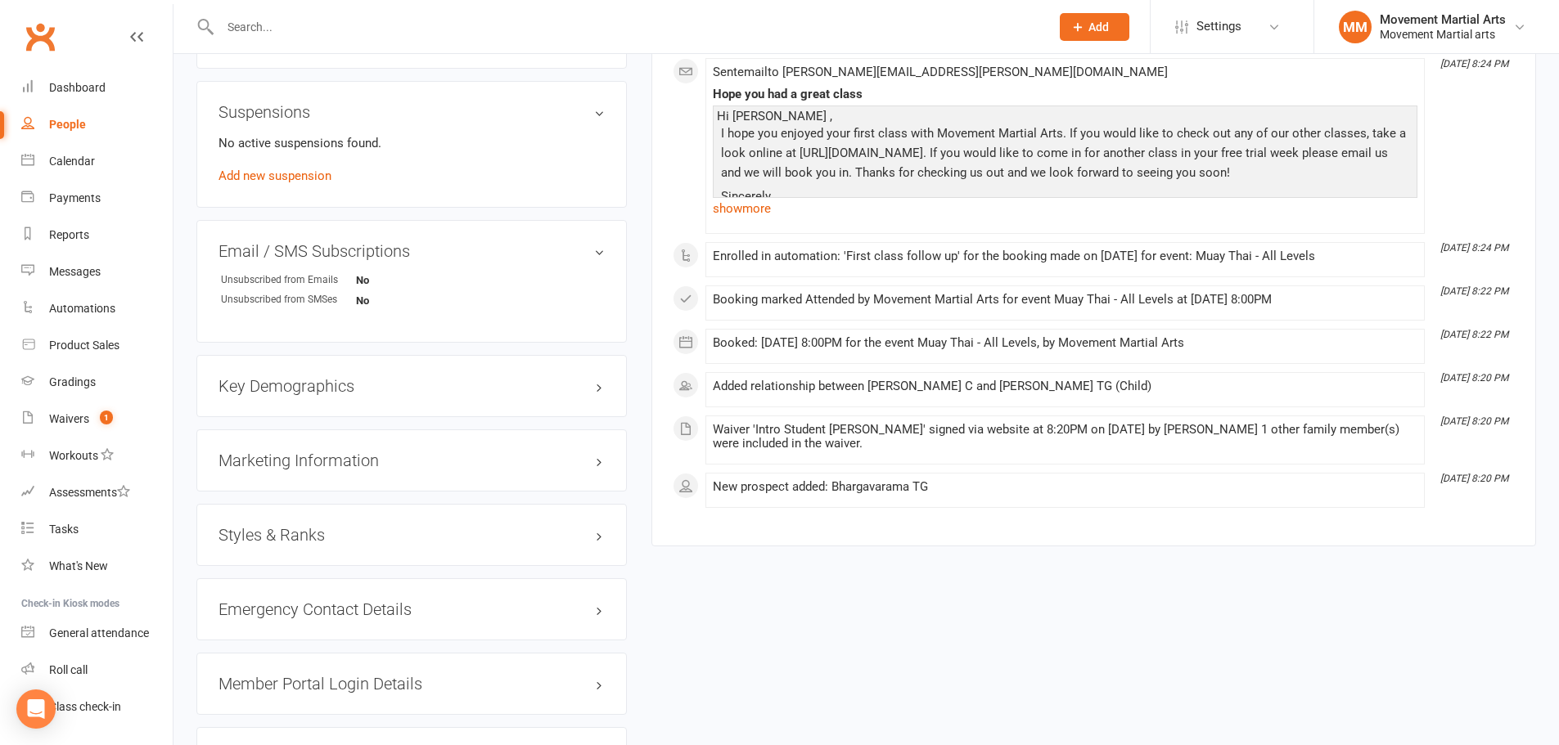
click at [285, 526] on h3 "Styles & Ranks" at bounding box center [411, 535] width 386 height 18
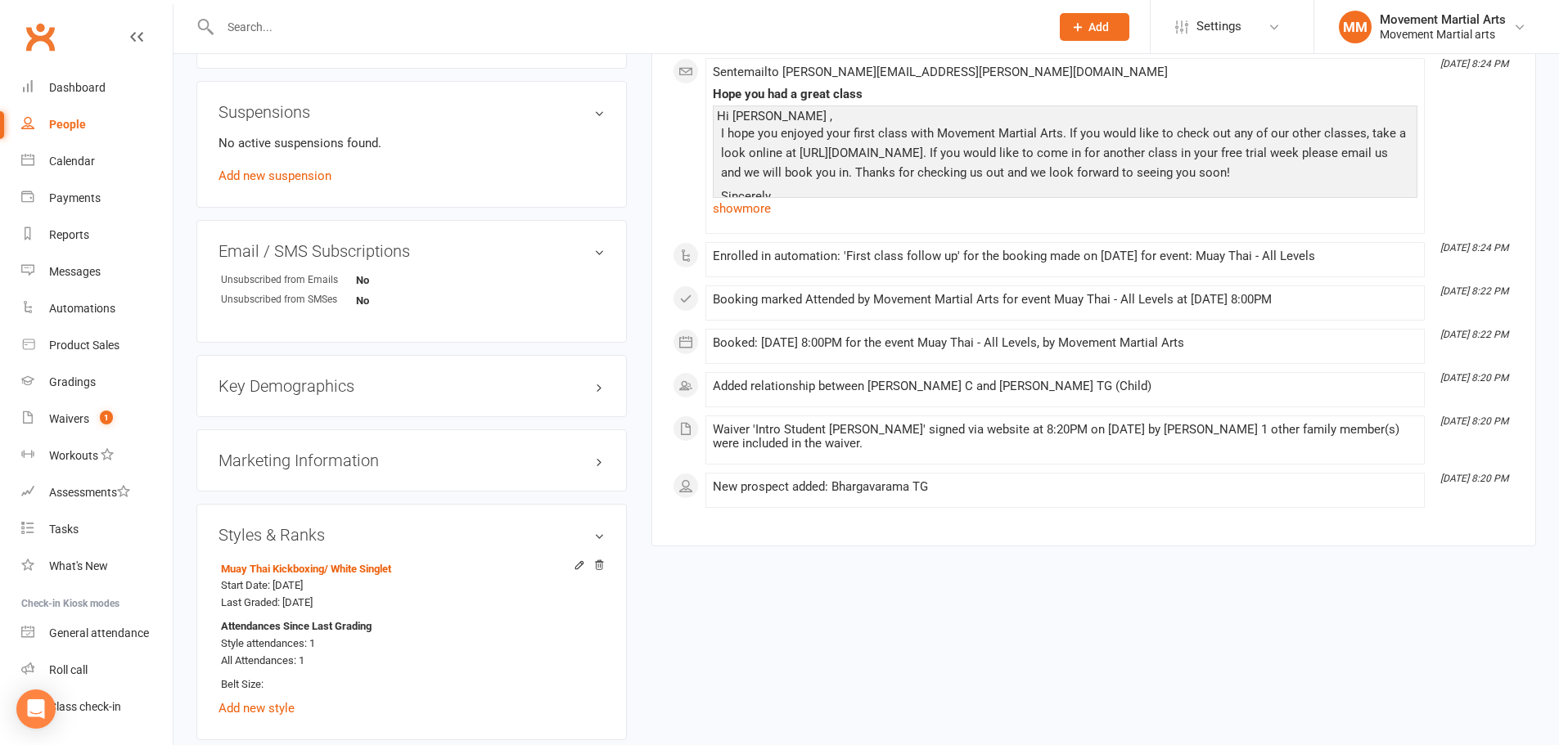
click at [285, 526] on h3 "Styles & Ranks" at bounding box center [411, 535] width 386 height 18
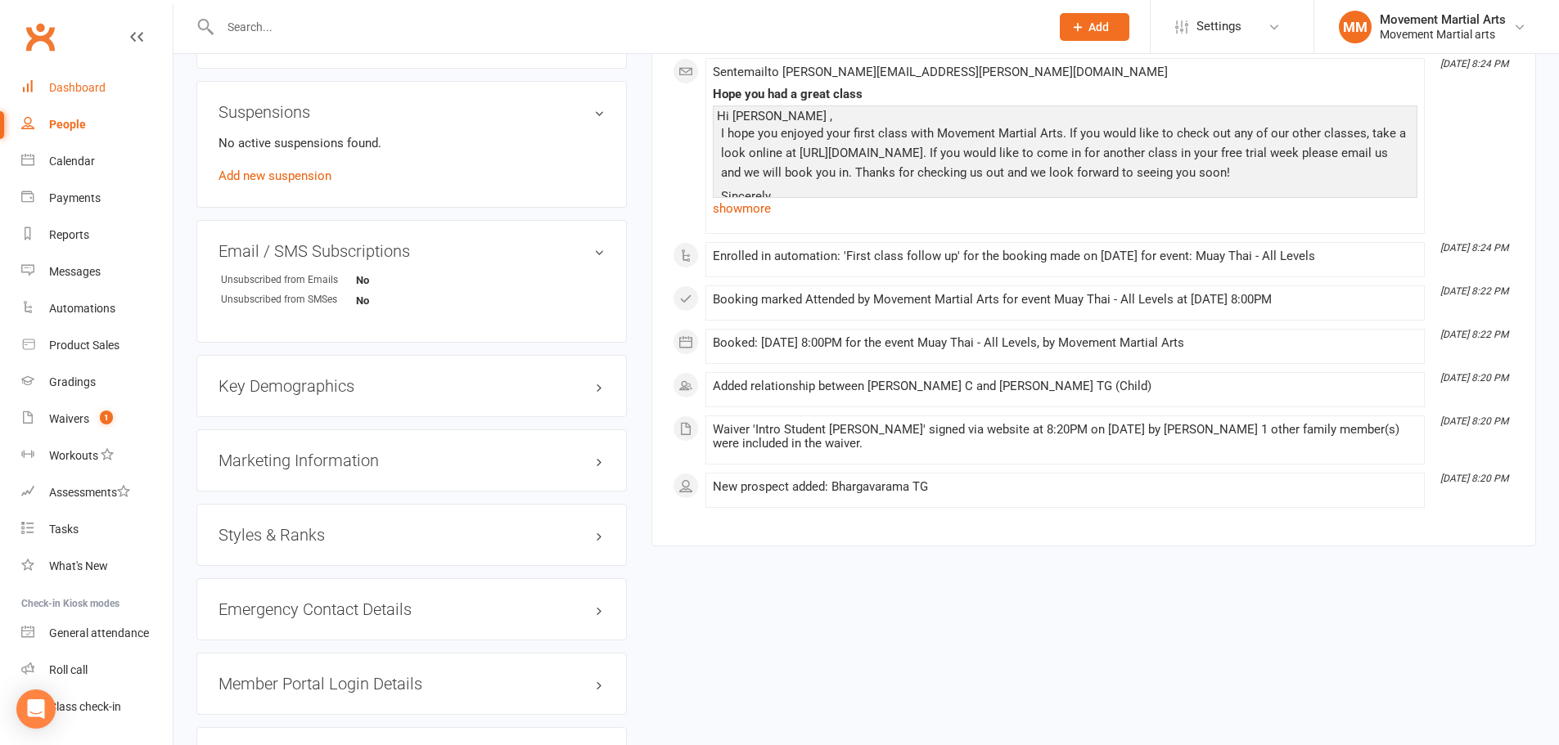
click at [94, 88] on div "Dashboard" at bounding box center [77, 87] width 56 height 13
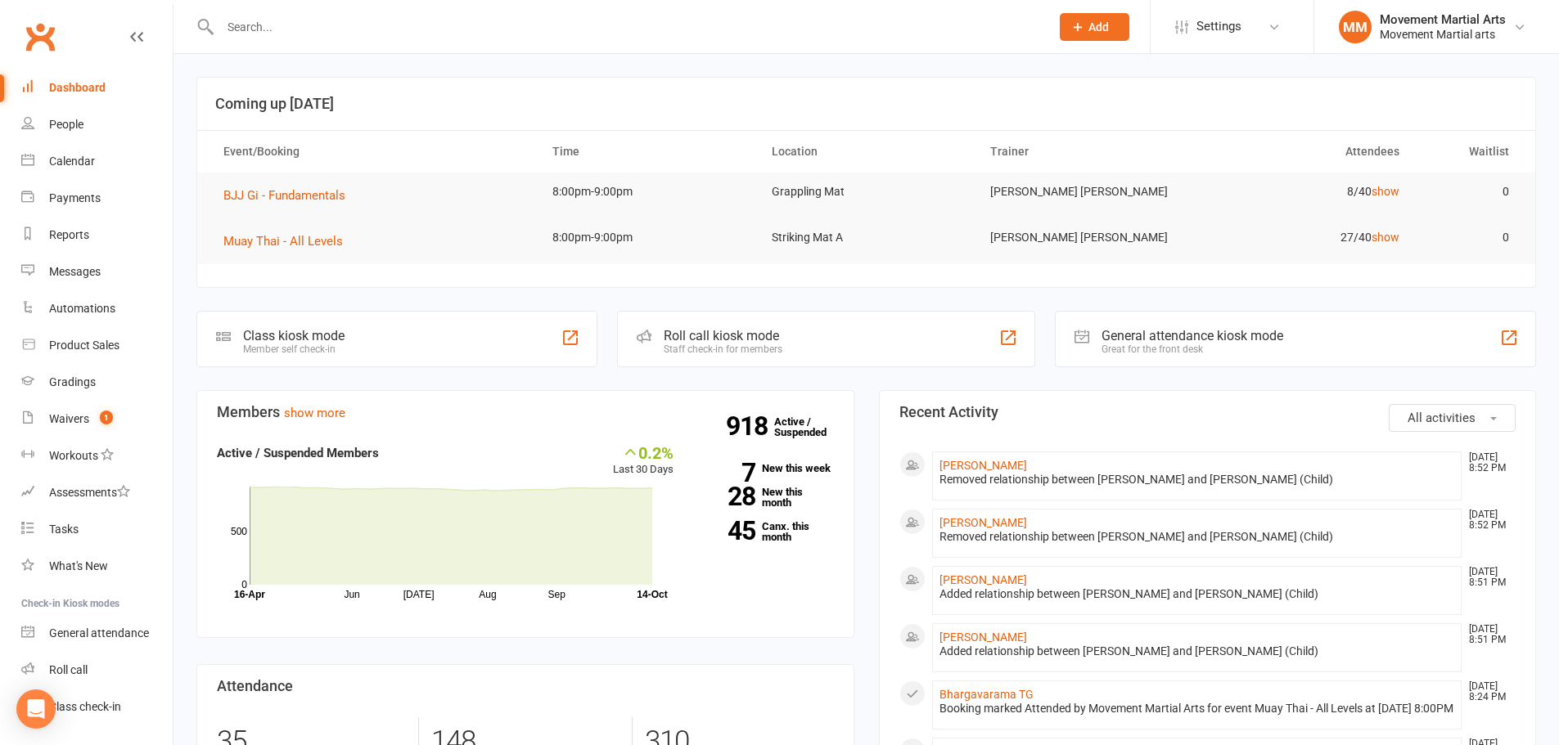
click at [247, 35] on input "text" at bounding box center [626, 27] width 823 height 23
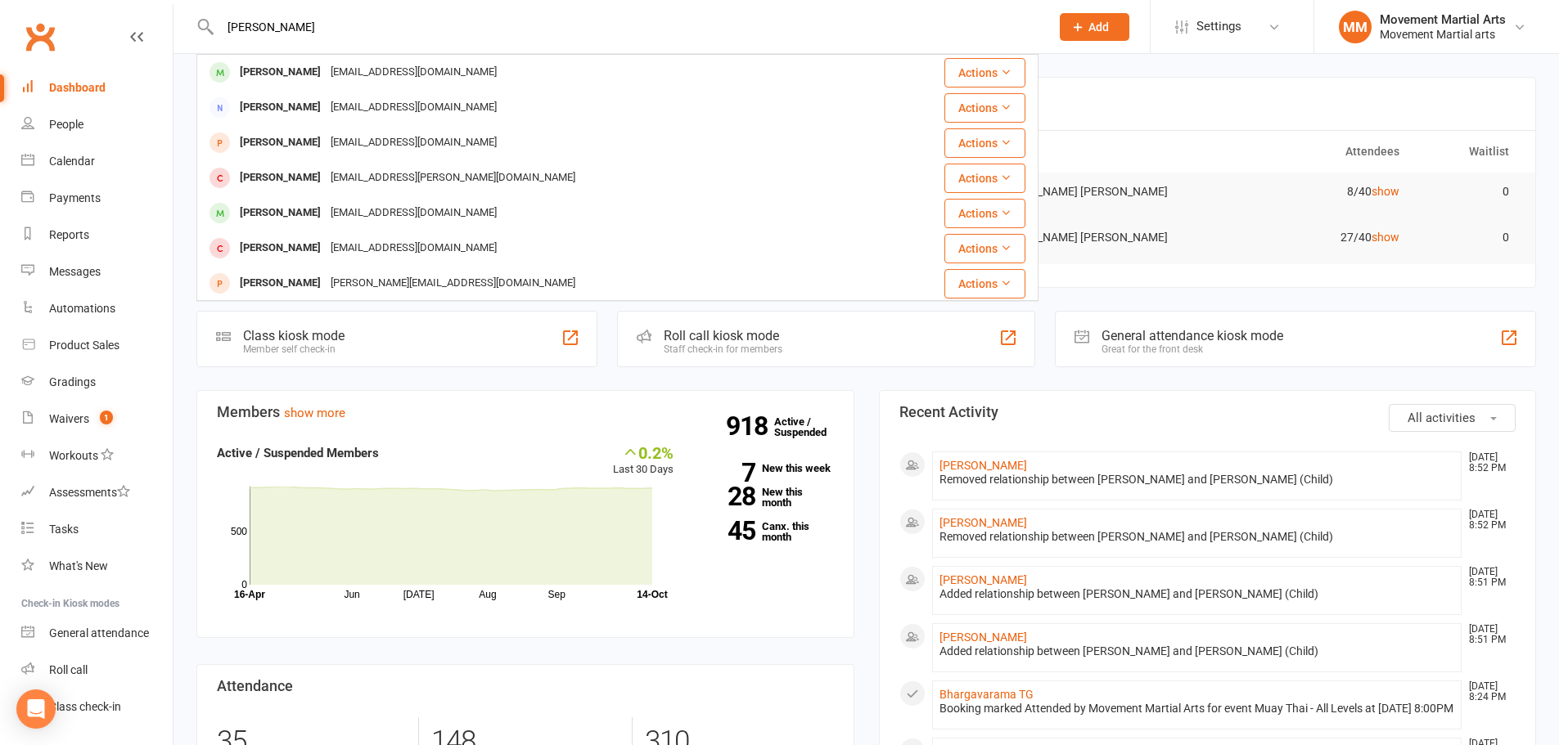
type input "[PERSON_NAME]"
click at [349, 67] on div "[EMAIL_ADDRESS][DOMAIN_NAME]" at bounding box center [414, 73] width 176 height 24
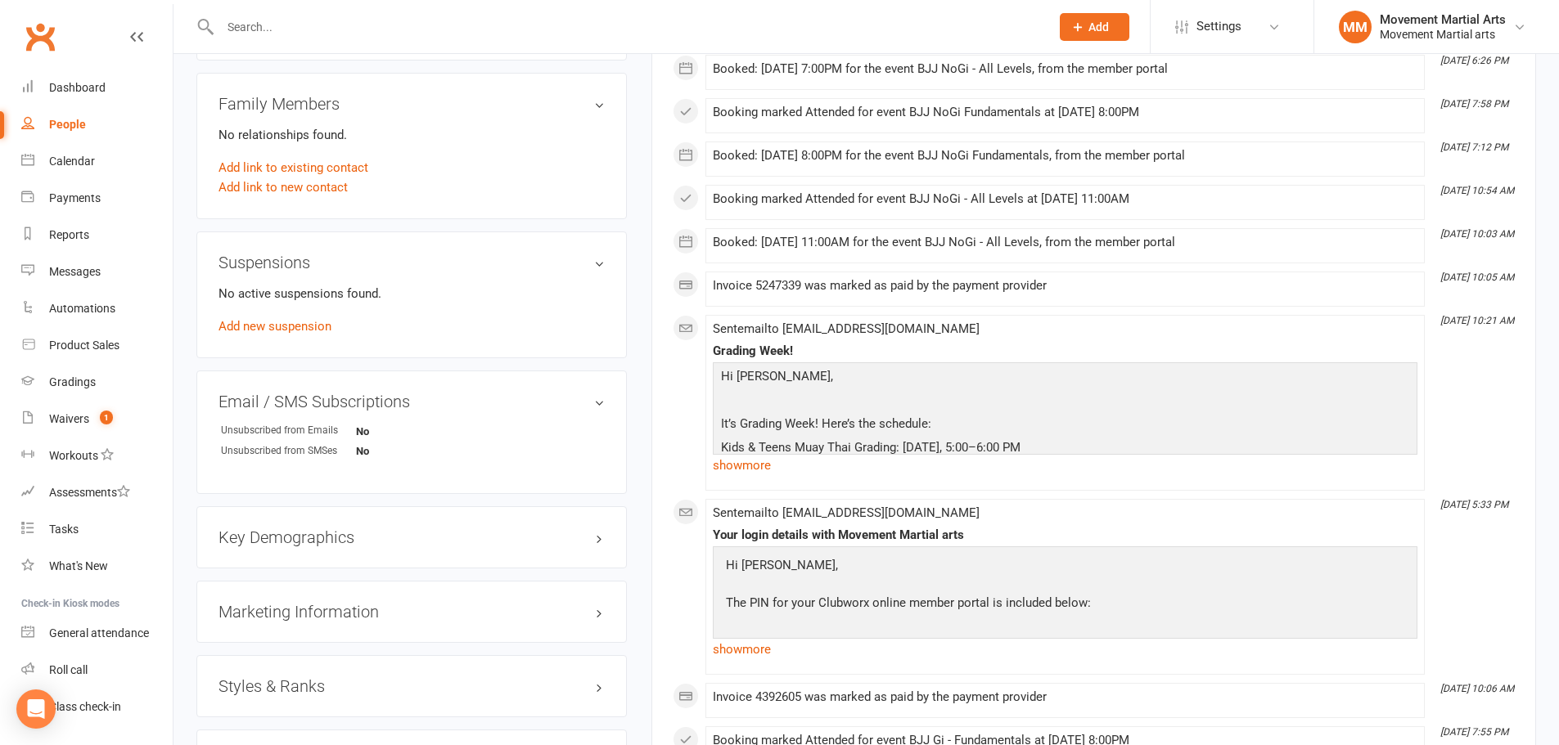
scroll to position [955, 0]
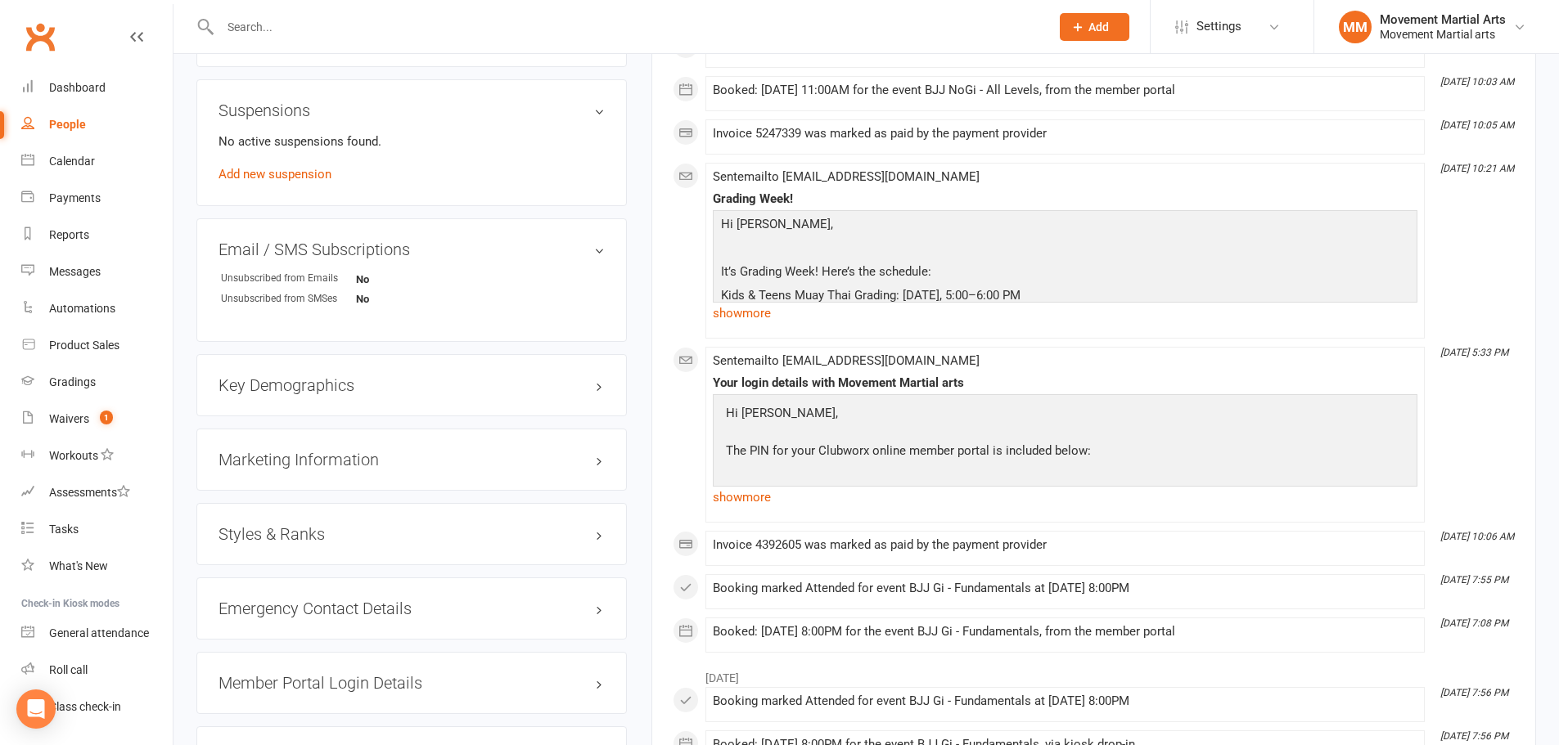
click at [349, 537] on h3 "Styles & Ranks" at bounding box center [411, 534] width 386 height 18
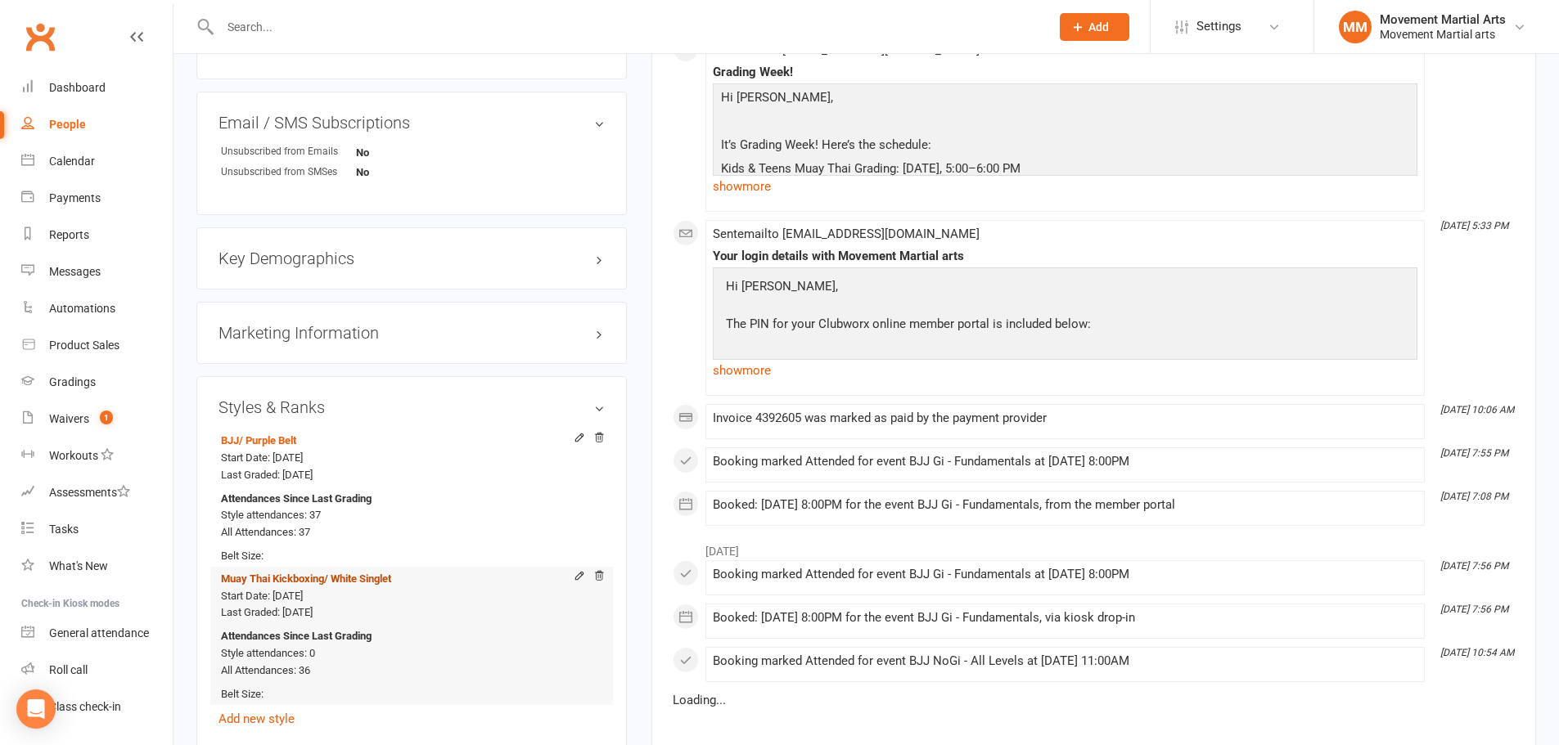
scroll to position [1146, 0]
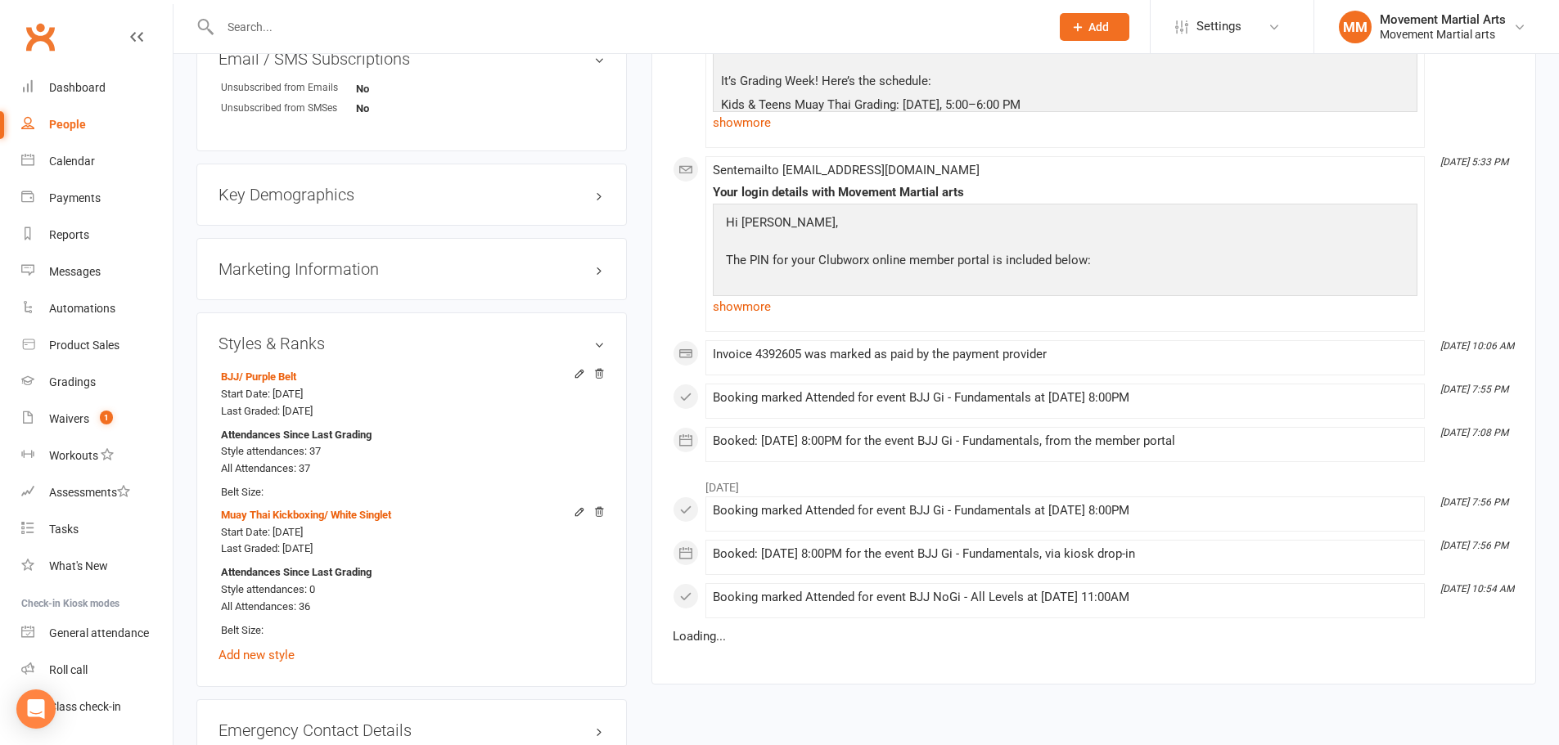
click at [402, 350] on h3 "Styles & Ranks" at bounding box center [411, 344] width 386 height 18
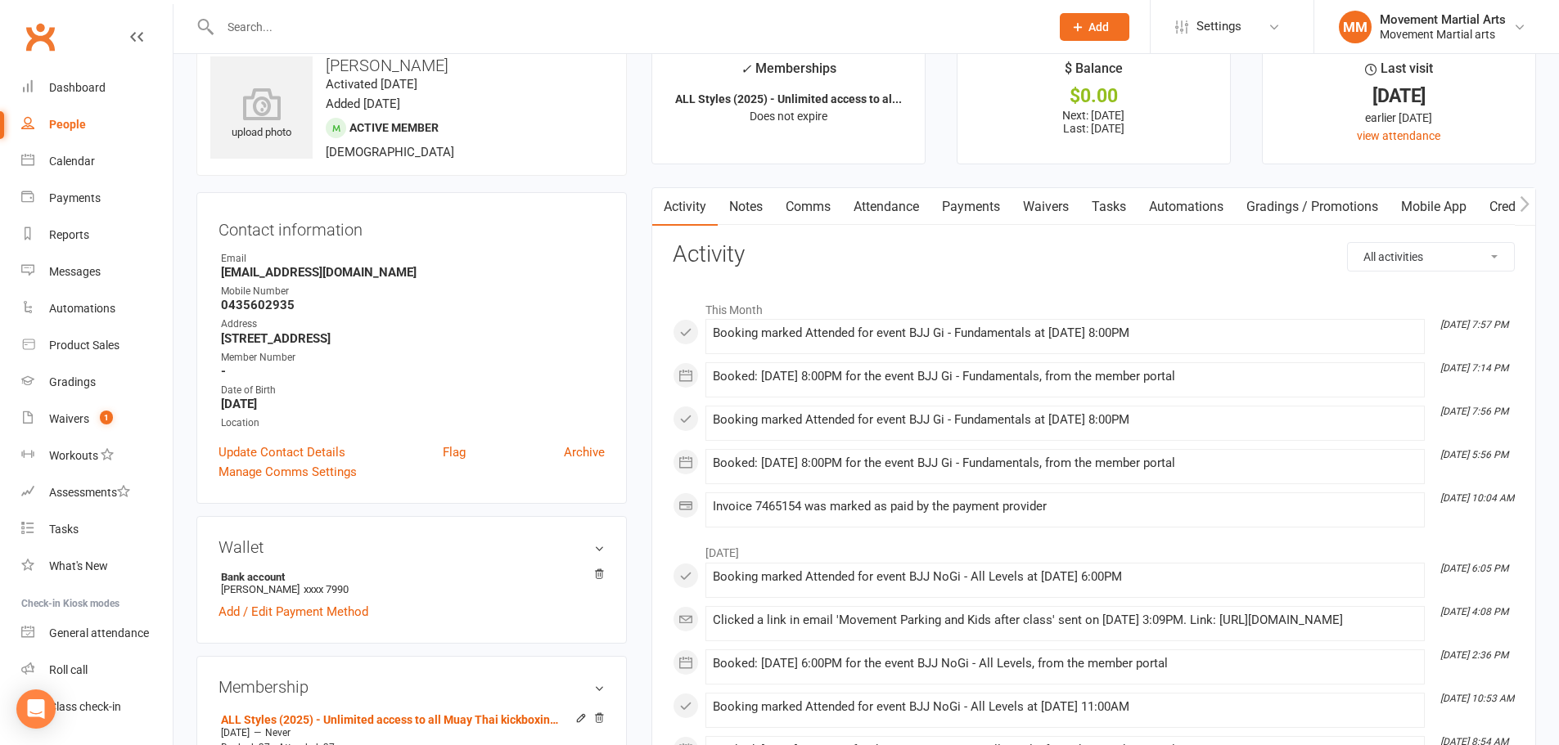
scroll to position [0, 0]
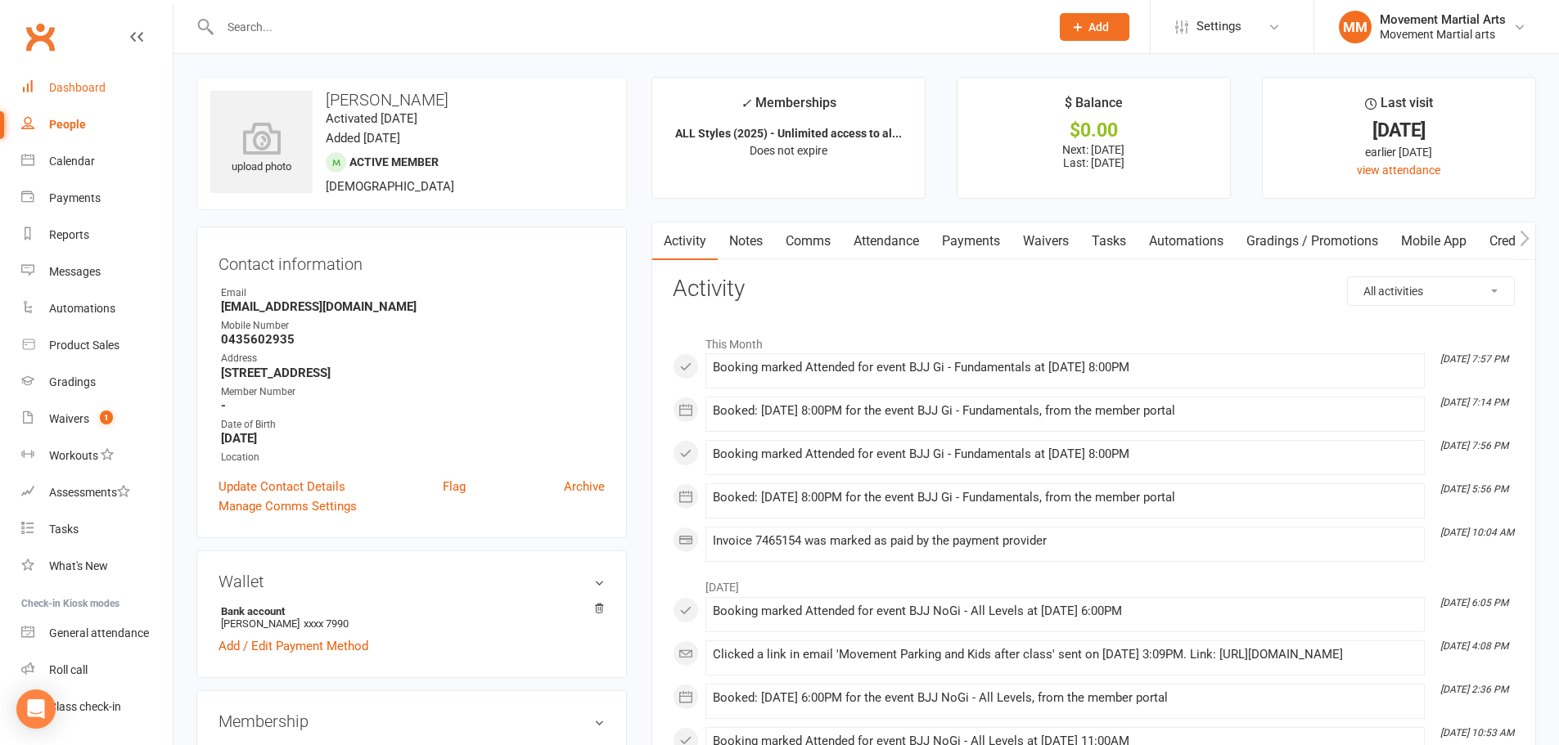
click at [58, 83] on div "Dashboard" at bounding box center [77, 87] width 56 height 13
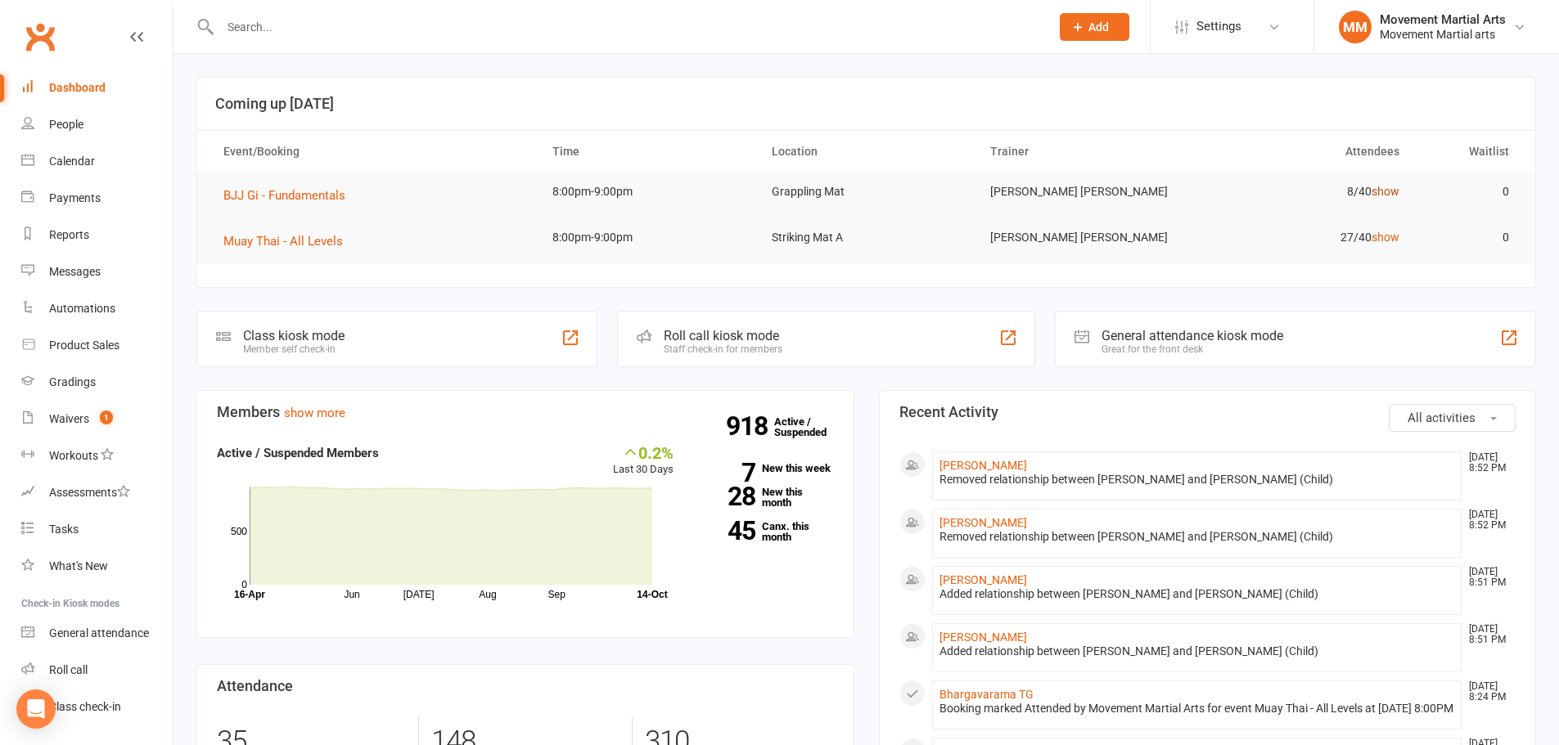
click at [1392, 197] on link "show" at bounding box center [1385, 191] width 28 height 13
click at [1391, 197] on link "hide" at bounding box center [1388, 191] width 21 height 13
click at [1380, 243] on link "show" at bounding box center [1385, 237] width 28 height 13
click at [1380, 243] on link "hide" at bounding box center [1388, 237] width 21 height 13
drag, startPoint x: 1175, startPoint y: 345, endPoint x: 1120, endPoint y: 376, distance: 63.4
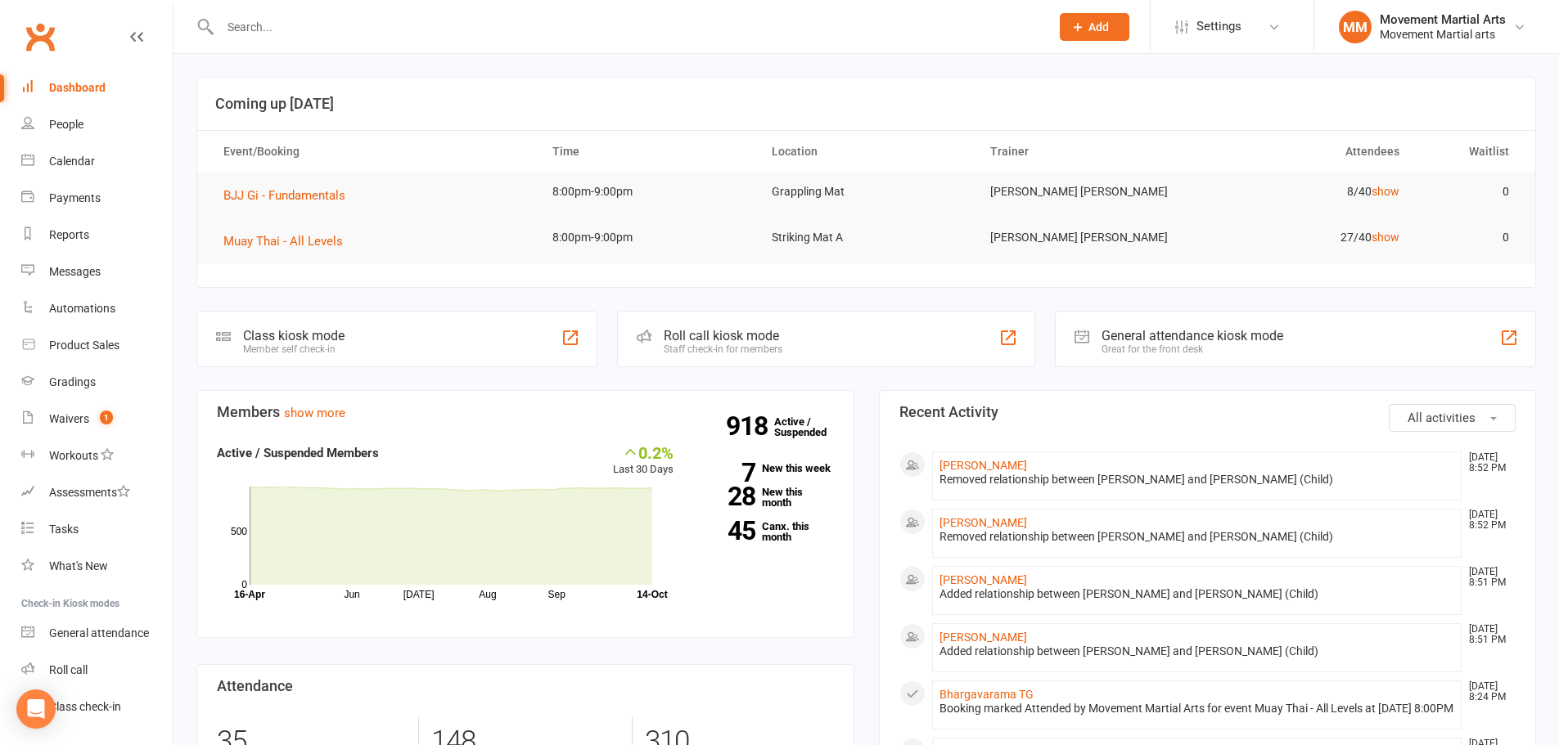
click at [1101, 349] on div "Great for the front desk" at bounding box center [1192, 349] width 182 height 11
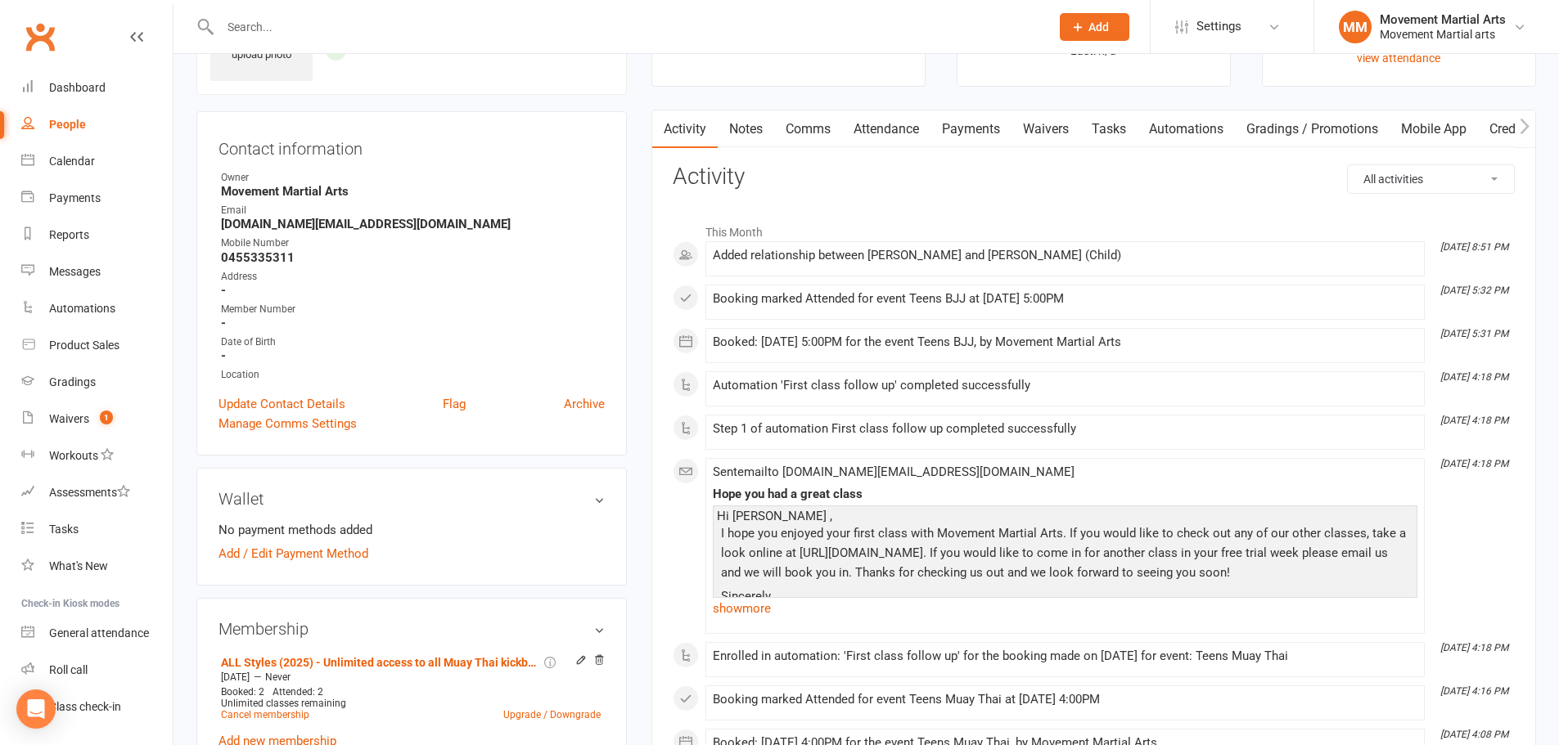
scroll to position [382, 0]
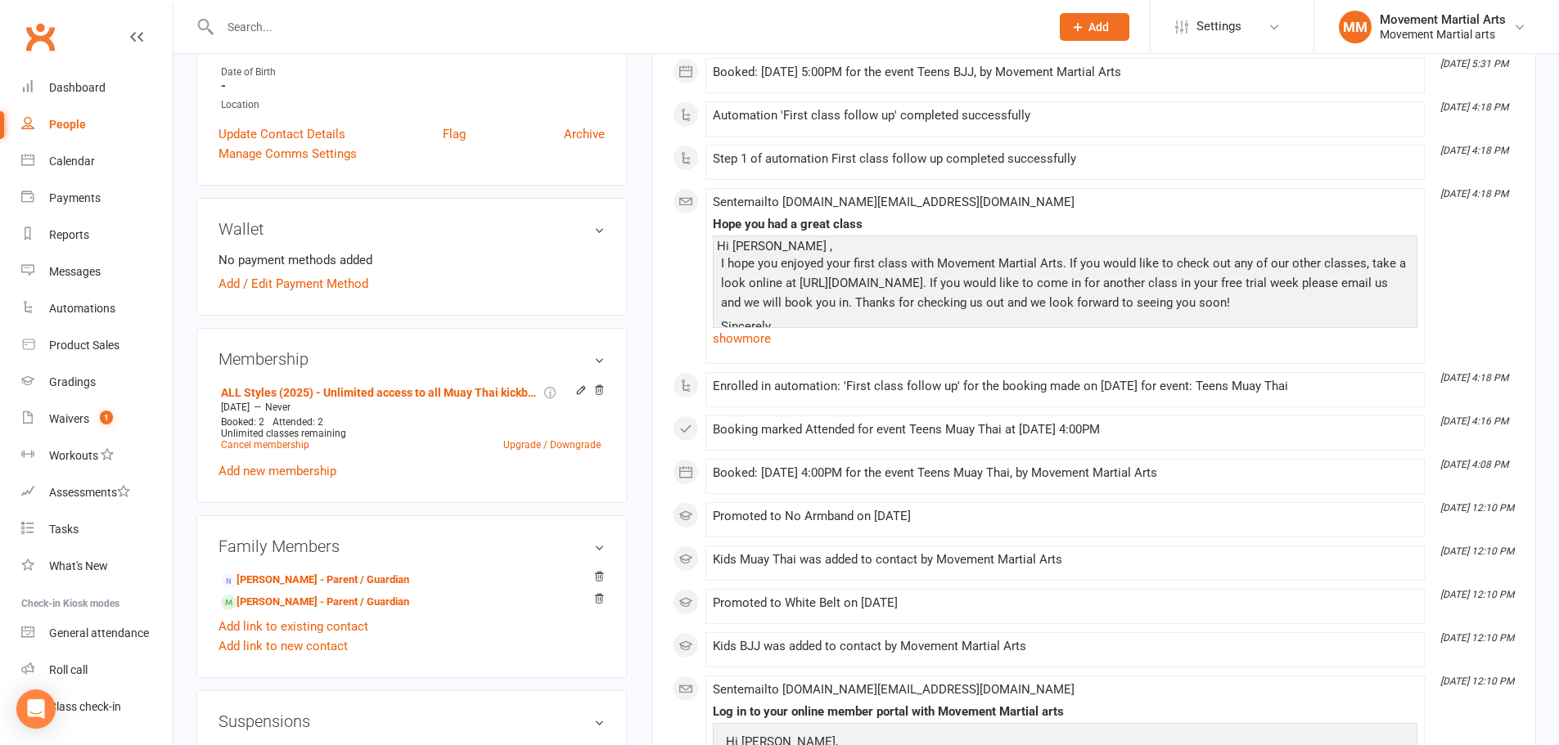
drag, startPoint x: 600, startPoint y: 602, endPoint x: 866, endPoint y: 61, distance: 603.5
click at [600, 602] on icon at bounding box center [598, 598] width 11 height 11
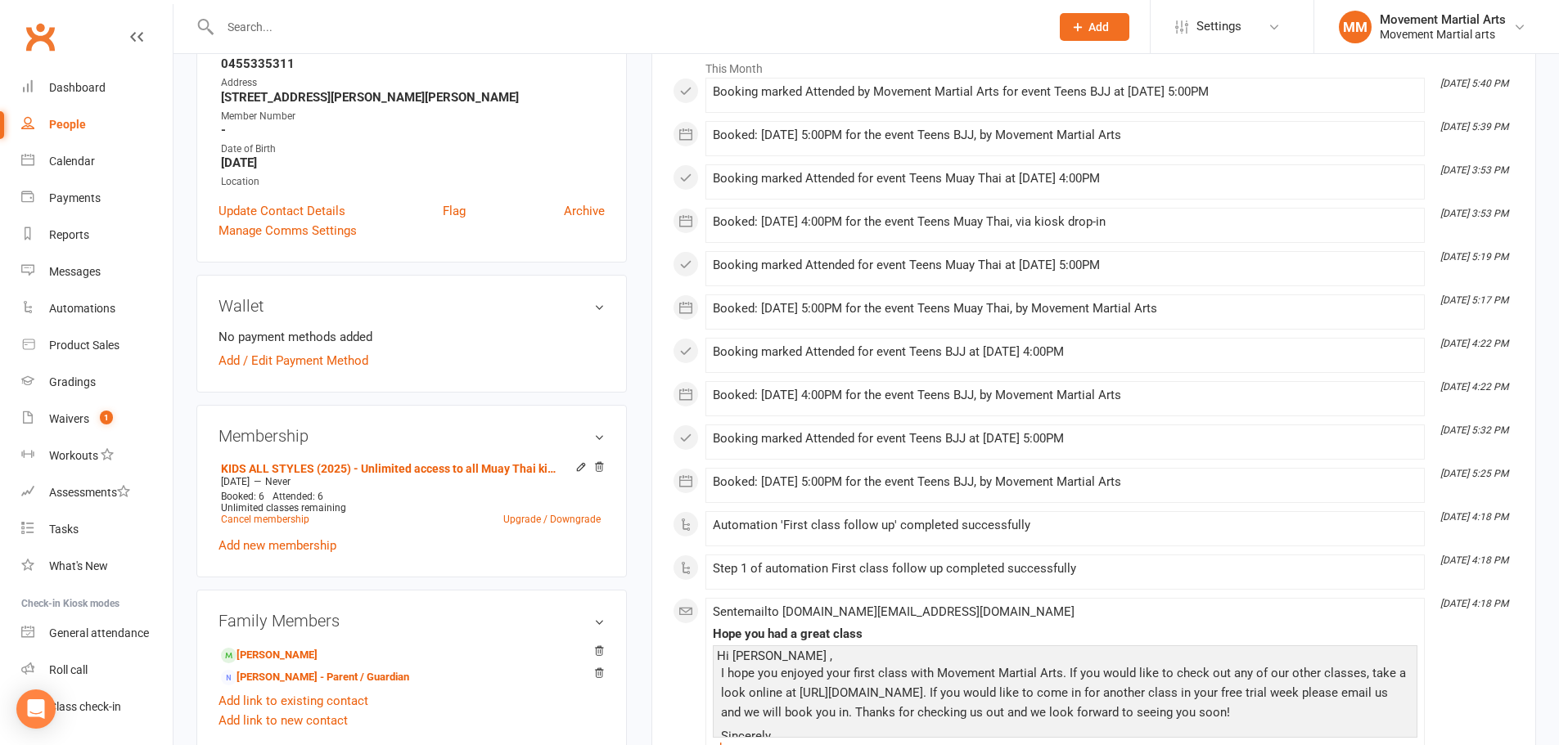
scroll to position [382, 0]
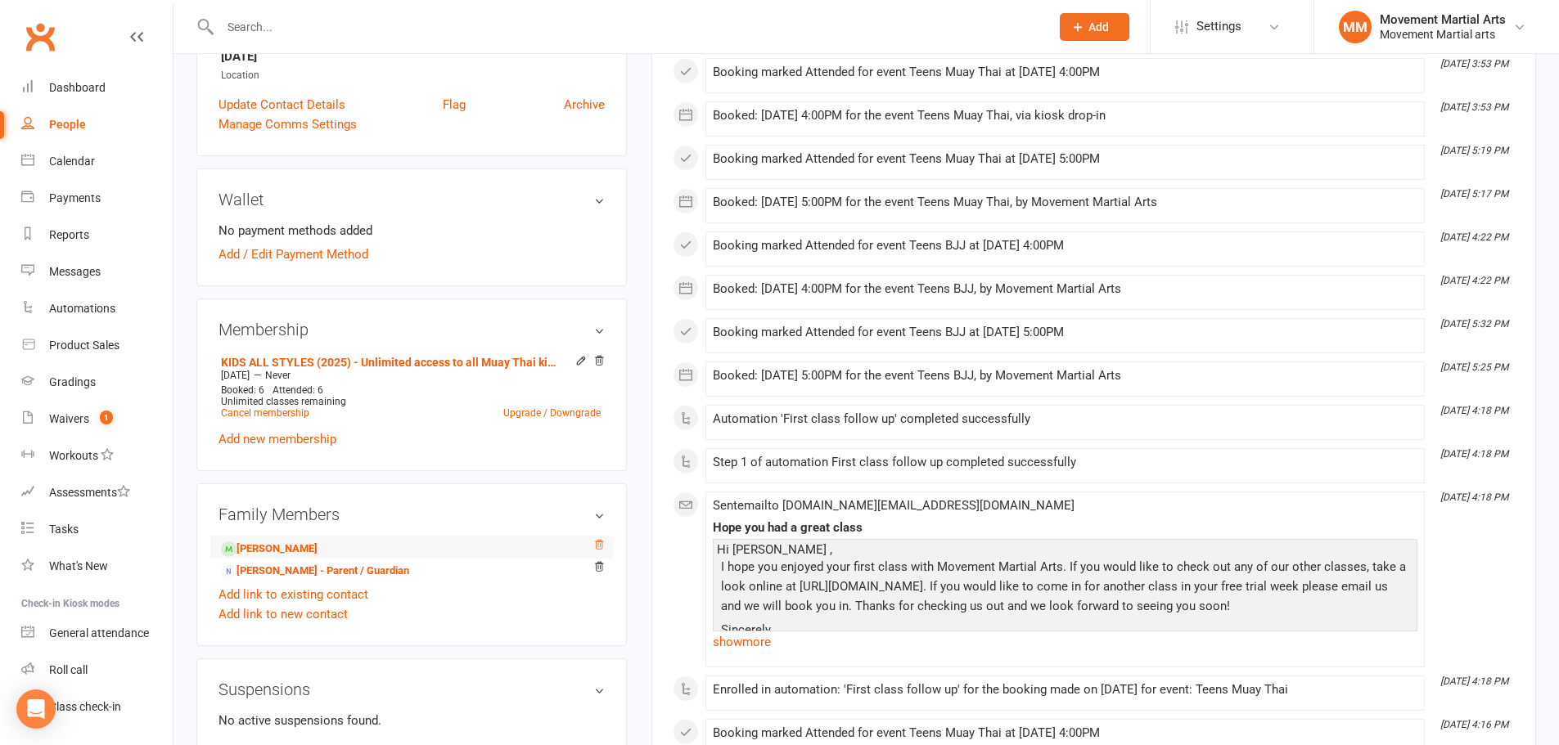
click at [604, 541] on icon at bounding box center [598, 544] width 11 height 11
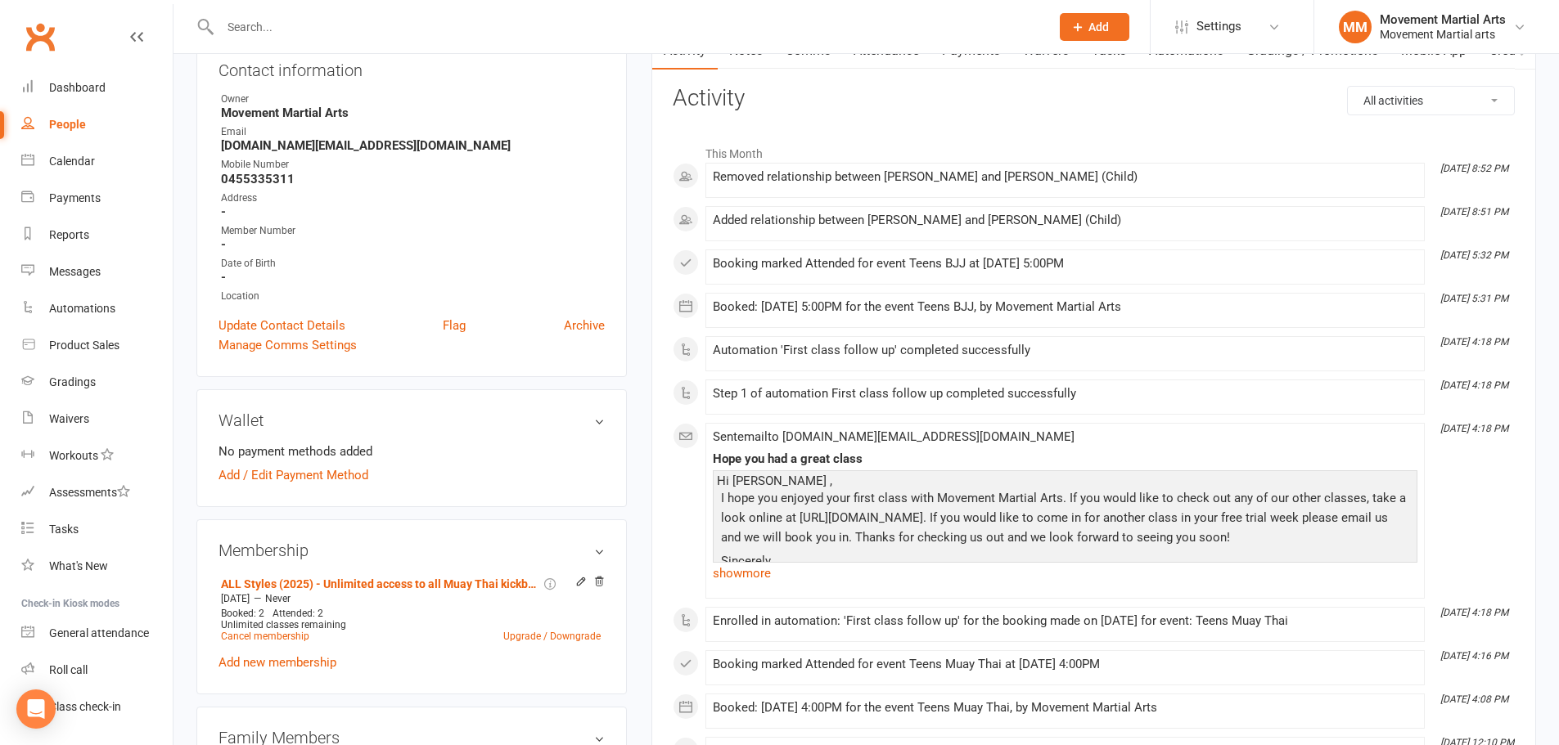
scroll to position [382, 0]
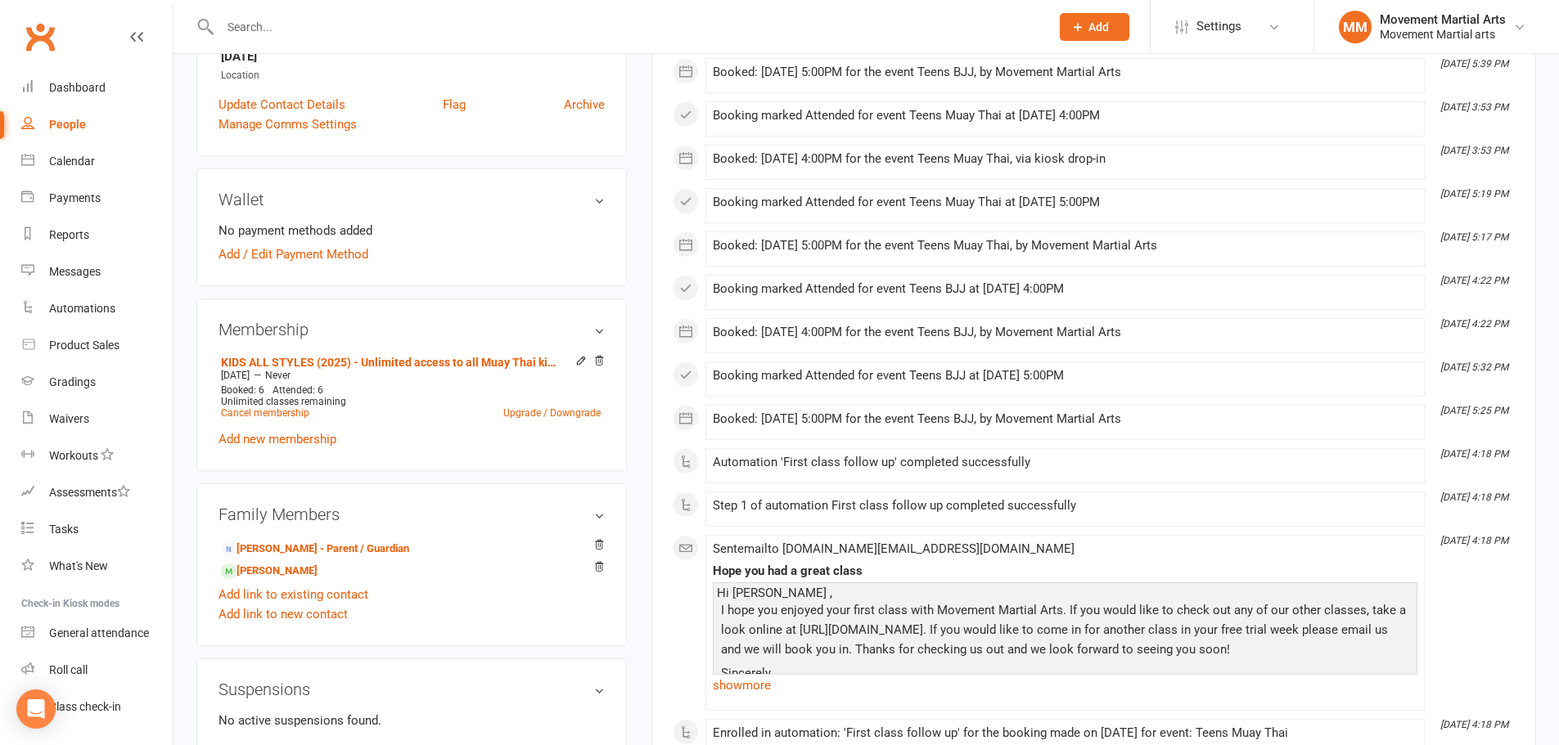
scroll to position [573, 0]
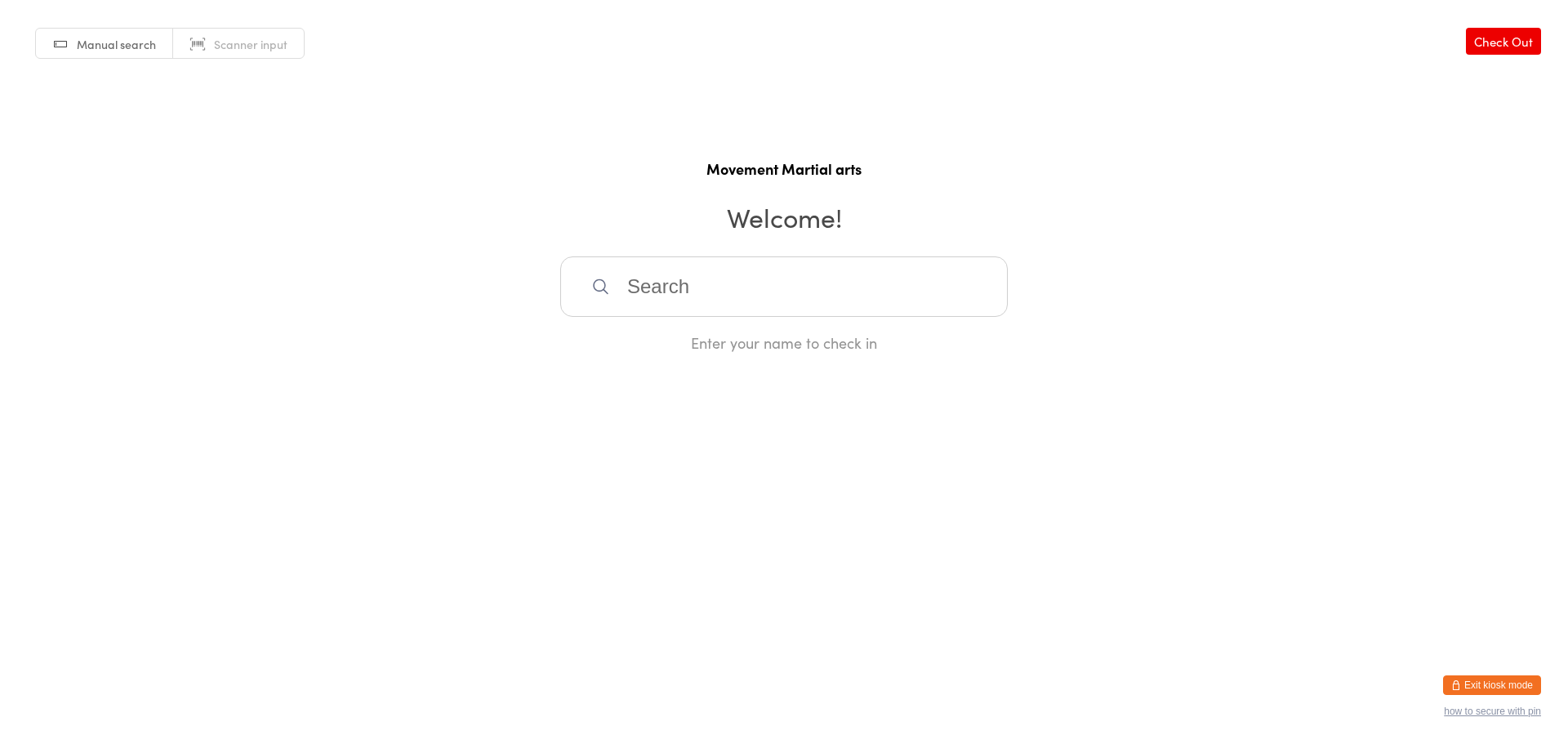
click at [1479, 691] on button "Exit kiosk mode" at bounding box center [1492, 686] width 98 height 20
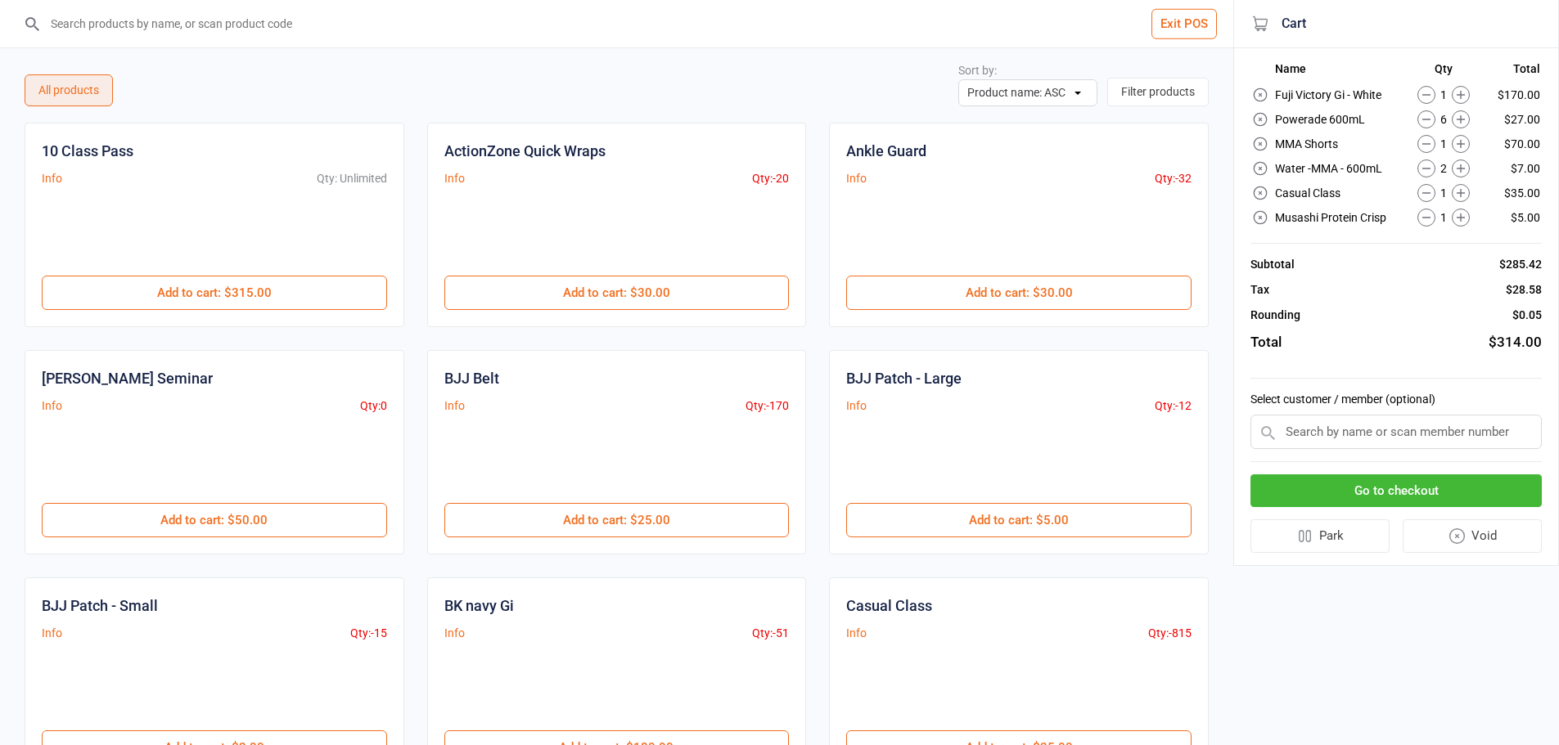
click at [1463, 127] on icon at bounding box center [1461, 119] width 18 height 18
click at [1466, 119] on icon at bounding box center [1461, 119] width 18 height 18
click at [1452, 110] on button at bounding box center [1461, 119] width 18 height 18
click at [1425, 123] on icon at bounding box center [1426, 119] width 18 height 18
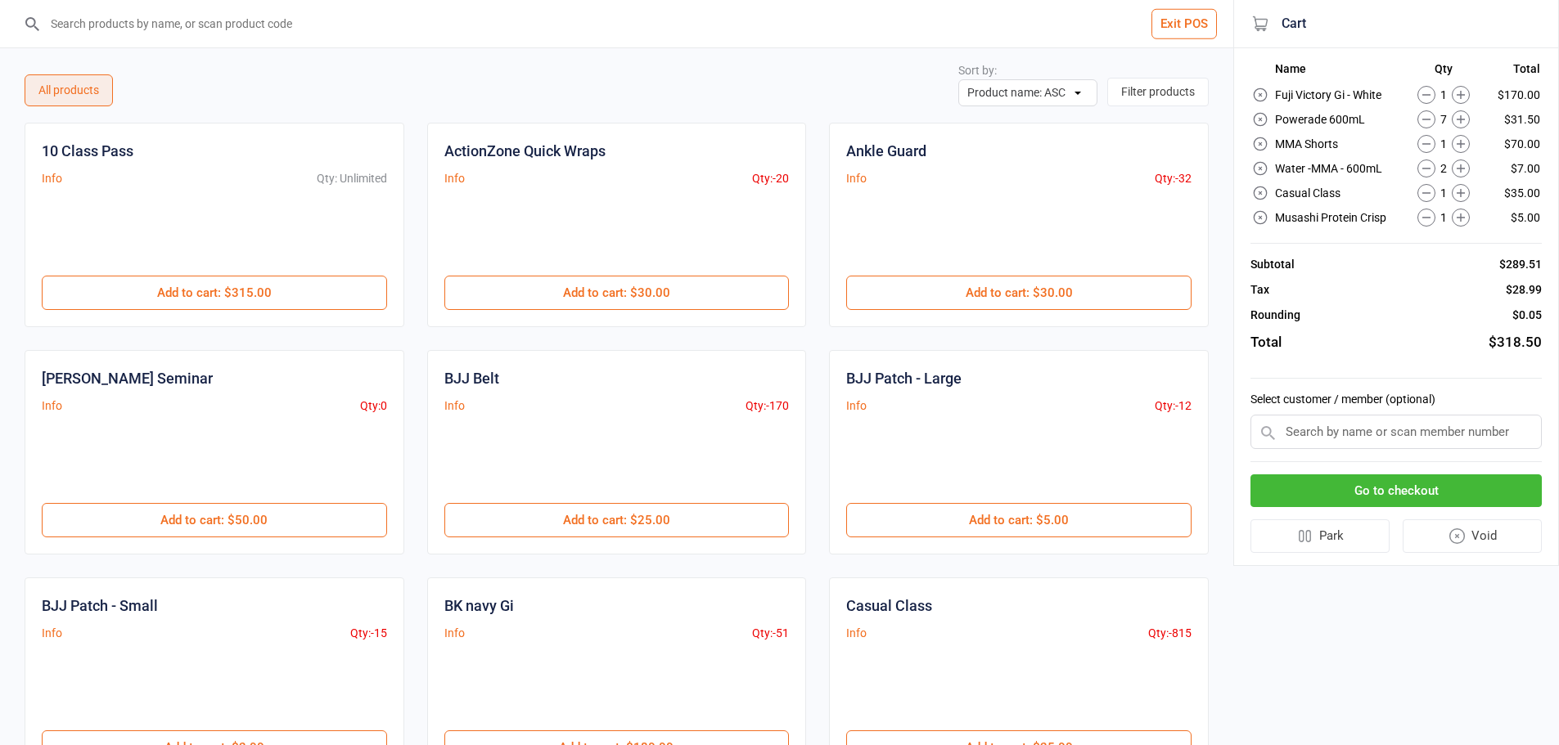
click at [1466, 119] on icon at bounding box center [1461, 119] width 18 height 18
click at [1435, 507] on button "Go to checkout" at bounding box center [1395, 492] width 291 height 34
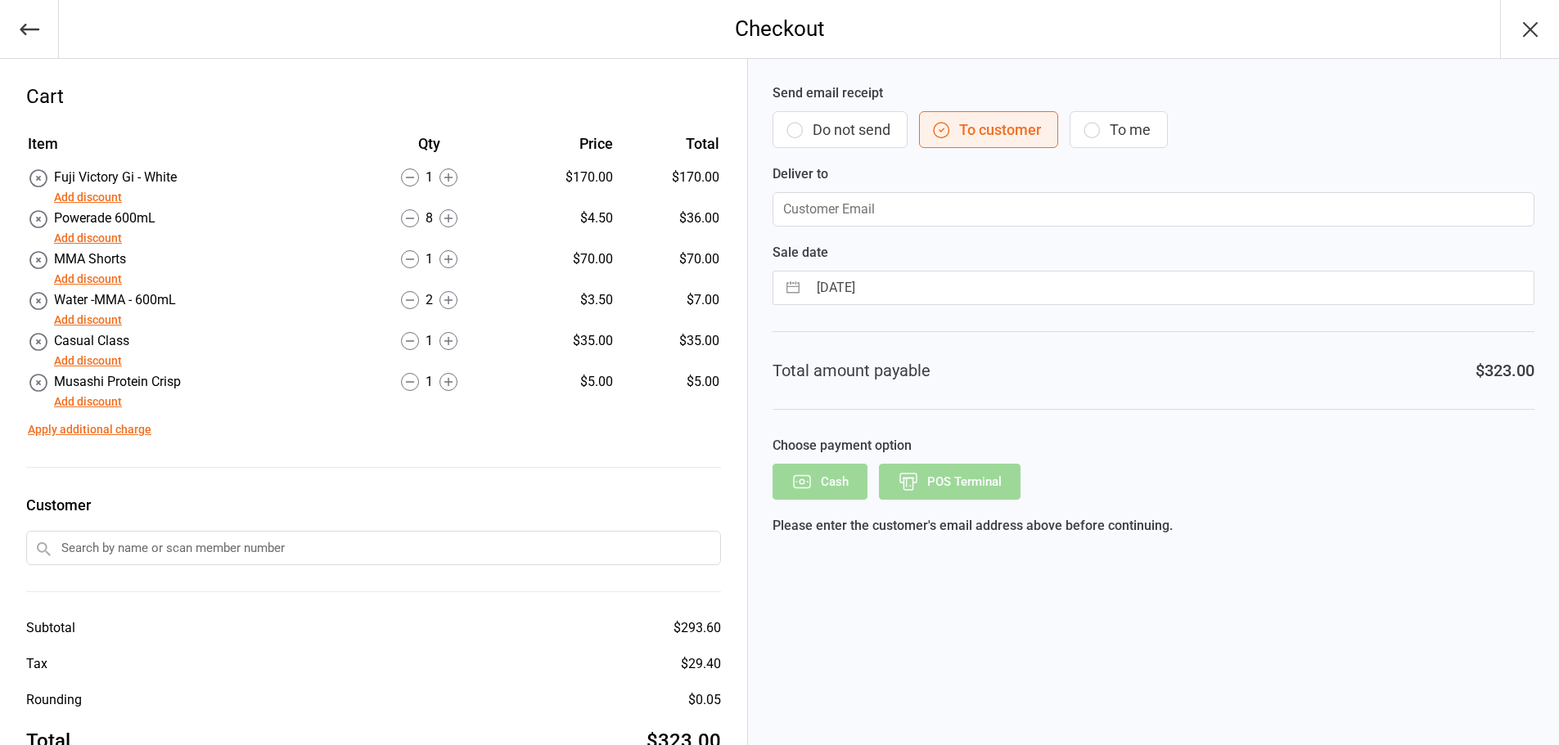
click at [889, 127] on button "Do not send" at bounding box center [839, 129] width 135 height 37
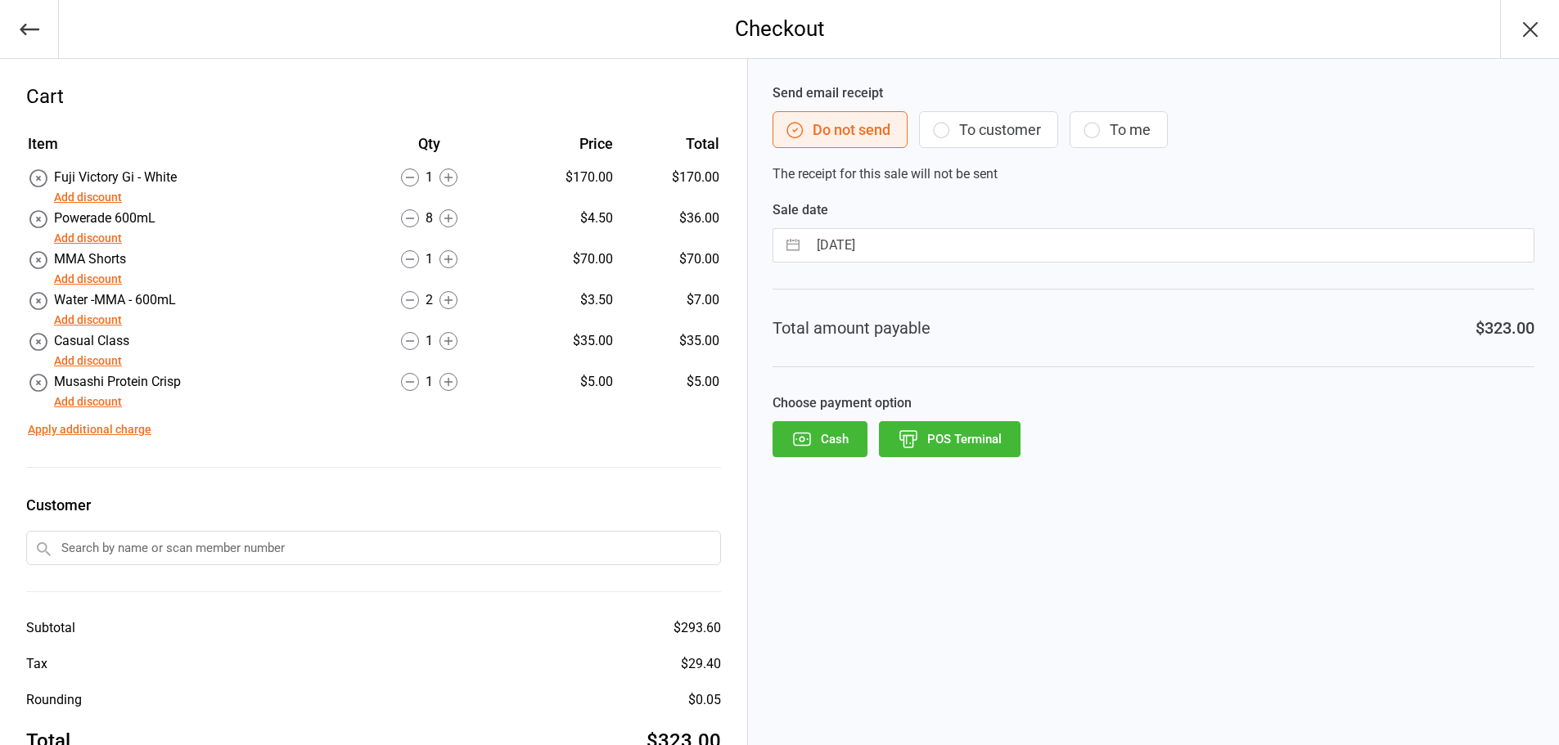
click at [966, 438] on button "POS Terminal" at bounding box center [950, 439] width 142 height 36
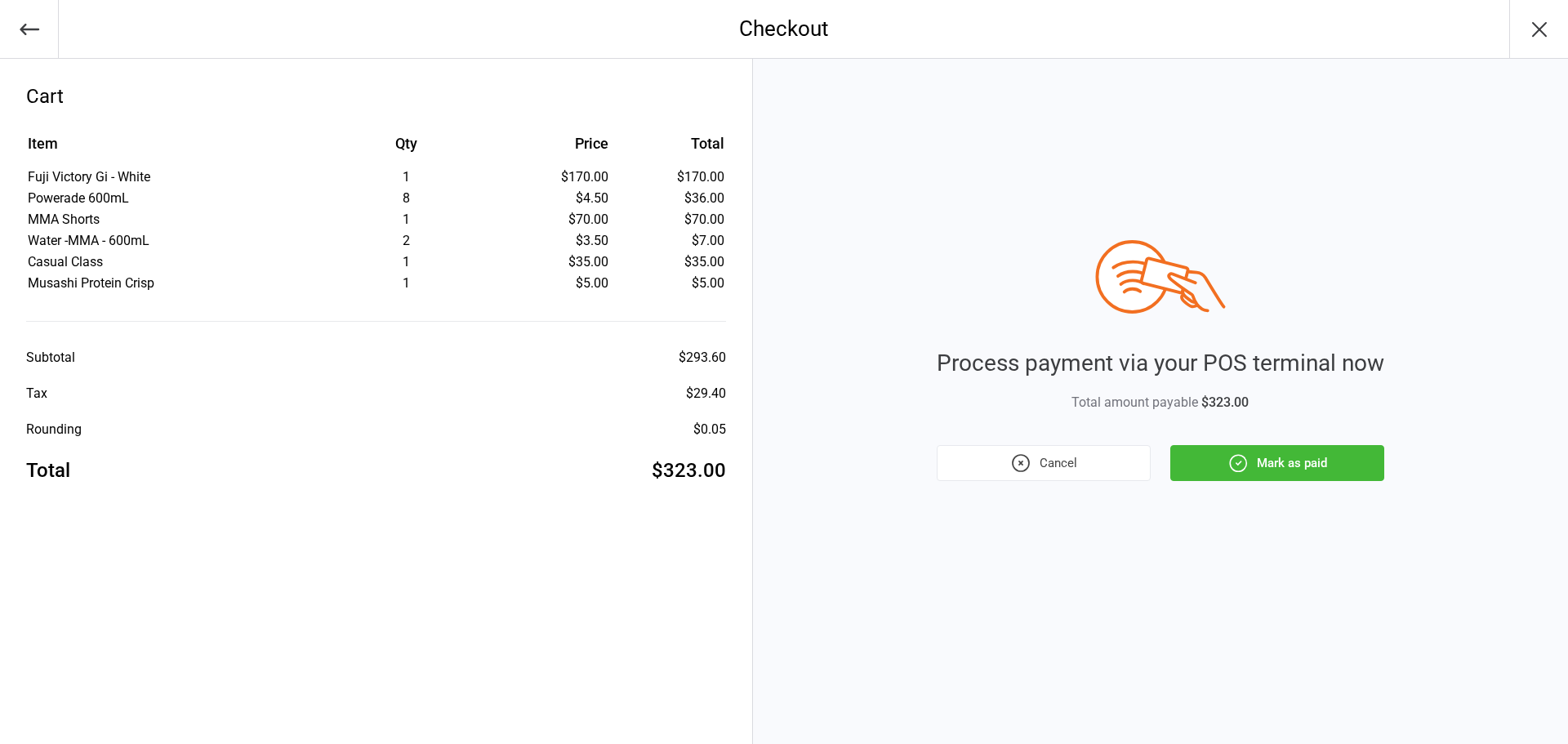
click at [1273, 455] on button "Mark as paid" at bounding box center [1278, 463] width 214 height 36
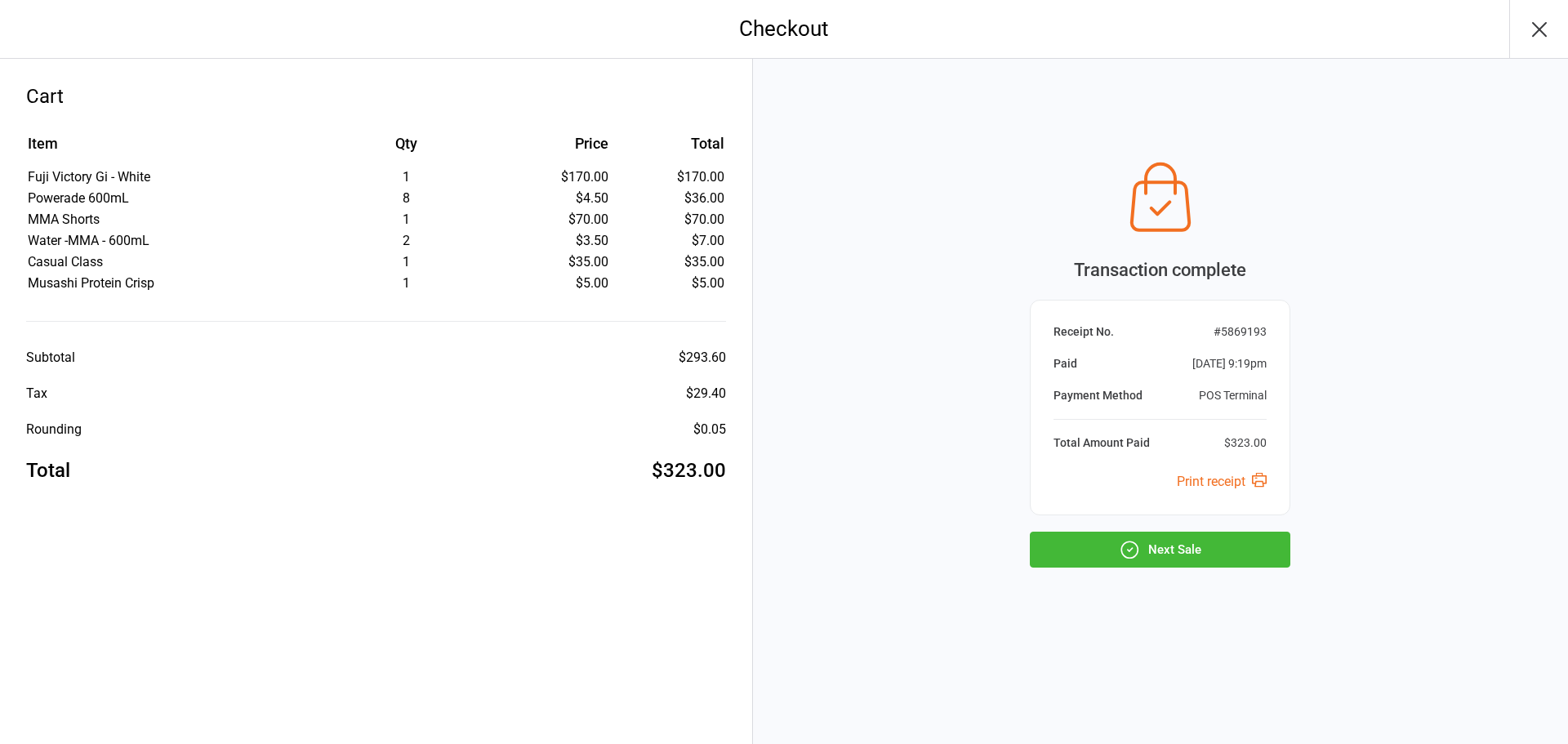
drag, startPoint x: 1117, startPoint y: 549, endPoint x: 1106, endPoint y: 551, distance: 11.2
click at [1117, 549] on button "Next Sale" at bounding box center [1160, 550] width 261 height 36
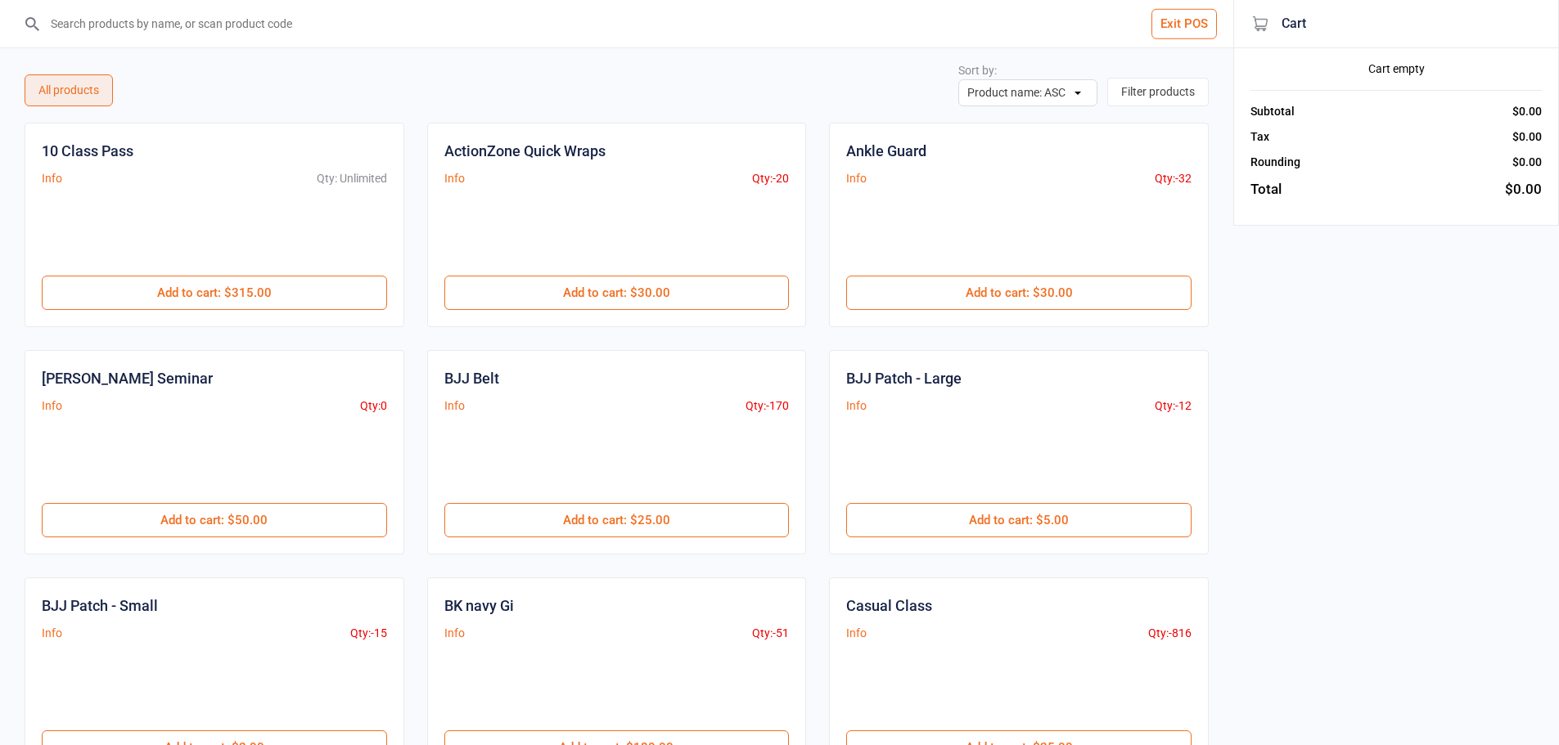
click at [884, 35] on input "search" at bounding box center [627, 23] width 1168 height 47
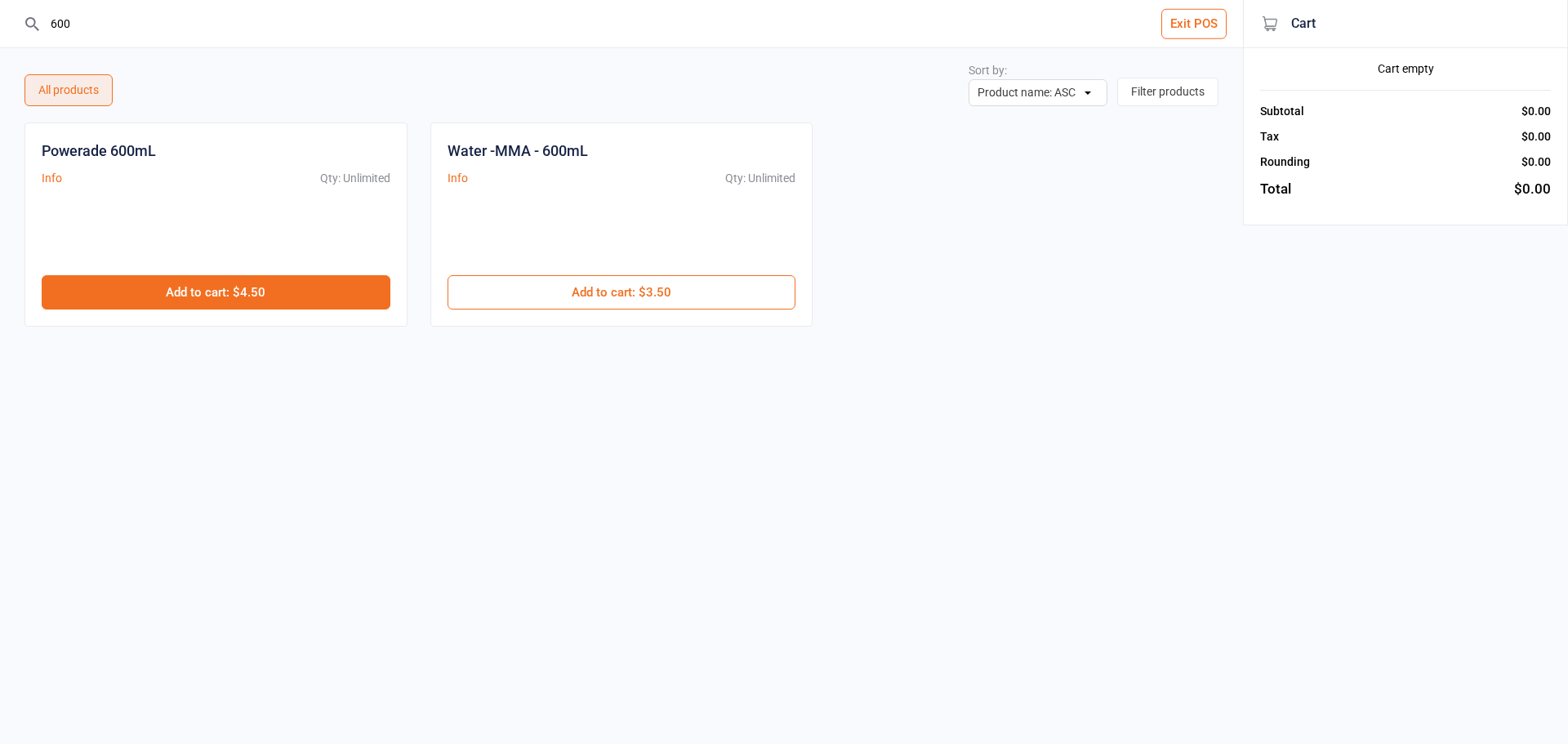
type input "600"
click at [288, 286] on button "Add to cart : $4.50" at bounding box center [216, 293] width 348 height 34
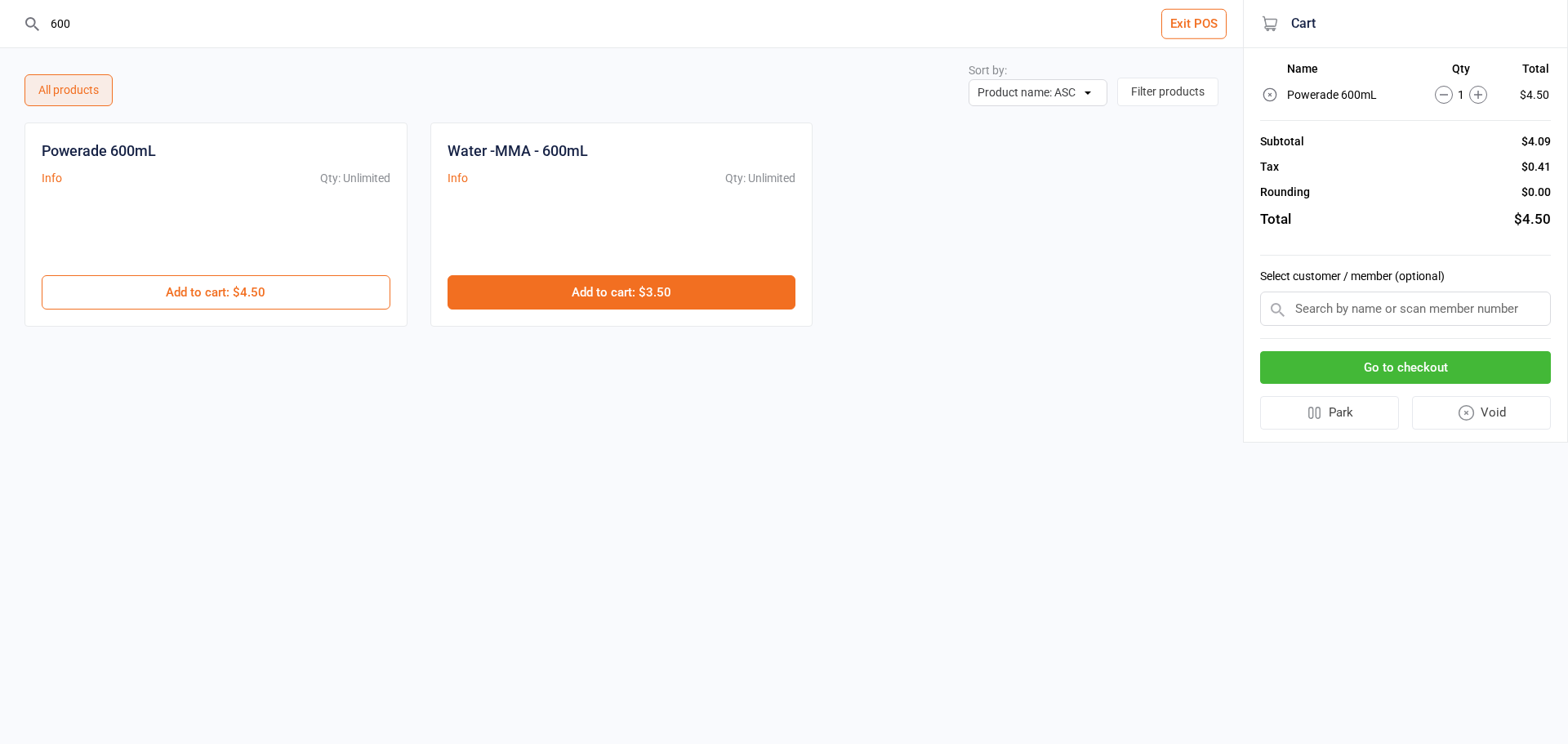
click at [676, 287] on button "Add to cart : $3.50" at bounding box center [621, 293] width 348 height 34
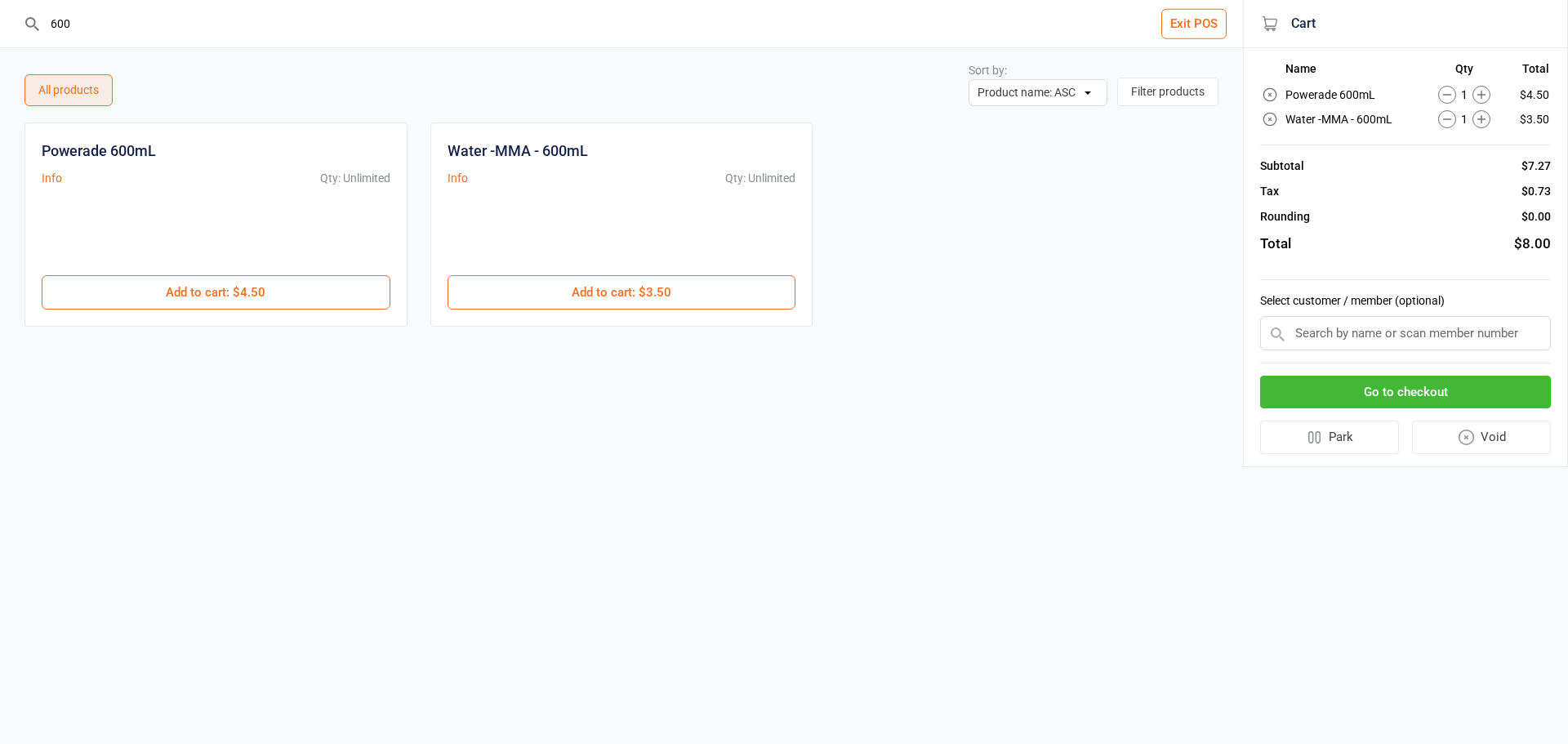
click at [1464, 374] on div "Go to checkout Park Void" at bounding box center [1405, 415] width 290 height 104
click at [1462, 384] on button "Go to checkout" at bounding box center [1405, 392] width 290 height 34
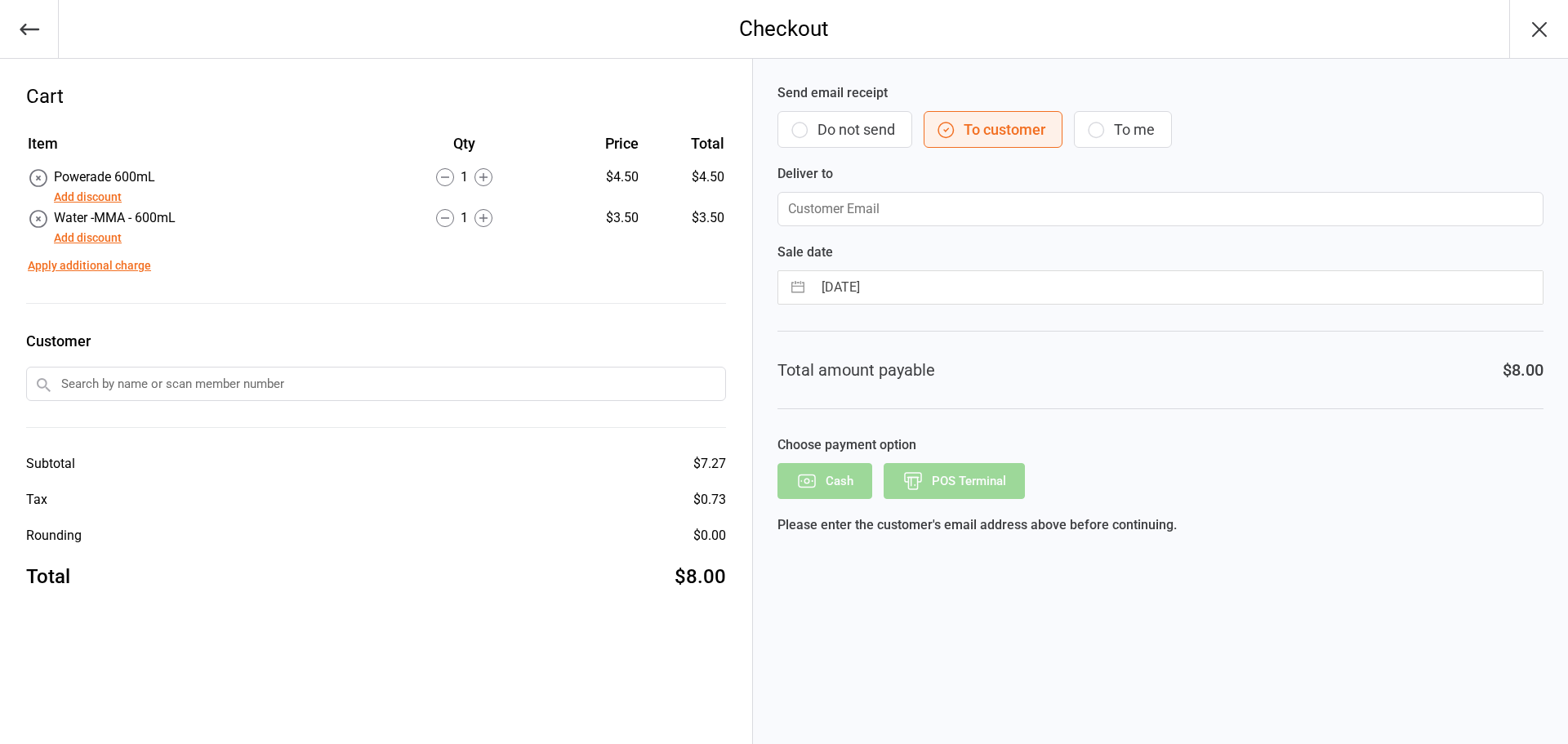
click at [851, 125] on button "Do not send" at bounding box center [844, 129] width 135 height 37
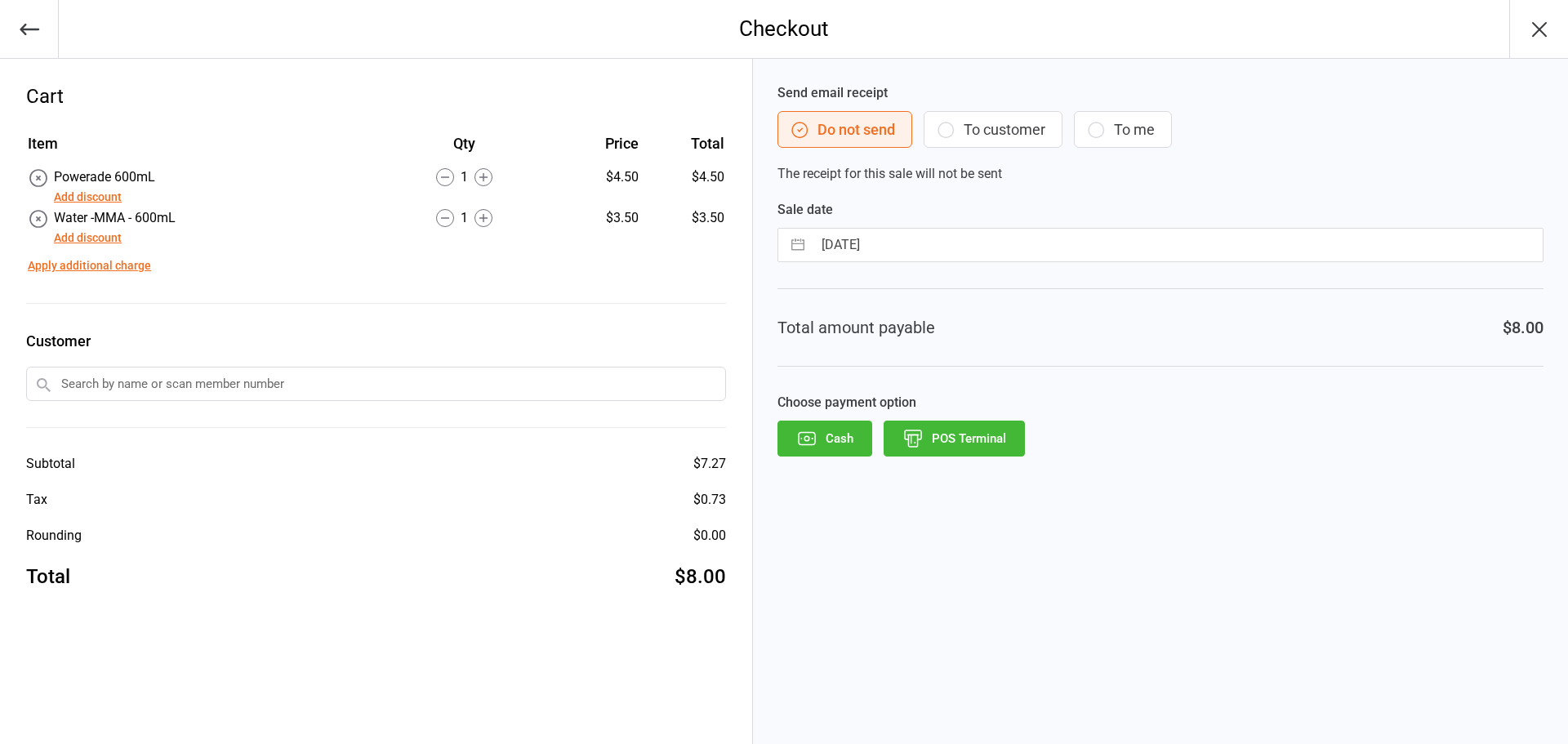
click at [943, 438] on button "POS Terminal" at bounding box center [954, 438] width 142 height 36
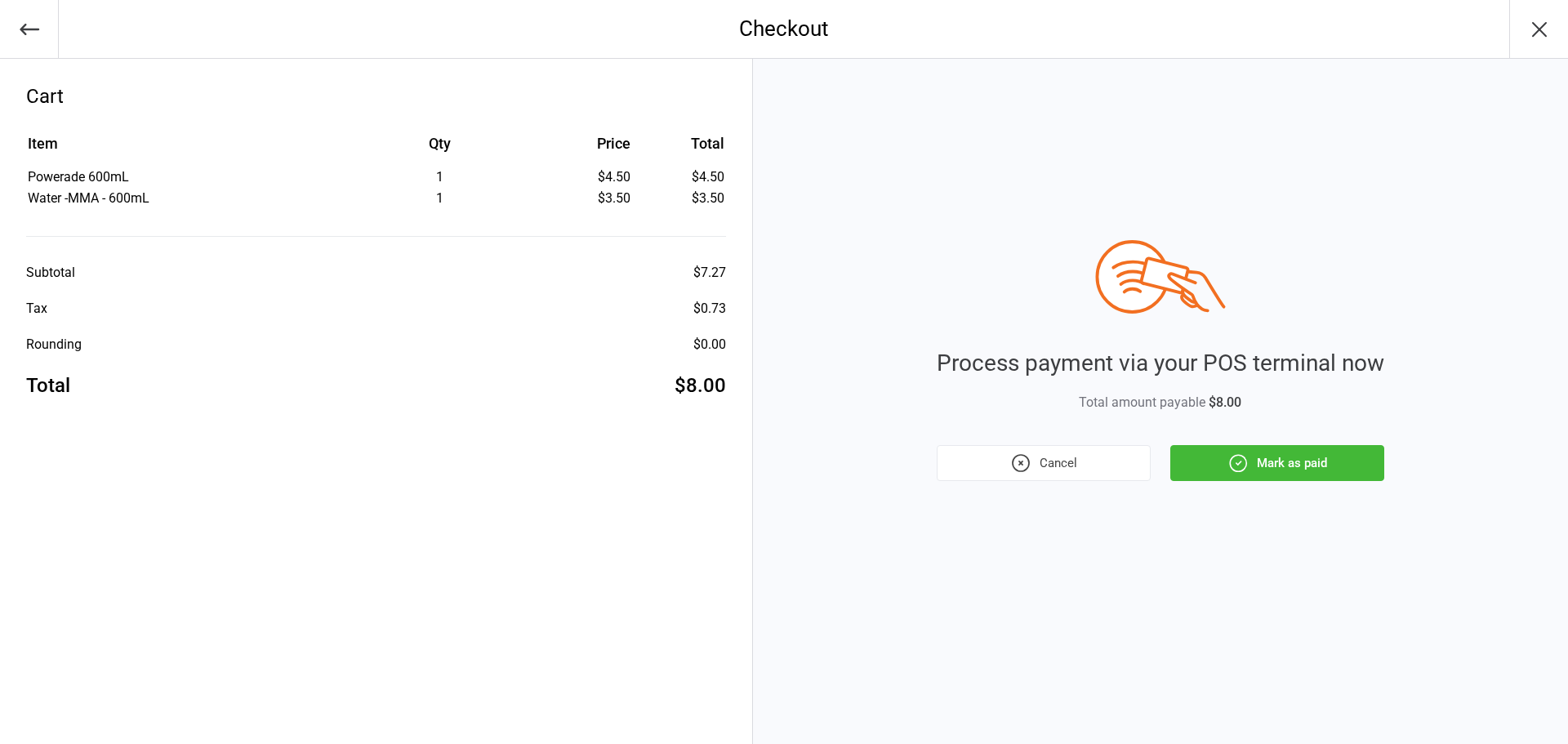
click at [1276, 481] on div "Process payment via your POS terminal now Total amount payable $8.00 Cancel Mar…" at bounding box center [1160, 401] width 815 height 686
click at [1275, 476] on button "Mark as paid" at bounding box center [1278, 463] width 214 height 36
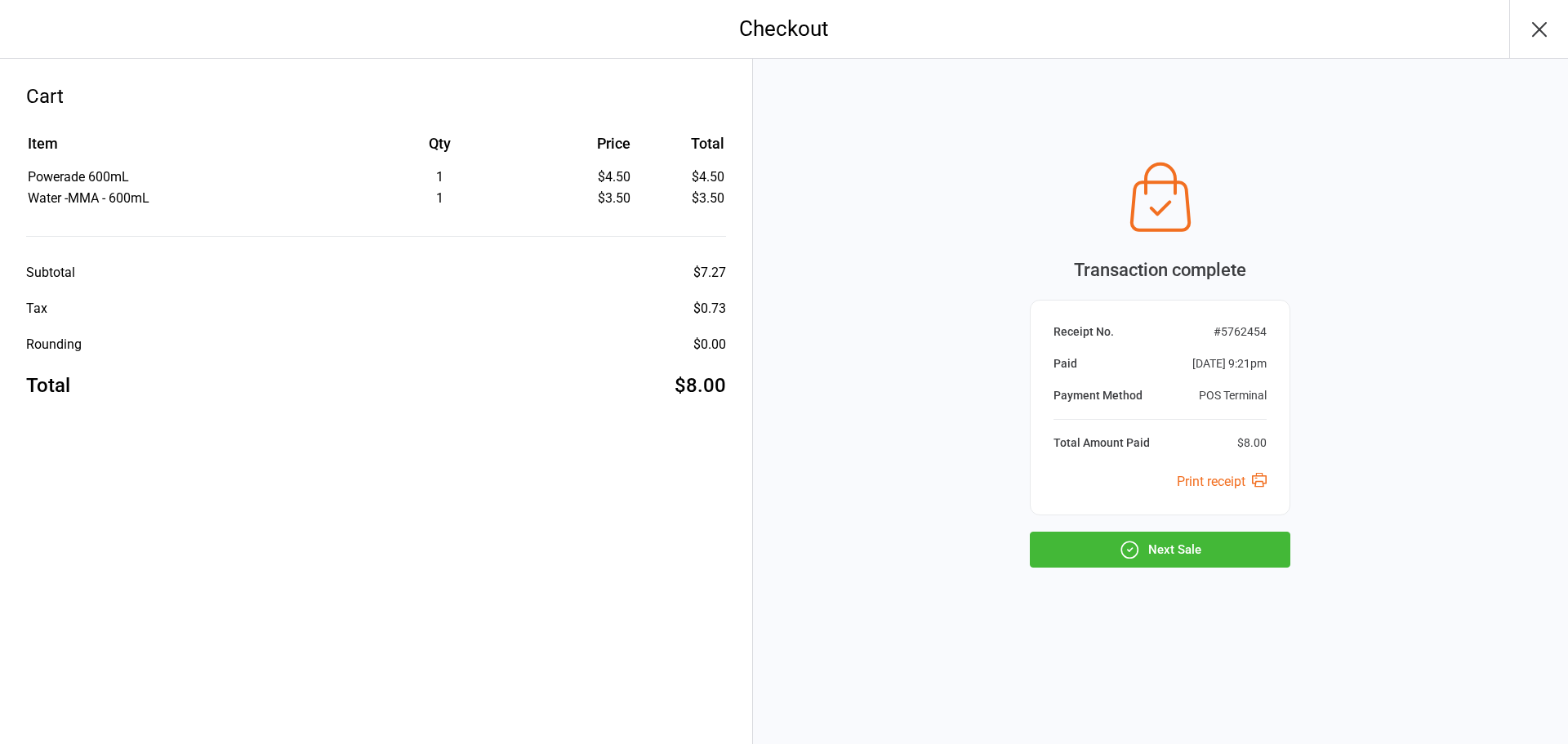
click at [1228, 529] on div "Transaction complete Receipt No. # 5762454 Paid [DATE] 9:21pm Payment Method PO…" at bounding box center [1160, 361] width 261 height 414
click at [1222, 540] on button "Next Sale" at bounding box center [1160, 550] width 261 height 36
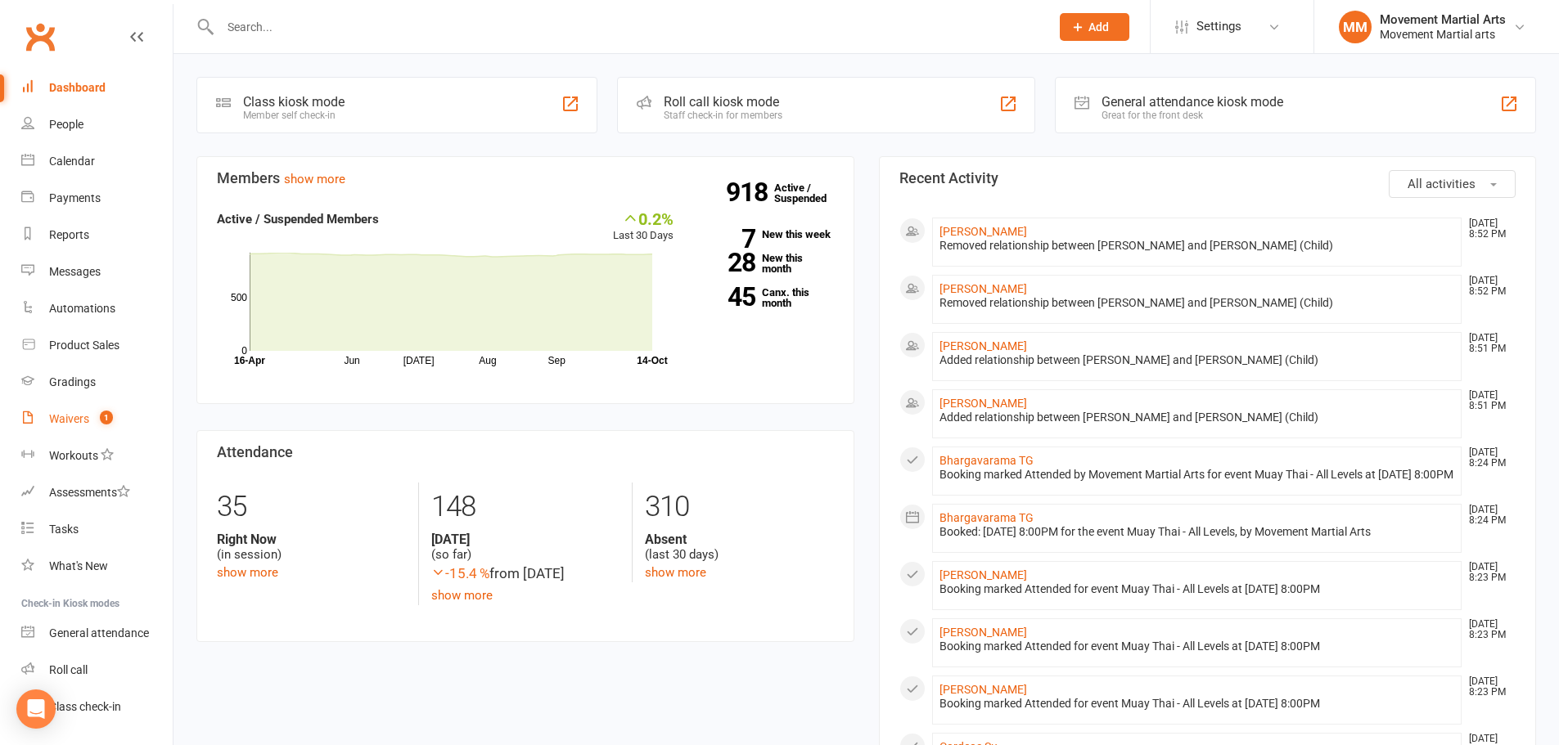
click at [98, 405] on link "Waivers 1" at bounding box center [96, 419] width 151 height 37
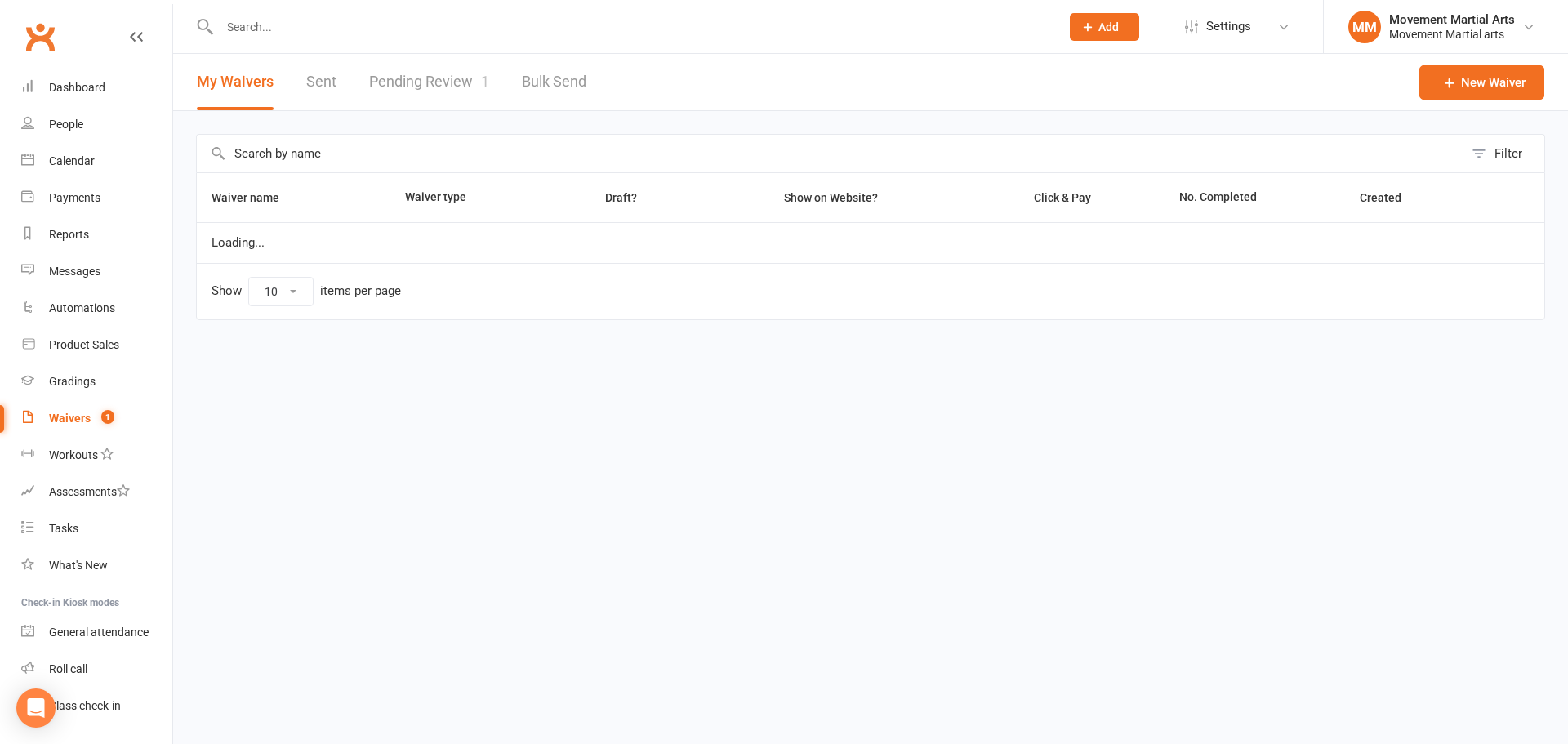
click at [448, 87] on link "Pending Review 1" at bounding box center [429, 82] width 120 height 56
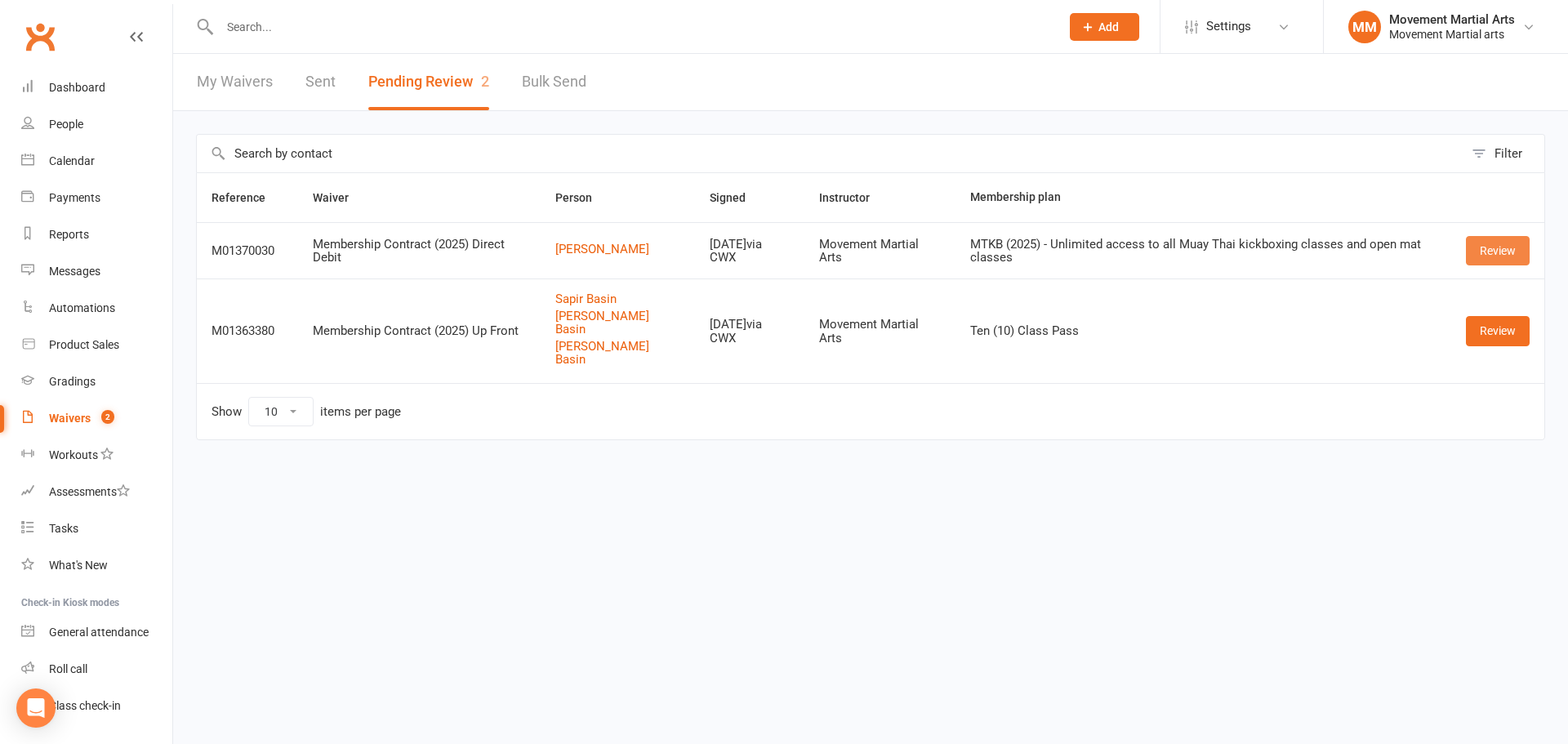
click at [1518, 250] on link "Review" at bounding box center [1498, 250] width 64 height 29
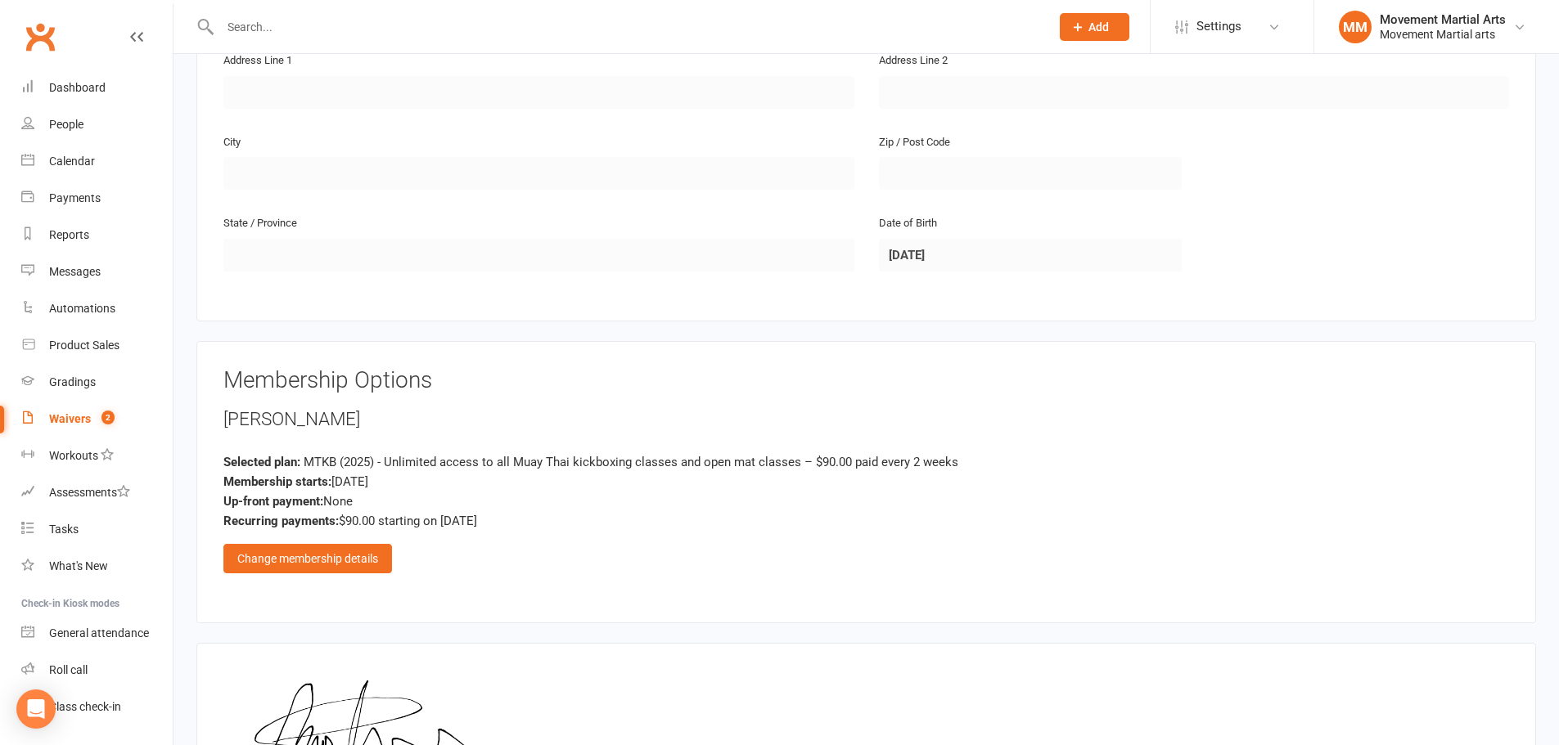
scroll to position [660, 0]
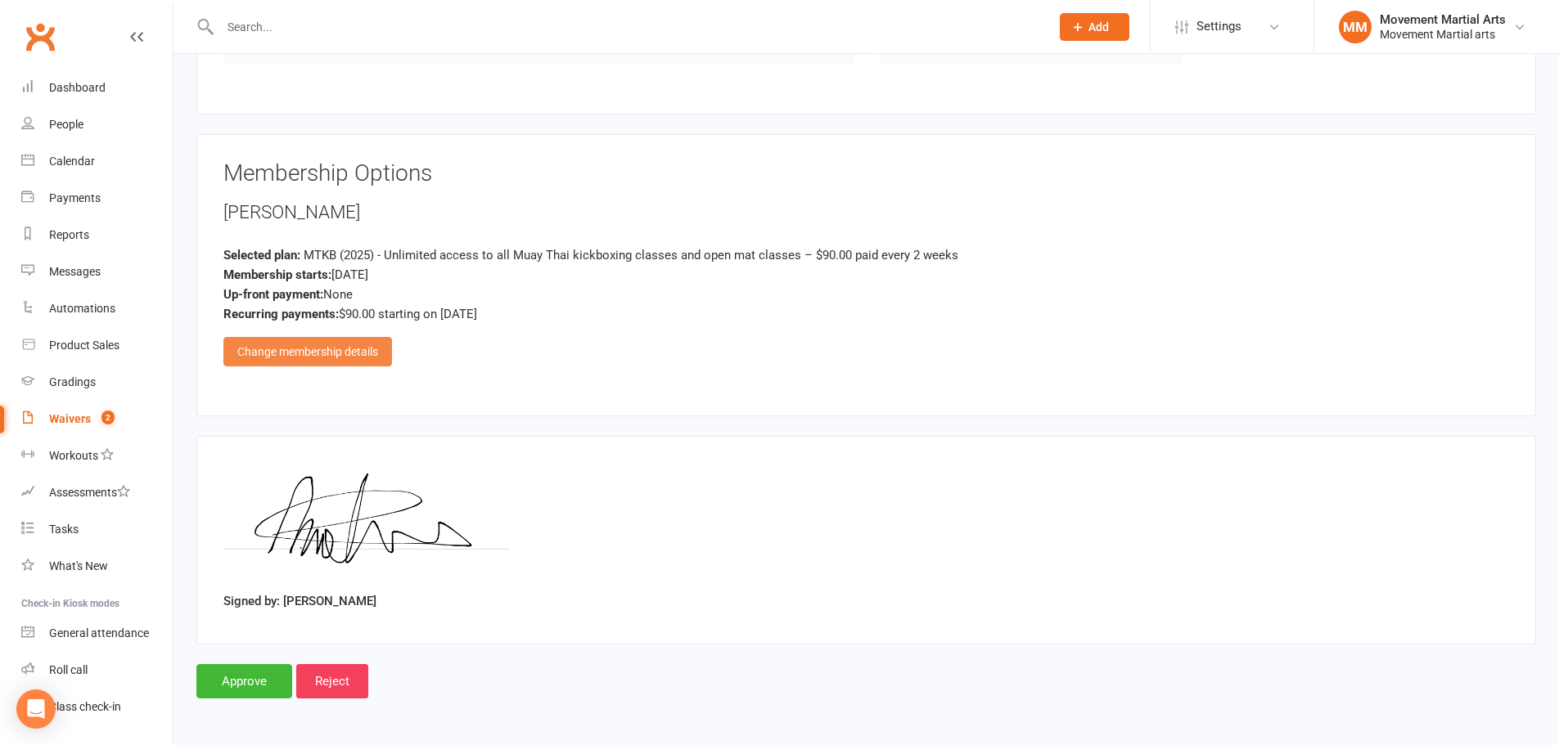
click at [313, 354] on div "Change membership details" at bounding box center [307, 351] width 169 height 29
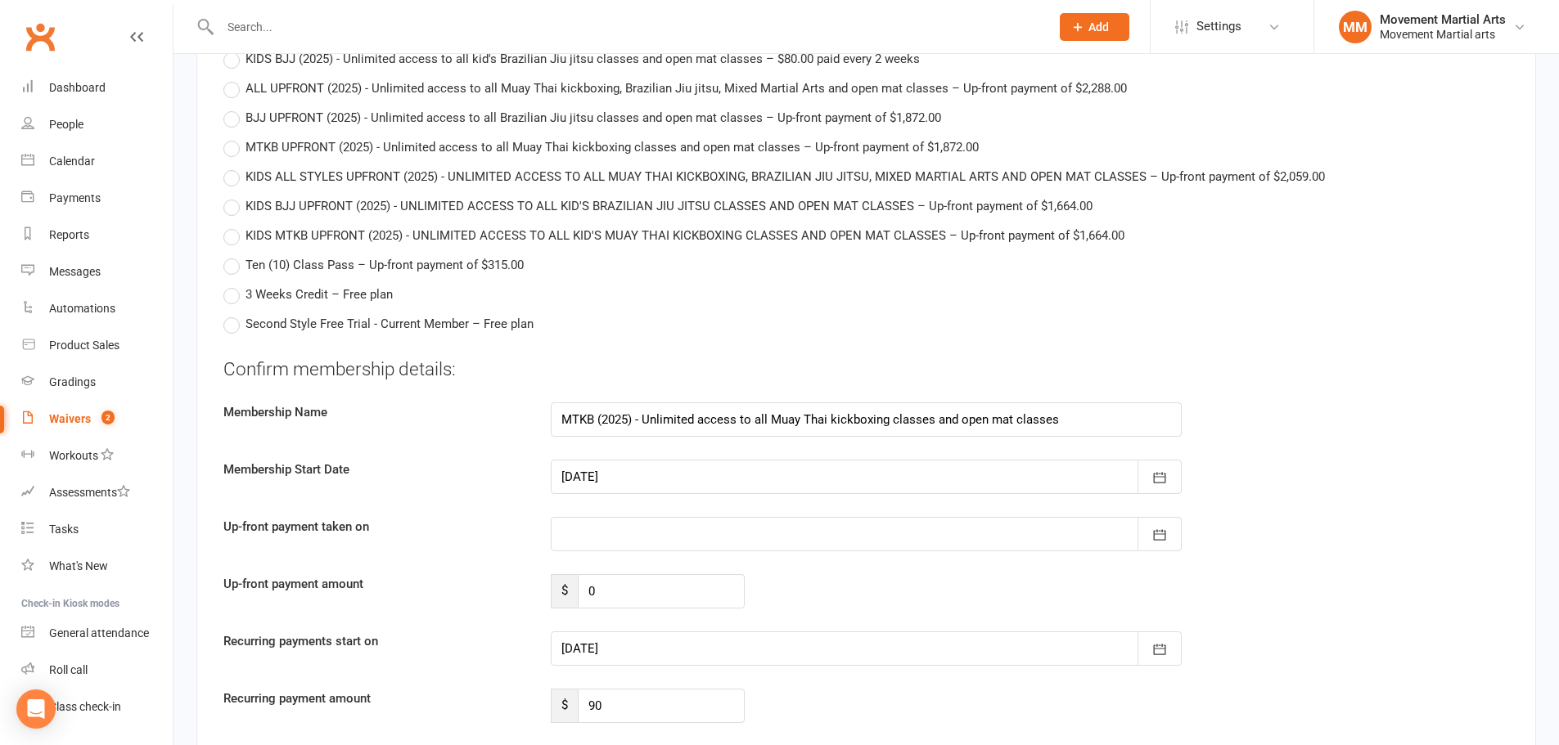
scroll to position [4097, 0]
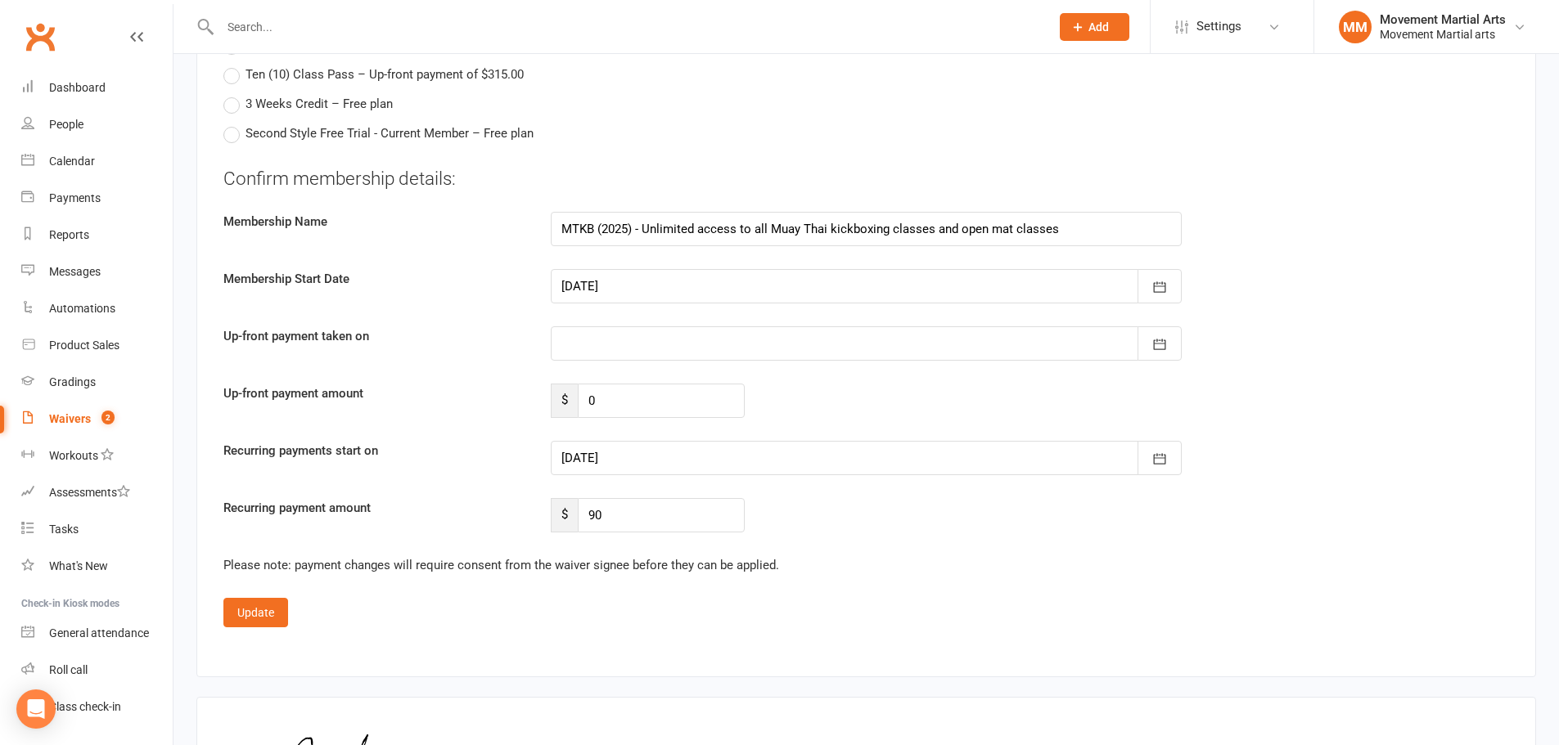
click at [580, 327] on div at bounding box center [866, 344] width 631 height 34
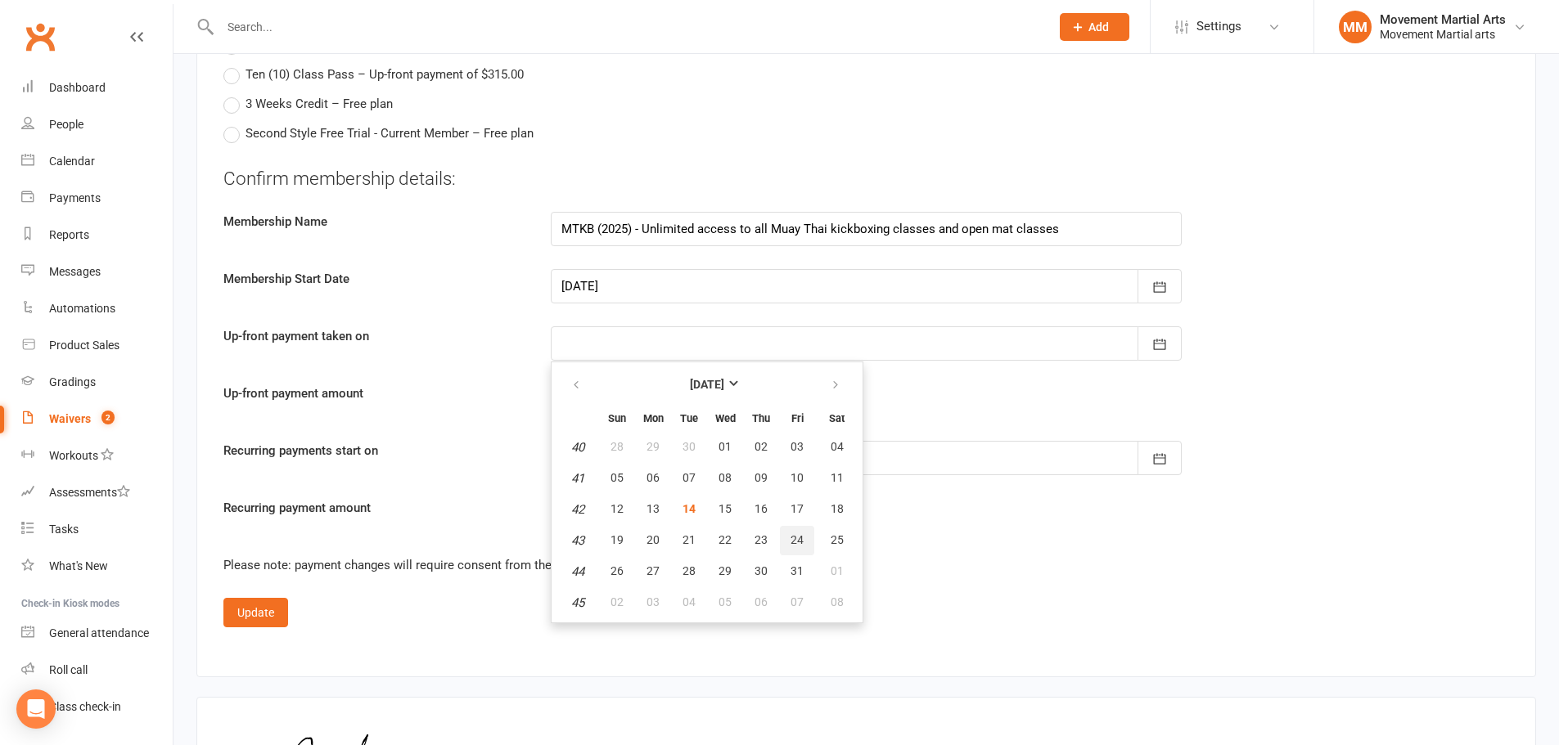
click at [784, 526] on button "24" at bounding box center [797, 540] width 34 height 29
type input "[DATE]"
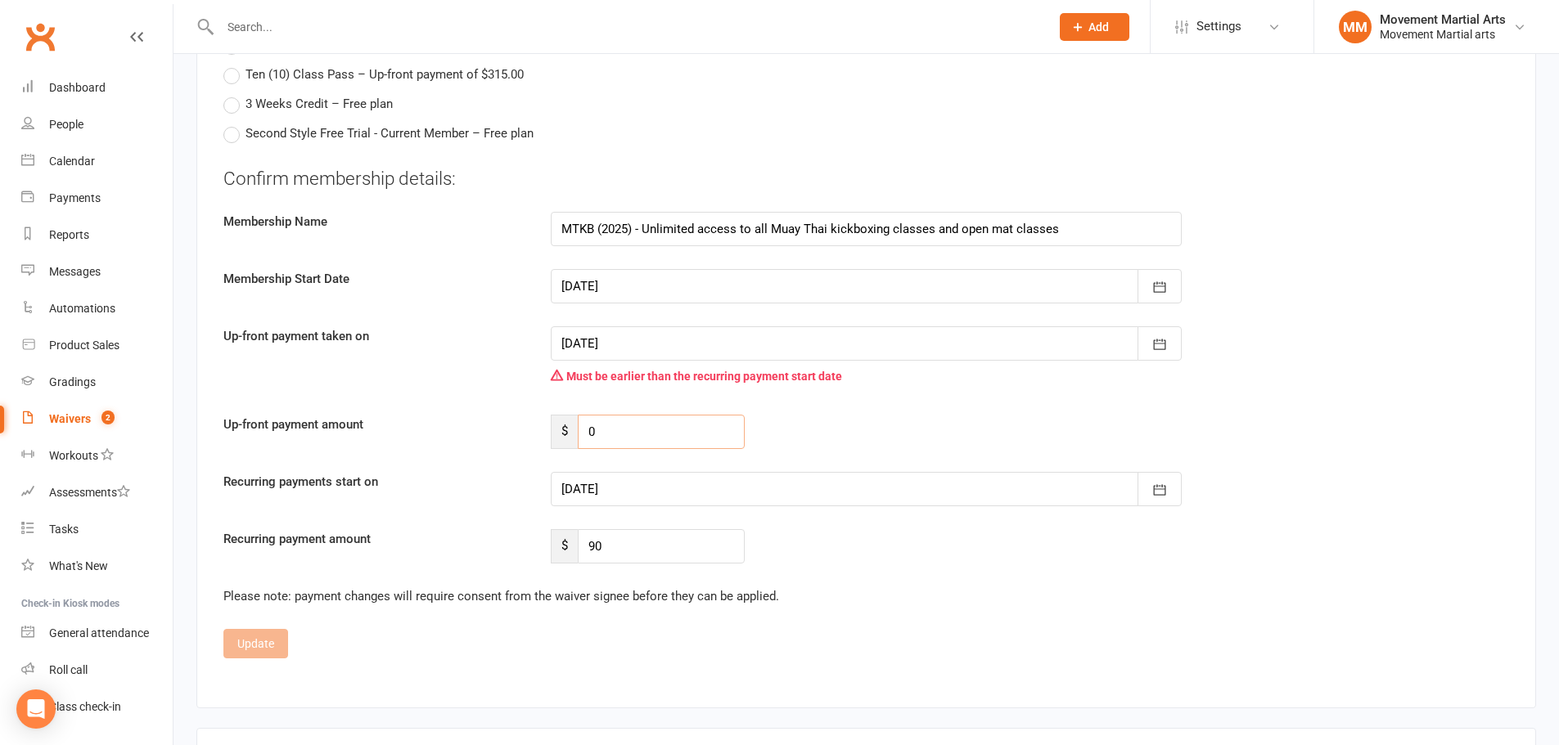
click at [616, 415] on input "0" at bounding box center [661, 432] width 167 height 34
type input "58.19"
click at [688, 472] on div at bounding box center [866, 489] width 631 height 34
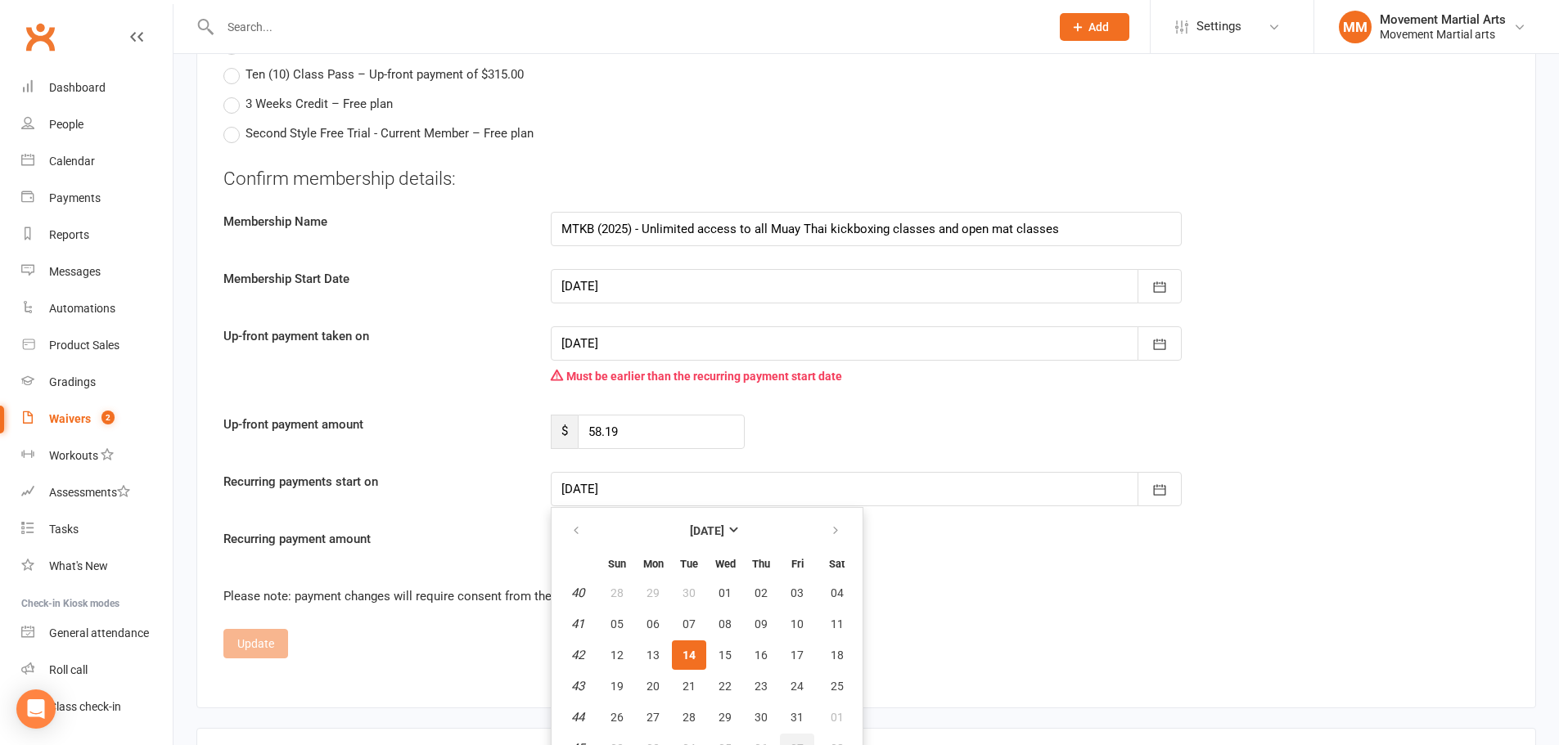
click at [792, 742] on span "07" at bounding box center [796, 748] width 13 height 13
type input "[DATE]"
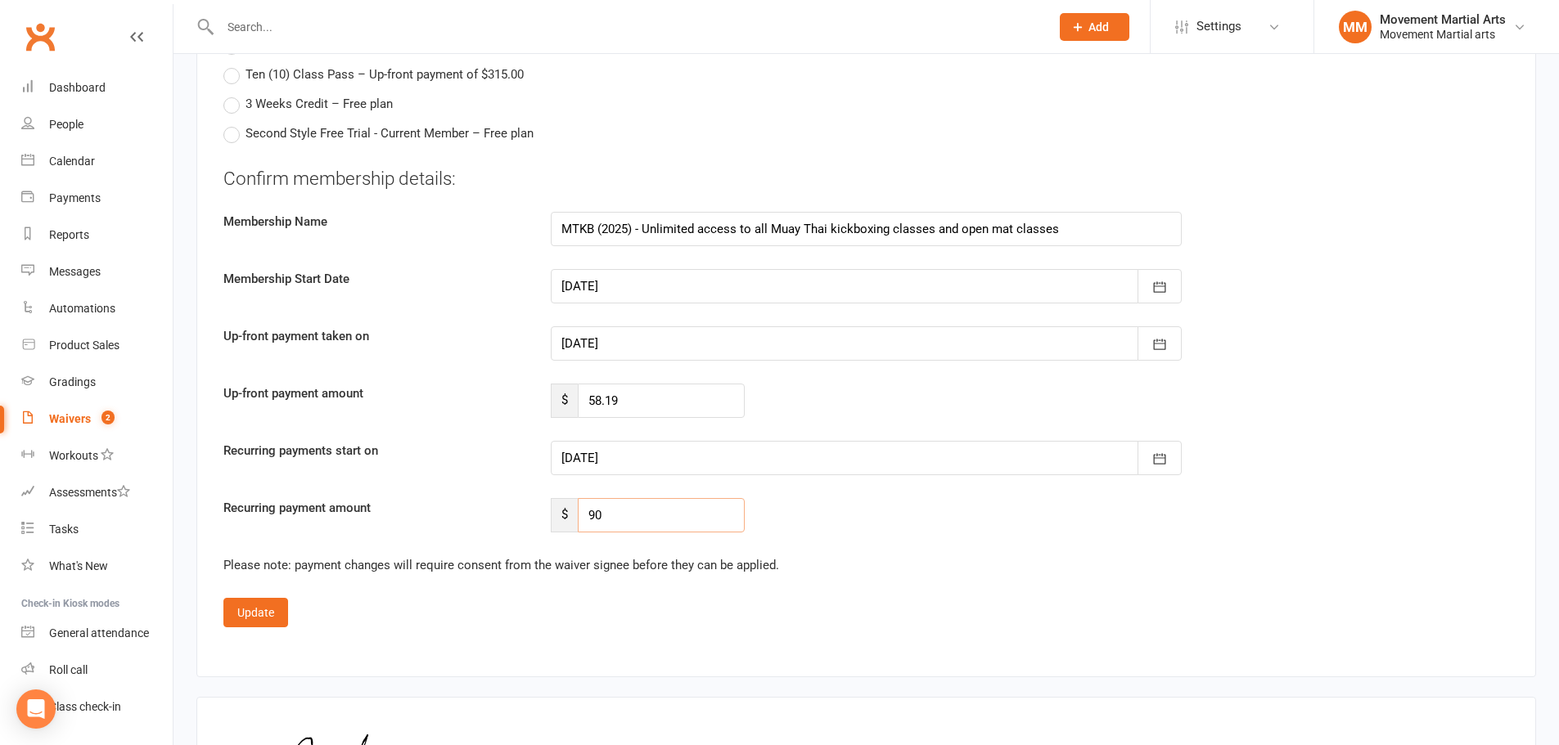
click at [619, 498] on input "90" at bounding box center [661, 515] width 167 height 34
type input "92.115"
click at [265, 598] on button "Update" at bounding box center [255, 612] width 65 height 29
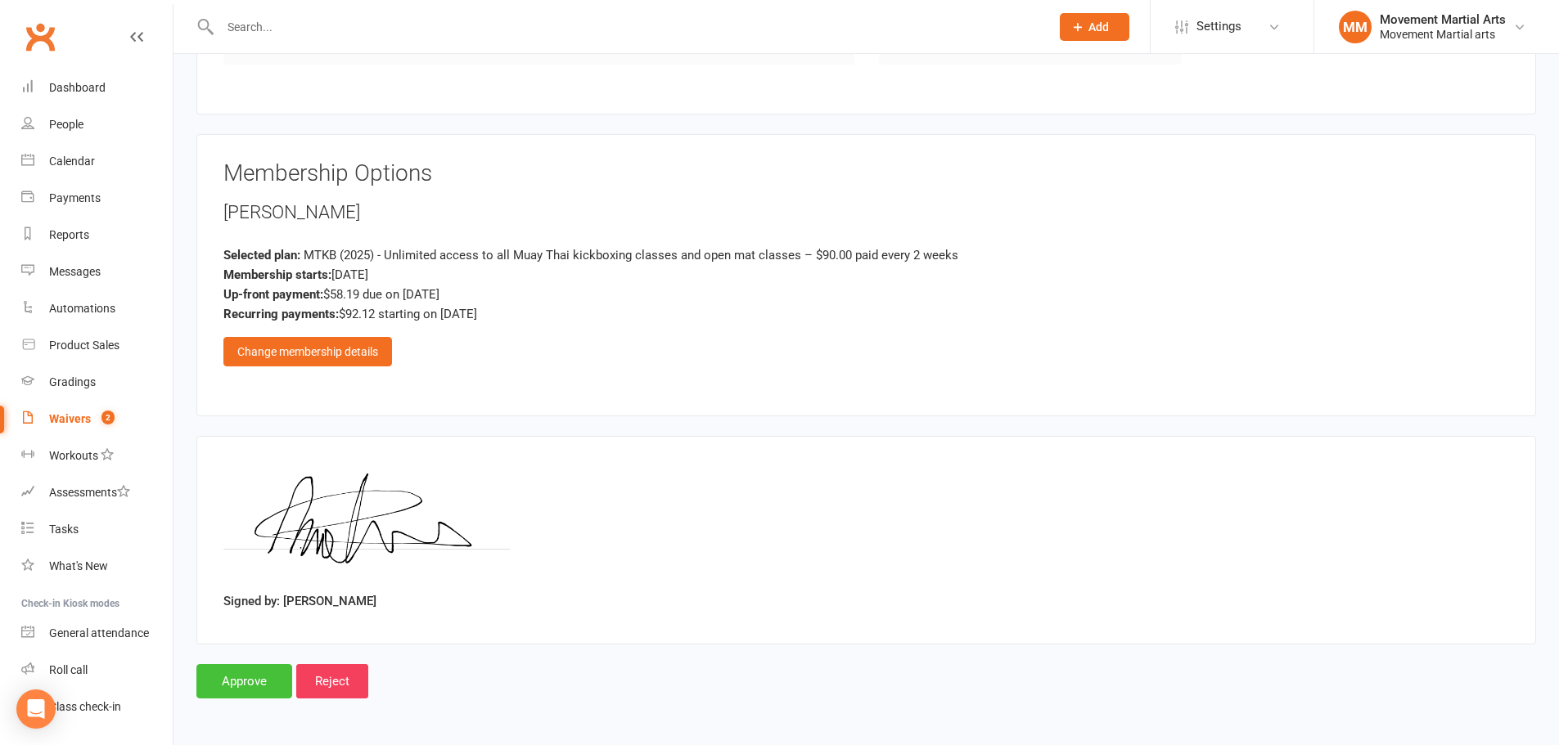
click at [277, 673] on input "Approve" at bounding box center [244, 681] width 96 height 34
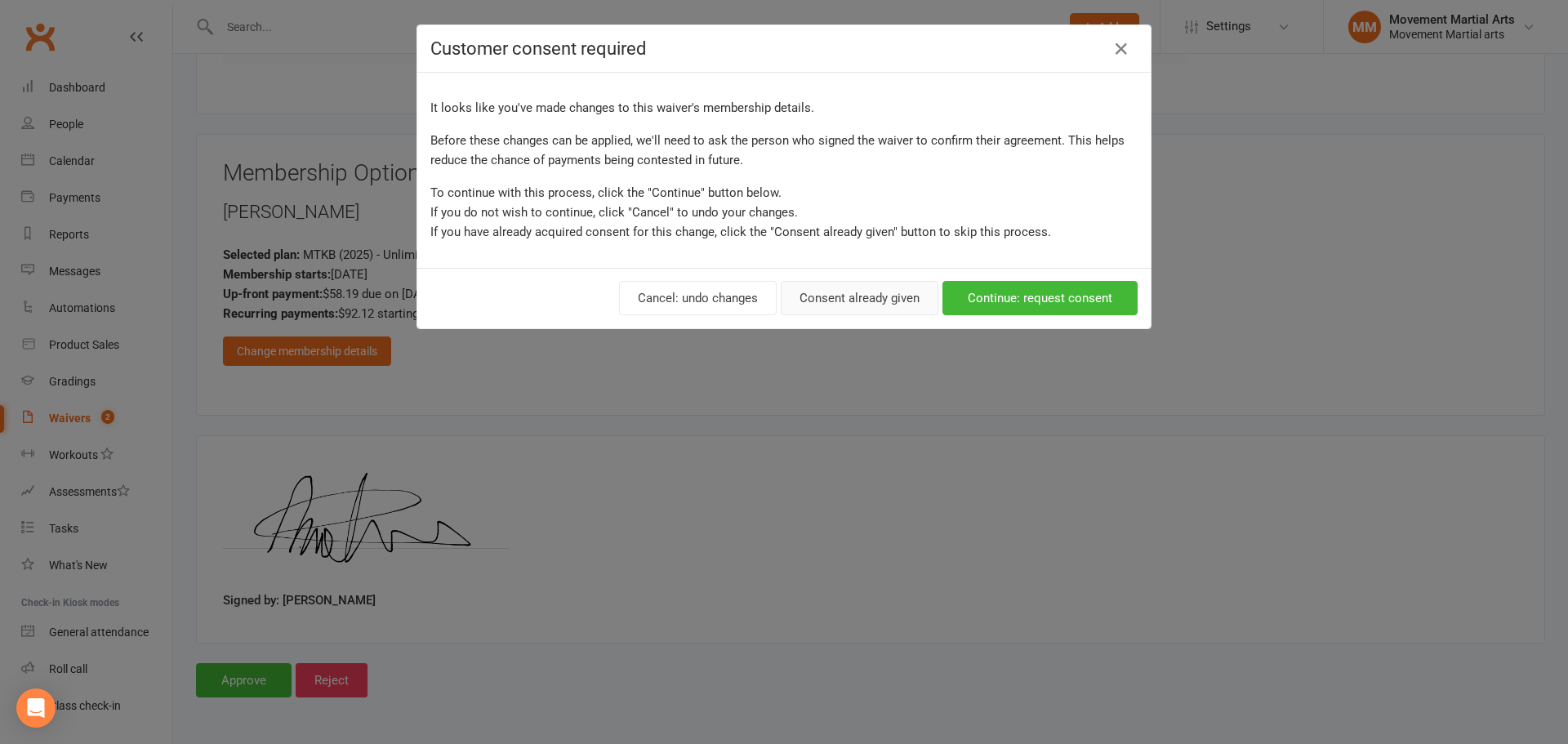
click at [803, 304] on button "Consent already given" at bounding box center [859, 298] width 158 height 34
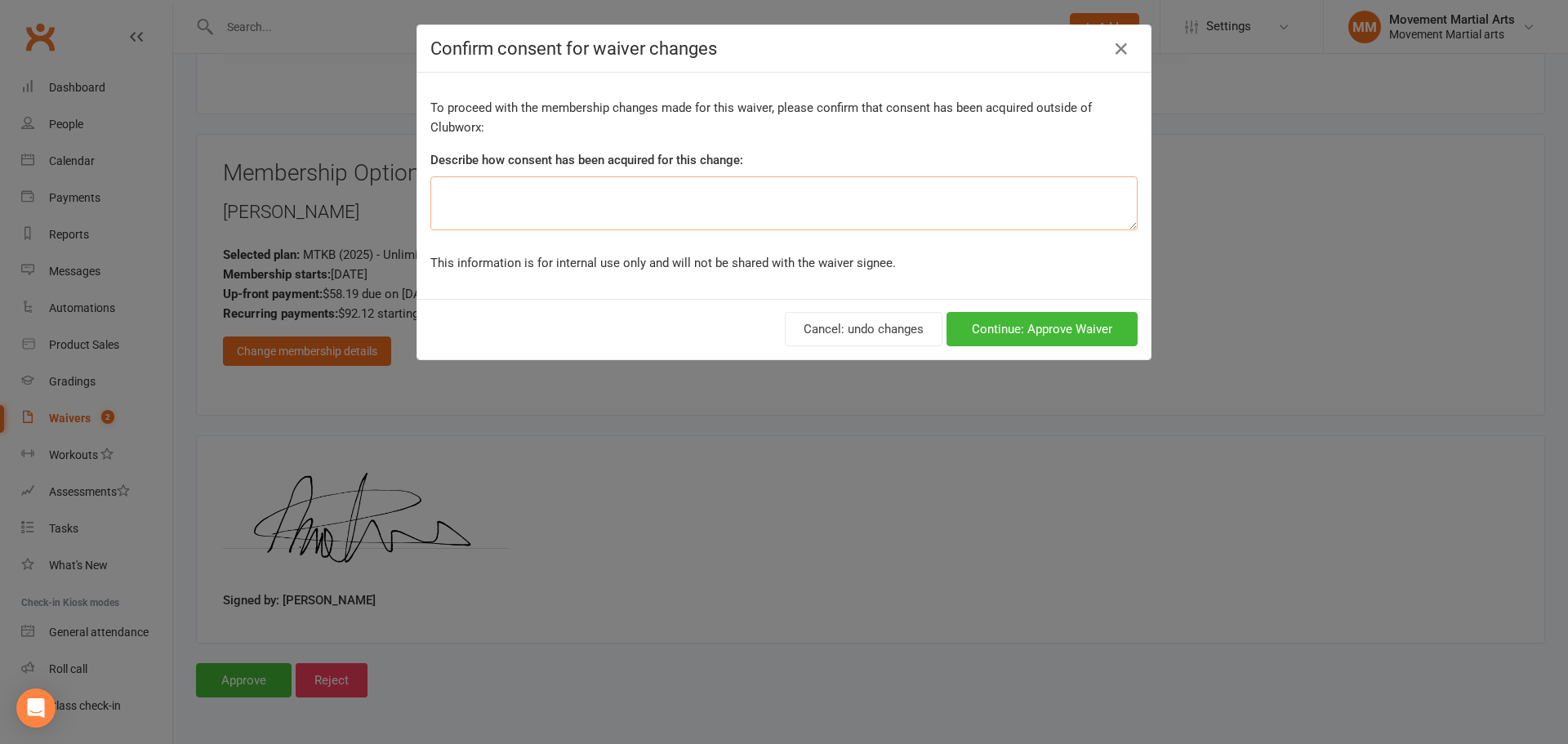
click at [548, 208] on textarea at bounding box center [784, 204] width 708 height 54
type textarea "ezidebit form"
click at [992, 323] on button "Continue: Approve Waiver" at bounding box center [1041, 330] width 191 height 34
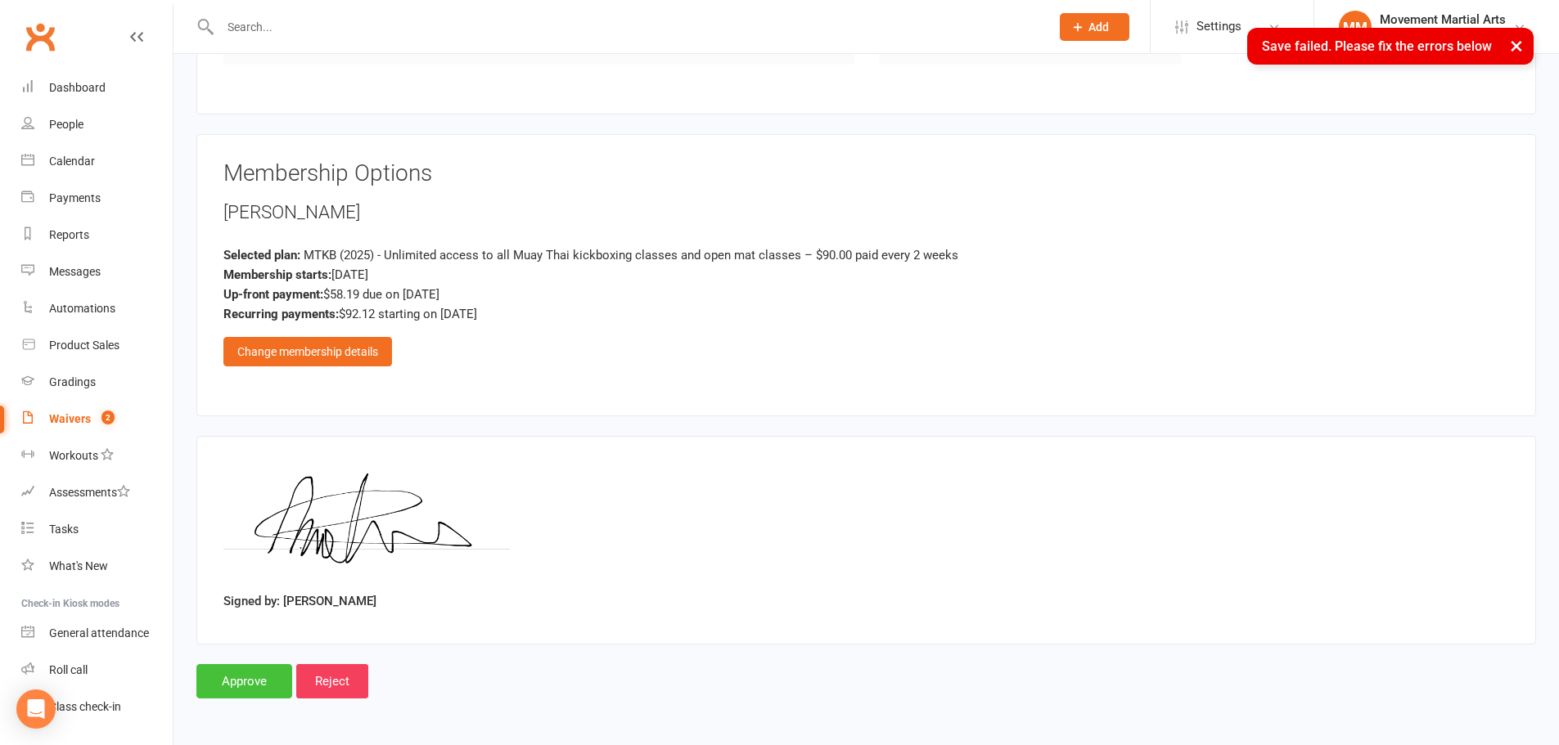
click at [223, 678] on input "Approve" at bounding box center [244, 681] width 96 height 34
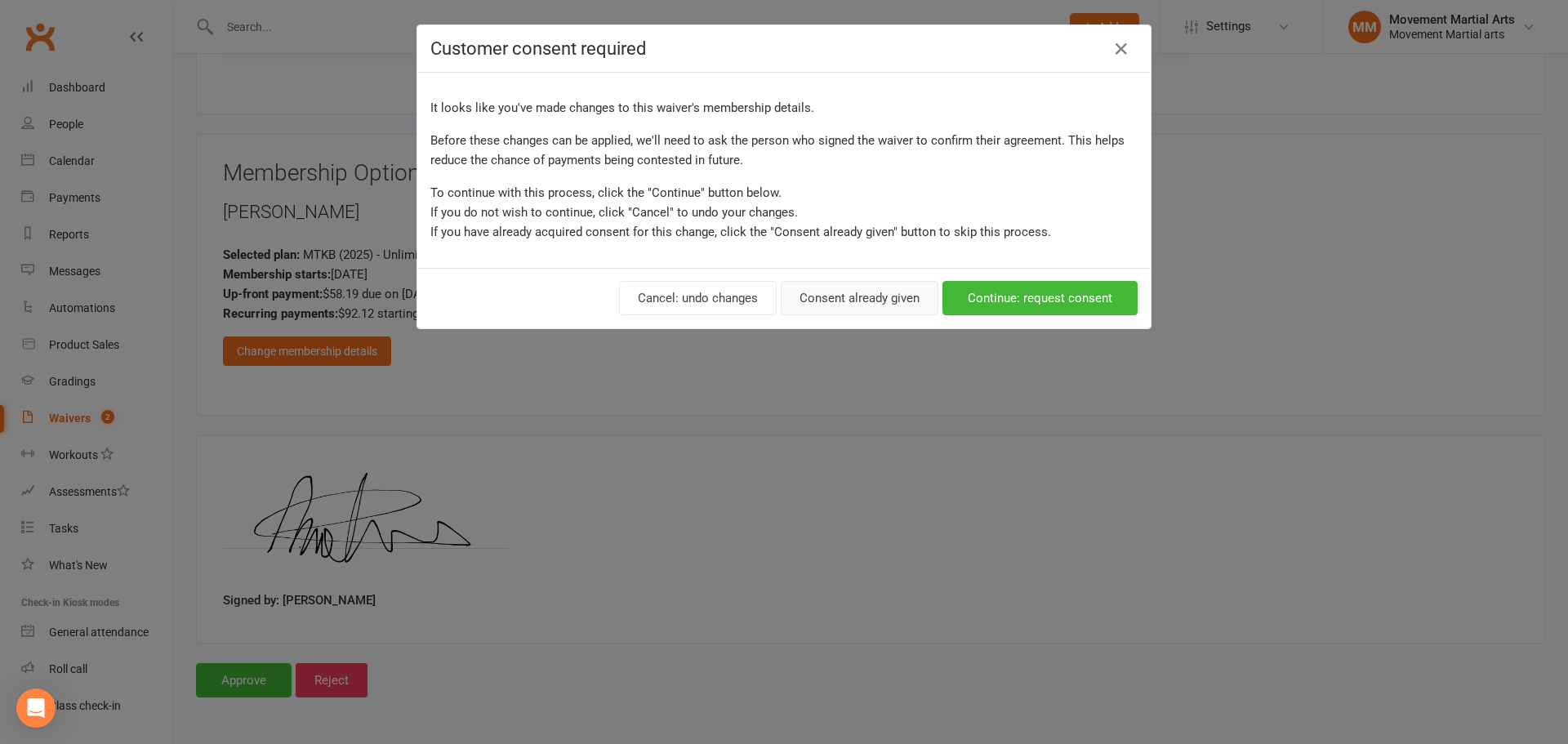
click at [867, 307] on button "Consent already given" at bounding box center [859, 298] width 158 height 34
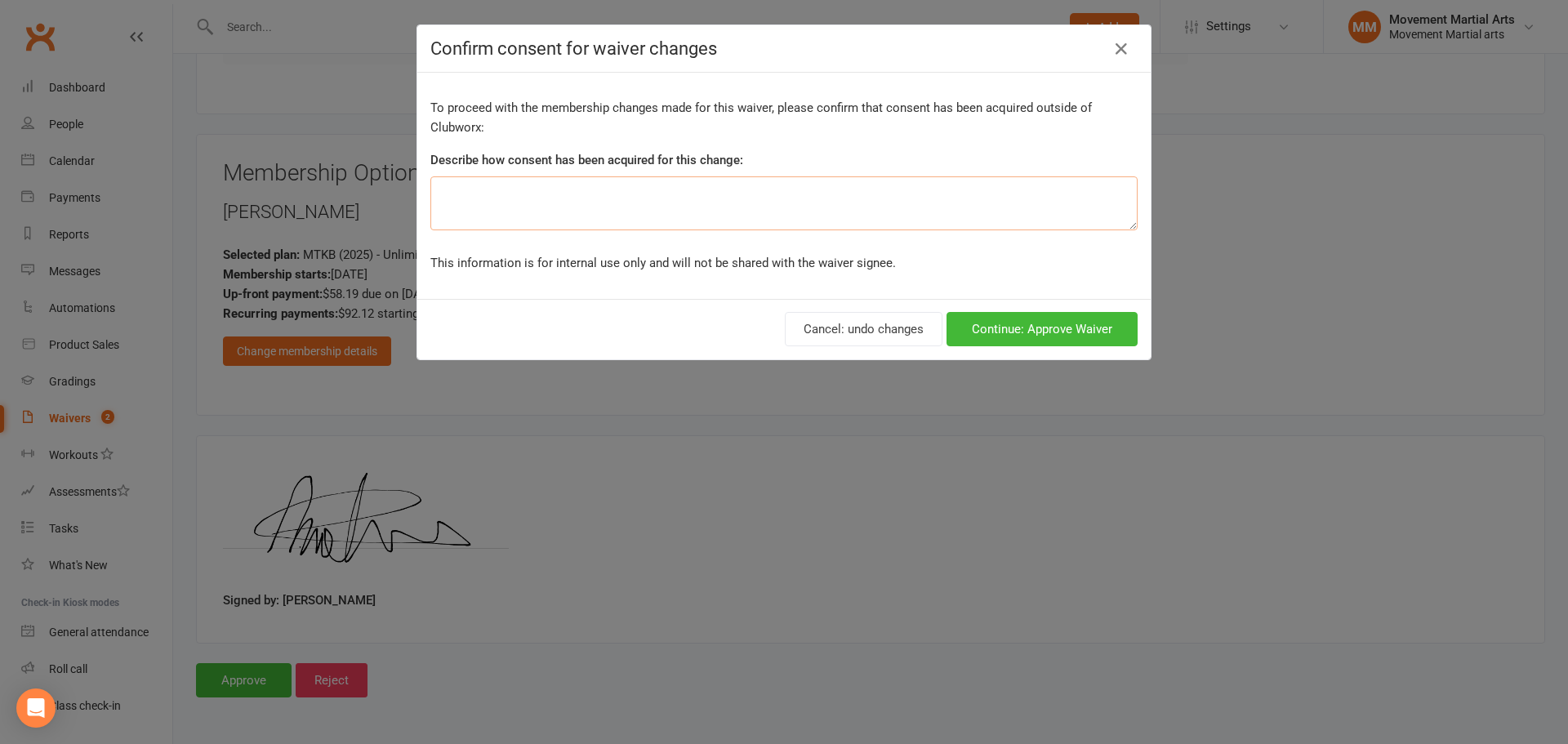
click at [703, 209] on textarea at bounding box center [784, 204] width 708 height 54
type textarea "ezidebit form"
click at [1047, 353] on div "Cancel: undo changes Continue: Approve Waiver" at bounding box center [784, 330] width 734 height 61
click at [1027, 338] on button "Continue: Approve Waiver" at bounding box center [1041, 330] width 191 height 34
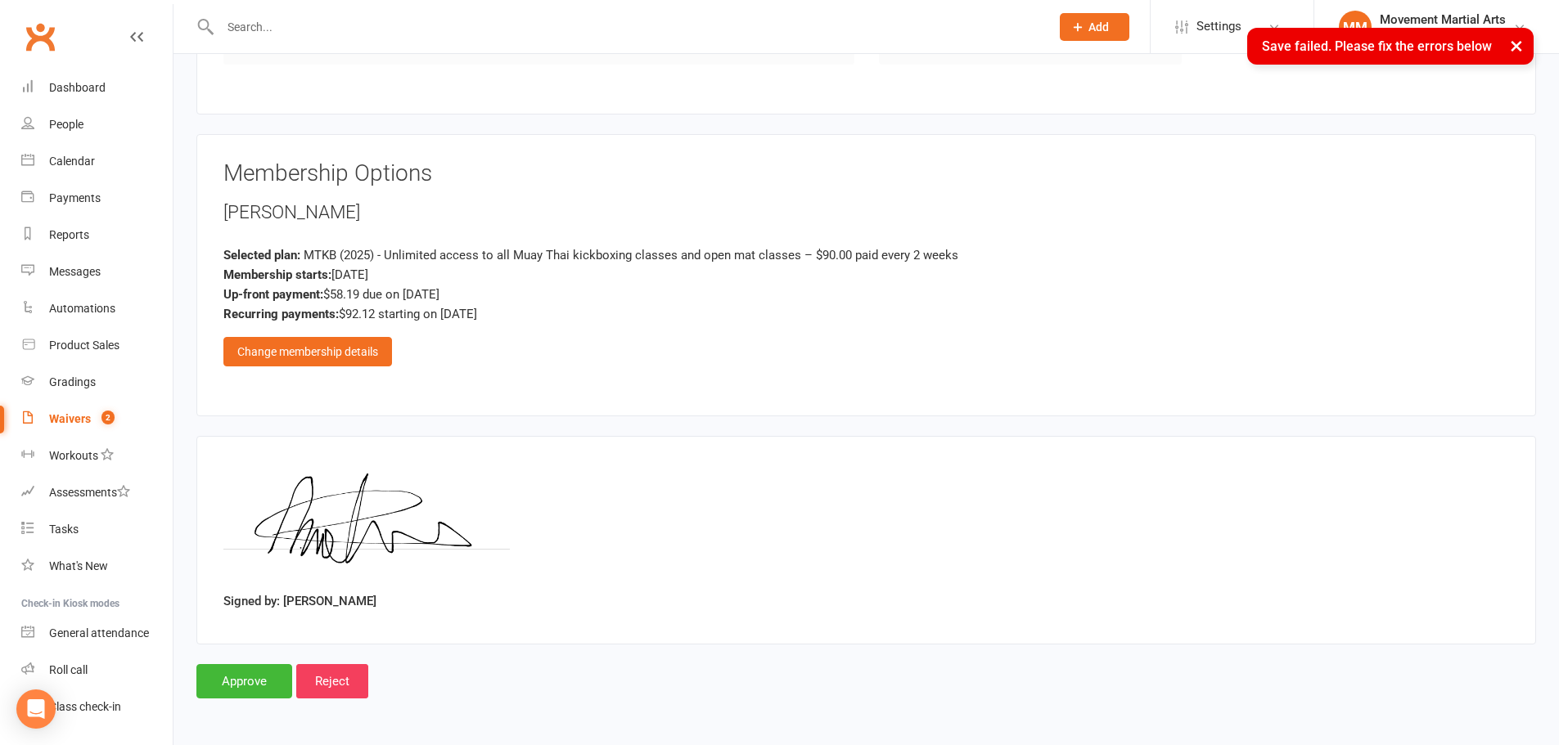
scroll to position [0, 0]
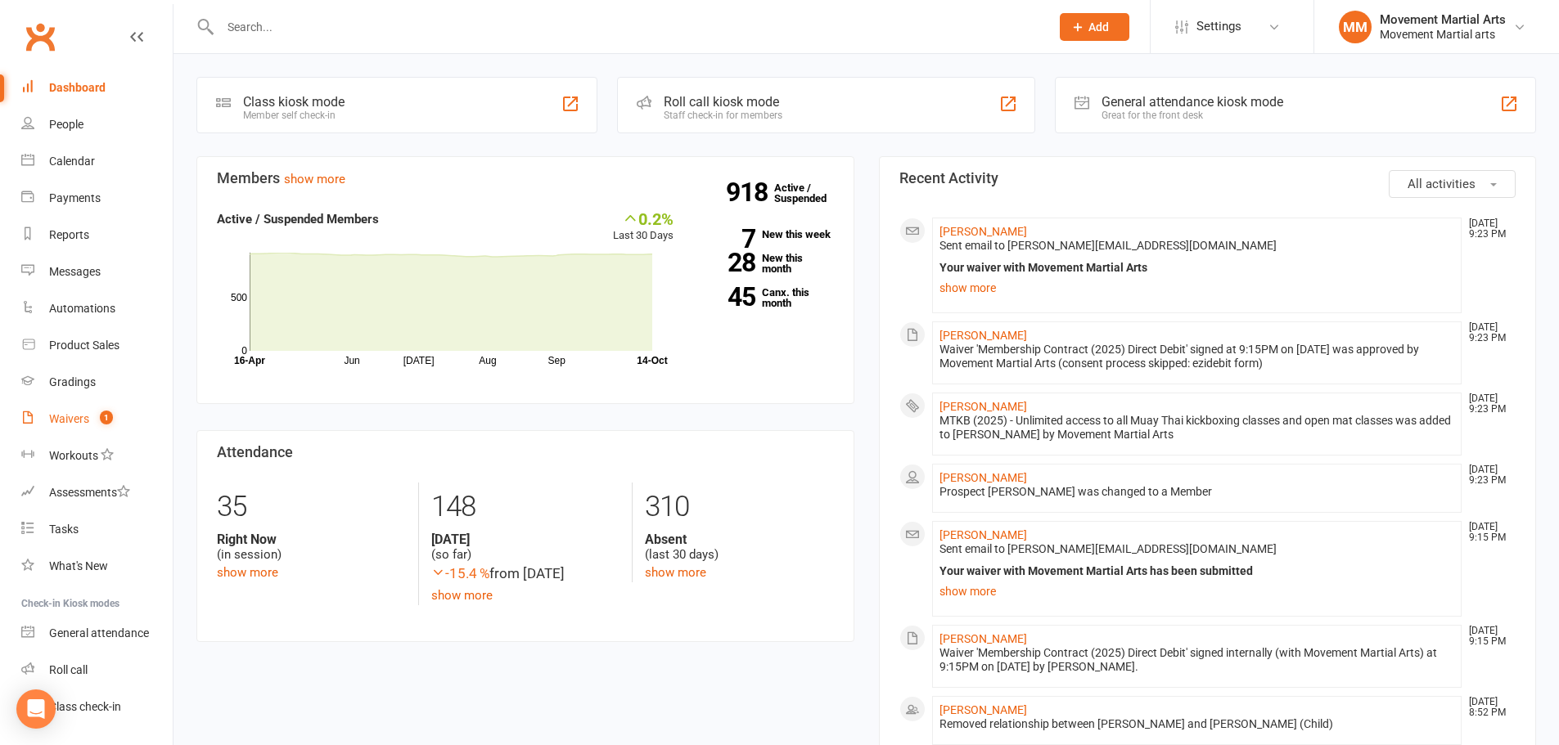
click at [114, 420] on link "Waivers 1" at bounding box center [96, 419] width 151 height 37
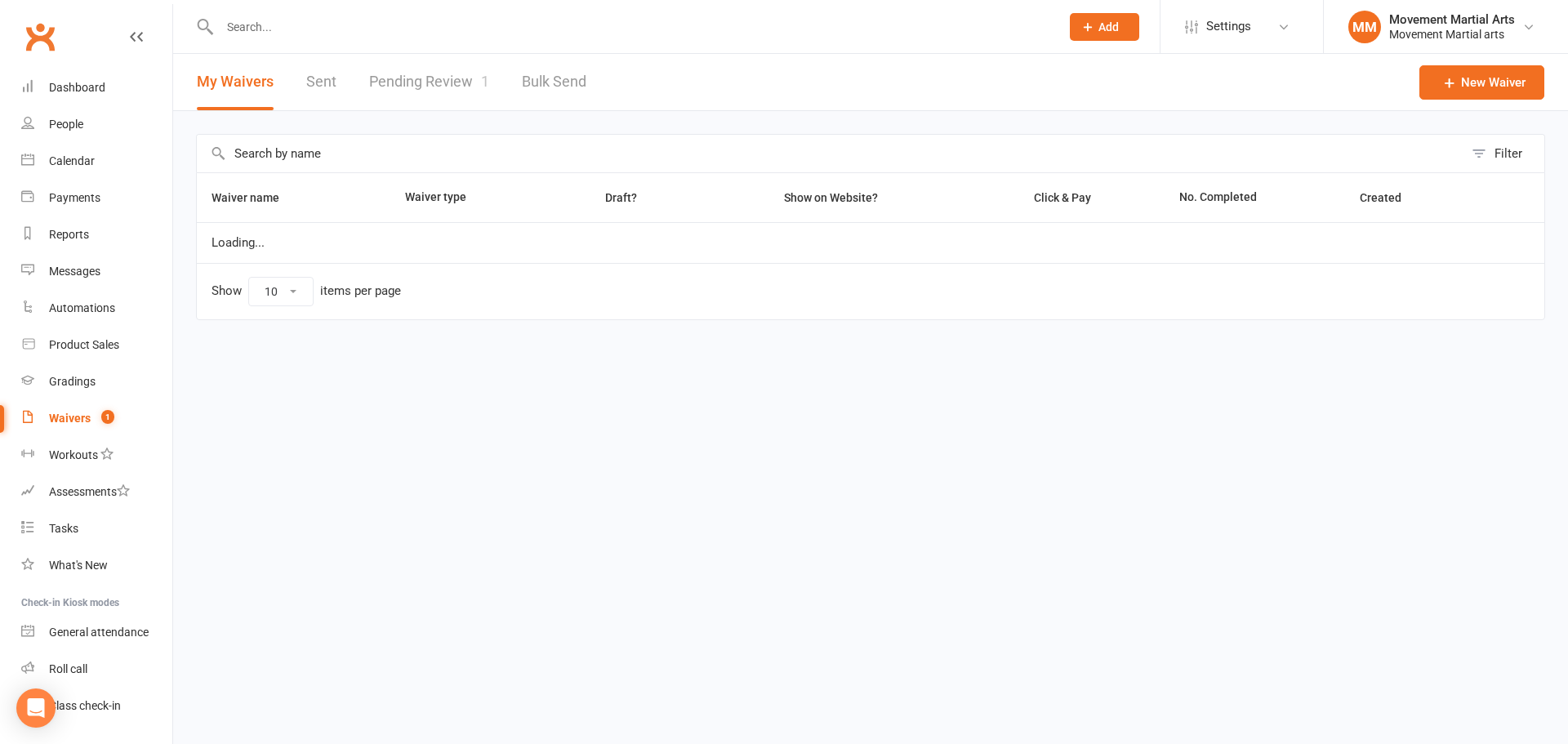
select select "100"
click at [421, 74] on link "Pending Review 1" at bounding box center [429, 82] width 120 height 56
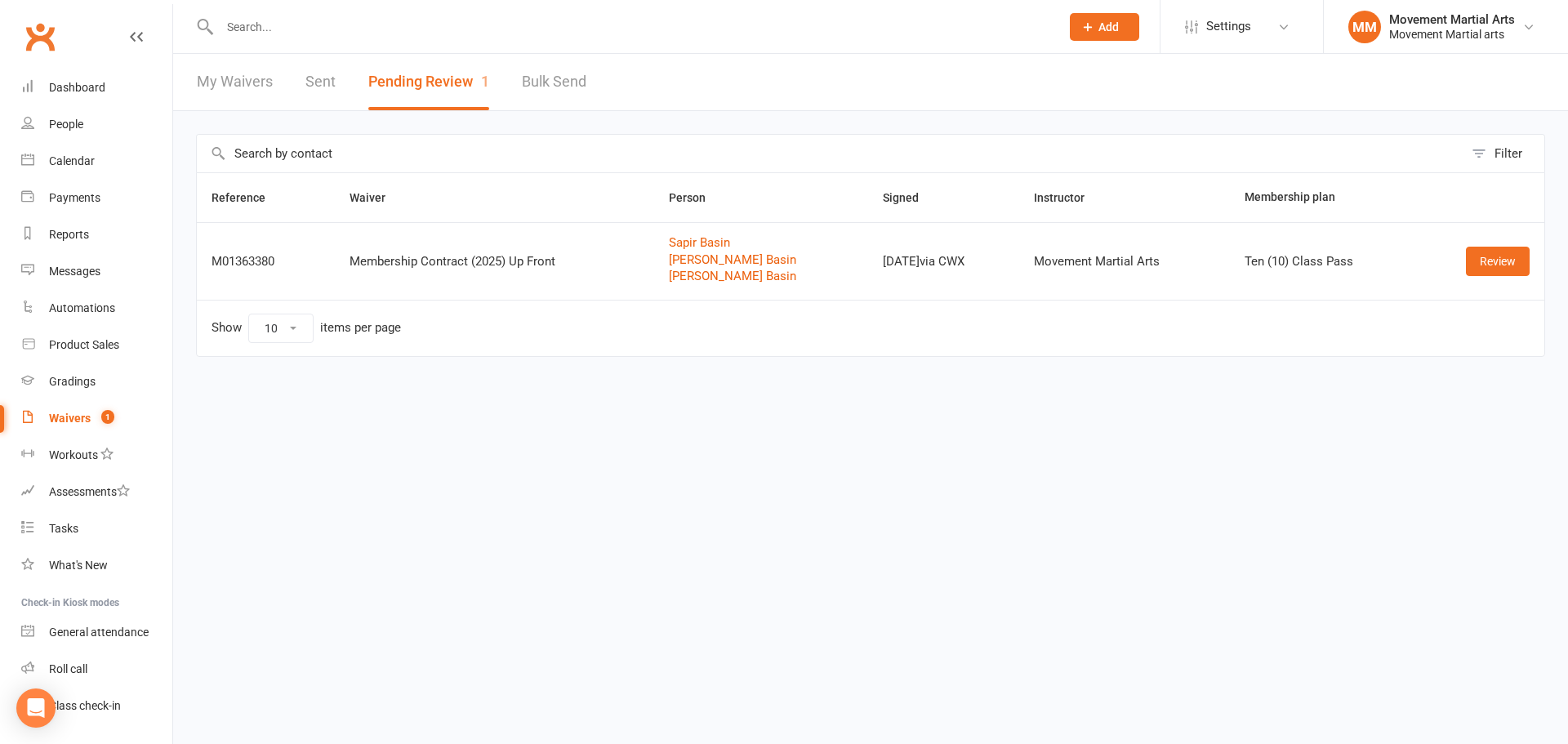
click at [451, 25] on input "text" at bounding box center [631, 27] width 833 height 23
click at [245, 25] on input "methias" at bounding box center [631, 27] width 833 height 23
click at [316, 29] on input "mathias" at bounding box center [631, 27] width 833 height 23
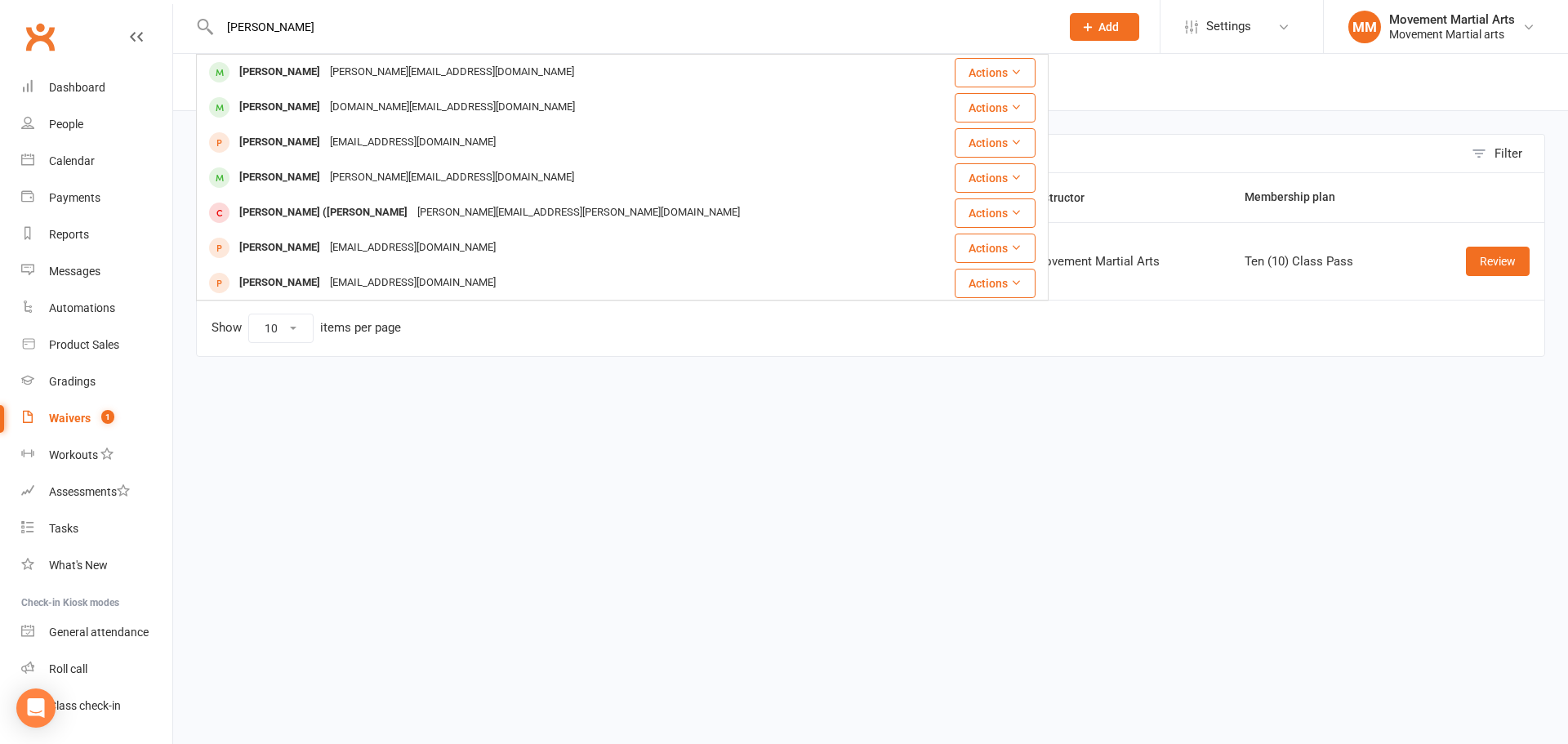
type input "mathias vidasl"
click at [325, 67] on div "[PERSON_NAME][EMAIL_ADDRESS][DOMAIN_NAME]" at bounding box center [452, 73] width 254 height 24
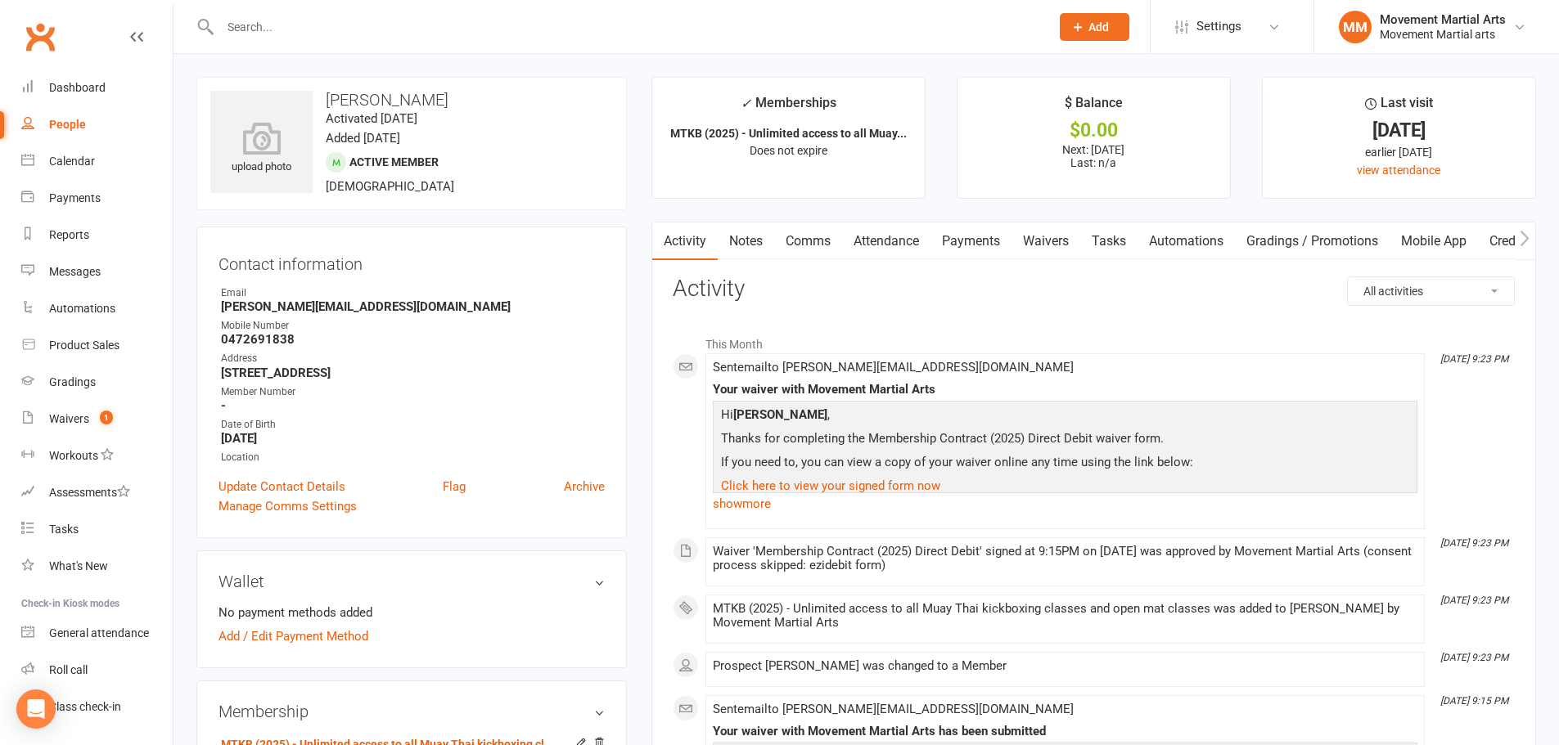
click at [974, 236] on link "Payments" at bounding box center [970, 242] width 81 height 38
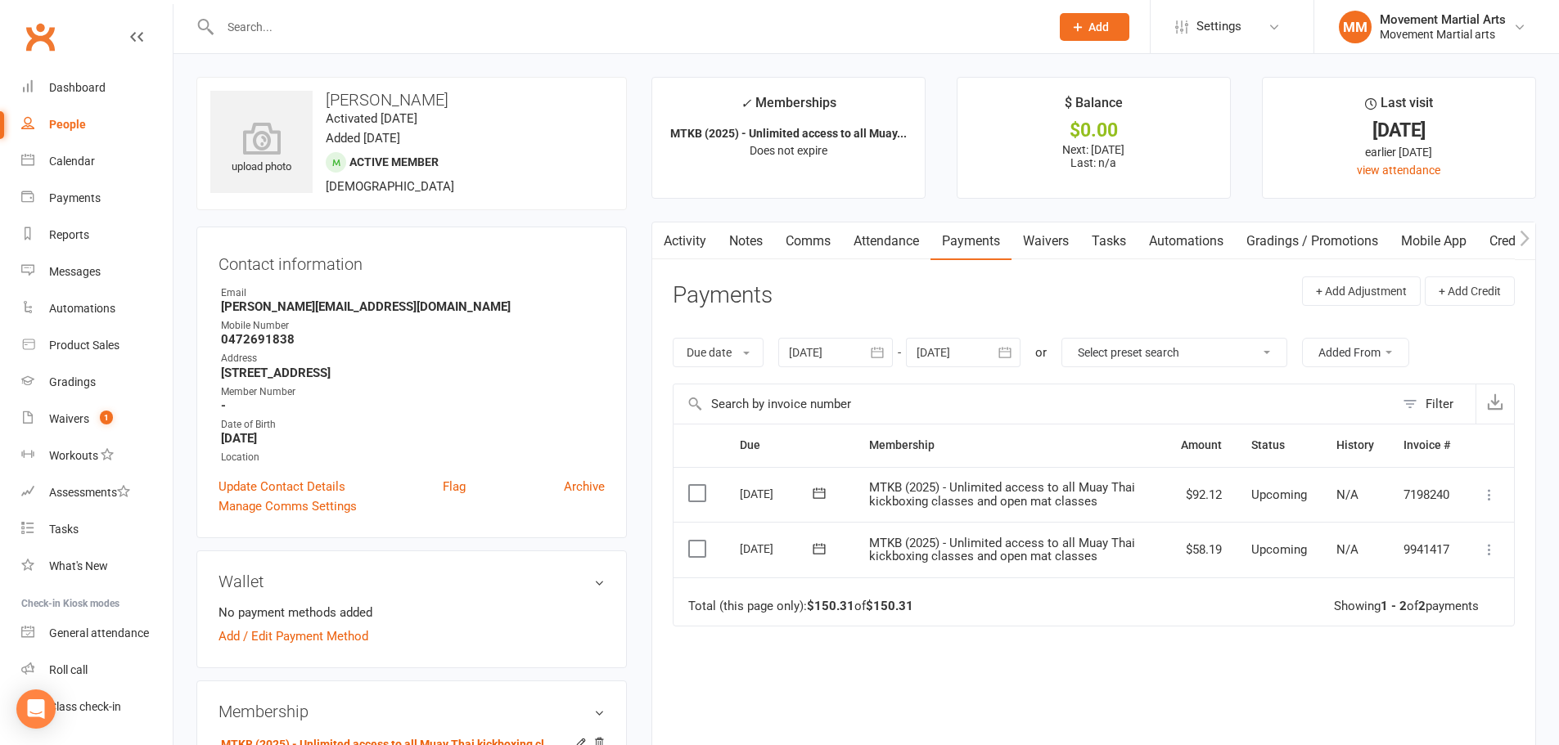
click at [687, 229] on link "Activity" at bounding box center [684, 242] width 65 height 38
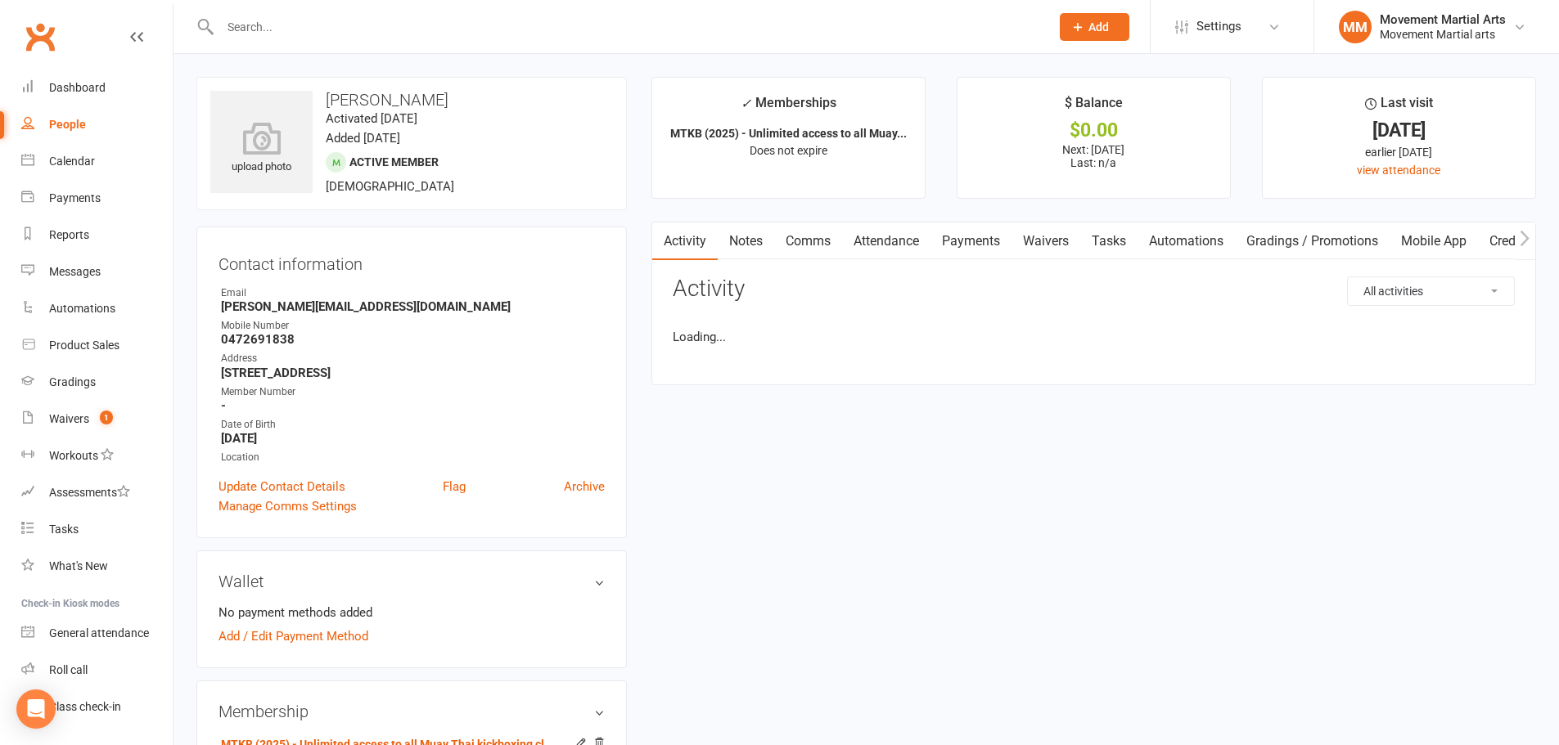
click at [766, 245] on link "Notes" at bounding box center [746, 242] width 56 height 38
click at [1484, 302] on button "+ New Note" at bounding box center [1471, 291] width 88 height 29
click at [912, 366] on input "text" at bounding box center [1094, 358] width 842 height 34
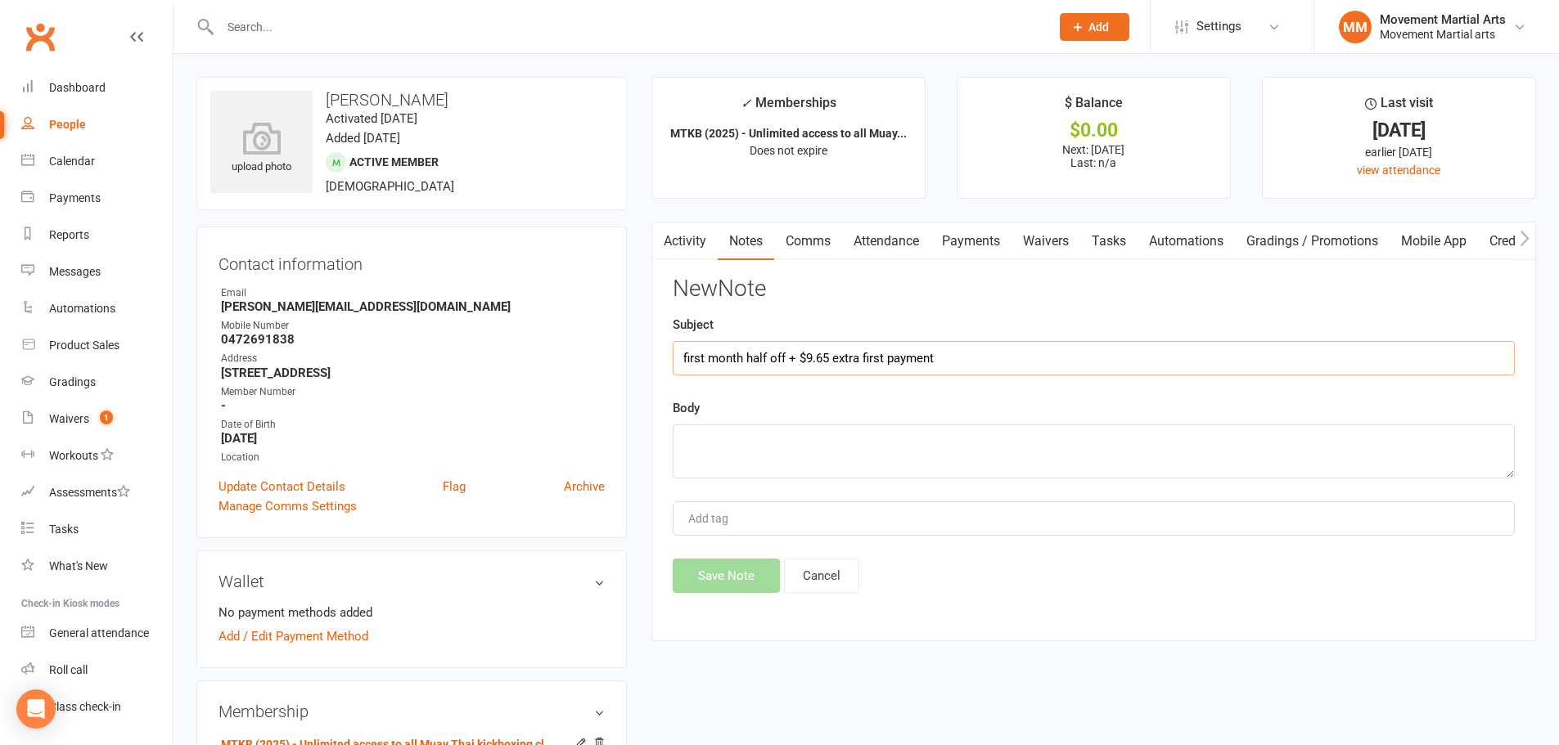
type input "first month half off + $9.65 extra first payment"
click at [902, 430] on textarea at bounding box center [1094, 452] width 842 height 54
type textarea "rm 14/10"
click at [751, 579] on button "Save Note" at bounding box center [726, 576] width 107 height 34
click at [810, 233] on link "Comms" at bounding box center [808, 242] width 68 height 38
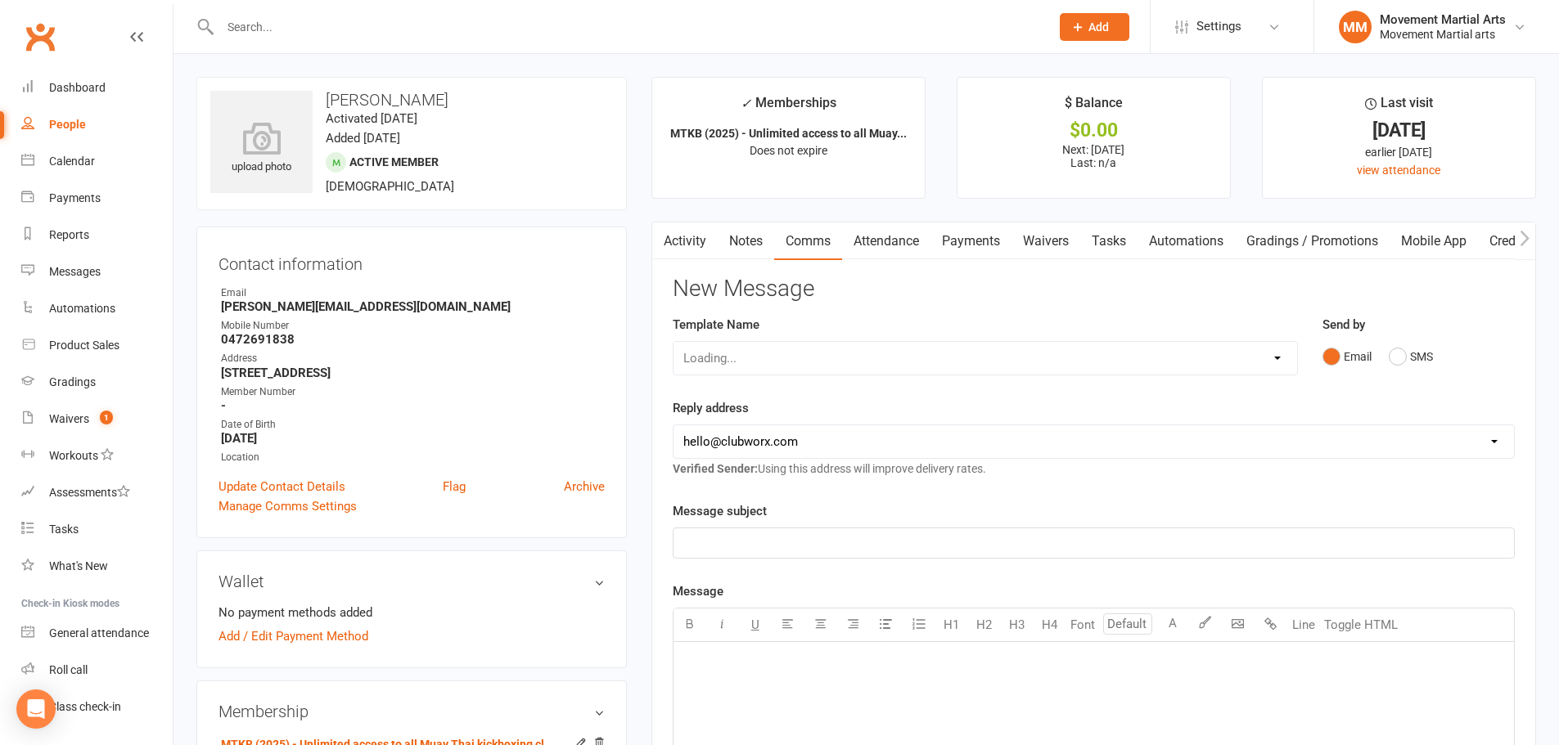
click at [748, 359] on div "Loading..." at bounding box center [985, 358] width 625 height 34
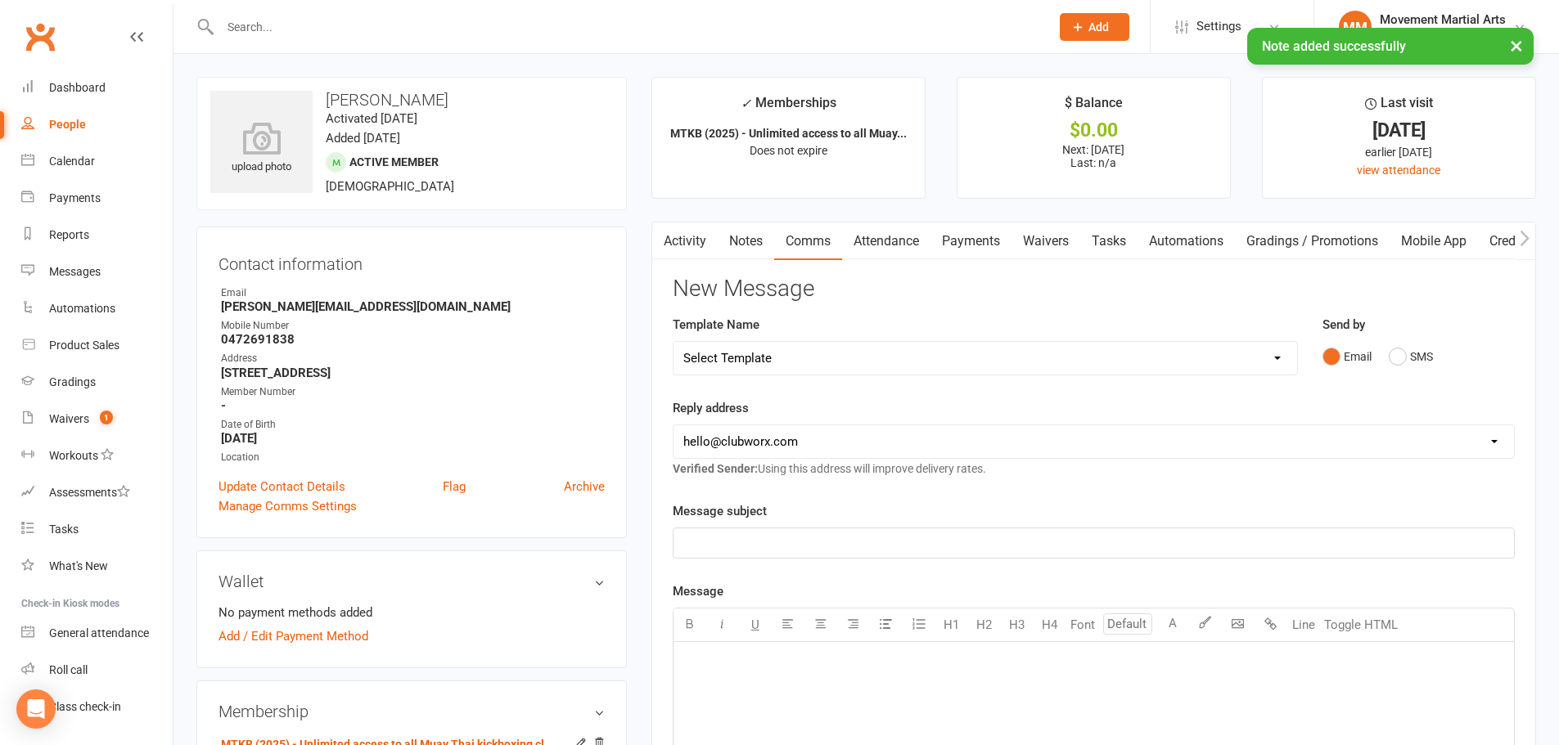
click at [723, 360] on select "Select Template [Email] Grading - Blue Belt [Email] Gym relocation closing time…" at bounding box center [985, 358] width 624 height 33
select select "41"
click at [673, 342] on select "Select Template [Email] Grading - Blue Belt [Email] Gym relocation closing time…" at bounding box center [985, 358] width 624 height 33
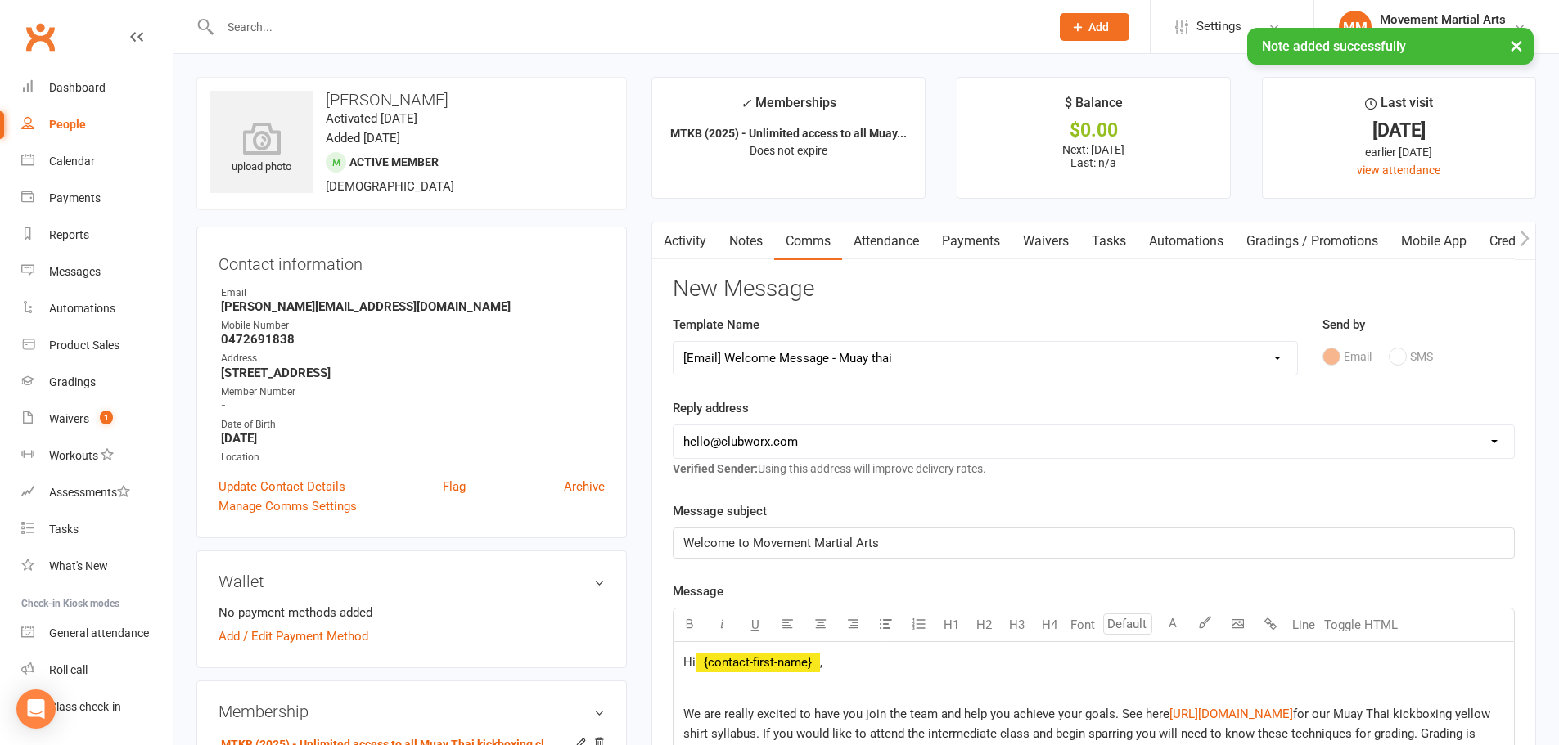
click at [786, 438] on select "hello@clubworx.com admin@movementmartialarts.com.au billy@movementmartialarts.c…" at bounding box center [1093, 442] width 840 height 33
select select "4"
click at [673, 426] on select "hello@clubworx.com admin@movementmartialarts.com.au billy@movementmartialarts.c…" at bounding box center [1093, 442] width 840 height 33
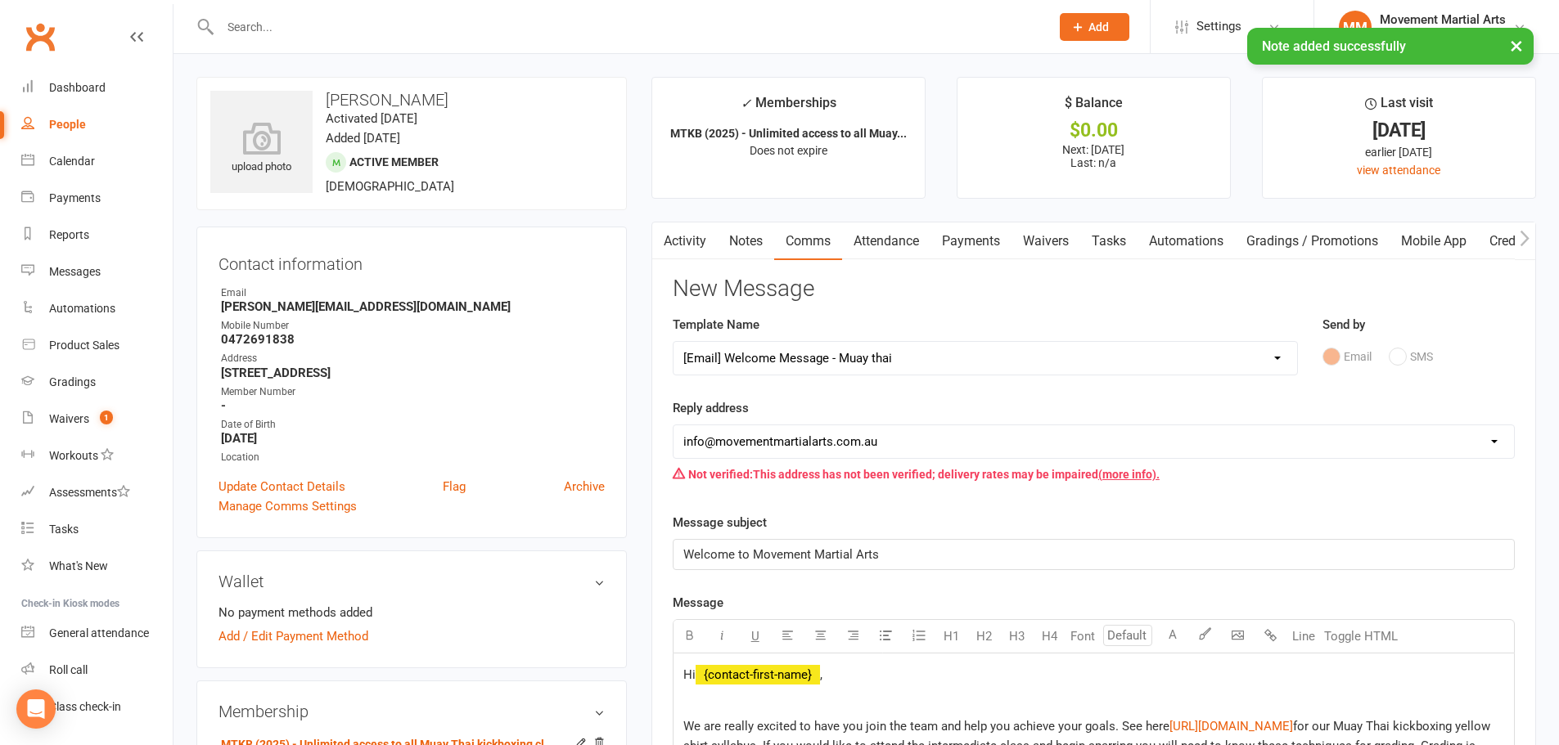
scroll to position [573, 0]
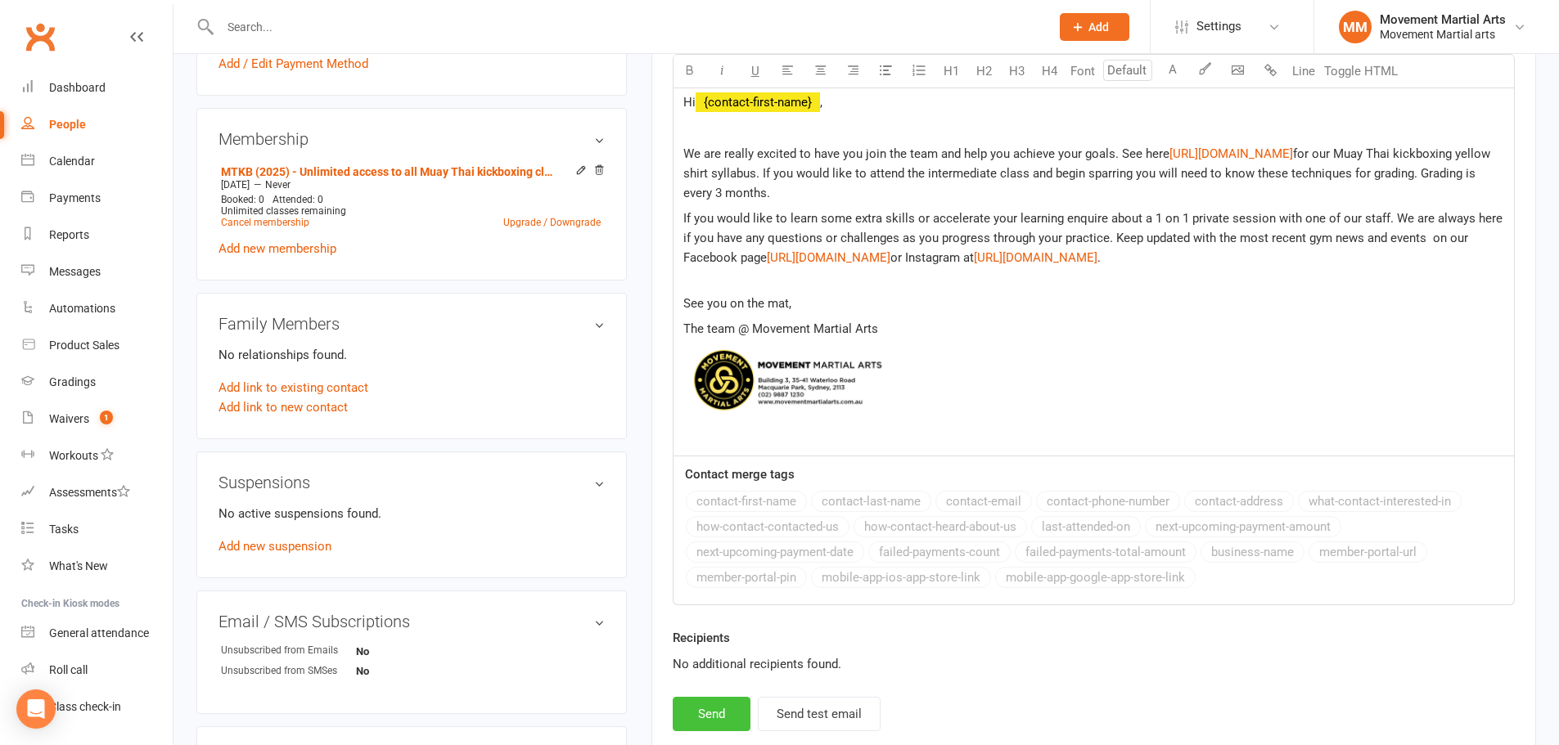
click at [729, 713] on button "Send" at bounding box center [712, 714] width 78 height 34
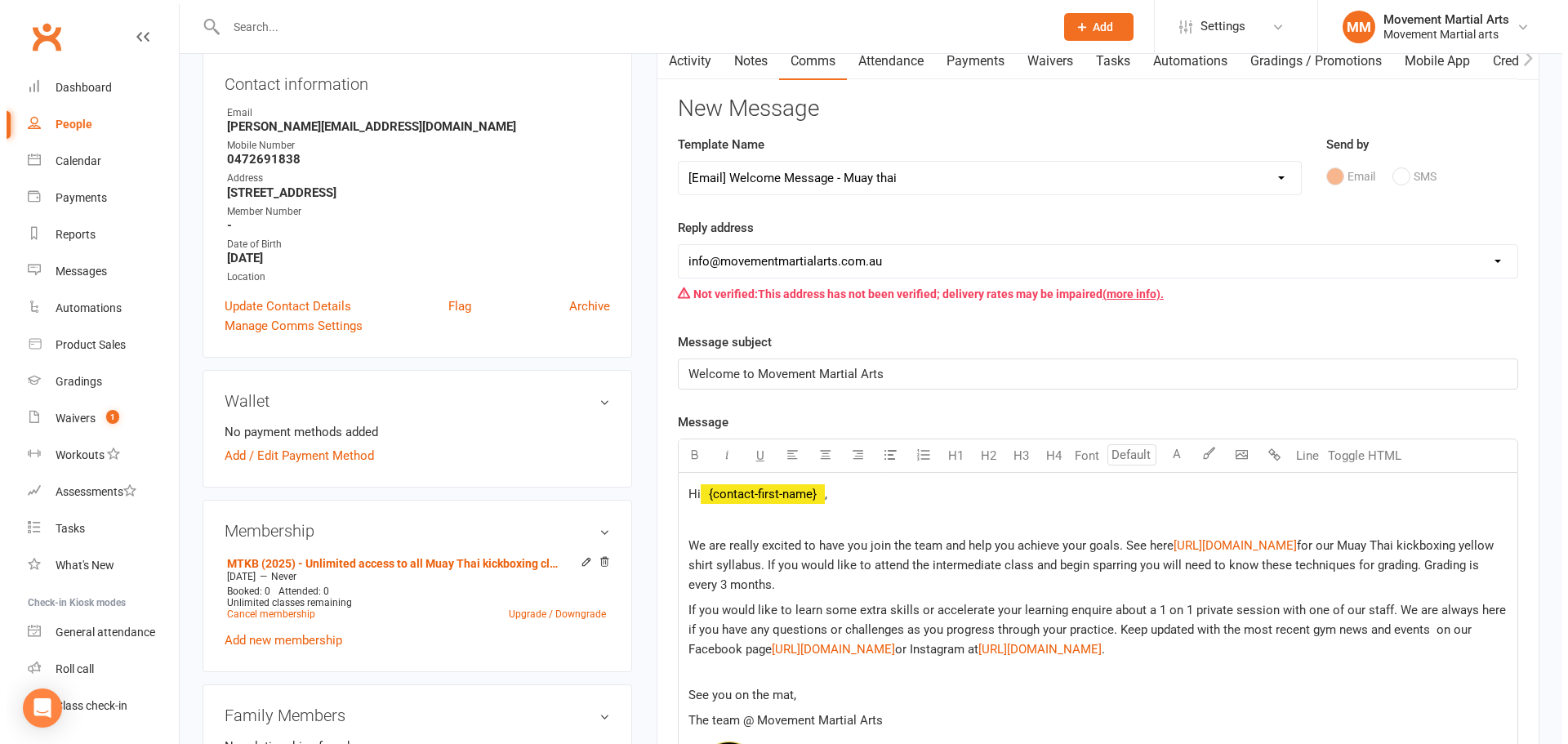
scroll to position [0, 0]
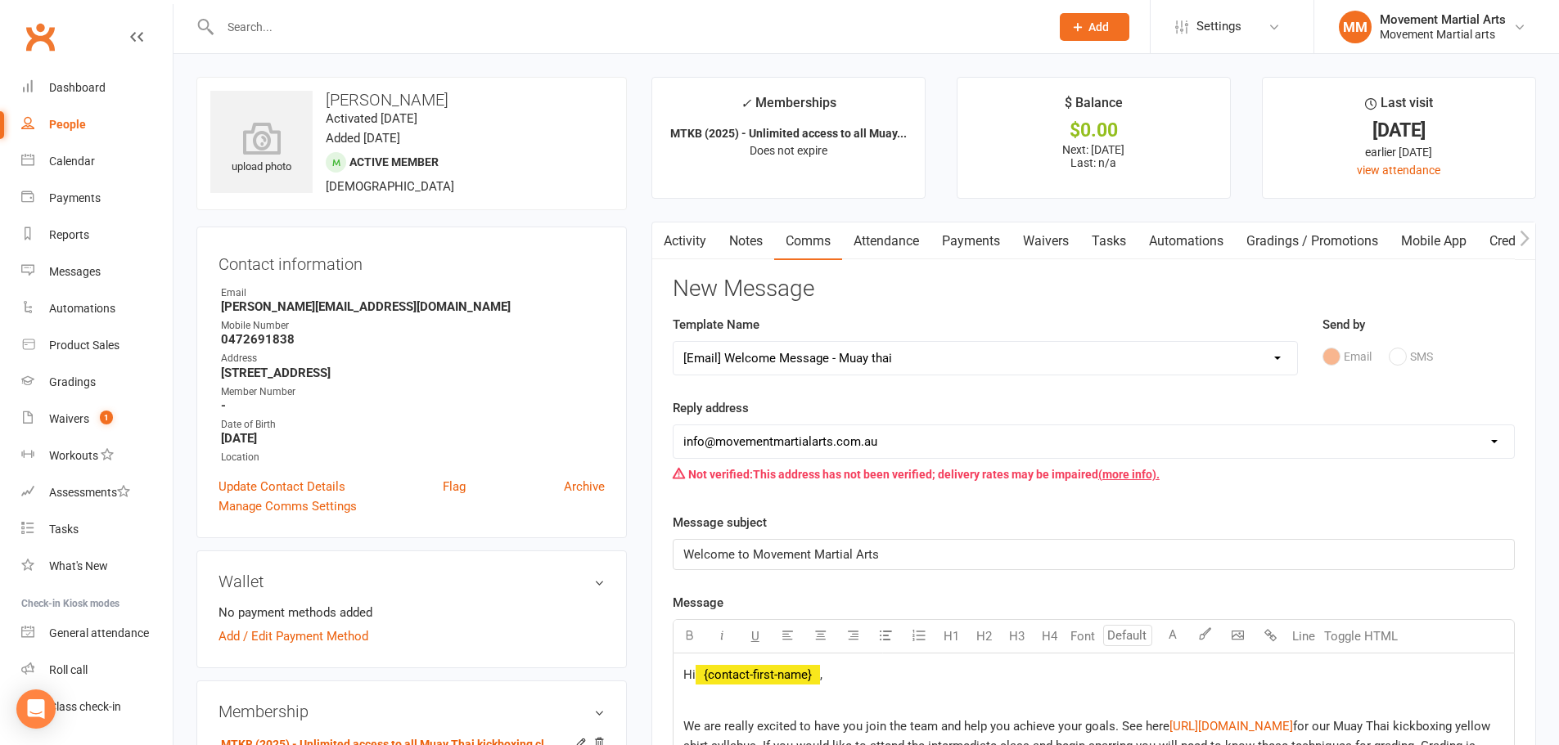
select select
select select "0"
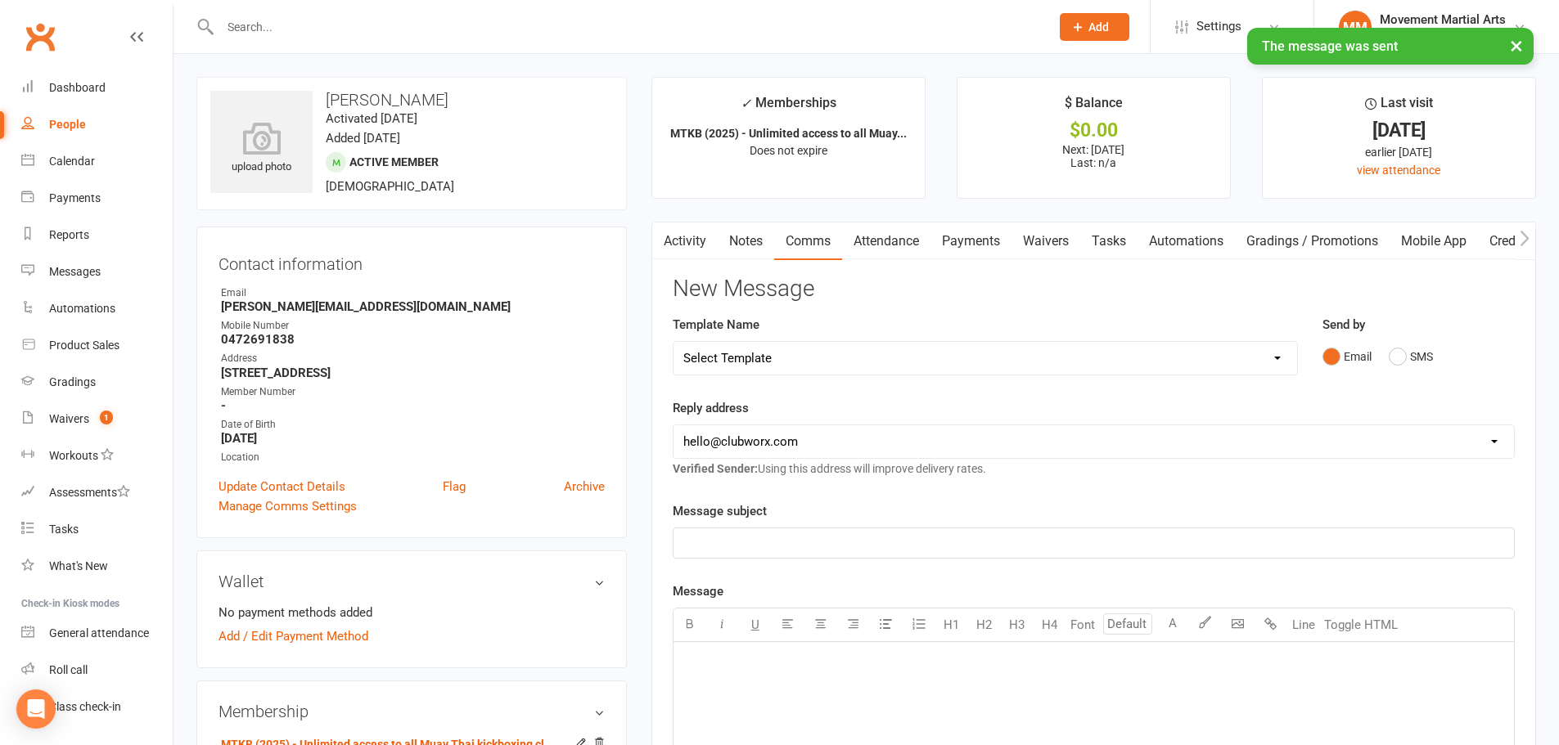
click at [876, 227] on link "Attendance" at bounding box center [886, 242] width 88 height 38
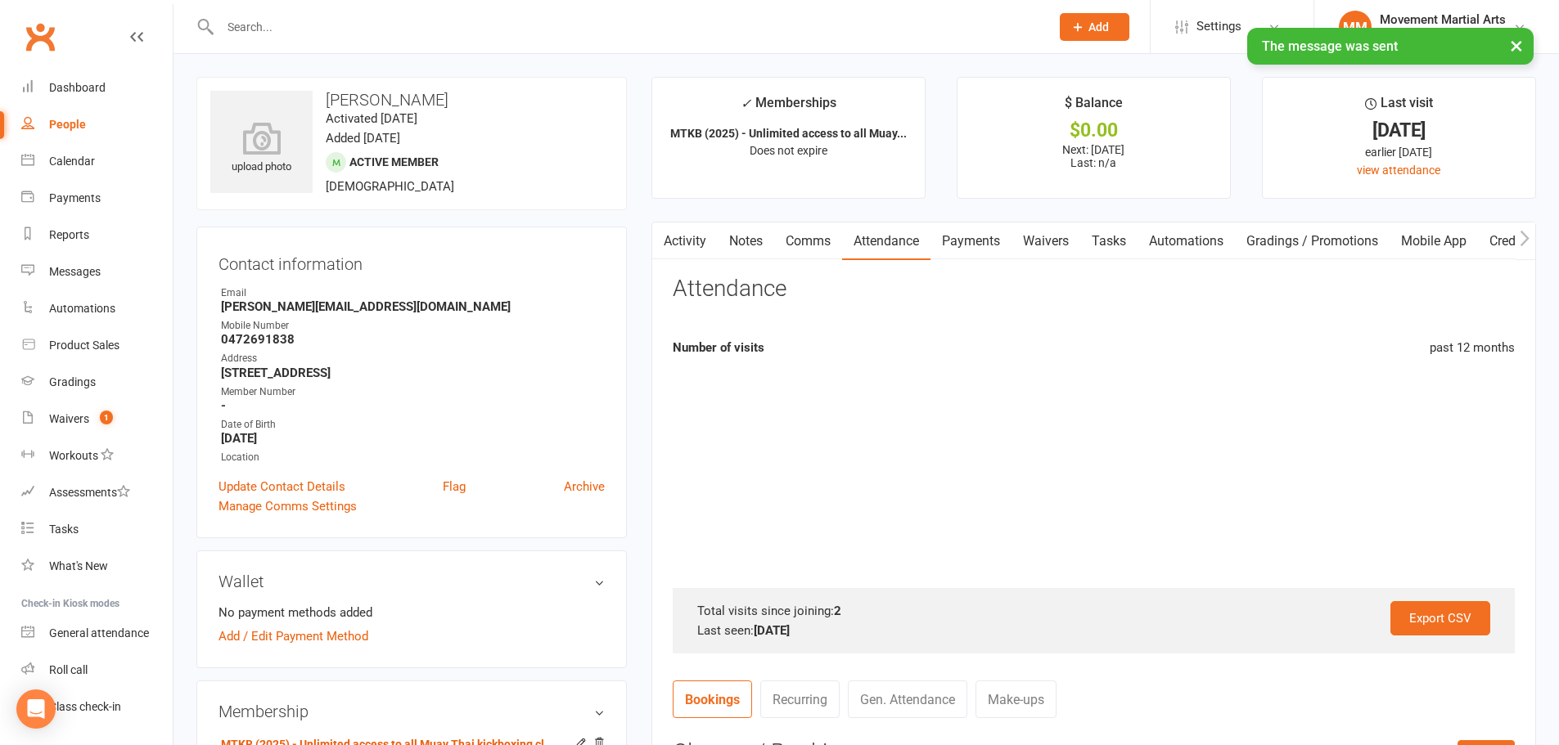
click at [966, 244] on link "Payments" at bounding box center [970, 242] width 81 height 38
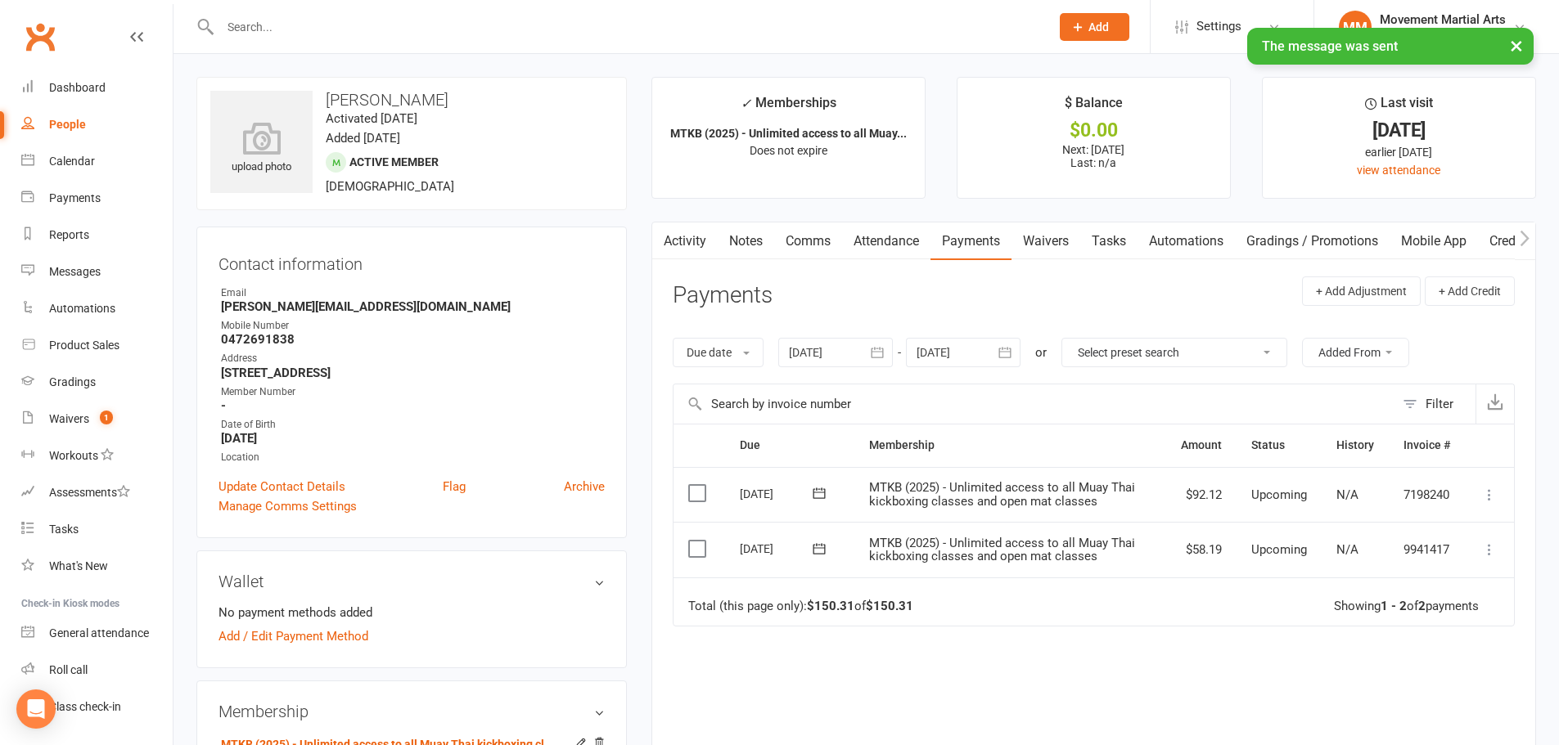
click at [1498, 494] on button at bounding box center [1490, 495] width 20 height 20
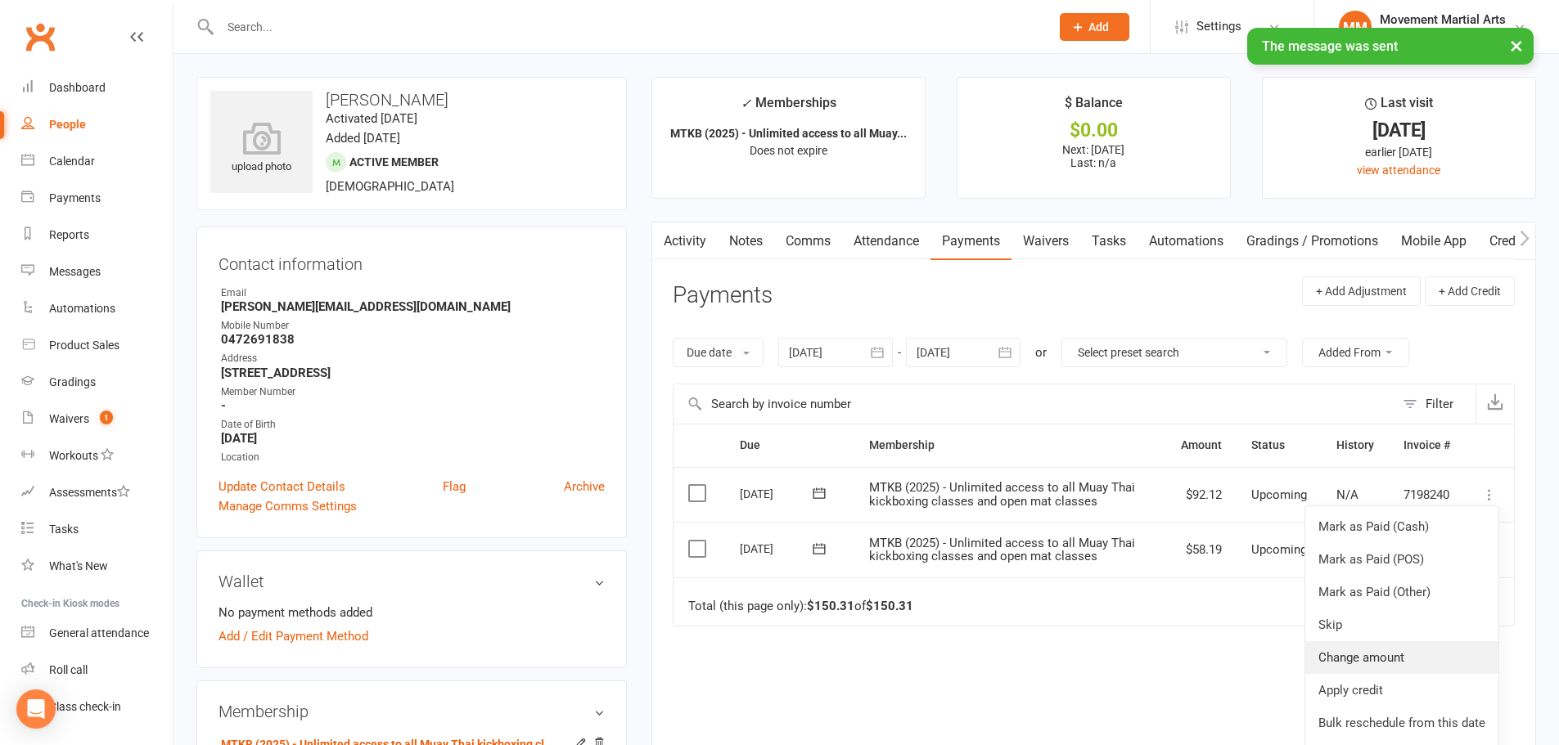
click at [1322, 651] on link "Change amount" at bounding box center [1401, 658] width 193 height 33
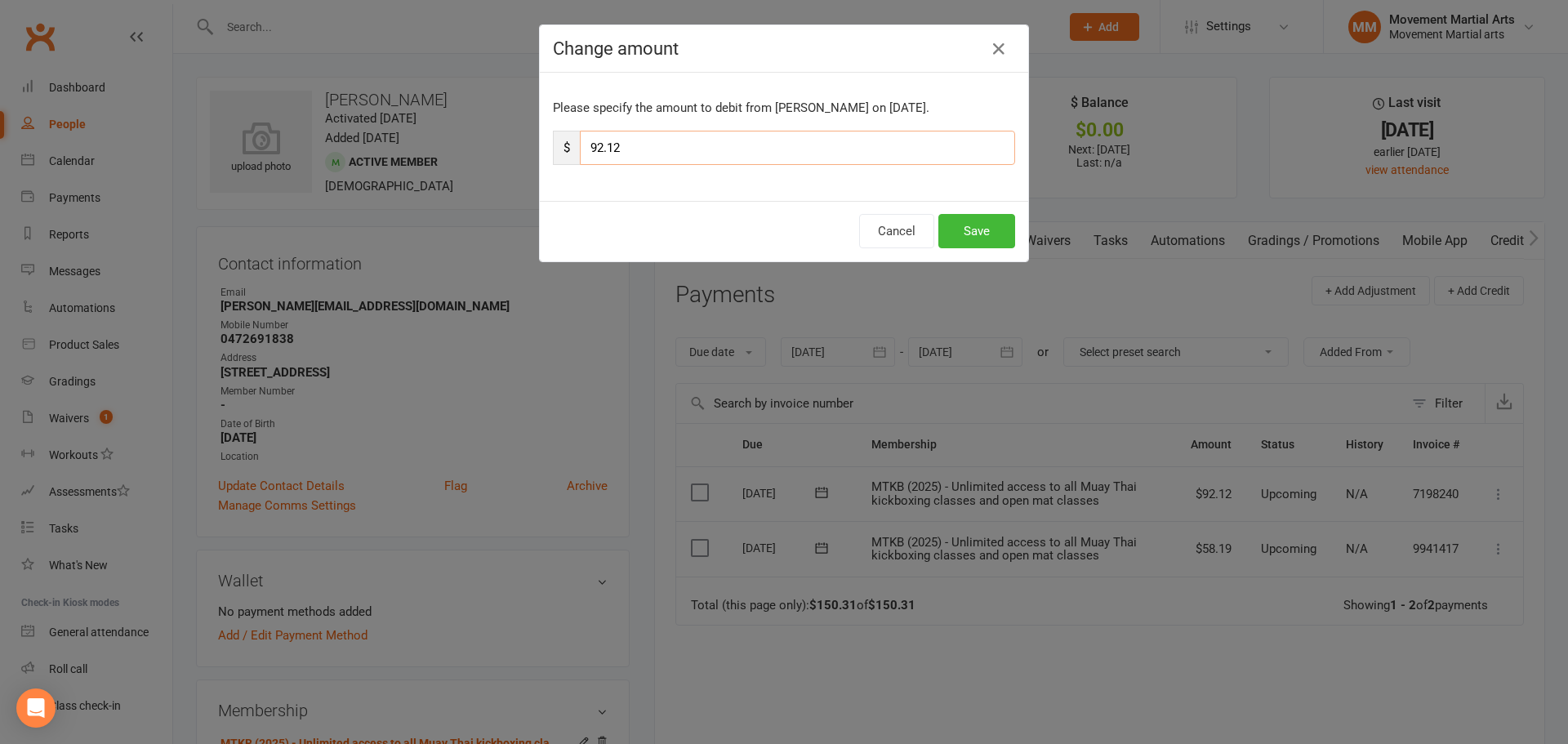
click at [854, 165] on div "Please specify the amount to debit from Mathias Vidal on Nov 7, 2025. $ 92.12" at bounding box center [784, 137] width 488 height 128
type input "9"
type input "46.06"
click at [986, 232] on button "Save" at bounding box center [976, 231] width 77 height 34
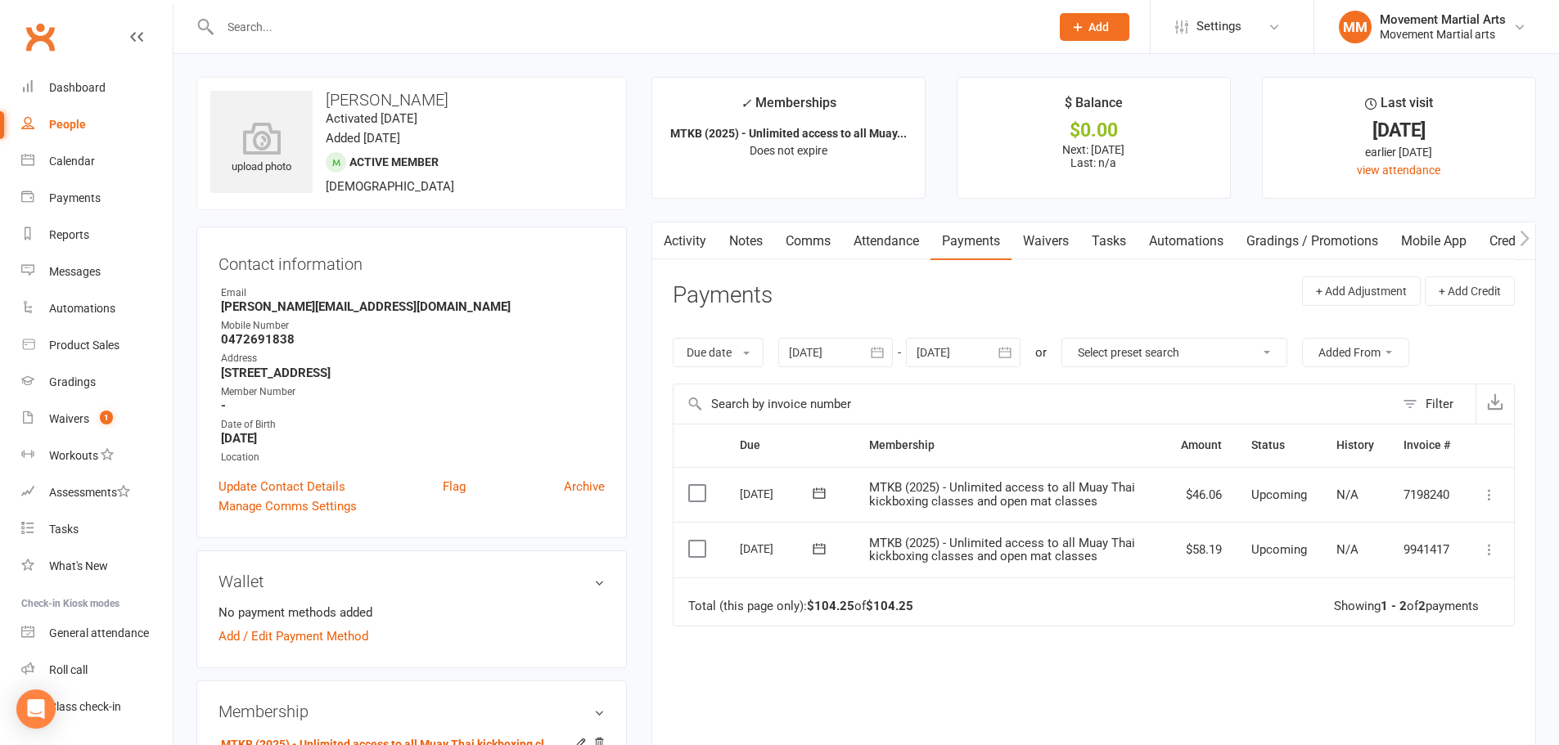
click at [1046, 249] on link "Waivers" at bounding box center [1045, 242] width 69 height 38
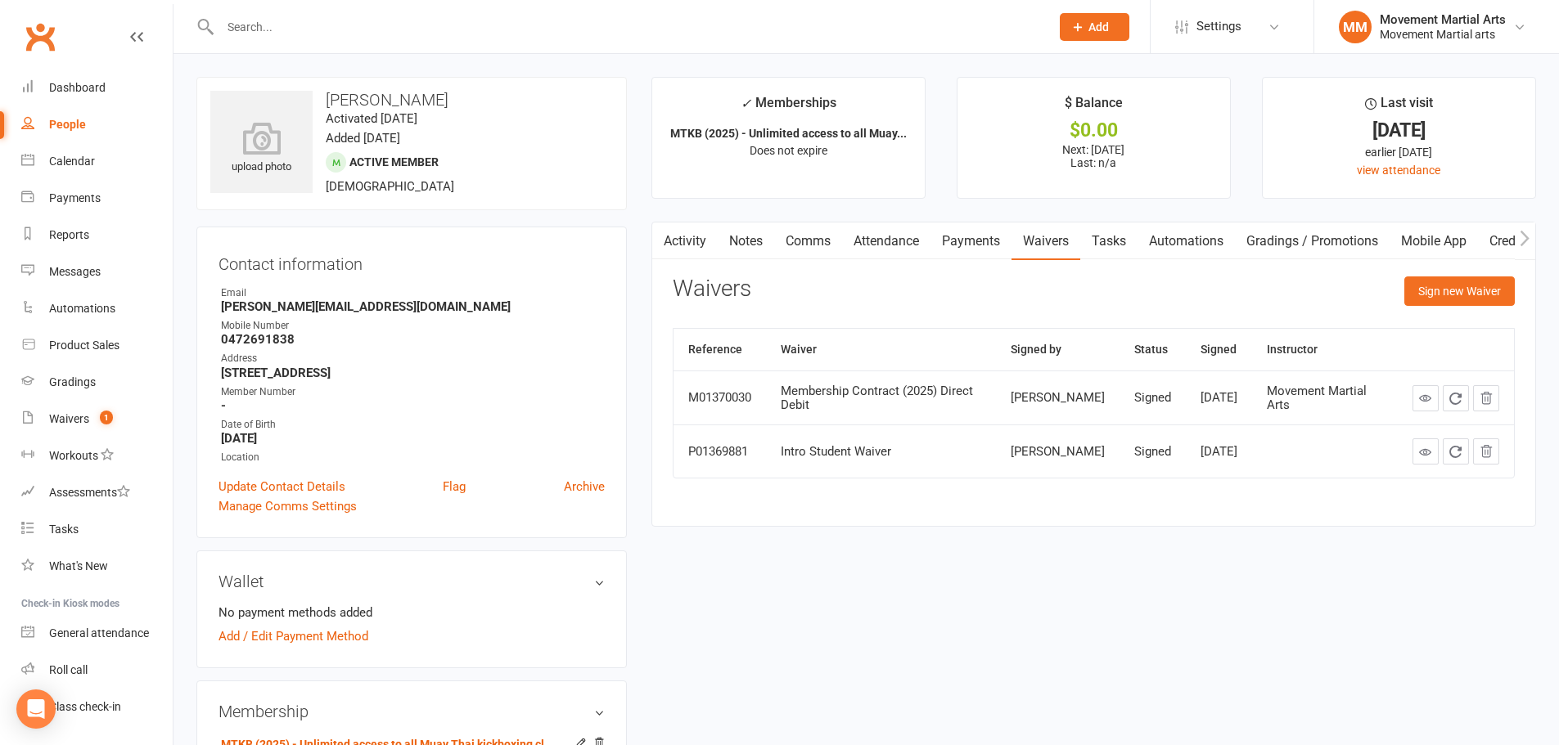
click at [1429, 399] on icon at bounding box center [1425, 398] width 12 height 12
click at [292, 638] on link "Add / Edit Payment Method" at bounding box center [293, 637] width 150 height 20
click at [342, 642] on link "Add / Edit Payment Method" at bounding box center [293, 637] width 150 height 20
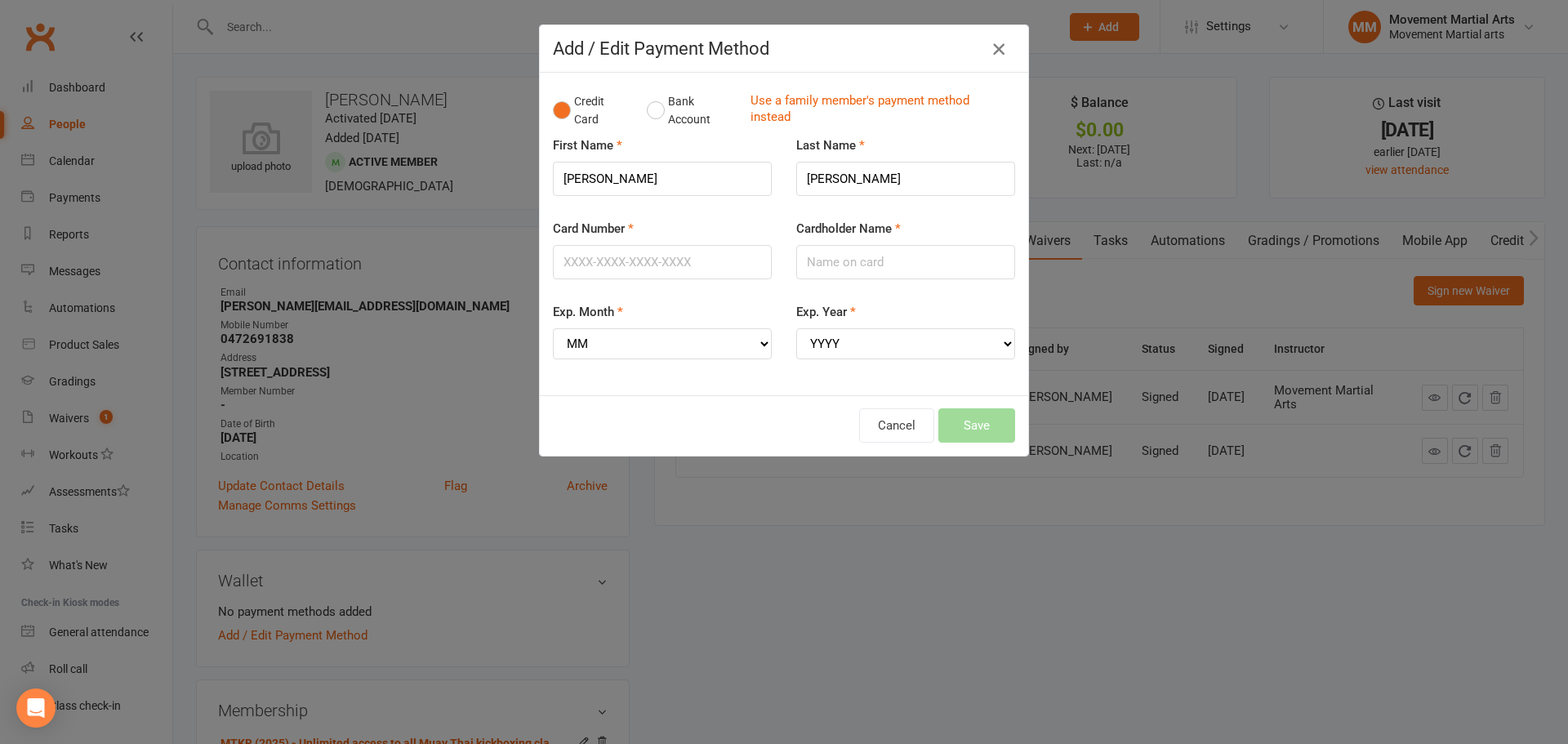
click at [989, 43] on icon "button" at bounding box center [999, 49] width 20 height 20
click at [639, 250] on input "Card Number" at bounding box center [662, 262] width 219 height 34
type input "5217295439951603"
click at [838, 247] on input "Cardholder Name" at bounding box center [905, 262] width 219 height 34
type input "Mathias Vidal Cowtreras"
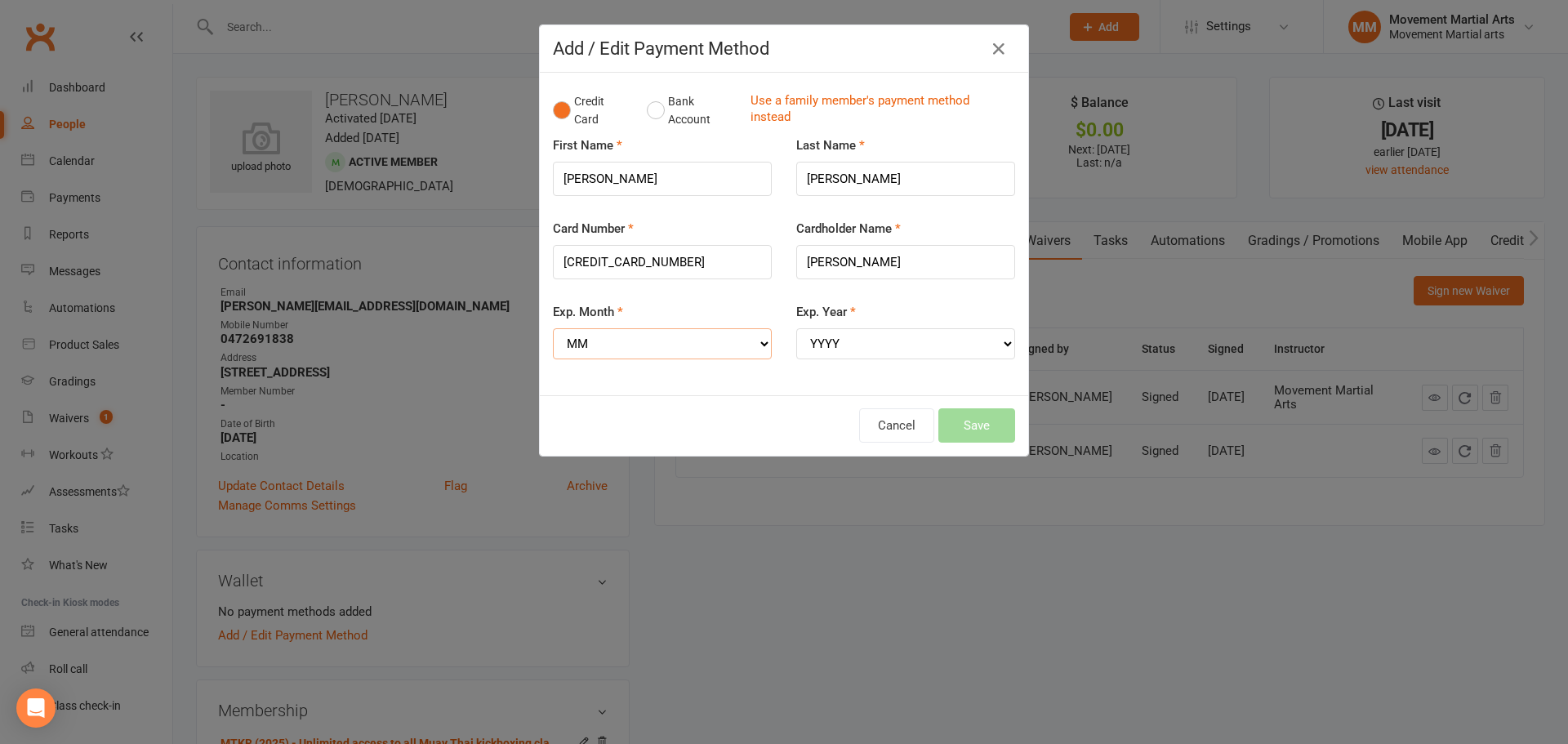
click at [652, 350] on select "MM 01 02 03 04 05 06 07 08 09 10 11 12" at bounding box center [662, 344] width 219 height 31
select select "08"
click at [553, 329] on select "MM 01 02 03 04 05 06 07 08 09 10 11 12" at bounding box center [662, 344] width 219 height 31
click at [845, 351] on select "YYYY 2025 2026 2027 2028 2029 2030 2031 2032 2033 2034" at bounding box center [905, 344] width 219 height 31
select select "2027"
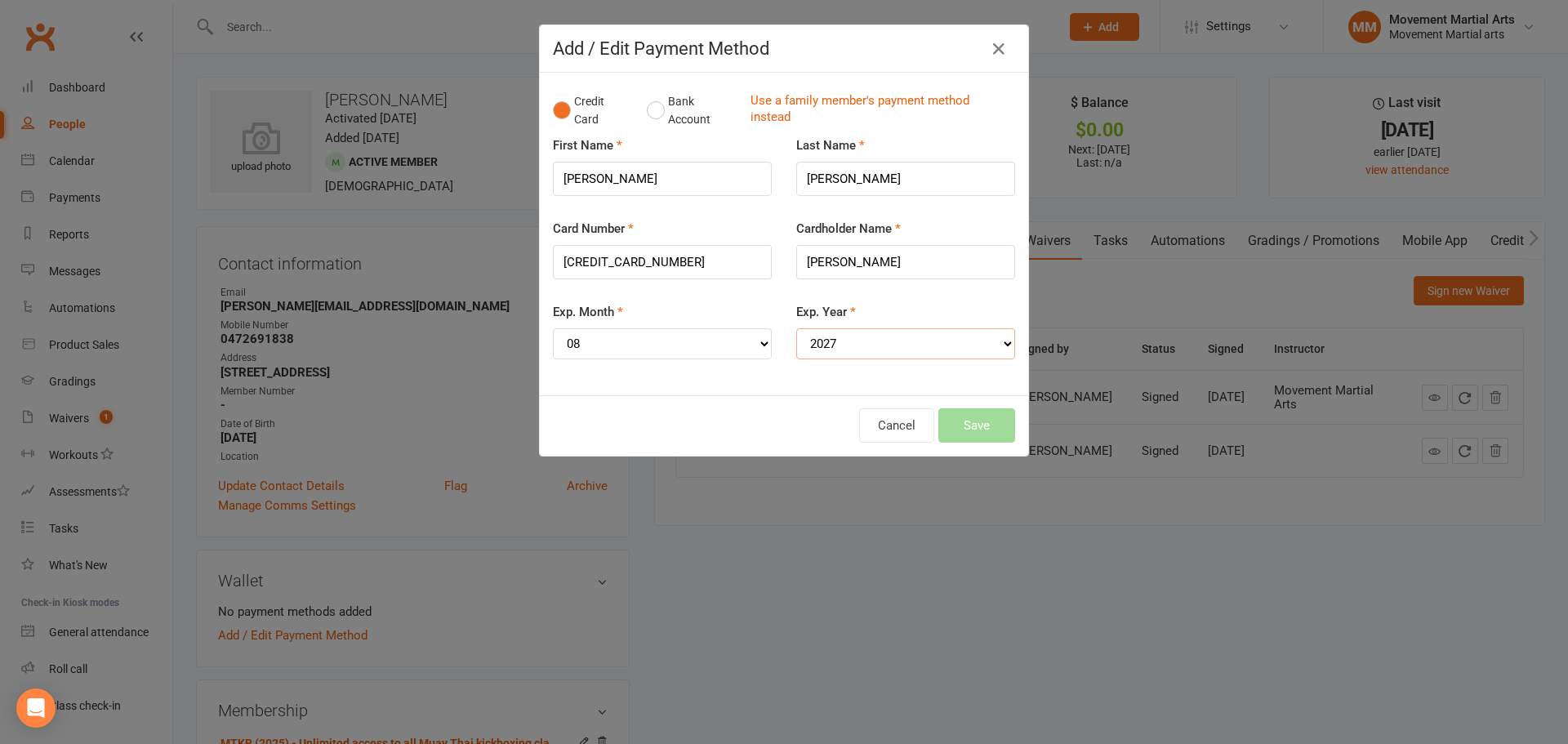
click at [796, 329] on select "YYYY 2025 2026 2027 2028 2029 2030 2031 2032 2033 2034" at bounding box center [905, 344] width 219 height 31
click at [961, 422] on button "Save" at bounding box center [976, 425] width 77 height 34
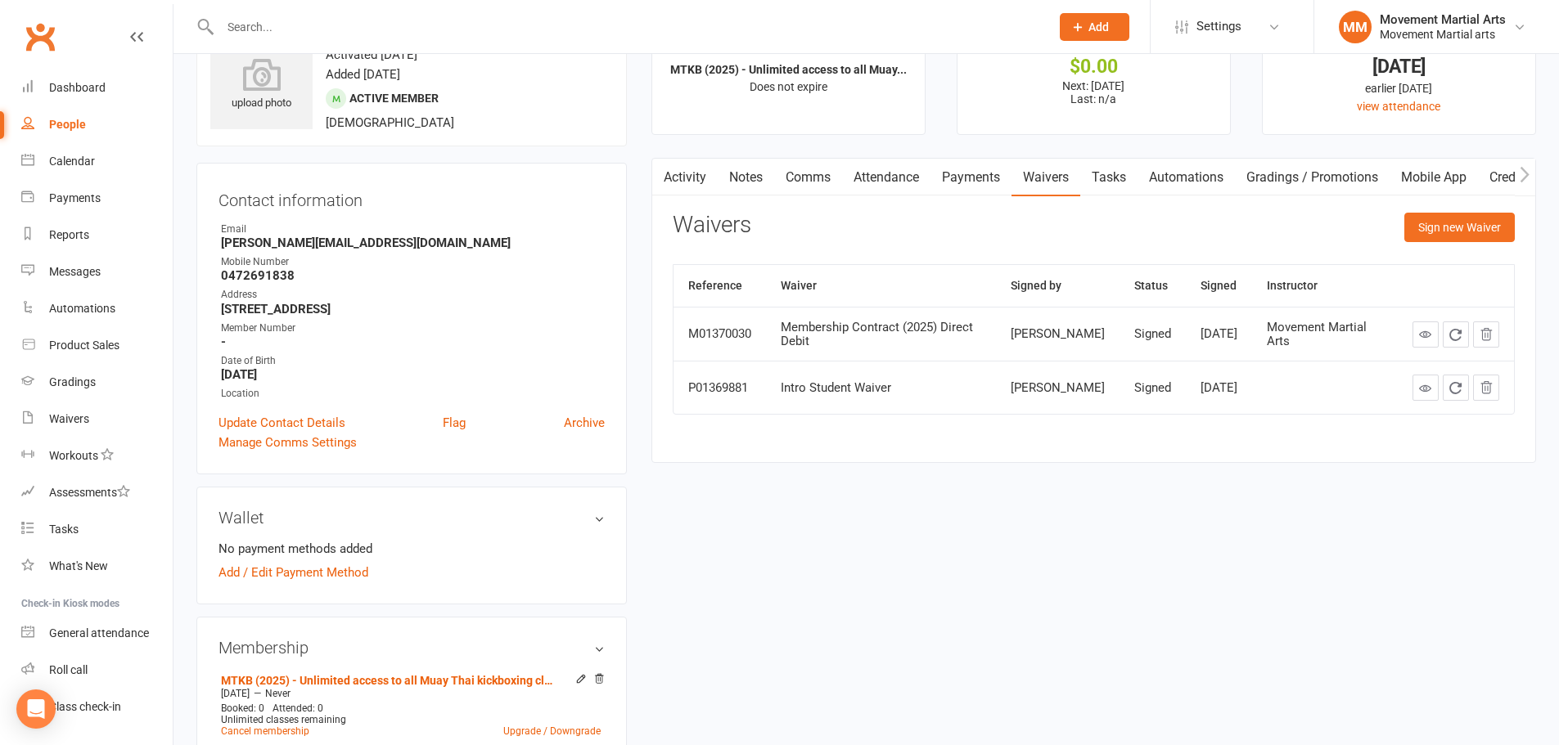
scroll to position [191, 0]
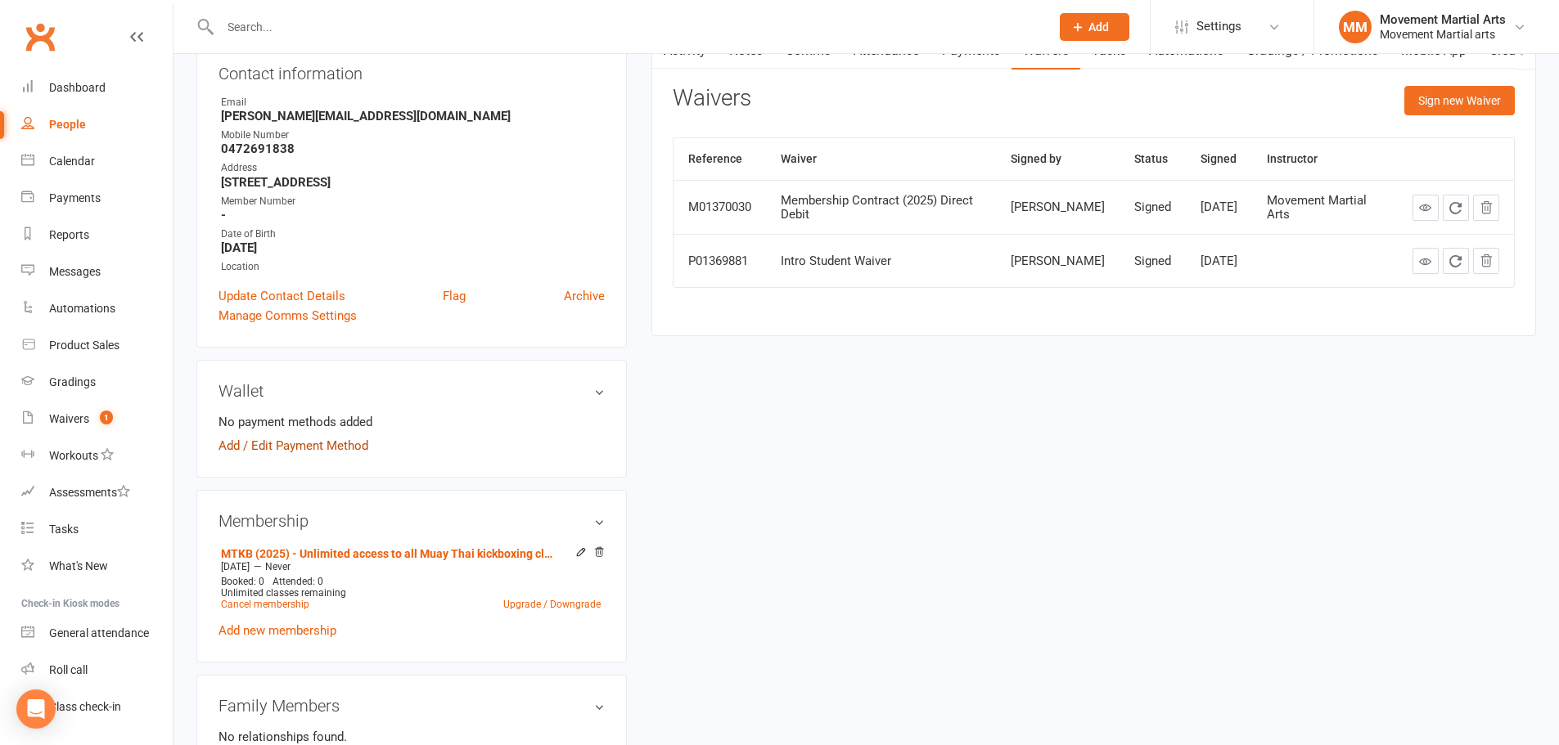
click at [327, 444] on link "Add / Edit Payment Method" at bounding box center [293, 446] width 150 height 20
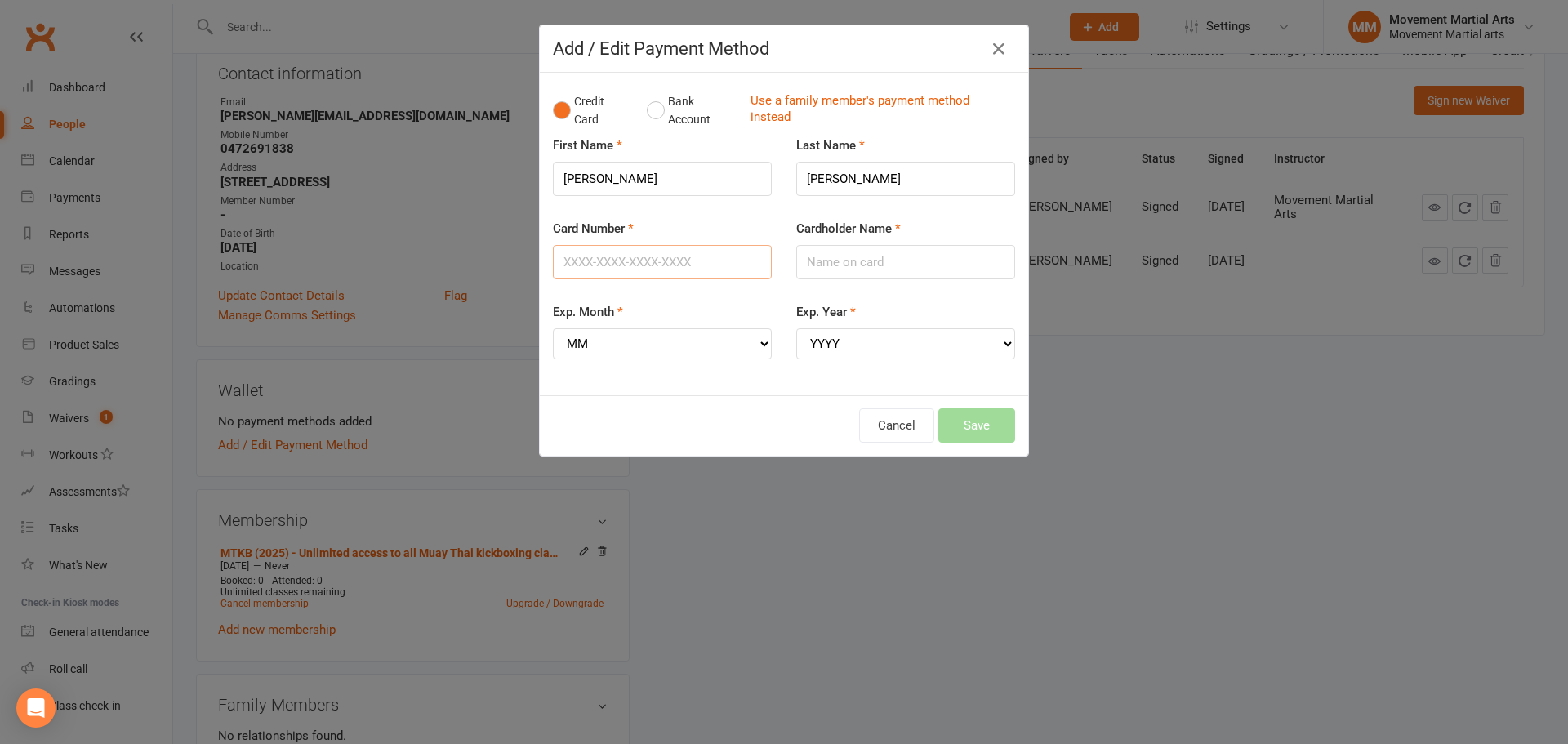
click at [641, 250] on input "Card Number" at bounding box center [662, 262] width 219 height 34
type input "[CREDIT_CARD_NUMBER]"
click at [874, 257] on input "Cardholder Name" at bounding box center [905, 262] width 219 height 34
type input "[PERSON_NAME]"
click at [693, 354] on select "MM 01 02 03 04 05 06 07 08 09 10 11 12" at bounding box center [662, 344] width 219 height 31
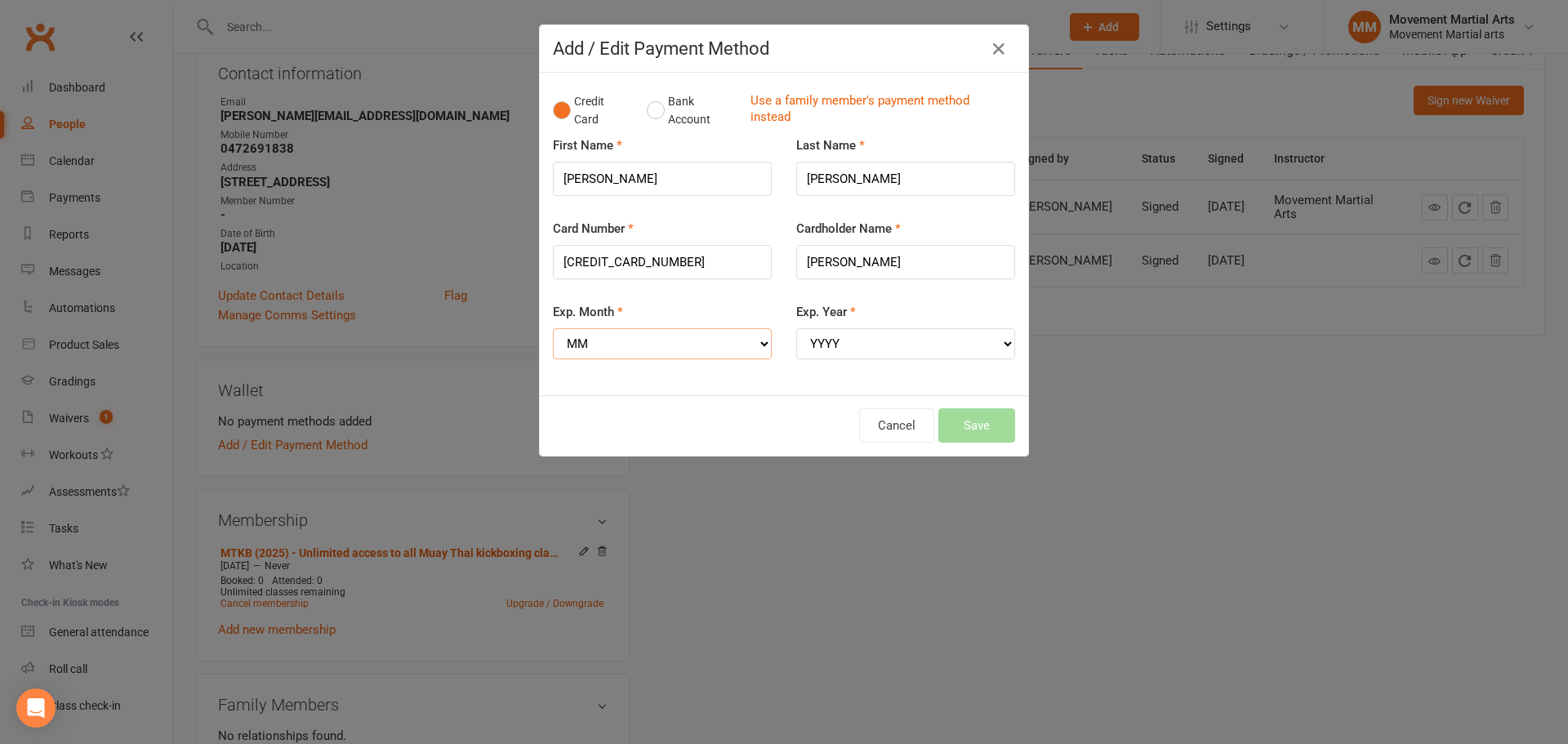
select select "08"
click at [553, 329] on select "MM 01 02 03 04 05 06 07 08 09 10 11 12" at bounding box center [662, 344] width 219 height 31
click at [886, 339] on select "YYYY 2025 2026 2027 2028 2029 2030 2031 2032 2033 2034" at bounding box center [905, 344] width 219 height 31
select select "2027"
click at [796, 329] on select "YYYY 2025 2026 2027 2028 2029 2030 2031 2032 2033 2034" at bounding box center [905, 344] width 219 height 31
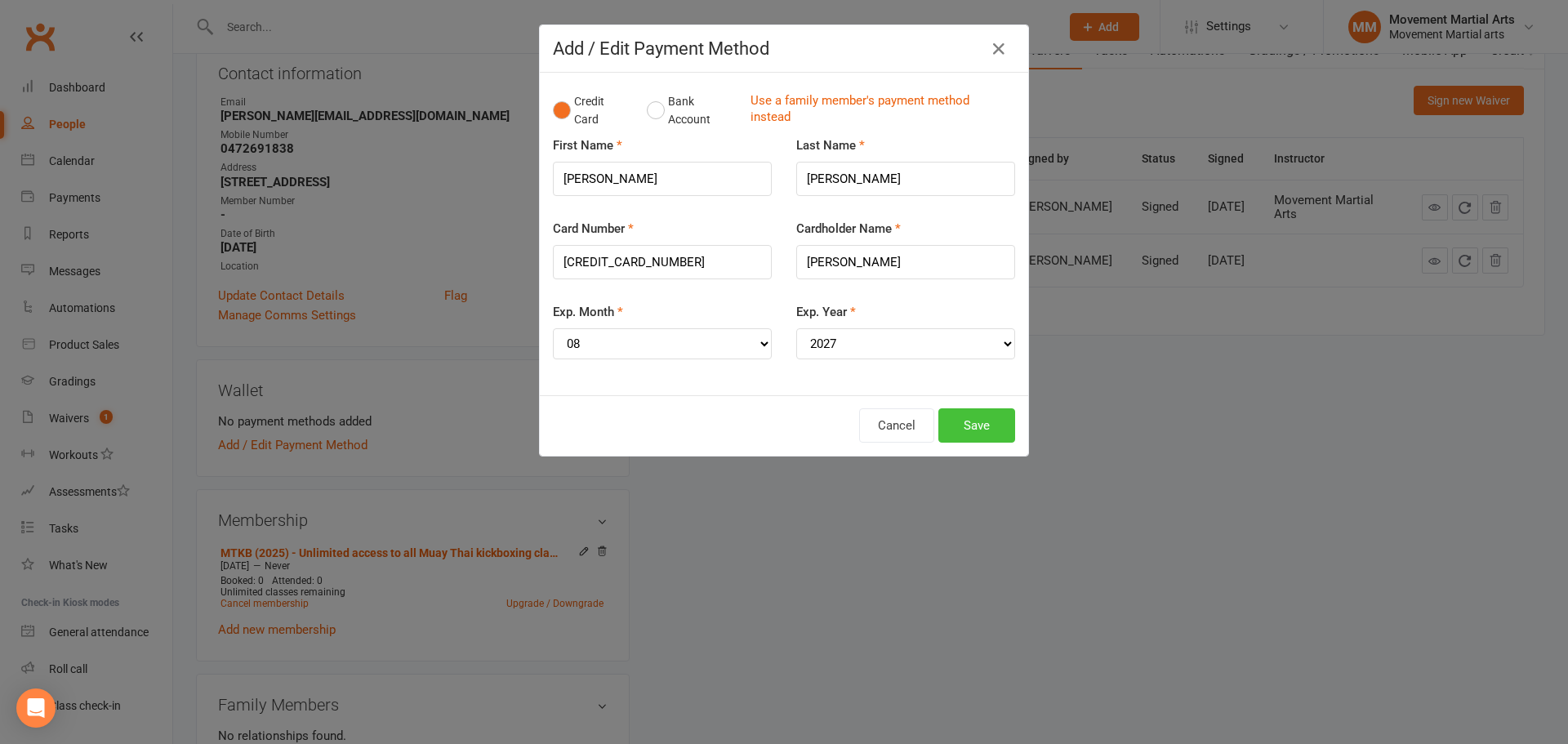
click at [987, 425] on button "Save" at bounding box center [976, 425] width 77 height 34
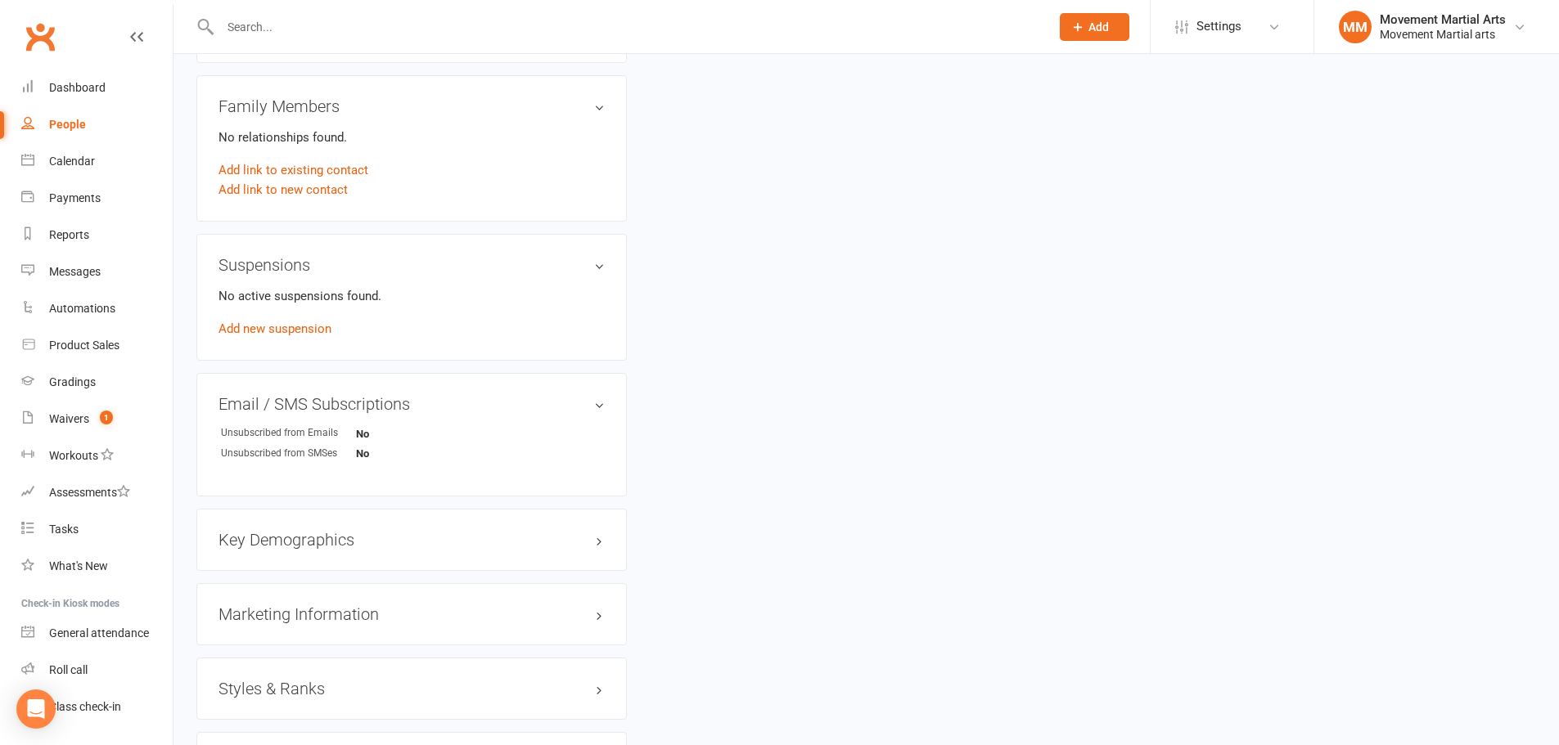
scroll to position [955, 0]
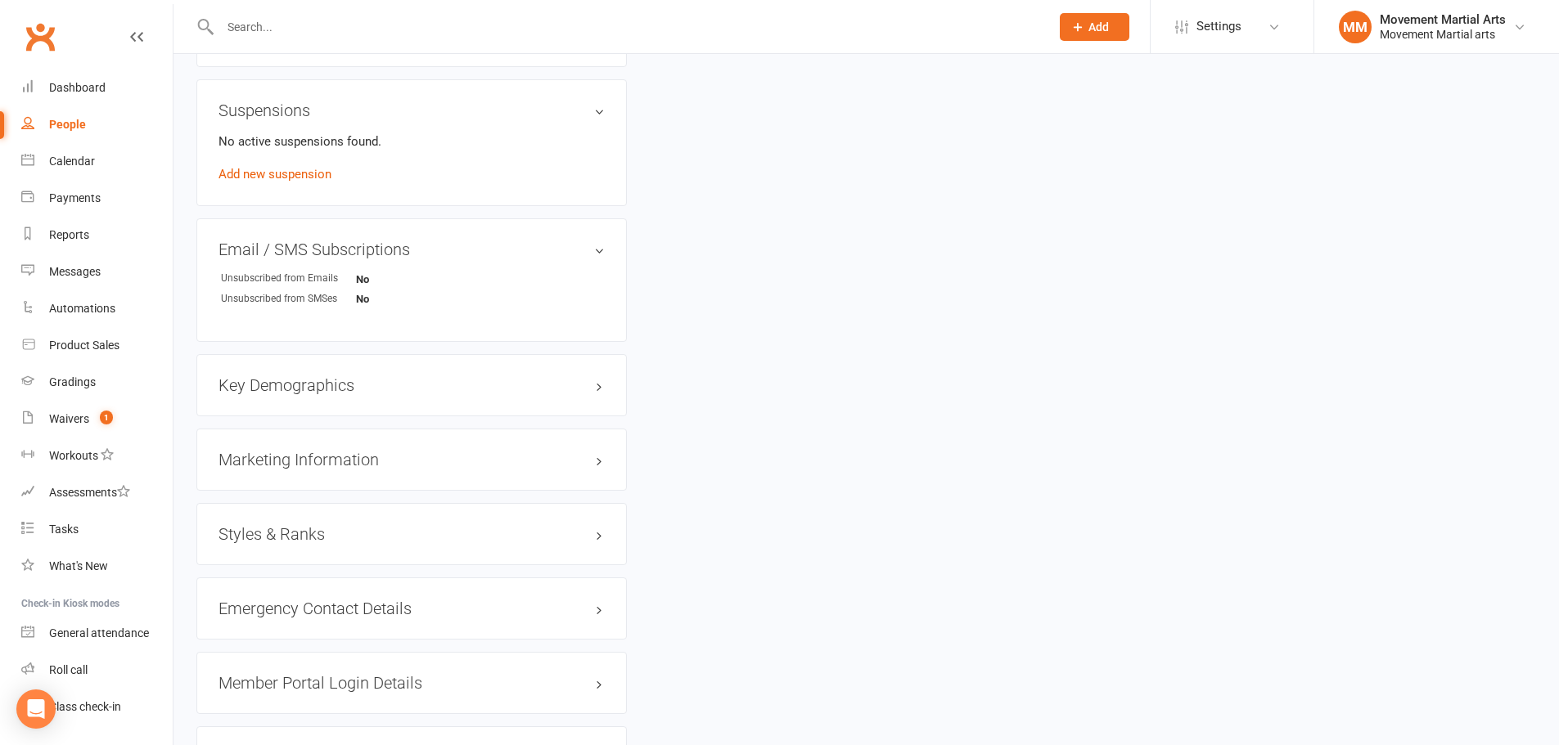
click at [307, 541] on h3 "Styles & Ranks" at bounding box center [411, 534] width 386 height 18
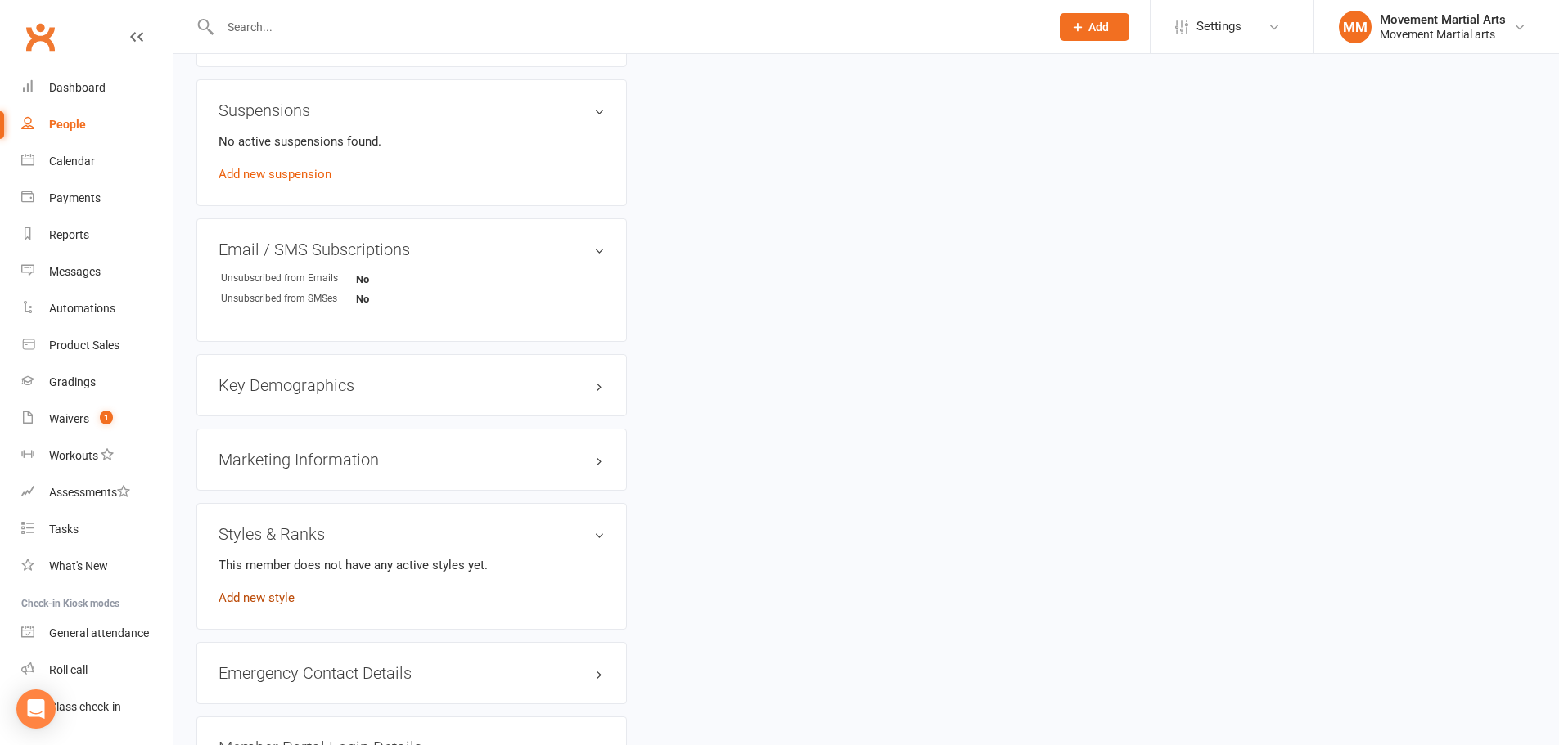
click at [269, 597] on link "Add new style" at bounding box center [256, 598] width 76 height 15
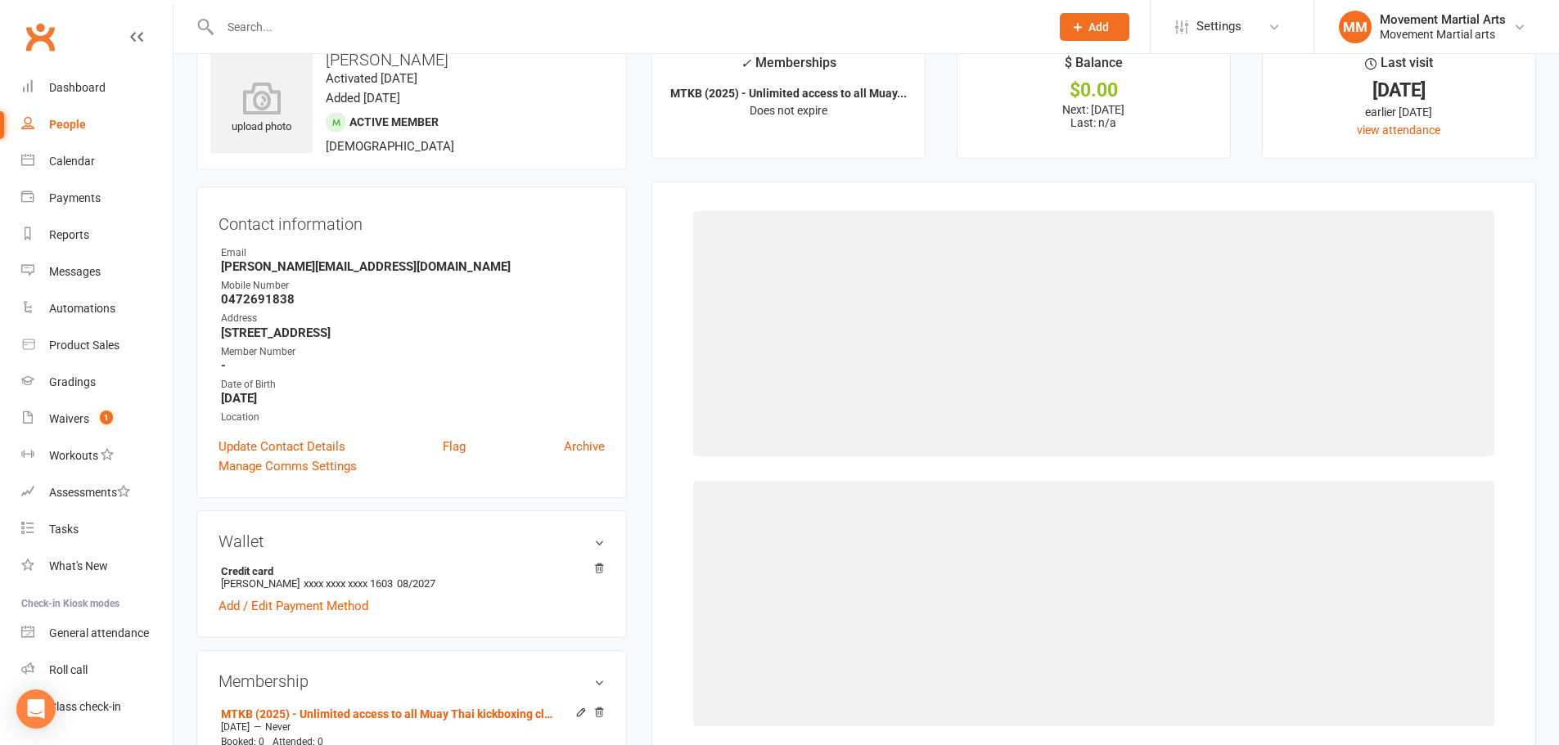
scroll to position [0, 0]
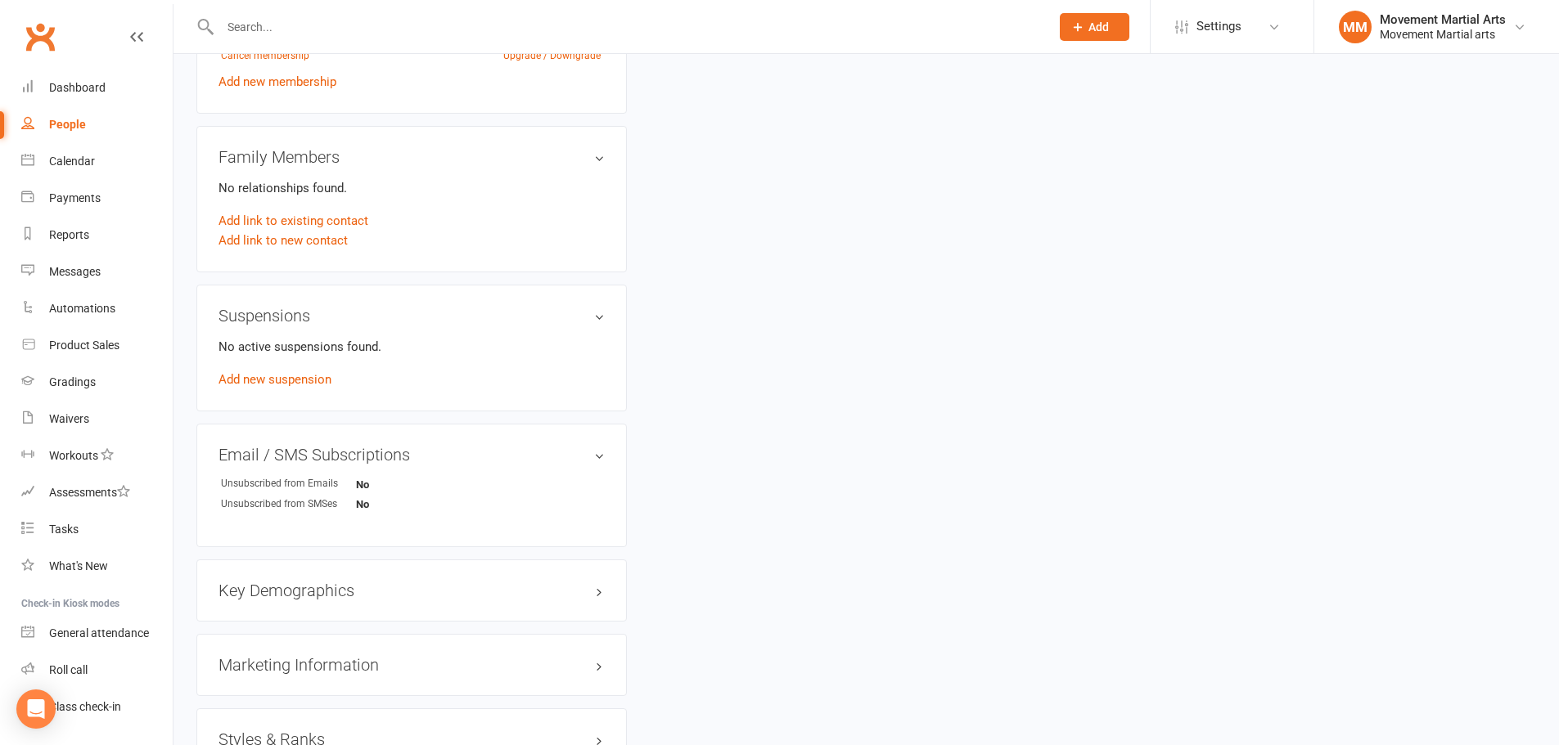
scroll to position [955, 0]
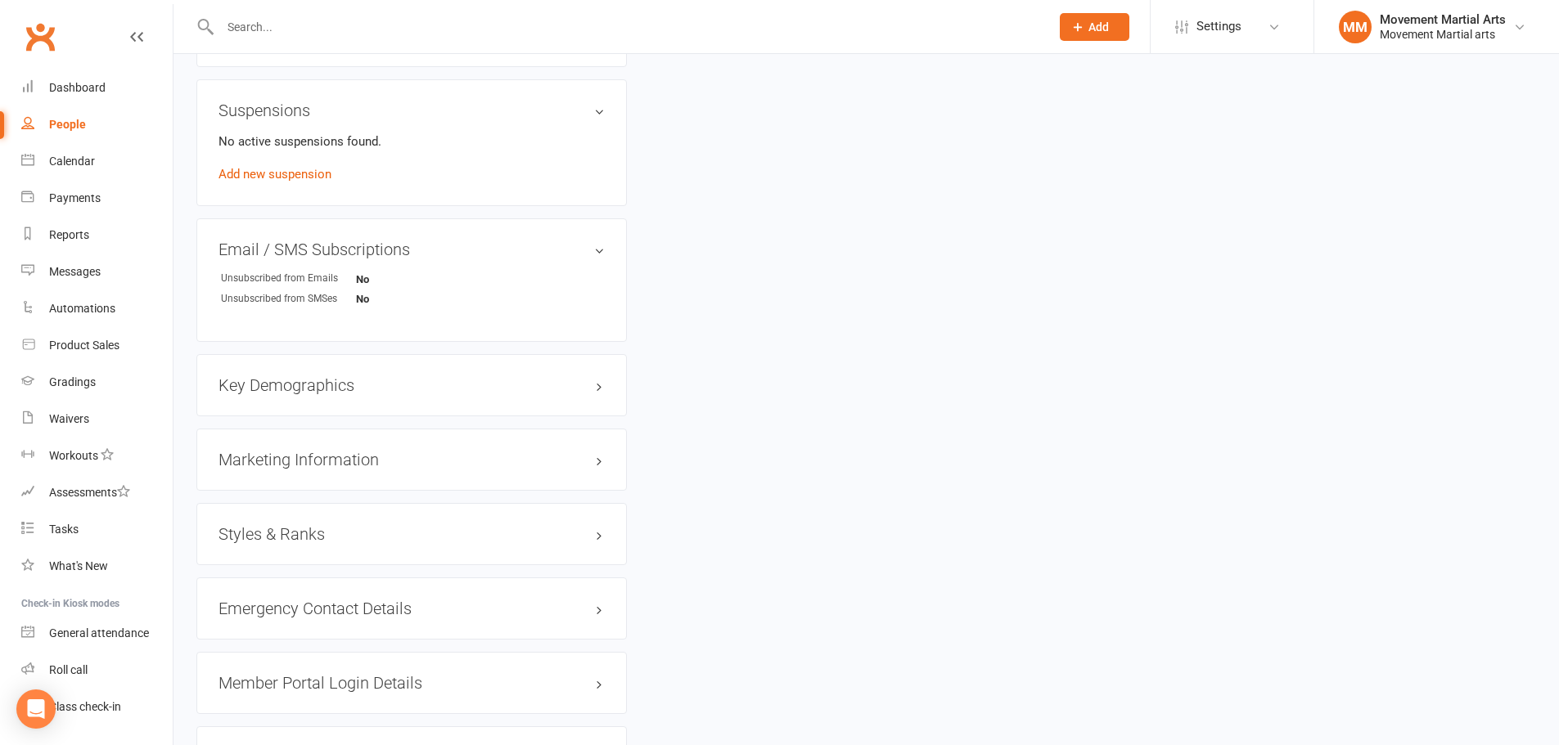
click at [277, 525] on h3 "Styles & Ranks" at bounding box center [411, 534] width 386 height 18
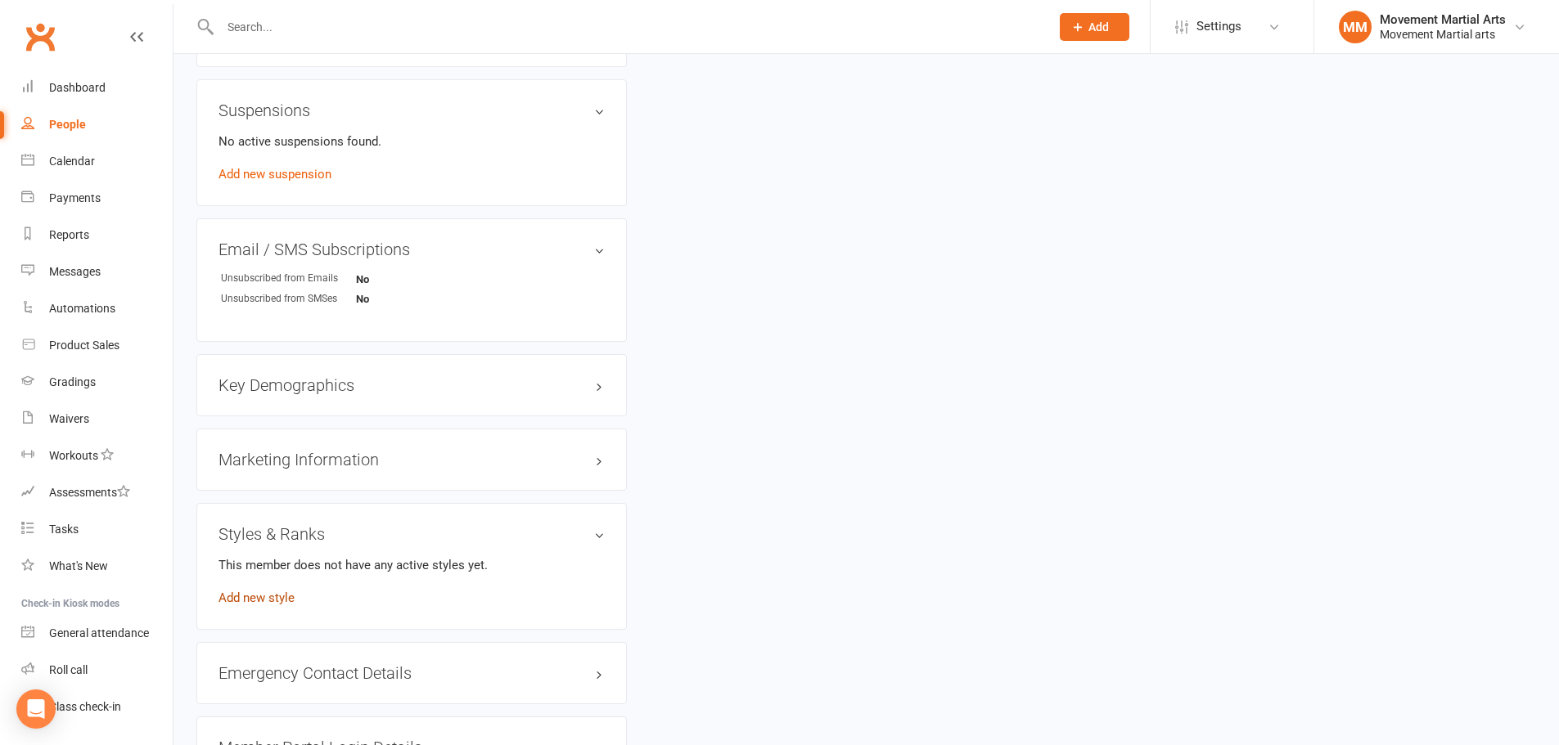
click at [243, 596] on link "Add new style" at bounding box center [256, 598] width 76 height 15
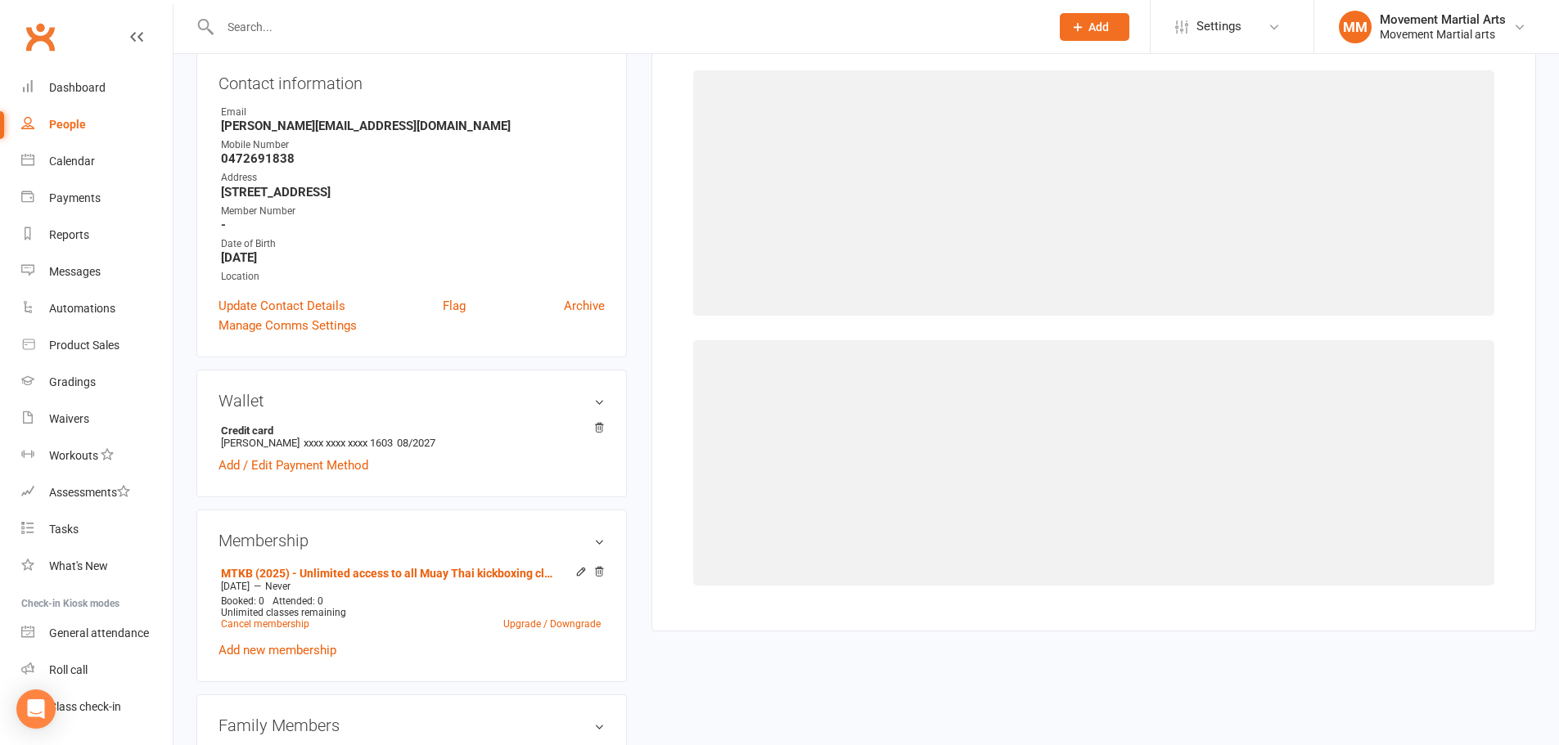
scroll to position [140, 0]
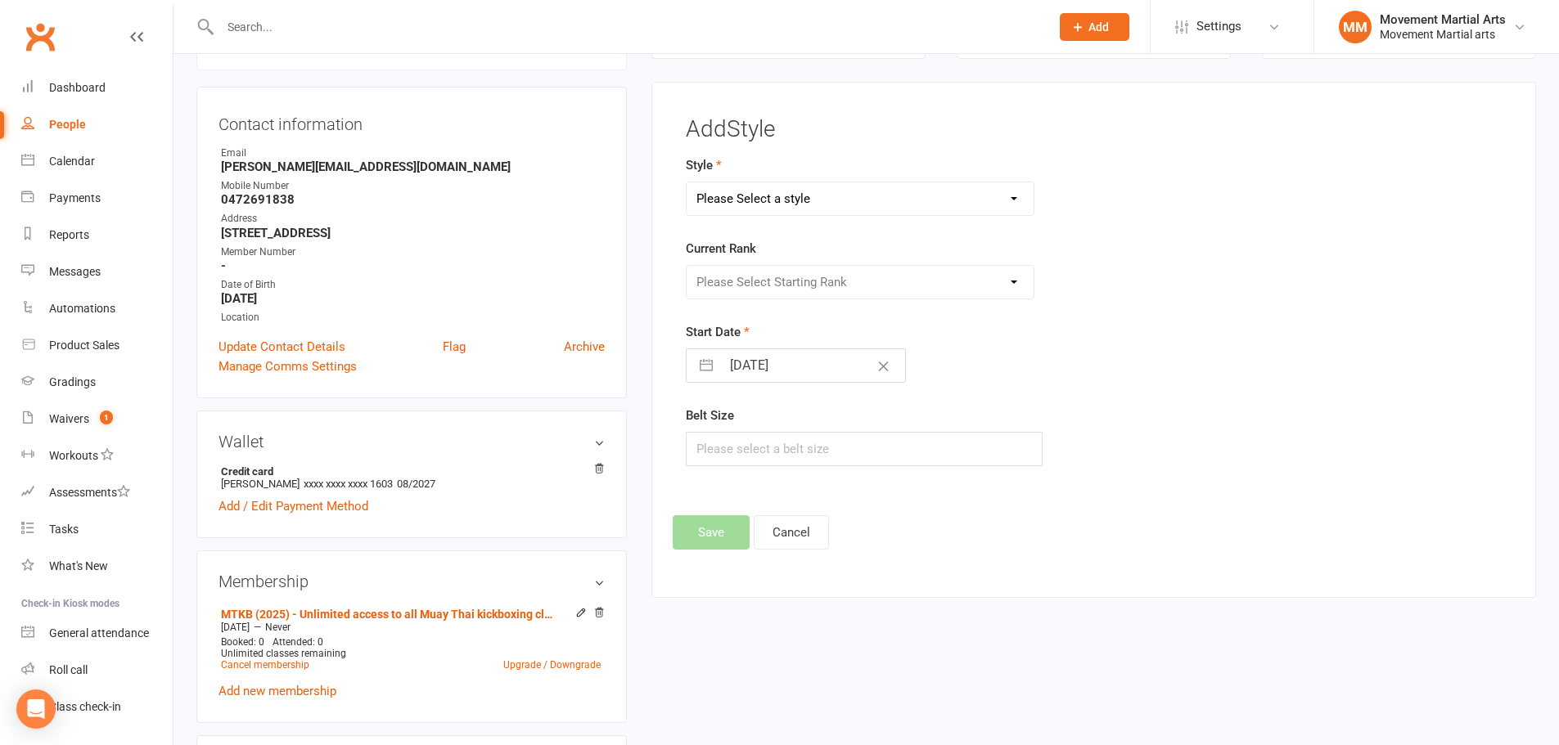
click at [1313, 106] on div "Add Style Style Please Select a style BJJ Kids BJJ Kids Muay Thai Muay Thai Kic…" at bounding box center [1093, 340] width 885 height 516
click at [819, 194] on select "Please Select a style BJJ Kids BJJ Kids Muay Thai Muay Thai Kickboxing Strength…" at bounding box center [861, 198] width 348 height 33
select select "177"
click at [687, 182] on select "Please Select a style BJJ Kids BJJ Kids Muay Thai Muay Thai Kickboxing Strength…" at bounding box center [861, 198] width 348 height 33
click at [764, 291] on select "Please Select Starting Rank White Singlet Yellow Singlet Blue Singlet Purple Si…" at bounding box center [861, 282] width 348 height 33
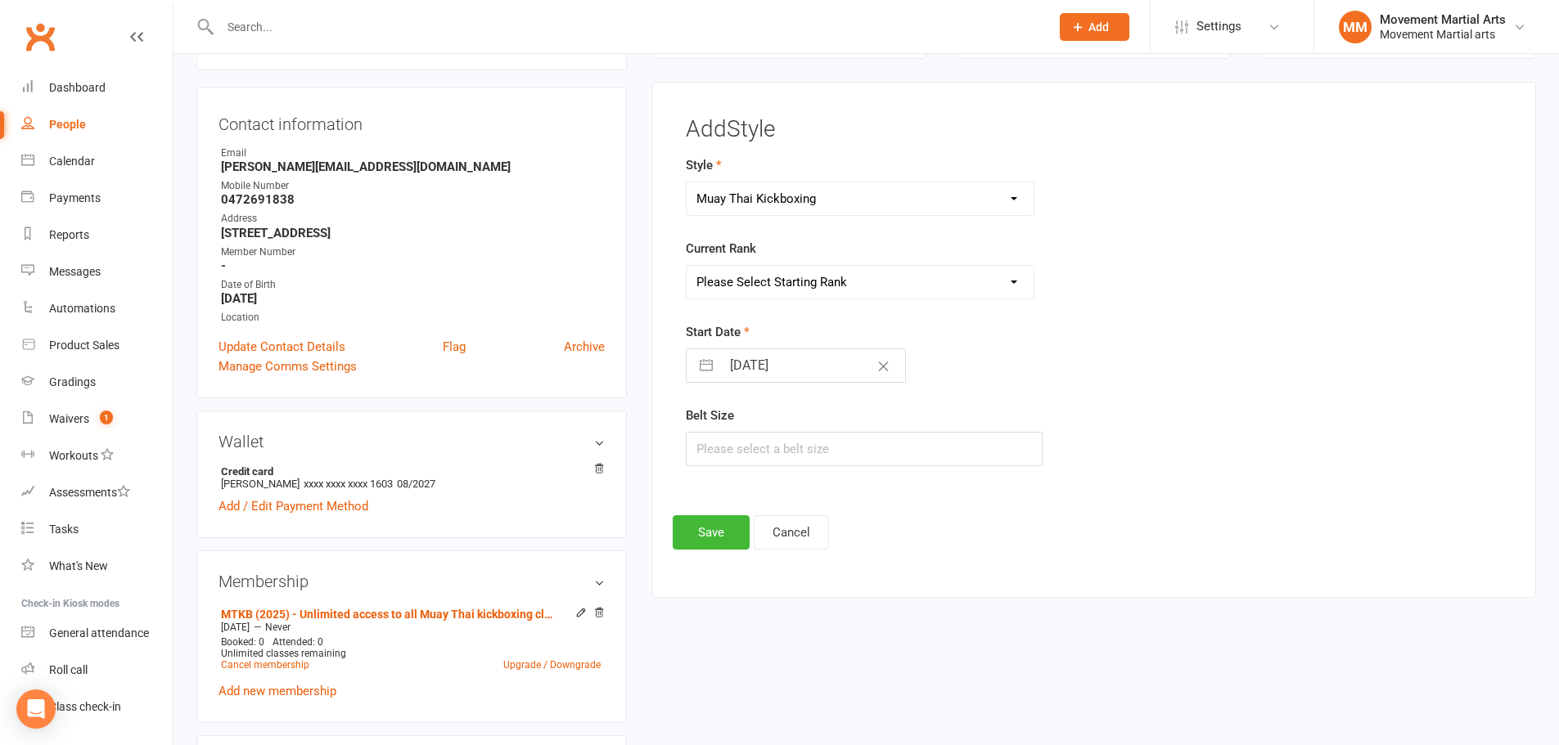
select select "1524"
click at [687, 266] on select "Please Select Starting Rank White Singlet Yellow Singlet Blue Singlet Purple Si…" at bounding box center [861, 282] width 348 height 33
click at [710, 525] on button "Save" at bounding box center [711, 533] width 77 height 34
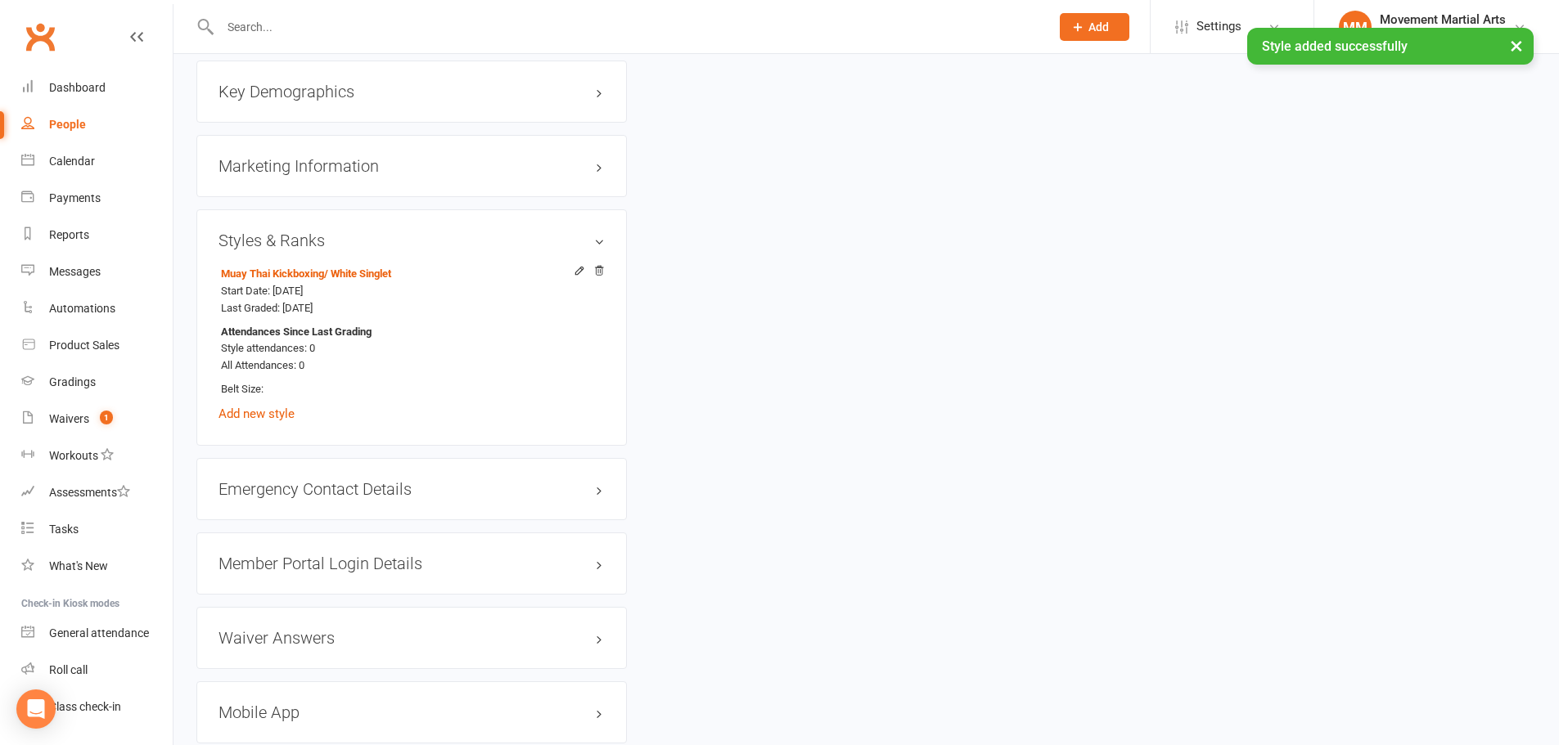
scroll to position [1286, 0]
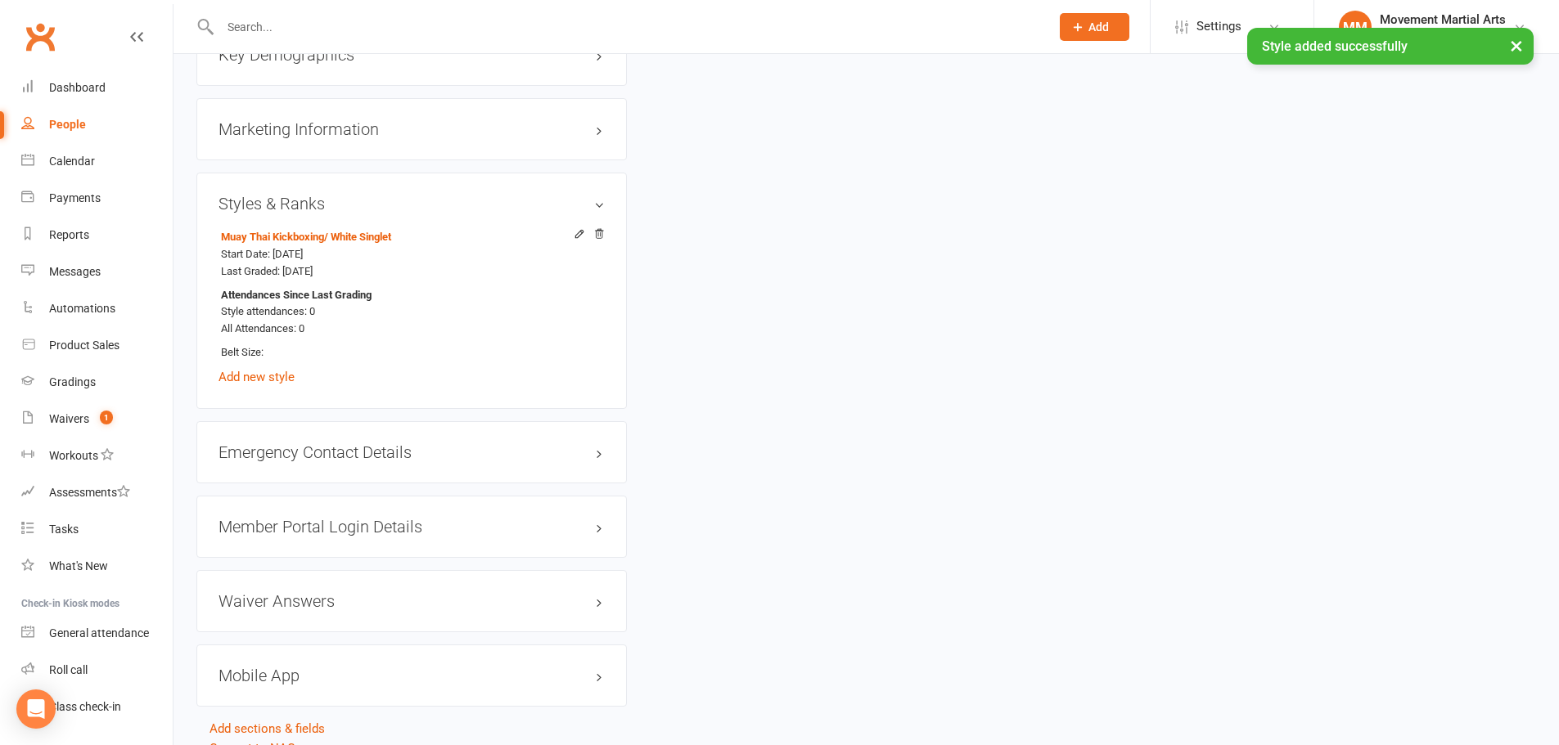
click at [300, 520] on h3 "Member Portal Login Details" at bounding box center [411, 527] width 386 height 18
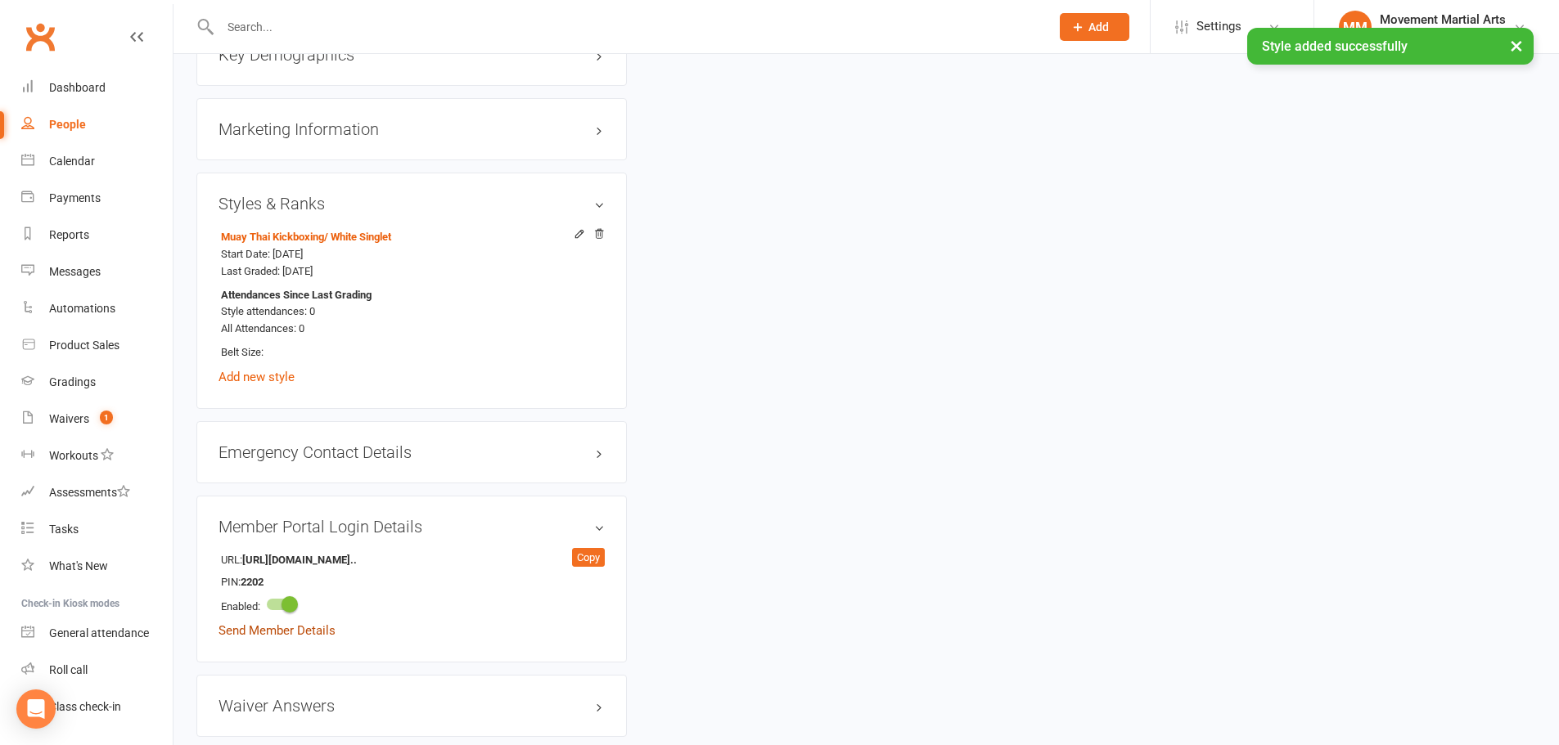
click at [269, 634] on link "Send Member Details" at bounding box center [276, 631] width 117 height 15
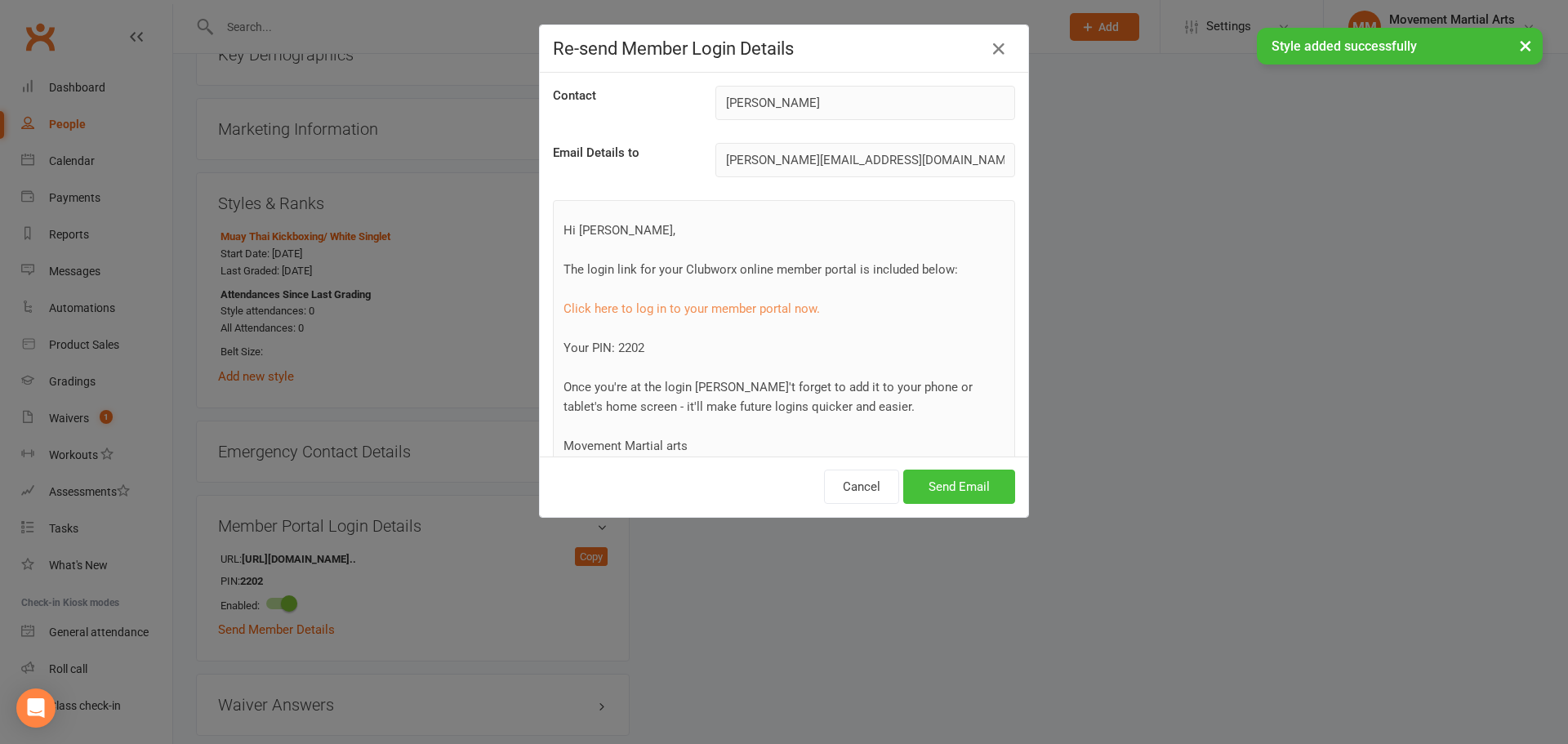
click at [933, 483] on button "Send Email" at bounding box center [959, 487] width 112 height 34
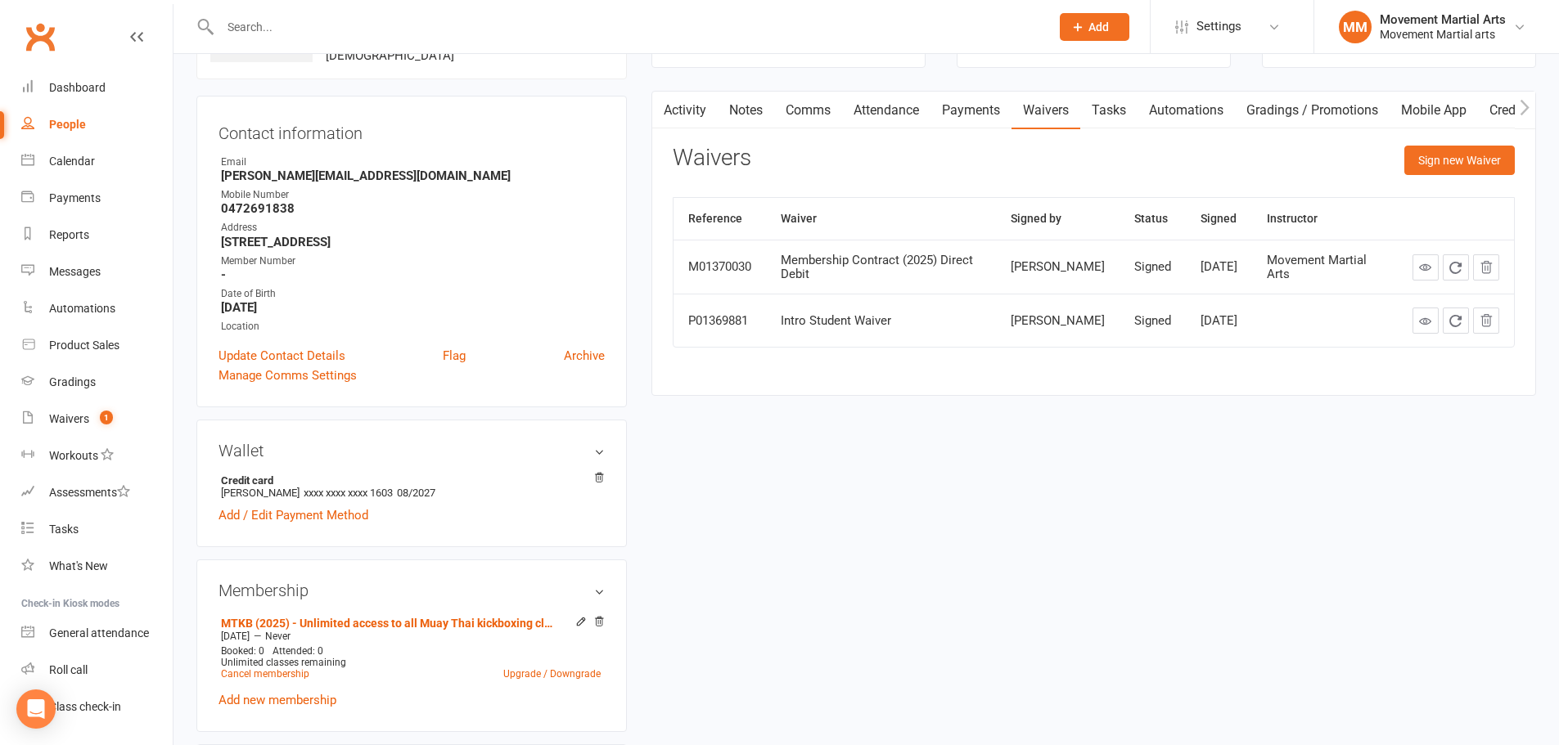
scroll to position [0, 0]
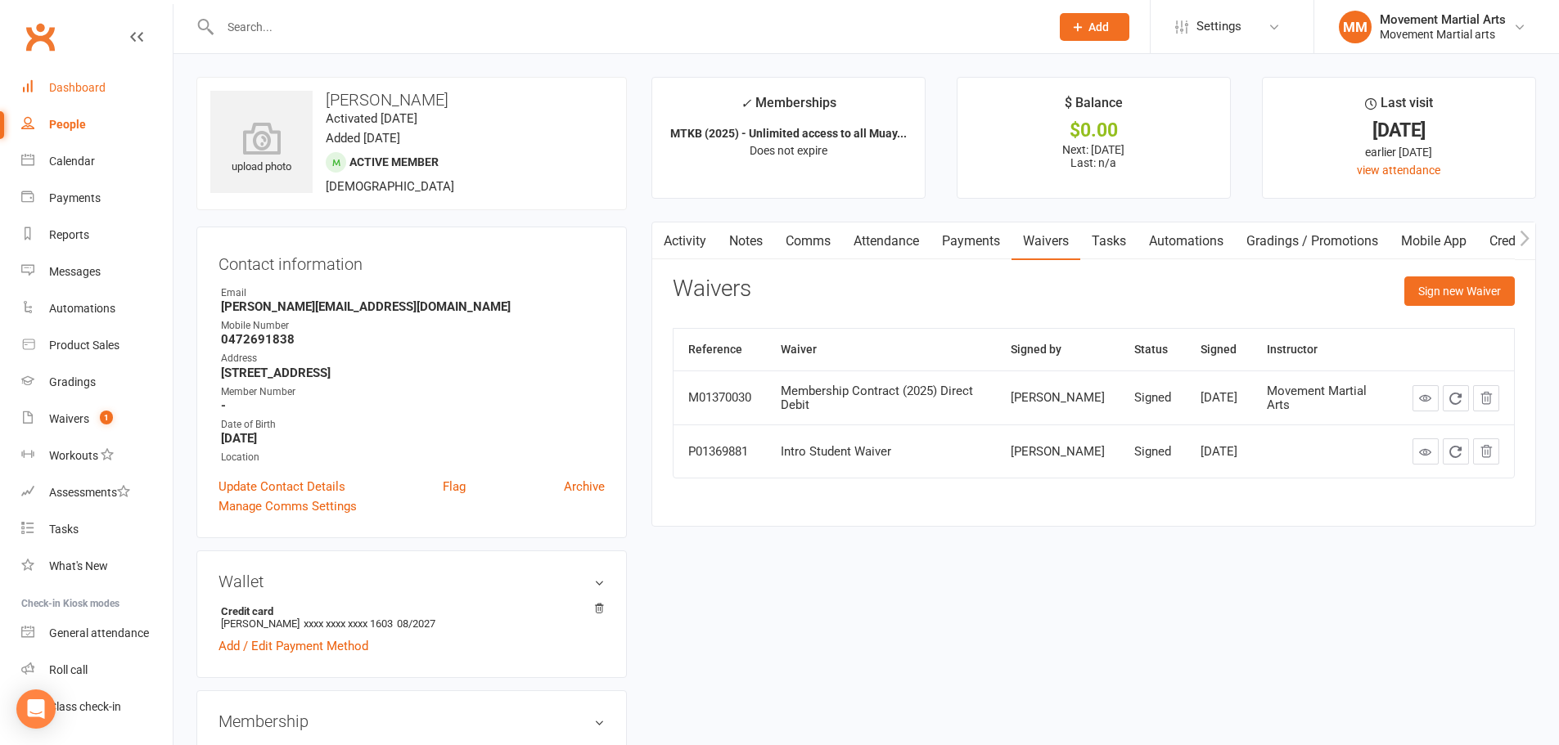
click at [115, 87] on link "Dashboard" at bounding box center [96, 88] width 151 height 37
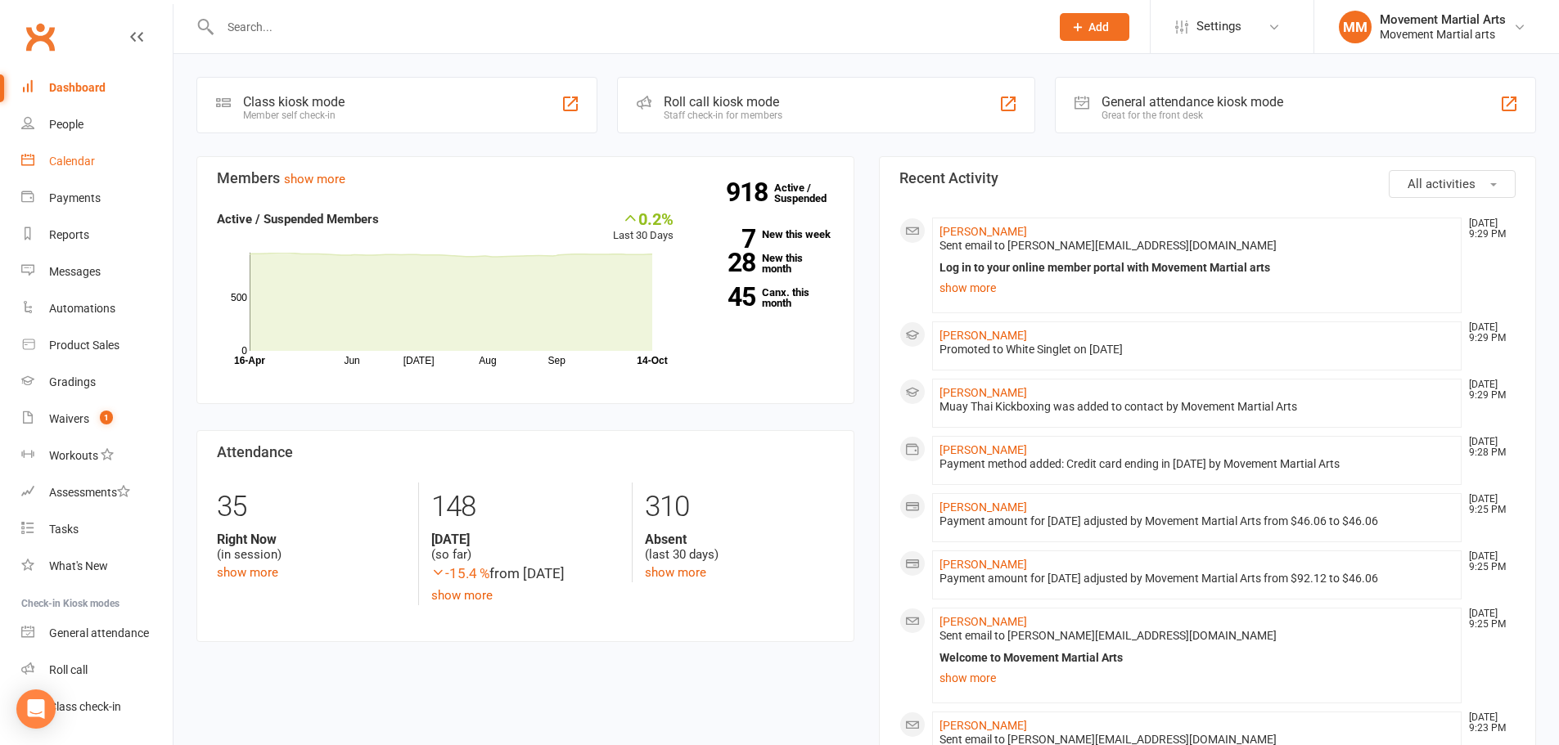
click at [101, 161] on link "Calendar" at bounding box center [96, 161] width 151 height 37
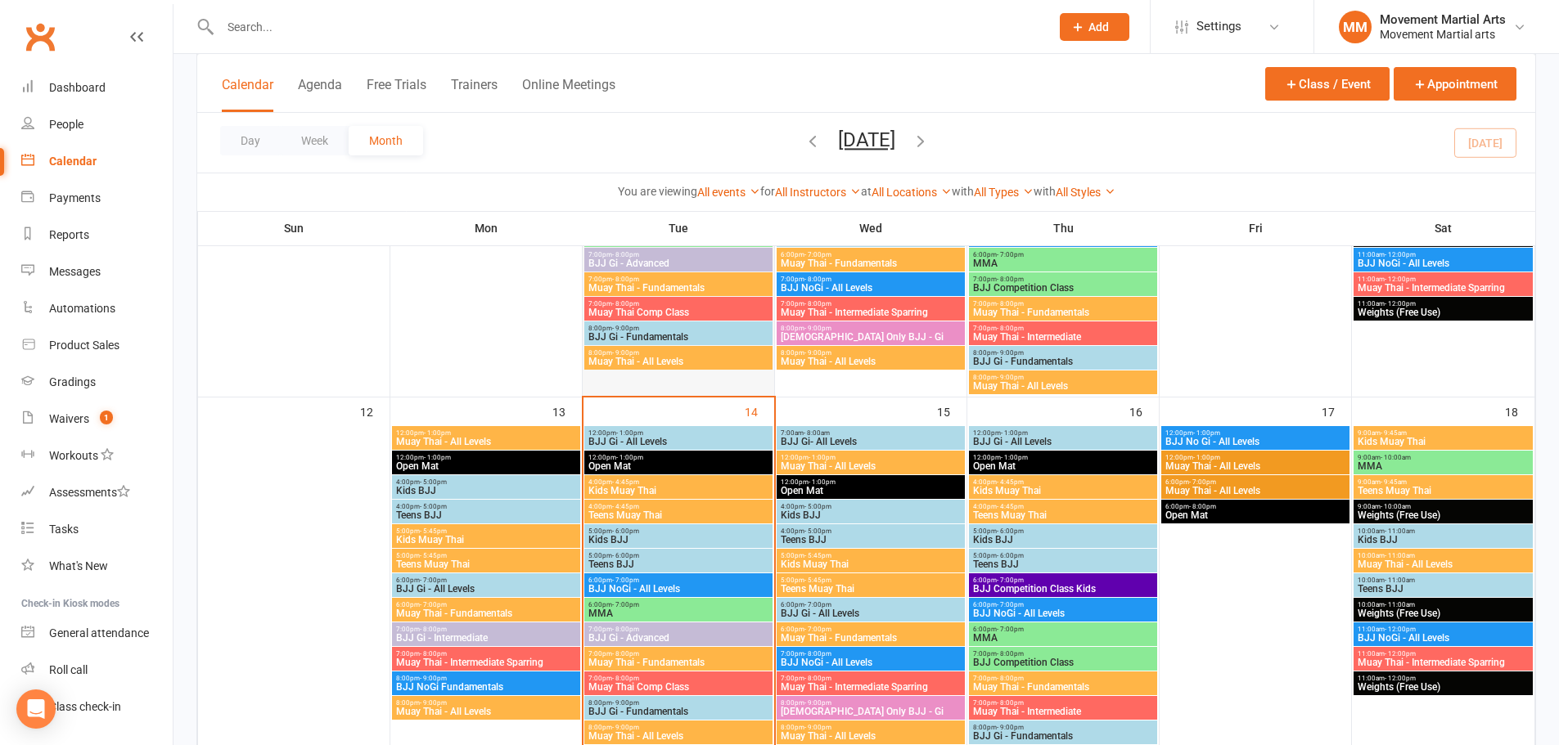
scroll to position [763, 0]
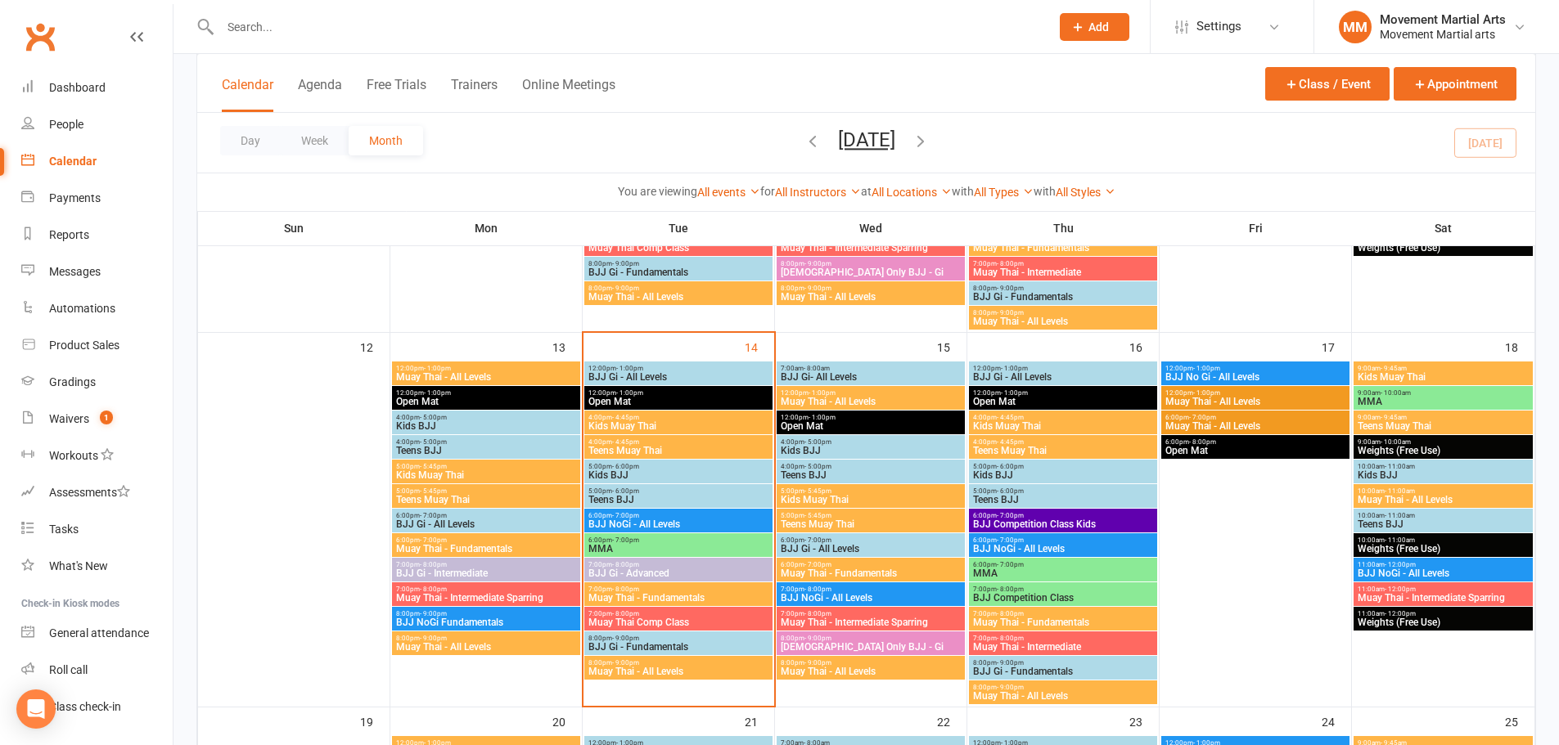
click at [643, 646] on span "BJJ Gi - Fundamentals" at bounding box center [679, 647] width 182 height 10
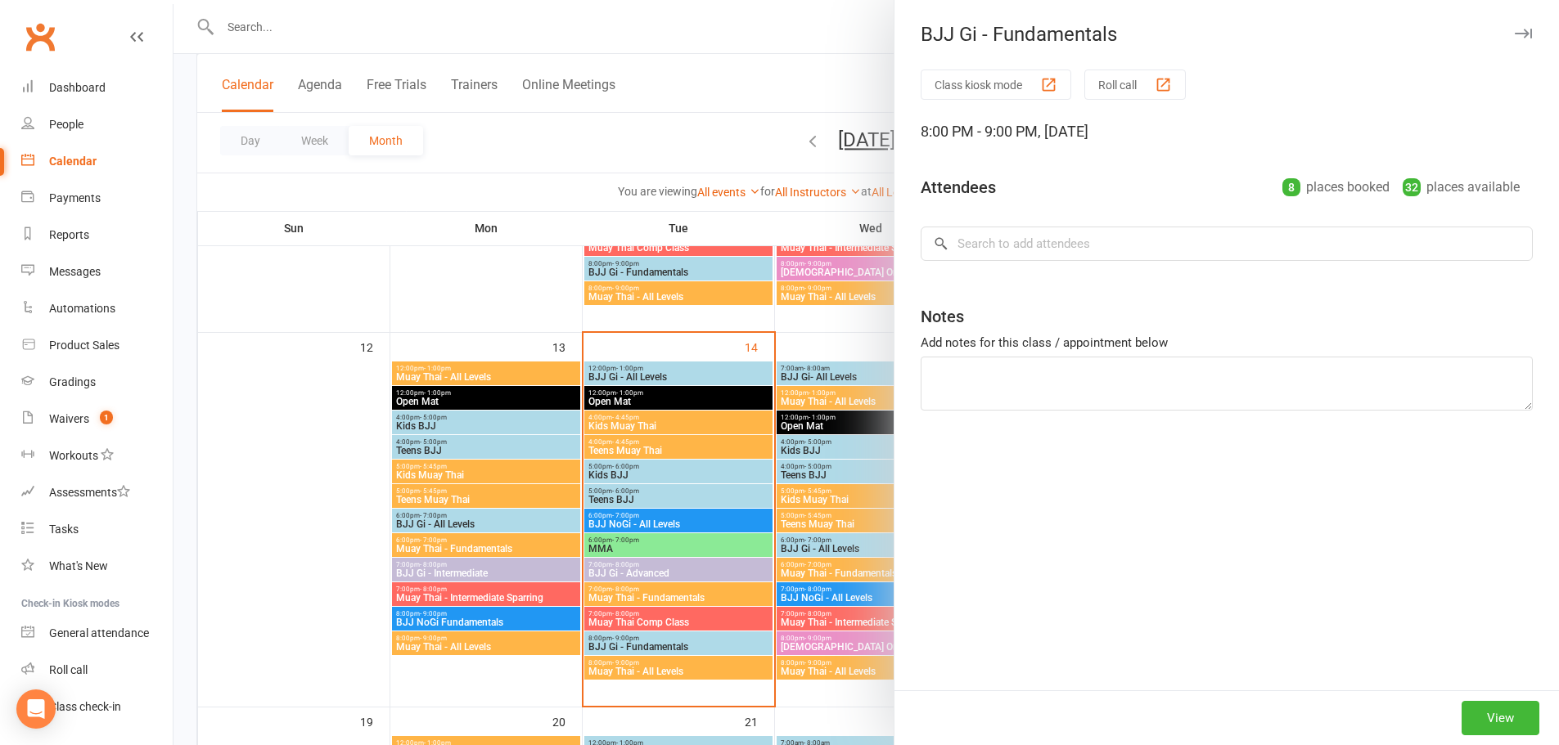
click at [630, 641] on div at bounding box center [865, 372] width 1385 height 745
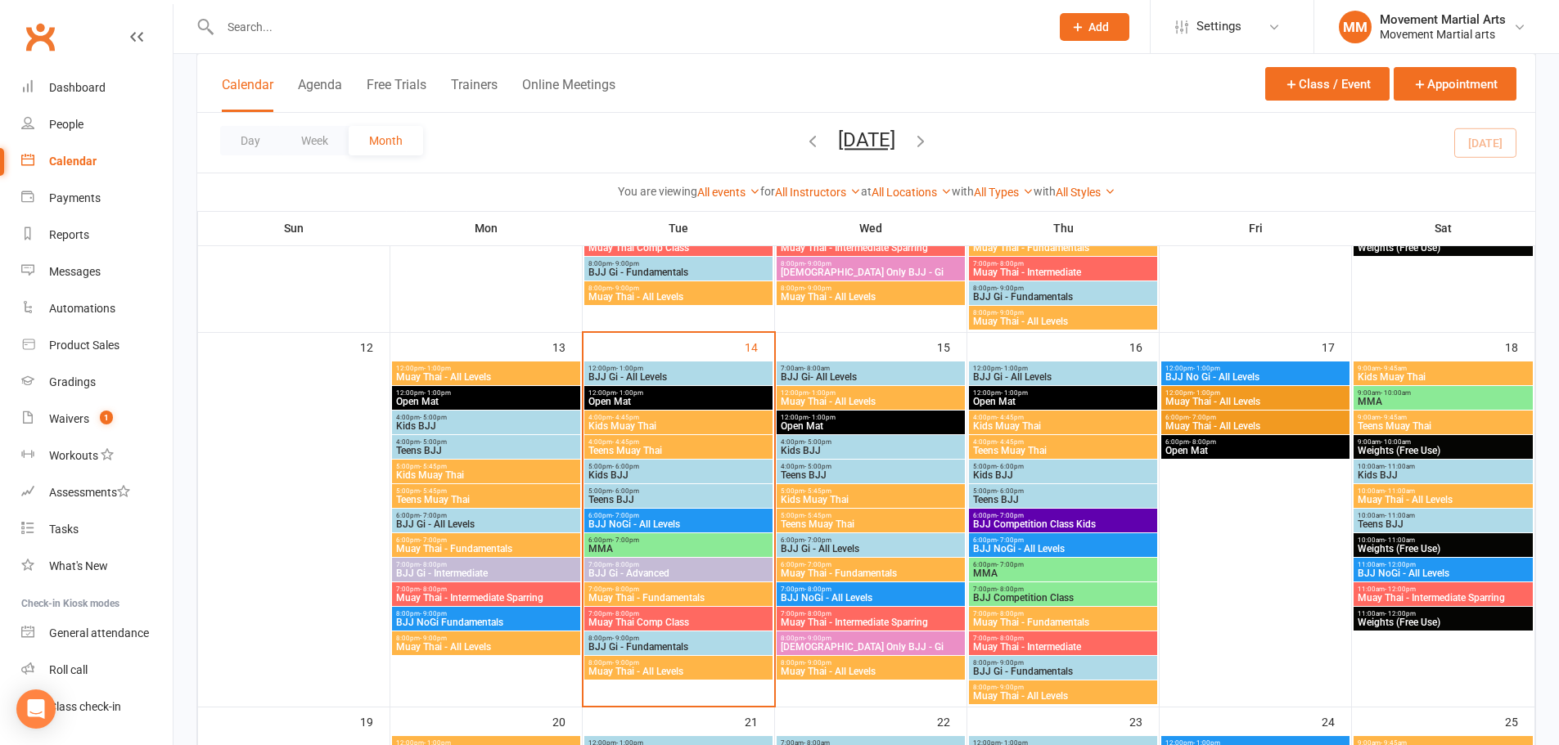
click at [615, 642] on span "BJJ Gi - Fundamentals" at bounding box center [679, 647] width 182 height 10
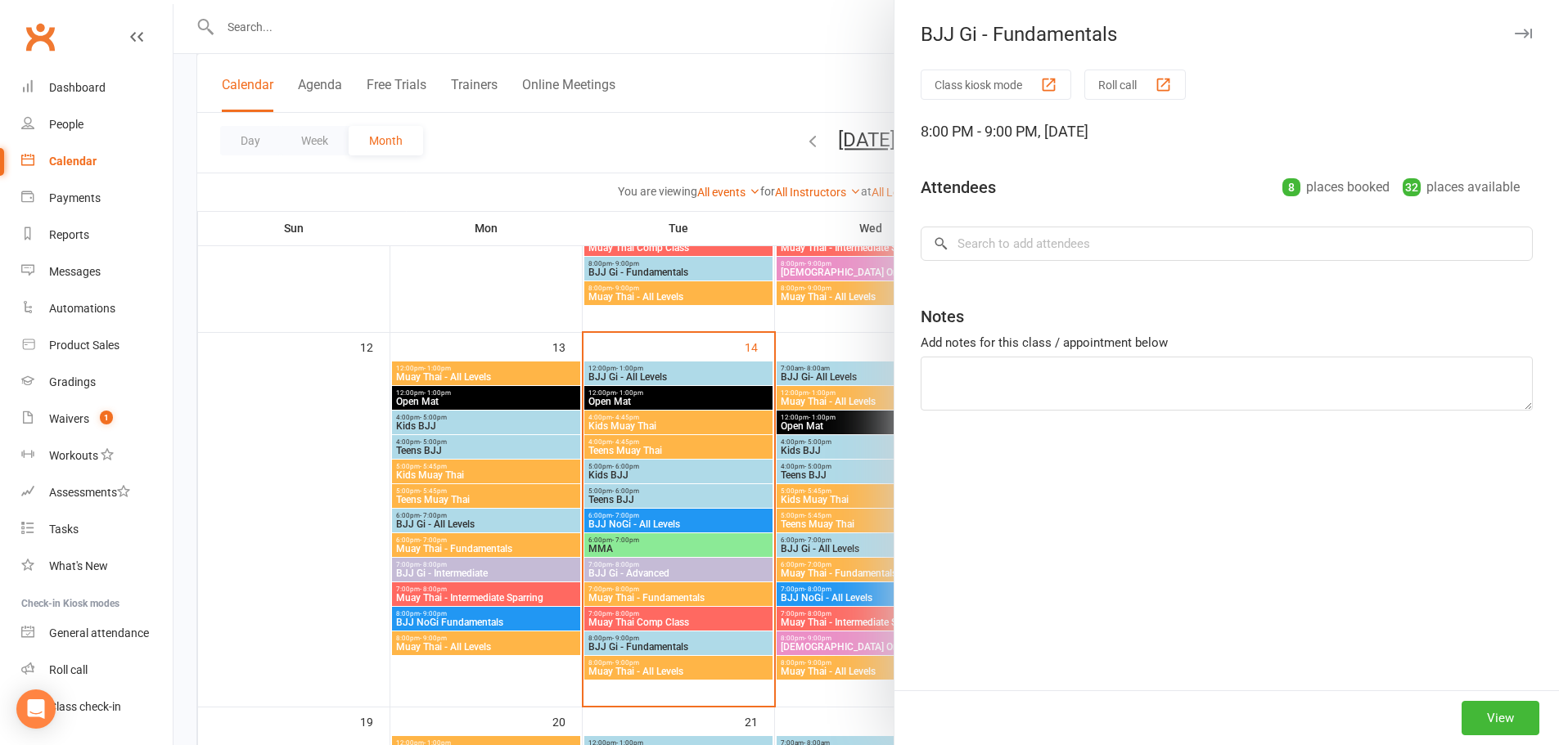
click at [624, 628] on div at bounding box center [865, 372] width 1385 height 745
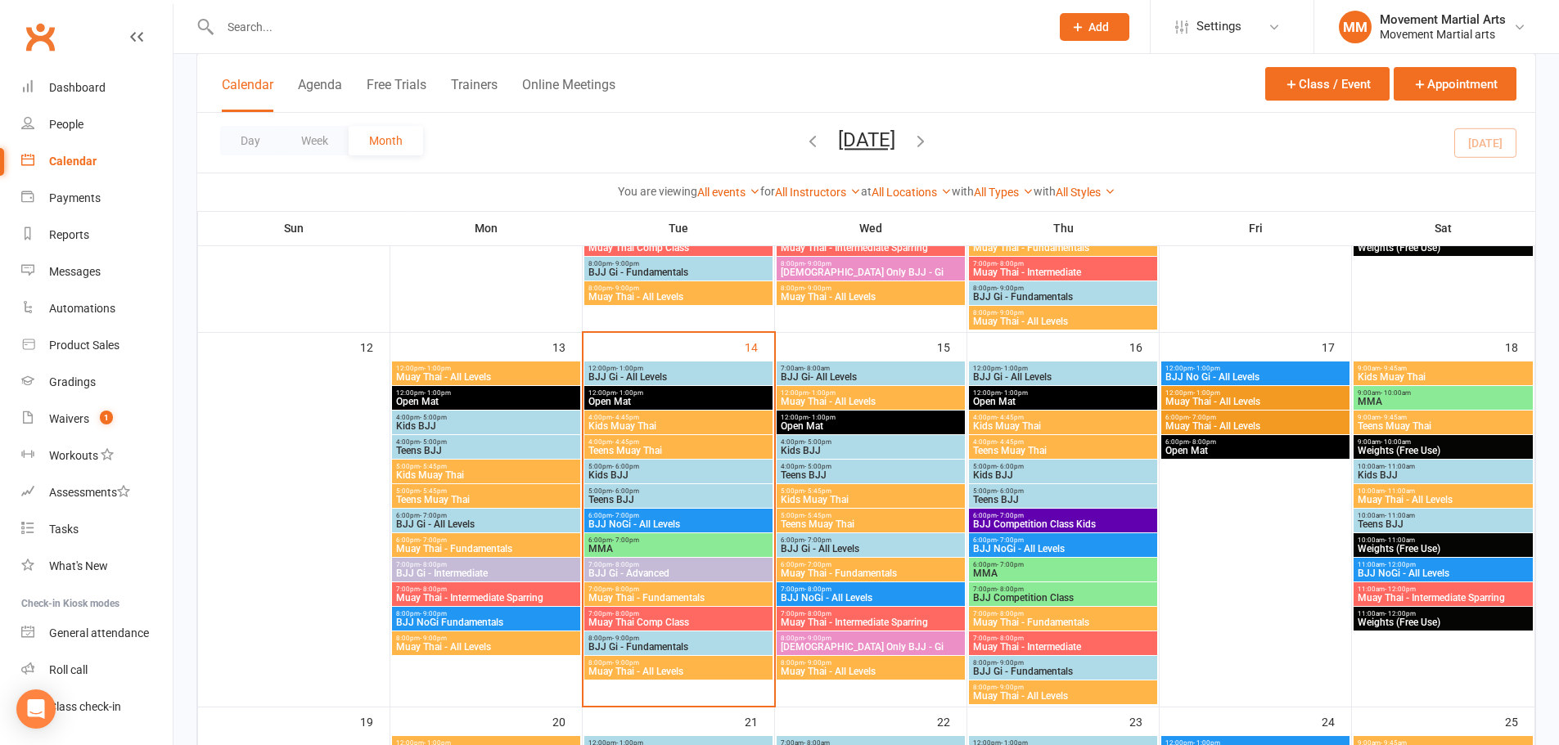
click at [802, 376] on span "BJJ Gi- All Levels" at bounding box center [871, 377] width 182 height 10
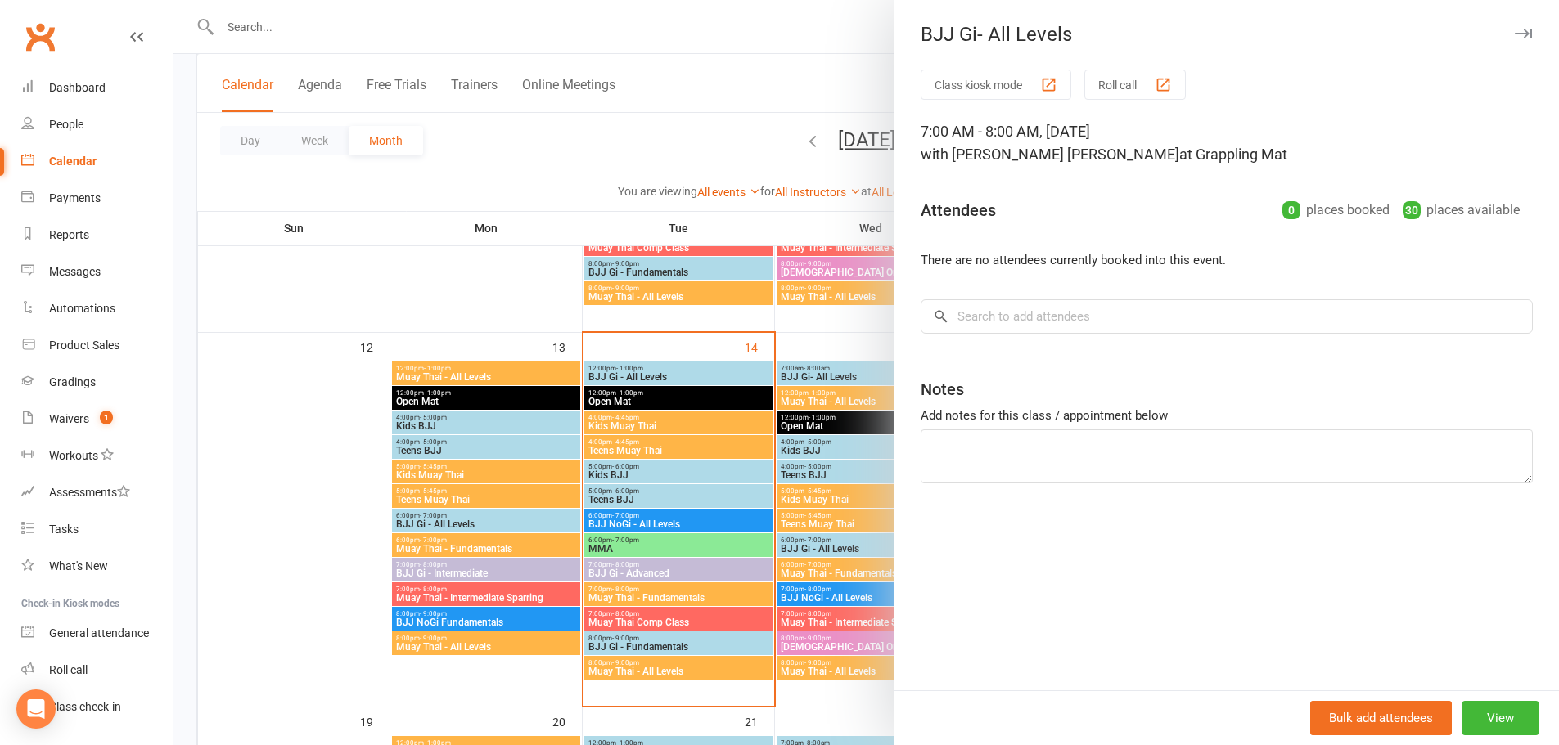
click at [717, 396] on div at bounding box center [865, 372] width 1385 height 745
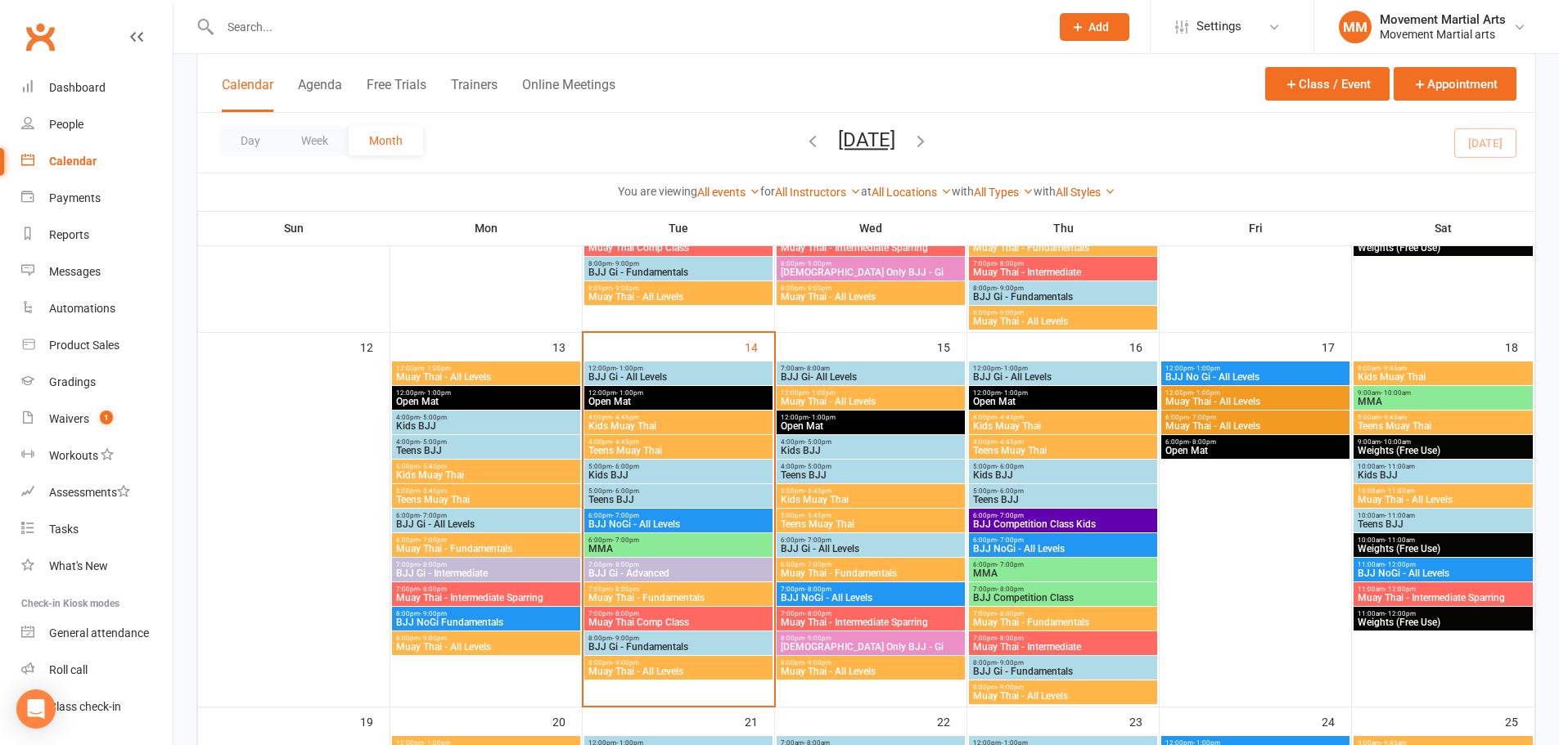
click at [264, 19] on input "text" at bounding box center [626, 27] width 823 height 23
drag, startPoint x: 310, startPoint y: 32, endPoint x: 200, endPoint y: 18, distance: 110.5
click at [200, 18] on div "[PERSON_NAME] Loading..." at bounding box center [617, 26] width 842 height 53
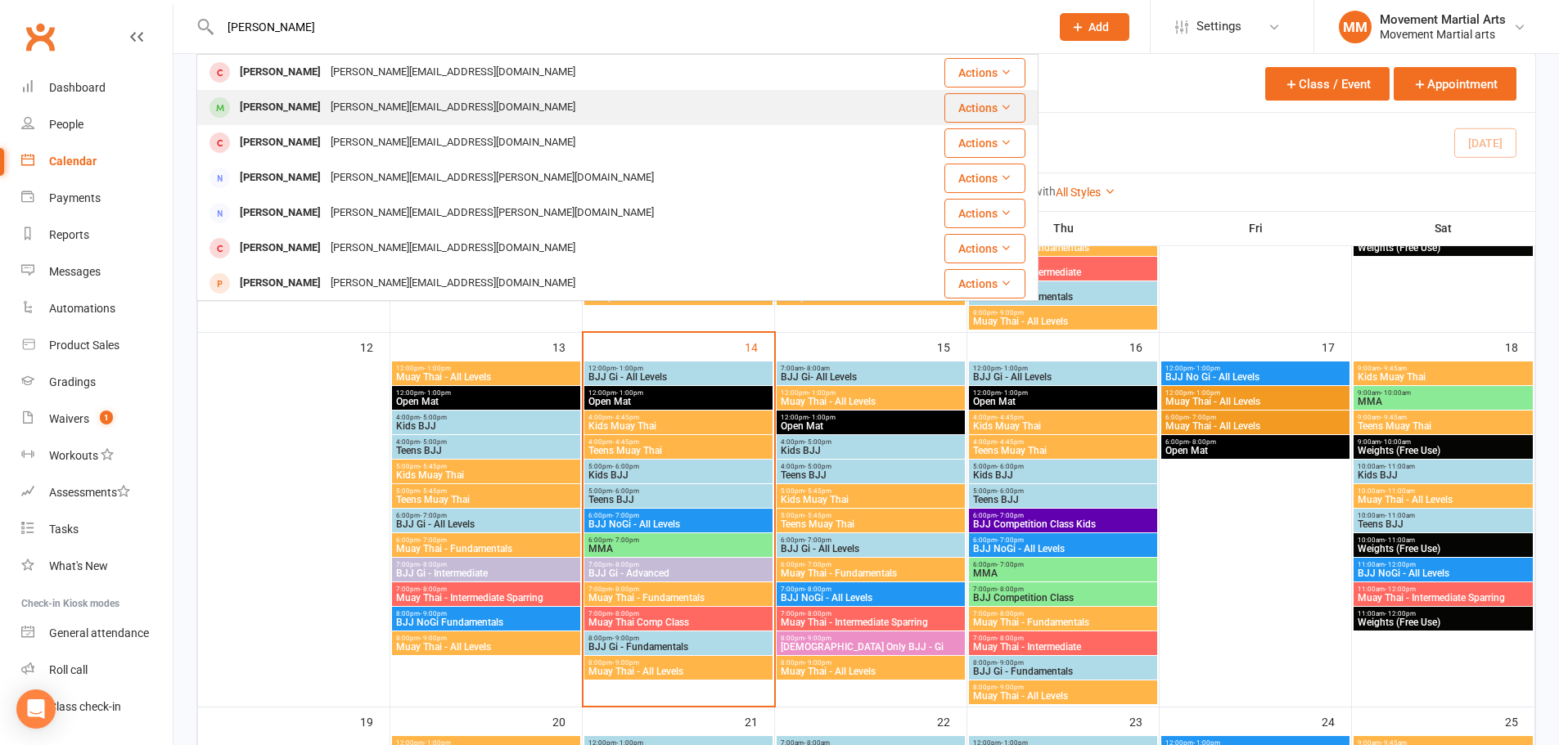
type input "[PERSON_NAME]"
click at [326, 106] on div "[PERSON_NAME][EMAIL_ADDRESS][DOMAIN_NAME]" at bounding box center [453, 108] width 254 height 24
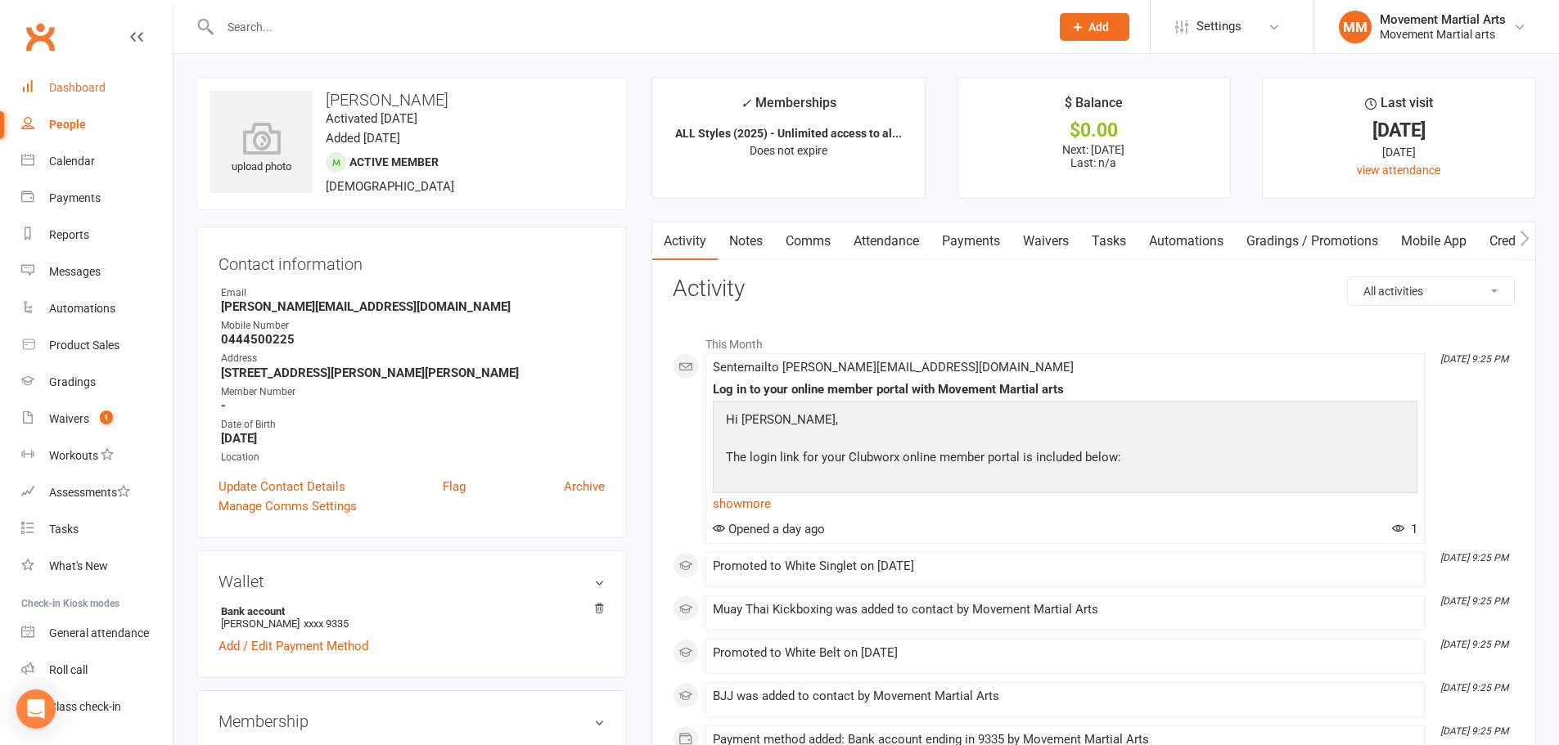
click at [126, 82] on link "Dashboard" at bounding box center [96, 88] width 151 height 37
